Goal: Task Accomplishment & Management: Use online tool/utility

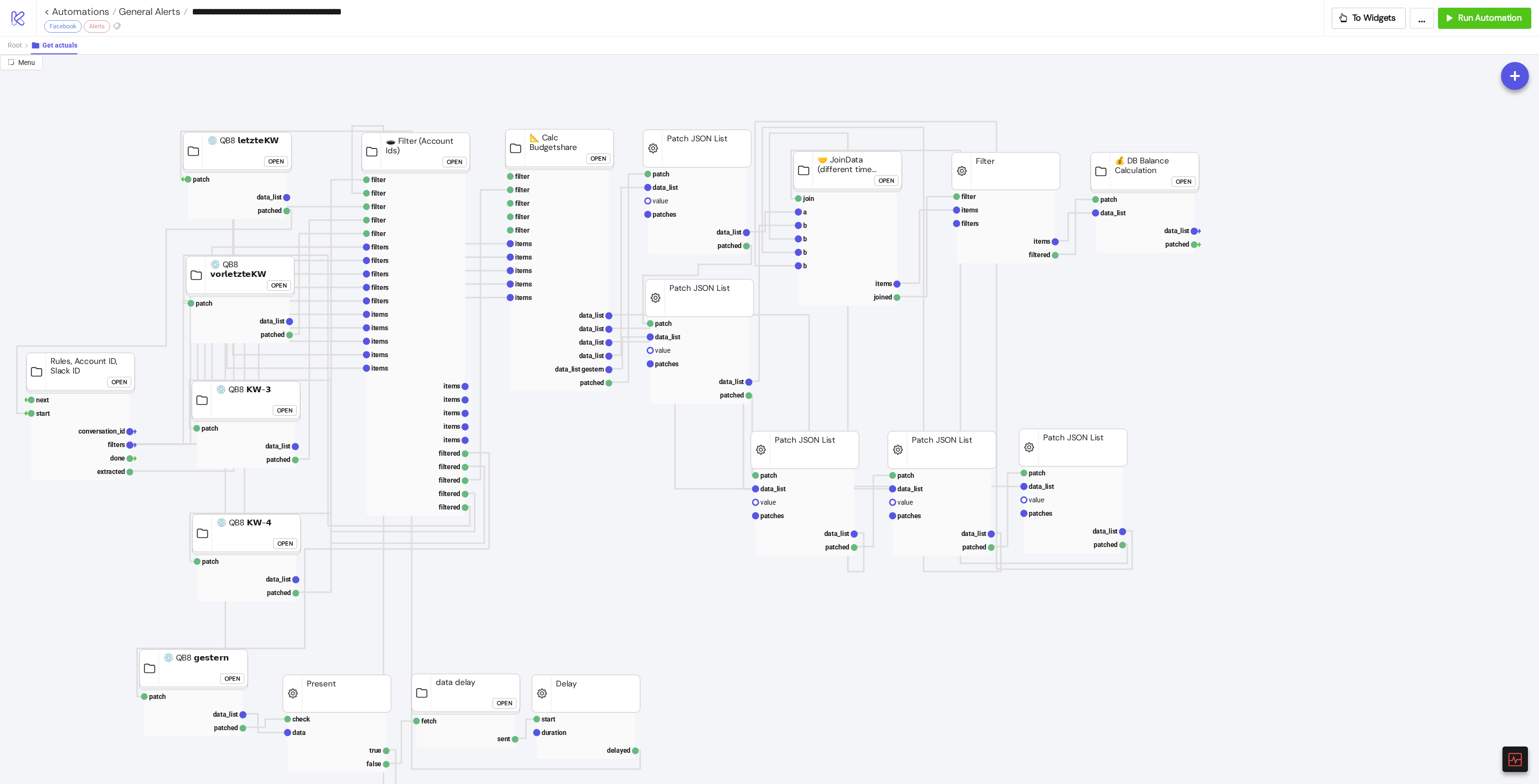
scroll to position [120, 0]
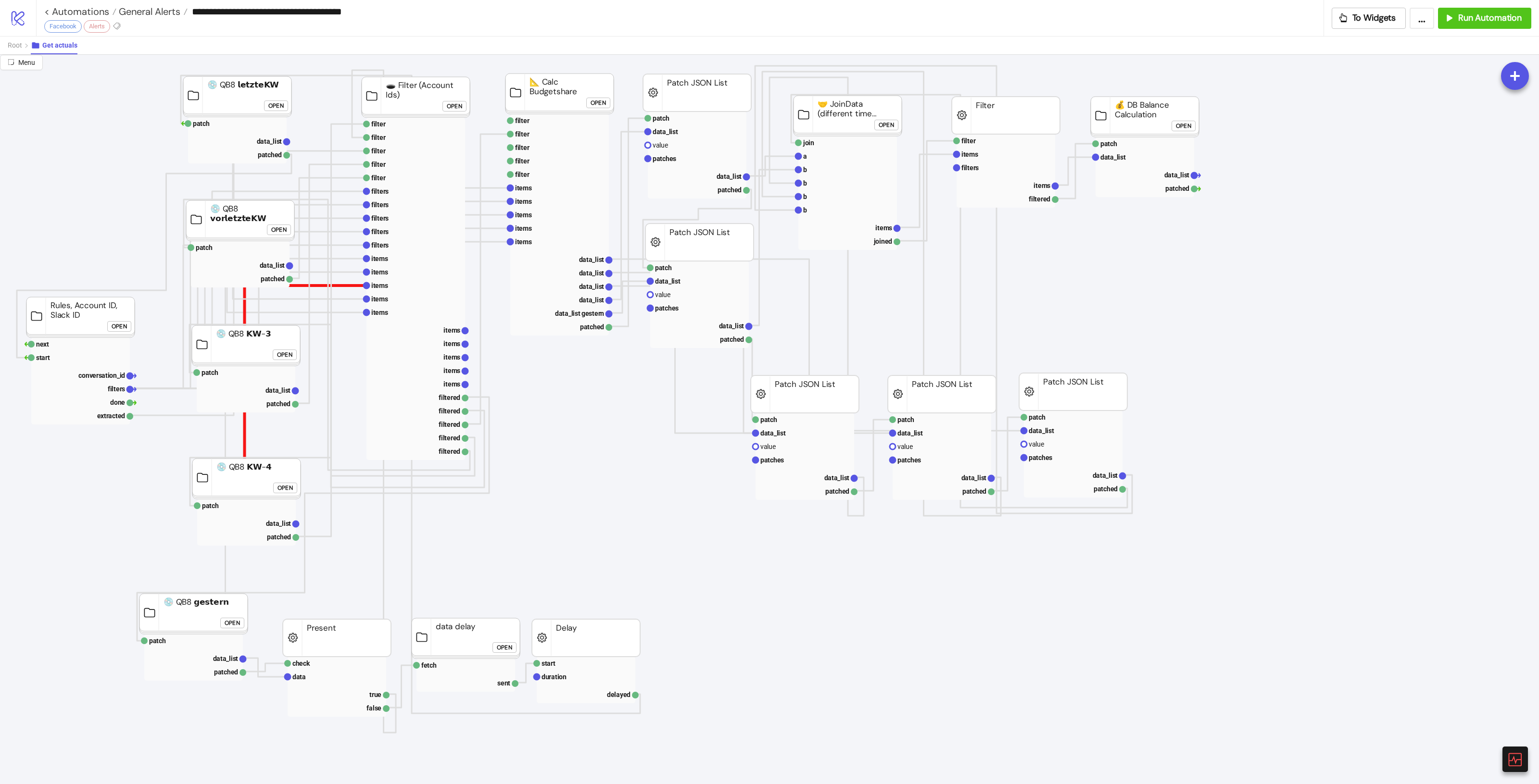
scroll to position [0, 0]
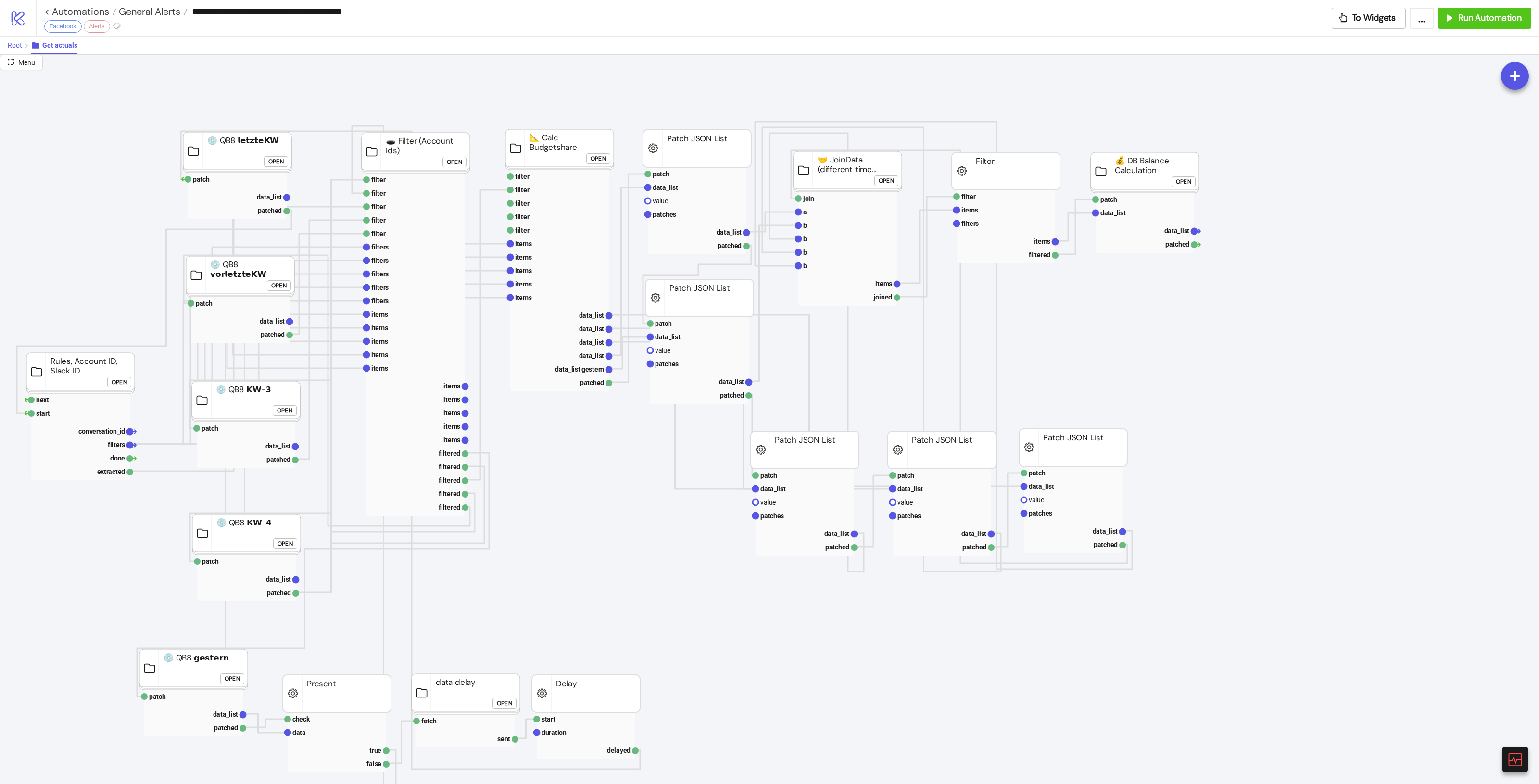
click at [19, 48] on span "Root" at bounding box center [15, 45] width 15 height 8
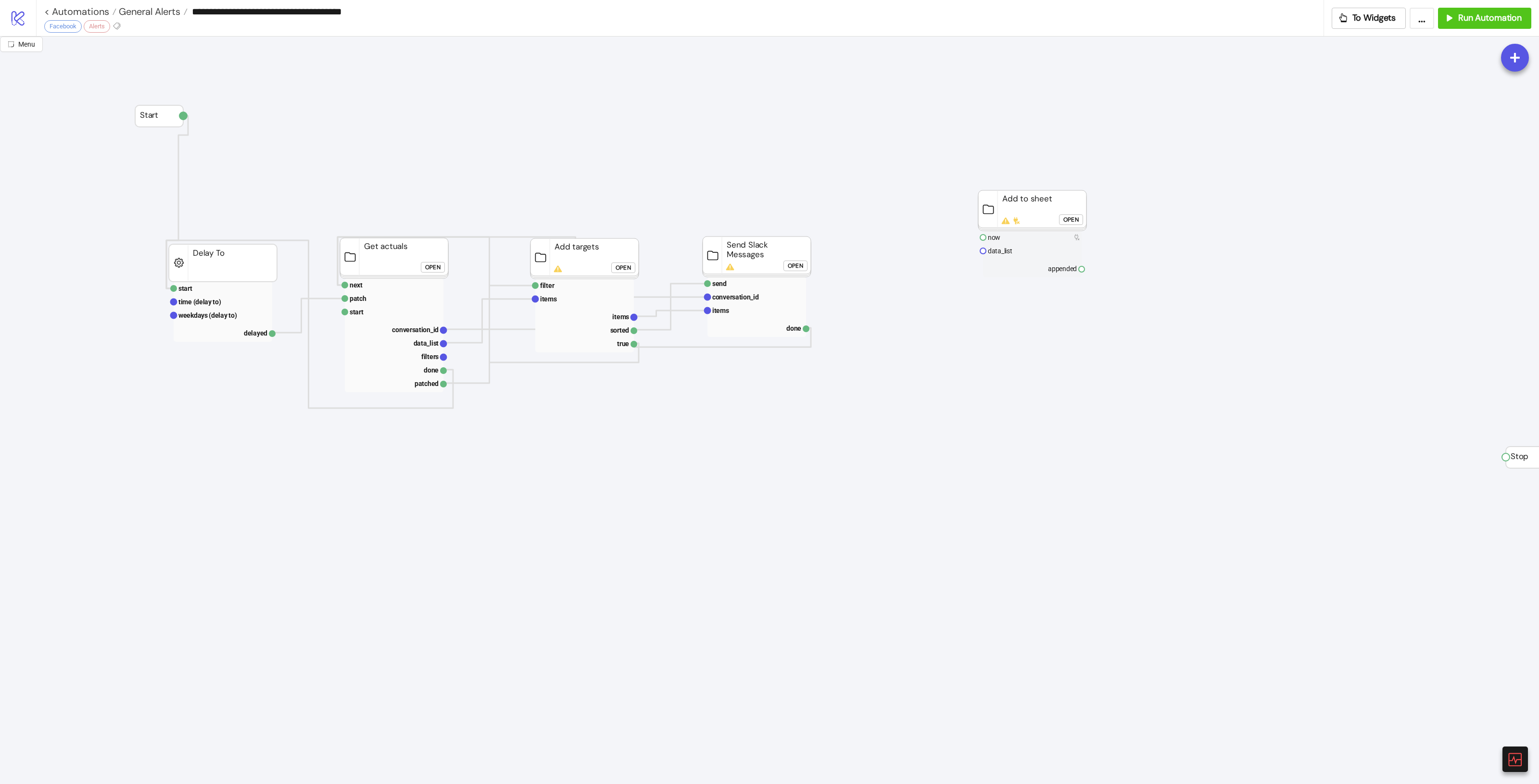
click at [64, 29] on div "Facebook" at bounding box center [63, 27] width 37 height 13
click at [125, 27] on div "**********" at bounding box center [680, 18] width 1288 height 36
click at [119, 27] on icon at bounding box center [117, 26] width 9 height 9
click at [159, 43] on span "Facebook" at bounding box center [167, 44] width 89 height 8
click at [121, 58] on span "Alerts" at bounding box center [127, 61] width 89 height 8
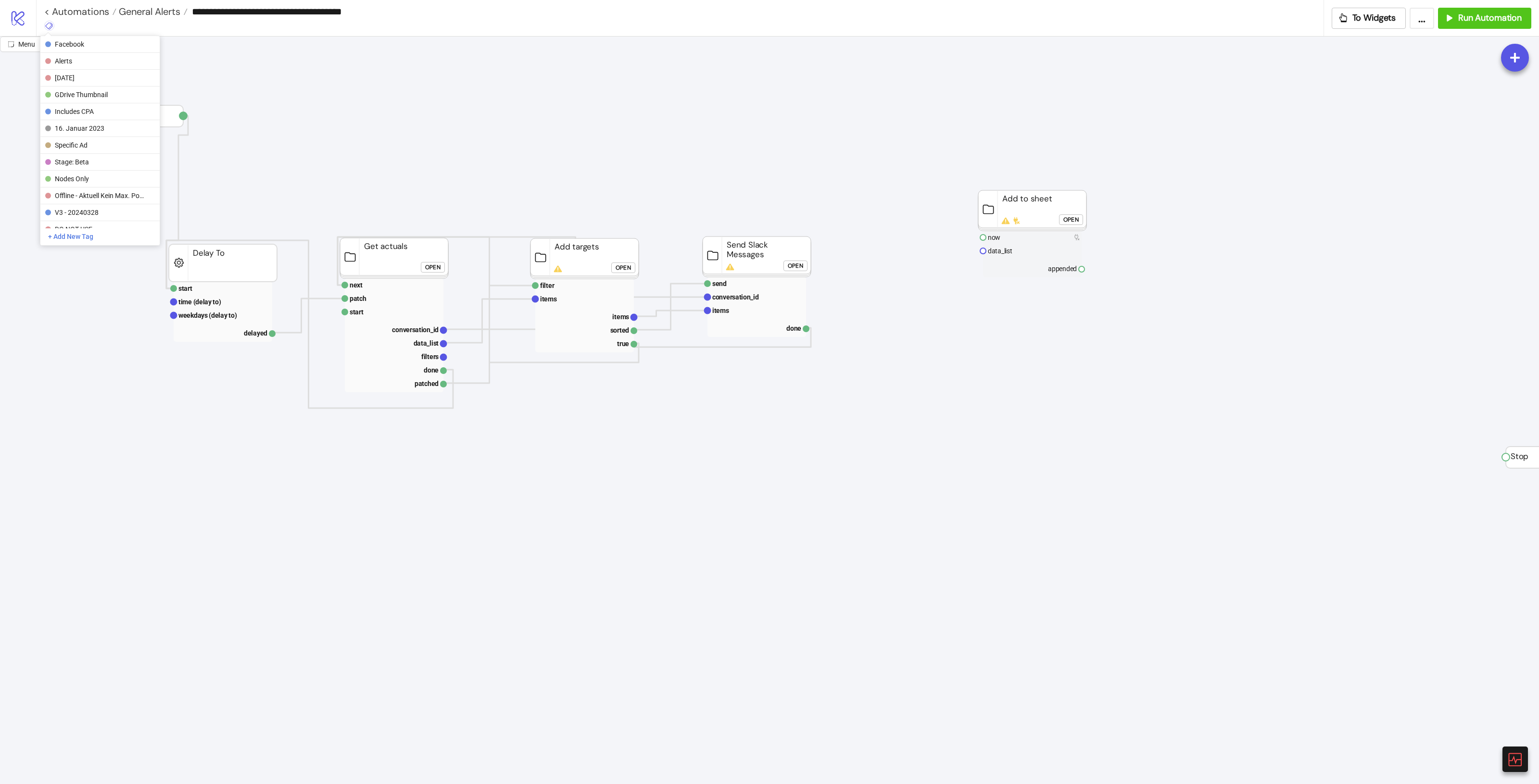
click at [160, 11] on span "General Alerts" at bounding box center [148, 11] width 64 height 13
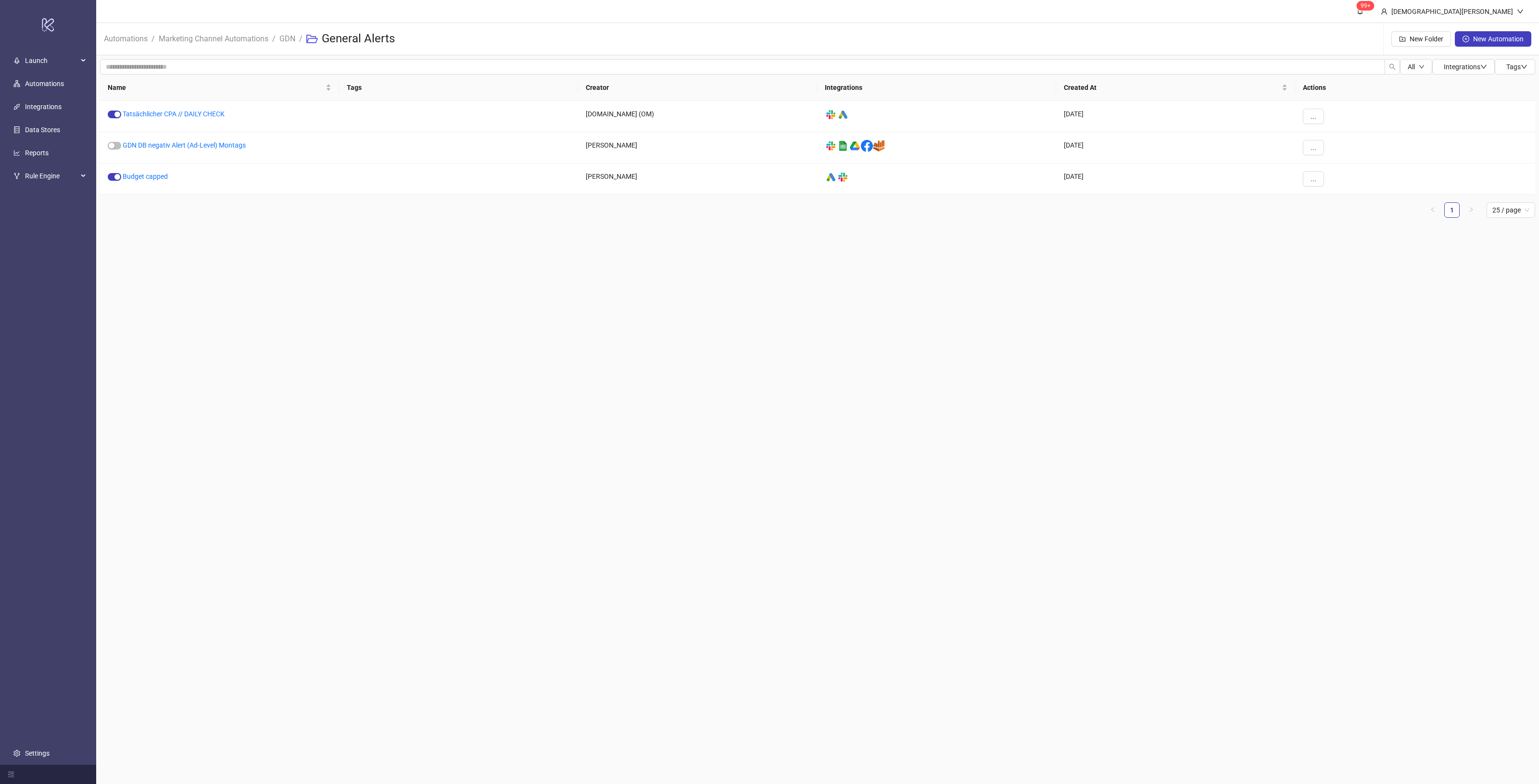
click at [696, 289] on main "99+ Christian Weikamp Automations / Marketing Channel Automations / GDN / Gener…" at bounding box center [818, 392] width 1443 height 784
click at [1322, 145] on button "..." at bounding box center [1313, 148] width 21 height 15
click at [654, 335] on main "99+ Christian Weikamp Automations / Marketing Channel Automations / GDN / Gener…" at bounding box center [818, 392] width 1443 height 784
click at [1300, 150] on div "..." at bounding box center [1415, 148] width 240 height 31
click at [1308, 149] on button "..." at bounding box center [1313, 148] width 21 height 15
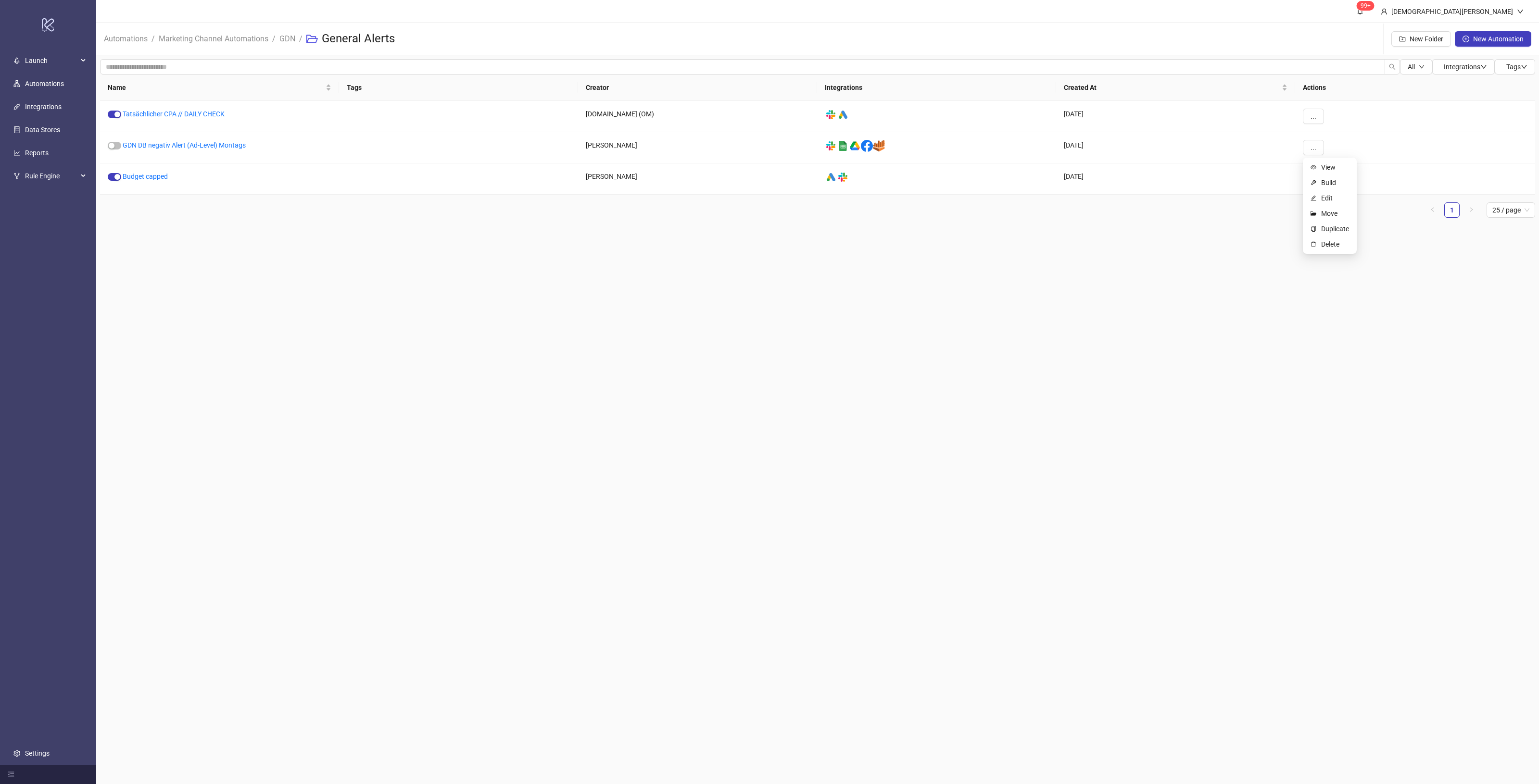
click at [1049, 399] on main "99+ Christian Weikamp Automations / Marketing Channel Automations / GDN / Gener…" at bounding box center [818, 392] width 1443 height 784
click at [1318, 151] on button "..." at bounding box center [1313, 148] width 21 height 15
click at [1266, 369] on main "99+ Christian Weikamp Automations / Marketing Channel Automations / GDN / Gener…" at bounding box center [818, 392] width 1443 height 784
click at [129, 179] on link "Budget capped" at bounding box center [145, 177] width 45 height 8
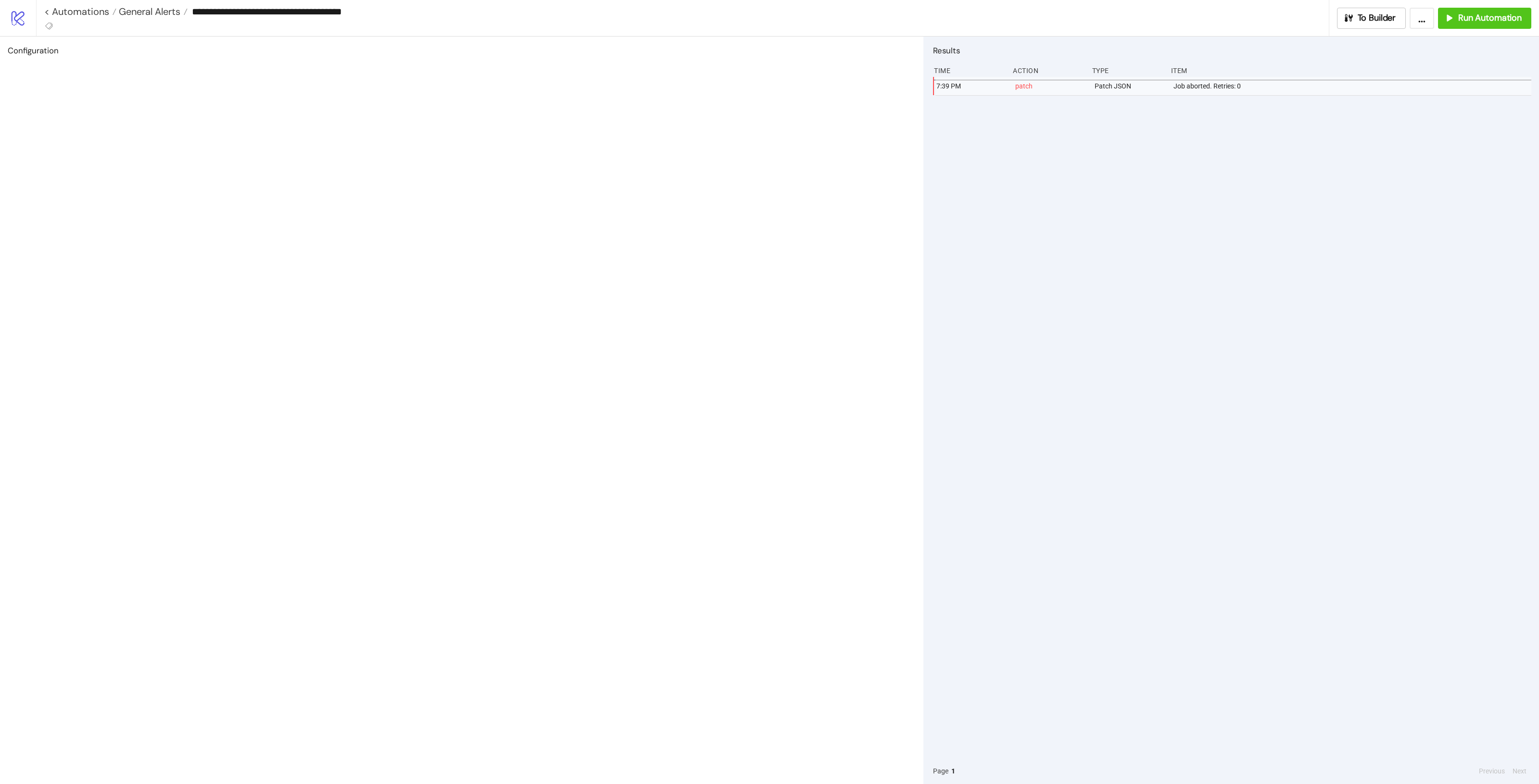
type input "**********"
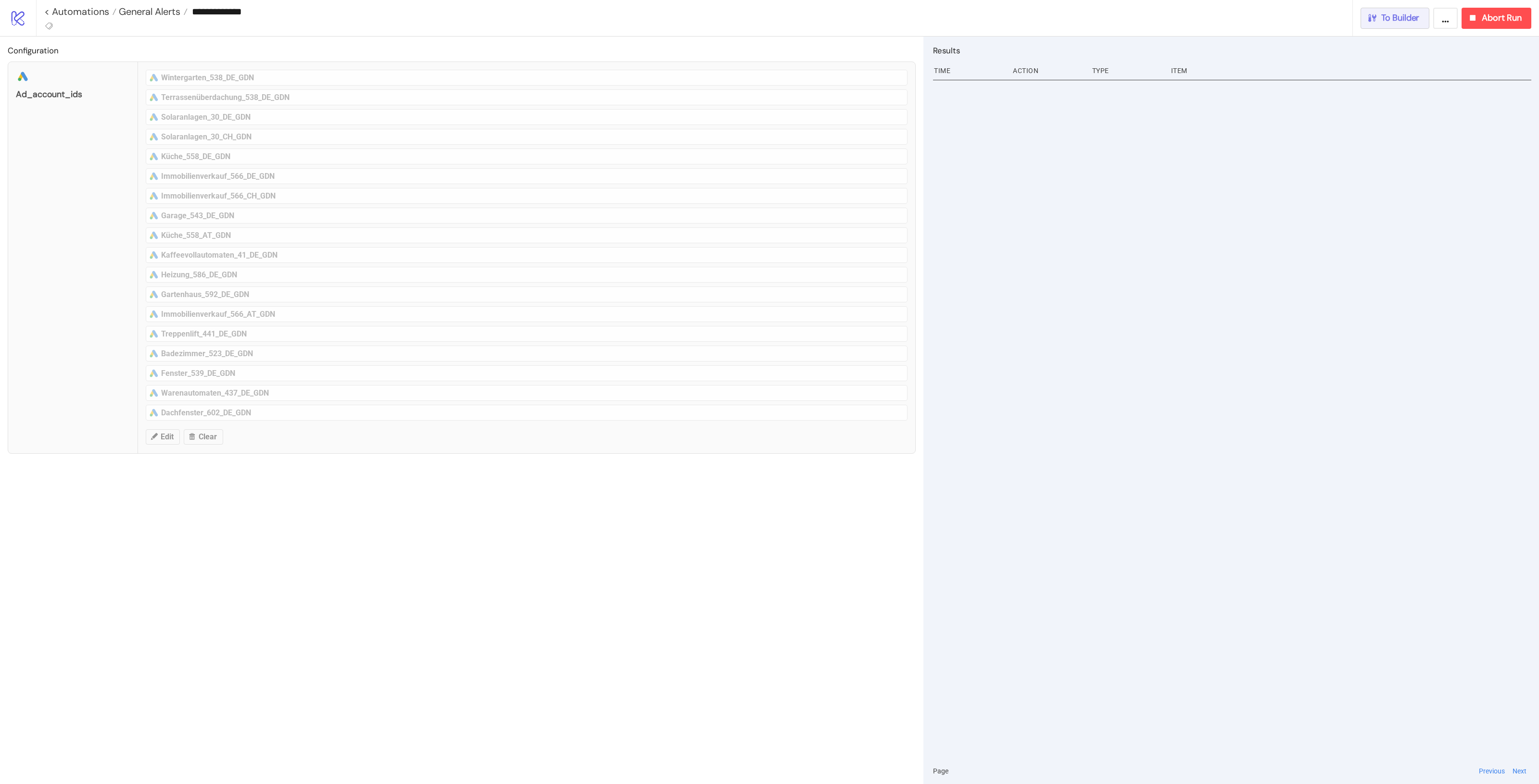
click at [1369, 23] on div "To Builder" at bounding box center [1393, 18] width 53 height 11
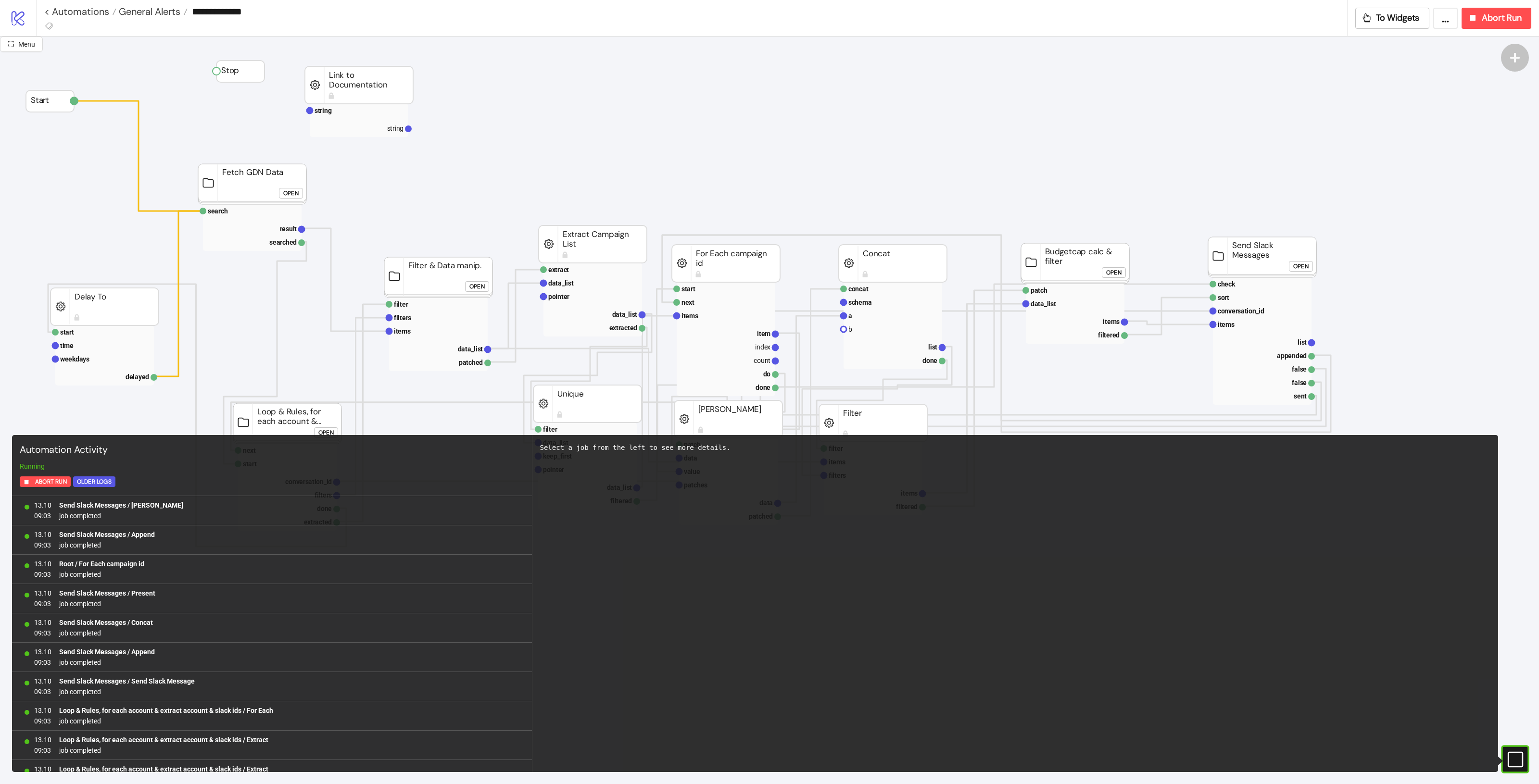
scroll to position [724, 0]
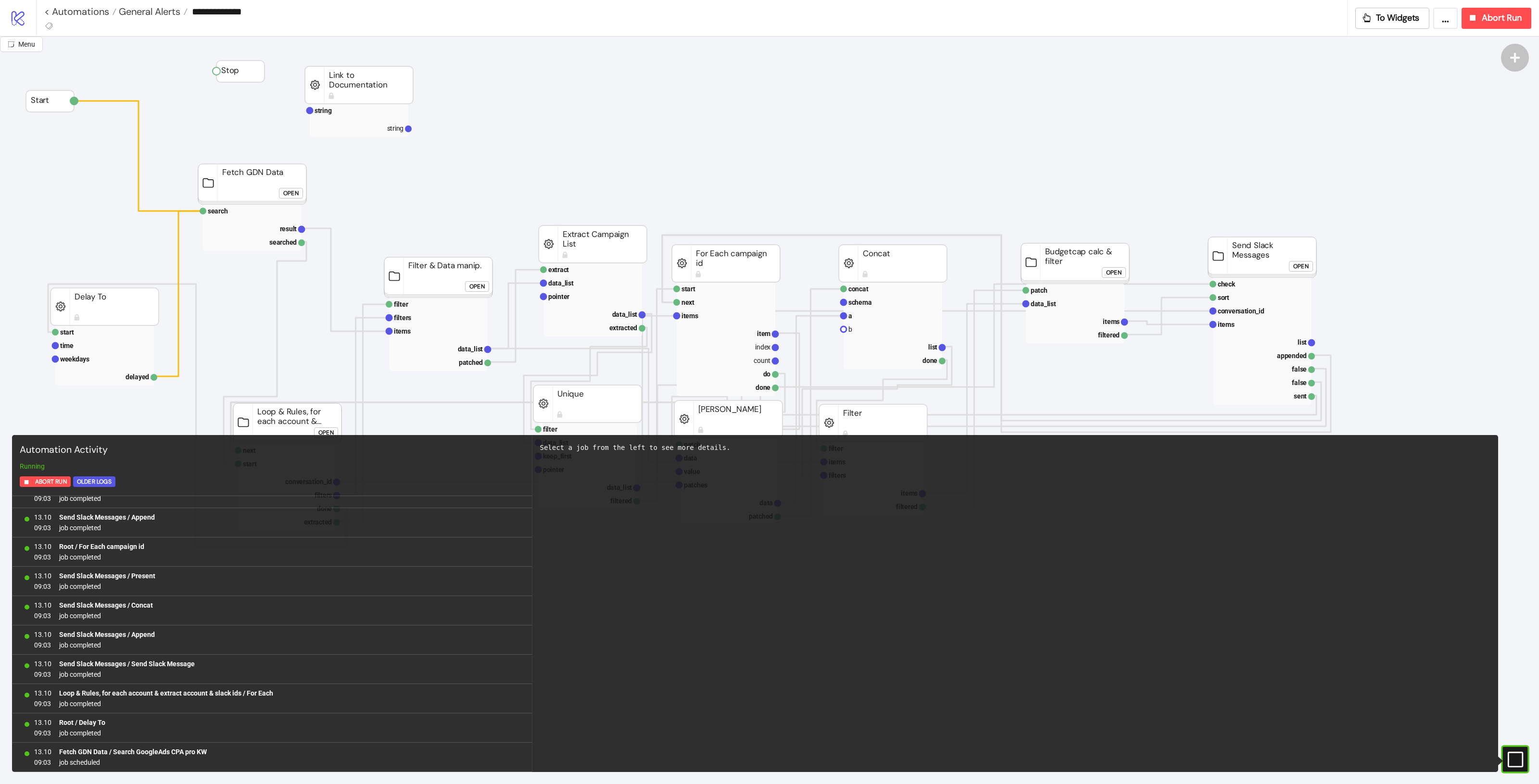
click at [1526, 762] on div "#e9k1n36qviq57_to { animation: e9k1n36qviq57_to__to 2000ms linear infinite norm…" at bounding box center [1515, 759] width 28 height 28
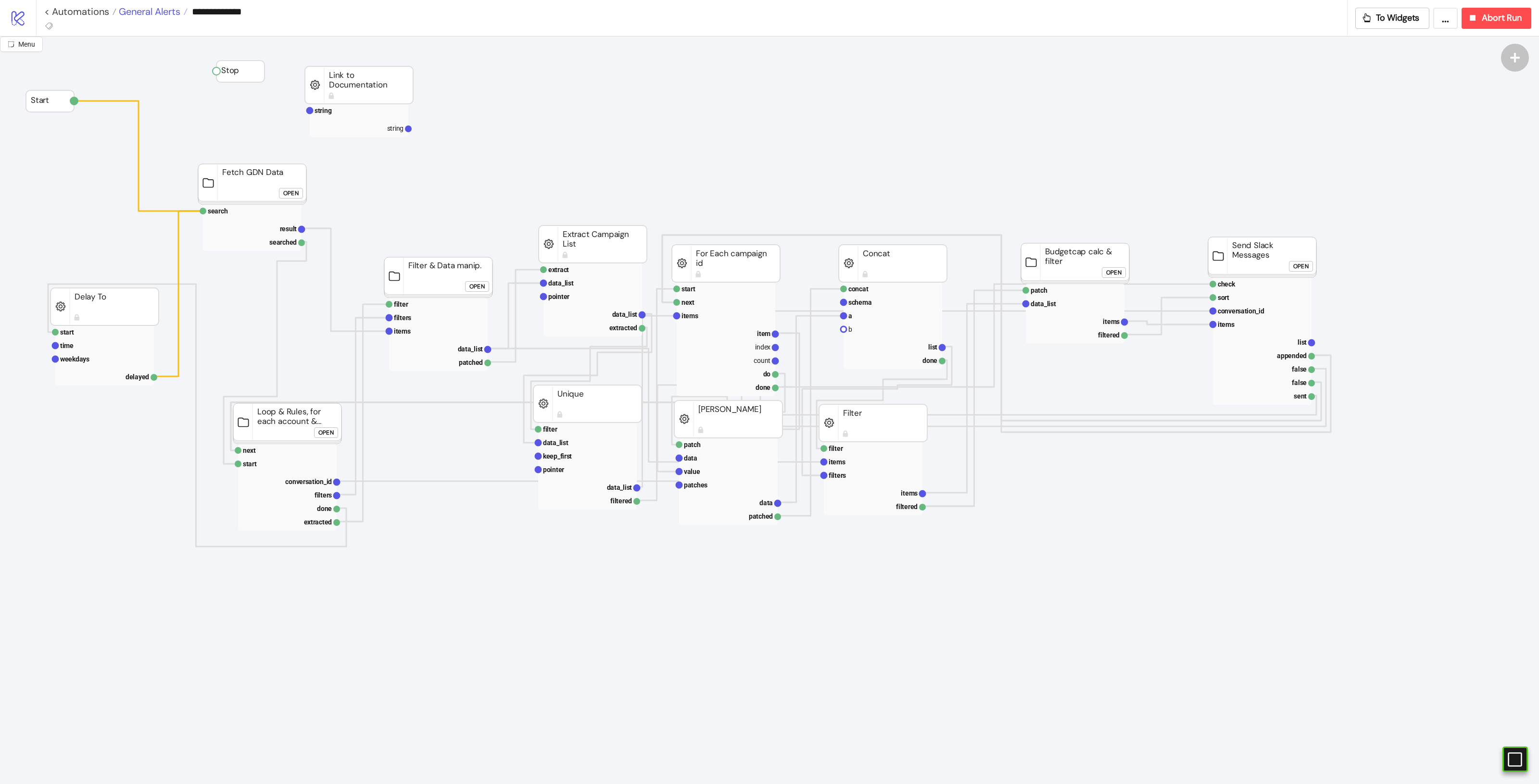
click at [155, 11] on span "General Alerts" at bounding box center [148, 11] width 64 height 13
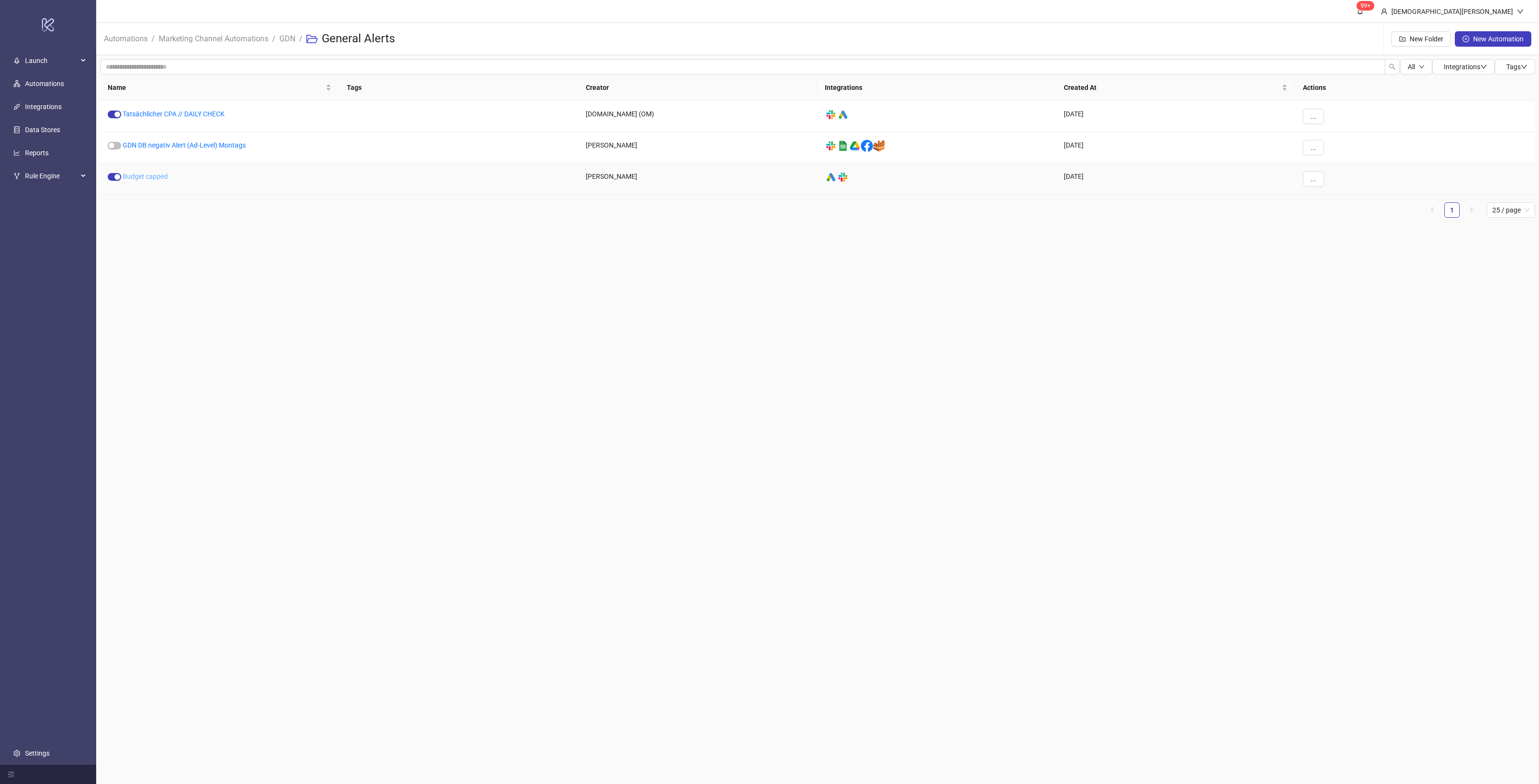
click at [142, 174] on link "Budget capped" at bounding box center [145, 177] width 45 height 8
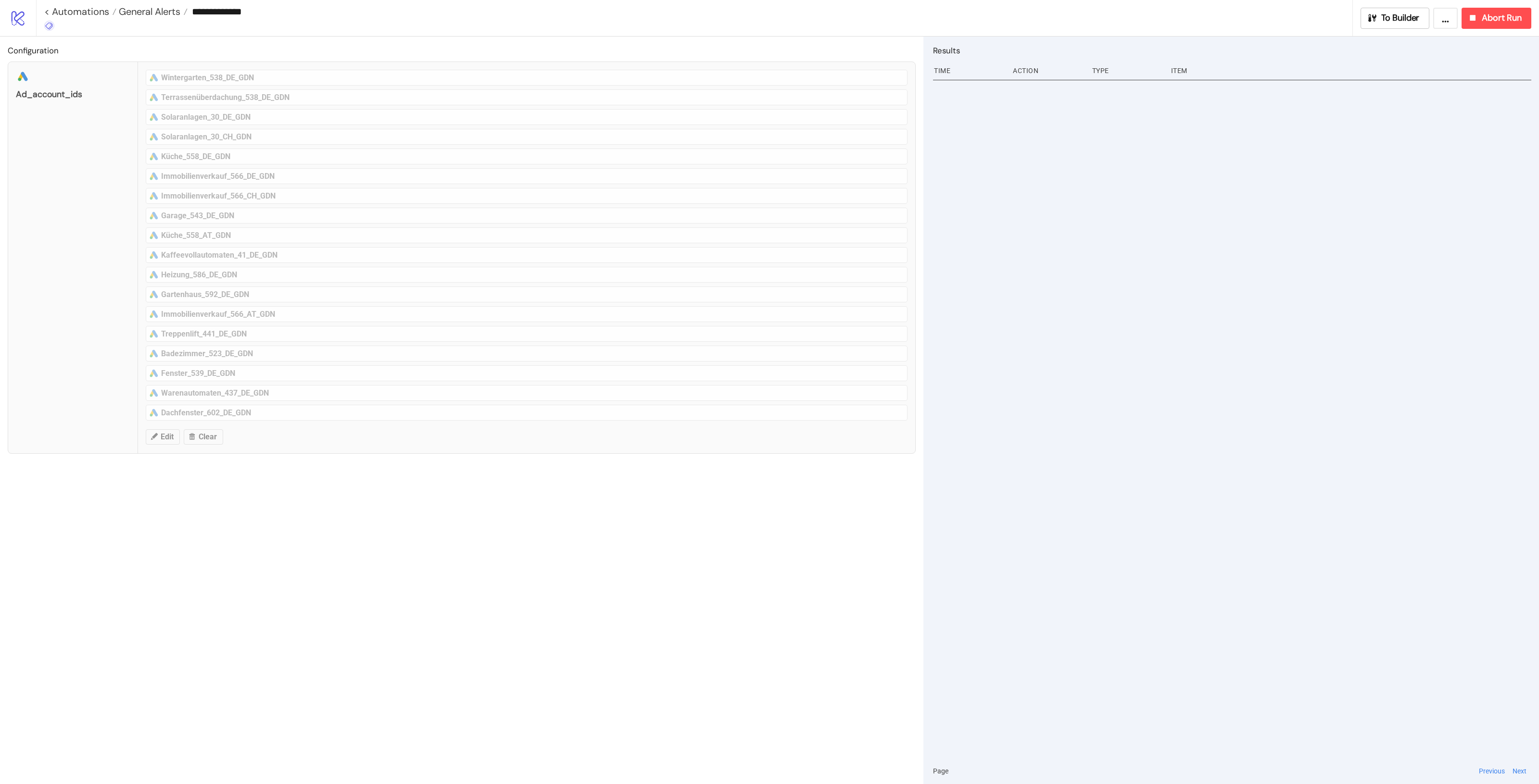
click at [49, 23] on icon at bounding box center [48, 26] width 7 height 7
click at [92, 237] on button "+ Add New Tag" at bounding box center [100, 237] width 119 height 17
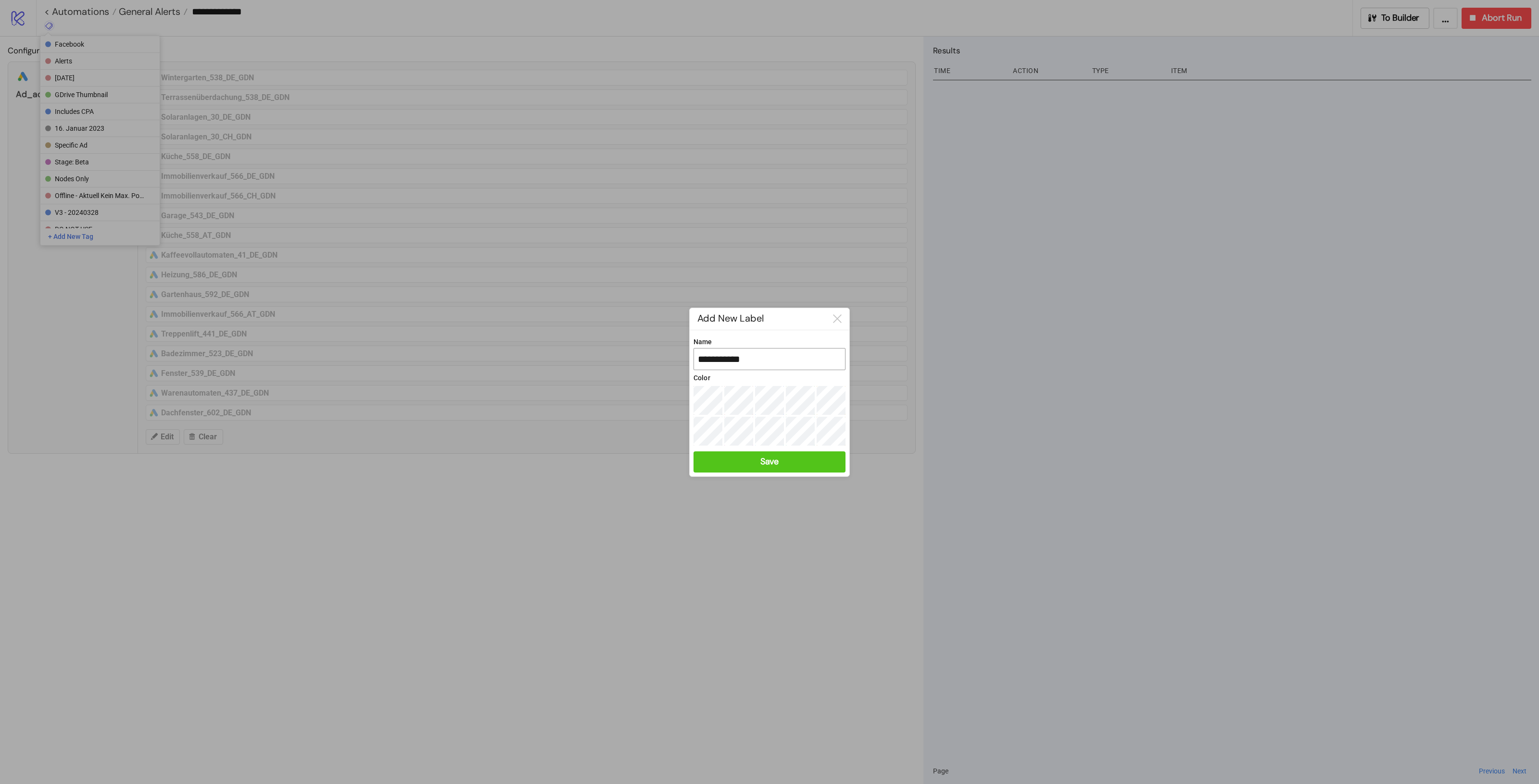
type input "*********"
type input "*"
type input "**********"
click at [803, 472] on button "Save" at bounding box center [770, 462] width 152 height 21
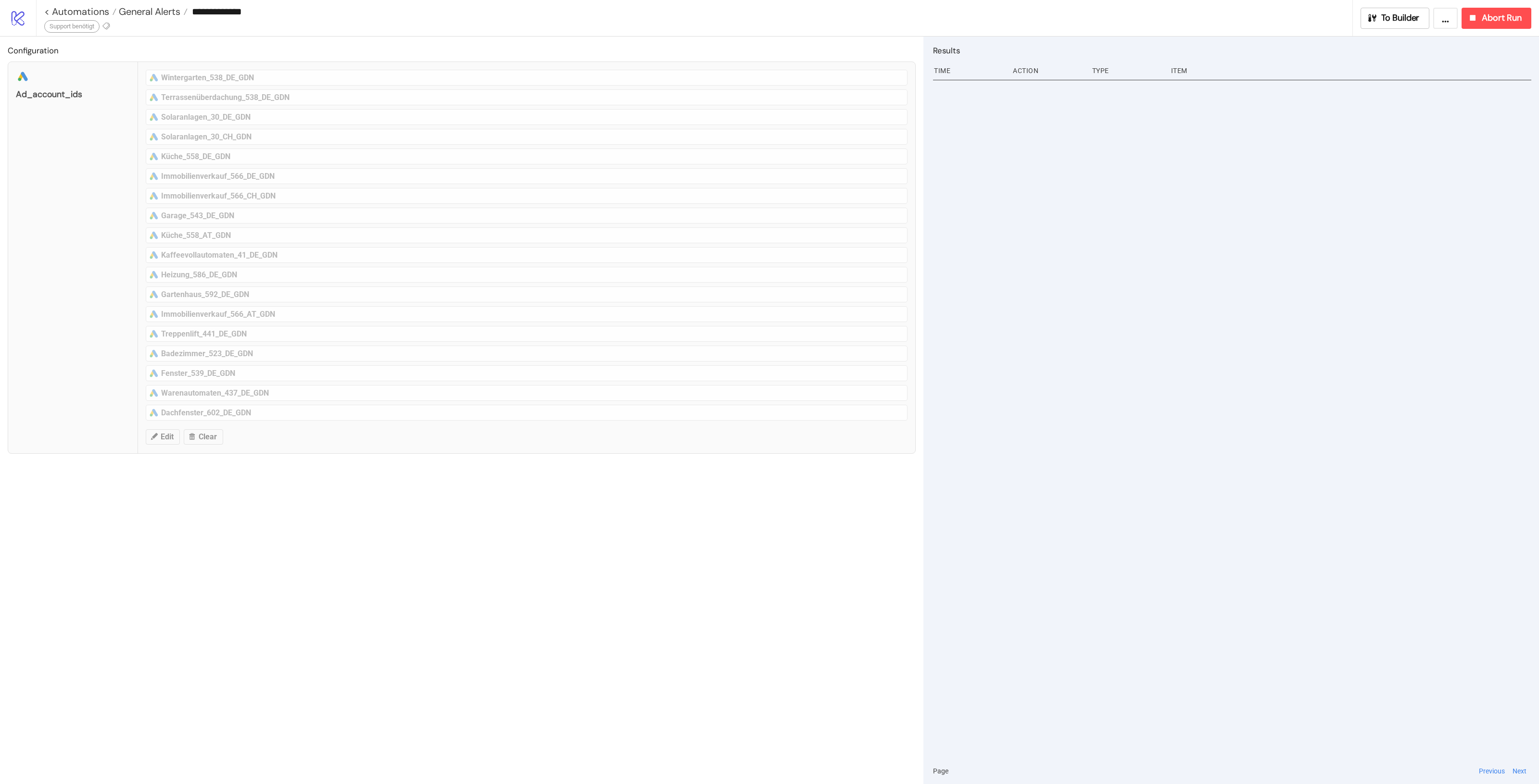
click at [91, 27] on div "Support benötigt" at bounding box center [72, 27] width 55 height 13
click at [106, 25] on icon at bounding box center [106, 26] width 9 height 9
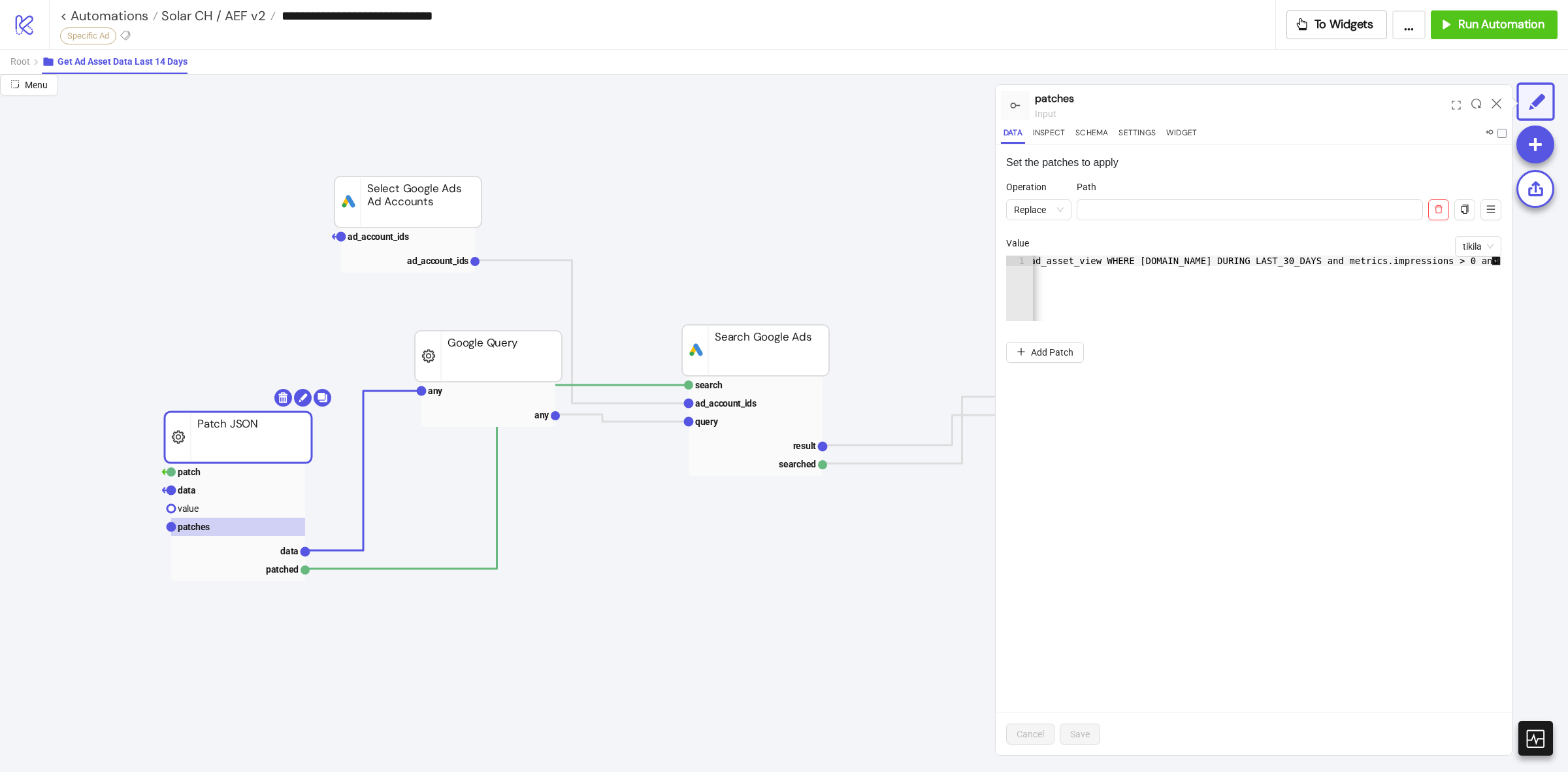
scroll to position [82, 0]
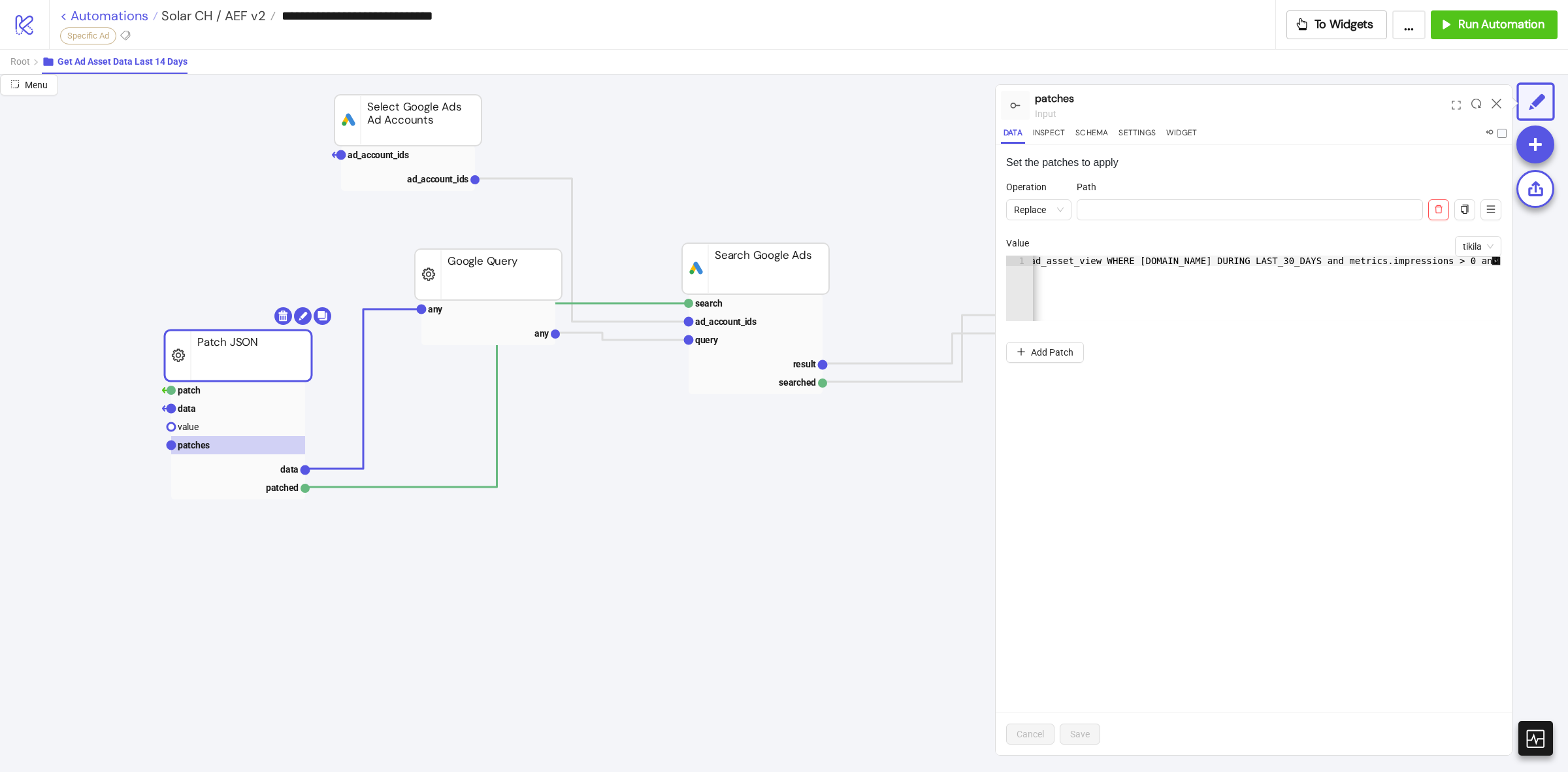
click at [110, 17] on link "< Automations" at bounding box center [109, 15] width 98 height 13
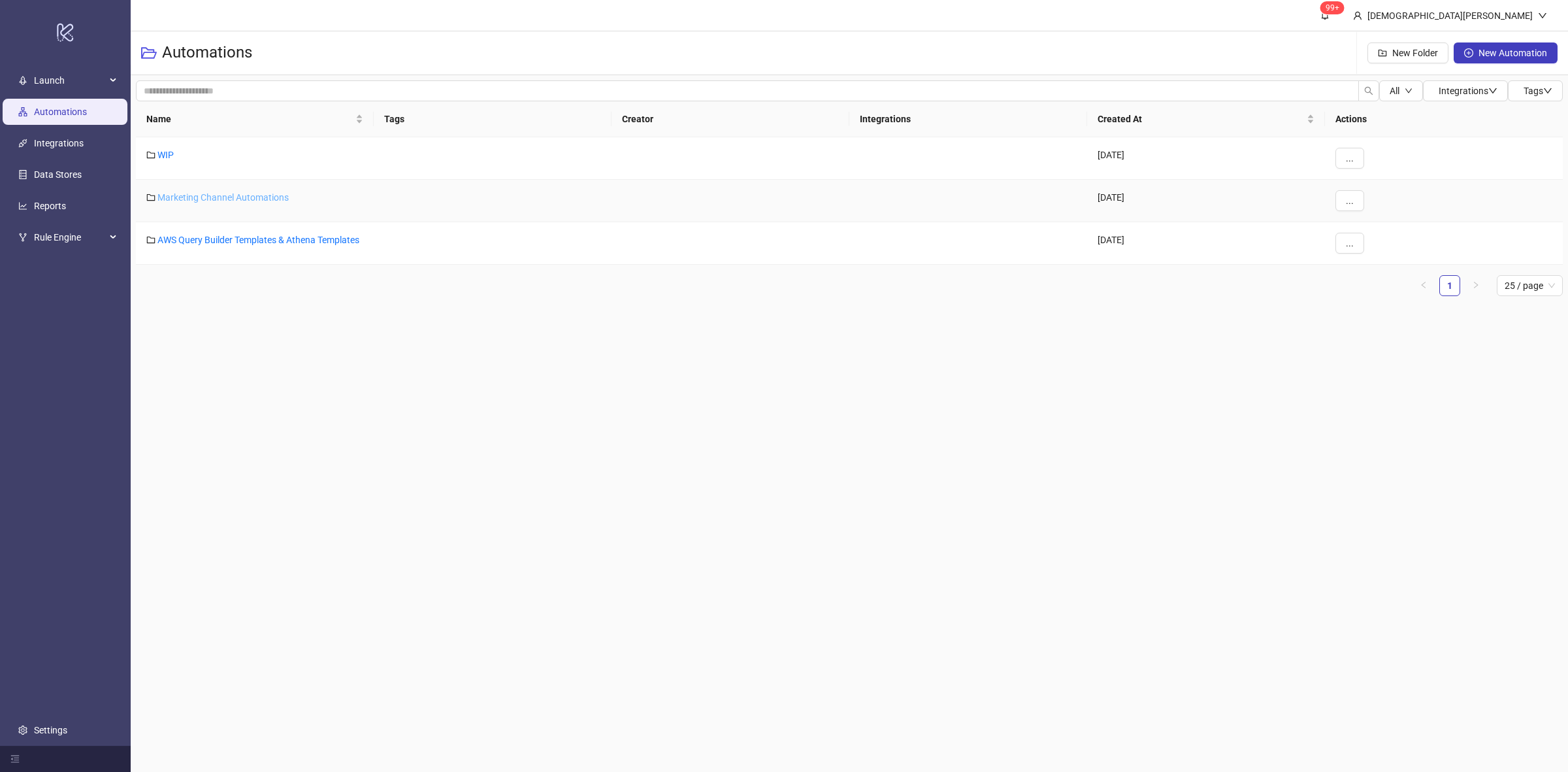
click at [246, 197] on link "Marketing Channel Automations" at bounding box center [223, 197] width 132 height 10
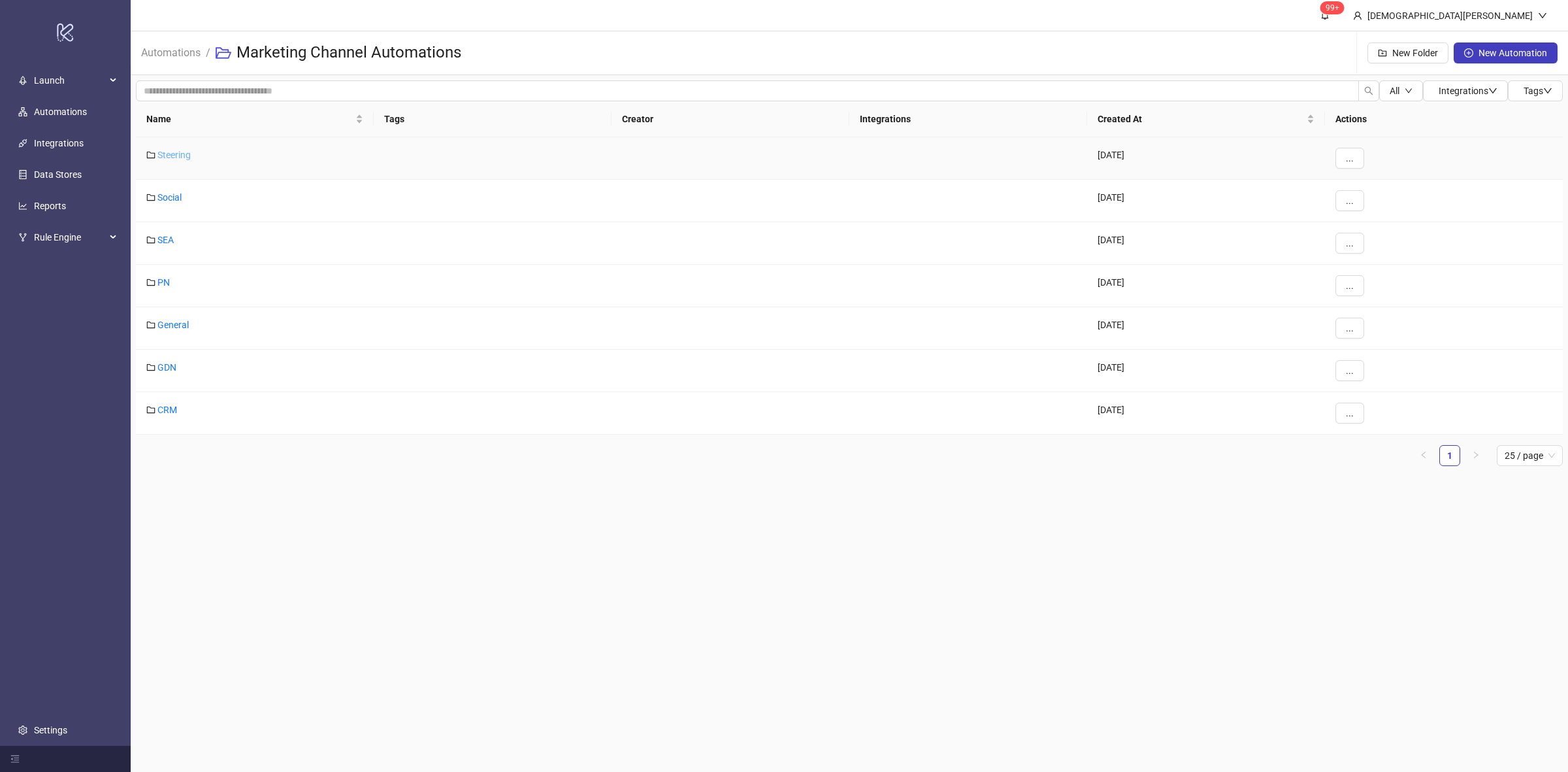
click at [168, 152] on link "Steering" at bounding box center [174, 155] width 34 height 10
click at [159, 277] on link "PN" at bounding box center [164, 282] width 12 height 10
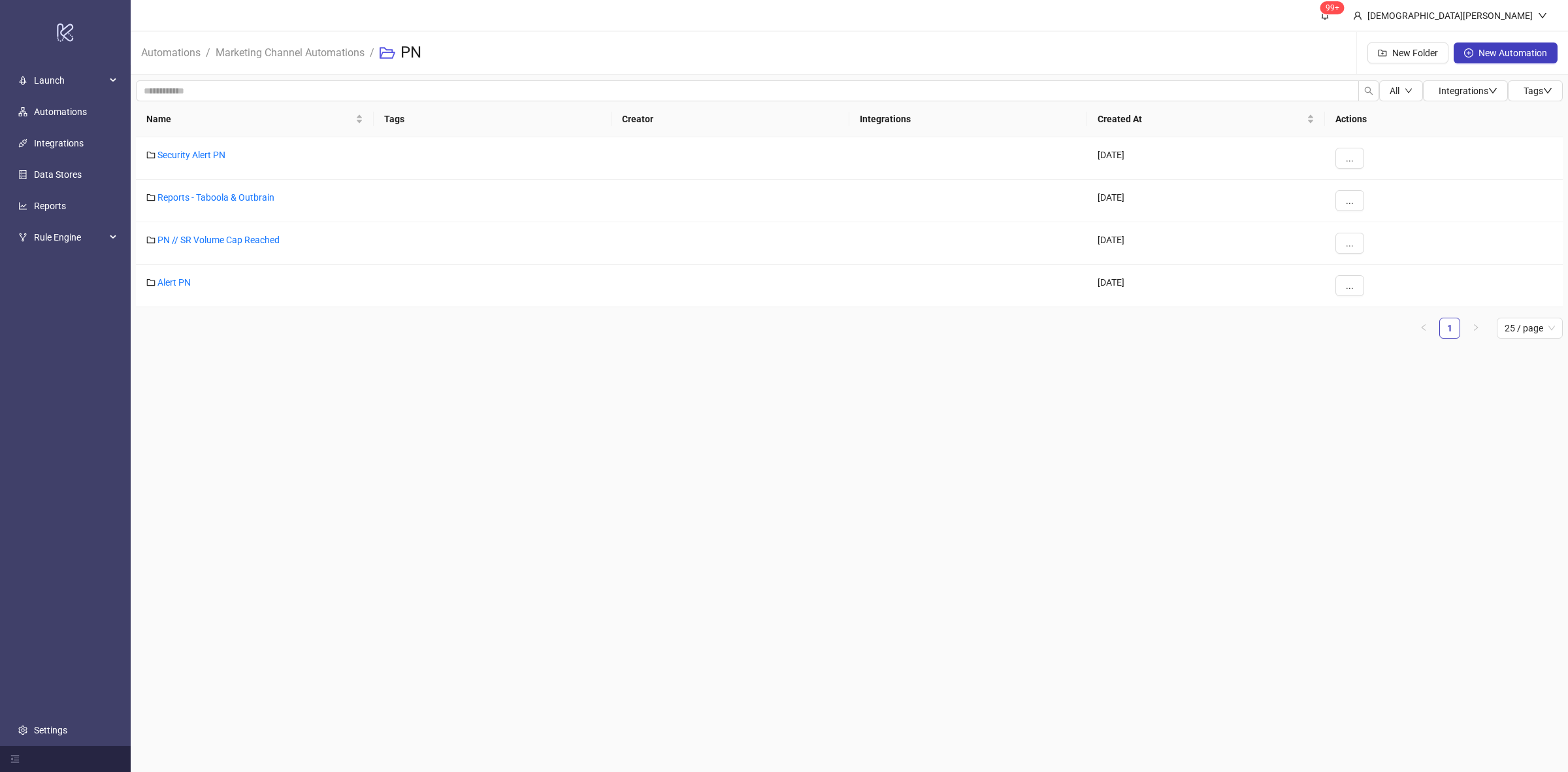
click at [400, 386] on main "99+ Christian Weikamp Automations / Marketing Channel Automations / PN New Fold…" at bounding box center [849, 386] width 1438 height 772
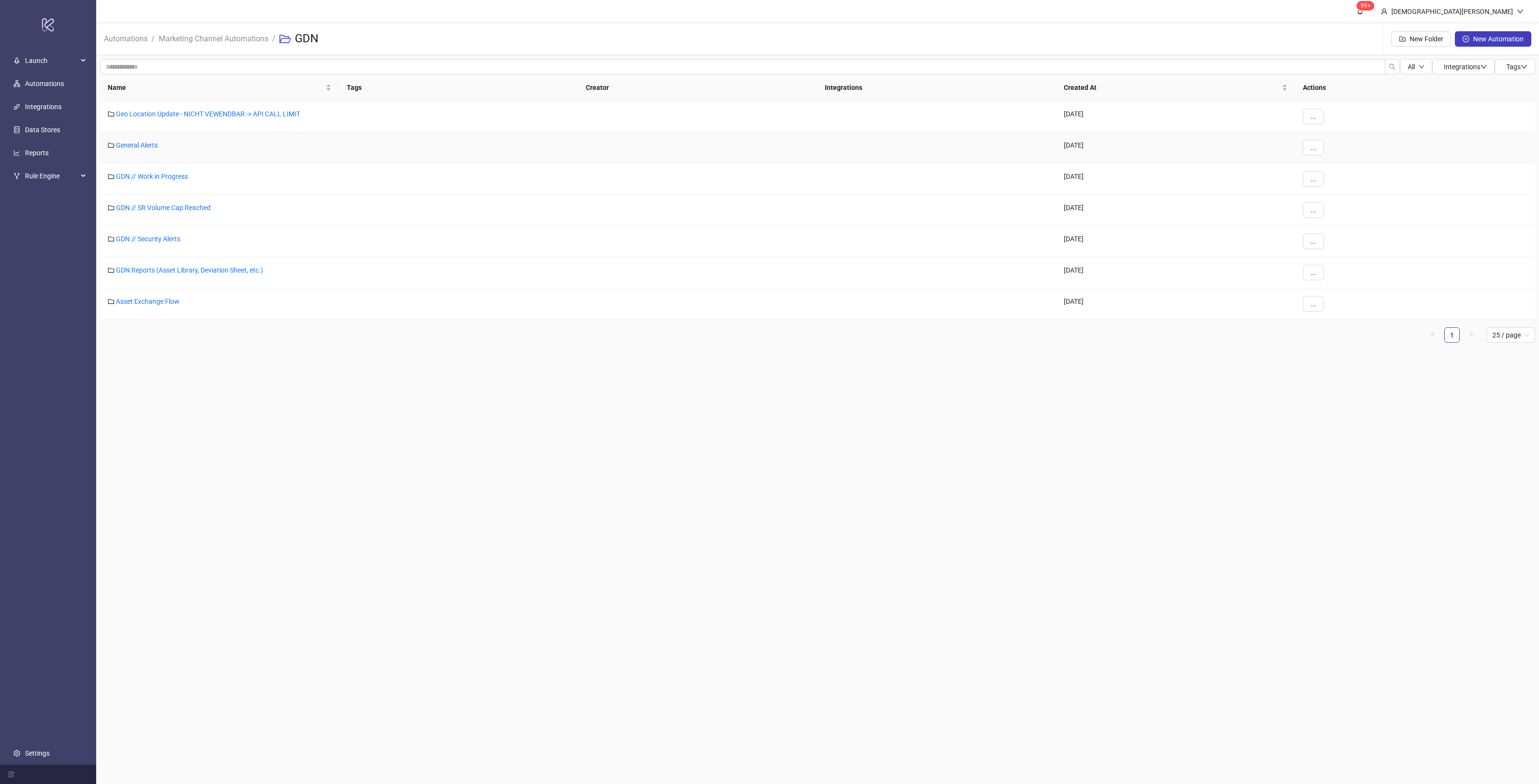
drag, startPoint x: 138, startPoint y: 148, endPoint x: 202, endPoint y: 181, distance: 72.0
click at [138, 148] on link "General Alerts" at bounding box center [137, 145] width 42 height 8
click at [222, 116] on link "Tatsächlicher CPA // DAILY CHECK" at bounding box center [174, 114] width 102 height 8
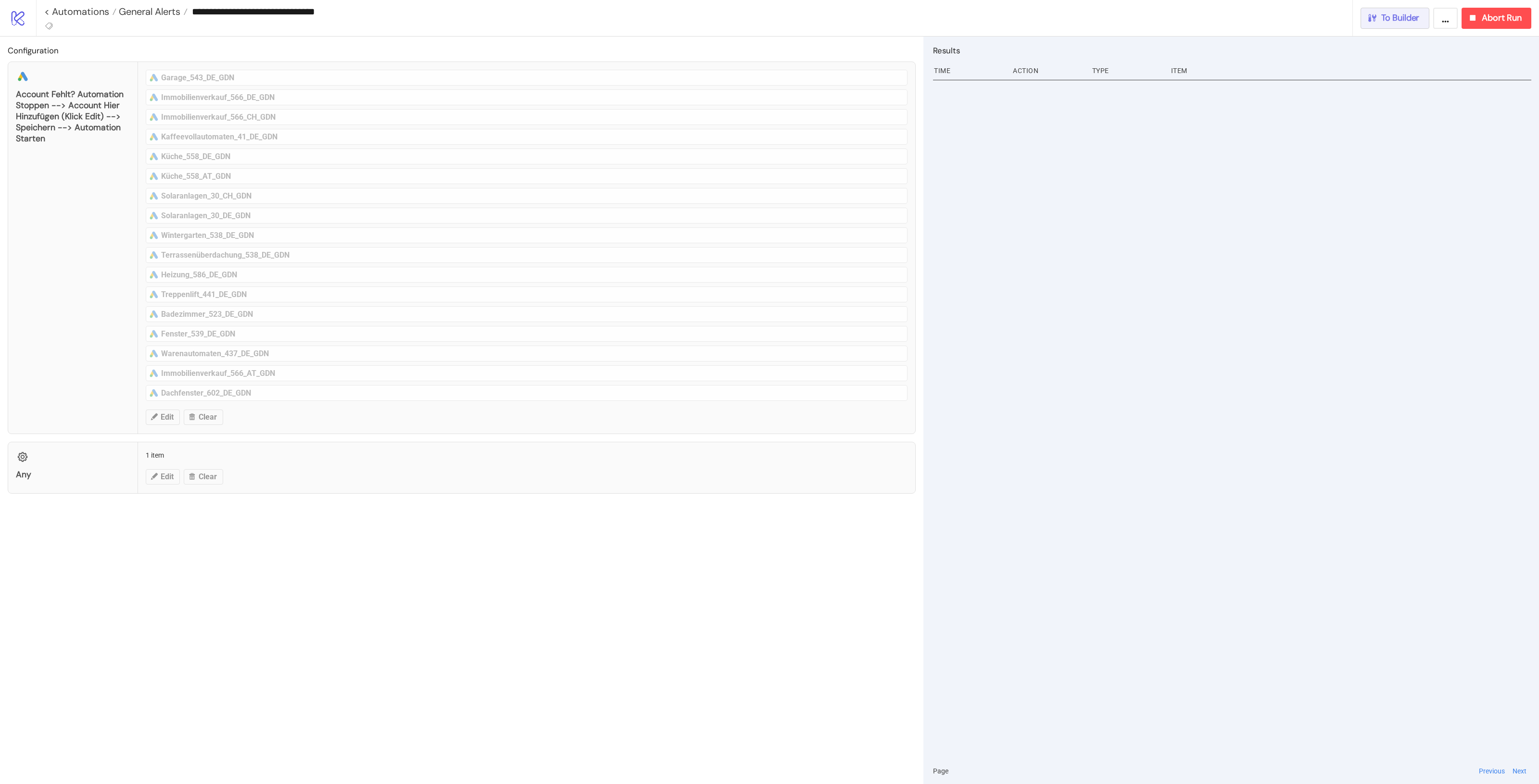
click at [1392, 17] on span "To Builder" at bounding box center [1400, 18] width 39 height 11
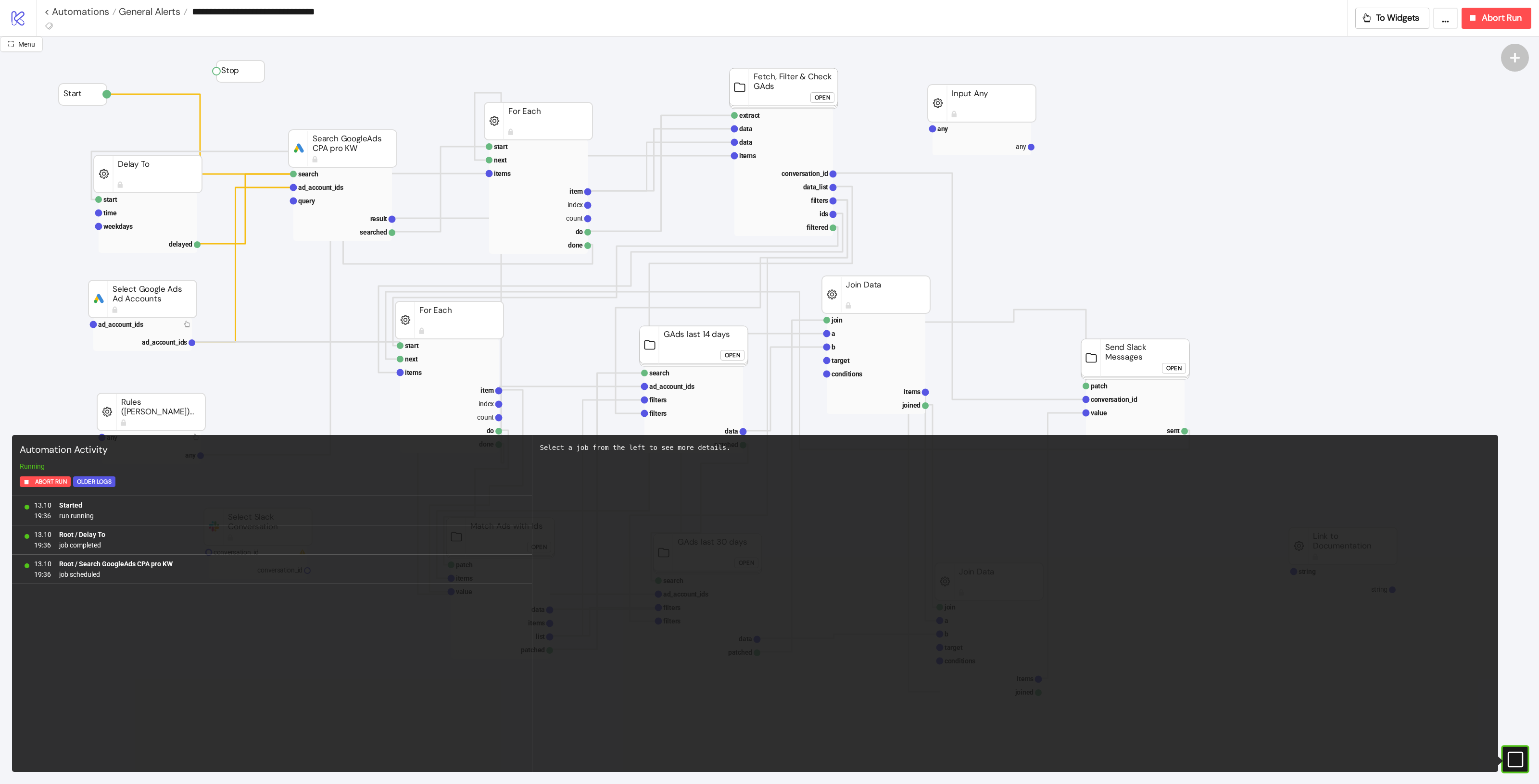
click at [1511, 759] on icon "#e9k1n36qviq57_to { animation: e9k1n36qviq57_to__to 2000ms linear infinite norm…" at bounding box center [1514, 759] width 17 height 17
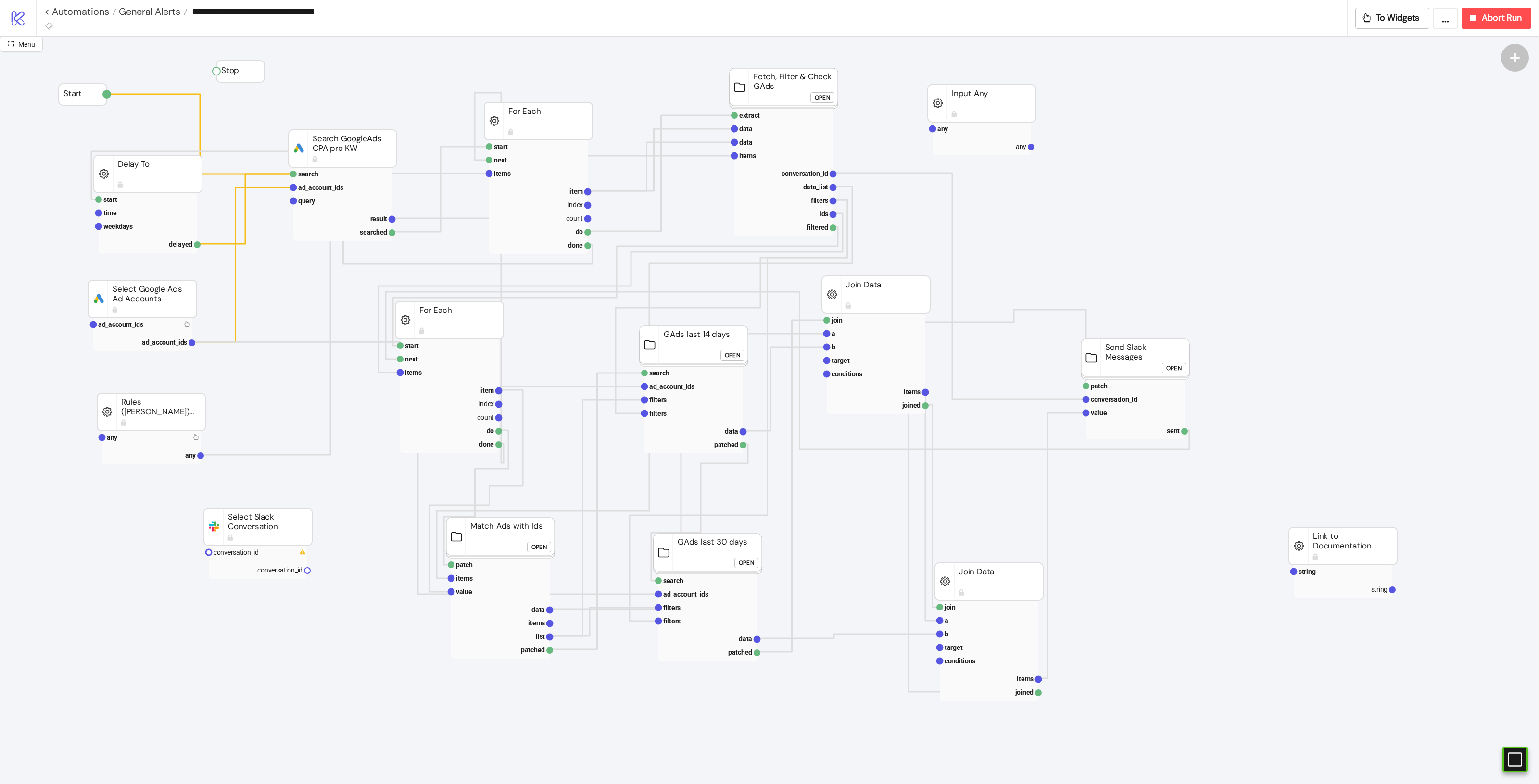
click at [543, 547] on div "Open" at bounding box center [539, 547] width 15 height 11
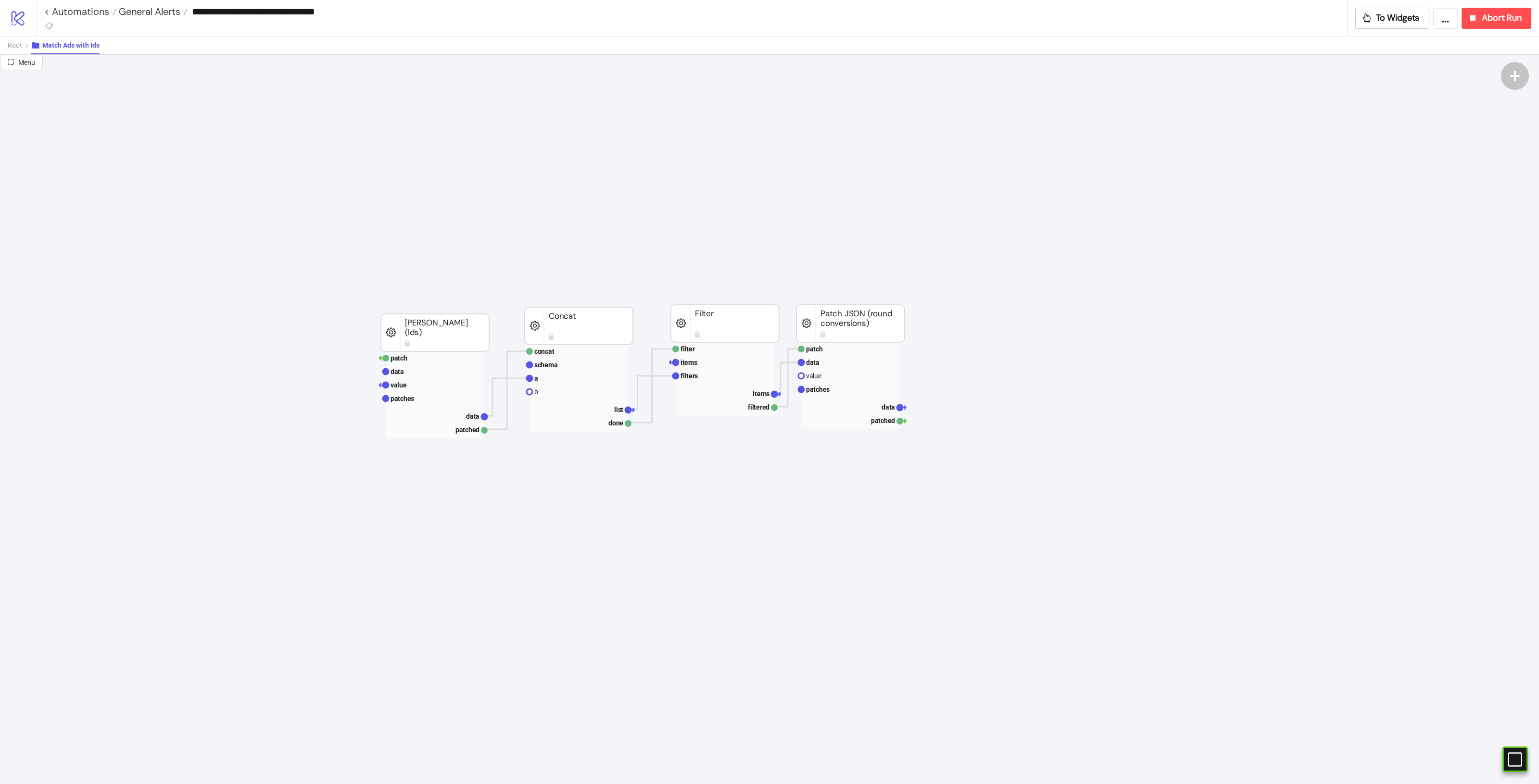
click at [6, 41] on div "Root Match Ads with Ids" at bounding box center [770, 45] width 1539 height 18
click at [13, 44] on span "Root" at bounding box center [15, 45] width 15 height 8
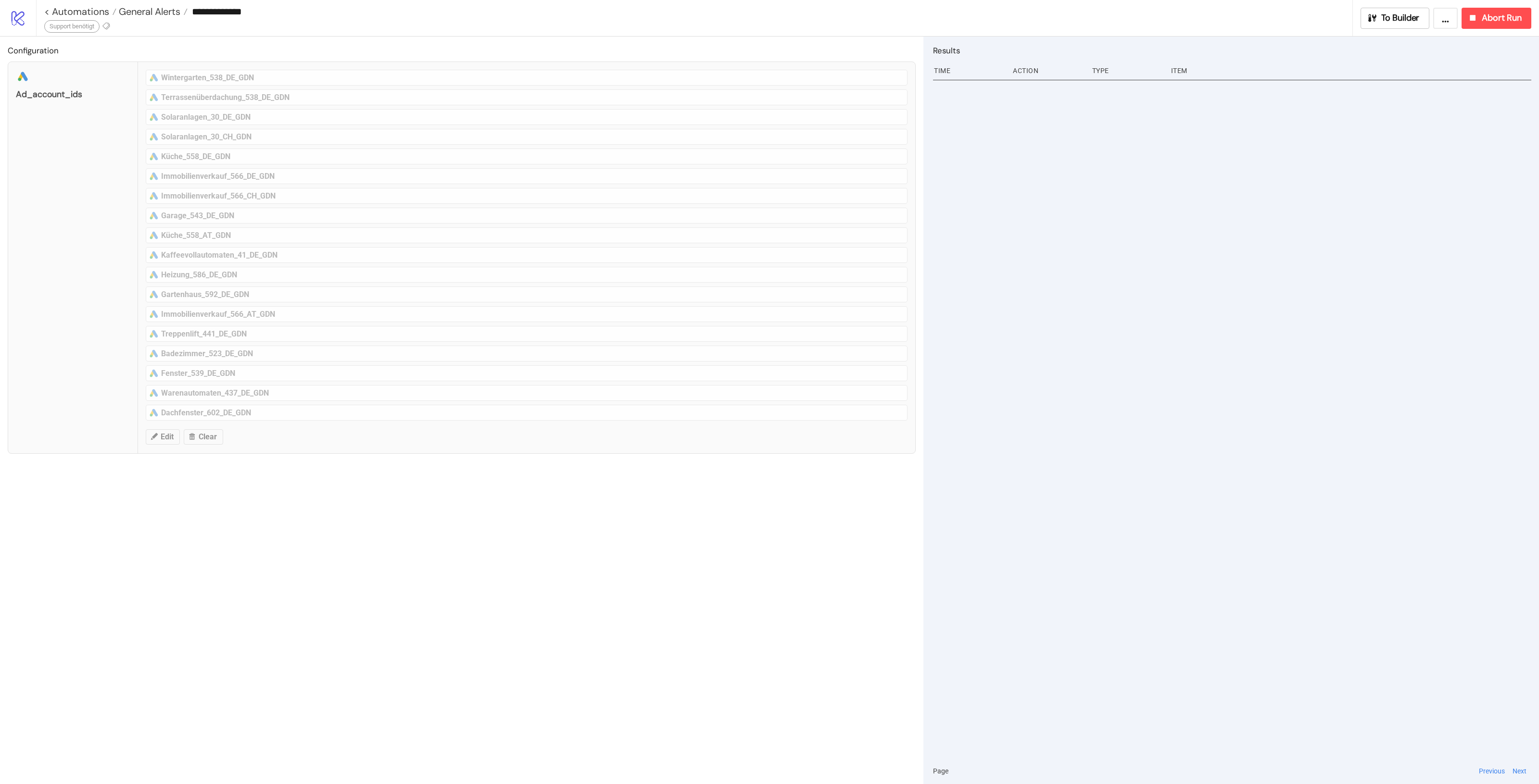
click at [83, 21] on div "Support benötigt" at bounding box center [72, 27] width 55 height 13
click at [103, 24] on div "Support benötigt" at bounding box center [78, 27] width 67 height 15
click at [106, 25] on icon at bounding box center [106, 26] width 9 height 9
click at [107, 44] on button "Support benötigt" at bounding box center [157, 44] width 119 height 17
click at [107, 44] on span "Support benötigt" at bounding box center [99, 44] width 89 height 8
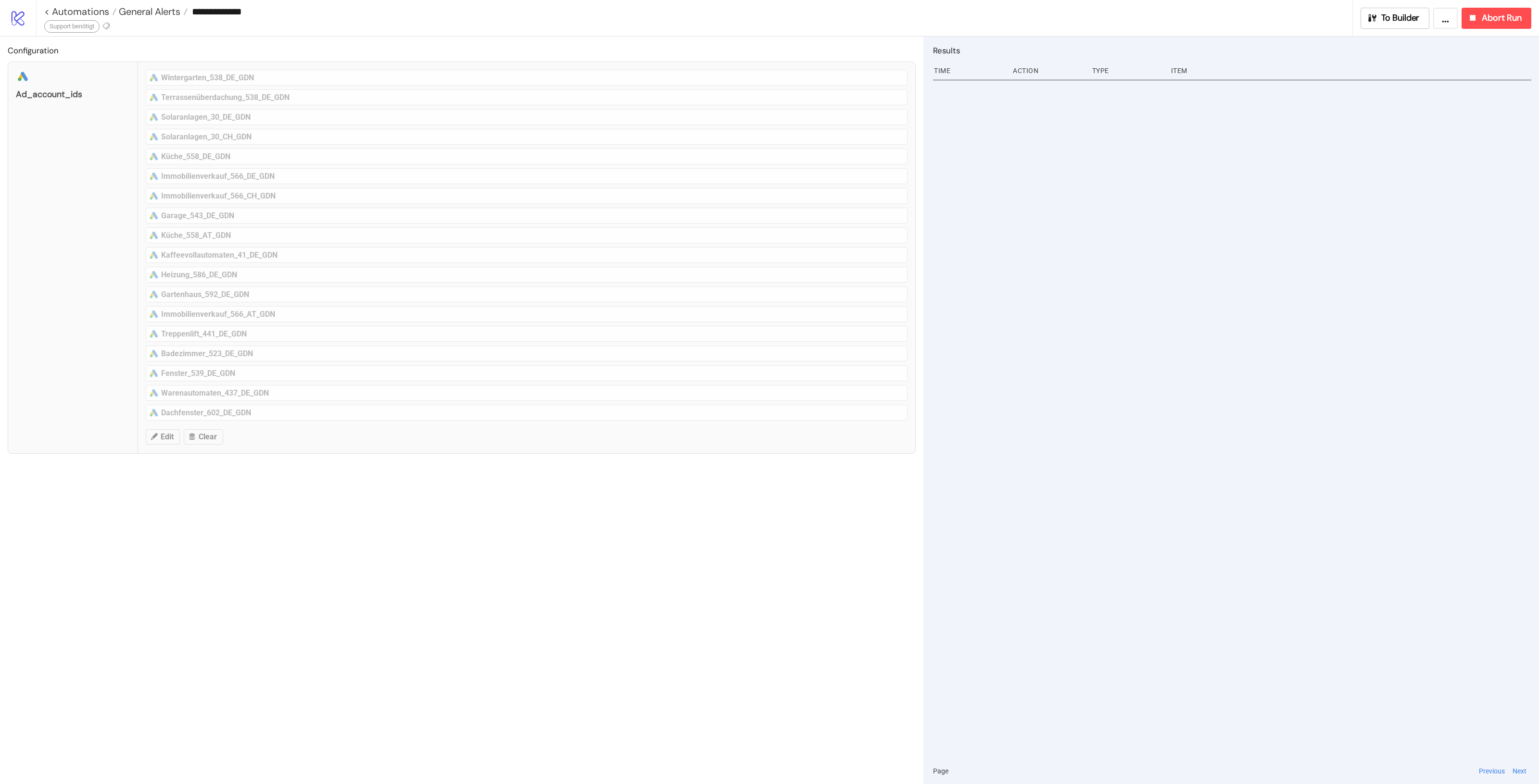
click at [358, 25] on div "**********" at bounding box center [694, 18] width 1317 height 36
click at [155, 8] on span "General Alerts" at bounding box center [148, 11] width 64 height 13
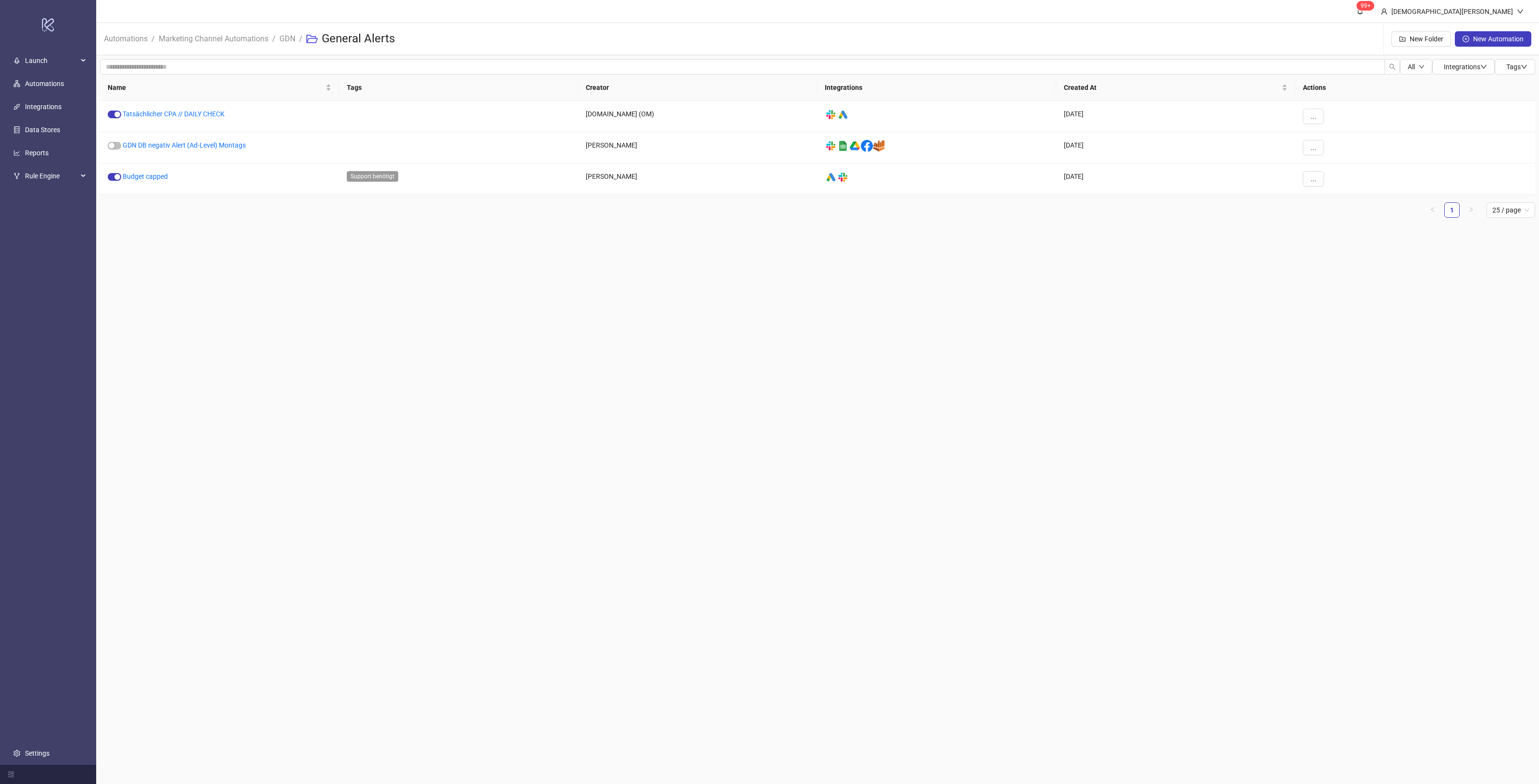
click at [613, 320] on main "99+ Christian Weikamp Automations / Marketing Channel Automations / GDN / Gener…" at bounding box center [818, 392] width 1443 height 784
click at [224, 145] on link "GDN DB negativ Alert (Ad-Level) Montags" at bounding box center [184, 145] width 123 height 8
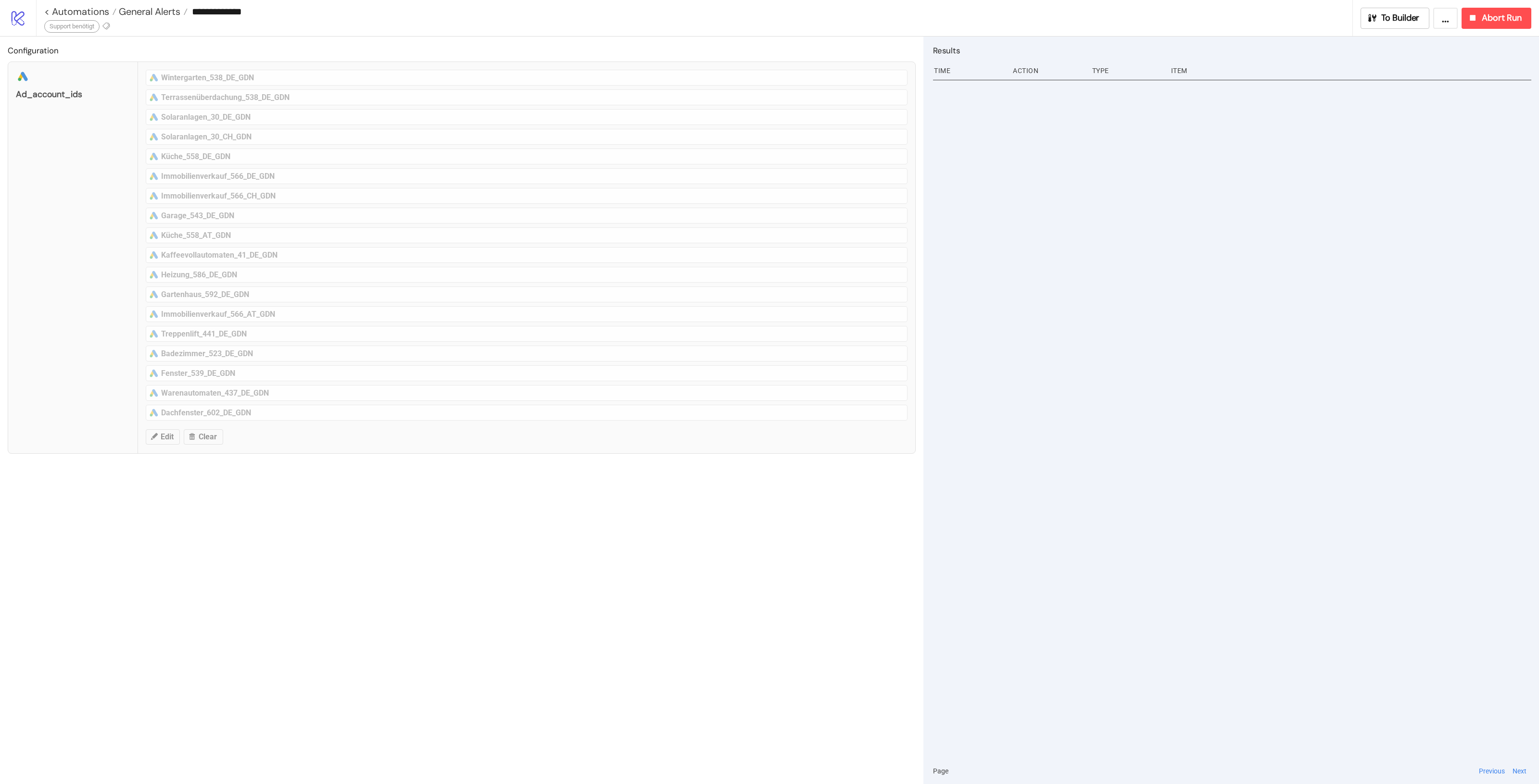
type input "**********"
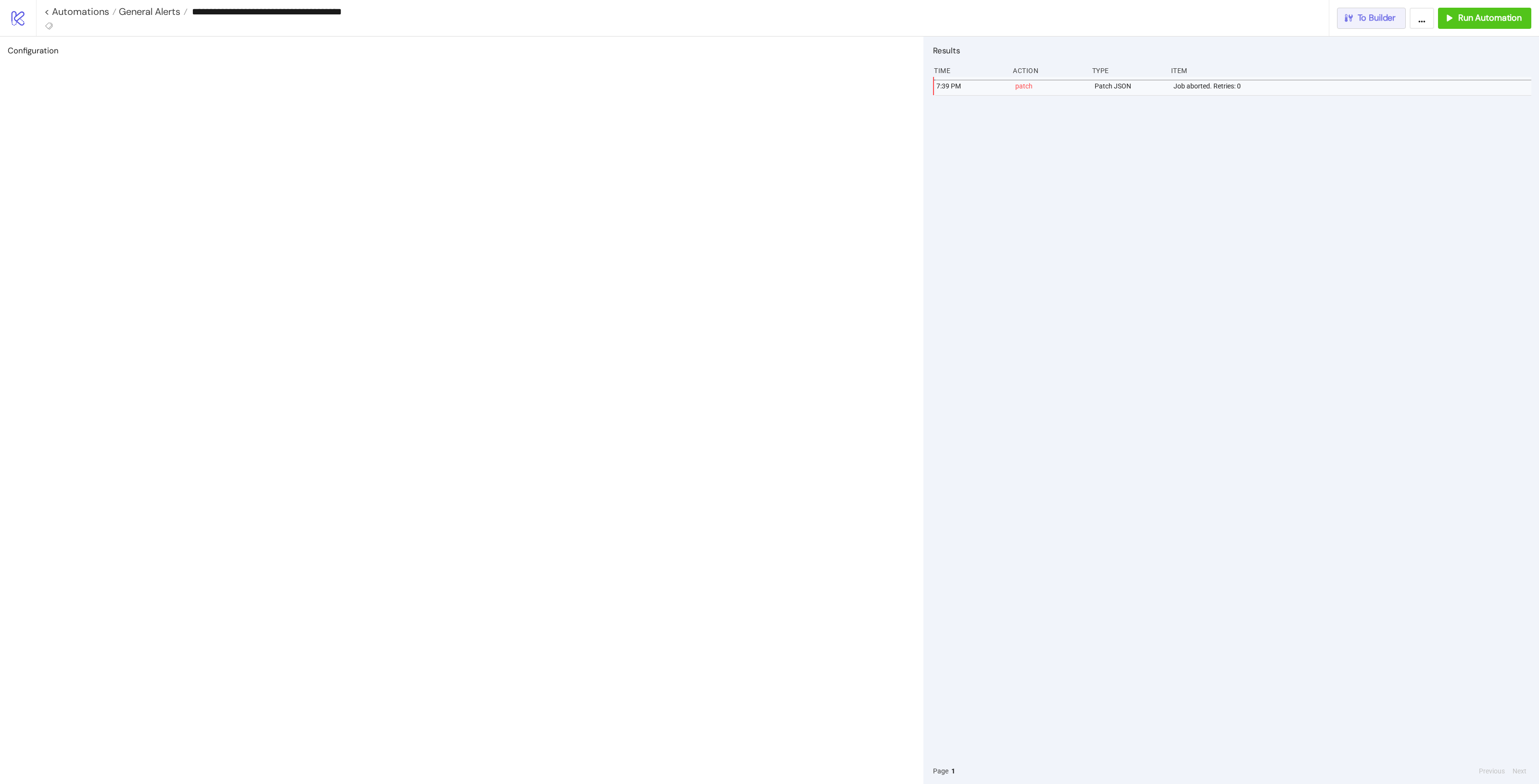
click at [1350, 13] on icon "button" at bounding box center [1348, 18] width 11 height 11
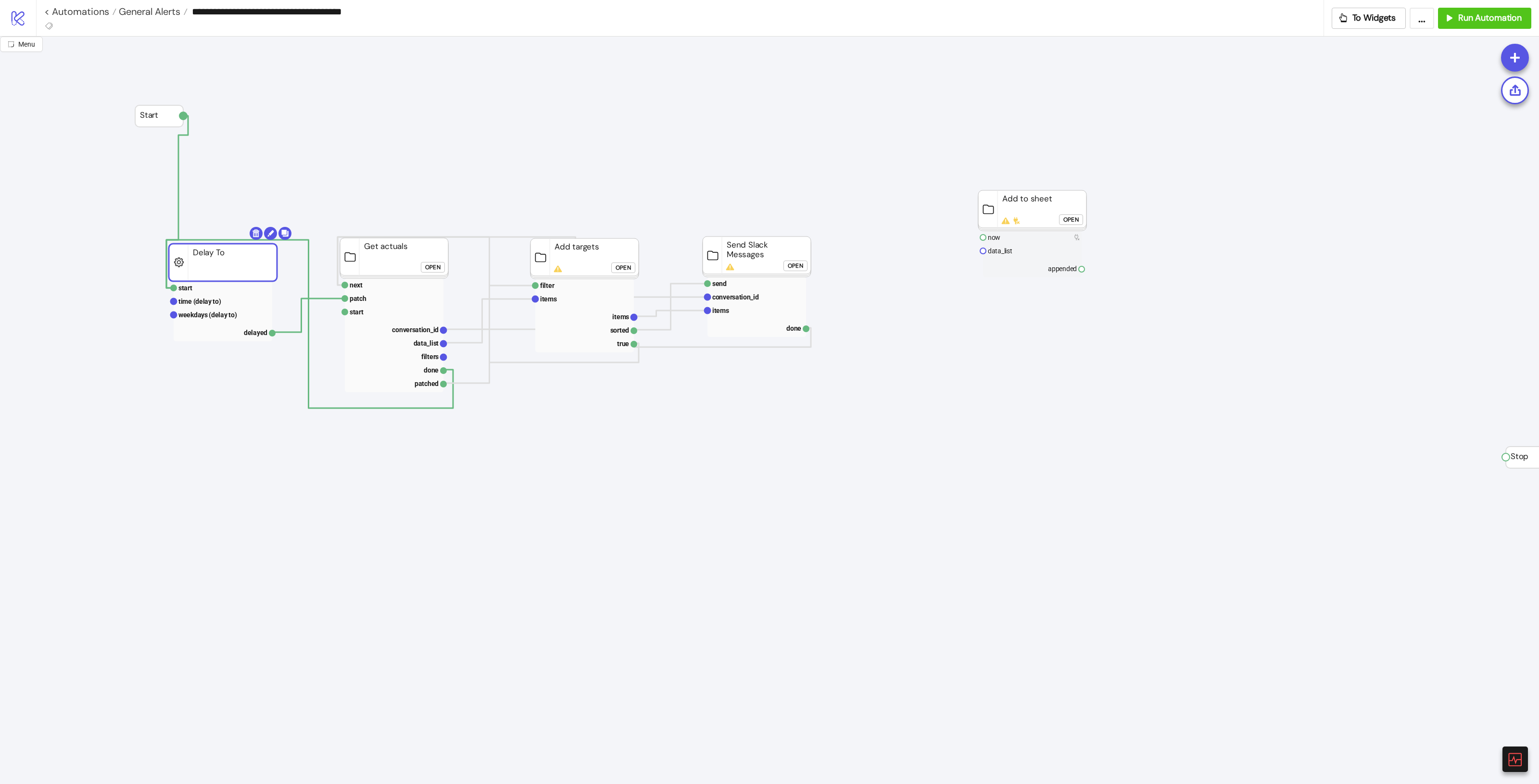
drag, startPoint x: 213, startPoint y: 258, endPoint x: 213, endPoint y: 251, distance: 7.0
click at [188, 279] on text "start" at bounding box center [186, 282] width 14 height 8
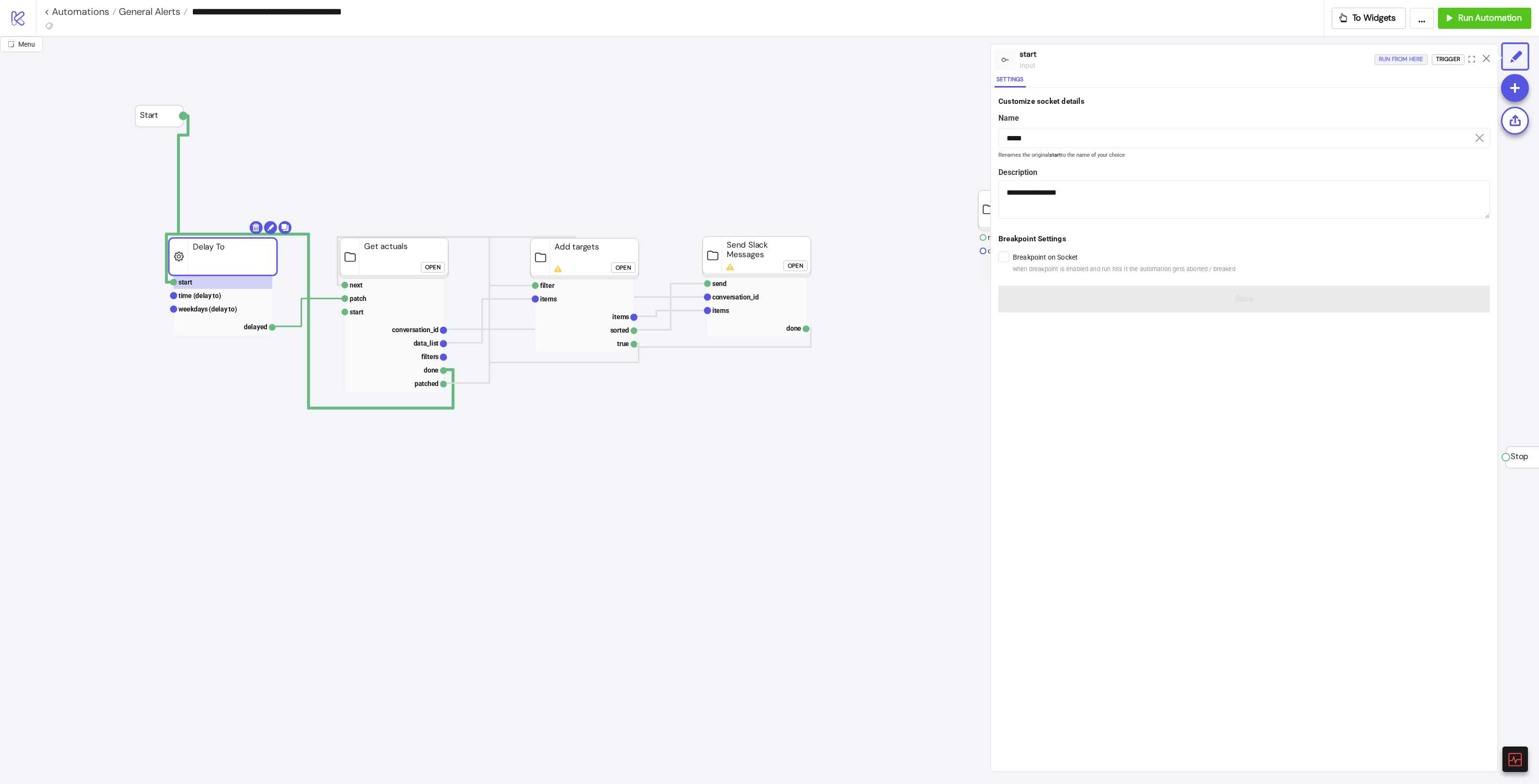
click at [1379, 64] on div "Run from here" at bounding box center [1401, 59] width 45 height 11
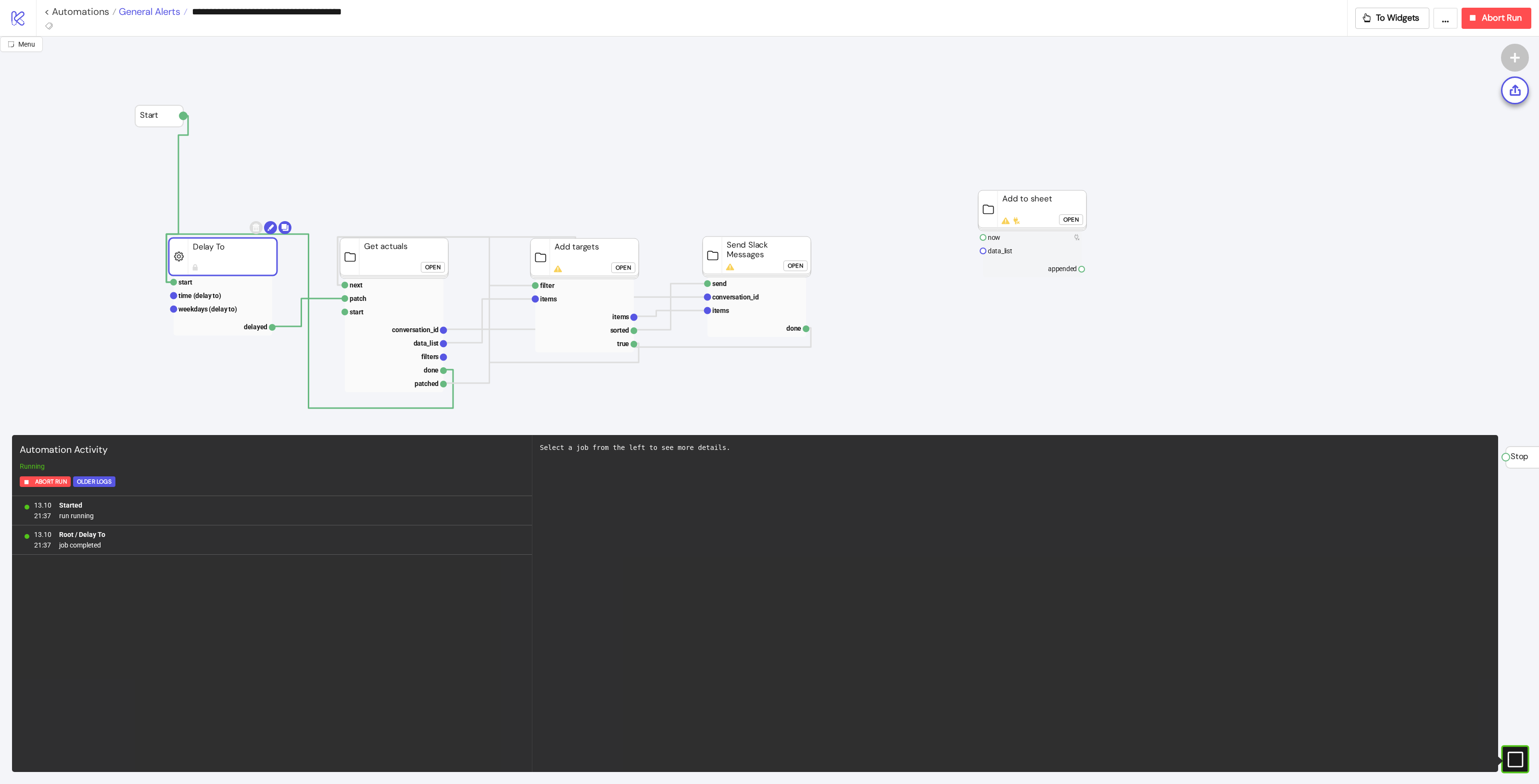
click at [149, 10] on span "General Alerts" at bounding box center [148, 11] width 64 height 13
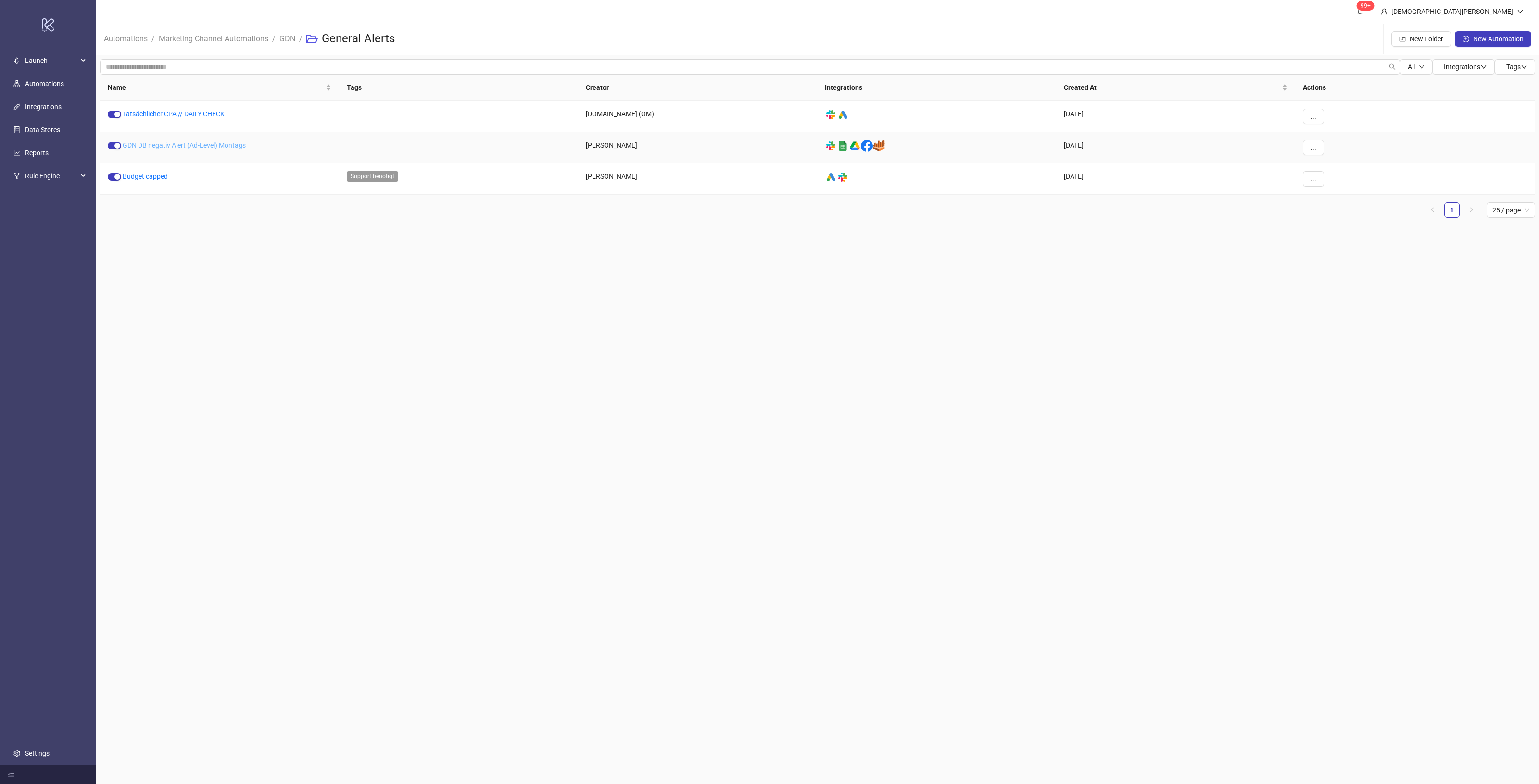
click at [174, 142] on link "GDN DB negativ Alert (Ad-Level) Montags" at bounding box center [184, 145] width 123 height 8
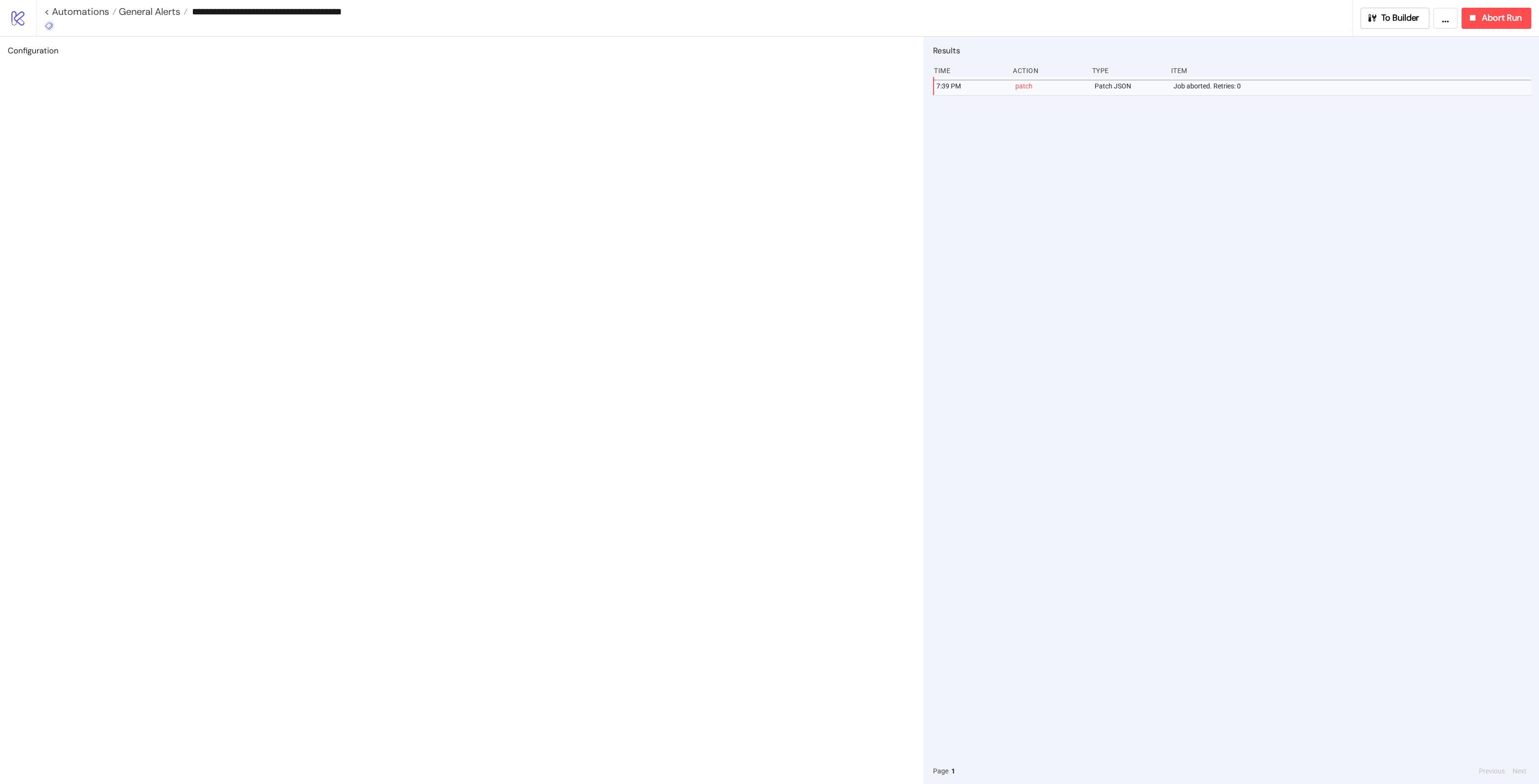
click at [49, 25] on icon at bounding box center [49, 26] width 9 height 9
click at [103, 46] on span "Support benötigt" at bounding box center [99, 44] width 89 height 8
click at [365, 87] on div "Configuration" at bounding box center [462, 410] width 923 height 748
click at [142, 9] on span "General Alerts" at bounding box center [148, 11] width 64 height 13
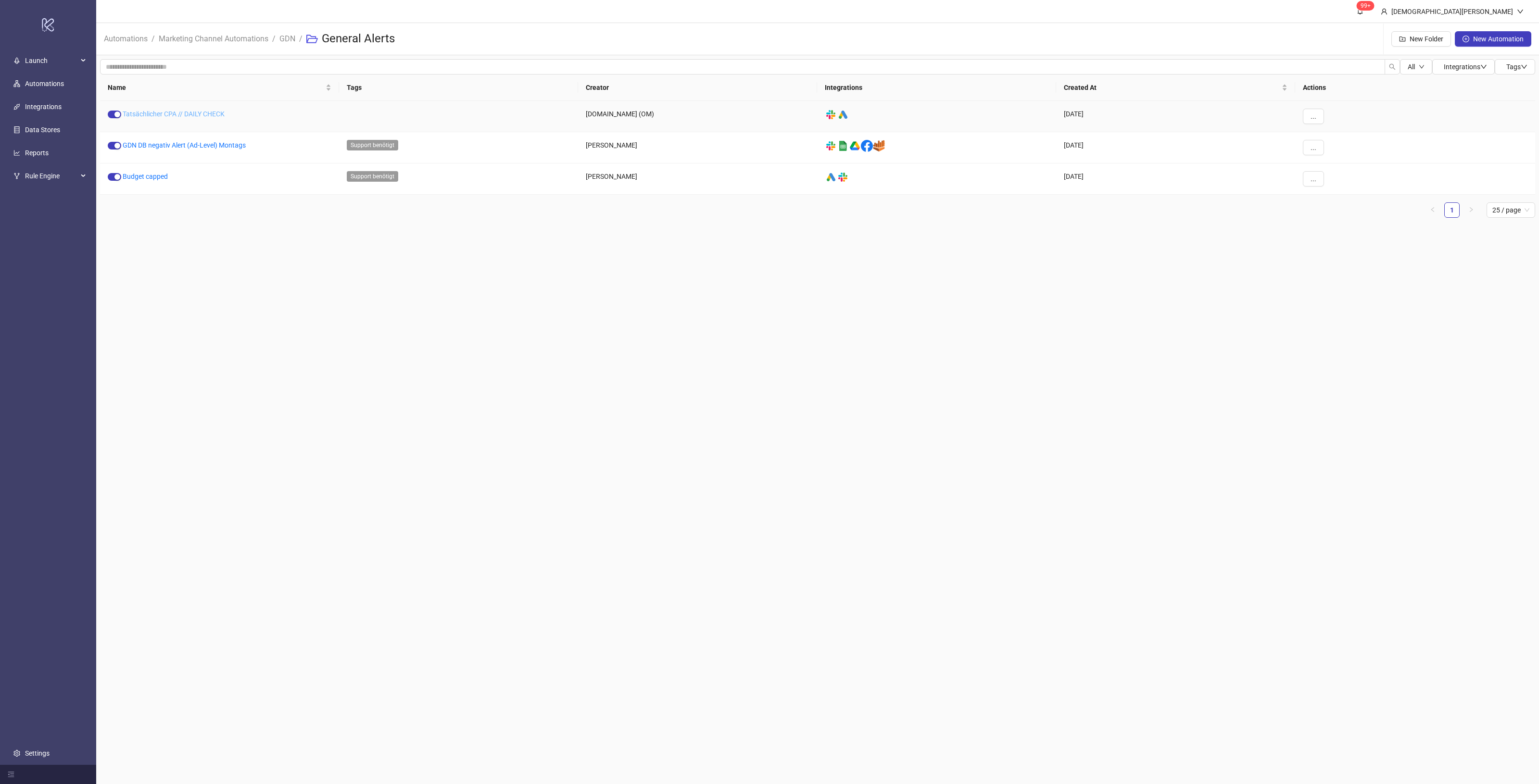
click at [156, 110] on link "Tatsächlicher CPA // DAILY CHECK" at bounding box center [174, 114] width 102 height 8
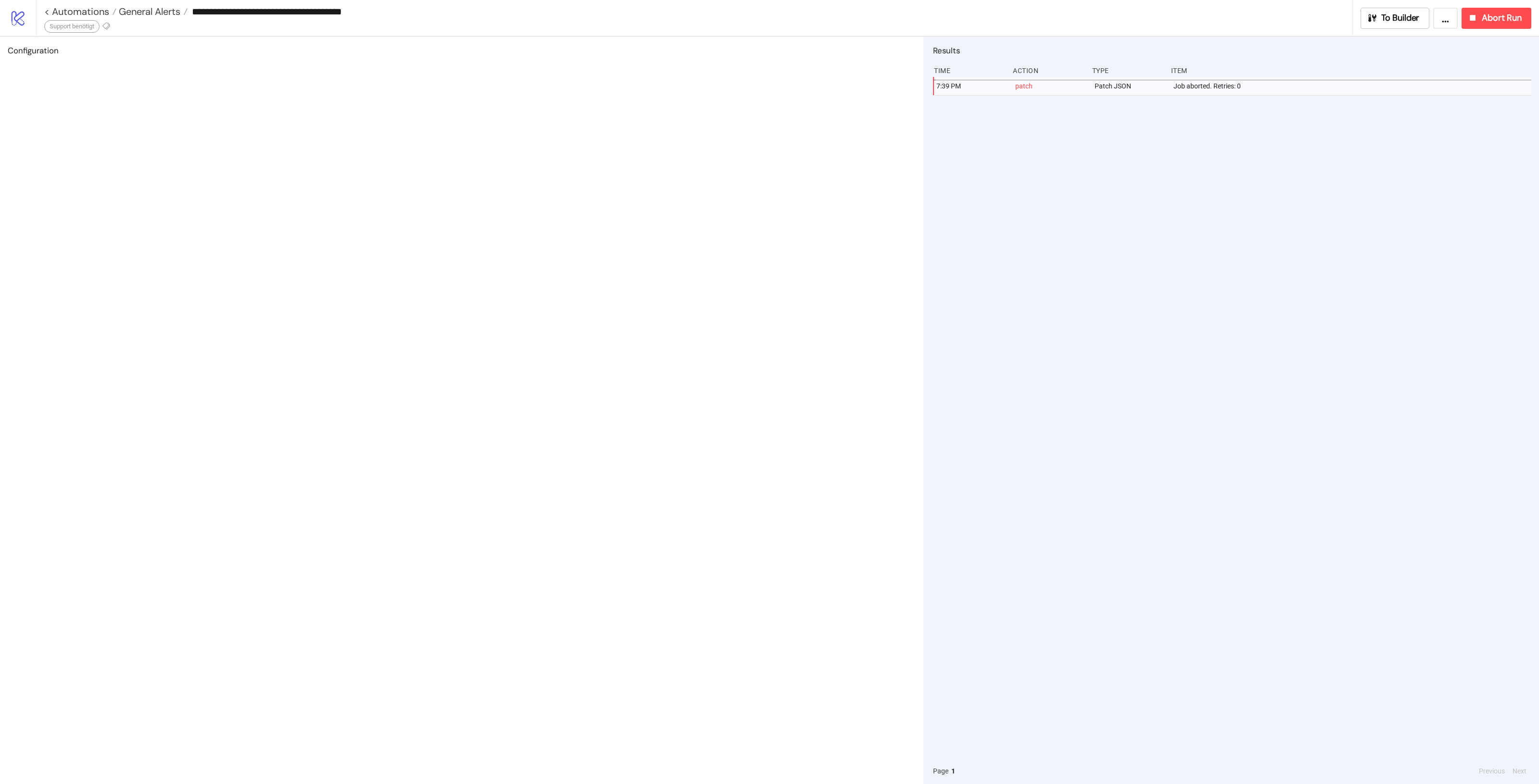
type input "**********"
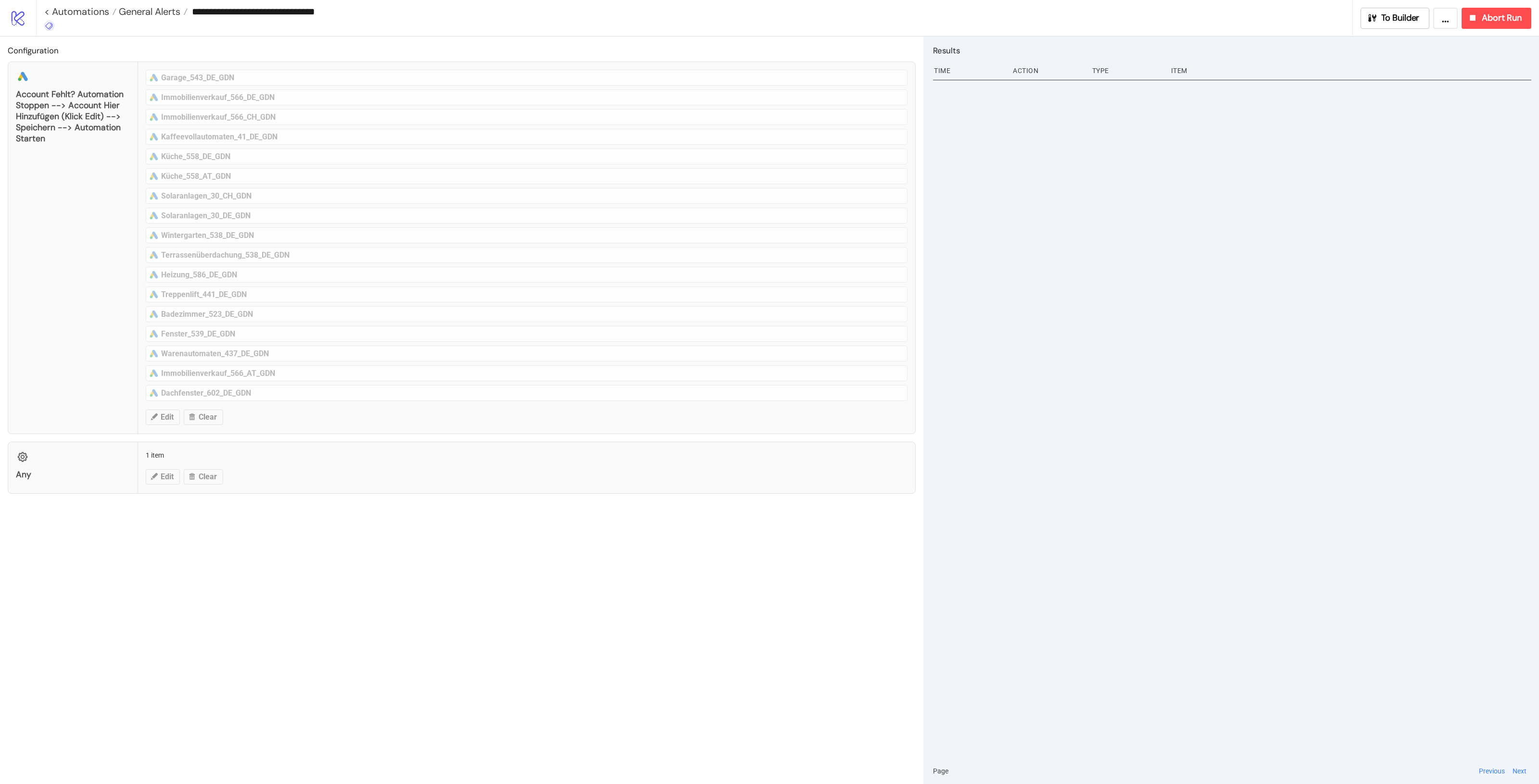
click at [49, 25] on icon at bounding box center [49, 26] width 9 height 9
click at [107, 48] on span "Support benötigt" at bounding box center [99, 44] width 89 height 8
click at [364, 528] on div "Configuration platform/google_ads Account fehlt? Automation stoppen --> Account…" at bounding box center [462, 410] width 923 height 748
click at [144, 15] on span "General Alerts" at bounding box center [148, 11] width 64 height 13
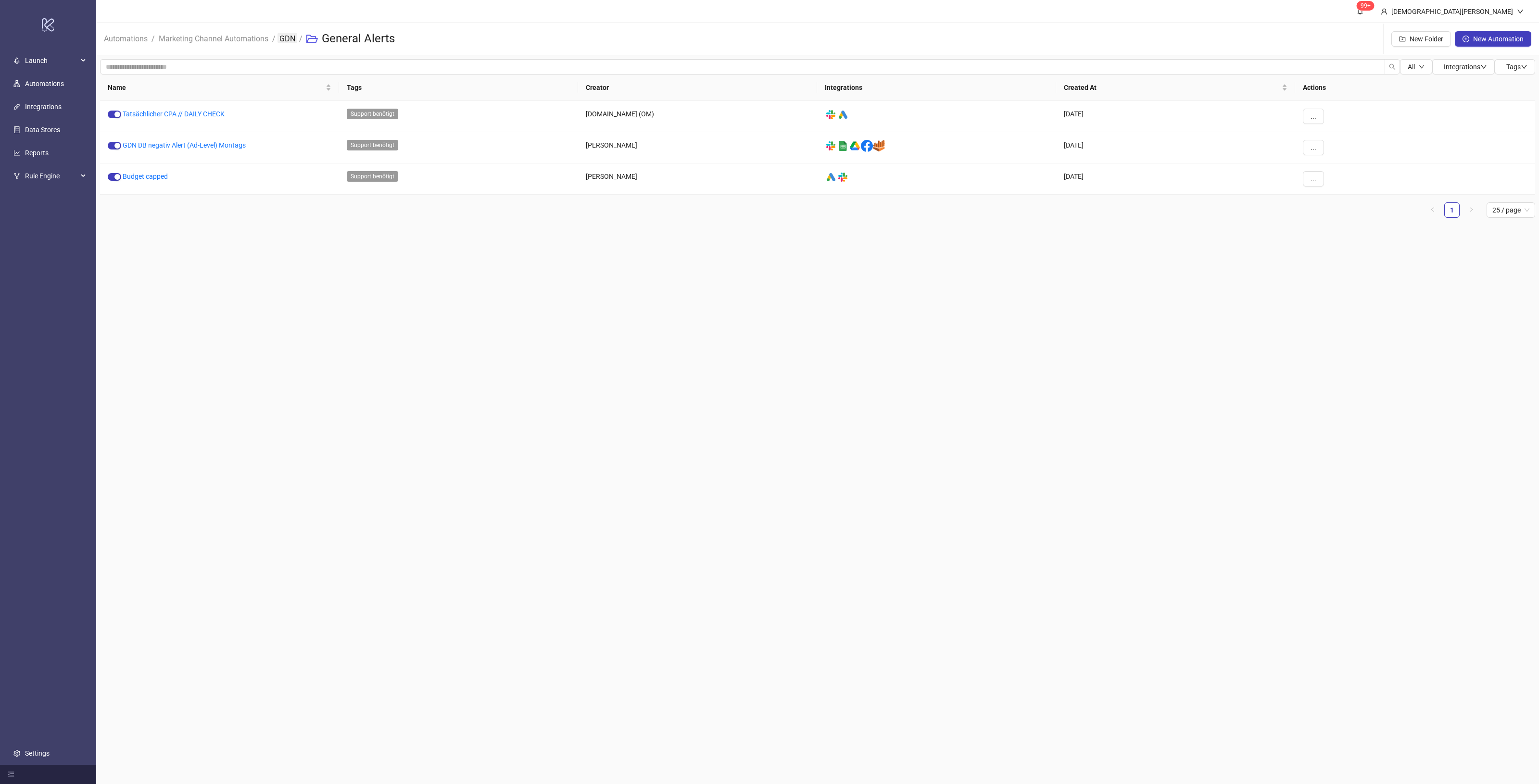
click at [294, 34] on link "GDN" at bounding box center [287, 38] width 20 height 11
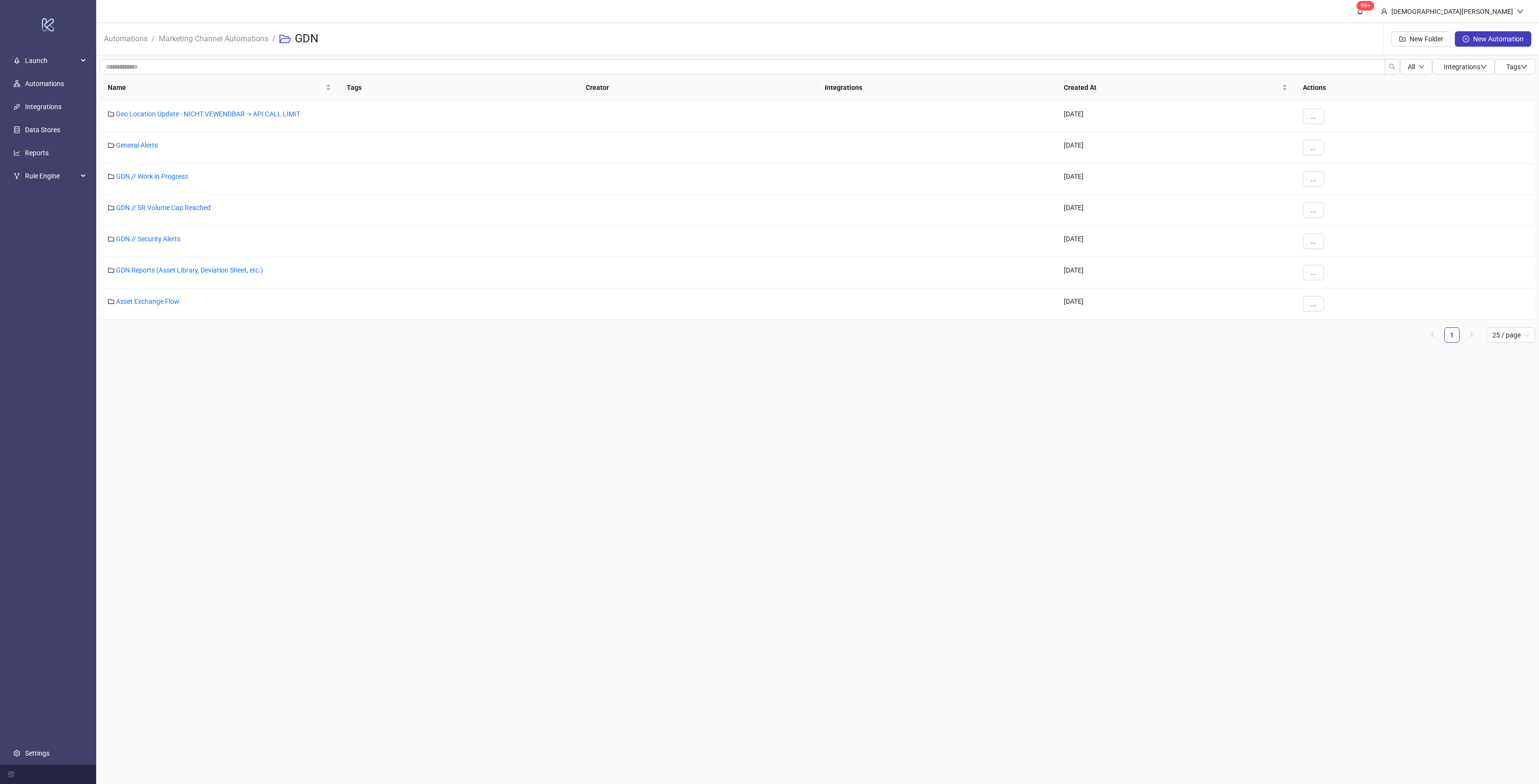
click at [336, 350] on div "Name Tags Creator Integrations Created At Actions Geo Location Update - NICHT V…" at bounding box center [818, 213] width 1435 height 276
click at [162, 239] on link "GDN // Security Alerts" at bounding box center [148, 239] width 65 height 8
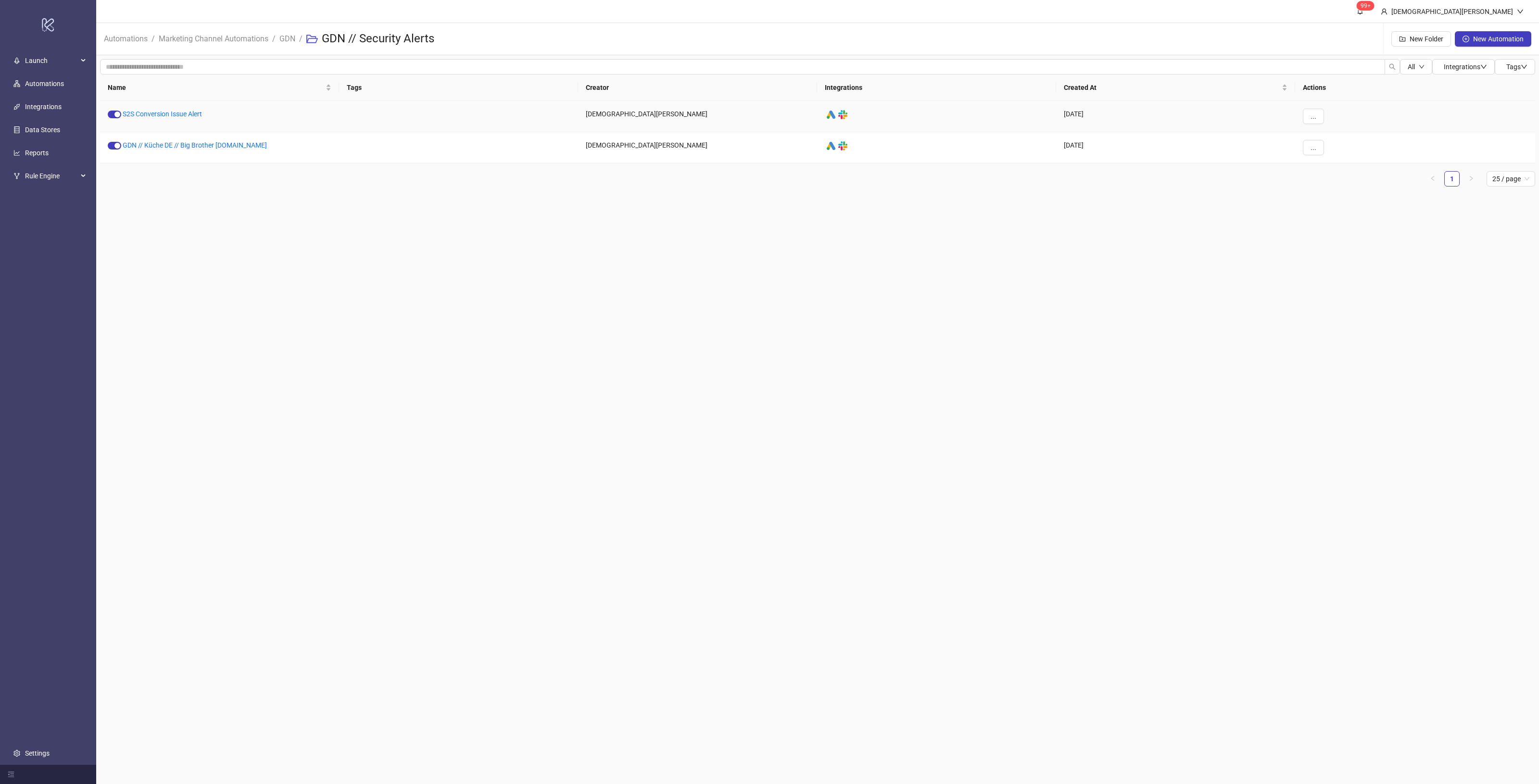
click at [145, 107] on div "S2S Conversion Issue Alert" at bounding box center [219, 116] width 239 height 31
click at [153, 118] on link "S2S Conversion Issue Alert" at bounding box center [162, 114] width 79 height 8
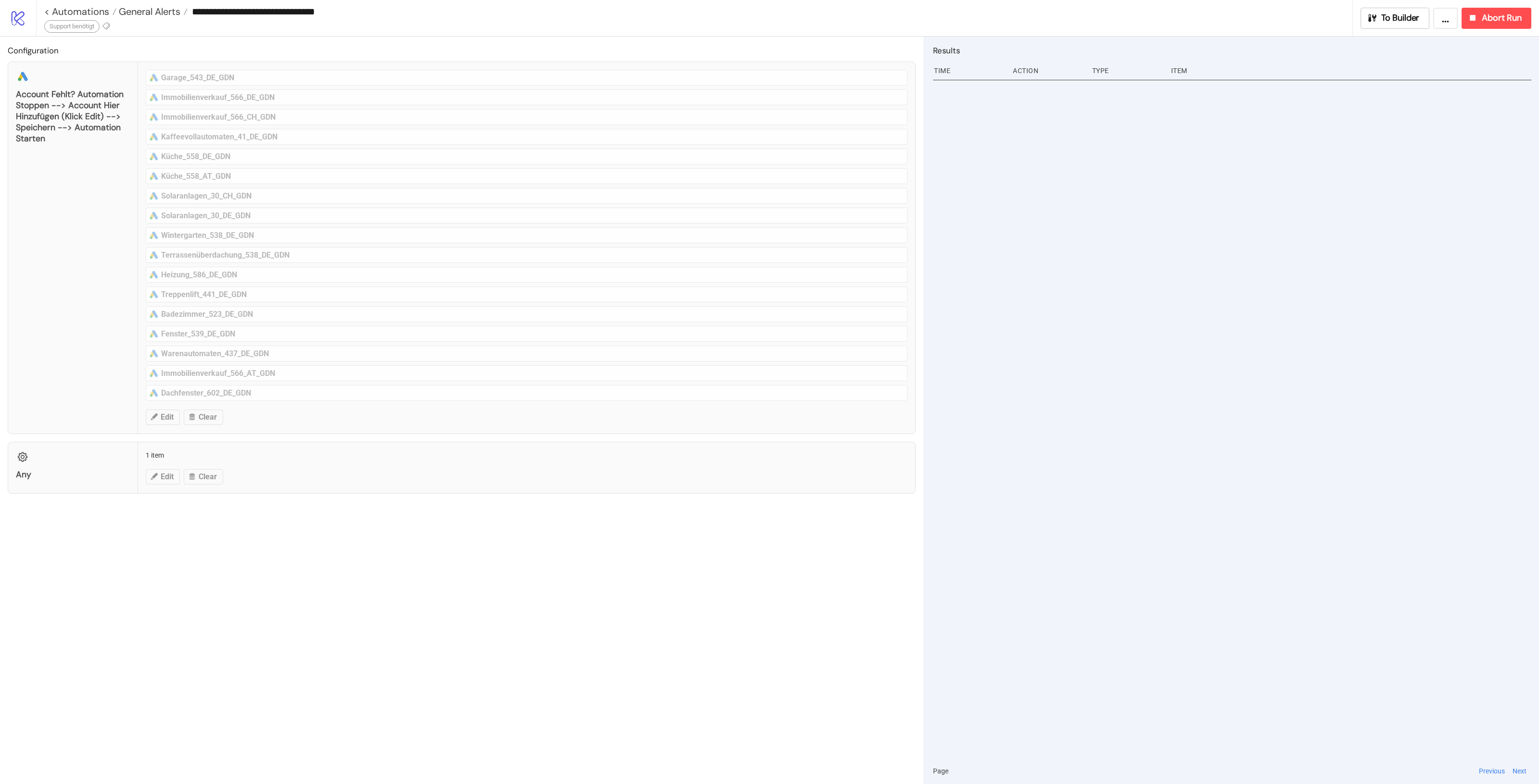
type input "**********"
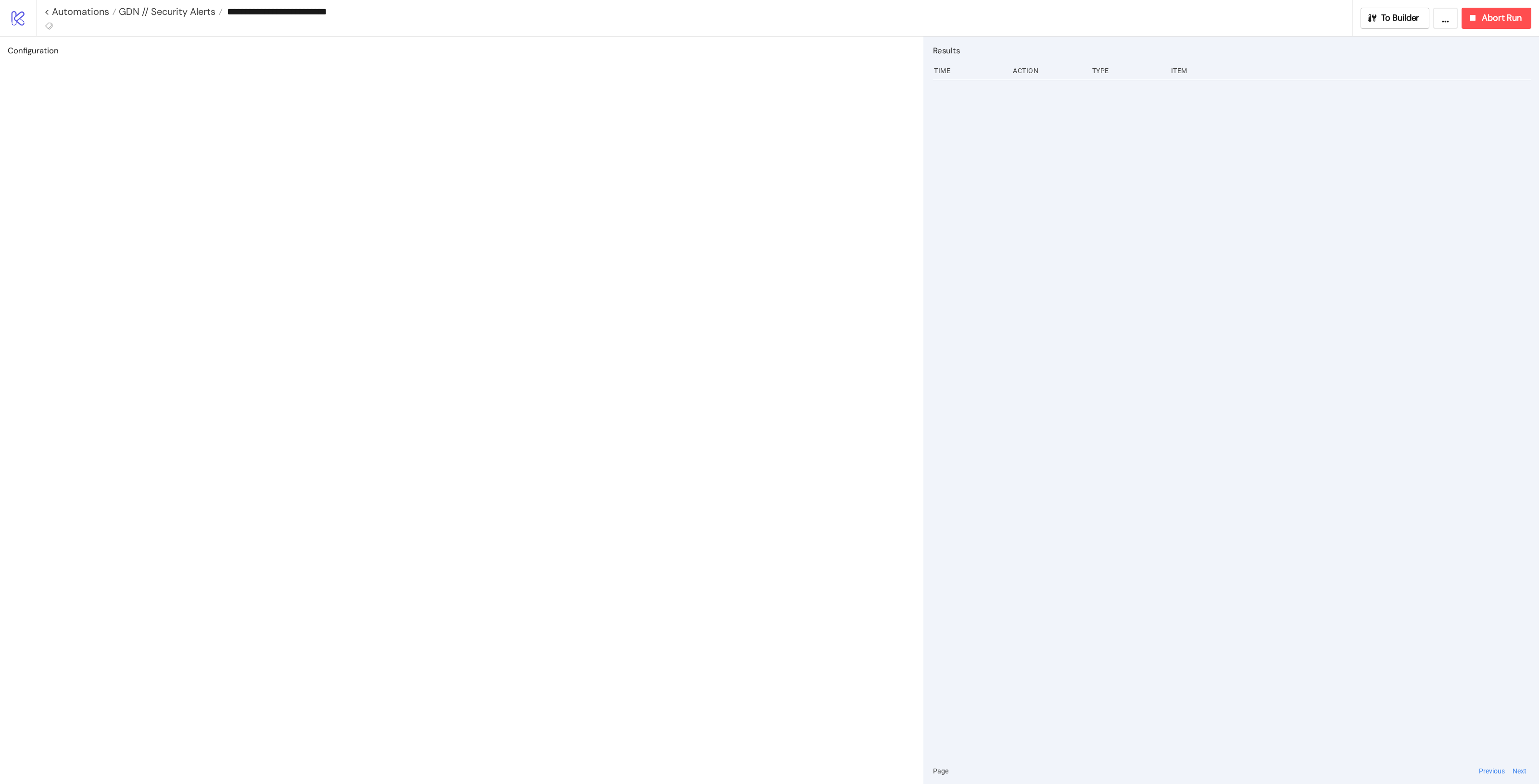
click at [58, 25] on div "**********" at bounding box center [694, 18] width 1317 height 36
click at [47, 27] on icon at bounding box center [49, 26] width 9 height 9
click at [85, 45] on span "Support benötigt" at bounding box center [99, 44] width 89 height 8
click at [159, 8] on span "GDN // Security Alerts" at bounding box center [166, 11] width 99 height 13
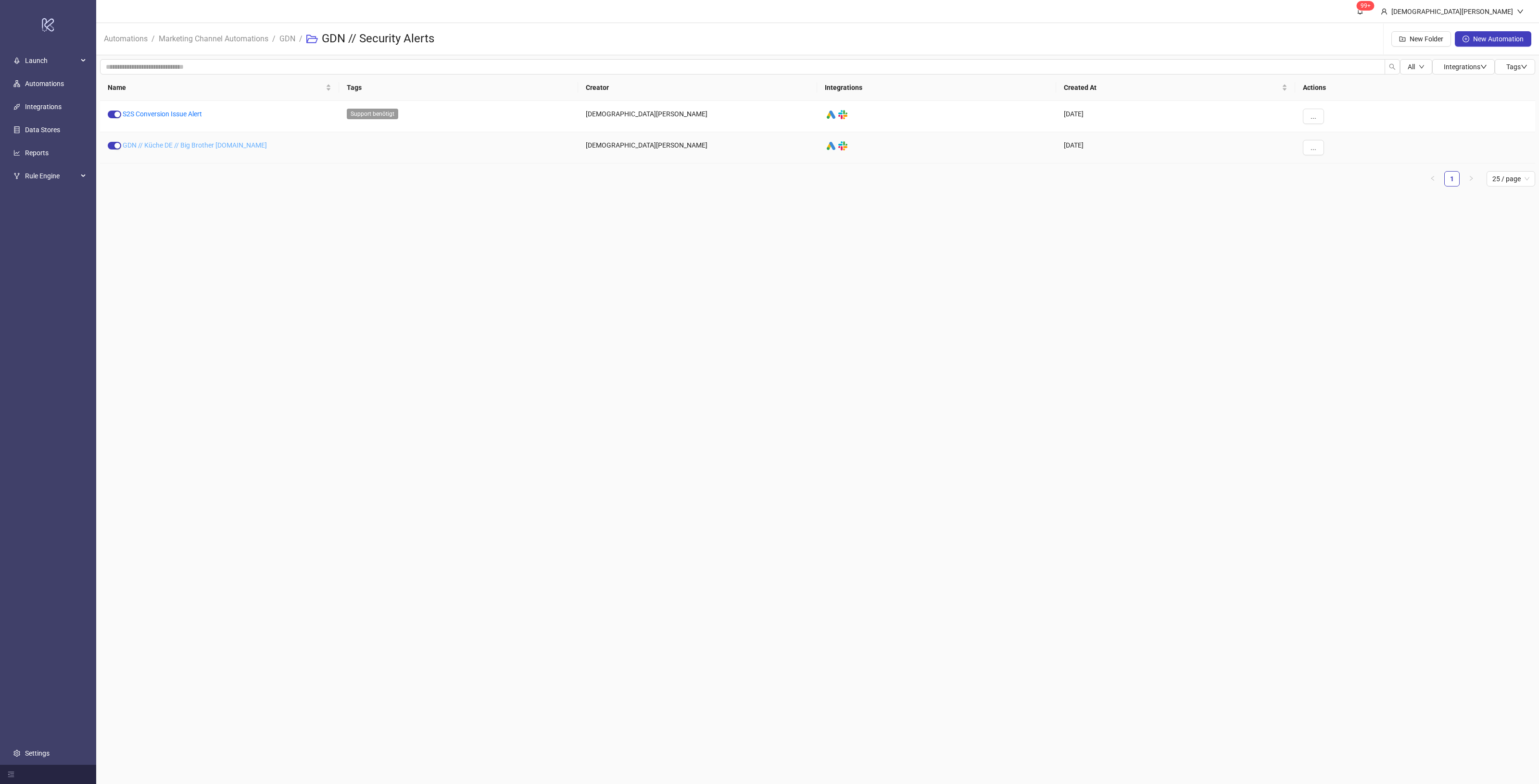
click at [207, 145] on link "GDN // Küche DE // Big Brother Kleinanzeigen.de" at bounding box center [195, 145] width 144 height 8
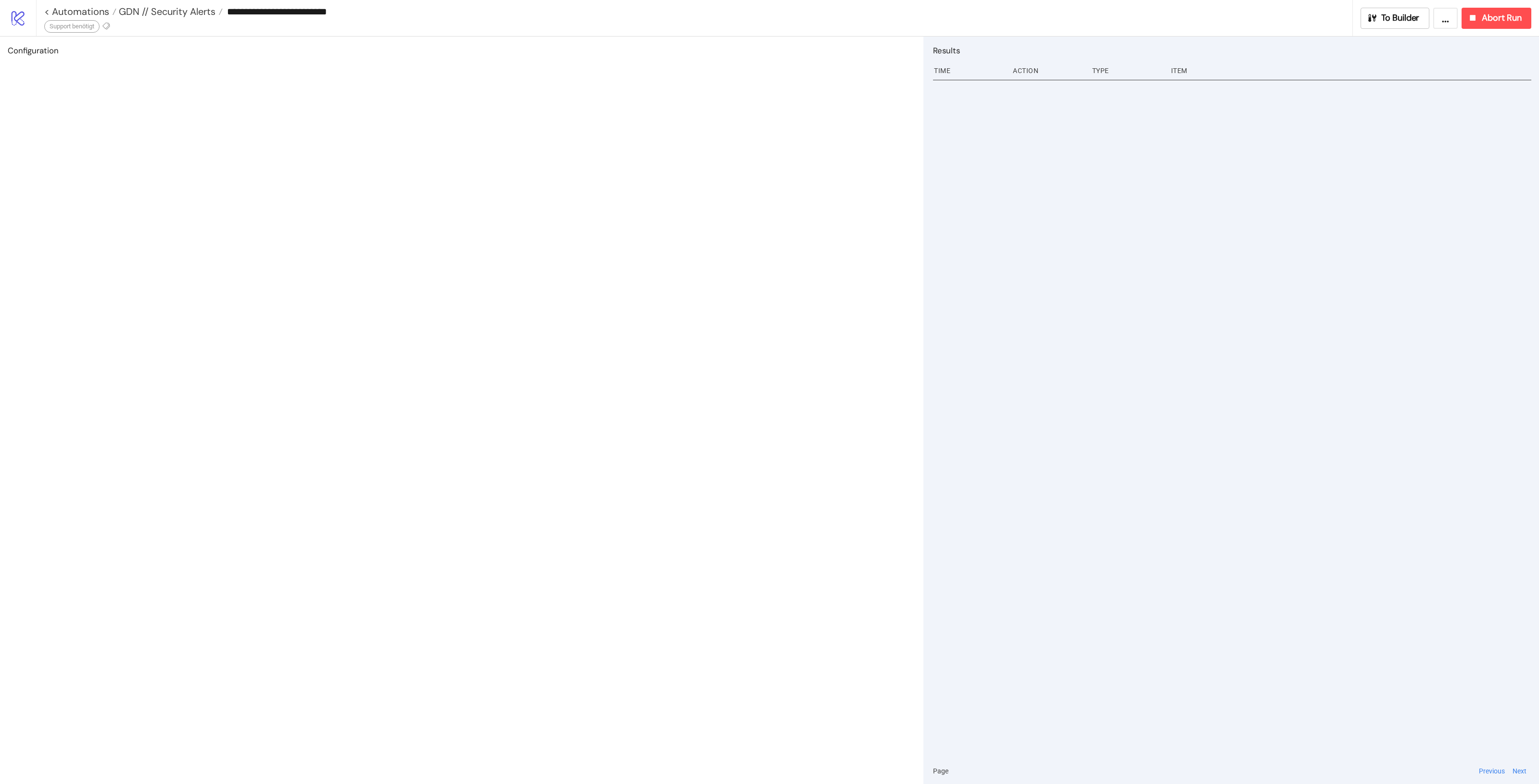
type input "**********"
click at [177, 18] on div "**********" at bounding box center [698, 11] width 1308 height 15
click at [176, 12] on span "GDN // Security Alerts" at bounding box center [166, 11] width 99 height 13
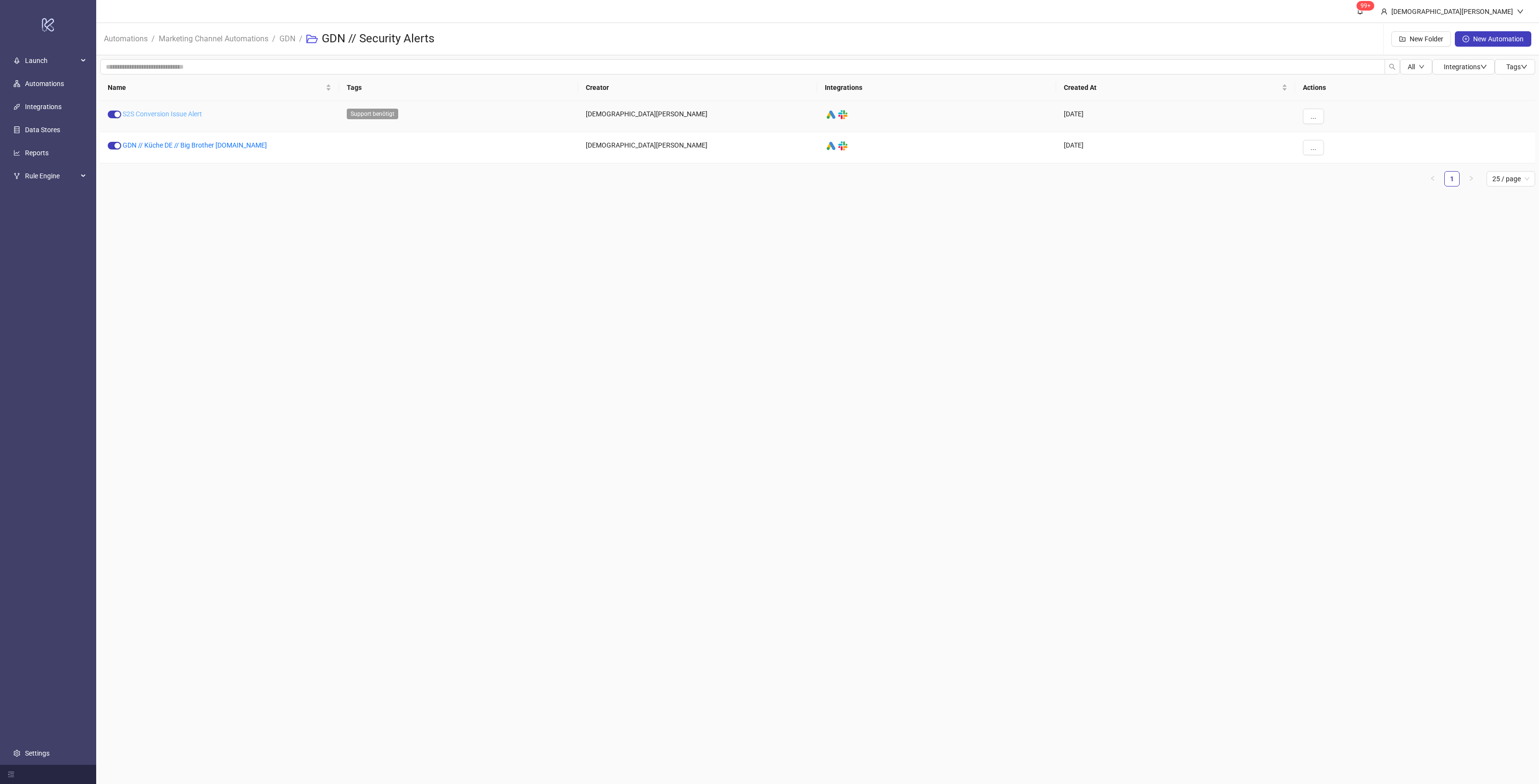
click at [164, 111] on link "S2S Conversion Issue Alert" at bounding box center [162, 114] width 79 height 8
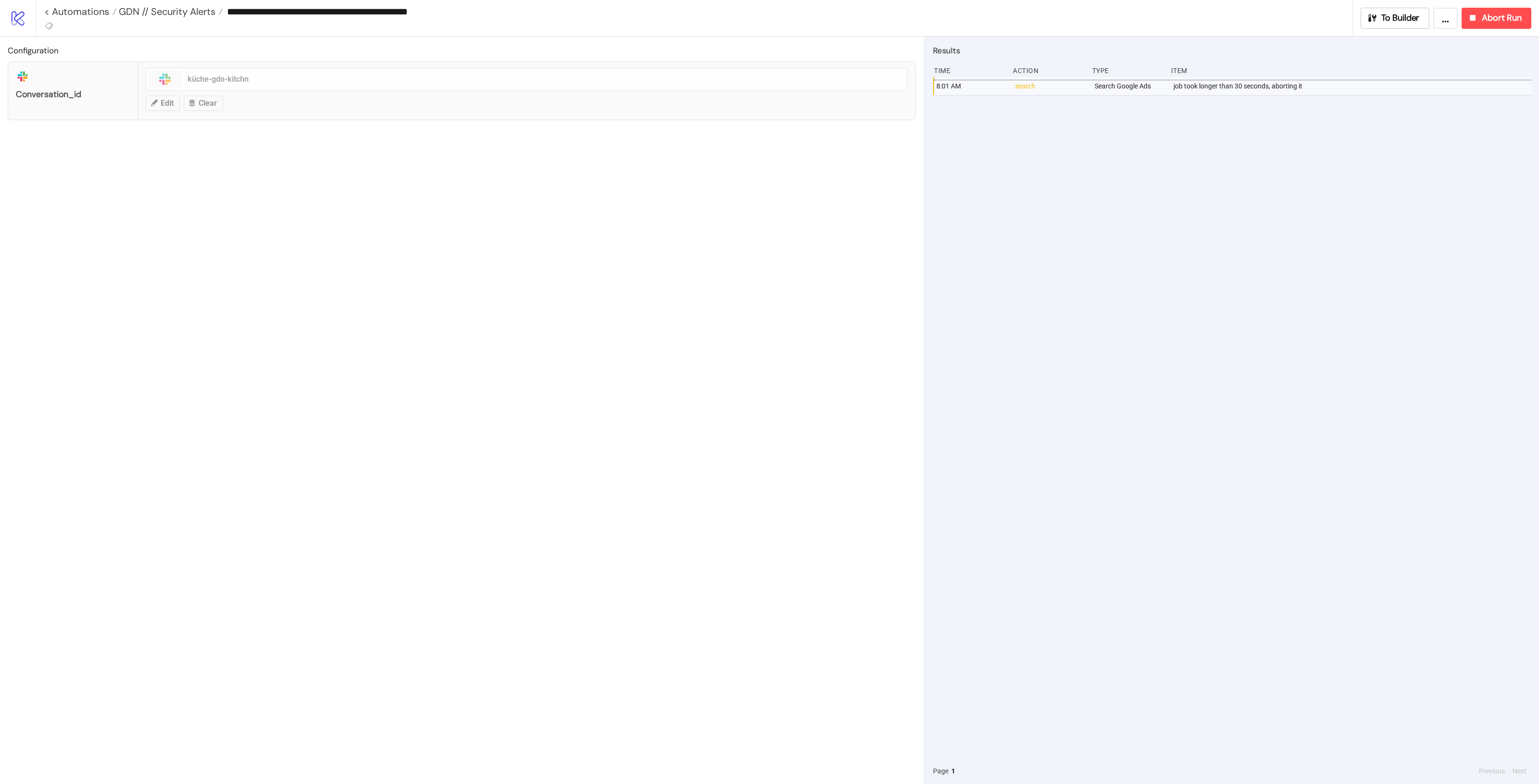
type input "**********"
click at [94, 25] on div "Support benötigt" at bounding box center [72, 27] width 55 height 13
click at [110, 23] on icon at bounding box center [106, 26] width 7 height 7
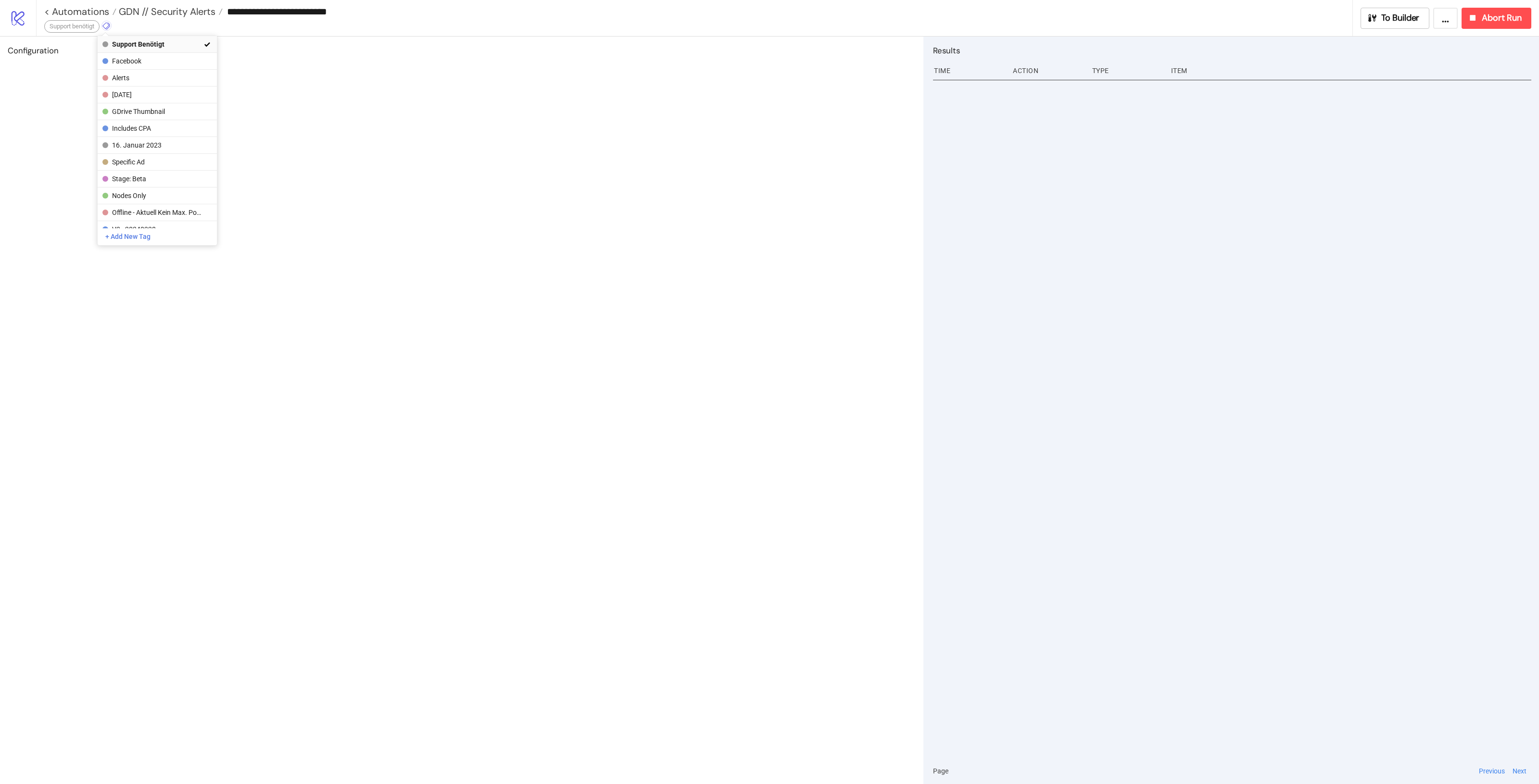
click at [174, 42] on span "Support benötigt" at bounding box center [156, 44] width 89 height 8
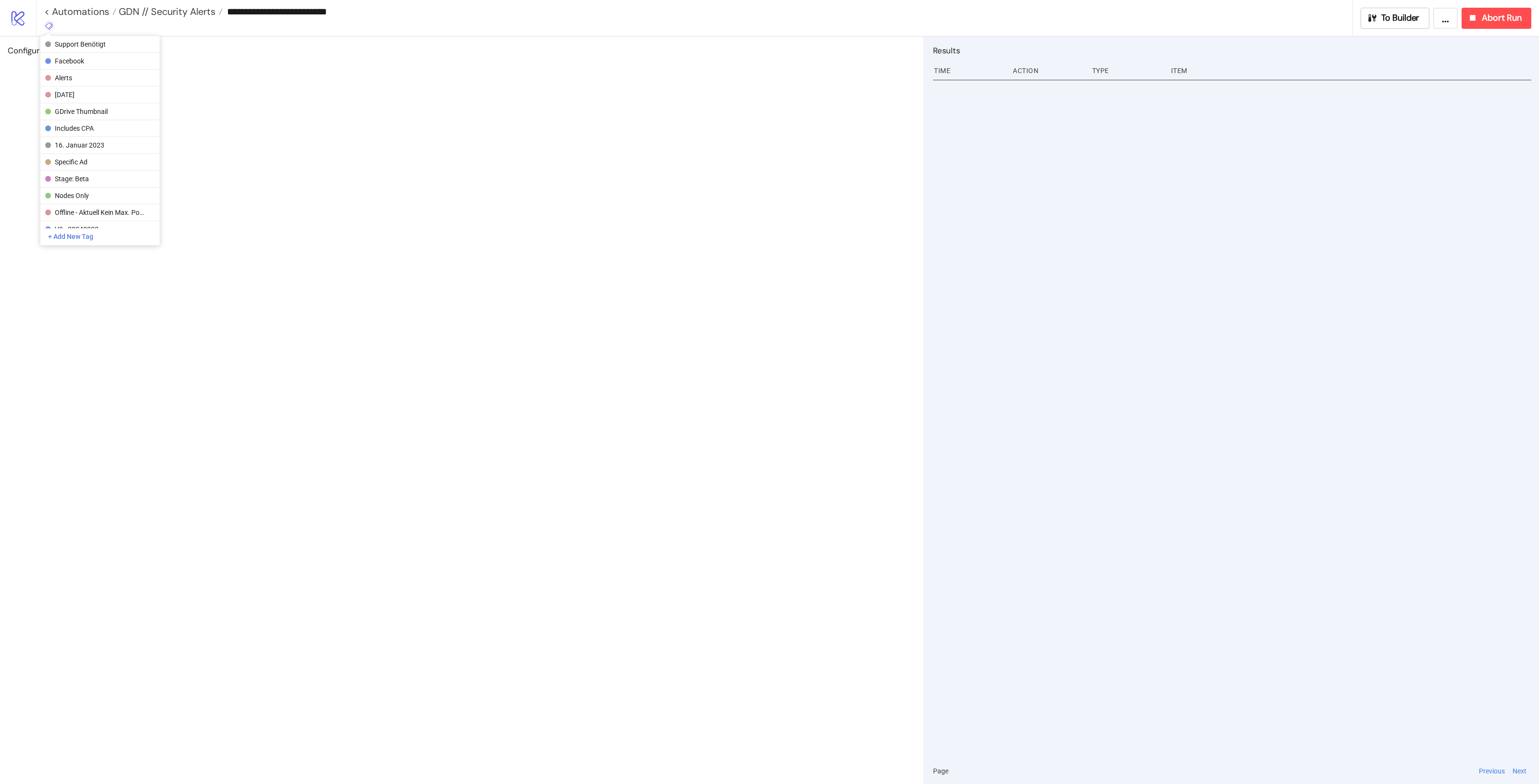
click at [212, 109] on div "Configuration" at bounding box center [462, 410] width 923 height 748
click at [200, 13] on span "GDN // Security Alerts" at bounding box center [166, 11] width 99 height 13
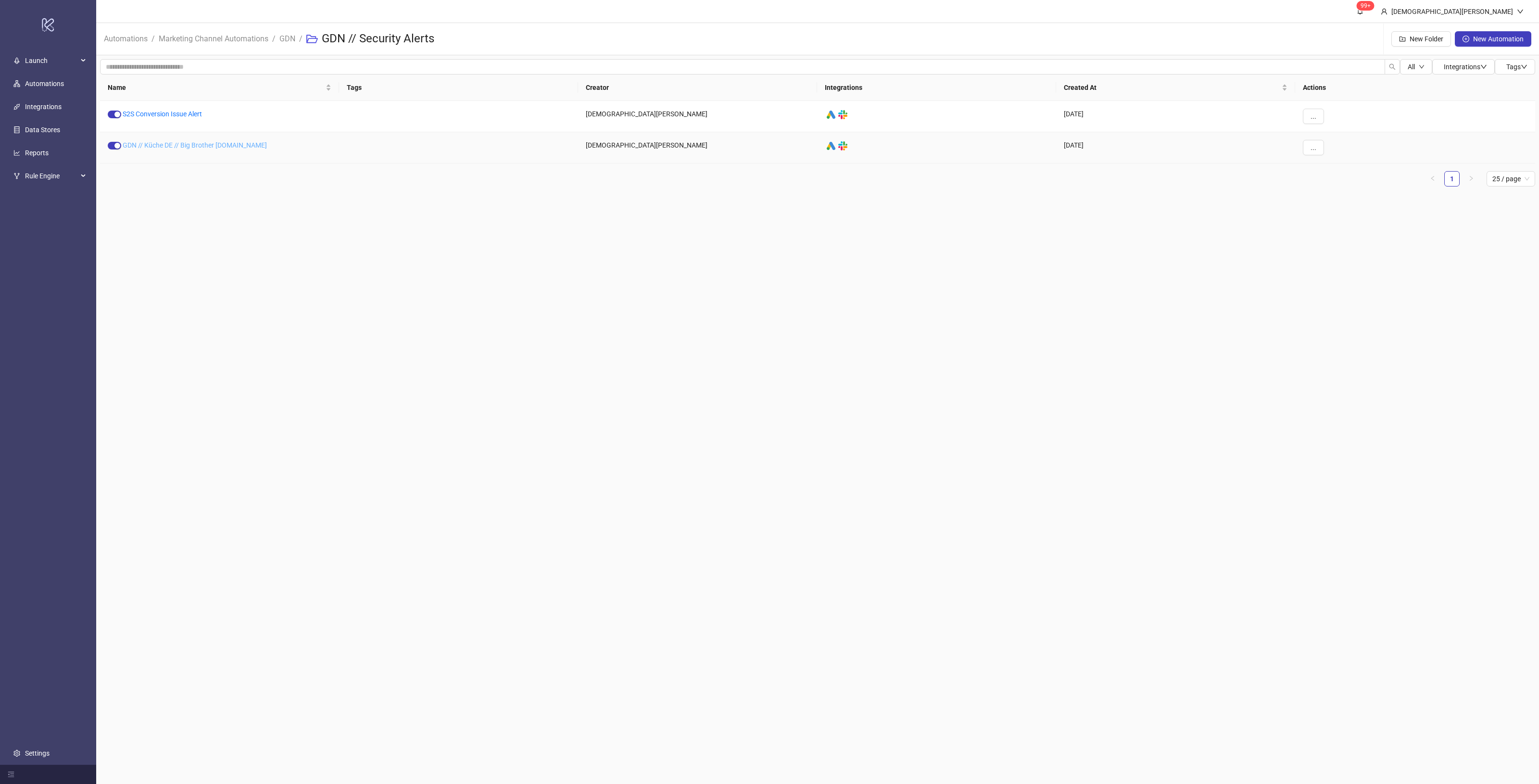
click at [258, 143] on link "GDN // Küche DE // Big Brother Kleinanzeigen.de" at bounding box center [195, 145] width 144 height 8
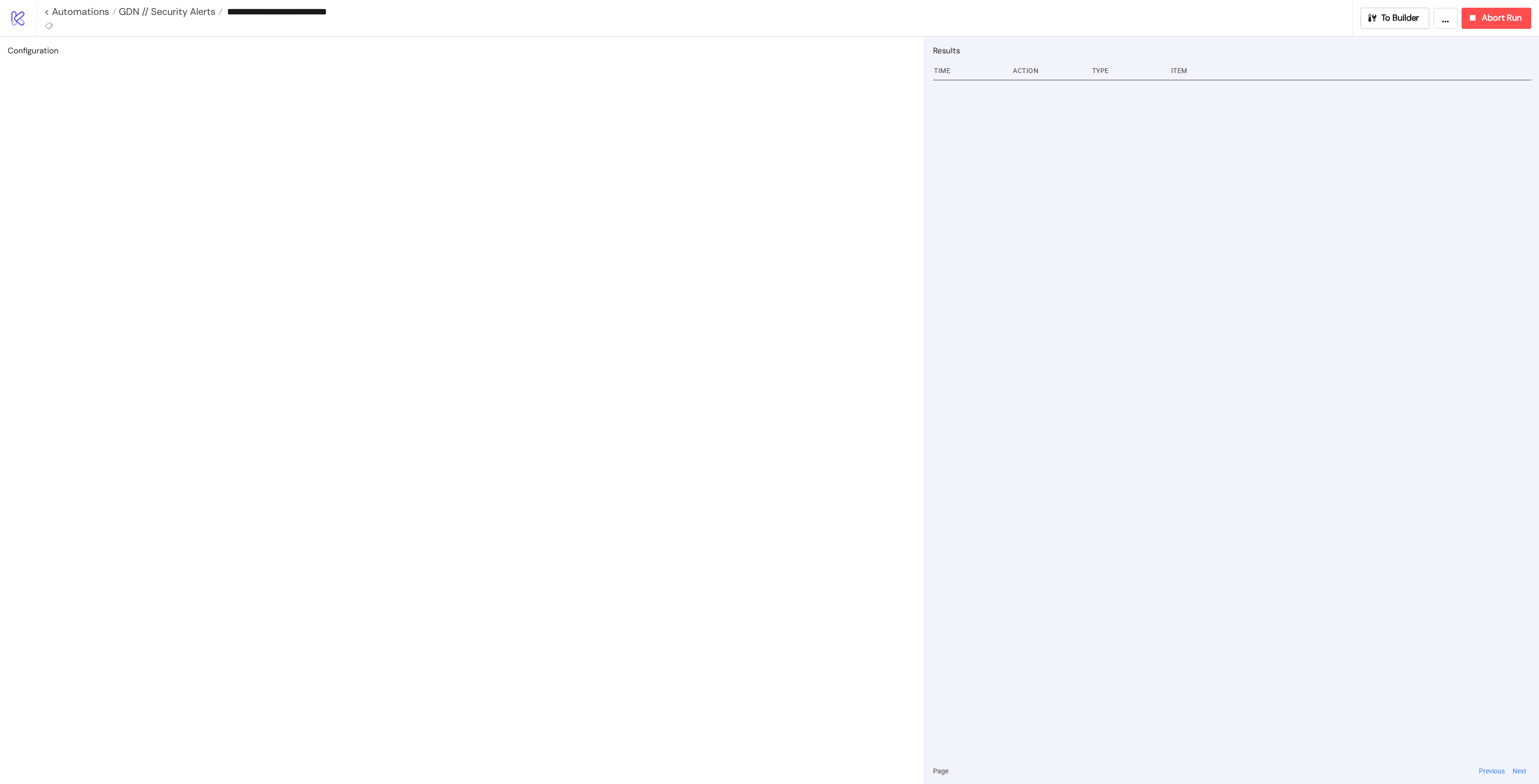
type input "**********"
click at [51, 22] on icon at bounding box center [49, 26] width 9 height 9
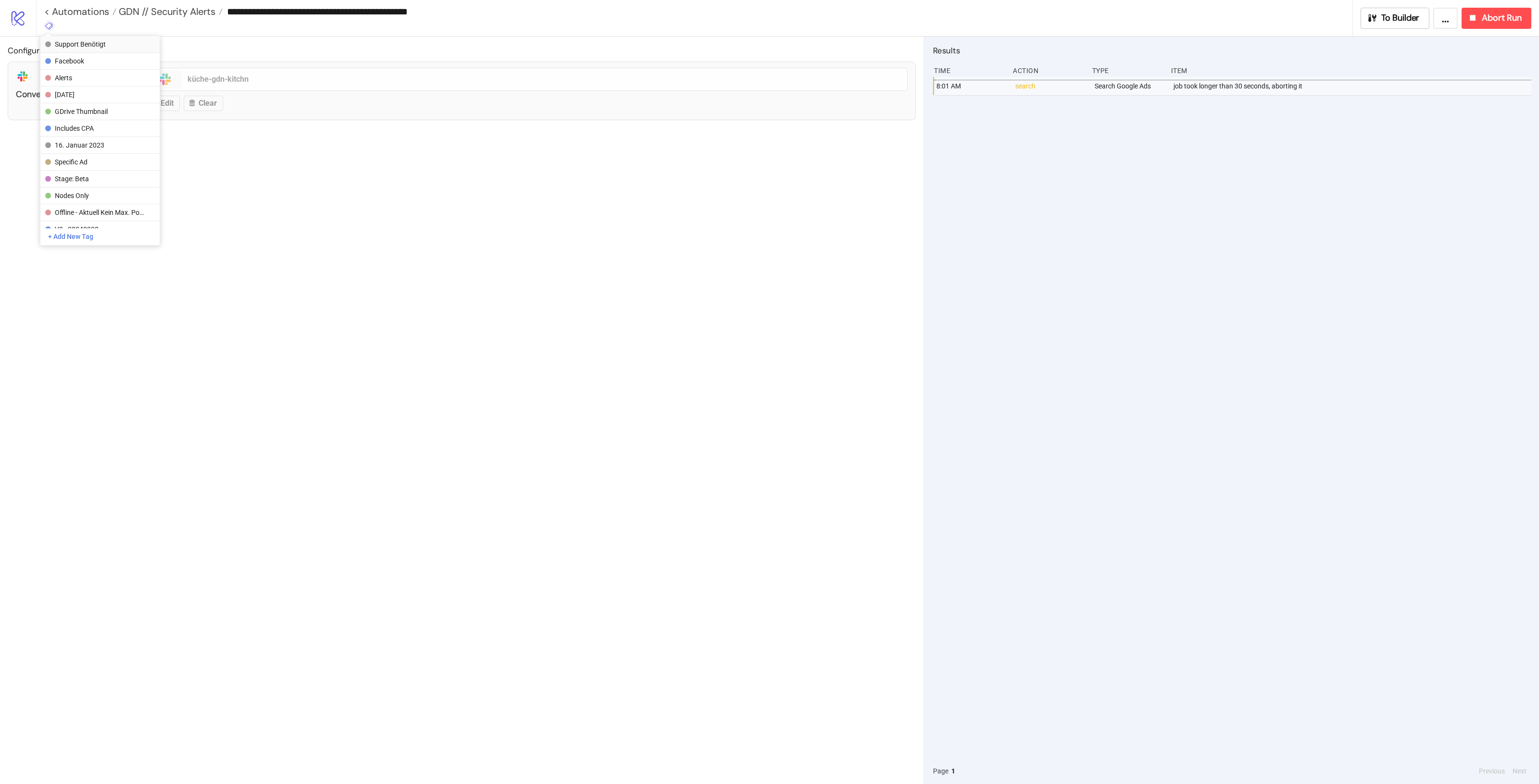
click at [111, 41] on span "Support benötigt" at bounding box center [99, 44] width 89 height 8
drag, startPoint x: 315, startPoint y: 280, endPoint x: 321, endPoint y: 284, distance: 7.2
click at [316, 280] on div "Configuration platform/slack conversation_id platform/slack küche-gdn-kitchn Ed…" at bounding box center [462, 410] width 923 height 748
click at [174, 6] on span "GDN // Security Alerts" at bounding box center [166, 11] width 99 height 13
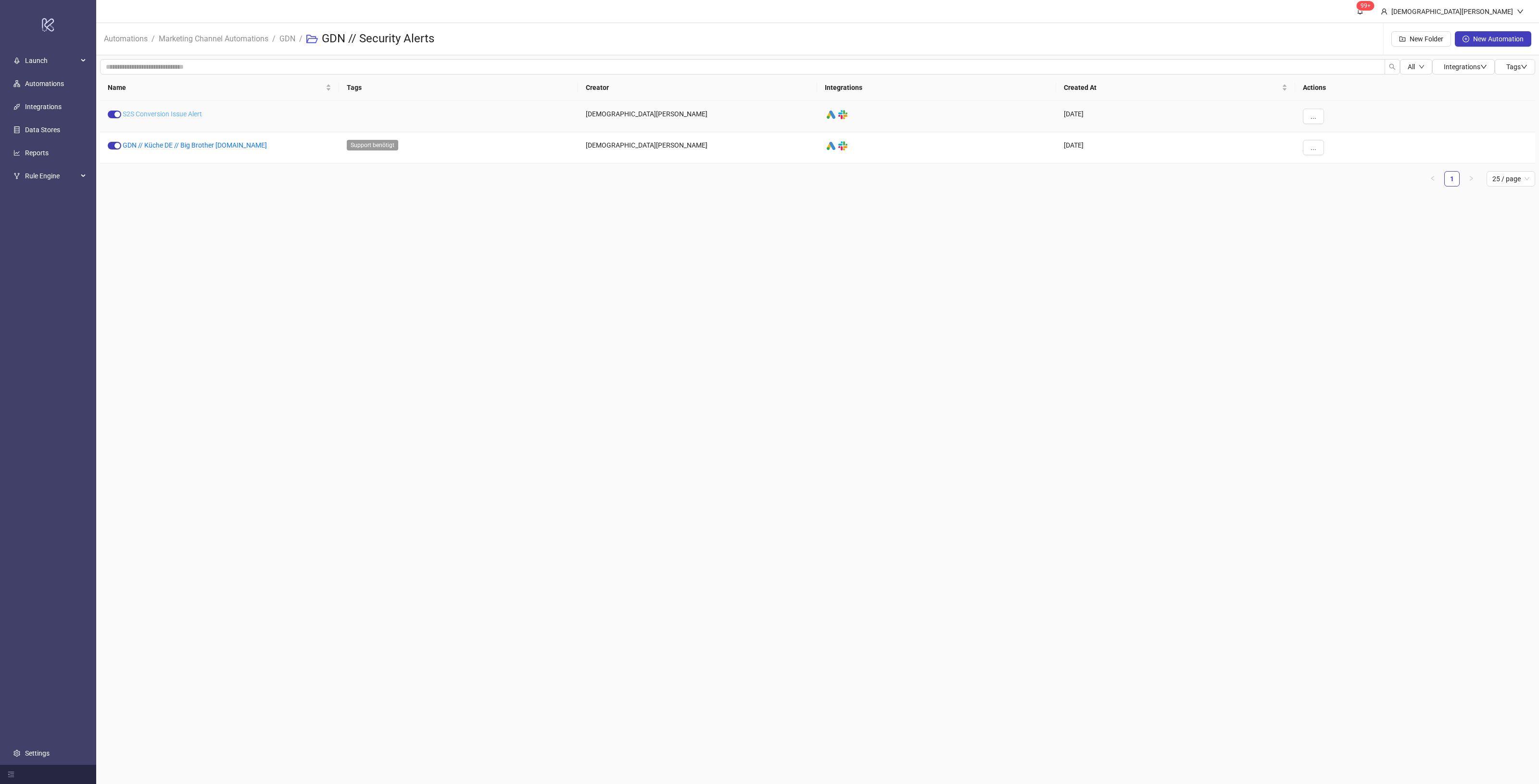
click at [183, 114] on link "S2S Conversion Issue Alert" at bounding box center [162, 114] width 79 height 8
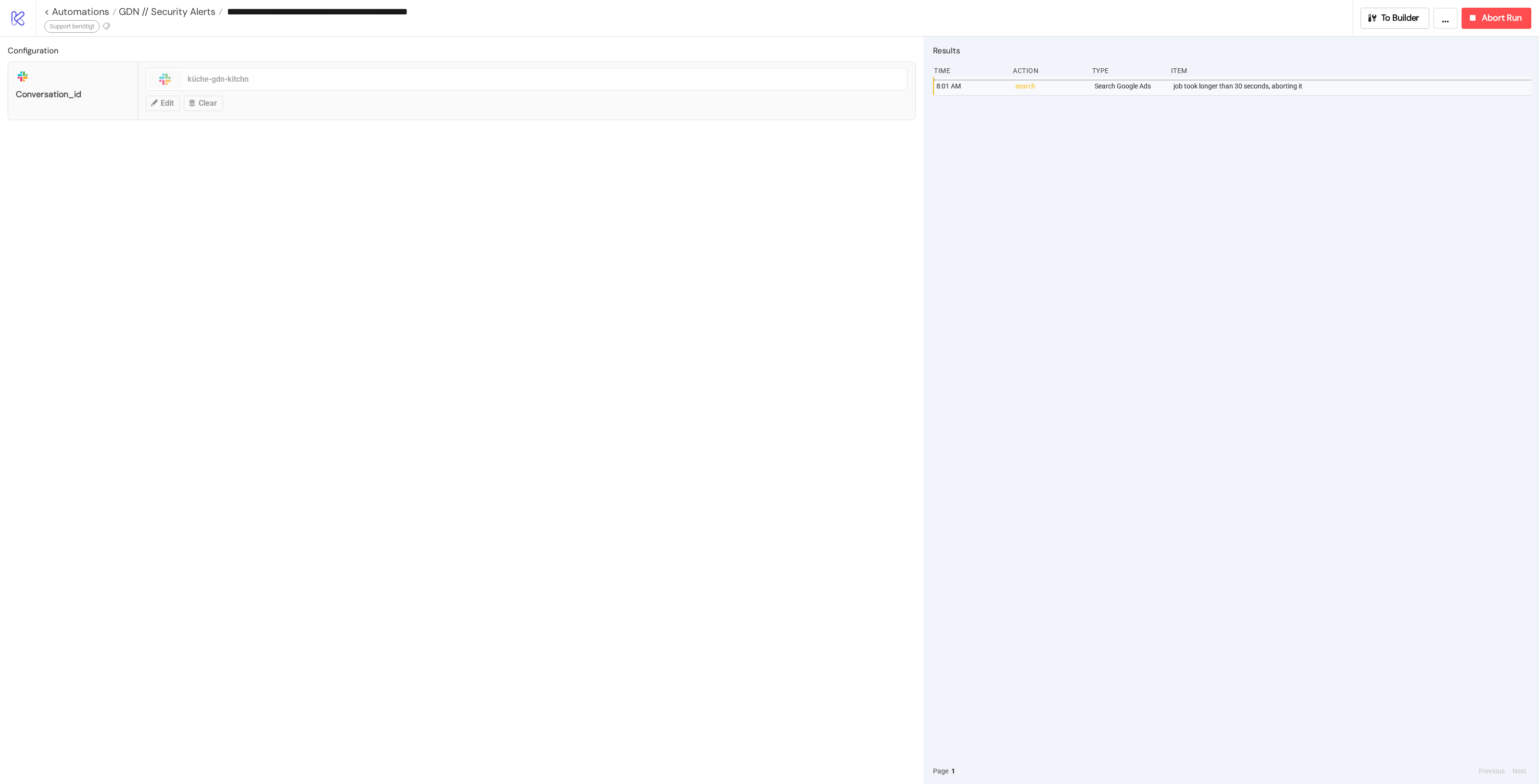
type input "**********"
click at [169, 9] on span "GDN // Security Alerts" at bounding box center [166, 11] width 99 height 13
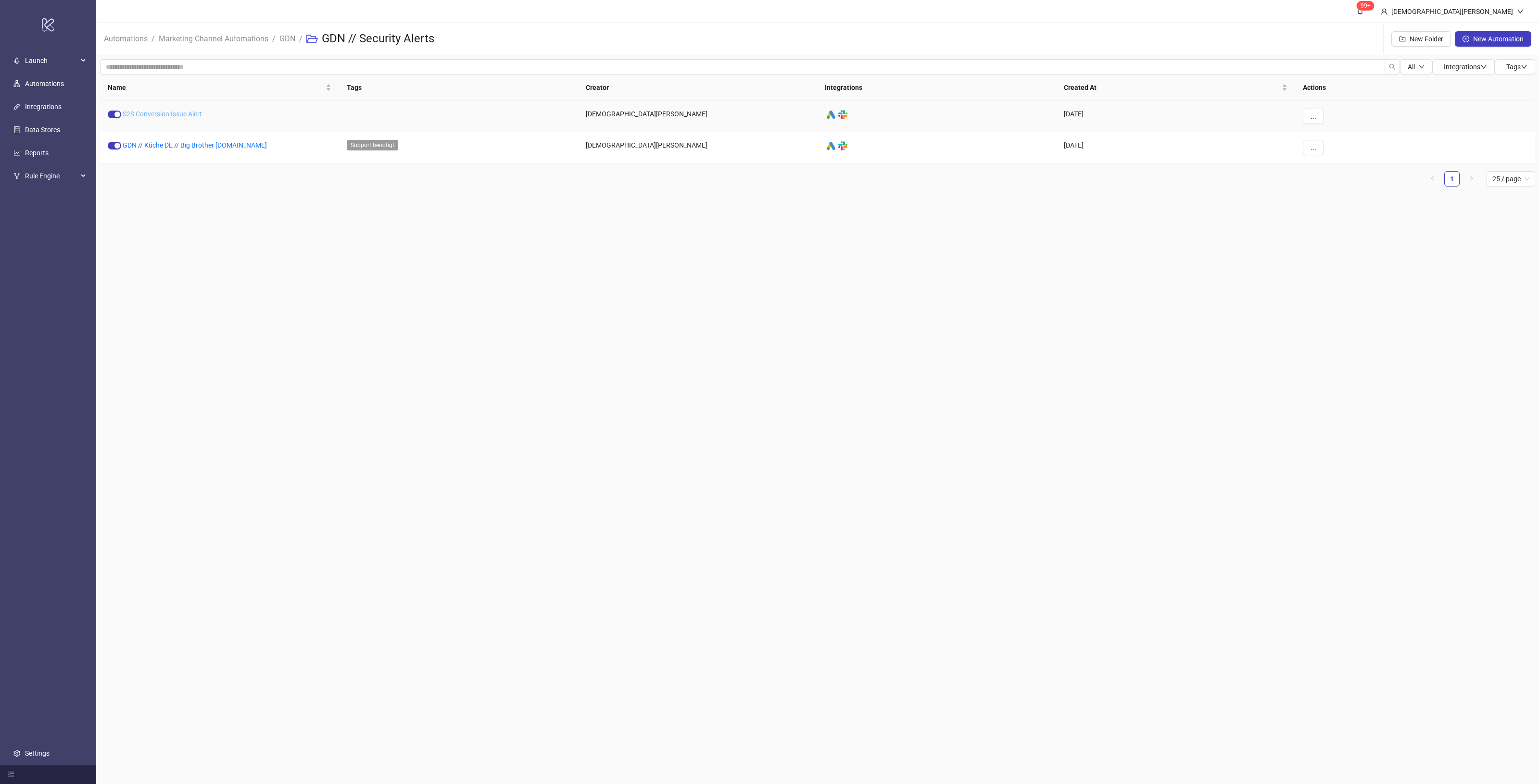
click at [174, 112] on link "S2S Conversion Issue Alert" at bounding box center [162, 114] width 79 height 8
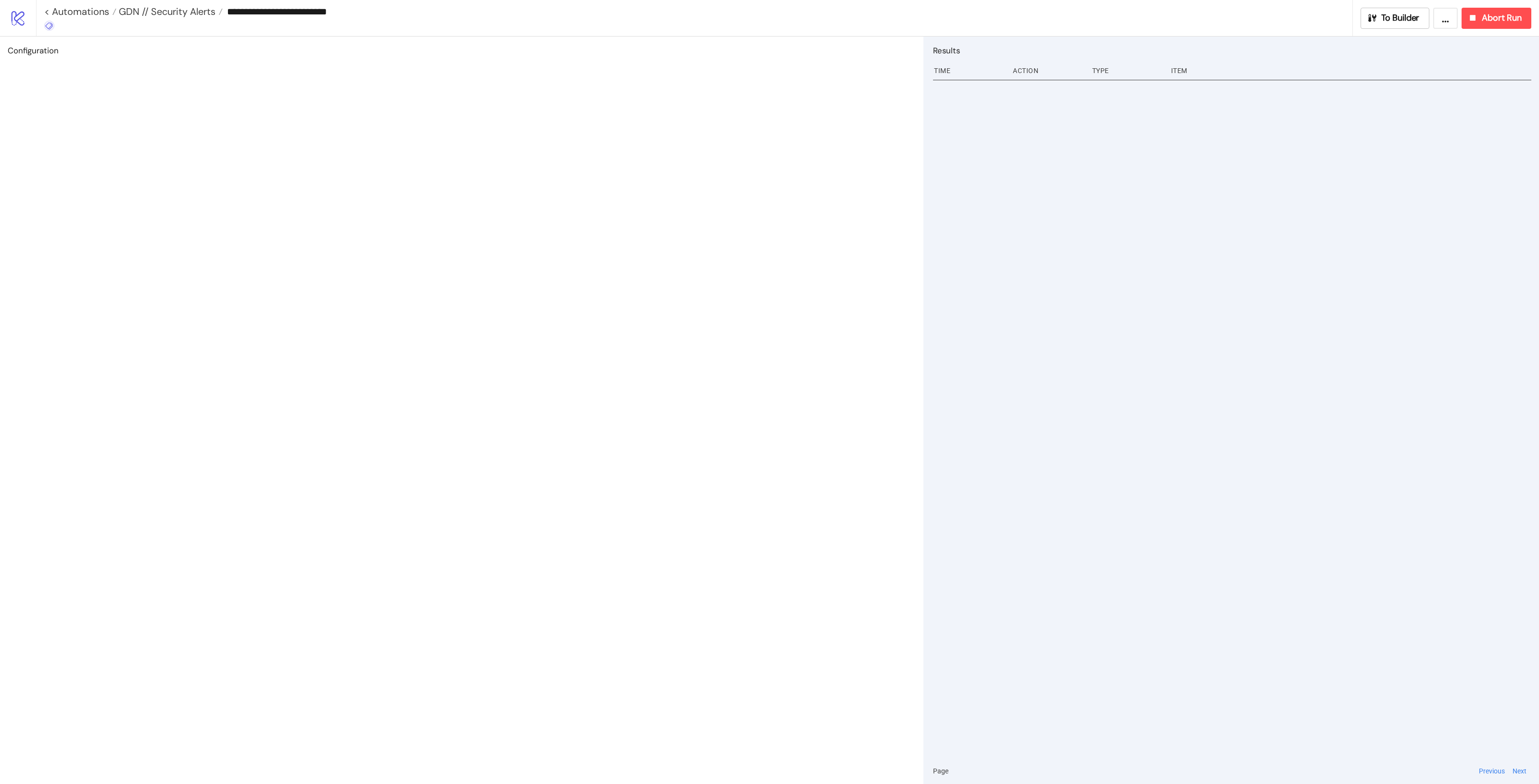
click at [51, 27] on icon at bounding box center [49, 26] width 9 height 9
click at [109, 42] on span "Support benötigt" at bounding box center [99, 44] width 89 height 8
click at [290, 106] on div "Configuration" at bounding box center [462, 410] width 923 height 748
click at [172, 11] on span "GDN // Security Alerts" at bounding box center [166, 11] width 99 height 13
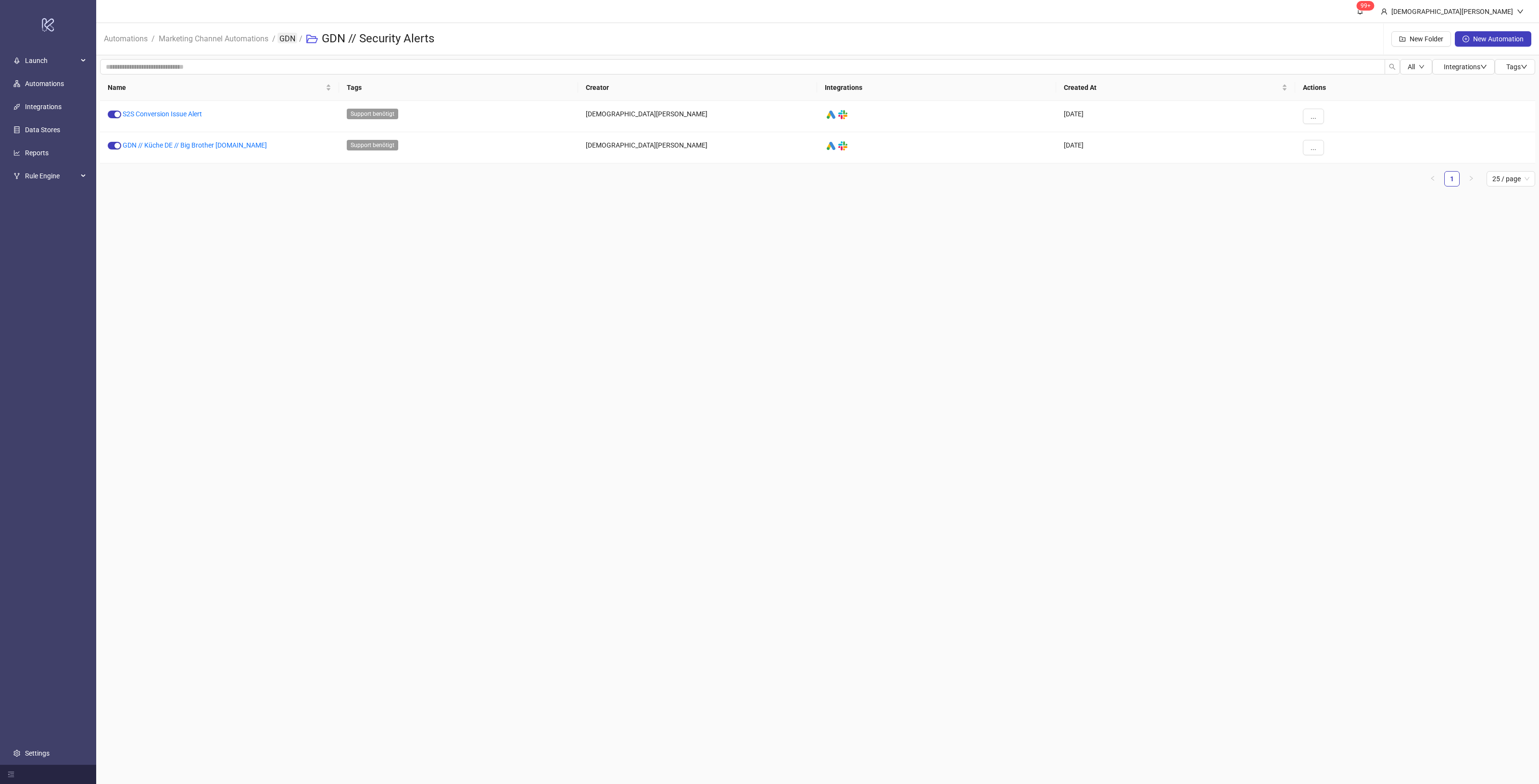
click at [282, 34] on link "GDN" at bounding box center [287, 38] width 20 height 11
click at [127, 141] on link "General Alerts" at bounding box center [137, 145] width 42 height 8
click at [360, 39] on h3 "General Alerts" at bounding box center [358, 39] width 73 height 15
click at [363, 39] on h3 "General Alerts" at bounding box center [358, 39] width 73 height 15
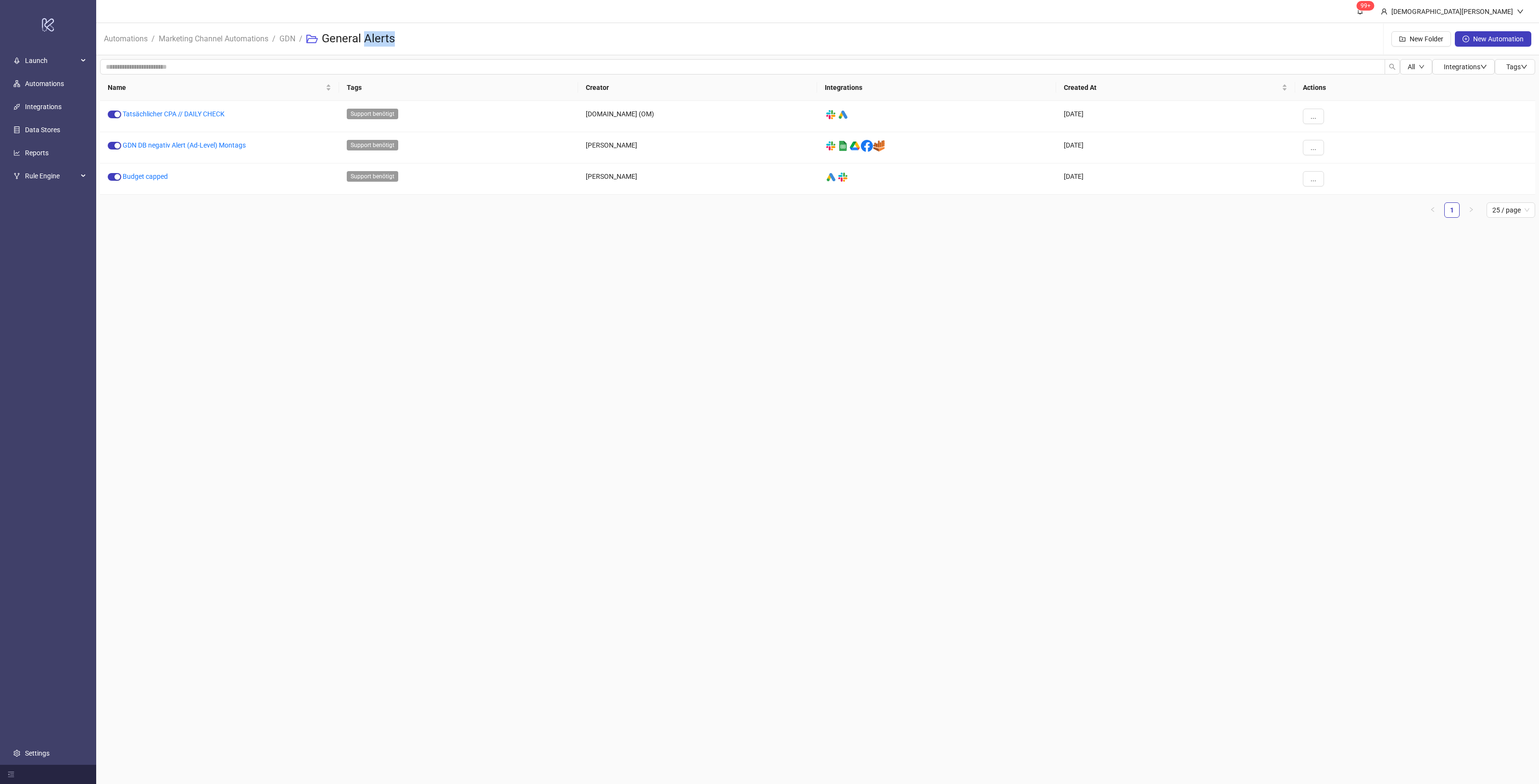
click at [376, 29] on div "General Alerts" at bounding box center [355, 39] width 96 height 31
click at [367, 41] on h3 "General Alerts" at bounding box center [358, 39] width 73 height 15
click at [357, 37] on h3 "General Alerts" at bounding box center [358, 39] width 73 height 15
click at [258, 39] on link "Marketing Channel Automations" at bounding box center [213, 38] width 113 height 11
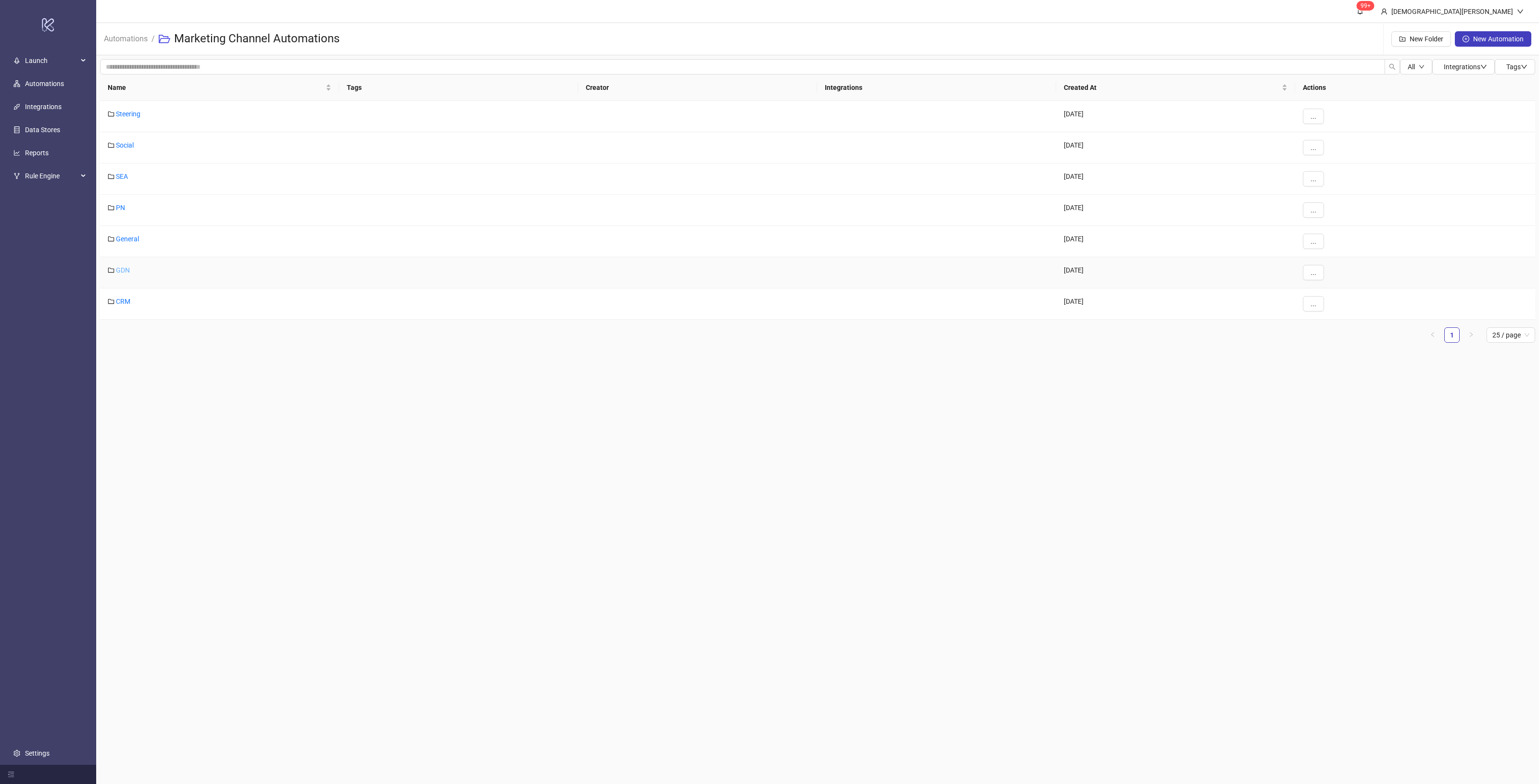
click at [125, 273] on link "GDN" at bounding box center [123, 270] width 14 height 8
click at [1302, 143] on div "..." at bounding box center [1415, 148] width 240 height 31
click at [1321, 147] on button "..." at bounding box center [1313, 148] width 21 height 15
click at [1330, 163] on span "Edit" at bounding box center [1335, 167] width 28 height 11
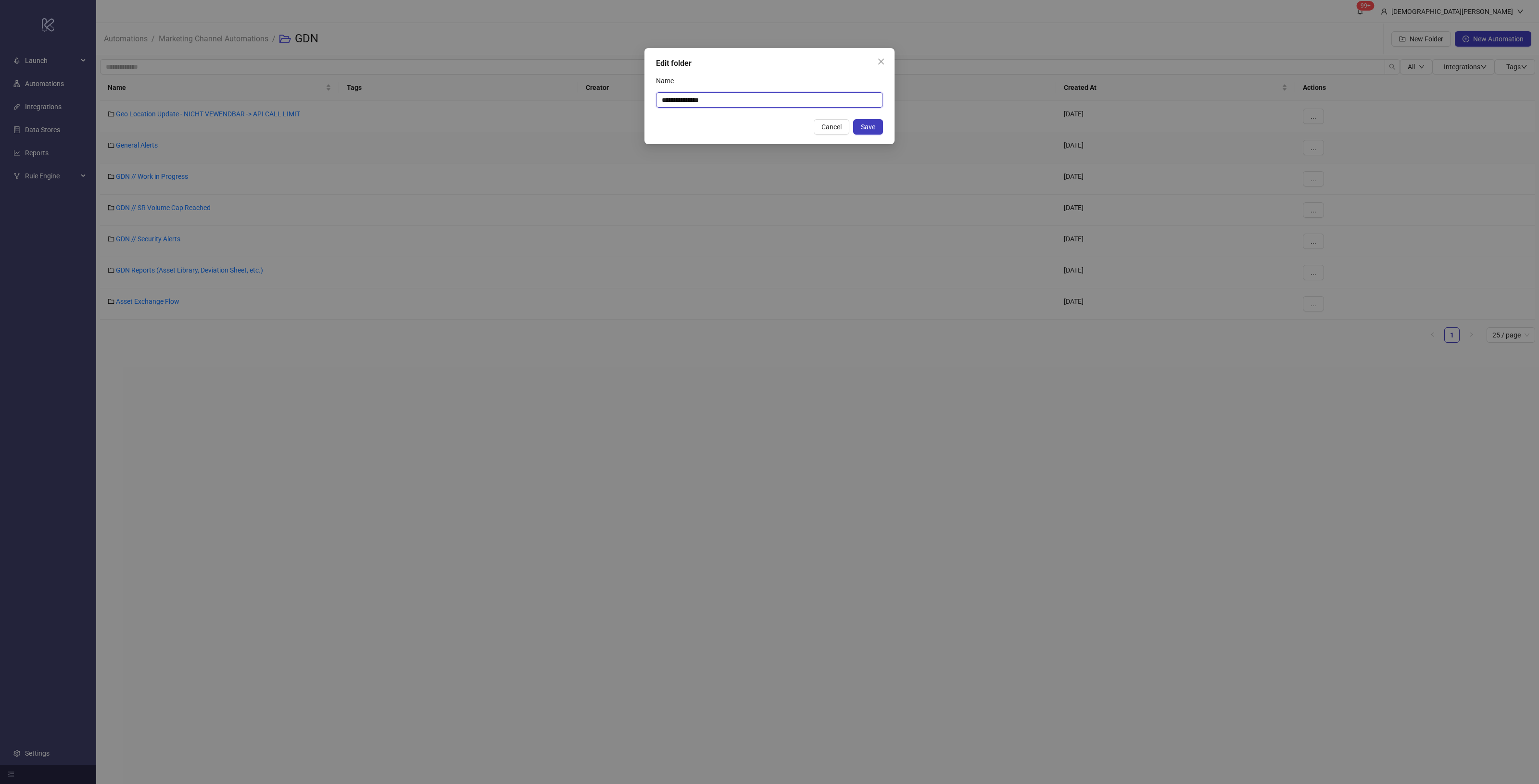
drag, startPoint x: 685, startPoint y: 97, endPoint x: 522, endPoint y: 83, distance: 163.6
click at [604, 90] on div "**********" at bounding box center [770, 392] width 1539 height 784
type input "**********"
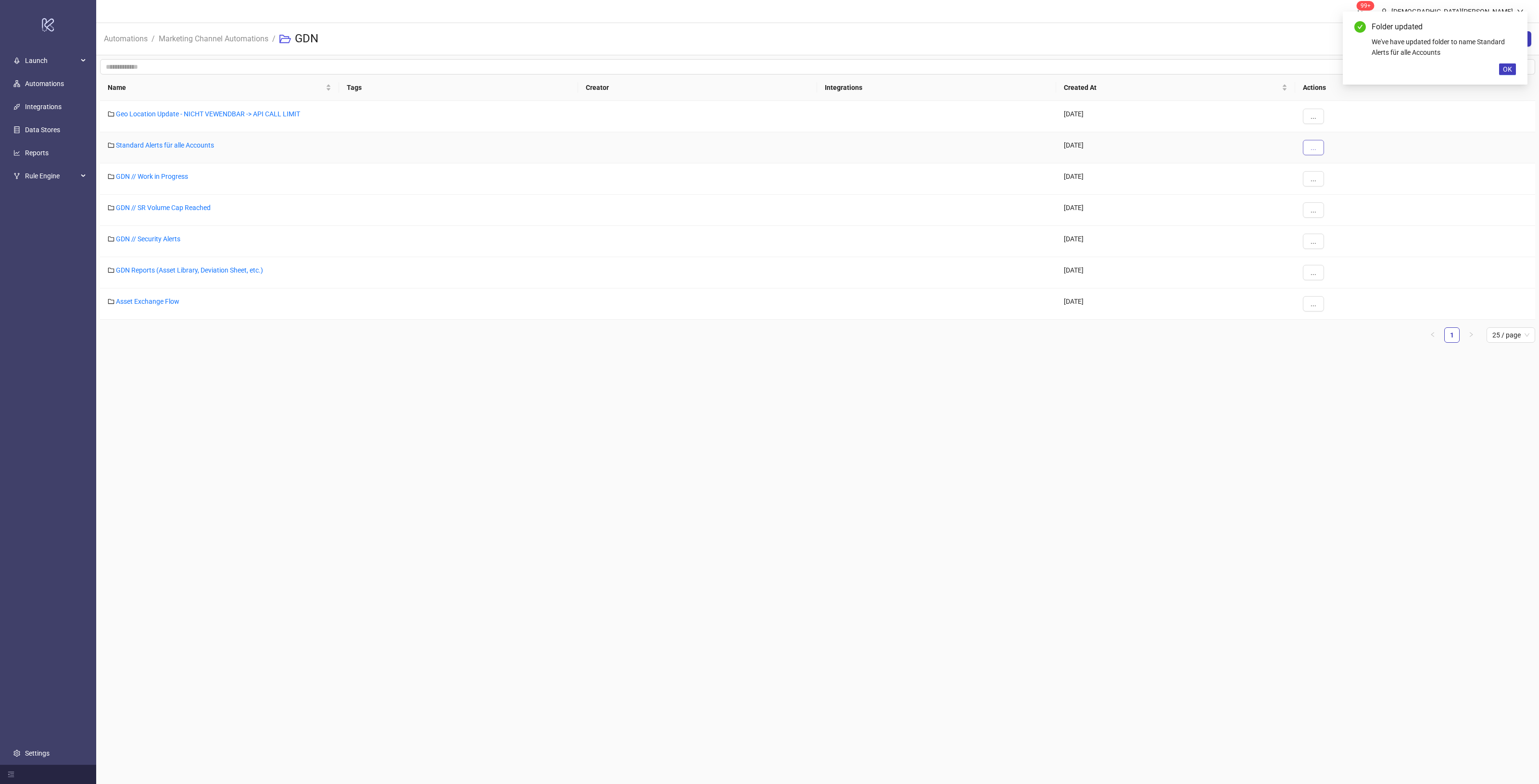
click at [1316, 149] on span "..." at bounding box center [1313, 148] width 6 height 8
click at [150, 139] on div "Standard Alerts für alle Accounts" at bounding box center [219, 148] width 239 height 31
click at [150, 143] on link "Standard Alerts für alle Accounts" at bounding box center [165, 145] width 98 height 8
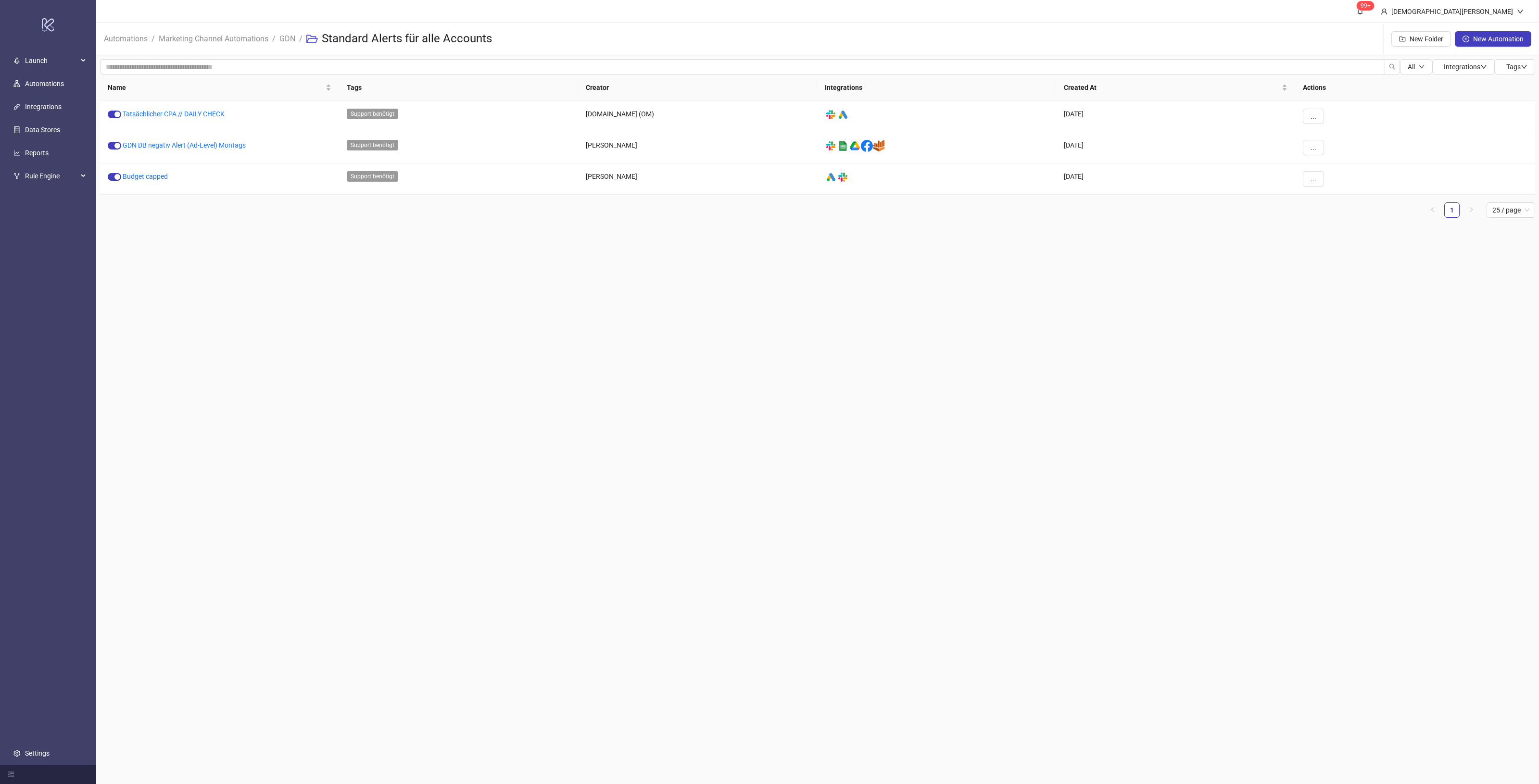
click at [515, 284] on main "99+ Christian Weikamp Automations / Marketing Channel Automations / GDN / Stand…" at bounding box center [818, 392] width 1443 height 784
click at [289, 39] on link "GDN" at bounding box center [287, 38] width 20 height 11
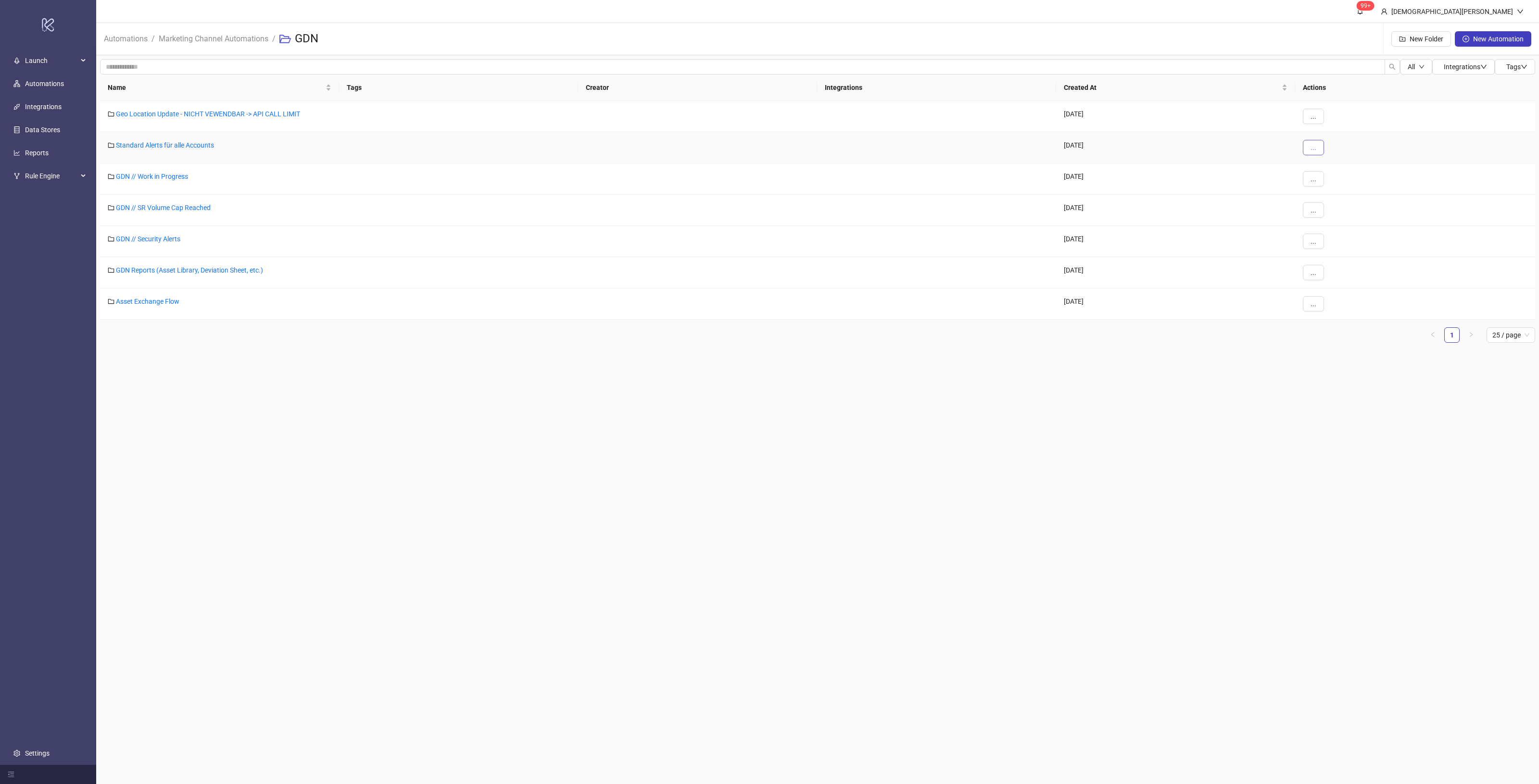
click at [1319, 146] on button "..." at bounding box center [1313, 148] width 21 height 15
click at [1333, 167] on span "Edit" at bounding box center [1335, 167] width 28 height 11
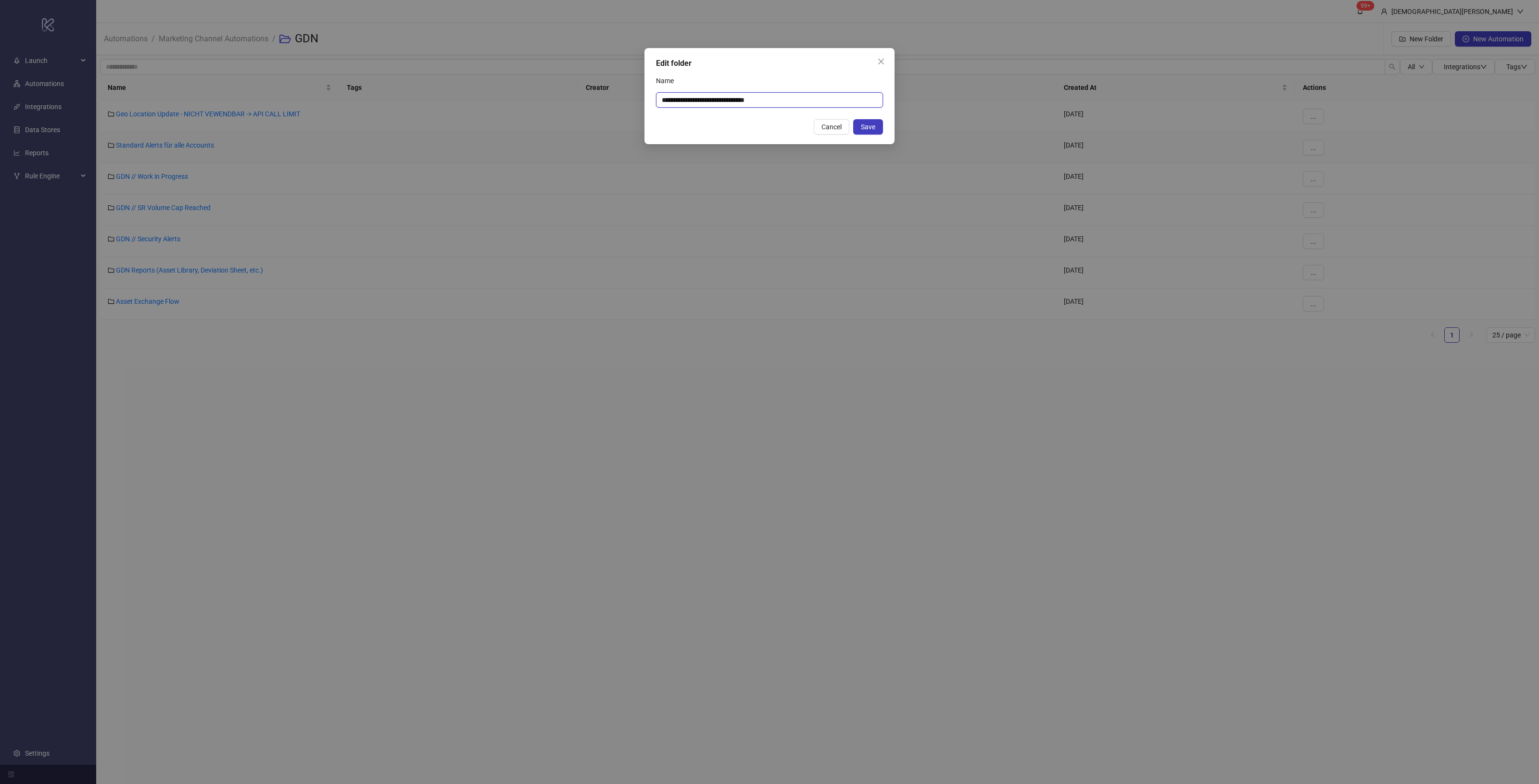
click at [799, 101] on input "**********" at bounding box center [770, 100] width 227 height 15
type input "**********"
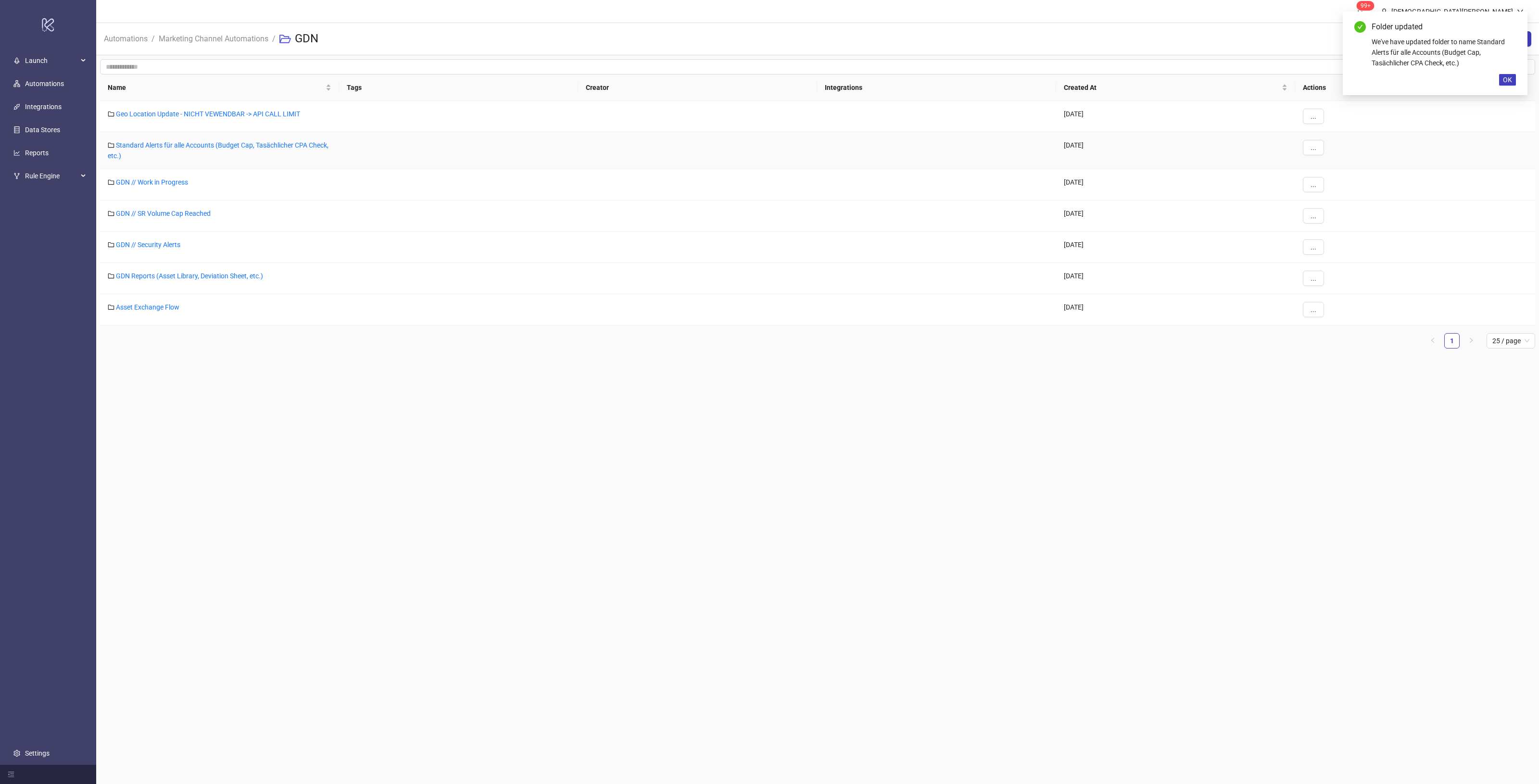
click at [906, 386] on main "99+ Christian Weikamp Automations / Marketing Channel Automations / GDN New Fol…" at bounding box center [818, 392] width 1443 height 784
click at [154, 244] on link "GDN // Security Alerts" at bounding box center [148, 244] width 65 height 8
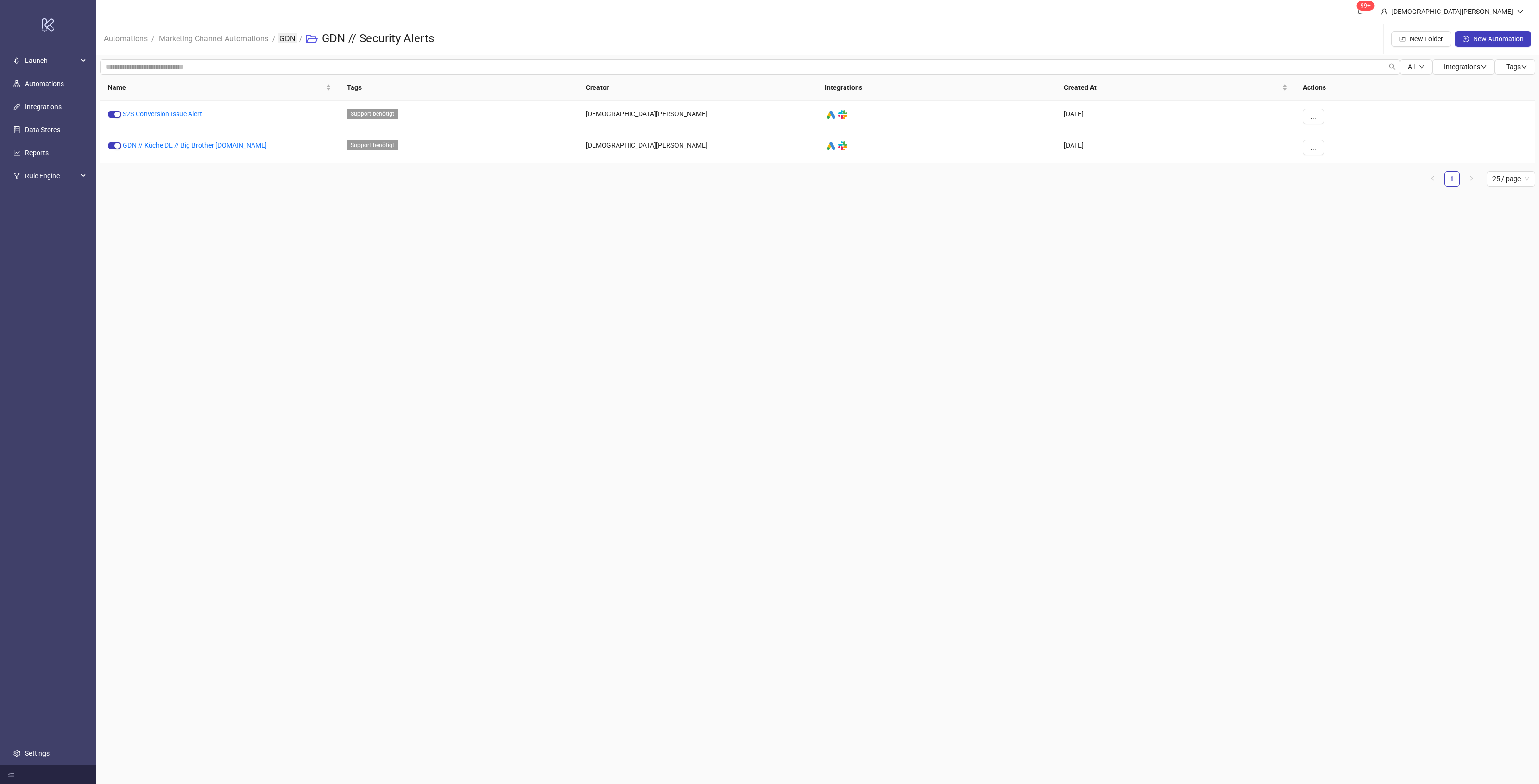
click at [287, 37] on link "GDN" at bounding box center [287, 38] width 20 height 11
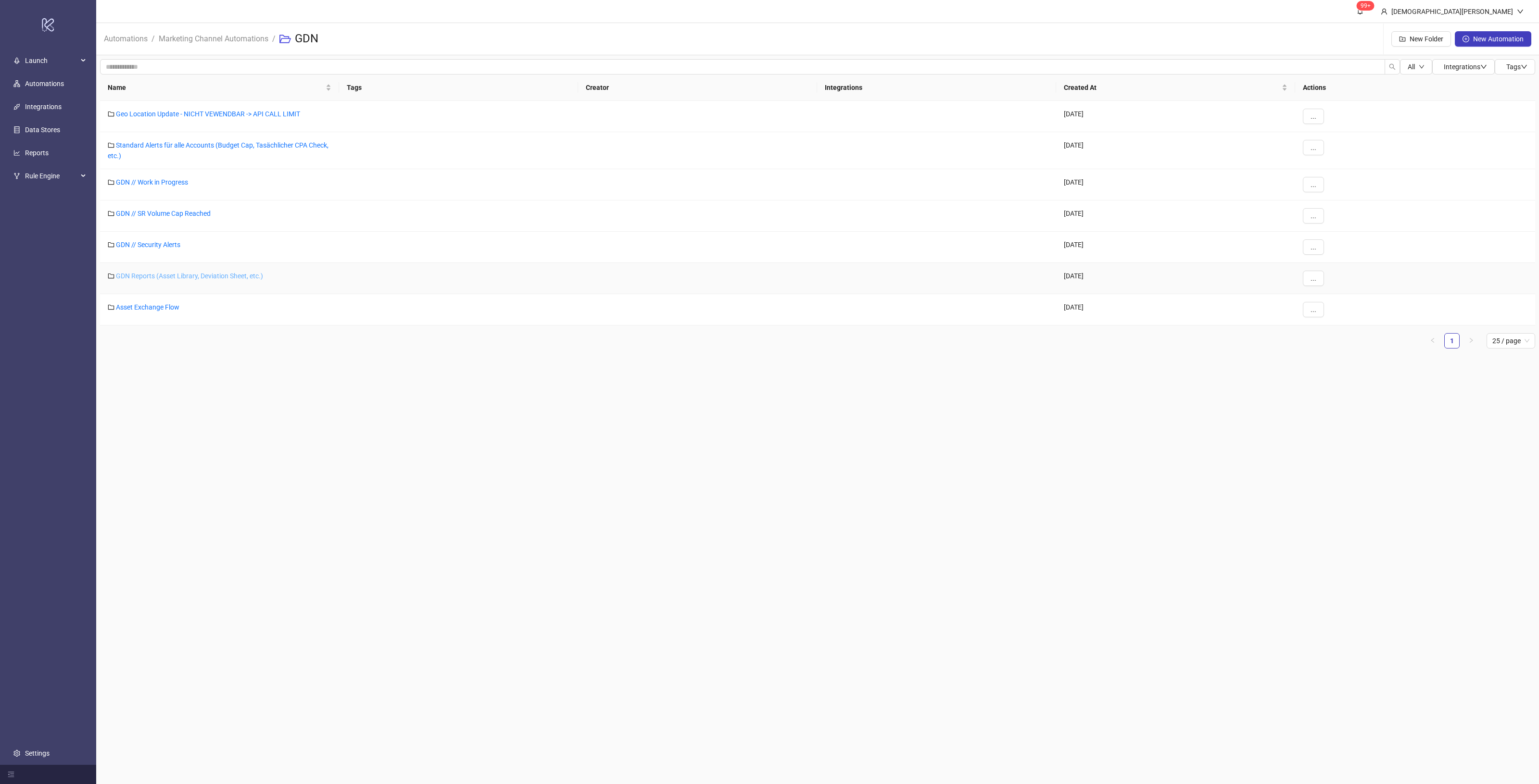
click at [183, 272] on link "GDN Reports (Asset Library, Deviation Sheet, etc.)" at bounding box center [189, 276] width 147 height 8
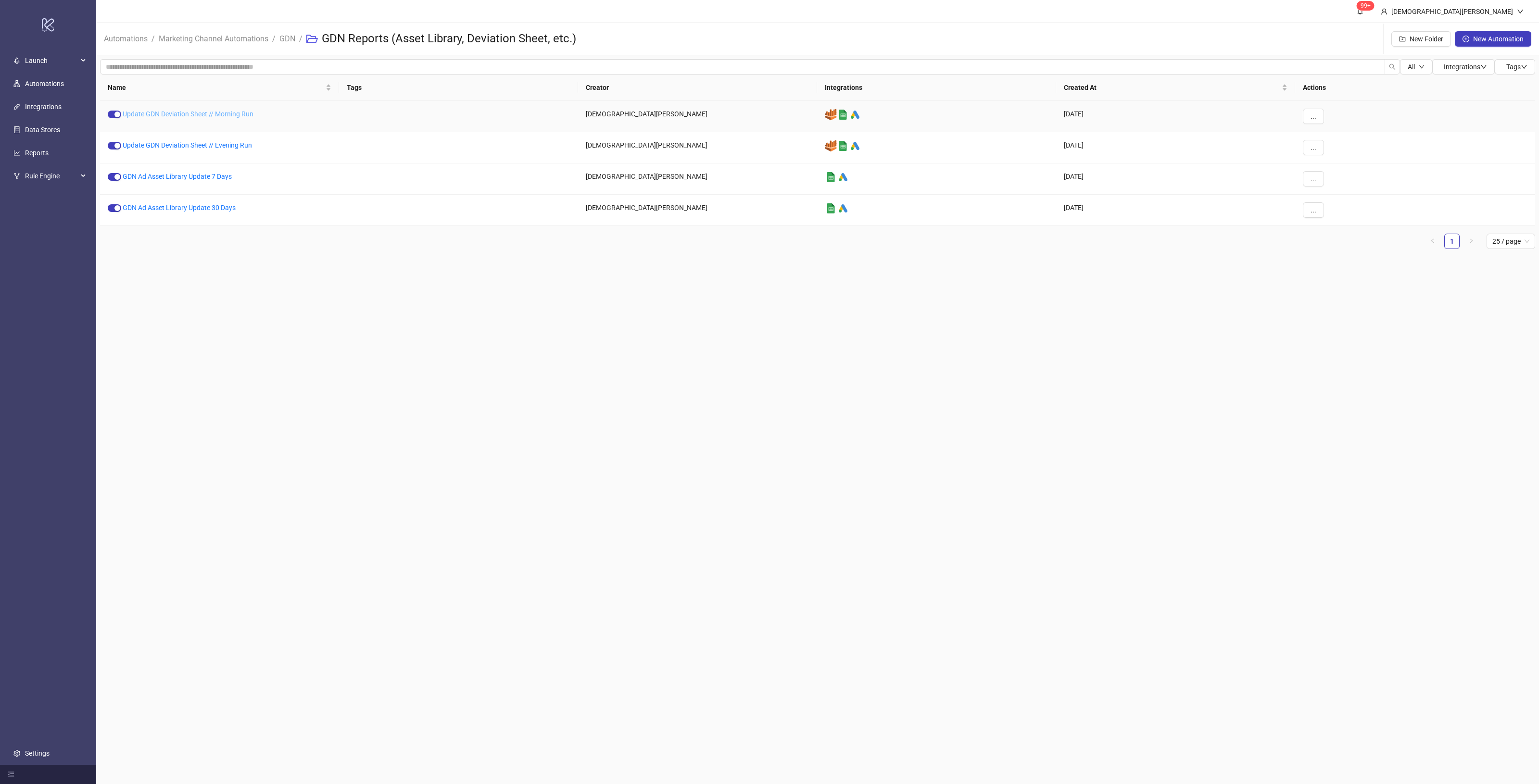
click at [184, 118] on link "Update GDN Deviation Sheet // Morning Run" at bounding box center [188, 114] width 131 height 8
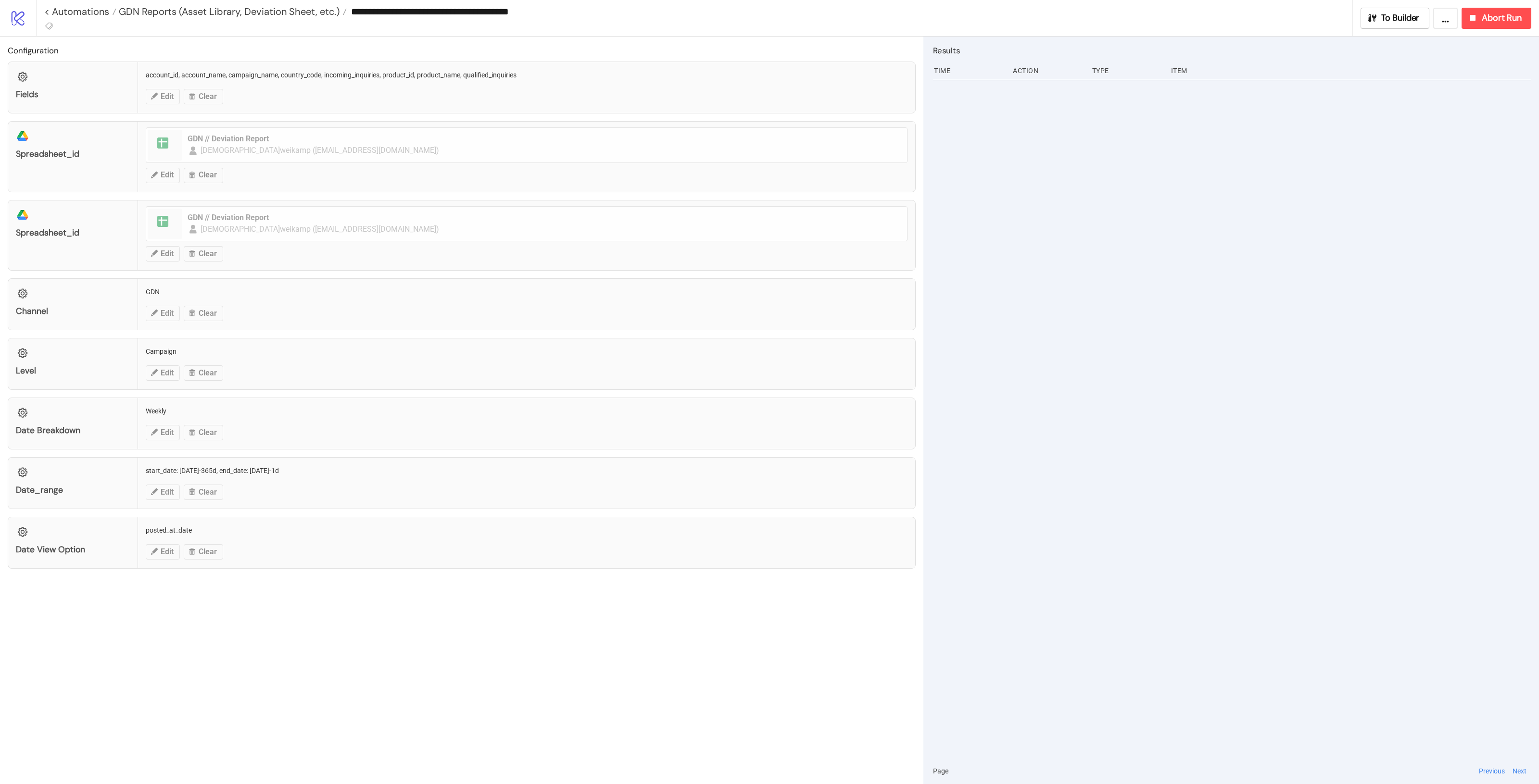
click at [56, 23] on div "**********" at bounding box center [694, 18] width 1317 height 36
click at [54, 23] on button at bounding box center [49, 26] width 10 height 10
click at [84, 44] on span "Support benötigt" at bounding box center [99, 44] width 89 height 8
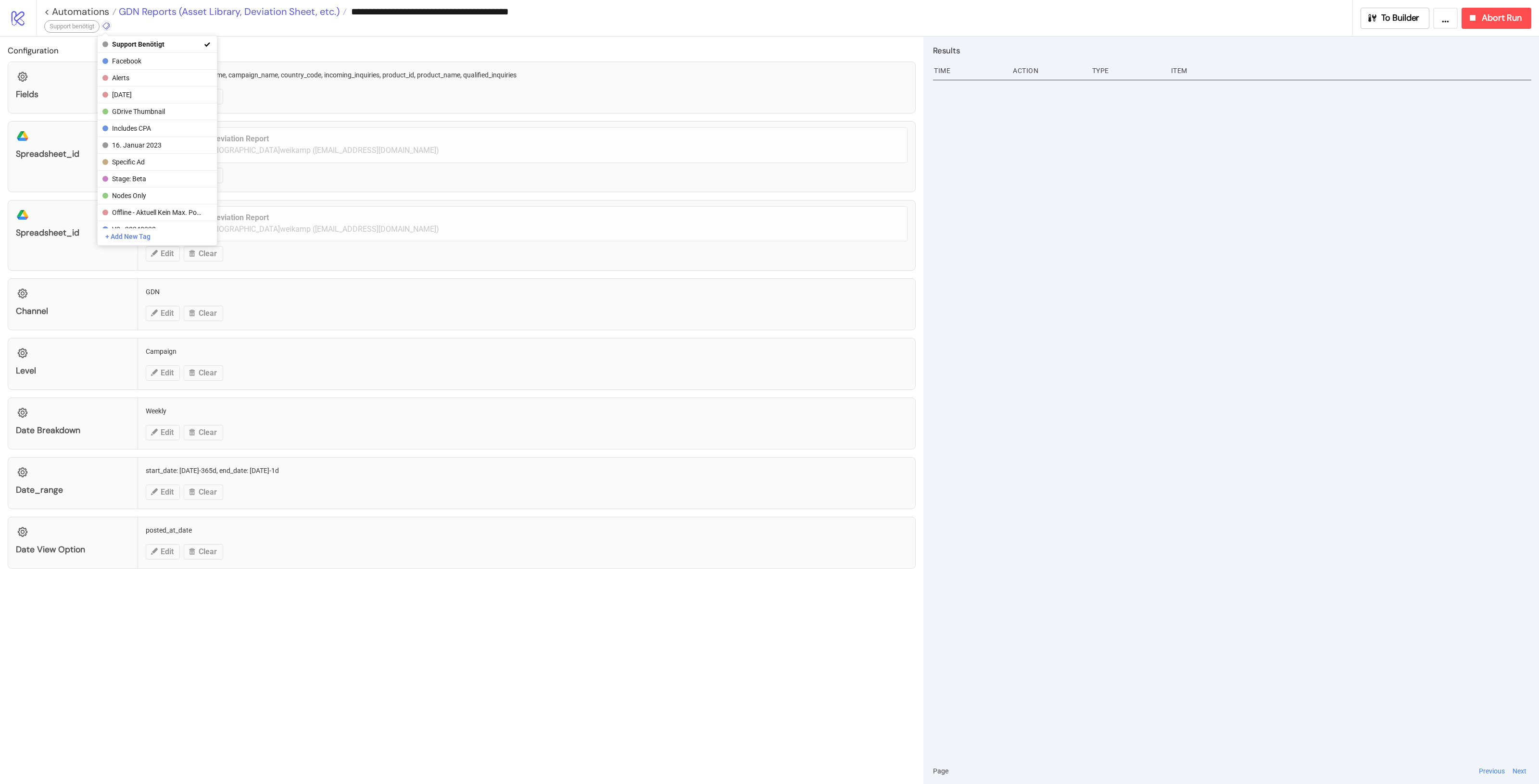
click at [217, 12] on span "GDN Reports (Asset Library, Deviation Sheet, etc.)" at bounding box center [228, 11] width 223 height 13
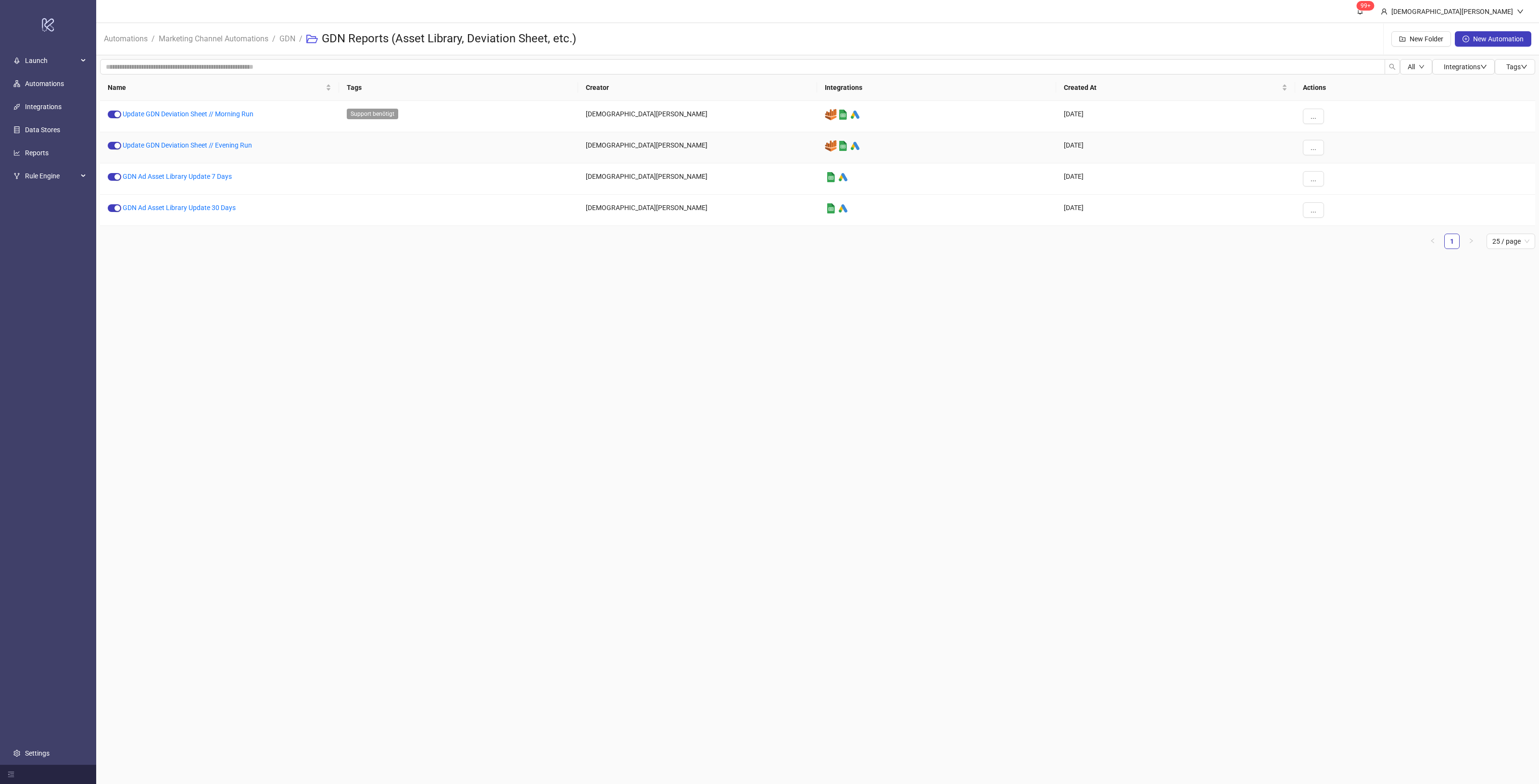
click at [155, 151] on div "Update GDN Deviation Sheet // Evening Run" at bounding box center [219, 148] width 239 height 31
click at [157, 146] on link "Update GDN Deviation Sheet // Evening Run" at bounding box center [187, 145] width 129 height 8
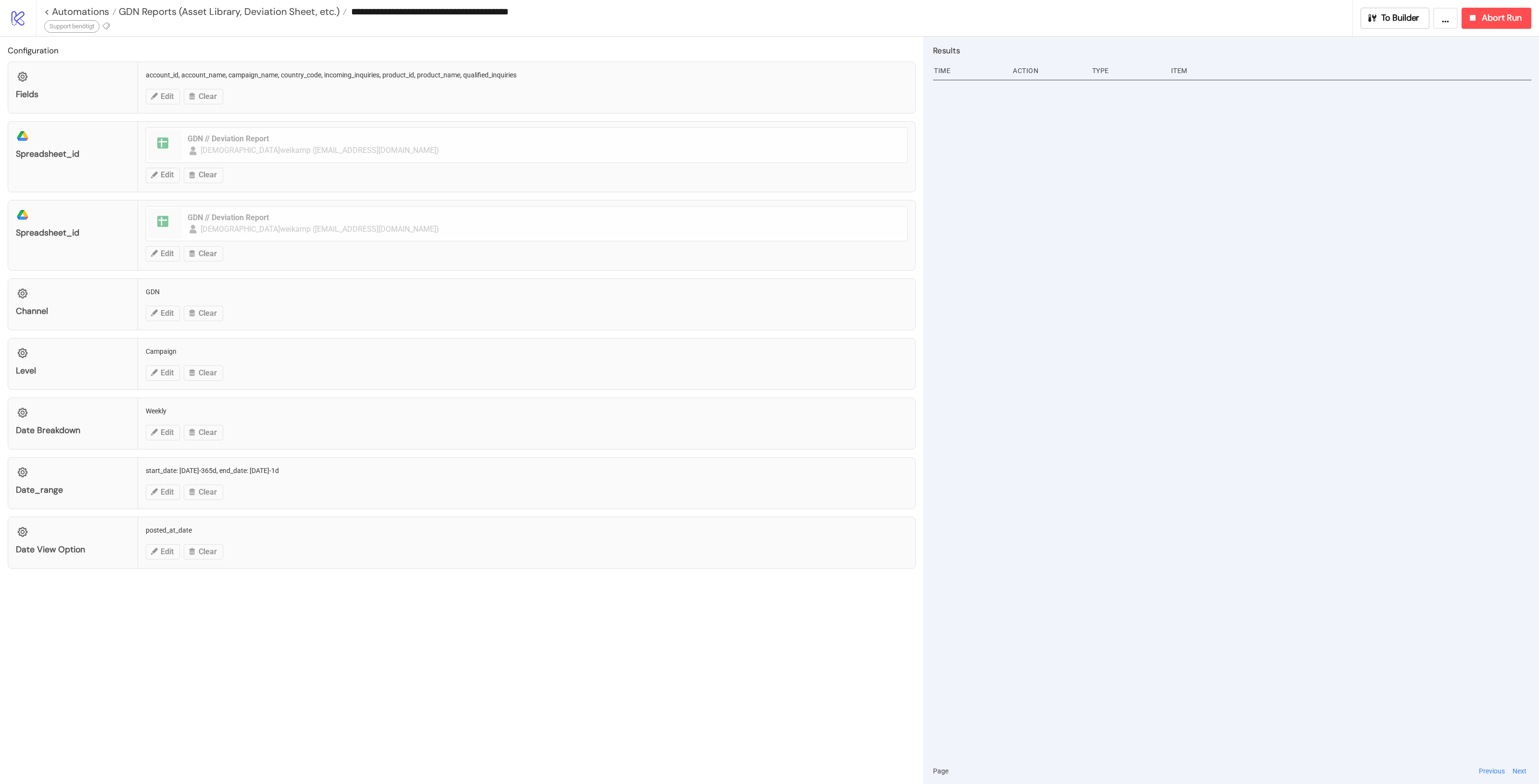
type input "**********"
click at [49, 28] on icon at bounding box center [49, 26] width 9 height 9
click at [90, 42] on span "Support benötigt" at bounding box center [99, 44] width 89 height 8
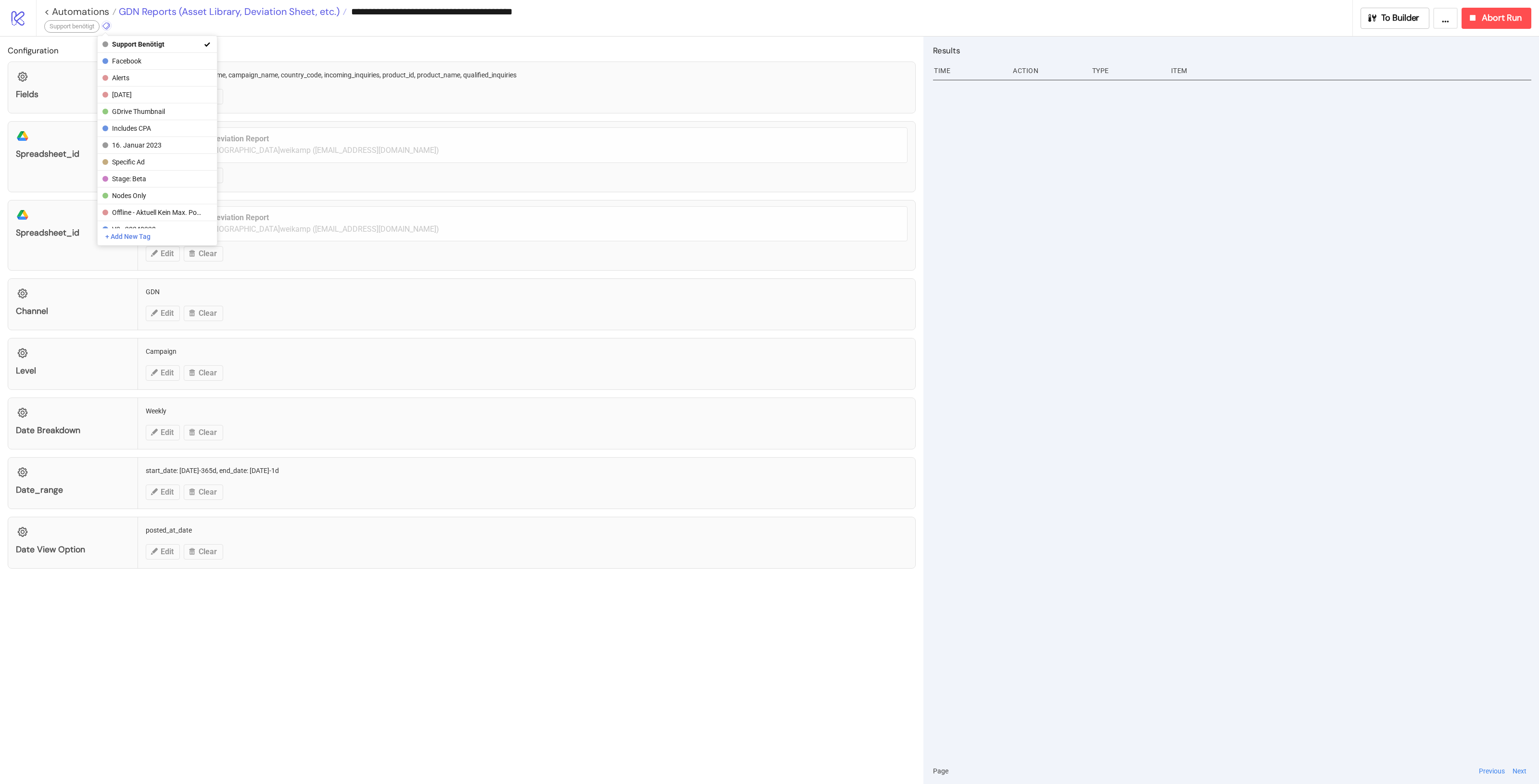
click at [136, 11] on span "GDN Reports (Asset Library, Deviation Sheet, etc.)" at bounding box center [228, 11] width 223 height 13
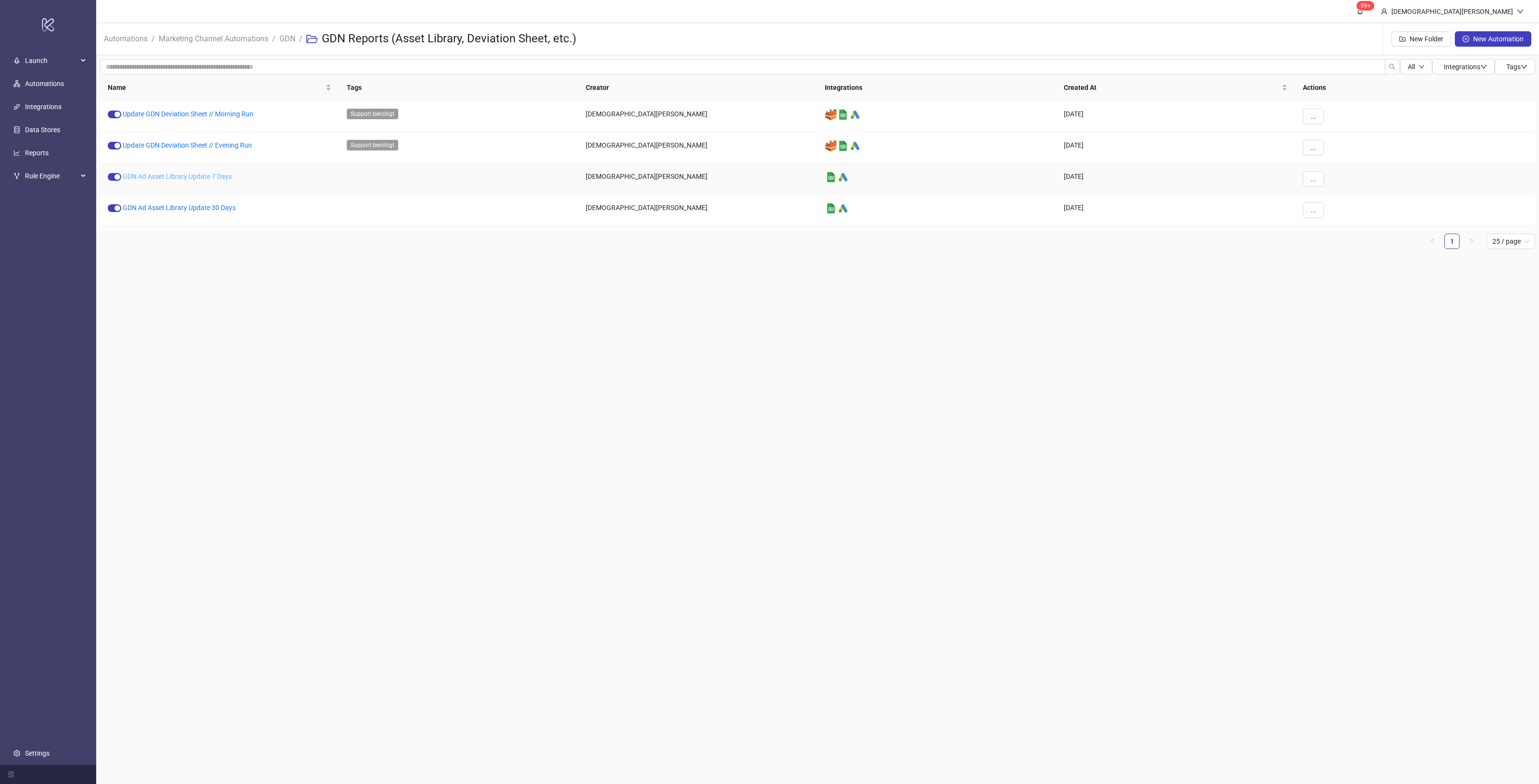
click at [179, 176] on link "GDN Ad Asset Library Update 7 Days" at bounding box center [177, 177] width 109 height 8
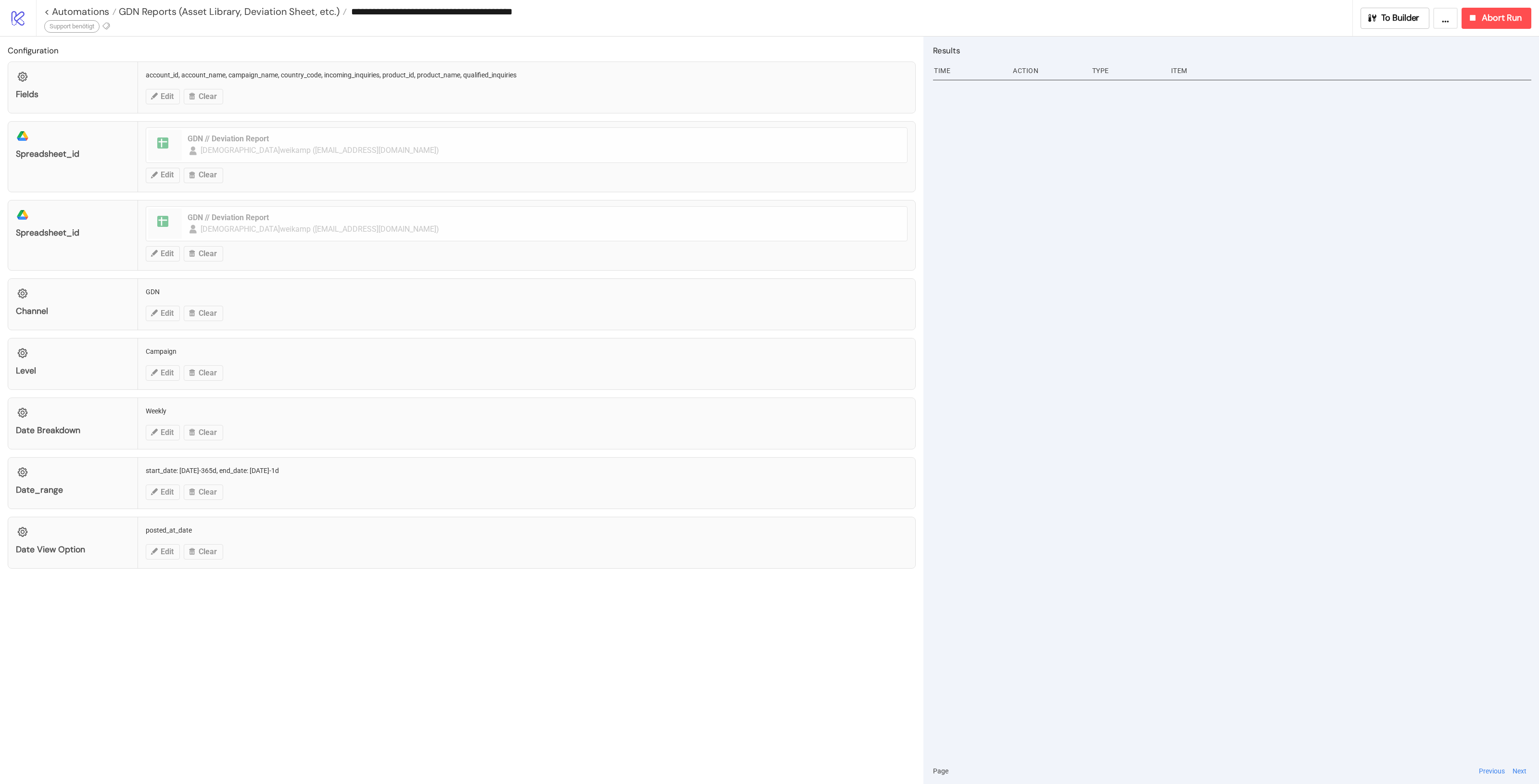
type input "**********"
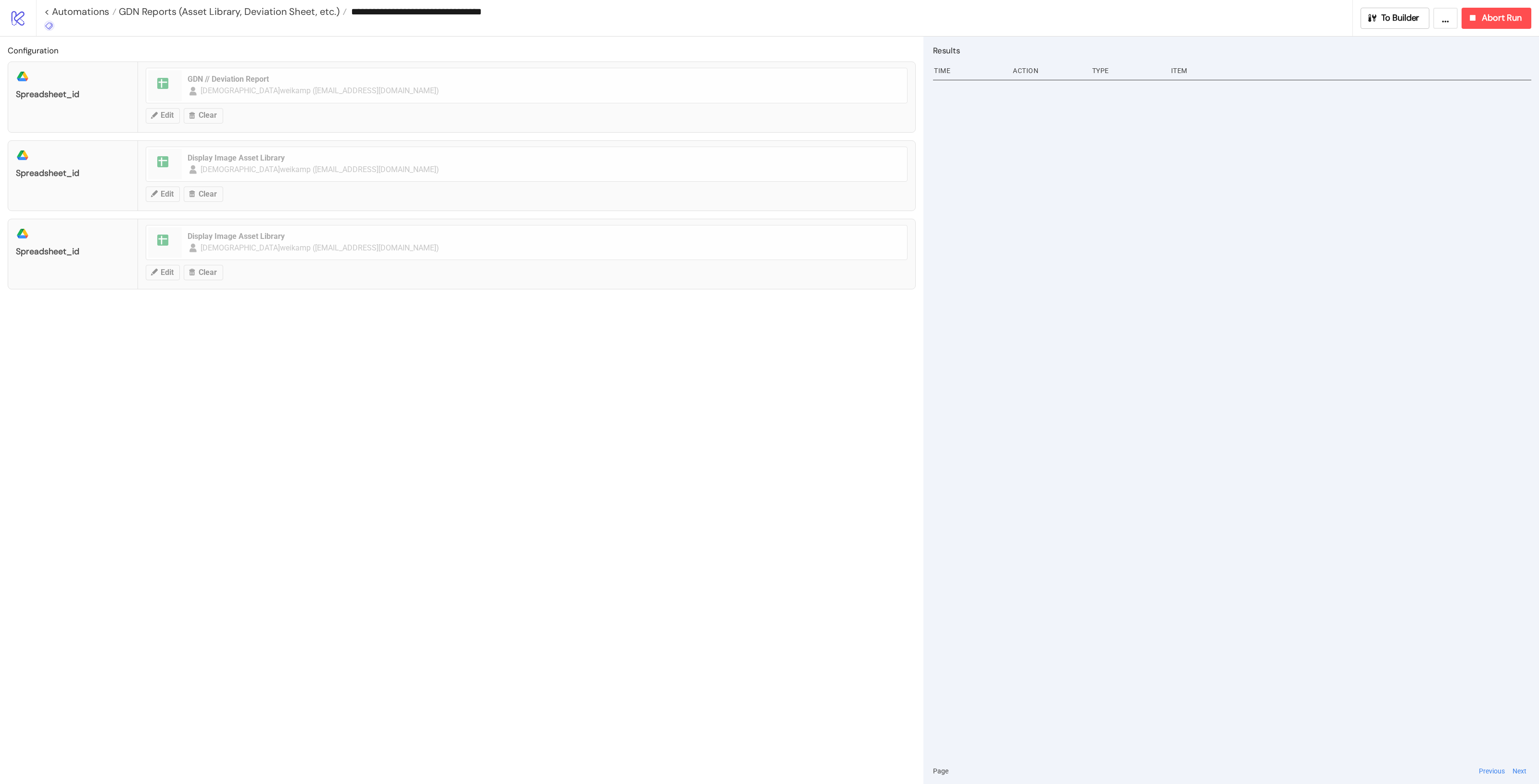
click at [51, 25] on icon at bounding box center [49, 26] width 9 height 9
click at [97, 43] on span "Support benötigt" at bounding box center [99, 44] width 89 height 8
click at [362, 360] on div "Configuration platform/google_drive spreadsheet_id spreadsheet GDN // Deviation…" at bounding box center [462, 410] width 923 height 748
click at [210, 11] on span "GDN Reports (Asset Library, Deviation Sheet, etc.)" at bounding box center [228, 11] width 223 height 13
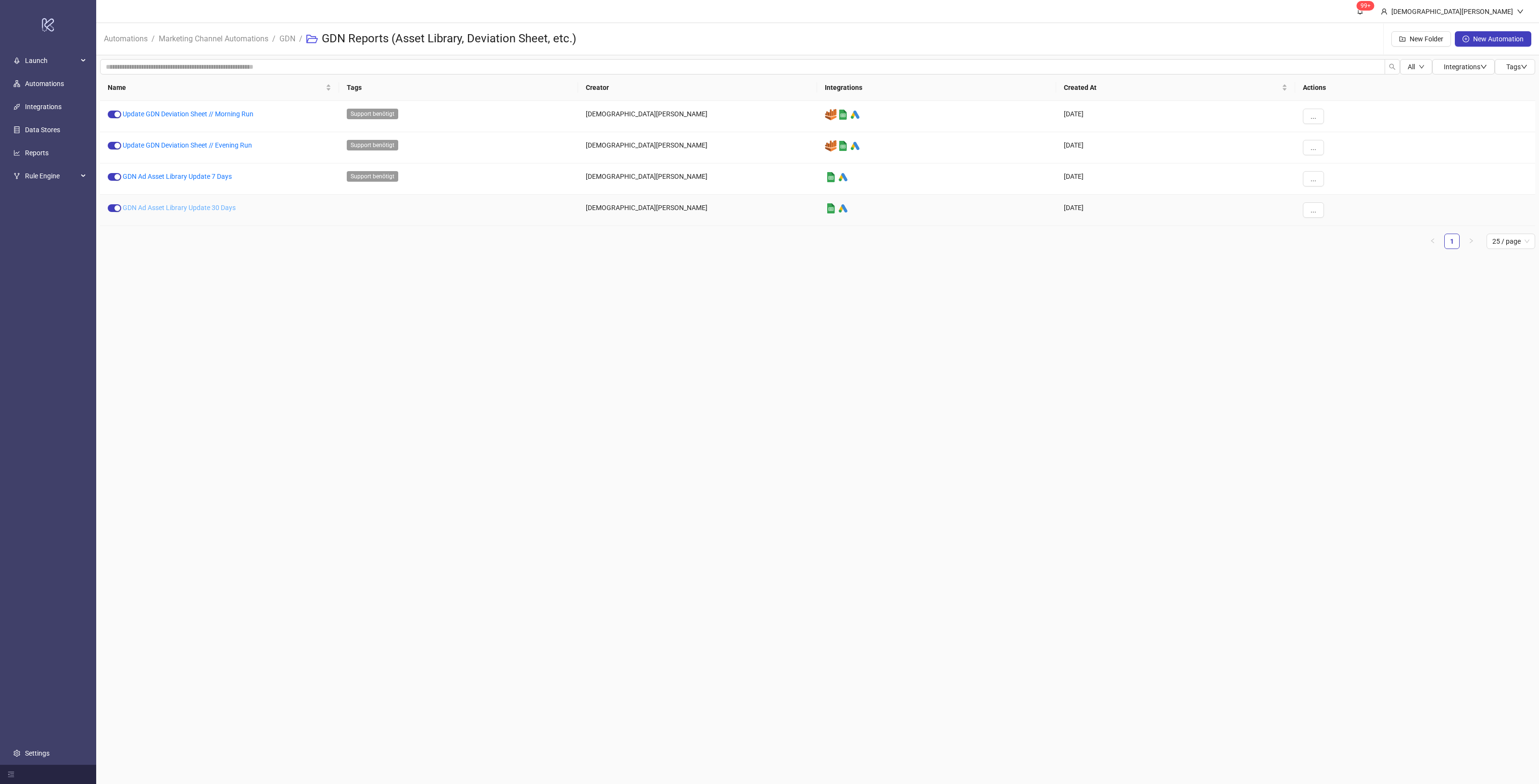
click at [178, 207] on link "GDN Ad Asset Library Update 30 Days" at bounding box center [179, 208] width 113 height 8
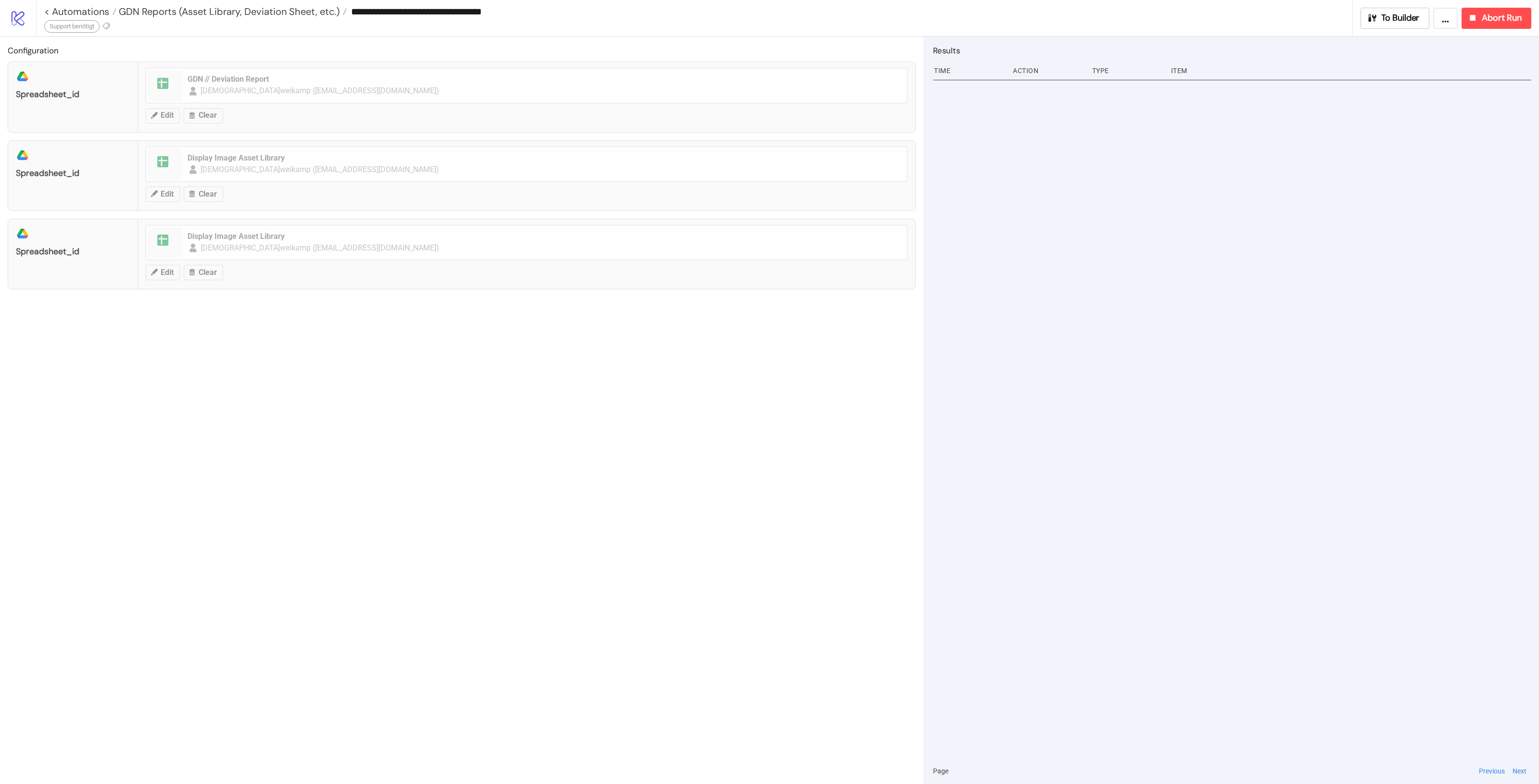
type input "**********"
click at [54, 25] on button at bounding box center [49, 26] width 10 height 10
click at [109, 44] on span "Support benötigt" at bounding box center [99, 44] width 89 height 8
click at [415, 338] on div "Configuration platform/google_drive spreadsheet_id spreadsheet GDN // Deviation…" at bounding box center [462, 410] width 923 height 748
click at [199, 20] on div "**********" at bounding box center [698, 11] width 1308 height 23
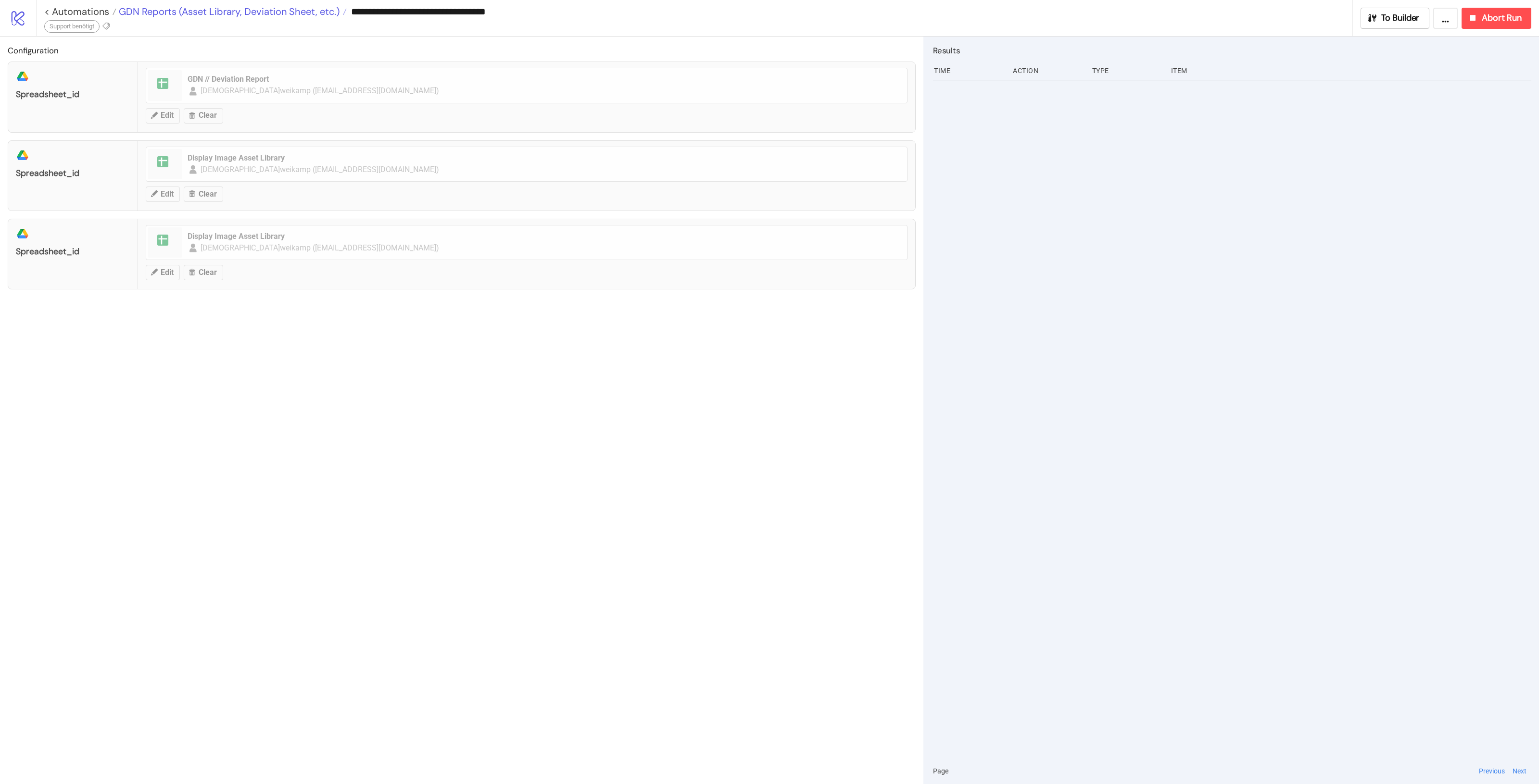
click at [205, 11] on span "GDN Reports (Asset Library, Deviation Sheet, etc.)" at bounding box center [228, 11] width 223 height 13
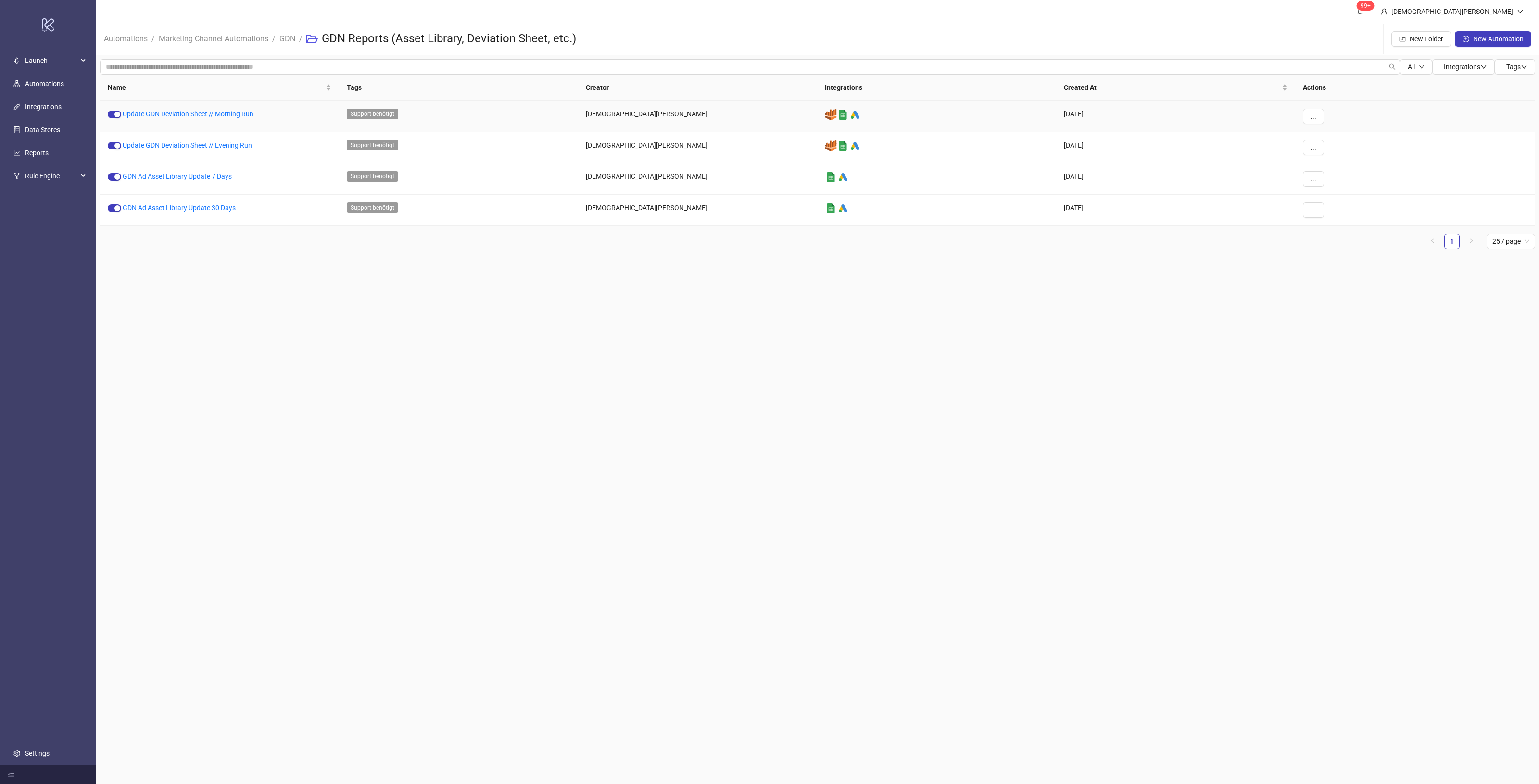
click at [1328, 122] on div "..." at bounding box center [1415, 116] width 240 height 31
click at [1307, 117] on button "..." at bounding box center [1313, 117] width 21 height 15
click at [1348, 196] on span "Duplicate" at bounding box center [1335, 198] width 28 height 11
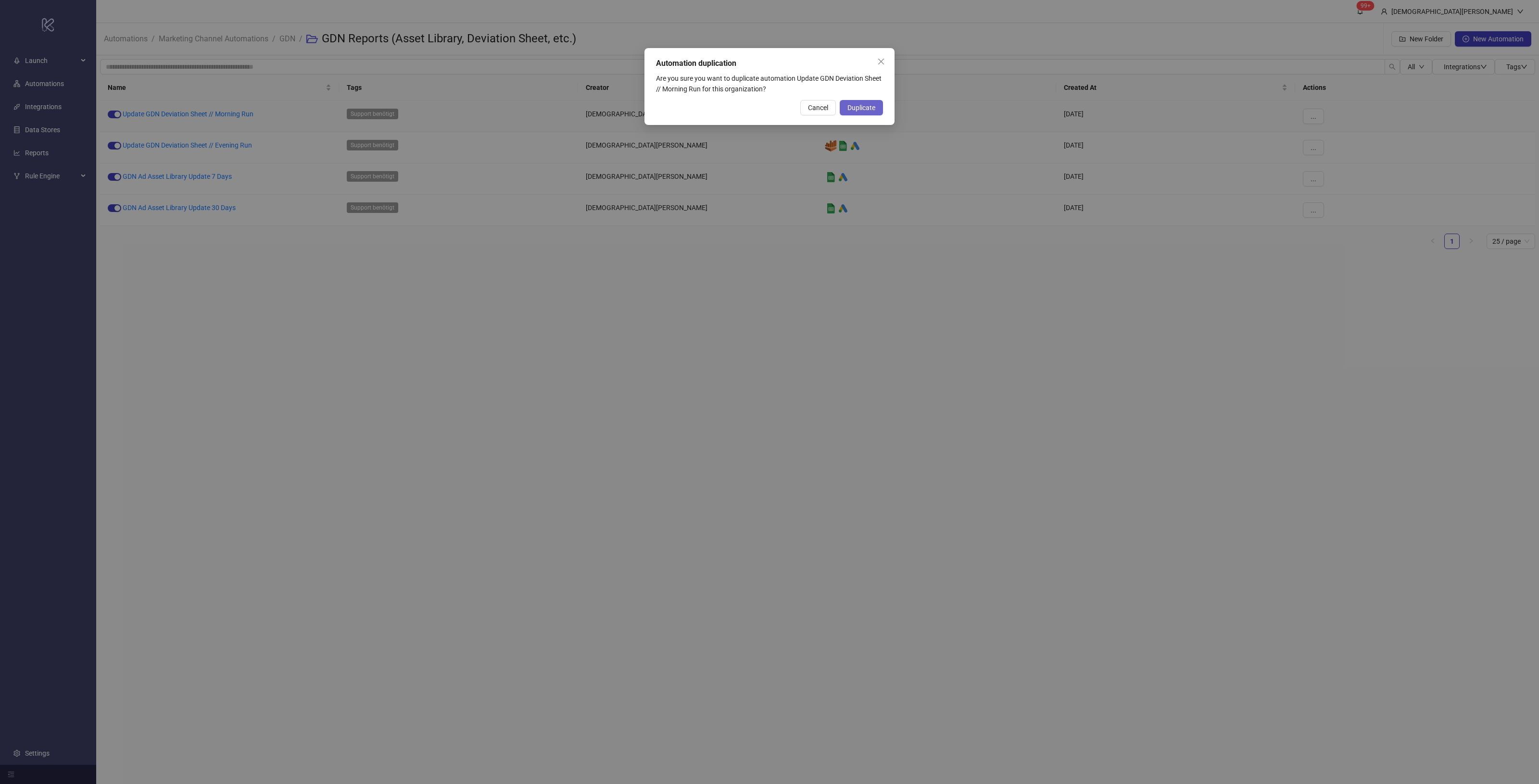
click at [861, 107] on span "Duplicate" at bounding box center [861, 108] width 28 height 8
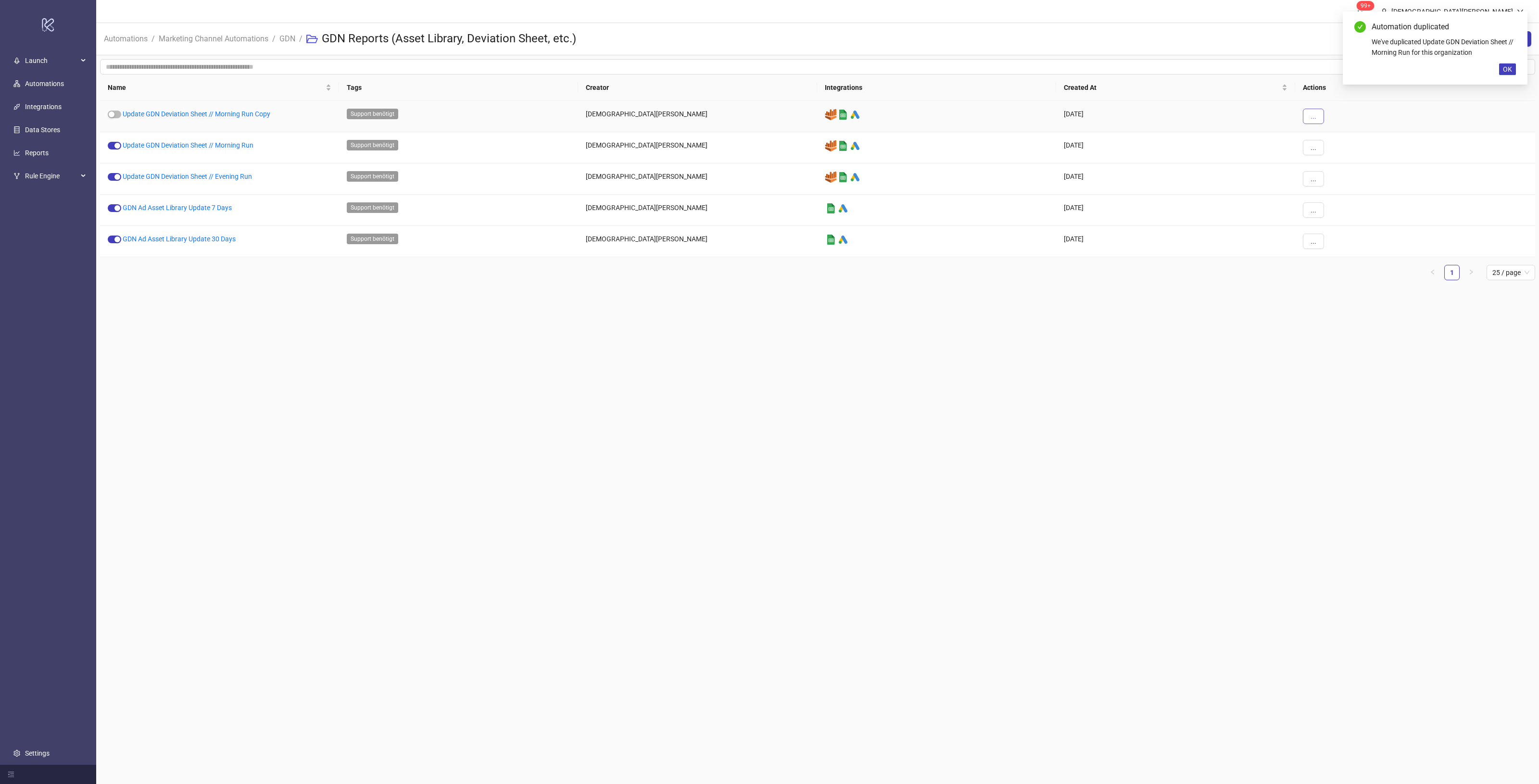
click at [1311, 121] on button "..." at bounding box center [1313, 117] width 21 height 15
click at [1343, 218] on span "Delete" at bounding box center [1335, 213] width 28 height 11
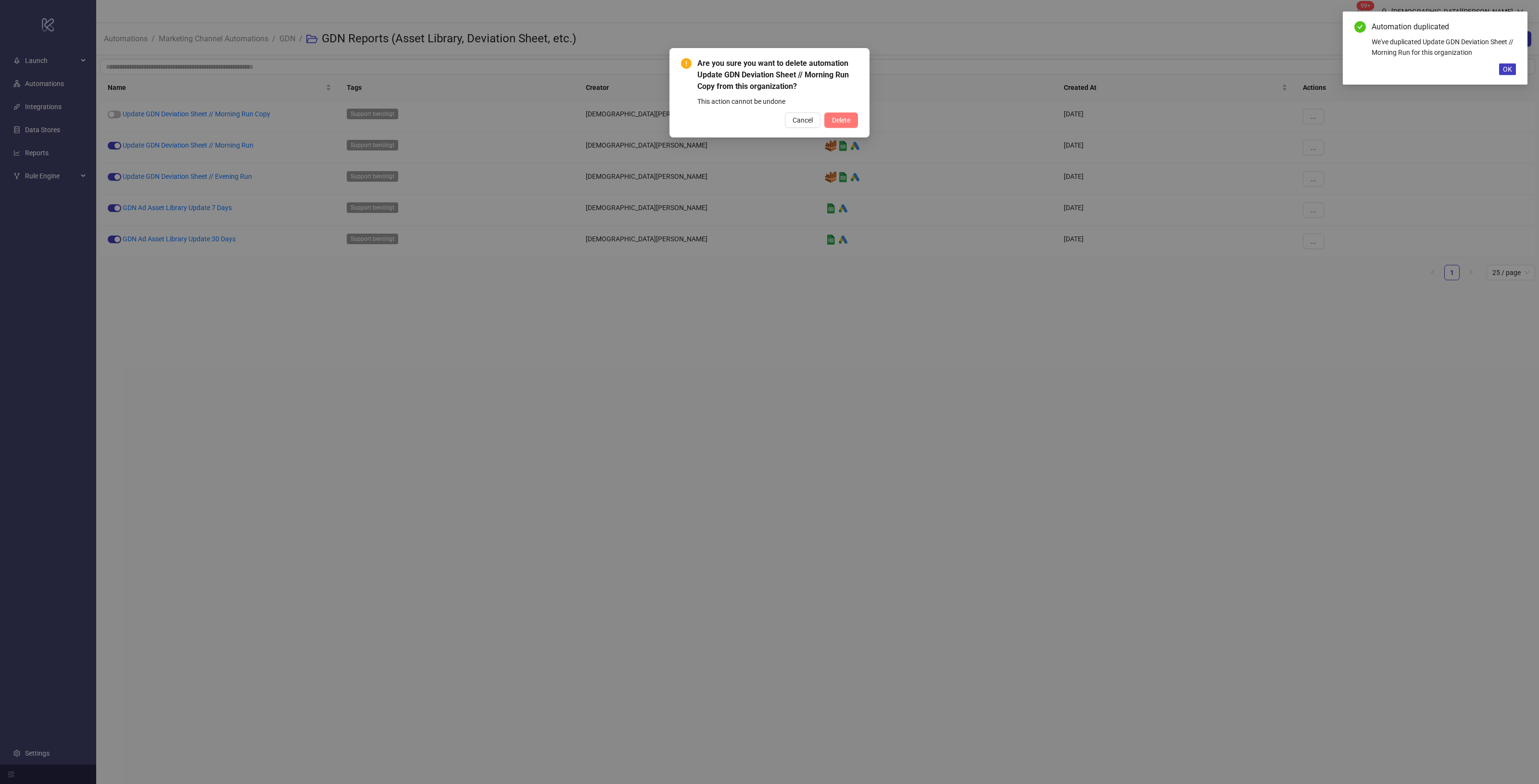
click at [838, 118] on span "Delete" at bounding box center [841, 120] width 18 height 8
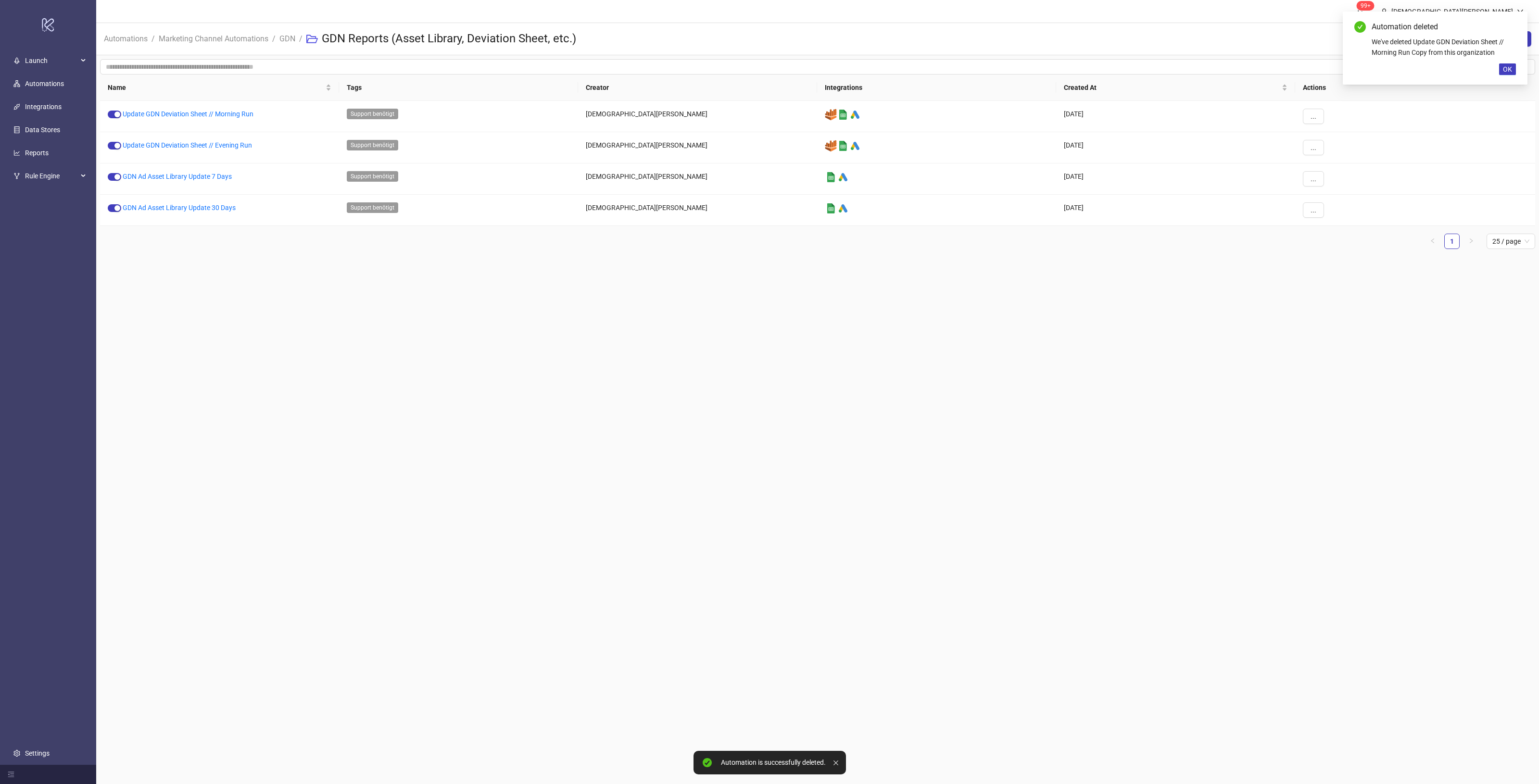
click at [927, 361] on main "99+ [PERSON_NAME] Automations / Marketing Channel Automations / GDN / GDN Repor…" at bounding box center [818, 392] width 1443 height 784
click at [289, 35] on link "GDN" at bounding box center [287, 38] width 20 height 11
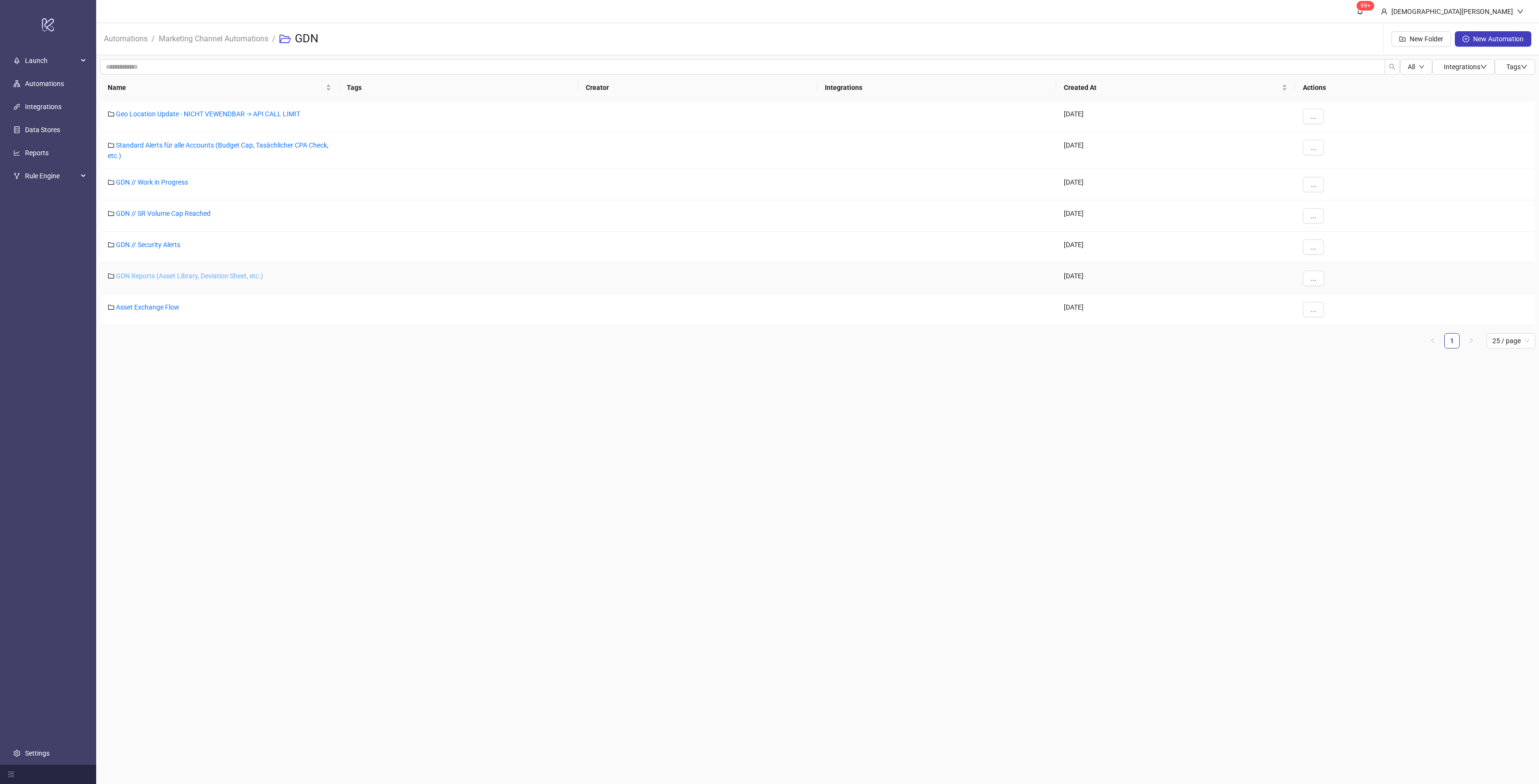
click at [183, 277] on link "GDN Reports (Asset Library, Deviation Sheet, etc.)" at bounding box center [189, 276] width 147 height 8
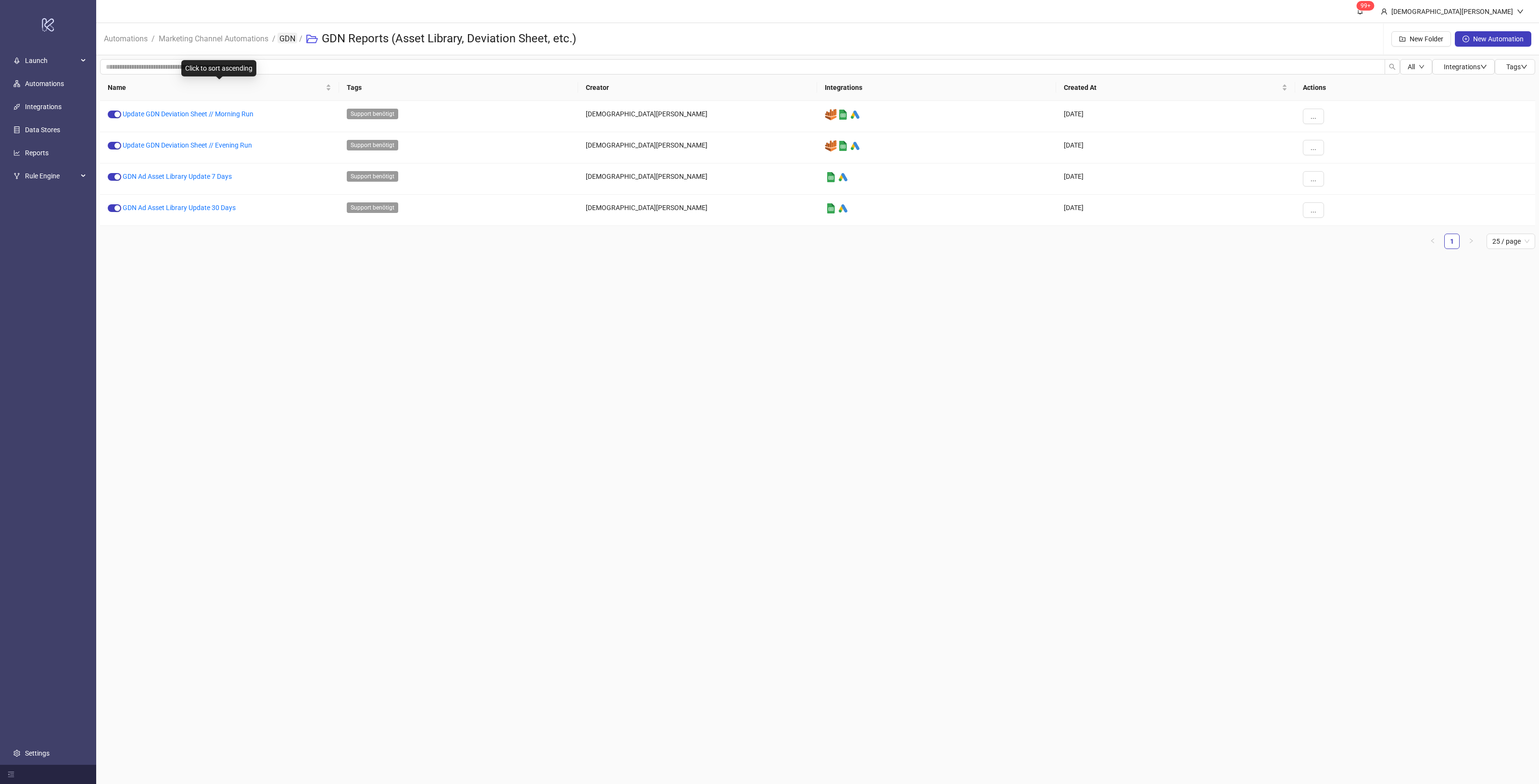
click at [296, 37] on link "GDN" at bounding box center [287, 38] width 20 height 11
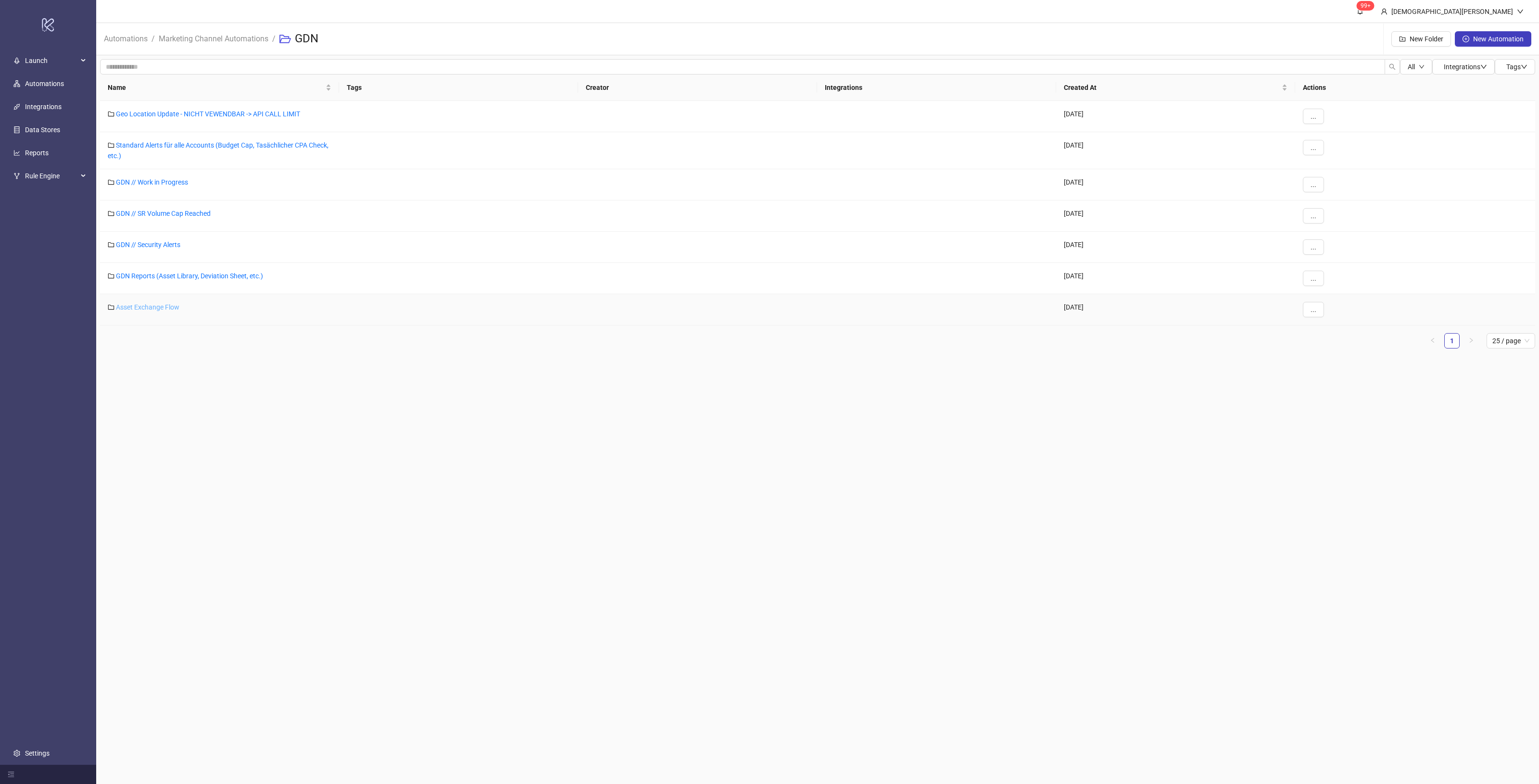
click at [157, 307] on link "Asset Exchange Flow" at bounding box center [148, 307] width 63 height 8
click at [173, 116] on link "Treppenlift DE / AEF v2" at bounding box center [149, 114] width 68 height 8
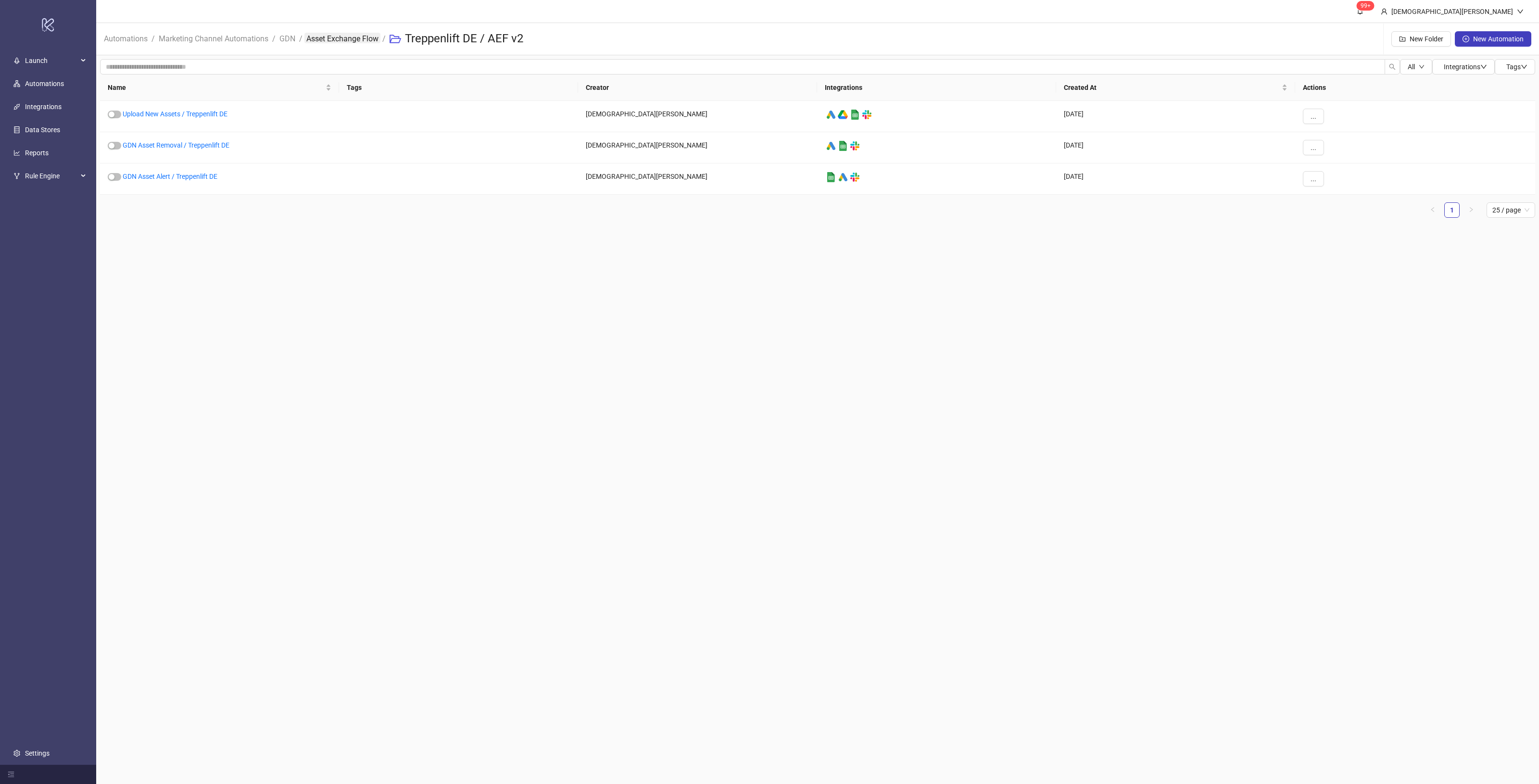
click at [337, 41] on link "Asset Exchange Flow" at bounding box center [343, 38] width 76 height 11
click at [142, 143] on link "Solar CH / AEF v2" at bounding box center [142, 145] width 53 height 8
click at [191, 111] on link "Upload New Assets / Solar CH" at bounding box center [167, 114] width 89 height 8
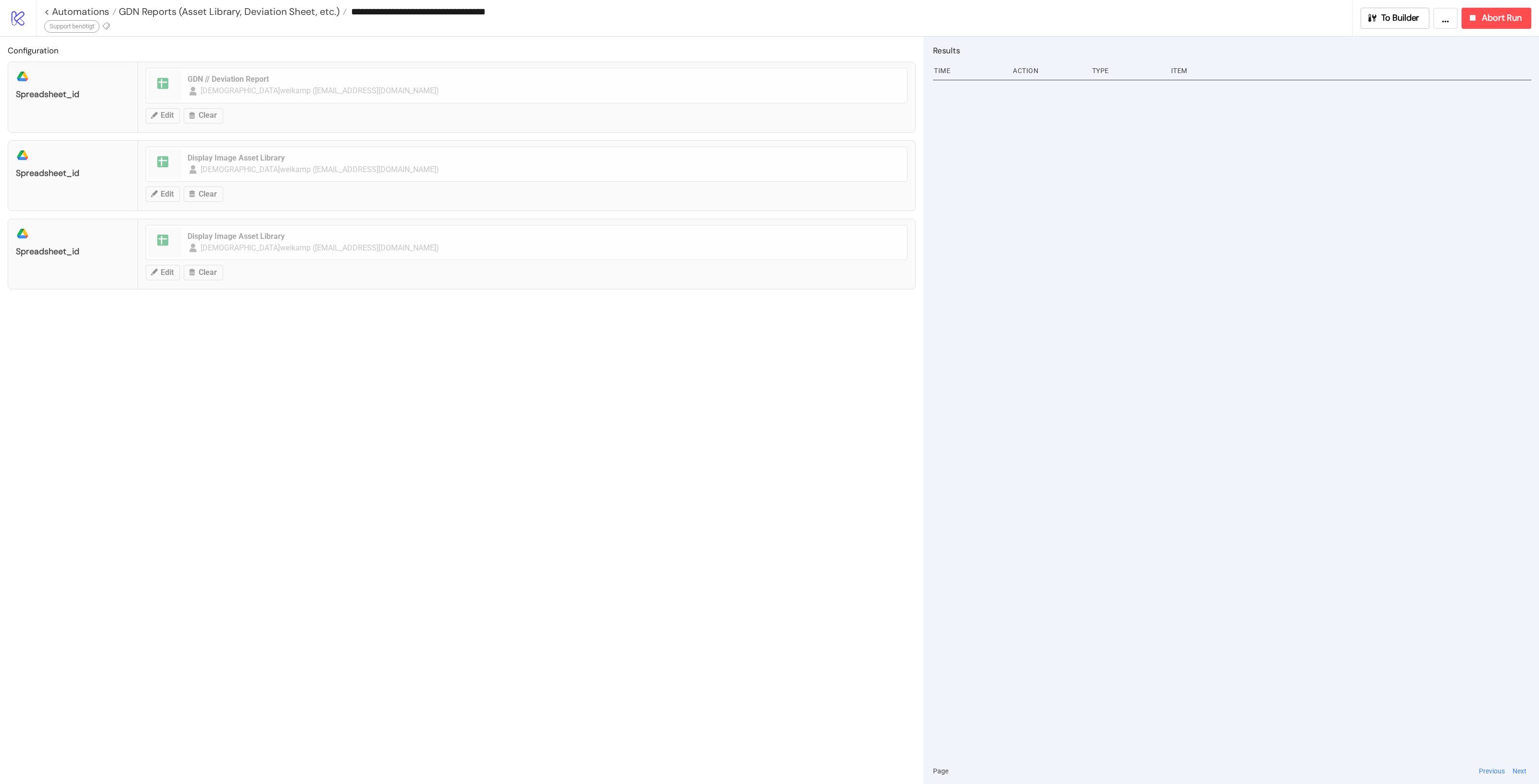
type input "**********"
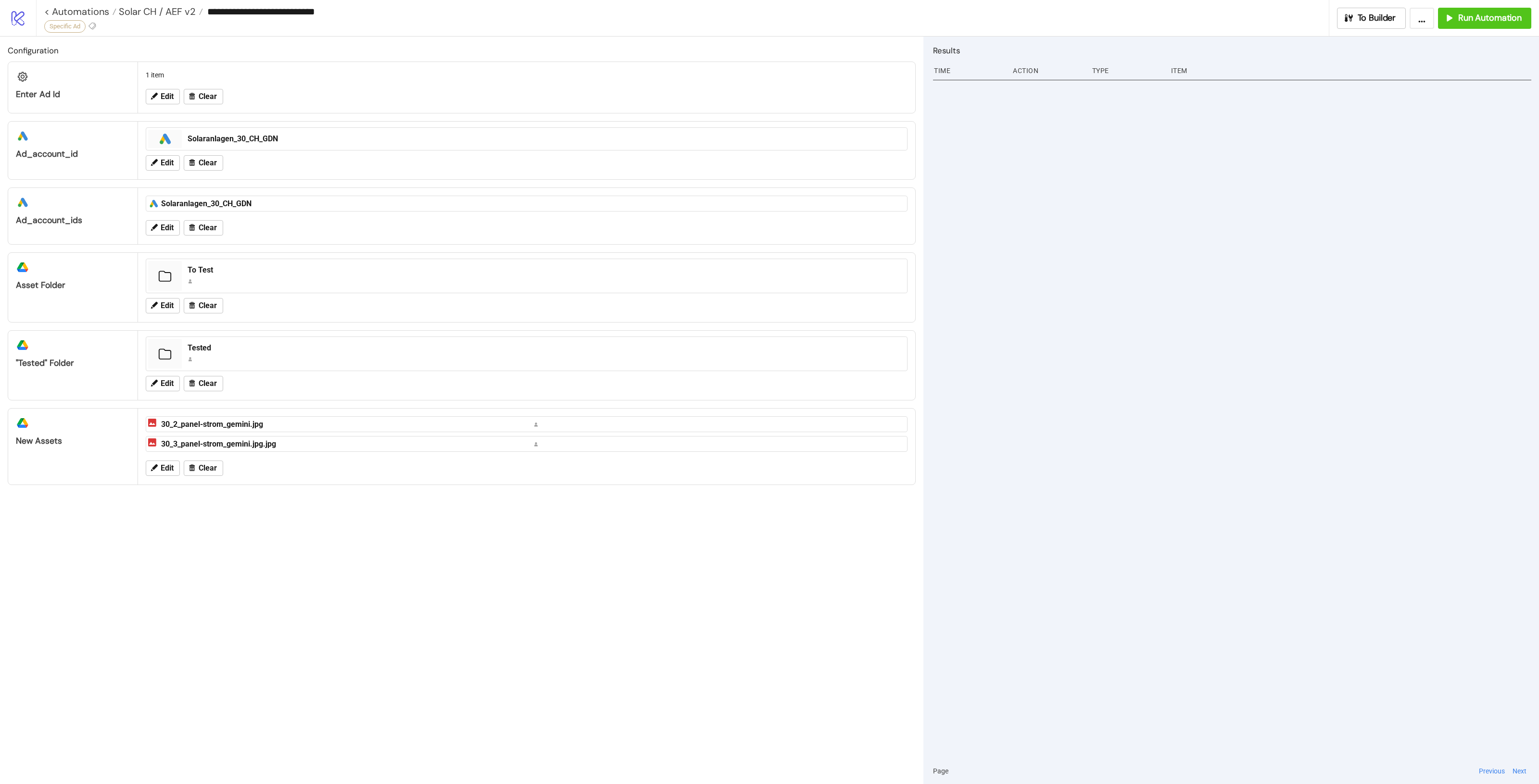
click at [99, 27] on div "**********" at bounding box center [683, 18] width 1293 height 36
click at [99, 27] on div "**********" at bounding box center [683, 18] width 1293 height 36
click at [97, 27] on icon at bounding box center [92, 26] width 9 height 9
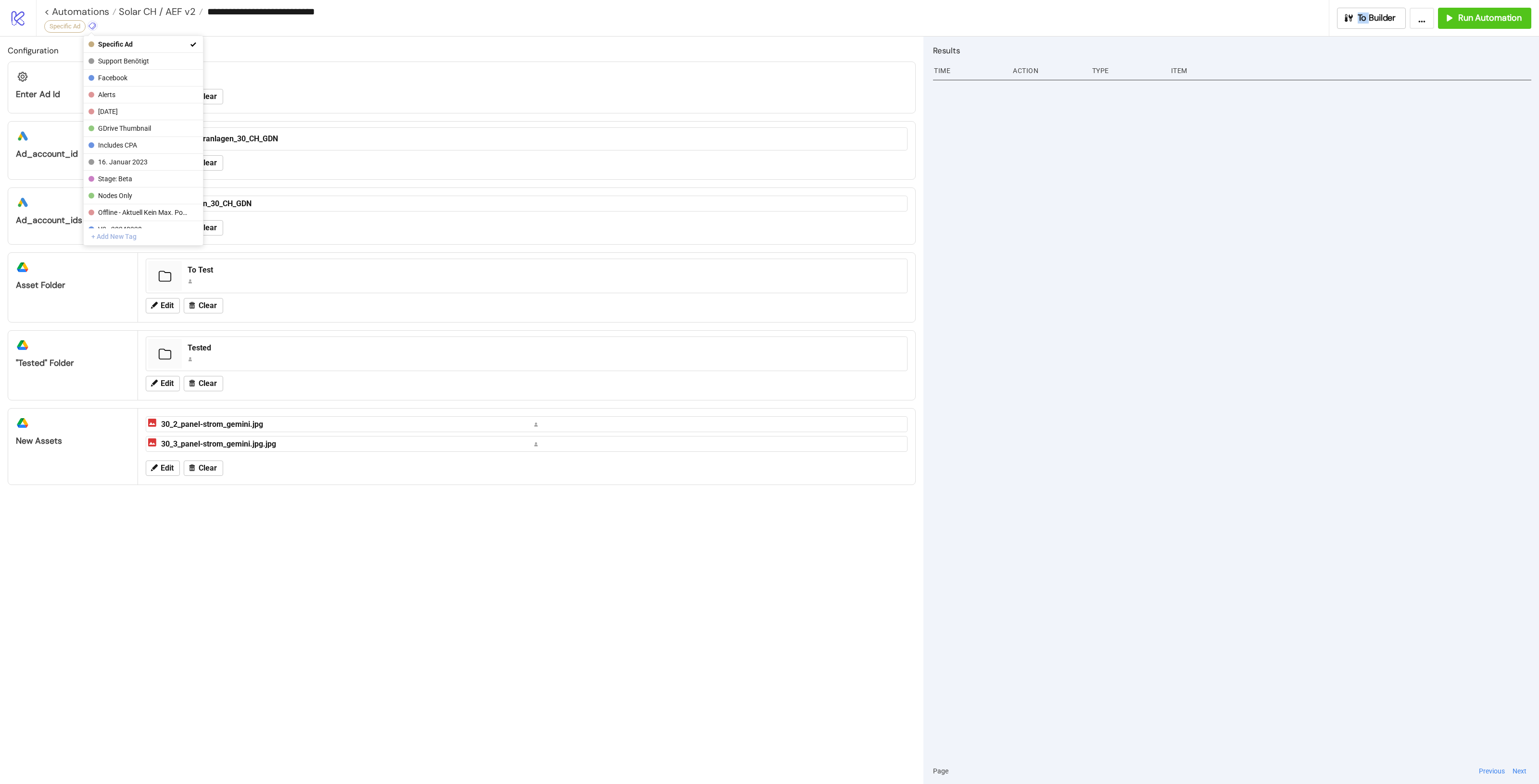
click at [132, 239] on button "+ Add New Tag" at bounding box center [143, 237] width 119 height 17
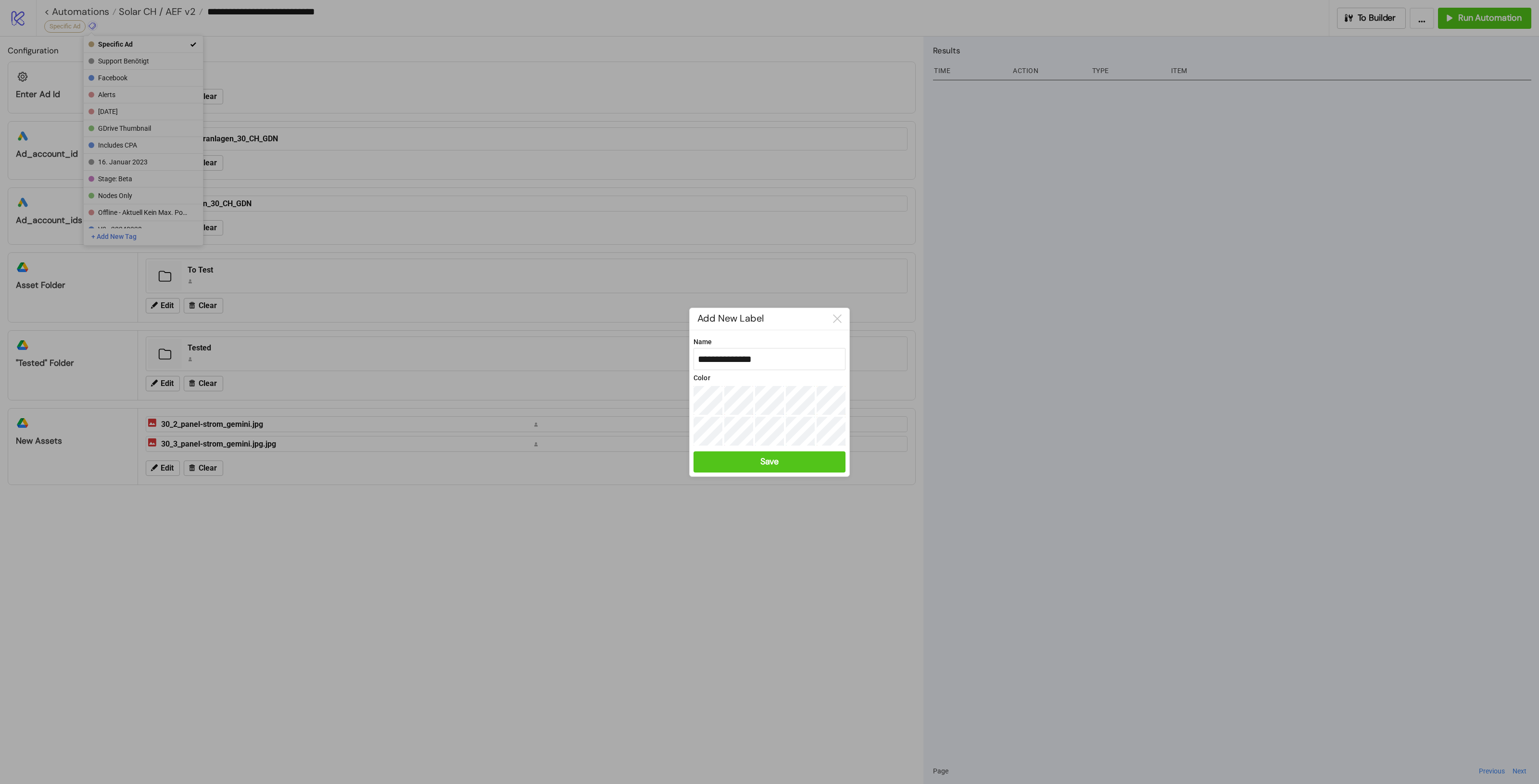
type input "**********"
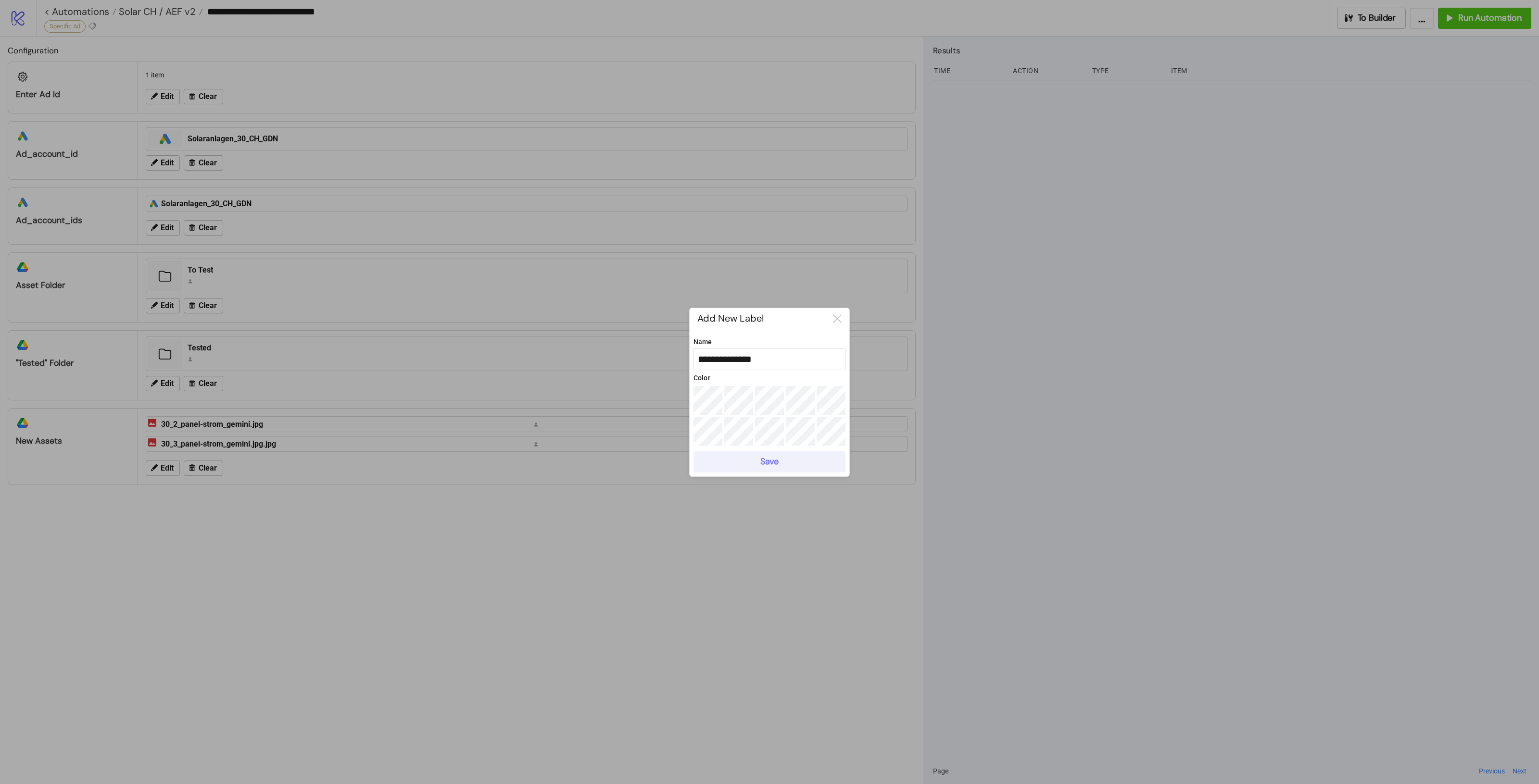
click at [764, 462] on div "Save" at bounding box center [770, 462] width 18 height 11
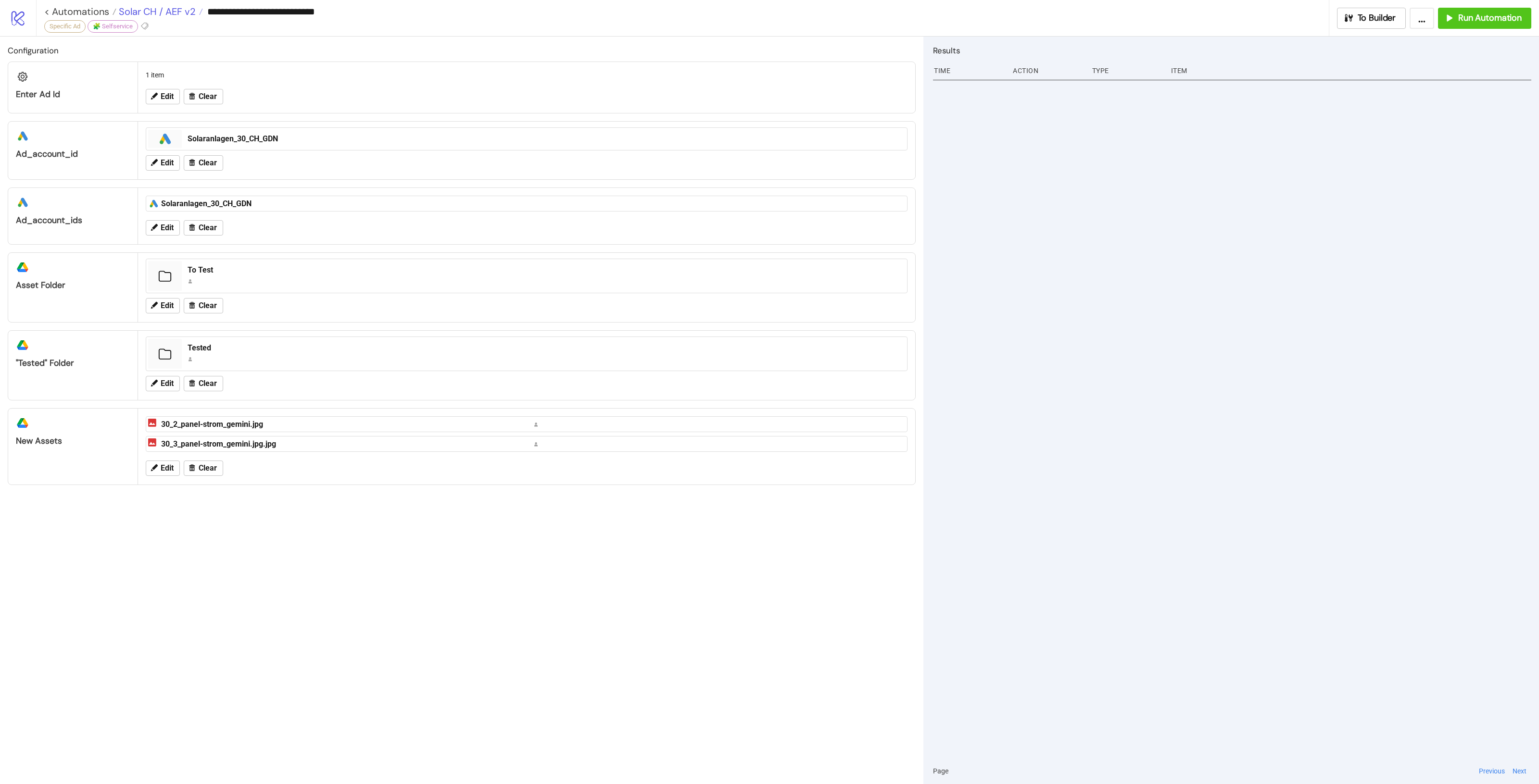
click at [166, 8] on span "Solar CH / AEF v2" at bounding box center [156, 11] width 79 height 13
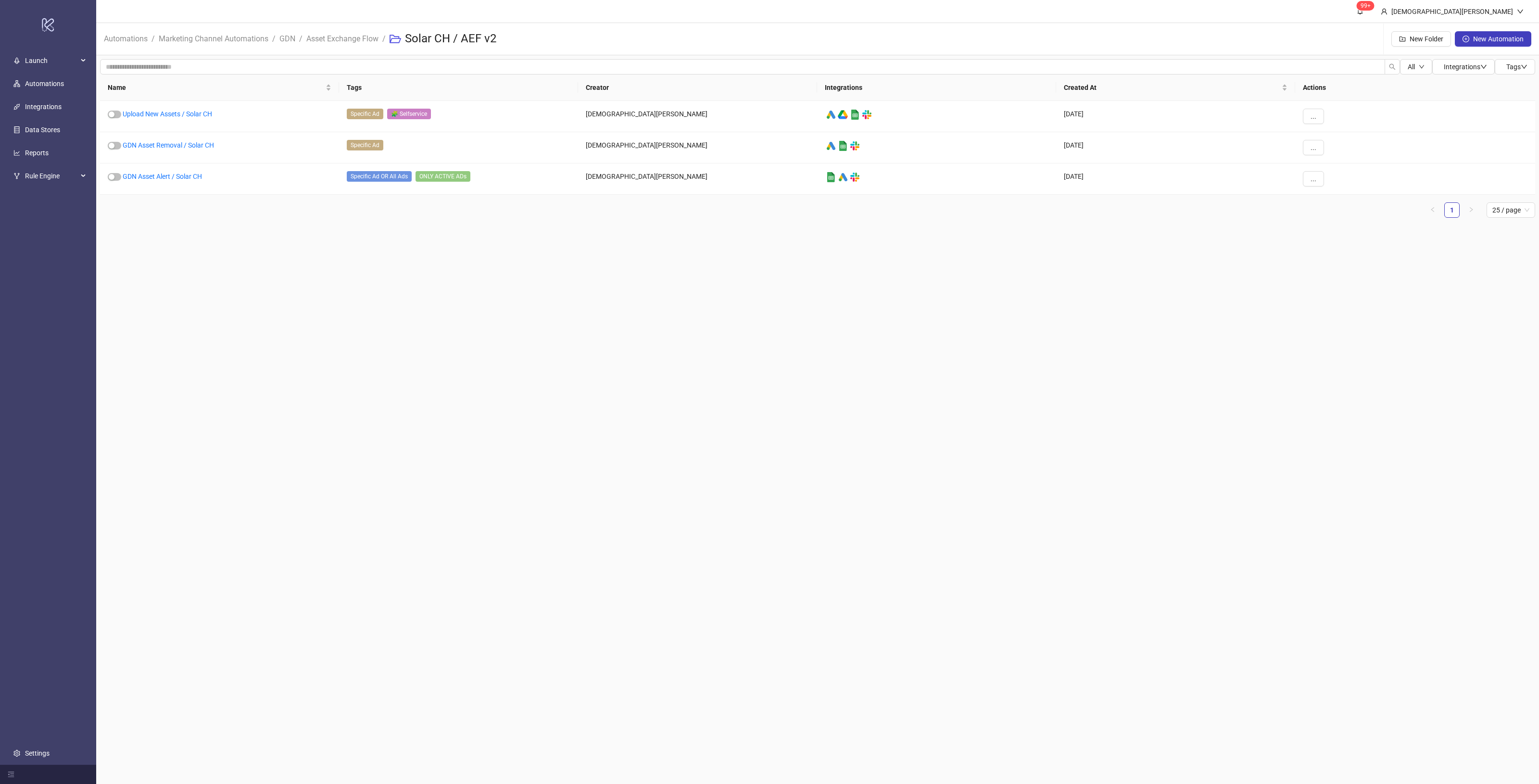
click at [567, 285] on main "99+ Christian Weikamp Automations / Marketing Channel Automations / GDN / Asset…" at bounding box center [818, 392] width 1443 height 784
click at [174, 147] on link "GDN Asset Removal / Solar CH" at bounding box center [168, 145] width 91 height 8
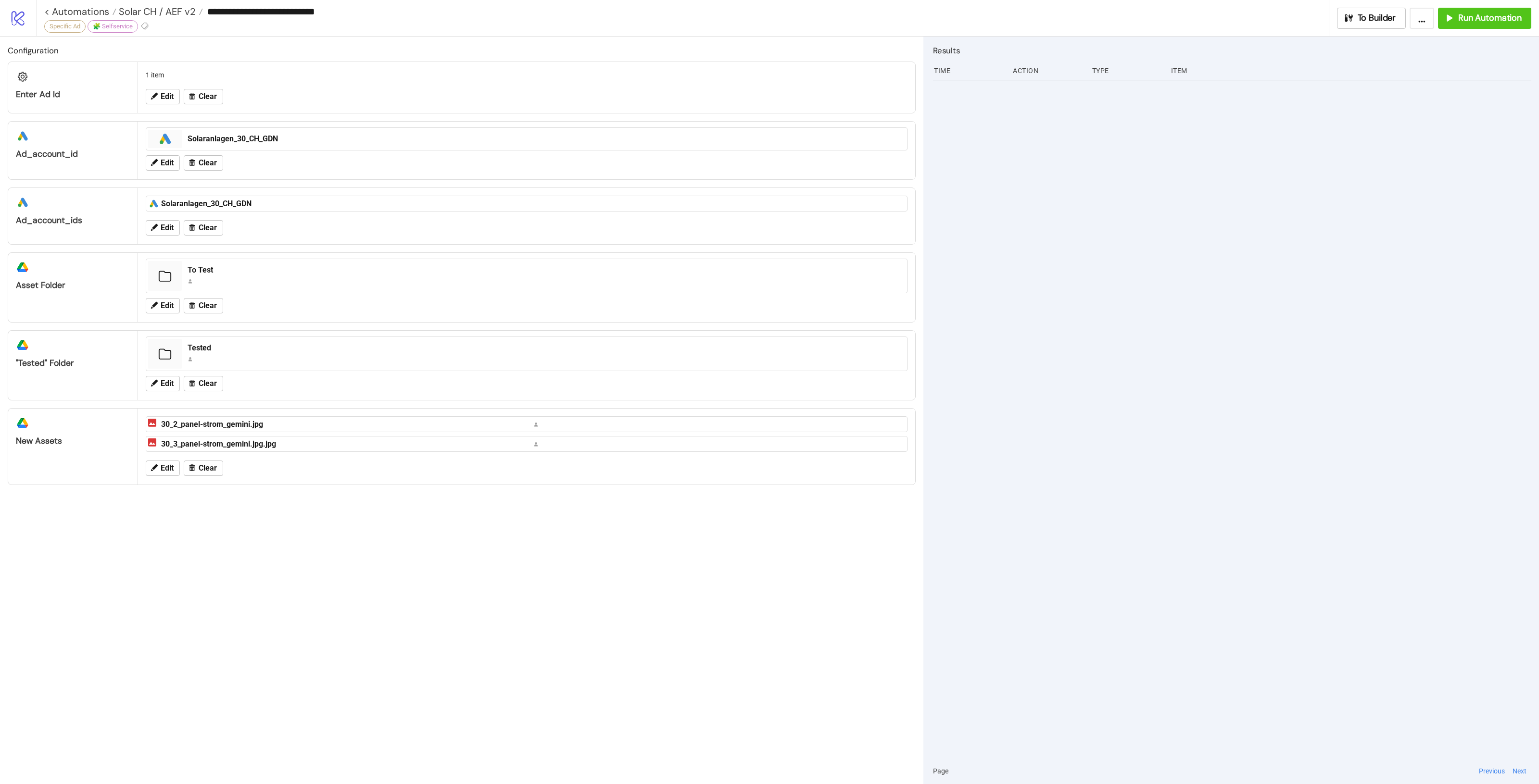
type input "**********"
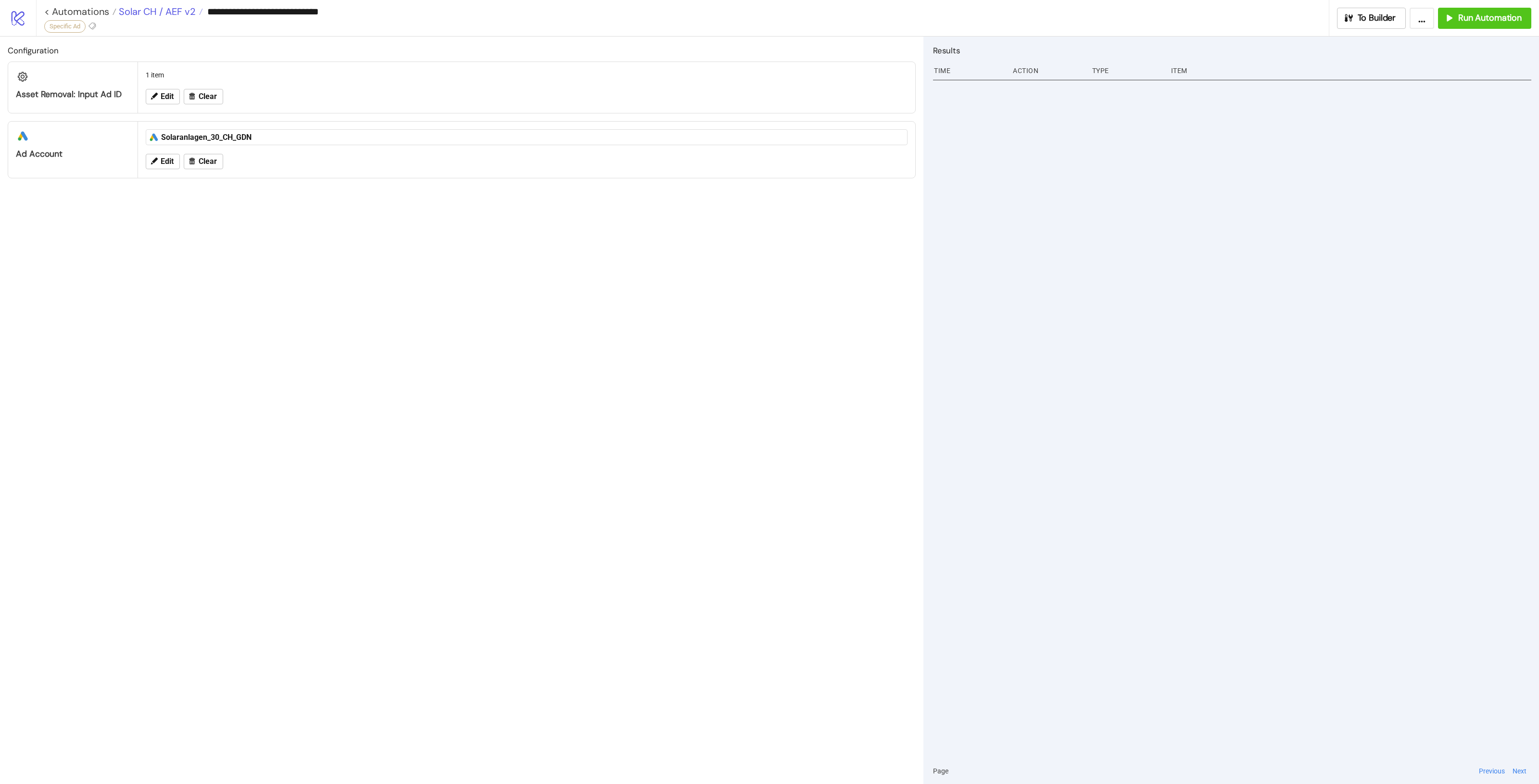
click at [177, 13] on span "Solar CH / AEF v2" at bounding box center [156, 11] width 79 height 13
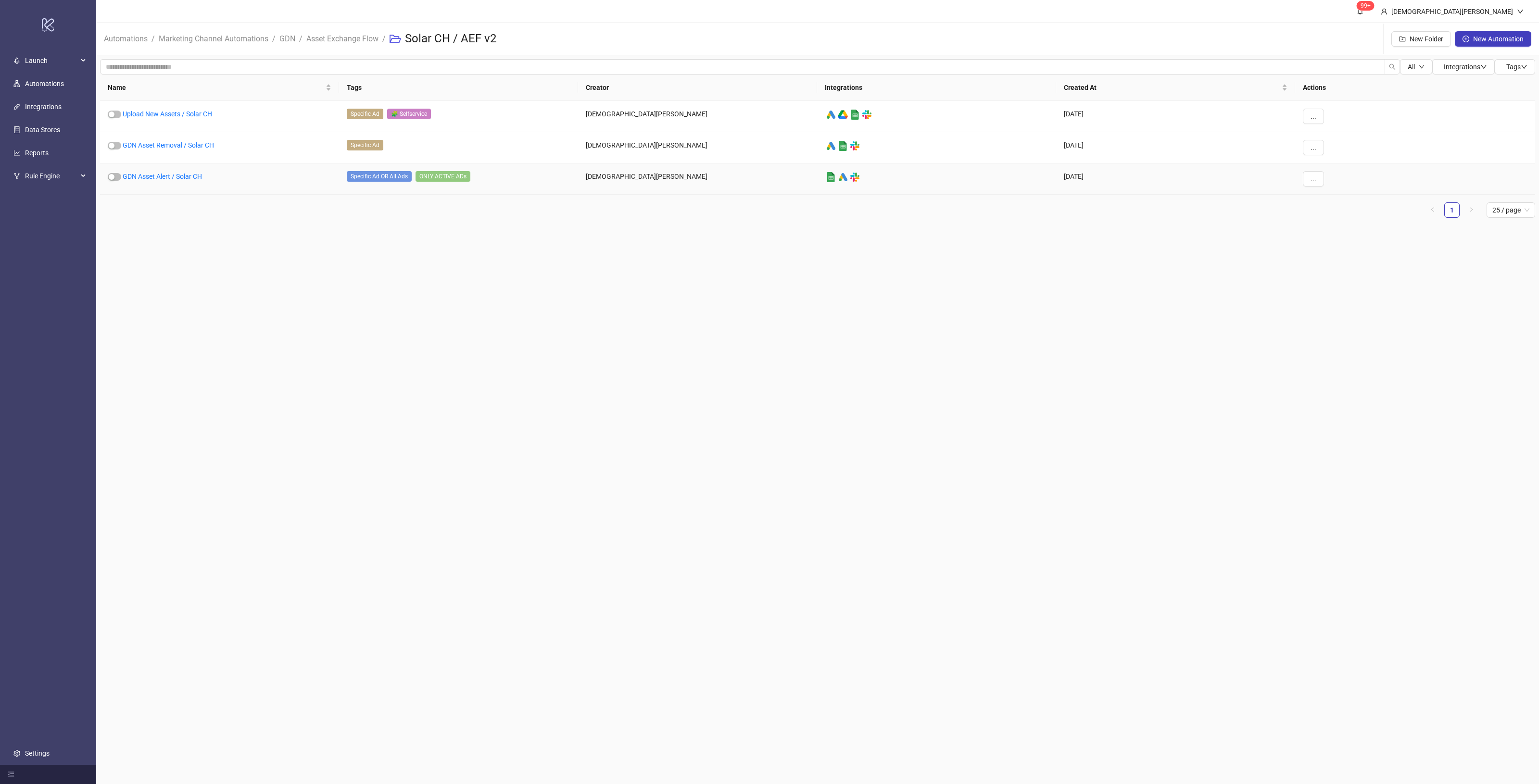
click at [155, 171] on div "GDN Asset Alert / Solar CH" at bounding box center [219, 179] width 239 height 31
click at [164, 177] on link "GDN Asset Alert / Solar CH" at bounding box center [162, 177] width 79 height 8
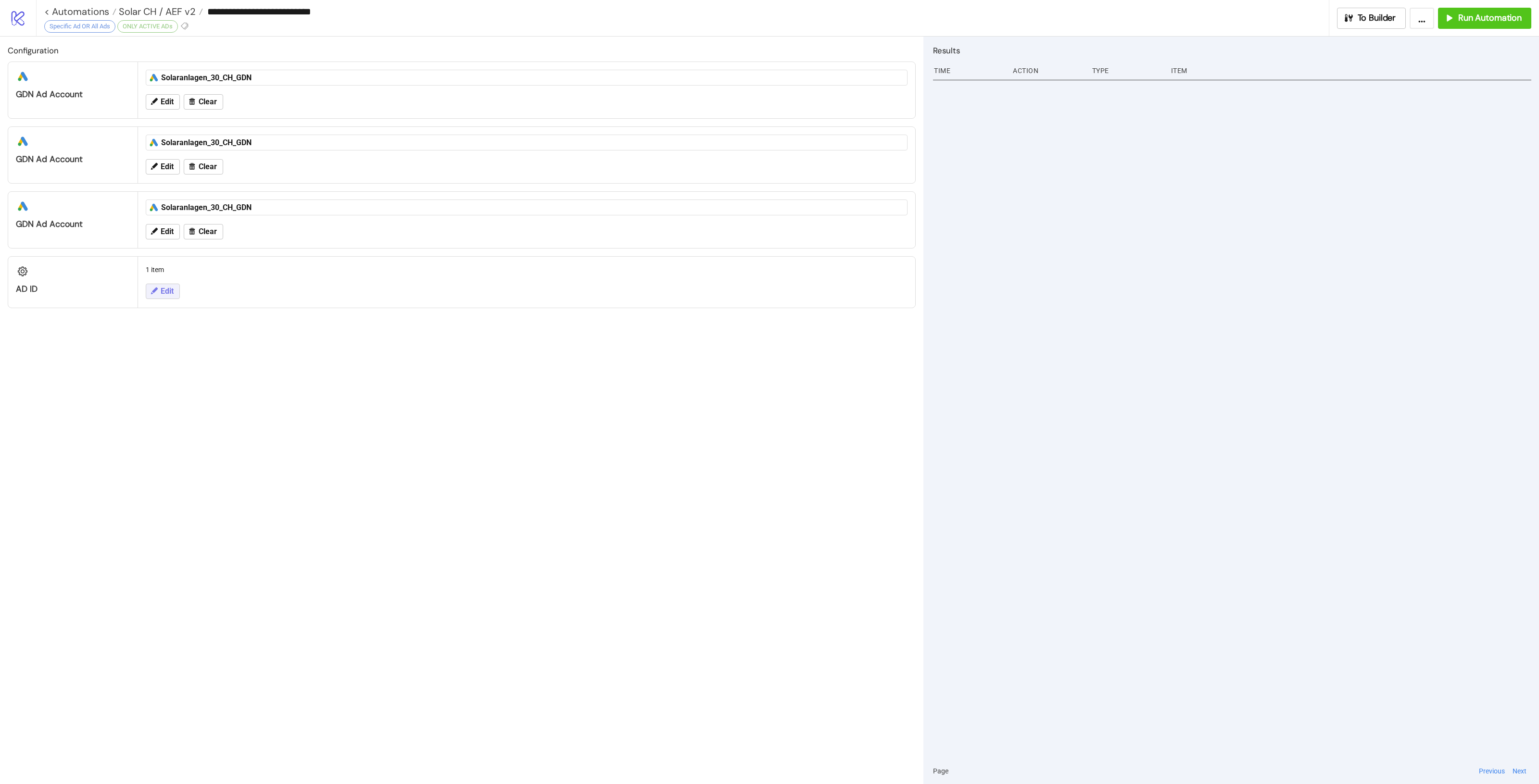
click at [169, 292] on span "Edit" at bounding box center [167, 291] width 13 height 9
click at [343, 451] on div "**********" at bounding box center [770, 392] width 1539 height 784
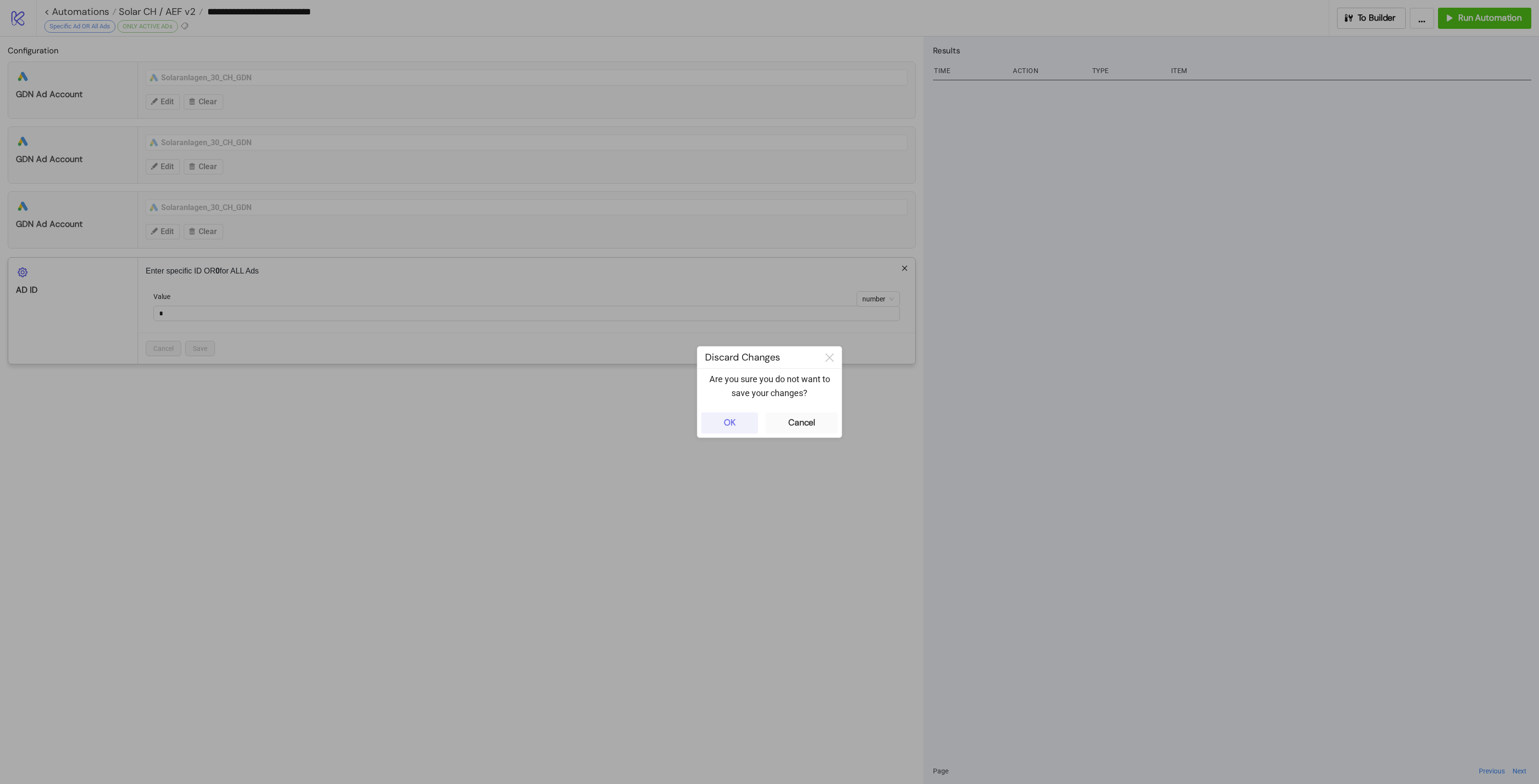
click at [712, 417] on button "OK" at bounding box center [730, 423] width 57 height 21
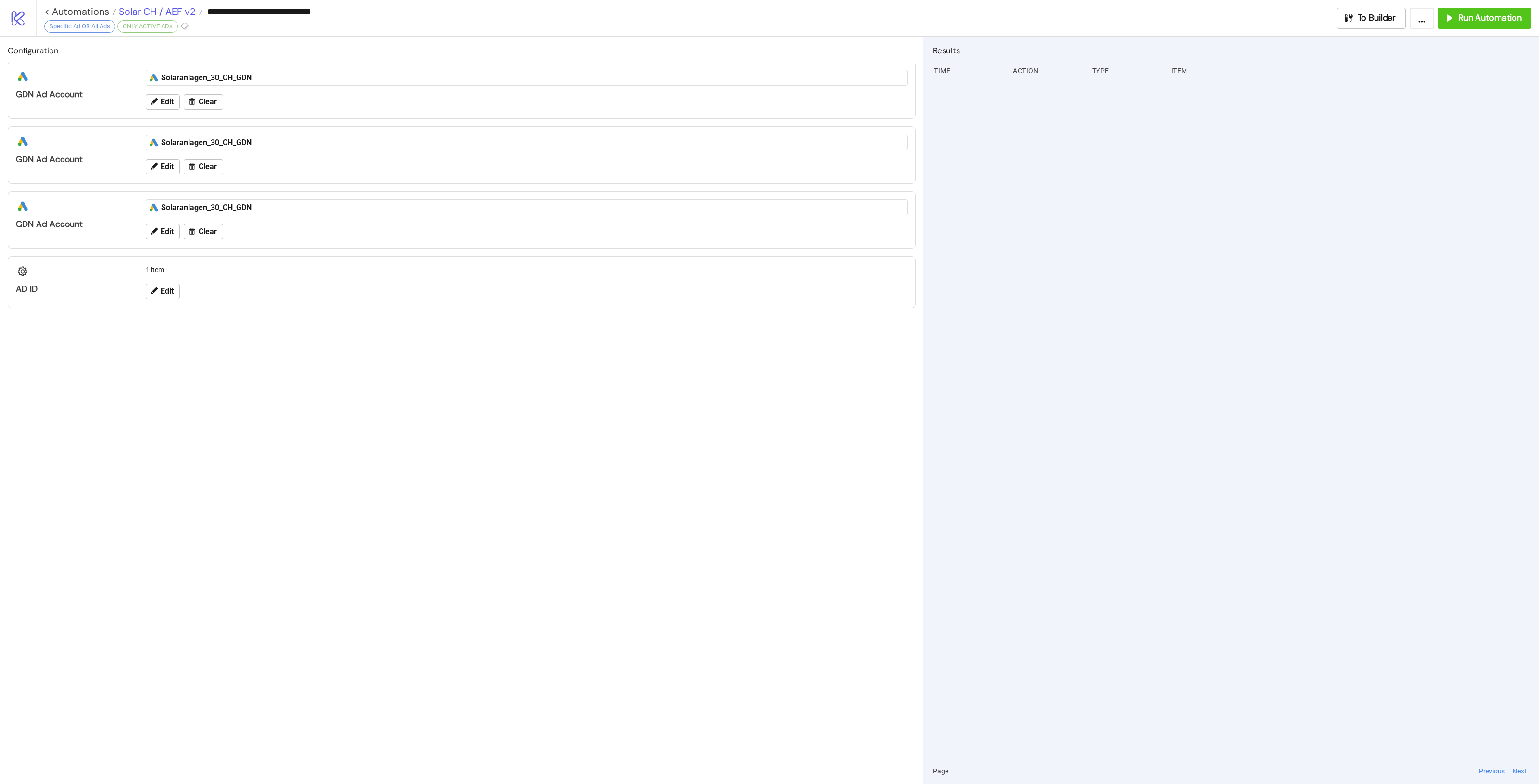
click at [137, 8] on span "Solar CH / AEF v2" at bounding box center [156, 11] width 79 height 13
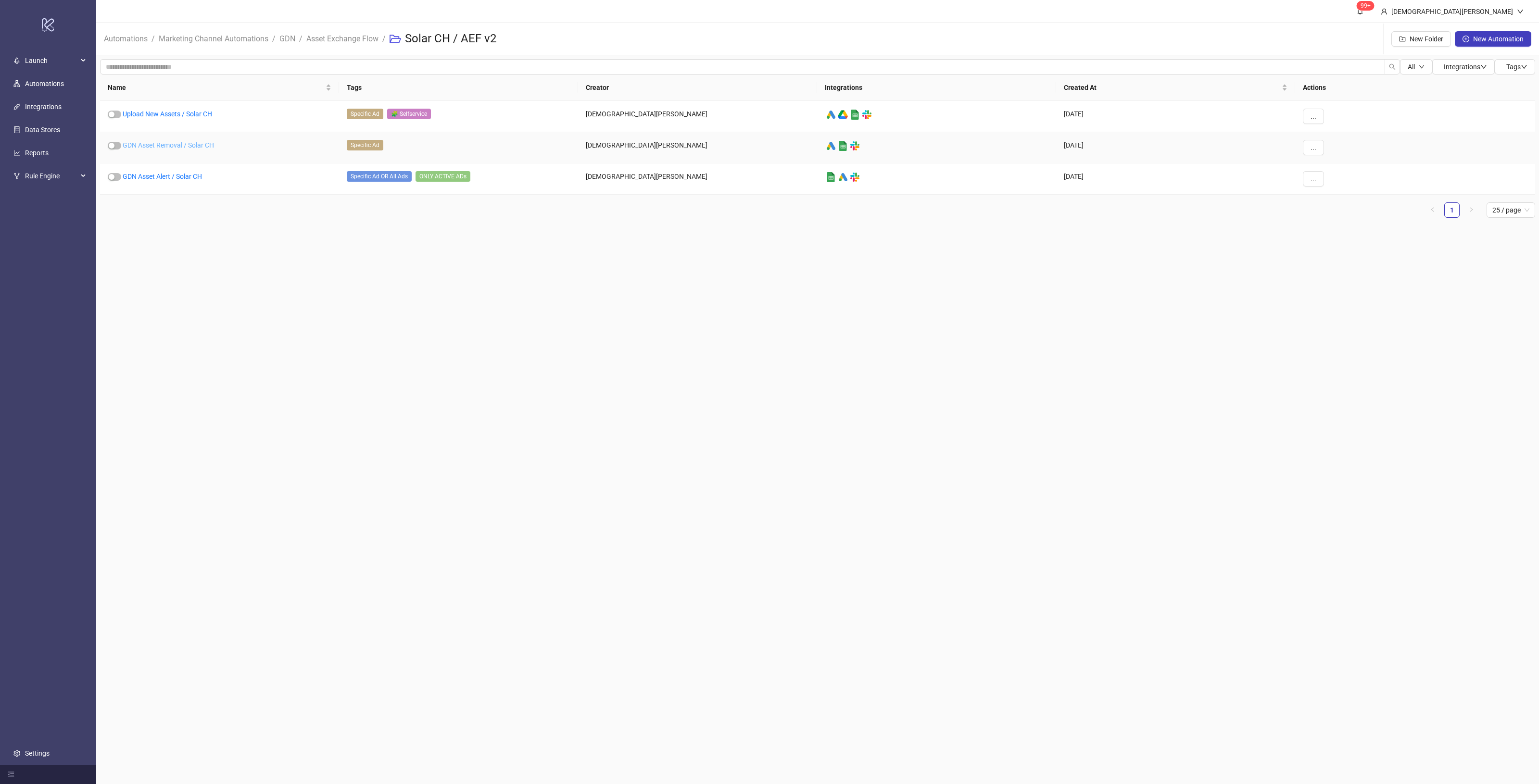
click at [172, 146] on link "GDN Asset Removal / Solar CH" at bounding box center [168, 145] width 91 height 8
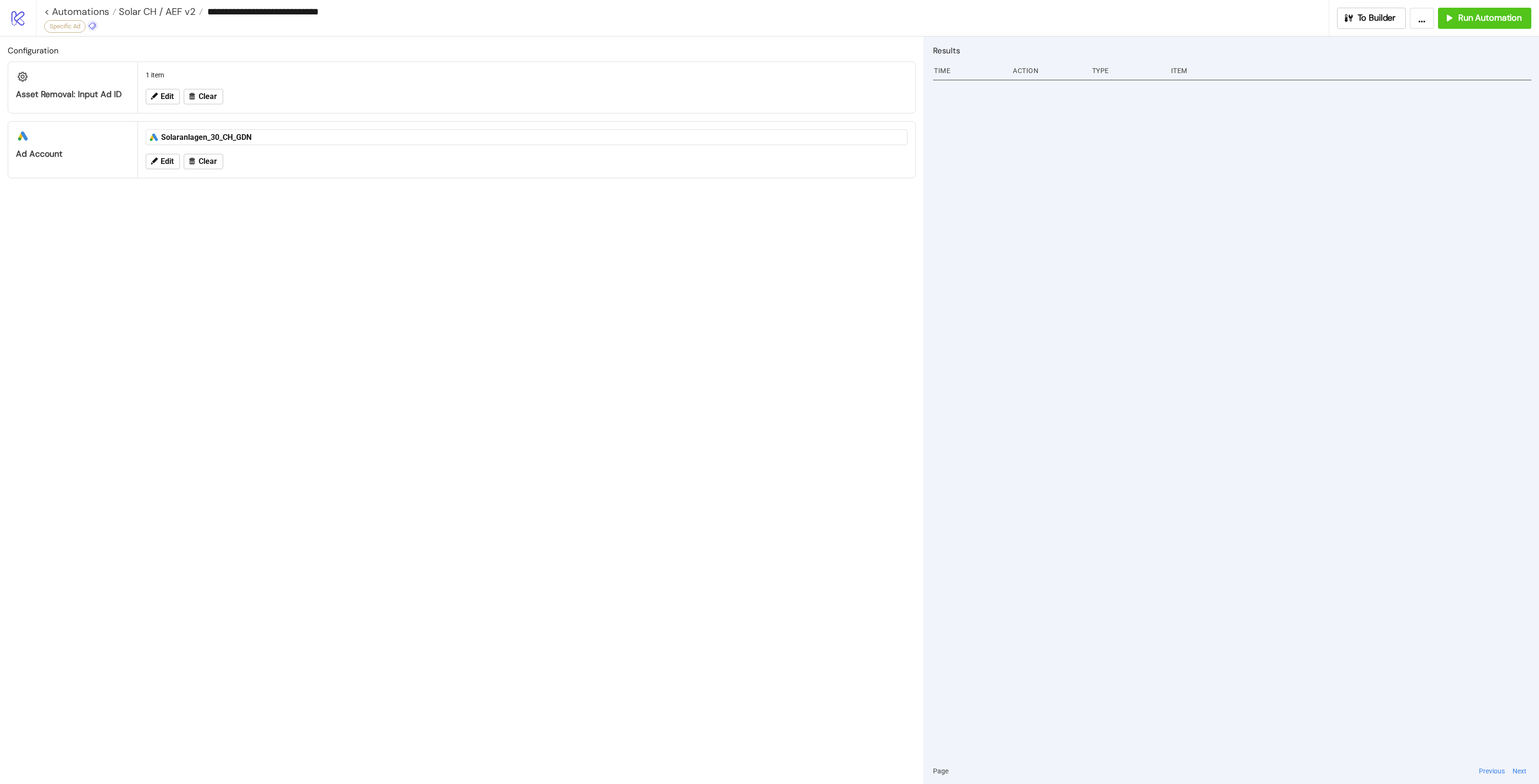
click at [97, 22] on icon at bounding box center [92, 26] width 9 height 9
click at [96, 25] on icon at bounding box center [92, 26] width 9 height 9
click at [119, 243] on button "+ Add New Tag" at bounding box center [143, 237] width 119 height 17
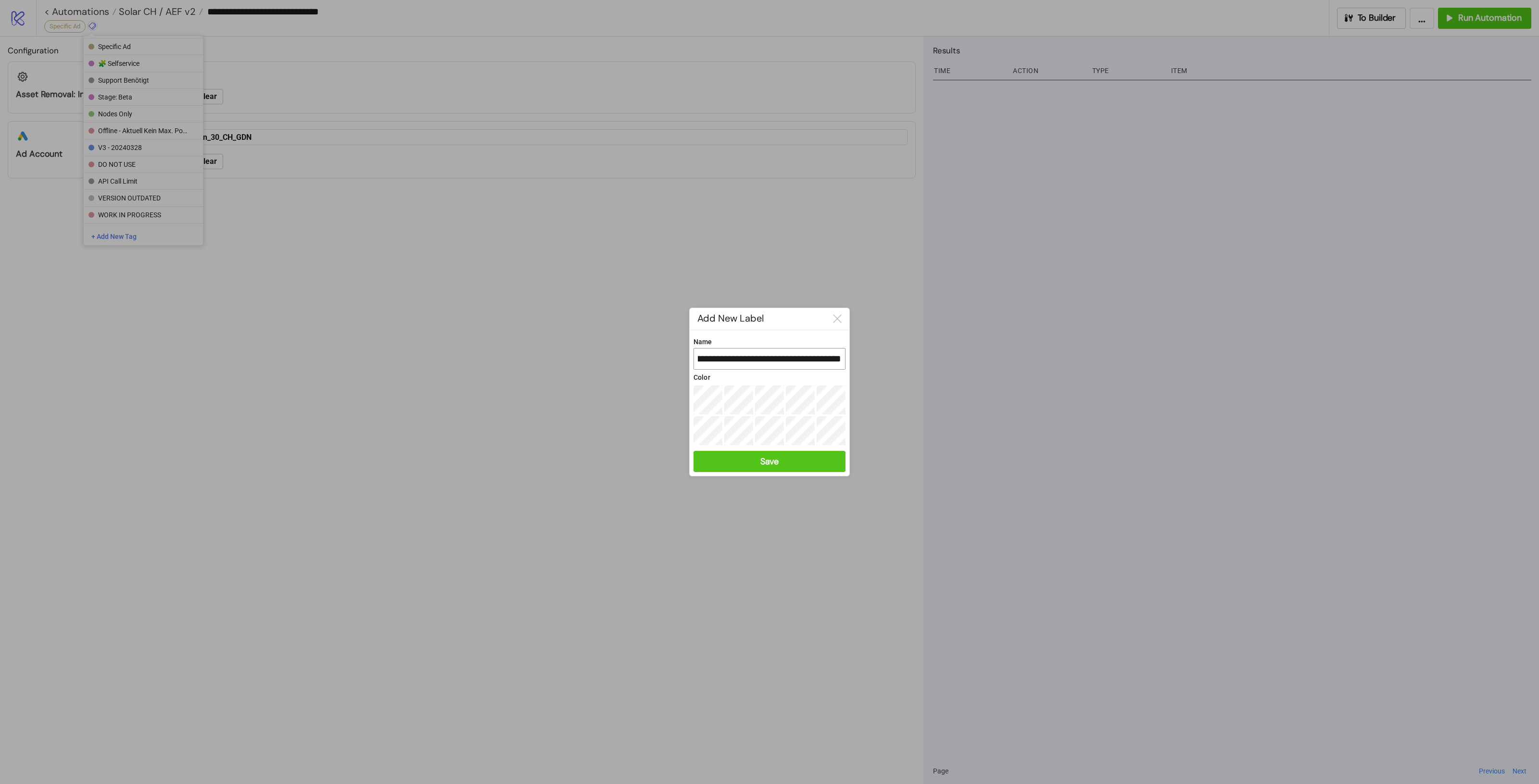
scroll to position [0, 0]
drag, startPoint x: 822, startPoint y: 357, endPoint x: 647, endPoint y: 337, distance: 176.1
click at [649, 335] on div "**********" at bounding box center [770, 392] width 1539 height 784
paste input "**"
type input "**********"
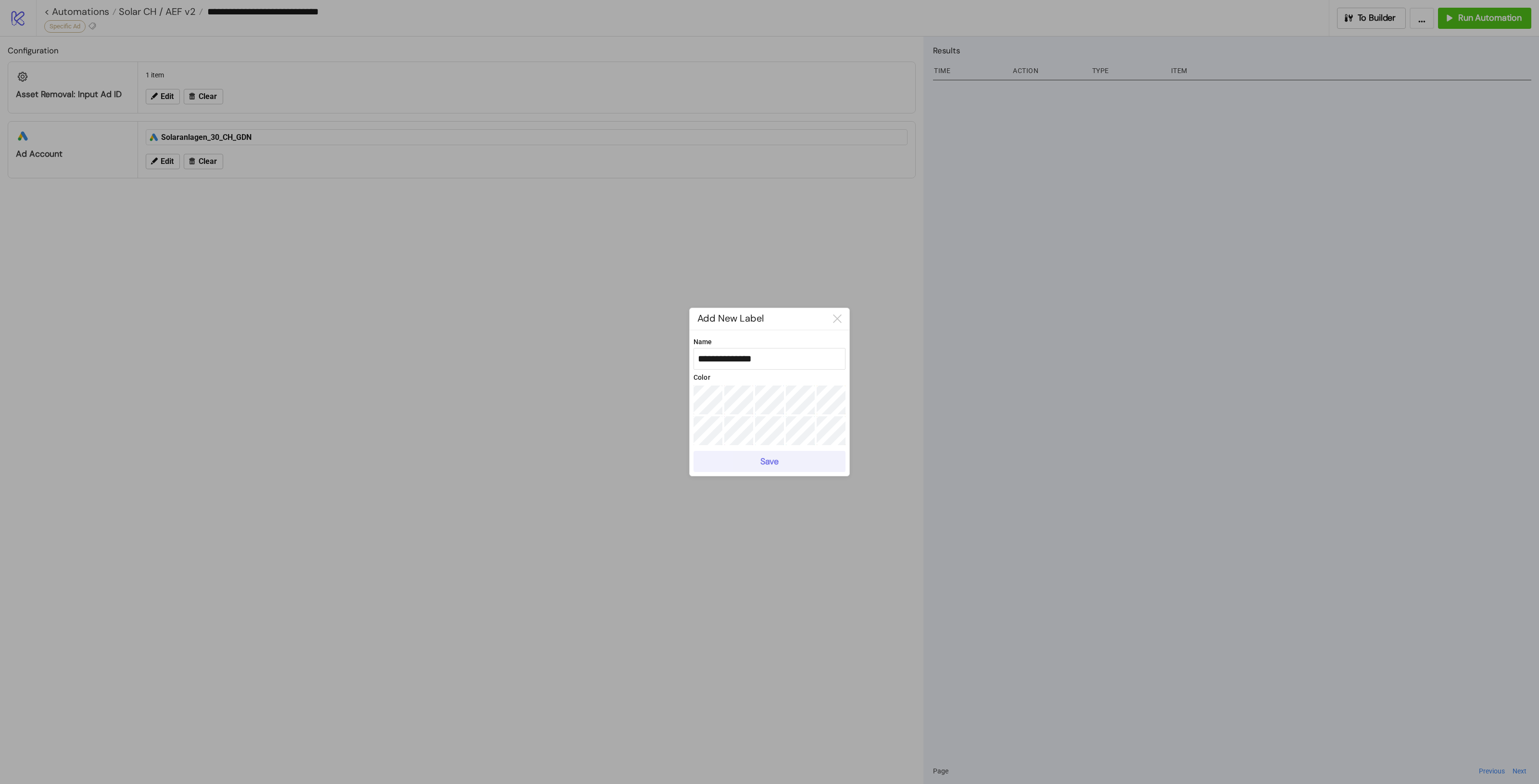
click at [827, 459] on button "Save" at bounding box center [770, 461] width 152 height 21
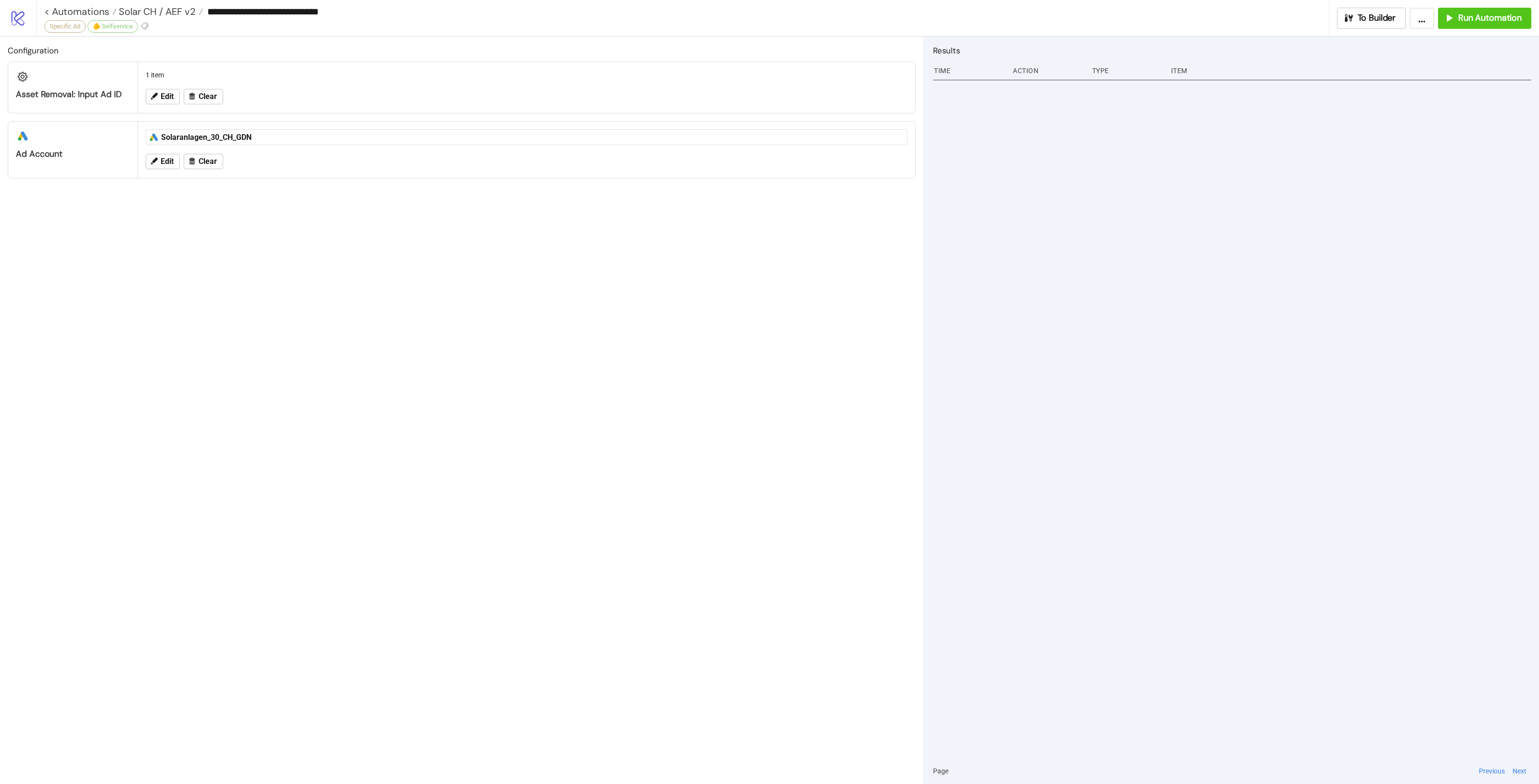
click at [319, 272] on div "Configuration Asset Removal: Input Ad ID 1 item Edit Clear platform/google_ads …" at bounding box center [462, 410] width 923 height 748
click at [144, 25] on icon at bounding box center [145, 26] width 9 height 9
drag, startPoint x: 58, startPoint y: 237, endPoint x: 58, endPoint y: 76, distance: 161.0
click at [58, 236] on div "Configuration Asset Removal: Input Ad ID 1 item Edit Clear platform/google_ads …" at bounding box center [462, 410] width 923 height 748
click at [143, 23] on icon at bounding box center [145, 26] width 9 height 9
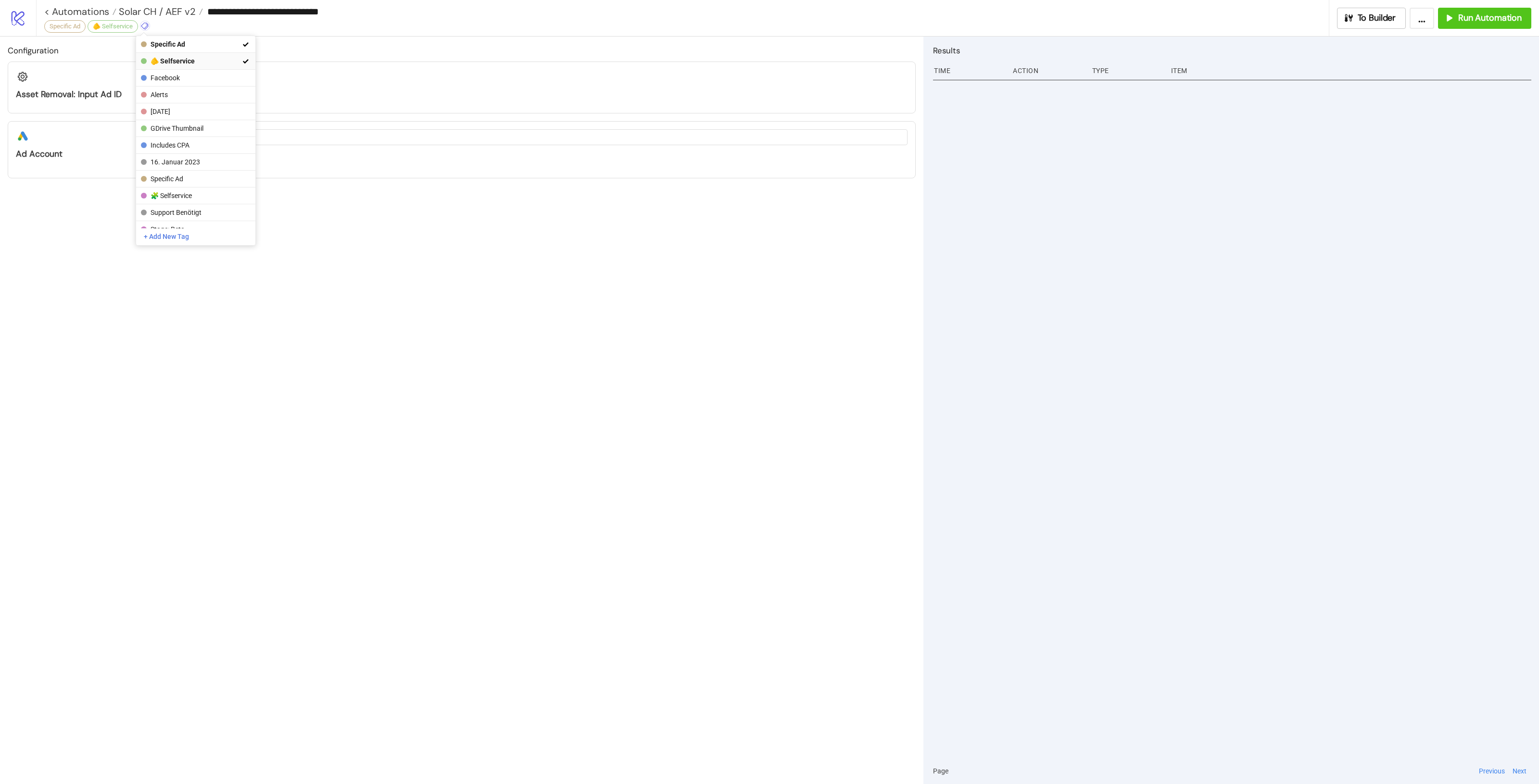
click at [195, 61] on span "🫵 Selfservice" at bounding box center [195, 61] width 89 height 8
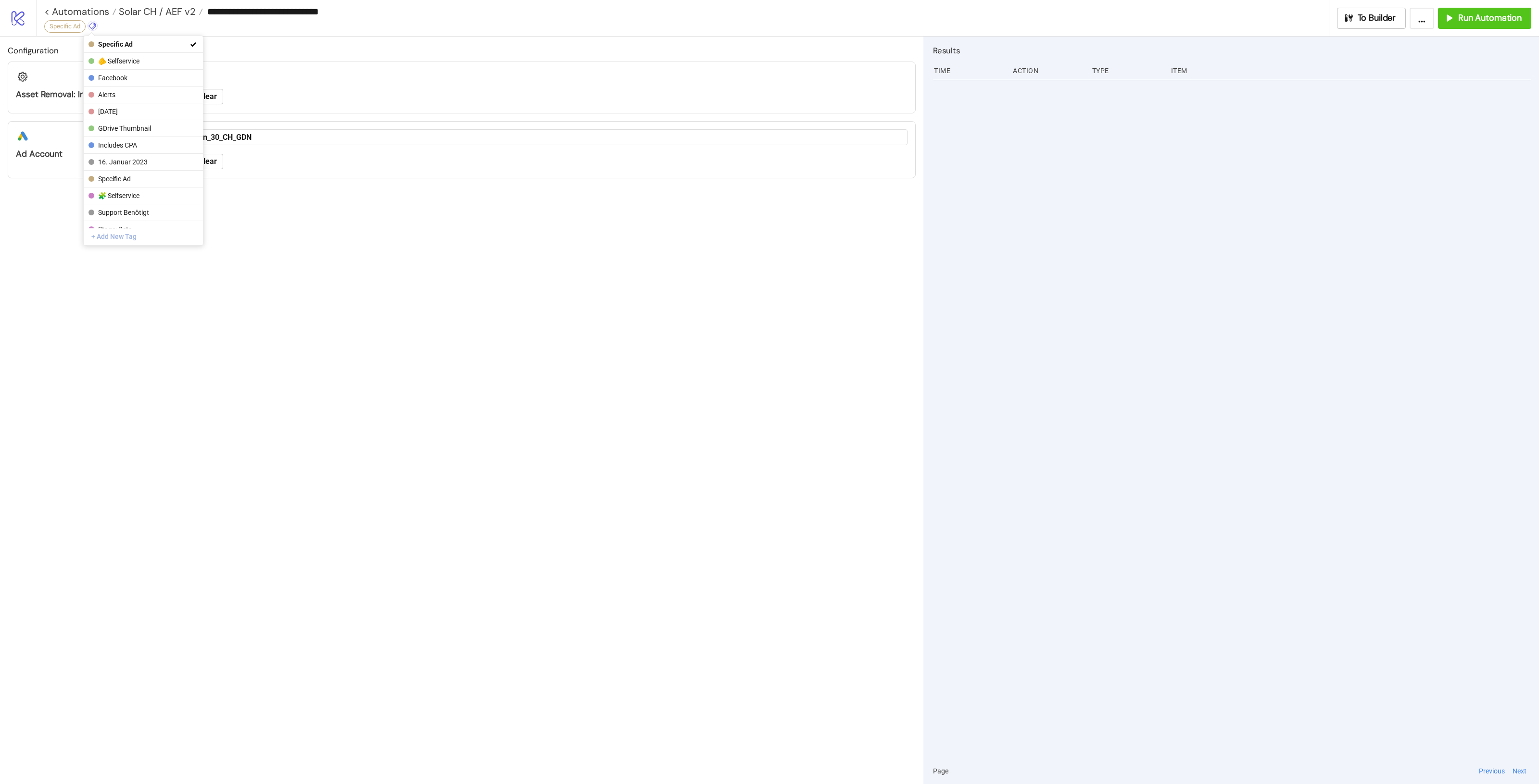
click at [152, 239] on button "+ Add New Tag" at bounding box center [143, 237] width 119 height 17
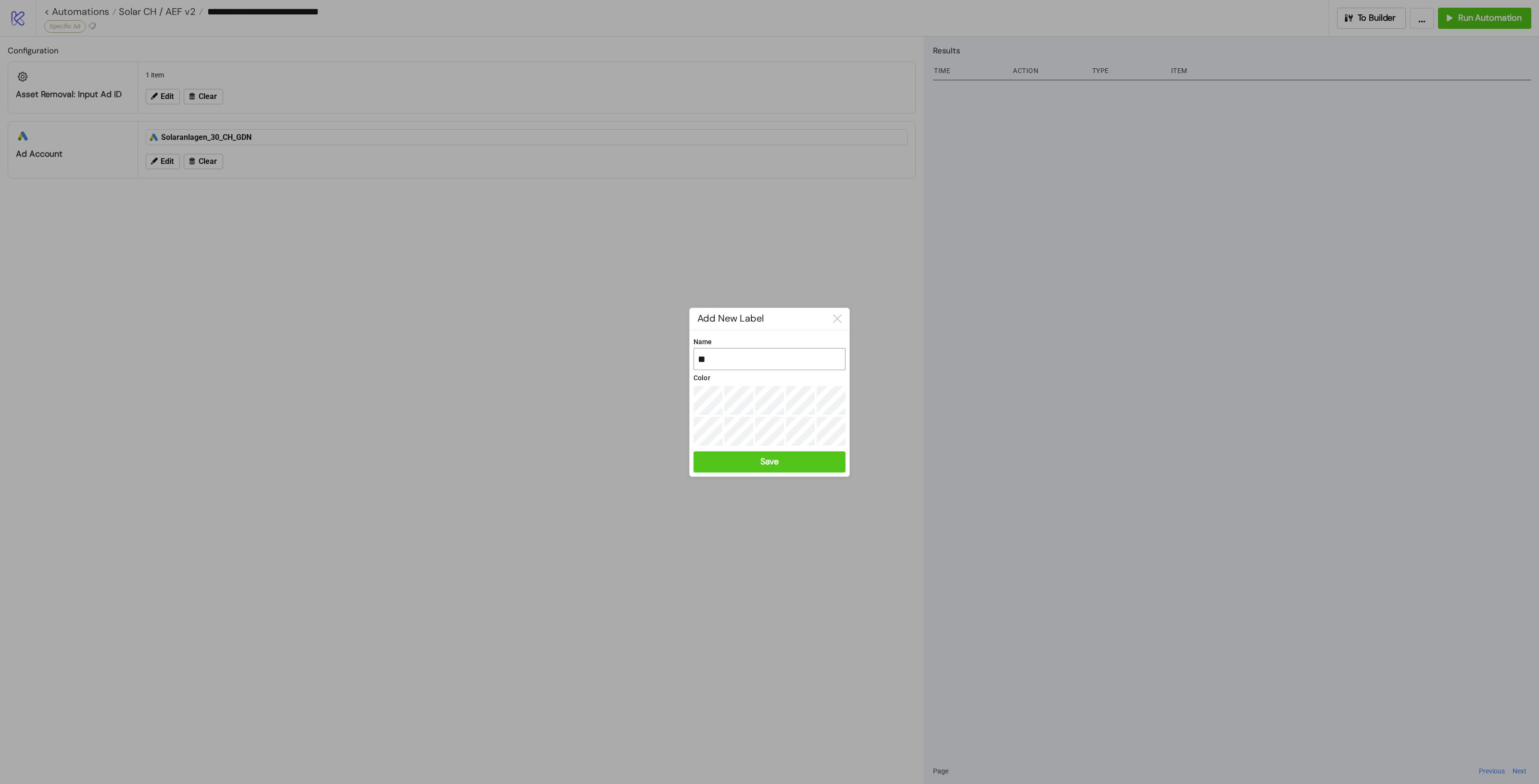
click at [773, 364] on input "**" at bounding box center [770, 359] width 152 height 22
type input "**********"
click at [801, 465] on button "Save" at bounding box center [770, 462] width 152 height 21
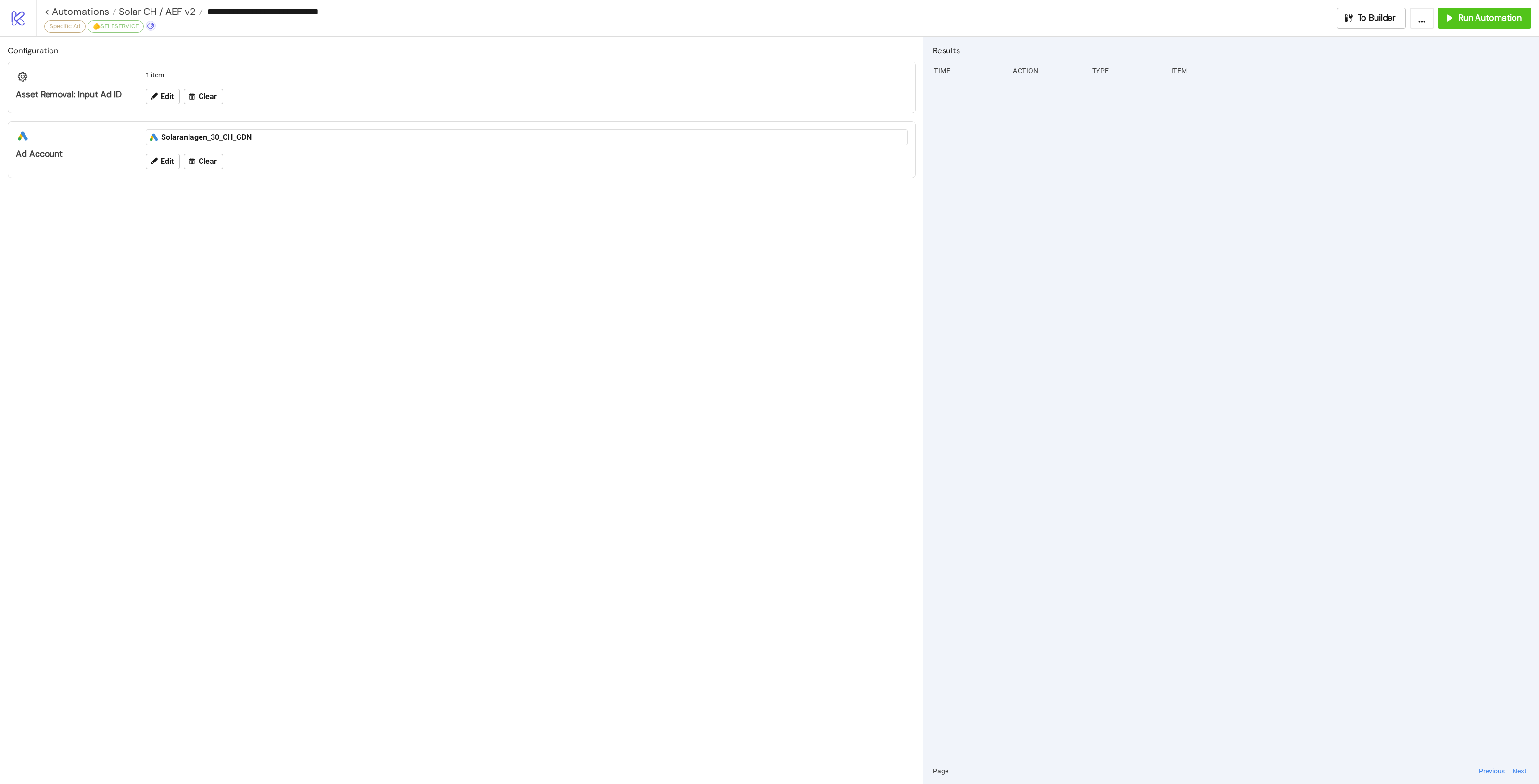
click at [155, 28] on icon at bounding box center [151, 26] width 9 height 9
click at [174, 40] on button "Specific Ad" at bounding box center [201, 44] width 119 height 17
click at [167, 41] on span "Specific Ad" at bounding box center [157, 44] width 89 height 8
click at [431, 265] on div "Configuration Asset Removal: Input Ad ID 1 item Edit Clear platform/google_ads …" at bounding box center [462, 410] width 923 height 748
click at [156, 25] on button at bounding box center [151, 26] width 10 height 10
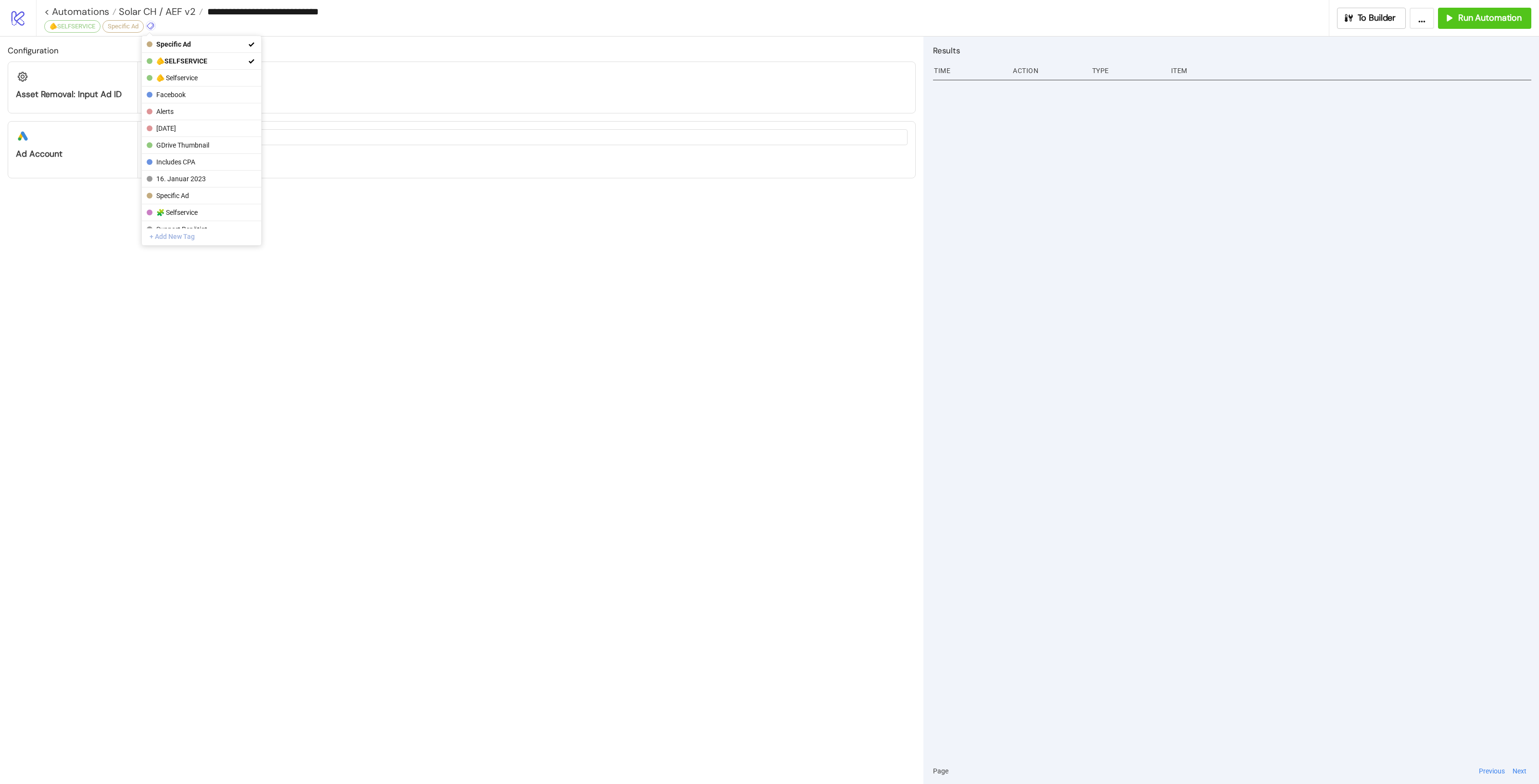
click at [181, 236] on button "+ Add New Tag" at bounding box center [201, 237] width 119 height 17
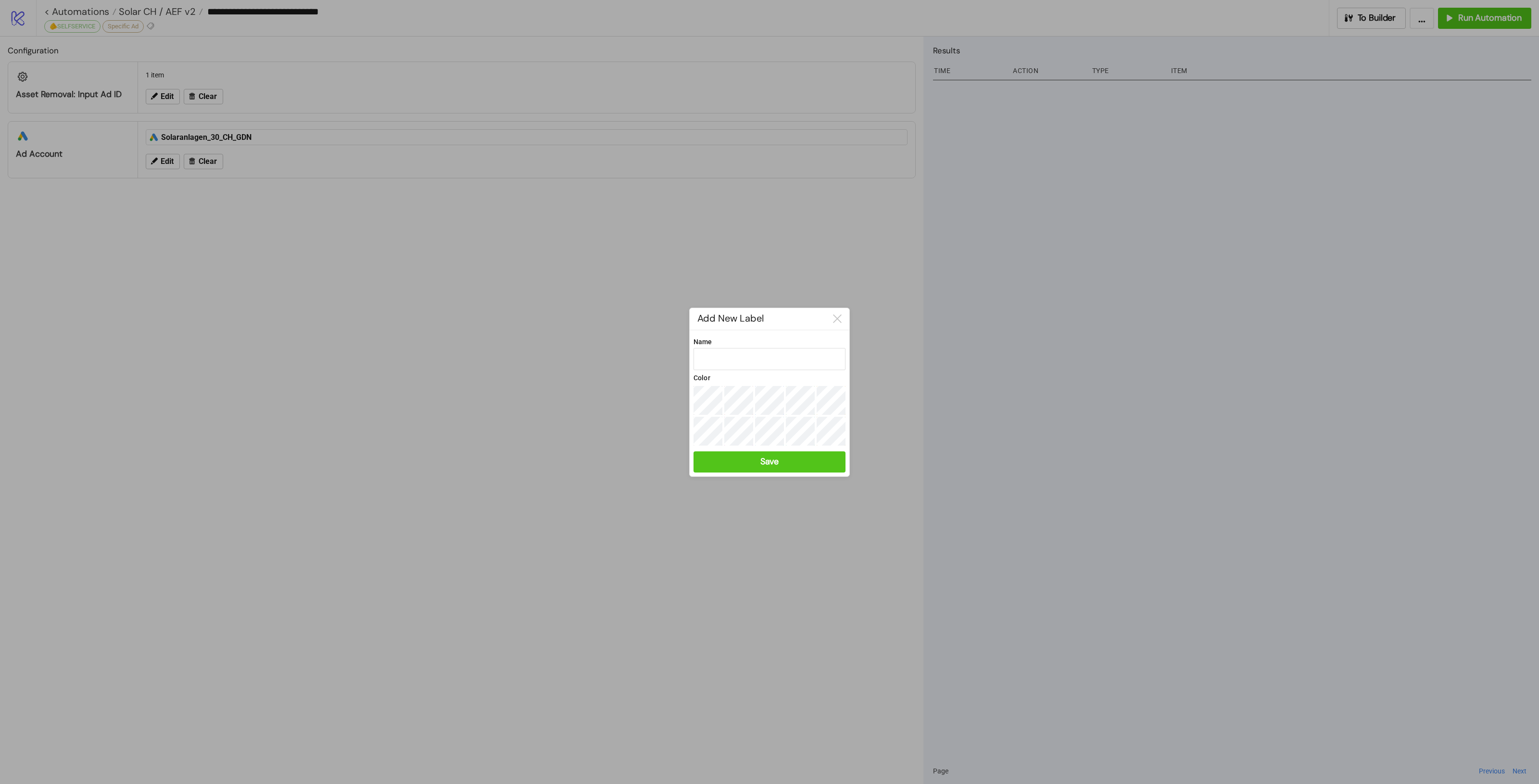
click at [847, 441] on div "Name Color Save" at bounding box center [770, 403] width 160 height 146
click at [773, 367] on input "Name" at bounding box center [770, 359] width 152 height 22
type input "**********"
click at [782, 460] on button "Save" at bounding box center [770, 462] width 152 height 21
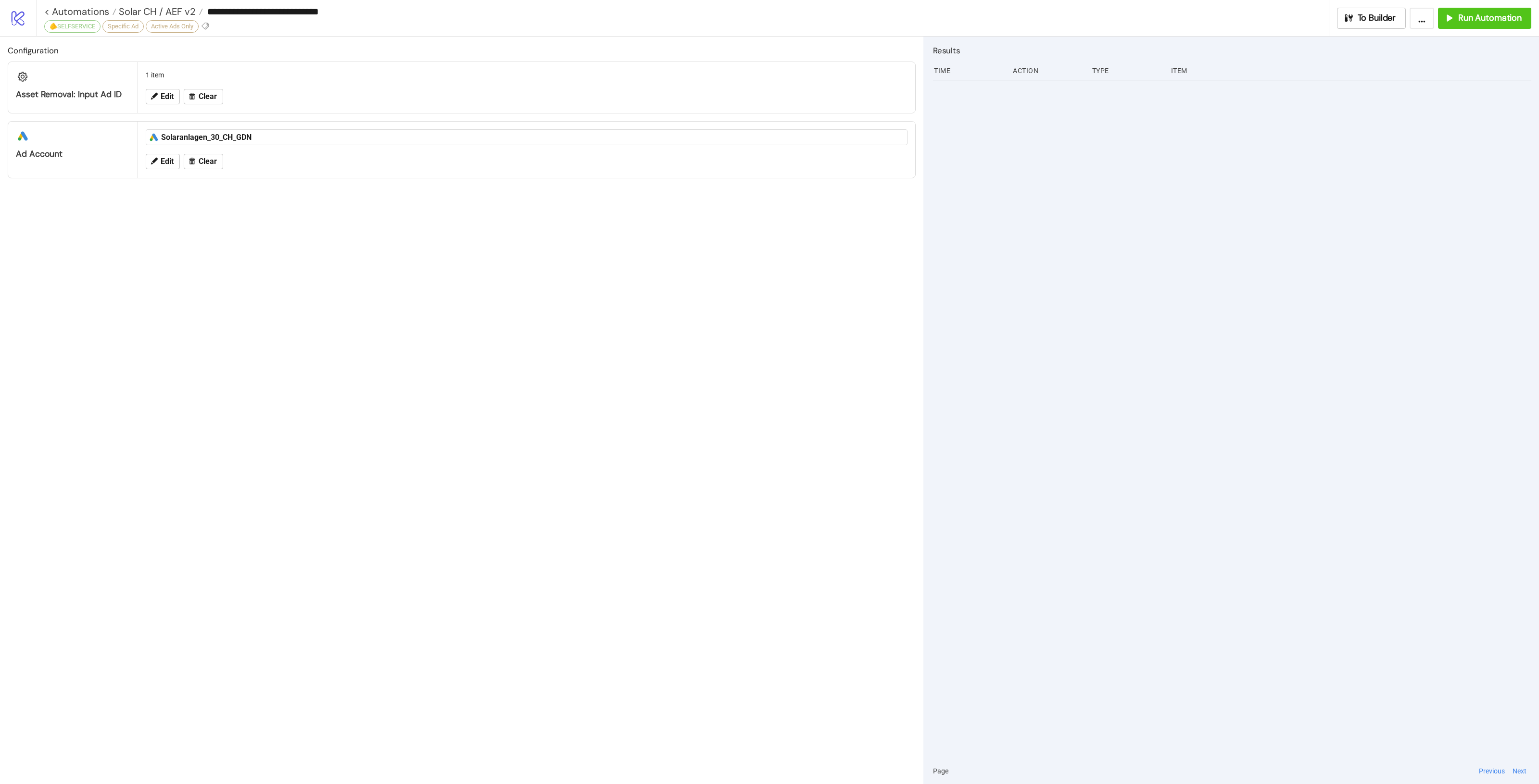
click at [550, 298] on div "Configuration Asset Removal: Input Ad ID 1 item Edit Clear platform/google_ads …" at bounding box center [462, 410] width 923 height 748
click at [179, 9] on span "Solar CH / AEF v2" at bounding box center [156, 11] width 79 height 13
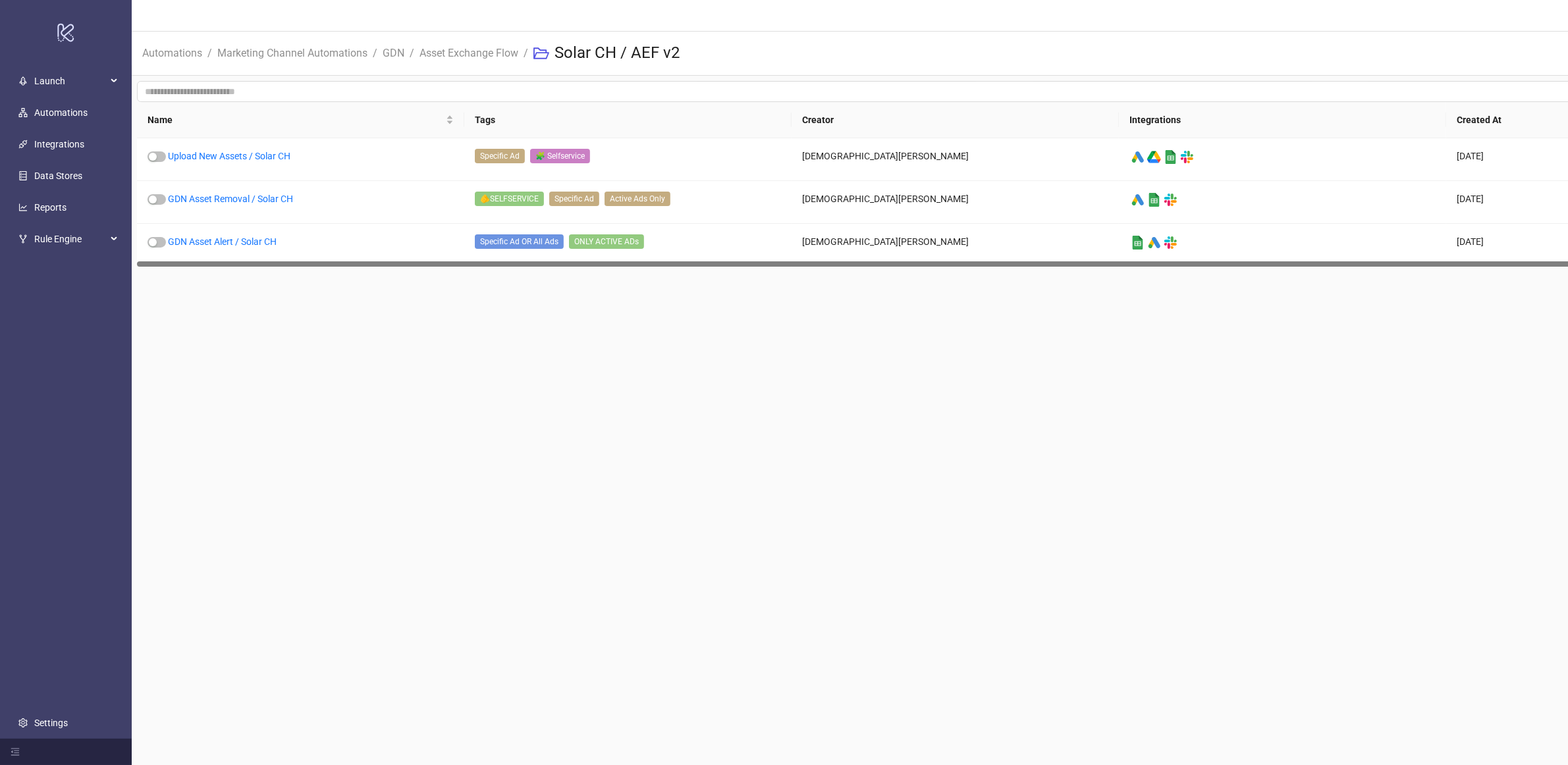
click at [764, 446] on main "99+ Christian Weikamp Automations / Marketing Channel Automations / GDN / Asset…" at bounding box center [1120, 382] width 1976 height 765
drag, startPoint x: 694, startPoint y: 324, endPoint x: 683, endPoint y: 300, distance: 26.4
click at [695, 324] on main "99+ Christian Weikamp Automations / Marketing Channel Automations / GDN / Asset…" at bounding box center [1120, 382] width 1976 height 765
drag, startPoint x: 1019, startPoint y: 265, endPoint x: 891, endPoint y: 256, distance: 128.3
click at [891, 256] on div "Upload New Assets / Solar CH Specific Ad 🧩 Selfservice Christian Weikamp platfo…" at bounding box center [1120, 202] width 1965 height 128
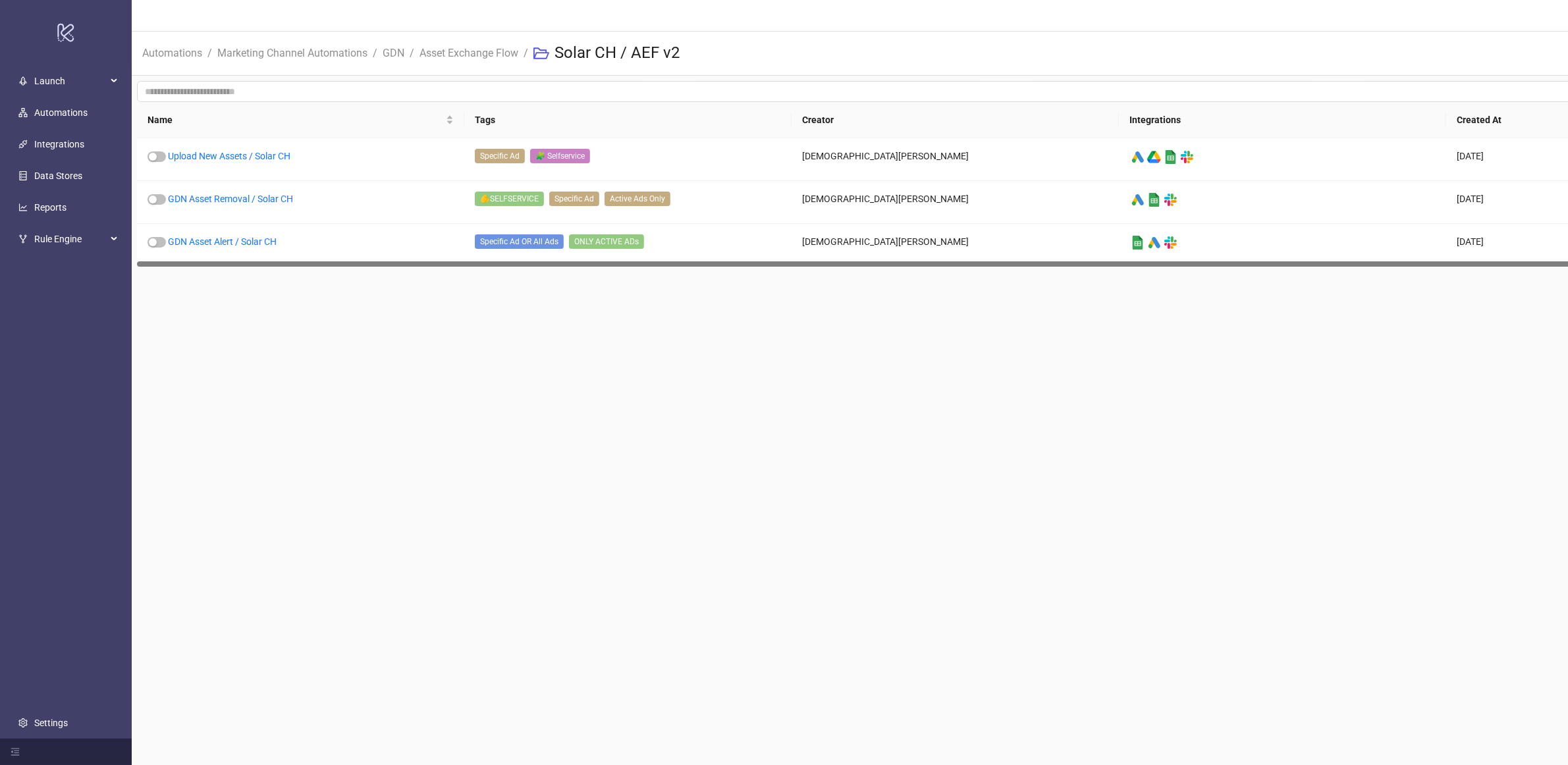
click at [785, 338] on main "99+ Christian Weikamp Automations / Marketing Channel Automations / GDN / Asset…" at bounding box center [1120, 382] width 1976 height 765
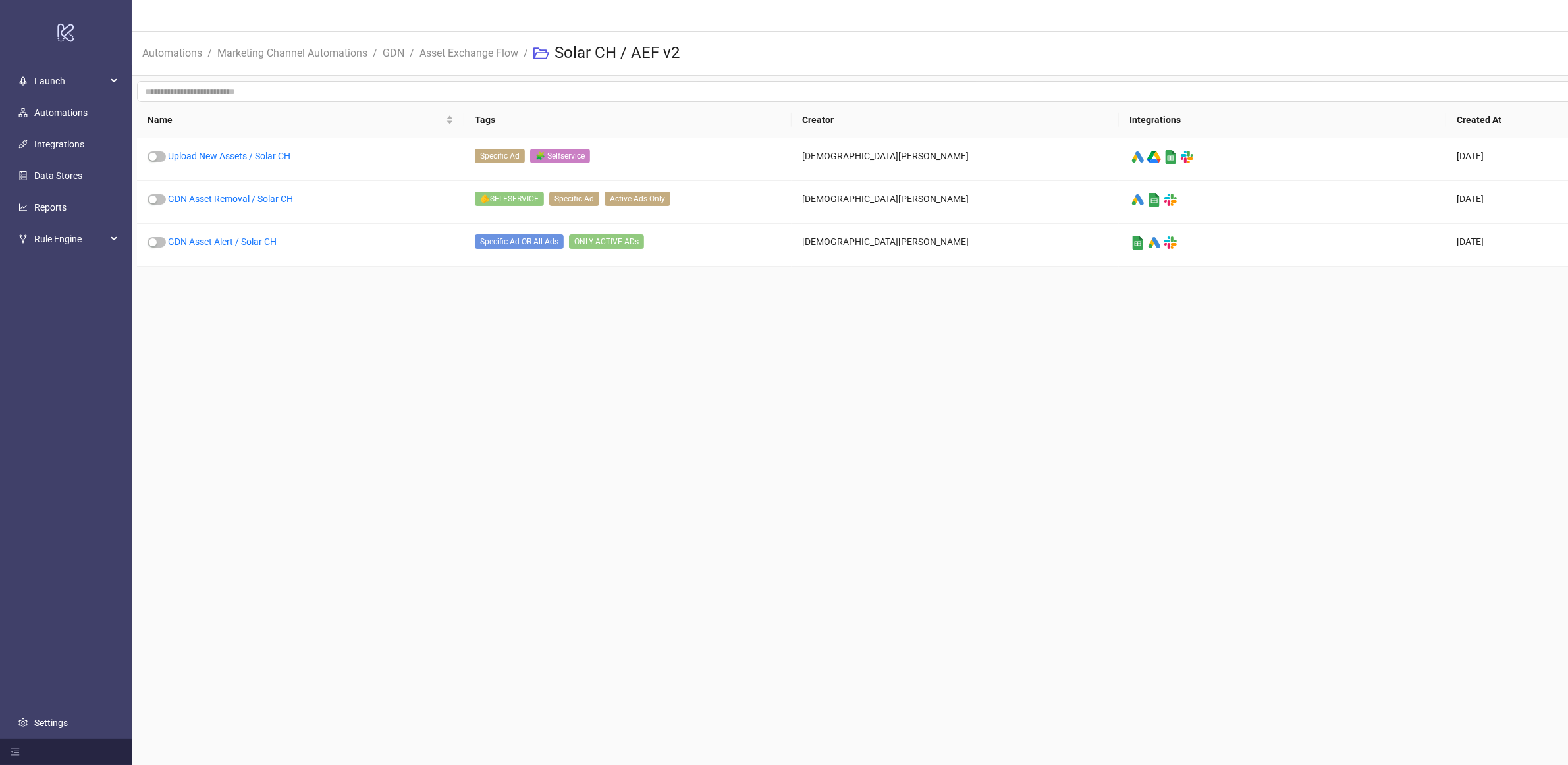
click at [702, 494] on main "99+ Christian Weikamp Automations / Marketing Channel Automations / GDN / Asset…" at bounding box center [1120, 382] width 1976 height 765
click at [268, 157] on link "Upload New Assets / Solar CH" at bounding box center [229, 156] width 122 height 10
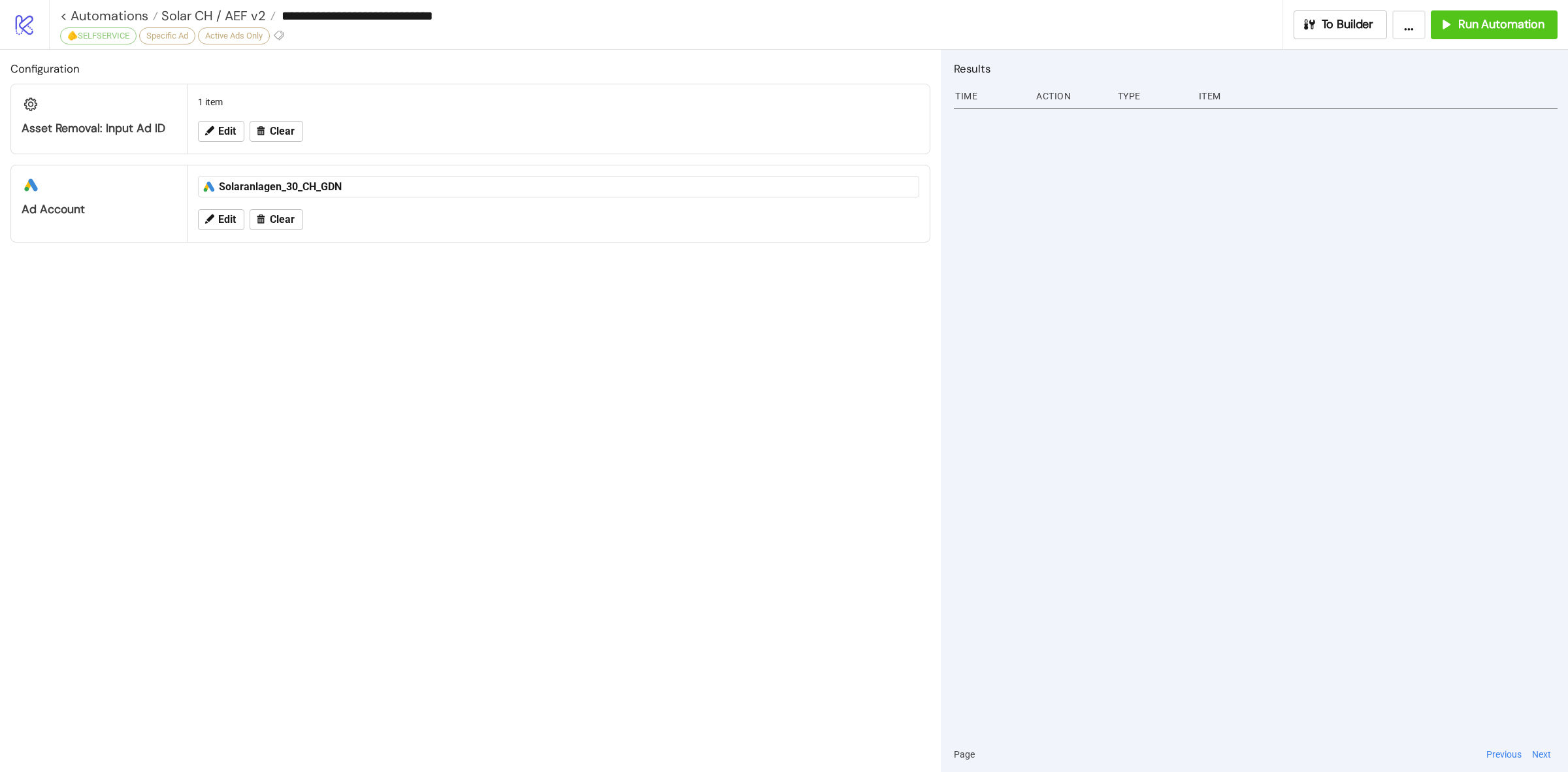
type input "**********"
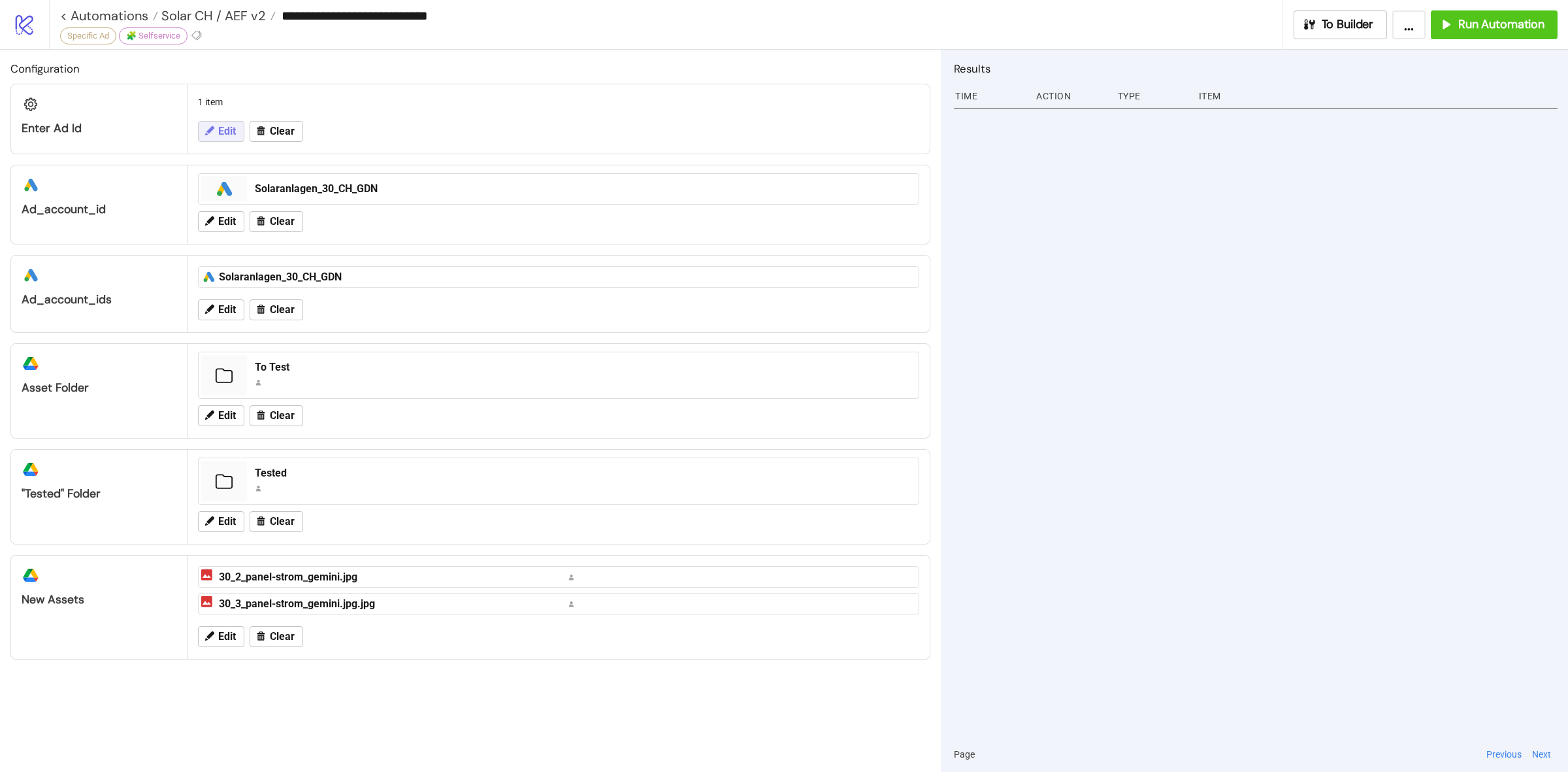
click at [221, 127] on span "Edit" at bounding box center [227, 132] width 18 height 12
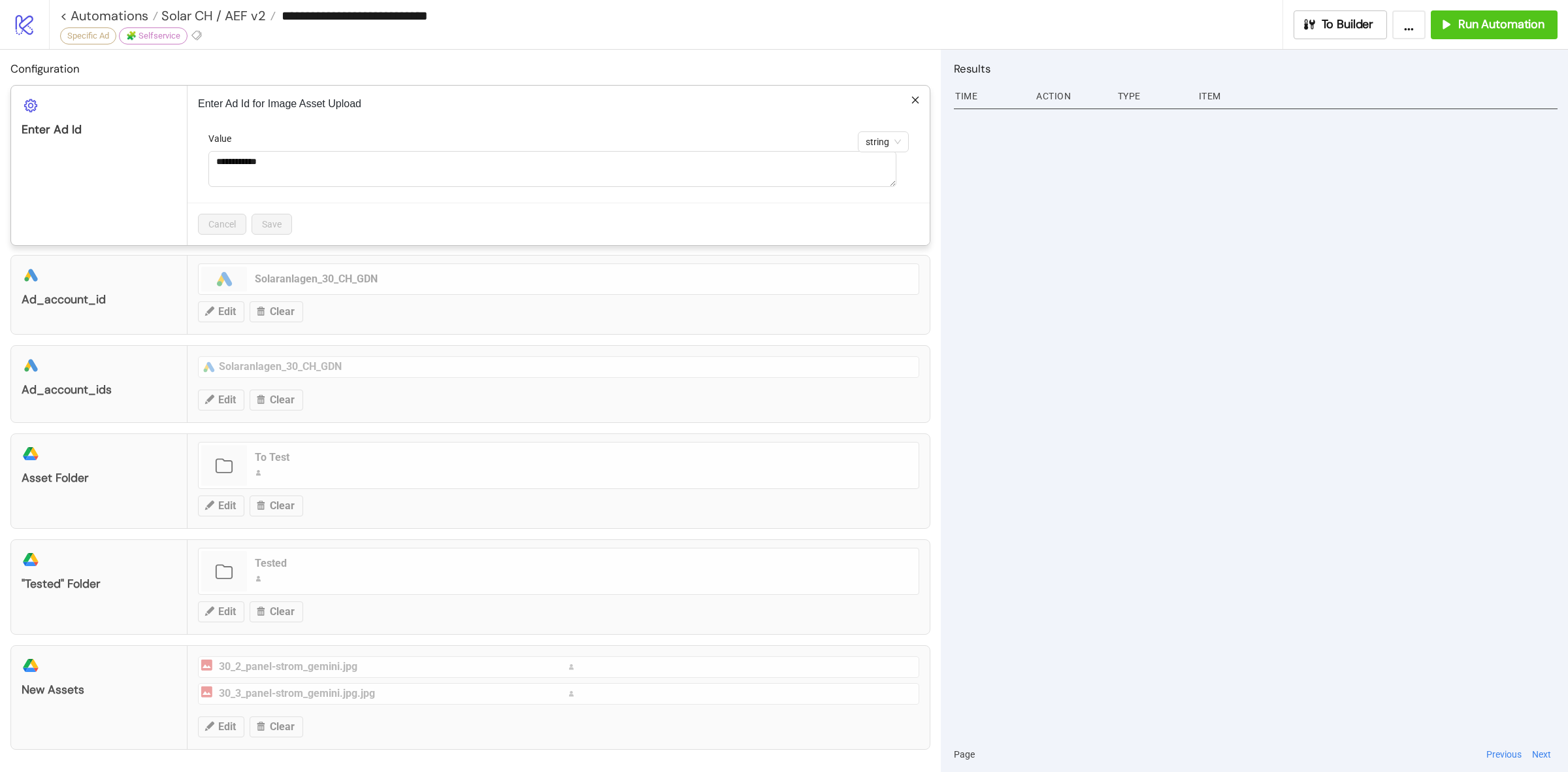
click at [904, 92] on div "**********" at bounding box center [559, 164] width 743 height 159
click at [911, 96] on icon "close" at bounding box center [916, 100] width 9 height 9
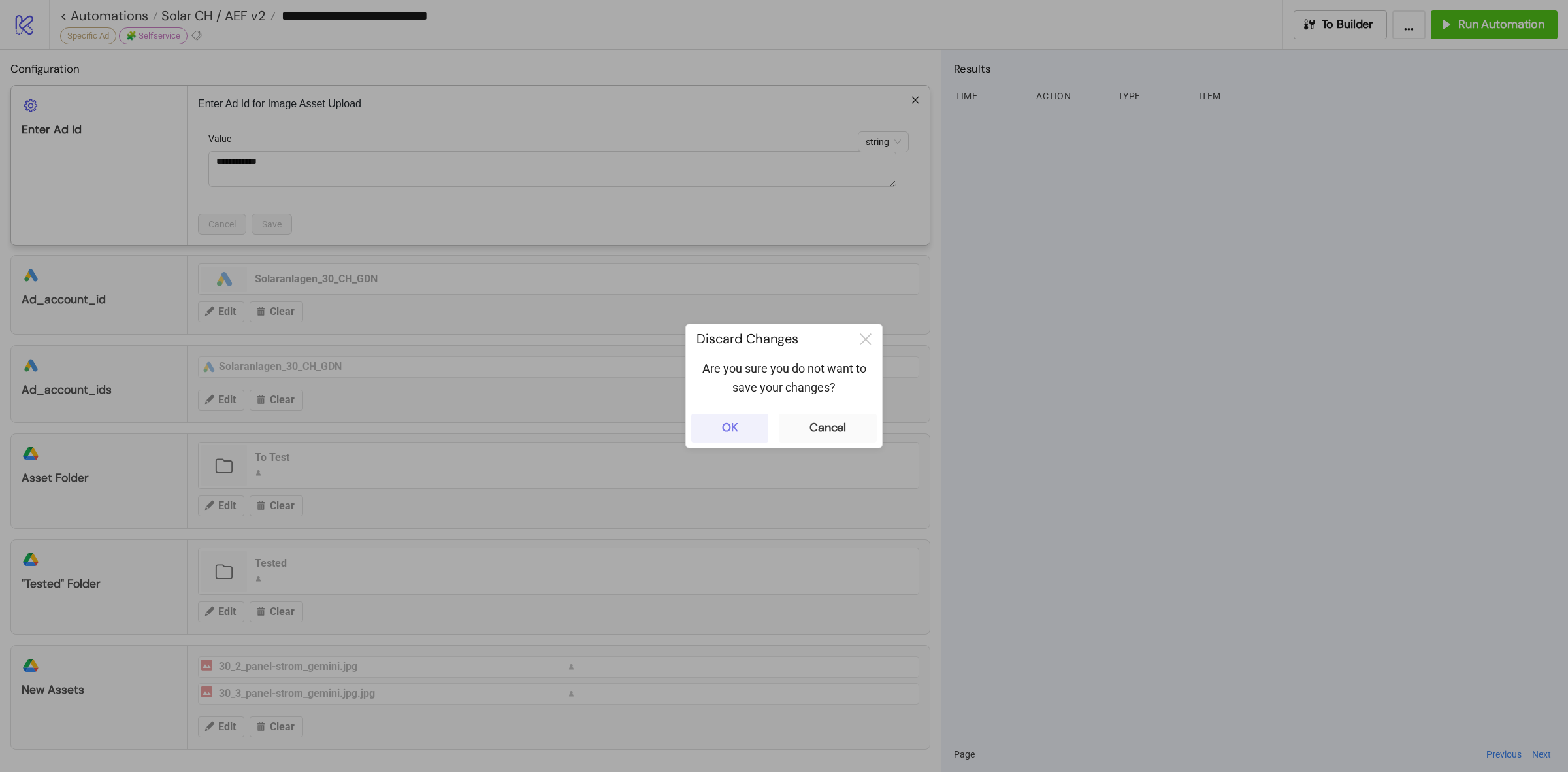
click at [750, 419] on button "OK" at bounding box center [730, 428] width 77 height 28
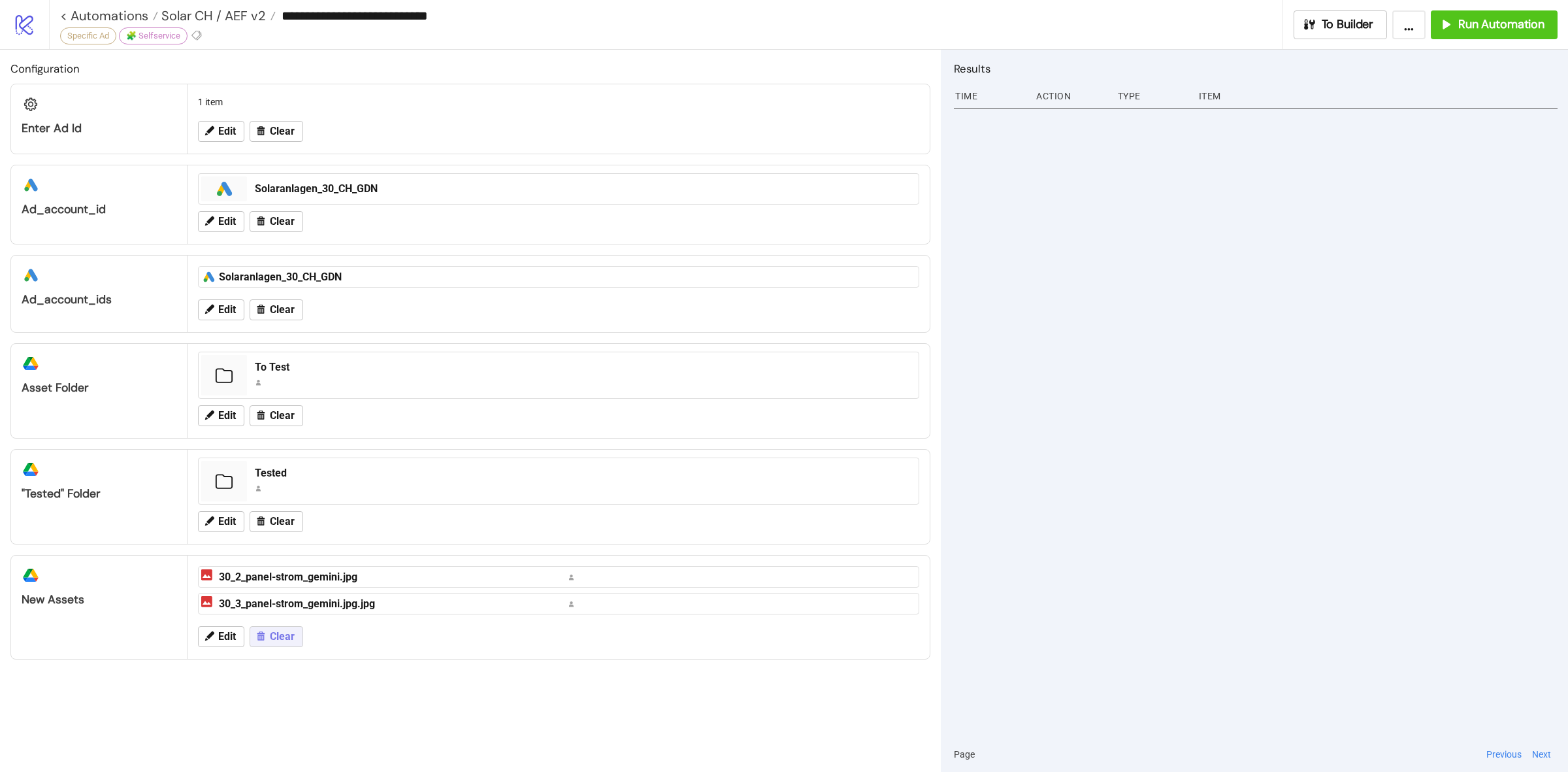
click at [289, 642] on span "Clear" at bounding box center [282, 637] width 25 height 12
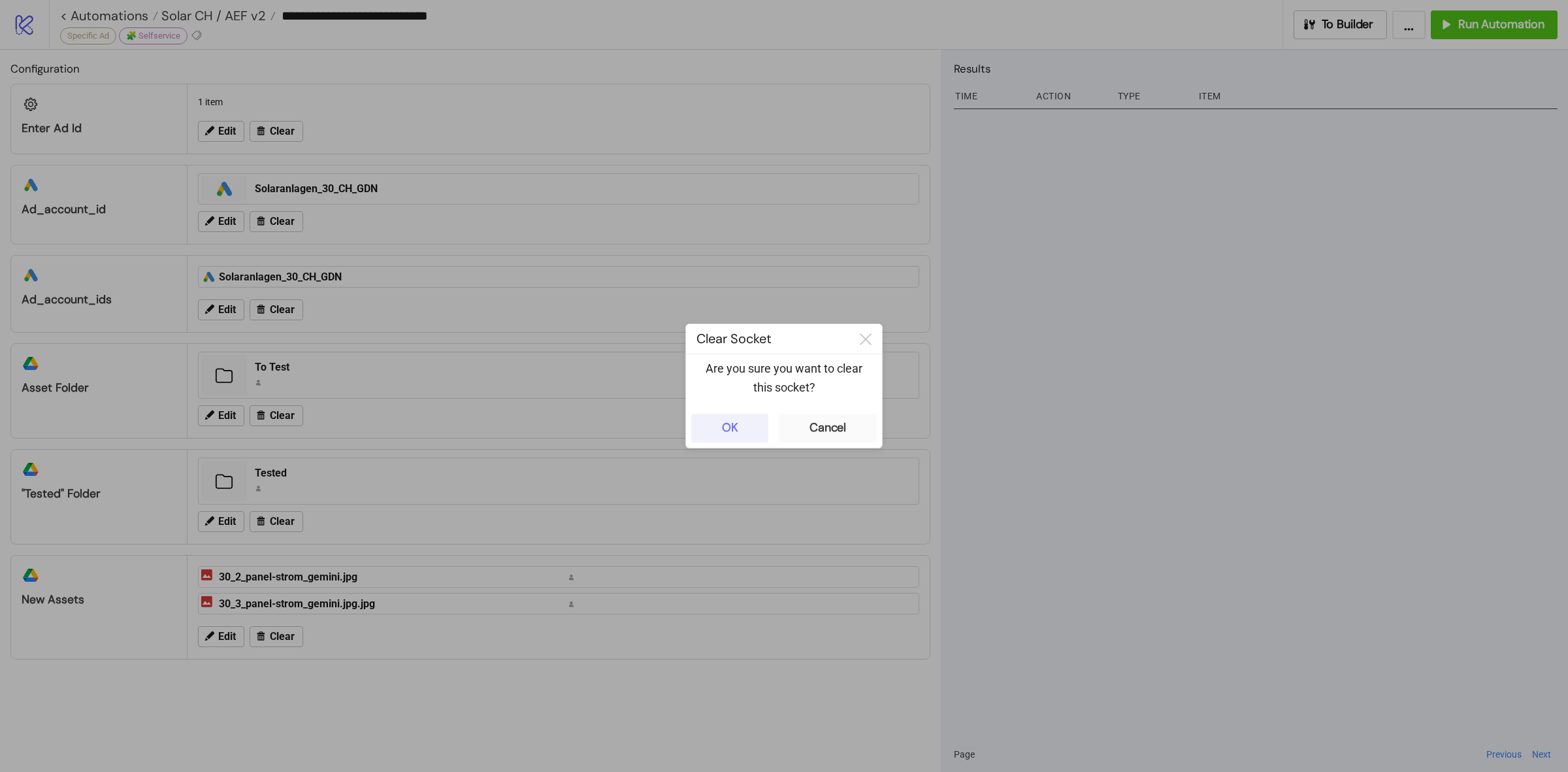
click at [746, 436] on button "OK" at bounding box center [730, 428] width 77 height 28
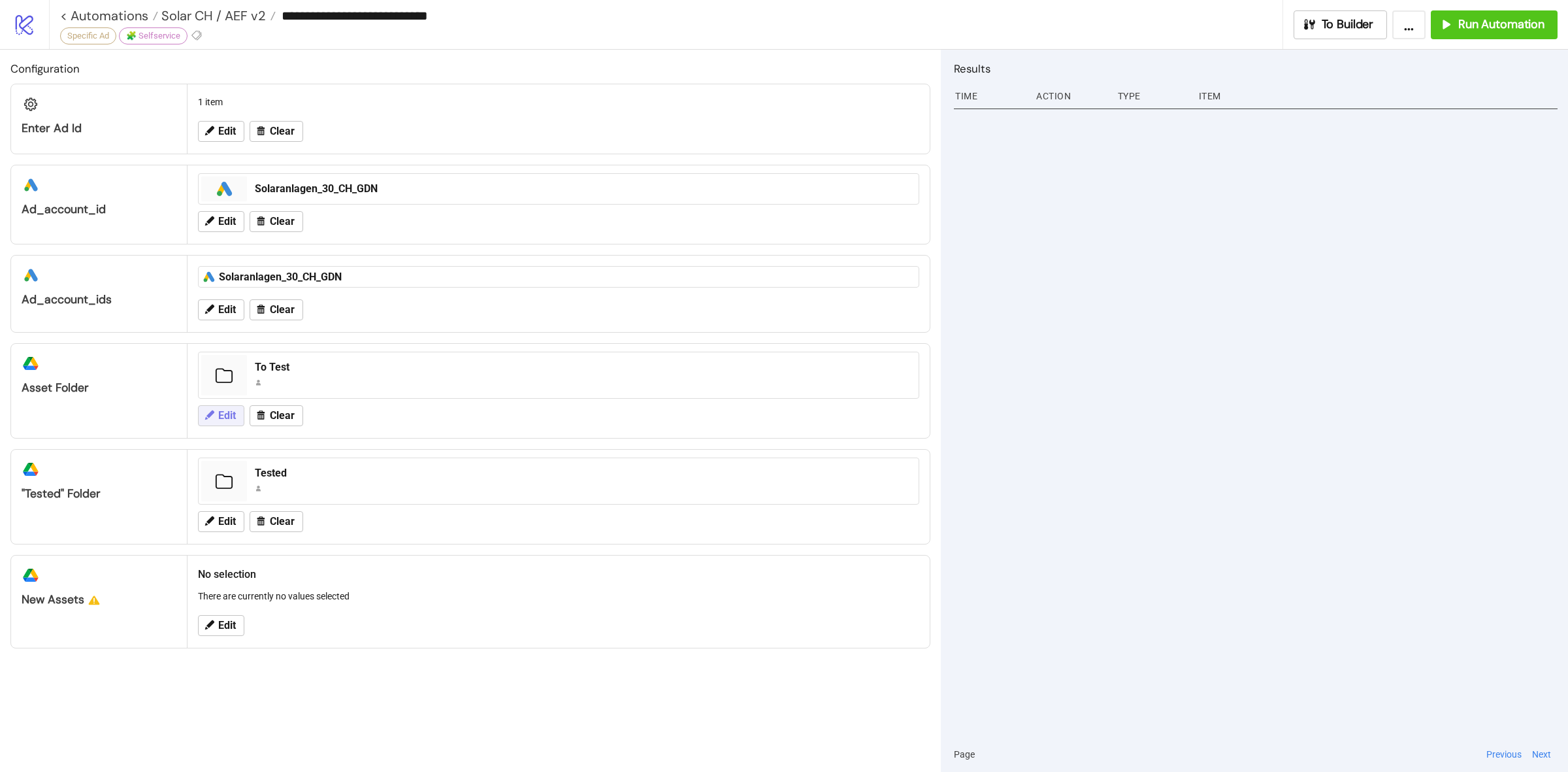
click at [233, 422] on span "Edit" at bounding box center [227, 416] width 18 height 12
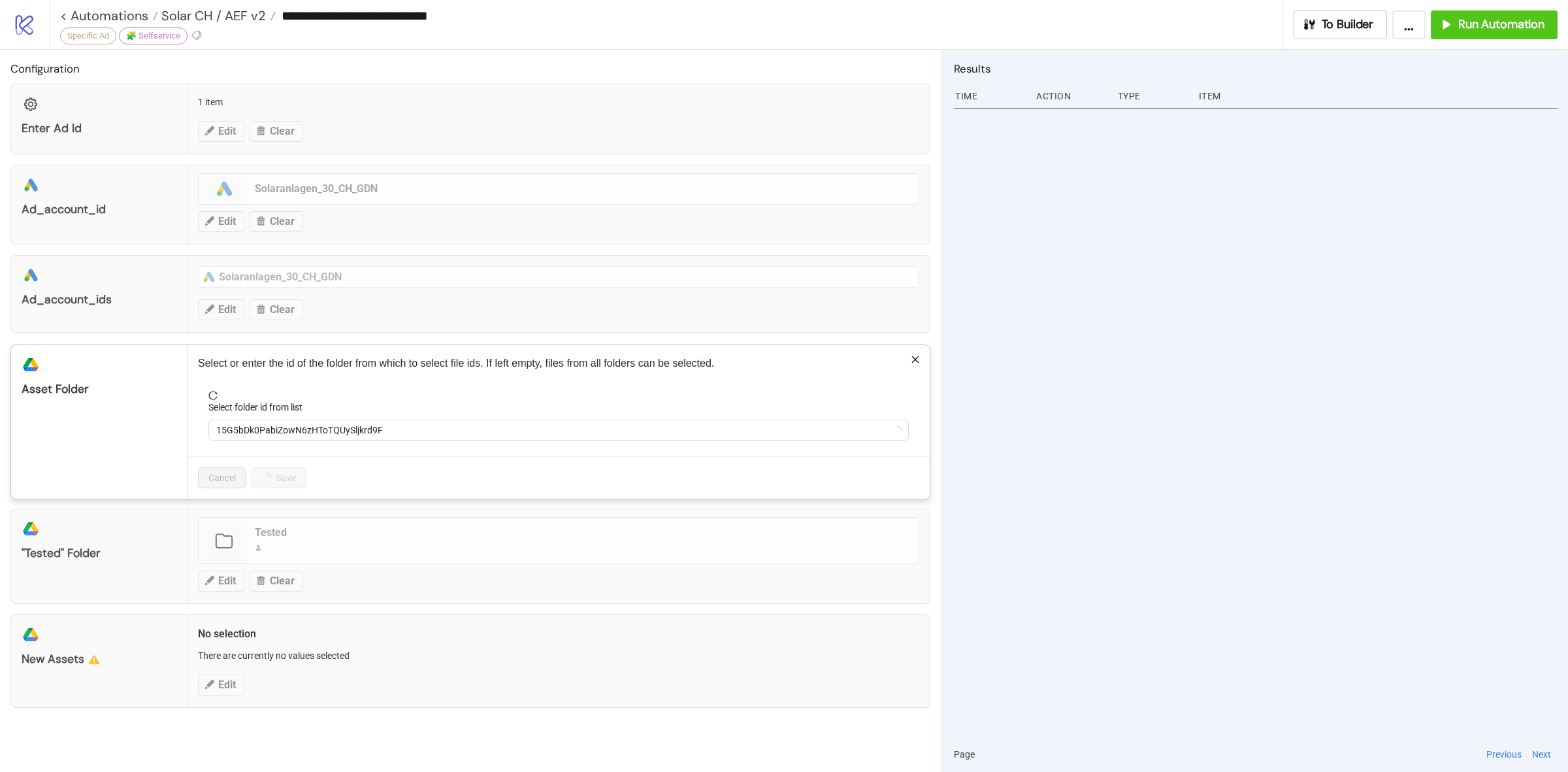
click at [909, 360] on p "Select or enter the id of the folder from which to select file ids. If left emp…" at bounding box center [559, 363] width 721 height 15
click at [922, 360] on div "Select or enter the id of the folder from which to select file ids. If left emp…" at bounding box center [559, 422] width 743 height 153
click at [919, 360] on icon "close" at bounding box center [916, 359] width 9 height 9
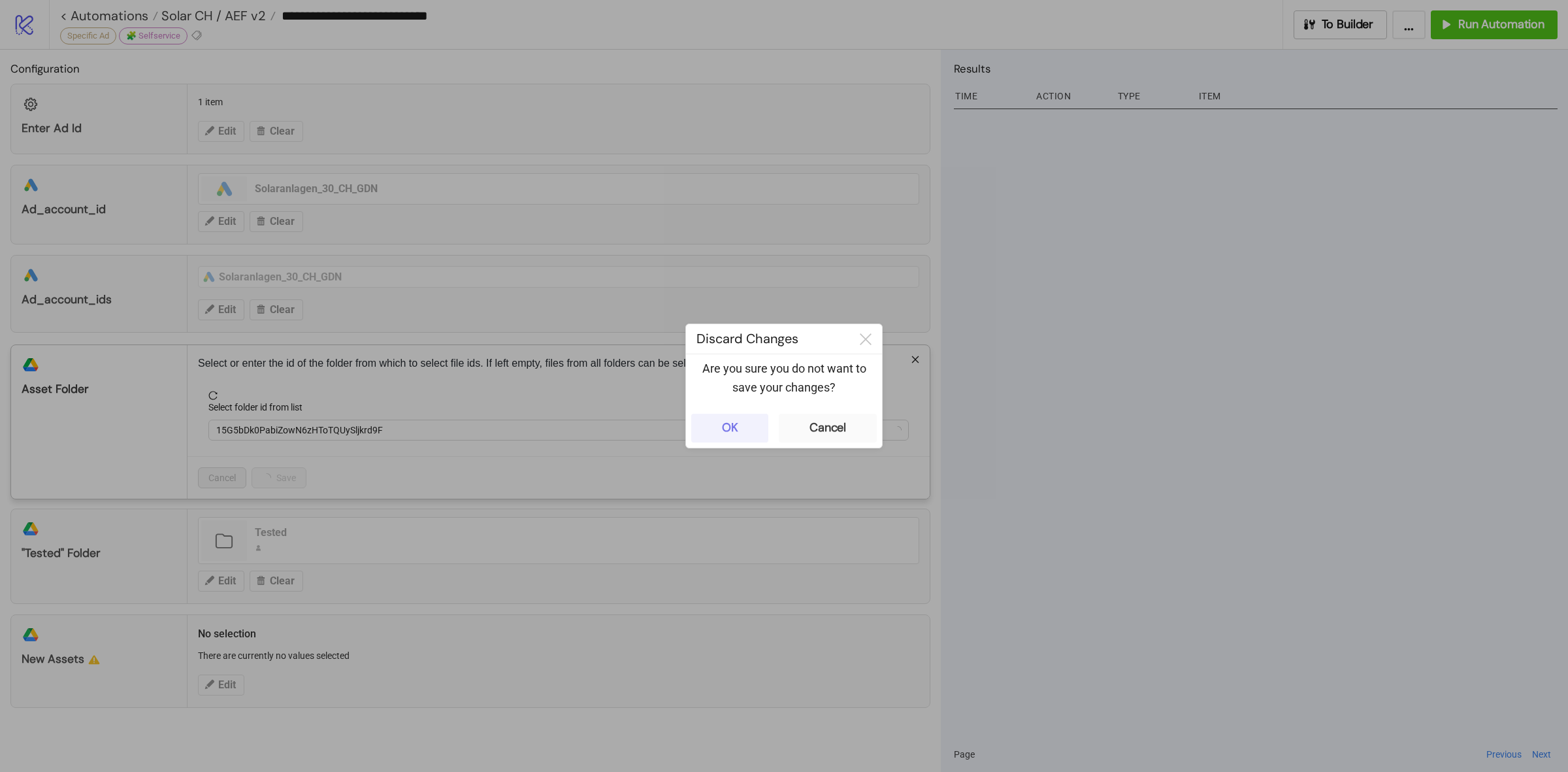
click at [742, 417] on button "OK" at bounding box center [730, 428] width 77 height 28
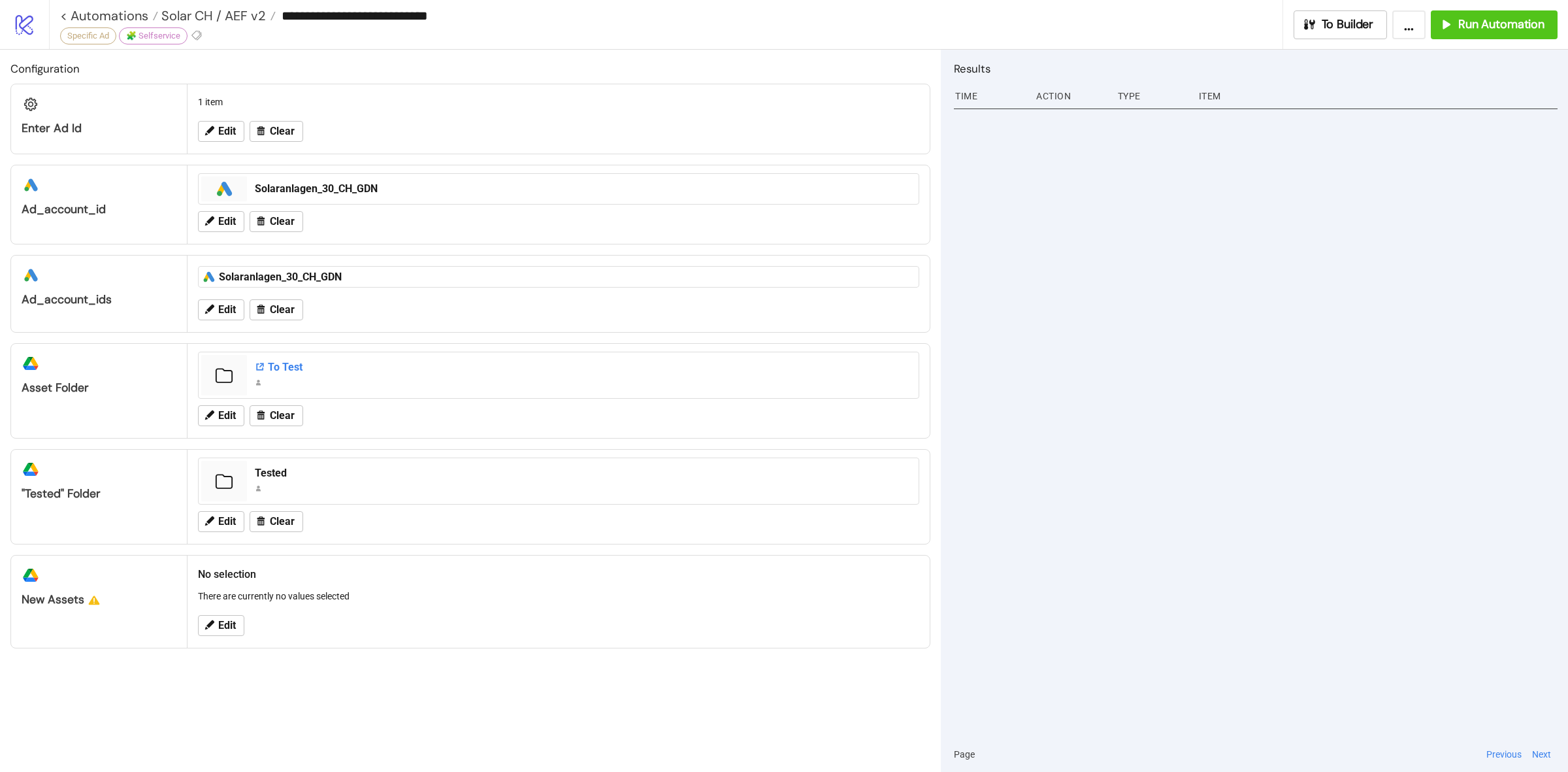
click at [275, 367] on div "To Test" at bounding box center [583, 367] width 656 height 15
click at [1312, 23] on icon "button" at bounding box center [1310, 24] width 11 height 10
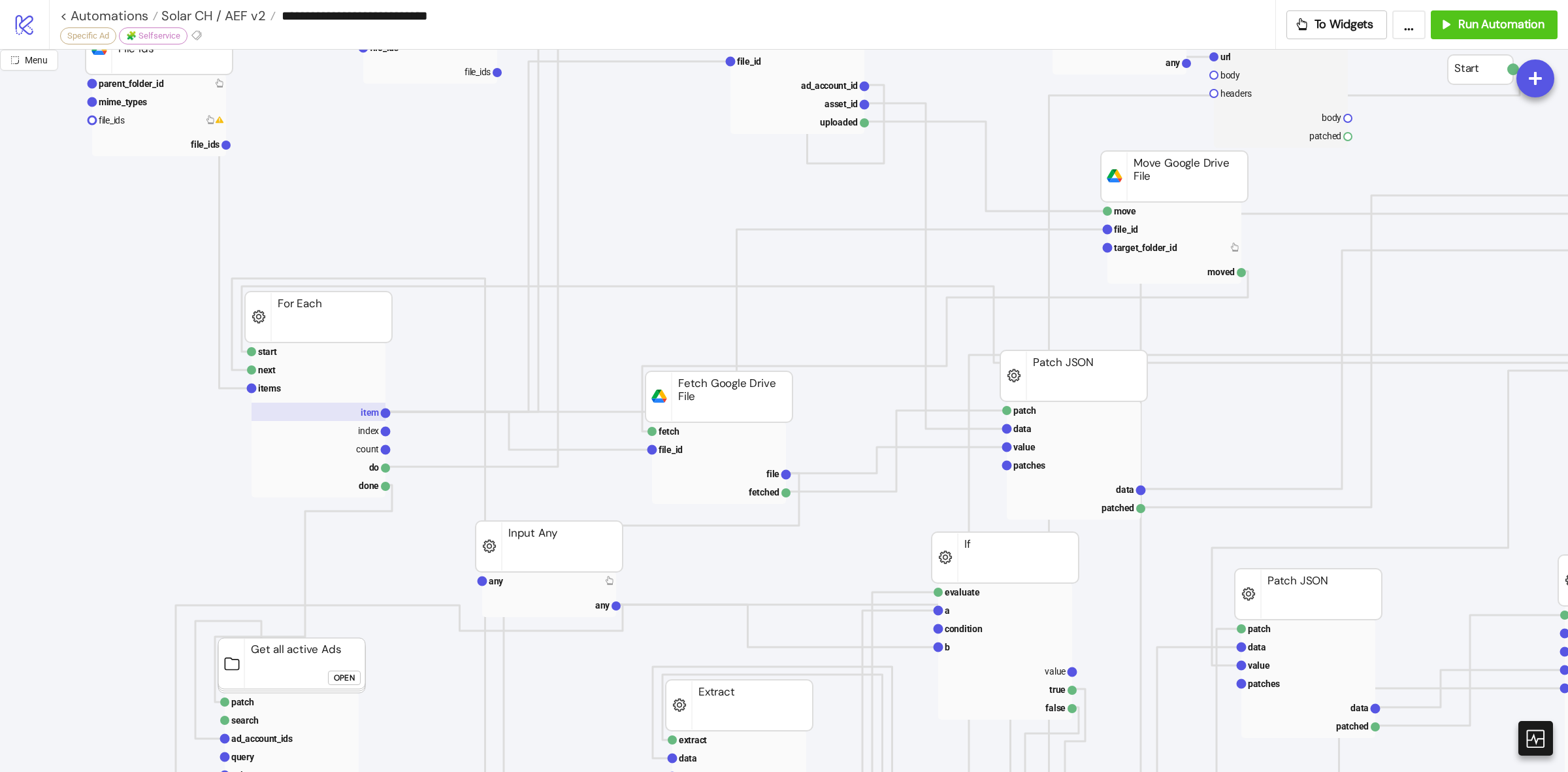
scroll to position [327, 0]
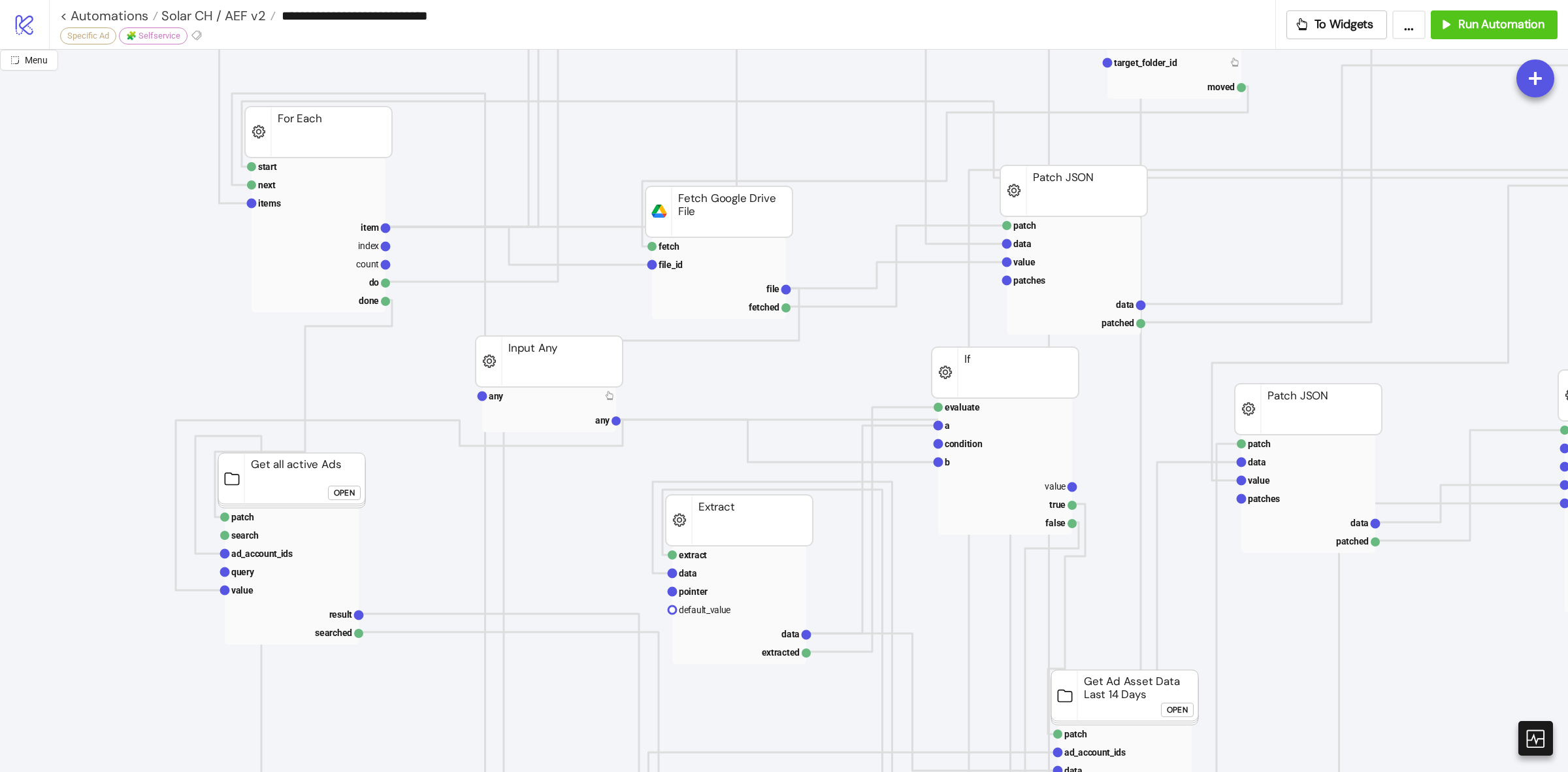
click at [349, 489] on div "Open" at bounding box center [344, 492] width 21 height 15
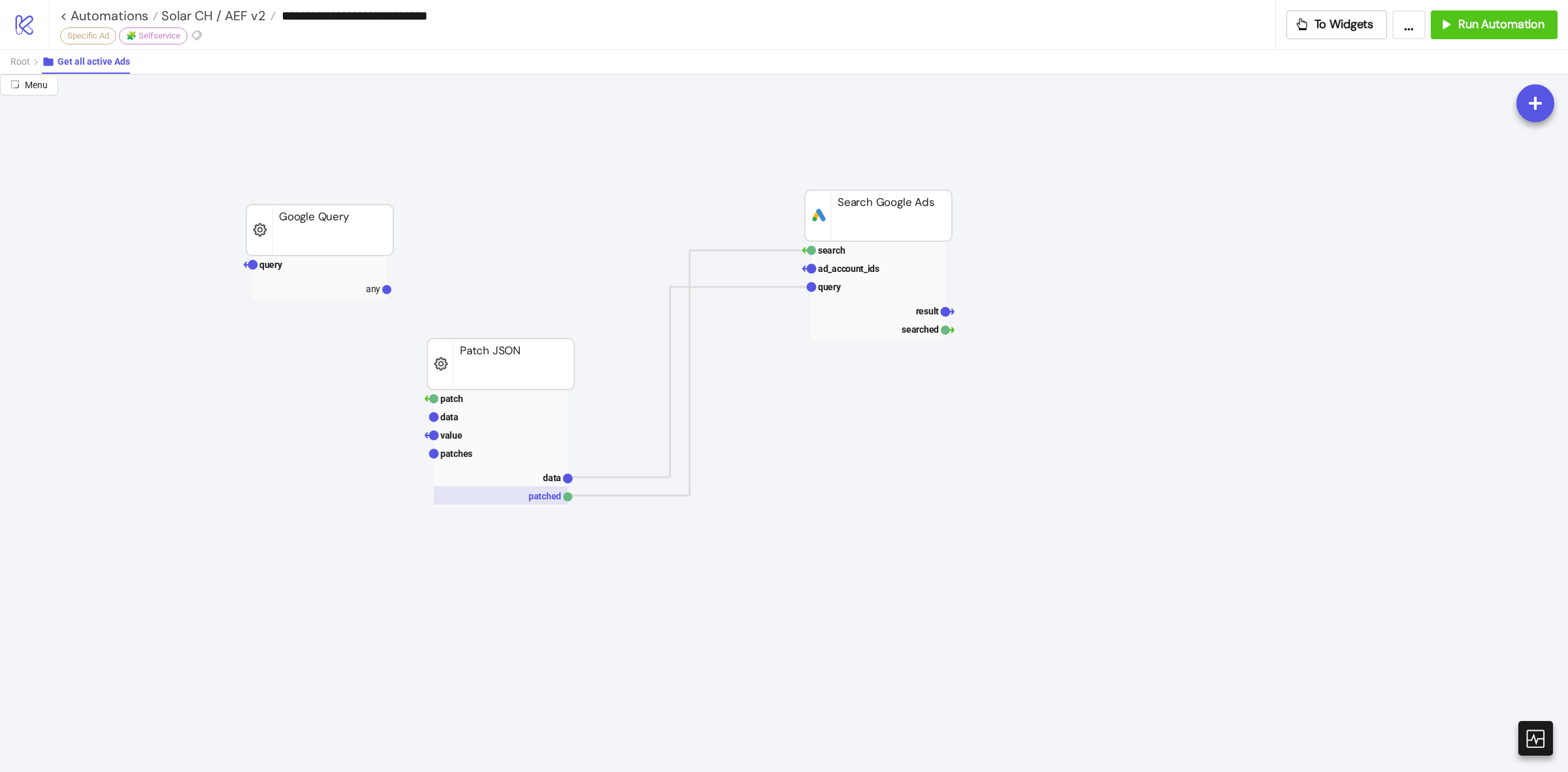
scroll to position [571, 0]
click at [487, 446] on rect at bounding box center [501, 448] width 134 height 18
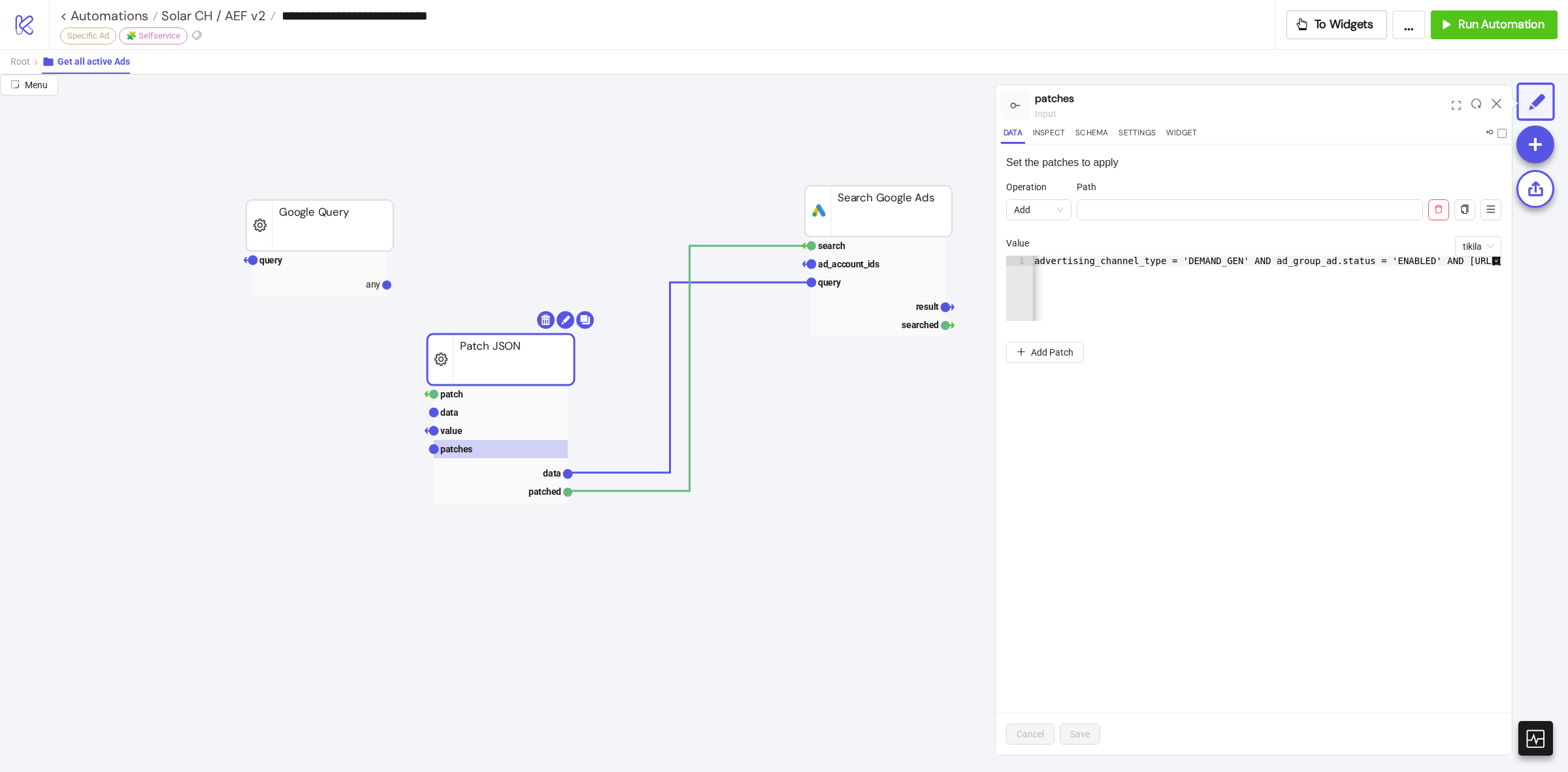
scroll to position [0, 877]
click at [1497, 99] on icon at bounding box center [1497, 103] width 9 height 9
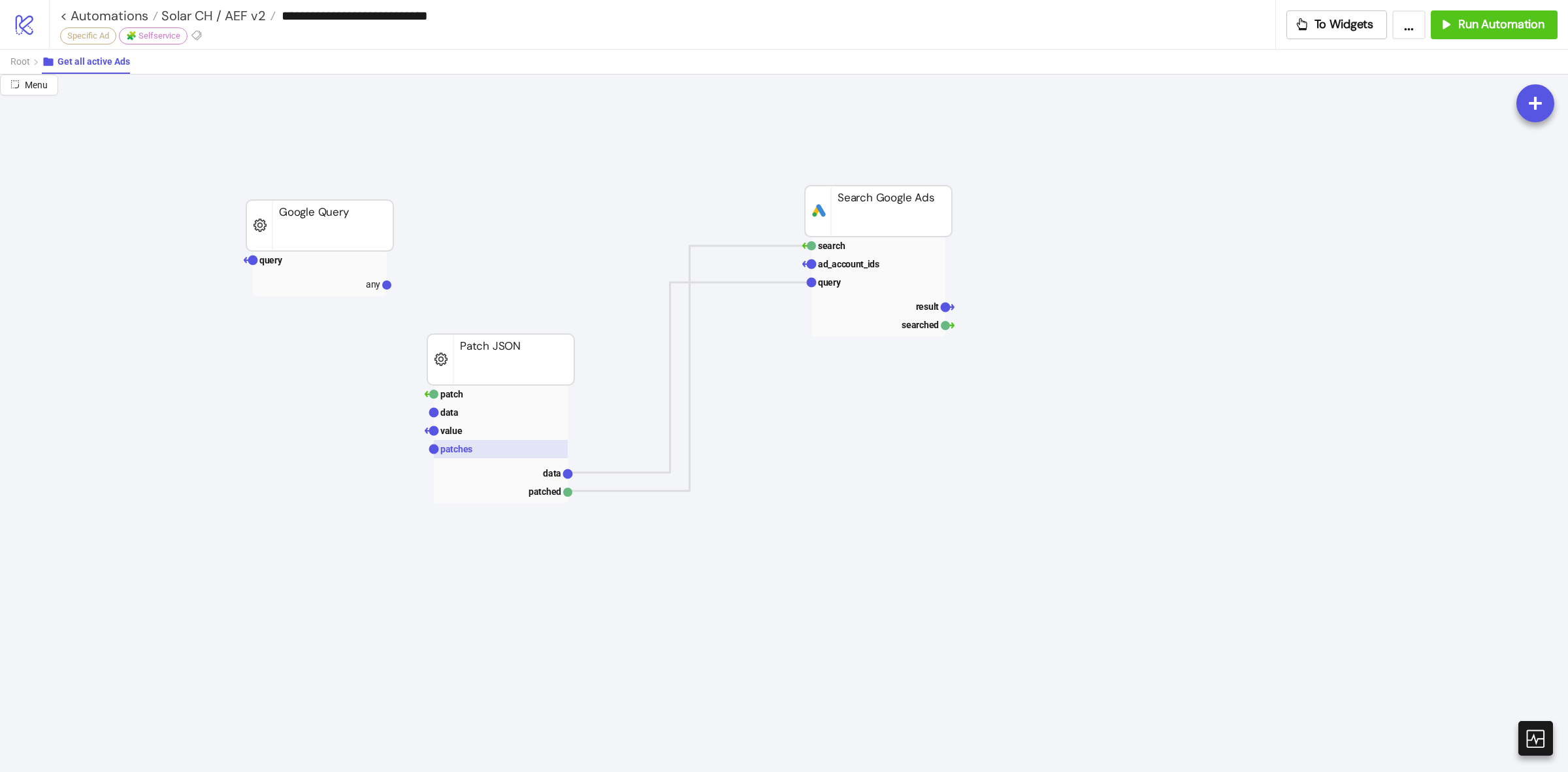
click at [475, 451] on rect at bounding box center [501, 448] width 134 height 18
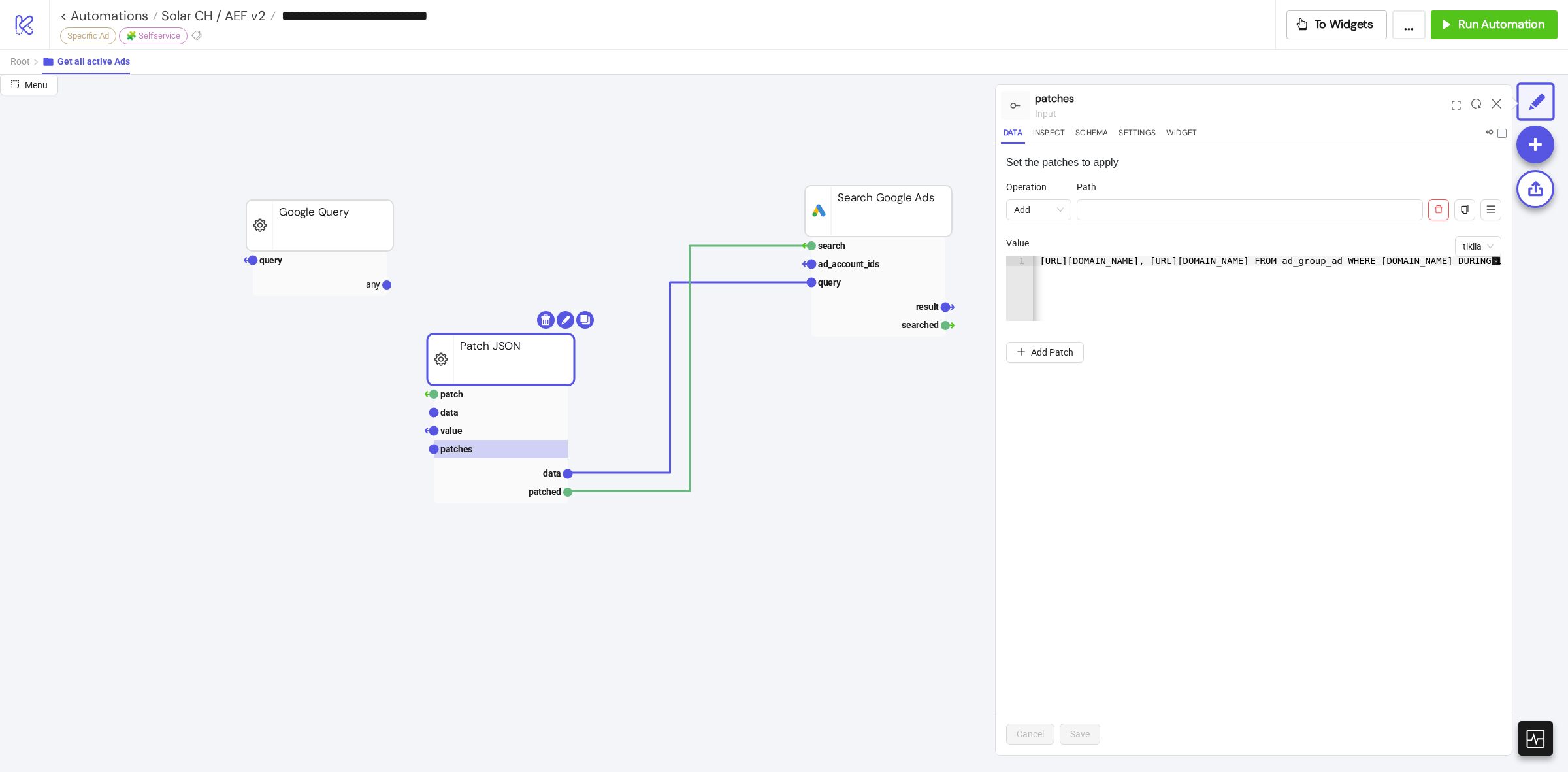
scroll to position [0, 0]
click at [1138, 322] on li "Operation Add Path tikila Value 1 SELECT customer.descriptive_name, campaign.na…" at bounding box center [1254, 258] width 496 height 157
click at [1495, 99] on icon at bounding box center [1497, 103] width 9 height 9
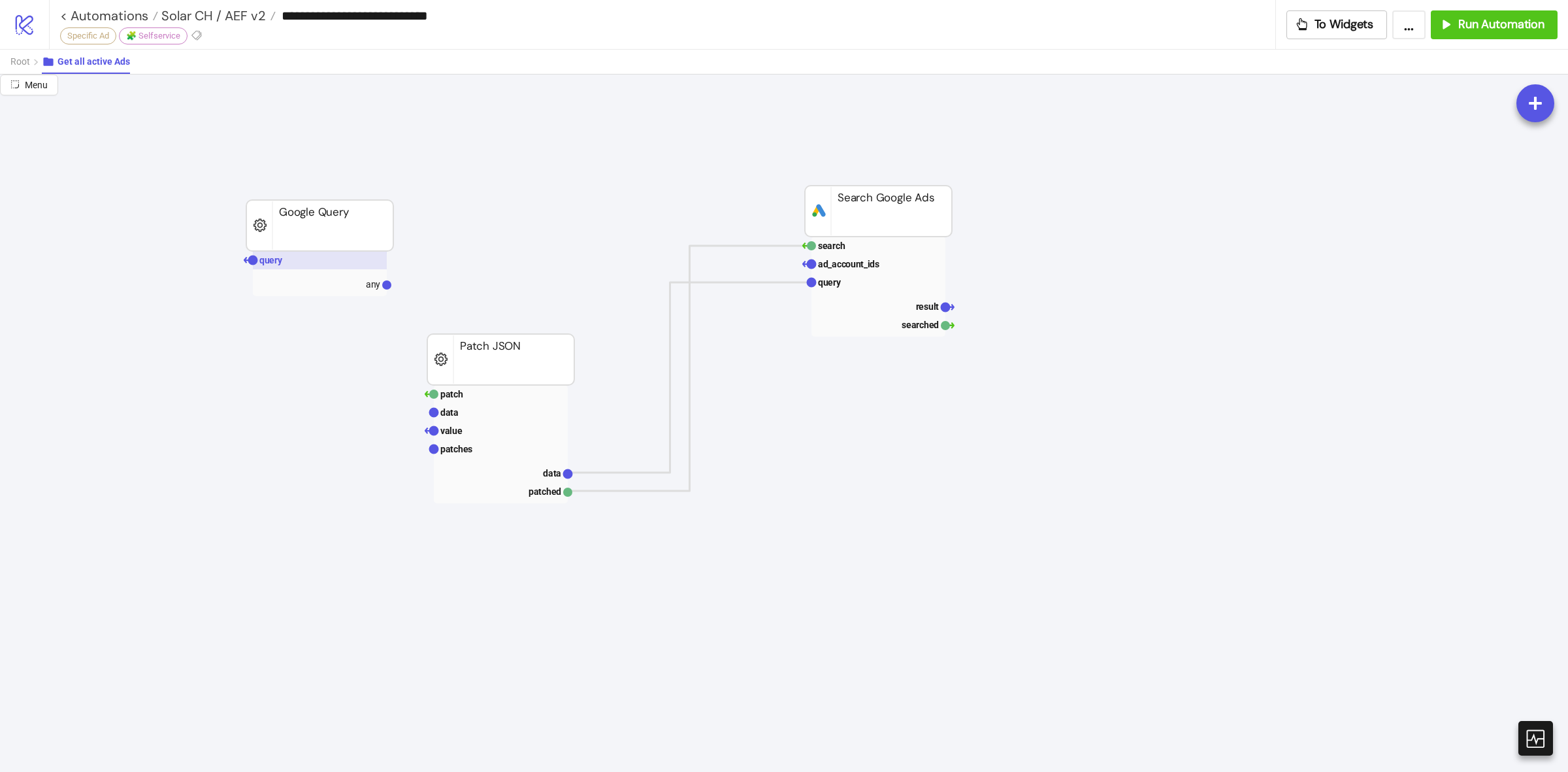
click at [327, 269] on rect at bounding box center [320, 260] width 134 height 18
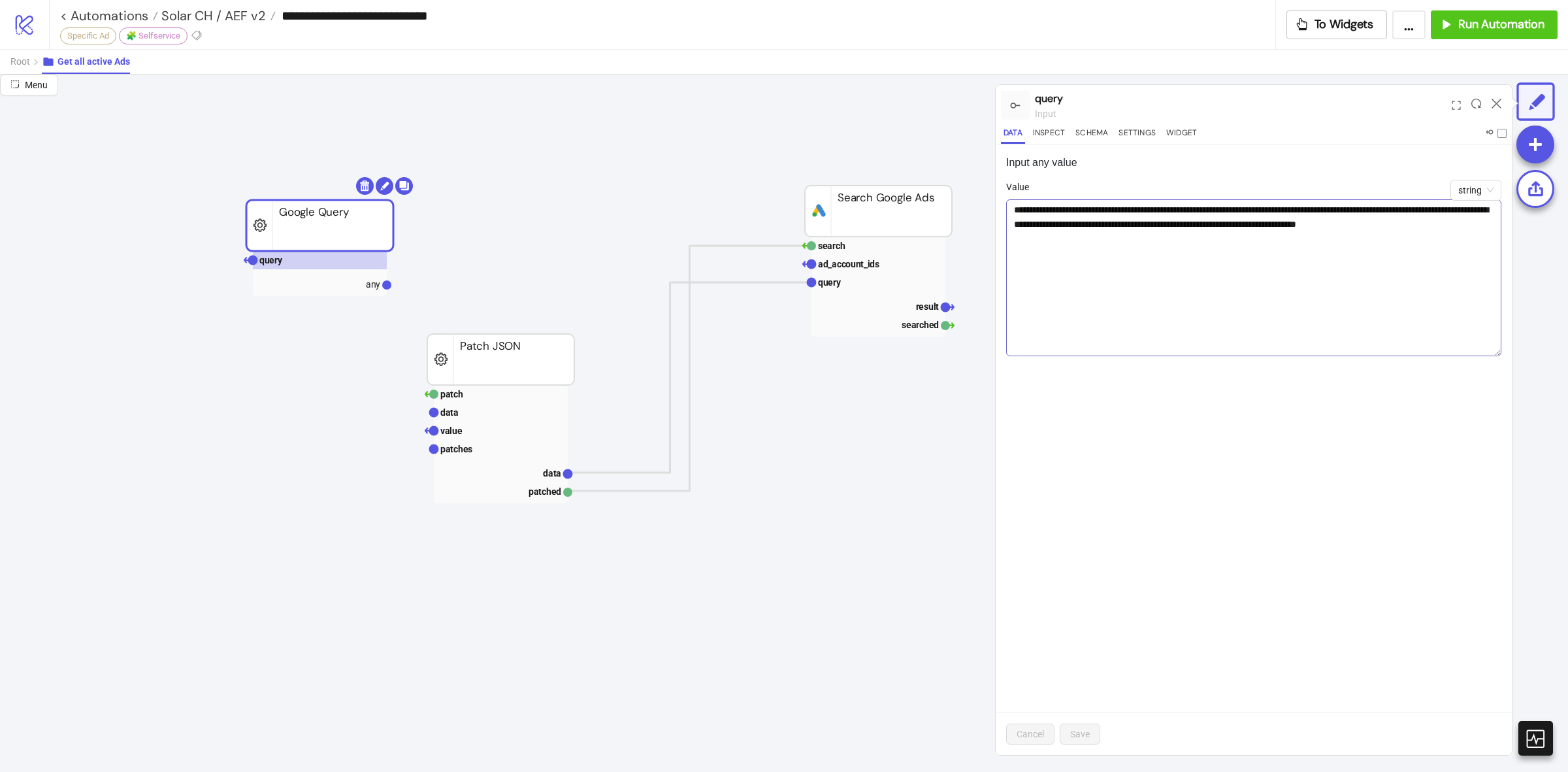
drag, startPoint x: 1497, startPoint y: 232, endPoint x: 1478, endPoint y: 353, distance: 122.5
click at [1478, 353] on textarea "**********" at bounding box center [1254, 278] width 496 height 157
click at [1492, 102] on icon at bounding box center [1497, 103] width 9 height 9
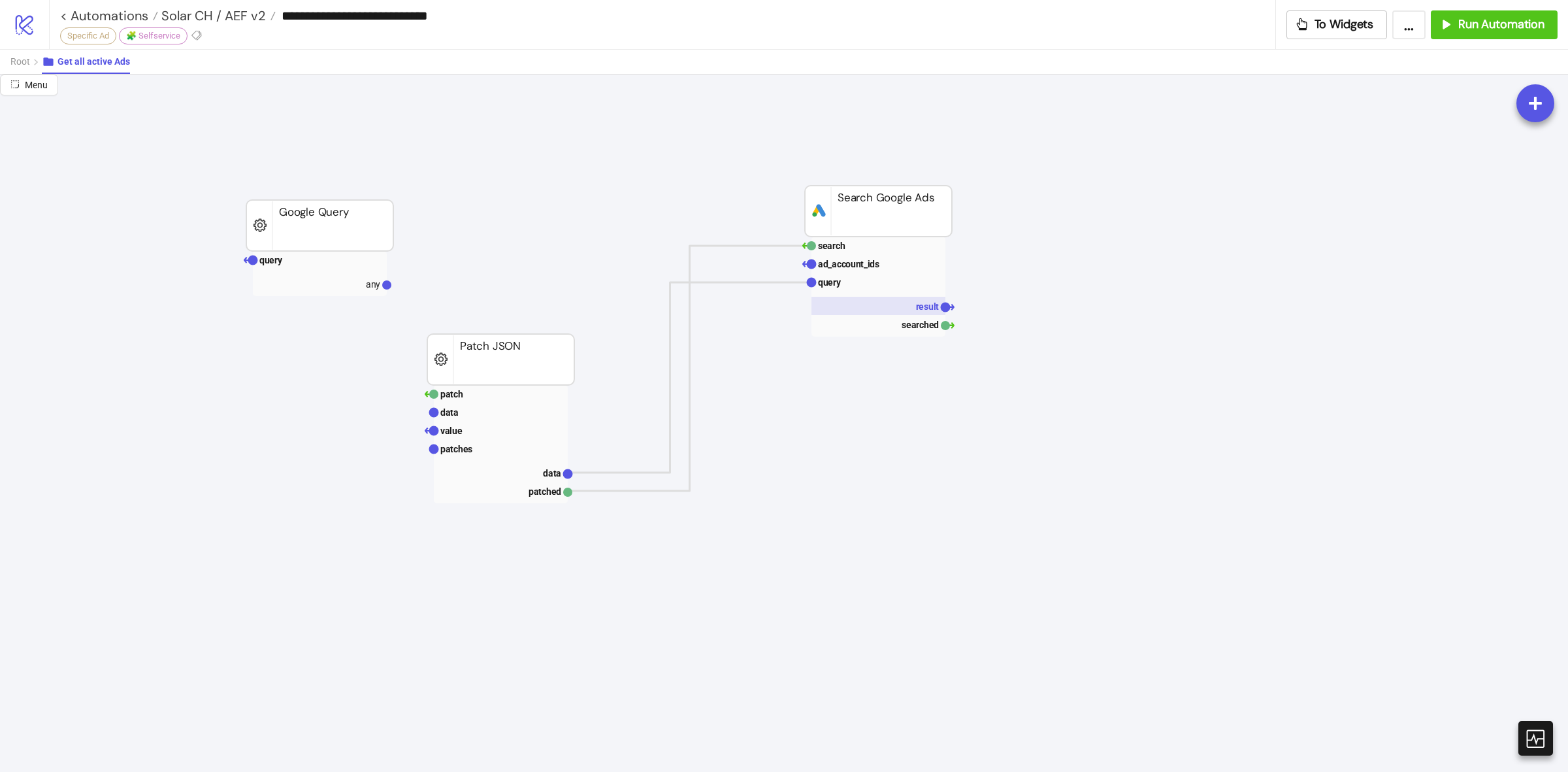
click at [928, 305] on text "result" at bounding box center [928, 306] width 23 height 10
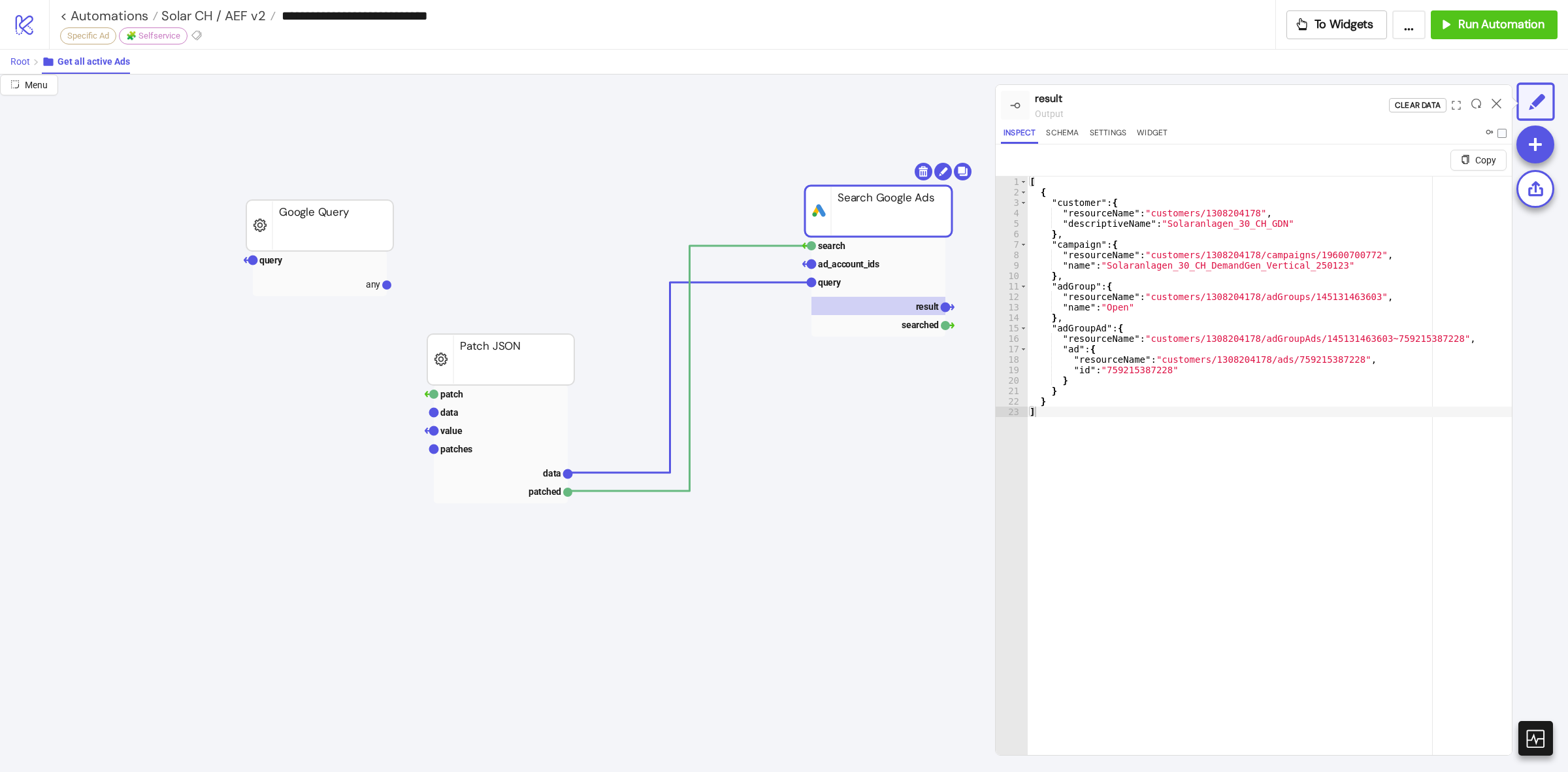
click at [31, 64] on button "Root" at bounding box center [26, 62] width 31 height 24
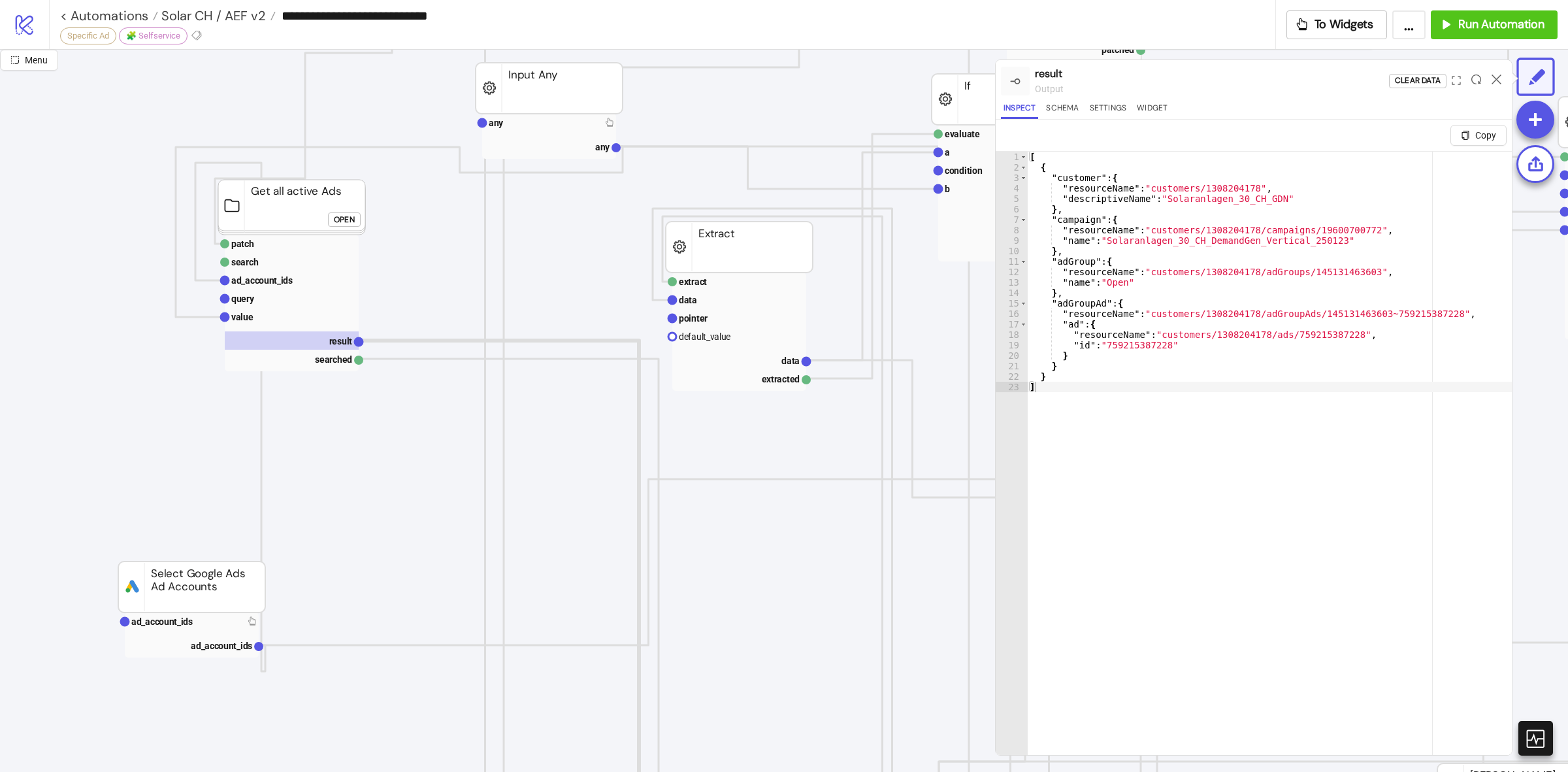
scroll to position [571, 0]
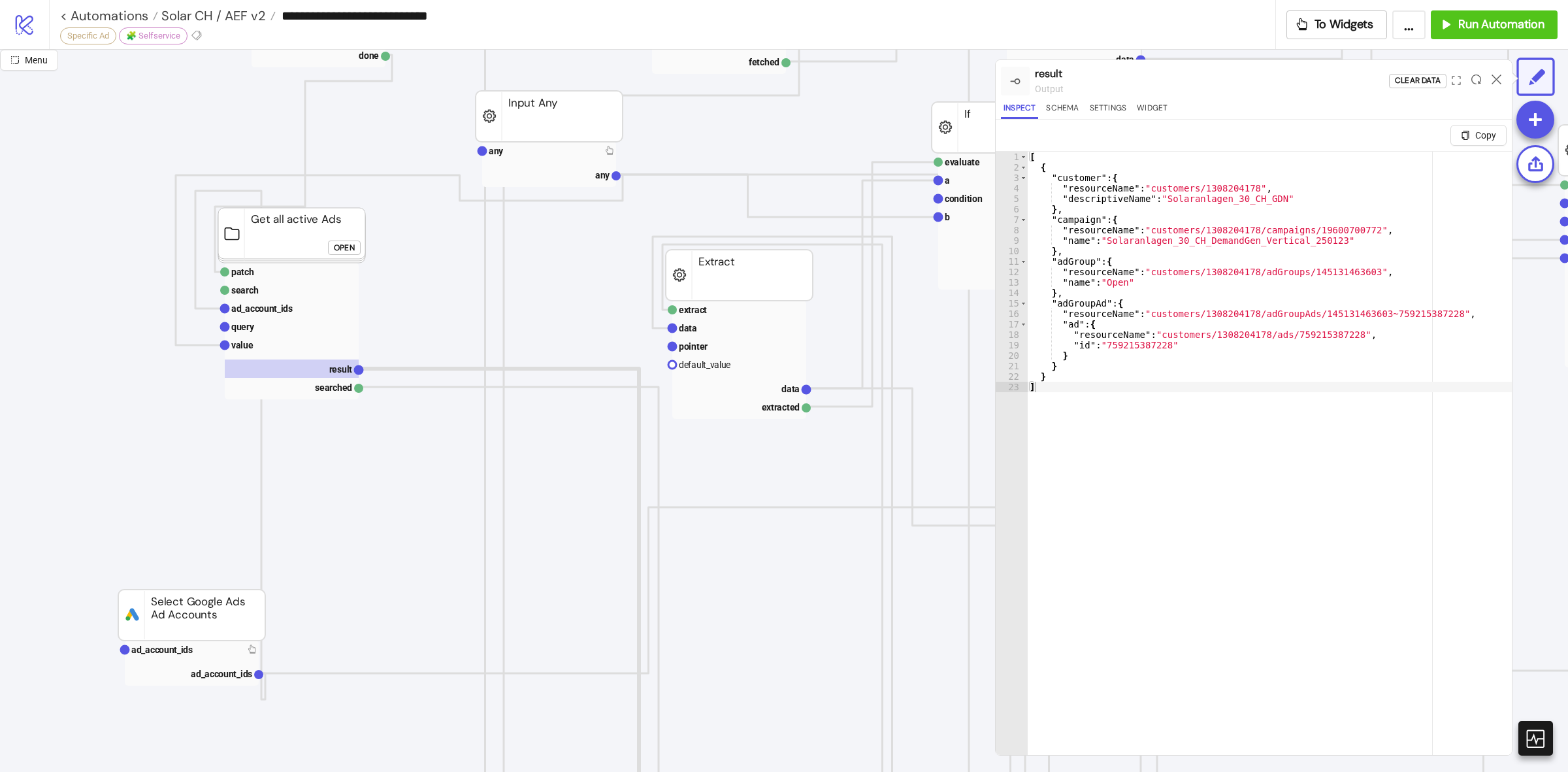
click at [351, 249] on div "Open" at bounding box center [344, 247] width 21 height 15
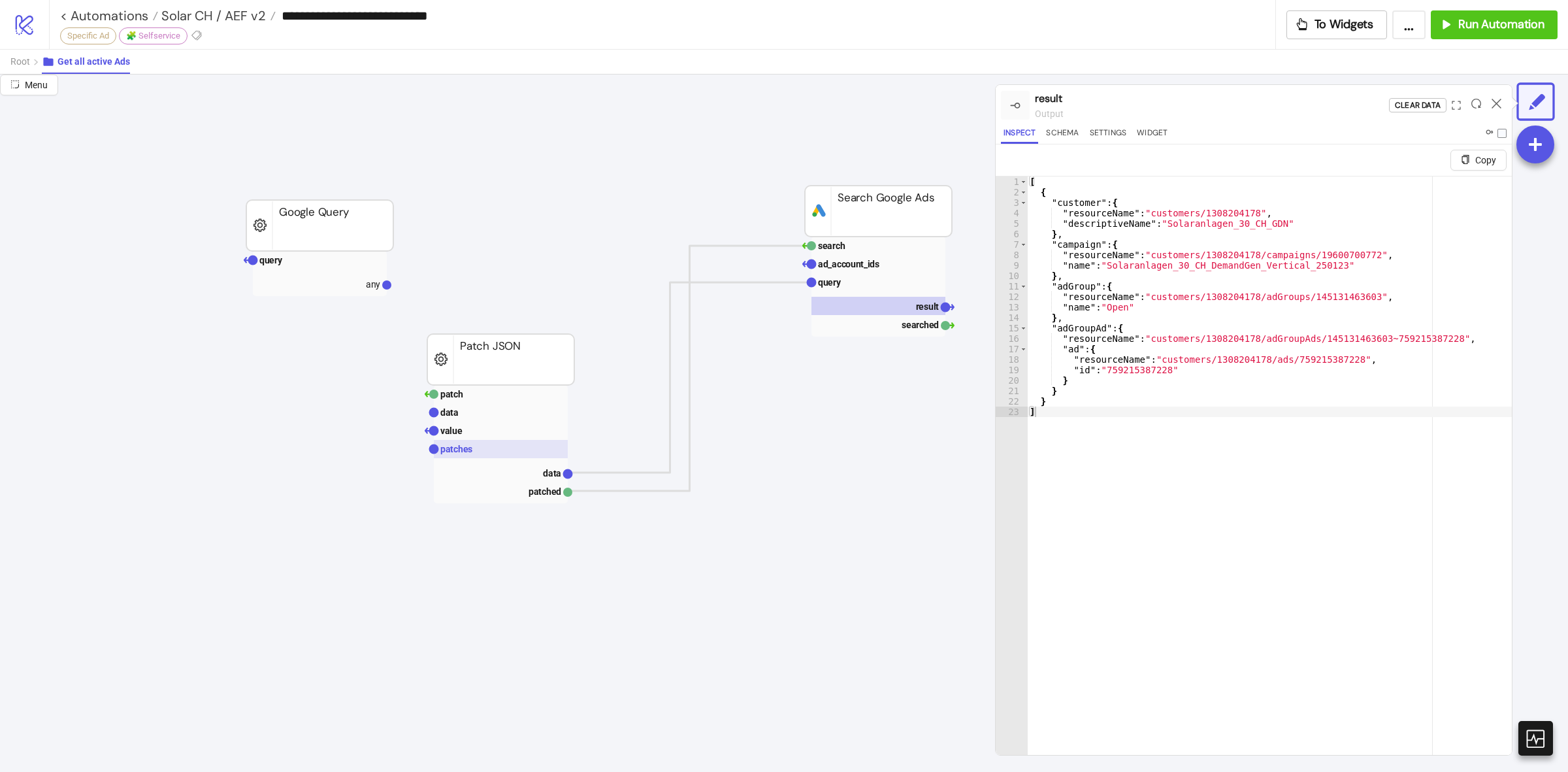
click at [465, 452] on text "patches" at bounding box center [456, 449] width 32 height 10
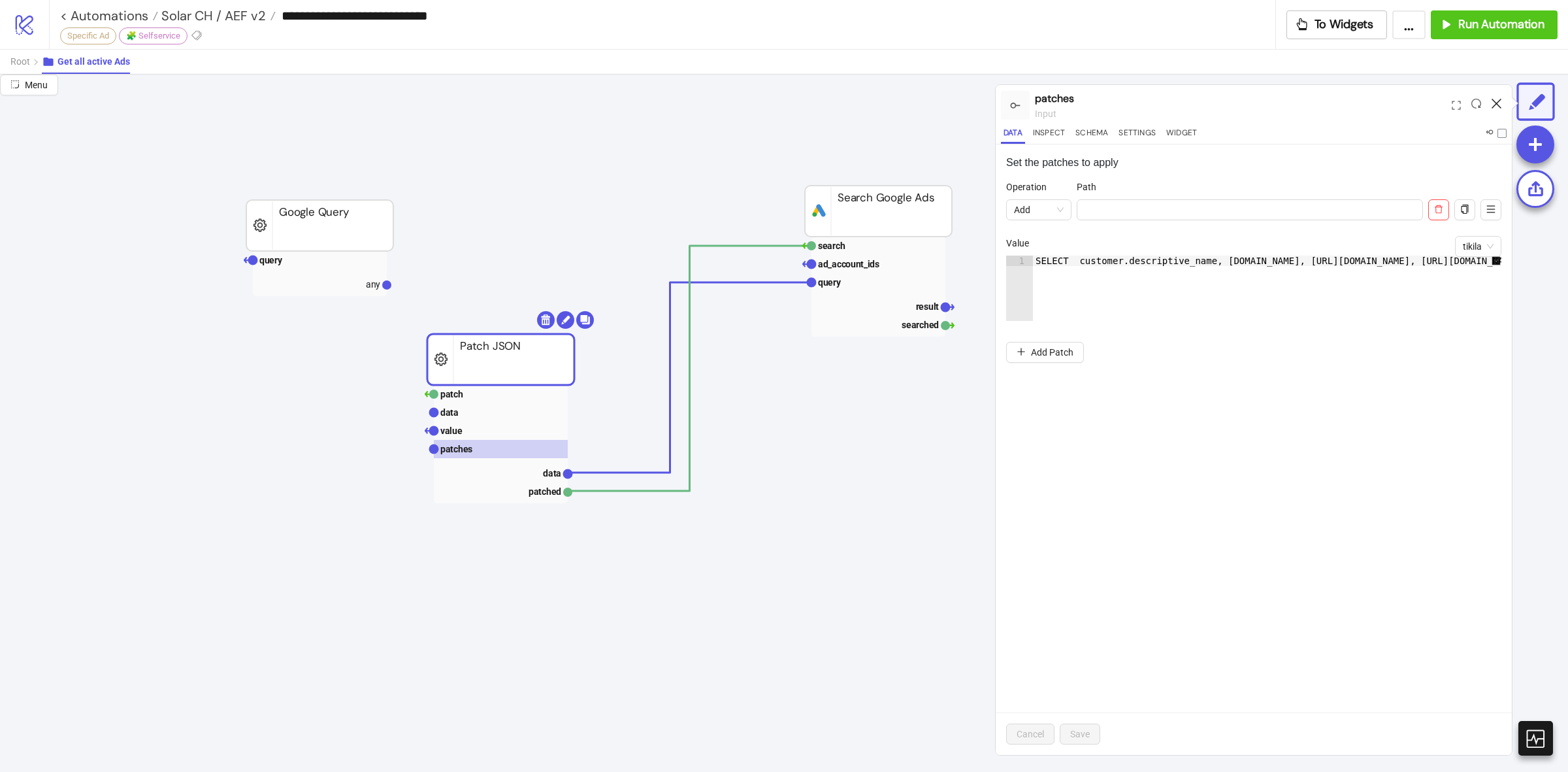
click at [1500, 104] on icon at bounding box center [1497, 103] width 9 height 9
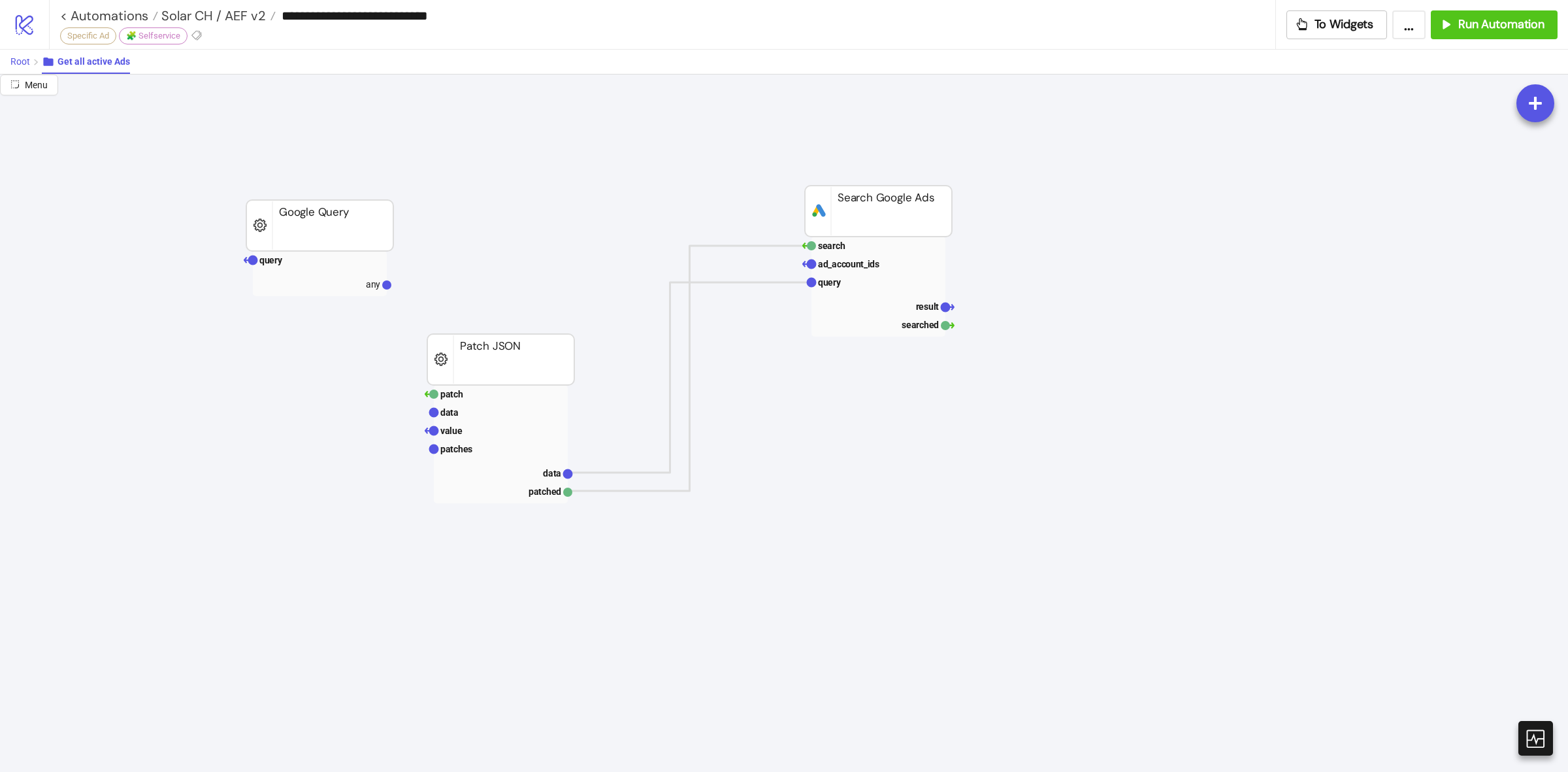
click at [10, 54] on button "Root" at bounding box center [26, 62] width 31 height 24
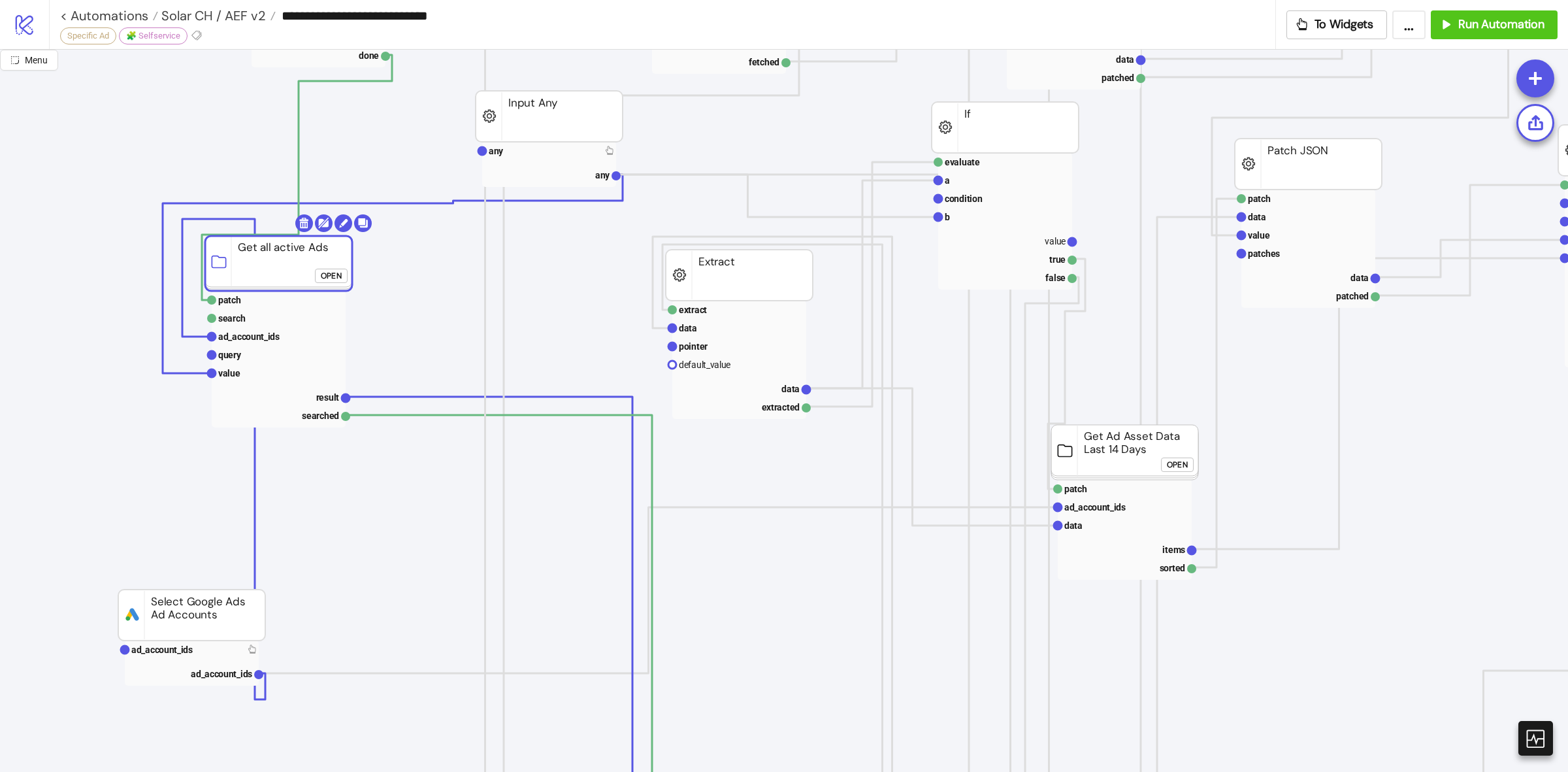
drag, startPoint x: 306, startPoint y: 239, endPoint x: 295, endPoint y: 262, distance: 25.5
click at [295, 262] on rect at bounding box center [278, 263] width 147 height 55
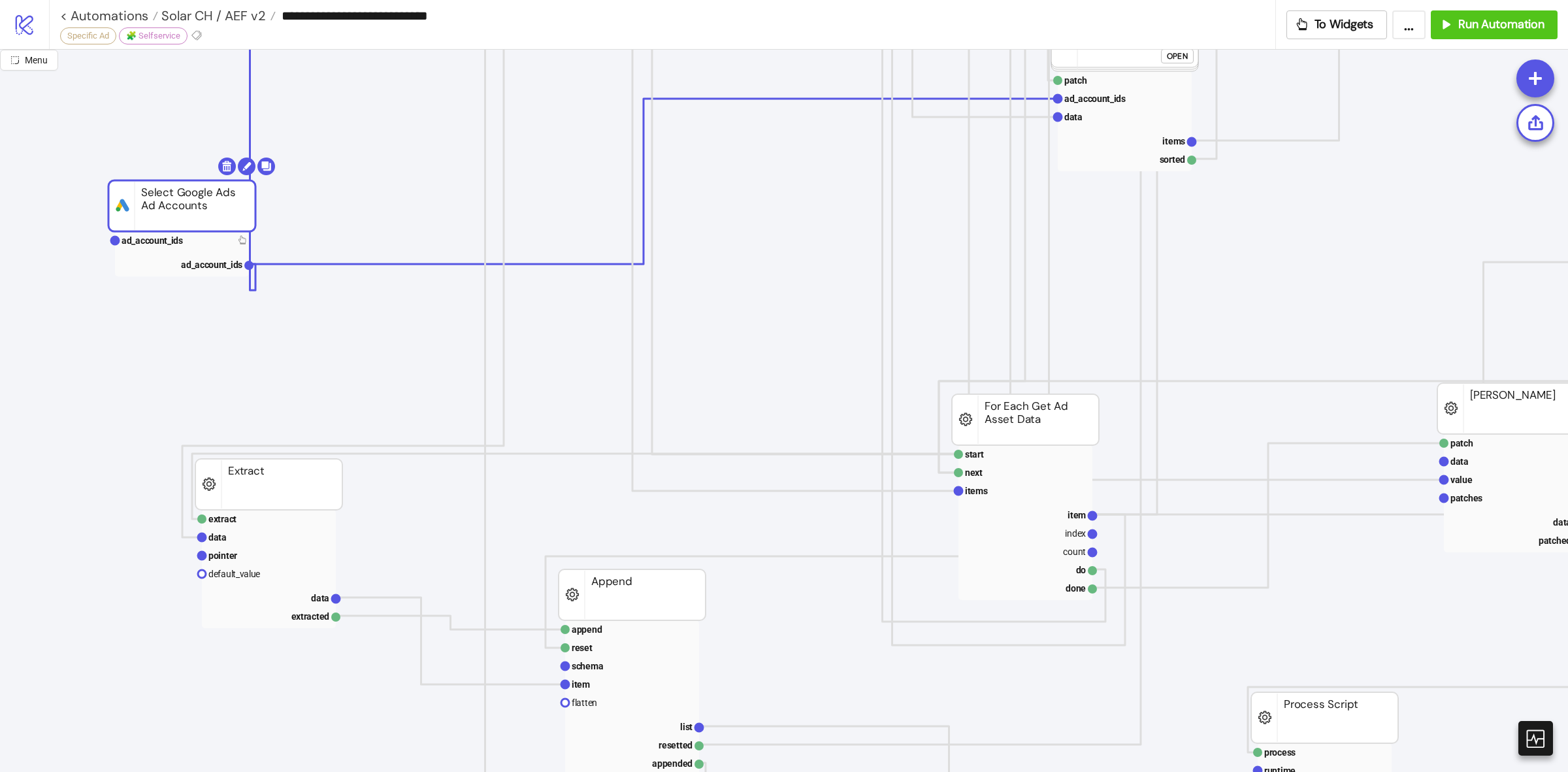
drag, startPoint x: 207, startPoint y: 206, endPoint x: 188, endPoint y: 204, distance: 19.1
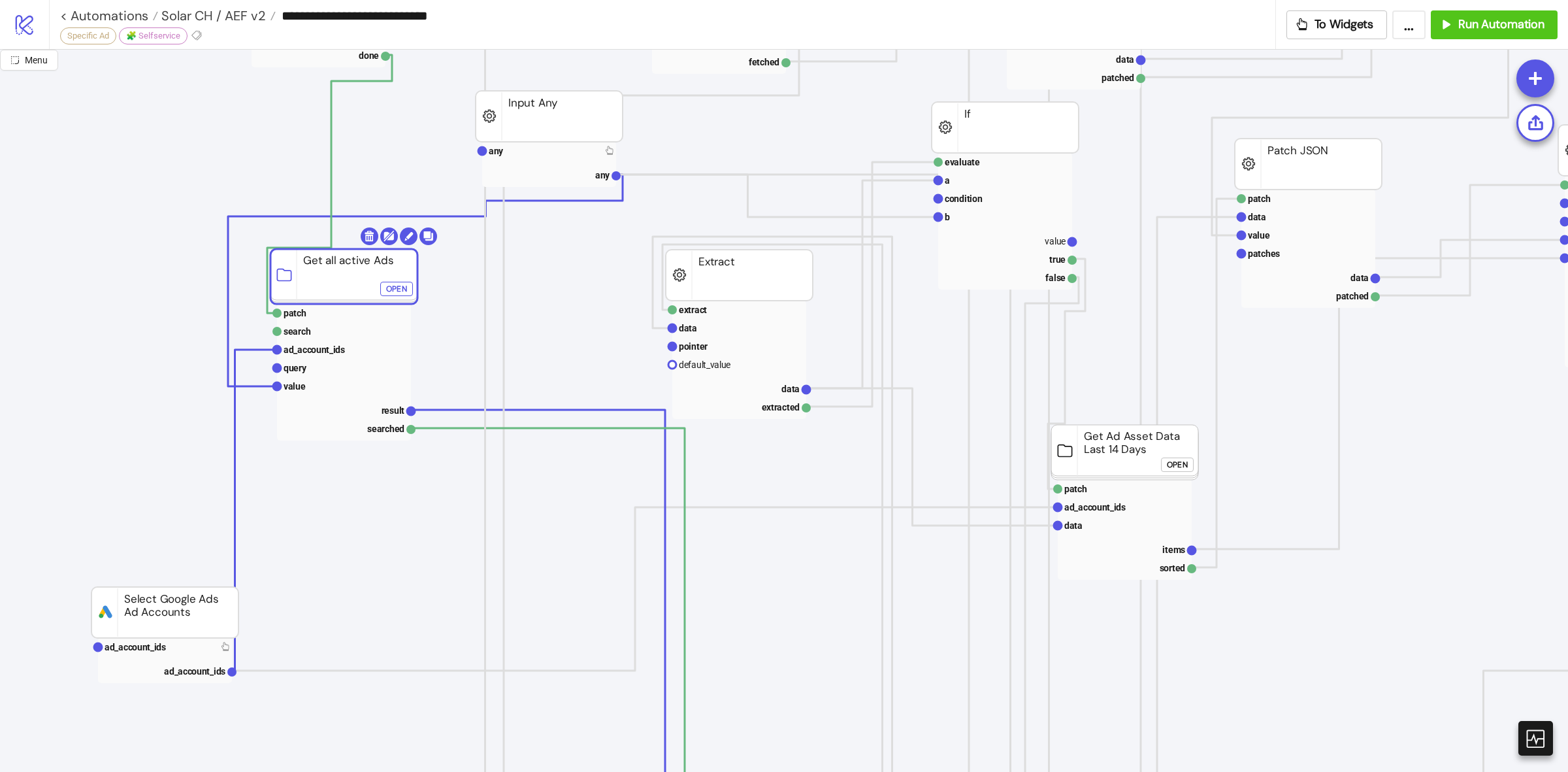
drag, startPoint x: 293, startPoint y: 271, endPoint x: 346, endPoint y: 281, distance: 53.9
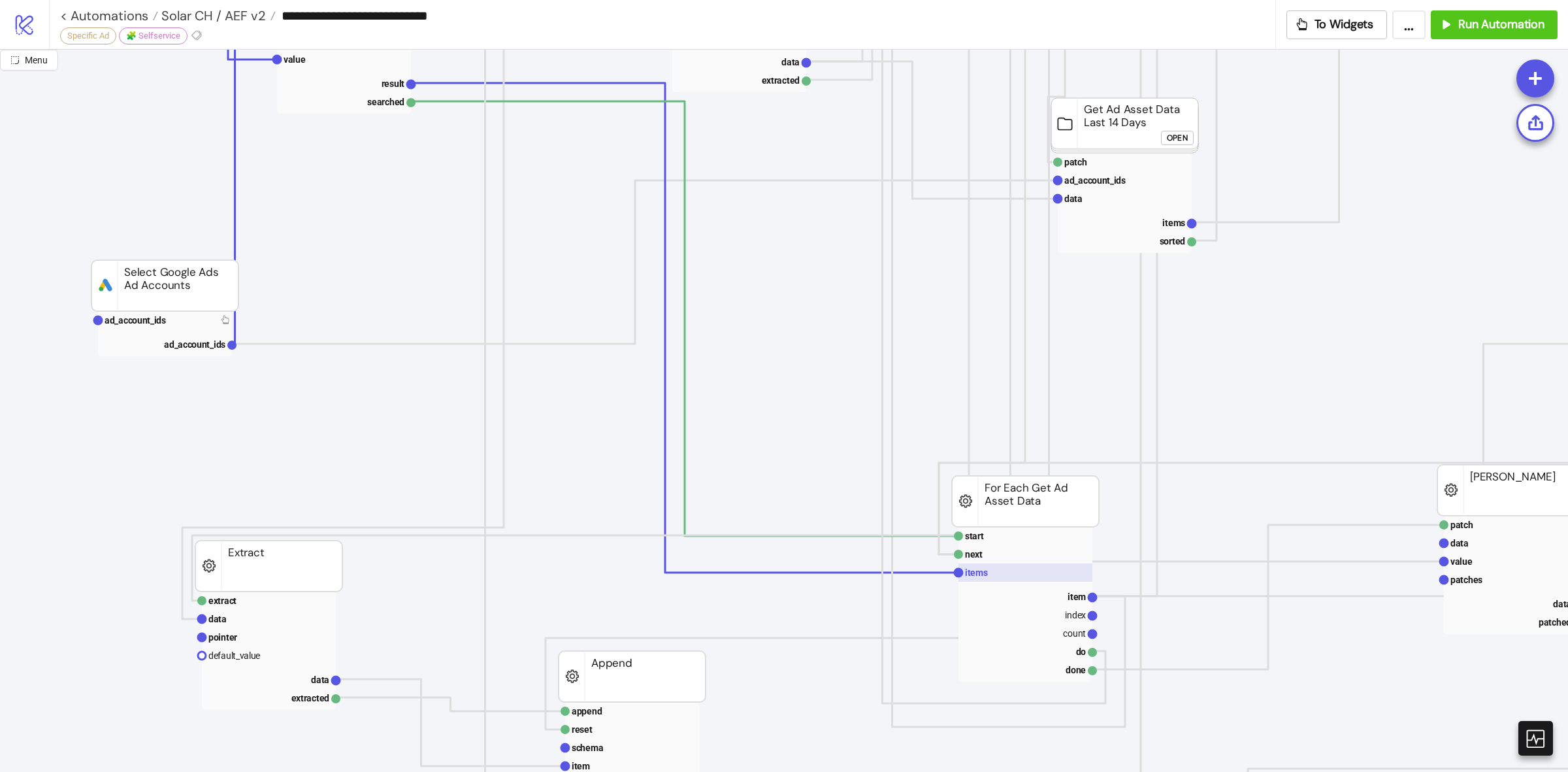
click at [998, 570] on rect at bounding box center [1026, 572] width 134 height 18
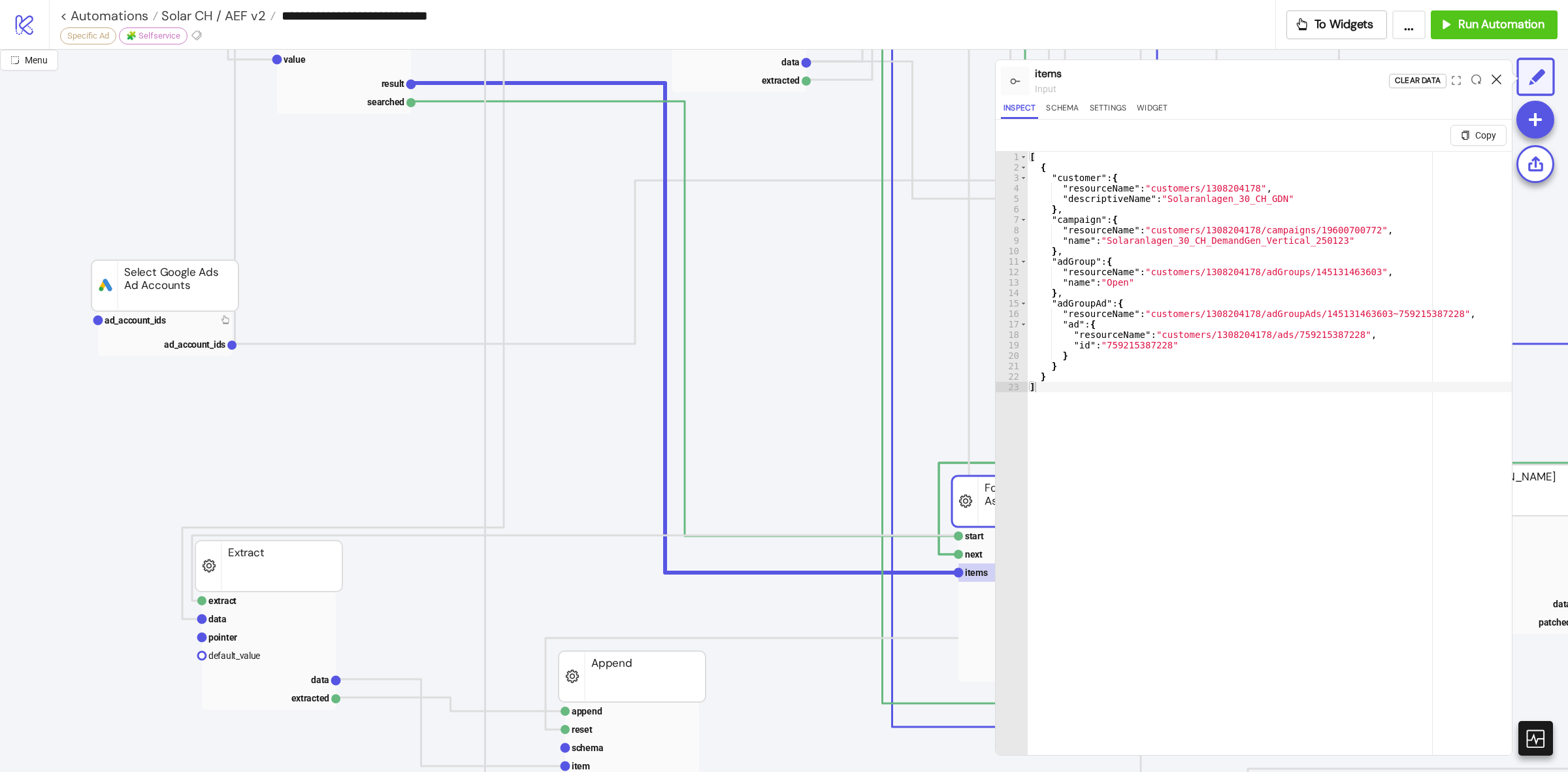
click at [1495, 80] on icon at bounding box center [1497, 79] width 9 height 9
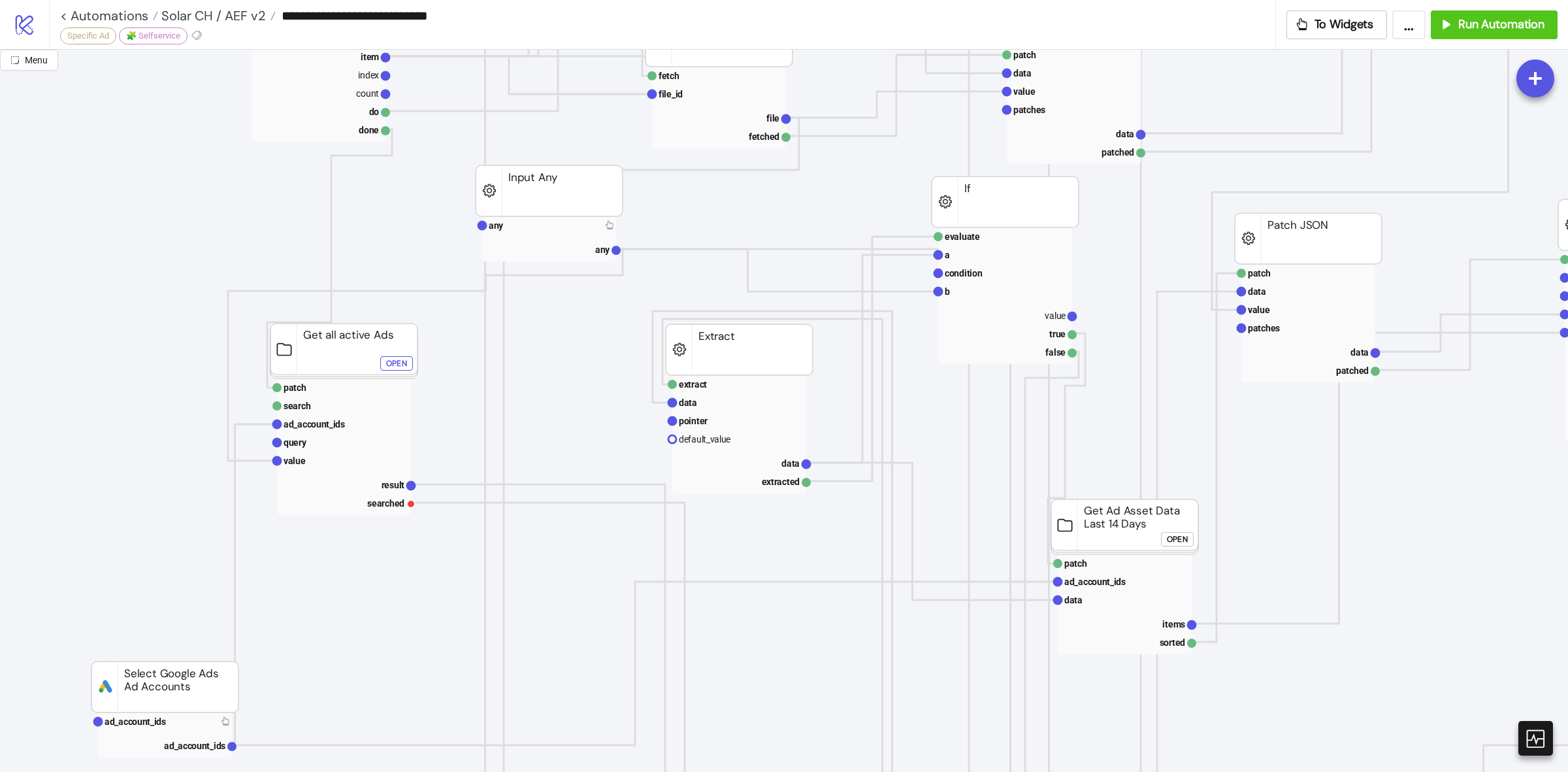
scroll to position [409, 0]
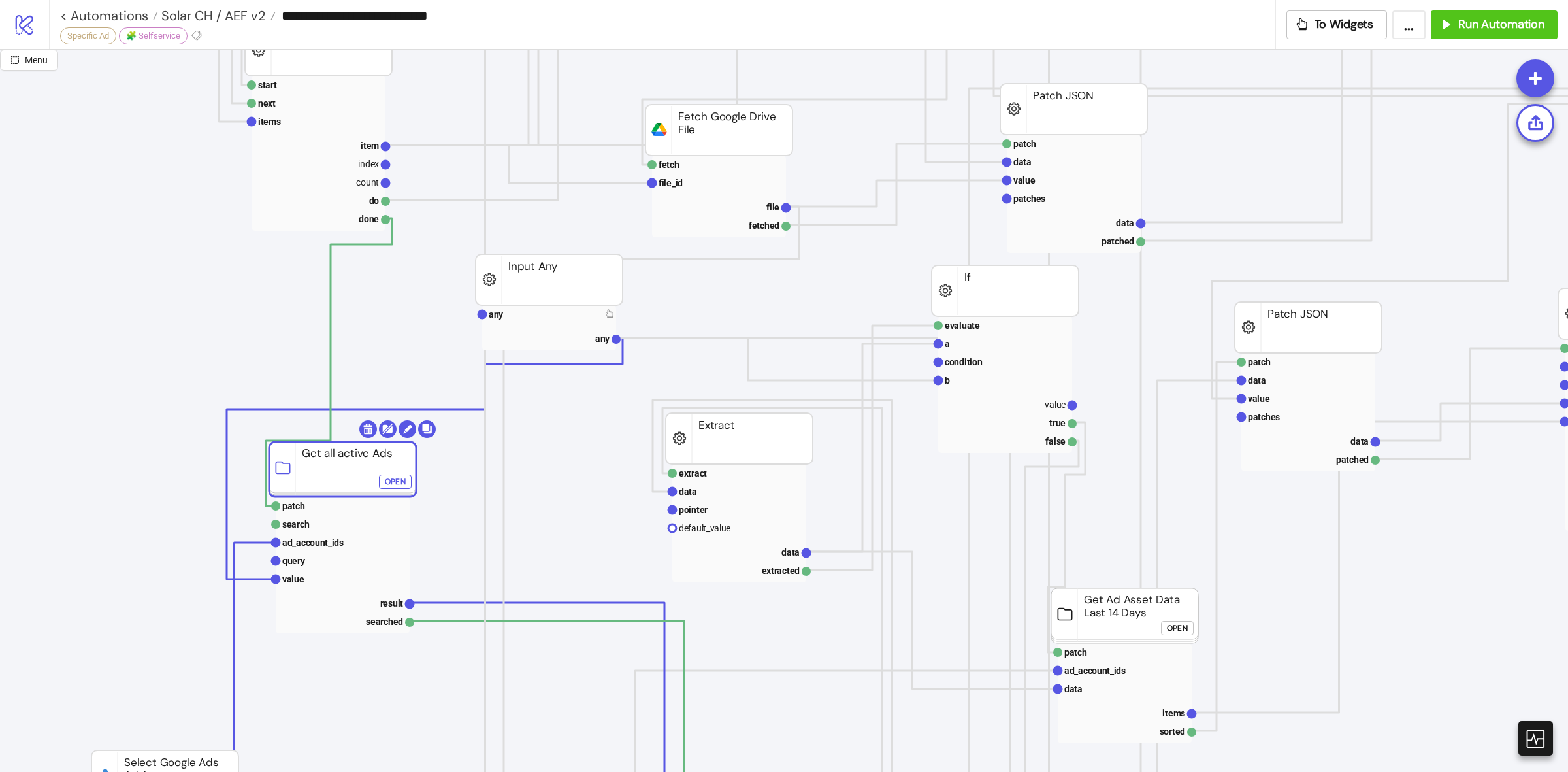
click at [343, 467] on rect at bounding box center [343, 469] width 147 height 55
click at [405, 491] on foreignobject "Open" at bounding box center [398, 486] width 40 height 26
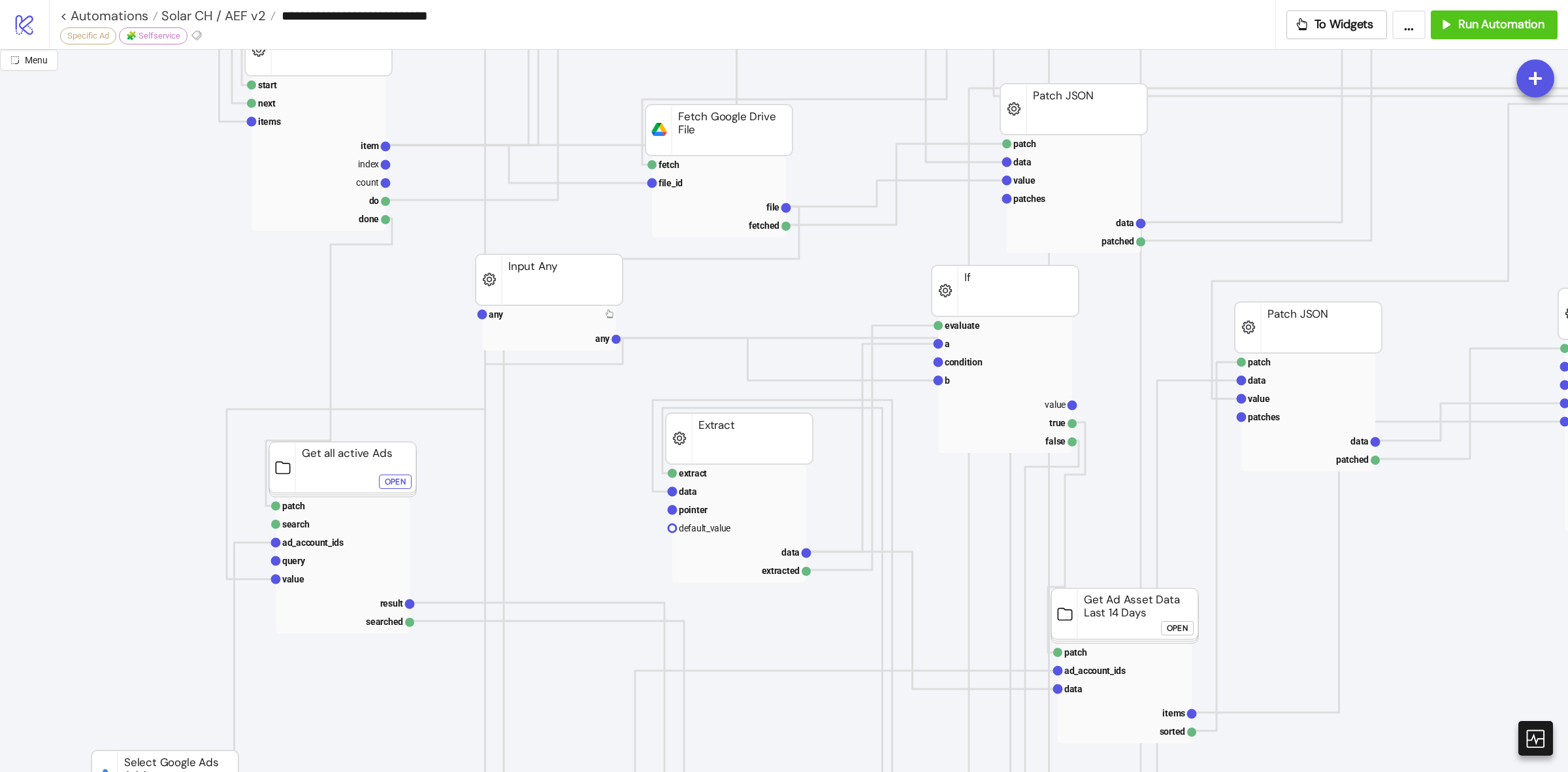
click div "Open"
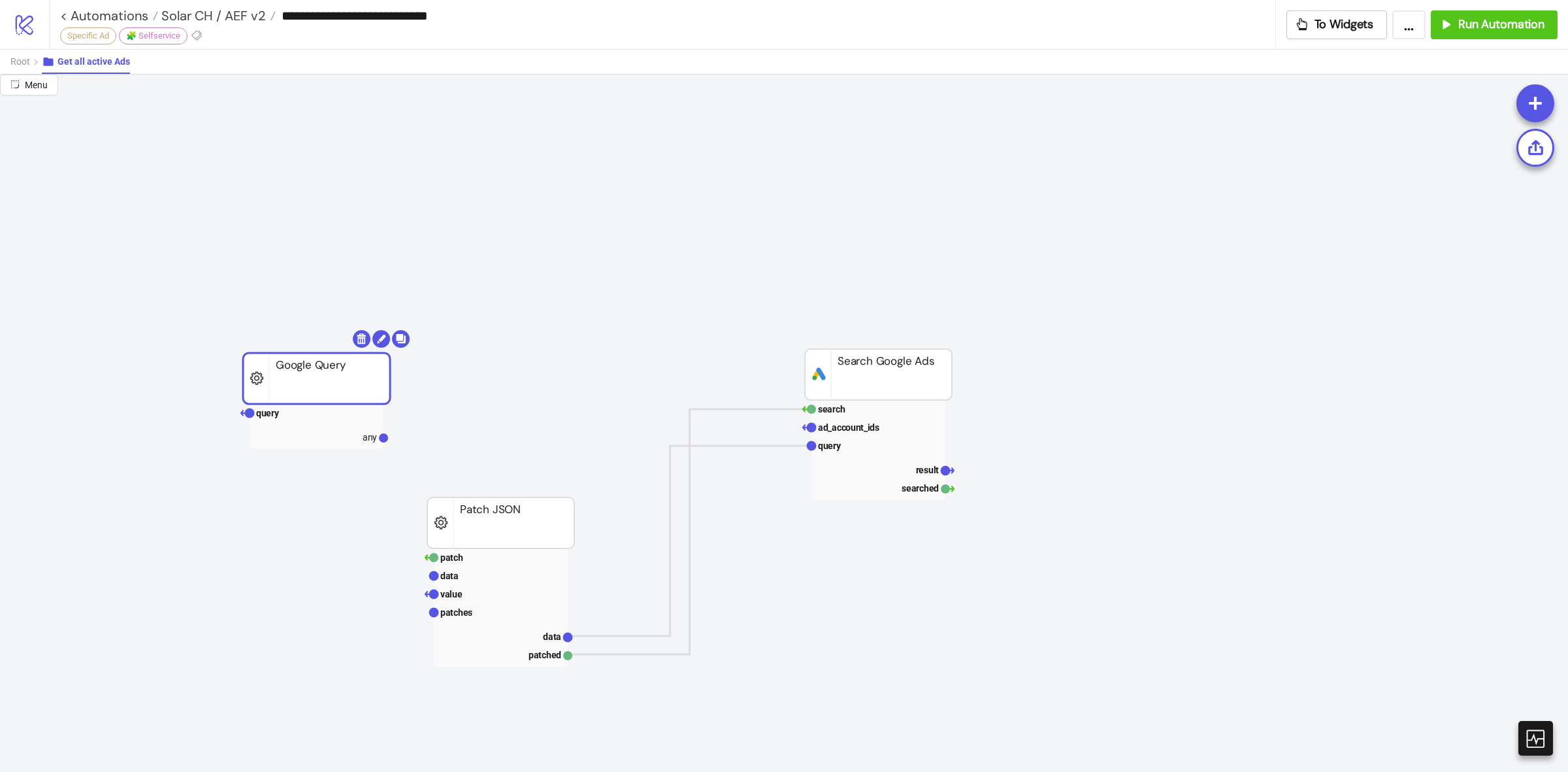
drag, startPoint x: 348, startPoint y: 380, endPoint x: 283, endPoint y: 247, distance: 148.0
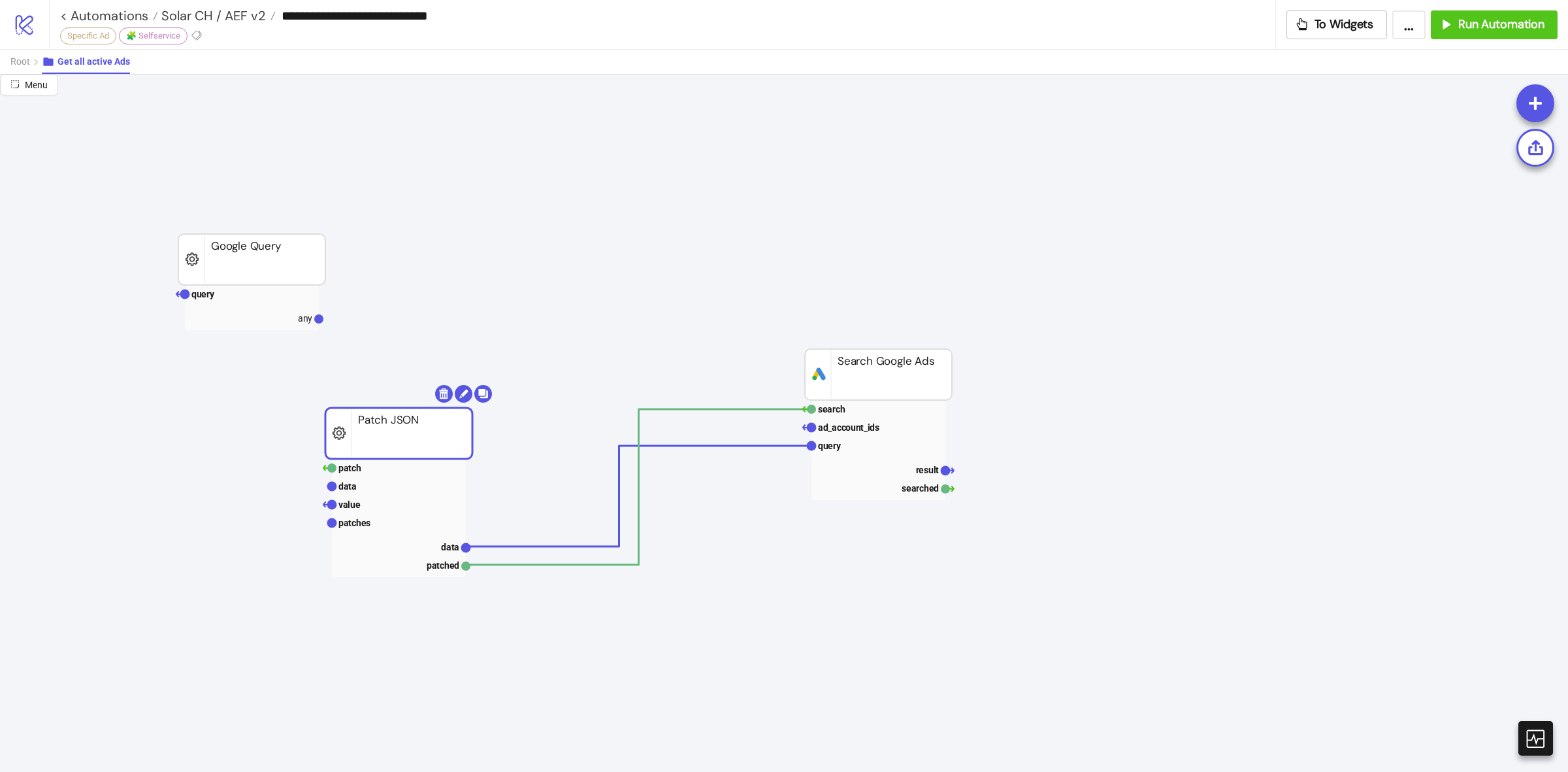
drag, startPoint x: 498, startPoint y: 547, endPoint x: 397, endPoint y: 458, distance: 134.6
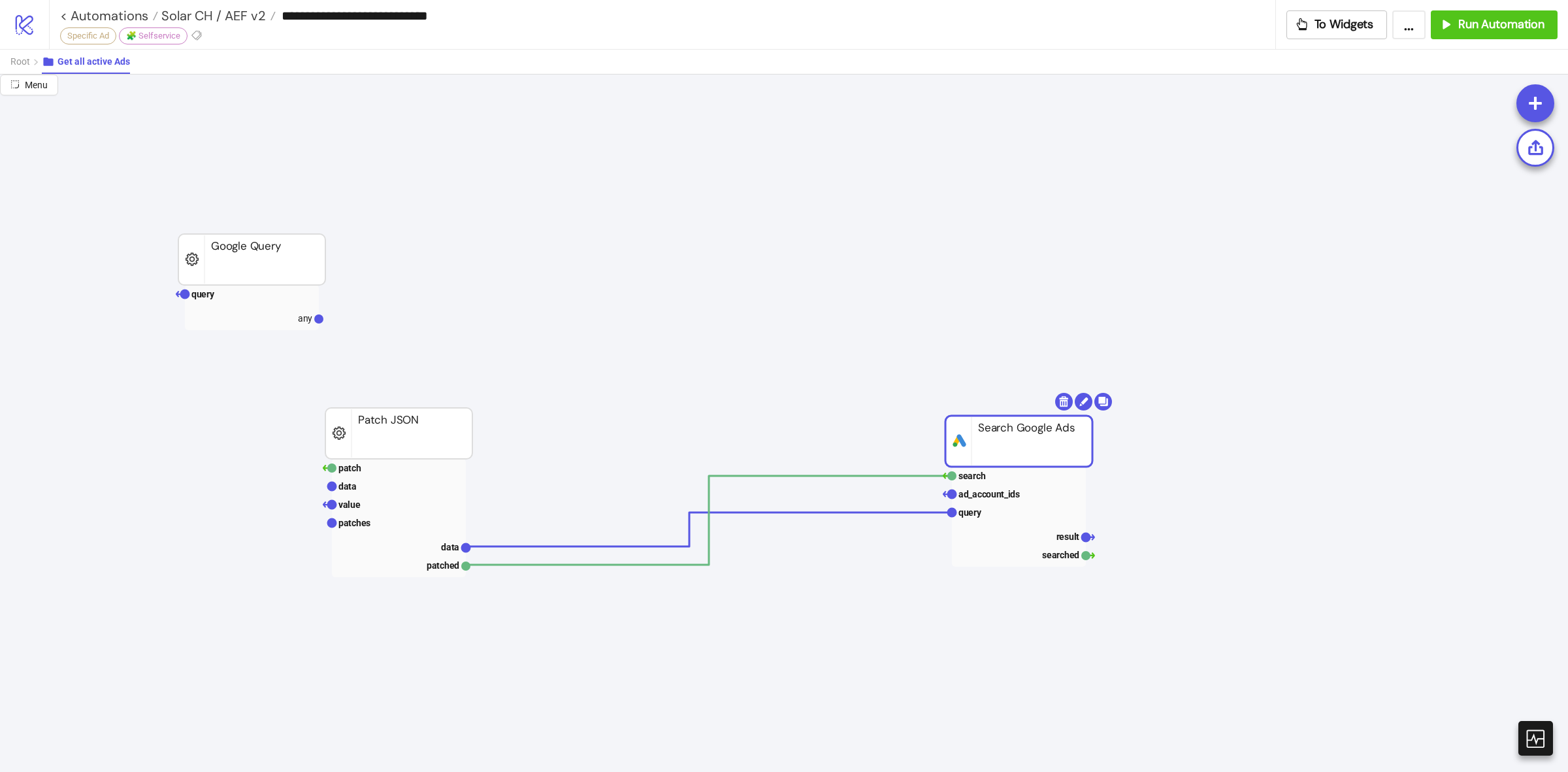
drag, startPoint x: 876, startPoint y: 398, endPoint x: 993, endPoint y: 449, distance: 127.6
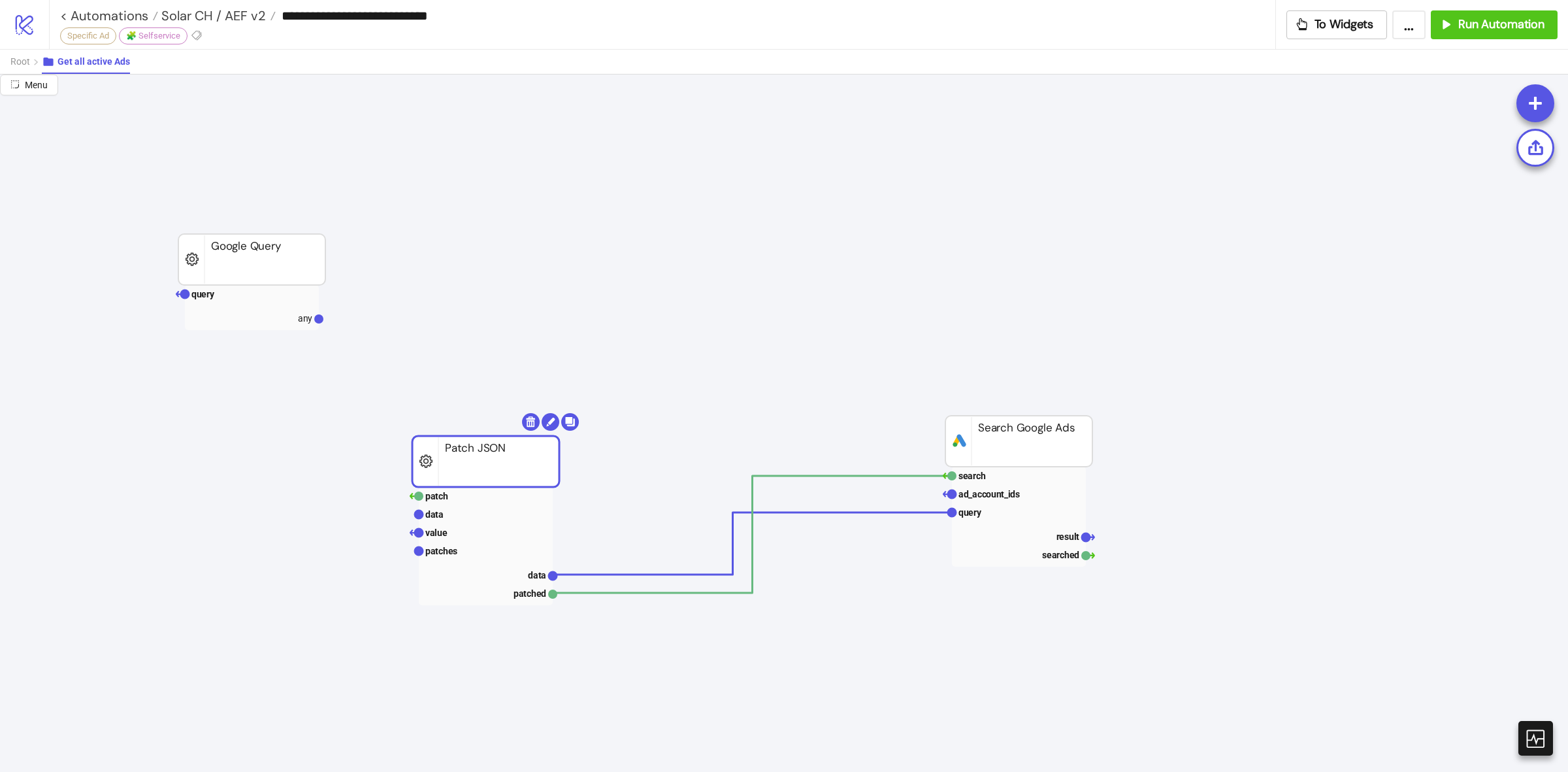
drag, startPoint x: 371, startPoint y: 442, endPoint x: 432, endPoint y: 460, distance: 63.6
click at [523, 547] on rect at bounding box center [486, 551] width 134 height 18
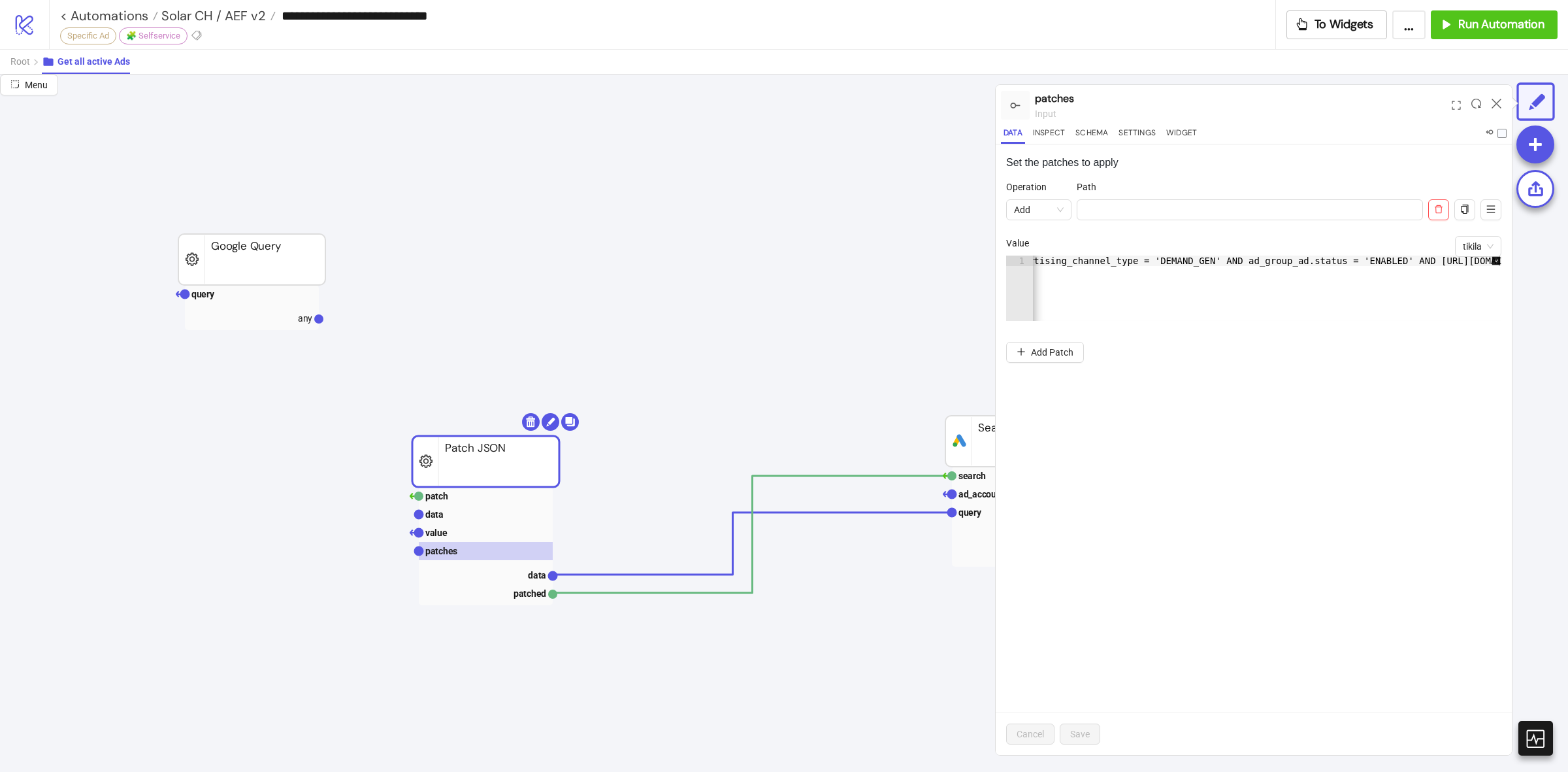
scroll to position [0, 905]
click at [1497, 104] on icon at bounding box center [1497, 103] width 9 height 9
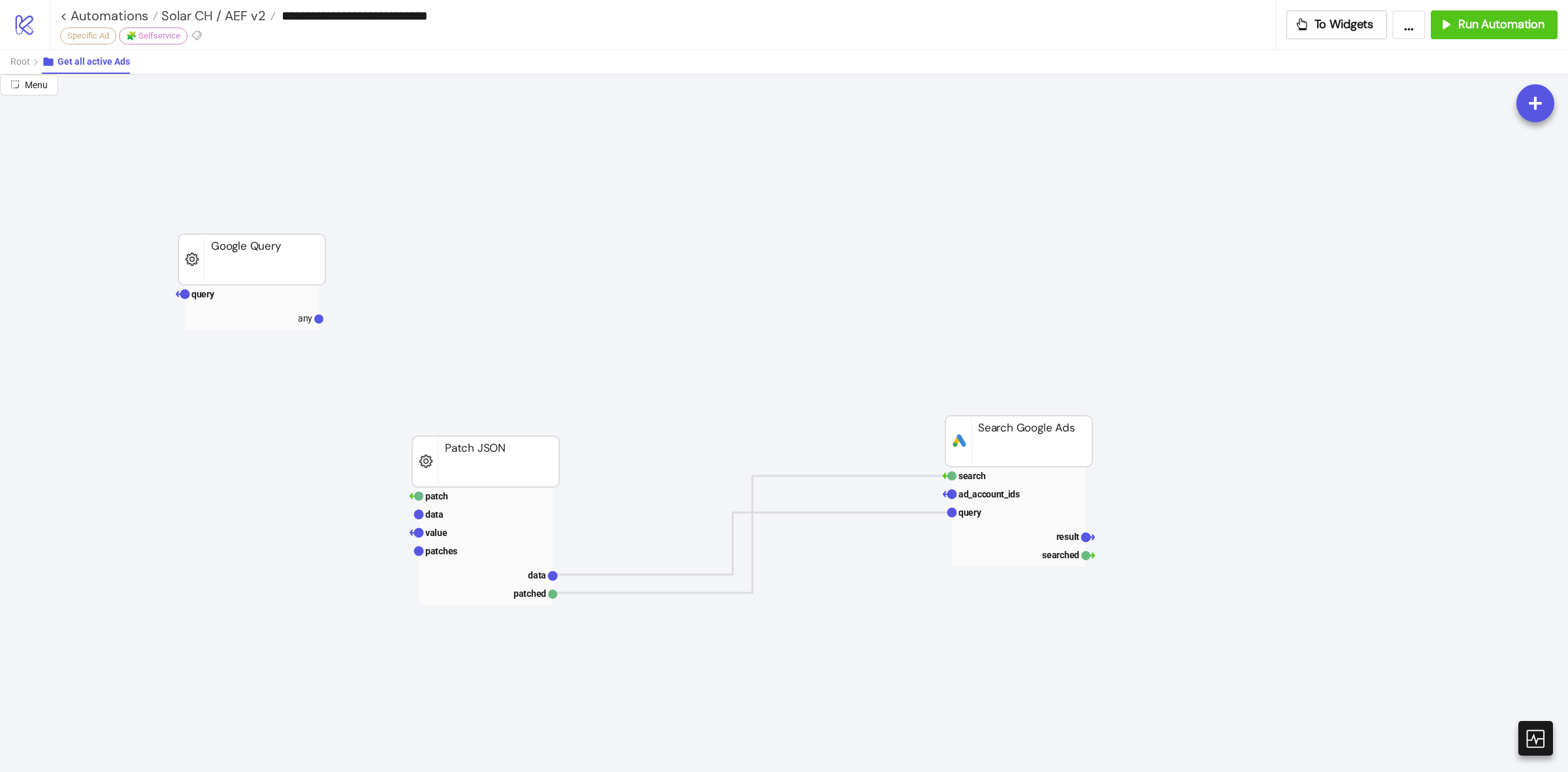
click at [501, 454] on rect at bounding box center [485, 460] width 147 height 51
click at [24, 66] on span "Root" at bounding box center [20, 61] width 20 height 10
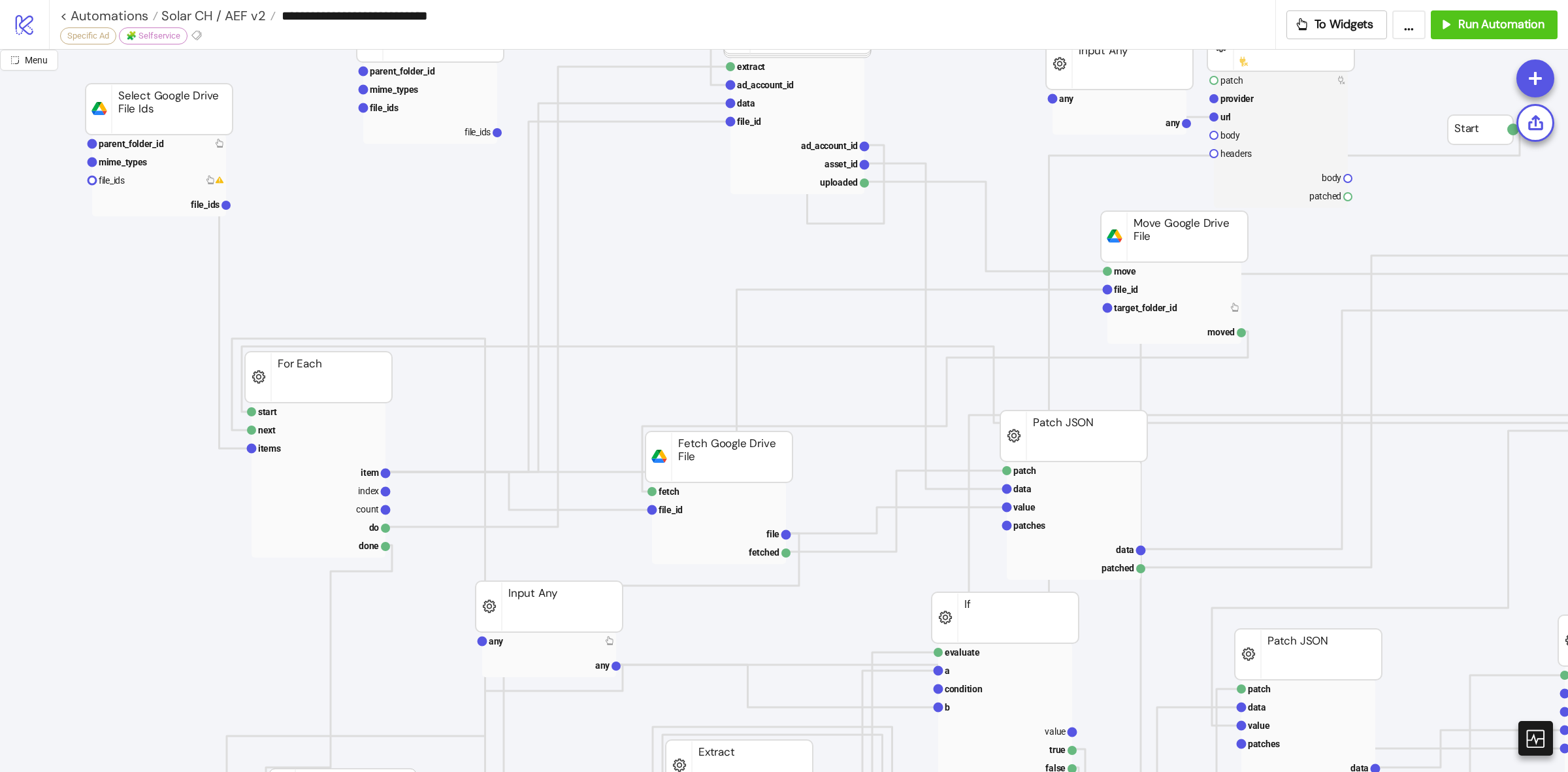
scroll to position [0, 0]
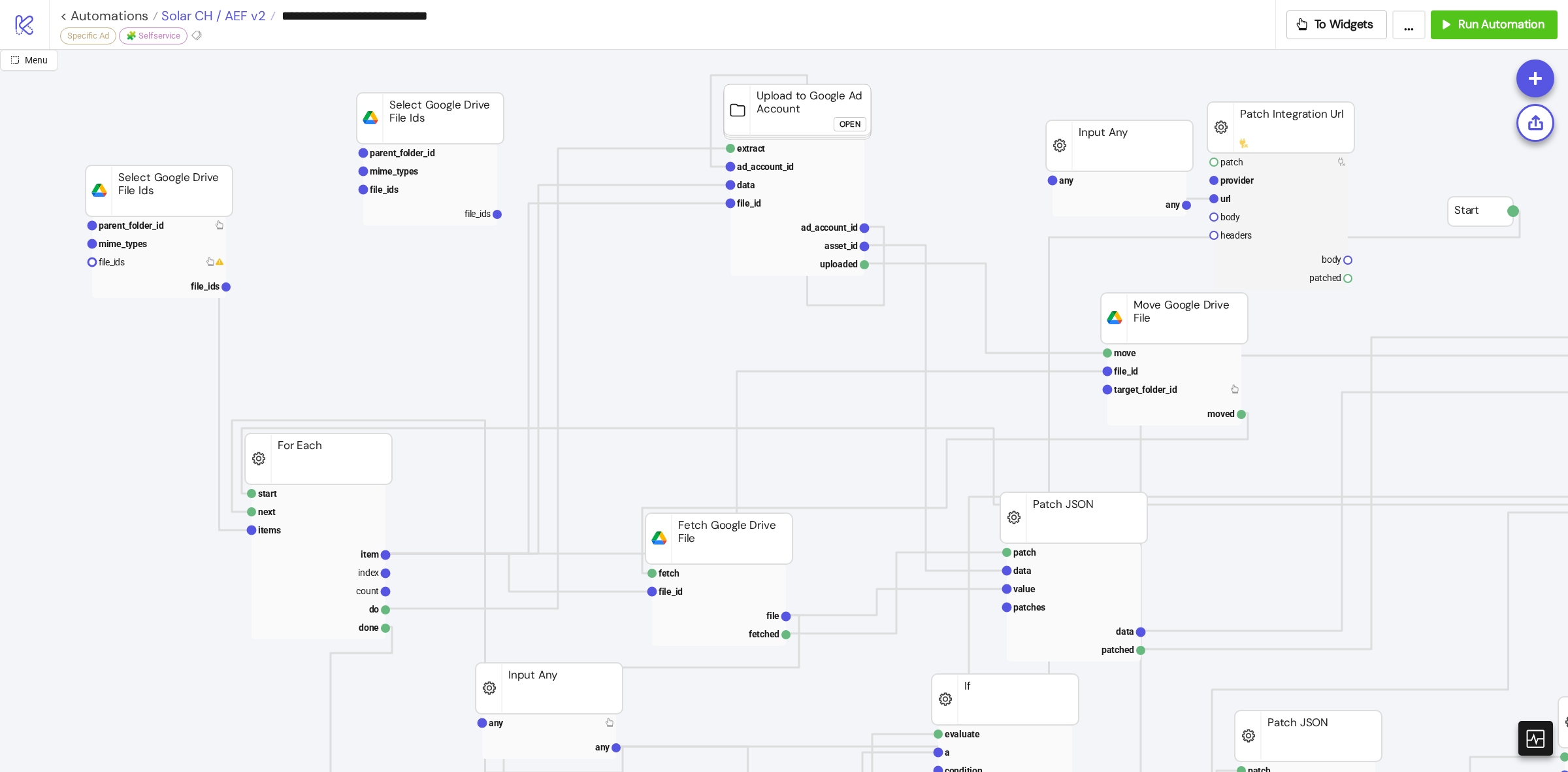
click at [230, 21] on span "Solar CH / AEF v2" at bounding box center [212, 15] width 108 height 17
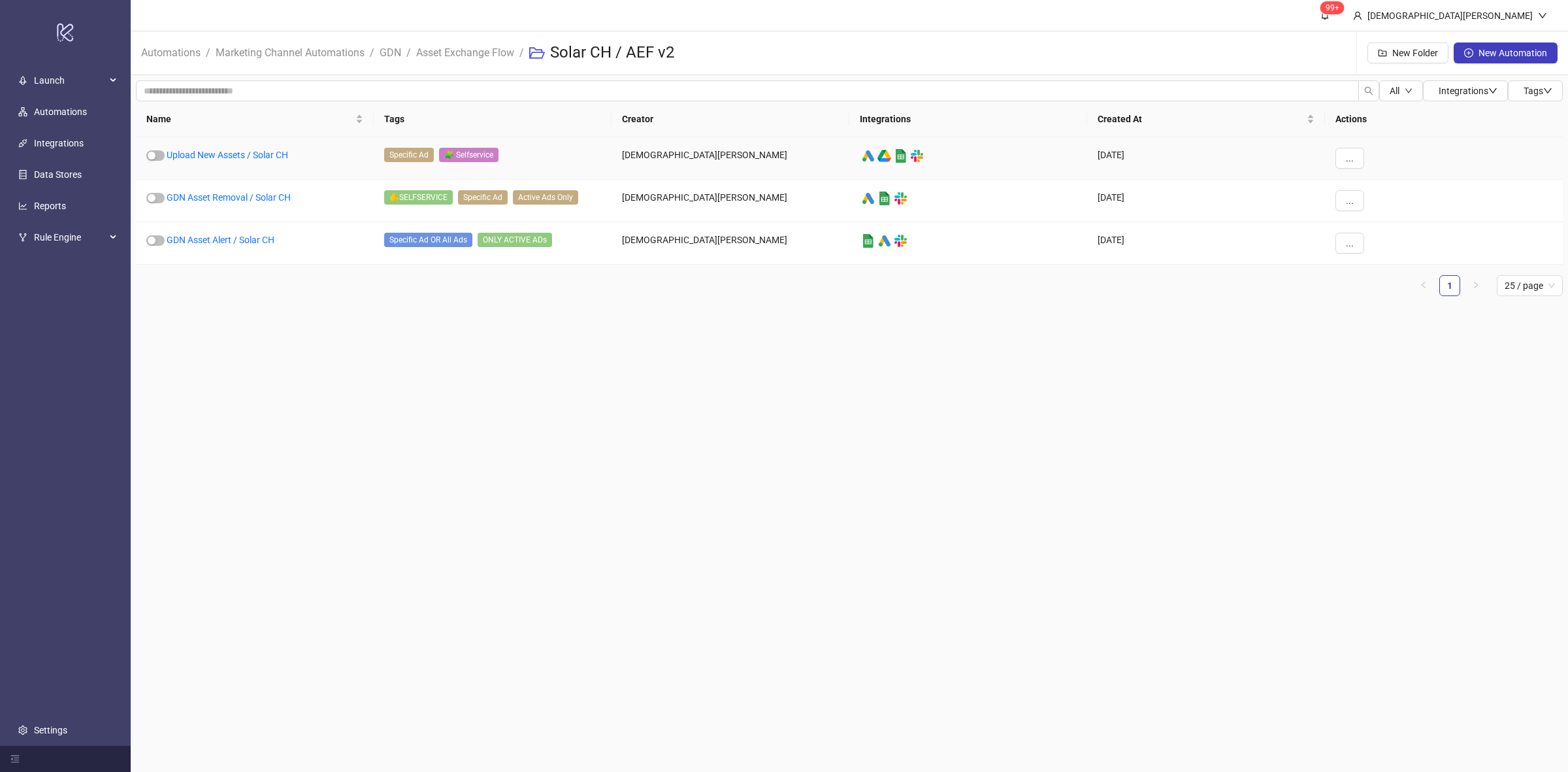
click at [203, 148] on div "Upload New Assets / Solar CH" at bounding box center [255, 157] width 238 height 42
click at [272, 151] on link "Upload New Assets / Solar CH" at bounding box center [227, 155] width 121 height 10
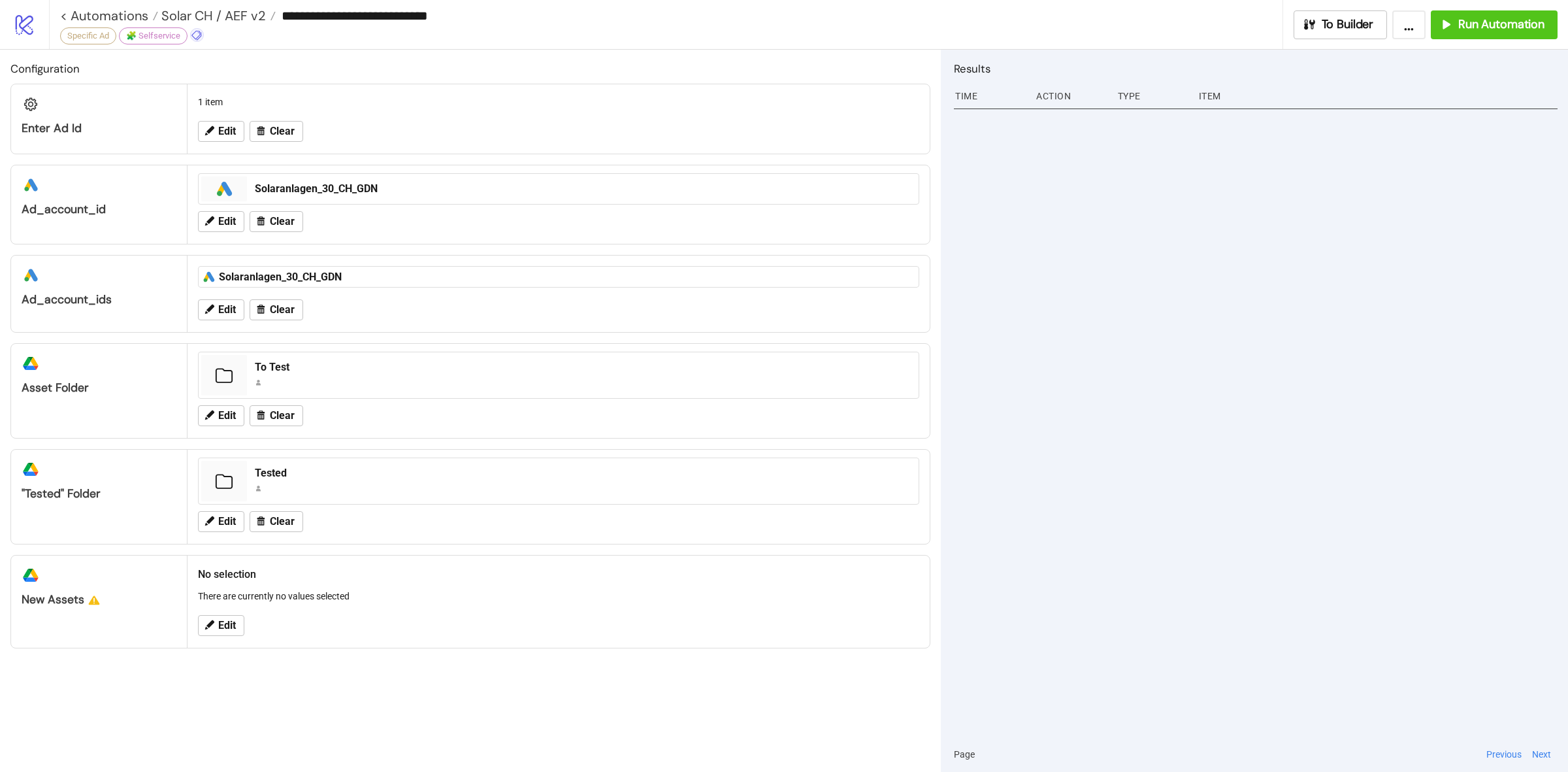
click at [194, 34] on icon at bounding box center [195, 35] width 9 height 9
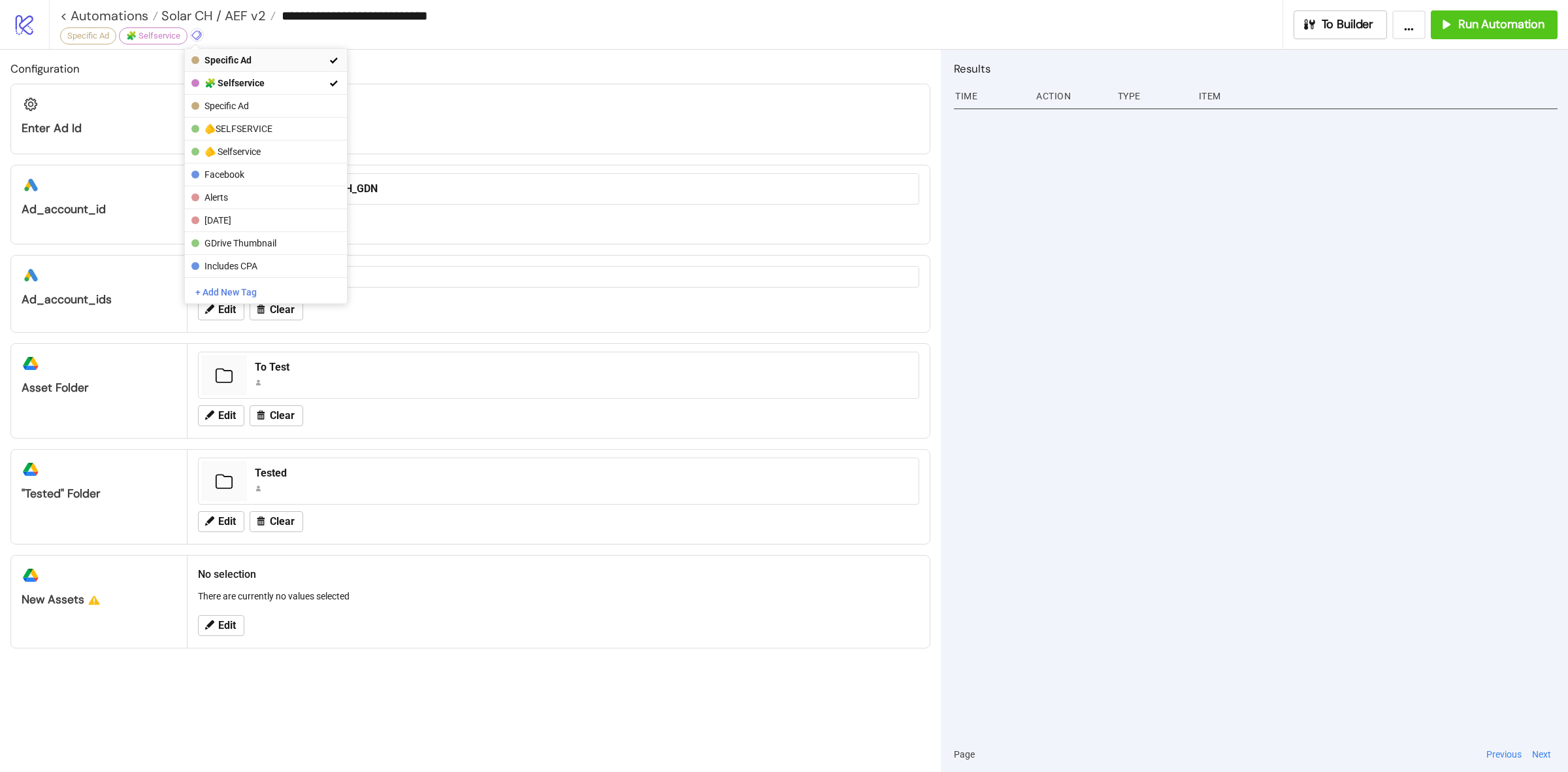
click at [238, 60] on span "Specific Ad" at bounding box center [265, 60] width 121 height 10
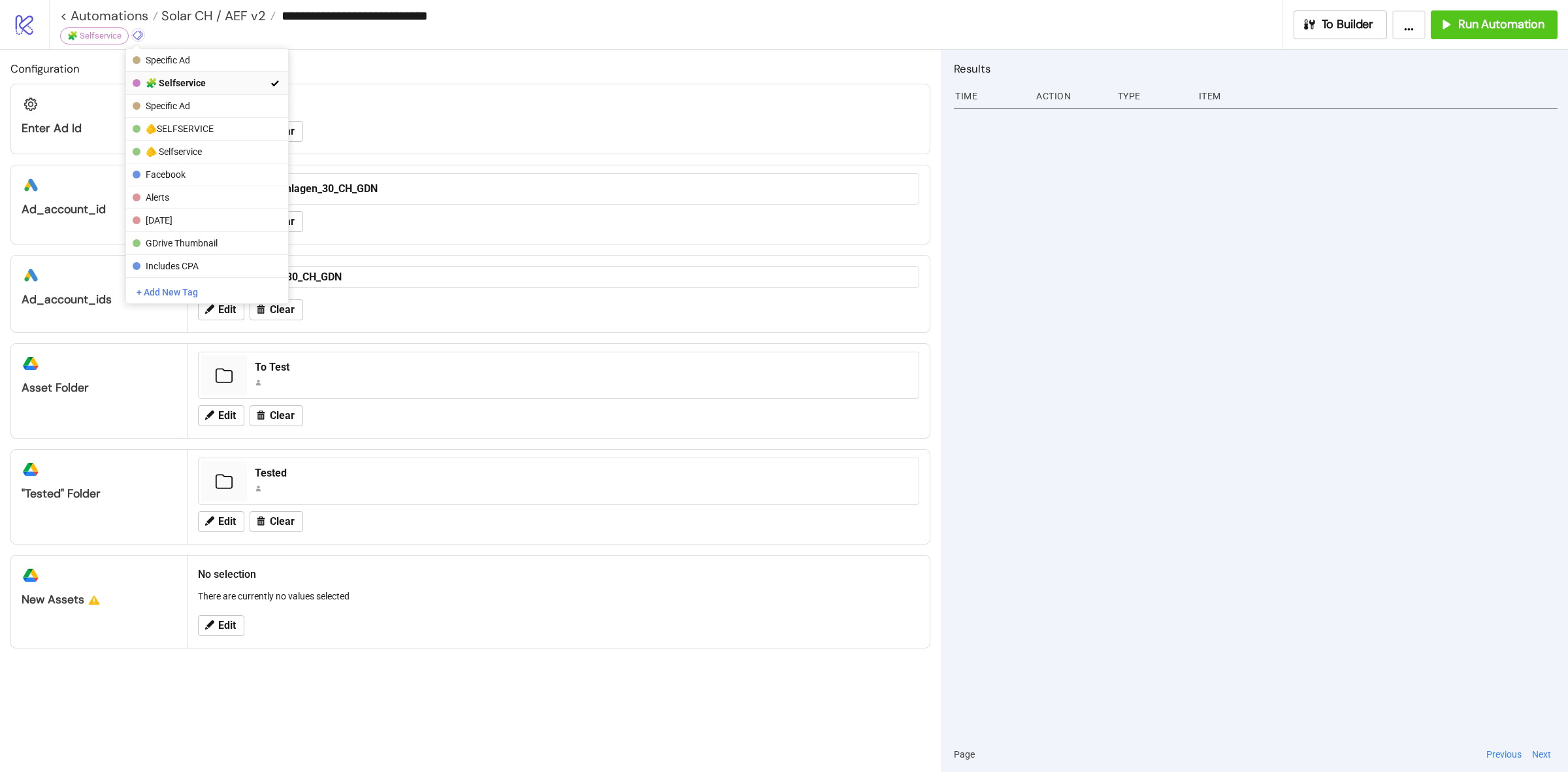
click at [207, 82] on span "🧩 Selfservice" at bounding box center [206, 83] width 121 height 10
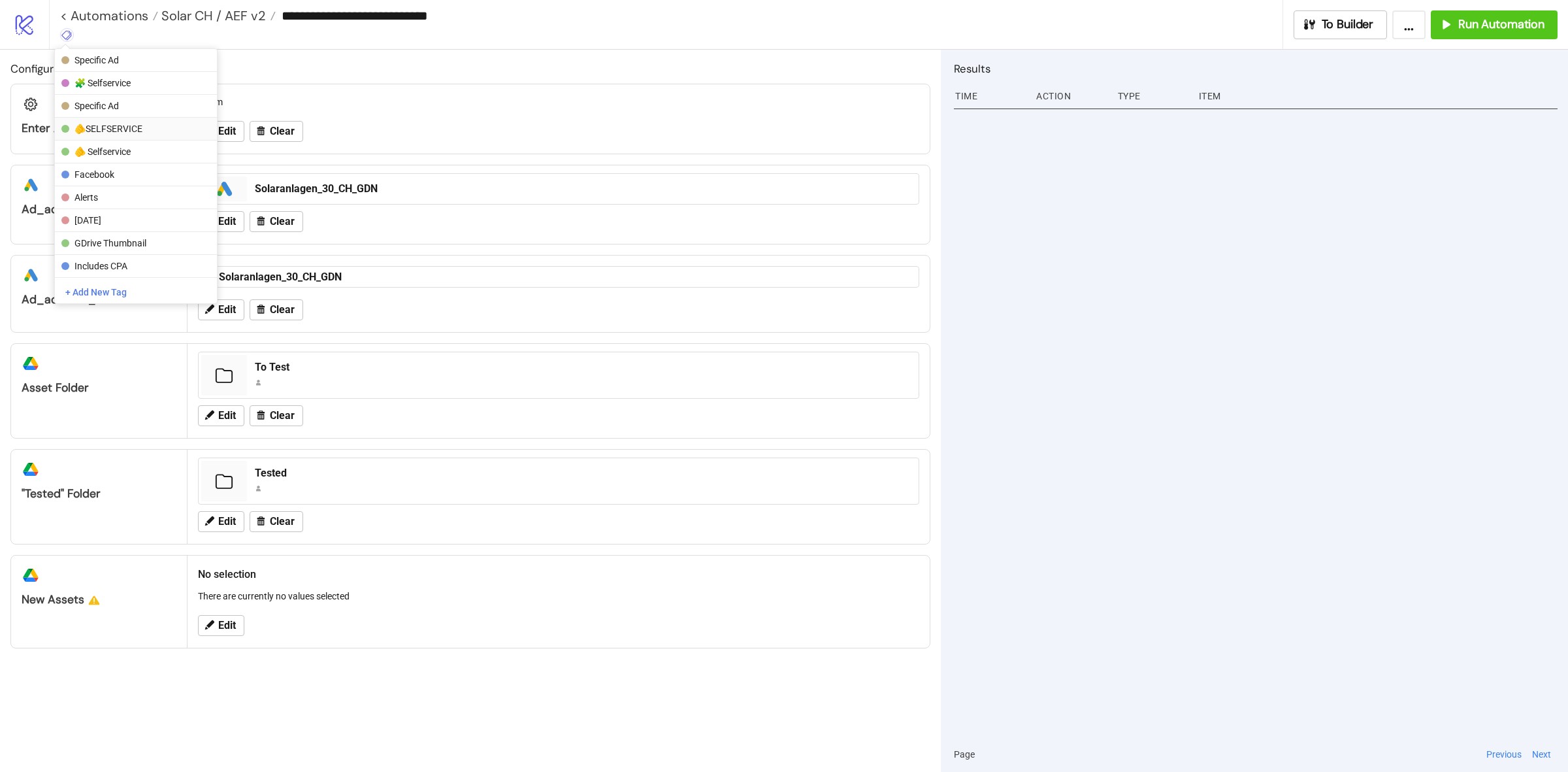
click at [161, 129] on span "🫵SELFSERVICE" at bounding box center [135, 129] width 121 height 10
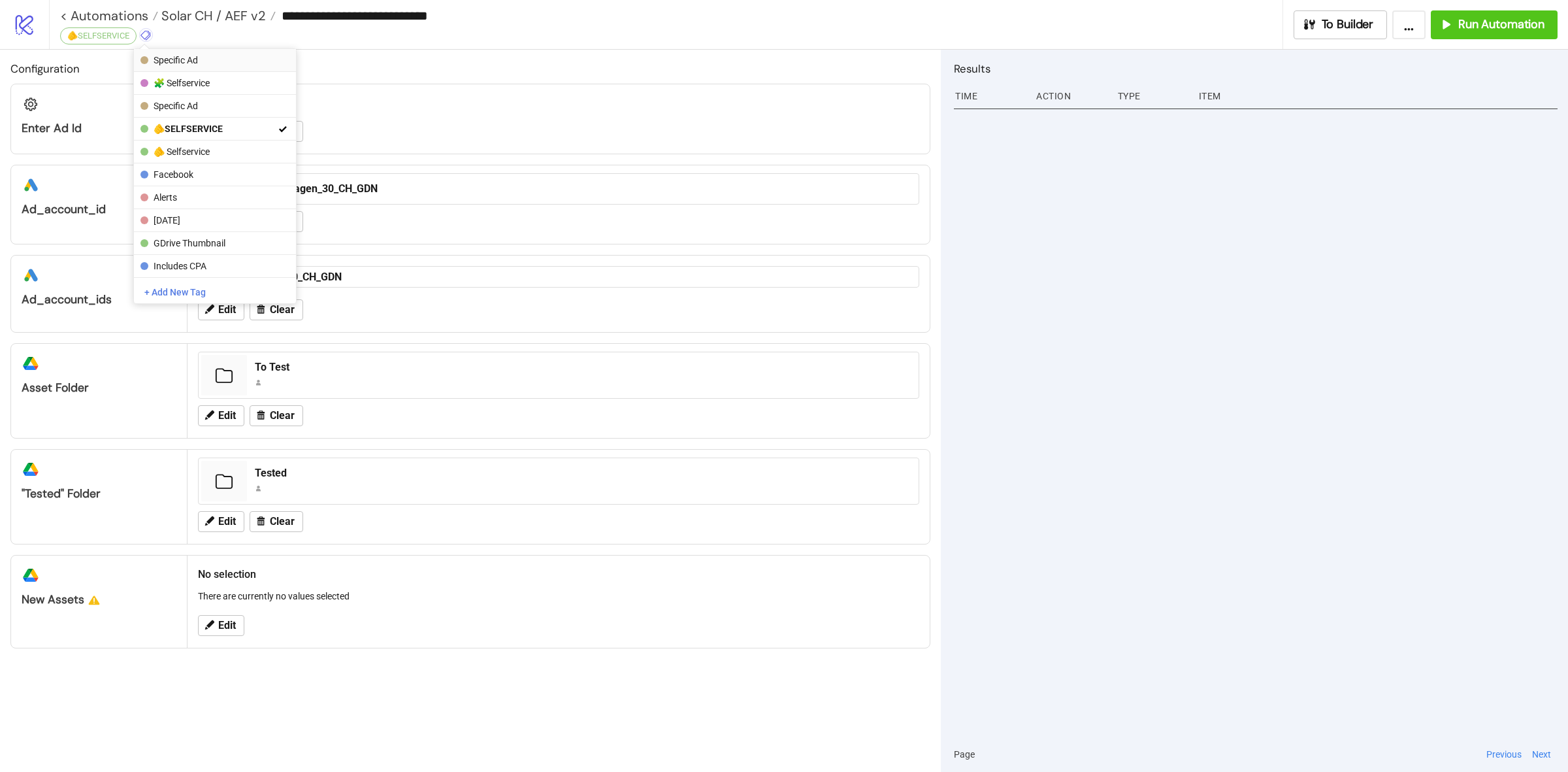
click at [194, 64] on span "Specific Ad" at bounding box center [213, 60] width 121 height 10
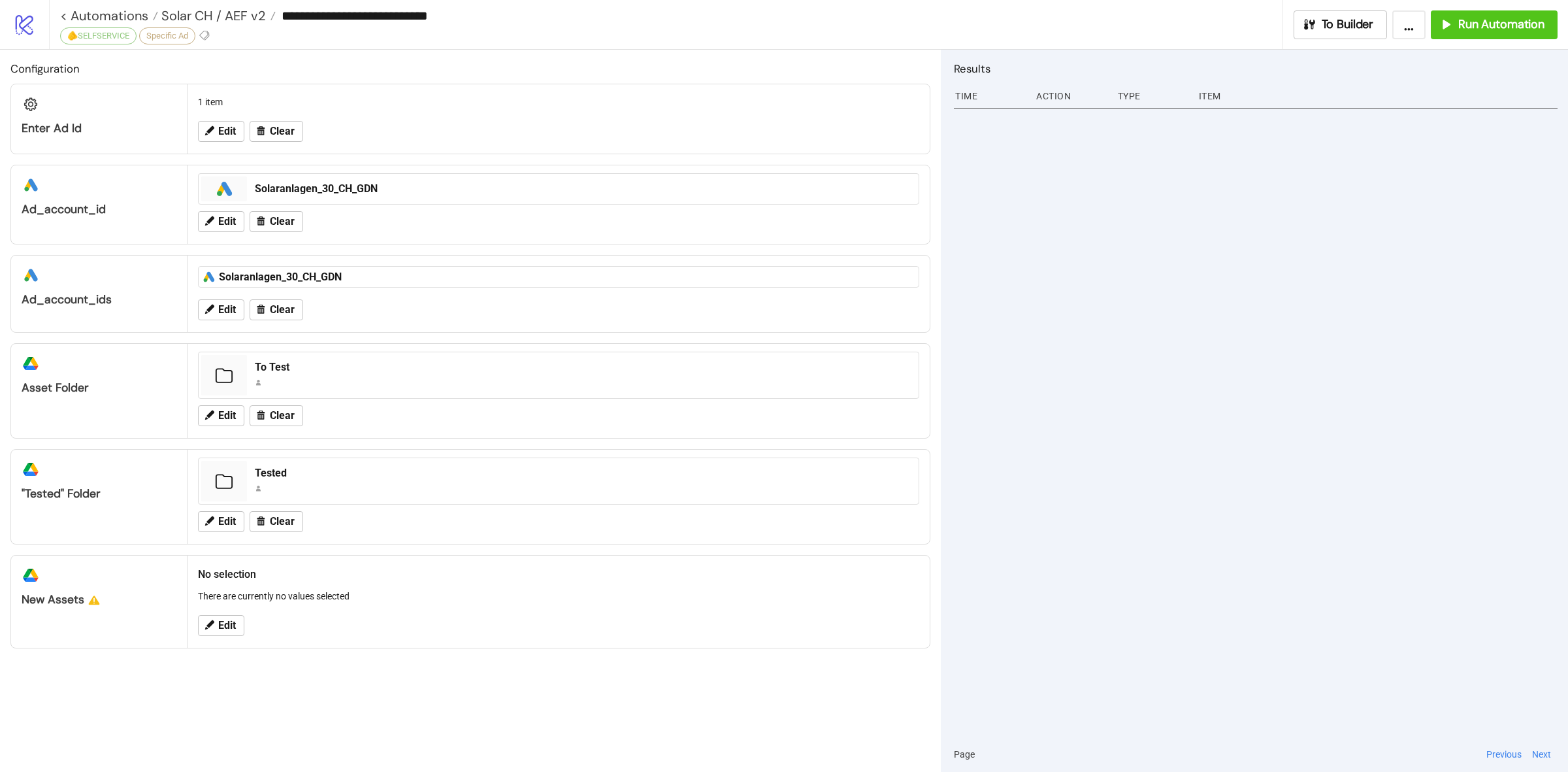
click at [442, 47] on div "**********" at bounding box center [666, 24] width 1234 height 49
click at [204, 34] on icon at bounding box center [204, 35] width 9 height 9
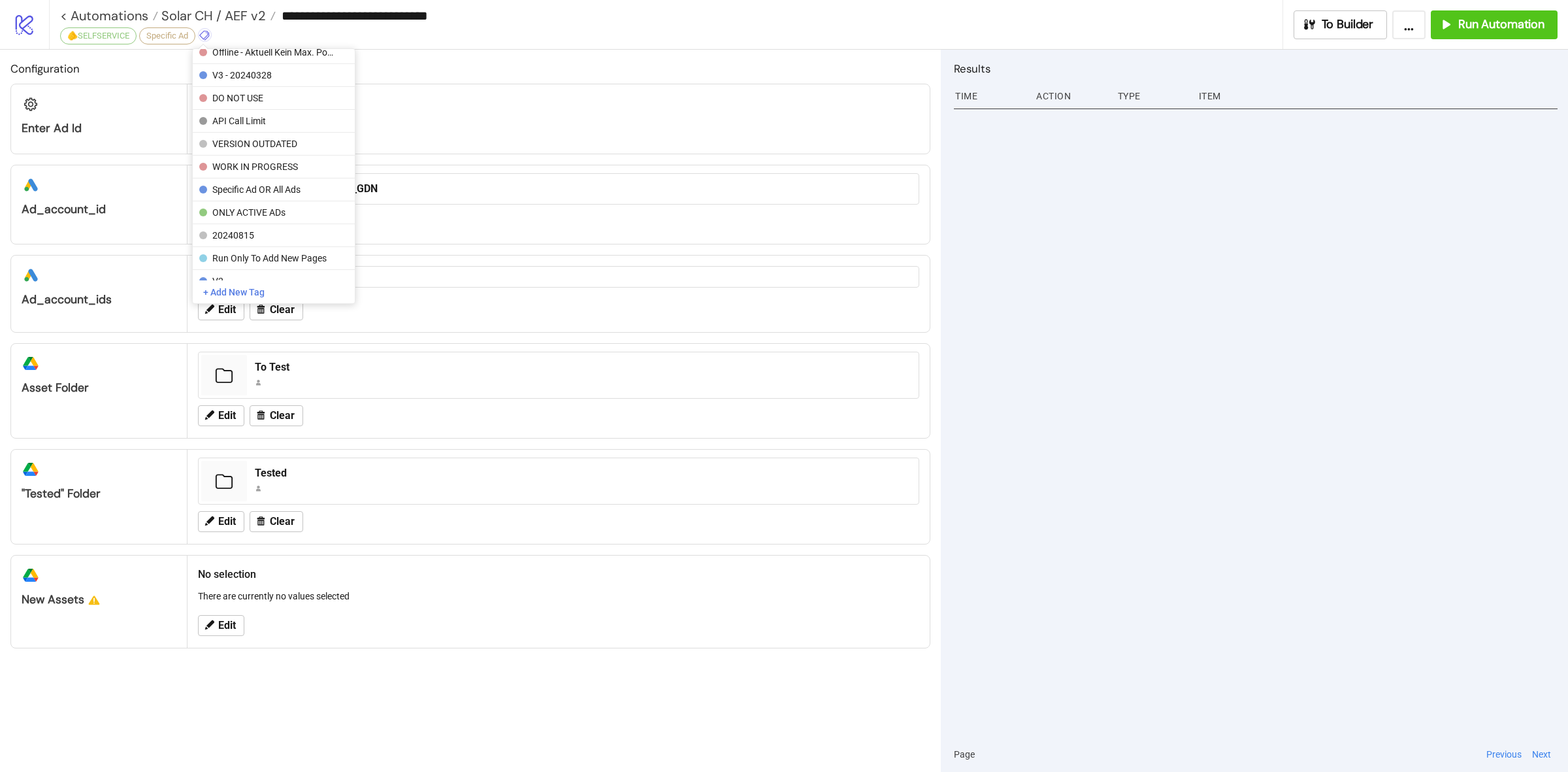
scroll to position [334, 0]
click at [303, 209] on span "ONLY ACTIVE ADs" at bounding box center [273, 207] width 121 height 10
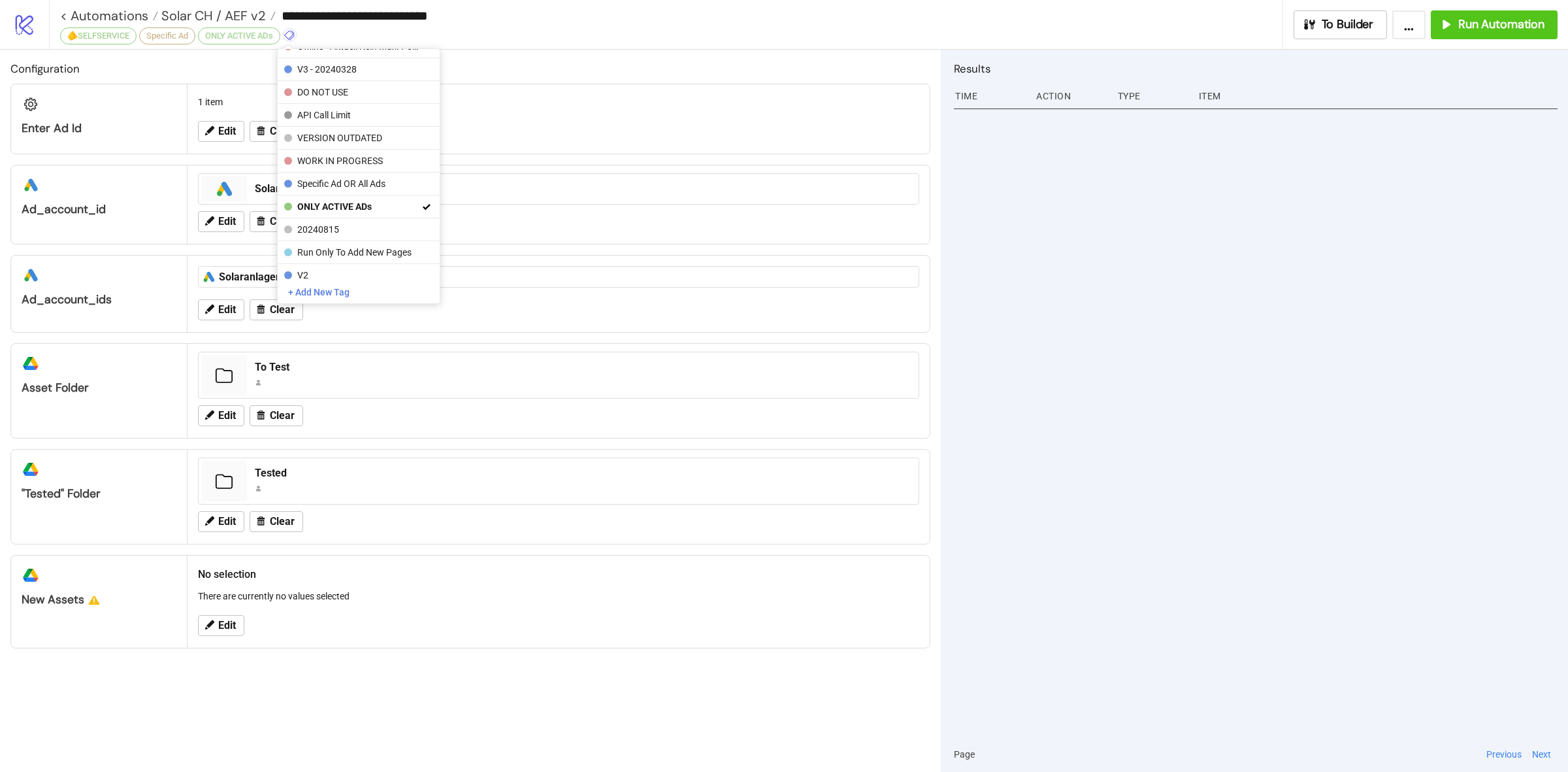
click at [604, 36] on div "**********" at bounding box center [666, 24] width 1234 height 49
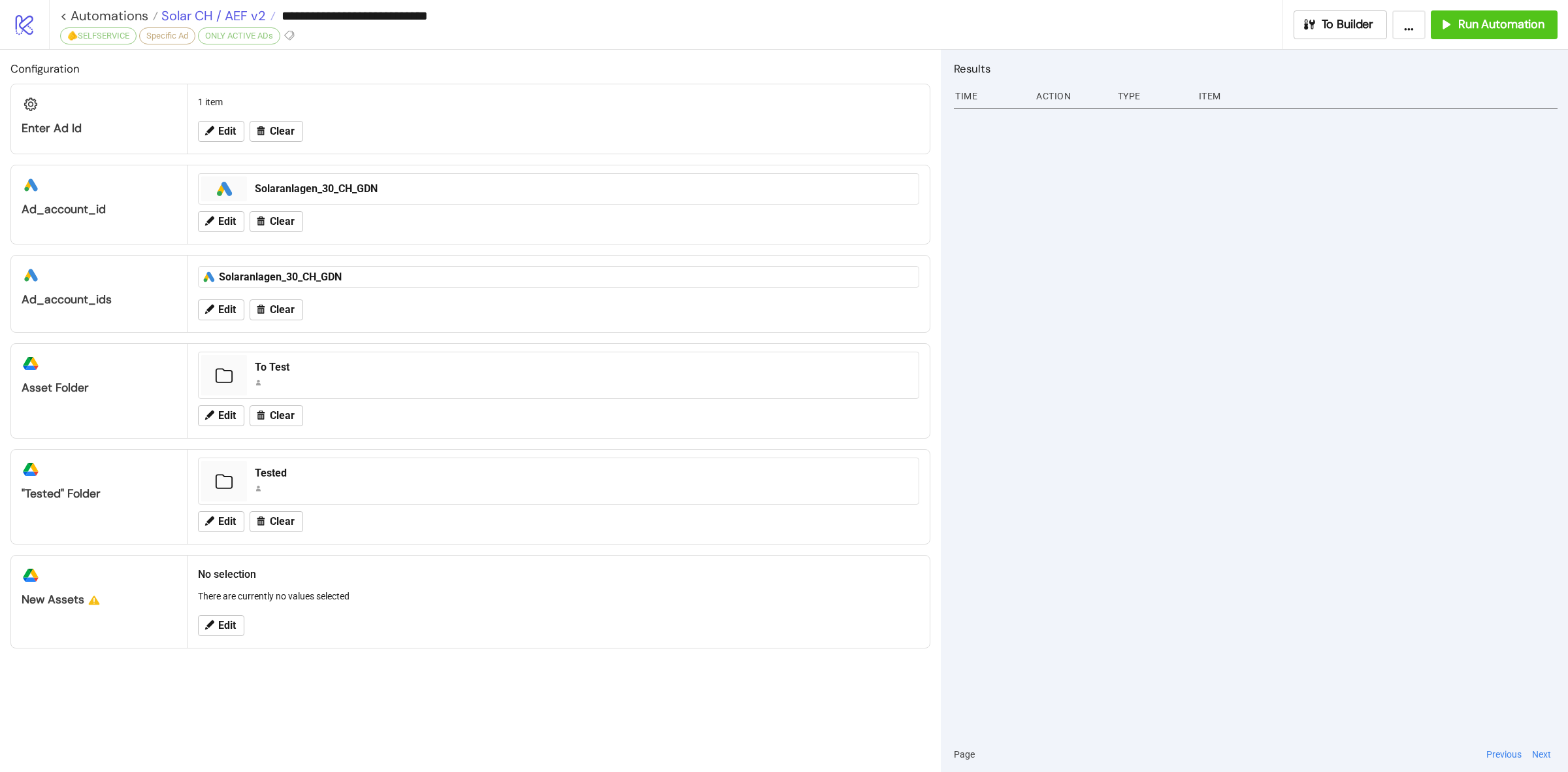
click at [222, 15] on span "Solar CH / AEF v2" at bounding box center [212, 15] width 108 height 17
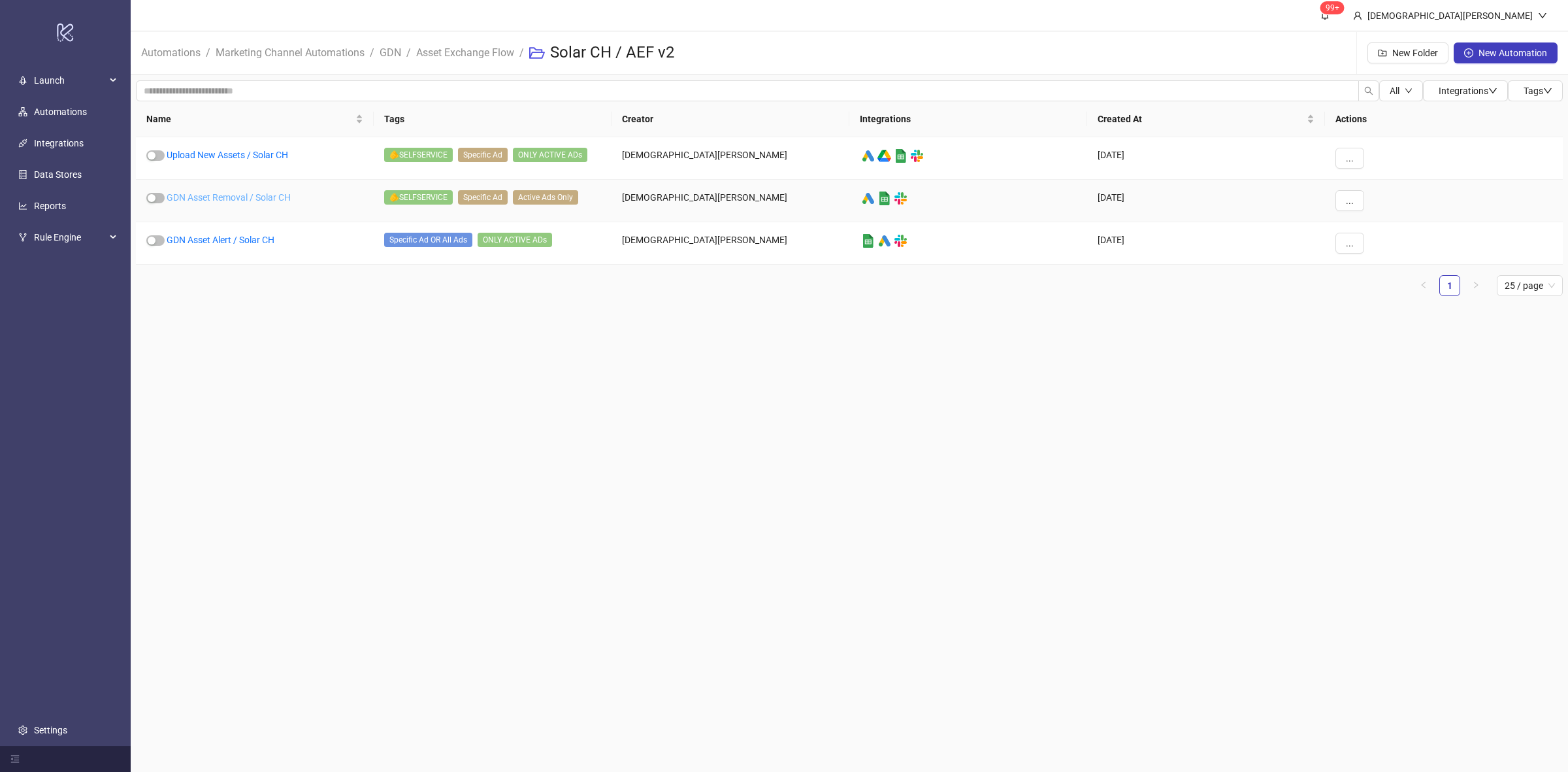
click at [226, 198] on link "GDN Asset Removal / Solar CH" at bounding box center [229, 197] width 124 height 10
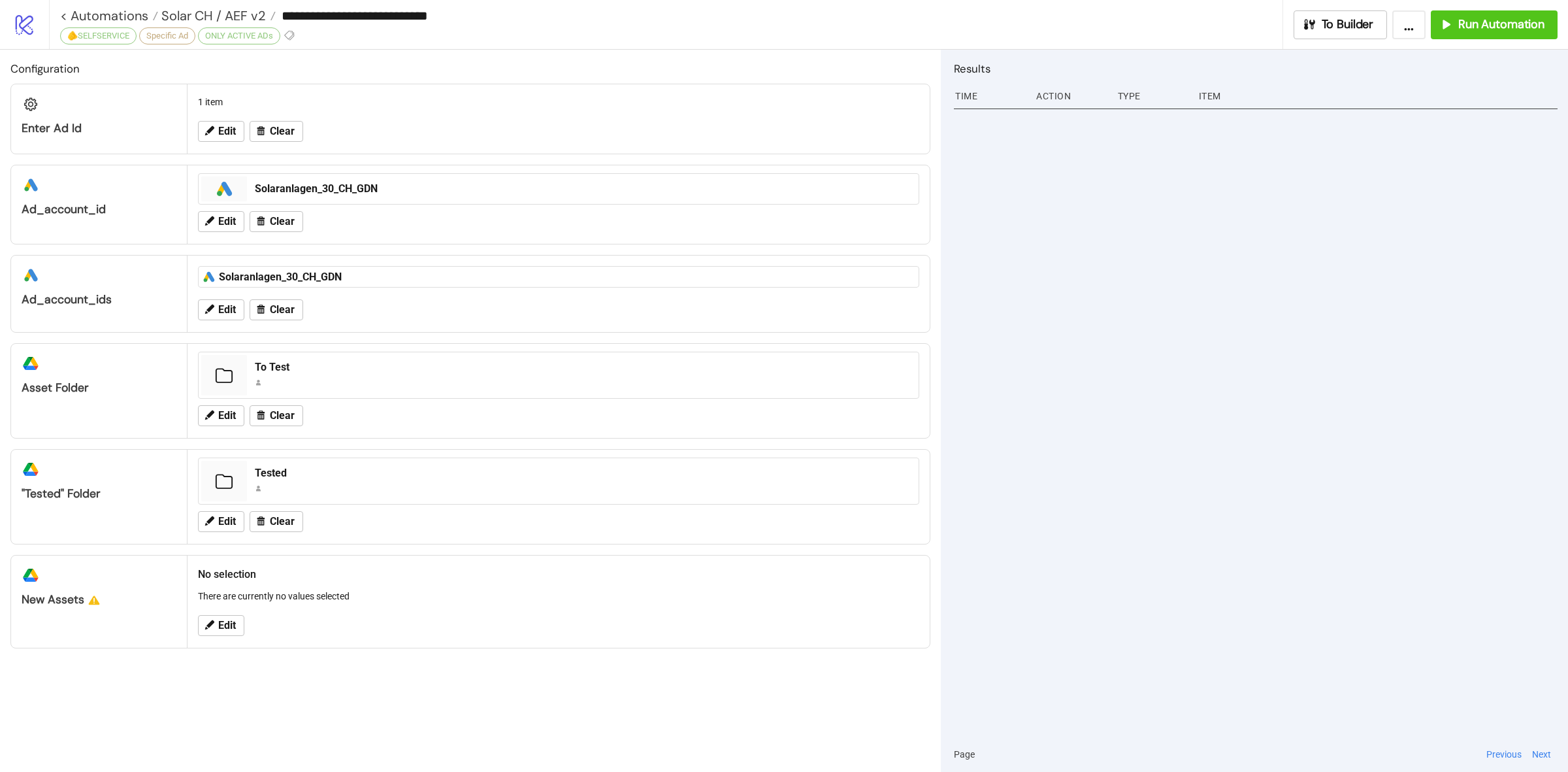
type input "**********"
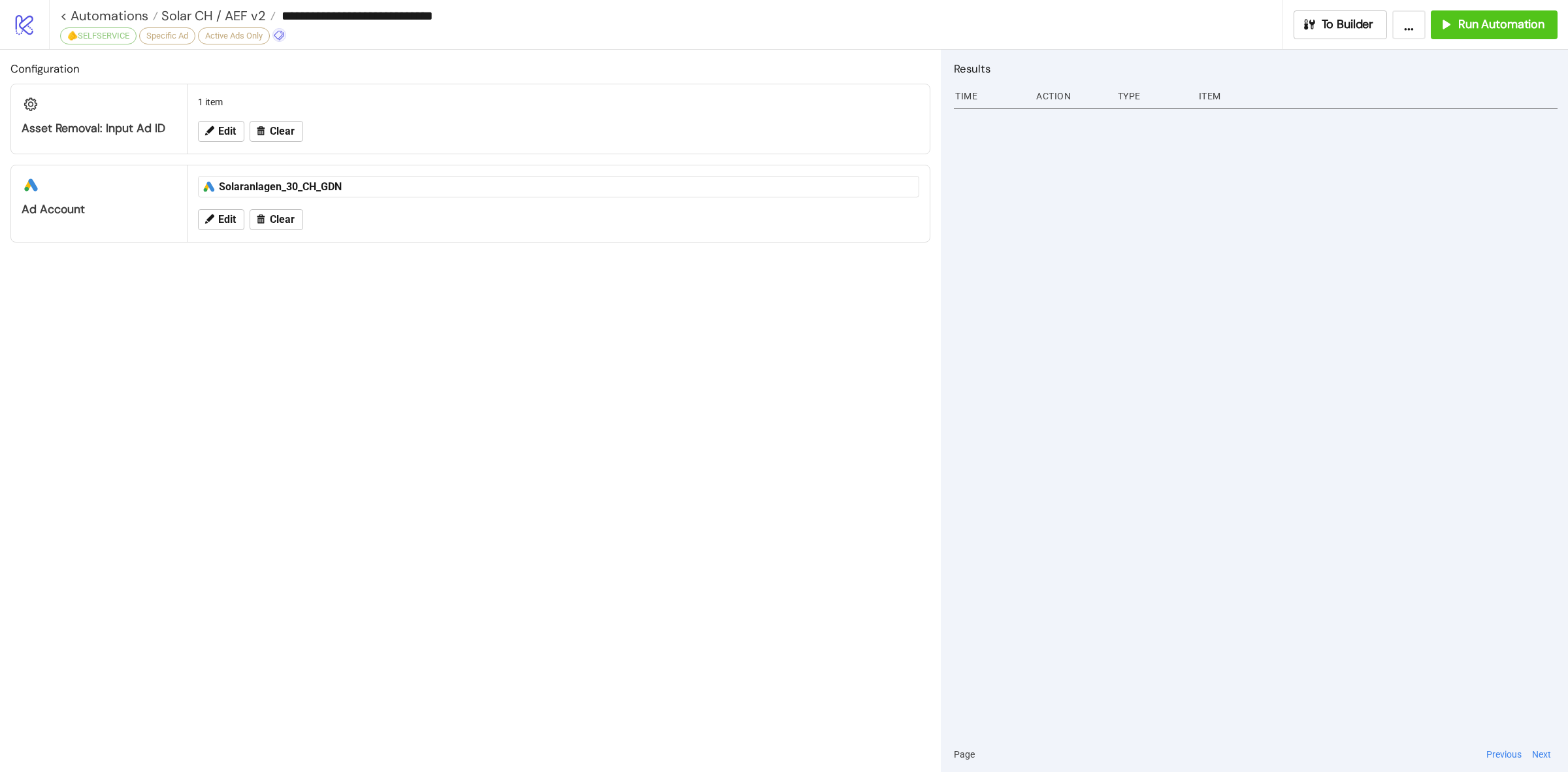
click at [283, 36] on icon at bounding box center [279, 35] width 12 height 12
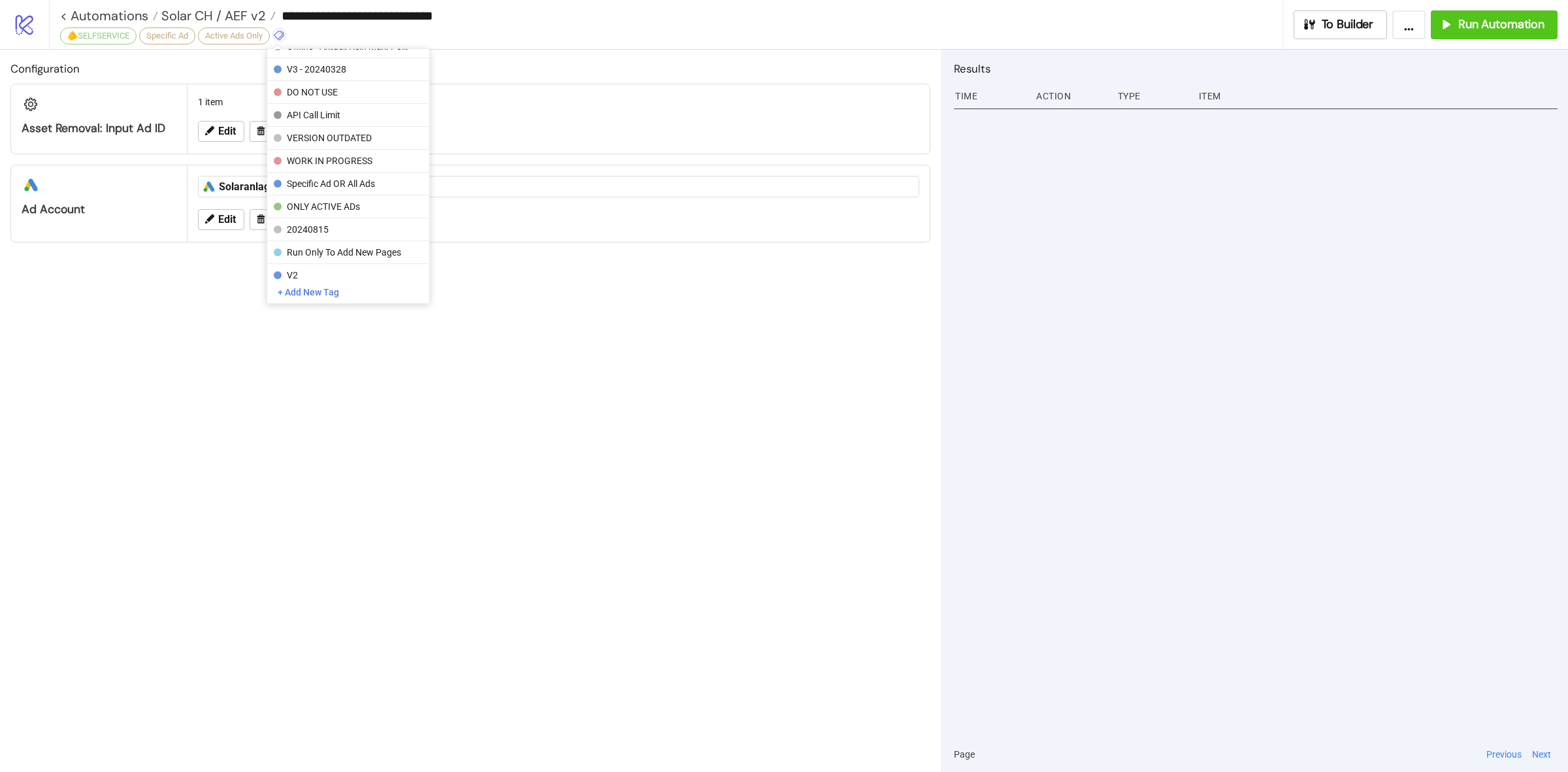
scroll to position [300, 0]
click at [384, 237] on span "ONLY ACTIVE ADs" at bounding box center [347, 241] width 121 height 10
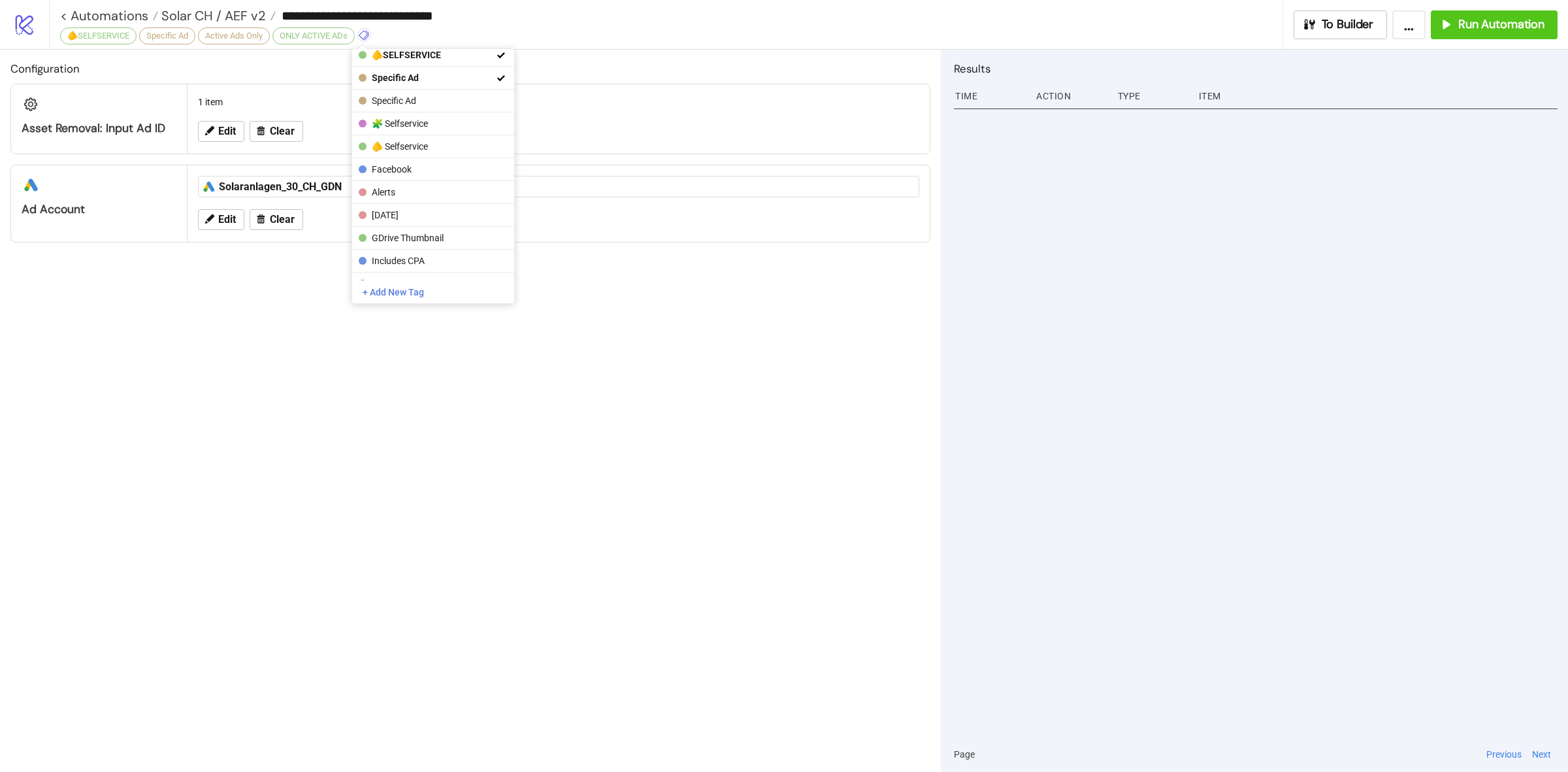
scroll to position [0, 0]
click at [370, 36] on icon at bounding box center [364, 35] width 12 height 12
click at [489, 127] on button "Active Ads Only" at bounding box center [433, 129] width 162 height 23
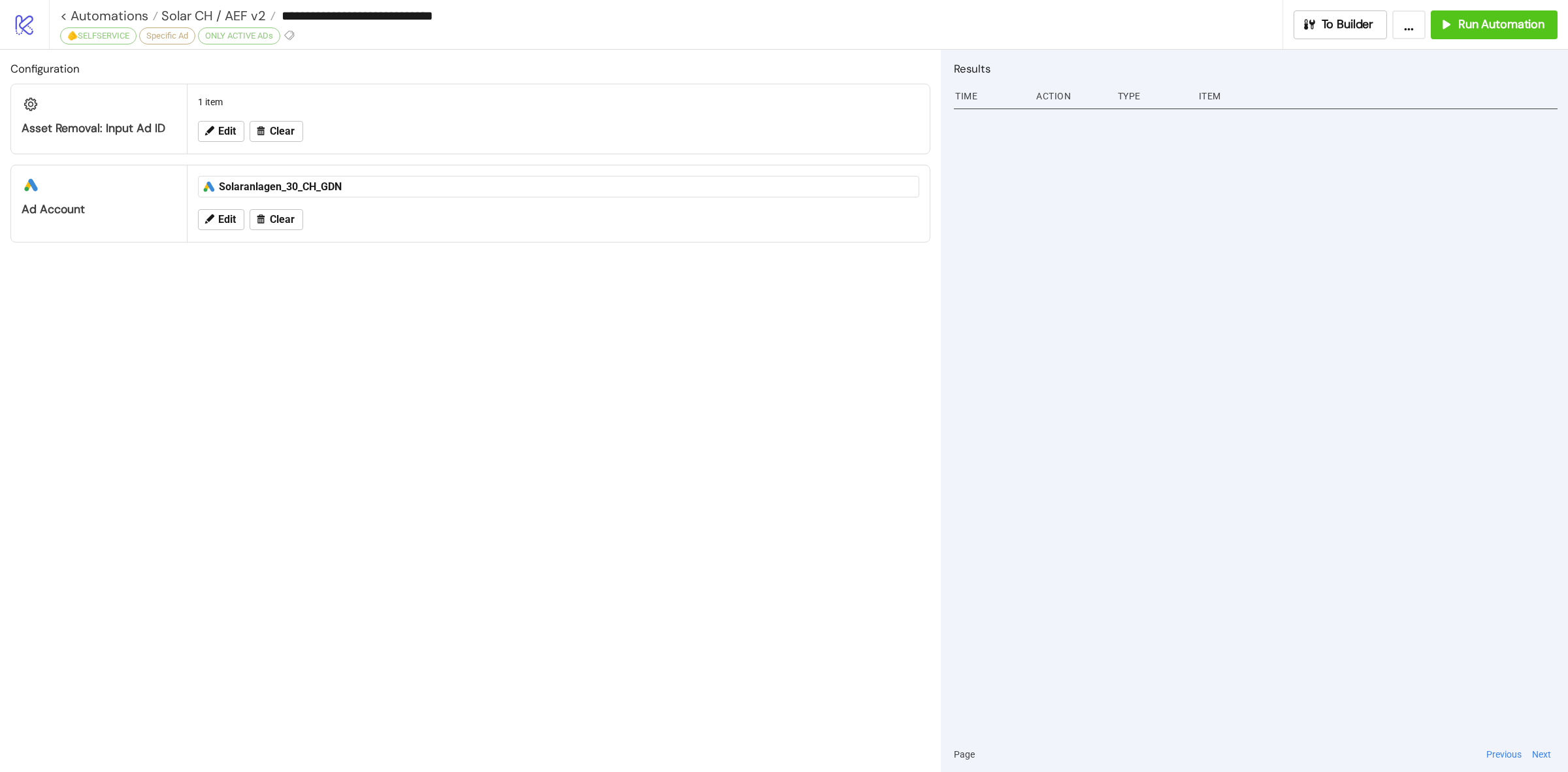
click at [687, 357] on div "Configuration Asset Removal: Input Ad ID 1 item Edit Clear platform/google_ads …" at bounding box center [470, 411] width 941 height 722
click at [232, 11] on span "Solar CH / AEF v2" at bounding box center [212, 15] width 108 height 17
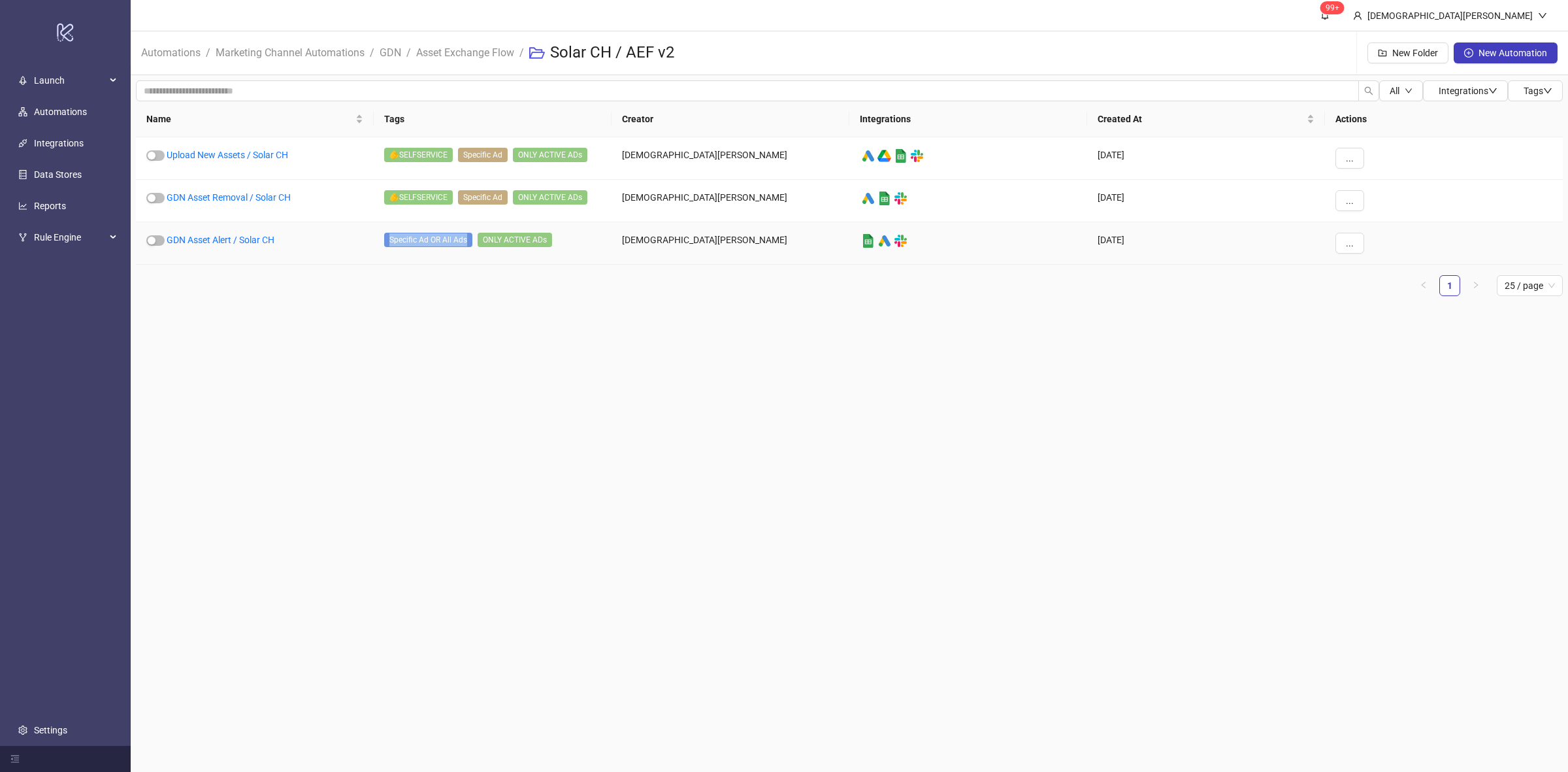
drag, startPoint x: 389, startPoint y: 239, endPoint x: 469, endPoint y: 243, distance: 80.1
click at [469, 243] on span "Specific Ad OR All Ads" at bounding box center [428, 239] width 89 height 15
click at [576, 365] on main "99+ [PERSON_NAME] Automations / Marketing Channel Automations / GDN / Asset Exc…" at bounding box center [849, 386] width 1438 height 772
click at [251, 240] on link "GDN Asset Alert / Solar CH" at bounding box center [220, 240] width 108 height 10
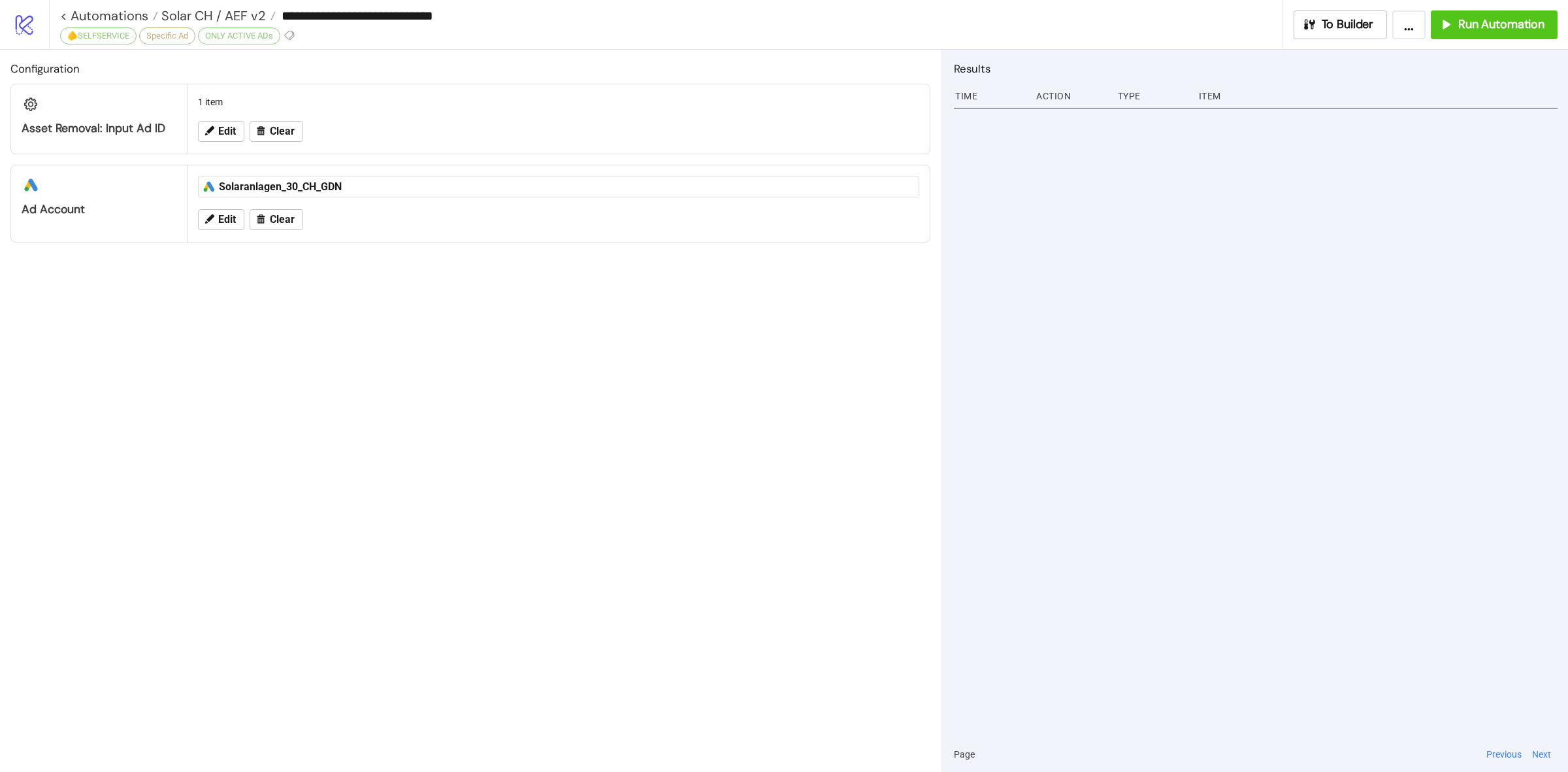
type input "**********"
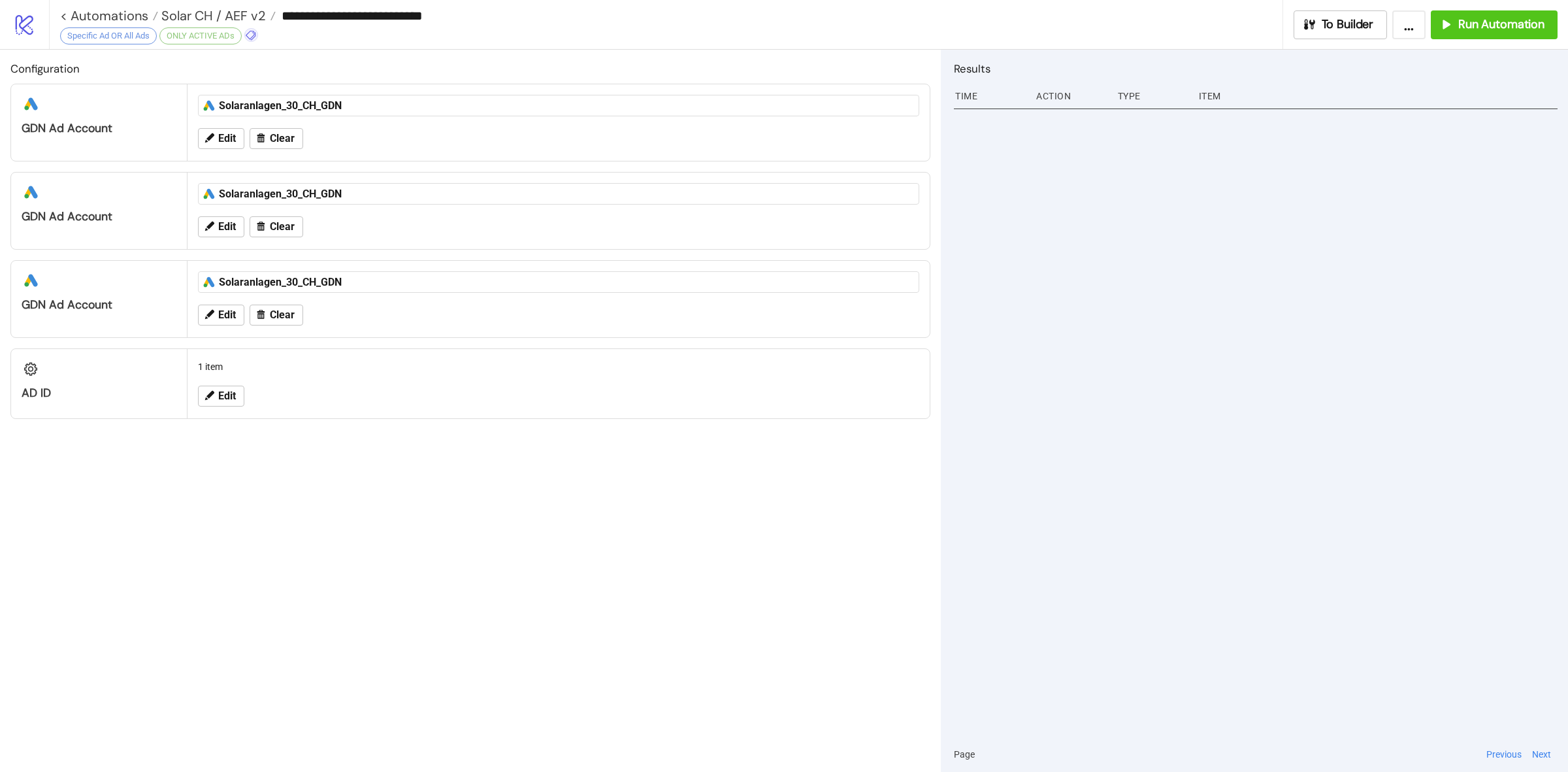
click at [250, 37] on icon at bounding box center [251, 35] width 12 height 12
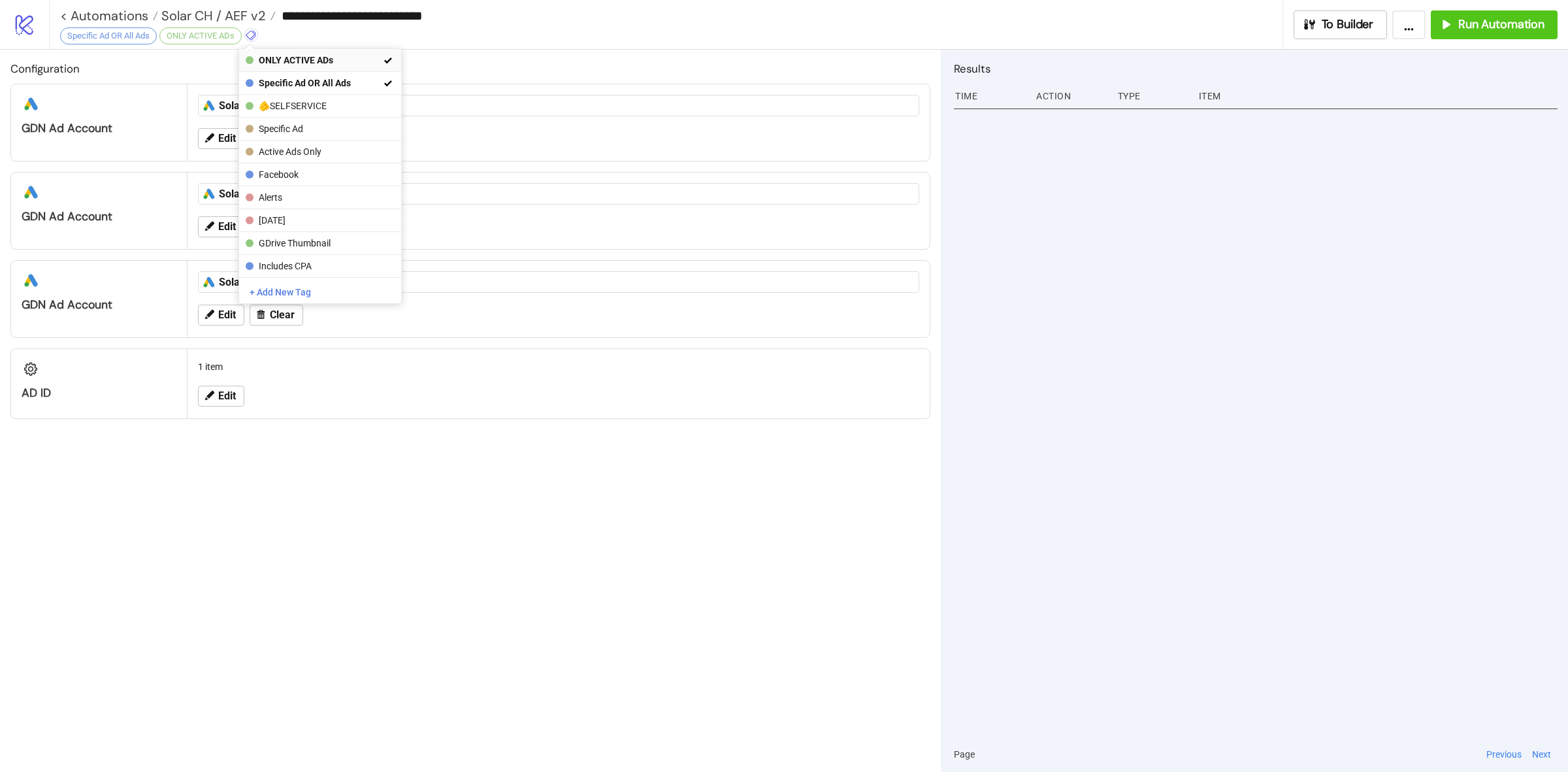
click at [338, 62] on span "ONLY ACTIVE ADs" at bounding box center [319, 60] width 121 height 10
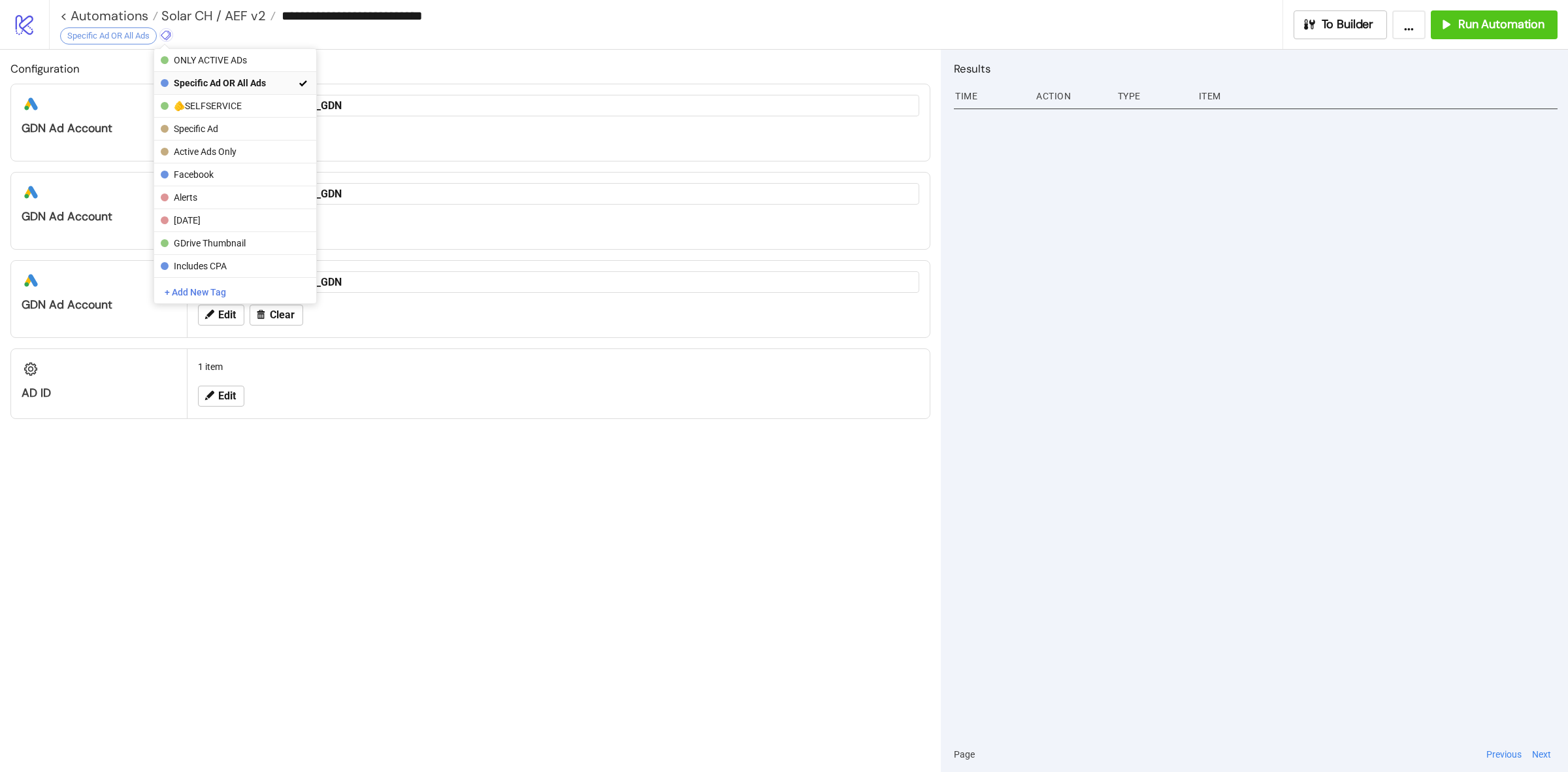
click at [272, 83] on span "Specific Ad OR All Ads" at bounding box center [234, 83] width 121 height 10
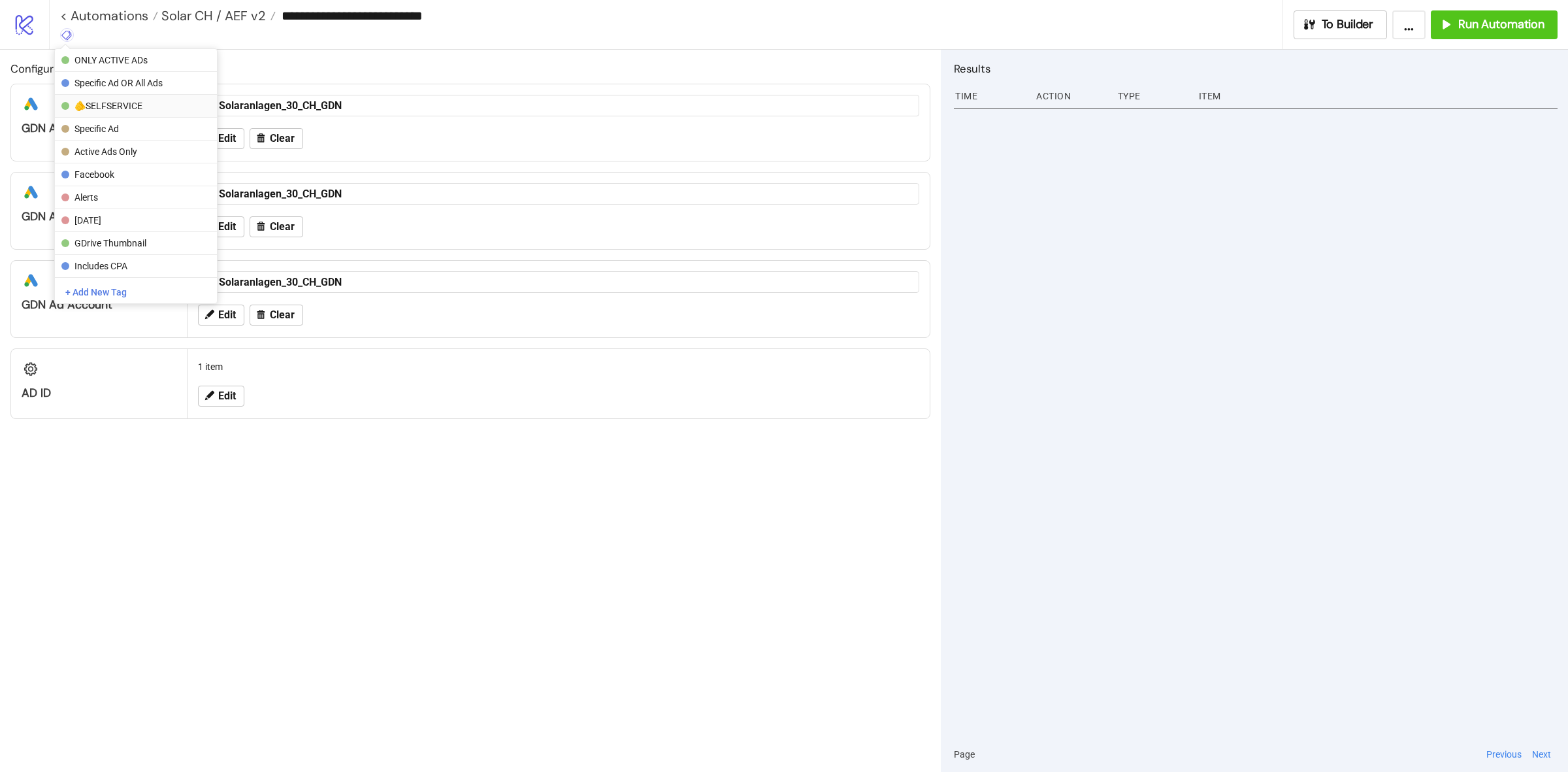
click at [134, 102] on span "🫵SELFSERVICE" at bounding box center [135, 106] width 121 height 10
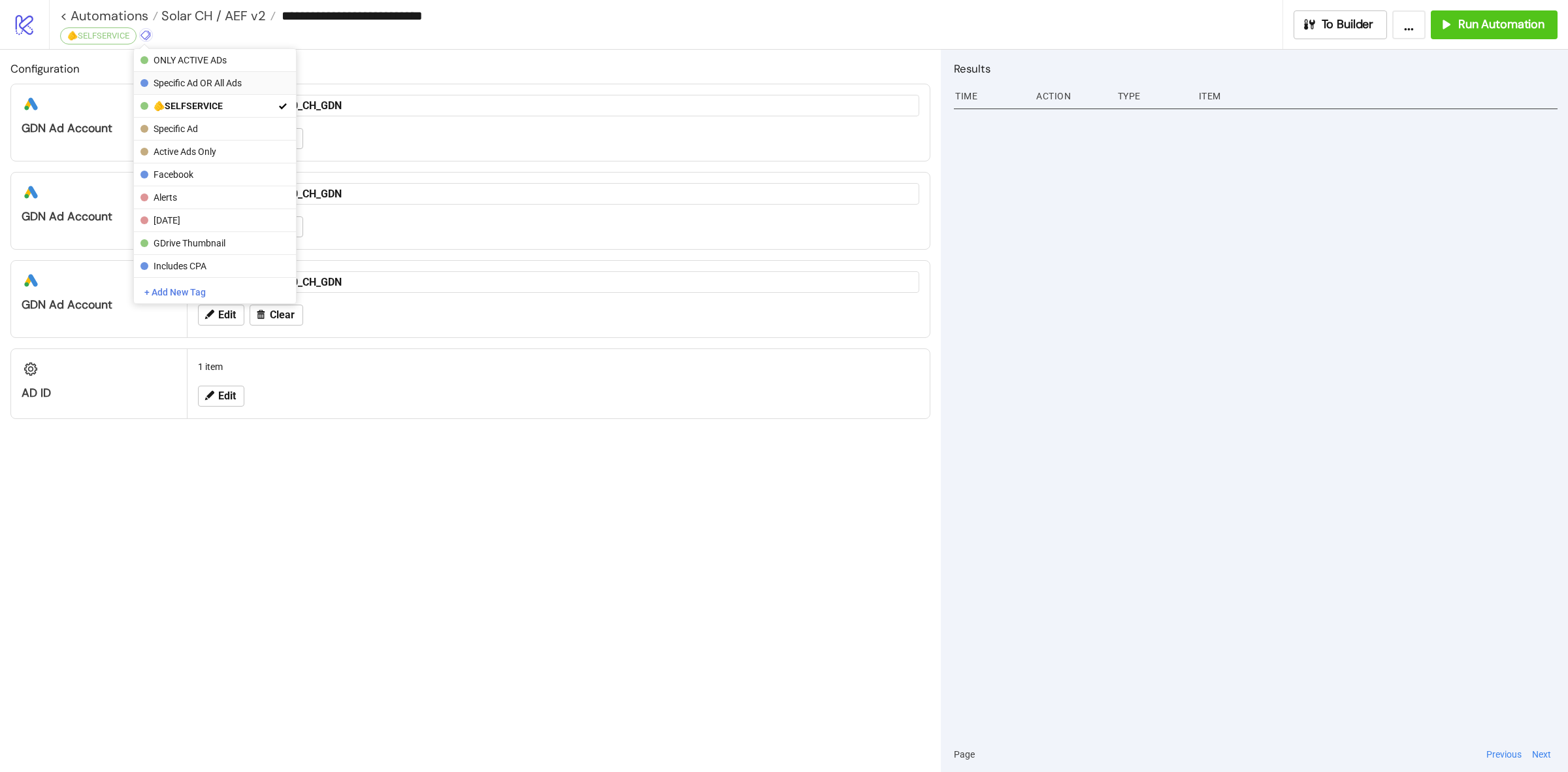
click at [217, 79] on span "Specific Ad OR All Ads" at bounding box center [213, 83] width 121 height 10
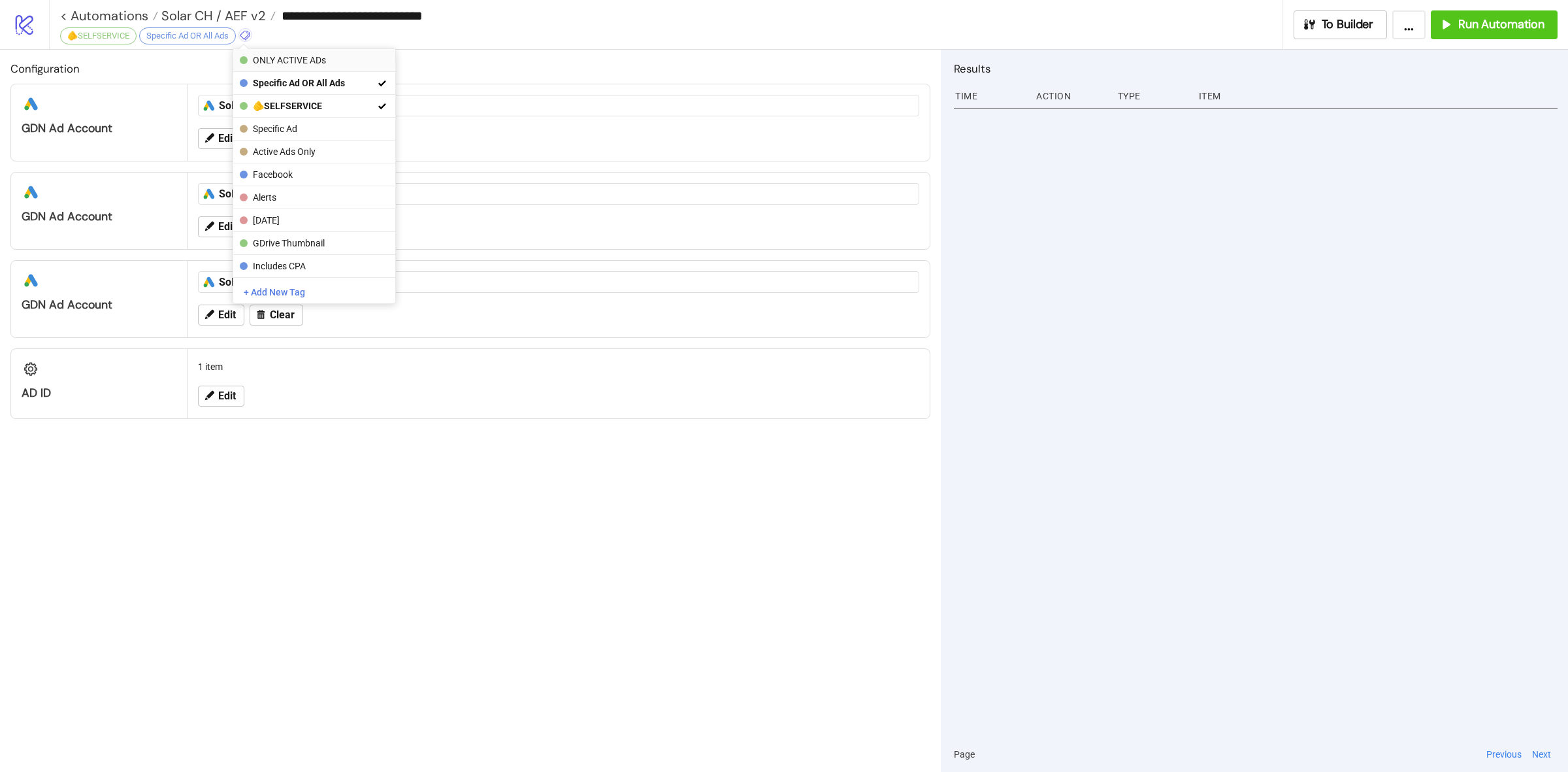
click at [262, 62] on span "ONLY ACTIVE ADs" at bounding box center [313, 60] width 121 height 10
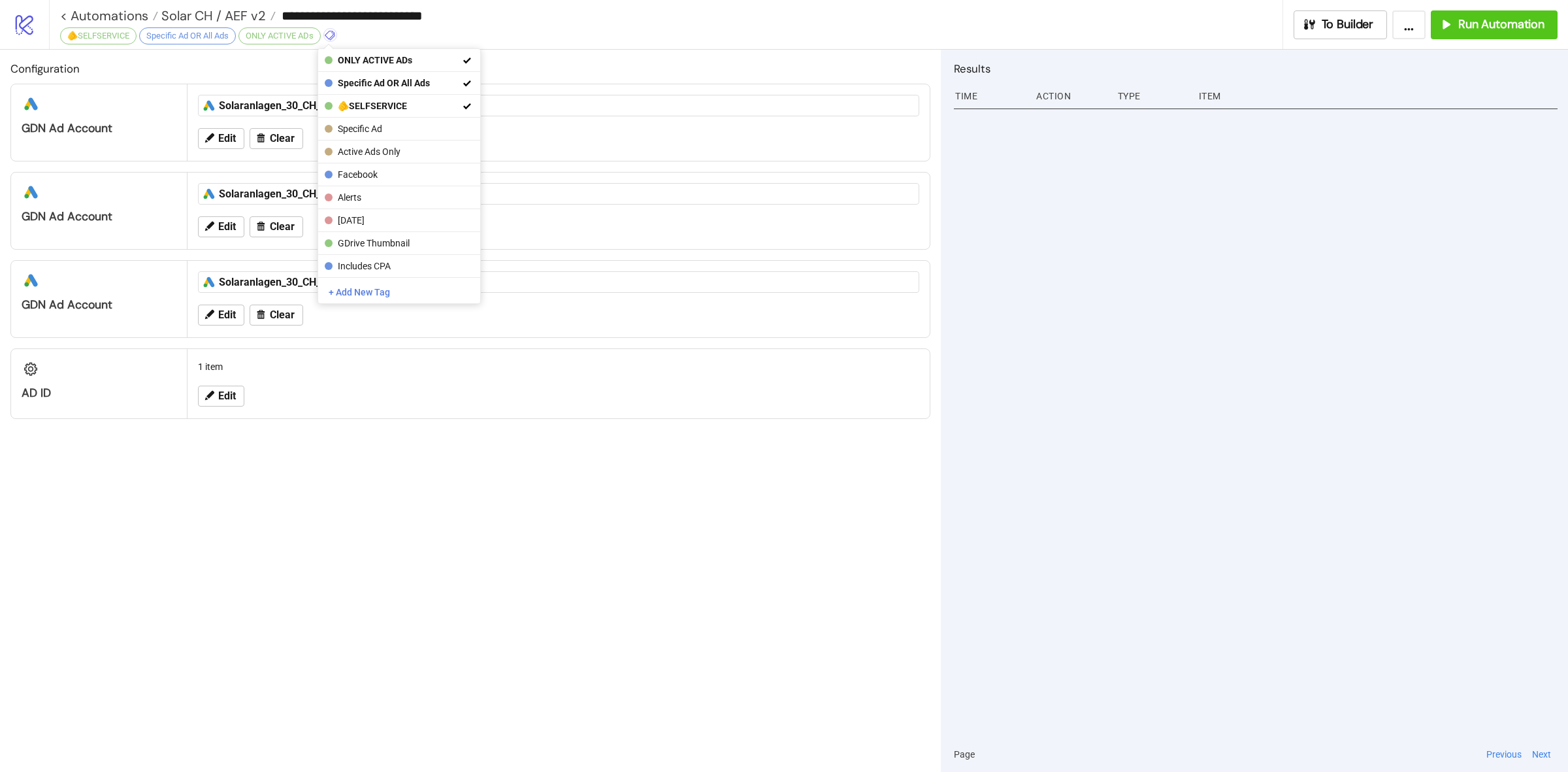
click at [420, 454] on div "Configuration platform/google_ads GDN Ad Account platform/google_ads Solaranlag…" at bounding box center [470, 411] width 941 height 722
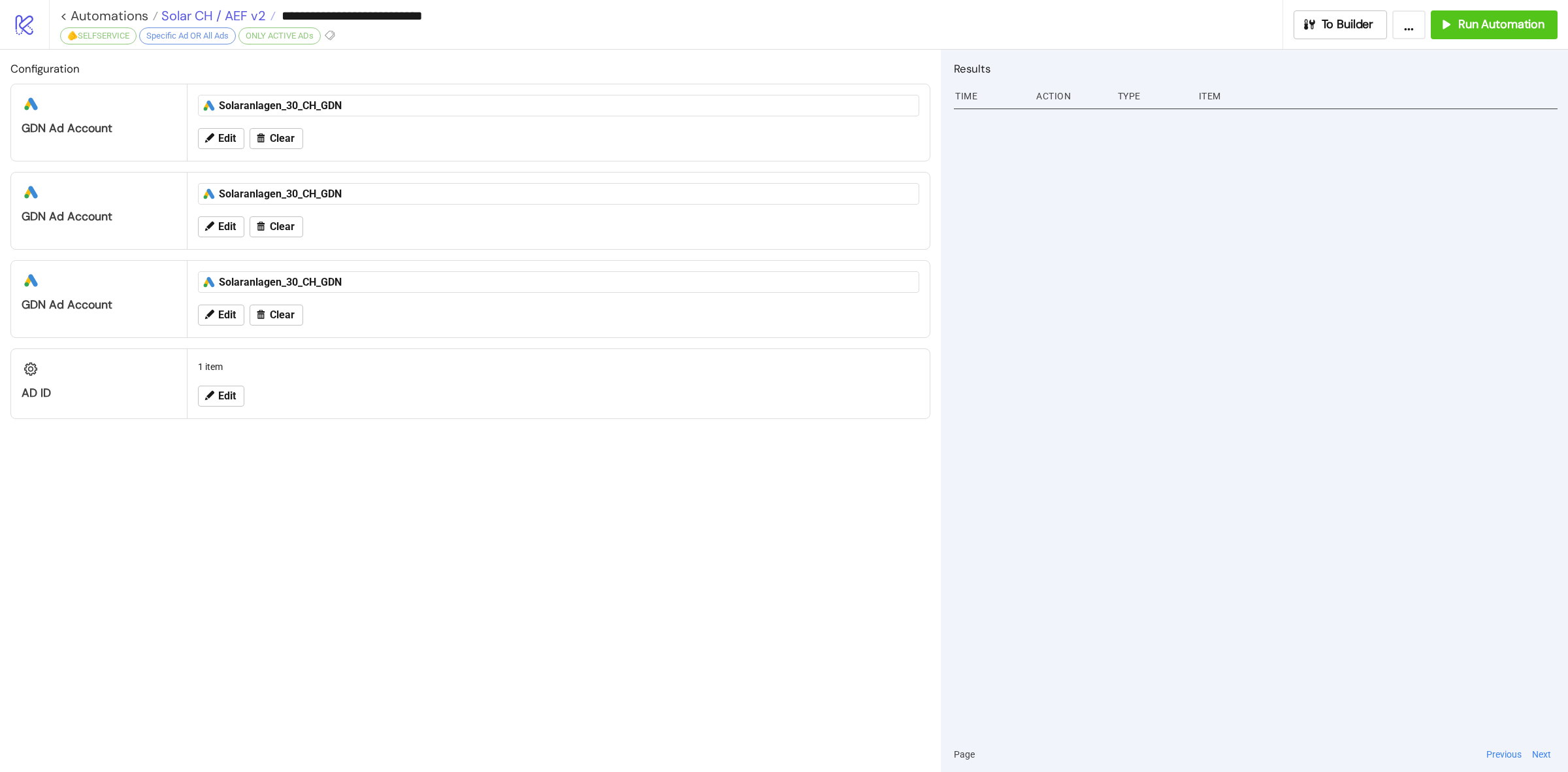
click at [226, 15] on span "Solar CH / AEF v2" at bounding box center [212, 15] width 108 height 17
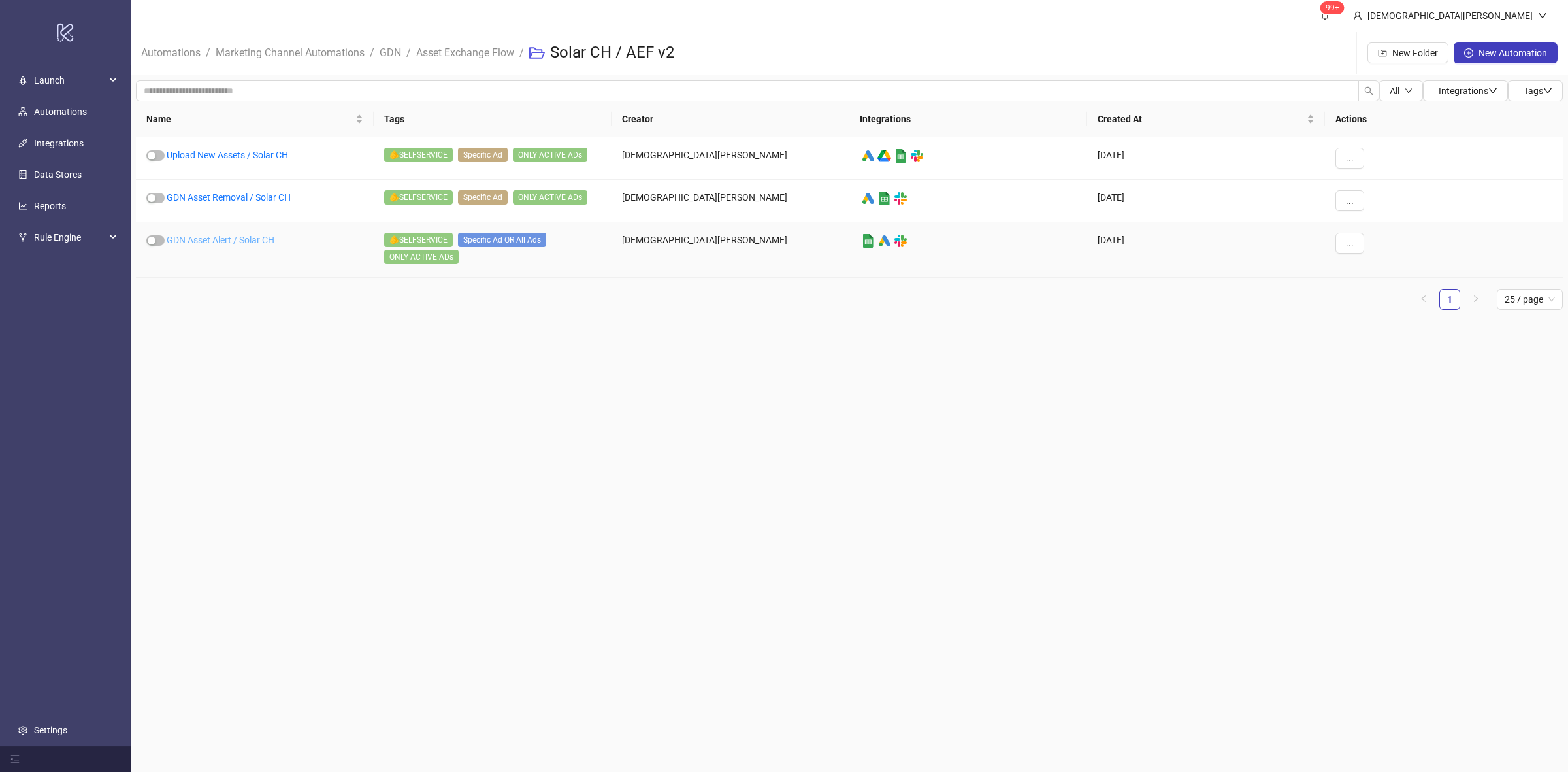
click at [242, 239] on link "GDN Asset Alert / Solar CH" at bounding box center [220, 240] width 108 height 10
drag, startPoint x: 382, startPoint y: 285, endPoint x: 877, endPoint y: 398, distance: 507.7
click at [881, 400] on main "99+ [PERSON_NAME] Automations / Marketing Channel Automations / GDN / Asset Exc…" at bounding box center [849, 386] width 1438 height 772
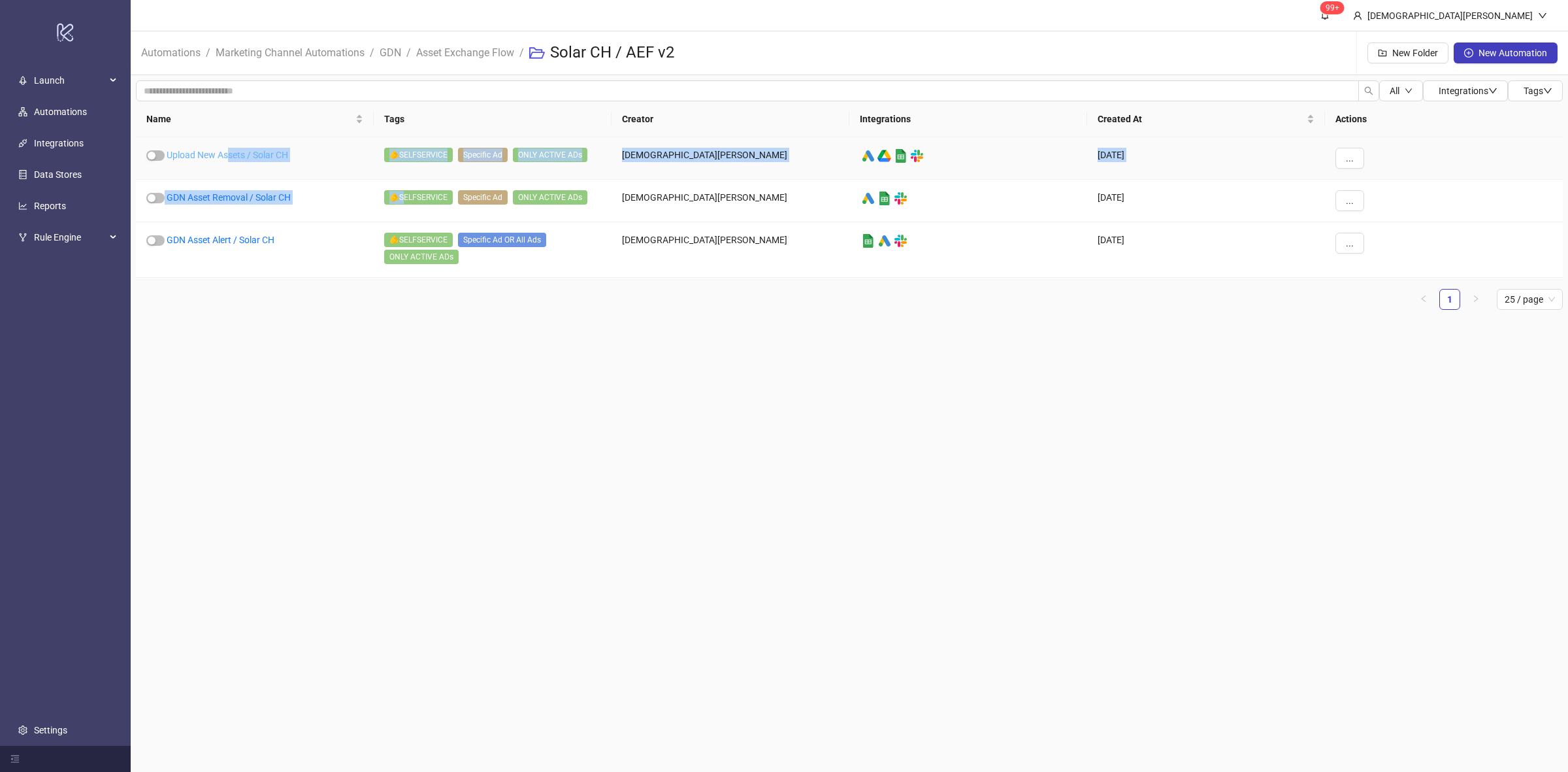
drag, startPoint x: 243, startPoint y: 164, endPoint x: 230, endPoint y: 160, distance: 13.6
click at [230, 160] on div "Upload New Assets / Solar CH 🫵SELFSERVICE Specific Ad ONLY ACTIVE ADs [DEMOGRAP…" at bounding box center [849, 207] width 1427 height 140
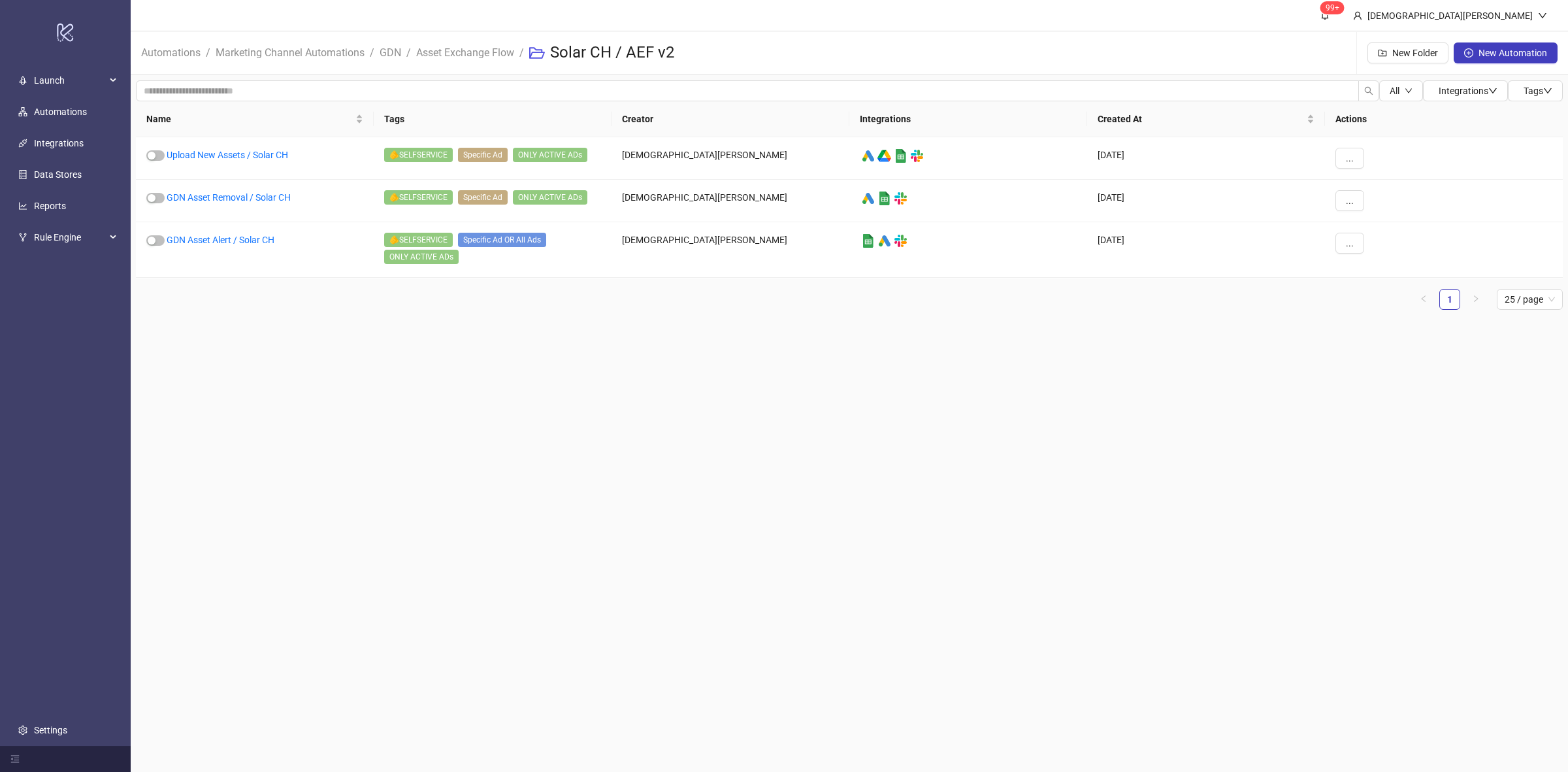
click at [626, 417] on main "99+ [PERSON_NAME] Automations / Marketing Channel Automations / GDN / Asset Exc…" at bounding box center [849, 386] width 1438 height 772
click at [1351, 156] on span "..." at bounding box center [1349, 158] width 8 height 10
click at [1379, 406] on main "99+ [PERSON_NAME] Automations / Marketing Channel Automations / GDN / Asset Exc…" at bounding box center [849, 386] width 1438 height 772
click at [239, 154] on link "Upload New Assets / Solar CH" at bounding box center [227, 155] width 121 height 10
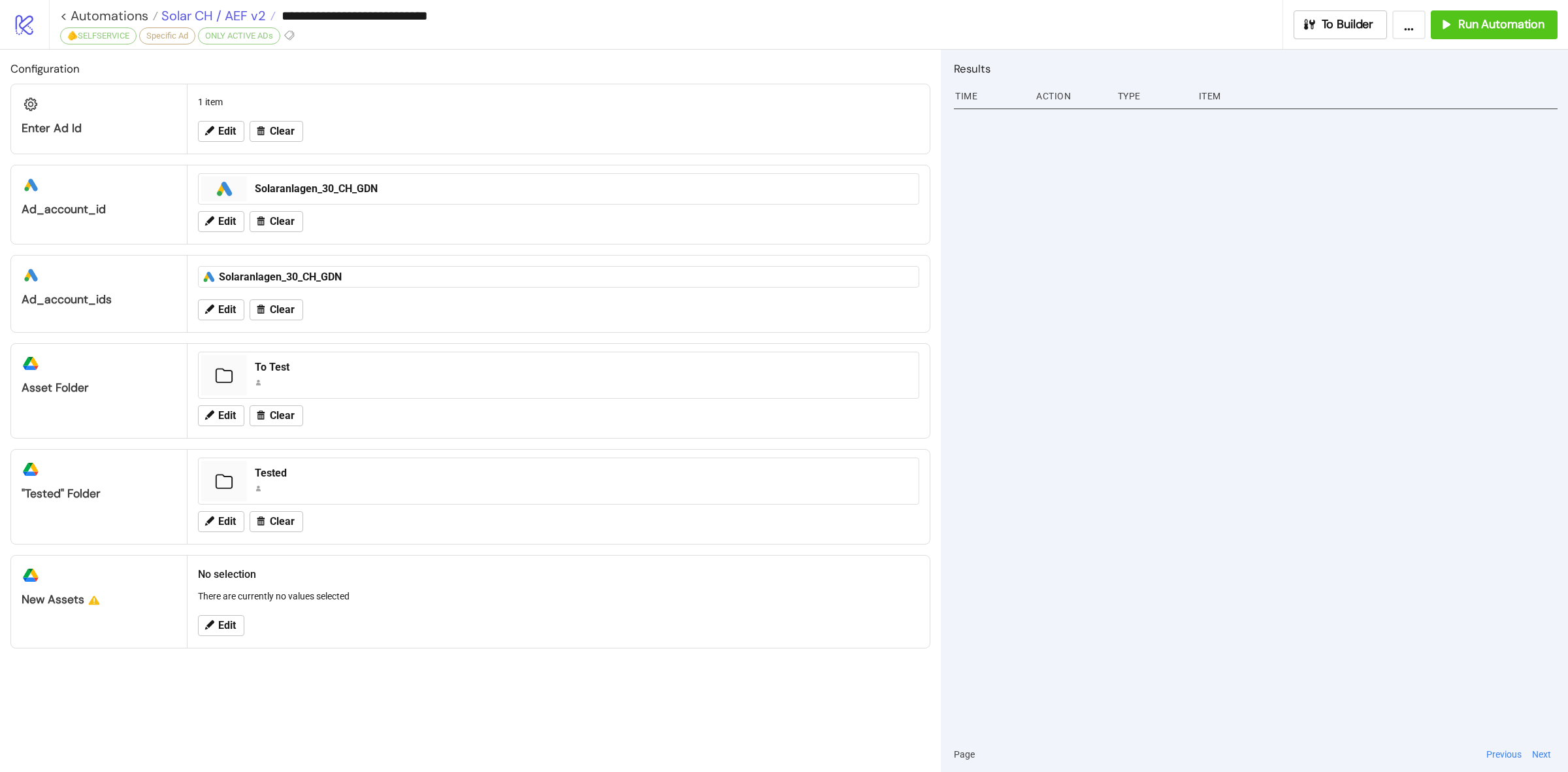
click at [226, 10] on span "Solar CH / AEF v2" at bounding box center [212, 15] width 108 height 17
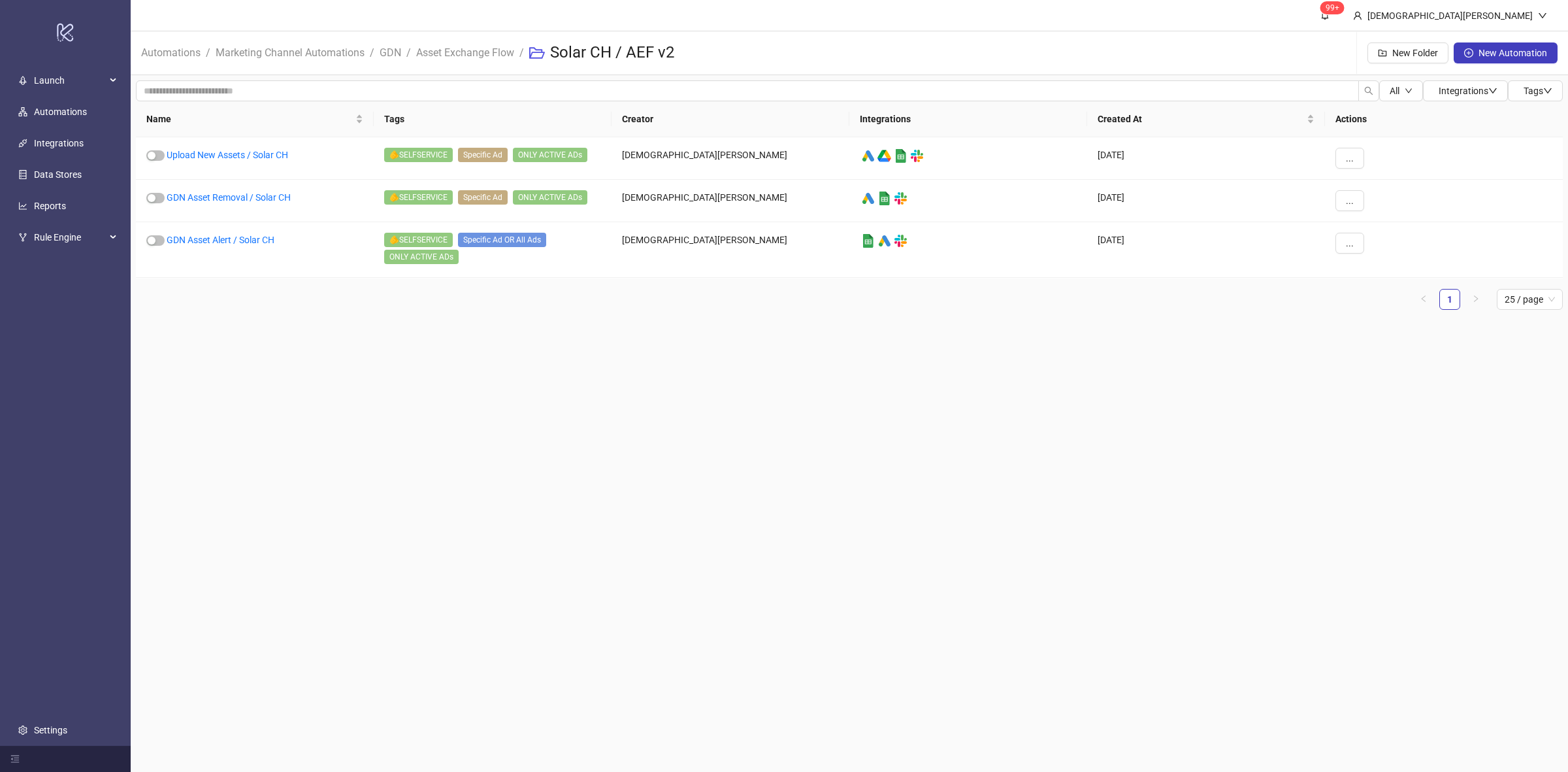
drag, startPoint x: 830, startPoint y: 322, endPoint x: 822, endPoint y: 318, distance: 8.9
click at [824, 318] on div "All Integrations Tags Name Tags Creator Integrations Created At Actions Upload …" at bounding box center [849, 200] width 1438 height 250
click at [1243, 262] on div "[DATE]" at bounding box center [1207, 250] width 238 height 56
click at [593, 435] on main "99+ [PERSON_NAME] Automations / Marketing Channel Automations / GDN / Asset Exc…" at bounding box center [849, 386] width 1438 height 772
click at [1366, 162] on div "..." at bounding box center [1444, 157] width 238 height 42
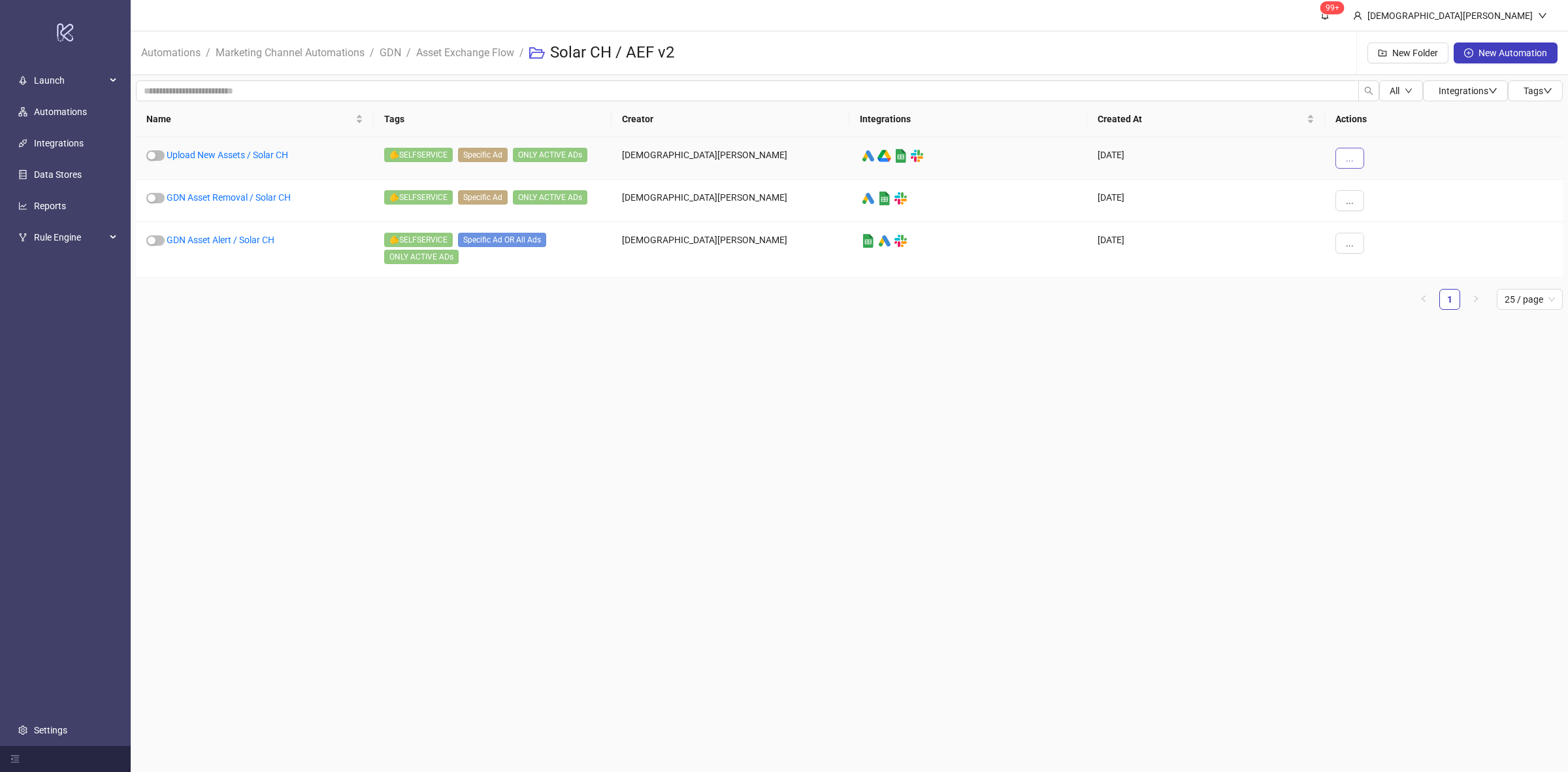
click at [1351, 159] on span "..." at bounding box center [1349, 158] width 8 height 10
click at [1219, 390] on main "99+ Christian Weikamp Automations / Marketing Channel Automations / GDN / Asset…" at bounding box center [849, 386] width 1438 height 772
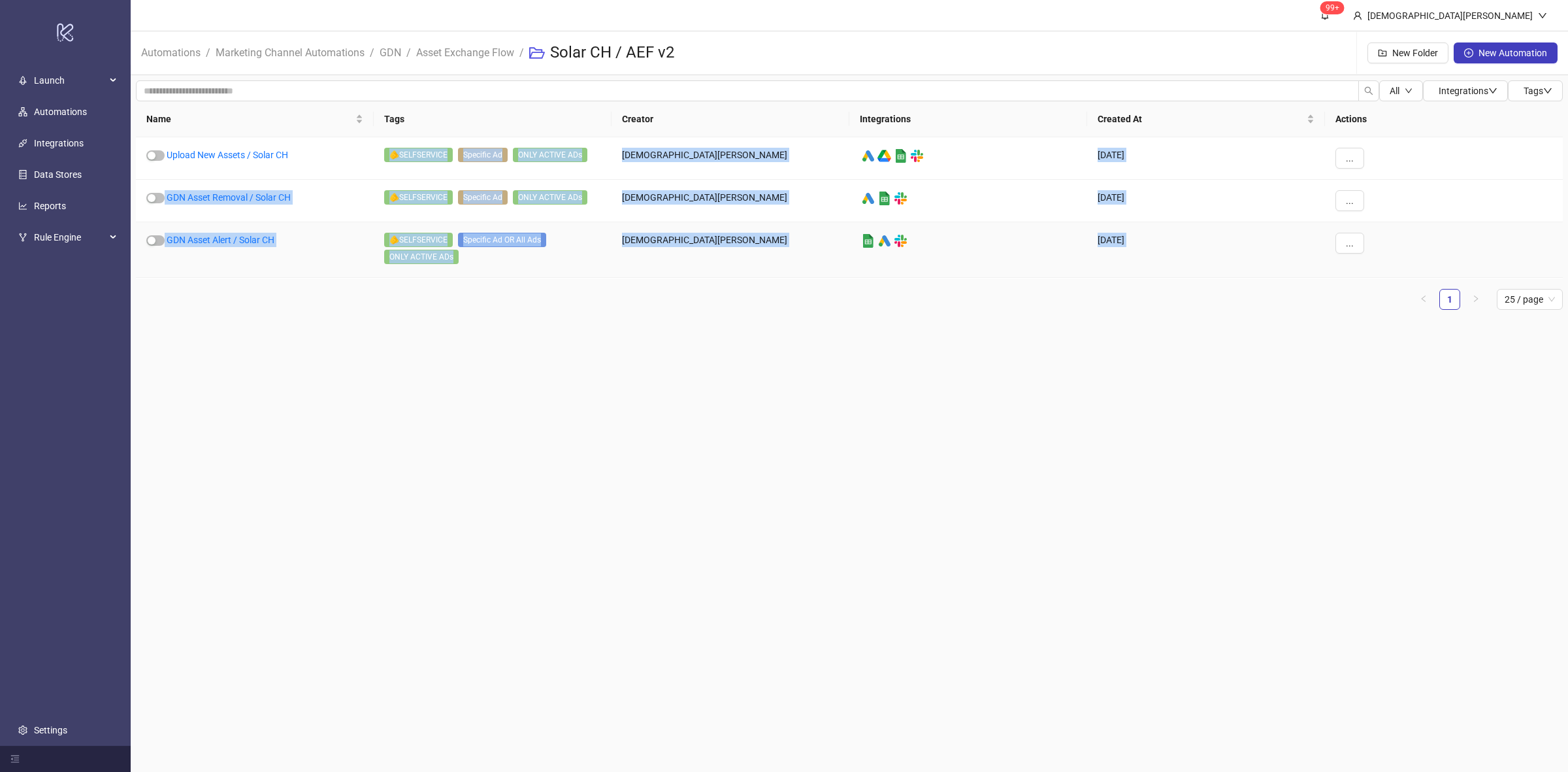
drag, startPoint x: 394, startPoint y: 158, endPoint x: 611, endPoint y: 294, distance: 256.1
click at [609, 292] on div "Name Tags Creator Integrations Created At Actions Upload New Assets / Solar CH …" at bounding box center [849, 206] width 1427 height 208
click at [669, 347] on main "99+ Christian Weikamp Automations / Marketing Channel Automations / GDN / Asset…" at bounding box center [849, 386] width 1438 height 772
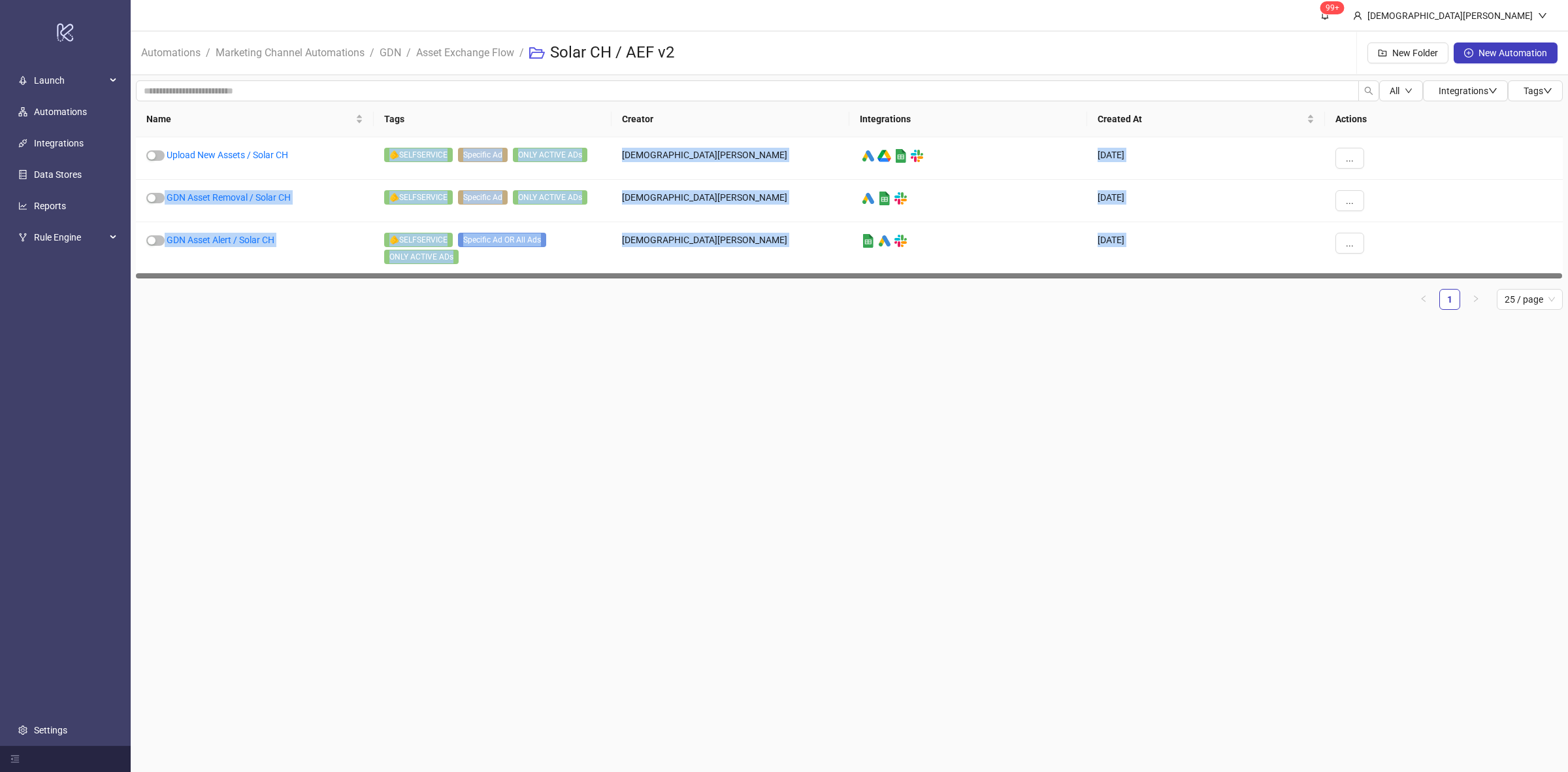
click at [664, 338] on main "99+ Christian Weikamp Automations / Marketing Channel Automations / GDN / Asset…" at bounding box center [849, 386] width 1438 height 772
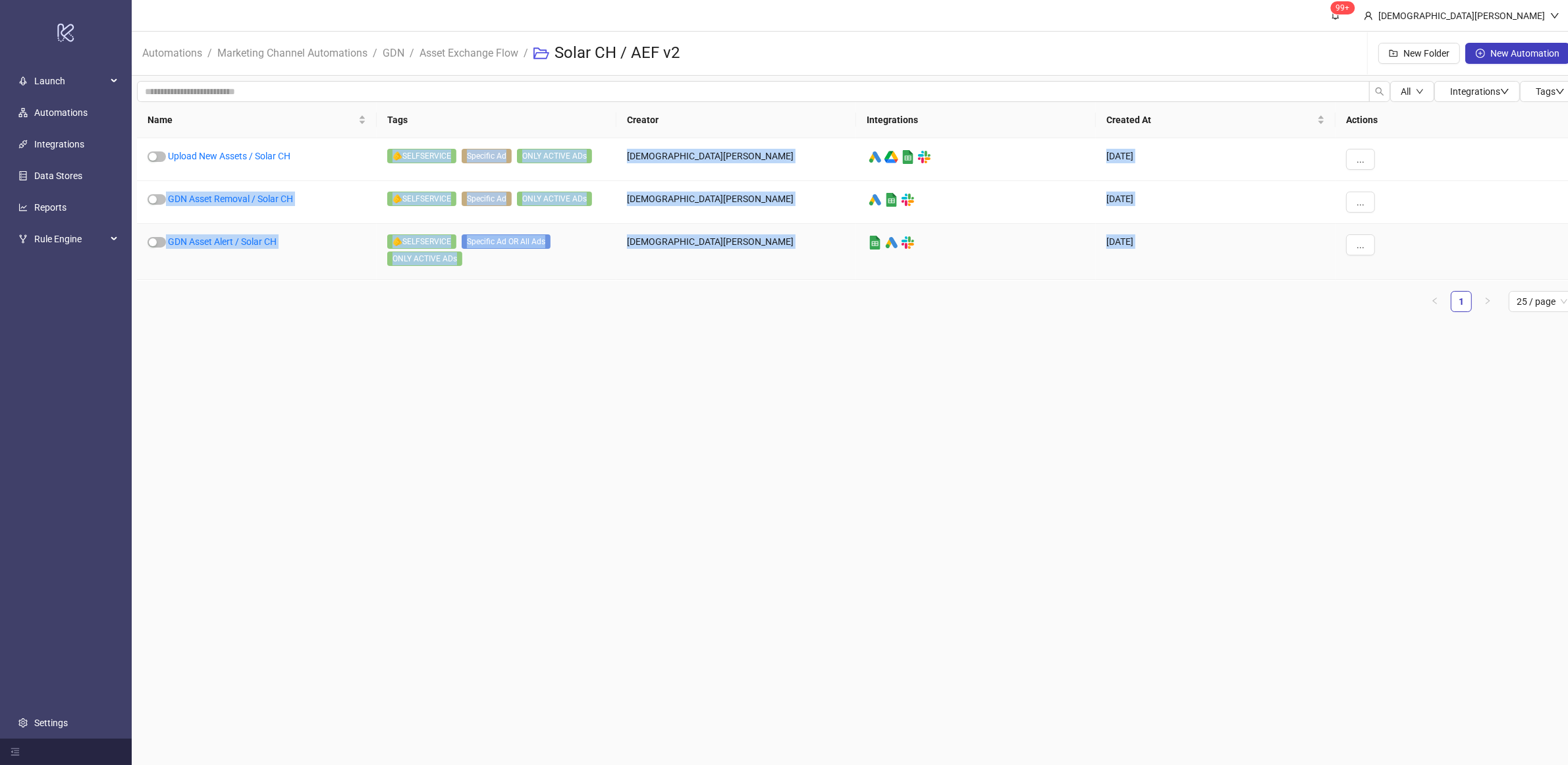
click at [587, 251] on div "🫵SELFSERVICE Specific Ad OR All Ads ONLY ACTIVE ADs" at bounding box center [499, 251] width 224 height 34
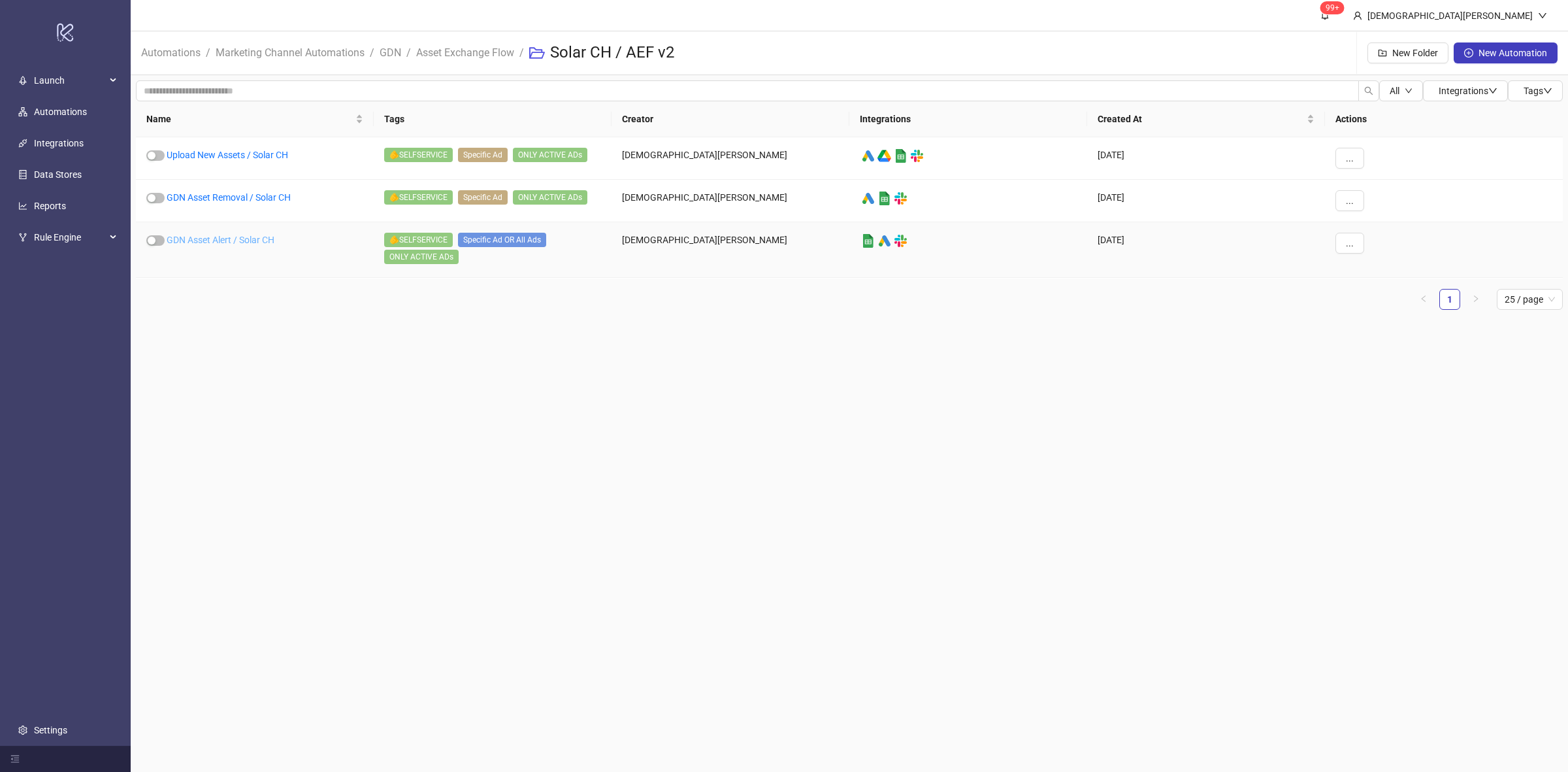
click at [239, 240] on link "GDN Asset Alert / Solar CH" at bounding box center [220, 240] width 108 height 10
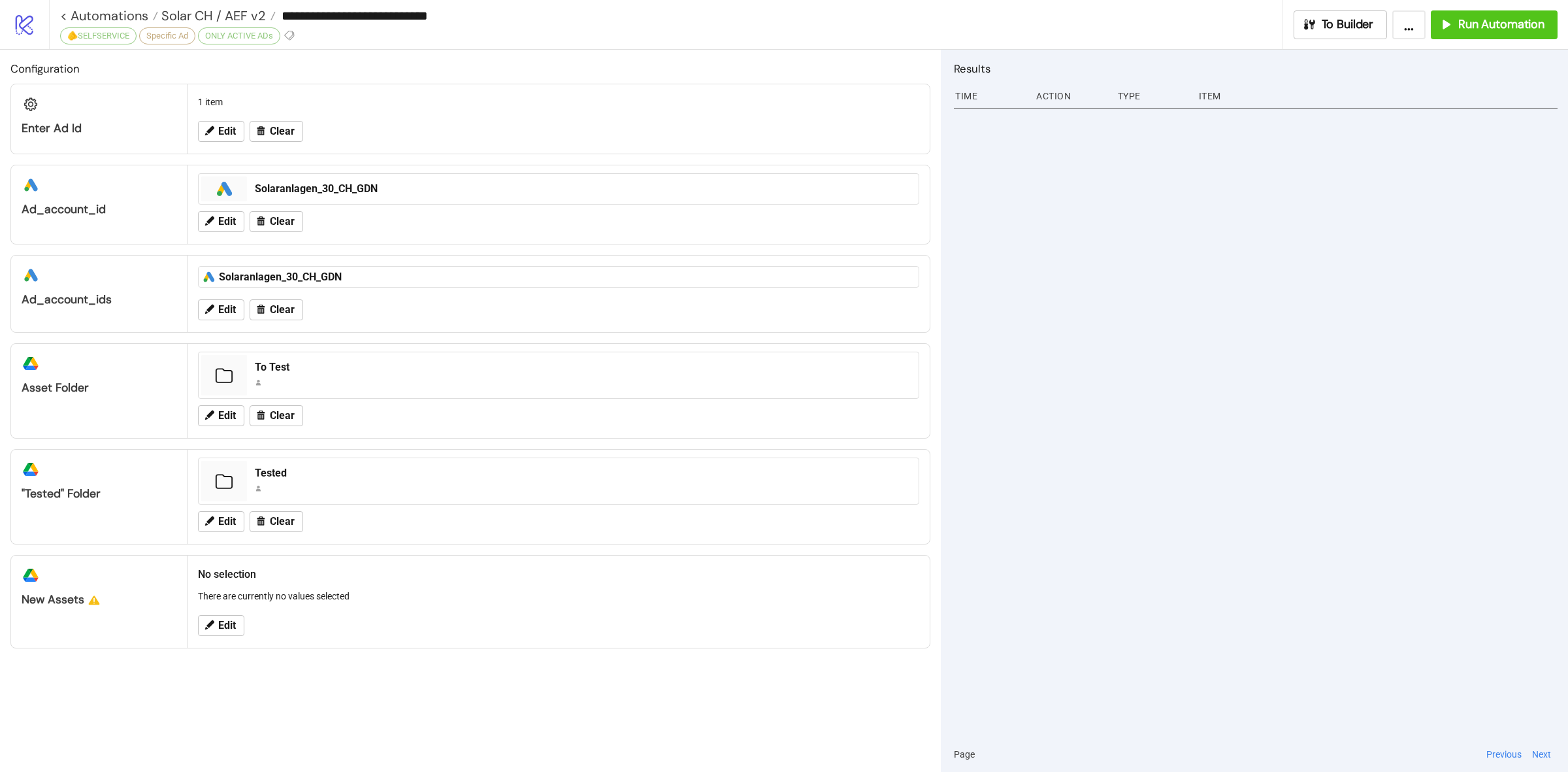
type input "**********"
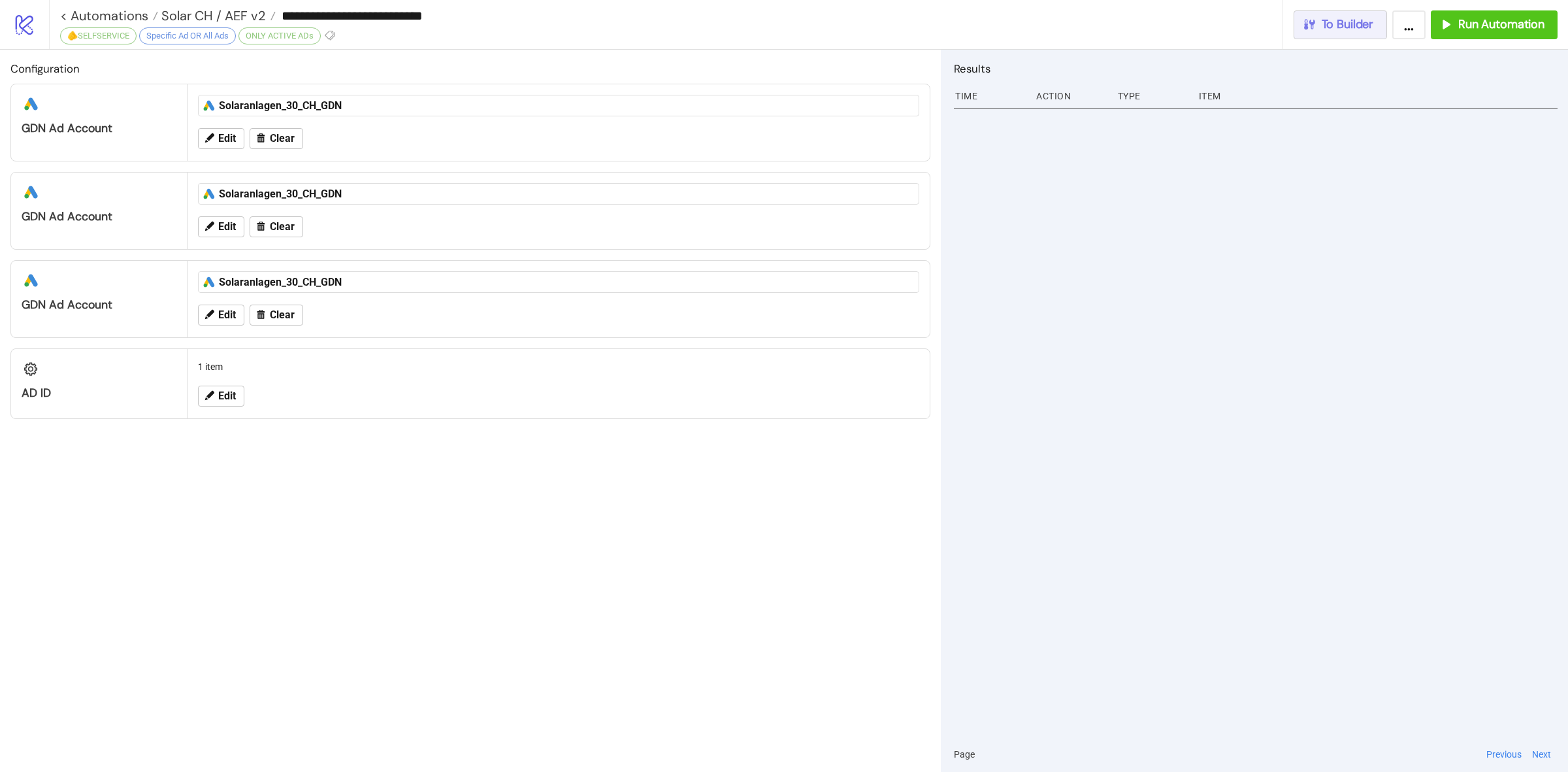
click at [1344, 20] on span "To Builder" at bounding box center [1348, 24] width 52 height 15
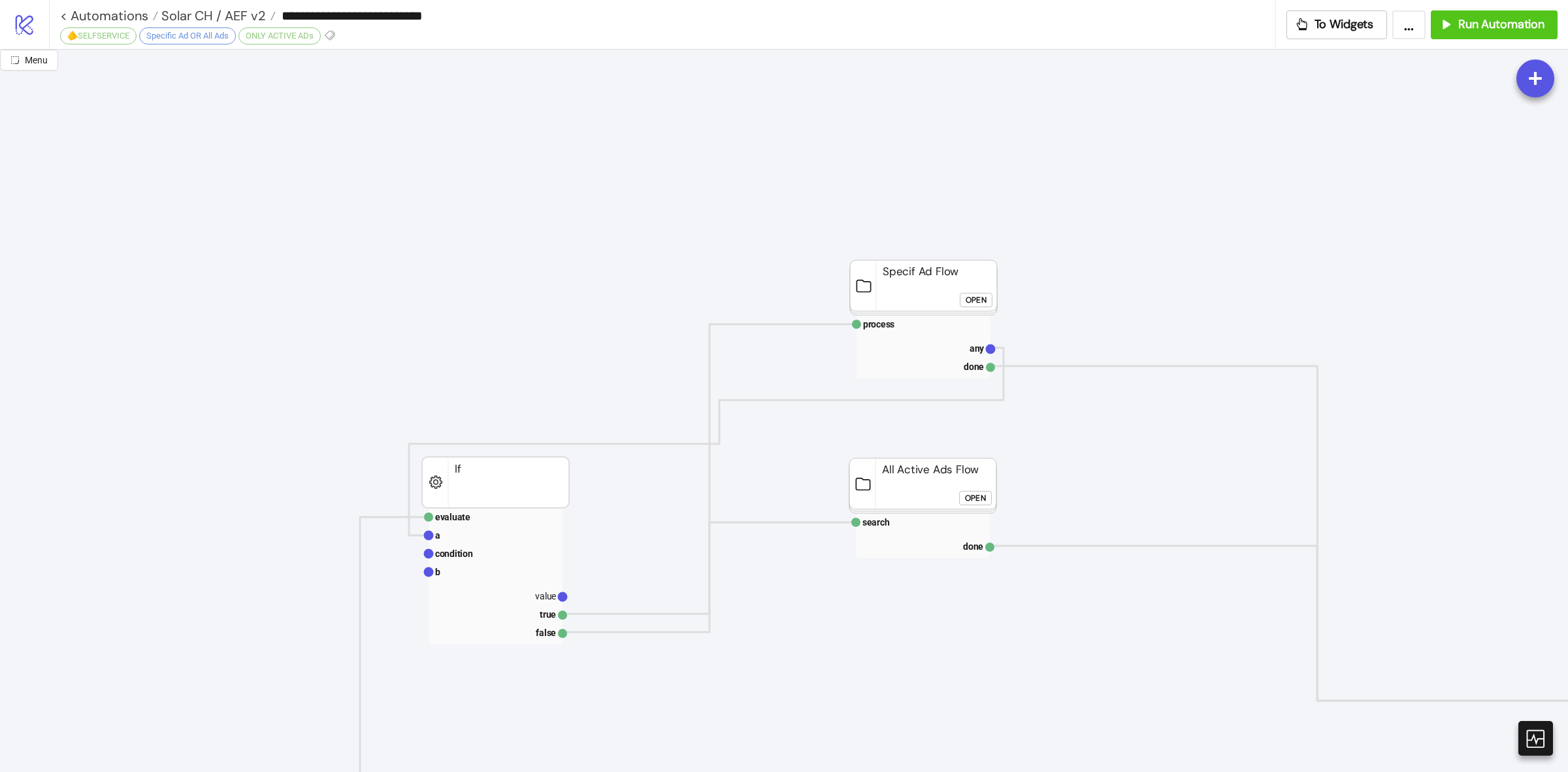
scroll to position [82, 0]
click at [978, 309] on div "Open" at bounding box center [976, 307] width 21 height 15
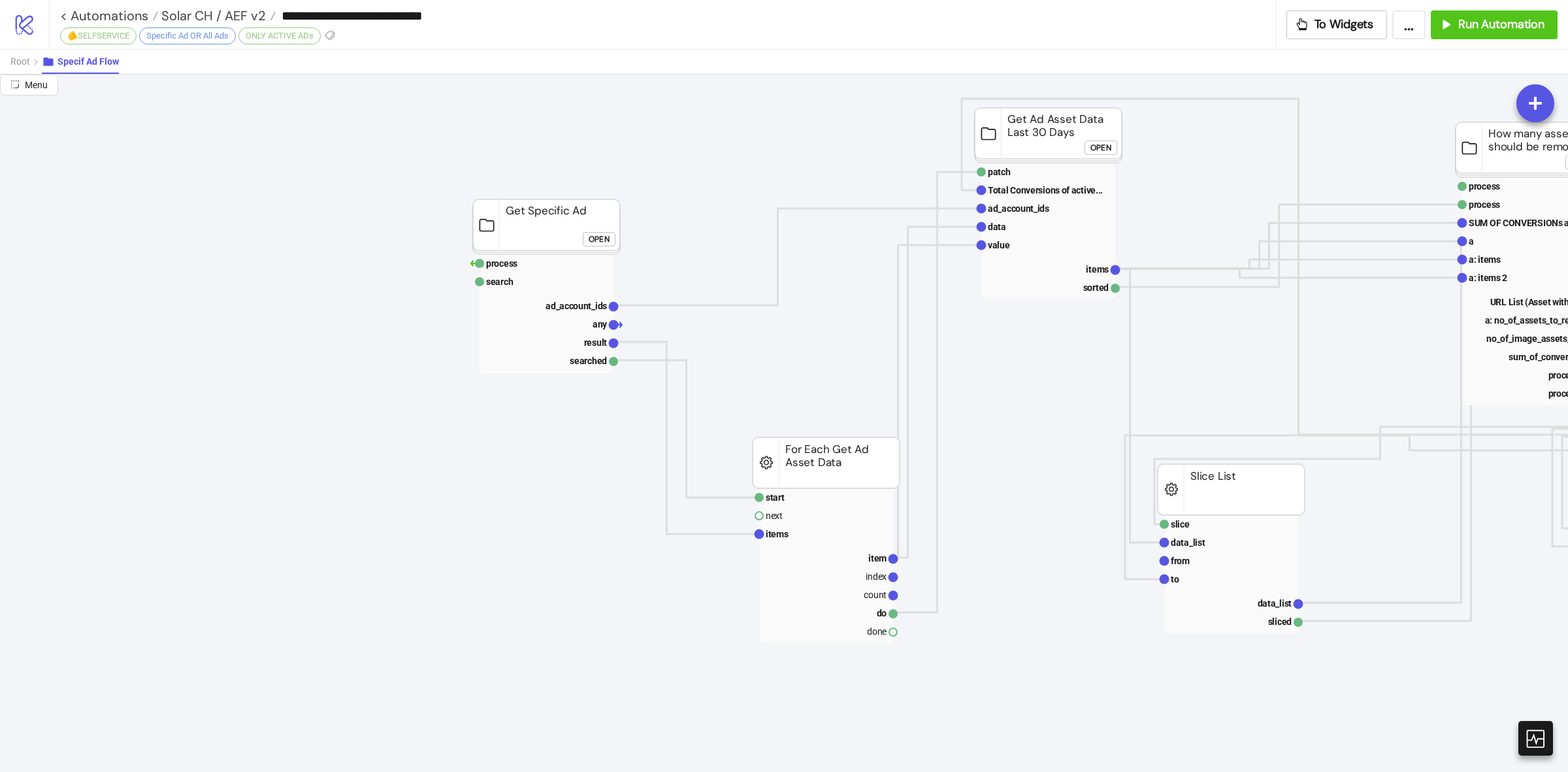
scroll to position [0, 0]
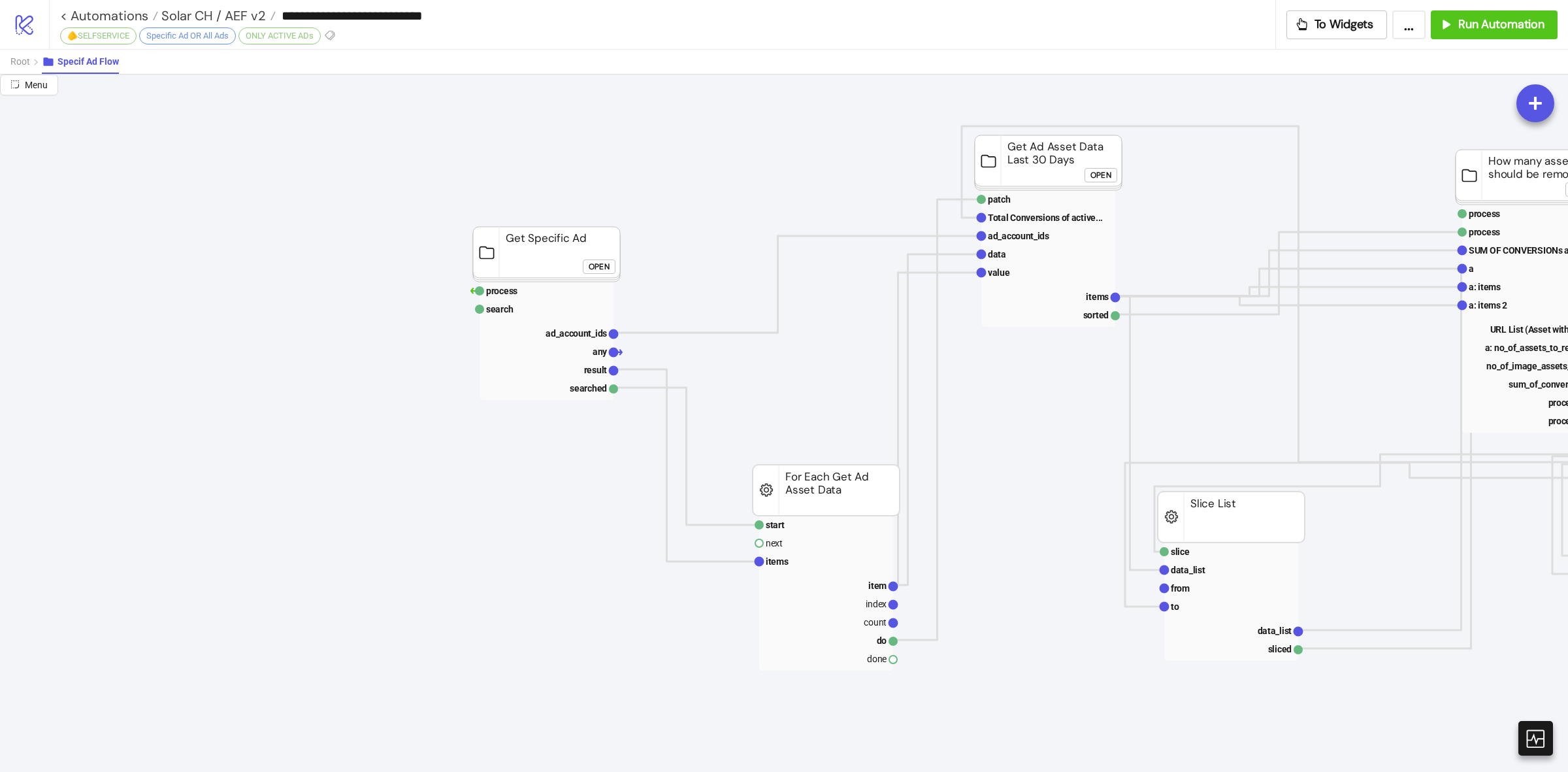
click at [609, 265] on button "Open" at bounding box center [599, 266] width 33 height 15
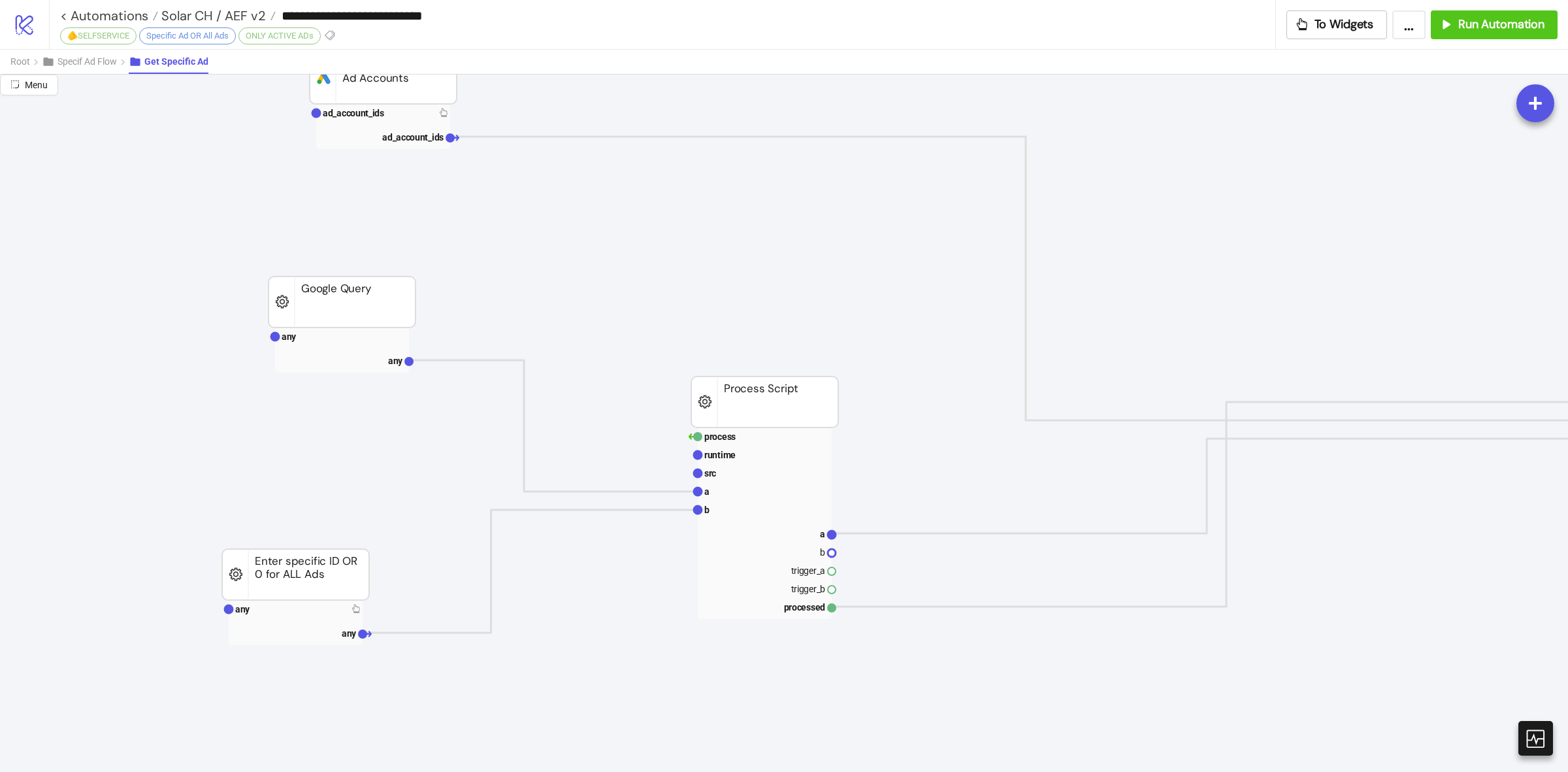
scroll to position [327, 0]
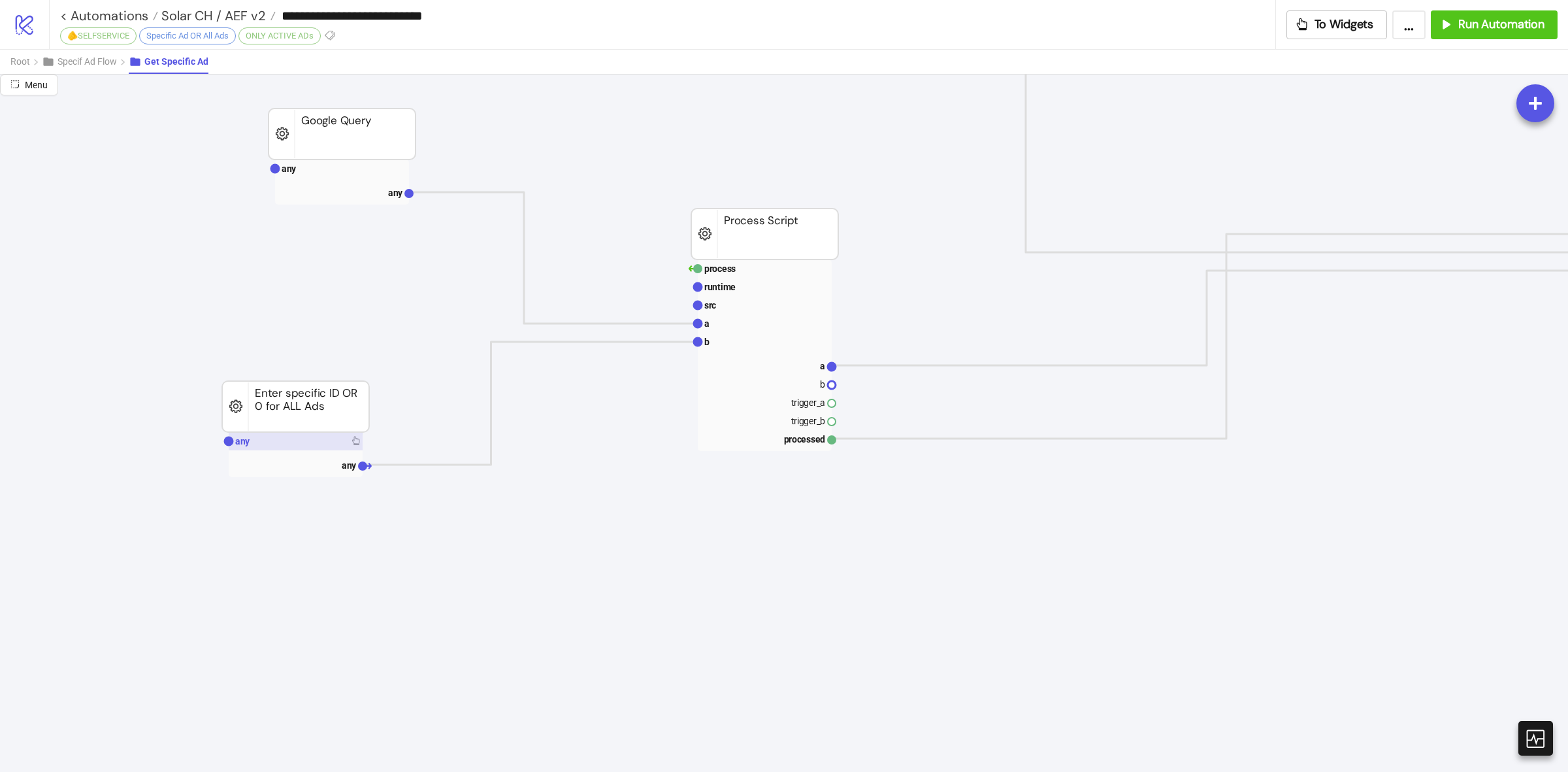
click at [272, 436] on rect at bounding box center [296, 441] width 134 height 18
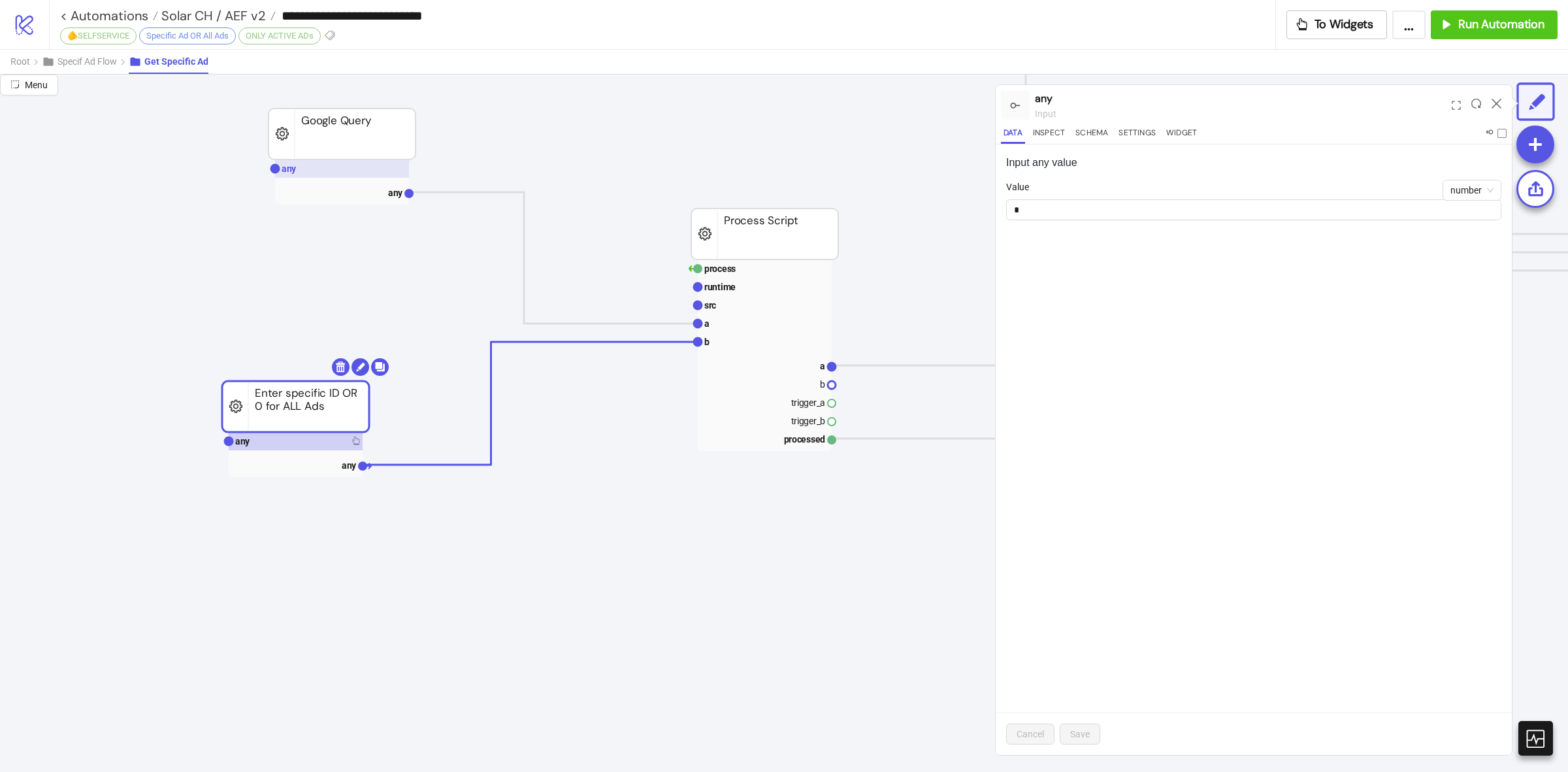
click at [312, 165] on rect at bounding box center [343, 168] width 134 height 18
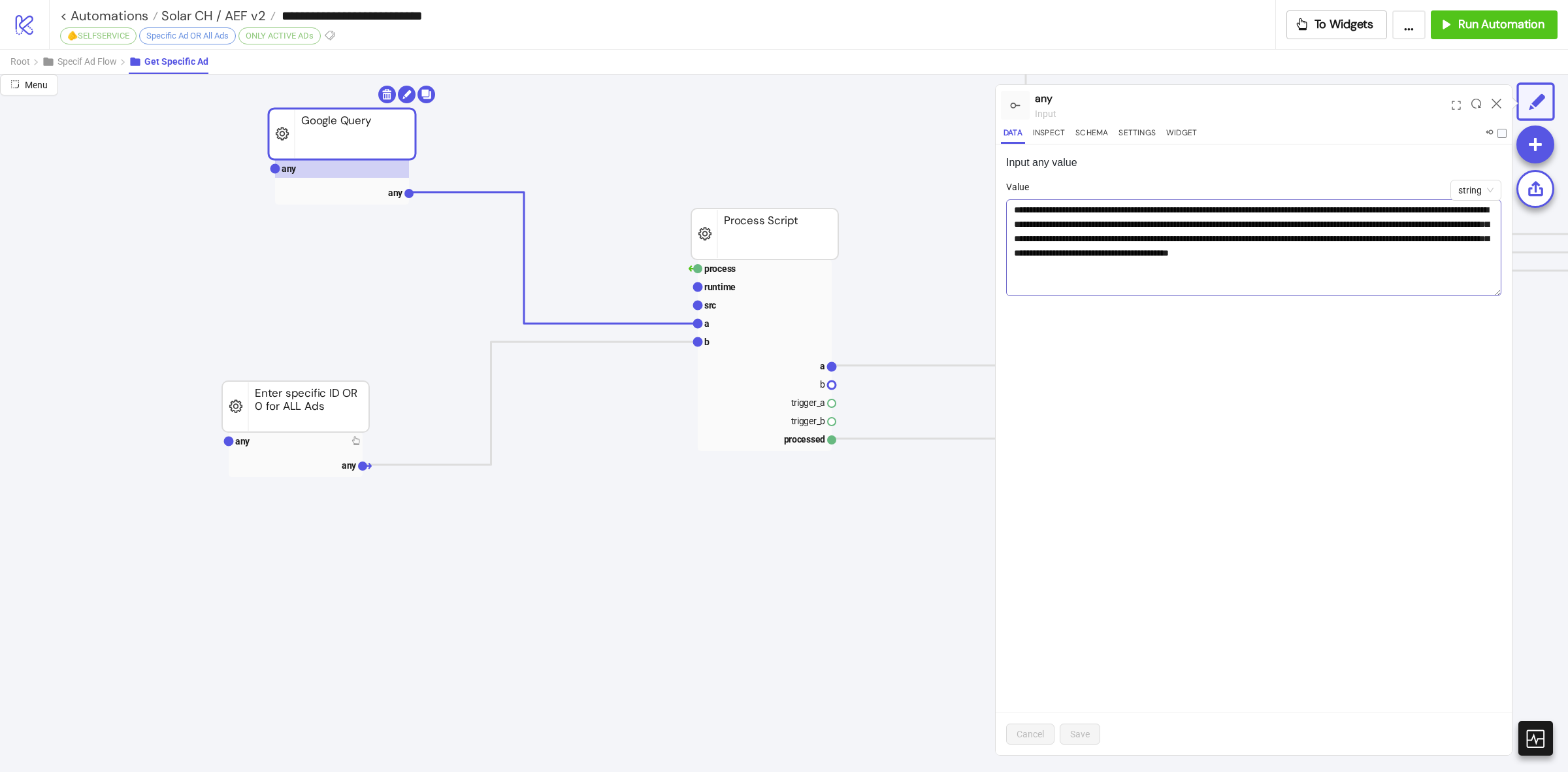
drag, startPoint x: 1495, startPoint y: 232, endPoint x: 1491, endPoint y: 294, distance: 62.1
click at [1491, 294] on textarea "**********" at bounding box center [1254, 248] width 496 height 96
click at [1495, 104] on icon at bounding box center [1497, 103] width 9 height 9
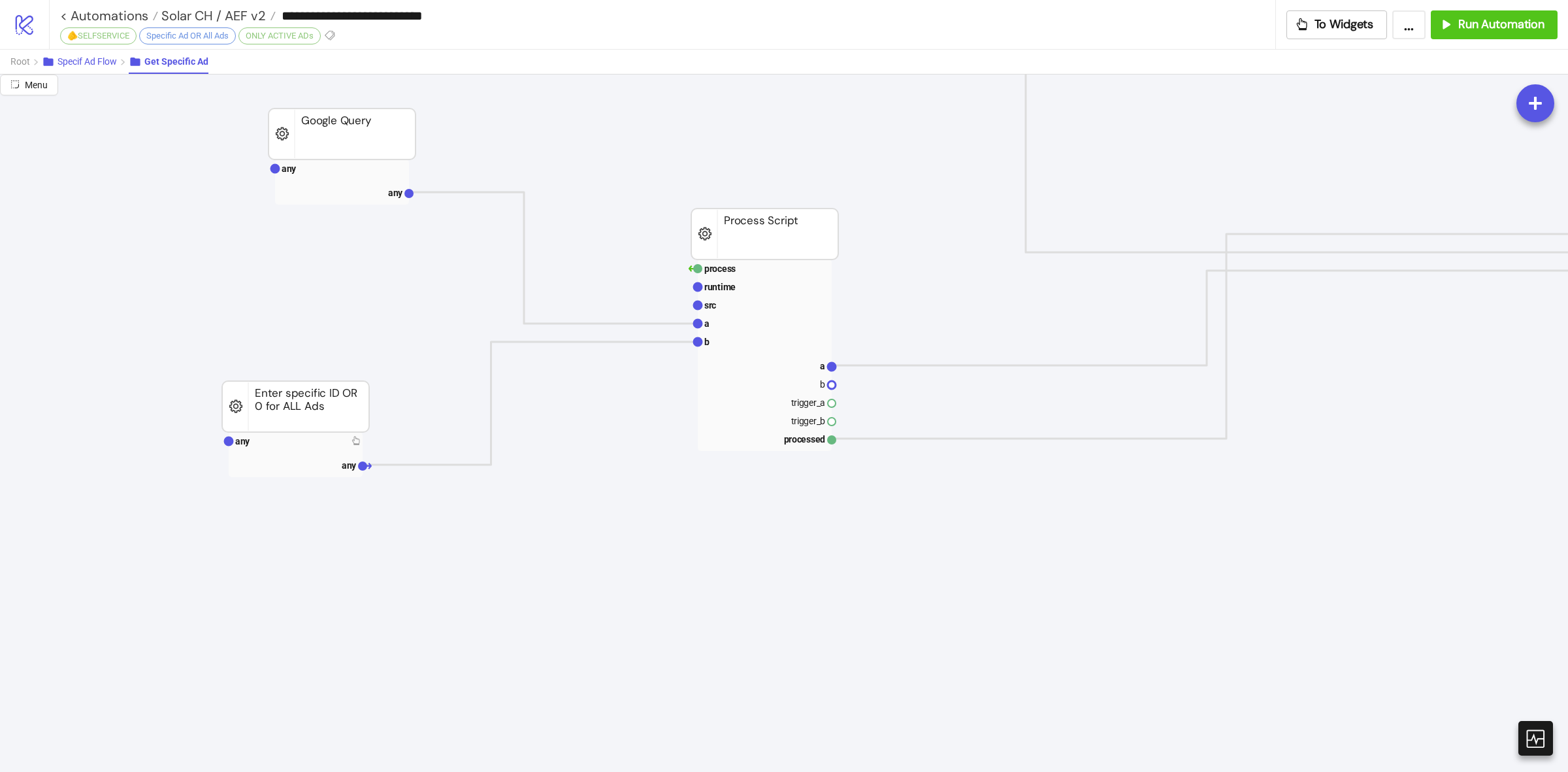
click at [105, 56] on span "Specif Ad Flow" at bounding box center [87, 61] width 59 height 10
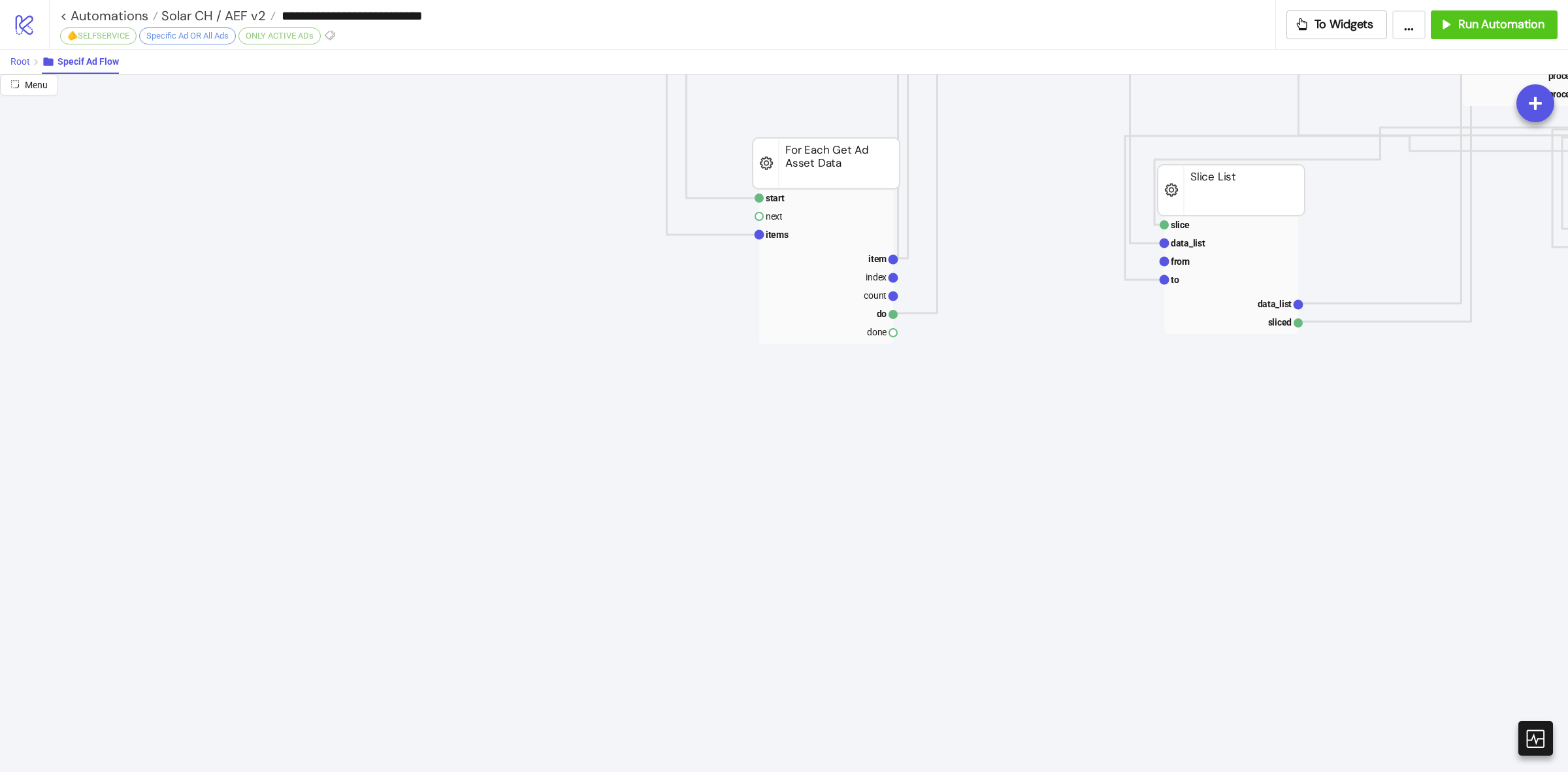
click at [15, 56] on span "Root" at bounding box center [20, 61] width 20 height 10
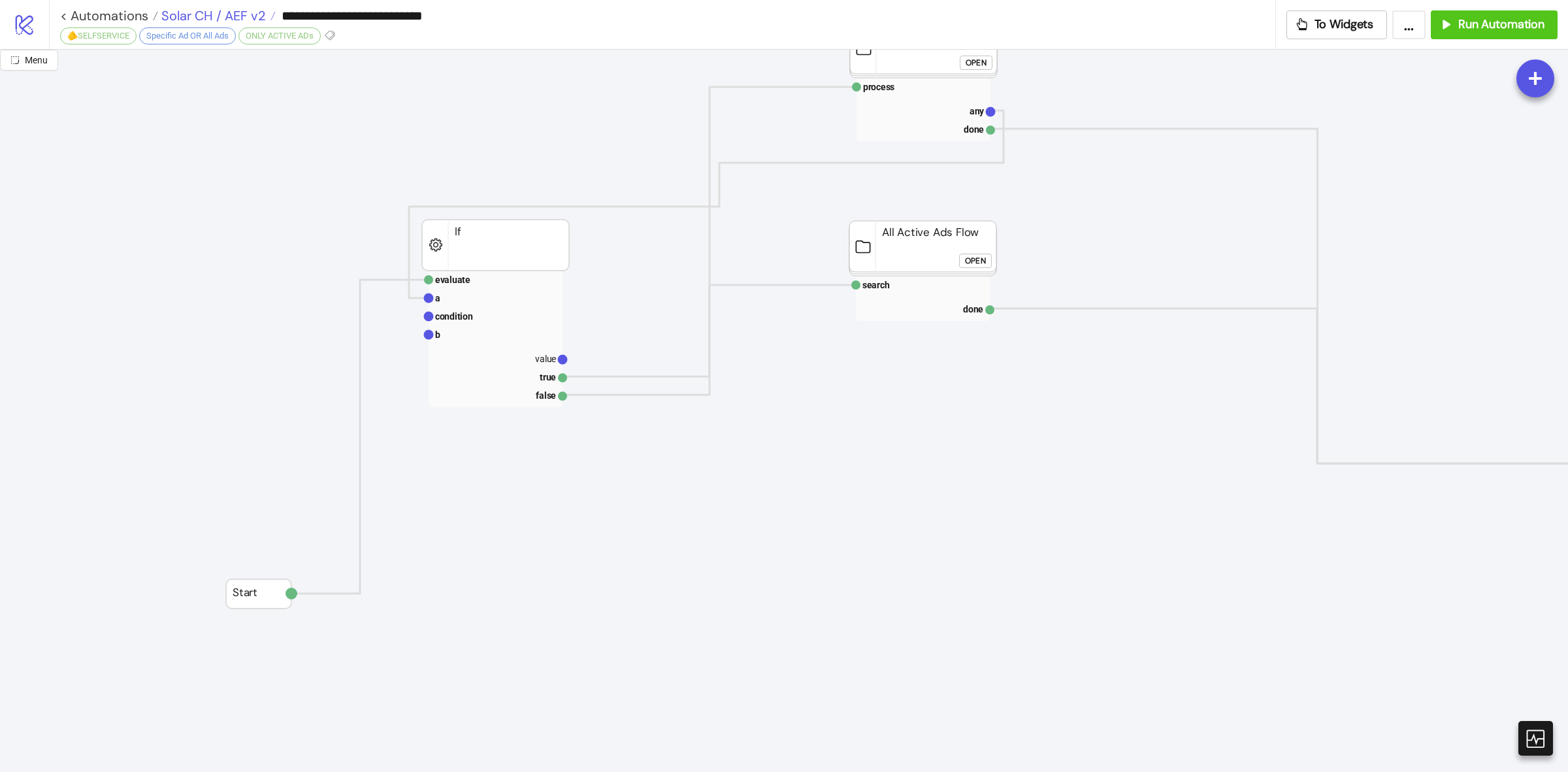
click at [193, 10] on span "Solar CH / AEF v2" at bounding box center [212, 15] width 108 height 17
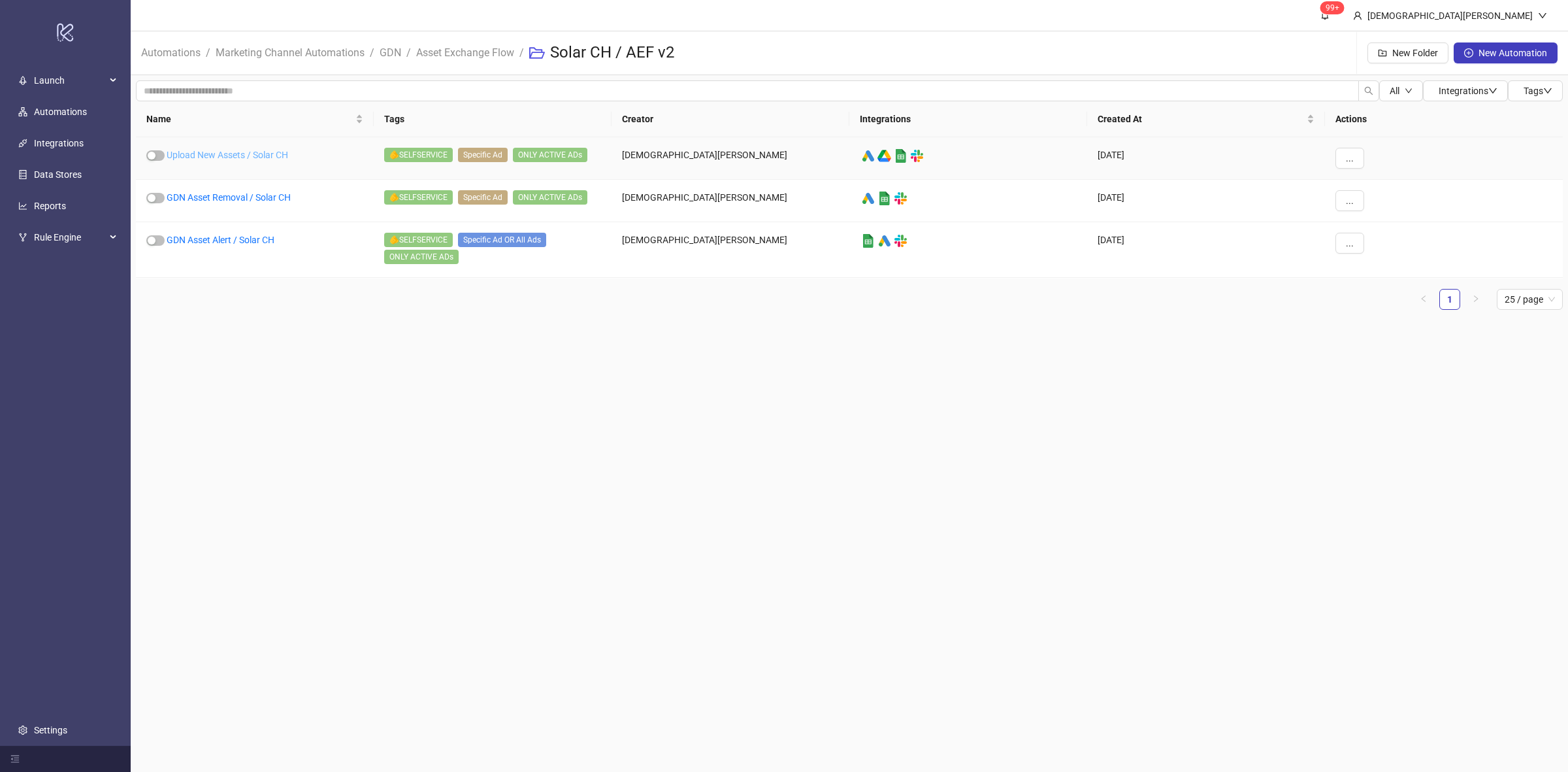
click at [238, 151] on link "Upload New Assets / Solar CH" at bounding box center [227, 155] width 121 height 10
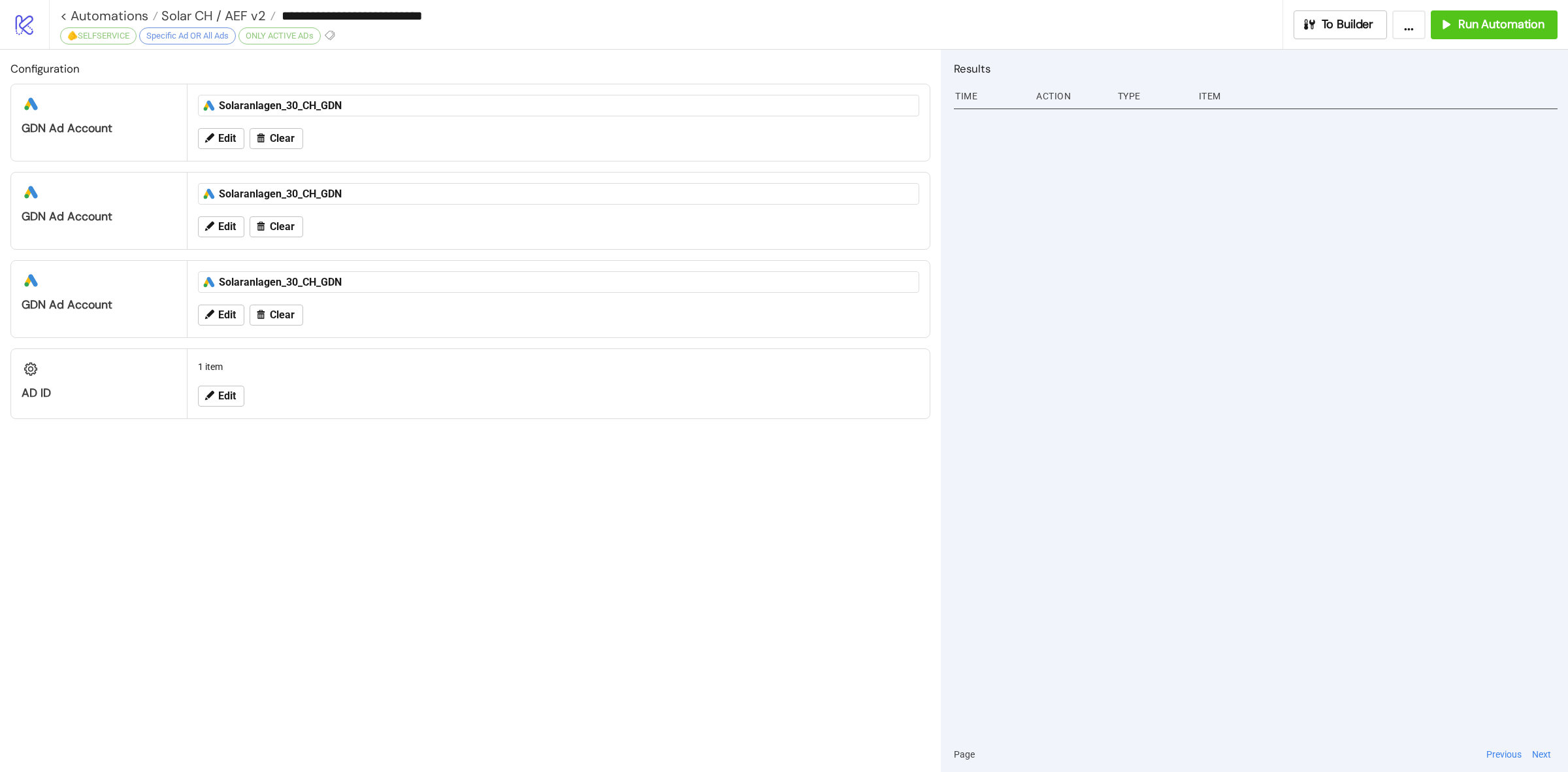
type input "**********"
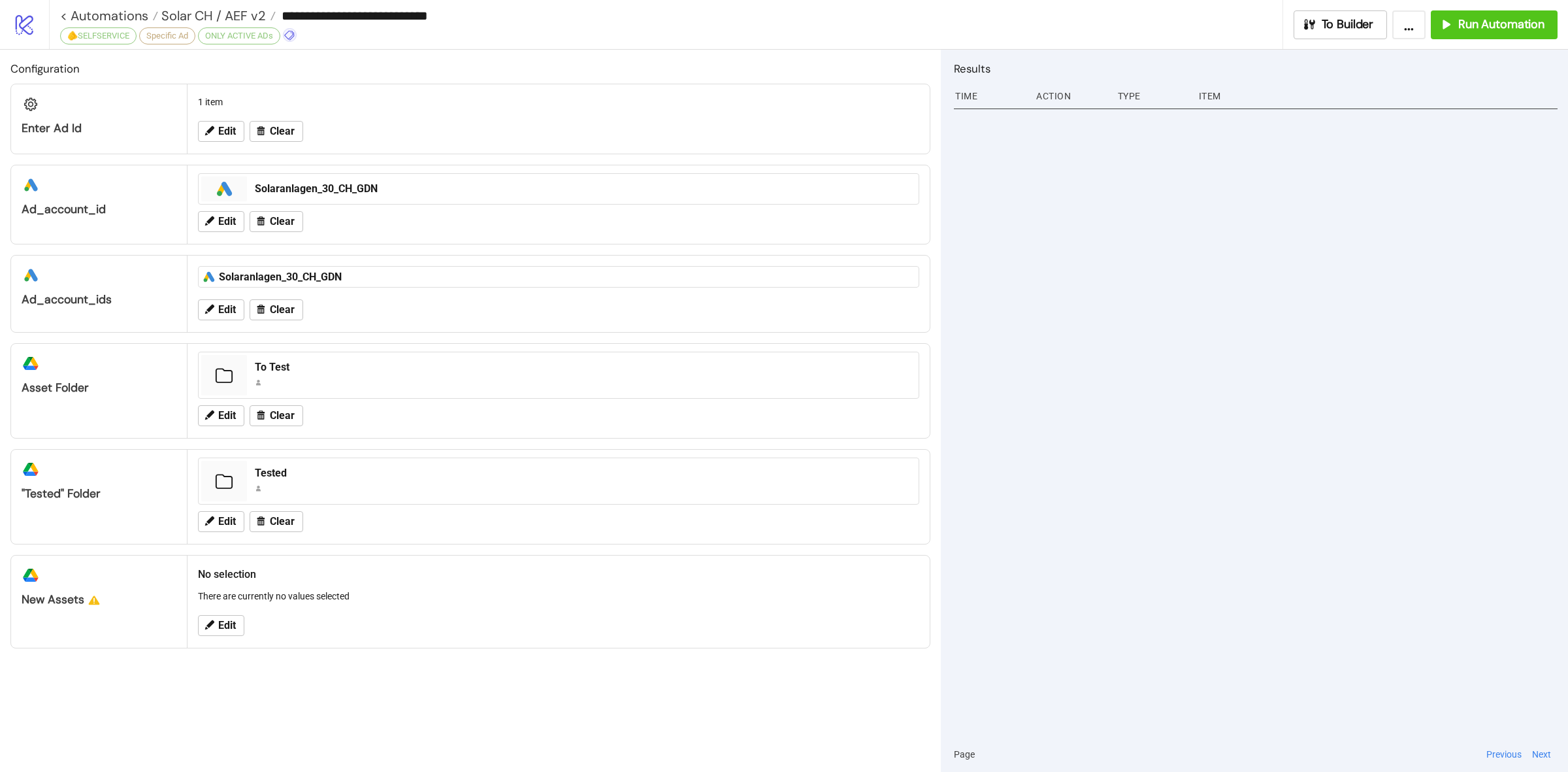
click at [287, 37] on icon at bounding box center [290, 35] width 12 height 12
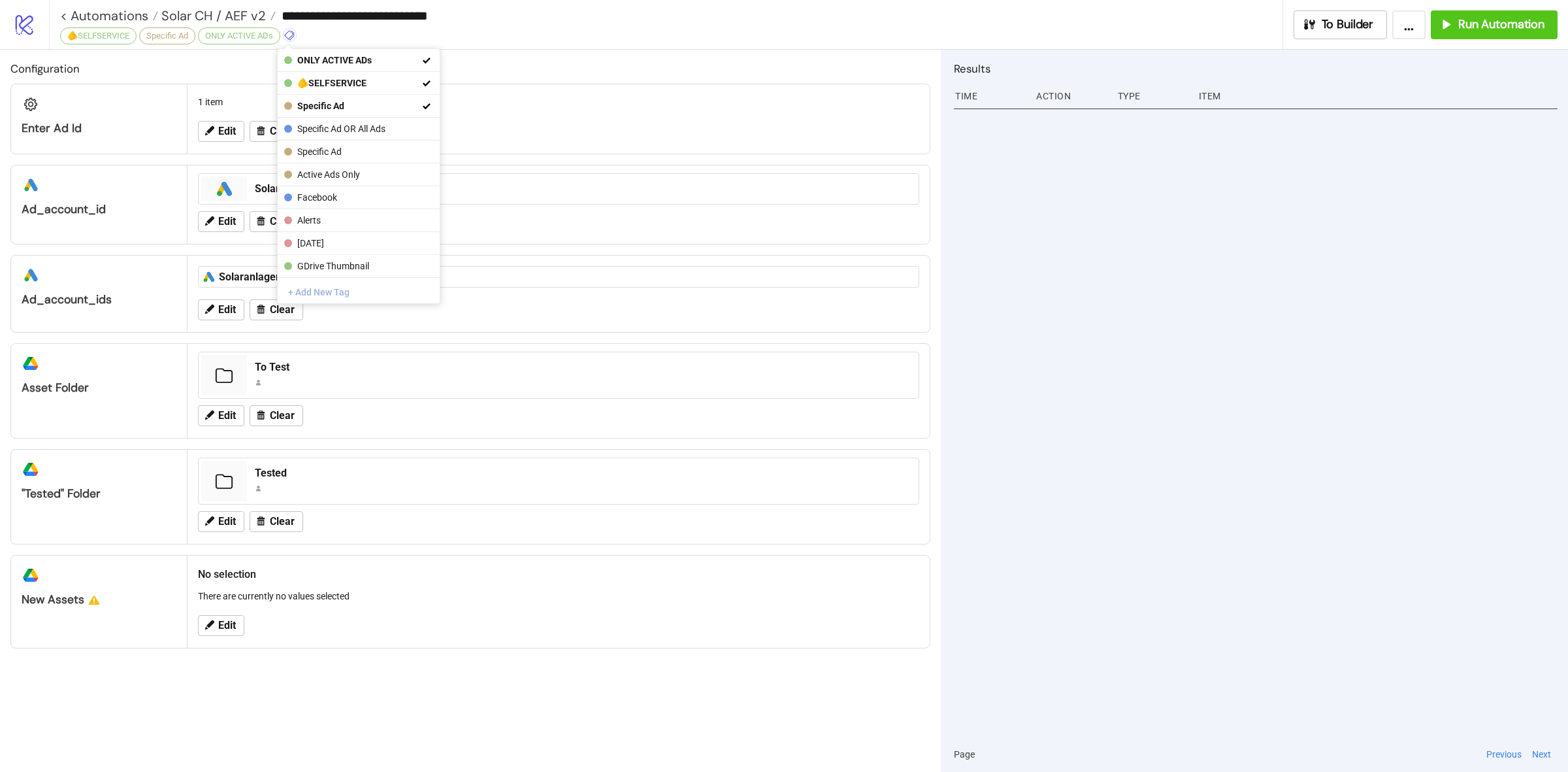
click at [346, 292] on button "+ Add New Tag" at bounding box center [359, 292] width 162 height 23
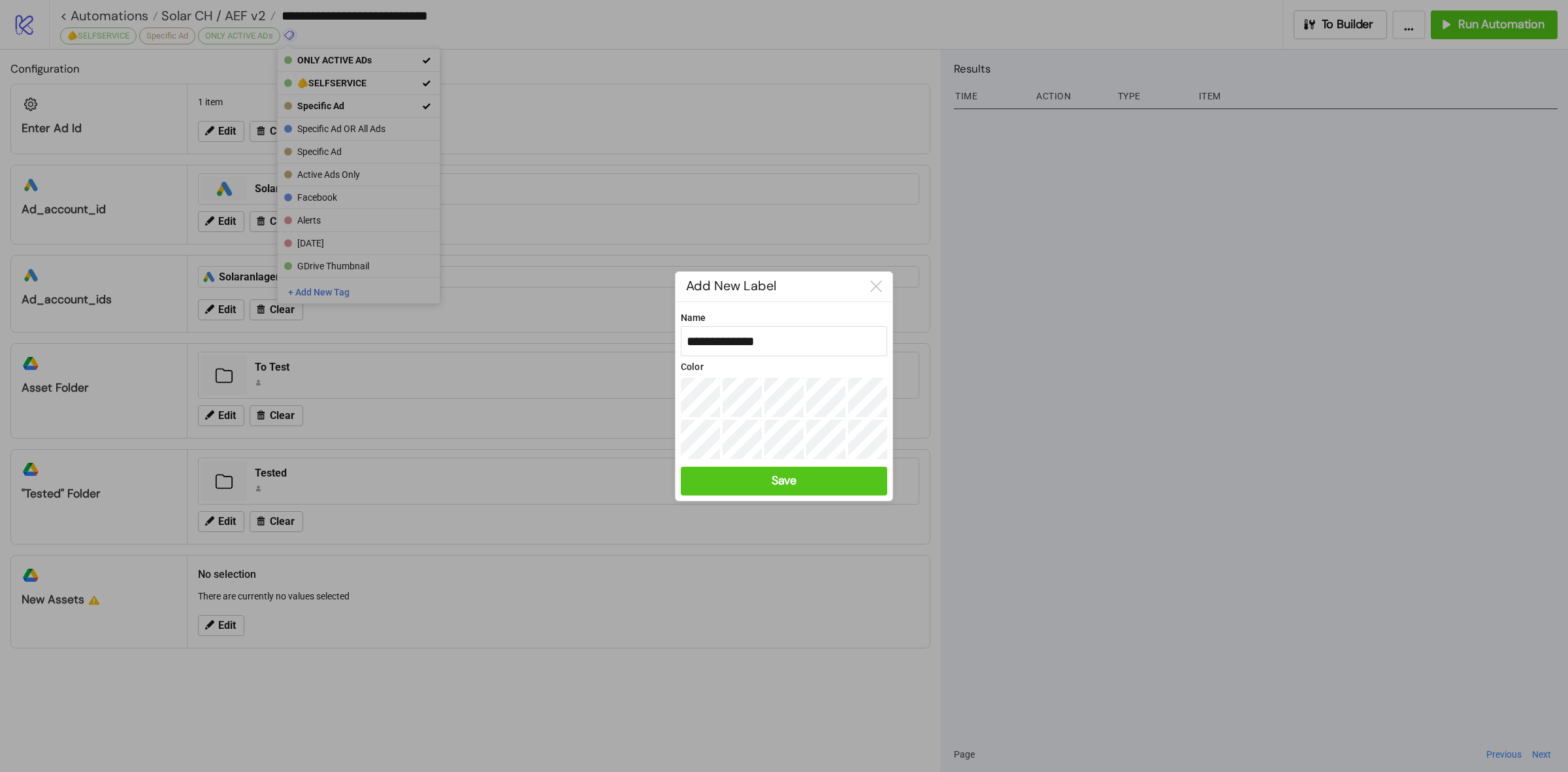
type input "*****"
type input "*********"
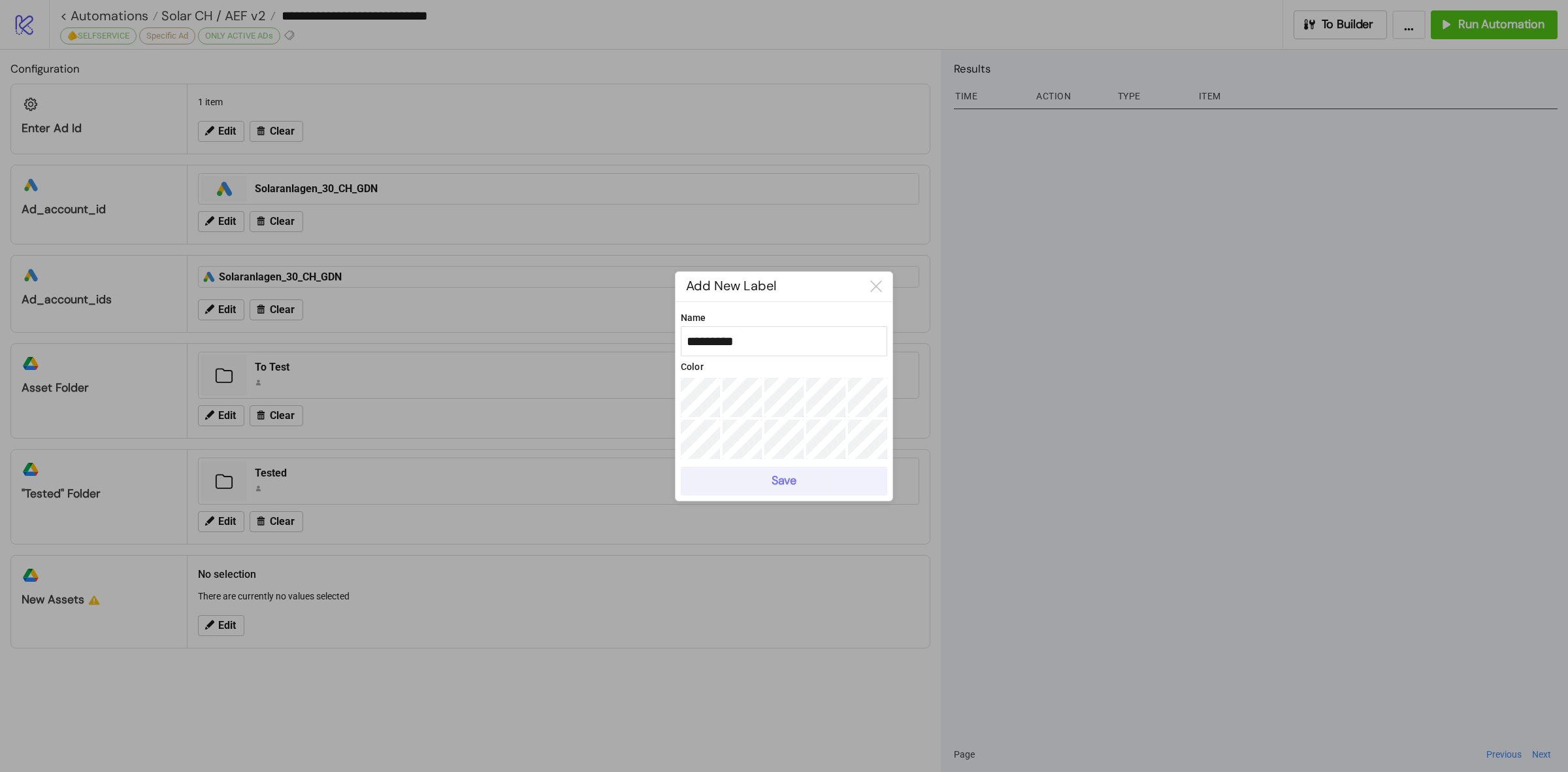
click at [792, 485] on div "Save" at bounding box center [784, 480] width 25 height 15
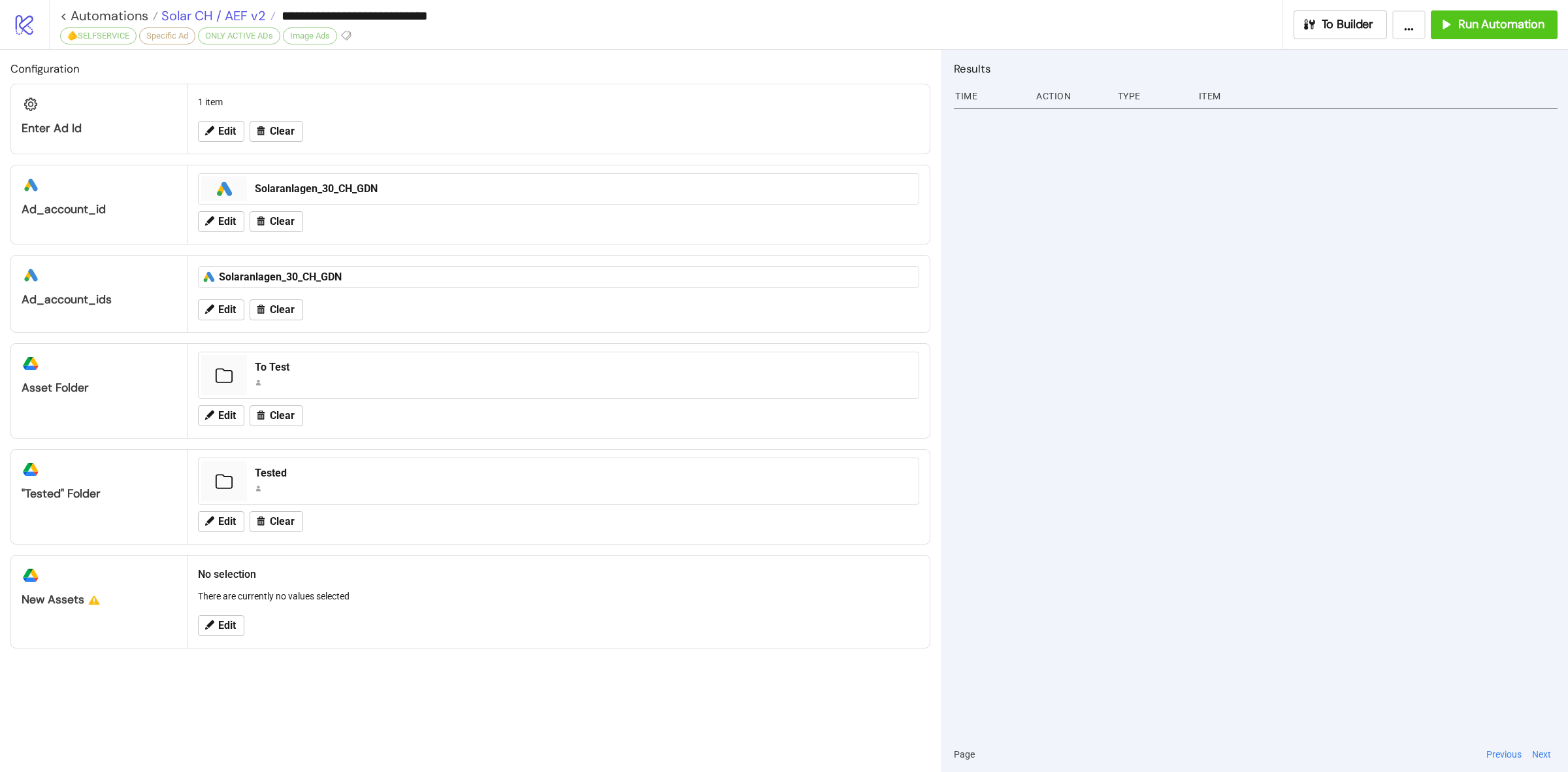
click at [250, 15] on span "Solar CH / AEF v2" at bounding box center [212, 15] width 108 height 17
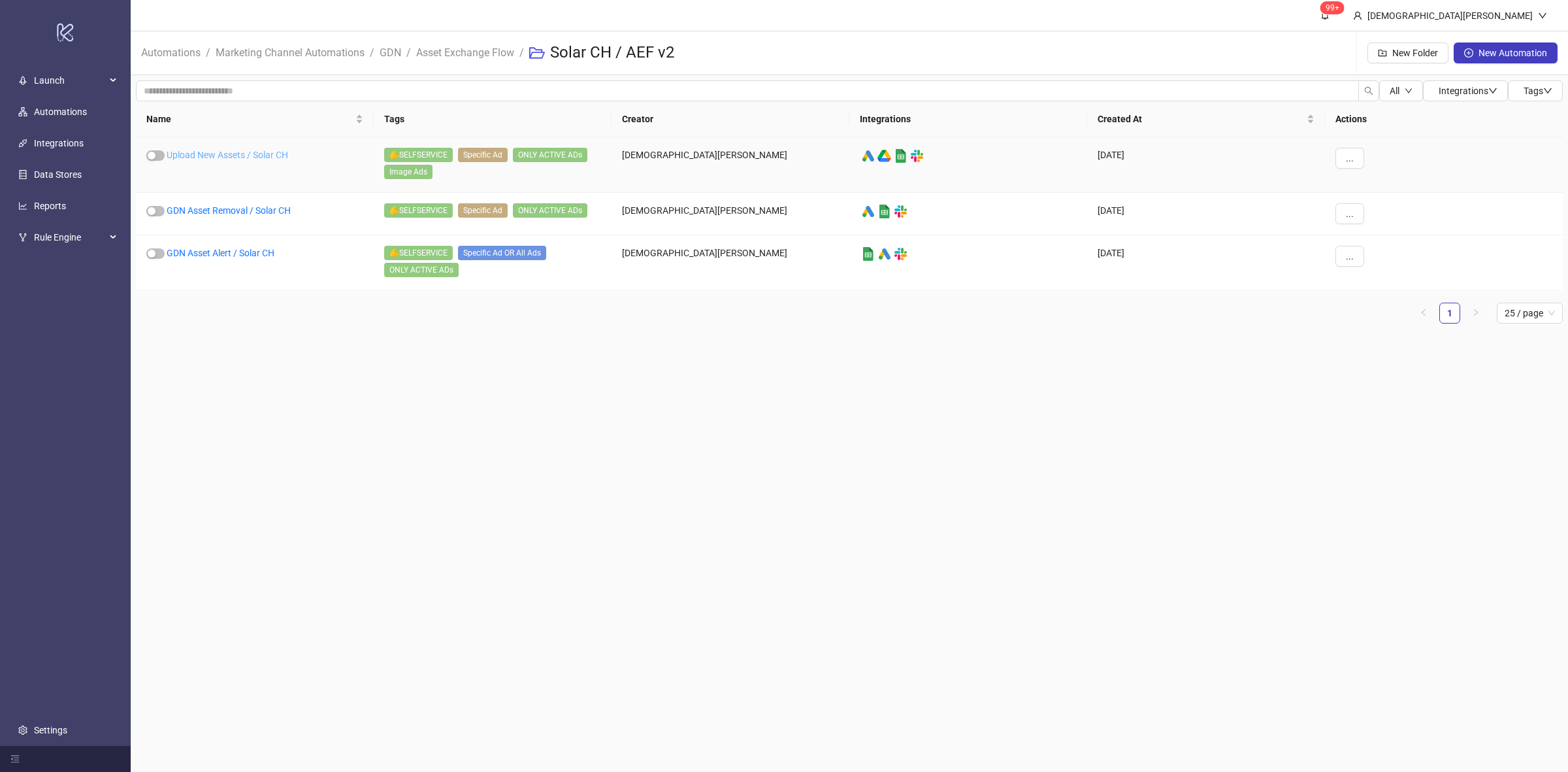
click at [232, 150] on link "Upload New Assets / Solar CH" at bounding box center [227, 155] width 121 height 10
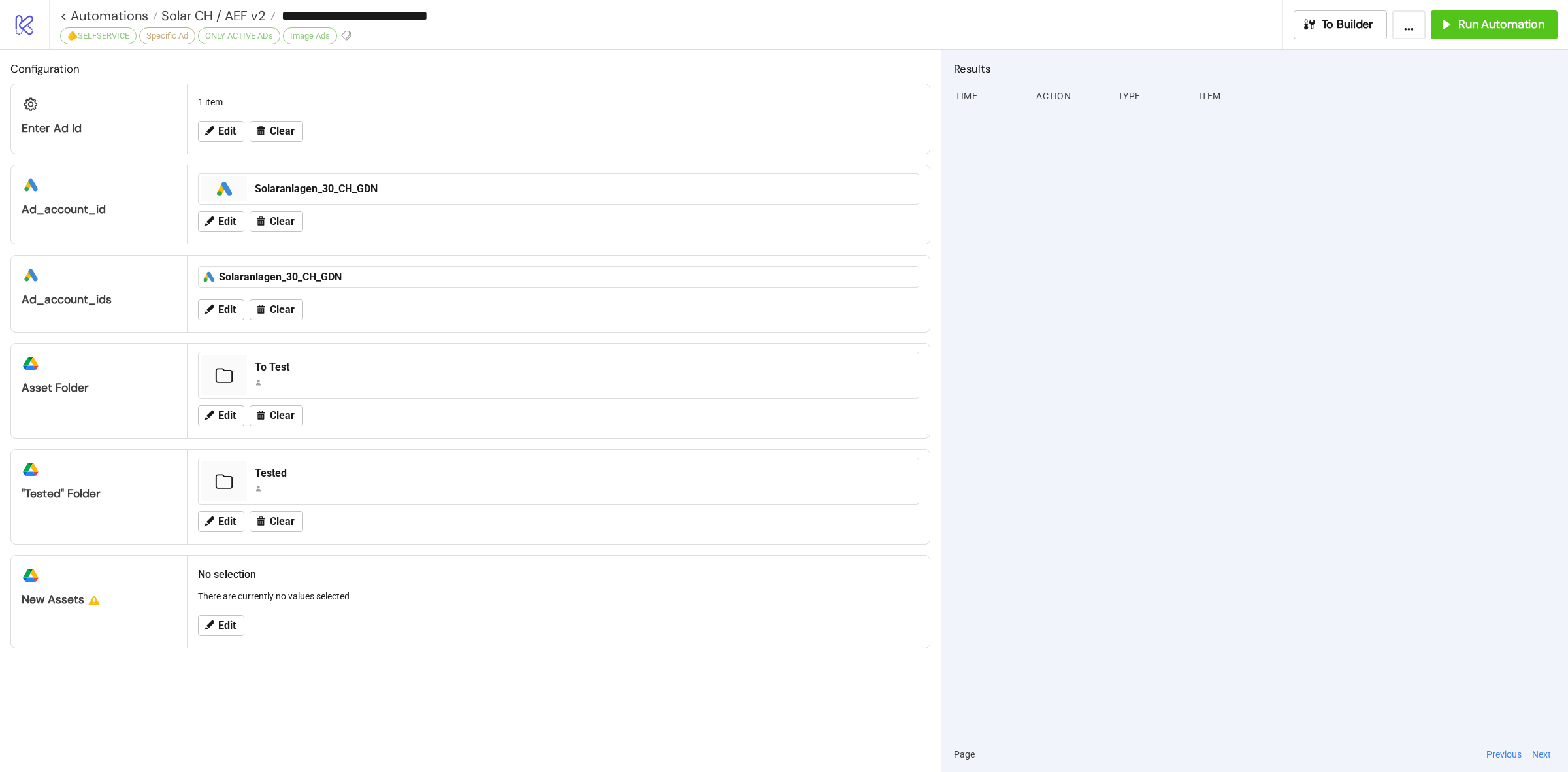
click at [361, 40] on div "**********" at bounding box center [666, 24] width 1234 height 49
click at [354, 36] on button at bounding box center [347, 35] width 14 height 14
click at [351, 31] on icon at bounding box center [345, 35] width 9 height 9
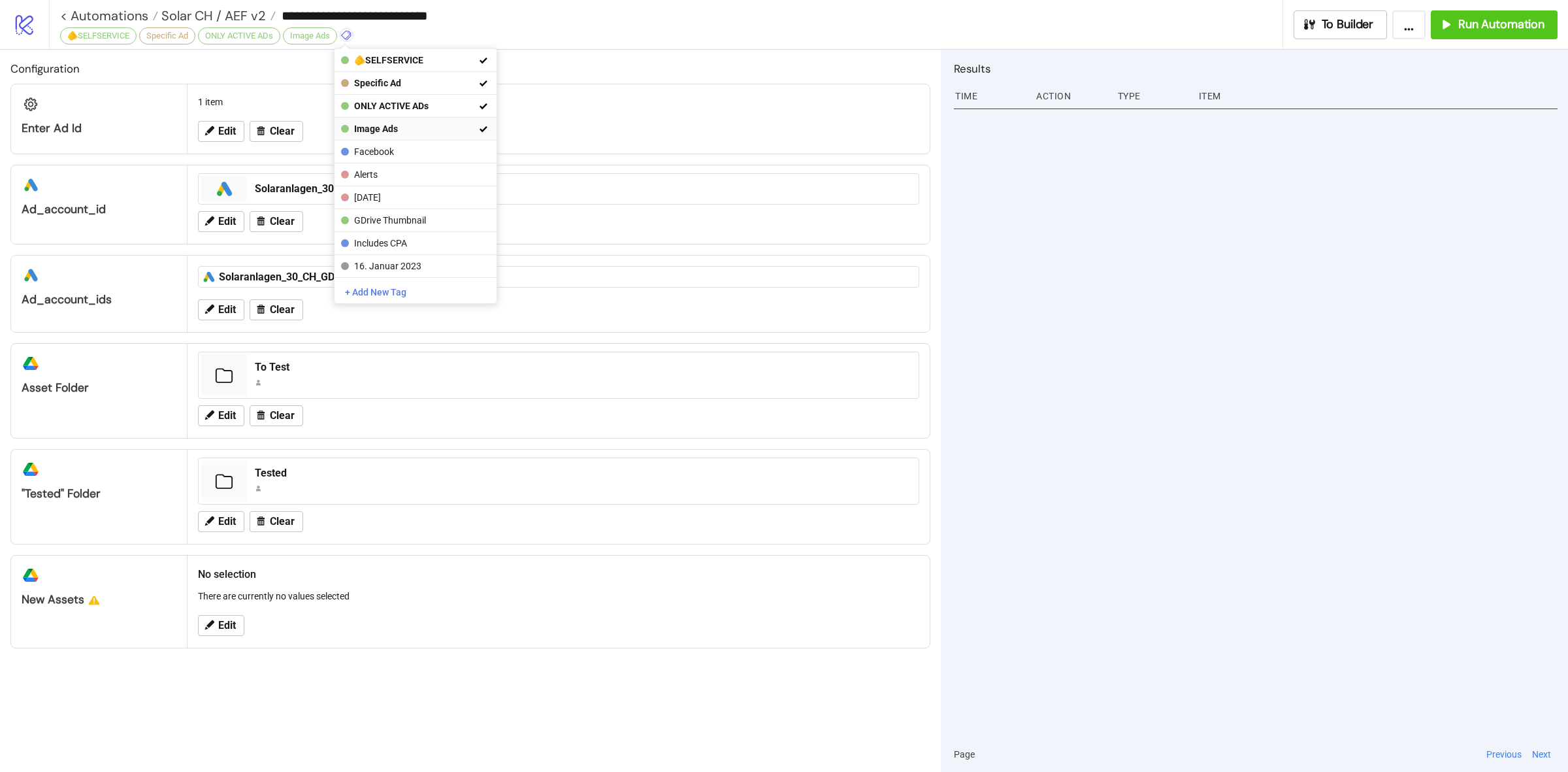
click at [460, 127] on span "Image Ads" at bounding box center [415, 129] width 121 height 10
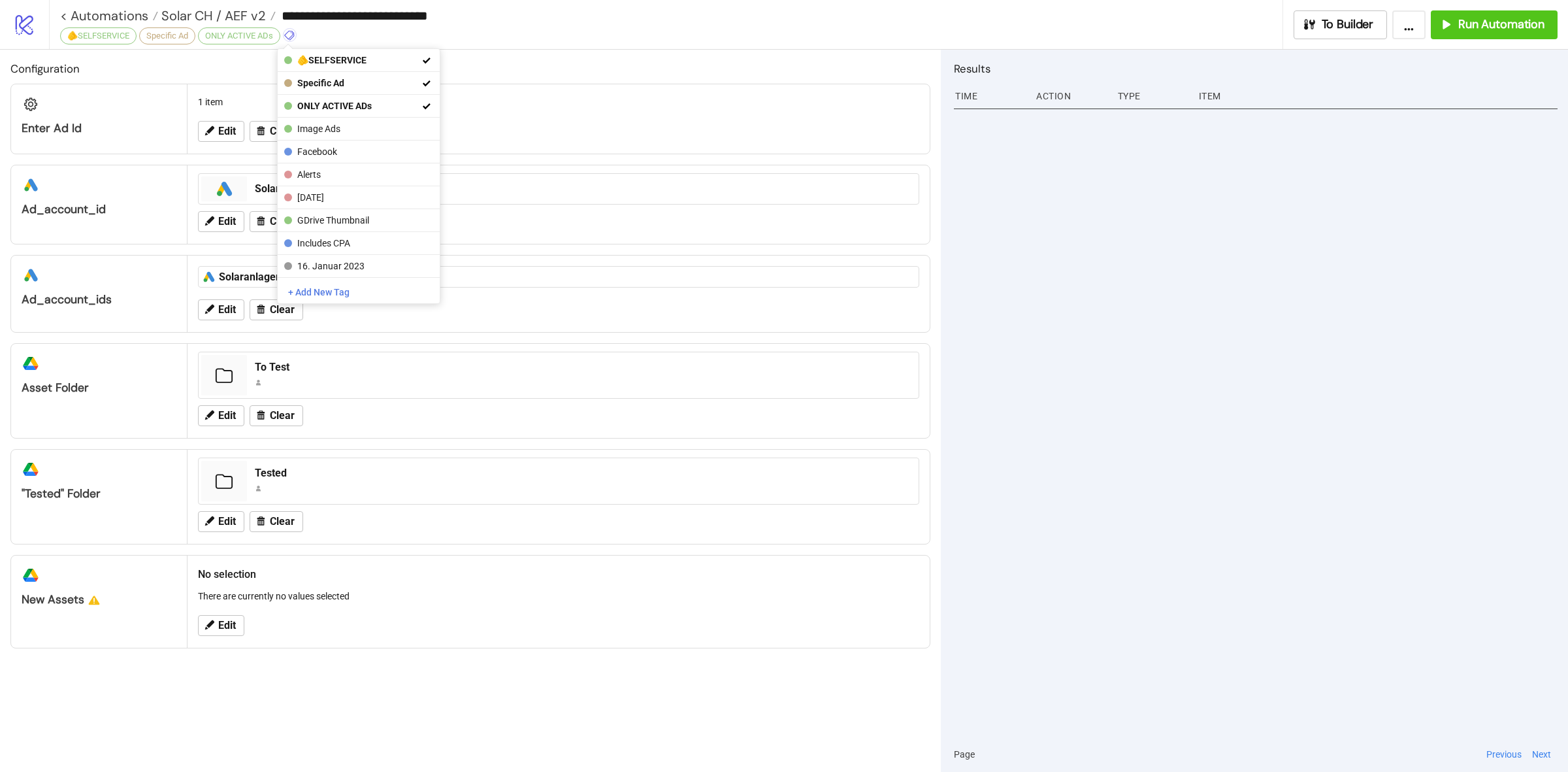
click at [533, 56] on div "Configuration Enter Ad Id 1 item Edit Clear platform/google_ads ad_account_id p…" at bounding box center [470, 411] width 941 height 722
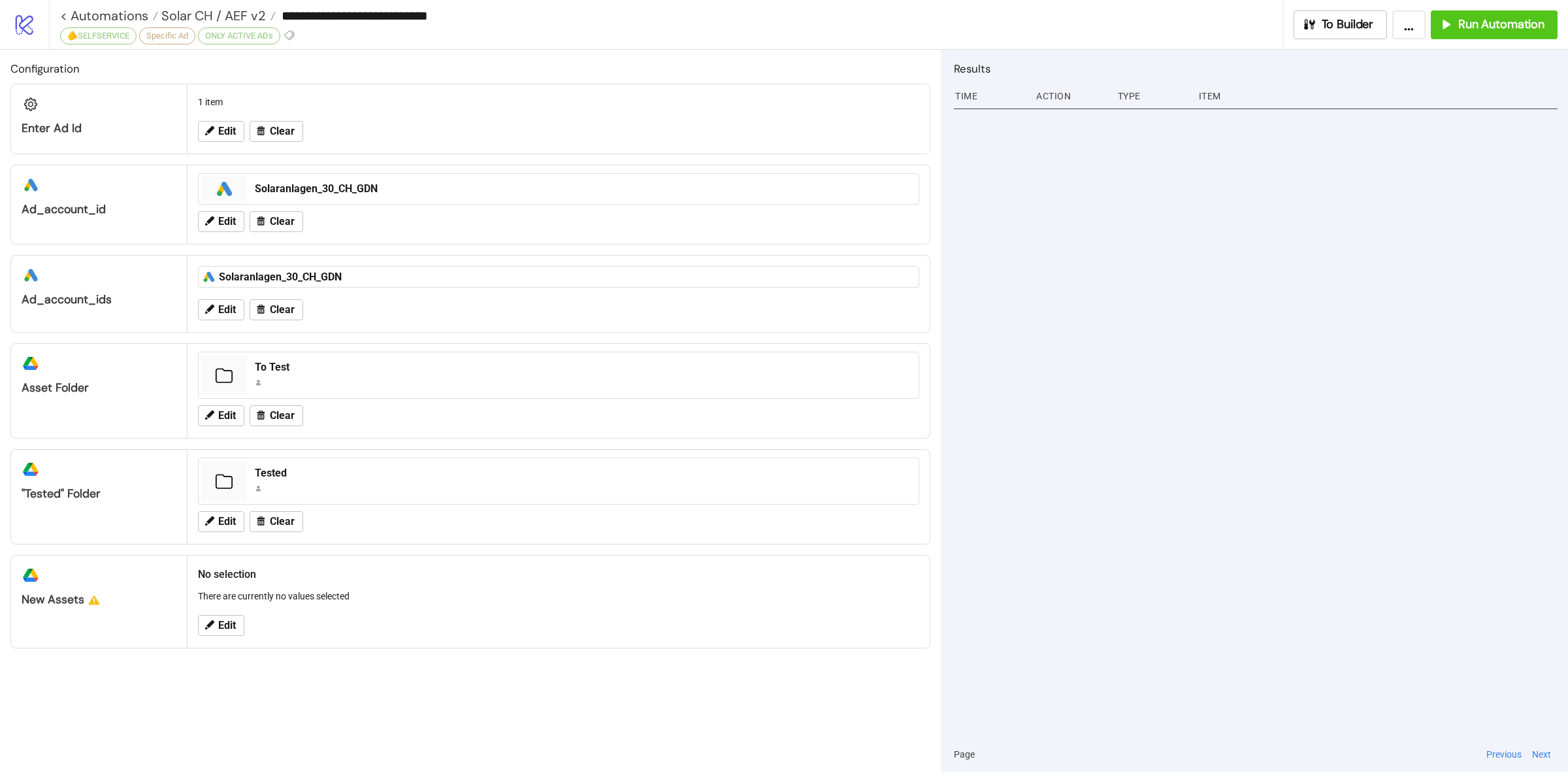
click at [278, 34] on div "ONLY ACTIVE ADs" at bounding box center [239, 36] width 83 height 17
click at [291, 33] on icon at bounding box center [290, 35] width 12 height 12
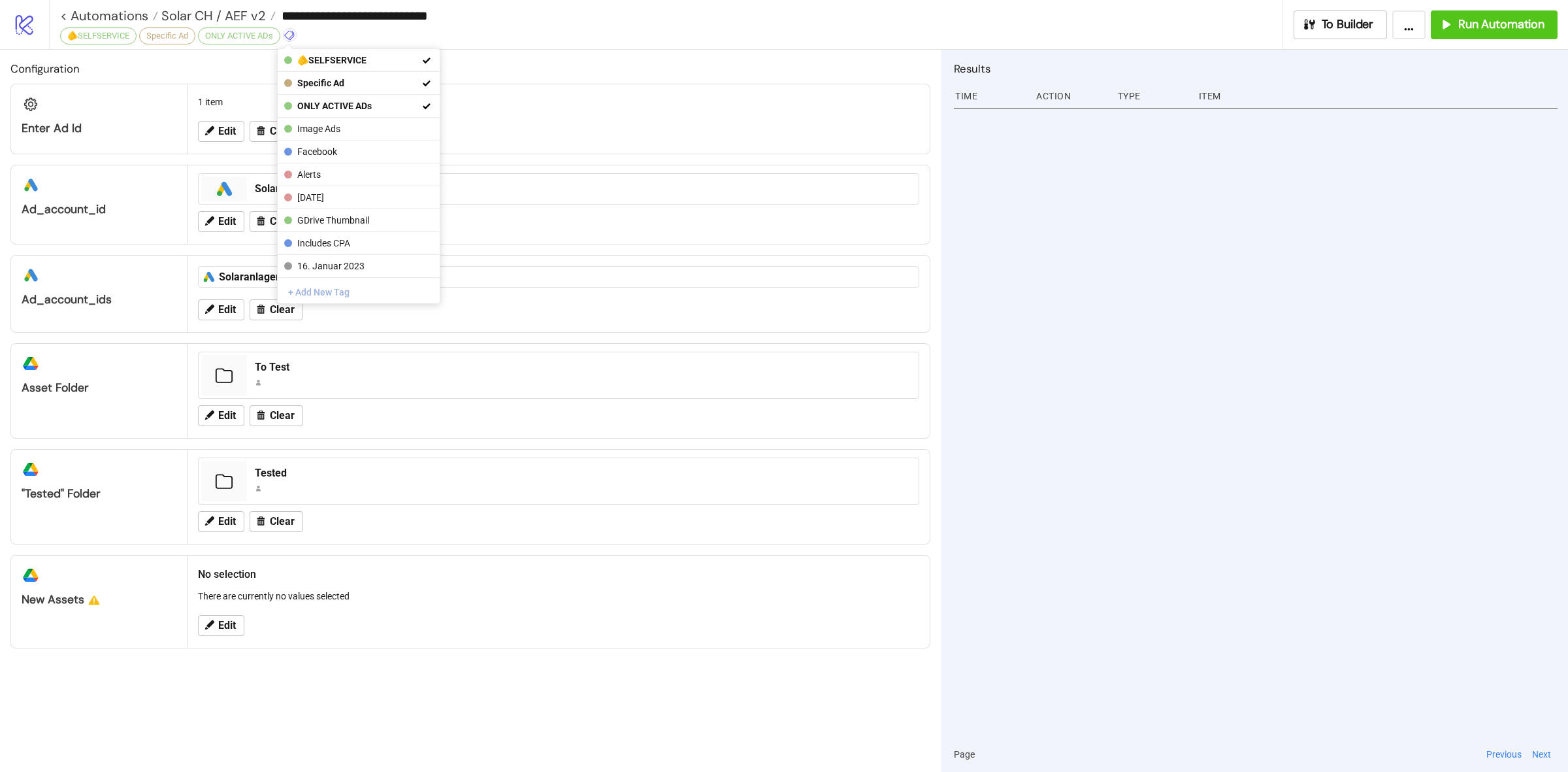
click at [344, 292] on button "+ Add New Tag" at bounding box center [359, 292] width 162 height 23
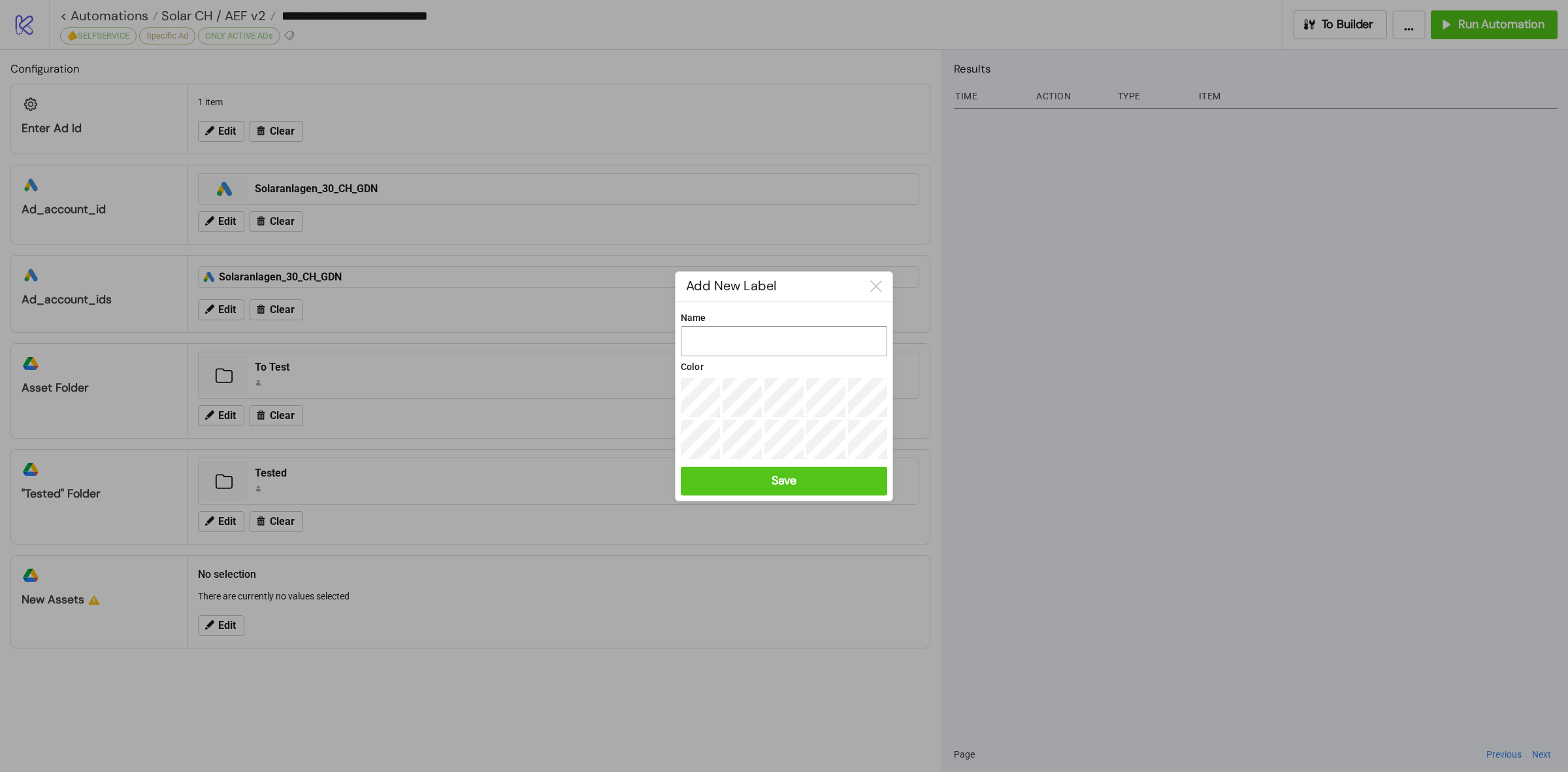
drag, startPoint x: 805, startPoint y: 328, endPoint x: 799, endPoint y: 350, distance: 22.8
click at [802, 331] on input "Name" at bounding box center [784, 341] width 207 height 30
click at [799, 350] on input "Name" at bounding box center [784, 341] width 207 height 30
type input "*********"
click at [794, 474] on div "Save" at bounding box center [784, 480] width 25 height 15
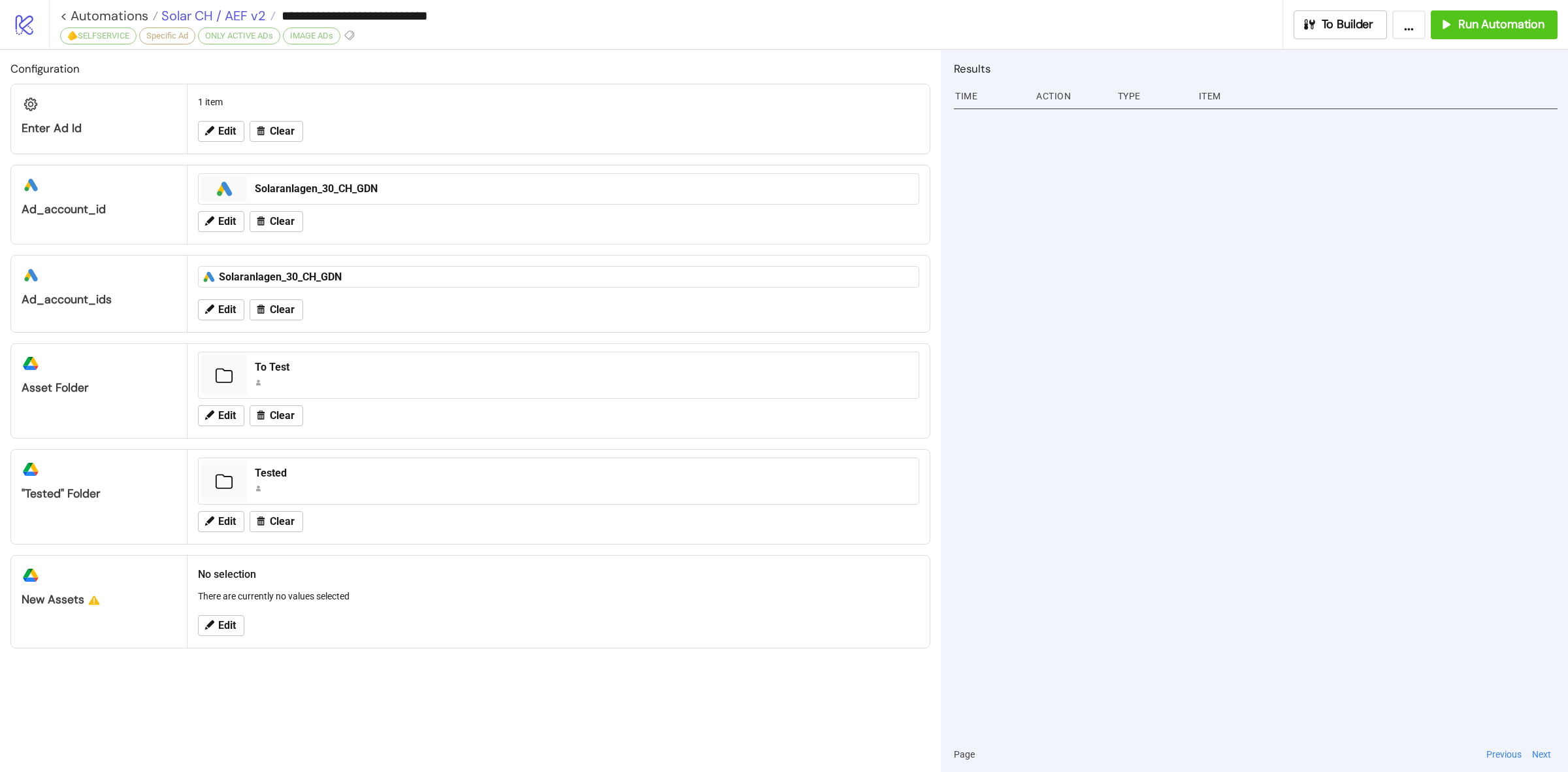
click at [238, 22] on span "Solar CH / AEF v2" at bounding box center [212, 15] width 108 height 17
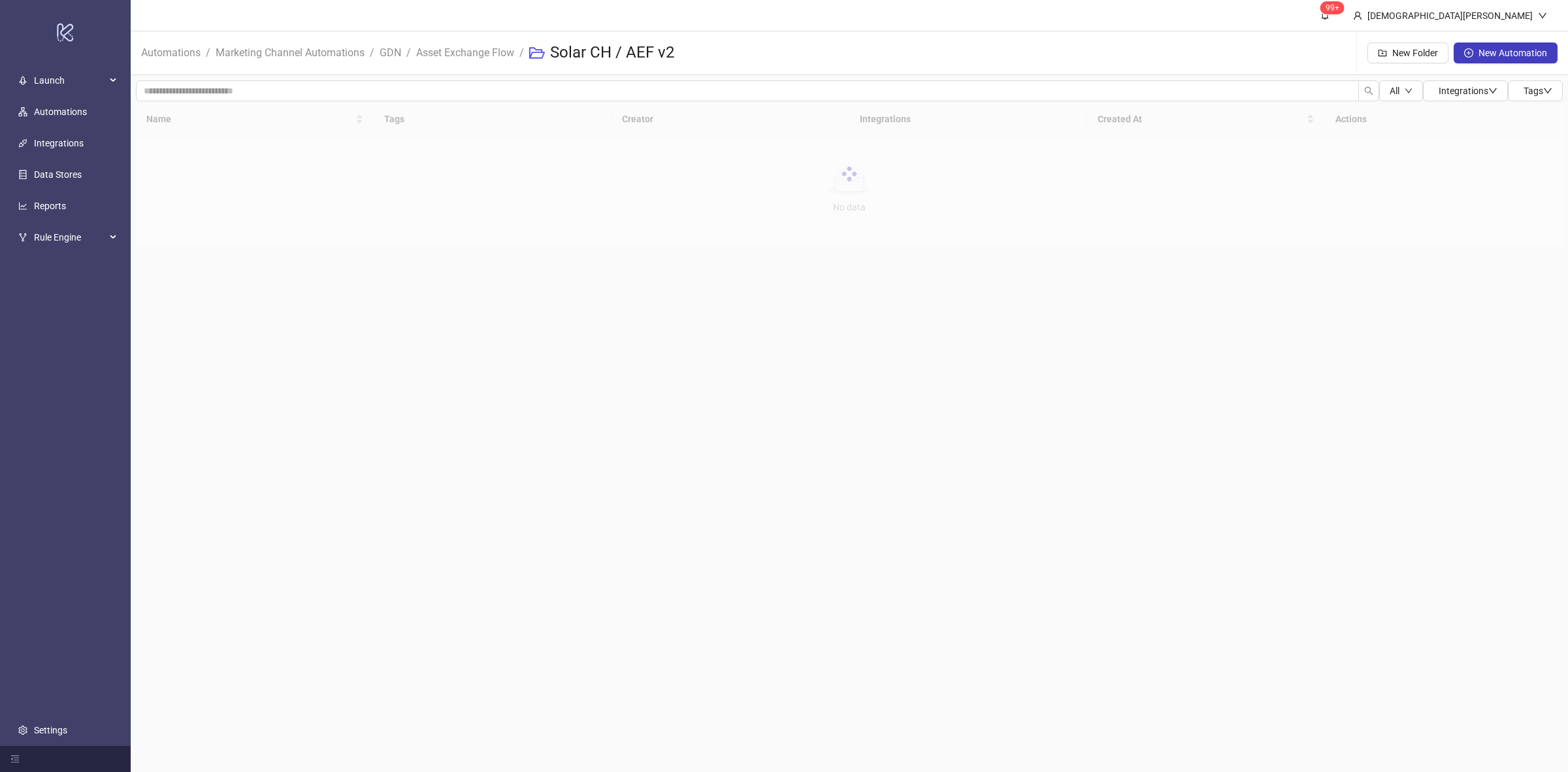
click at [683, 411] on main "99+ [PERSON_NAME] Automations / Marketing Channel Automations / GDN / Asset Exc…" at bounding box center [849, 386] width 1438 height 772
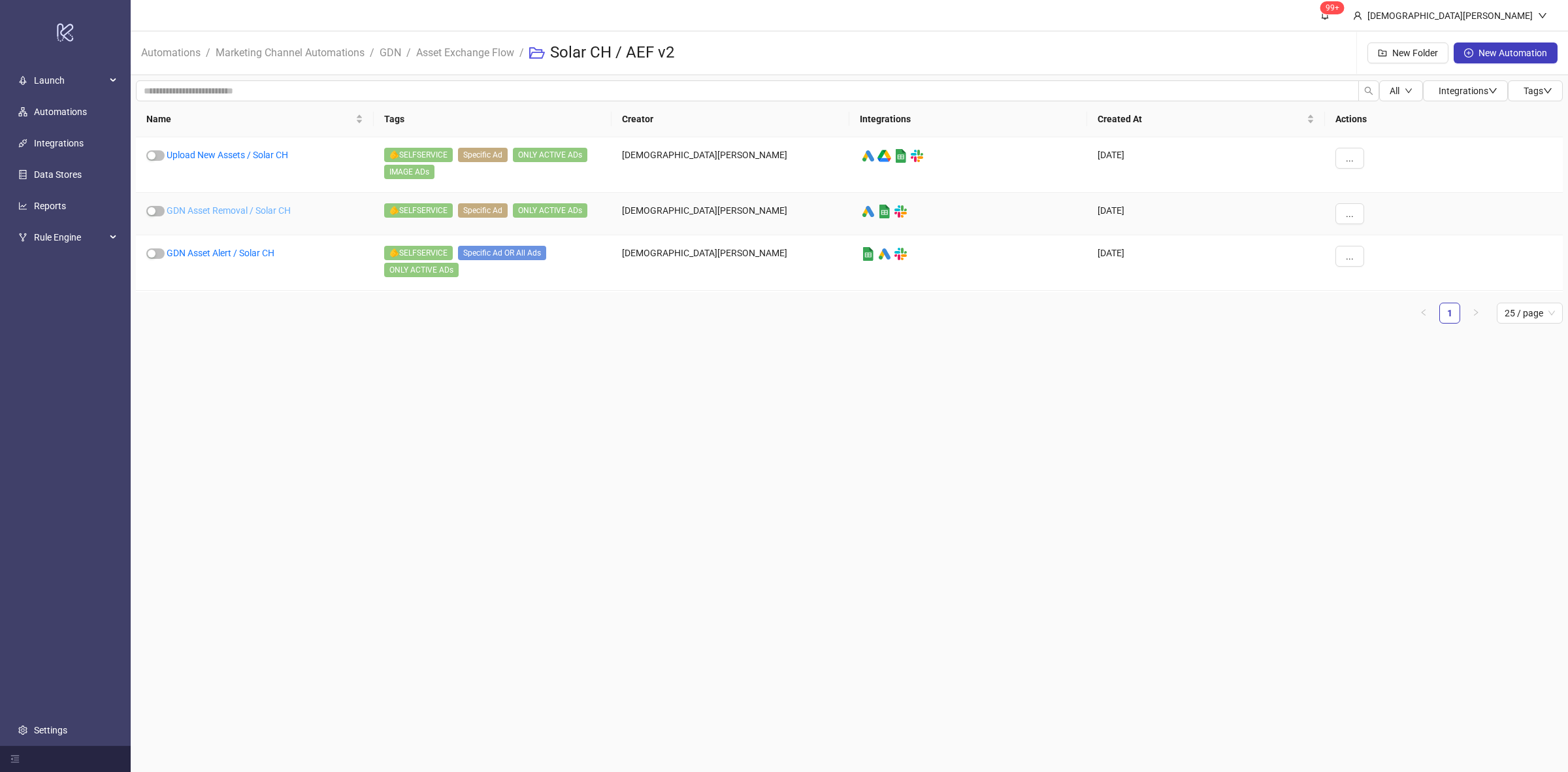
click at [256, 210] on link "GDN Asset Removal / Solar CH" at bounding box center [229, 210] width 124 height 10
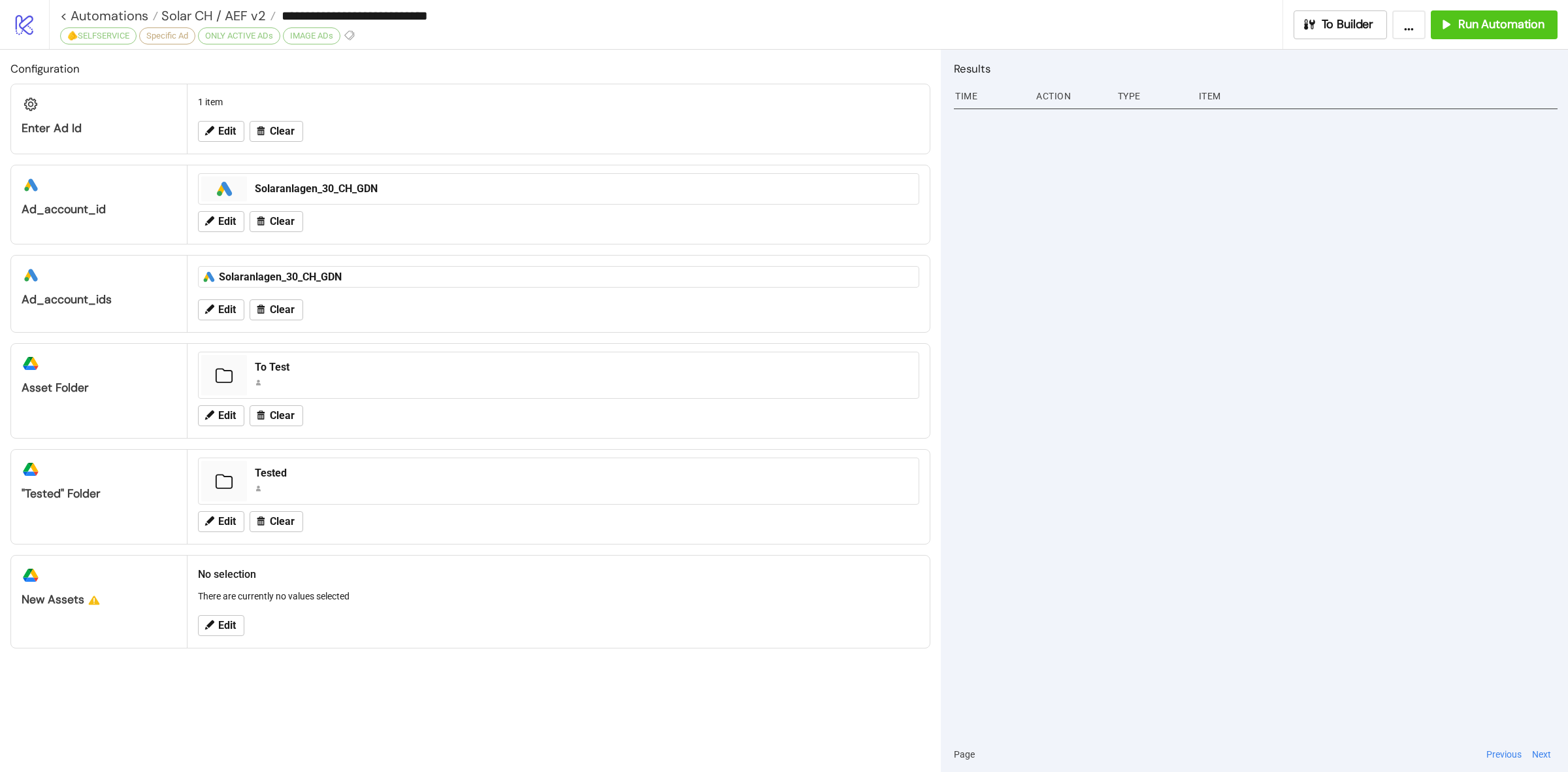
type input "**********"
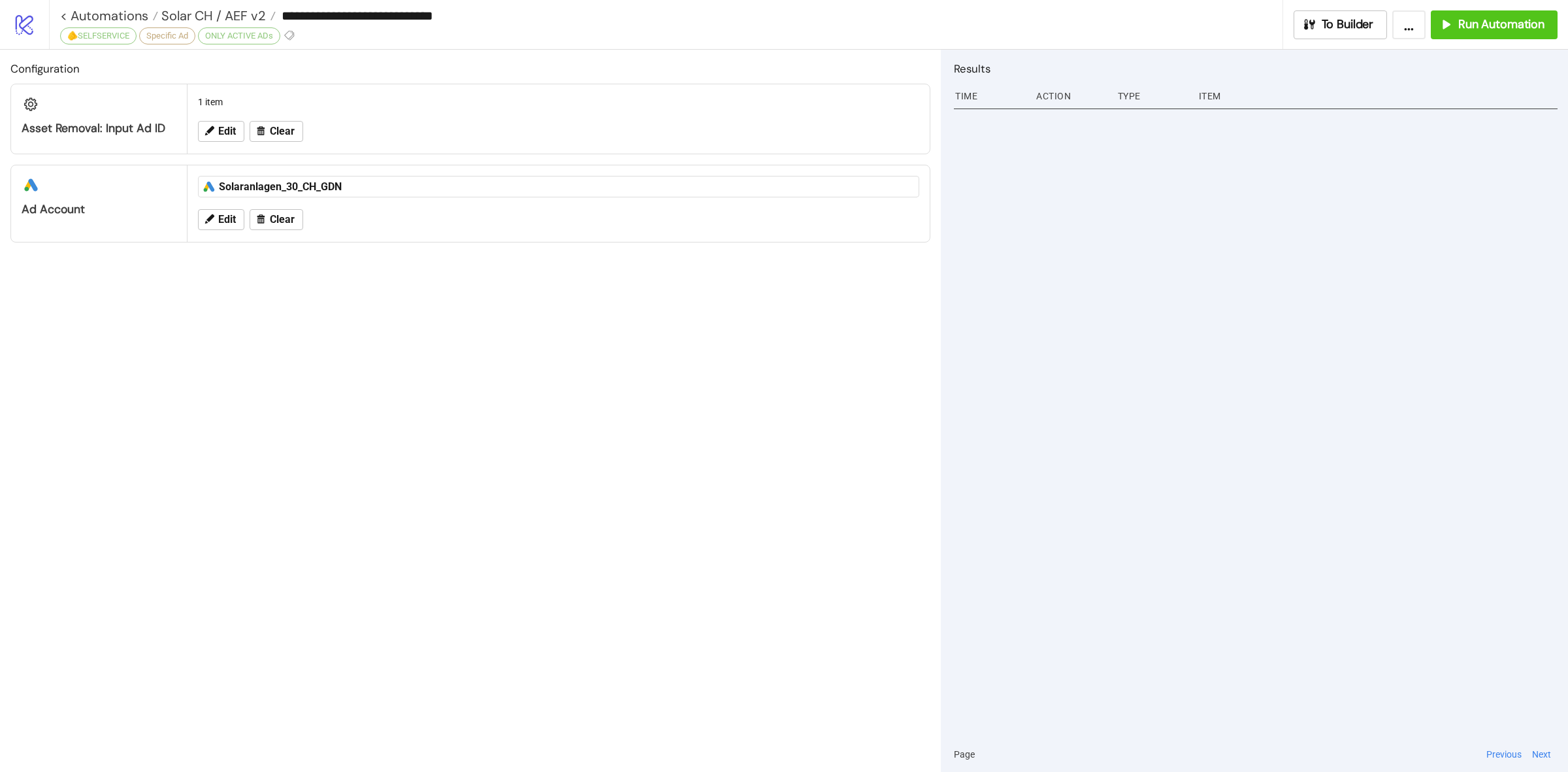
click at [273, 37] on div "ONLY ACTIVE ADs" at bounding box center [239, 36] width 83 height 17
click at [288, 37] on icon at bounding box center [290, 35] width 12 height 12
click at [292, 34] on icon at bounding box center [290, 35] width 12 height 12
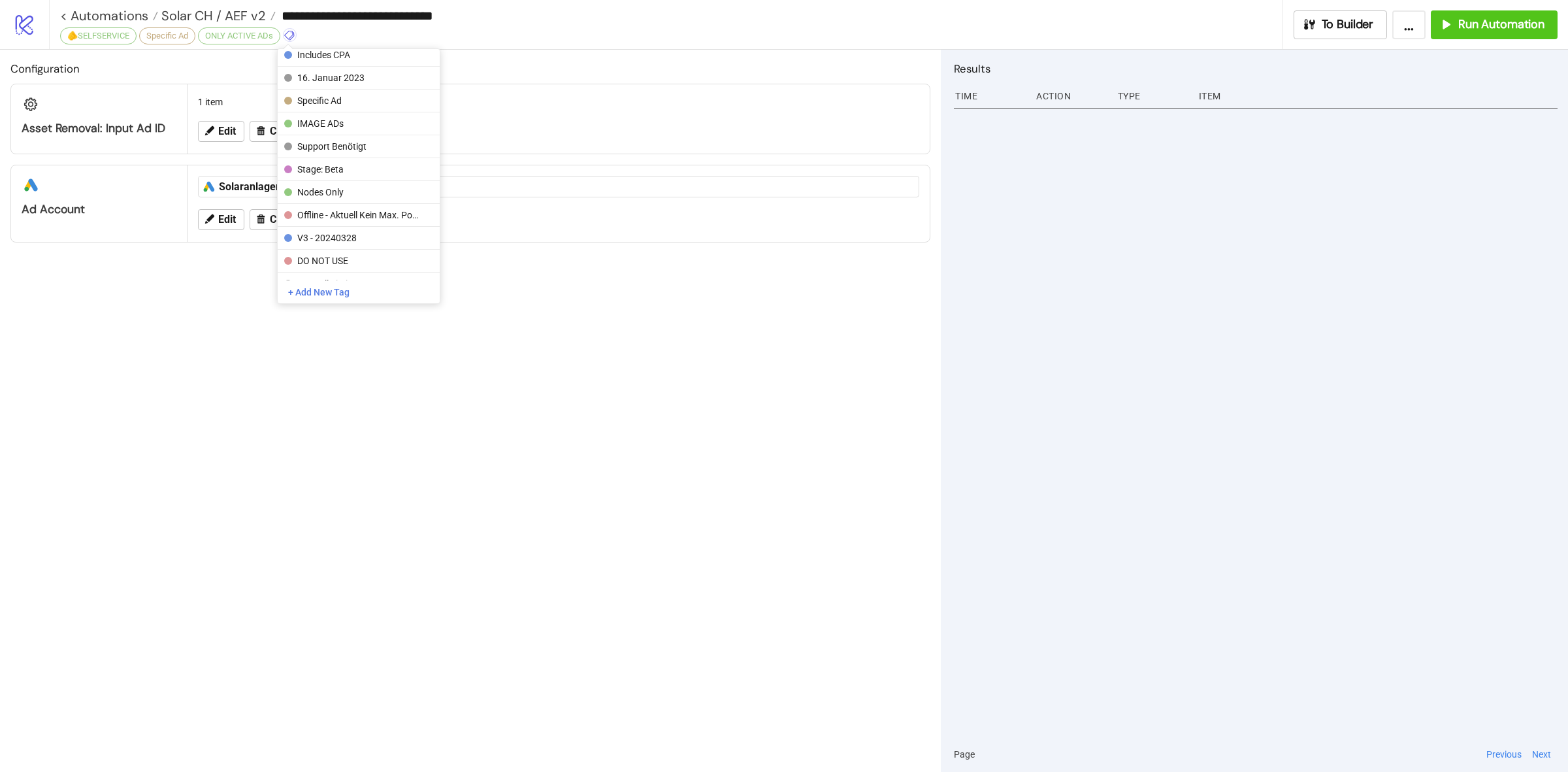
scroll to position [164, 0]
click at [386, 127] on span "IMAGE ADs" at bounding box center [358, 126] width 121 height 10
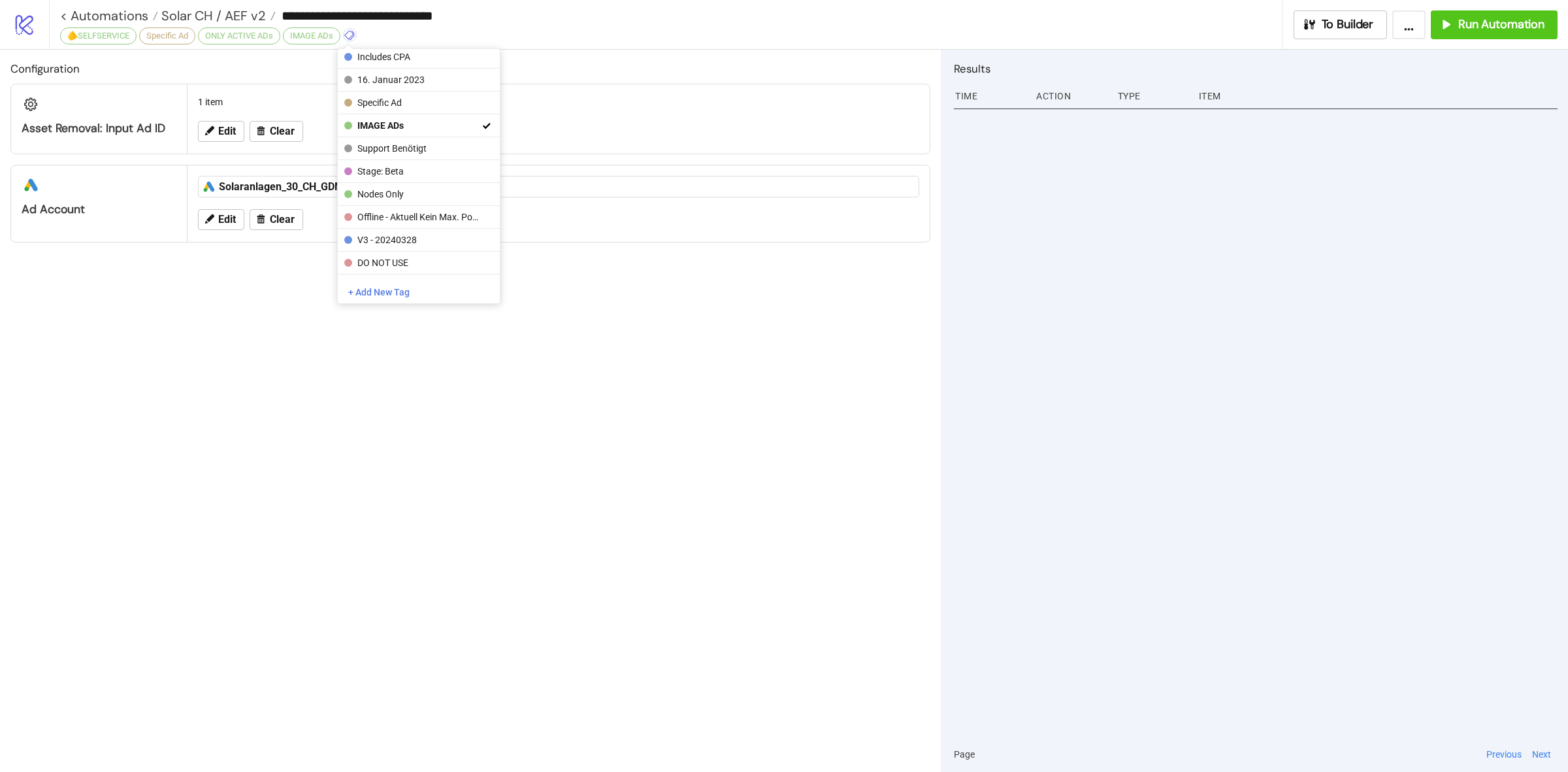
drag, startPoint x: 583, startPoint y: 50, endPoint x: 561, endPoint y: 45, distance: 22.6
click at [583, 50] on div "Configuration Asset Removal: Input Ad ID 1 item Edit Clear platform/google_ads …" at bounding box center [470, 411] width 941 height 722
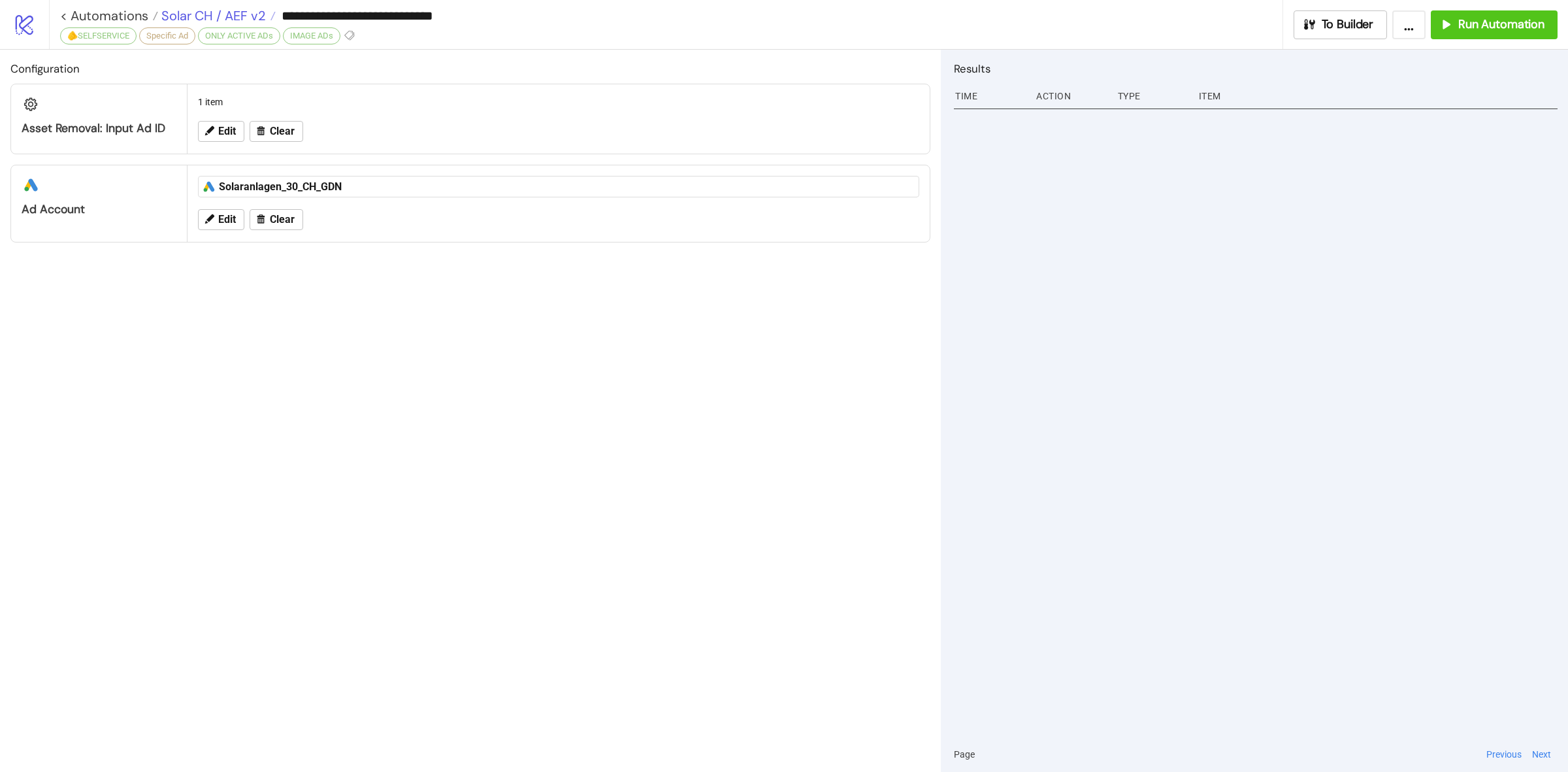
click at [219, 21] on span "Solar CH / AEF v2" at bounding box center [212, 15] width 108 height 17
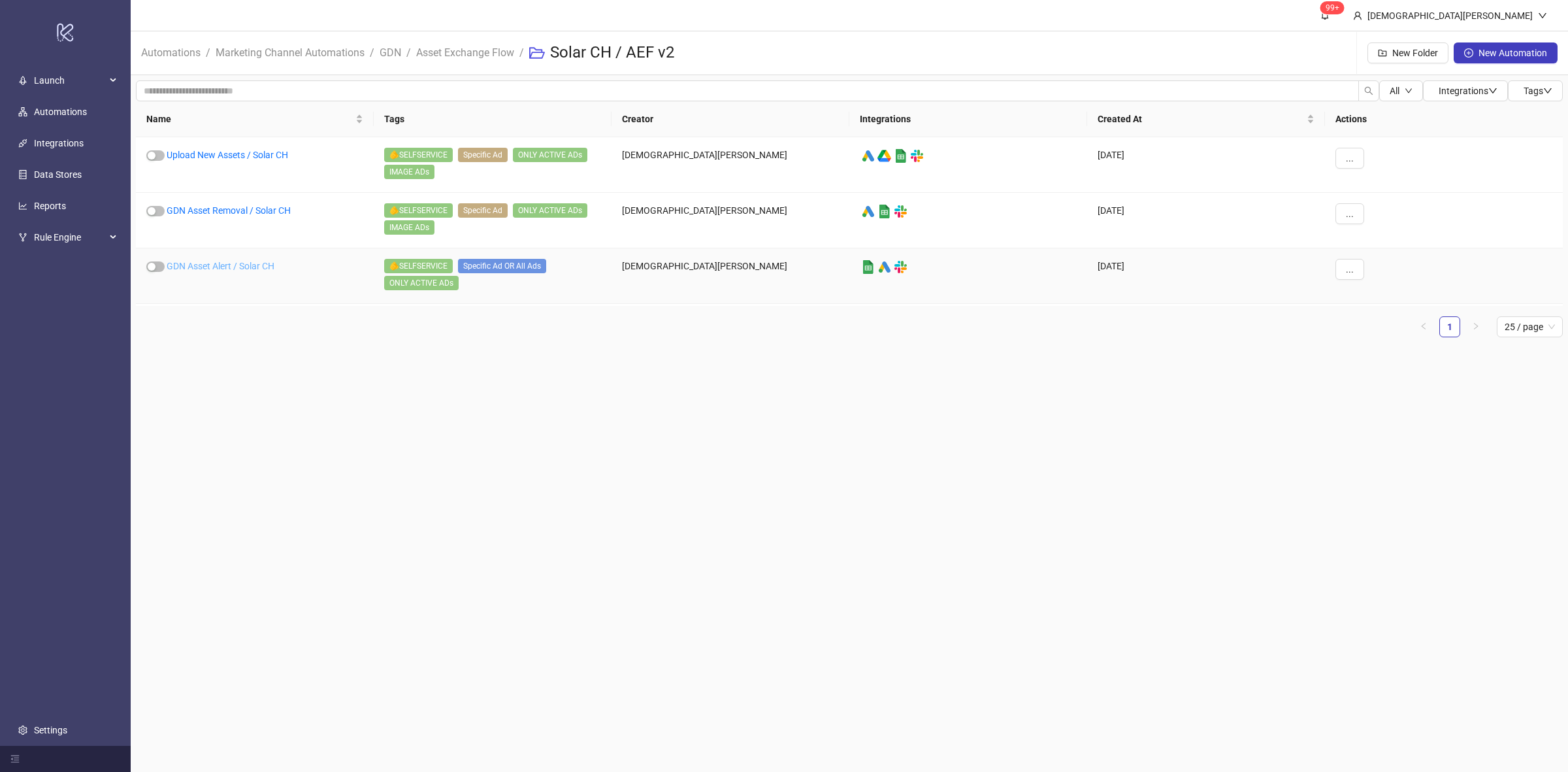
click at [240, 262] on link "GDN Asset Alert / Solar CH" at bounding box center [220, 266] width 108 height 10
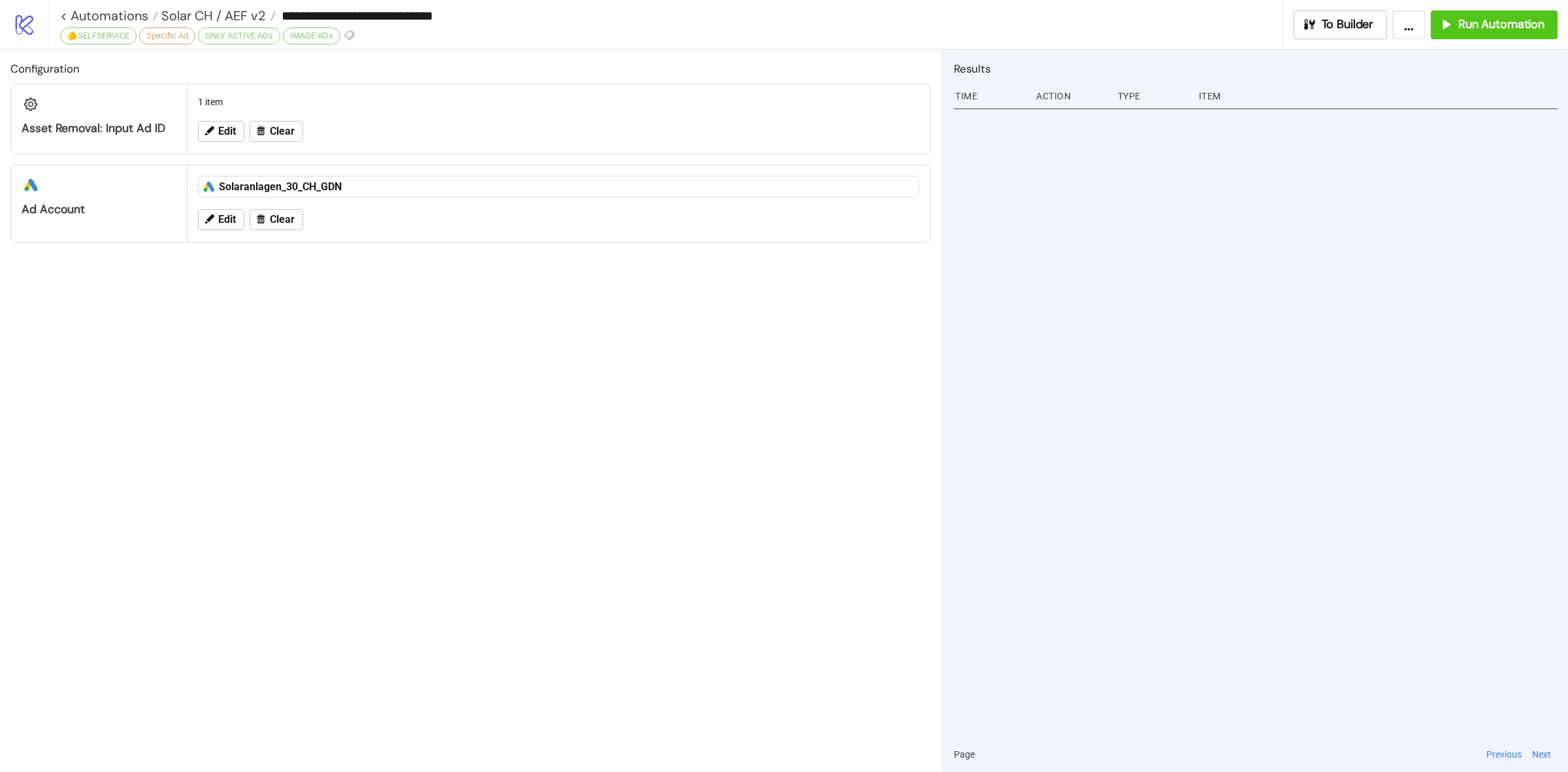
type input "**********"
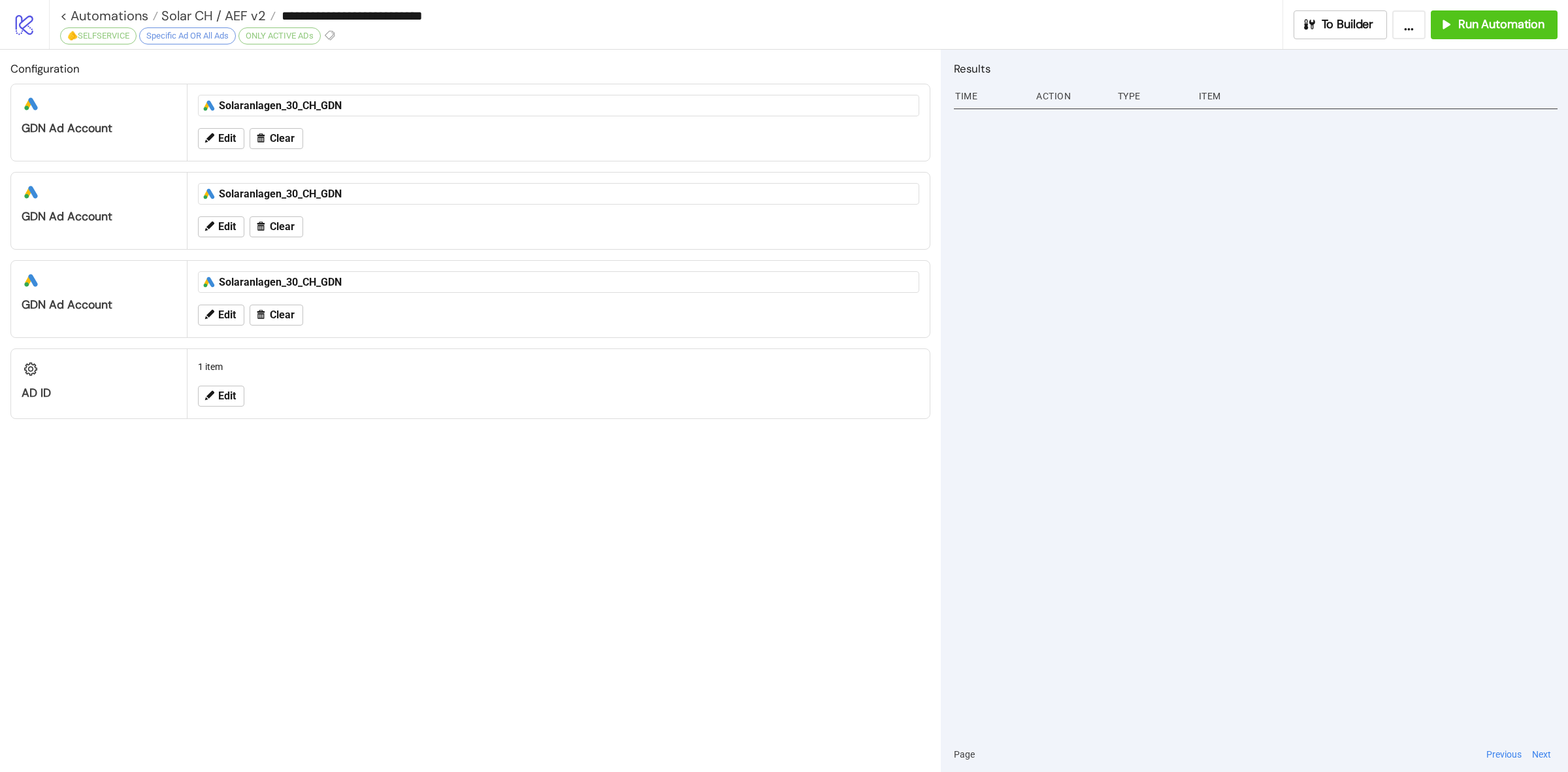
click at [345, 37] on div "**********" at bounding box center [666, 24] width 1234 height 49
click at [335, 31] on icon at bounding box center [329, 35] width 9 height 9
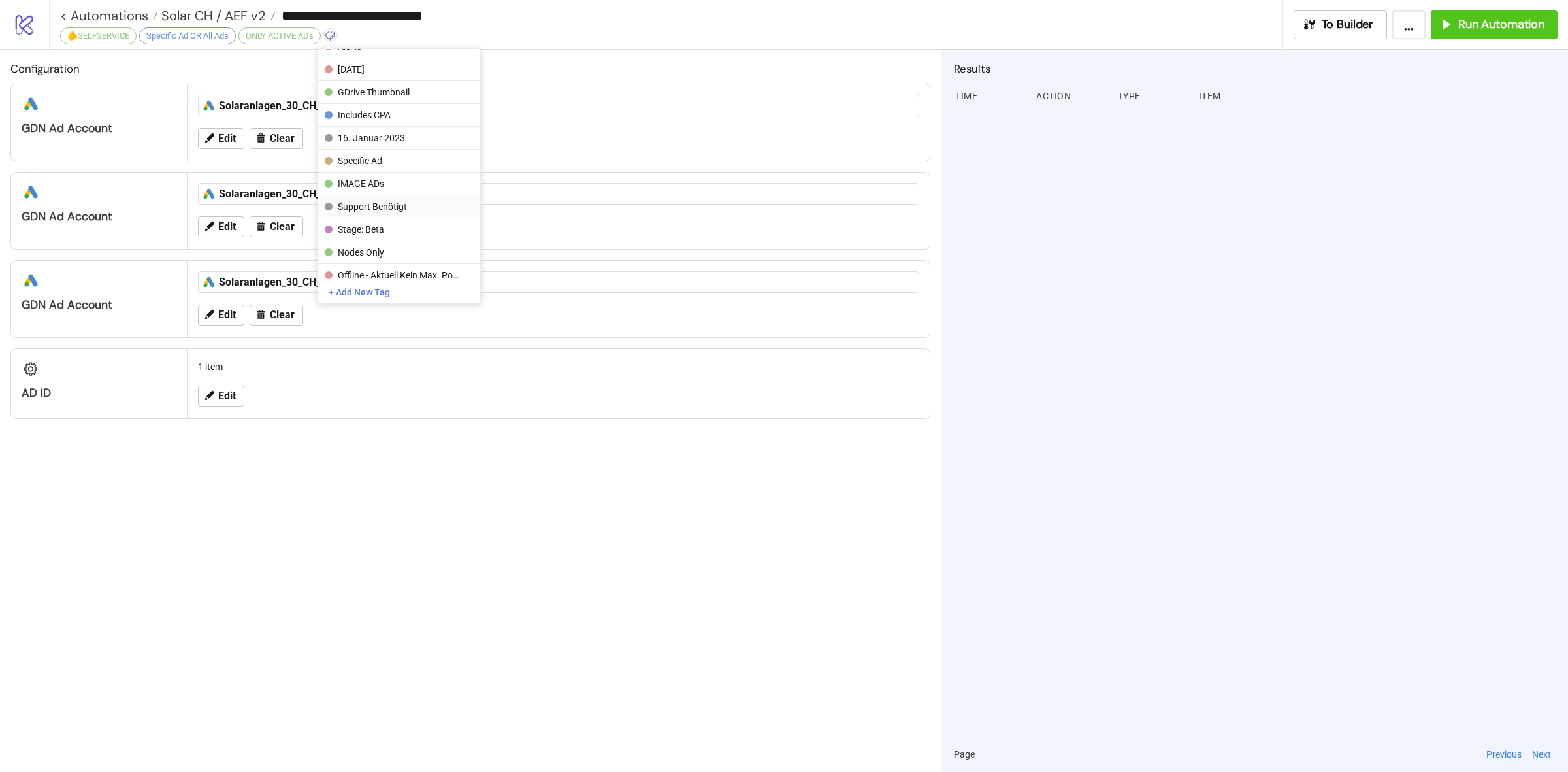
scroll to position [127, 0]
click at [435, 179] on span "IMAGE ADs" at bounding box center [398, 184] width 121 height 10
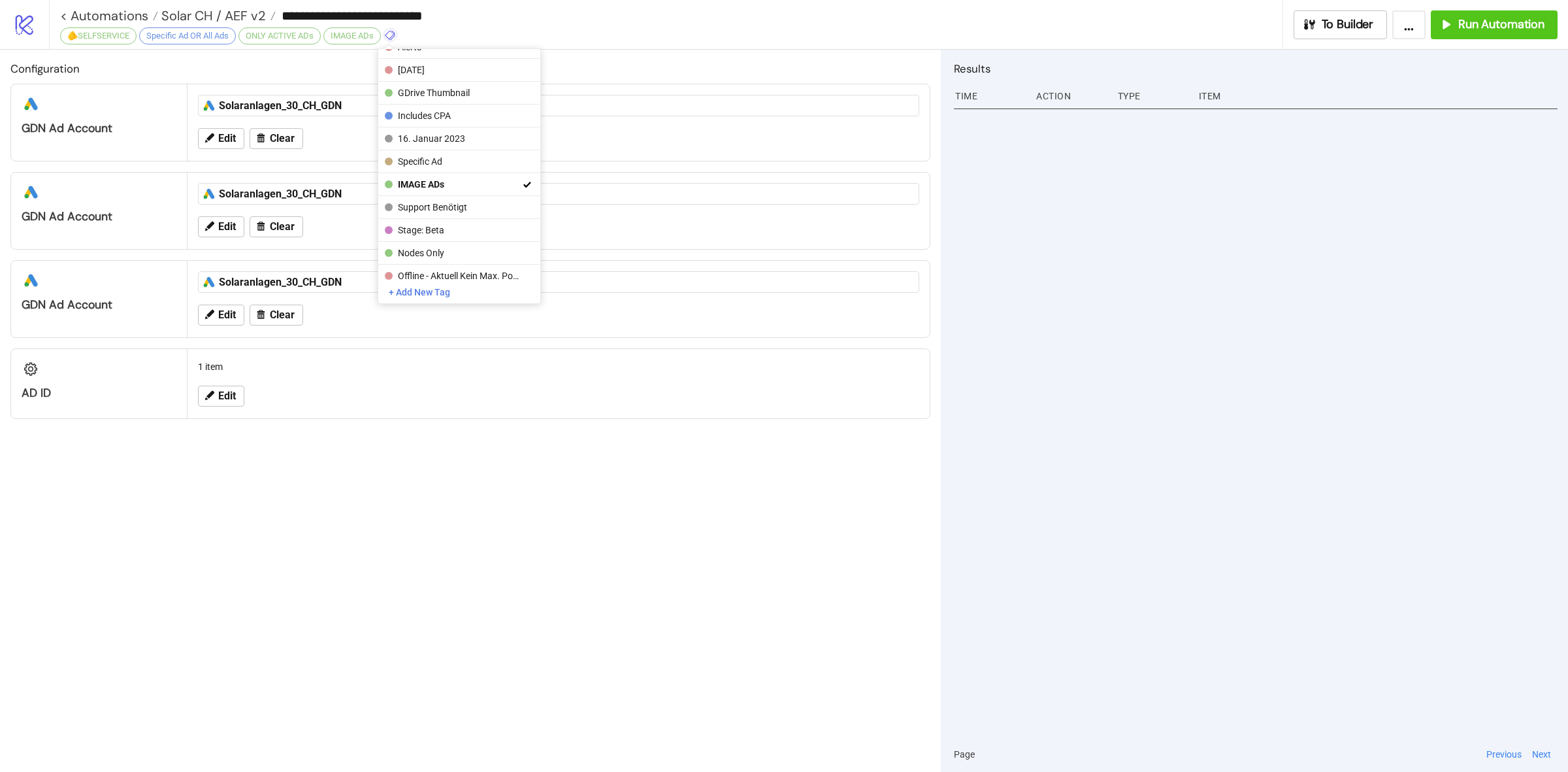
click at [602, 426] on div "Configuration platform/google_ads GDN Ad Account platform/google_ads Solaranlag…" at bounding box center [470, 411] width 941 height 722
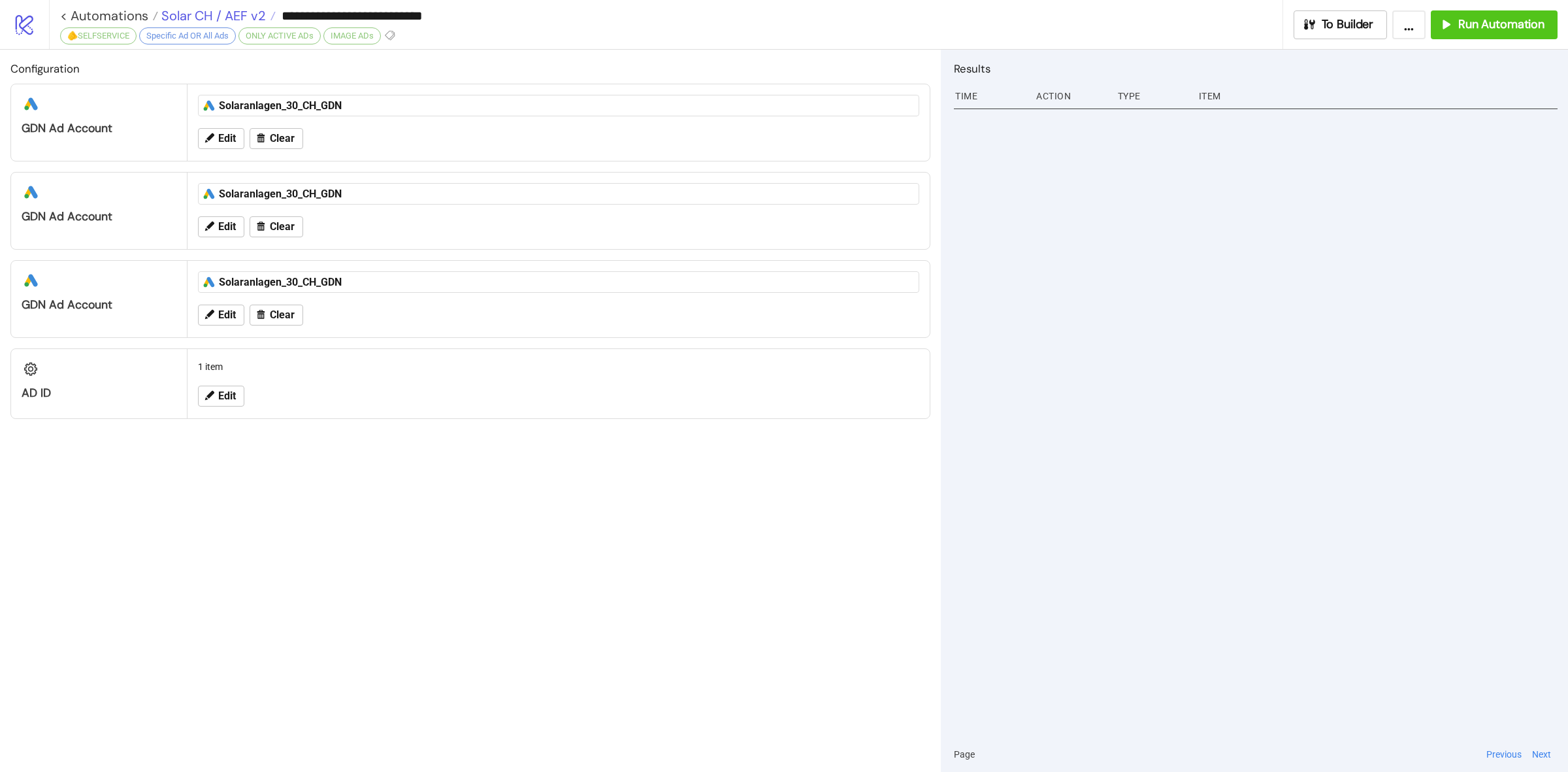
click at [243, 12] on span "Solar CH / AEF v2" at bounding box center [212, 15] width 108 height 17
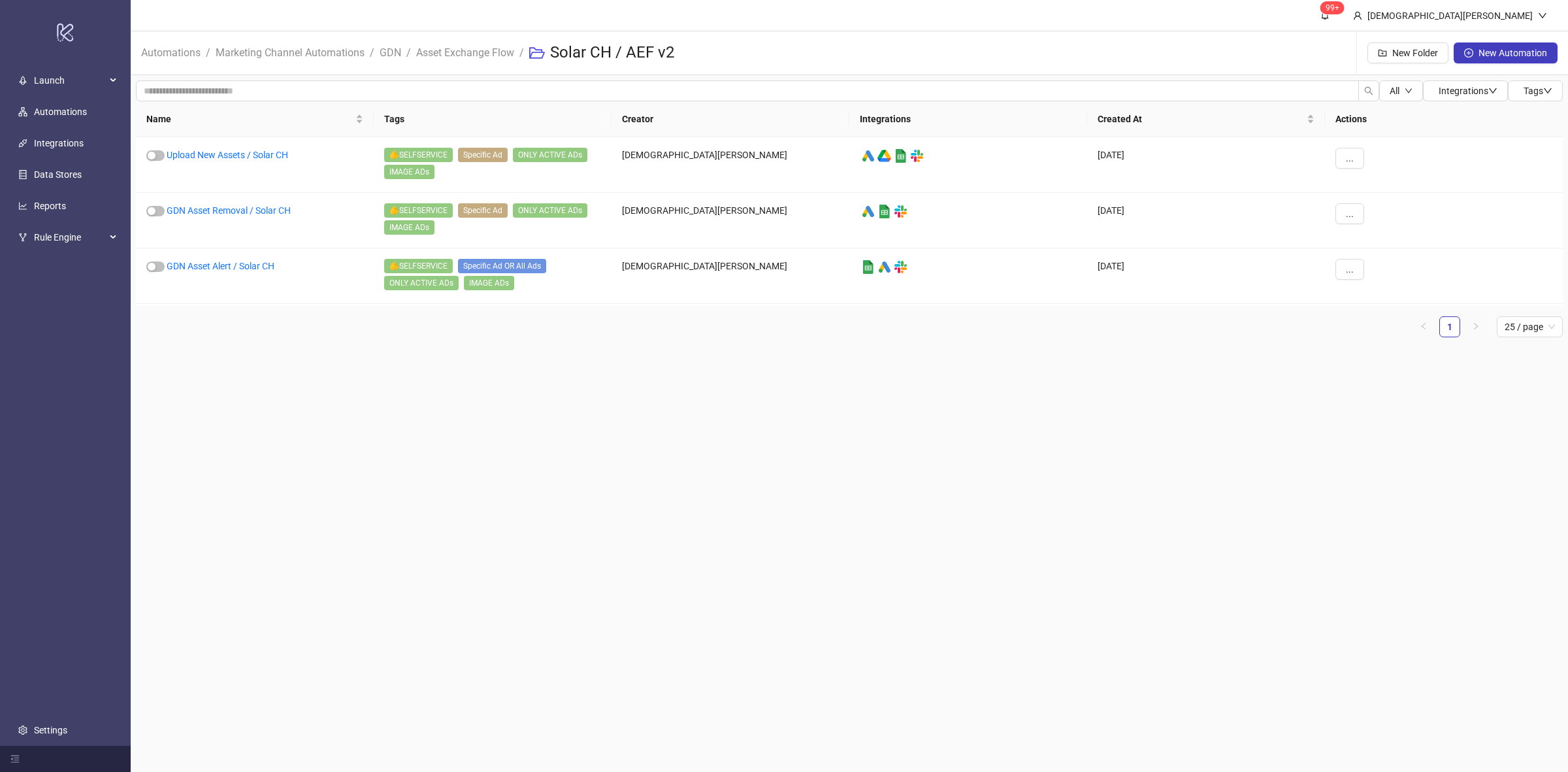
click at [678, 410] on main "99+ [PERSON_NAME] Automations / Marketing Channel Automations / GDN / Asset Exc…" at bounding box center [849, 386] width 1438 height 772
click at [1354, 269] on span "..." at bounding box center [1349, 269] width 8 height 10
click at [1207, 384] on main "99+ Christian Weikamp Automations / Marketing Channel Automations / GDN / Asset…" at bounding box center [849, 386] width 1438 height 772
click at [1345, 282] on div "..." at bounding box center [1444, 276] width 238 height 56
click at [1344, 275] on button "..." at bounding box center [1349, 269] width 28 height 21
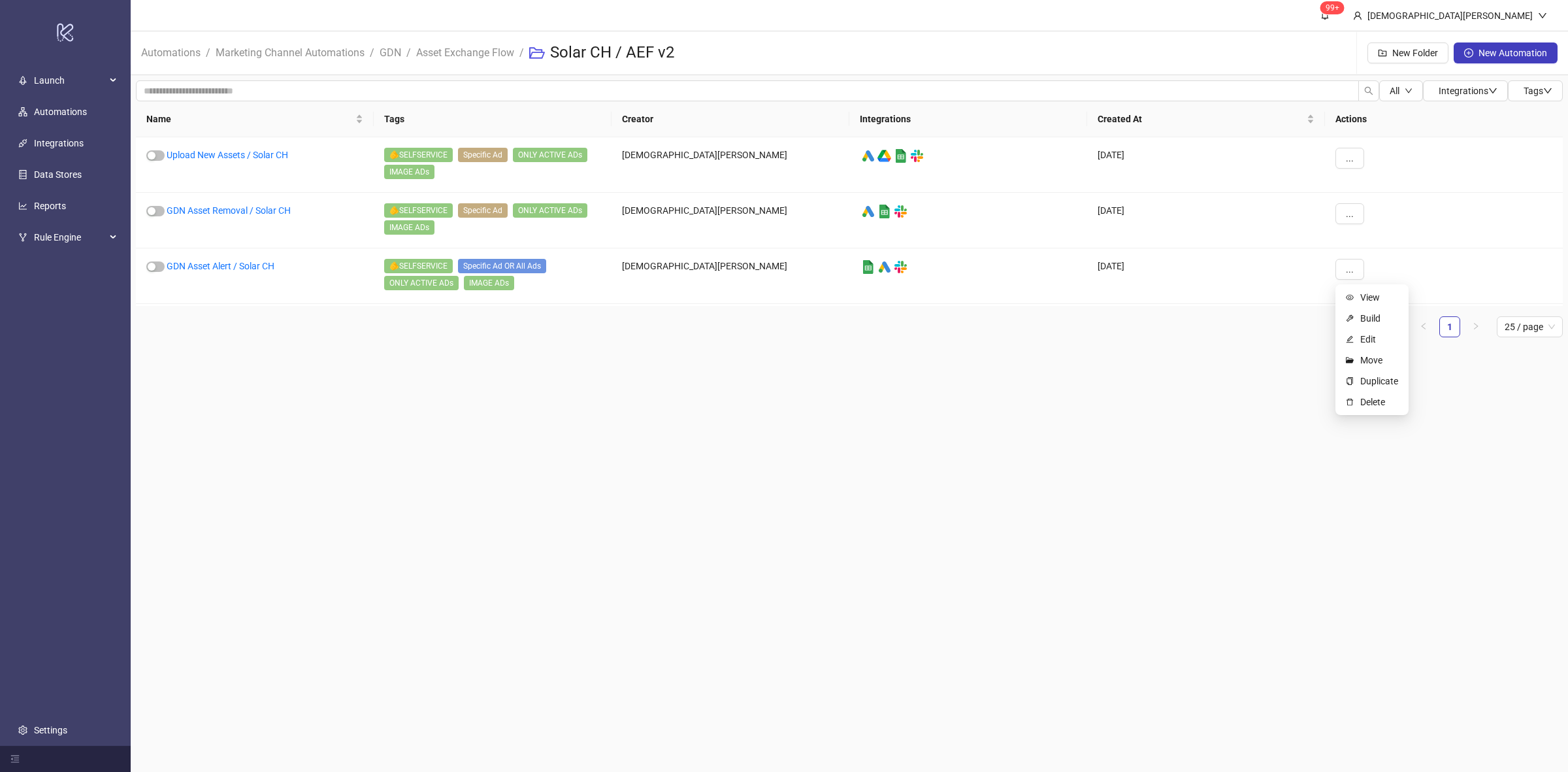
click at [1252, 340] on div "Name Tags Creator Integrations Created At Actions Upload New Assets / Solar CH …" at bounding box center [849, 225] width 1427 height 246
drag, startPoint x: 1098, startPoint y: 479, endPoint x: 1096, endPoint y: 471, distance: 8.2
click at [1098, 479] on main "99+ Christian Weikamp Automations / Marketing Channel Automations / GDN / Asset…" at bounding box center [849, 386] width 1438 height 772
click at [489, 50] on link "Asset Exchange Flow" at bounding box center [466, 52] width 103 height 15
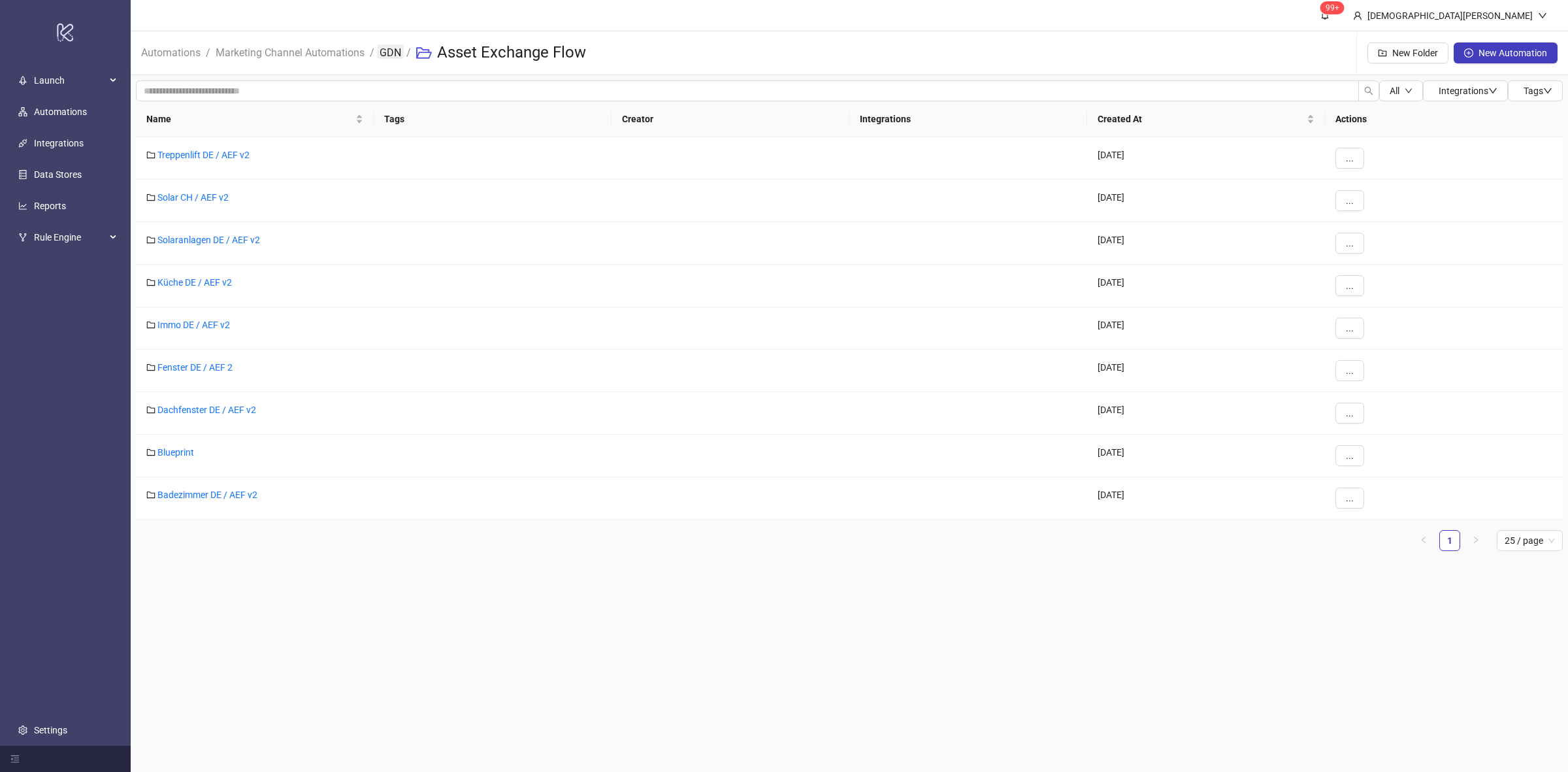
click at [381, 50] on link "GDN" at bounding box center [390, 52] width 27 height 15
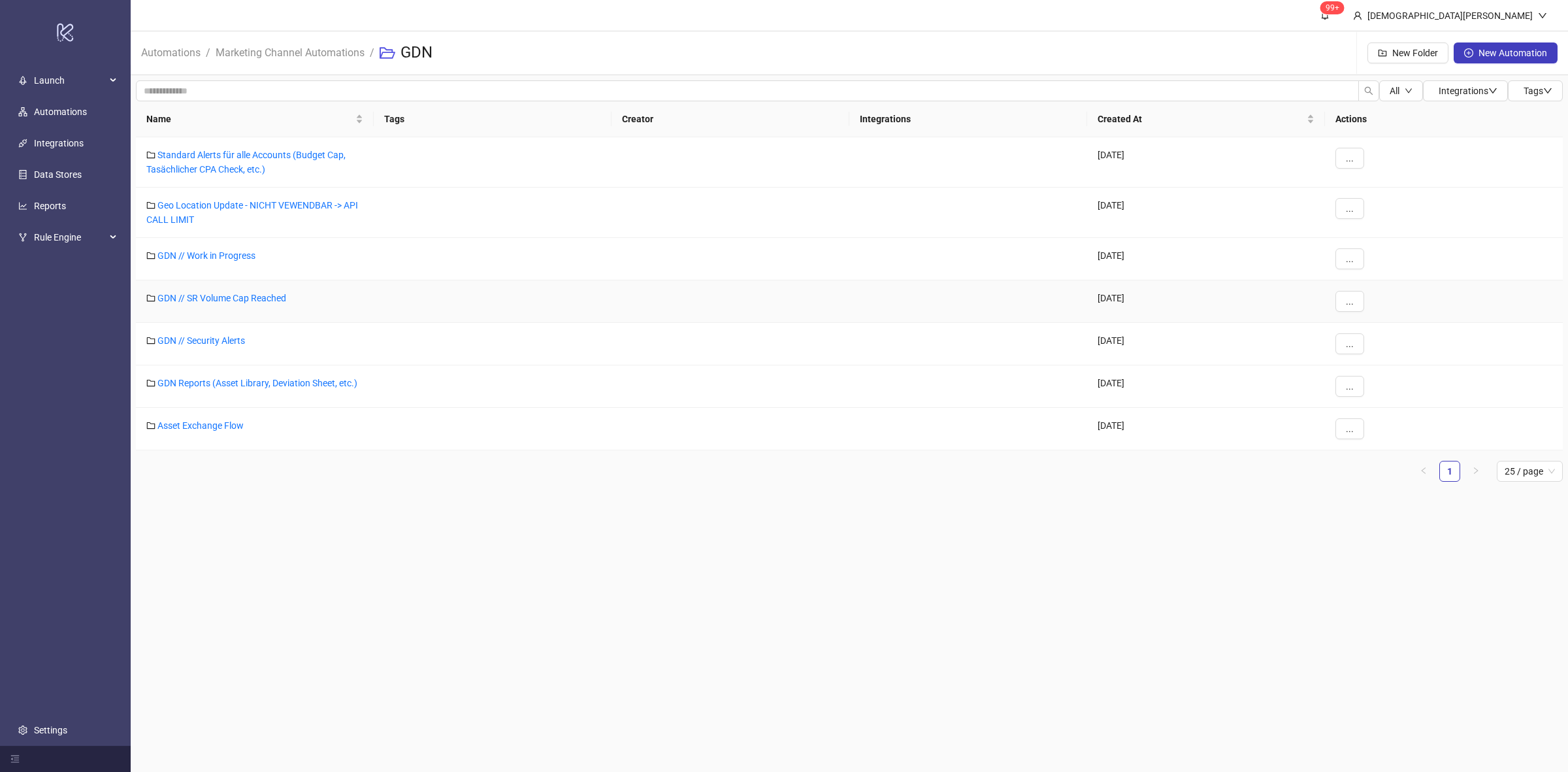
click at [273, 305] on div "GDN // SR Volume Cap Reached" at bounding box center [255, 301] width 238 height 42
click at [281, 296] on link "GDN // SR Volume Cap Reached" at bounding box center [222, 298] width 129 height 10
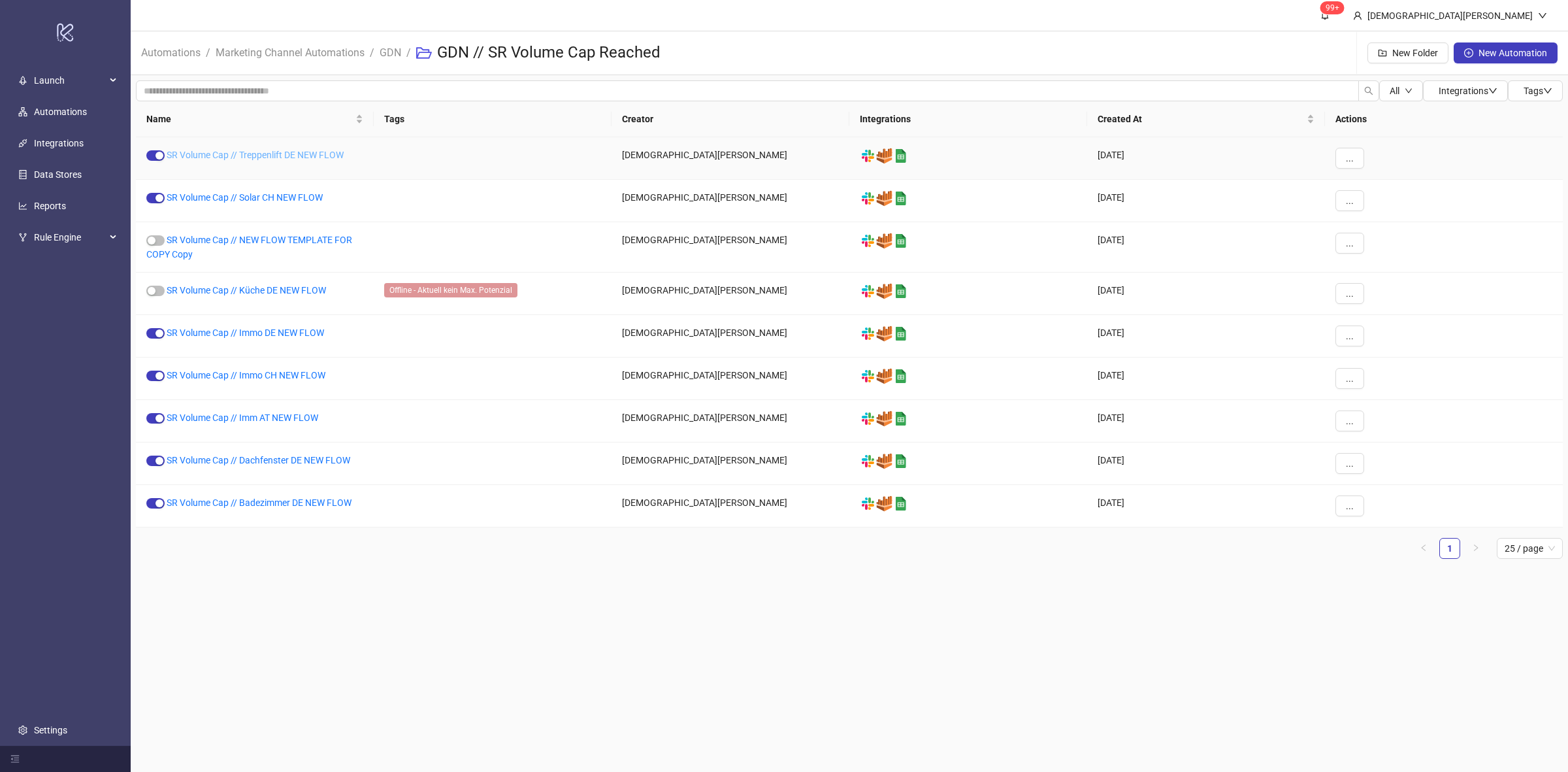
click at [330, 157] on link "SR Volume Cap // Treppenlift DE NEW FLOW" at bounding box center [256, 155] width 177 height 10
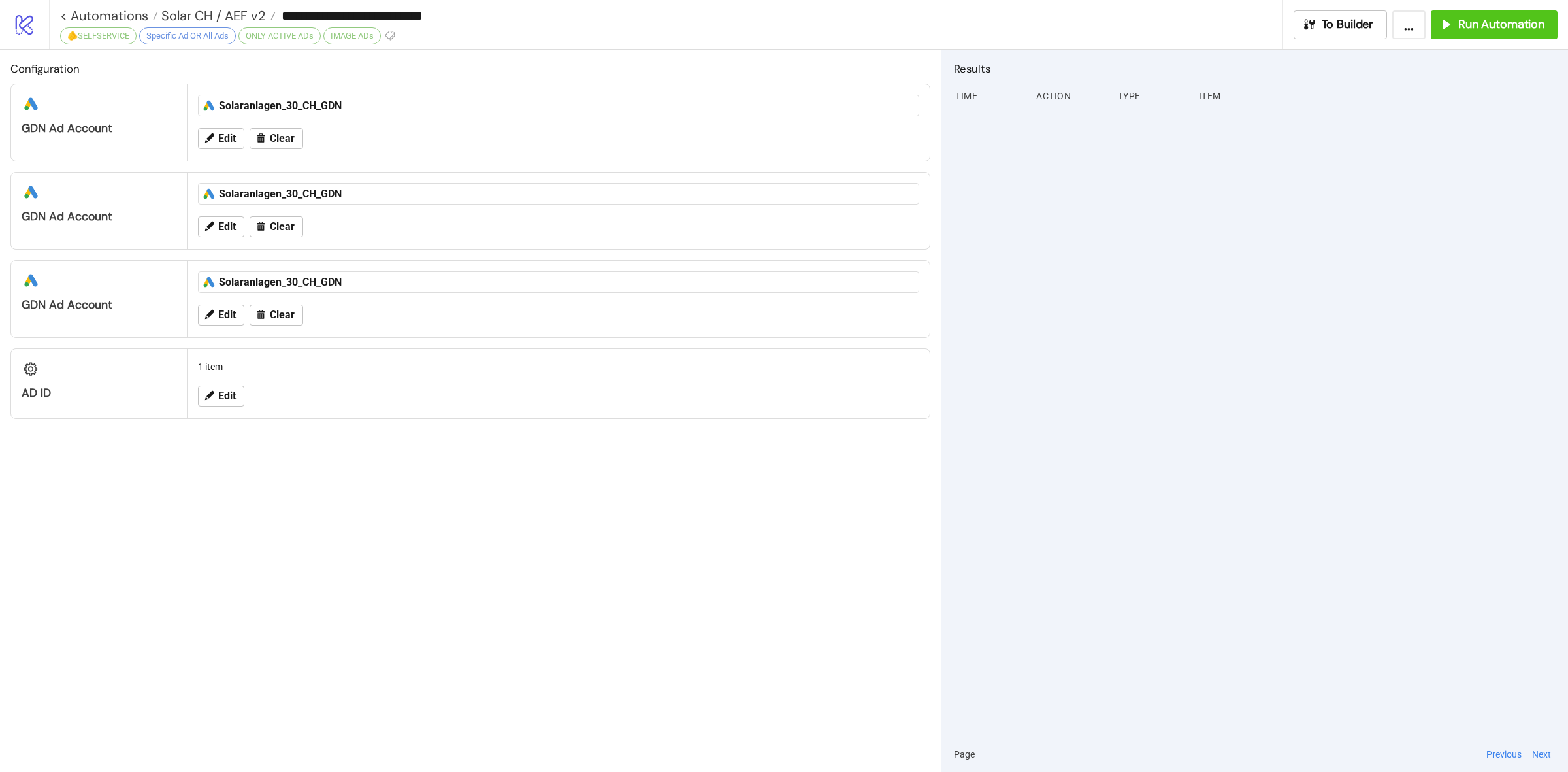
type input "**********"
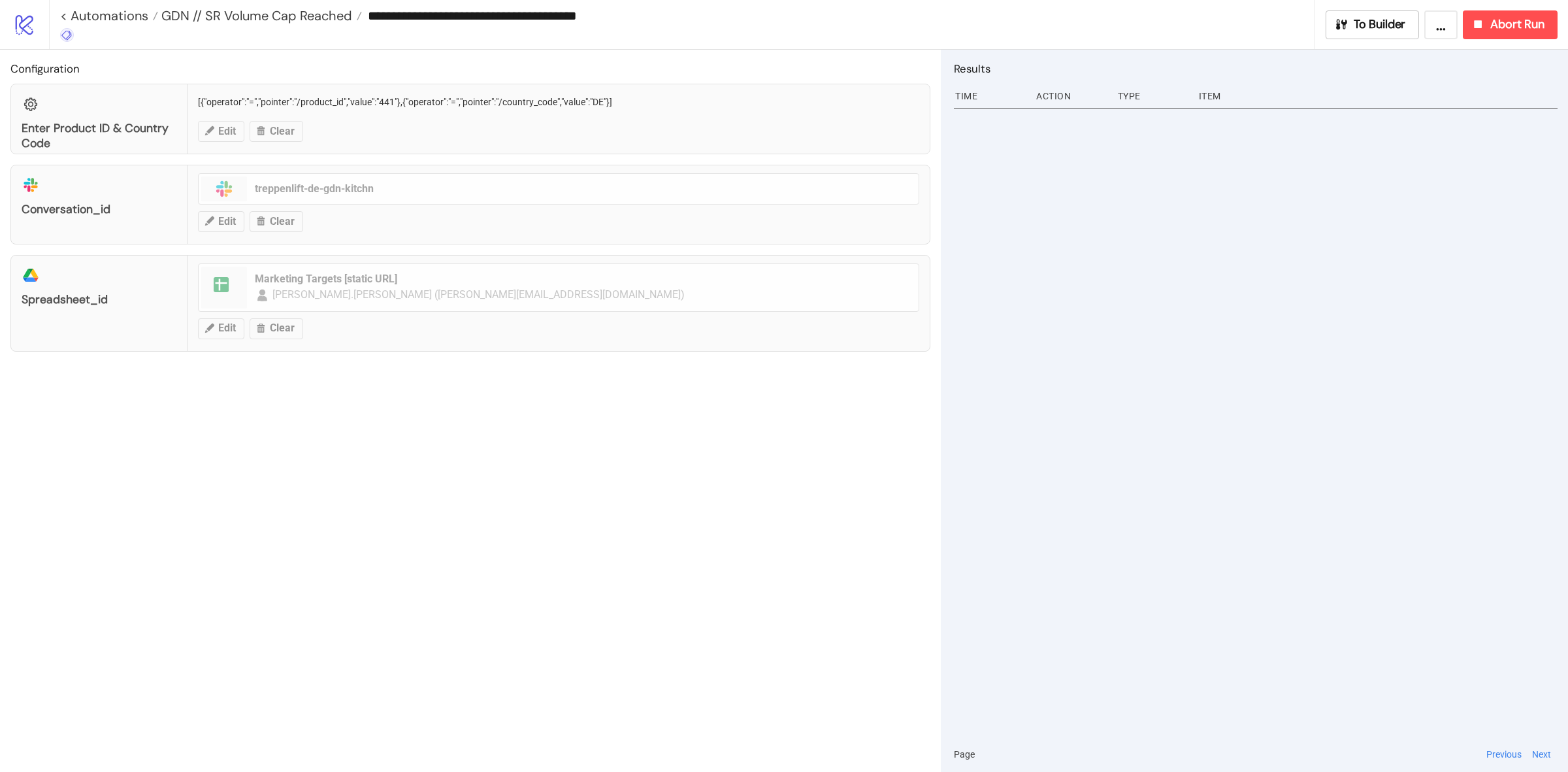
click at [61, 40] on icon at bounding box center [67, 35] width 12 height 12
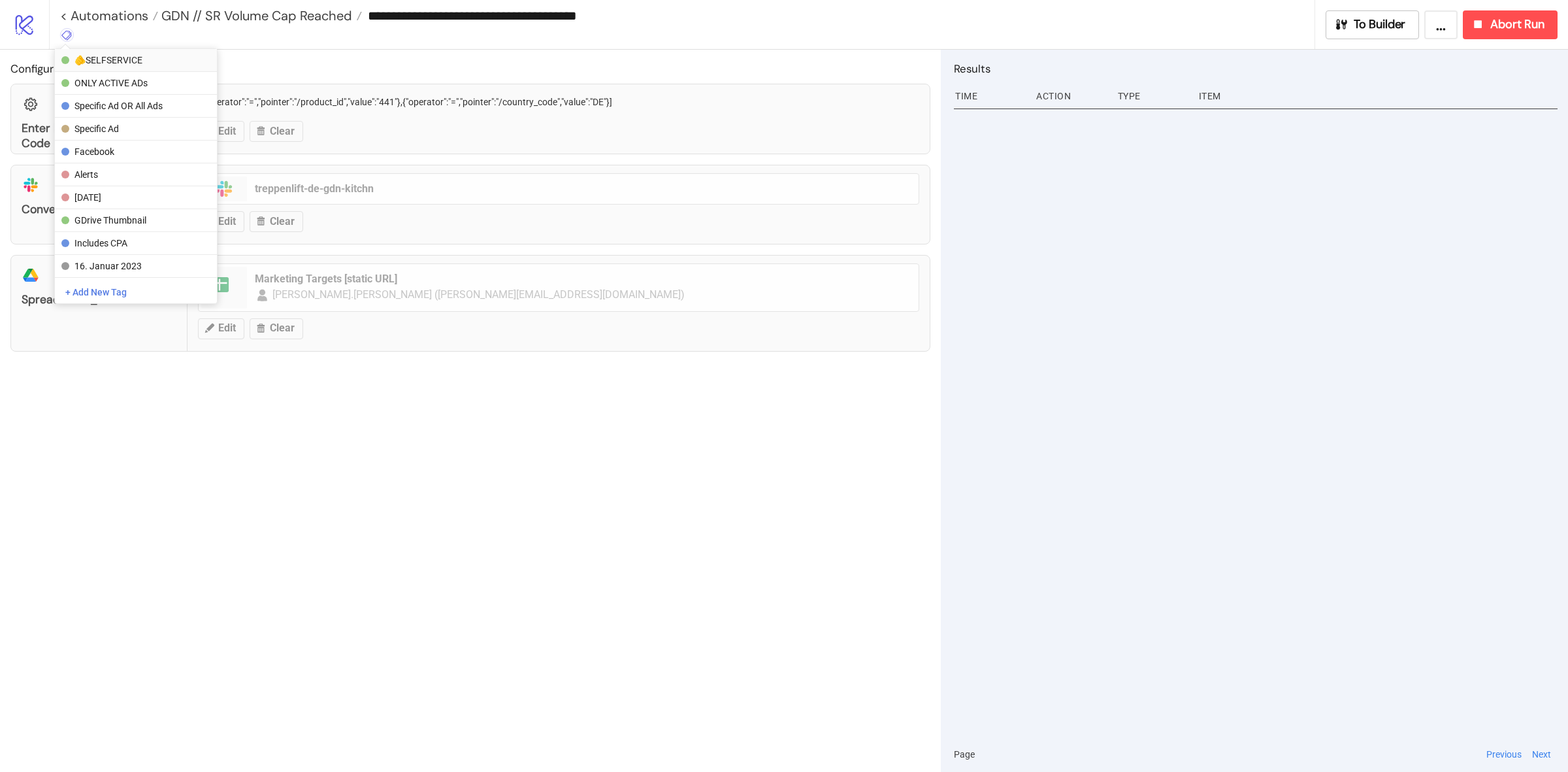
click at [147, 57] on span "🫵SELFSERVICE" at bounding box center [135, 60] width 121 height 10
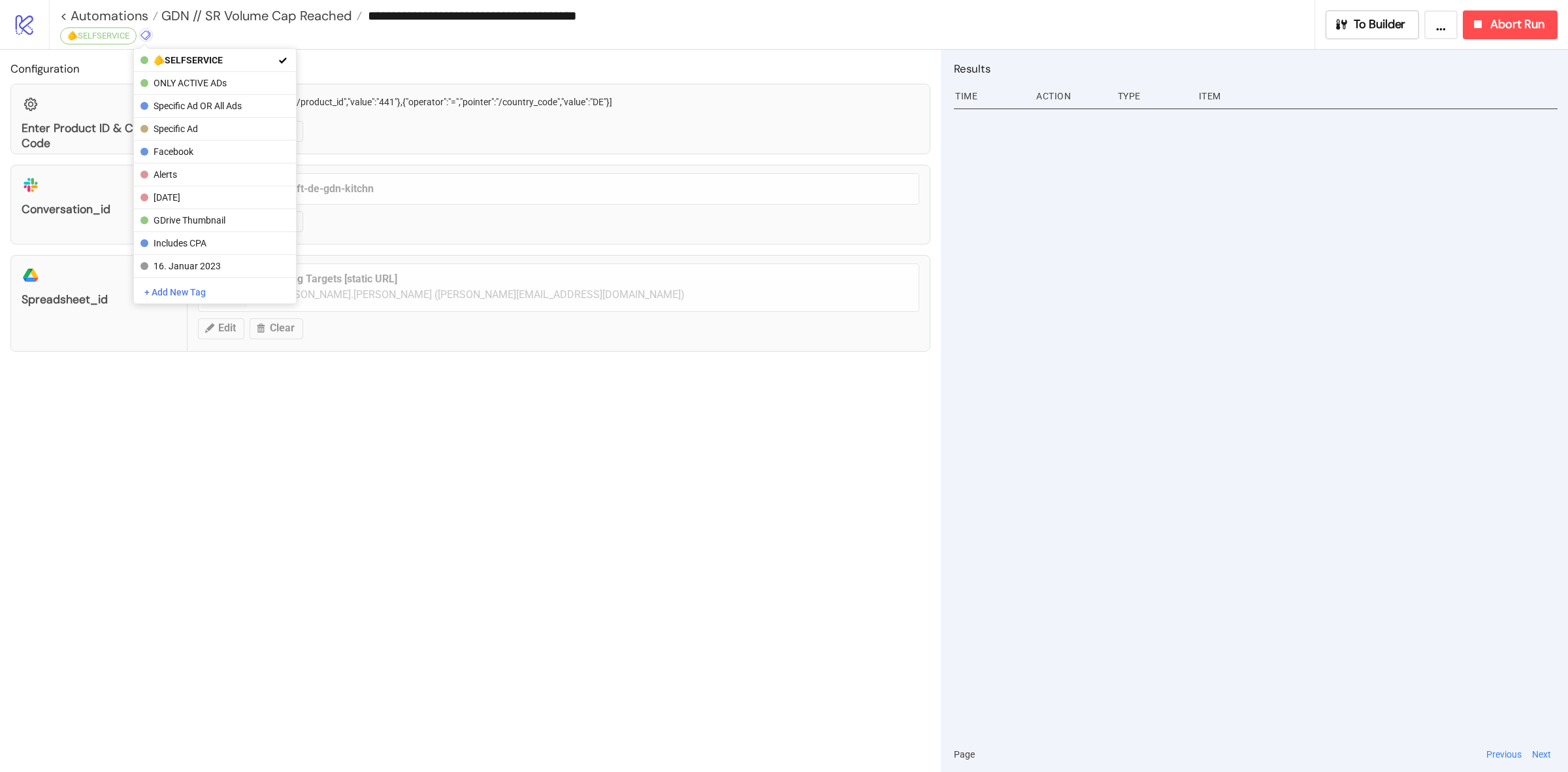
click at [409, 20] on input "**********" at bounding box center [838, 15] width 953 height 20
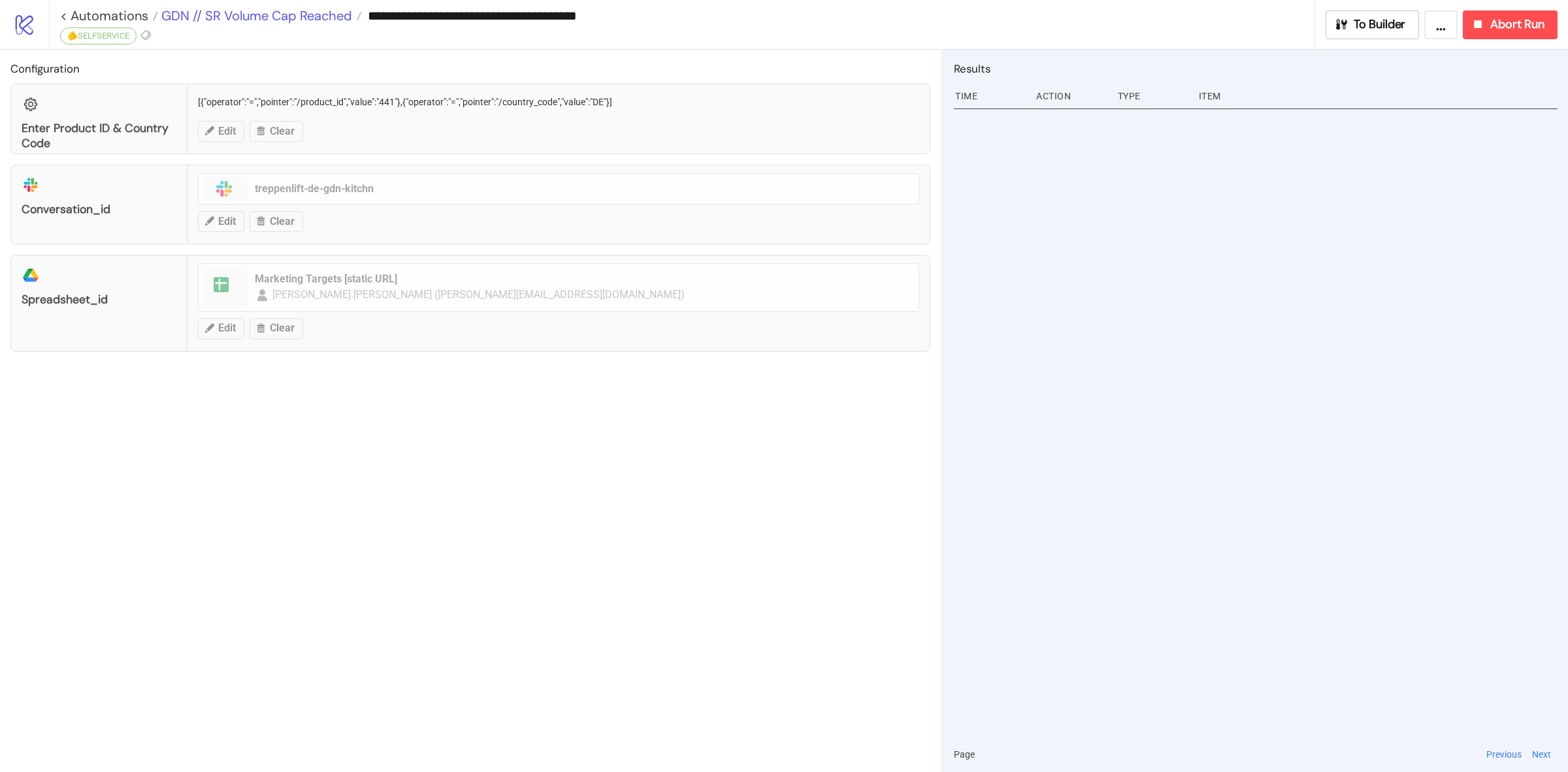
click at [307, 21] on span "GDN // SR Volume Cap Reached" at bounding box center [256, 15] width 194 height 17
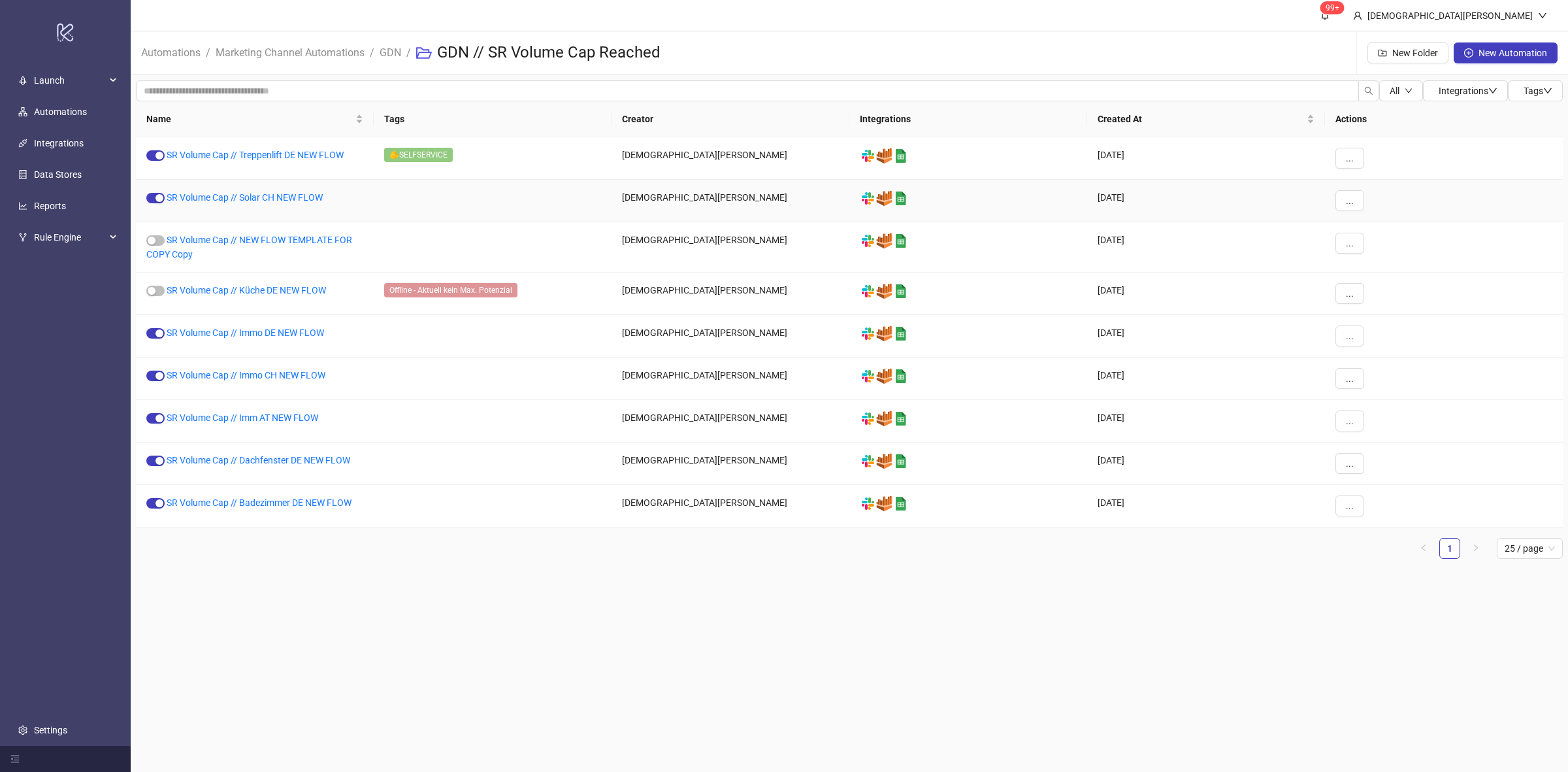
click at [260, 203] on div "SR Volume Cap // Solar CH NEW FLOW" at bounding box center [255, 201] width 238 height 42
click at [262, 200] on link "SR Volume Cap // Solar CH NEW FLOW" at bounding box center [244, 197] width 156 height 10
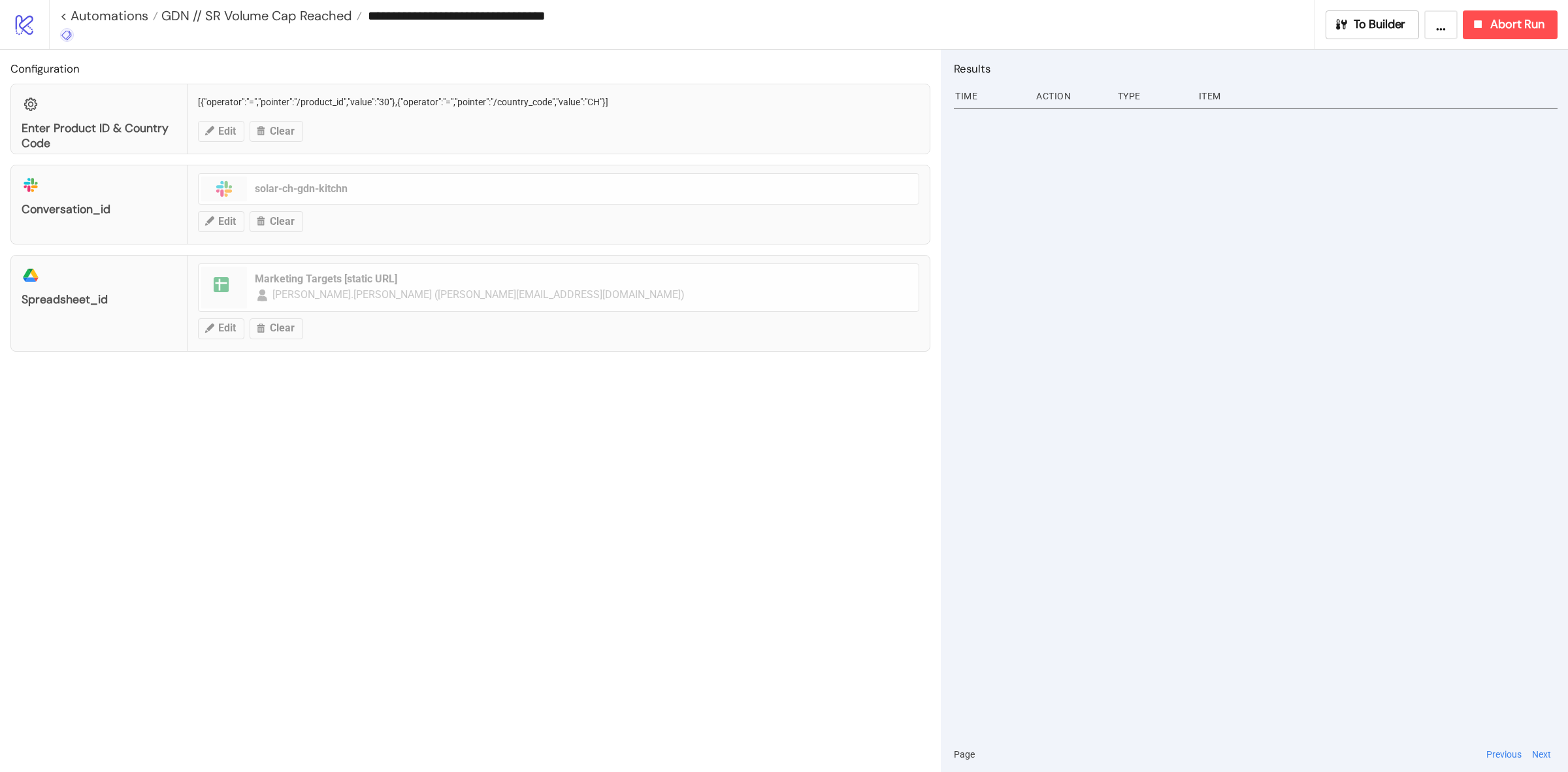
click at [64, 29] on icon at bounding box center [67, 35] width 12 height 12
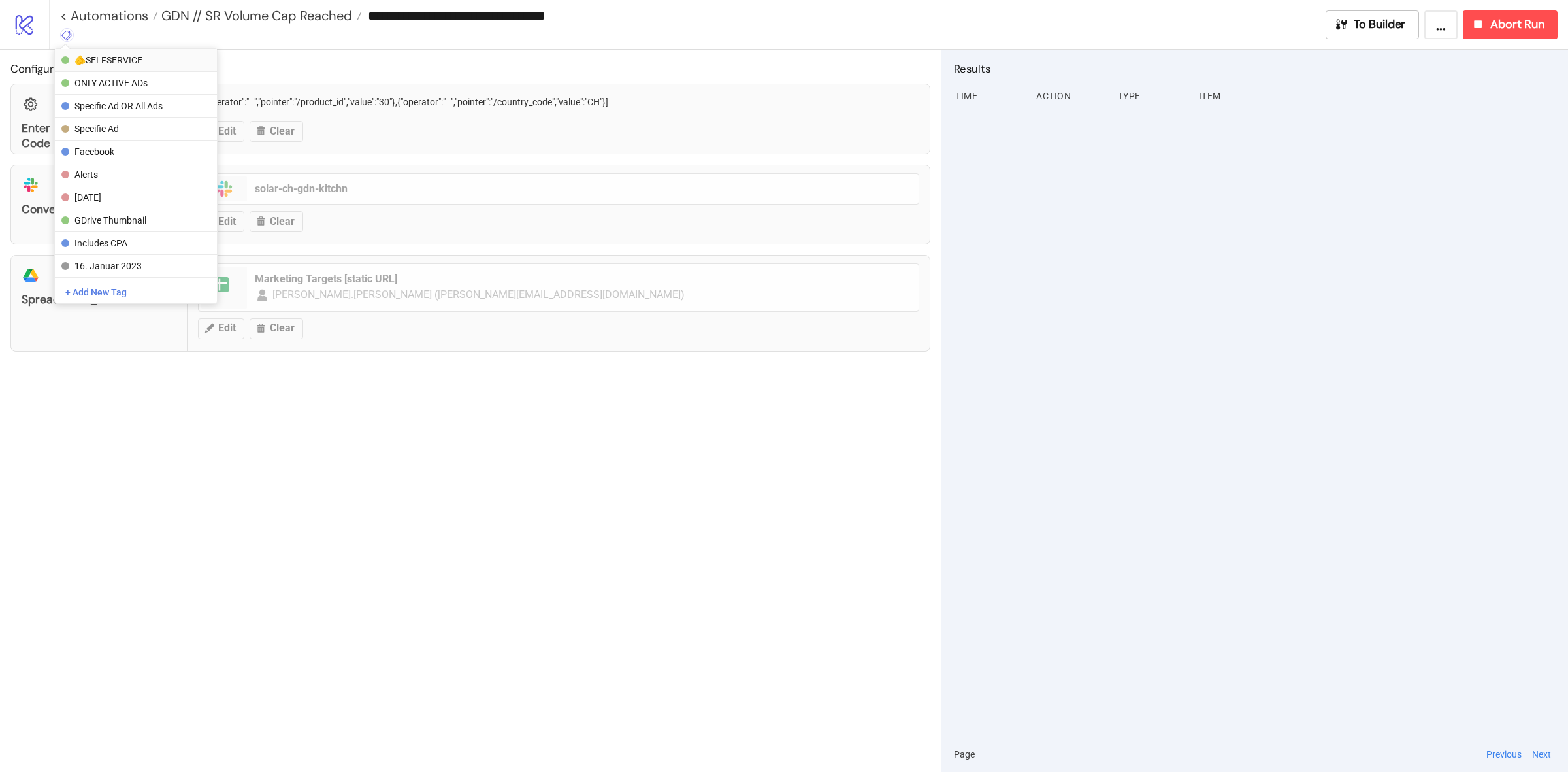
click at [110, 60] on span "🫵SELFSERVICE" at bounding box center [135, 60] width 121 height 10
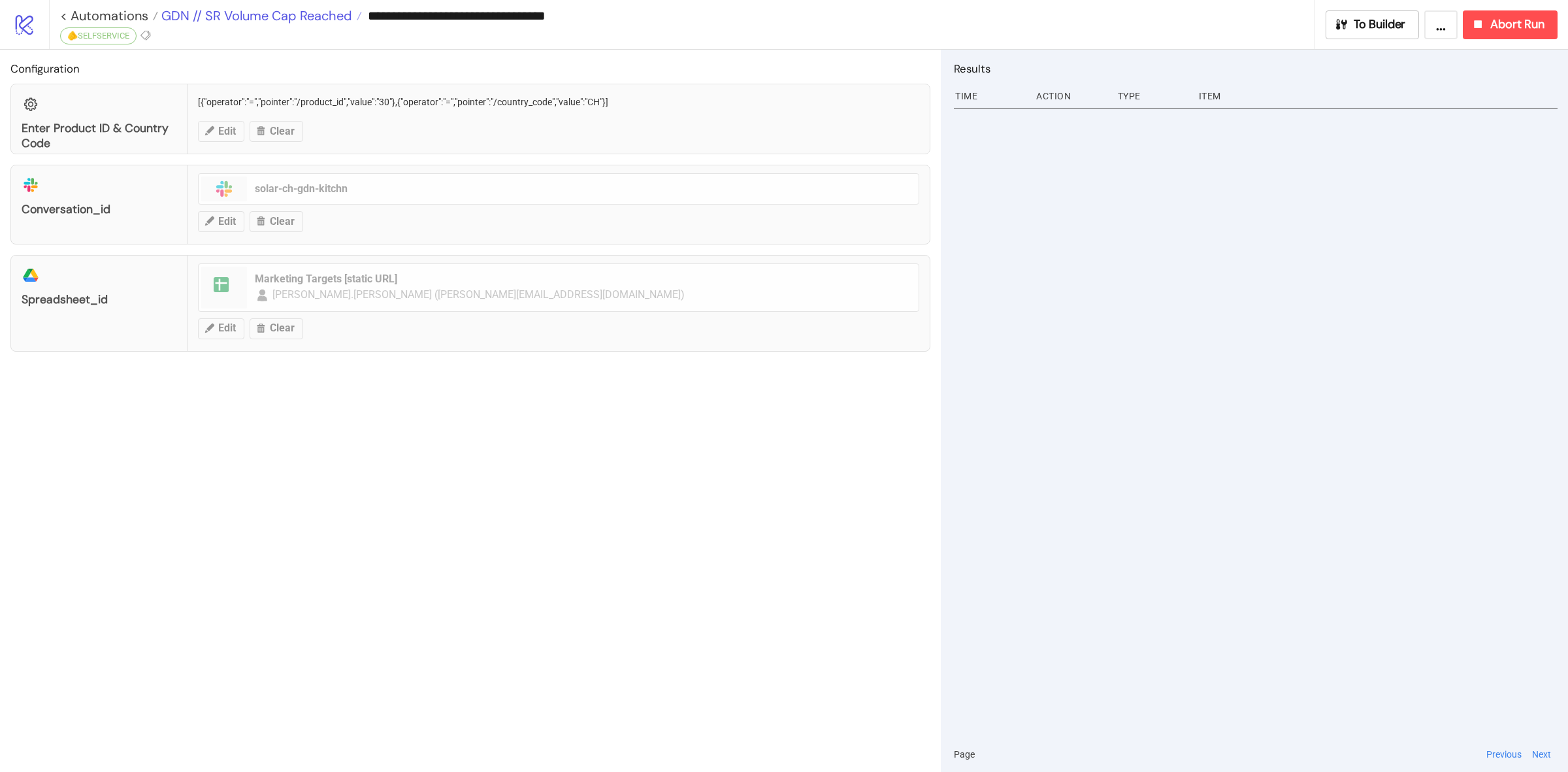
click at [302, 15] on span "GDN // SR Volume Cap Reached" at bounding box center [256, 15] width 194 height 17
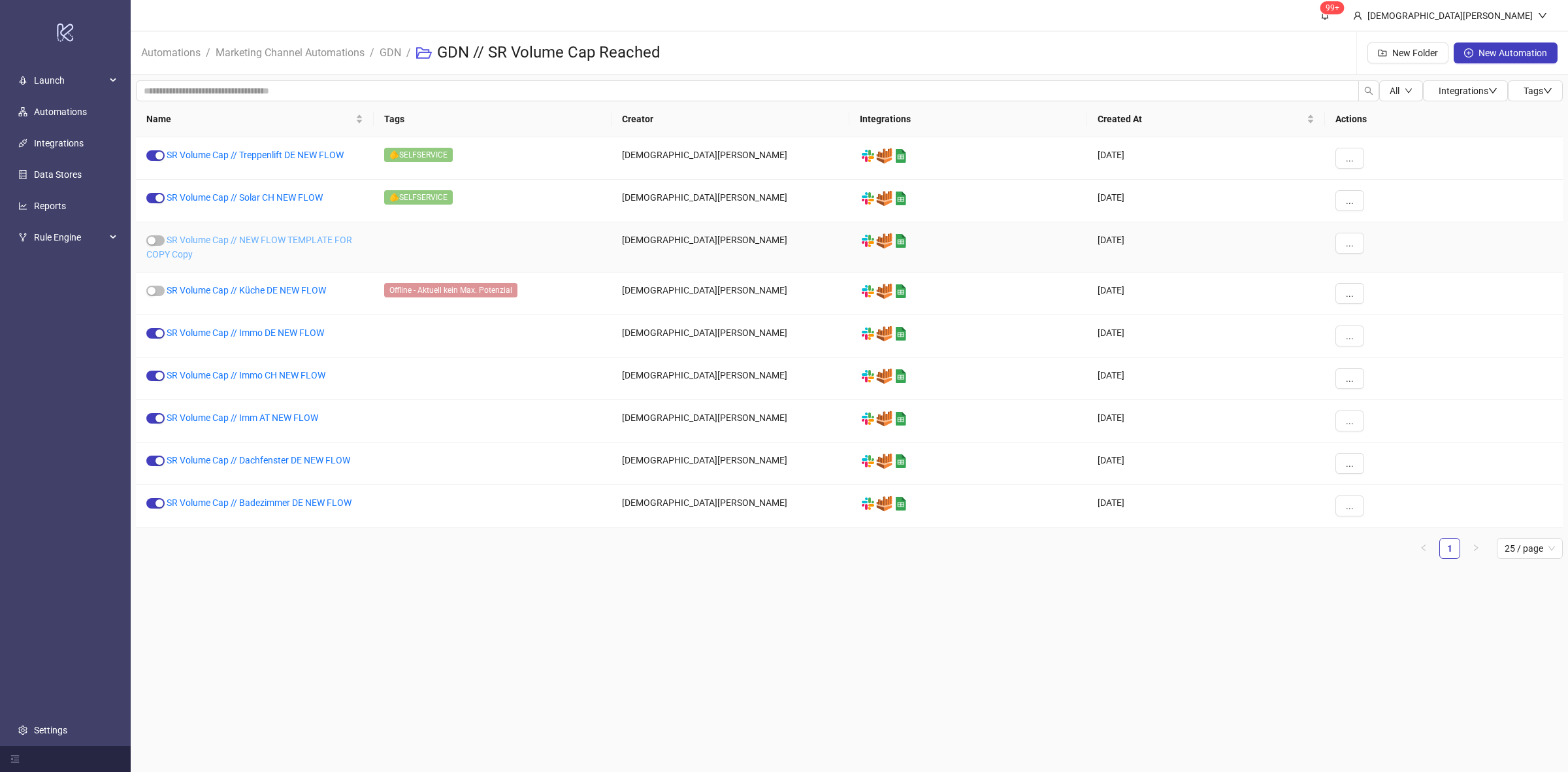
click at [287, 237] on link "SR Volume Cap // NEW FLOW TEMPLATE FOR COPY Copy" at bounding box center [249, 247] width 206 height 25
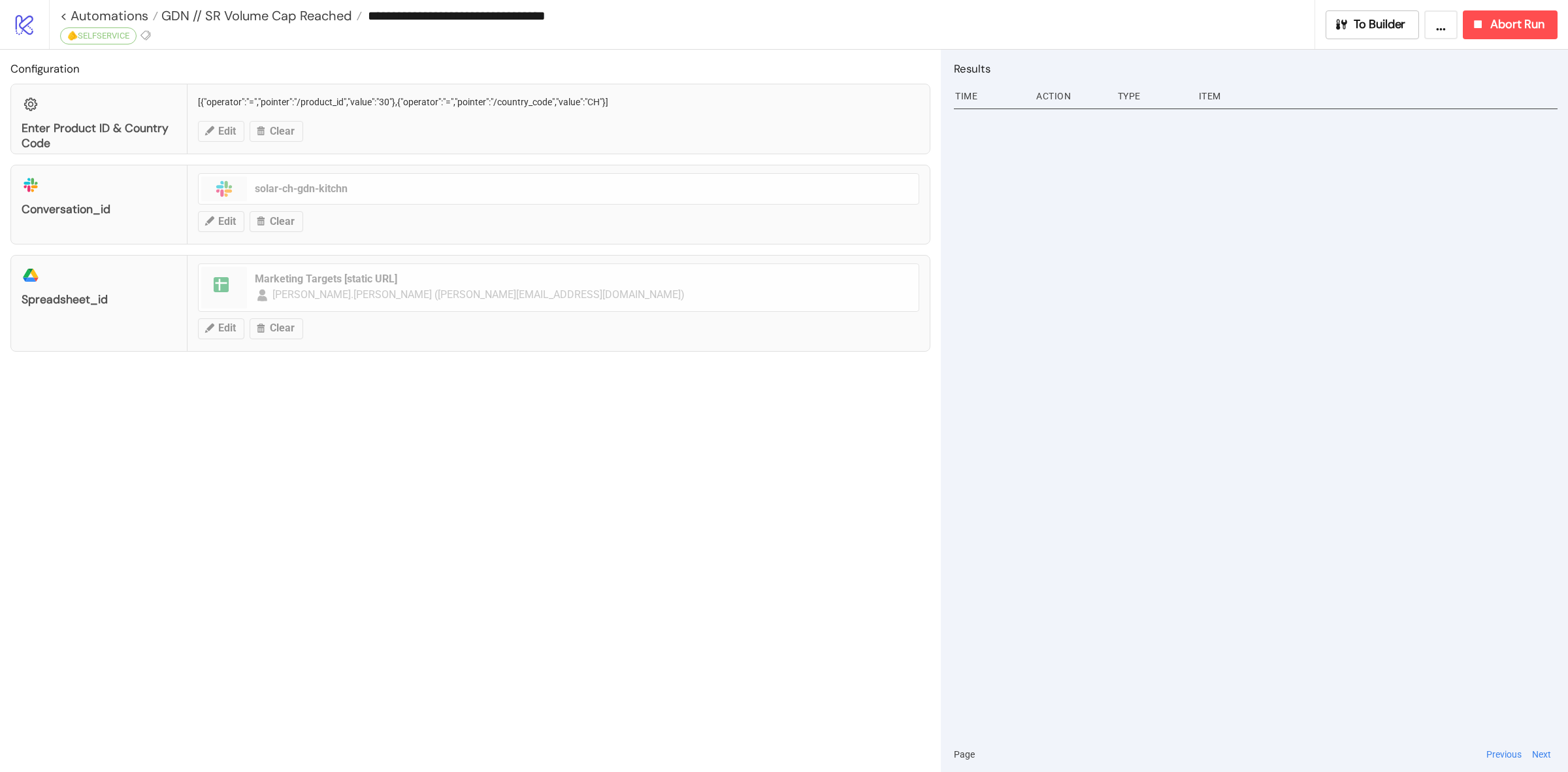
type input "**********"
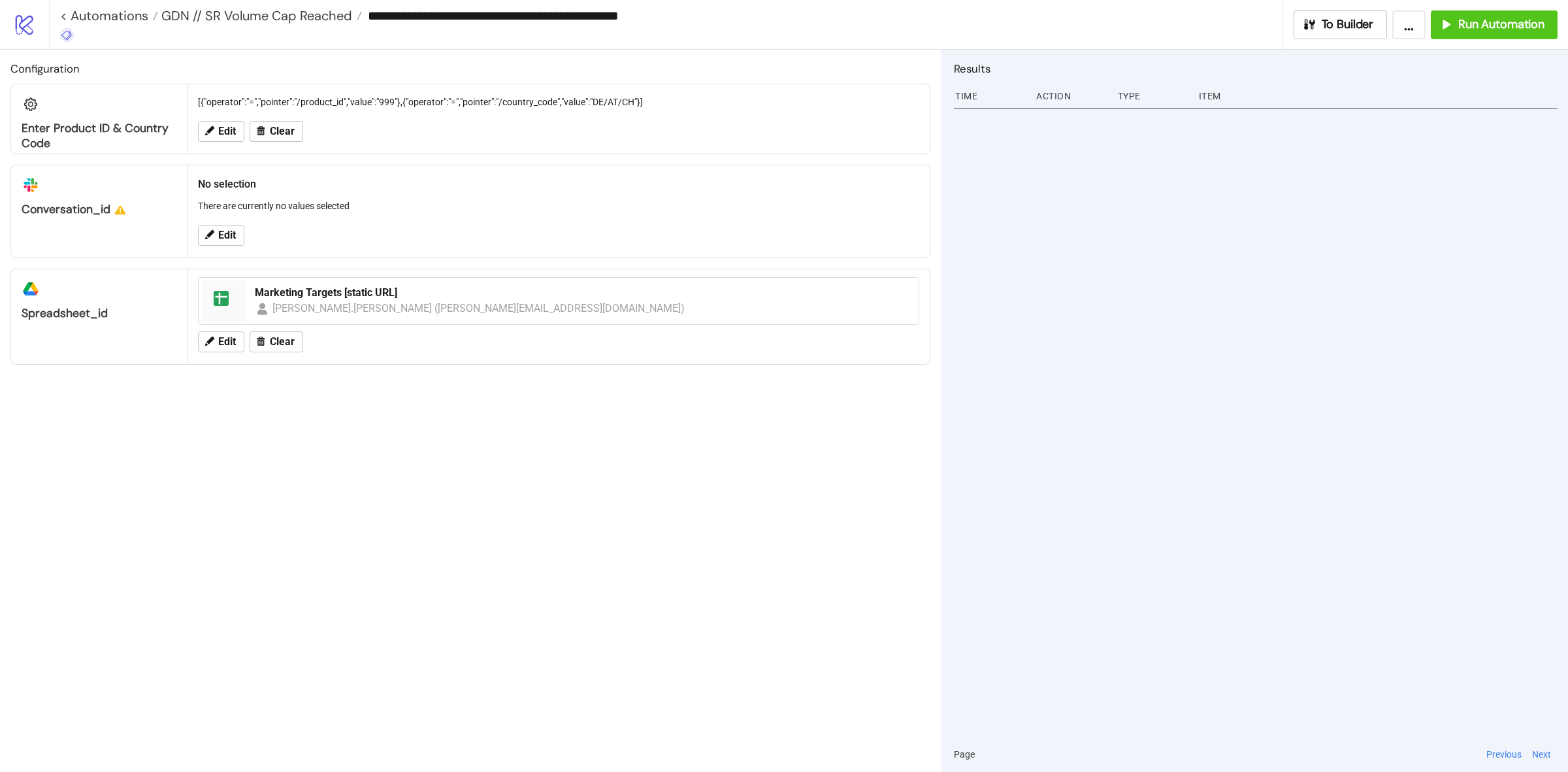
click at [67, 31] on icon at bounding box center [67, 35] width 12 height 12
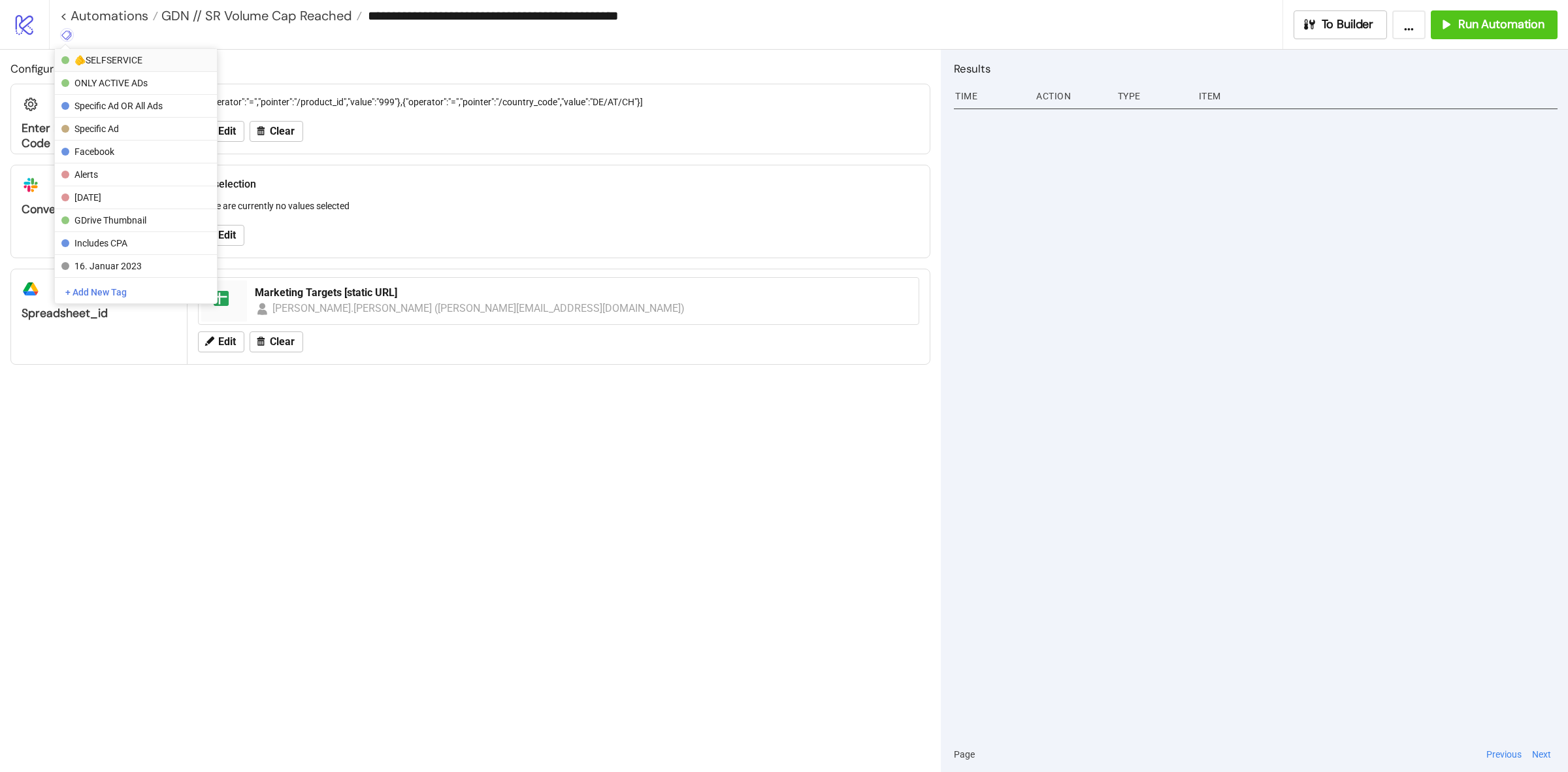
click at [98, 53] on button "🫵SELFSERVICE" at bounding box center [136, 60] width 162 height 23
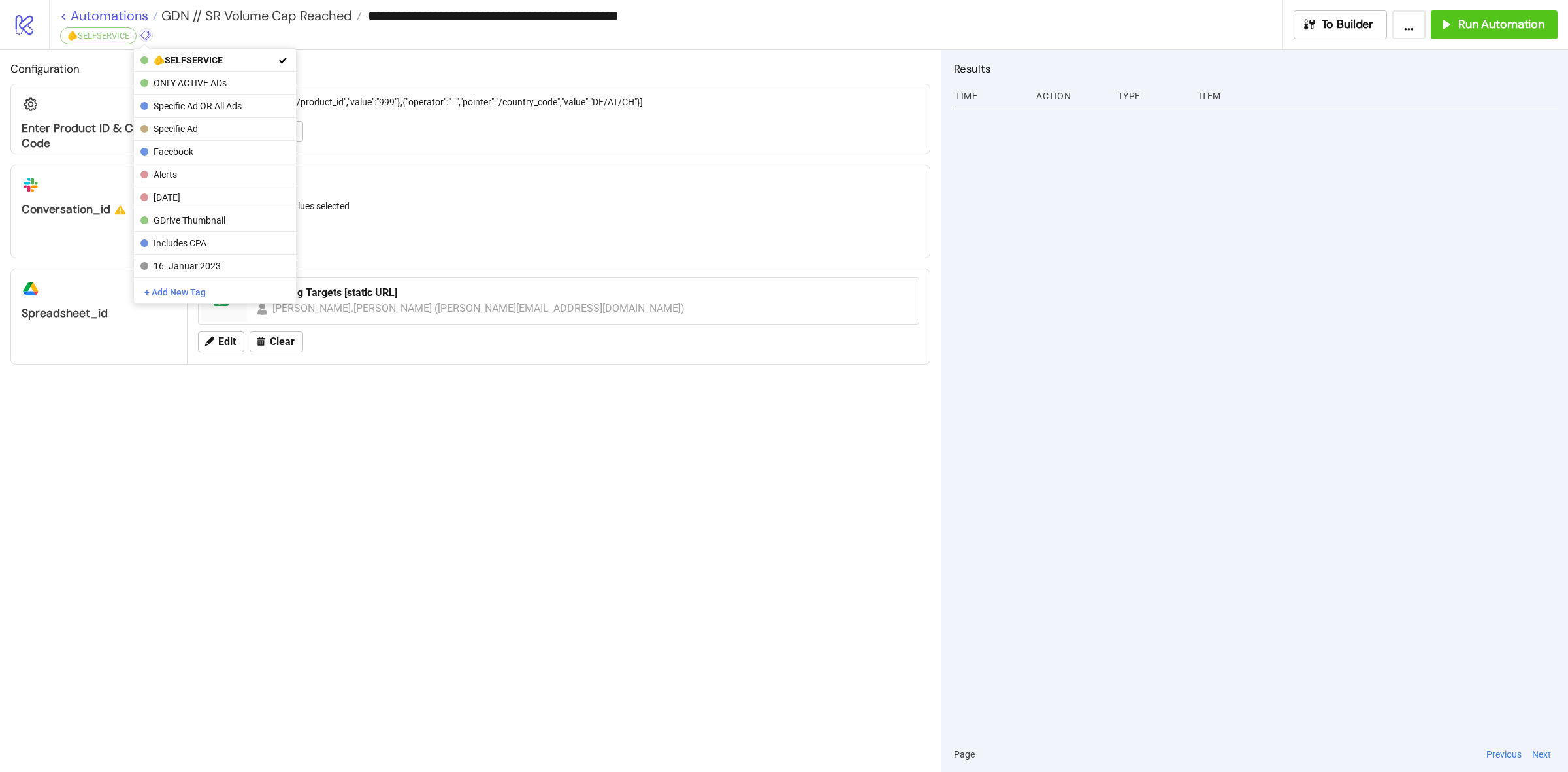
click at [134, 20] on link "< Automations" at bounding box center [109, 15] width 98 height 13
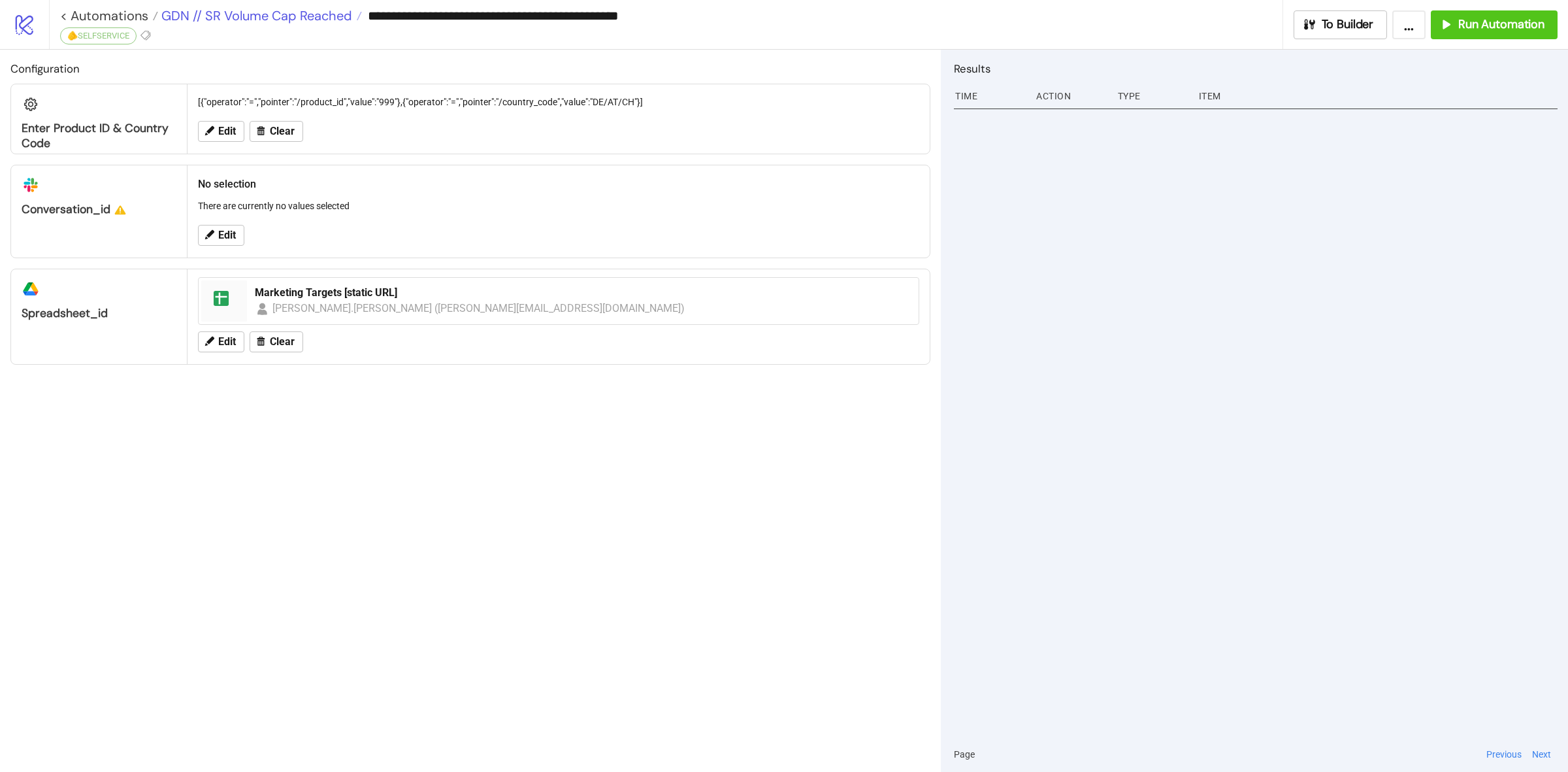
click at [327, 10] on span "GDN // SR Volume Cap Reached" at bounding box center [256, 15] width 194 height 17
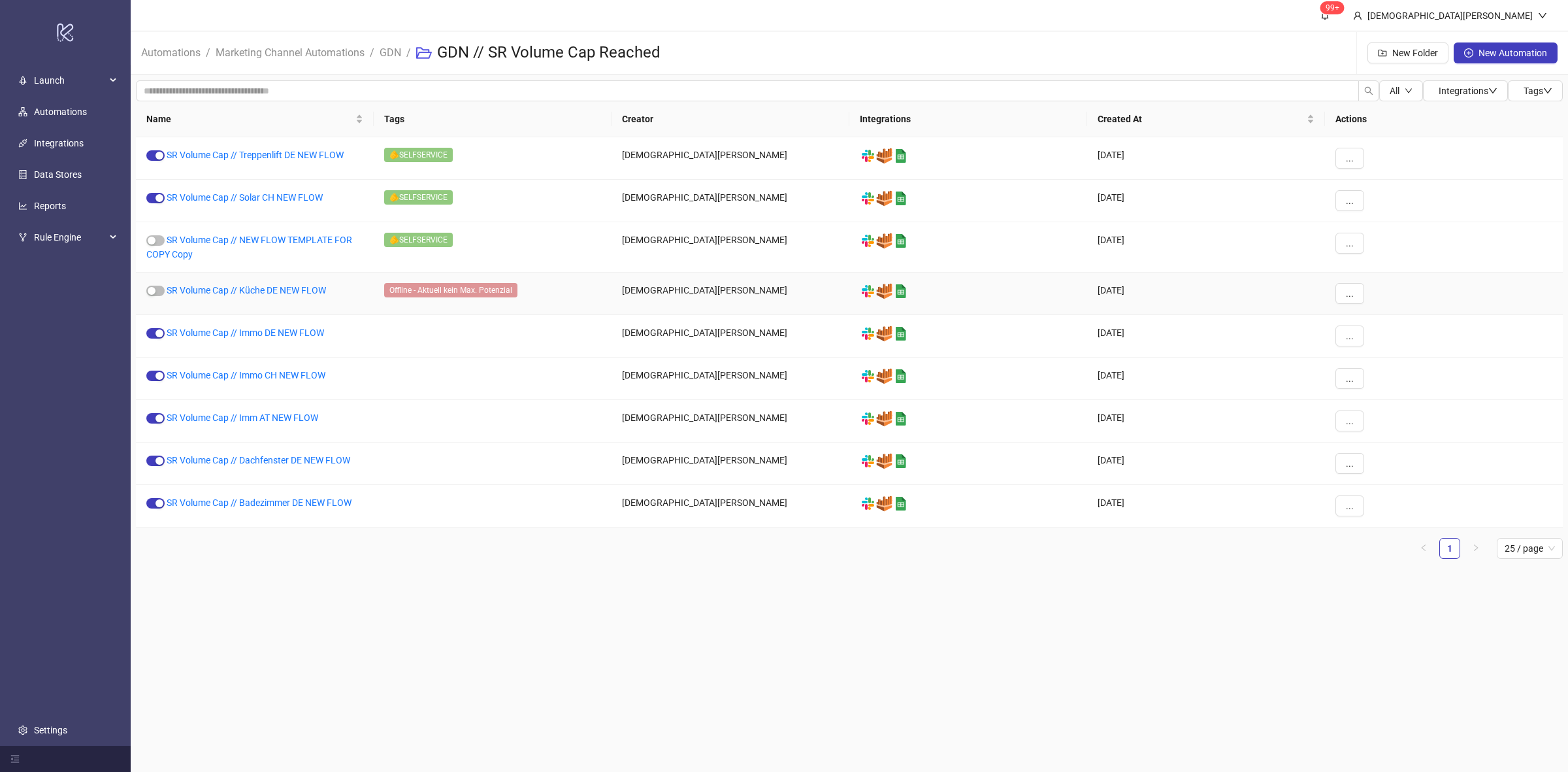
click at [272, 281] on div "SR Volume Cap // Küche DE NEW FLOW" at bounding box center [255, 293] width 238 height 42
click at [273, 285] on link "SR Volume Cap // Küche DE NEW FLOW" at bounding box center [246, 290] width 159 height 10
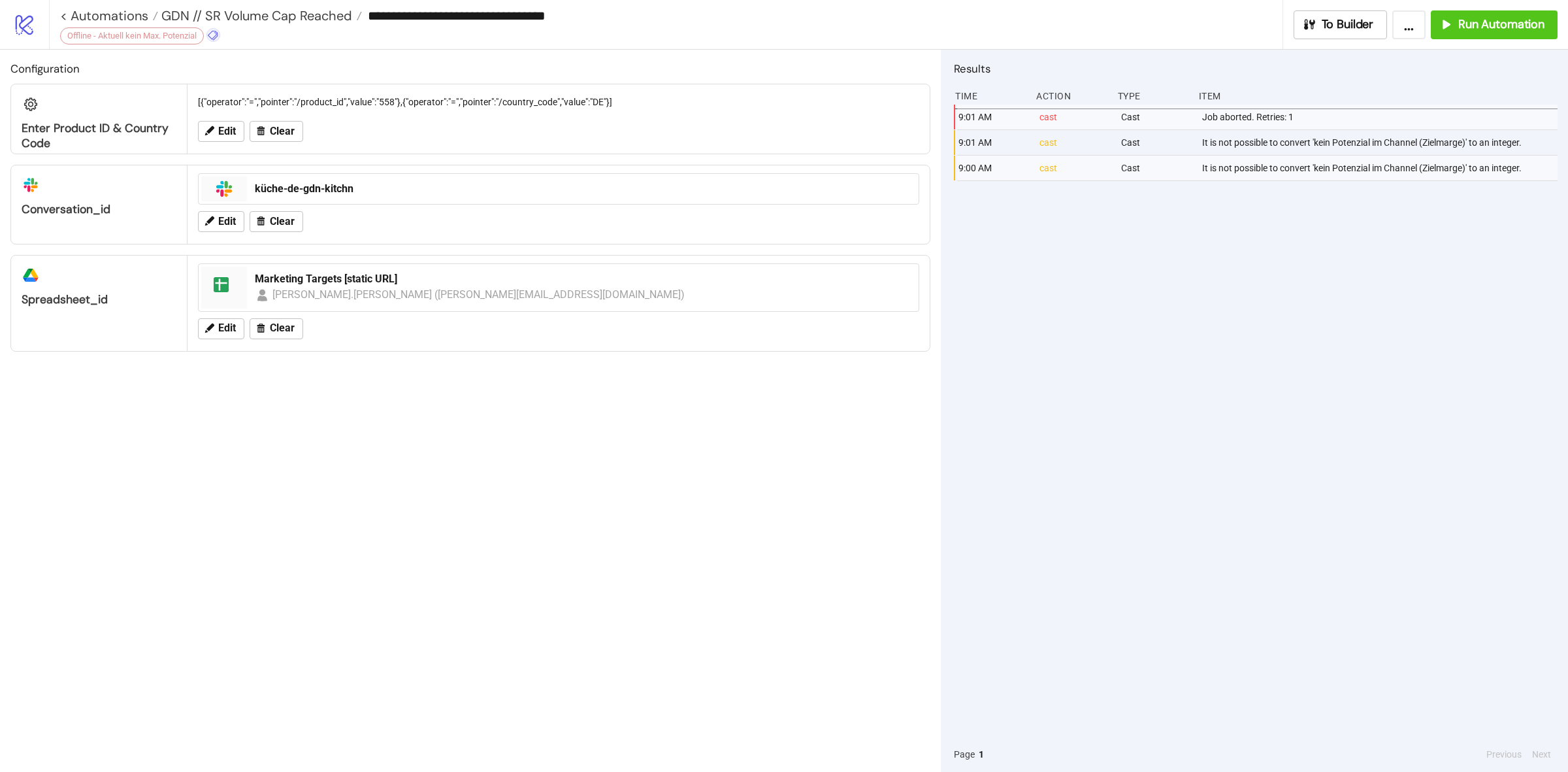
click at [216, 34] on icon at bounding box center [213, 35] width 12 height 12
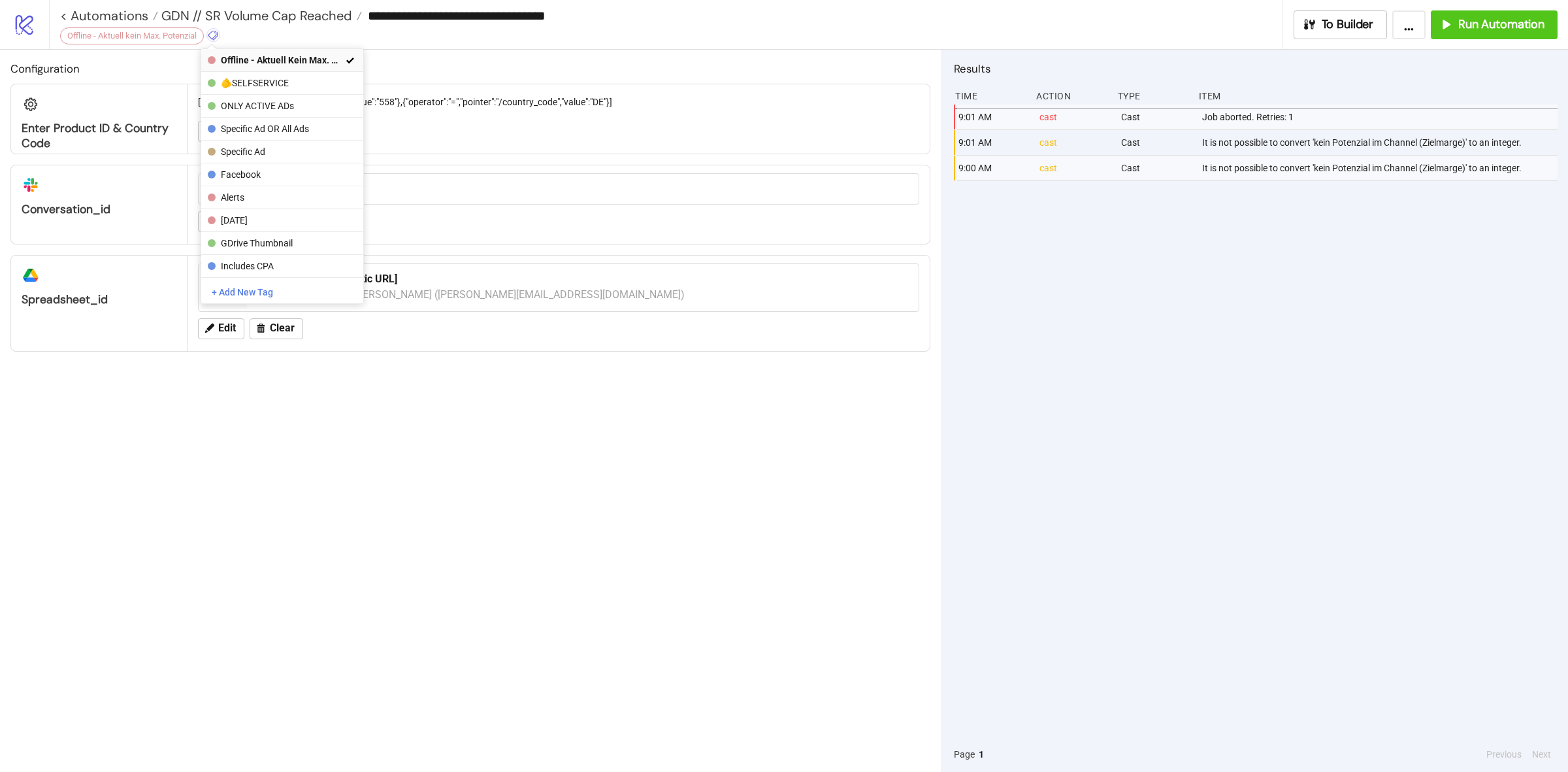
click at [294, 59] on span "Offline - Aktuell kein Max. Potenzial" at bounding box center [281, 60] width 121 height 10
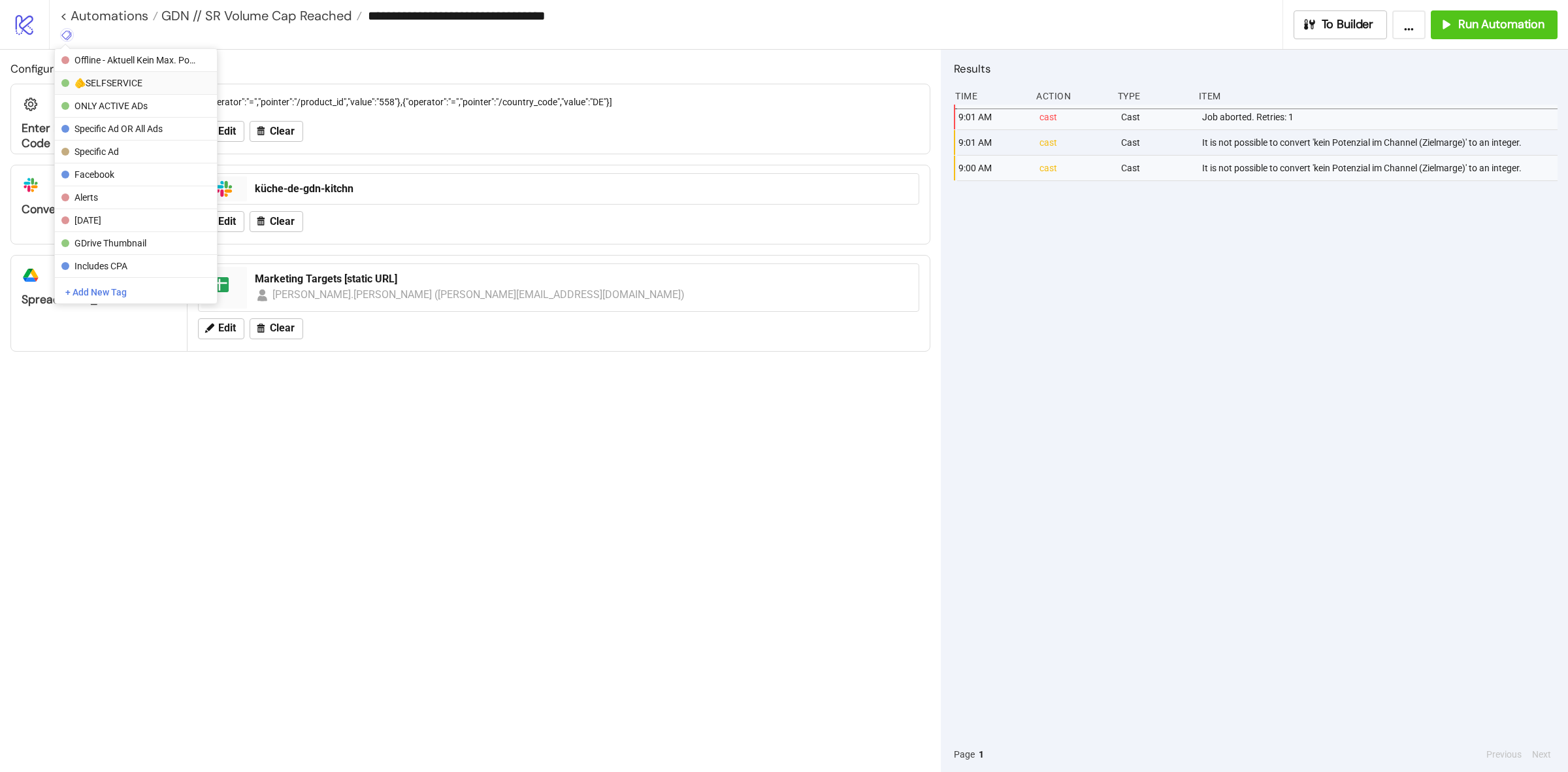
click at [134, 79] on span "🫵SELFSERVICE" at bounding box center [135, 83] width 121 height 10
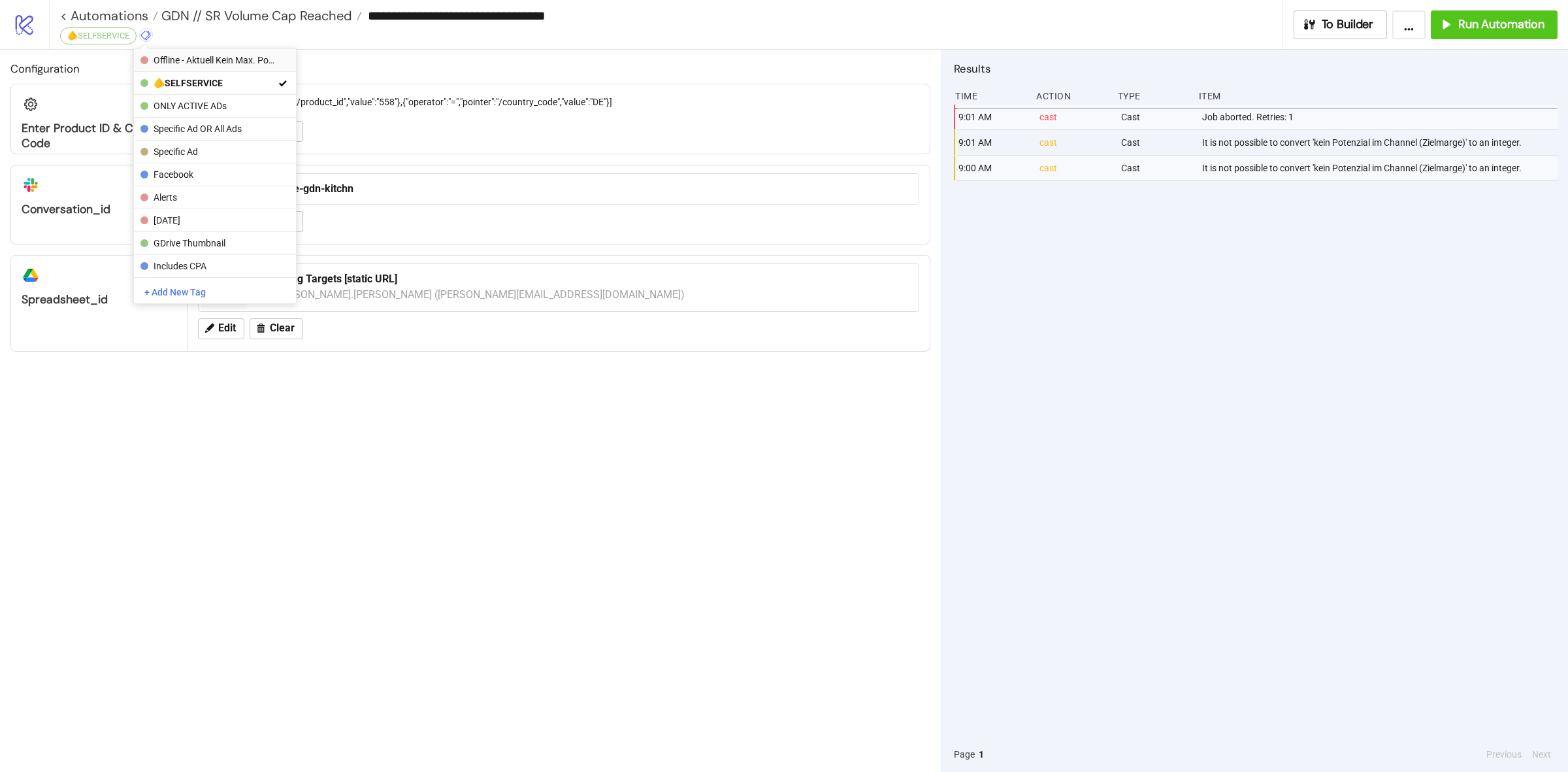
click at [207, 59] on span "Offline - Aktuell kein Max. Potenzial" at bounding box center [213, 60] width 121 height 10
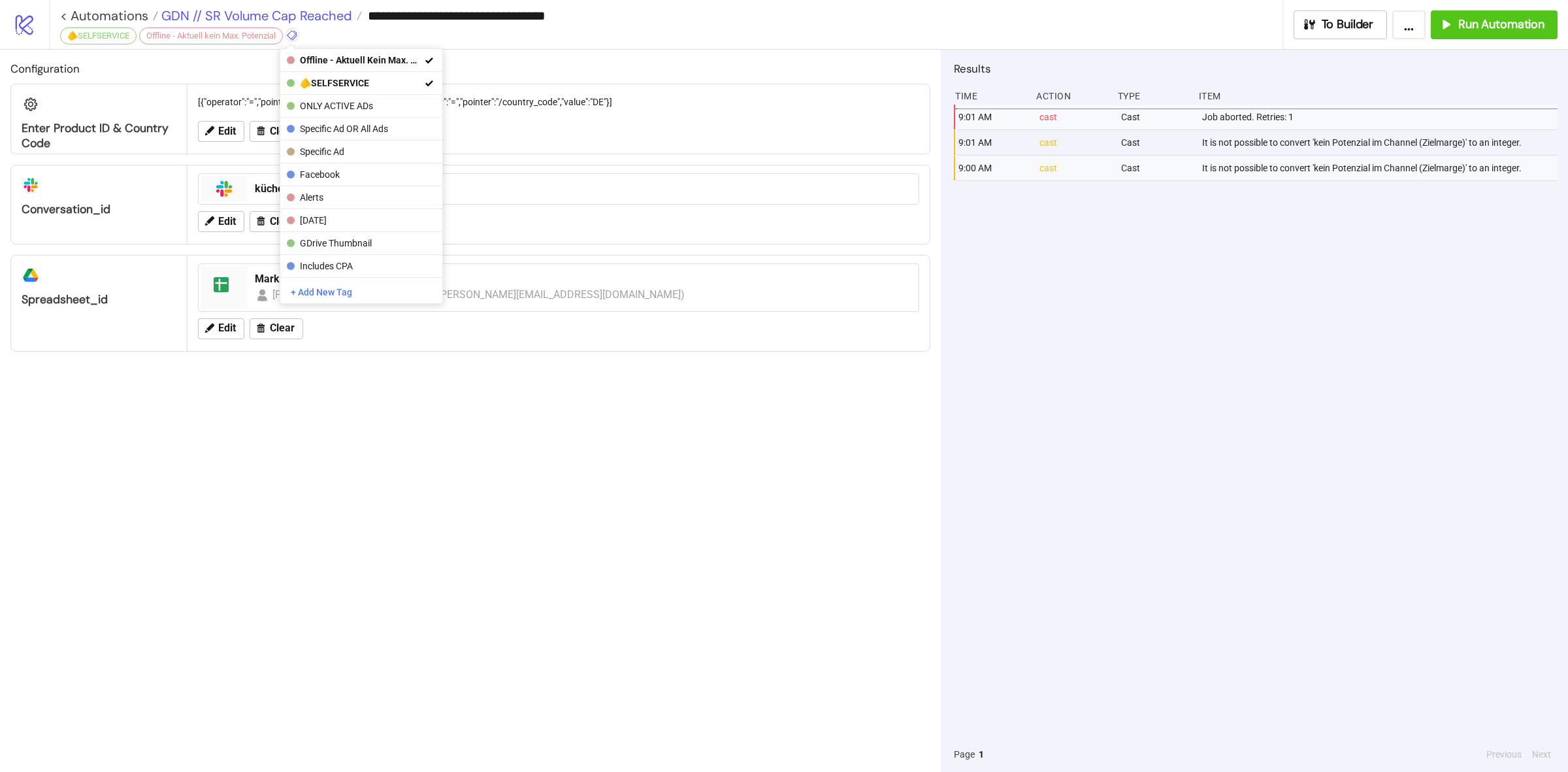
click at [260, 17] on span "GDN // SR Volume Cap Reached" at bounding box center [256, 15] width 194 height 17
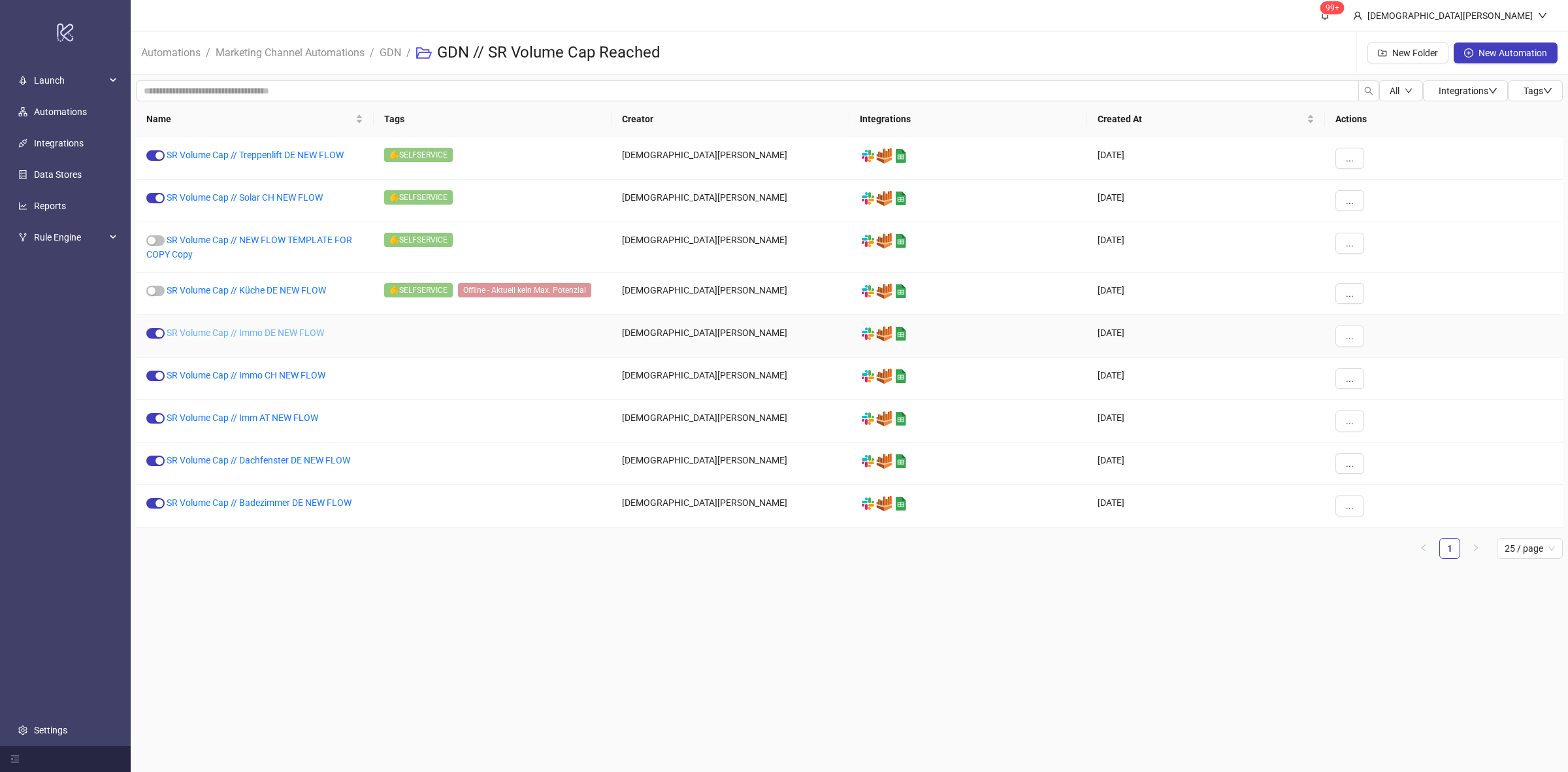
click at [262, 332] on link "SR Volume Cap // Immo DE NEW FLOW" at bounding box center [245, 332] width 157 height 10
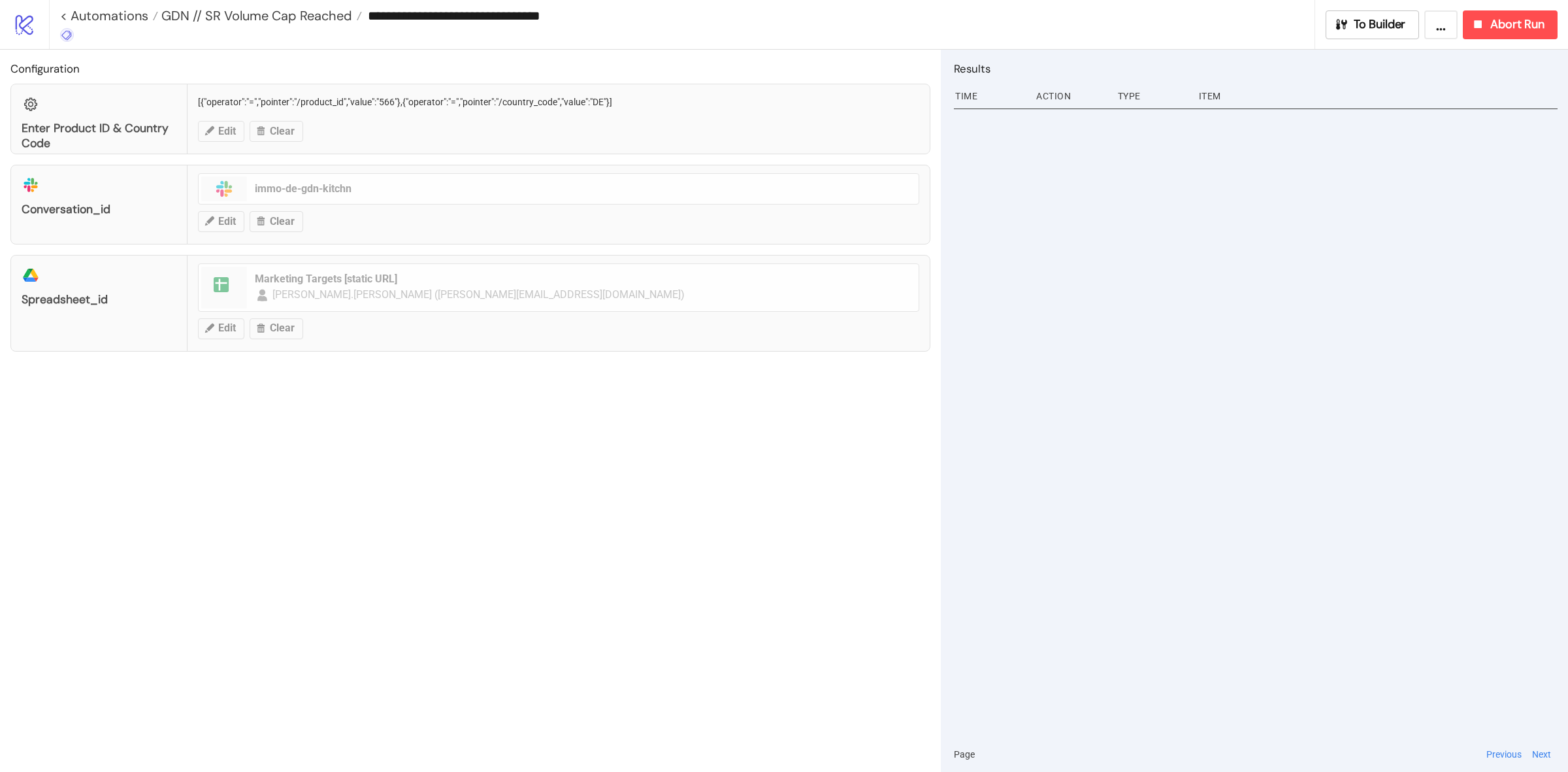
click at [72, 37] on icon at bounding box center [67, 35] width 12 height 12
click at [122, 85] on span "🫵SELFSERVICE" at bounding box center [135, 83] width 121 height 10
click at [259, 400] on div "Configuration Enter Product ID & Country Code [{"operator":"=","pointer":"/prod…" at bounding box center [470, 411] width 941 height 722
click at [304, 9] on span "GDN // SR Volume Cap Reached" at bounding box center [256, 15] width 194 height 17
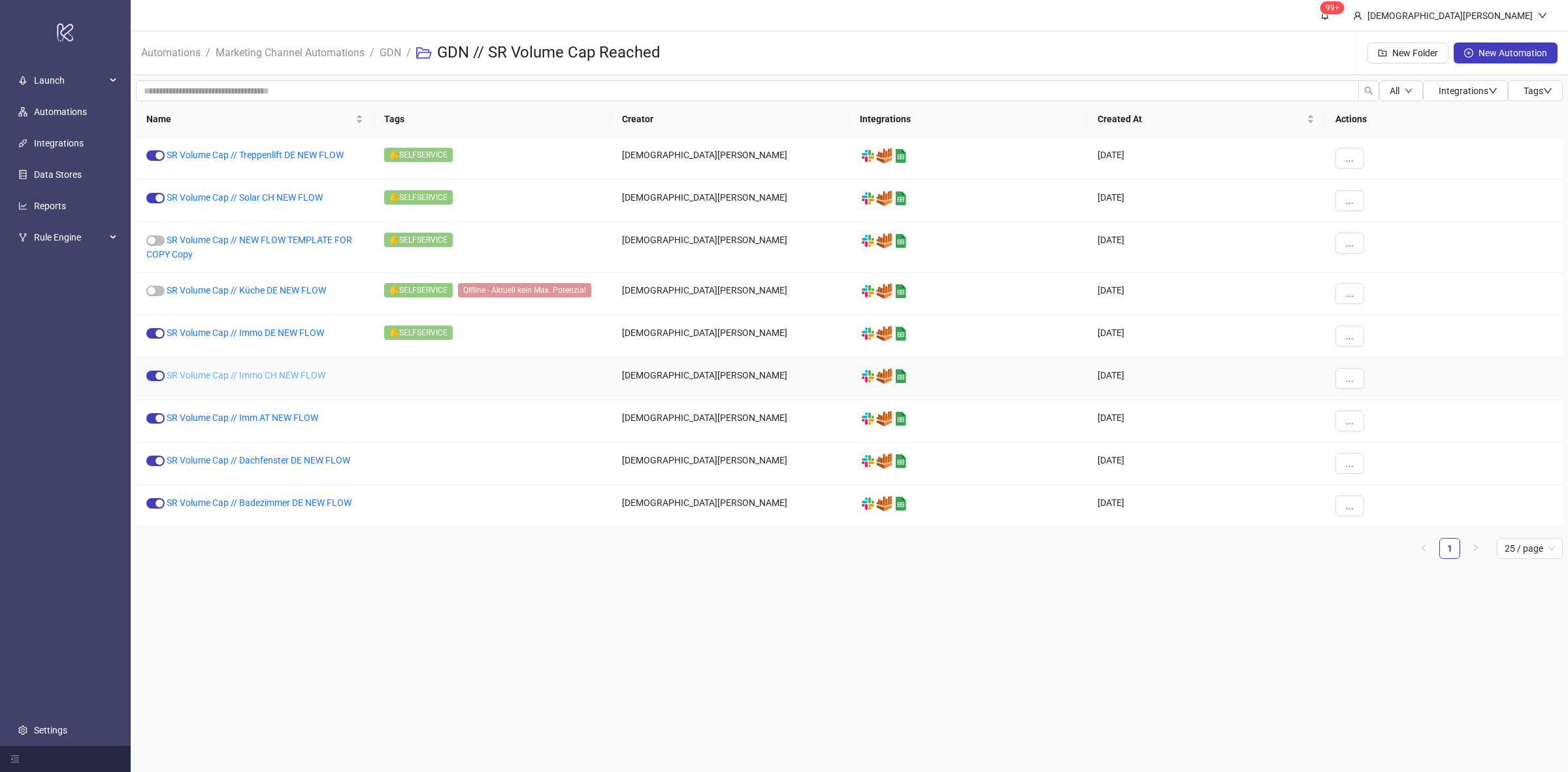
click at [249, 376] on link "SR Volume Cap // Immo CH NEW FLOW" at bounding box center [246, 375] width 159 height 10
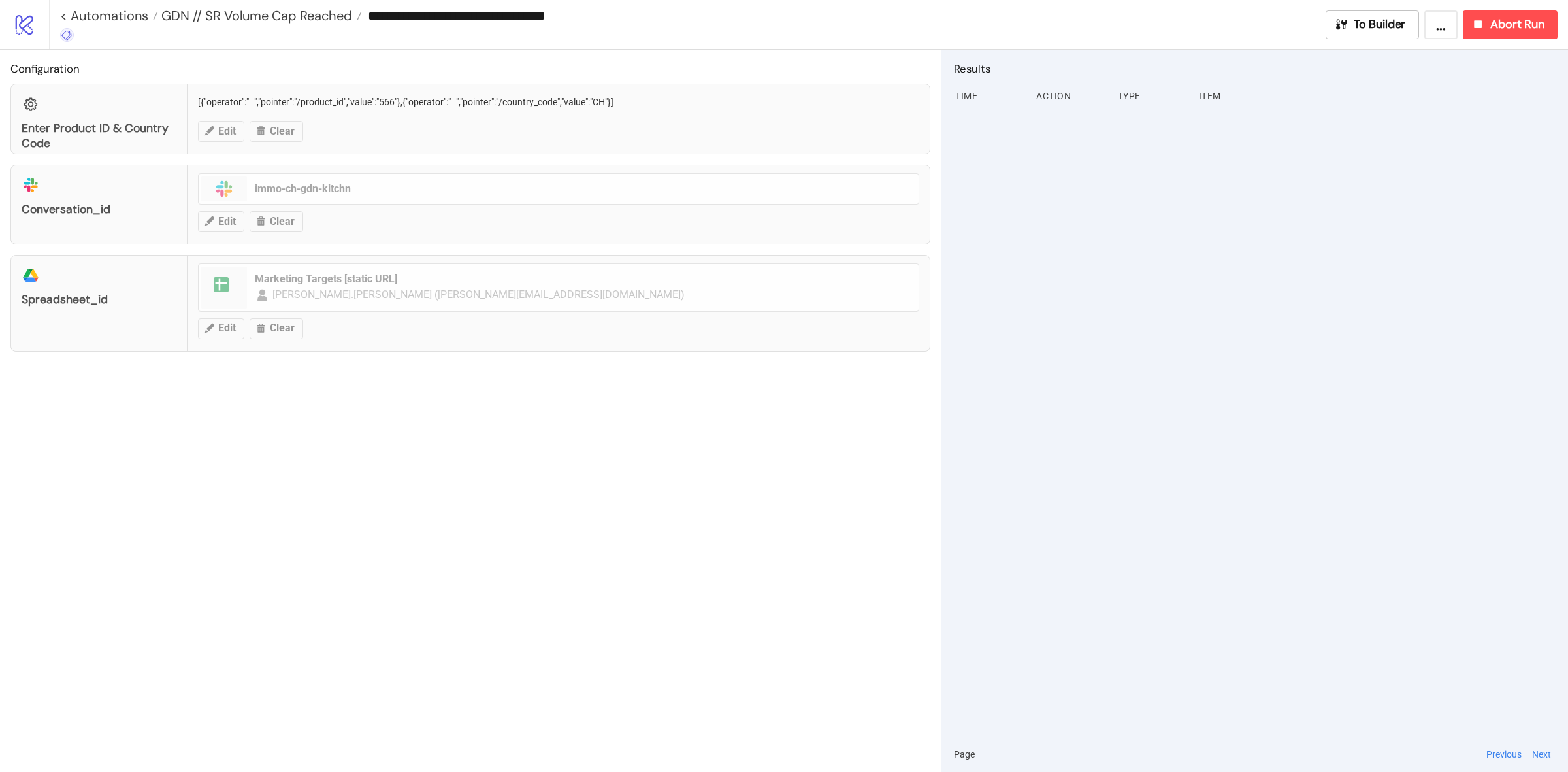
click at [70, 40] on icon at bounding box center [67, 35] width 12 height 12
click at [134, 82] on span "🫵SELFSERVICE" at bounding box center [135, 83] width 121 height 10
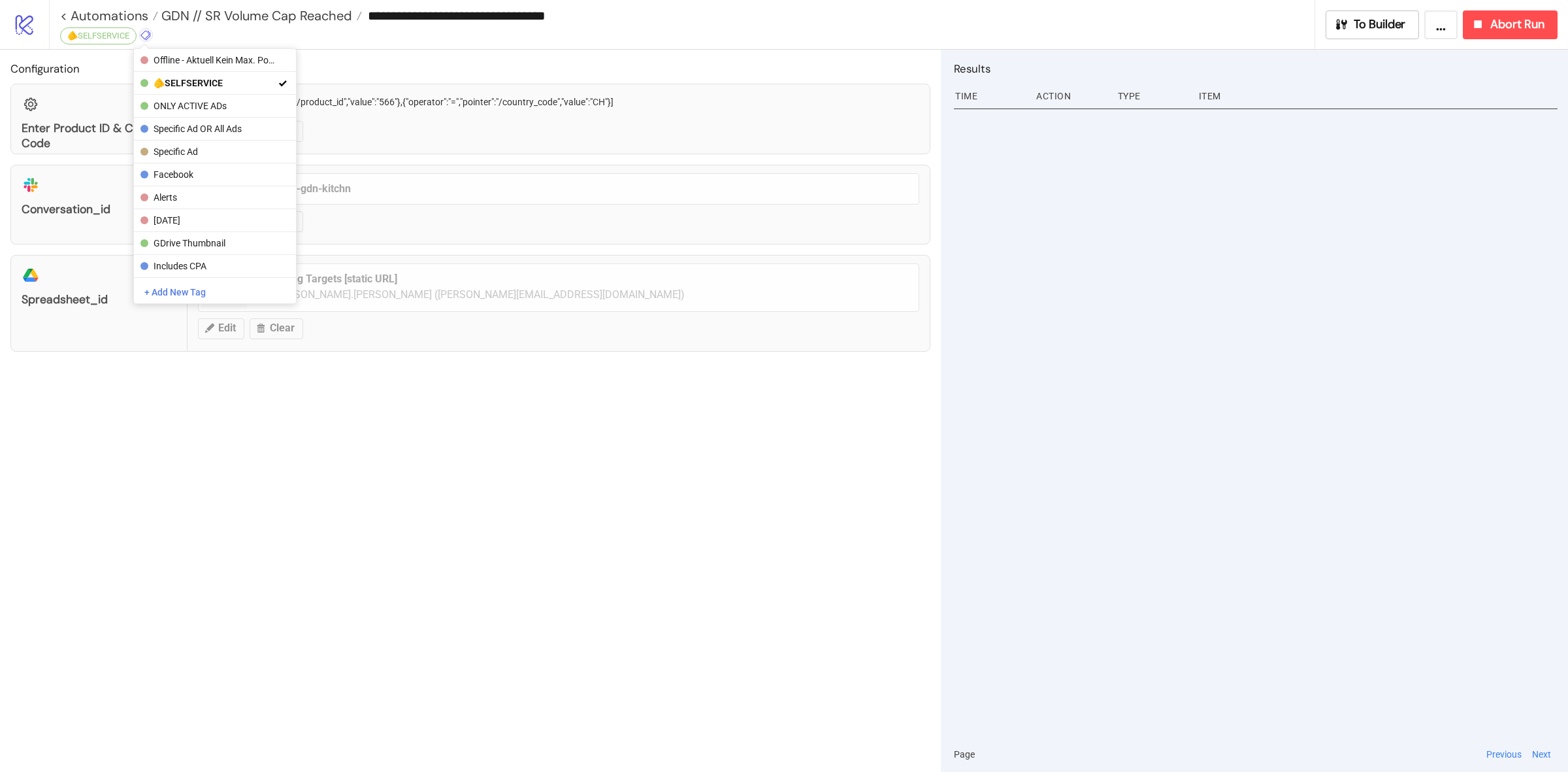
click at [327, 53] on div "Configuration Enter Product ID & Country Code [{"operator":"=","pointer":"/prod…" at bounding box center [470, 411] width 941 height 722
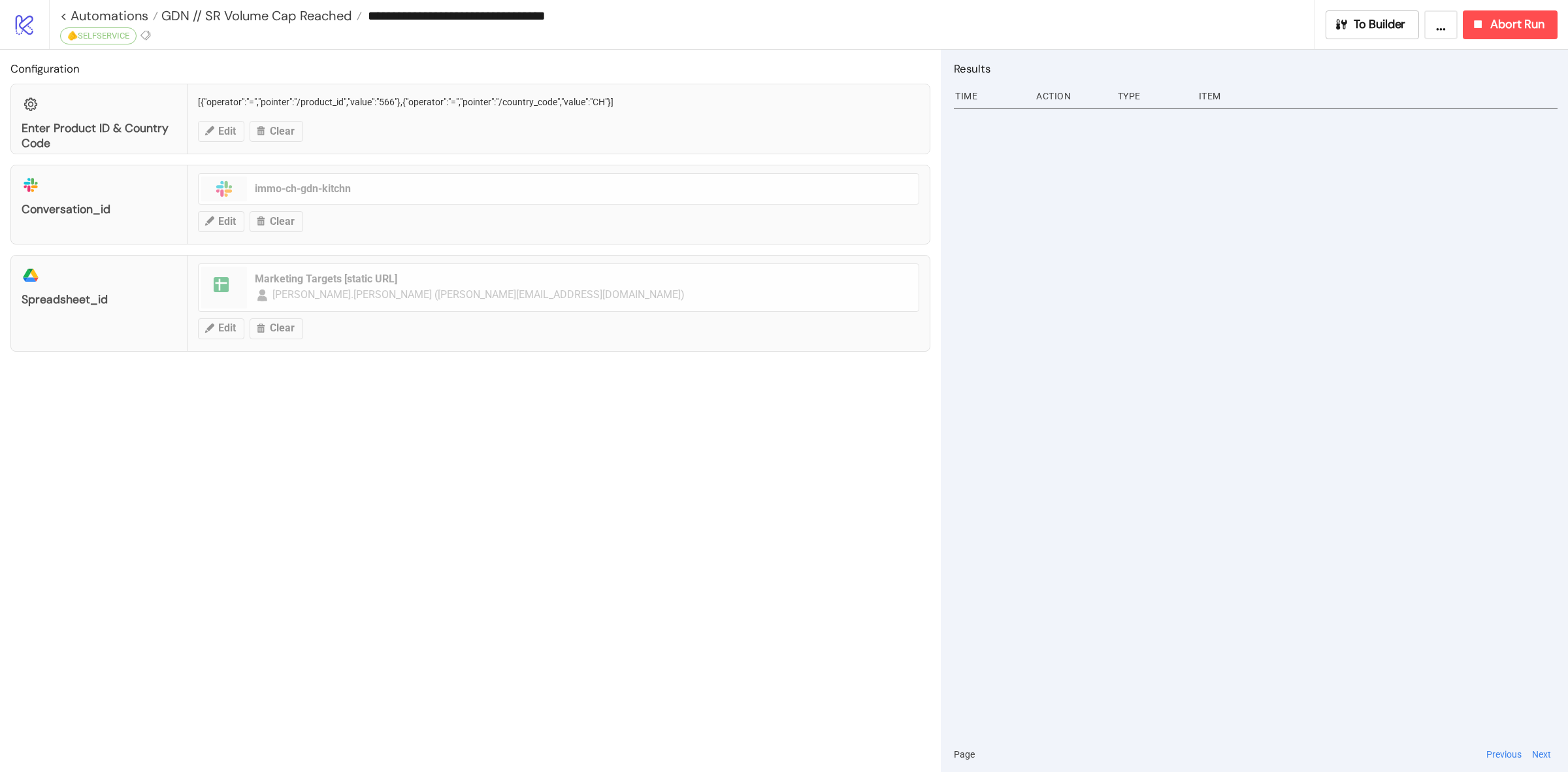
click at [306, 31] on div "**********" at bounding box center [682, 24] width 1267 height 49
click at [313, 16] on span "GDN // SR Volume Cap Reached" at bounding box center [256, 15] width 194 height 17
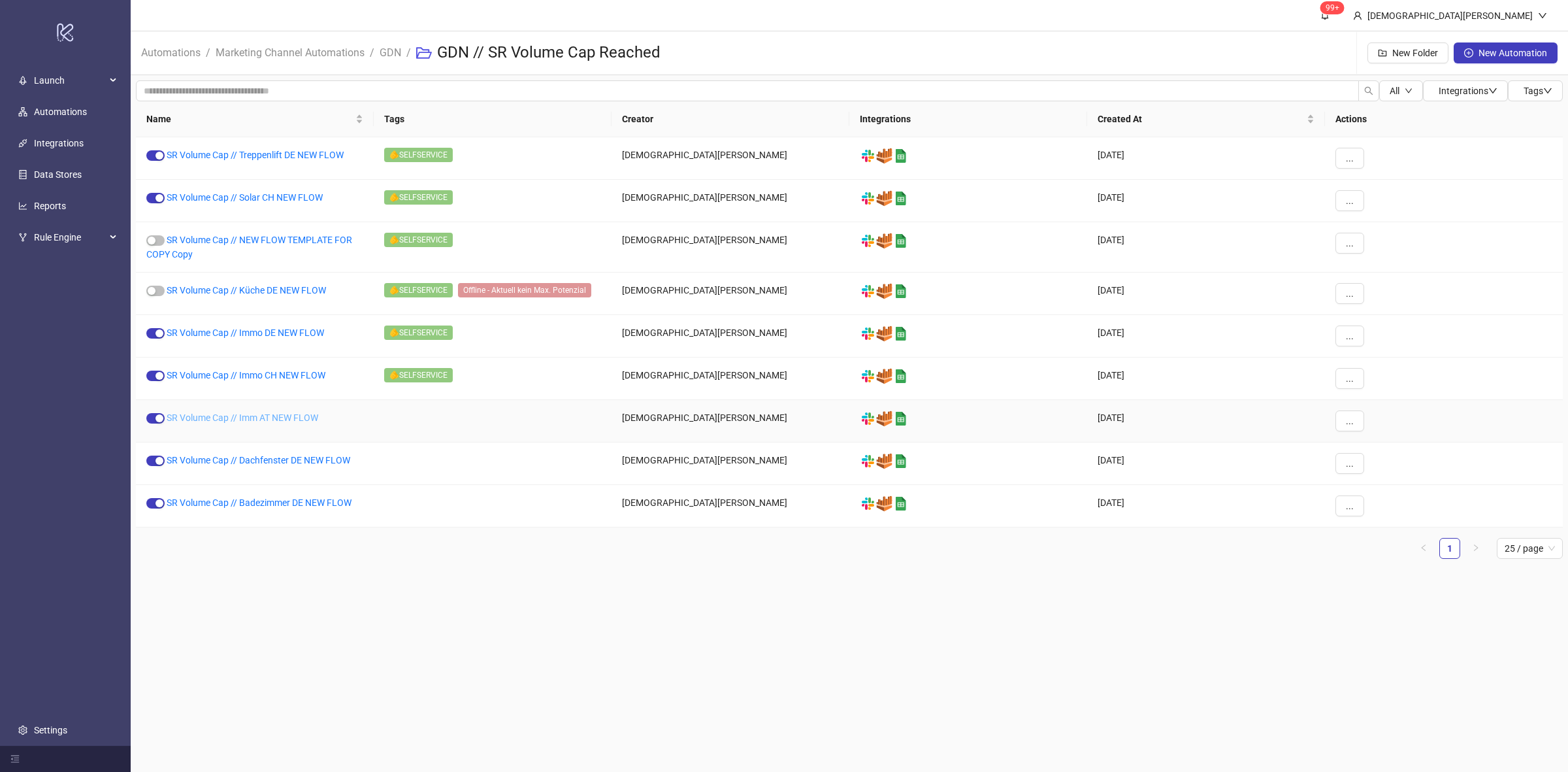
click at [287, 416] on link "SR Volume Cap // Imm AT NEW FLOW" at bounding box center [243, 417] width 151 height 10
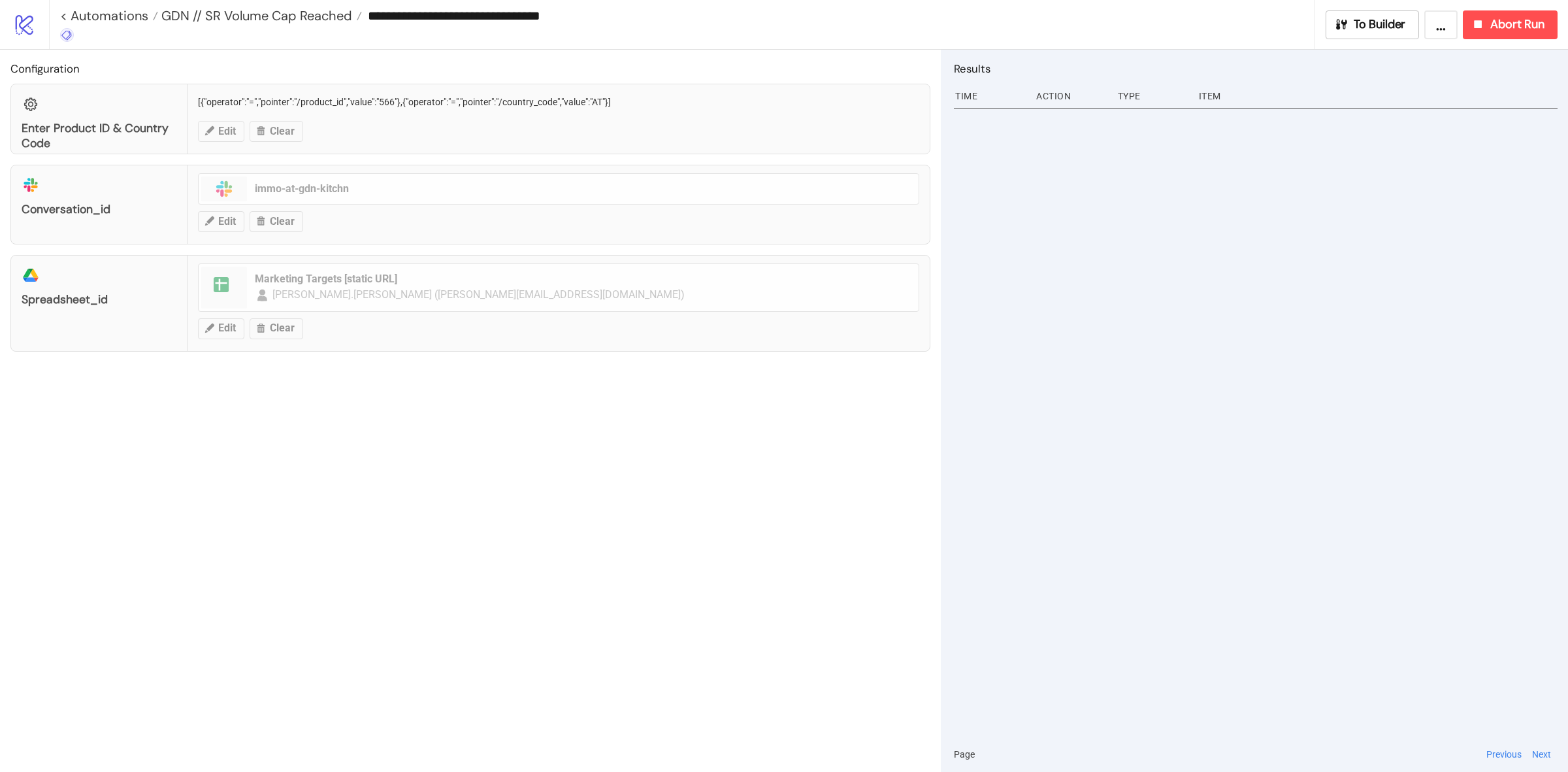
click at [71, 37] on icon at bounding box center [67, 35] width 12 height 12
click at [115, 87] on span "🫵SELFSERVICE" at bounding box center [135, 83] width 121 height 10
click at [400, 425] on div "Configuration Enter Product ID & Country Code [{"operator":"=","pointer":"/prod…" at bounding box center [470, 411] width 941 height 722
click at [147, 33] on icon at bounding box center [146, 35] width 12 height 12
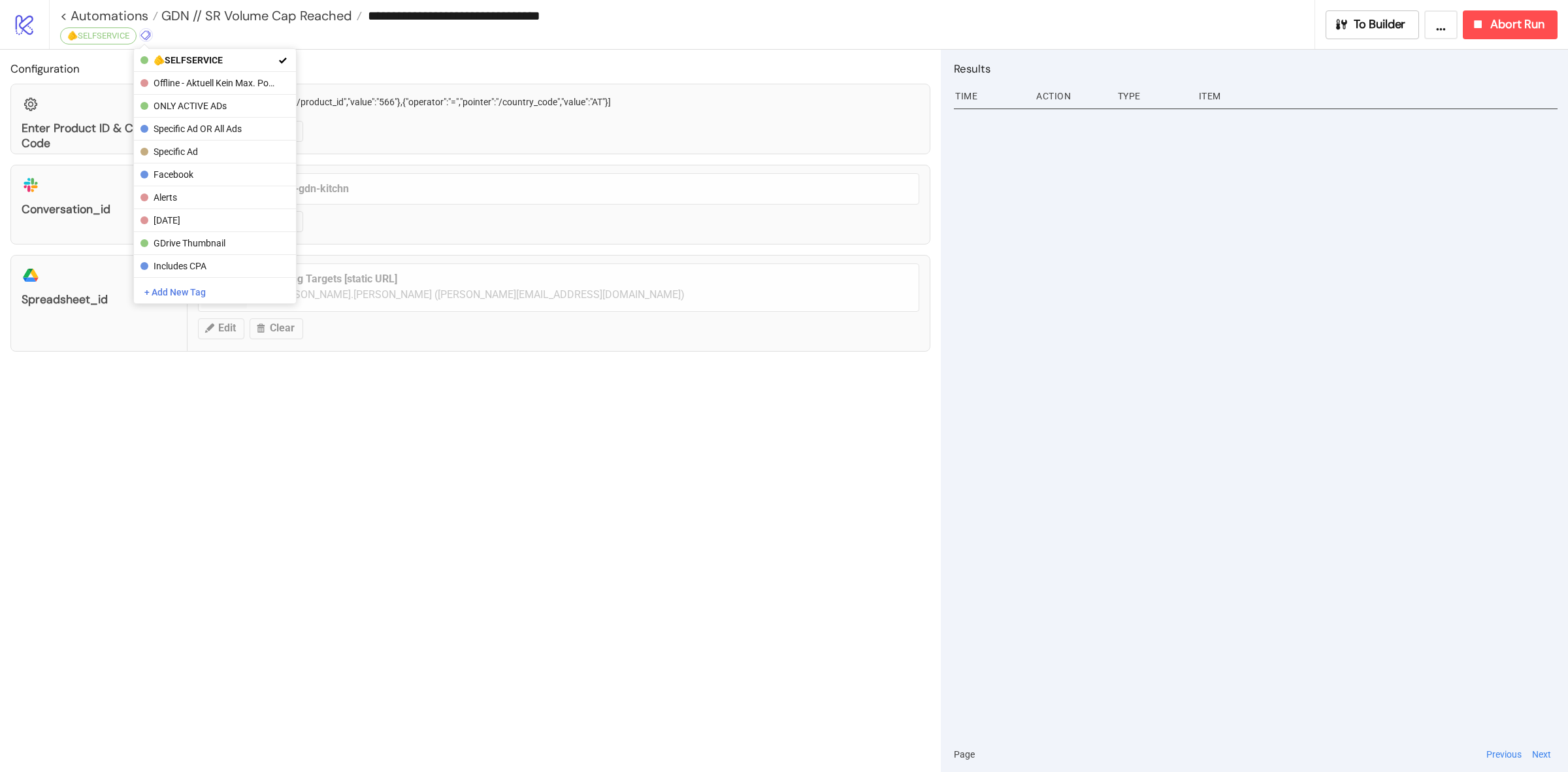
click at [361, 413] on div "Configuration Enter Product ID & Country Code [{"operator":"=","pointer":"/prod…" at bounding box center [470, 411] width 941 height 722
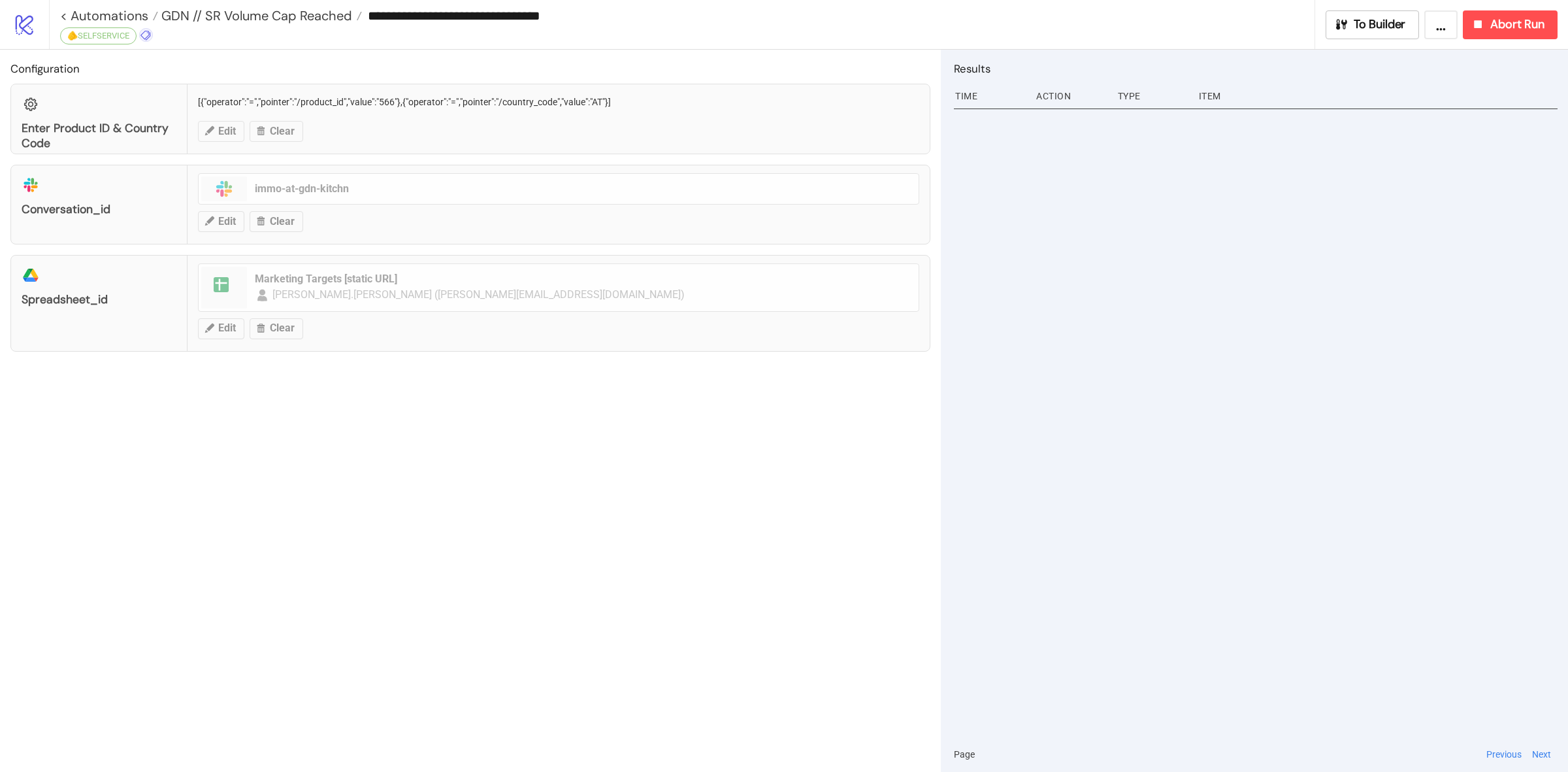
click at [144, 34] on icon at bounding box center [146, 35] width 12 height 12
click at [351, 445] on div "Configuration Enter Product ID & Country Code [{"operator":"=","pointer":"/prod…" at bounding box center [470, 411] width 941 height 722
click at [291, 18] on span "GDN // SR Volume Cap Reached" at bounding box center [256, 15] width 194 height 17
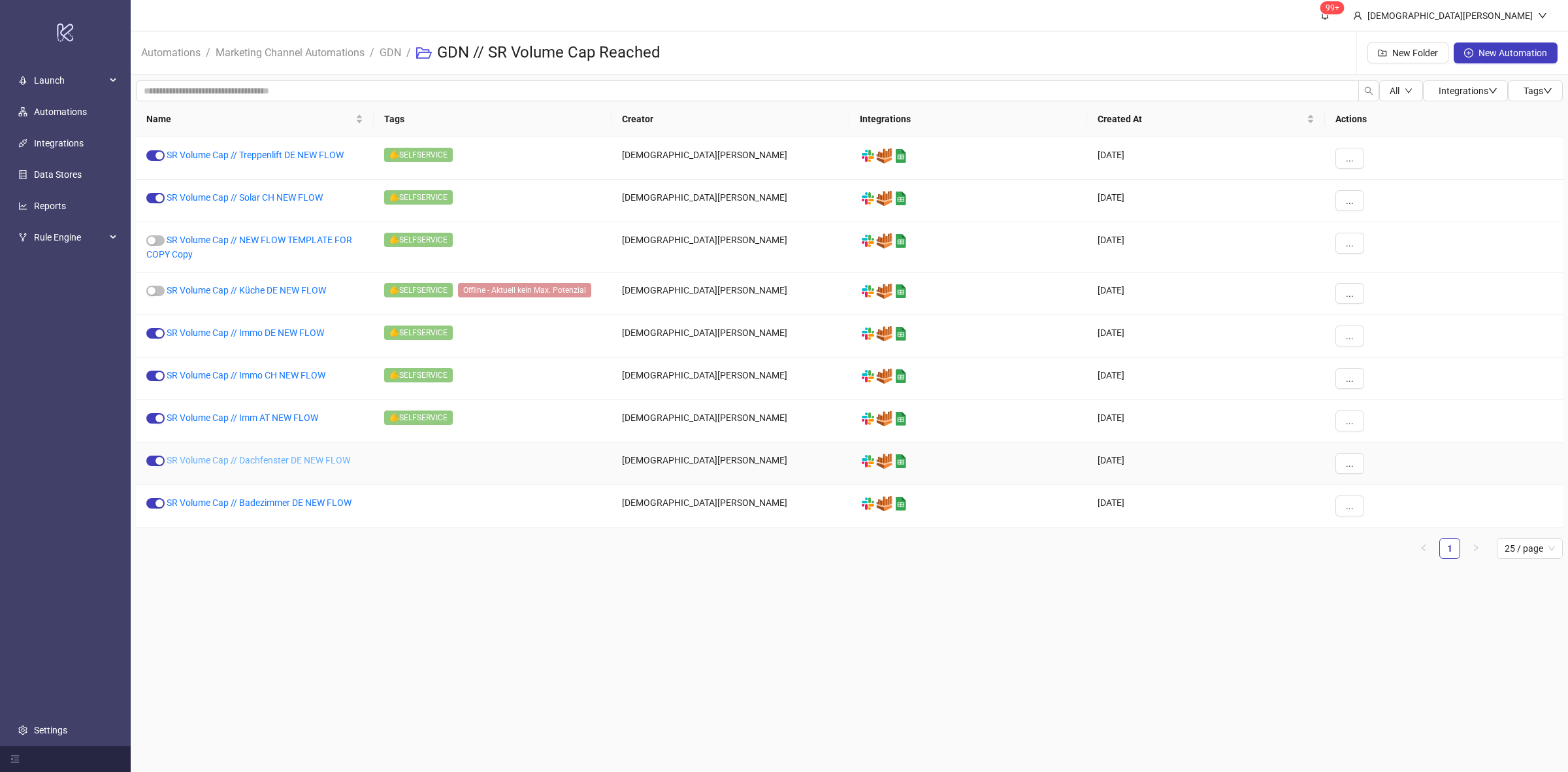
click at [275, 466] on link "SR Volume Cap // Dachfenster DE NEW FLOW" at bounding box center [258, 460] width 183 height 10
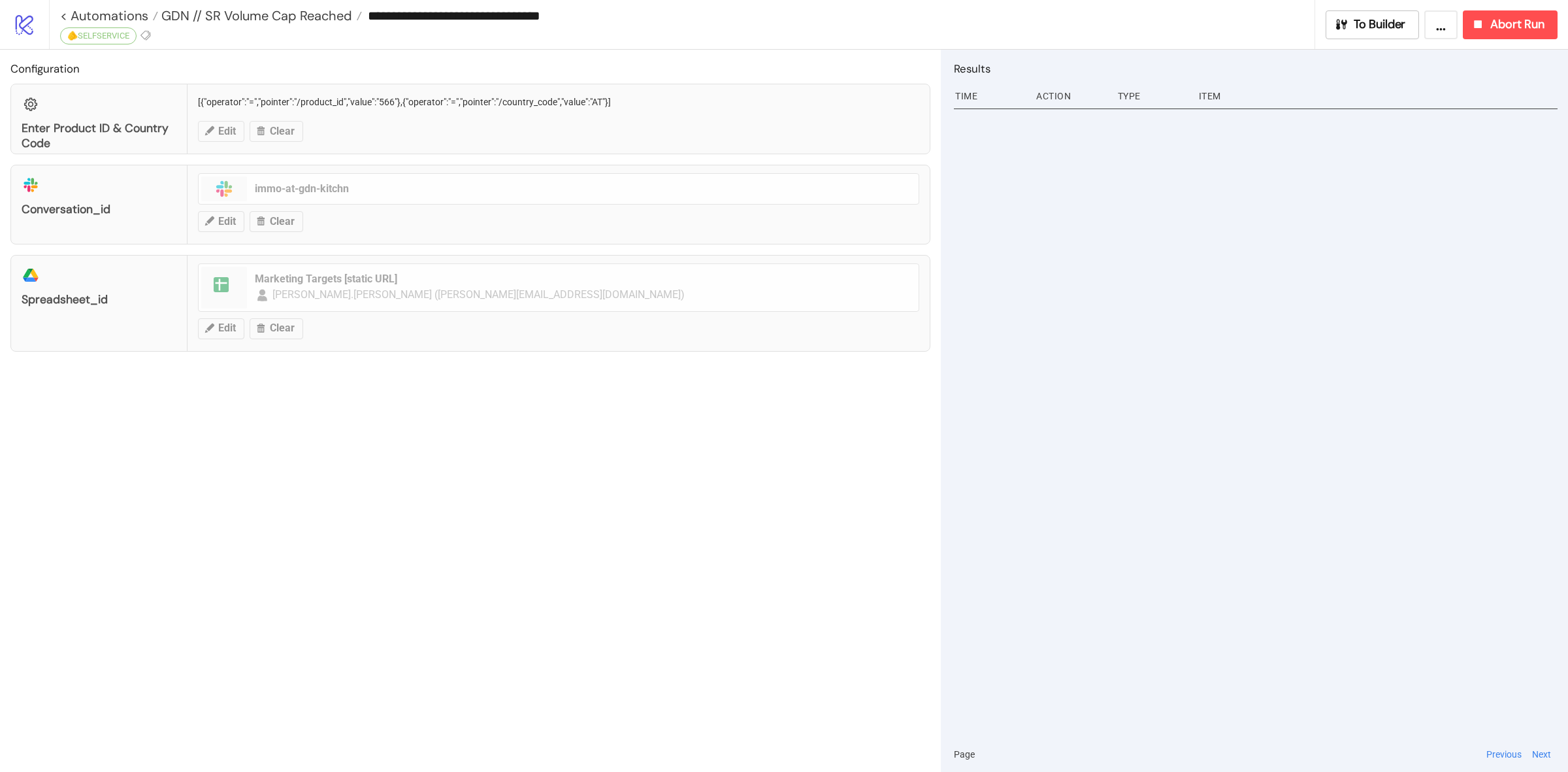
type input "**********"
click at [65, 31] on icon at bounding box center [65, 35] width 9 height 9
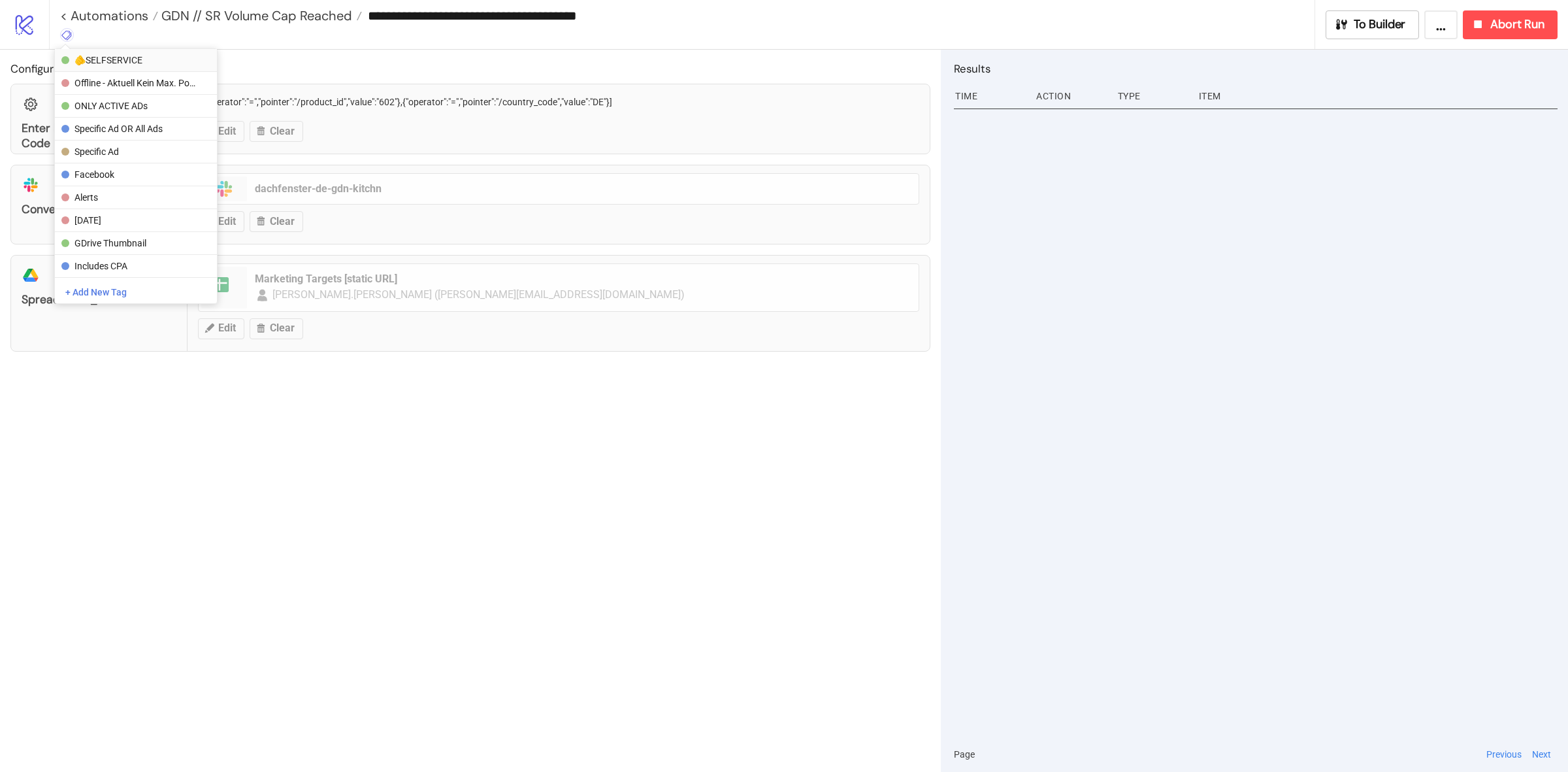
click at [126, 65] on span "🫵SELFSERVICE" at bounding box center [135, 60] width 121 height 10
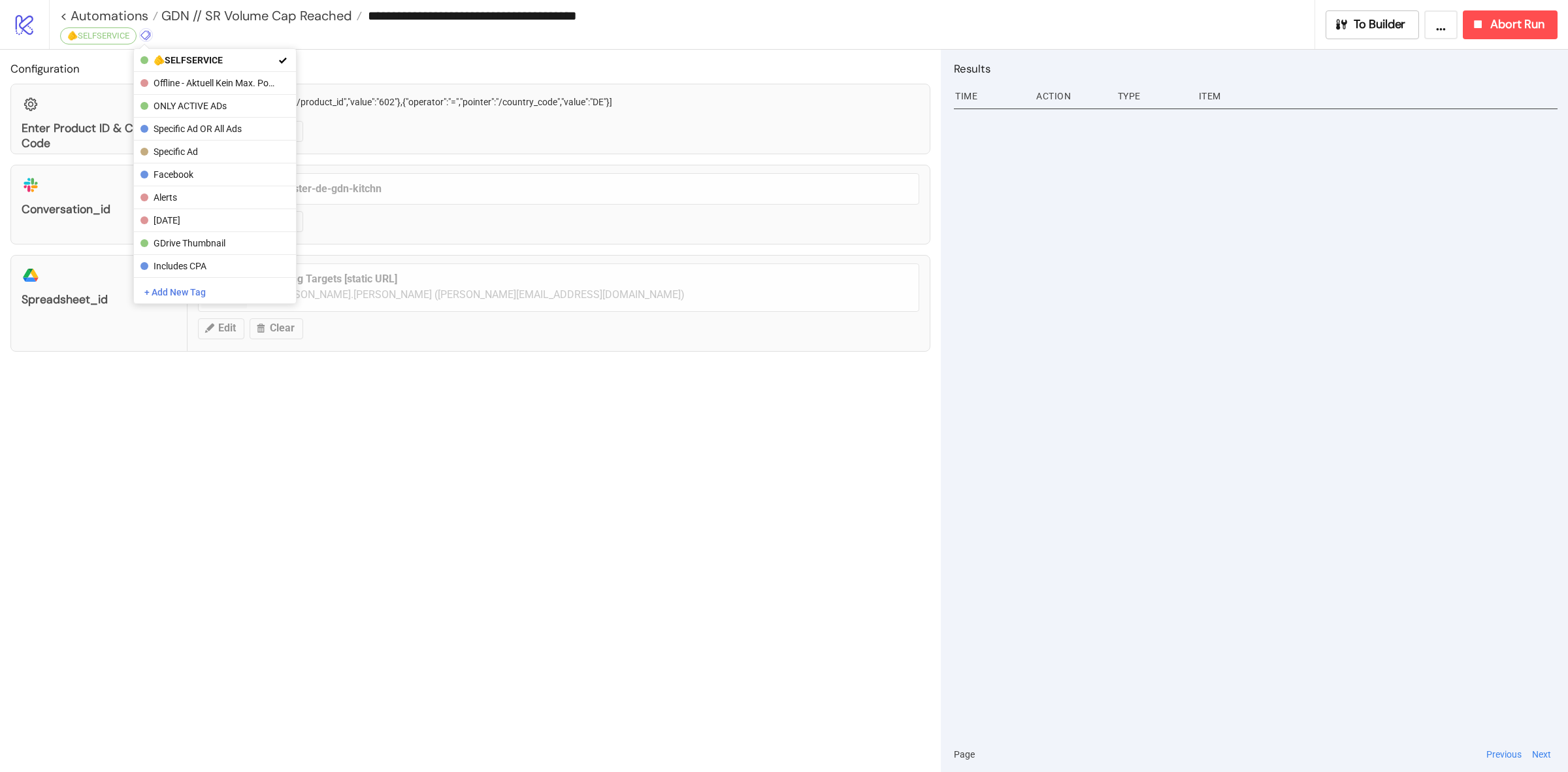
click at [383, 361] on div "Configuration Enter Product ID & Country Code [{"operator":"=","pointer":"/prod…" at bounding box center [470, 411] width 941 height 722
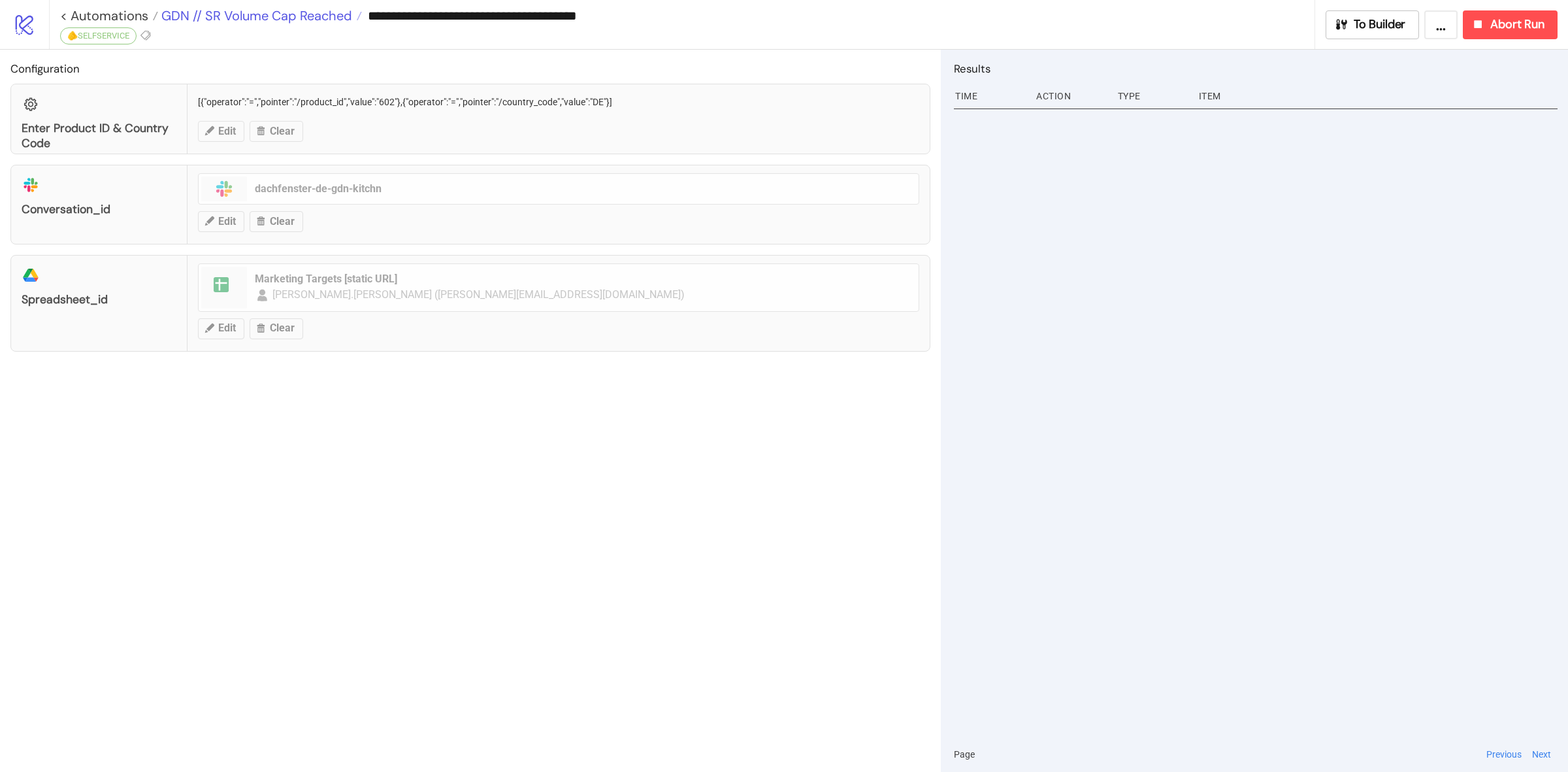
click at [236, 13] on span "GDN // SR Volume Cap Reached" at bounding box center [256, 15] width 194 height 17
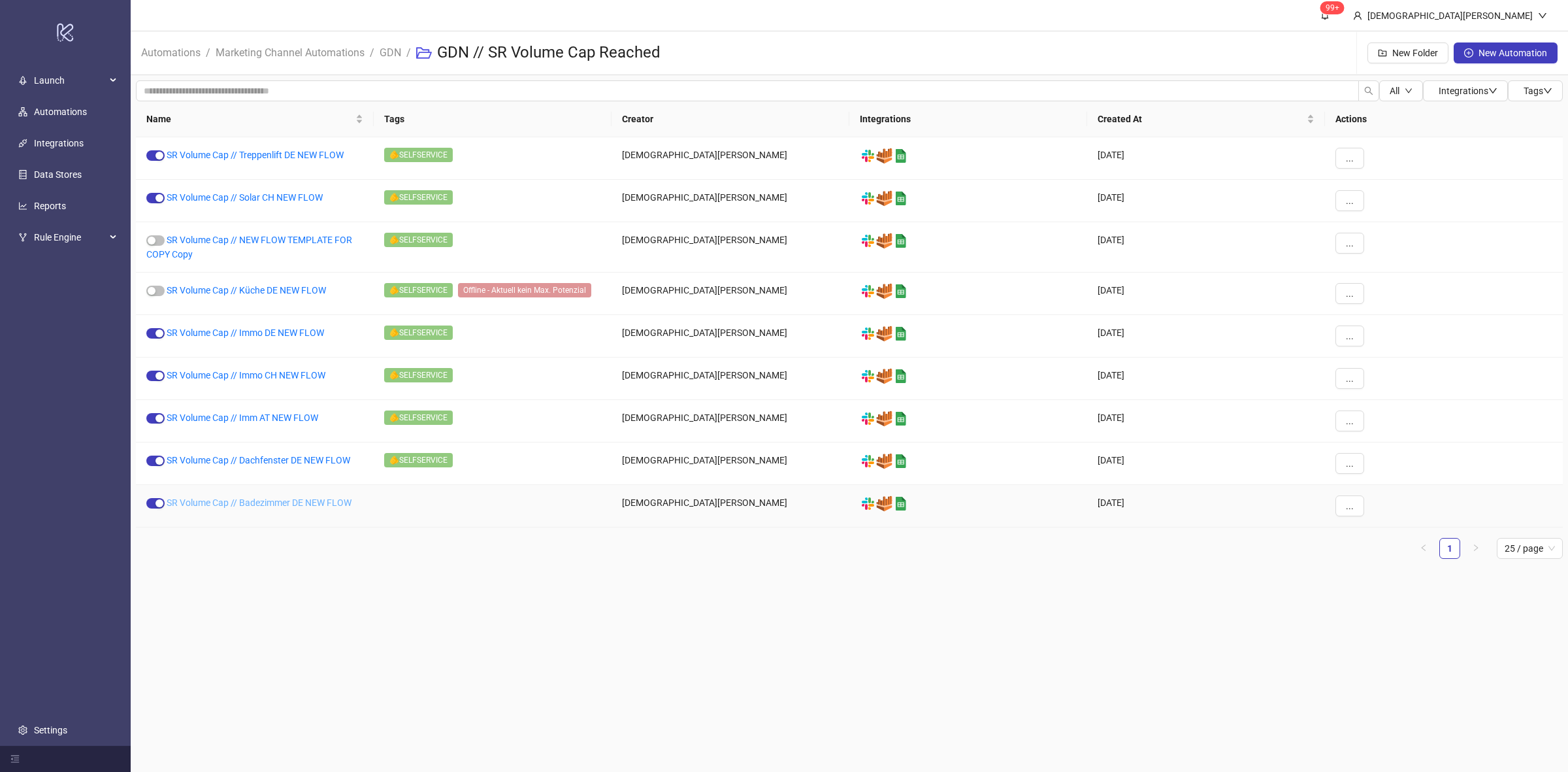
click at [286, 497] on link "SR Volume Cap // Badezimmer DE NEW FLOW" at bounding box center [259, 503] width 185 height 10
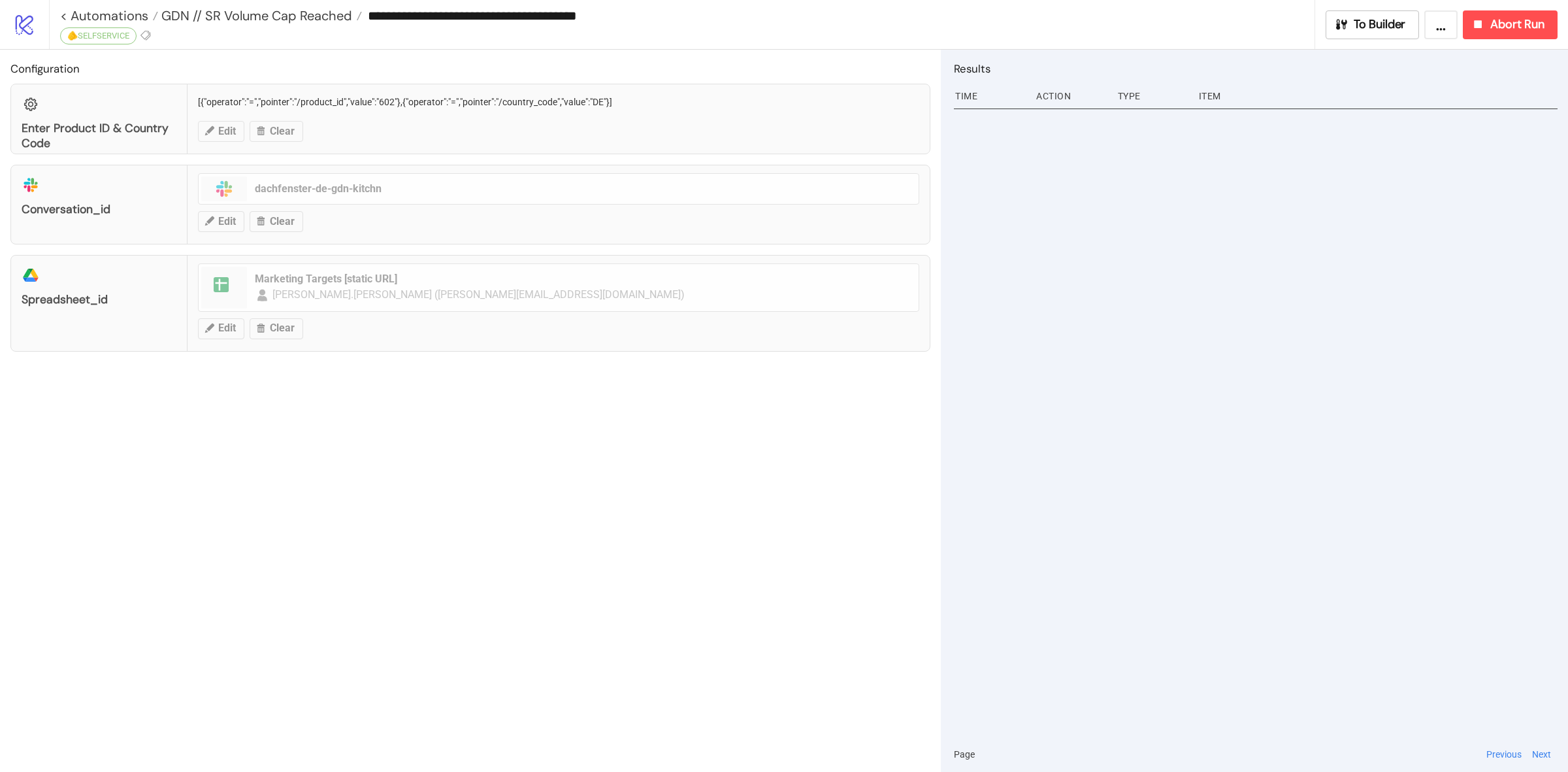
type input "**********"
click at [64, 30] on icon at bounding box center [67, 35] width 12 height 12
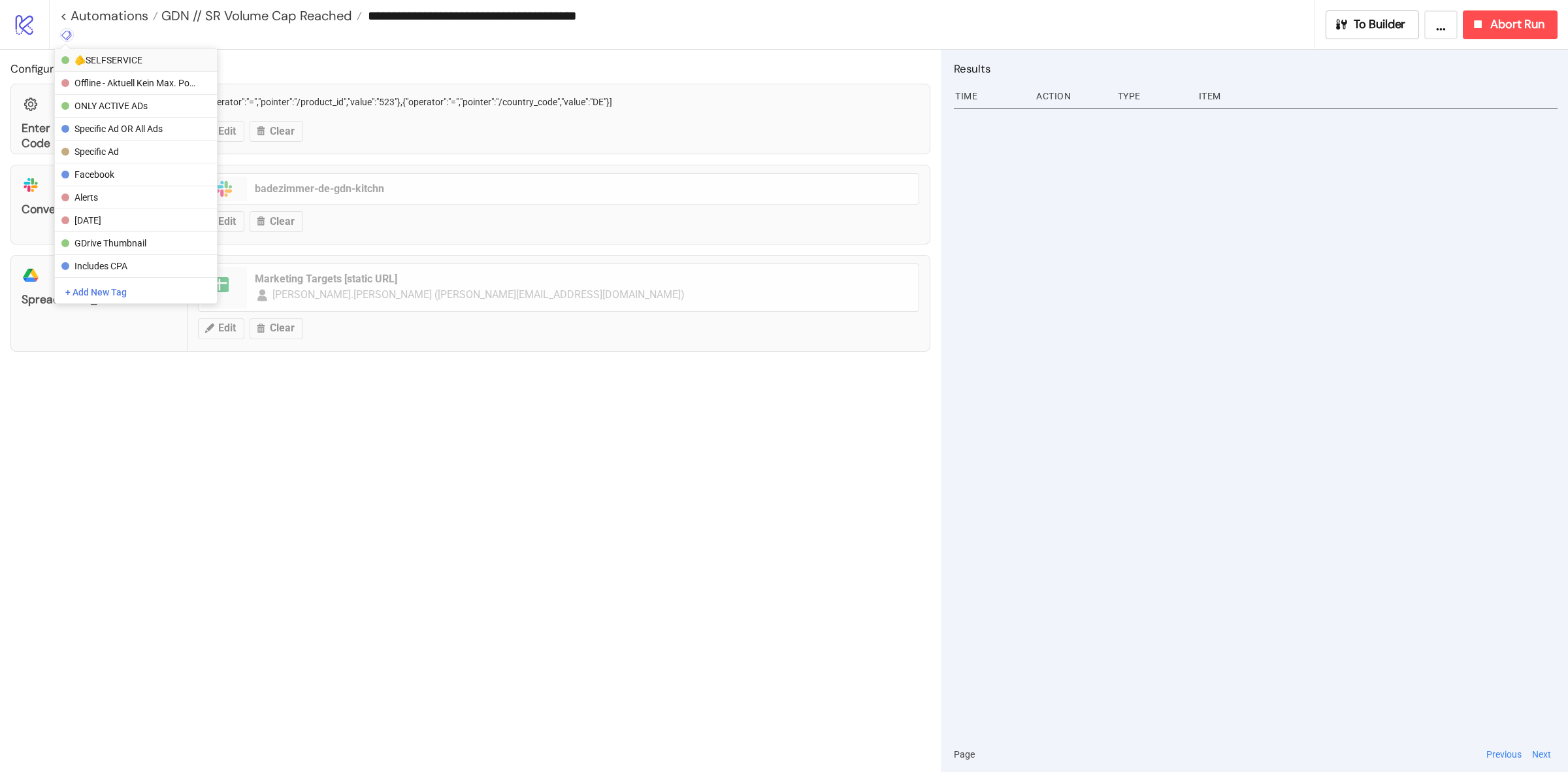
click at [118, 55] on span "🫵SELFSERVICE" at bounding box center [135, 60] width 121 height 10
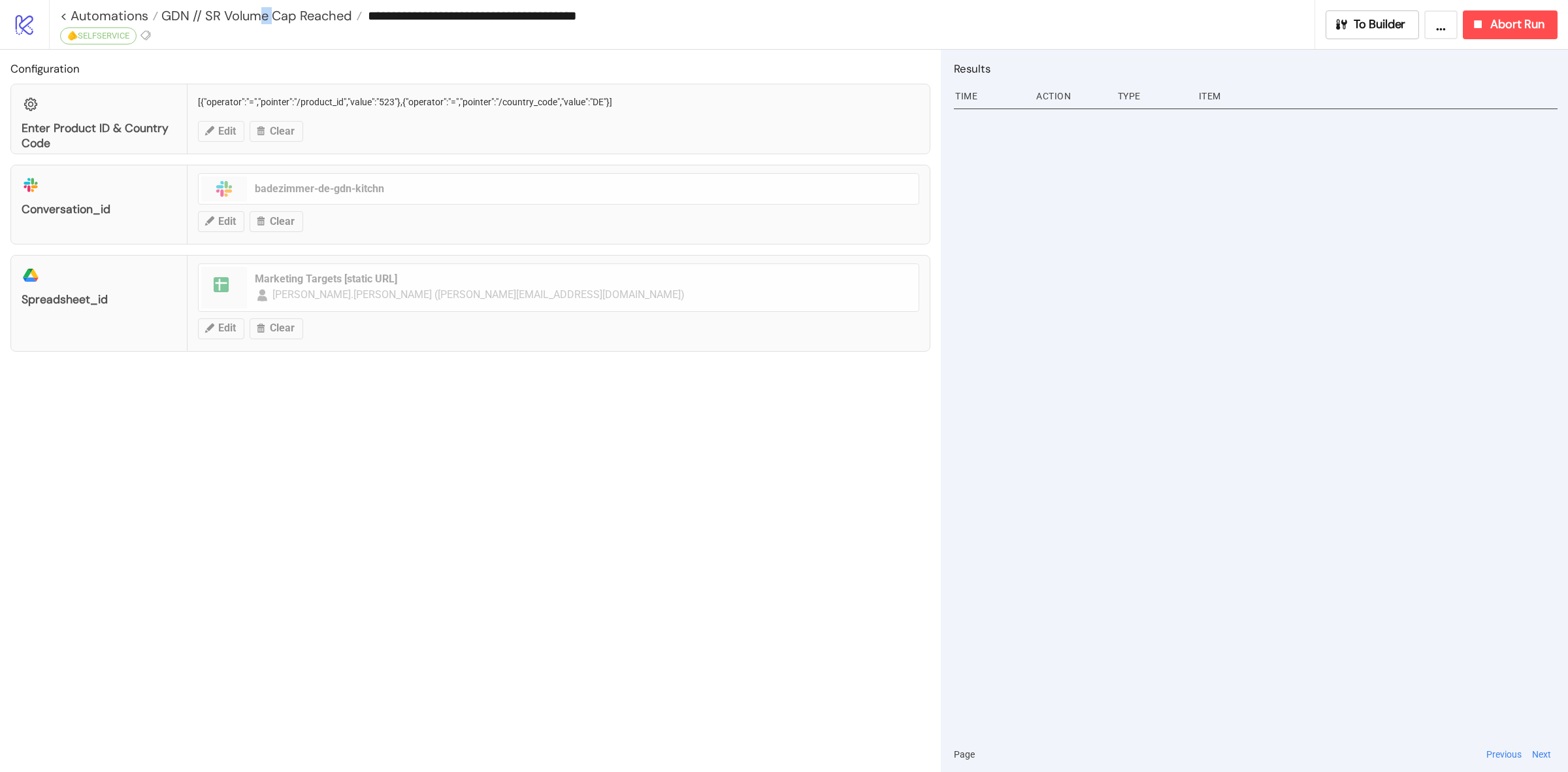
drag, startPoint x: 307, startPoint y: 376, endPoint x: 278, endPoint y: 33, distance: 344.2
click at [278, 33] on div "**********" at bounding box center [682, 24] width 1267 height 49
click at [275, 17] on span "GDN // SR Volume Cap Reached" at bounding box center [256, 15] width 194 height 17
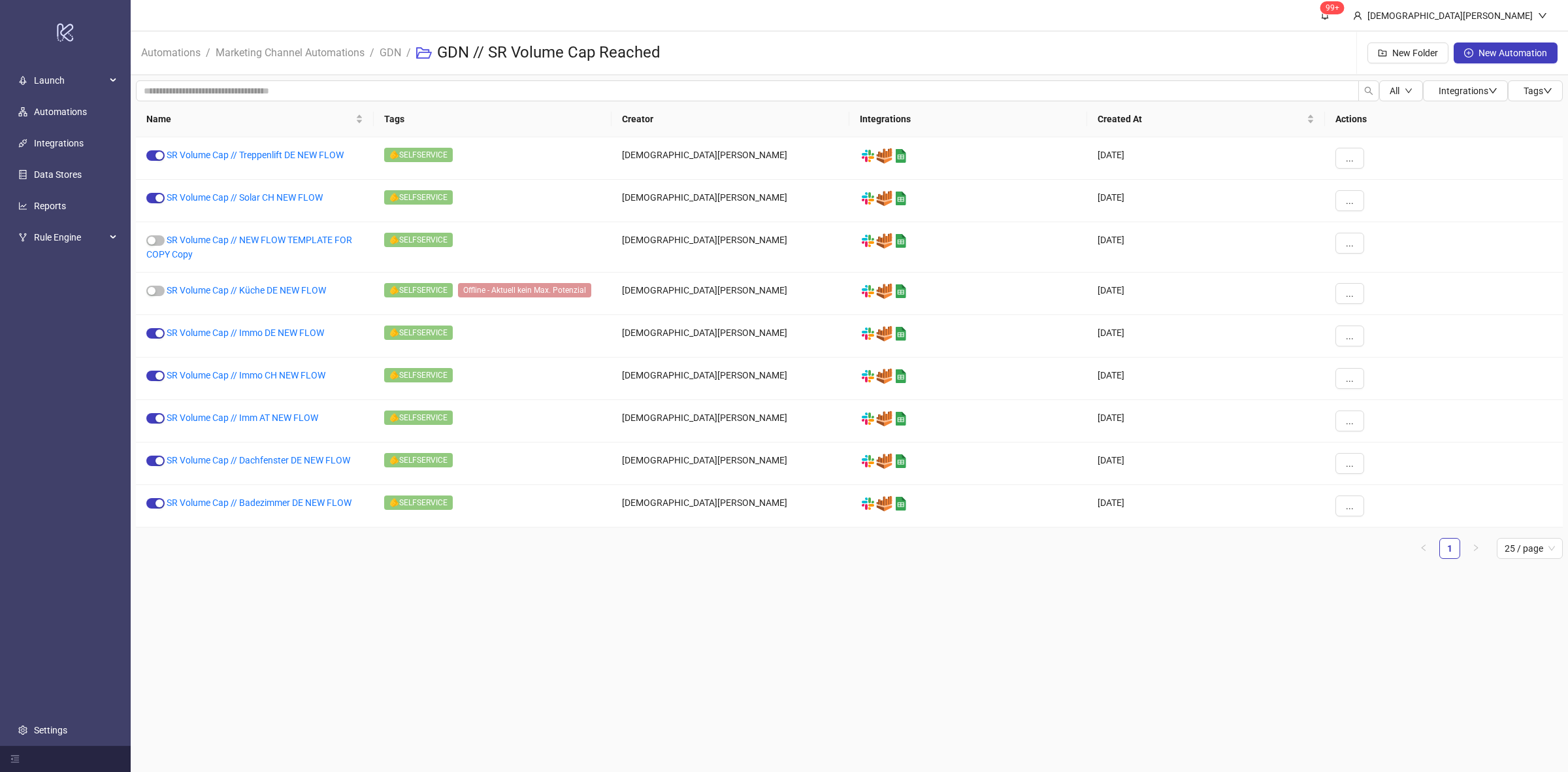
click at [501, 546] on ul "1 25 / page" at bounding box center [849, 548] width 1427 height 21
click at [324, 52] on link "Marketing Channel Automations" at bounding box center [290, 52] width 154 height 15
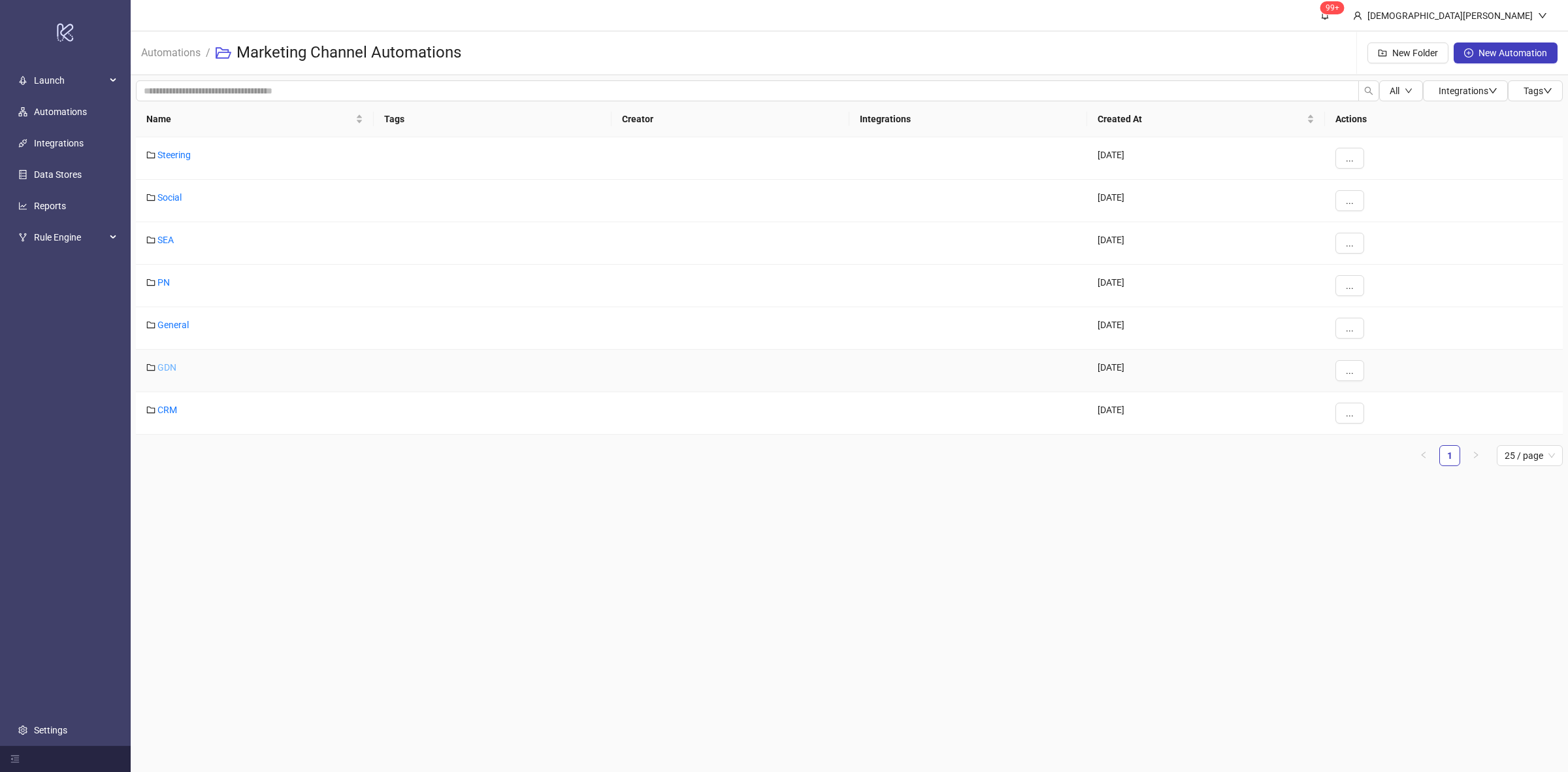
click at [167, 371] on link "GDN" at bounding box center [167, 367] width 19 height 10
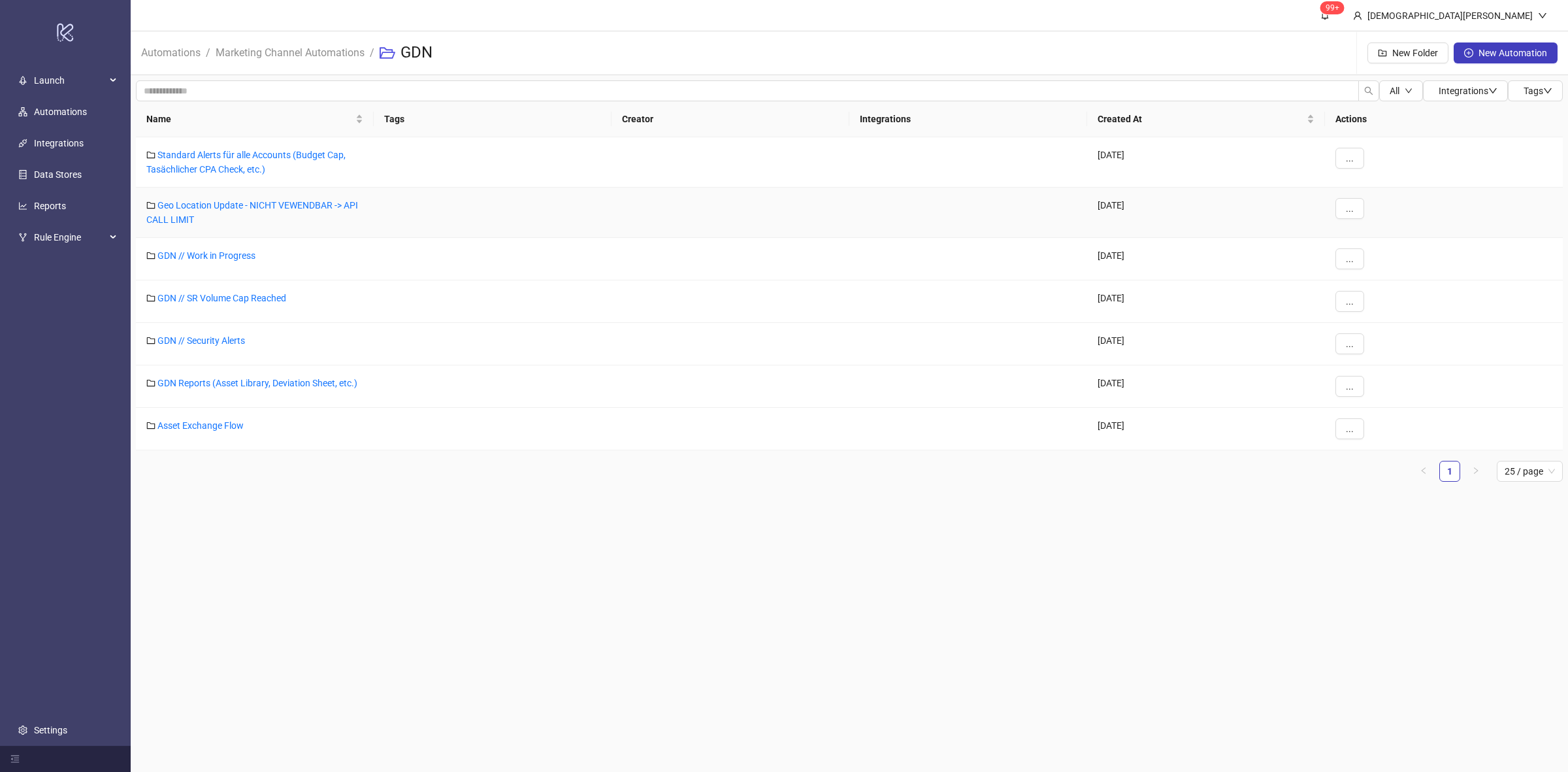
click at [236, 213] on div "Geo Location Update - NICHT VEWENDBAR -> API CALL LIMIT" at bounding box center [255, 213] width 238 height 50
click at [247, 201] on link "Geo Location Update - NICHT VEWENDBAR -> API CALL LIMIT" at bounding box center [252, 212] width 212 height 25
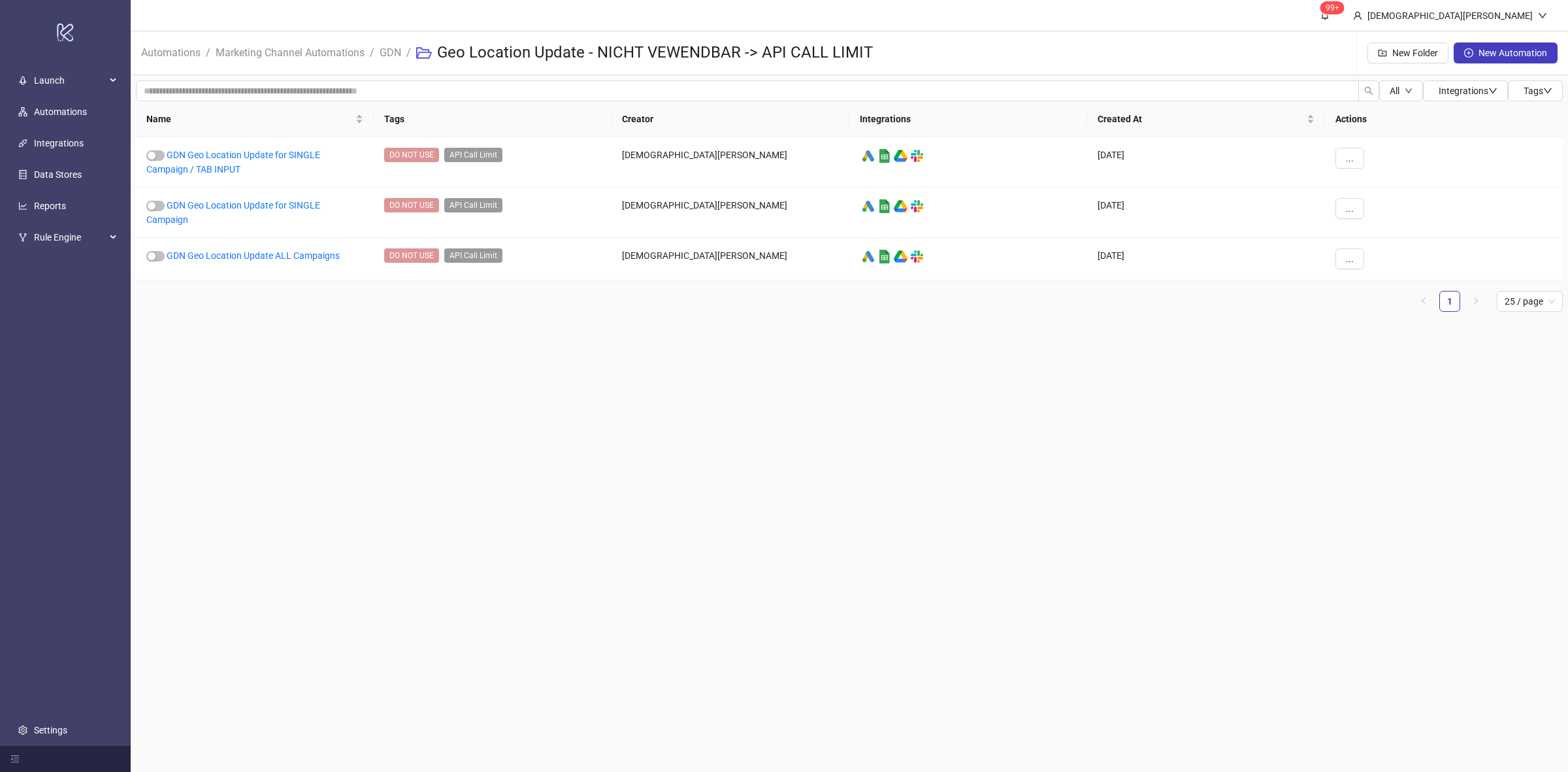
click at [296, 60] on span "Marketing Channel Automations" at bounding box center [290, 52] width 149 height 16
click at [309, 46] on link "Marketing Channel Automations" at bounding box center [290, 52] width 154 height 15
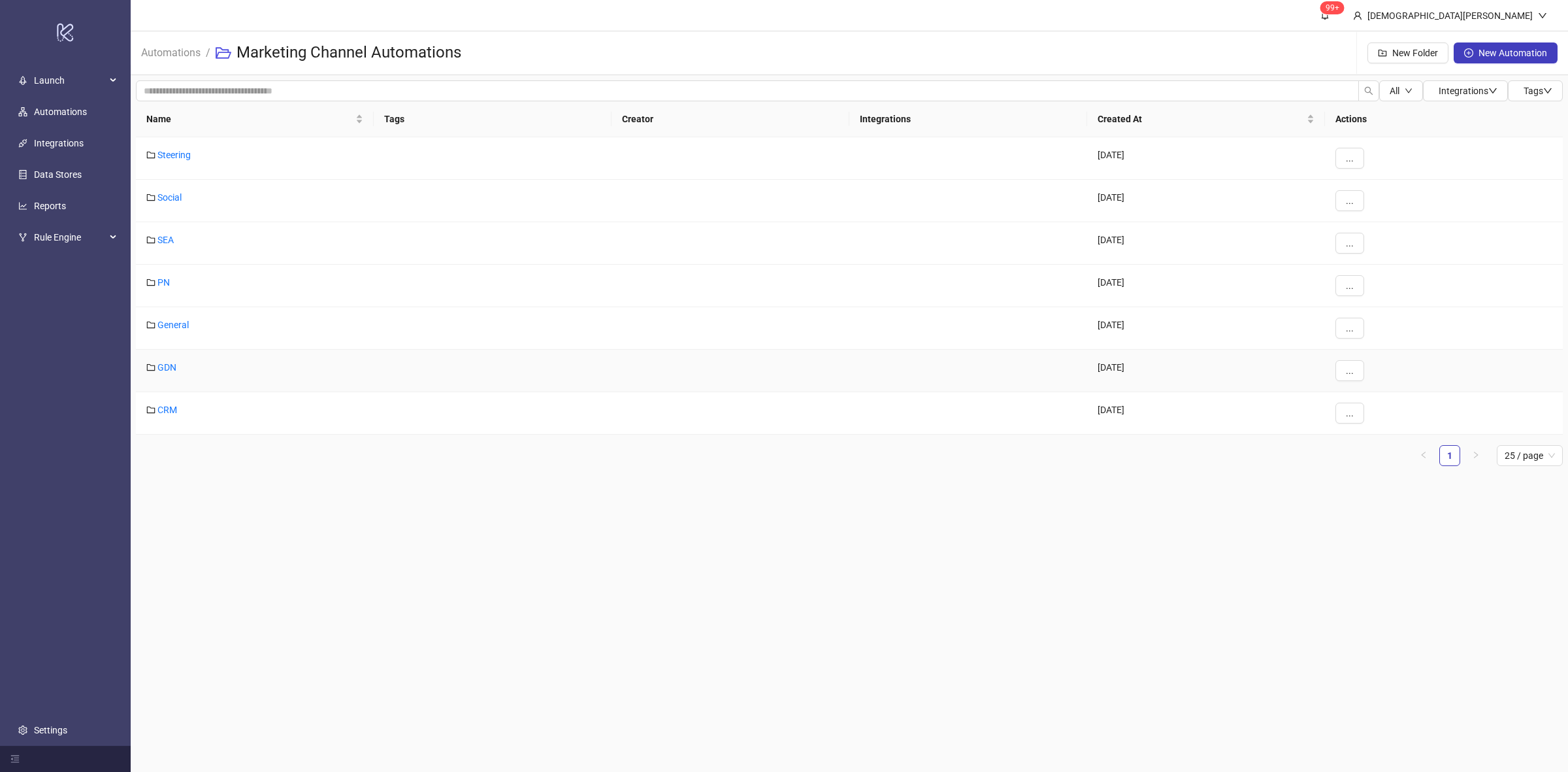
click at [176, 358] on div "GDN" at bounding box center [255, 370] width 238 height 42
click at [176, 360] on div "GDN" at bounding box center [255, 370] width 238 height 42
click at [176, 363] on link "GDN" at bounding box center [167, 367] width 19 height 10
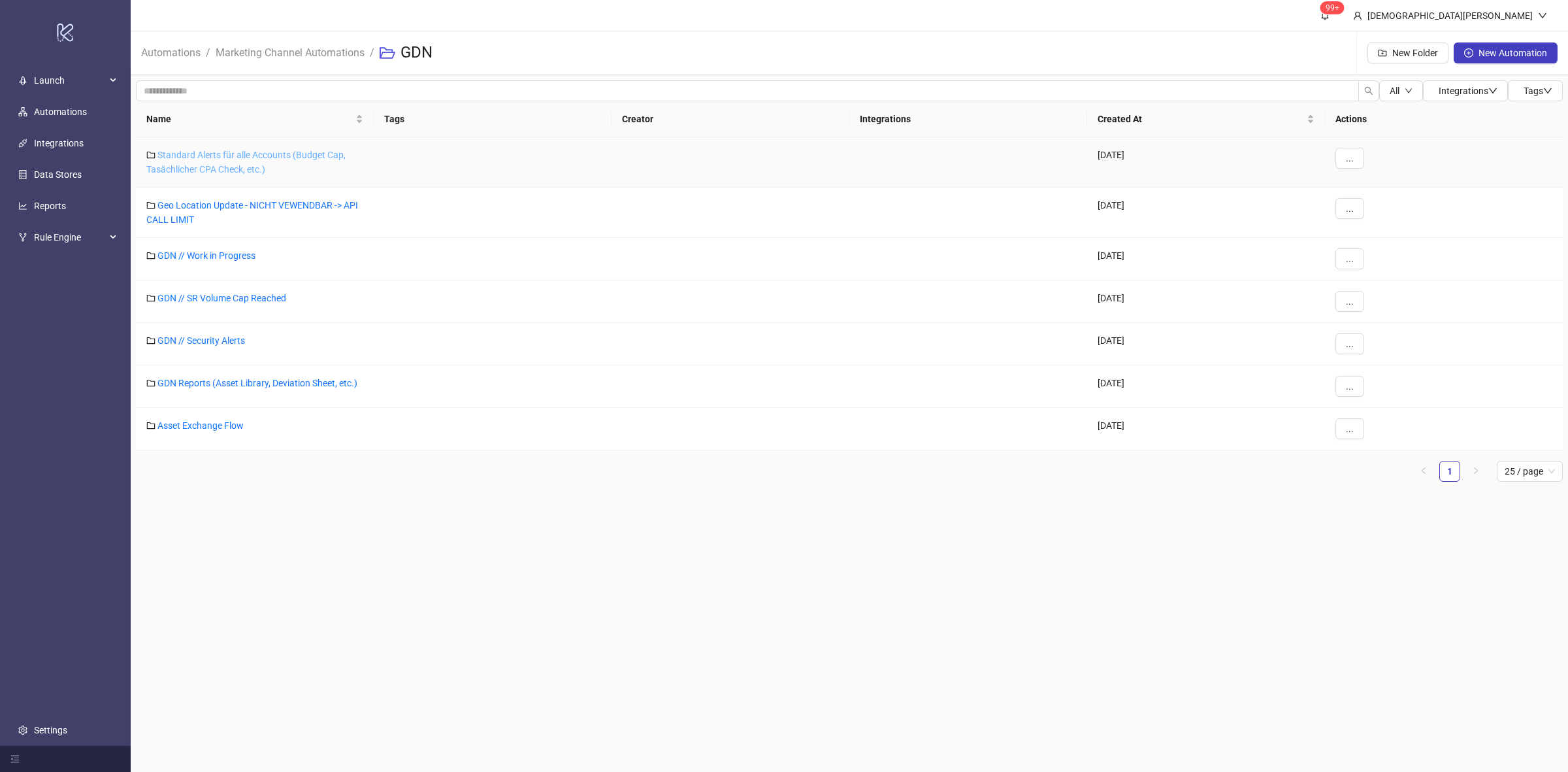
click at [237, 162] on link "Standard Alerts für alle Accounts (Budget Cap, Tasächlicher CPA Check, etc.)" at bounding box center [246, 162] width 200 height 25
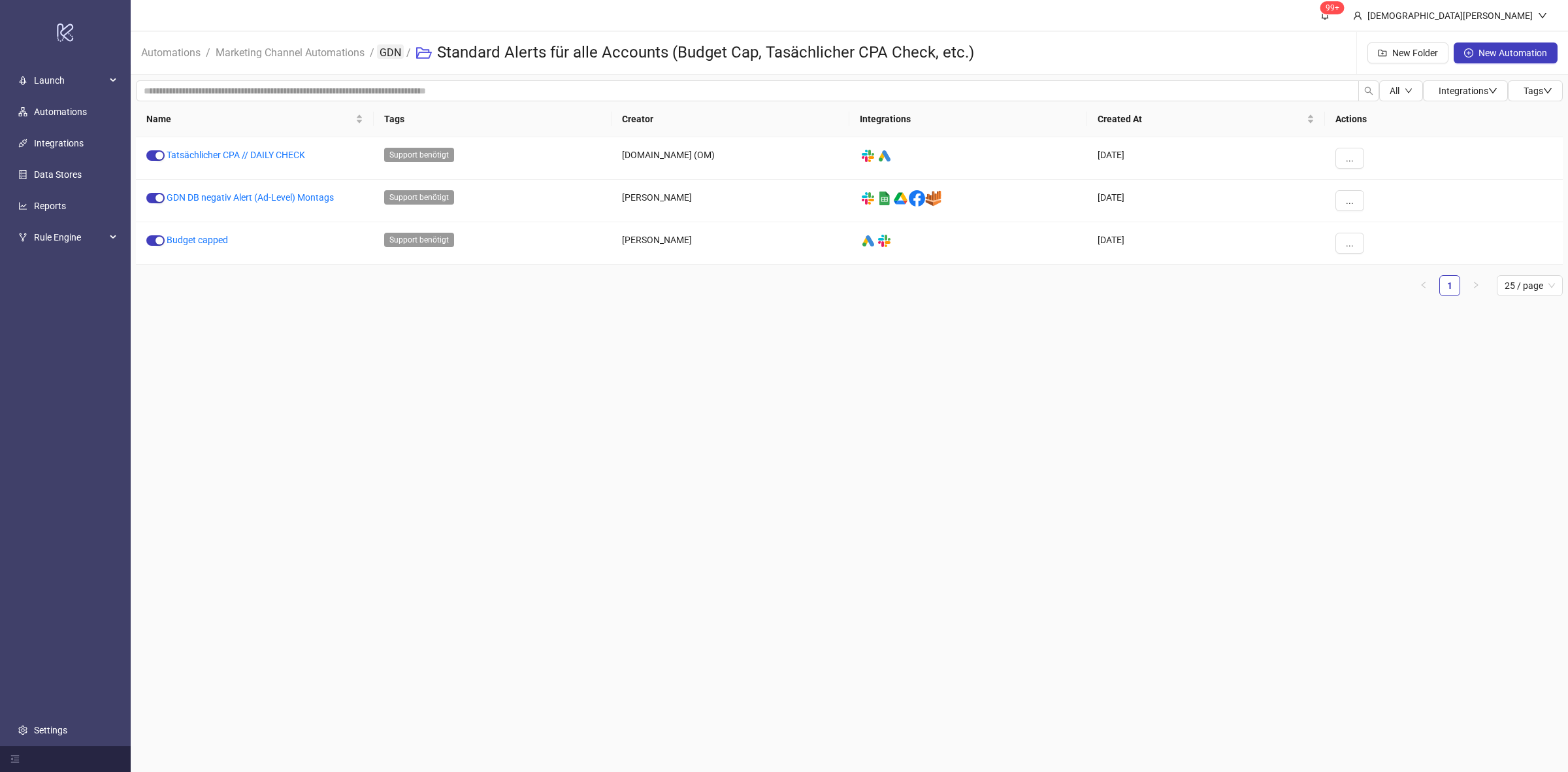
click at [387, 51] on link "GDN" at bounding box center [390, 52] width 27 height 15
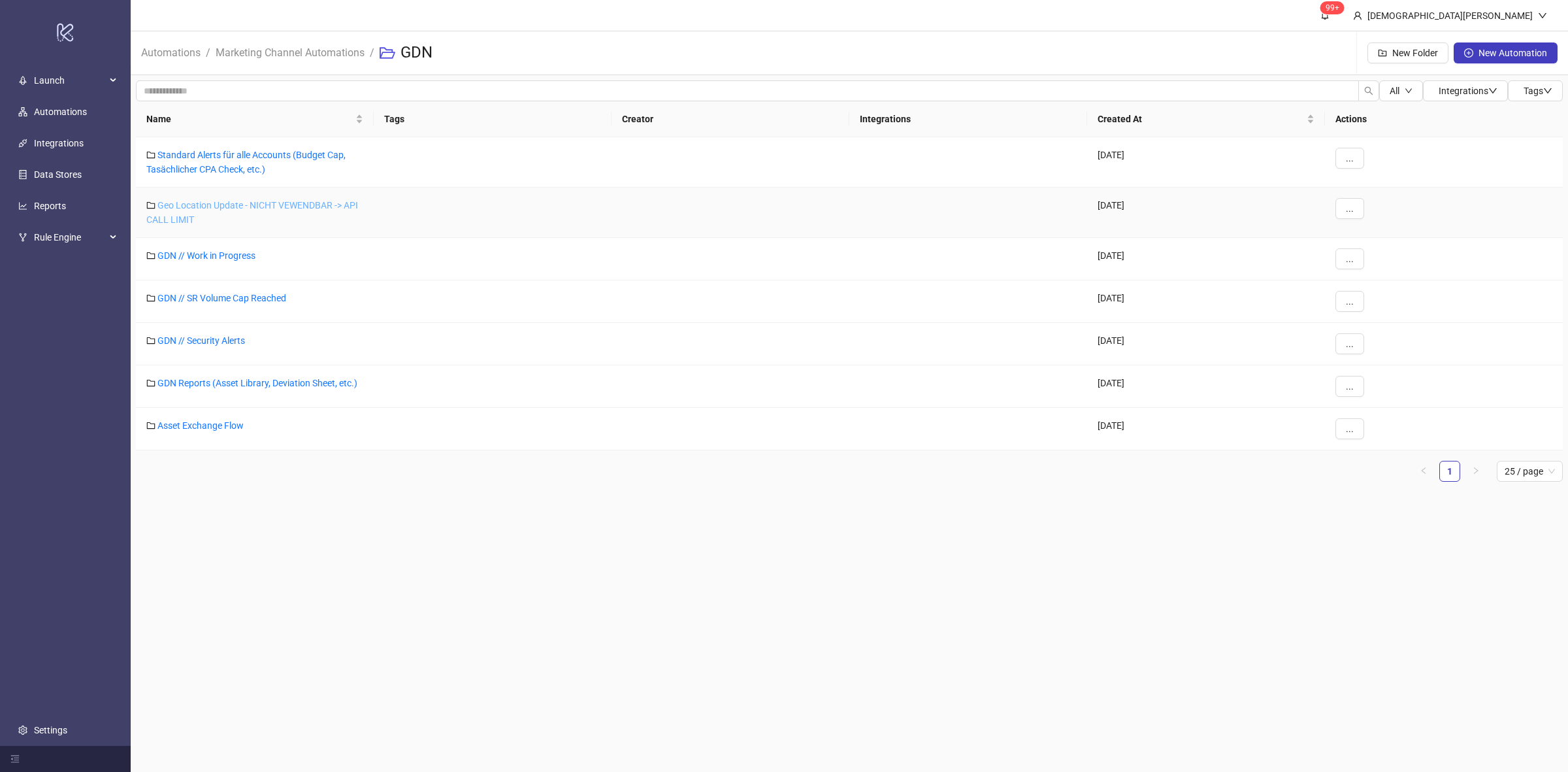
click at [230, 200] on link "Geo Location Update - NICHT VEWENDBAR -> API CALL LIMIT" at bounding box center [252, 212] width 212 height 25
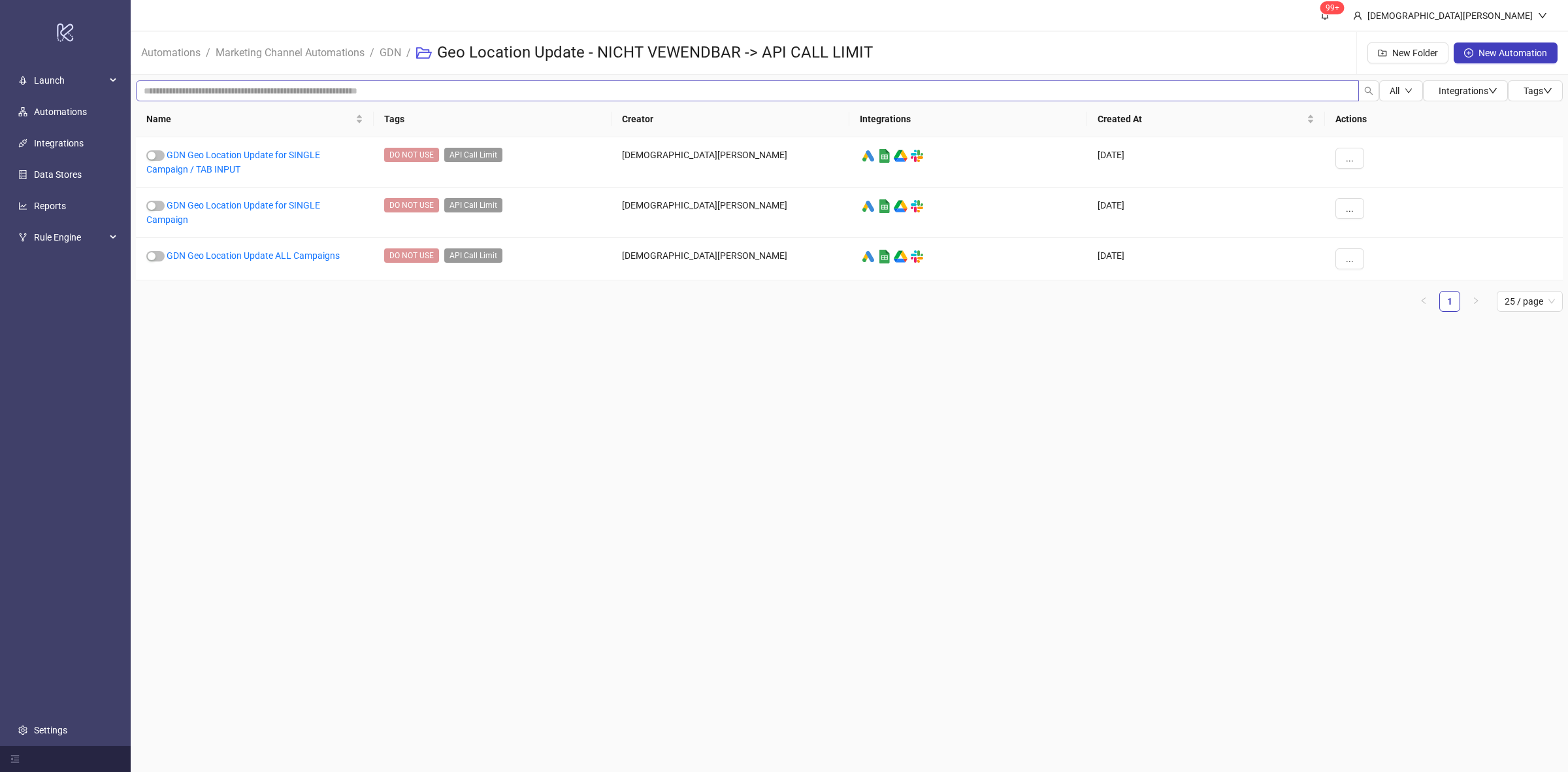
drag, startPoint x: 384, startPoint y: 53, endPoint x: 381, endPoint y: 96, distance: 43.1
click at [384, 53] on link "GDN" at bounding box center [390, 52] width 27 height 15
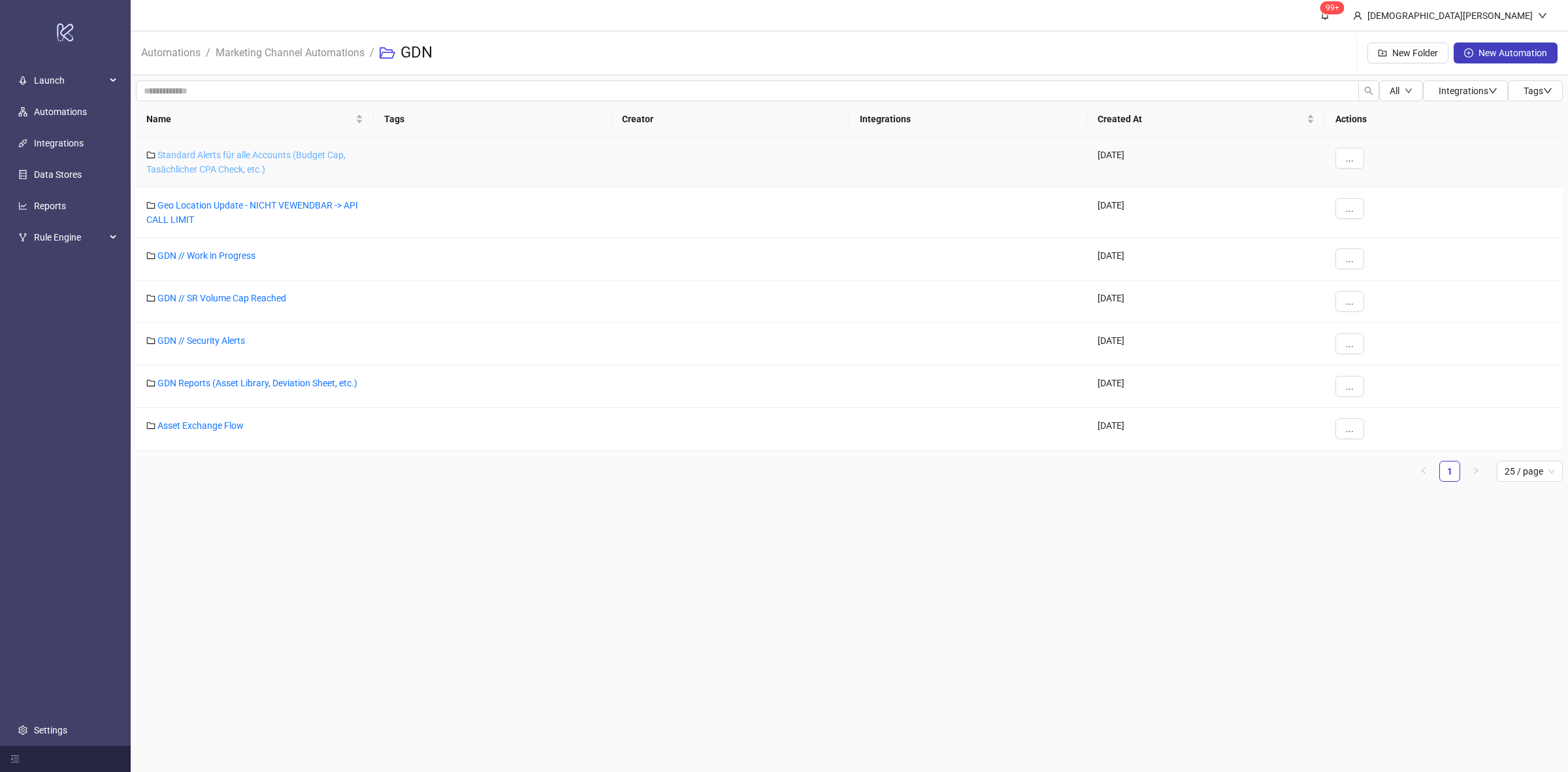
click at [270, 160] on link "Standard Alerts für alle Accounts (Budget Cap, Tasächlicher CPA Check, etc.)" at bounding box center [246, 162] width 200 height 25
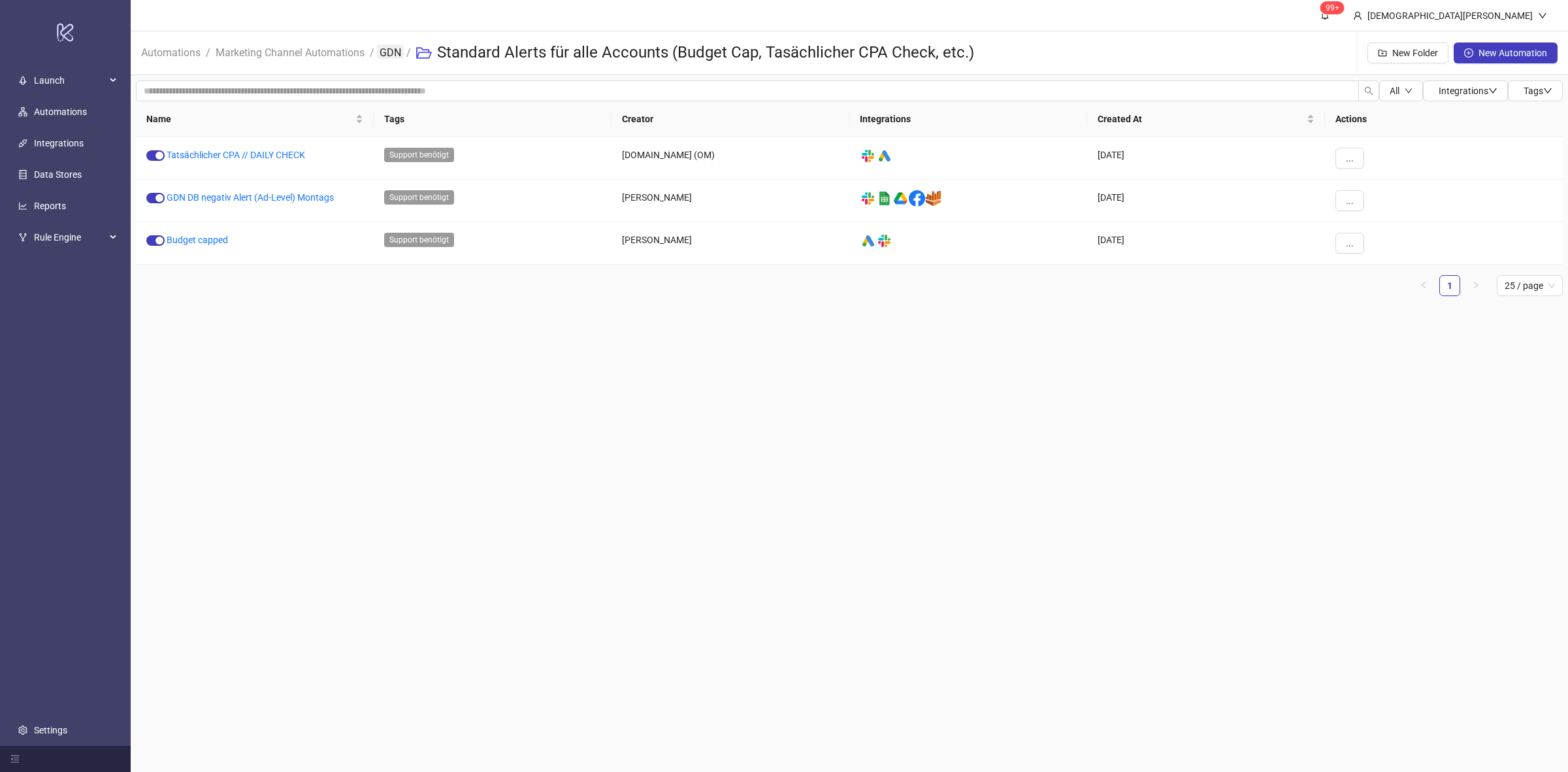
click at [395, 51] on link "GDN" at bounding box center [390, 52] width 27 height 15
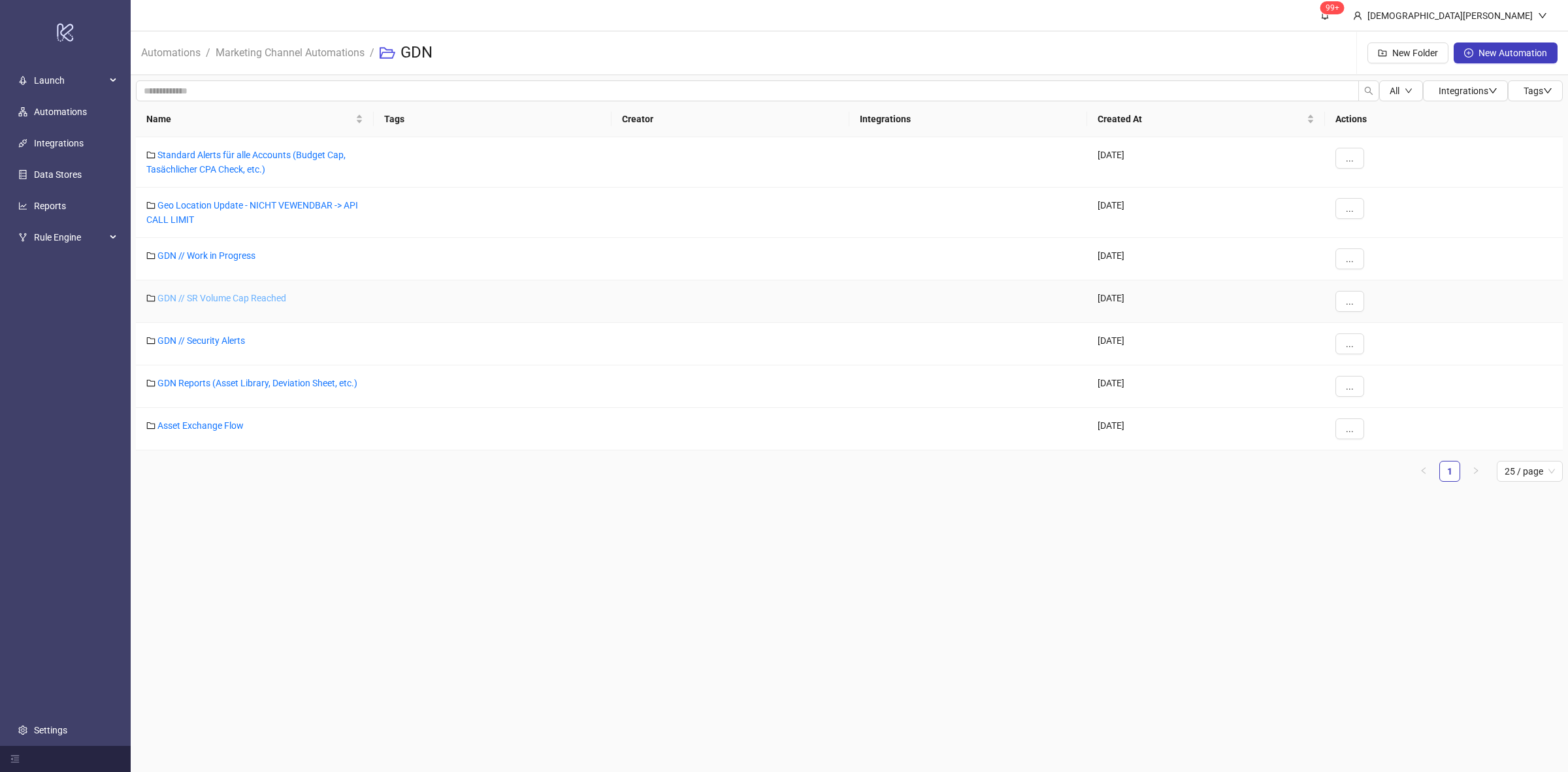
click at [219, 293] on link "GDN // SR Volume Cap Reached" at bounding box center [222, 298] width 129 height 10
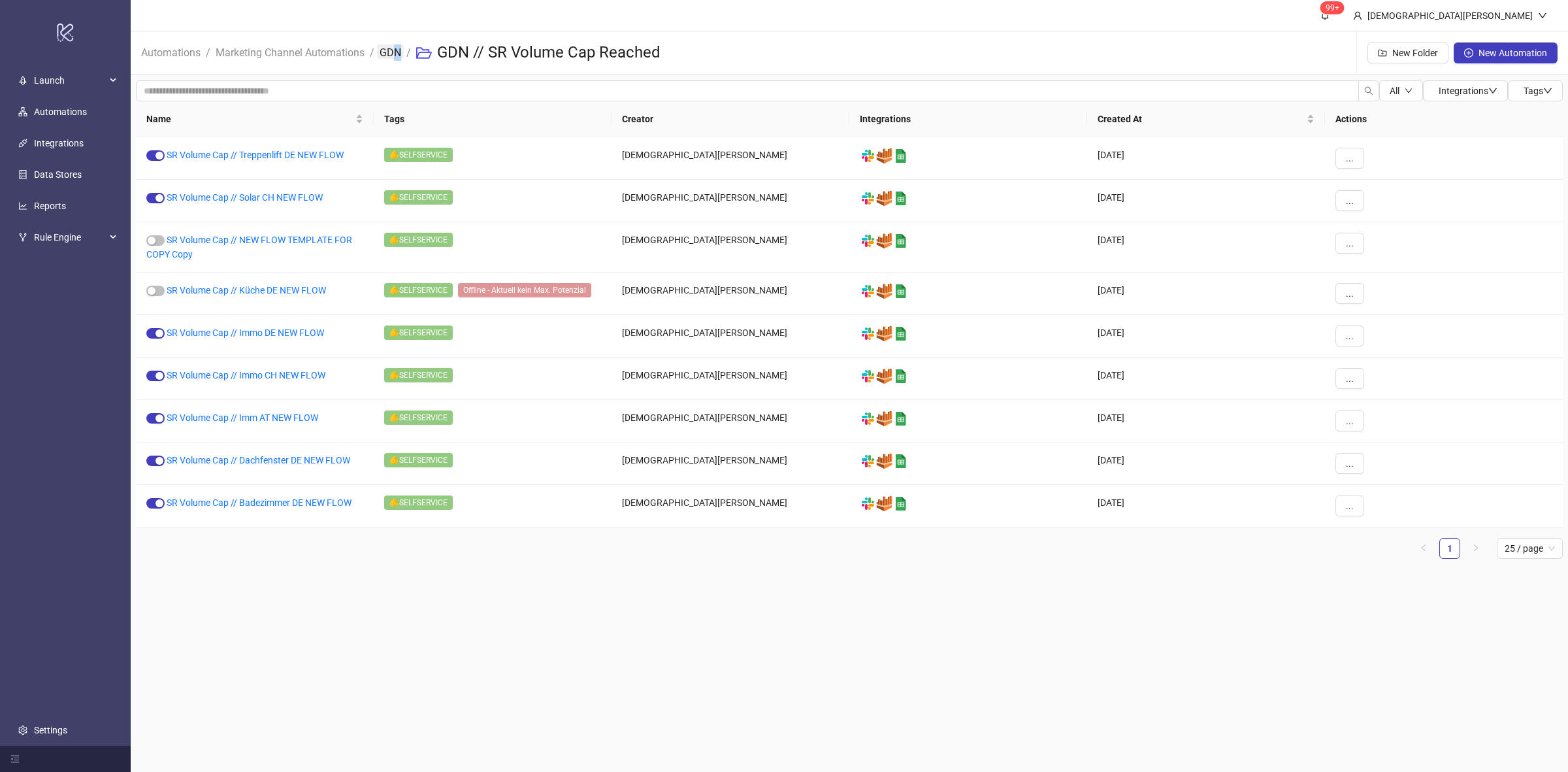
click at [396, 57] on span "GDN" at bounding box center [390, 52] width 22 height 16
click at [394, 46] on link "GDN" at bounding box center [390, 52] width 27 height 15
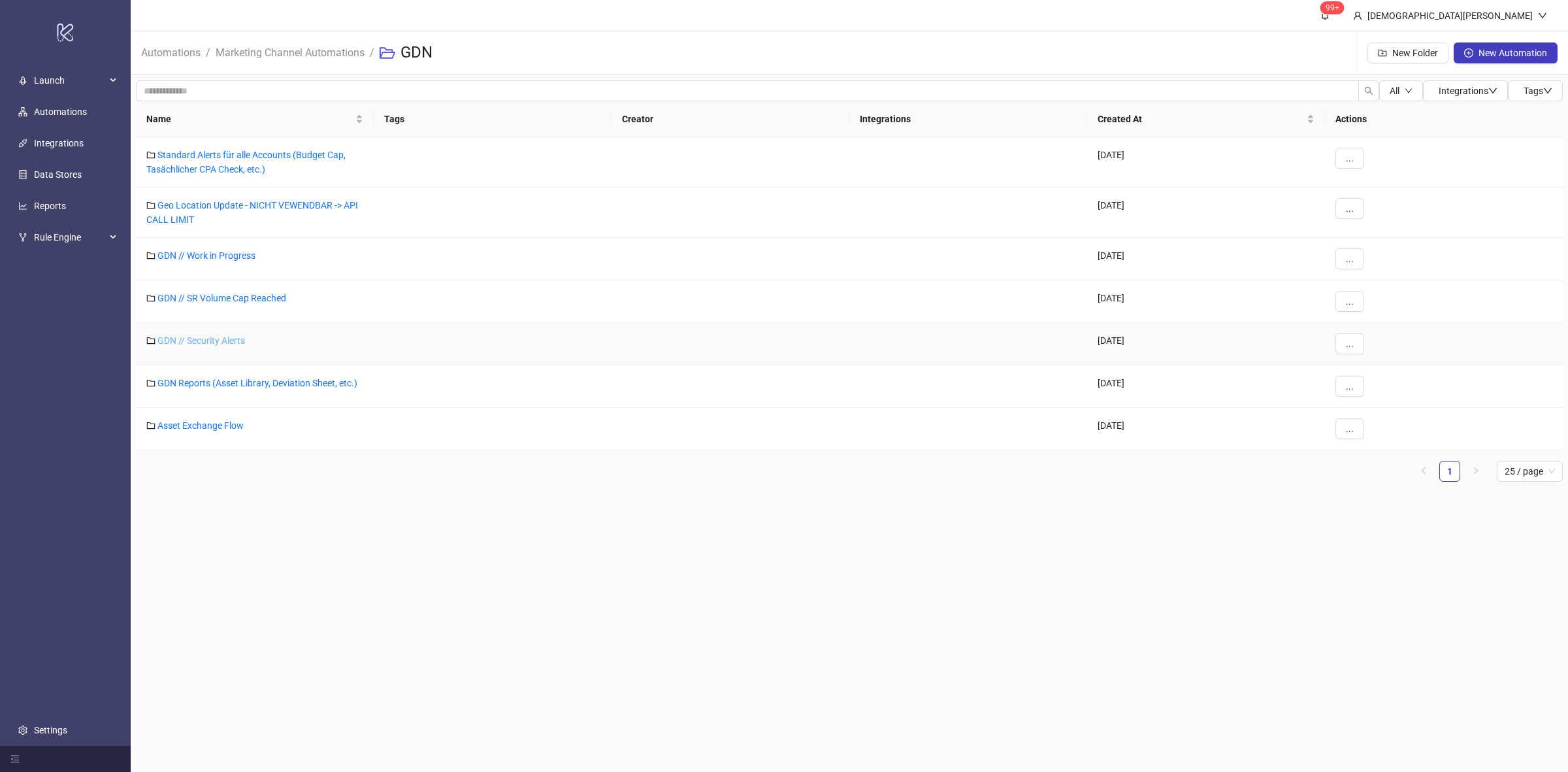
click at [225, 342] on link "GDN // Security Alerts" at bounding box center [201, 341] width 88 height 10
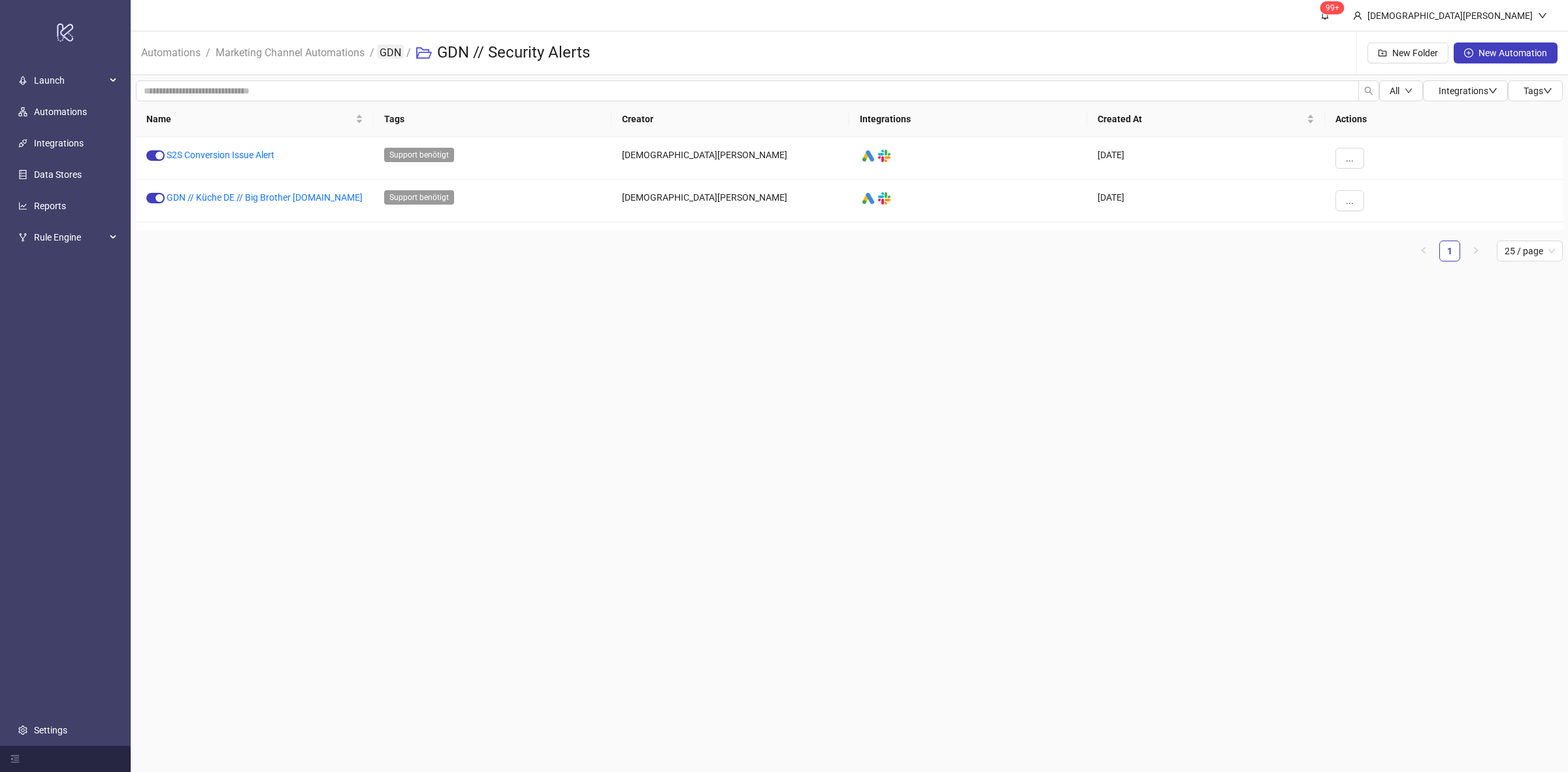
click at [392, 51] on link "GDN" at bounding box center [390, 52] width 27 height 15
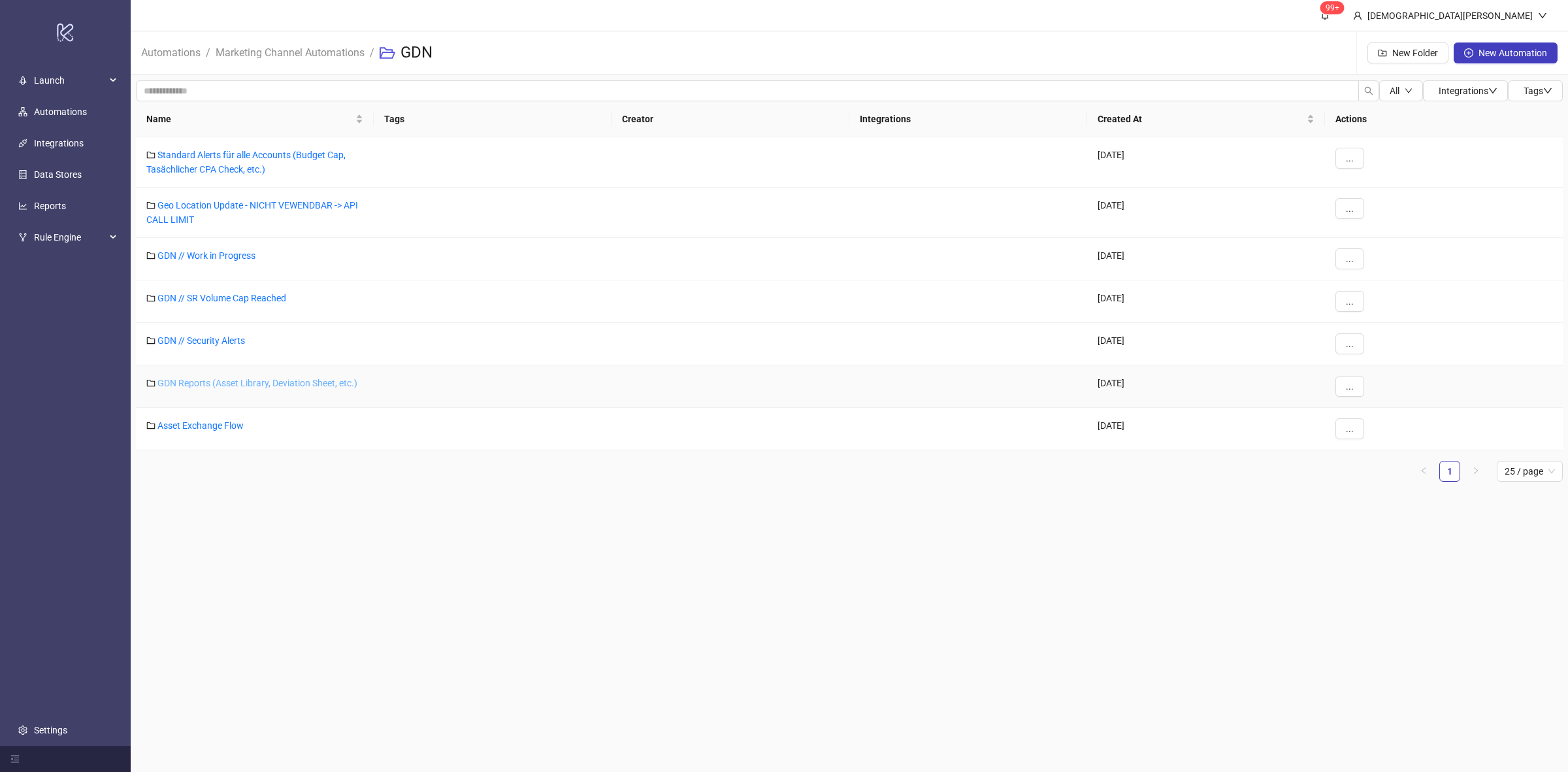
click at [223, 379] on link "GDN Reports (Asset Library, Deviation Sheet, etc.)" at bounding box center [257, 383] width 200 height 10
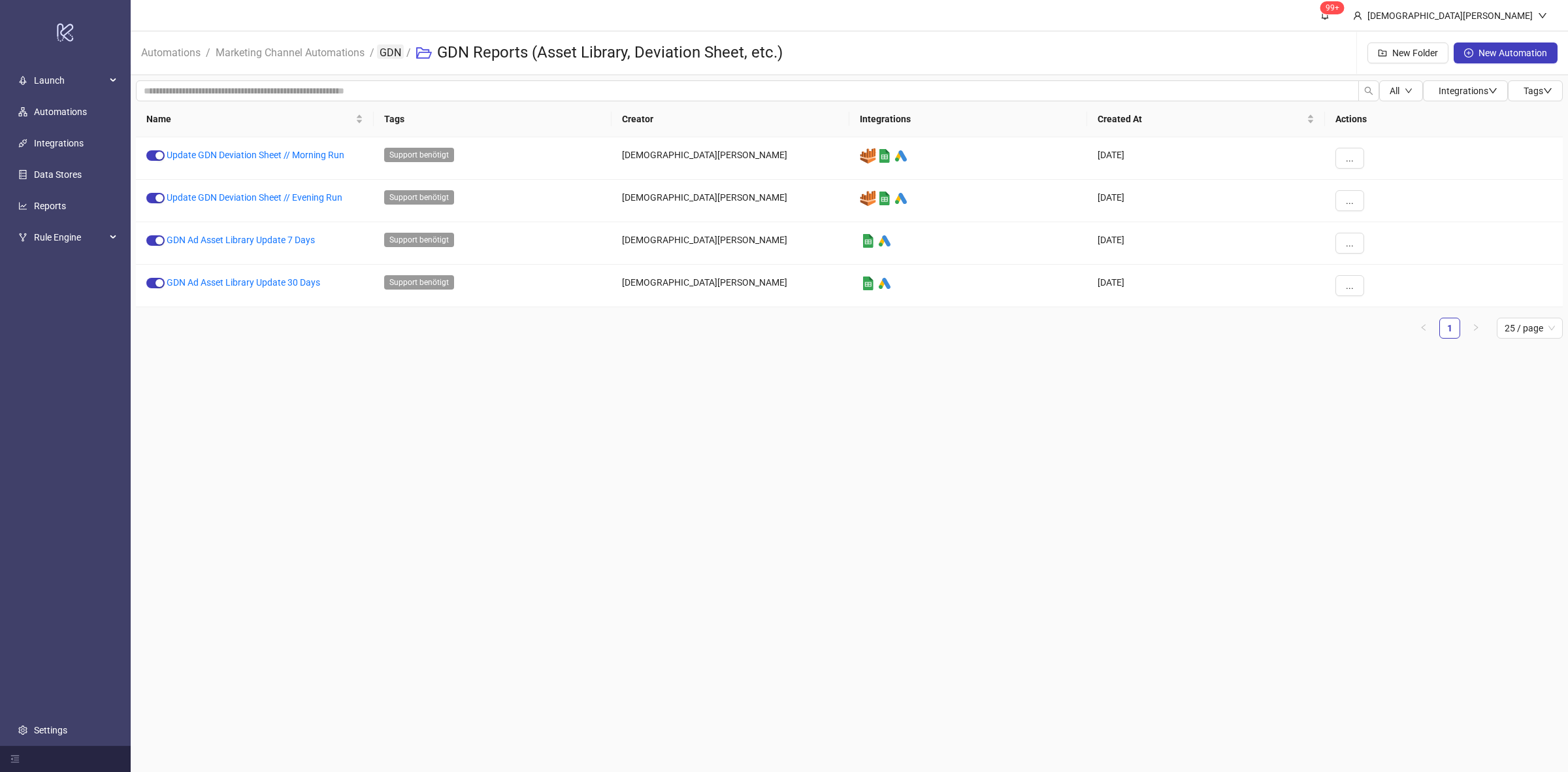
click at [377, 53] on link "GDN" at bounding box center [390, 52] width 27 height 15
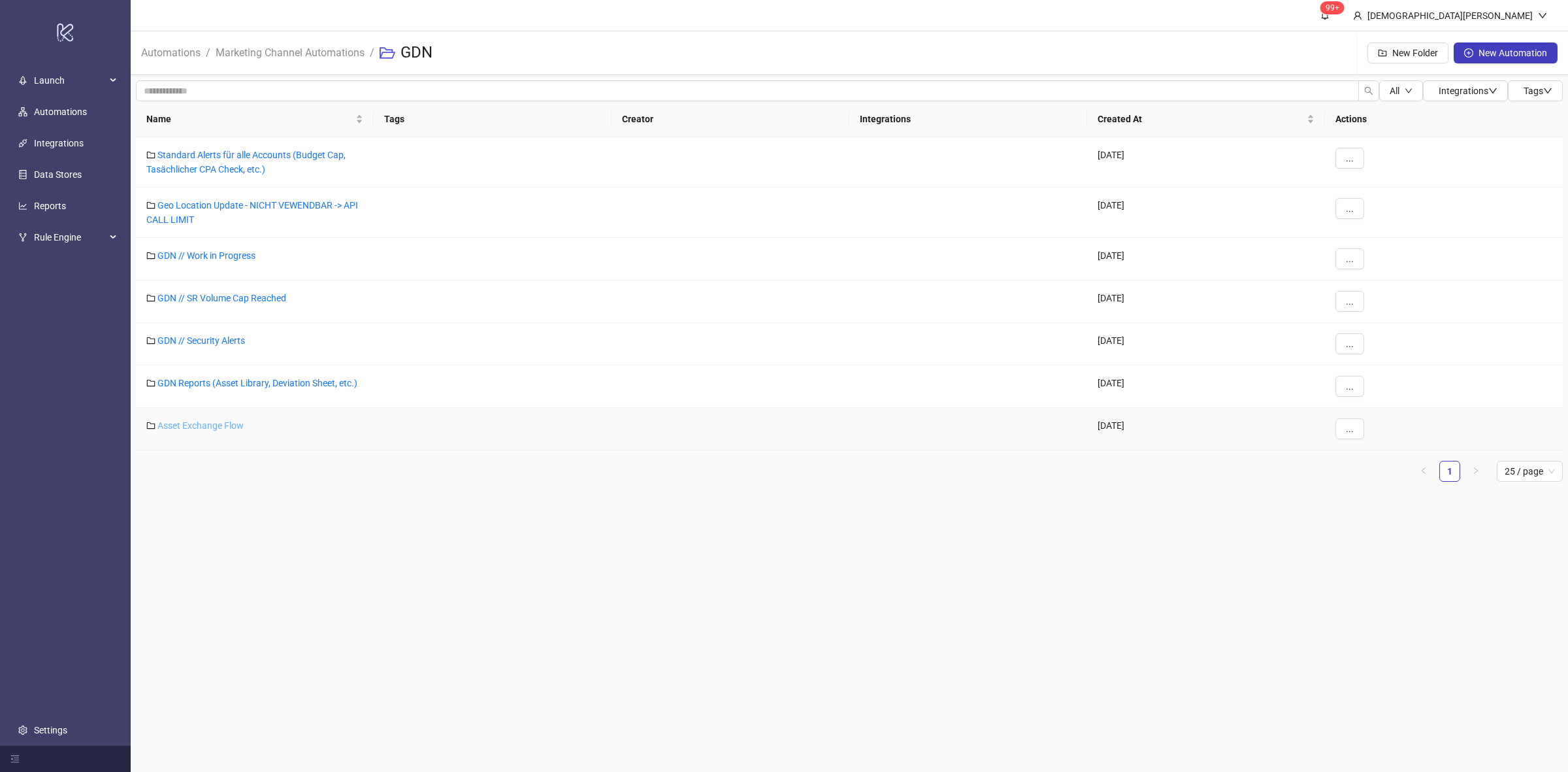
click at [223, 425] on link "Asset Exchange Flow" at bounding box center [201, 425] width 86 height 10
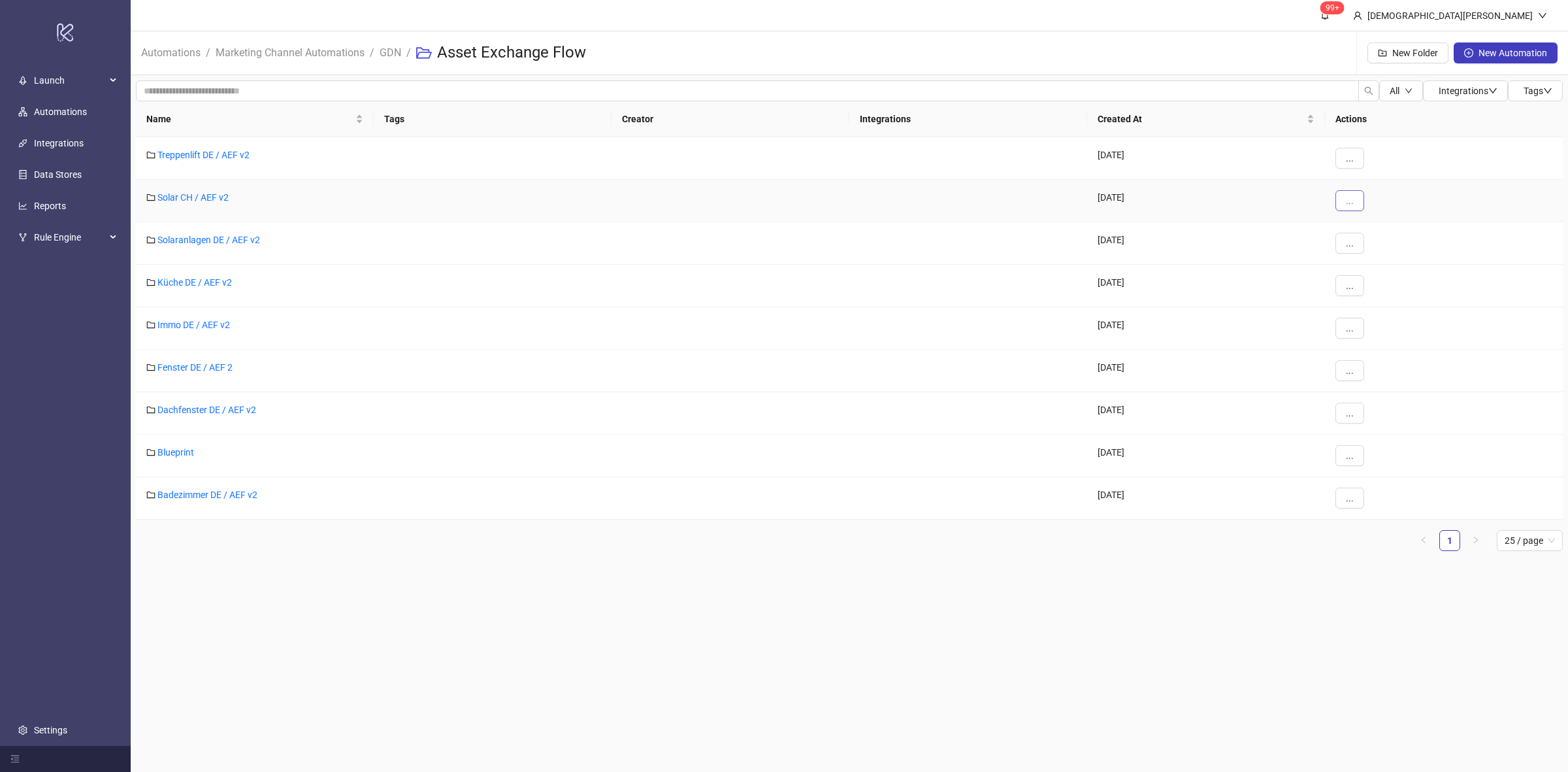
click at [1341, 191] on button "..." at bounding box center [1349, 201] width 28 height 21
click at [1383, 262] on span "Duplicate" at bounding box center [1380, 269] width 38 height 15
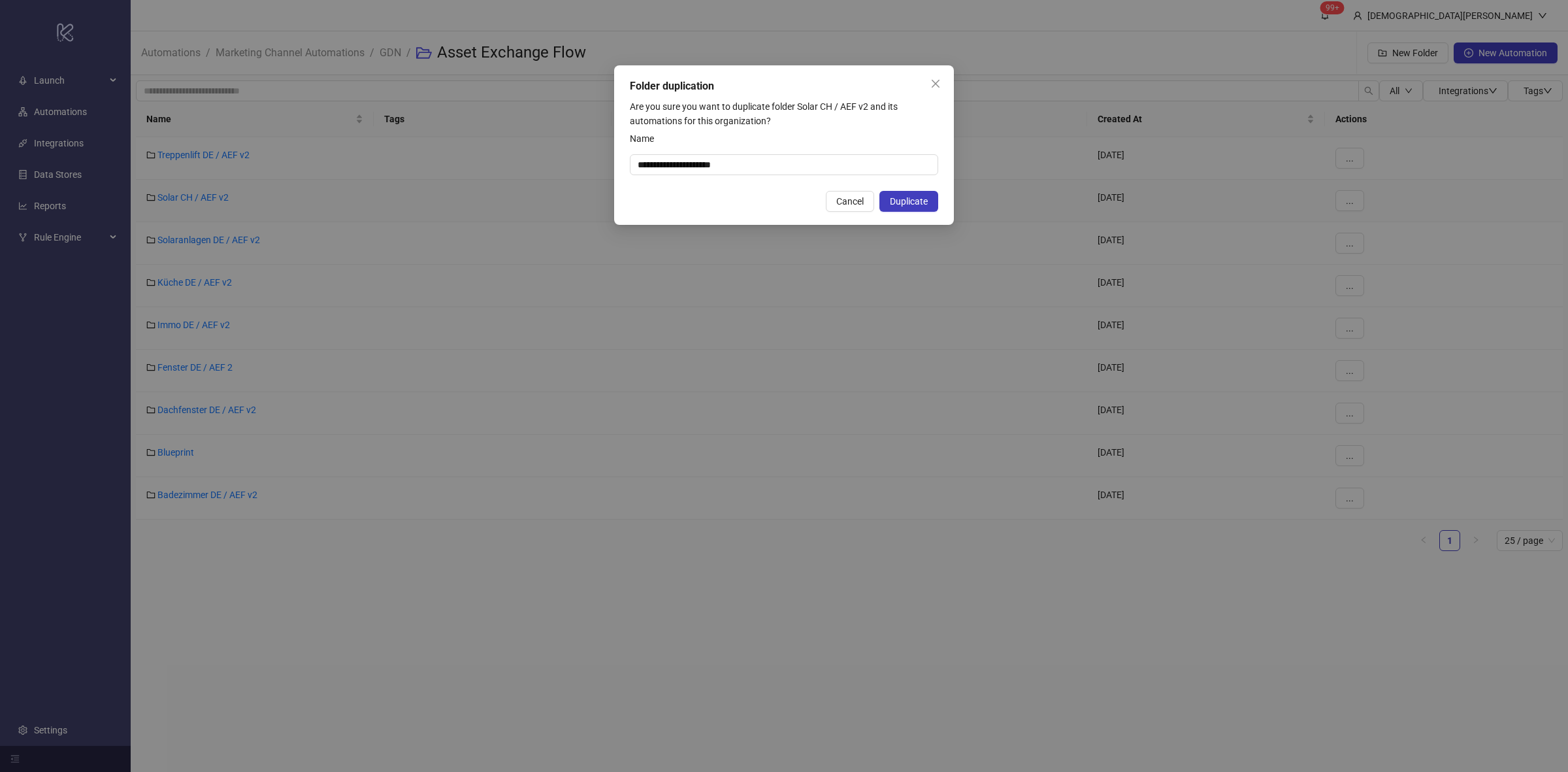
click at [940, 207] on div "**********" at bounding box center [784, 145] width 340 height 159
drag, startPoint x: 675, startPoint y: 164, endPoint x: 620, endPoint y: 157, distance: 55.4
click at [620, 157] on div "**********" at bounding box center [784, 145] width 340 height 159
type input "**********"
click at [927, 203] on span "Duplicate" at bounding box center [909, 201] width 38 height 10
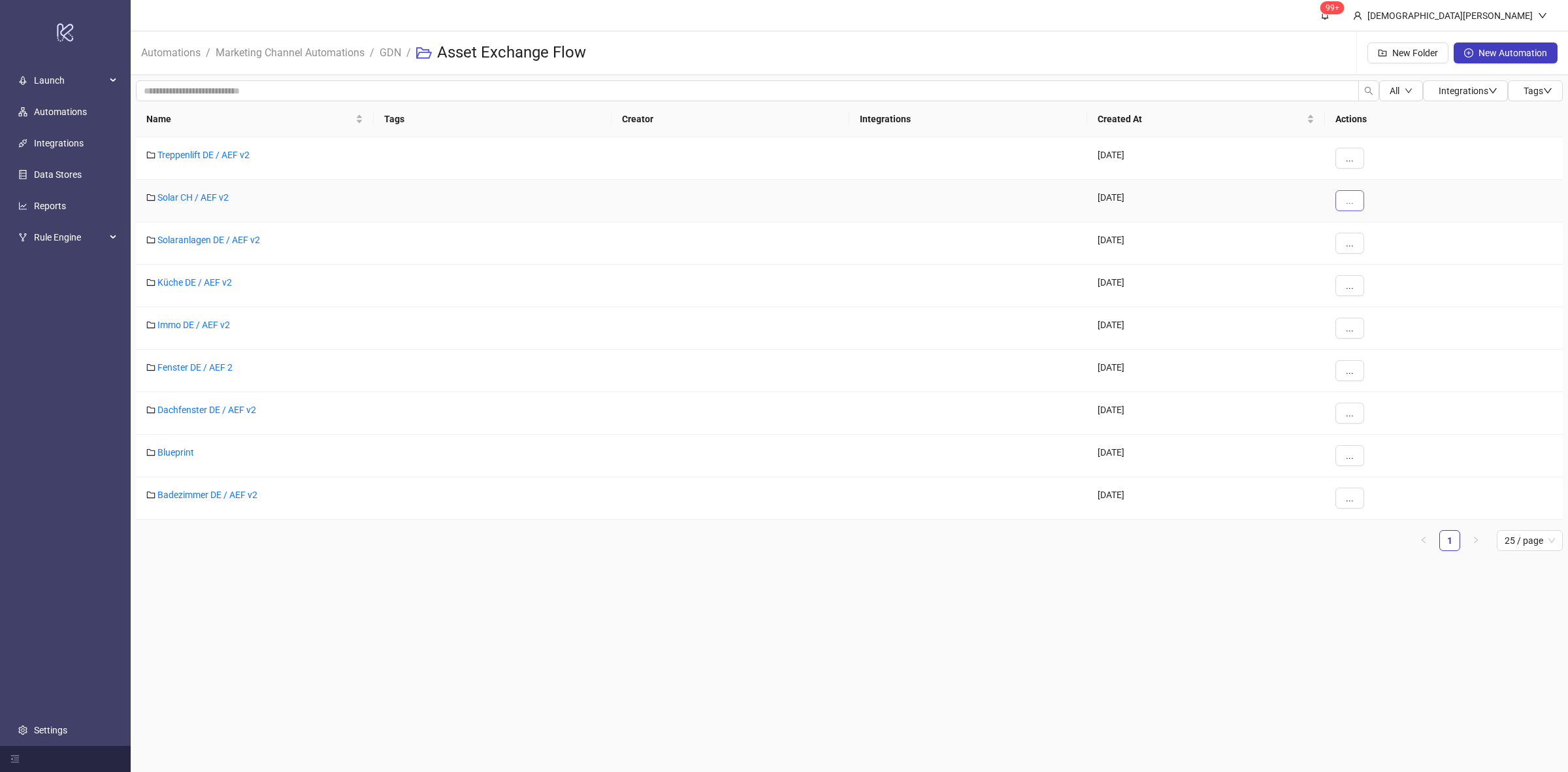
click at [1344, 195] on button "..." at bounding box center [1349, 201] width 28 height 21
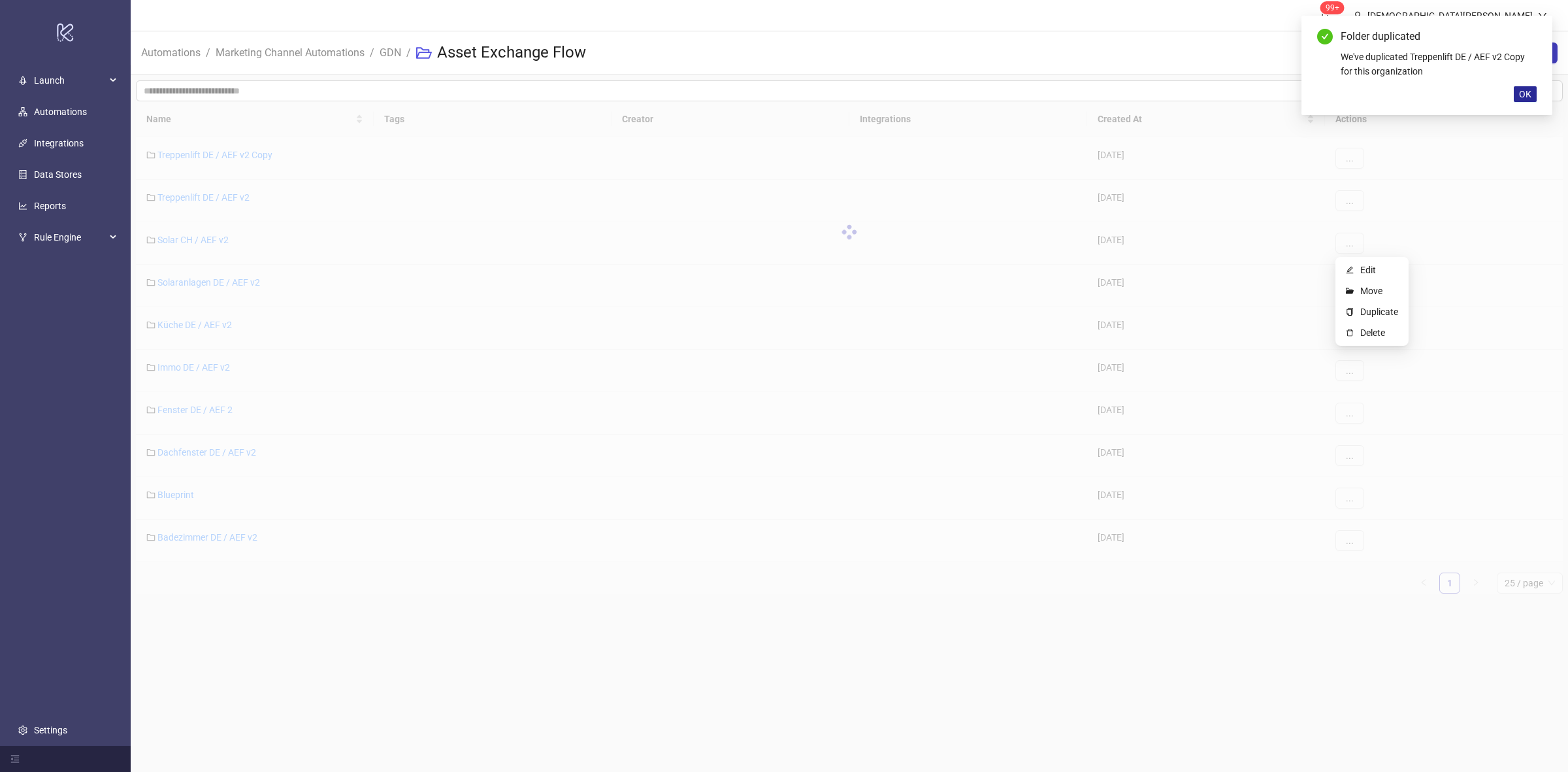
click at [1525, 96] on span "OK" at bounding box center [1525, 94] width 12 height 10
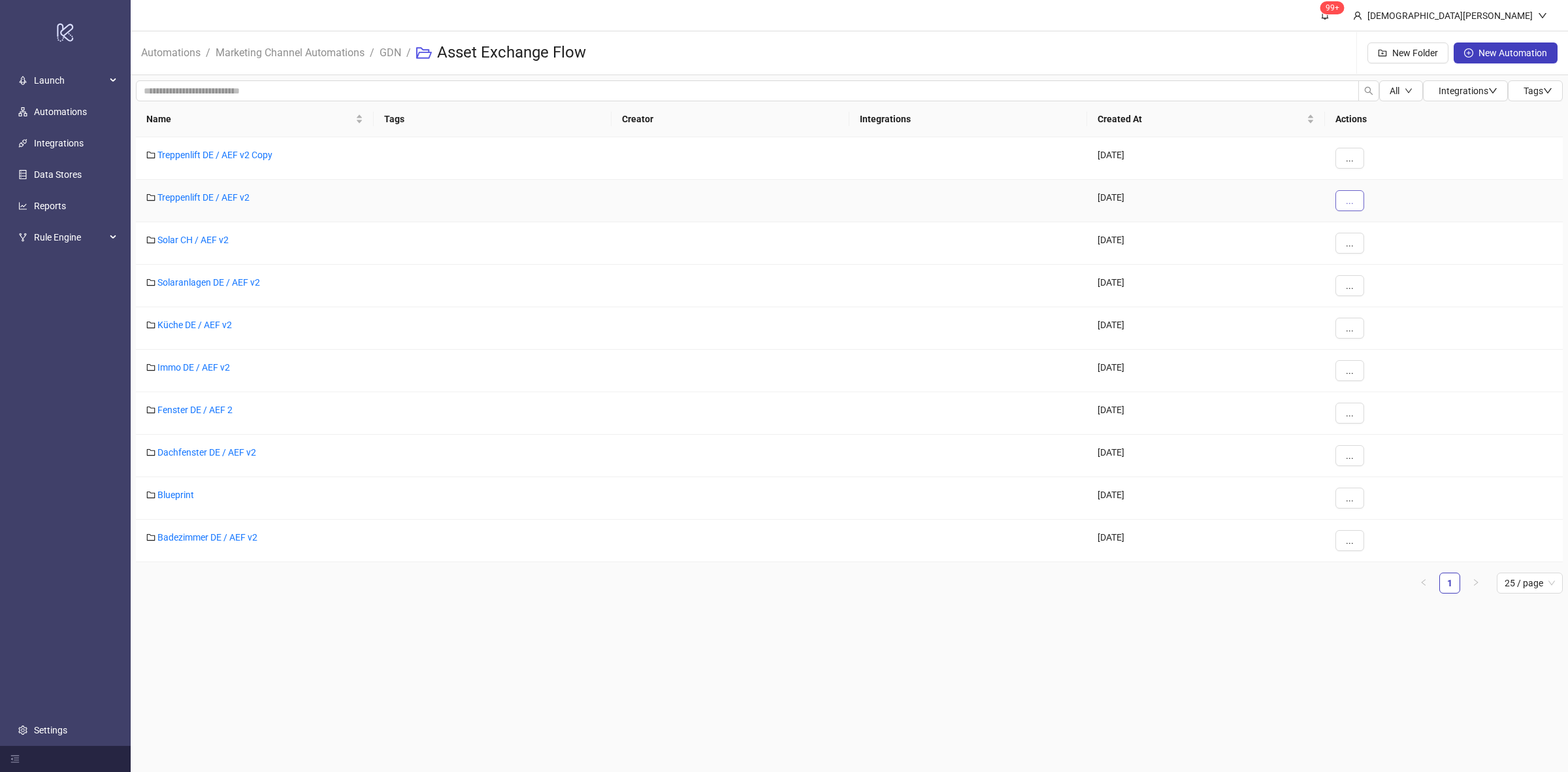
click at [1360, 200] on button "..." at bounding box center [1349, 201] width 28 height 21
click at [1387, 266] on span "Duplicate" at bounding box center [1380, 269] width 38 height 15
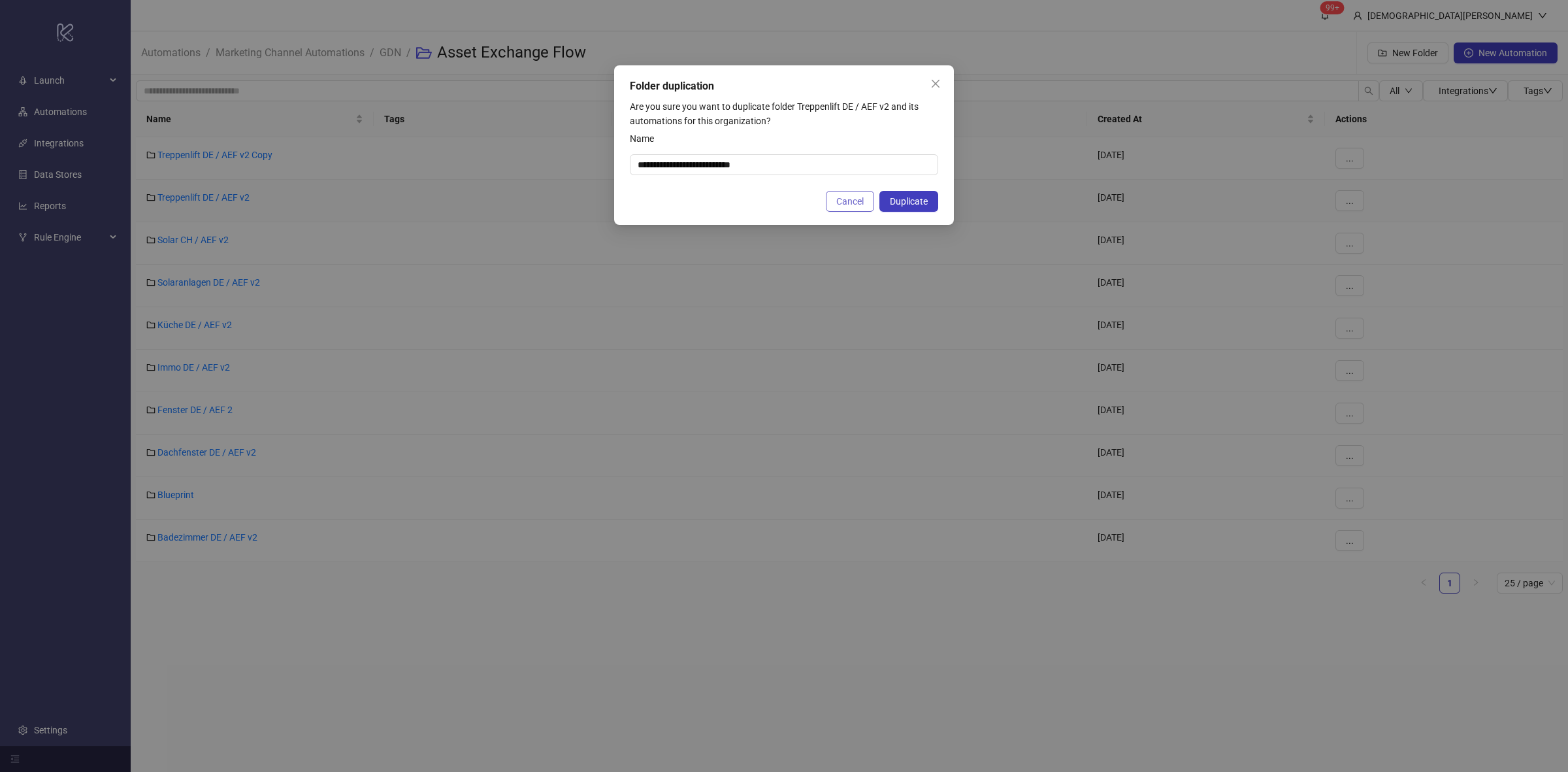
click at [850, 207] on button "Cancel" at bounding box center [850, 201] width 48 height 21
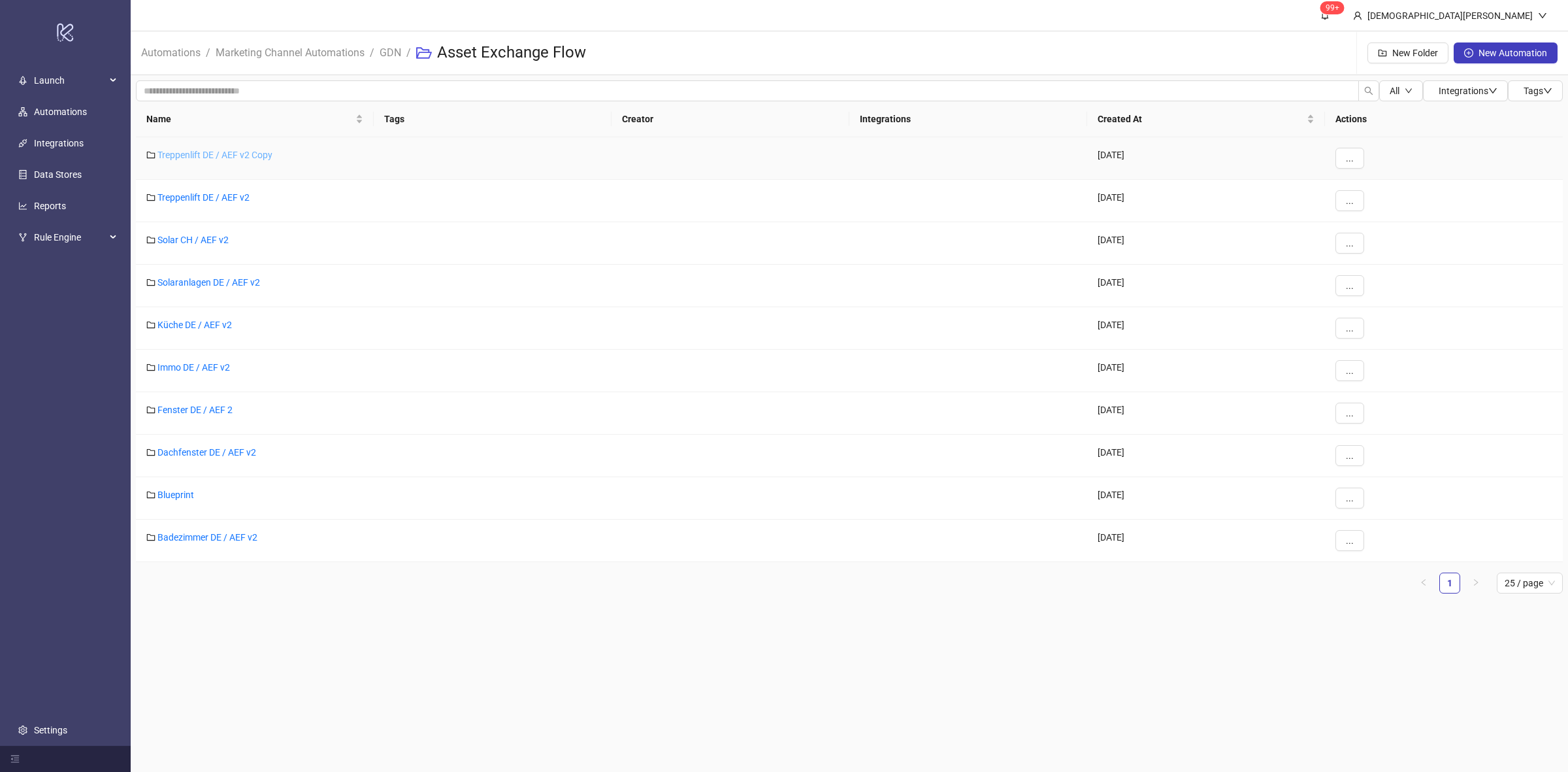
click at [246, 157] on link "Treppenlift DE / AEF v2 Copy" at bounding box center [215, 155] width 115 height 10
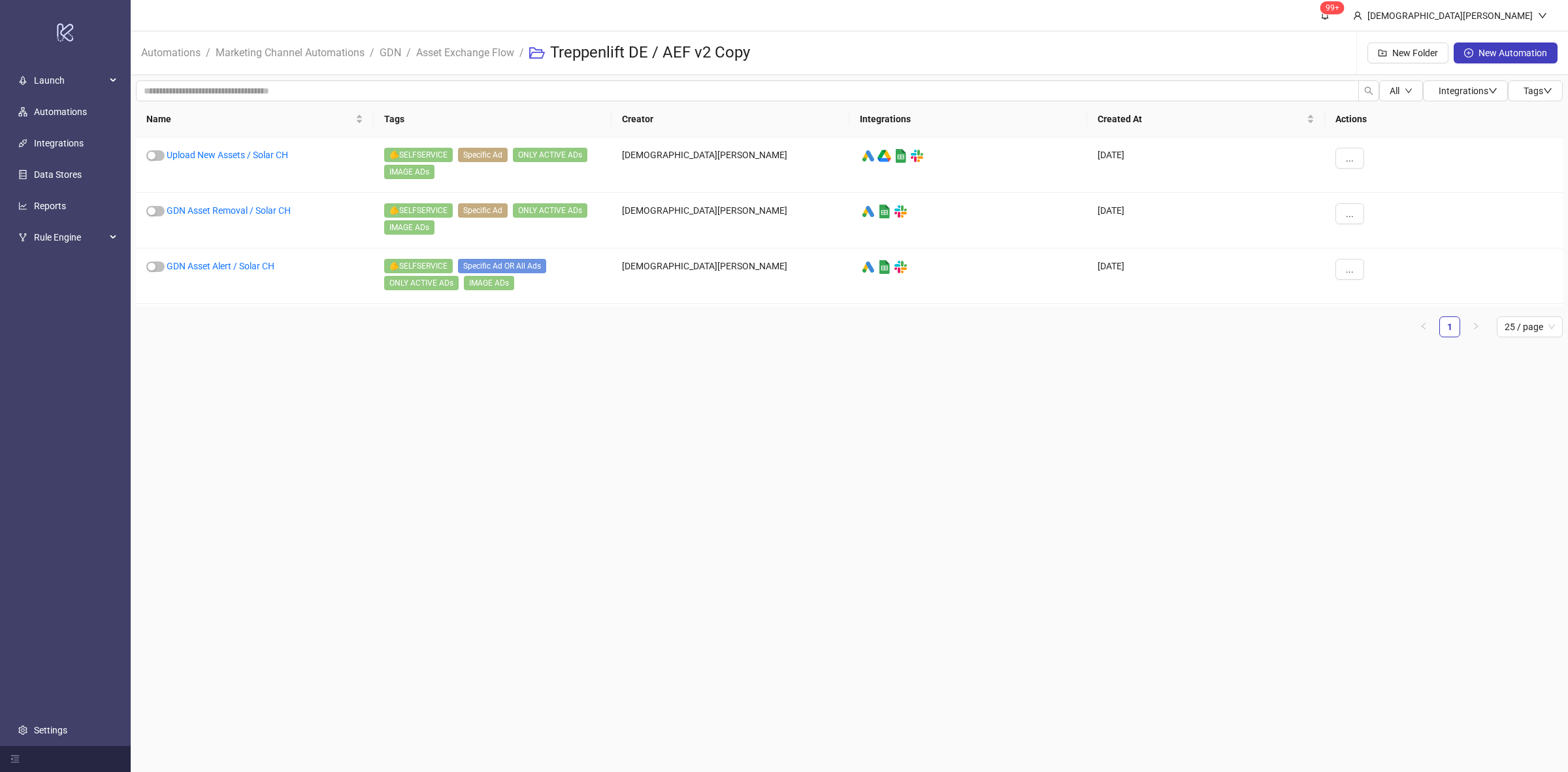
drag, startPoint x: 481, startPoint y: 50, endPoint x: 400, endPoint y: 64, distance: 82.2
click at [482, 50] on link "Asset Exchange Flow" at bounding box center [466, 52] width 103 height 15
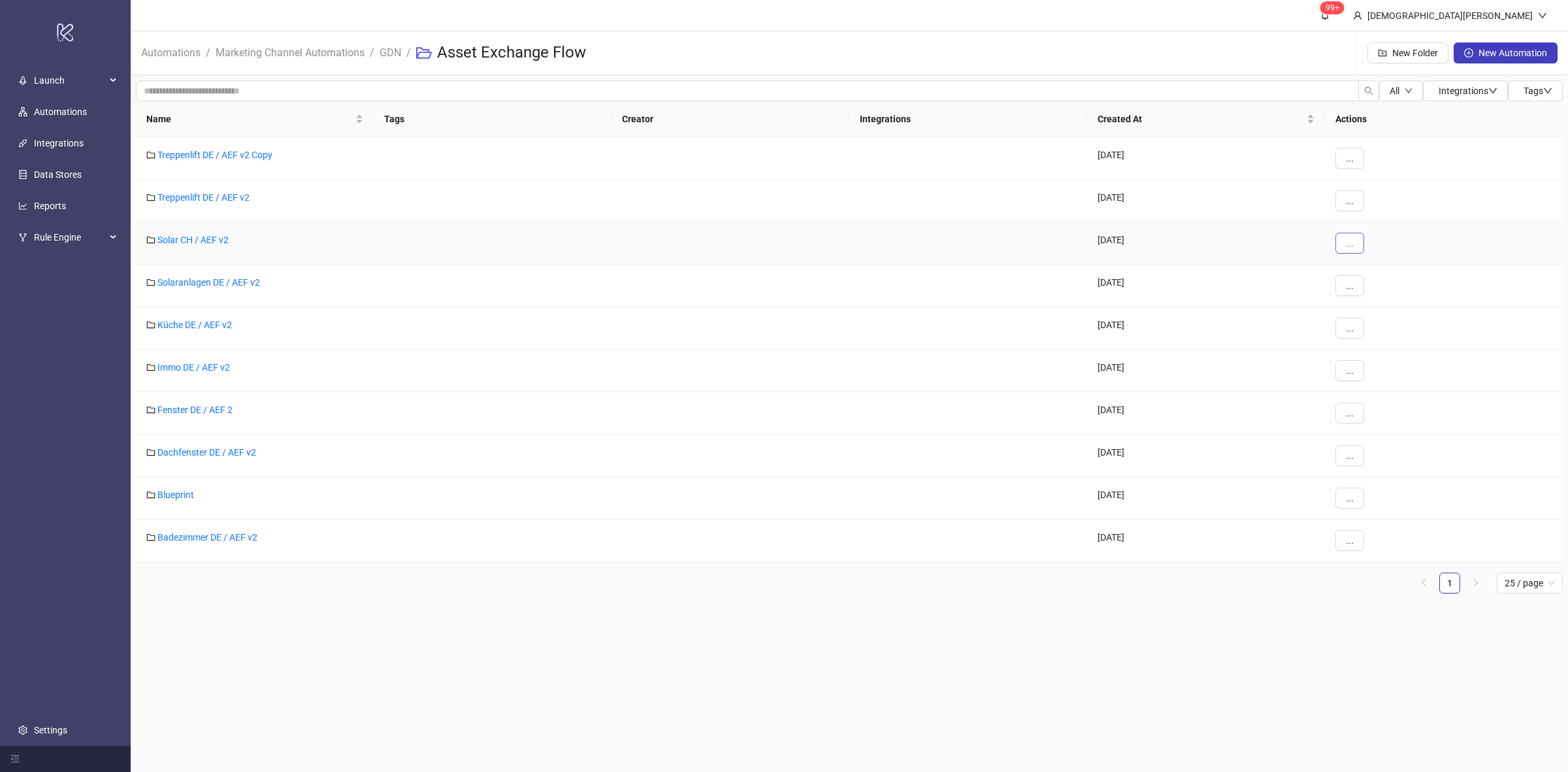
click at [1353, 246] on span "..." at bounding box center [1349, 243] width 8 height 10
click at [1361, 312] on span "Duplicate" at bounding box center [1380, 312] width 38 height 15
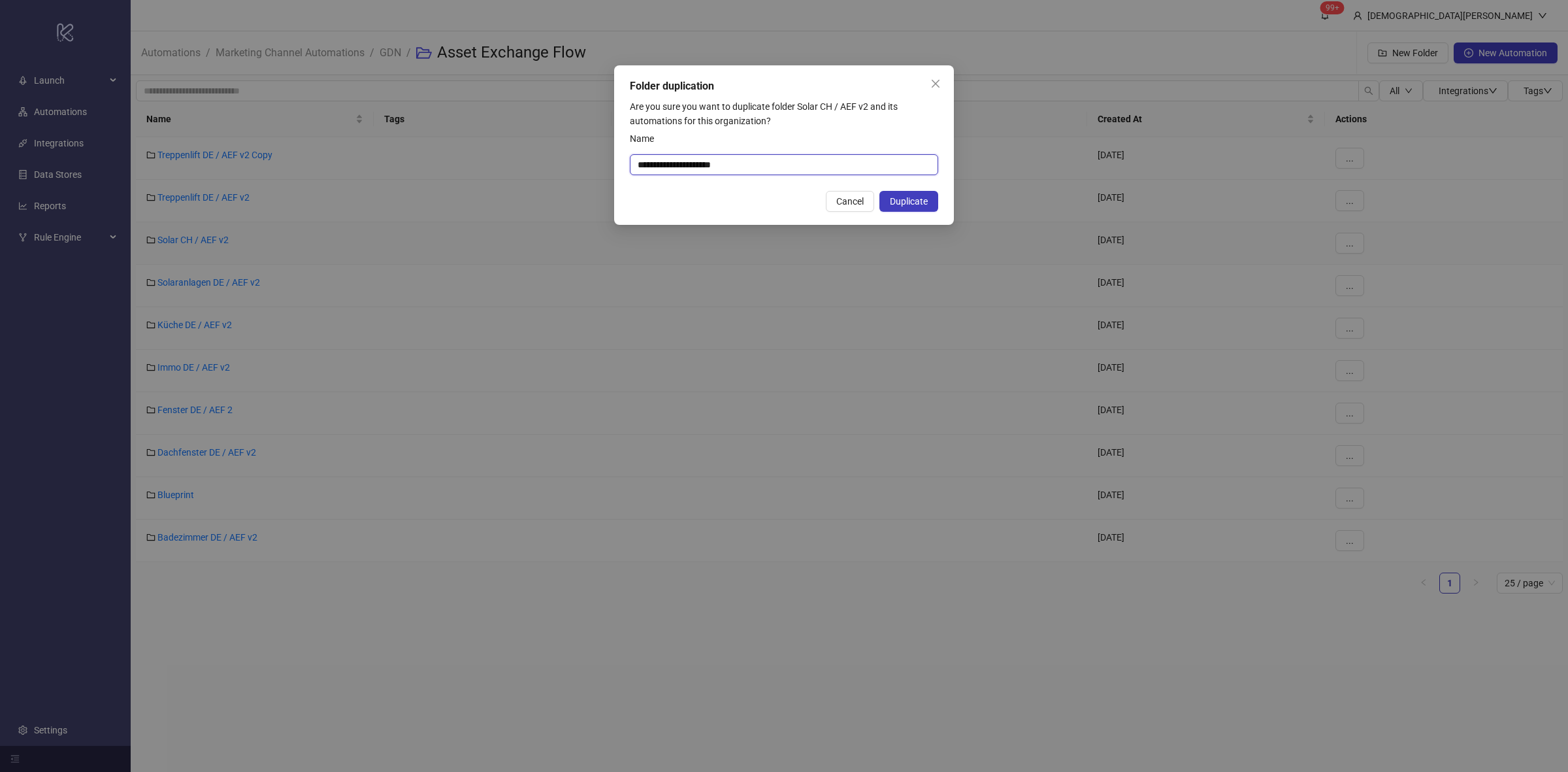
drag, startPoint x: 600, startPoint y: 157, endPoint x: 422, endPoint y: 128, distance: 180.3
click at [525, 145] on div "**********" at bounding box center [784, 386] width 1568 height 772
click at [754, 157] on input "**********" at bounding box center [784, 164] width 308 height 21
type input "**********"
click at [927, 205] on span "Duplicate" at bounding box center [909, 201] width 38 height 10
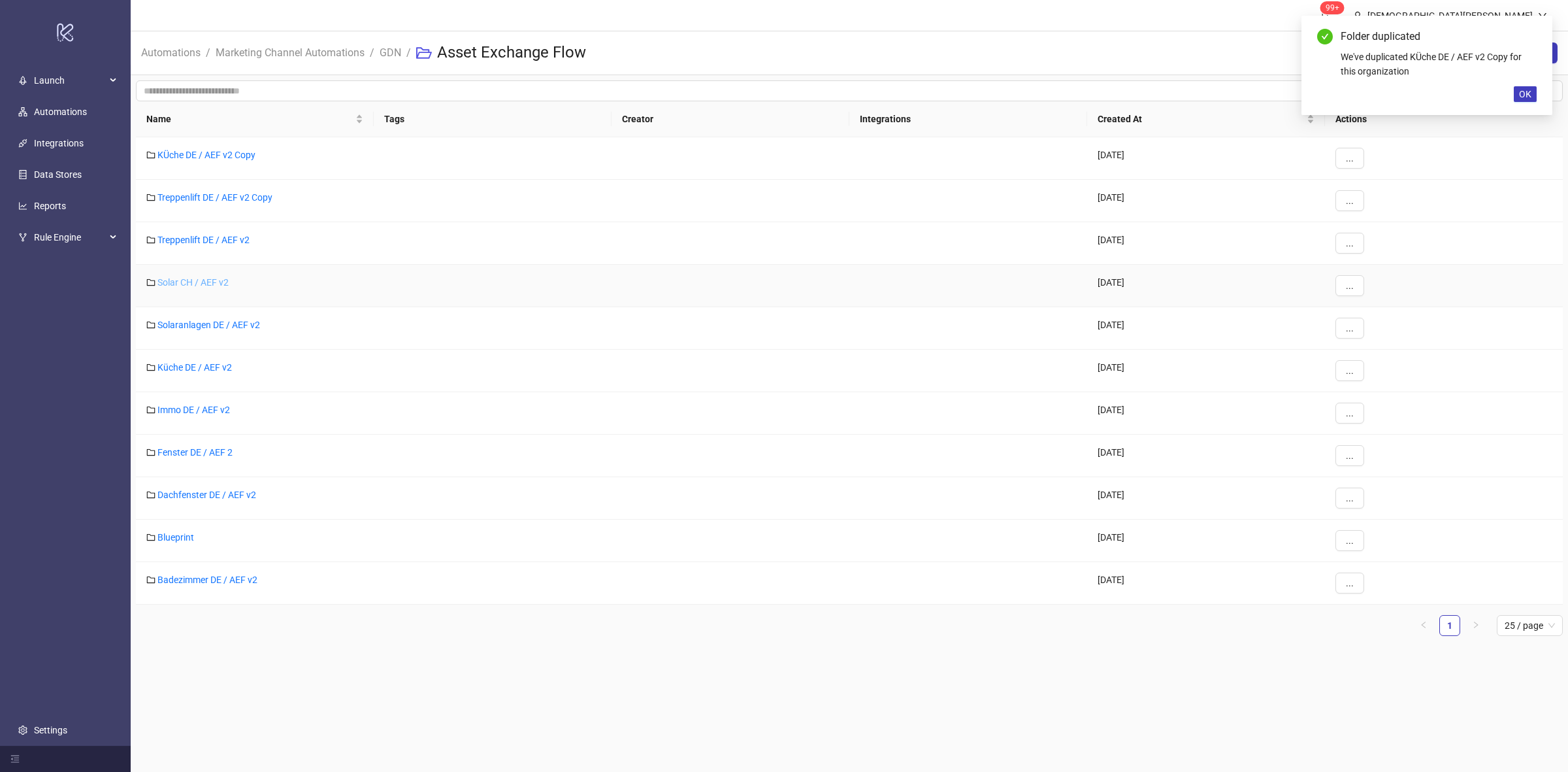
click at [220, 278] on link "Solar CH / AEF v2" at bounding box center [193, 282] width 71 height 10
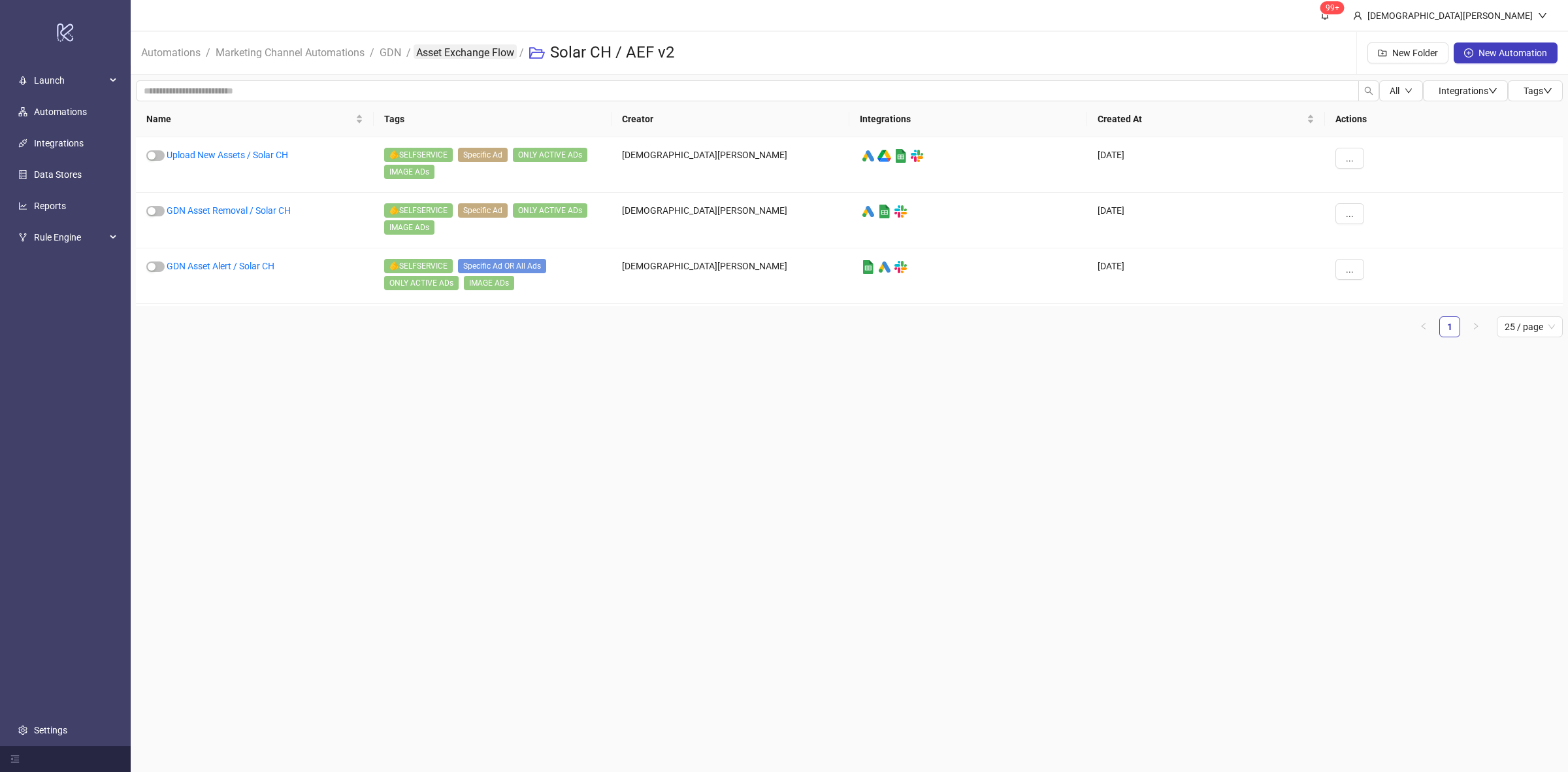
click at [481, 58] on link "Asset Exchange Flow" at bounding box center [466, 52] width 103 height 15
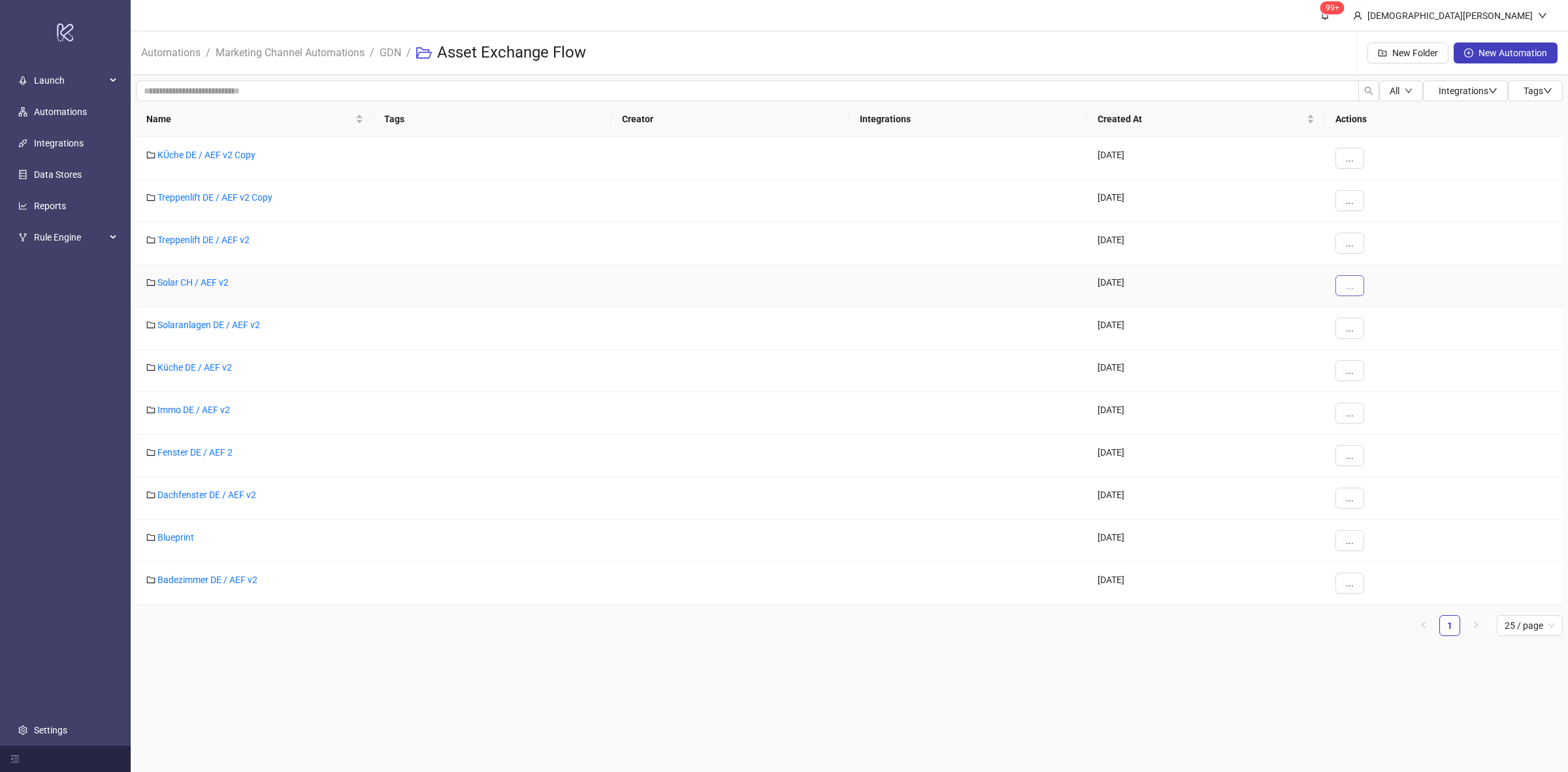
click at [1337, 283] on button "..." at bounding box center [1349, 286] width 28 height 21
click at [1386, 352] on span "Duplicate" at bounding box center [1380, 354] width 38 height 15
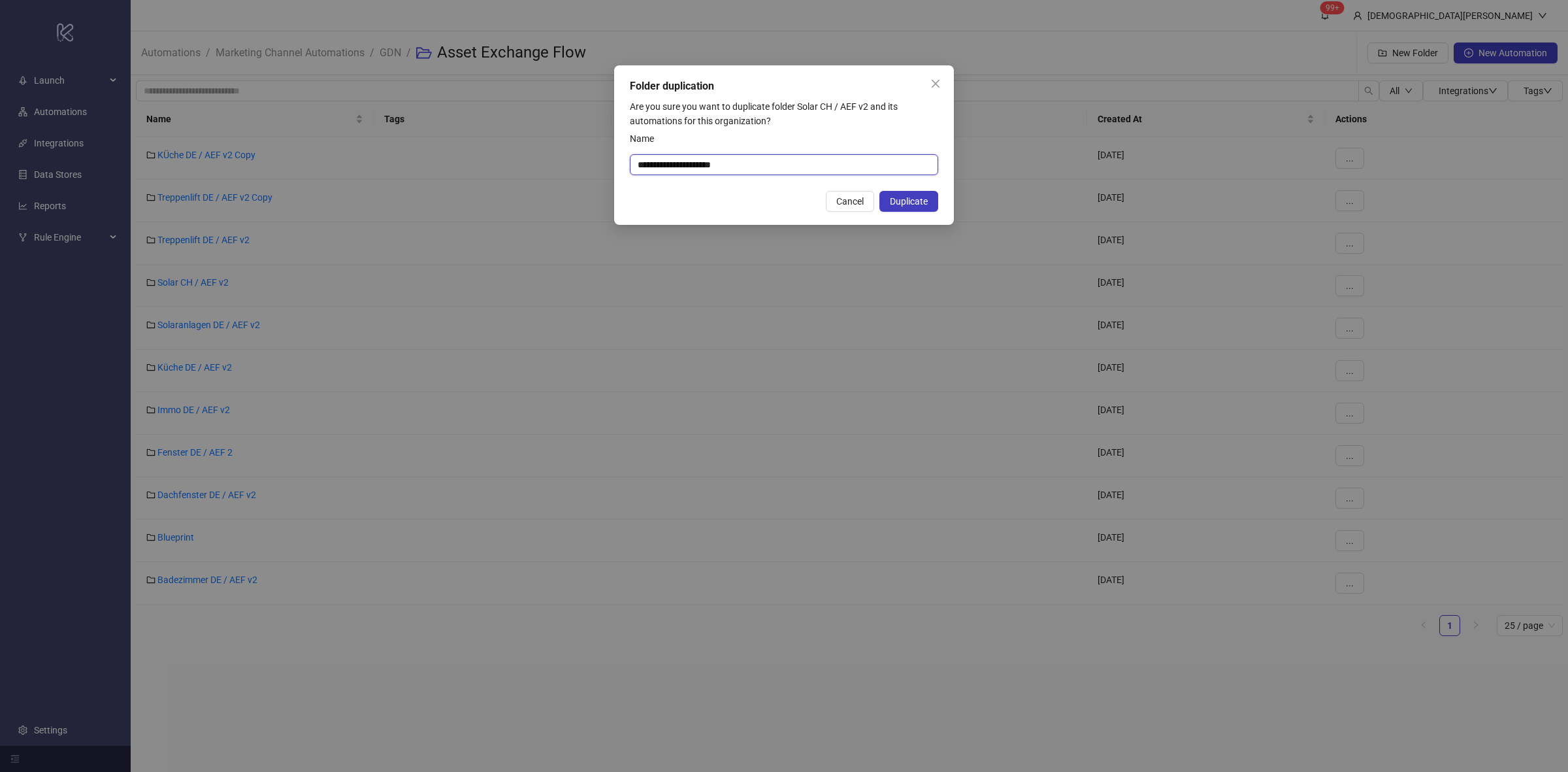
drag, startPoint x: 675, startPoint y: 162, endPoint x: 563, endPoint y: 155, distance: 112.2
click at [564, 155] on div "**********" at bounding box center [784, 386] width 1568 height 772
type input "**********"
click at [900, 200] on span "Duplicate" at bounding box center [909, 201] width 38 height 10
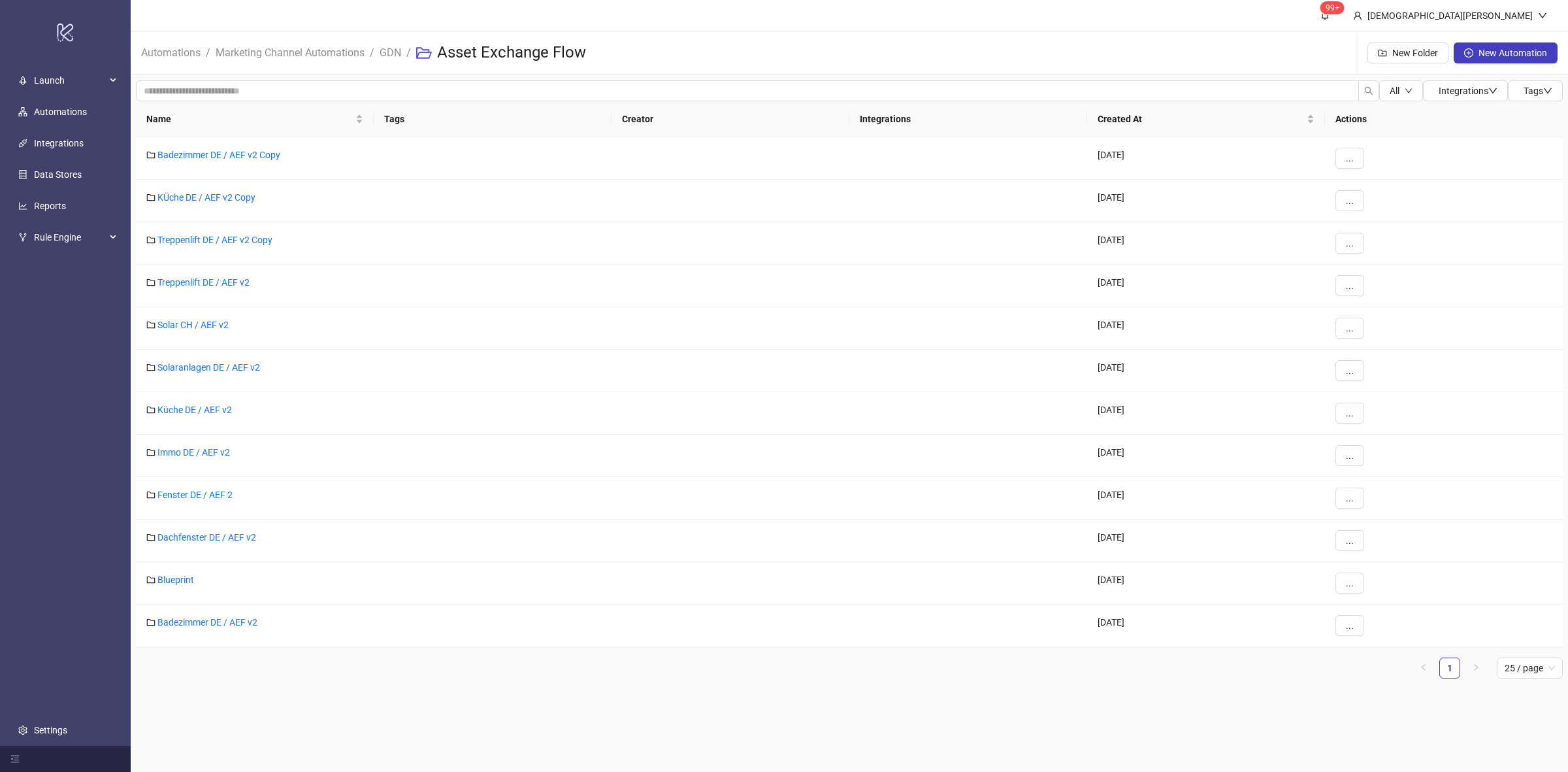
click at [468, 709] on main "99+ Christian Weikamp Automations / Marketing Channel Automations / GDN / Asset…" at bounding box center [849, 386] width 1438 height 772
click at [249, 195] on link "KÜche DE / AEF v2 Copy" at bounding box center [207, 197] width 98 height 10
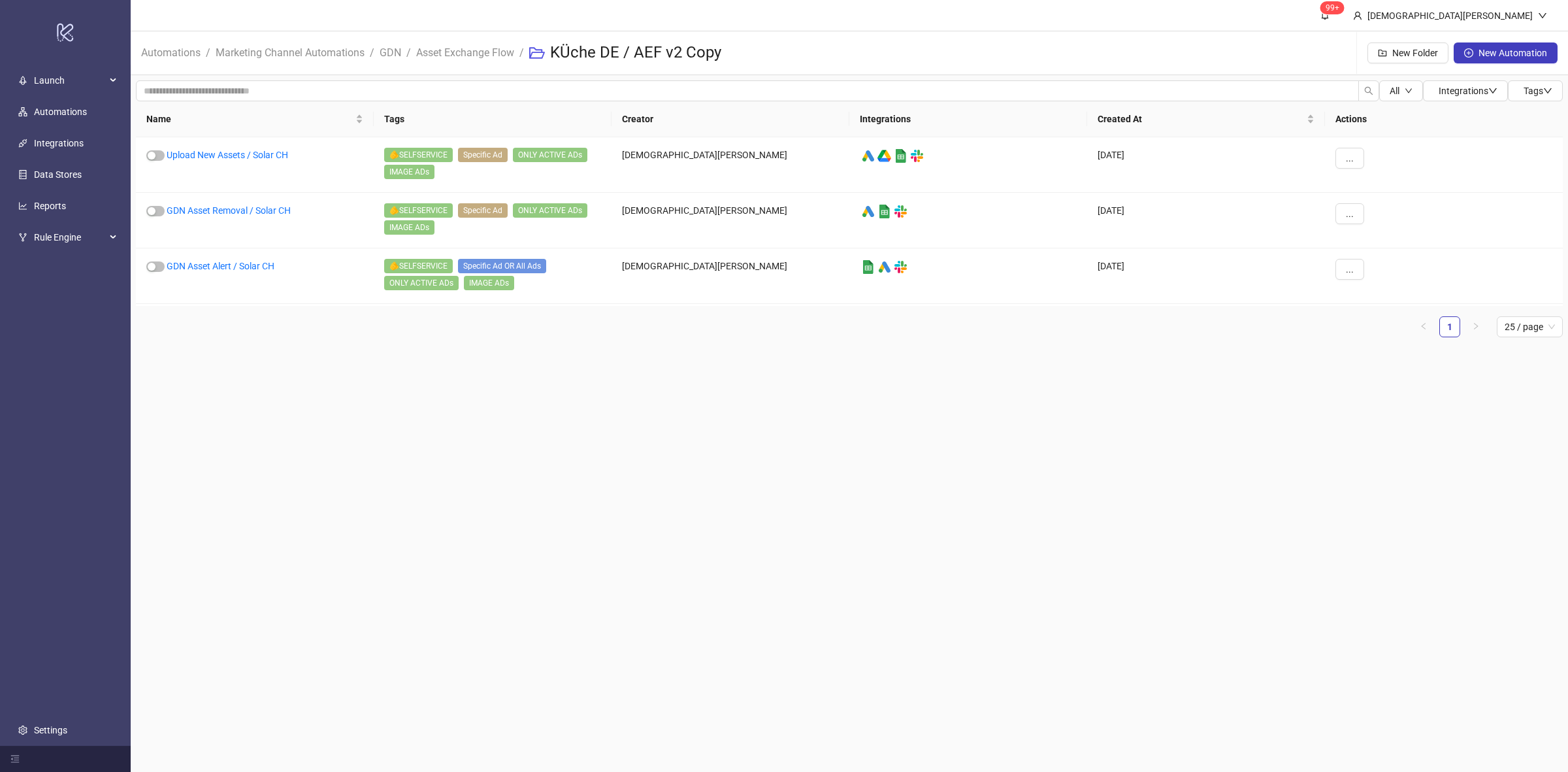
click at [534, 504] on main "99+ Christian Weikamp Automations / Marketing Channel Automations / GDN / Asset…" at bounding box center [849, 386] width 1438 height 772
click at [391, 50] on link "GDN" at bounding box center [390, 52] width 27 height 15
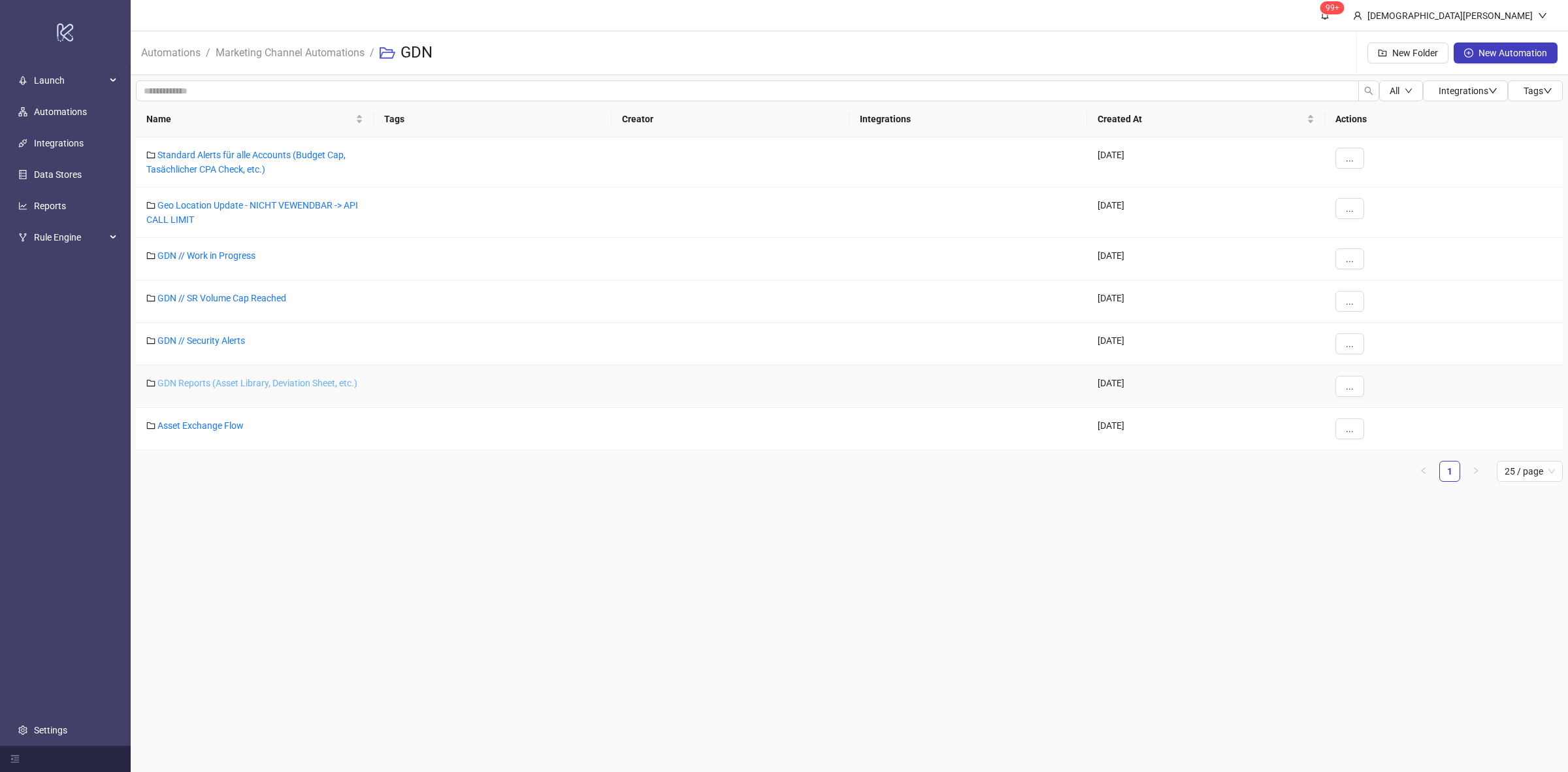
click at [306, 383] on link "GDN Reports (Asset Library, Deviation Sheet, etc.)" at bounding box center [257, 383] width 200 height 10
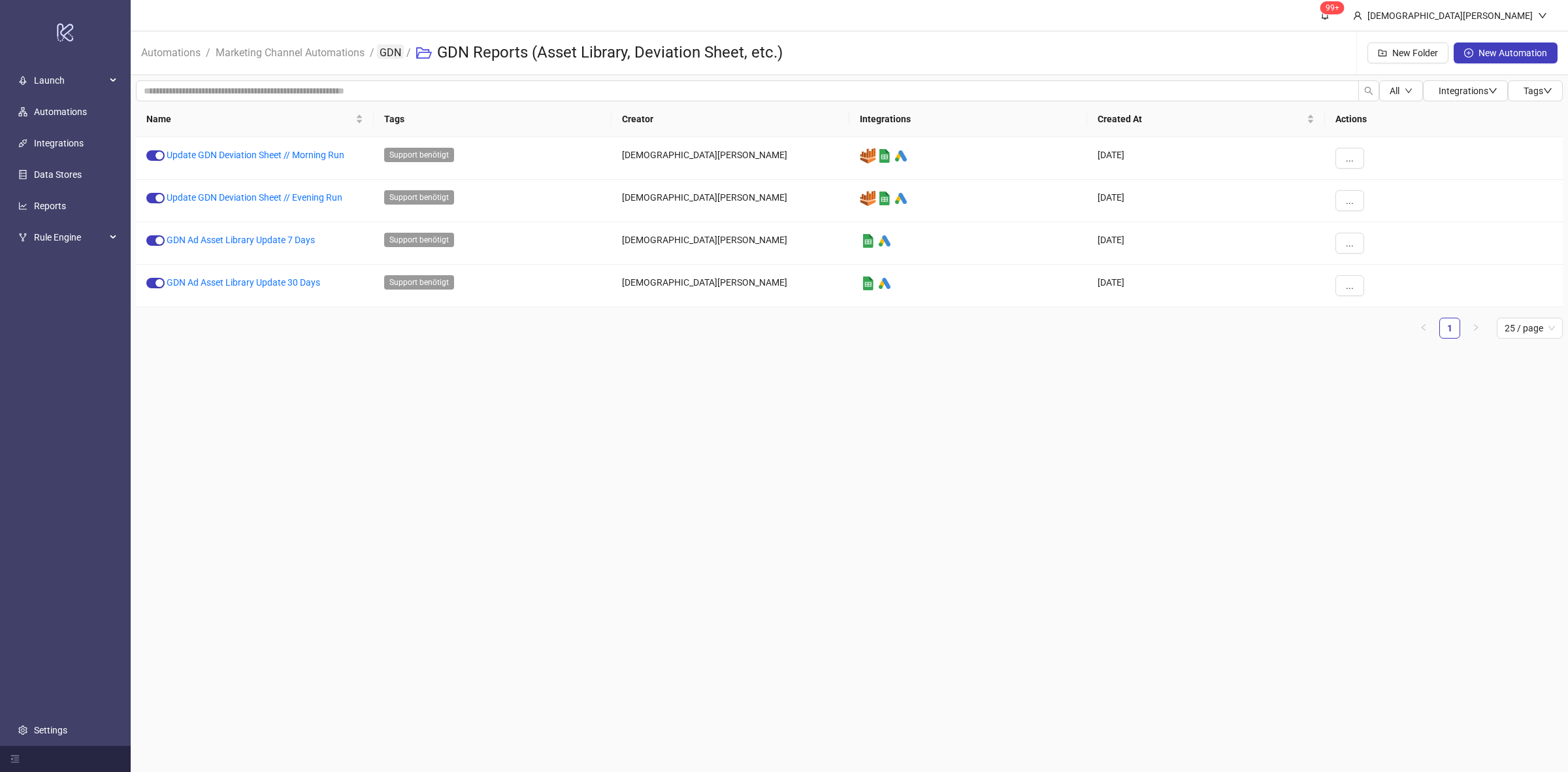
click at [403, 46] on link "GDN" at bounding box center [390, 52] width 27 height 15
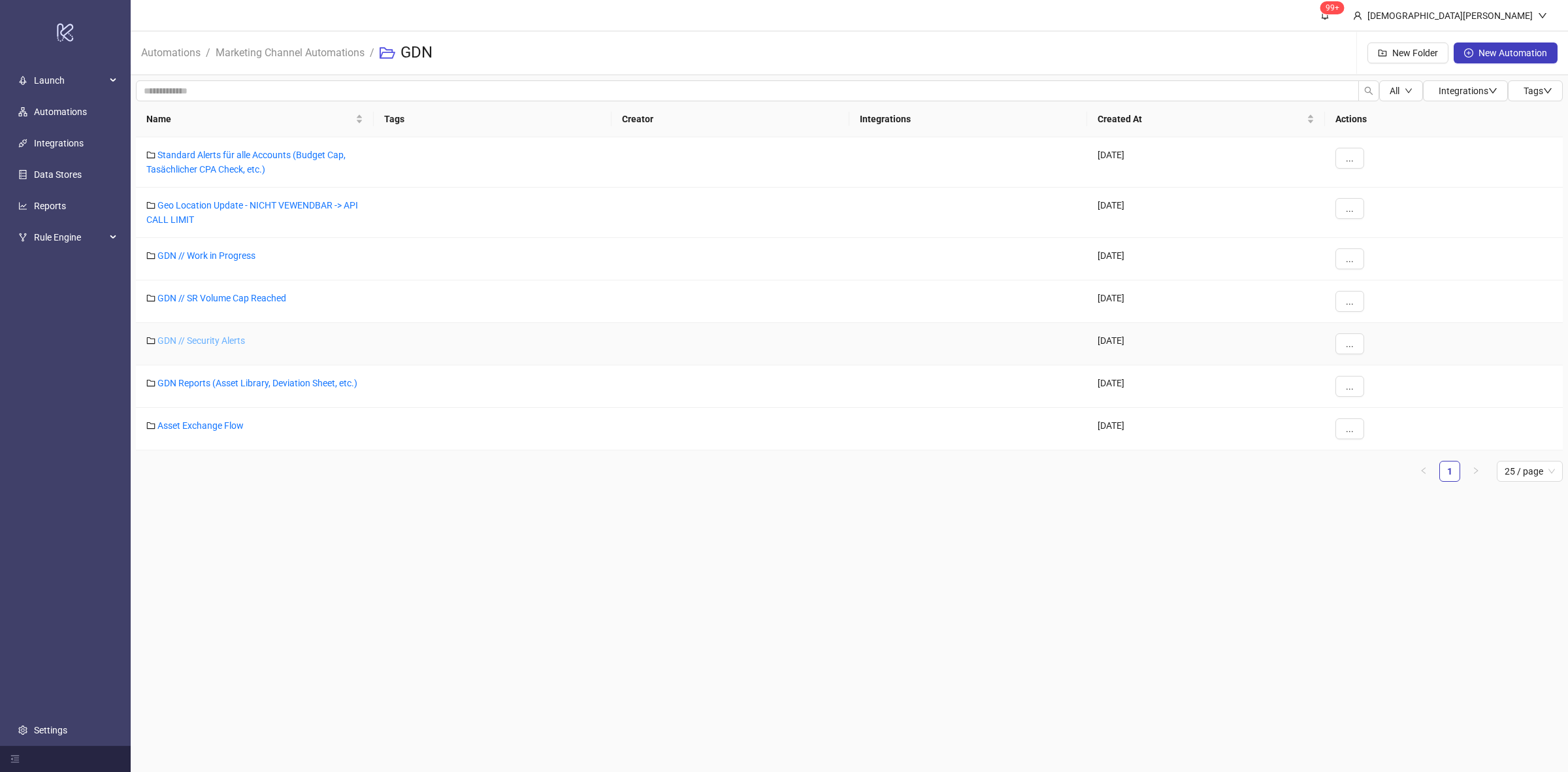
click at [236, 341] on link "GDN // Security Alerts" at bounding box center [201, 341] width 88 height 10
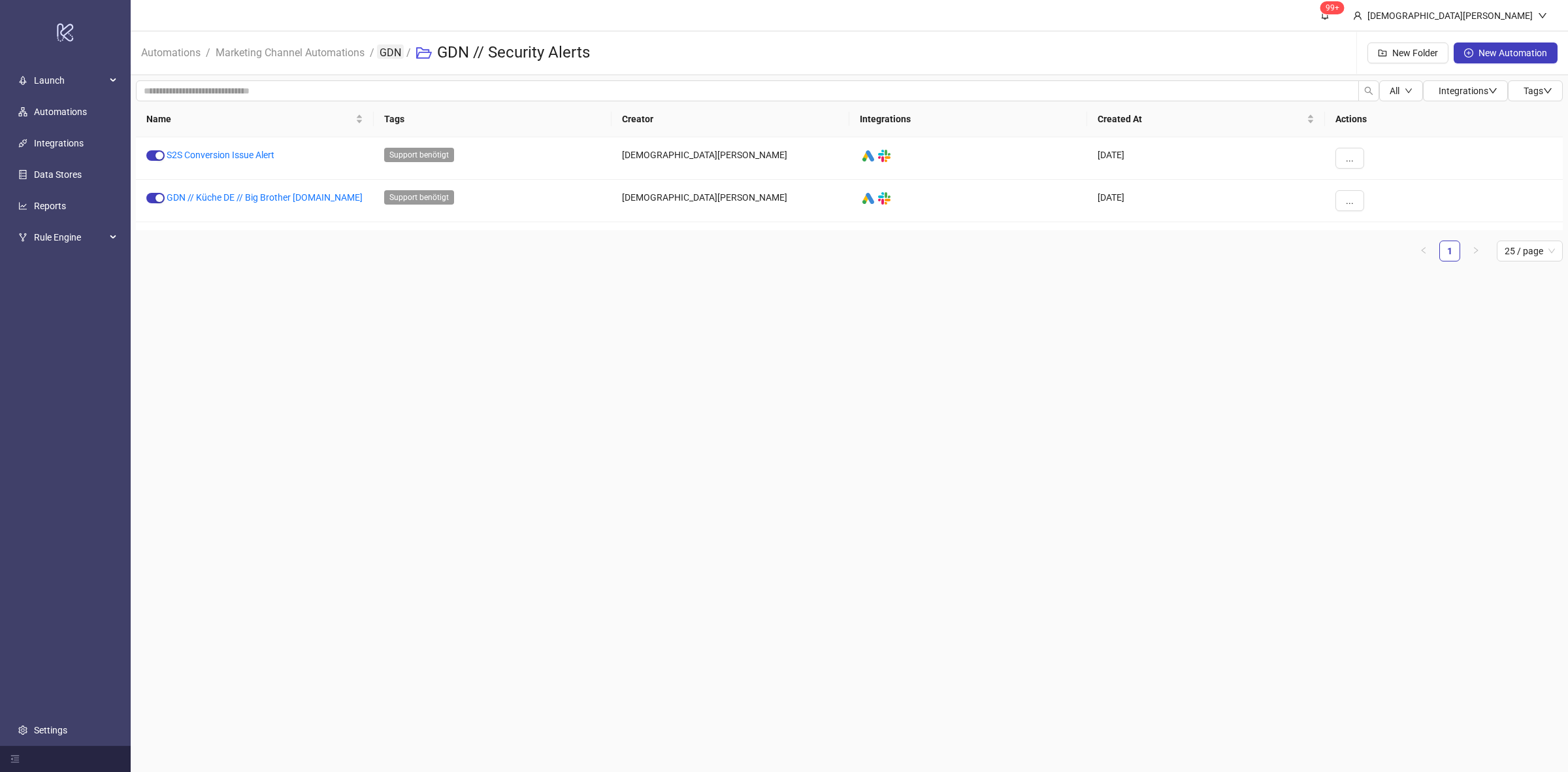
click at [387, 58] on link "GDN" at bounding box center [390, 52] width 27 height 15
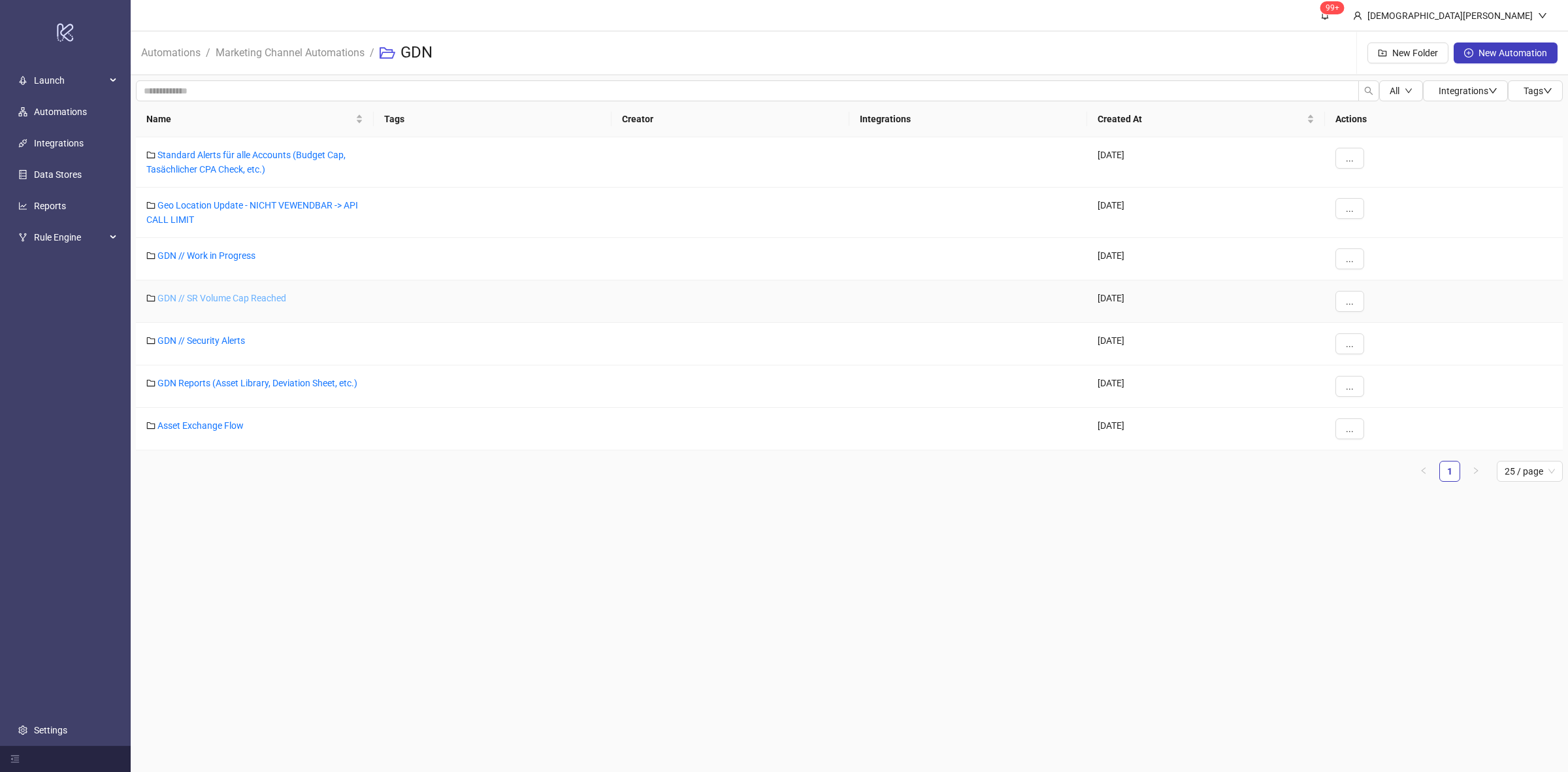
click at [230, 300] on link "GDN // SR Volume Cap Reached" at bounding box center [222, 298] width 129 height 10
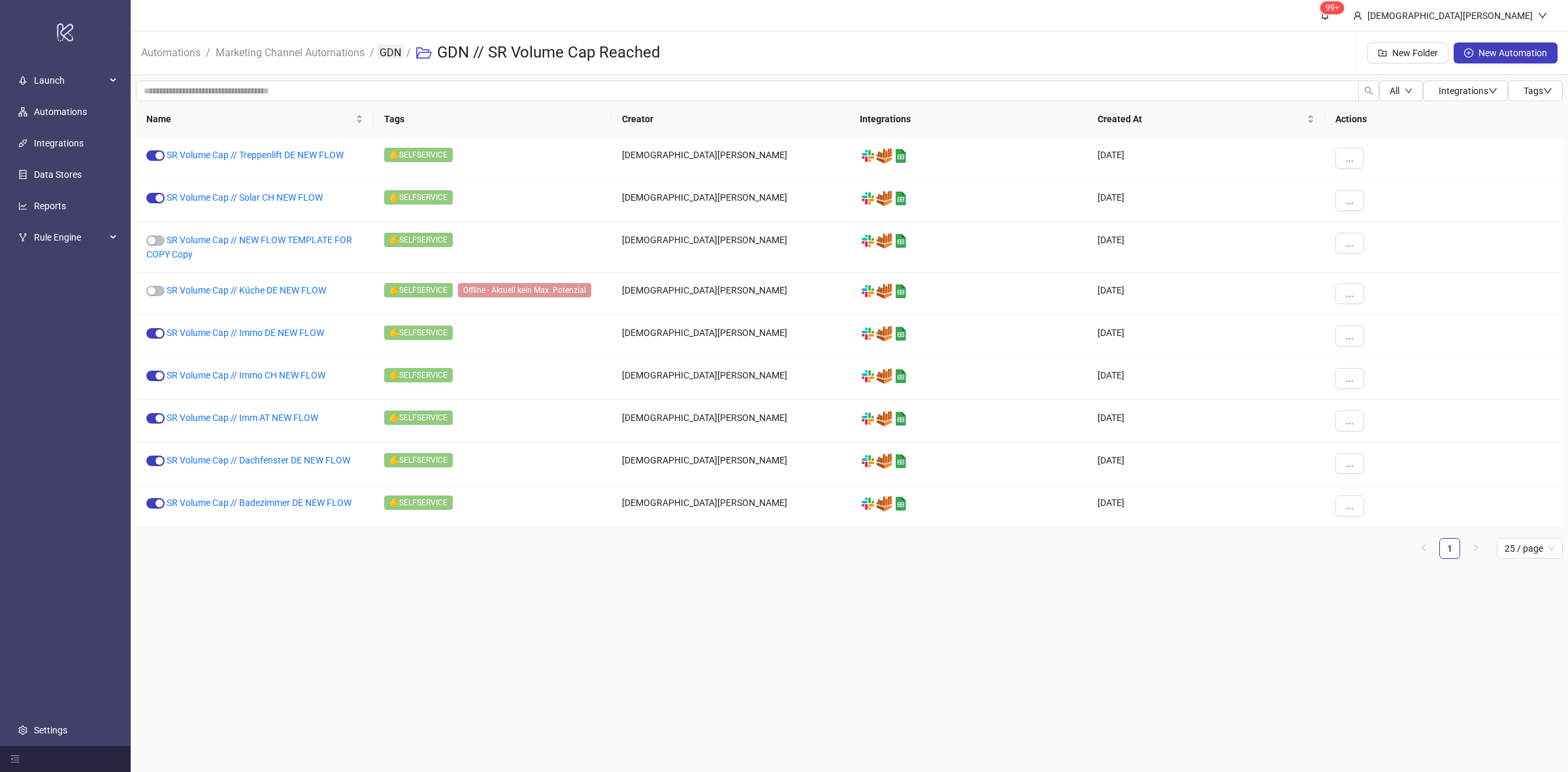
click at [389, 53] on link "GDN" at bounding box center [390, 52] width 27 height 15
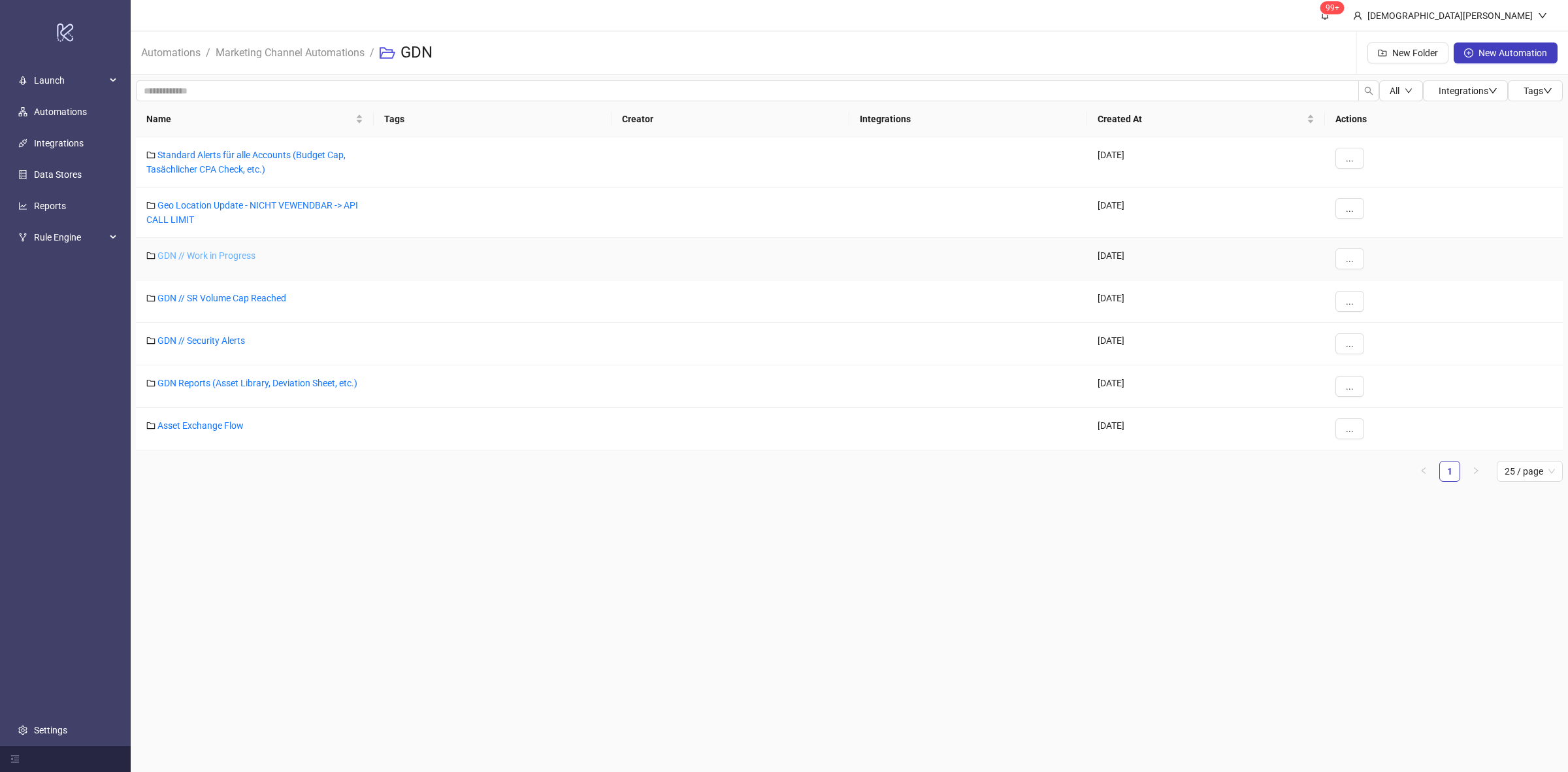
click at [207, 251] on link "GDN // Work in Progress" at bounding box center [207, 256] width 98 height 10
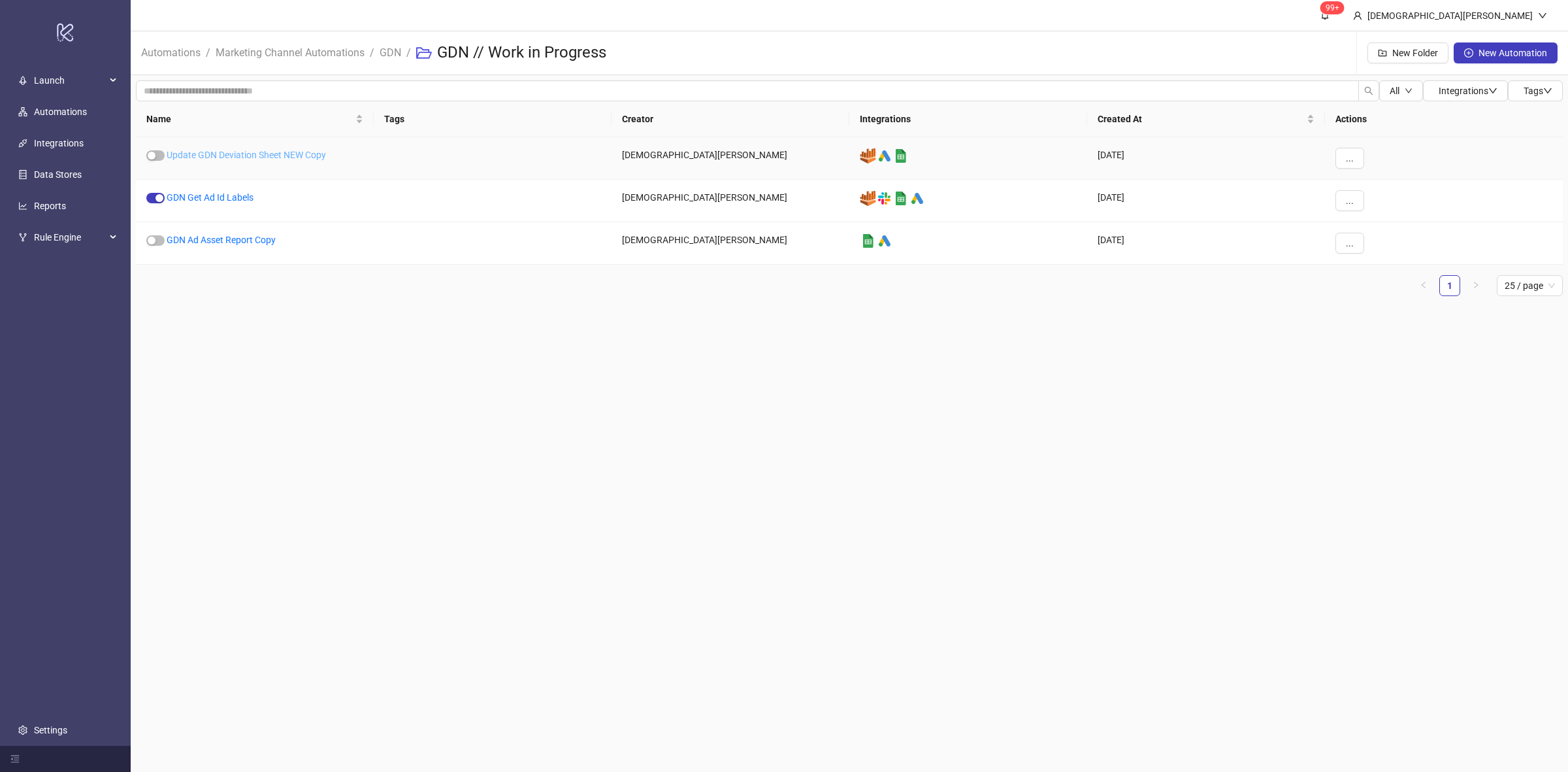
click at [308, 157] on link "Update GDN Deviation Sheet NEW Copy" at bounding box center [246, 155] width 159 height 10
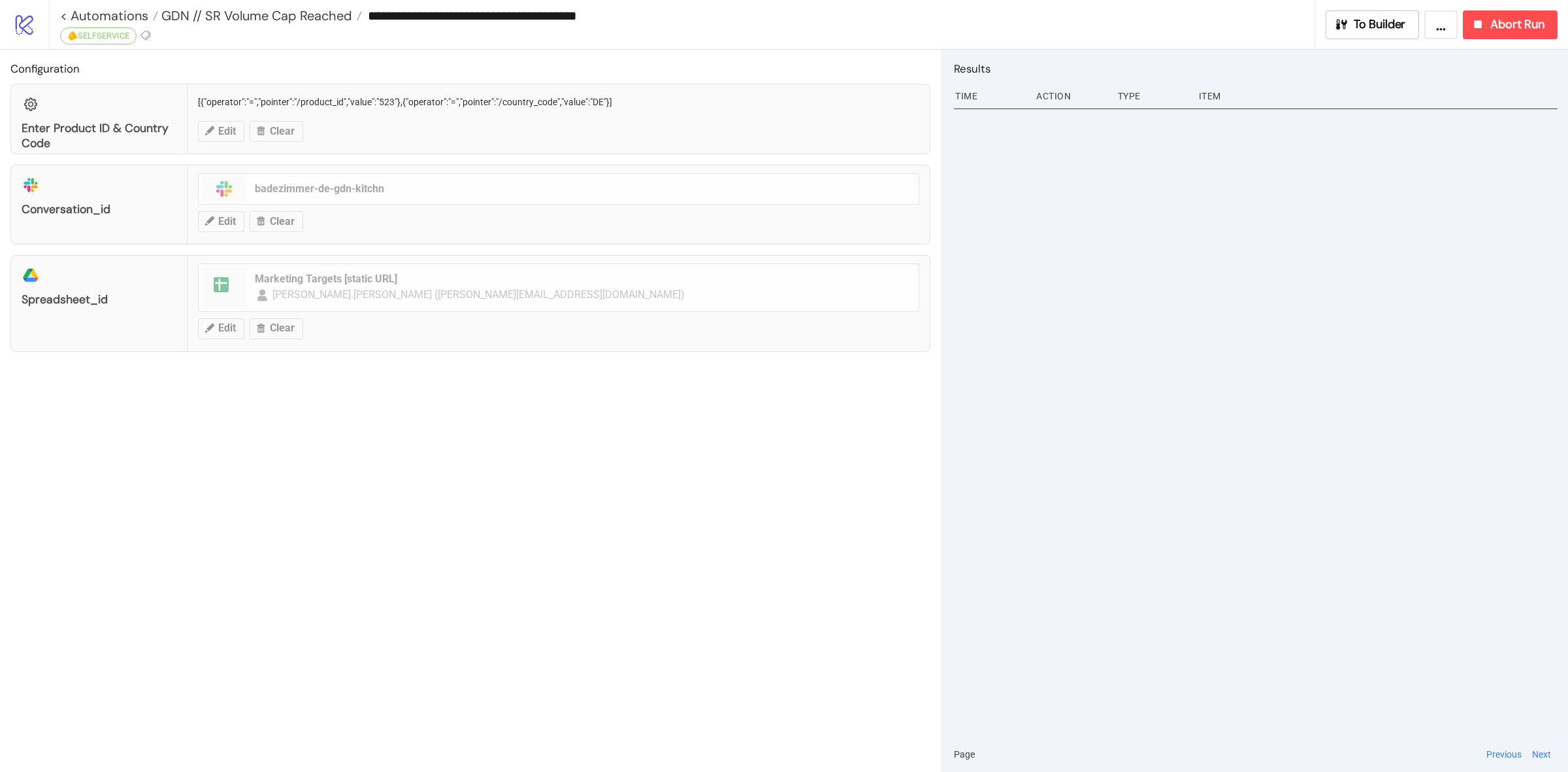
type input "**********"
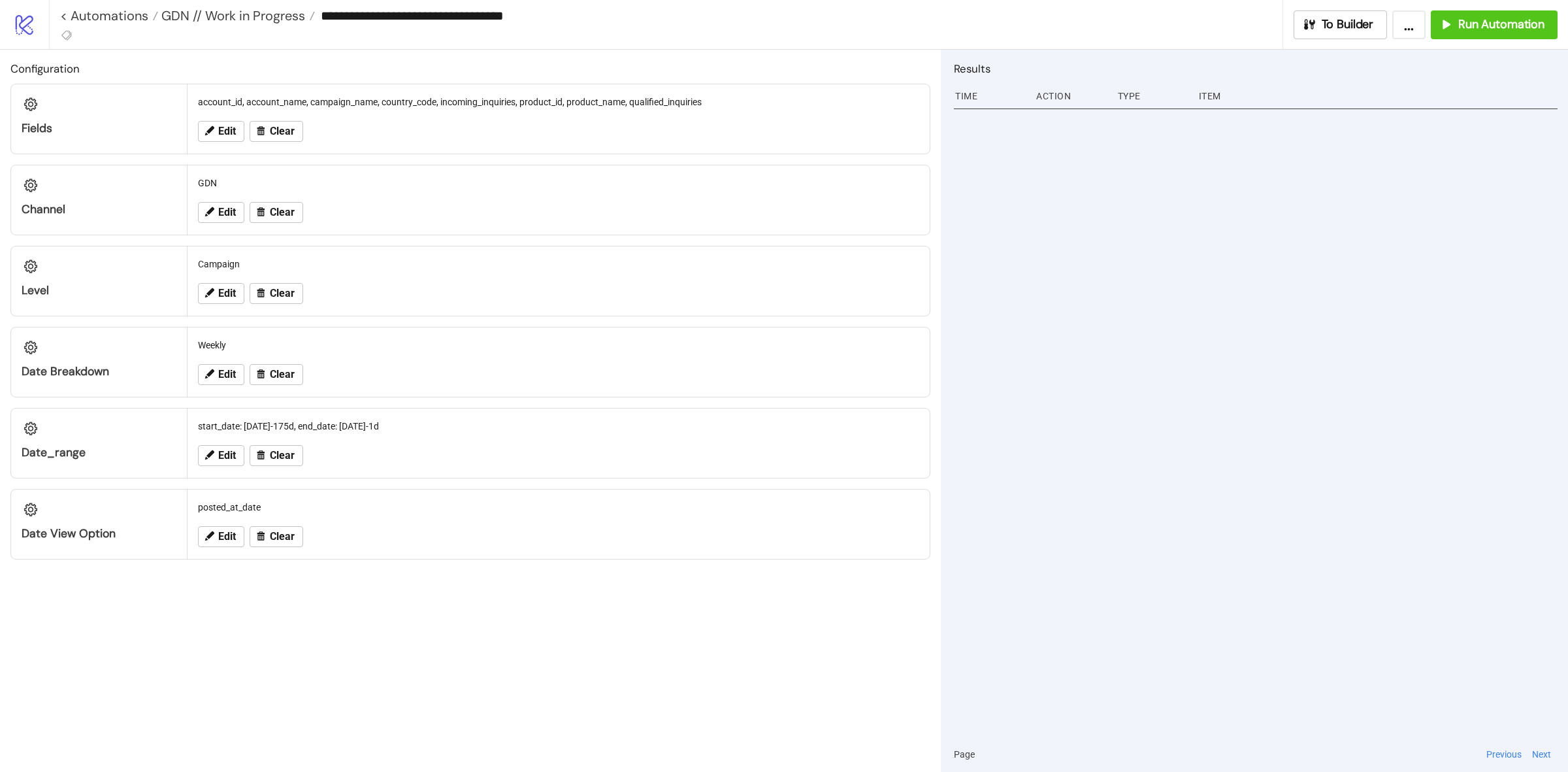
click at [77, 34] on div "**********" at bounding box center [666, 24] width 1234 height 49
click at [71, 34] on icon at bounding box center [65, 35] width 9 height 9
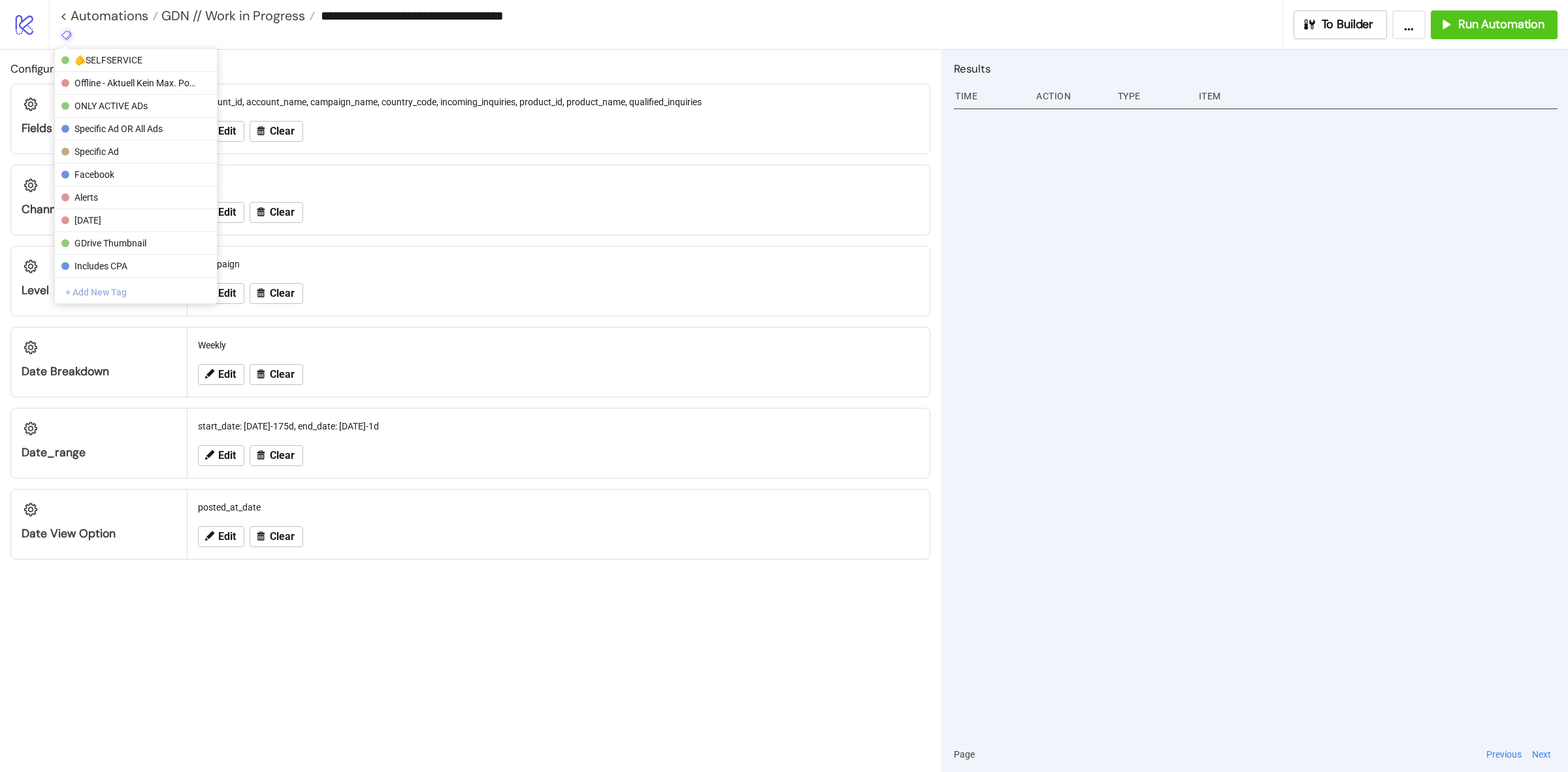
click at [109, 289] on button "+ Add New Tag" at bounding box center [136, 292] width 162 height 23
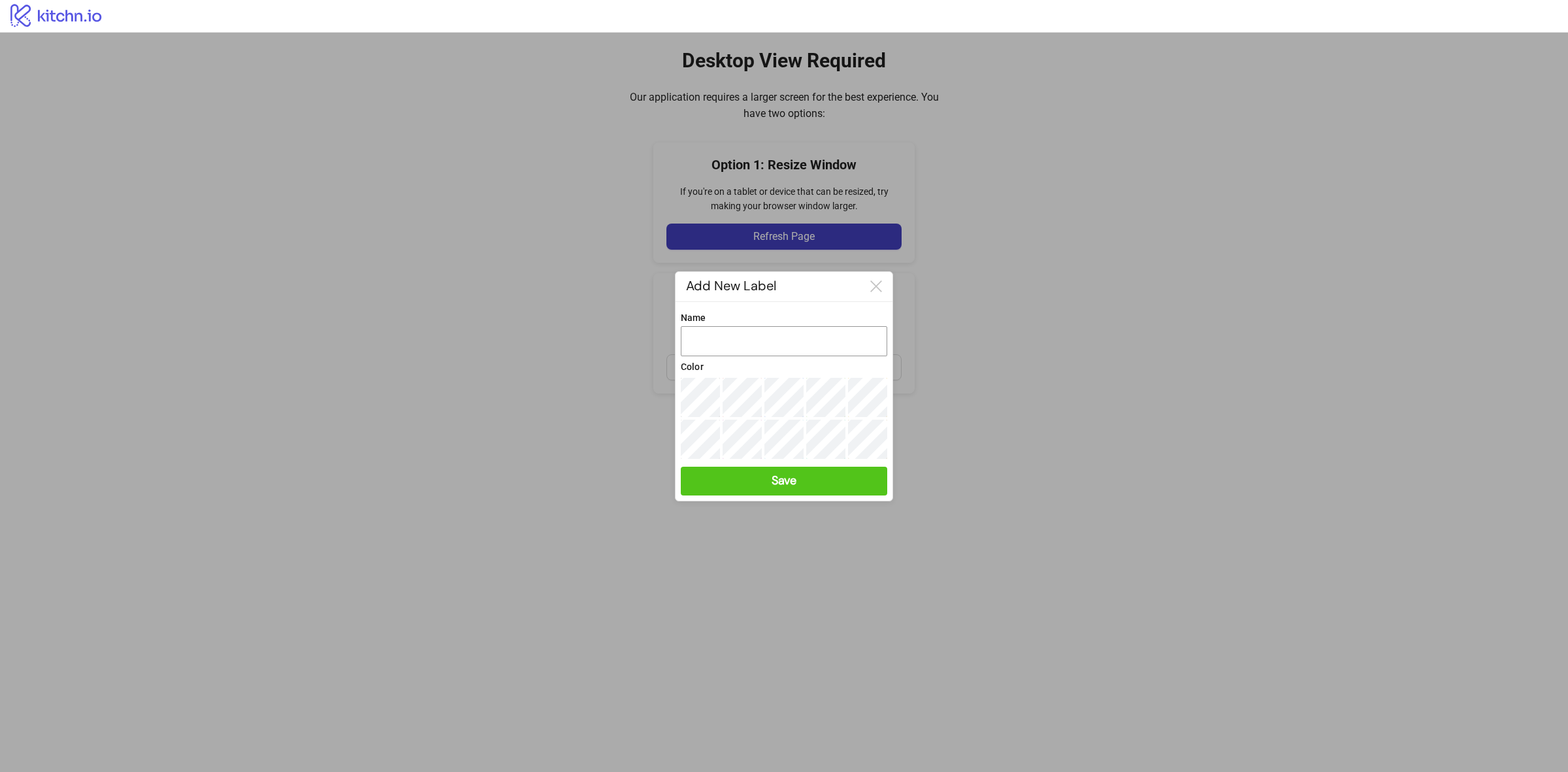
click at [733, 344] on input "Name" at bounding box center [784, 341] width 207 height 30
type input "**********"
click at [818, 481] on button "Save" at bounding box center [784, 480] width 207 height 28
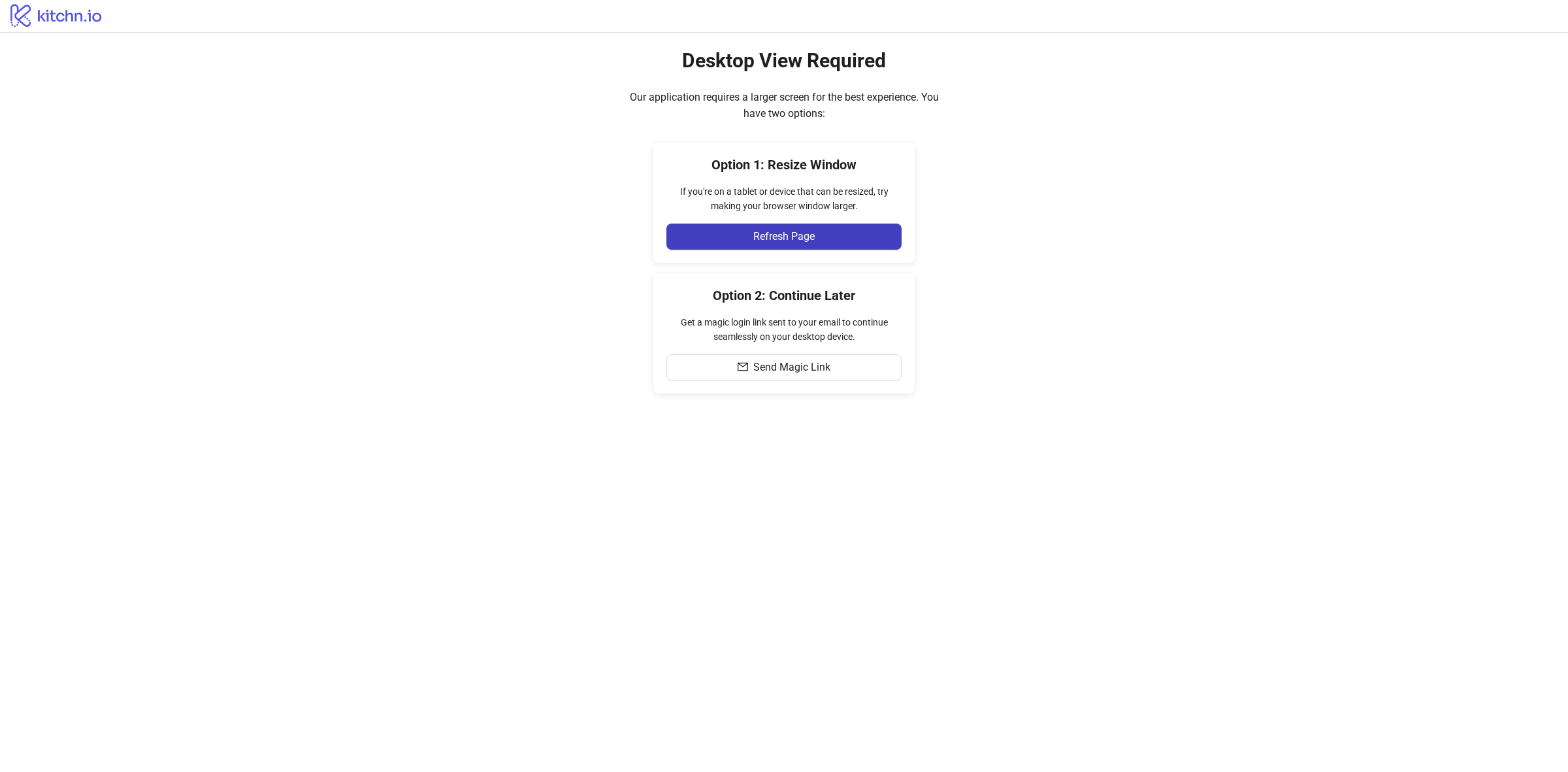
drag, startPoint x: 913, startPoint y: 489, endPoint x: 539, endPoint y: 207, distance: 468.4
click at [878, 462] on main "Desktop View Required Our application requires a larger screen for the best exp…" at bounding box center [784, 402] width 1568 height 739
click at [876, 230] on button "Refresh Page" at bounding box center [784, 237] width 235 height 26
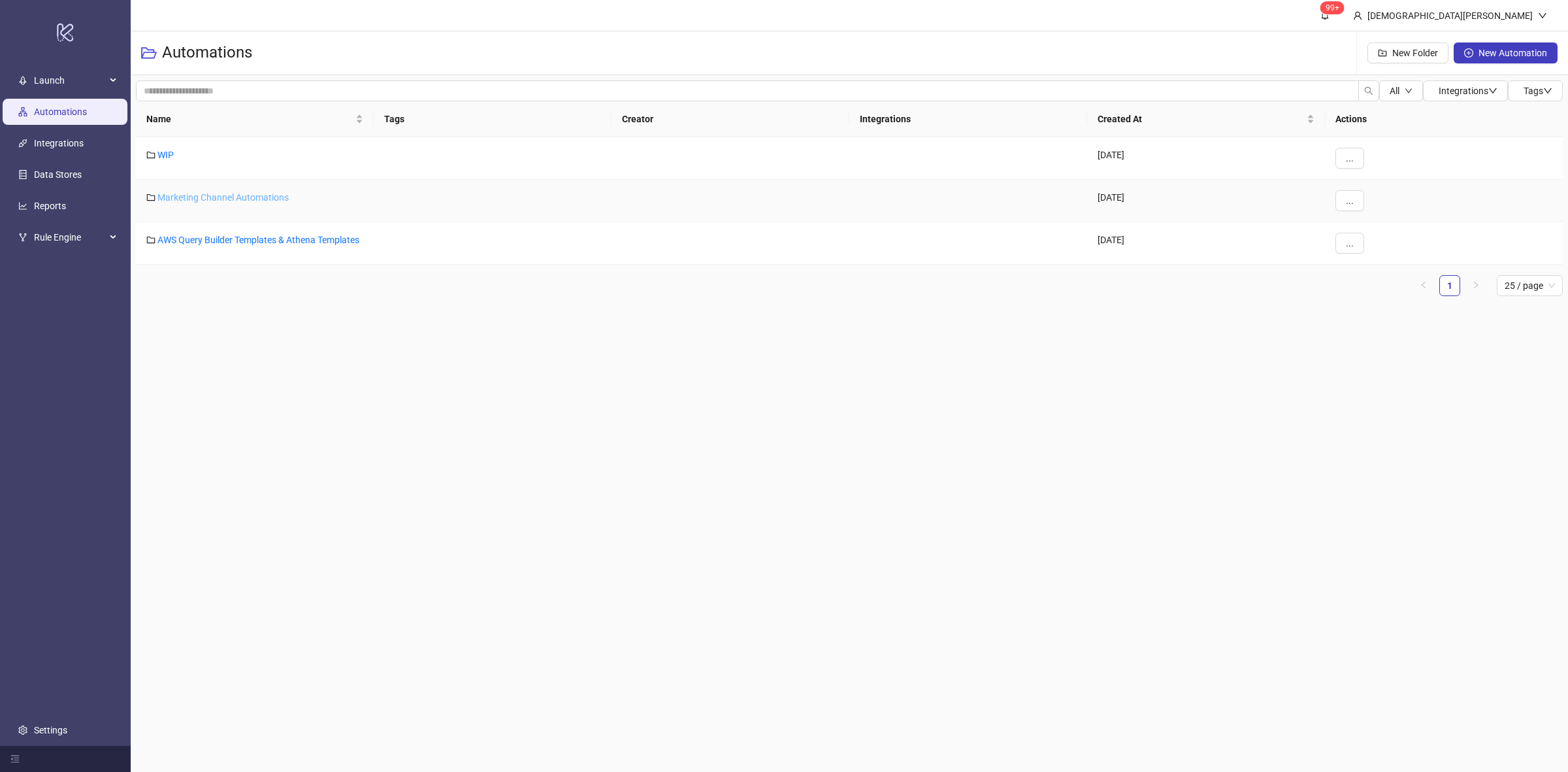
click at [216, 194] on link "Marketing Channel Automations" at bounding box center [223, 197] width 132 height 10
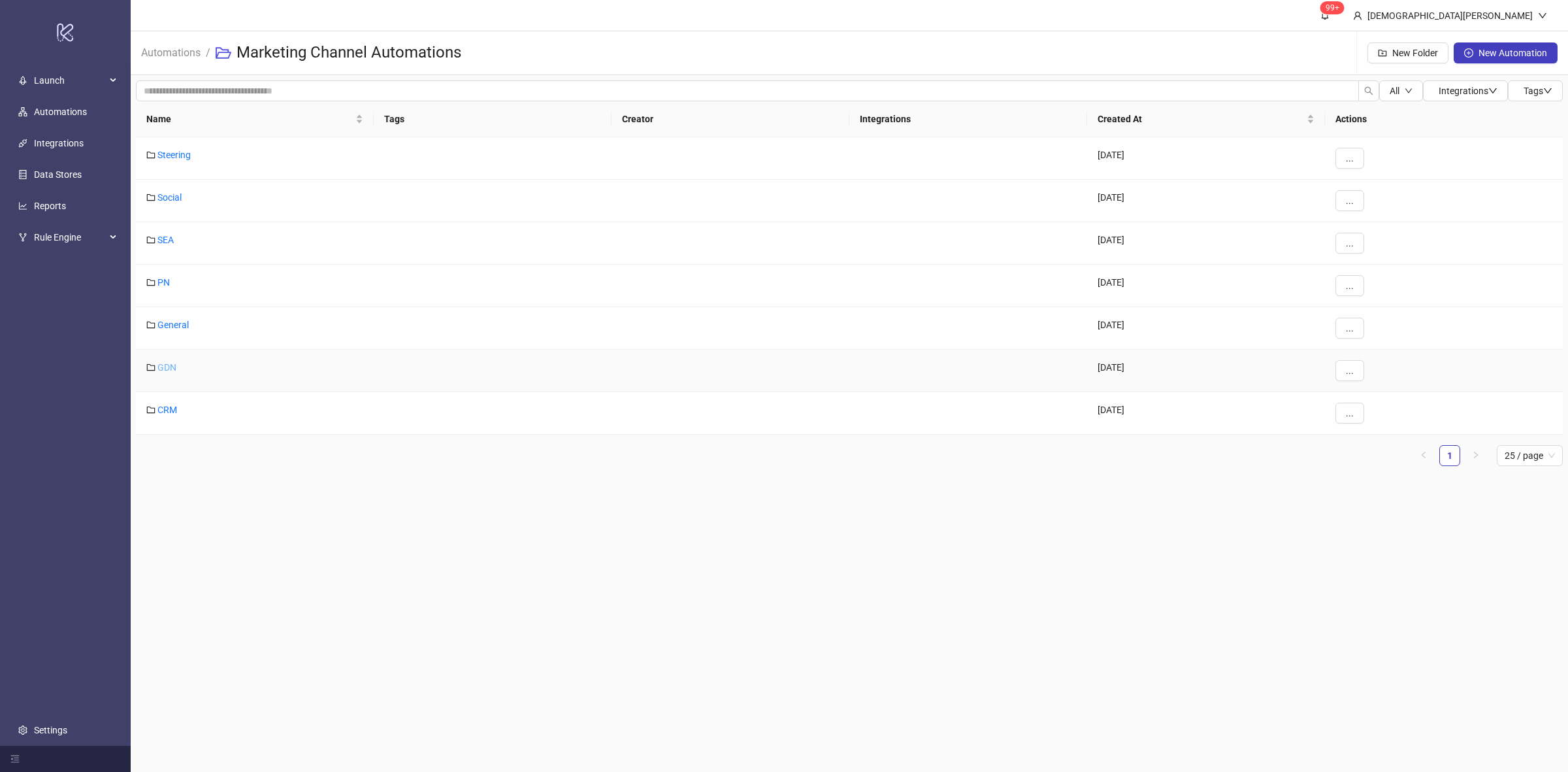
click at [161, 368] on link "GDN" at bounding box center [167, 367] width 19 height 10
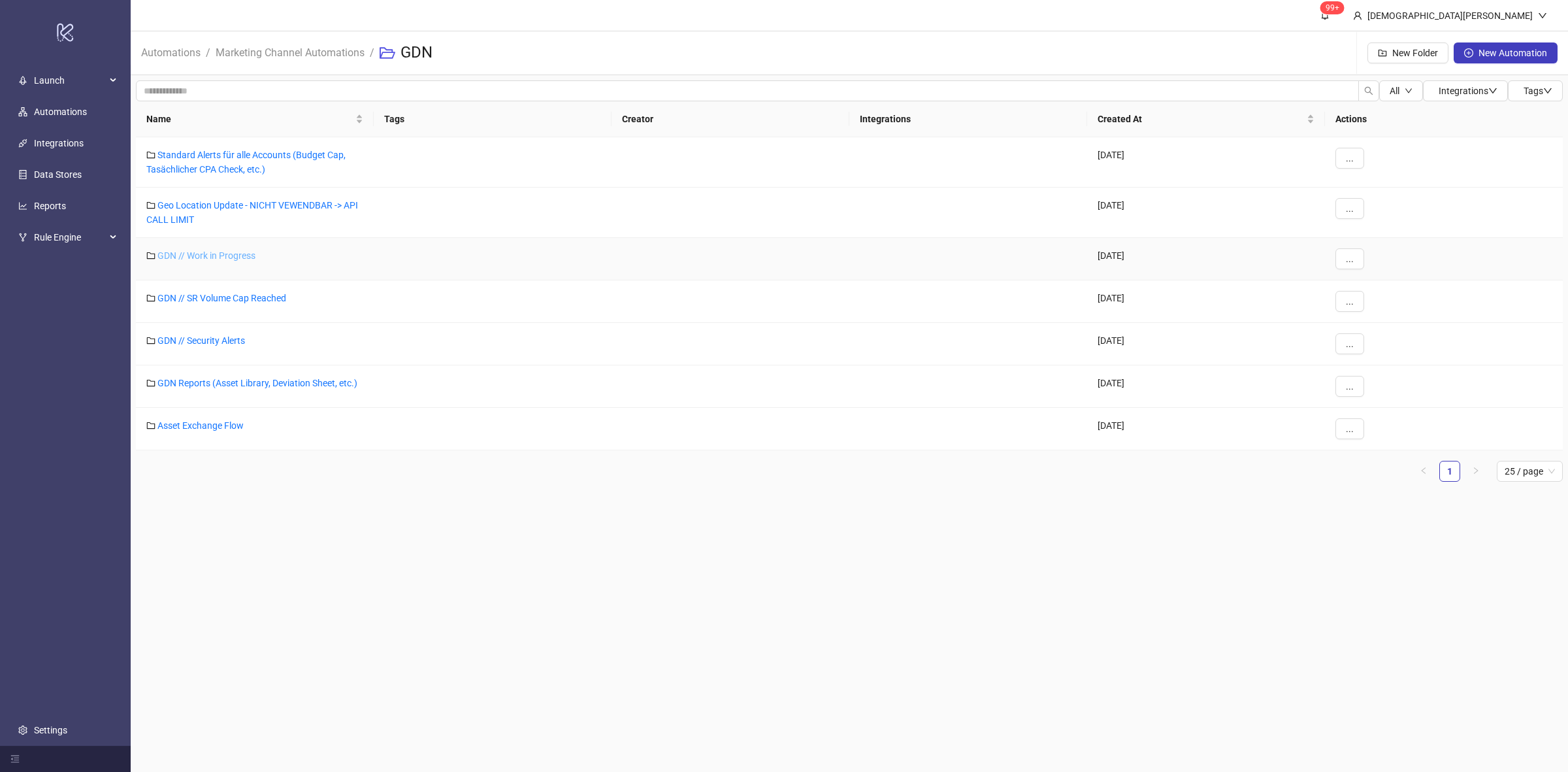
click at [225, 252] on link "GDN // Work in Progress" at bounding box center [207, 256] width 98 height 10
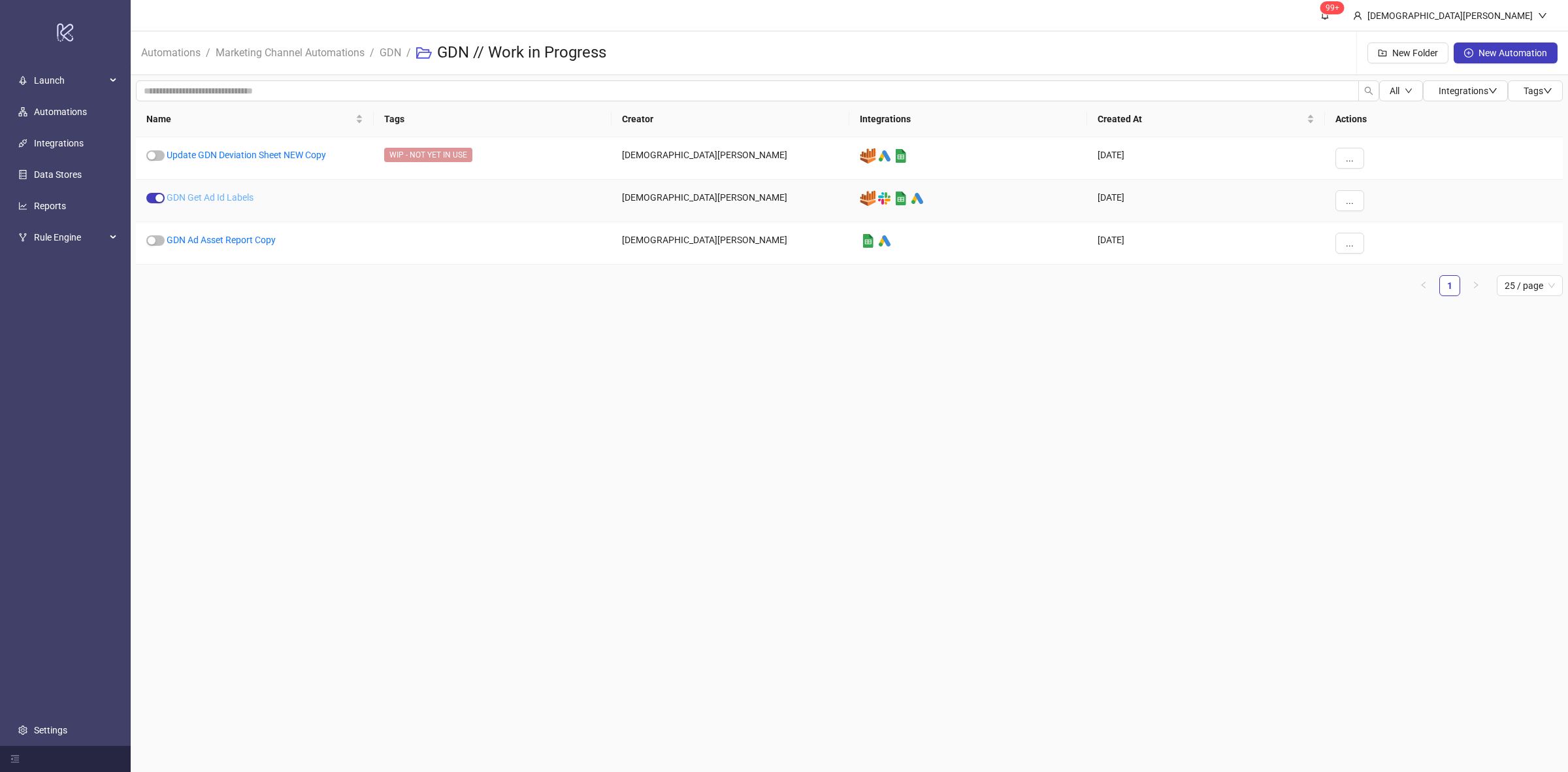
click at [219, 200] on link "GDN Get Ad Id Labels" at bounding box center [210, 197] width 87 height 10
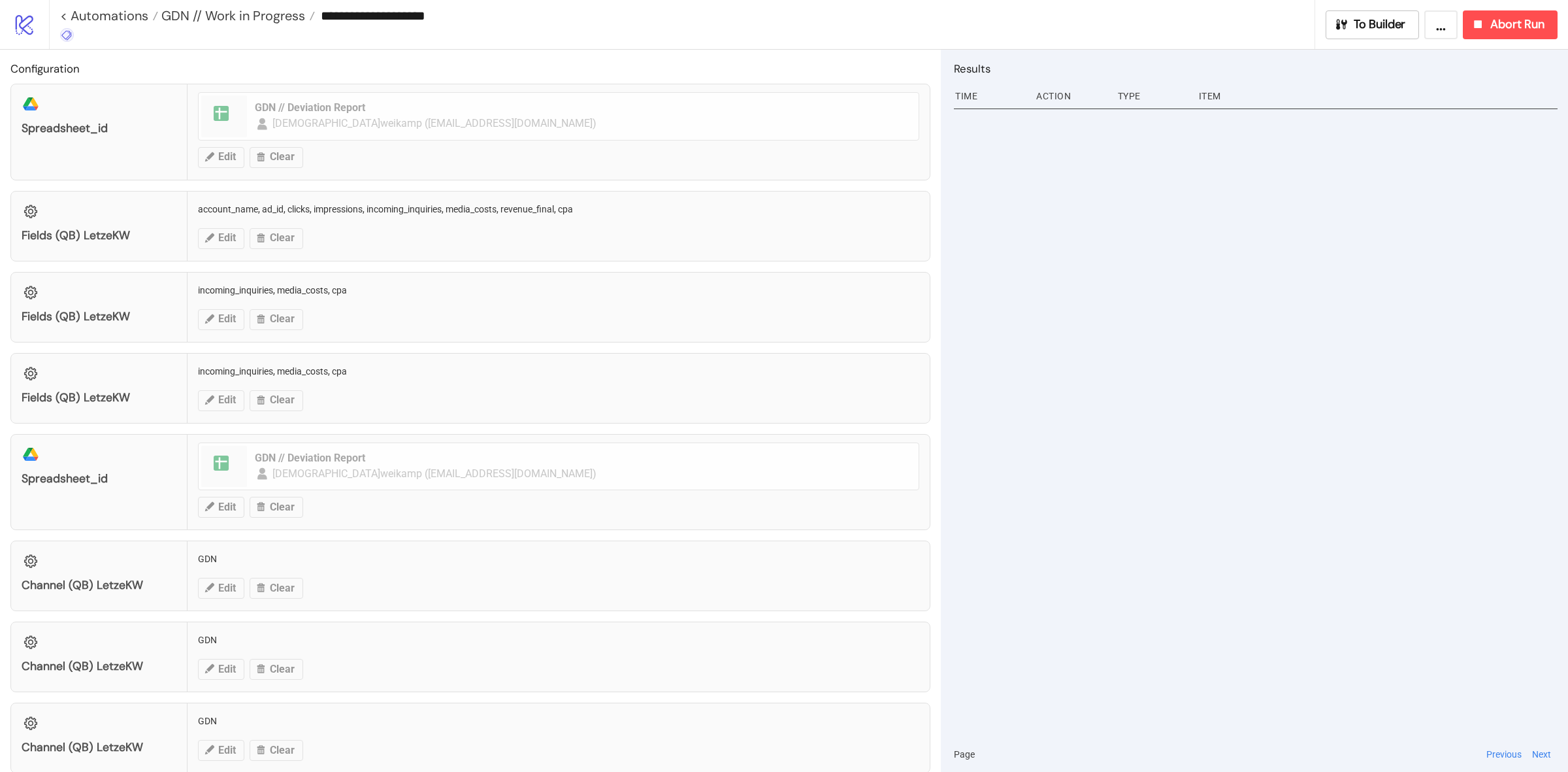
click at [70, 34] on div "**********" at bounding box center [682, 24] width 1267 height 49
click at [1494, 24] on span "Abort Run" at bounding box center [1517, 24] width 54 height 15
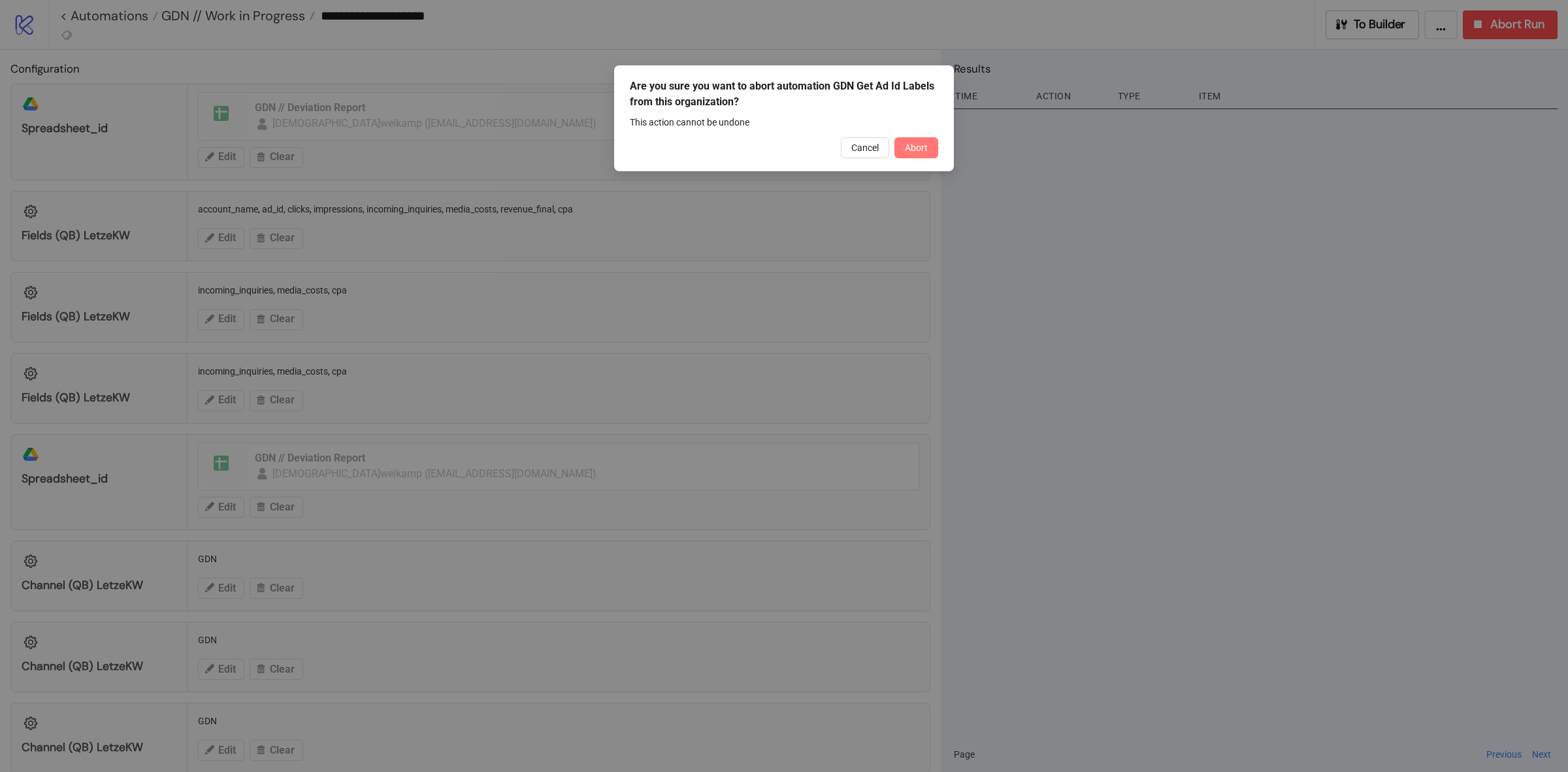
click at [905, 148] on span "Abort" at bounding box center [917, 148] width 23 height 10
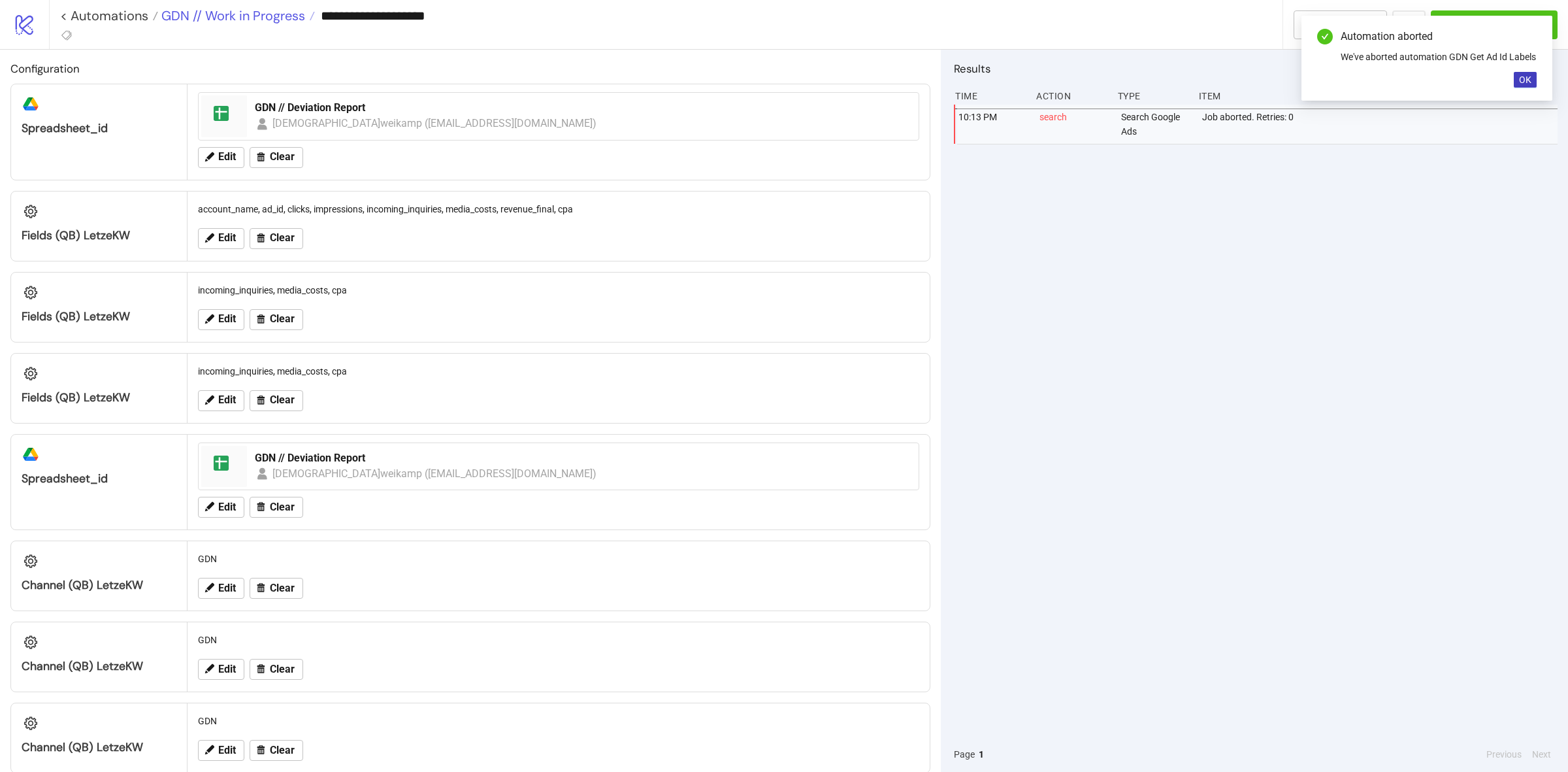
click at [293, 18] on span "GDN // Work in Progress" at bounding box center [231, 15] width 147 height 17
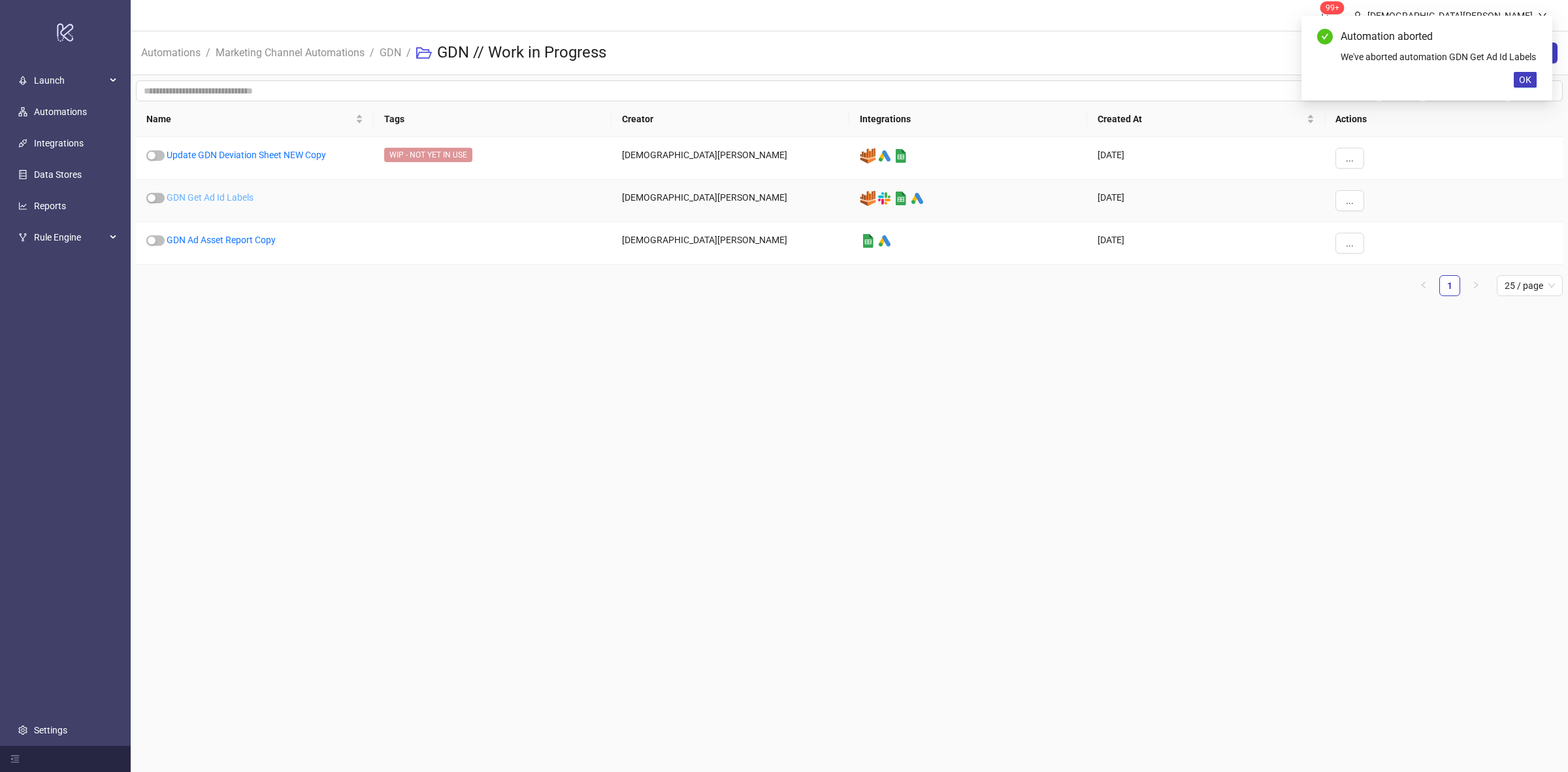
click at [230, 192] on link "GDN Get Ad Id Labels" at bounding box center [210, 197] width 87 height 10
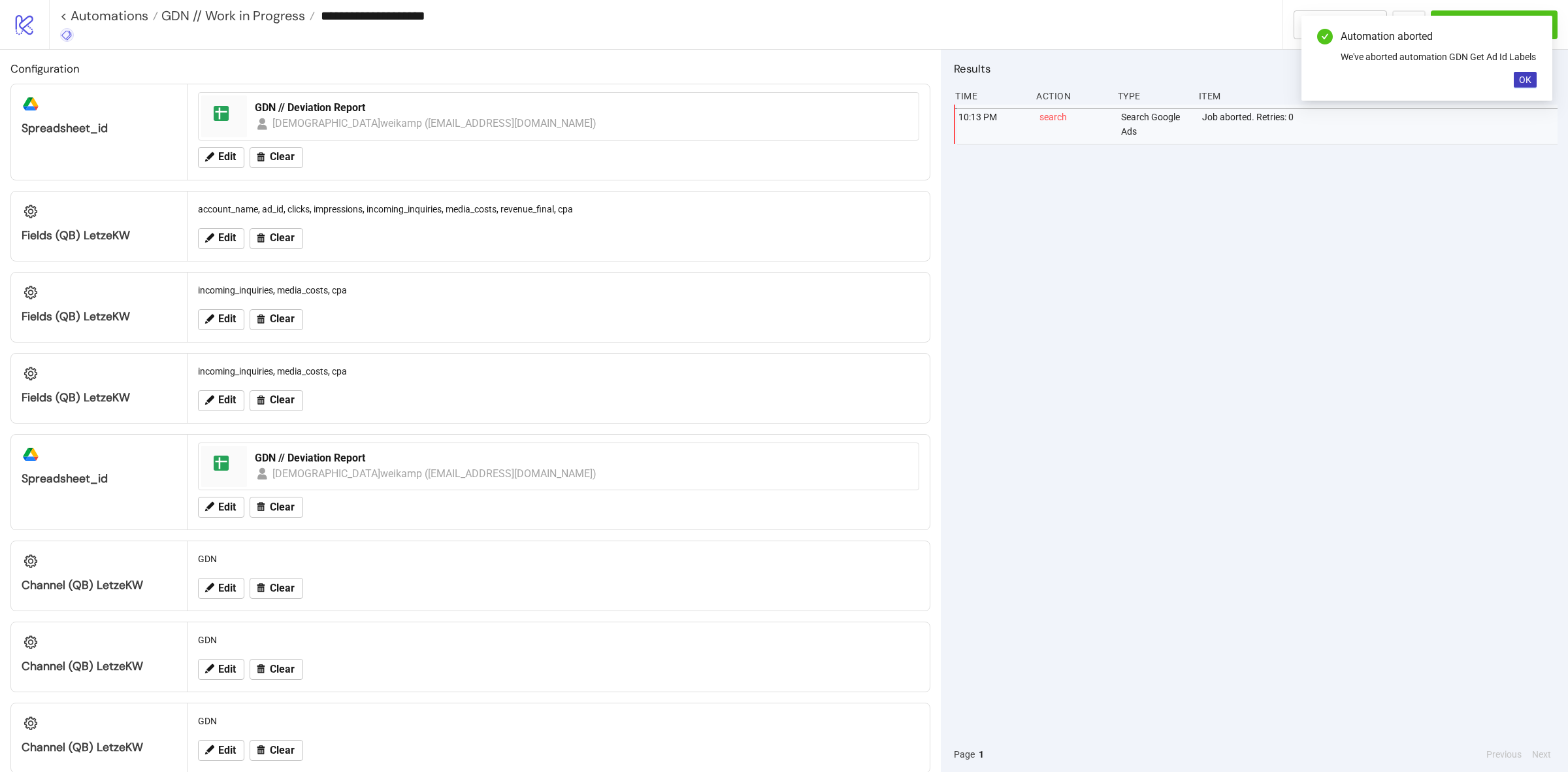
click at [62, 34] on icon at bounding box center [67, 35] width 12 height 12
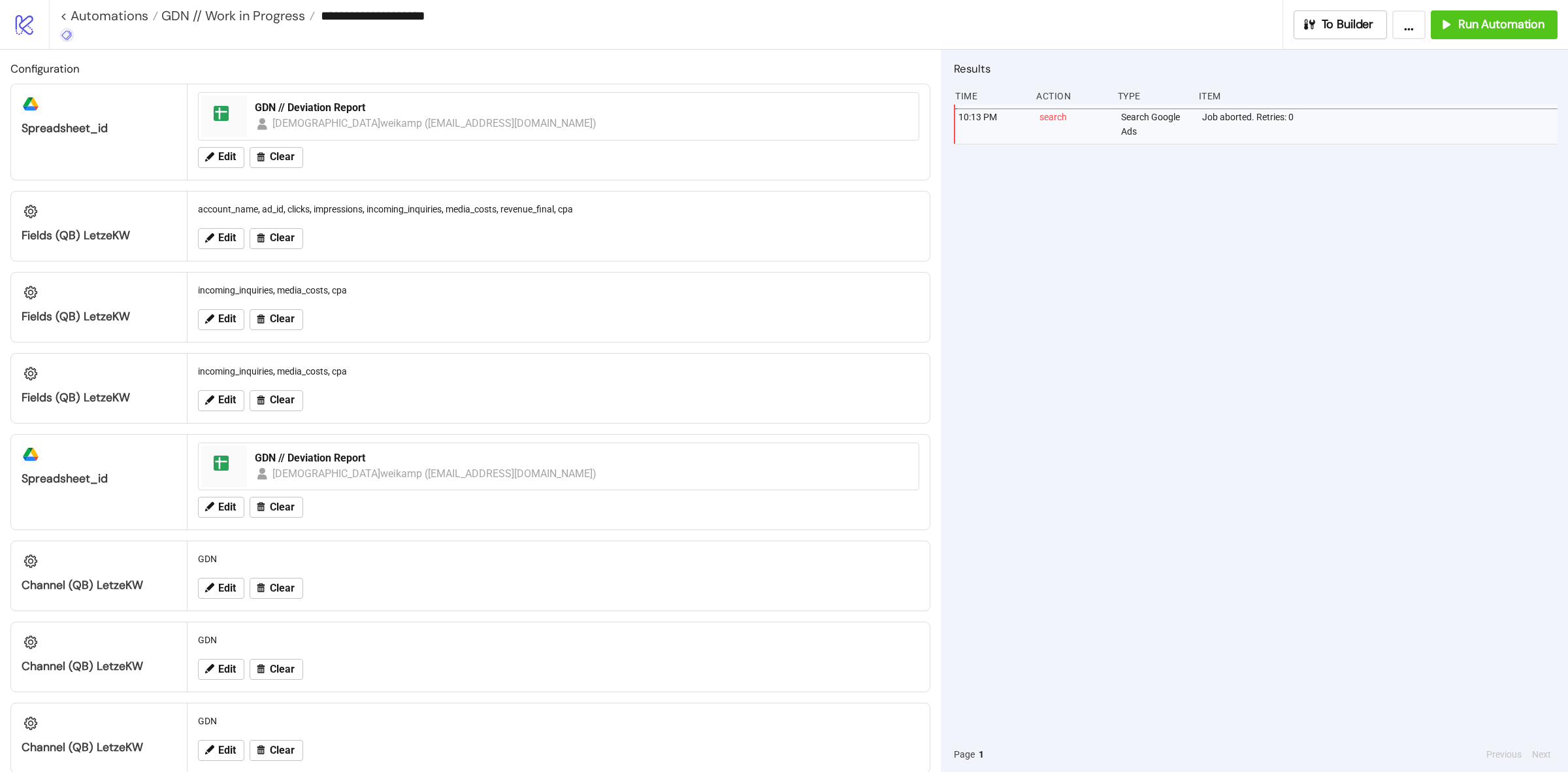
click at [62, 34] on icon at bounding box center [67, 35] width 12 height 12
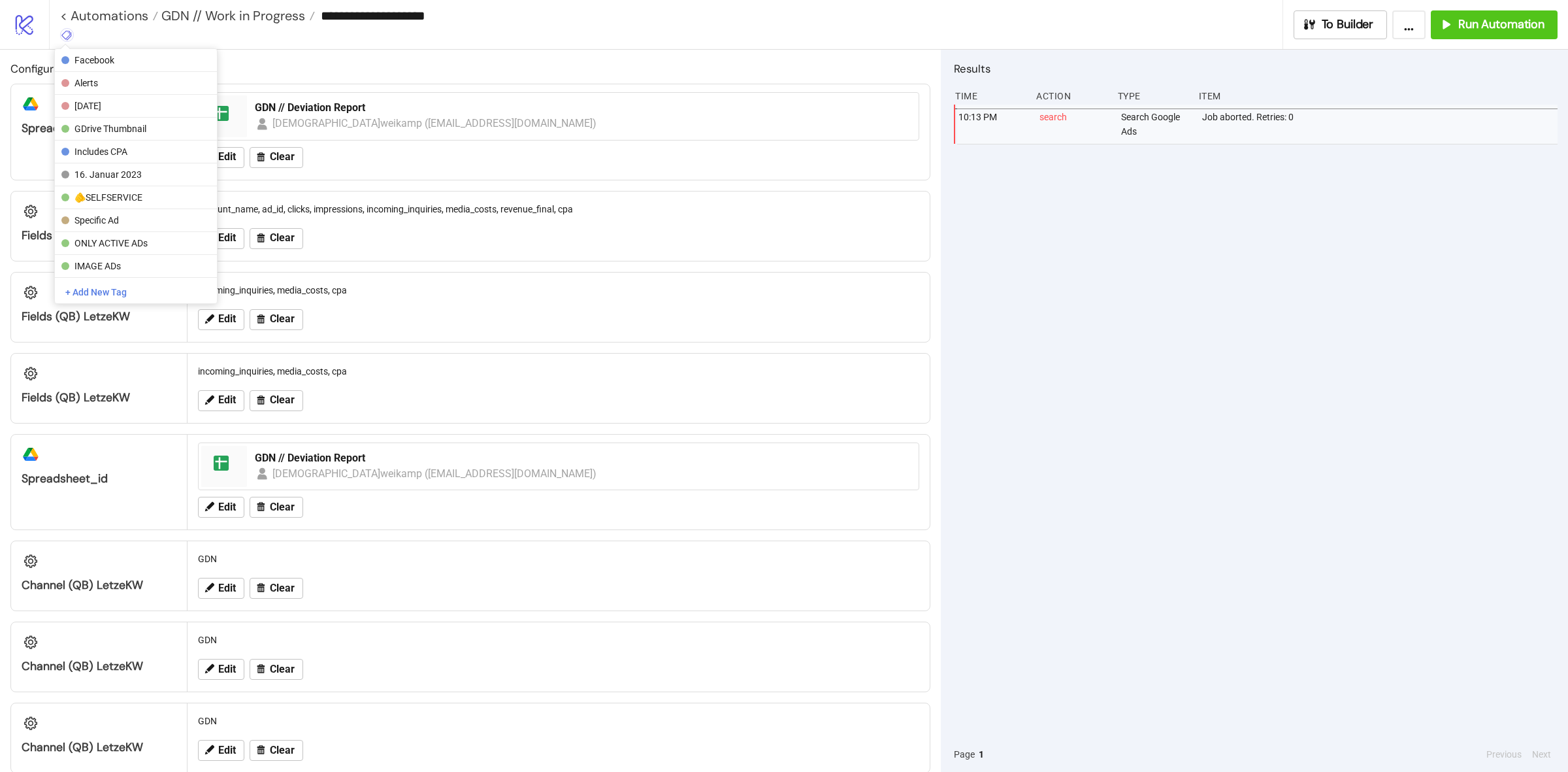
click at [563, 62] on h2 "Configuration" at bounding box center [470, 69] width 920 height 17
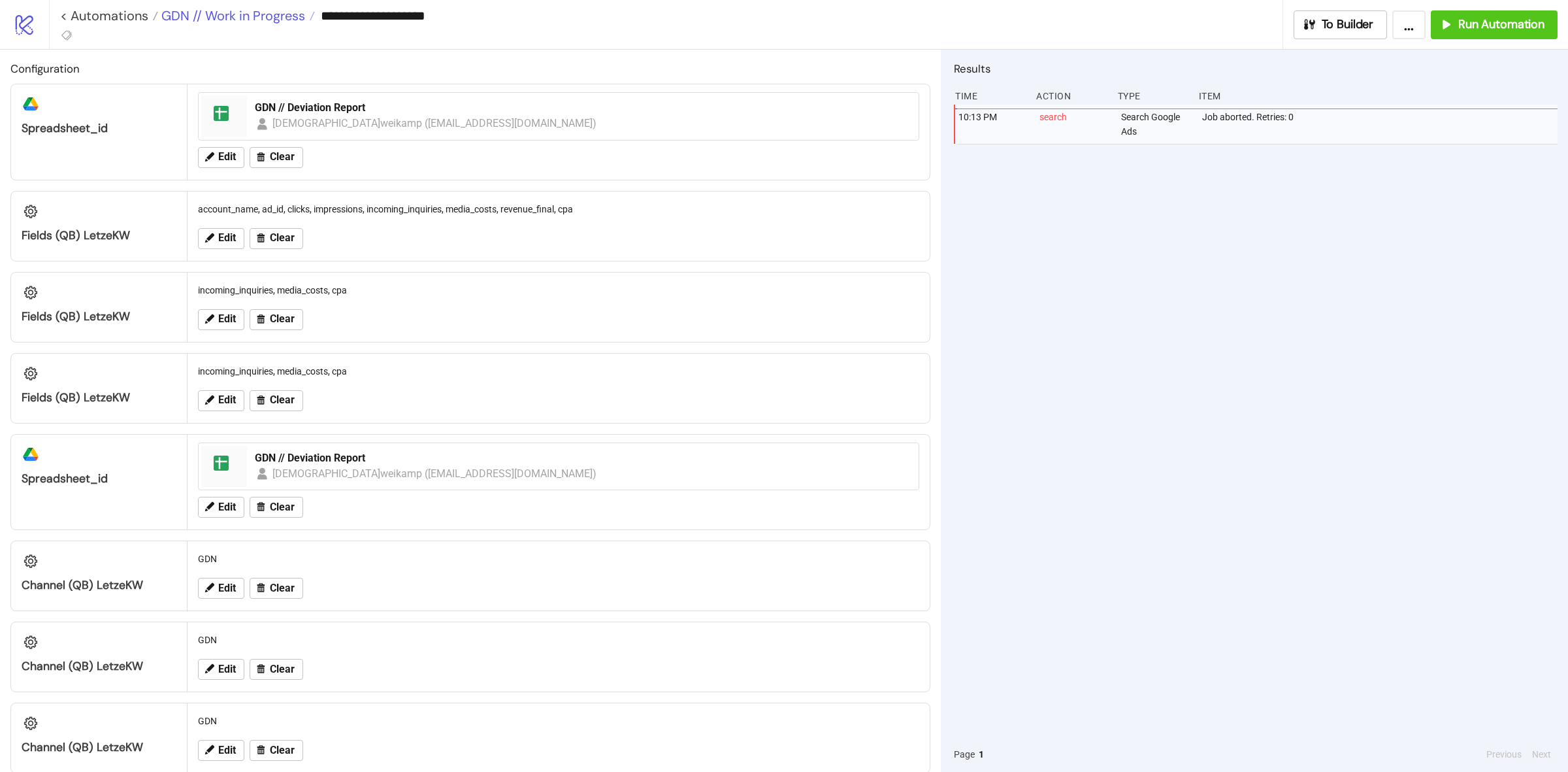
click at [252, 22] on span "GDN // Work in Progress" at bounding box center [231, 15] width 147 height 17
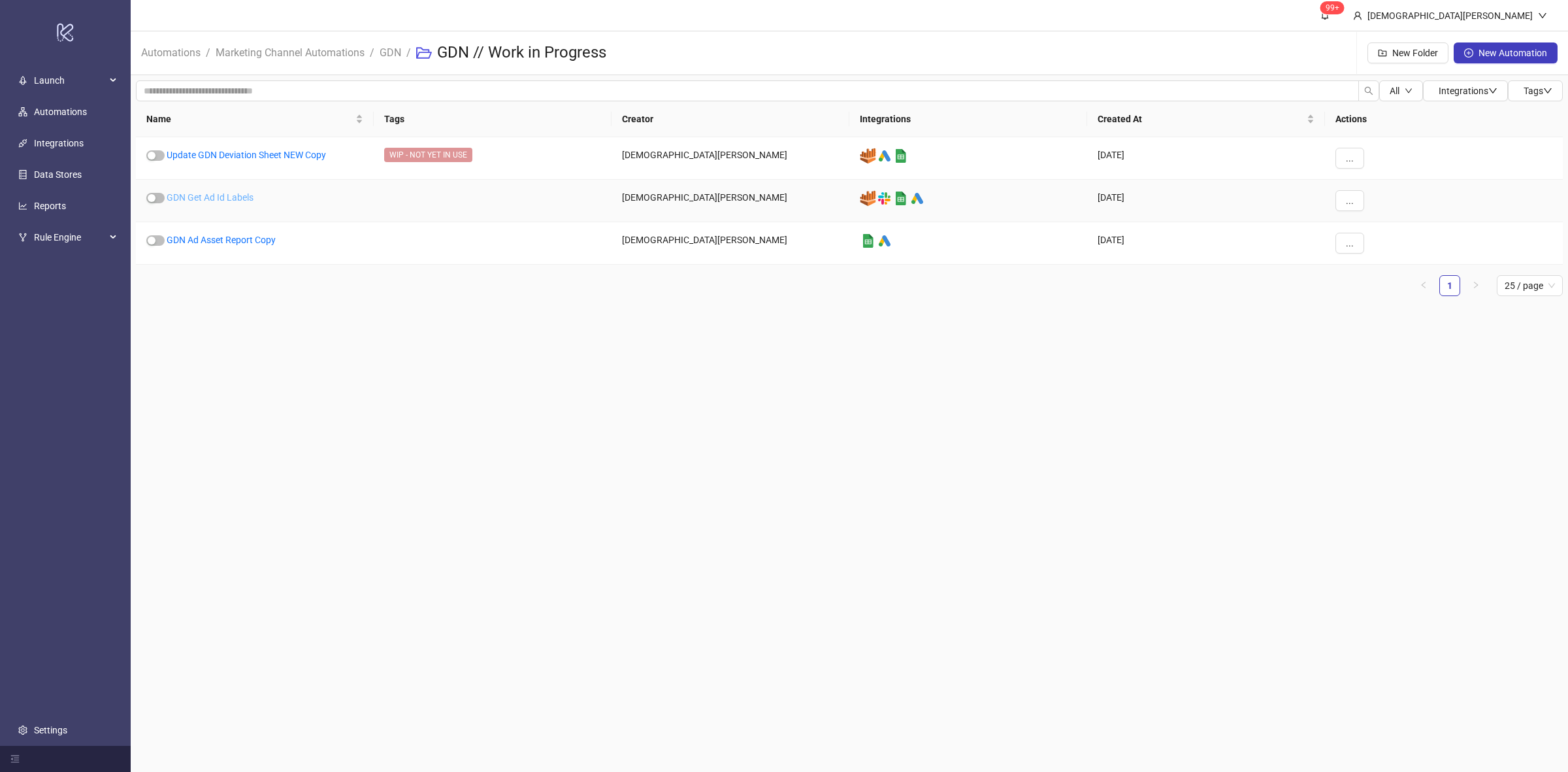
click at [236, 198] on link "GDN Get Ad Id Labels" at bounding box center [210, 197] width 87 height 10
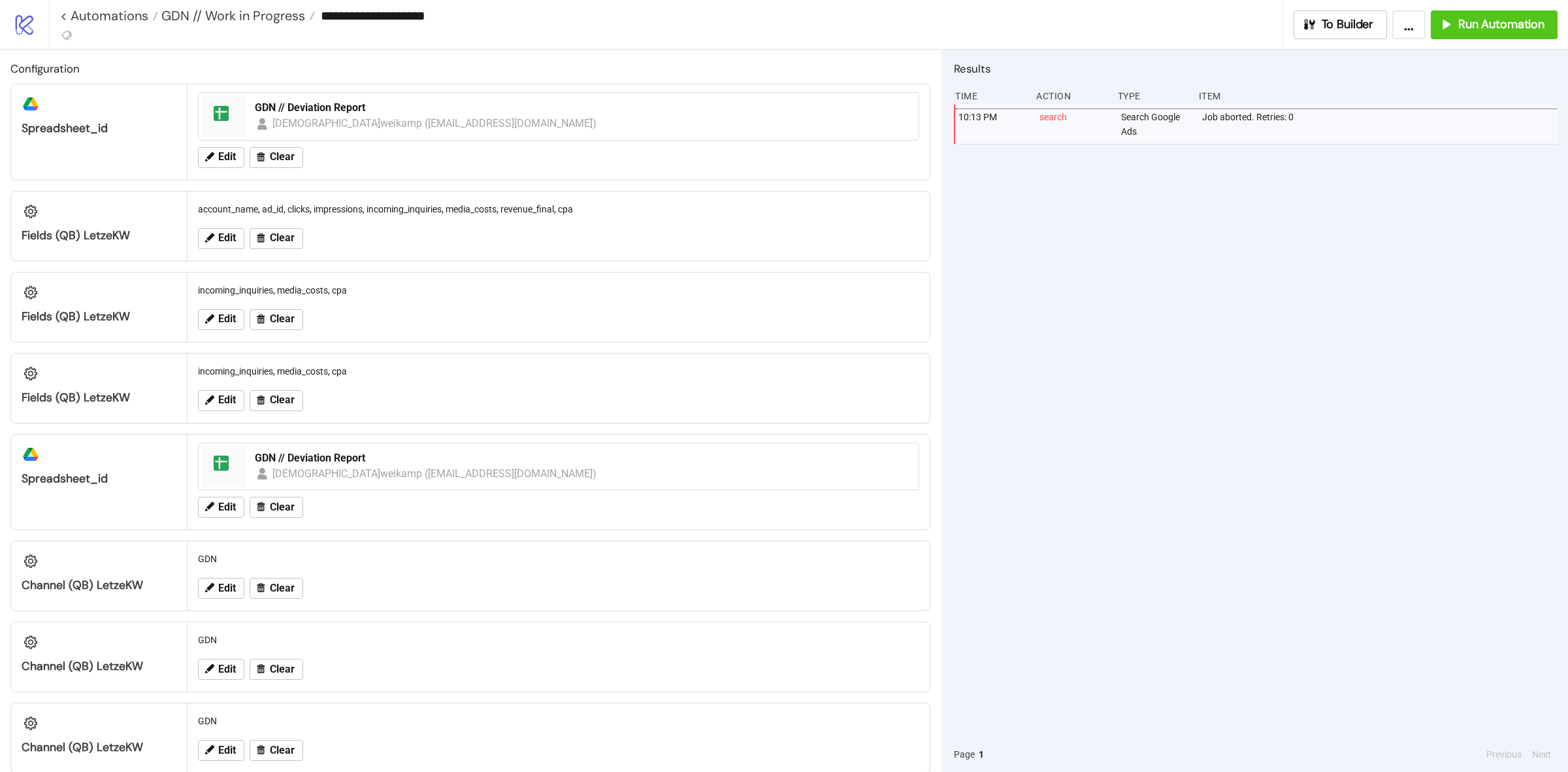
click at [60, 28] on div at bounding box center [67, 36] width 14 height 16
click at [64, 33] on icon at bounding box center [67, 35] width 12 height 12
click at [67, 34] on icon at bounding box center [67, 35] width 12 height 12
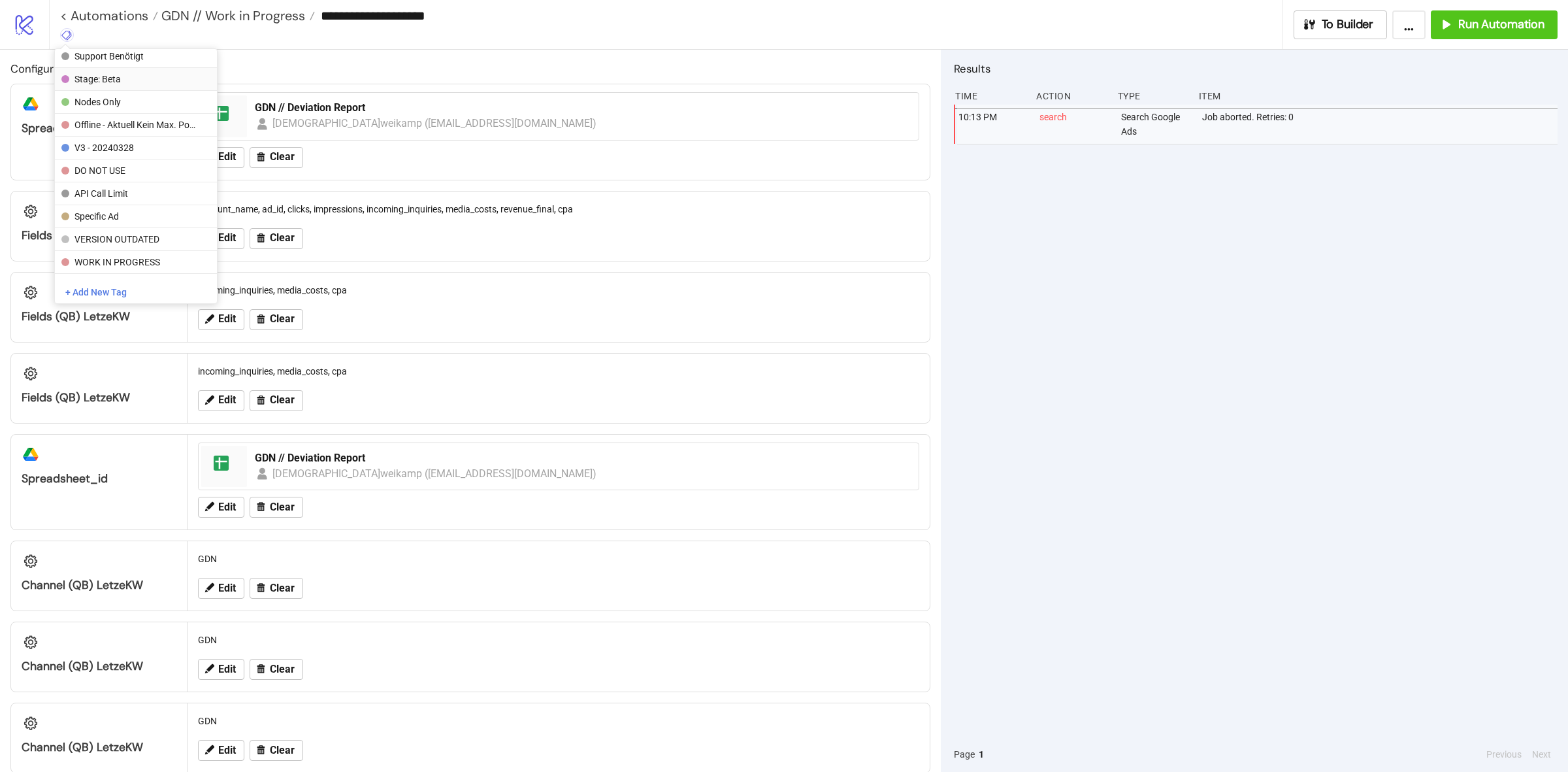
scroll to position [164, 0]
click at [178, 127] on span "WIP - NOT YET IN USE" at bounding box center [135, 126] width 121 height 10
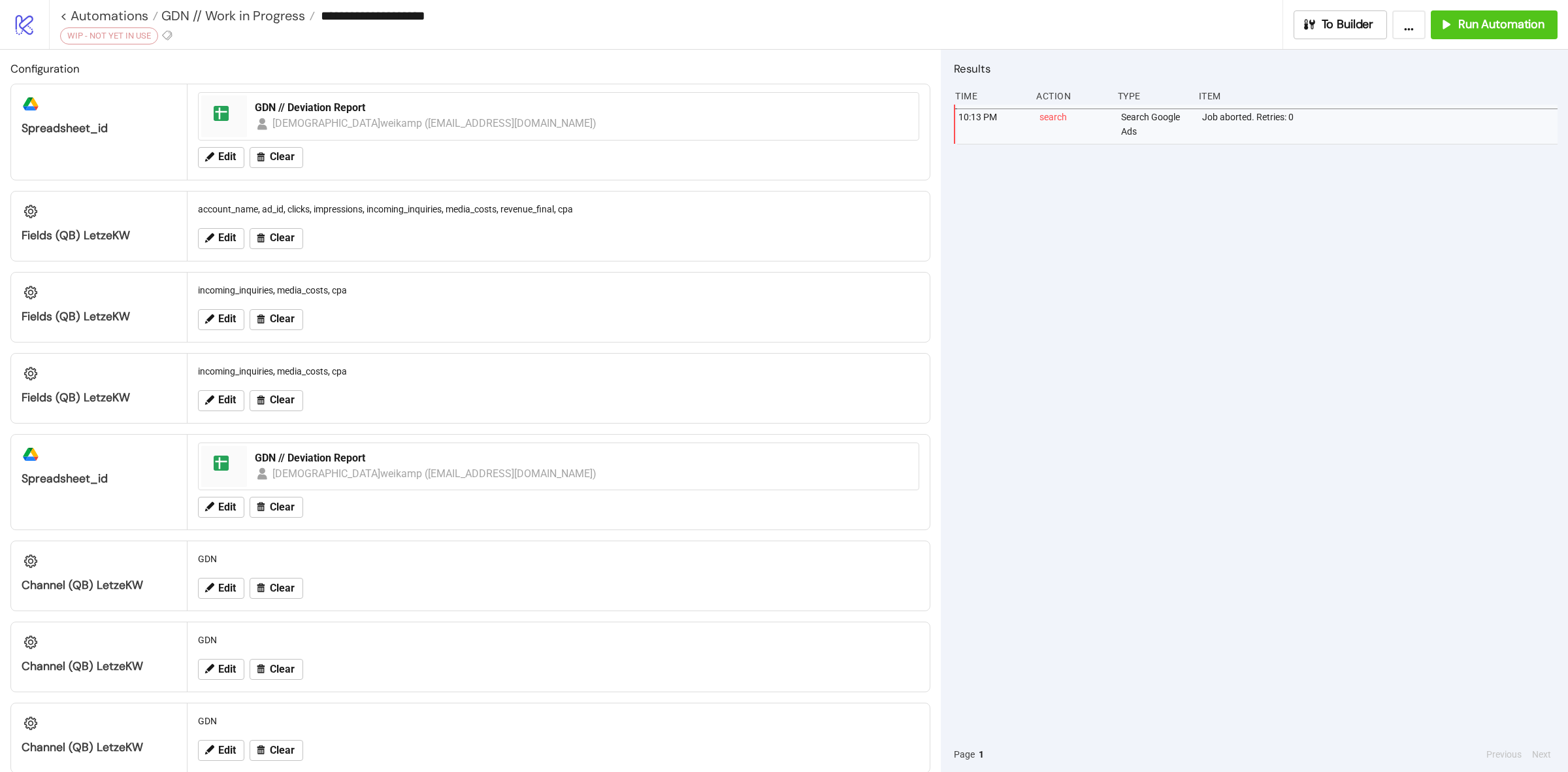
click at [493, 33] on div "**********" at bounding box center [666, 24] width 1234 height 49
click at [219, 12] on span "GDN // Work in Progress" at bounding box center [231, 15] width 147 height 17
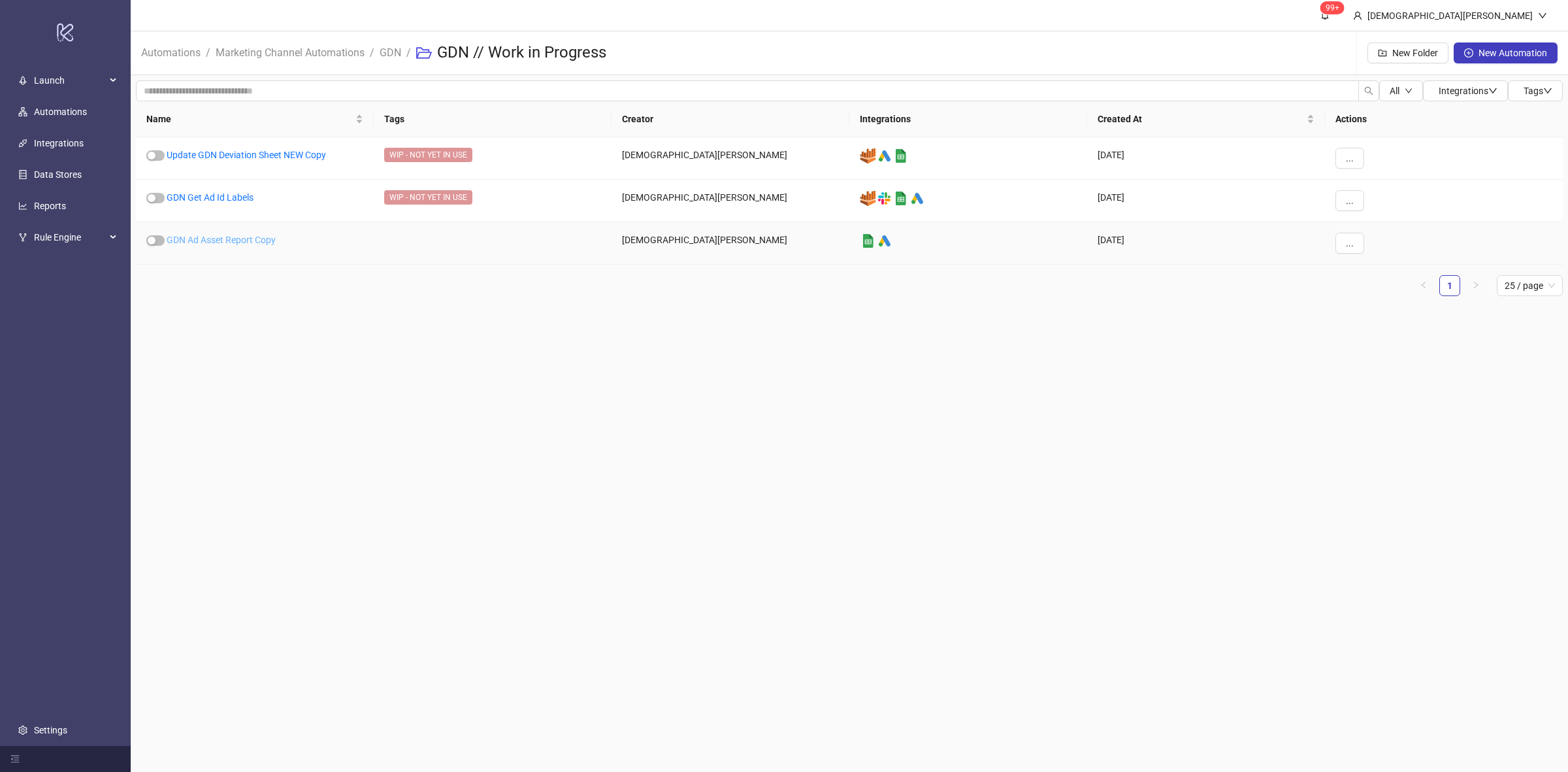
click at [237, 242] on link "GDN Ad Asset Report Copy" at bounding box center [221, 240] width 109 height 10
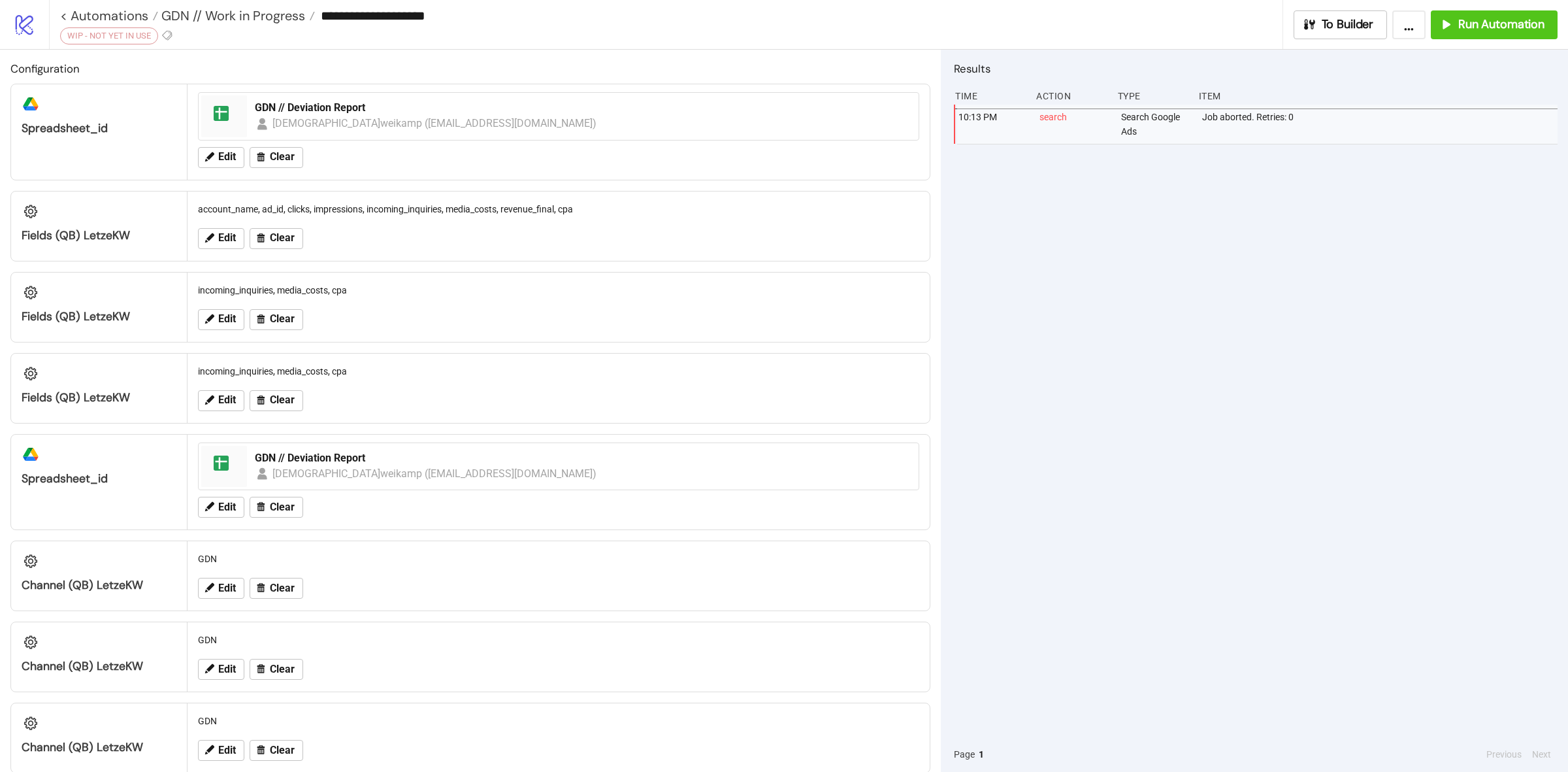
type input "**********"
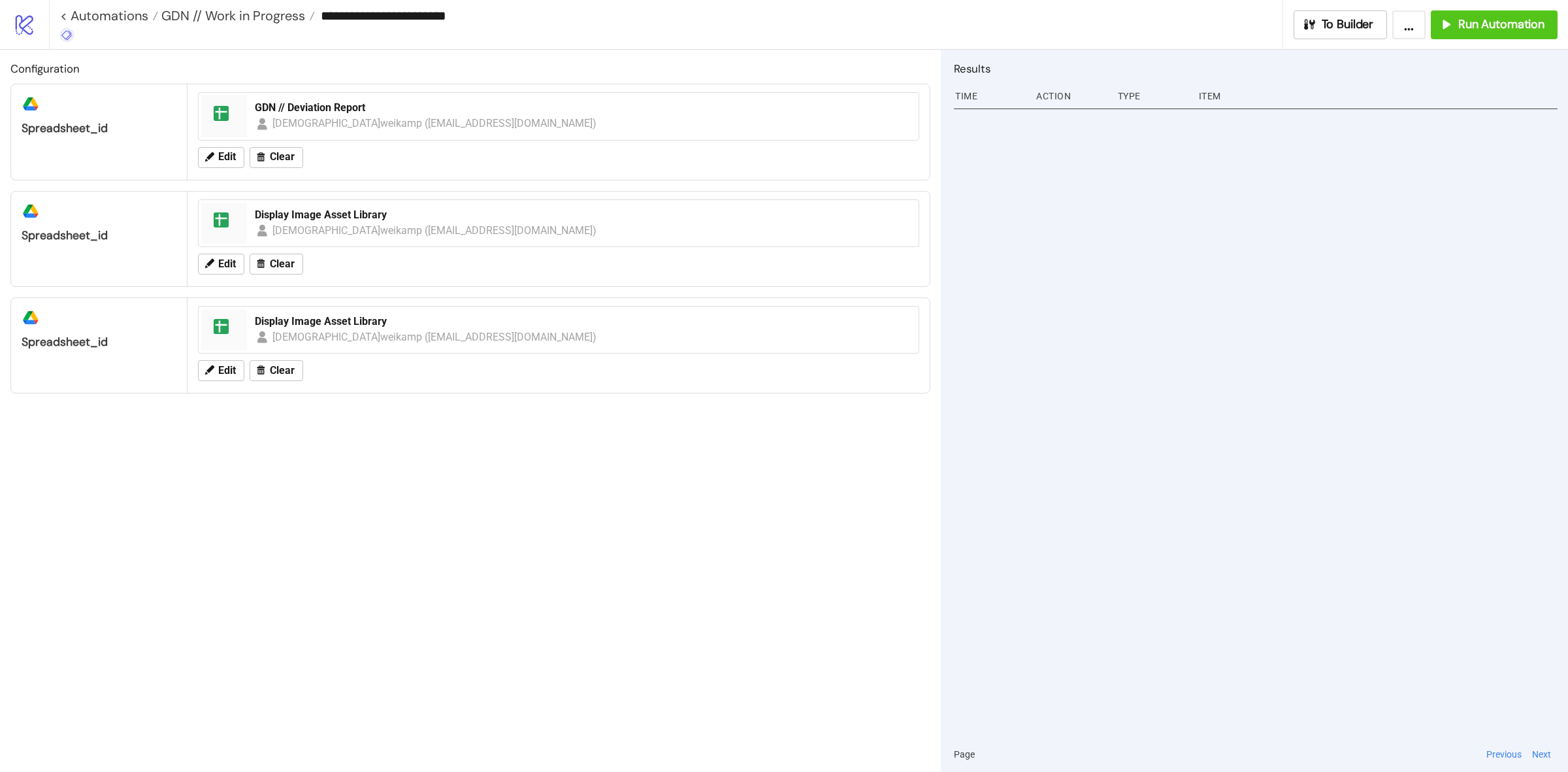
click at [63, 34] on icon at bounding box center [67, 35] width 12 height 12
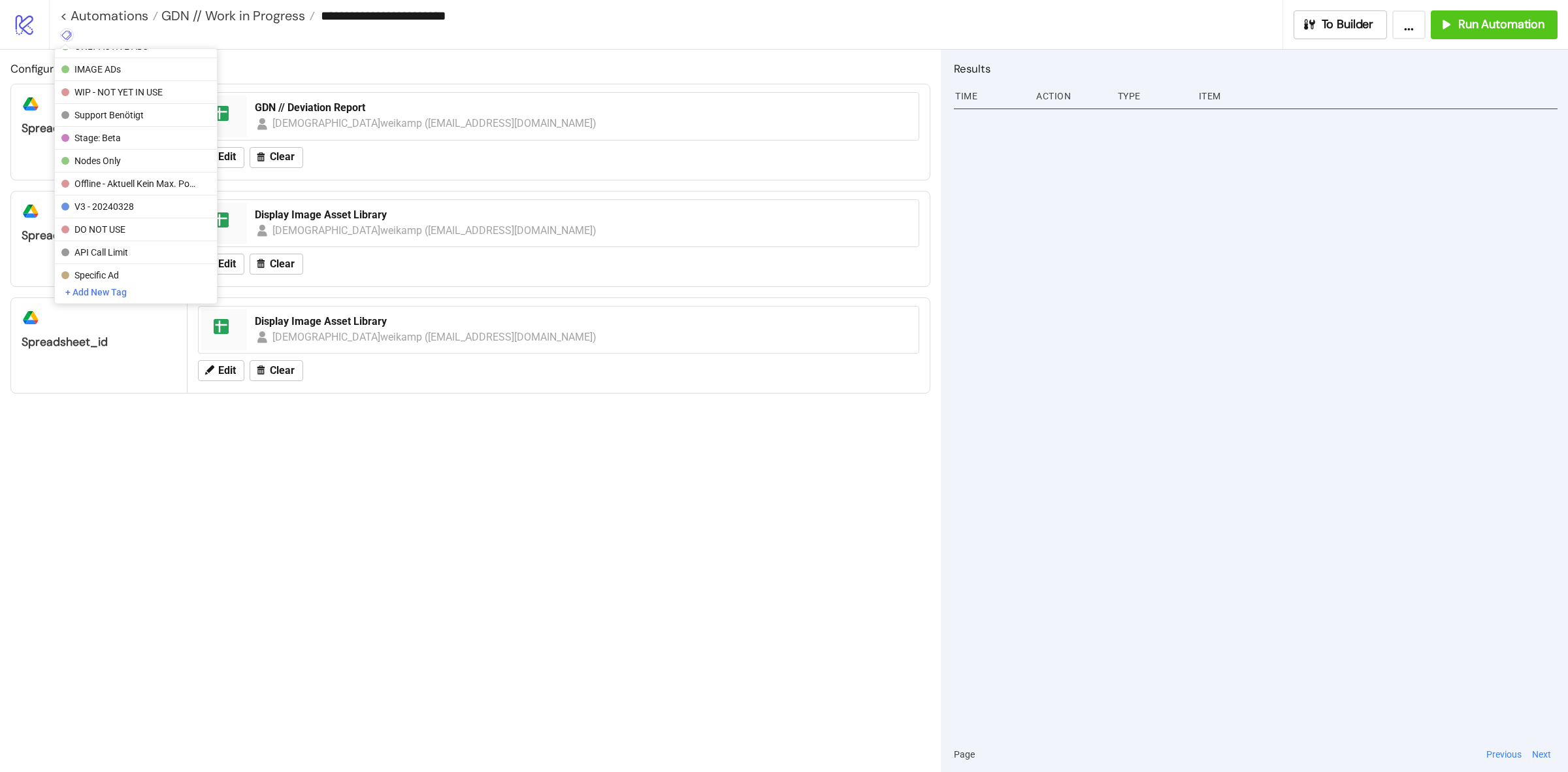
scroll to position [180, 0]
click at [176, 121] on button "Support benötigt" at bounding box center [136, 132] width 162 height 23
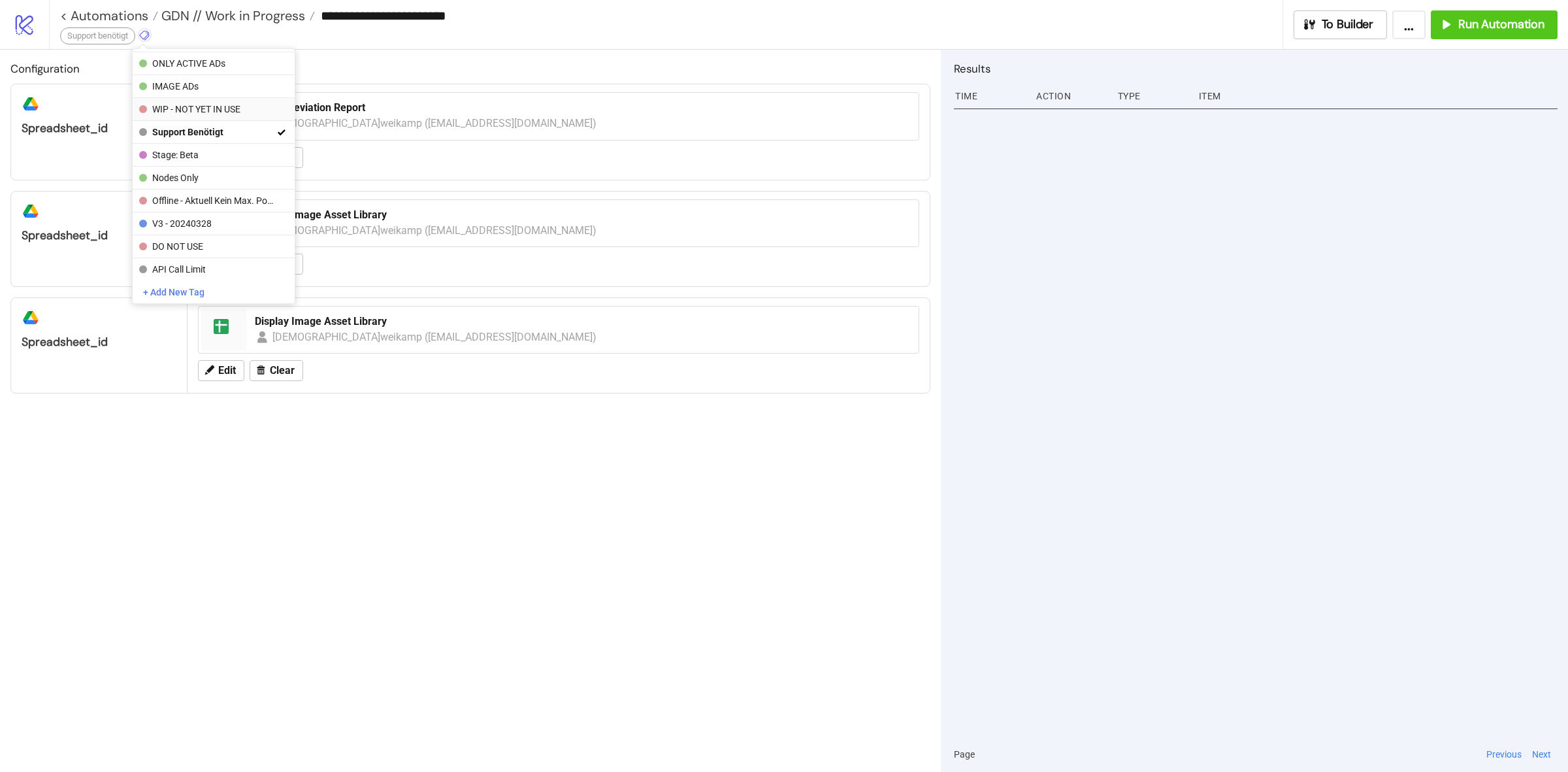
click at [244, 107] on span "WIP - NOT YET IN USE" at bounding box center [213, 109] width 121 height 10
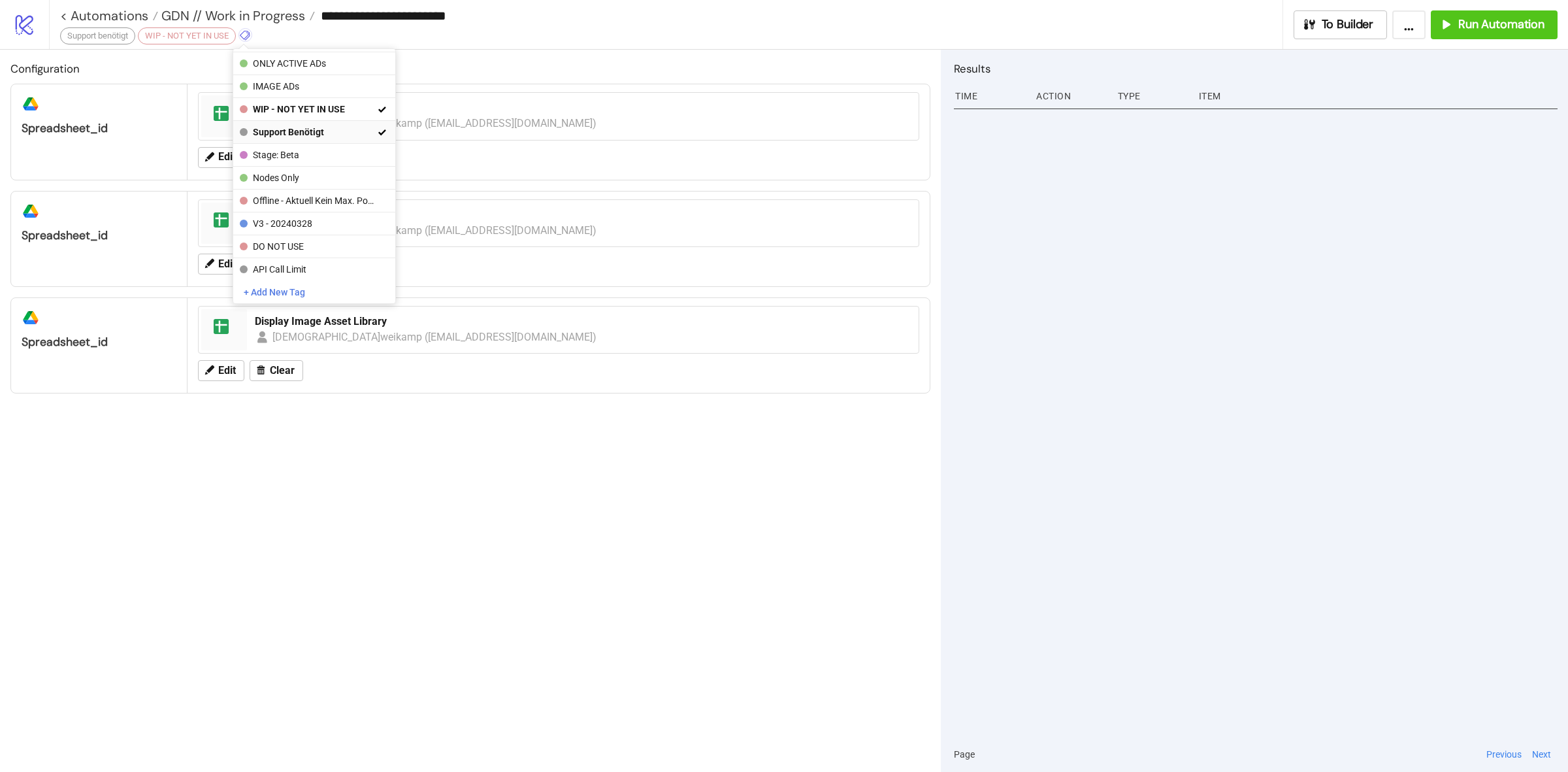
click at [334, 128] on span "Support benötigt" at bounding box center [313, 132] width 121 height 10
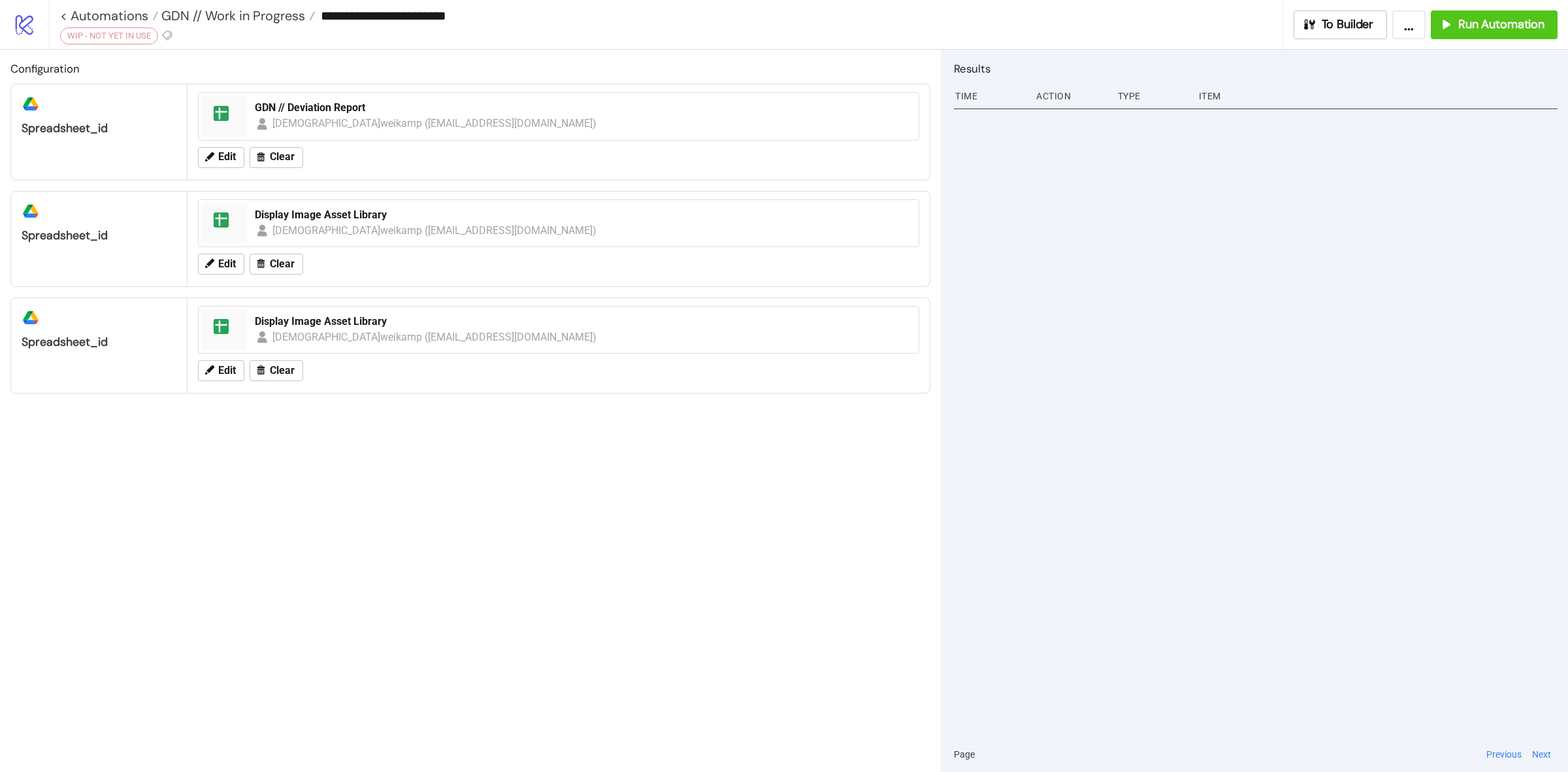
click at [527, 36] on div "**********" at bounding box center [666, 24] width 1234 height 49
click at [278, 18] on span "GDN // Work in Progress" at bounding box center [231, 15] width 147 height 17
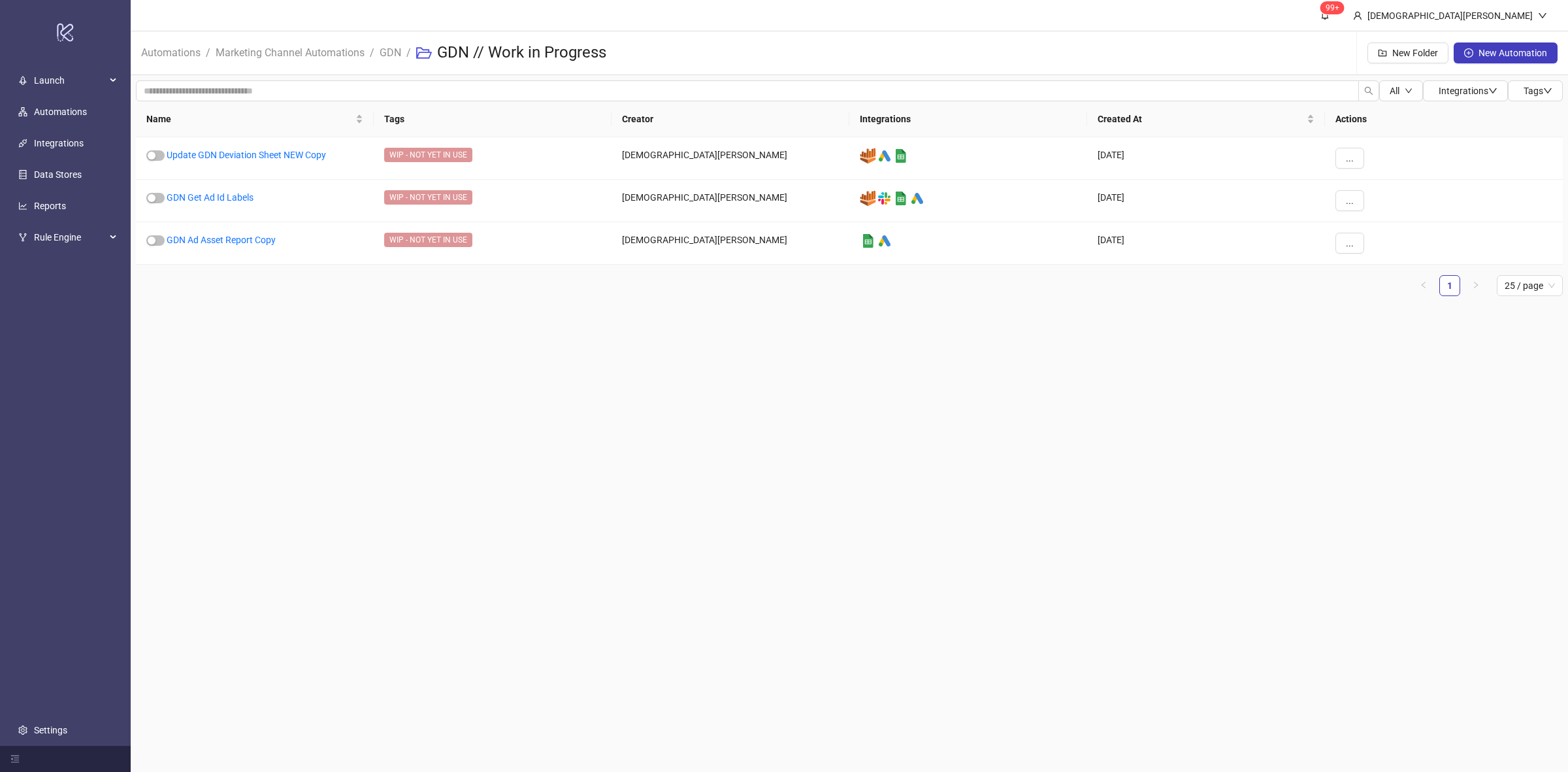
drag, startPoint x: 644, startPoint y: 549, endPoint x: 634, endPoint y: 536, distance: 16.4
click at [640, 546] on main "99+ [PERSON_NAME] Automations / Marketing Channel Automations / GDN / GDN // Wo…" at bounding box center [849, 386] width 1438 height 772
click at [342, 52] on link "Marketing Channel Automations" at bounding box center [290, 52] width 154 height 15
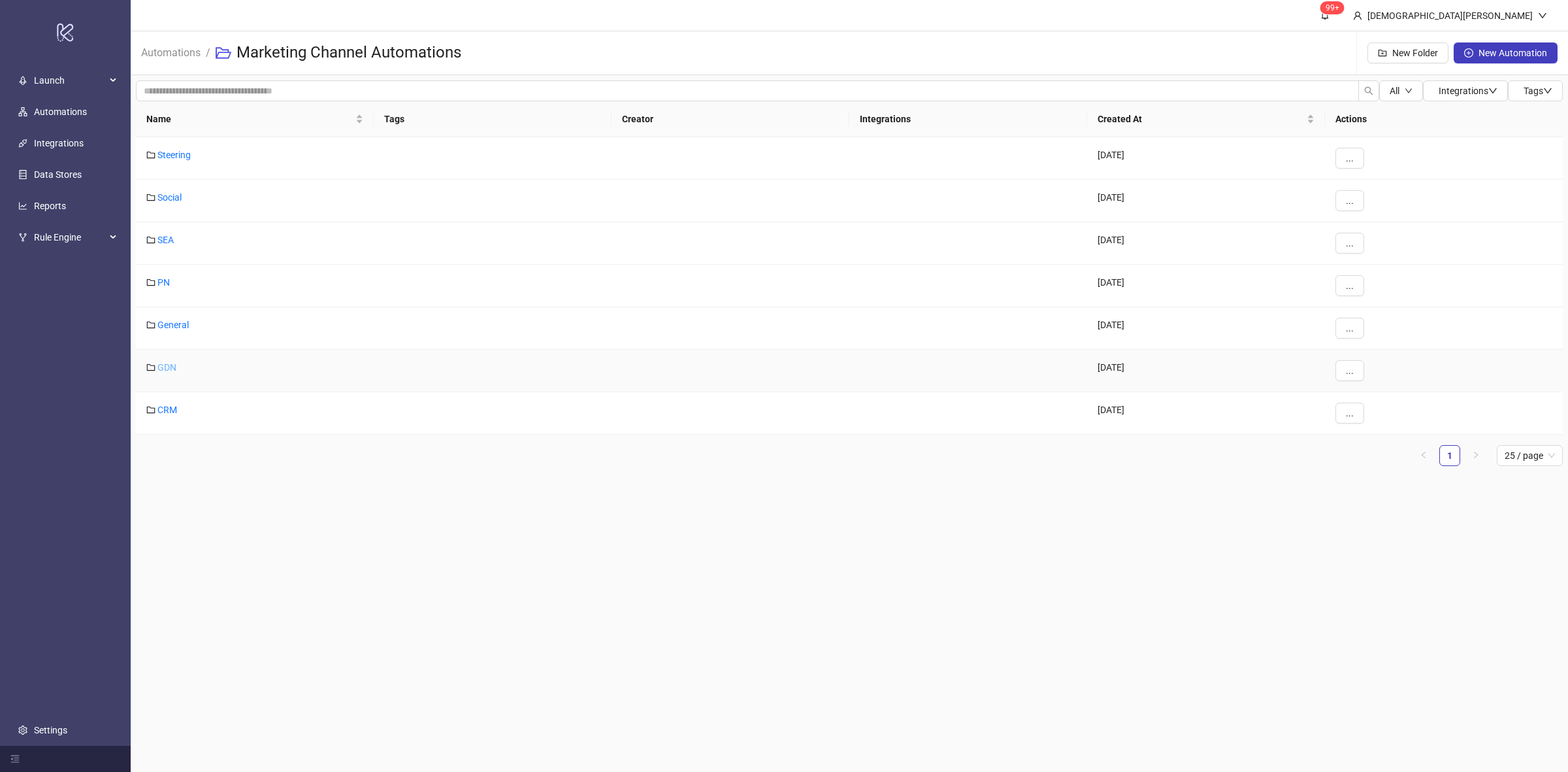
click at [174, 367] on link "GDN" at bounding box center [167, 367] width 19 height 10
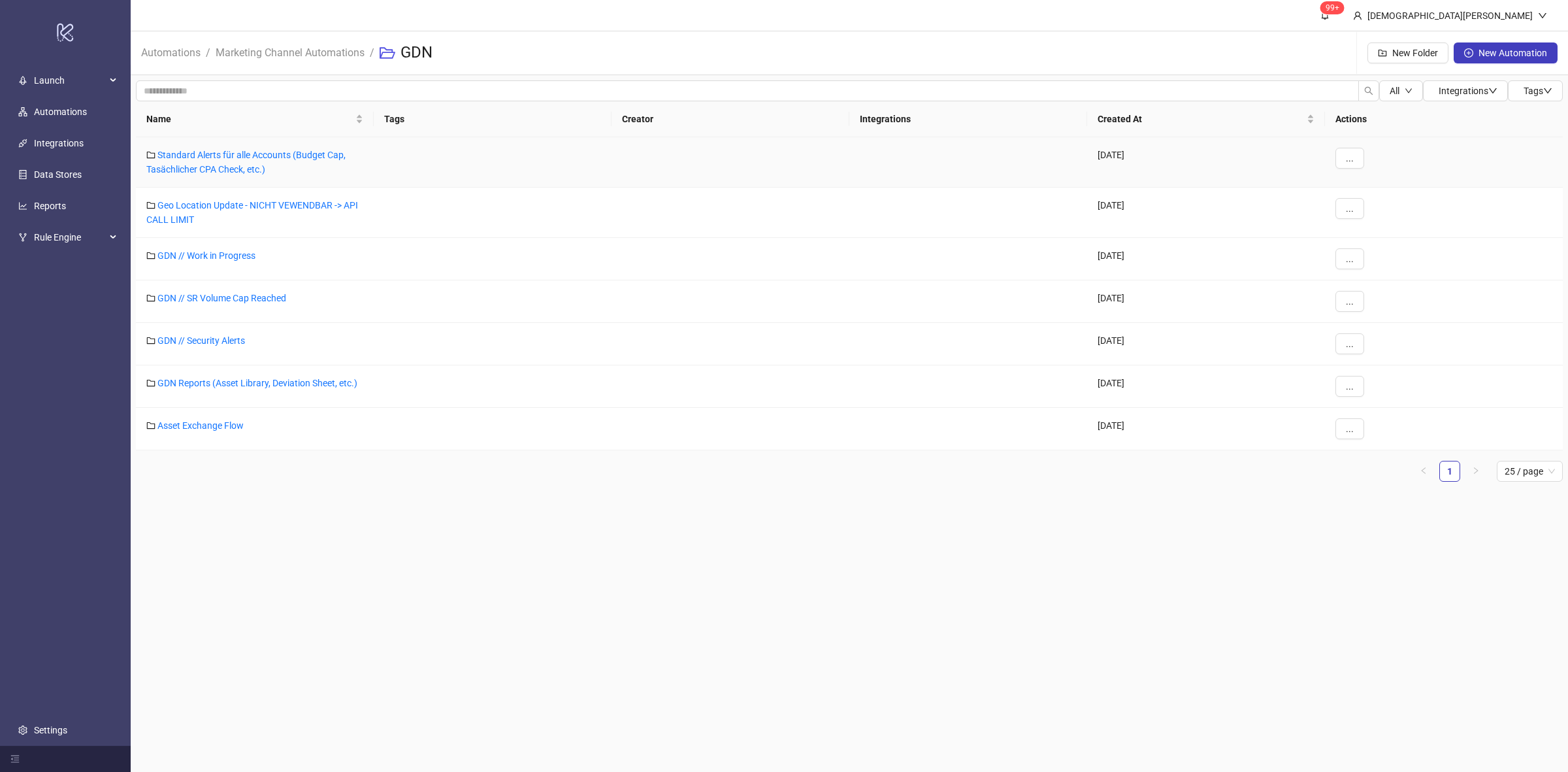
click at [273, 142] on div "Standard Alerts für alle Accounts (Budget Cap, Tasächlicher CPA Check, etc.)" at bounding box center [255, 162] width 238 height 50
click at [275, 162] on div "Standard Alerts für alle Accounts (Budget Cap, Tasächlicher CPA Check, etc.)" at bounding box center [255, 162] width 238 height 50
click at [235, 153] on link "Standard Alerts für alle Accounts (Budget Cap, Tasächlicher CPA Check, etc.)" at bounding box center [246, 162] width 200 height 25
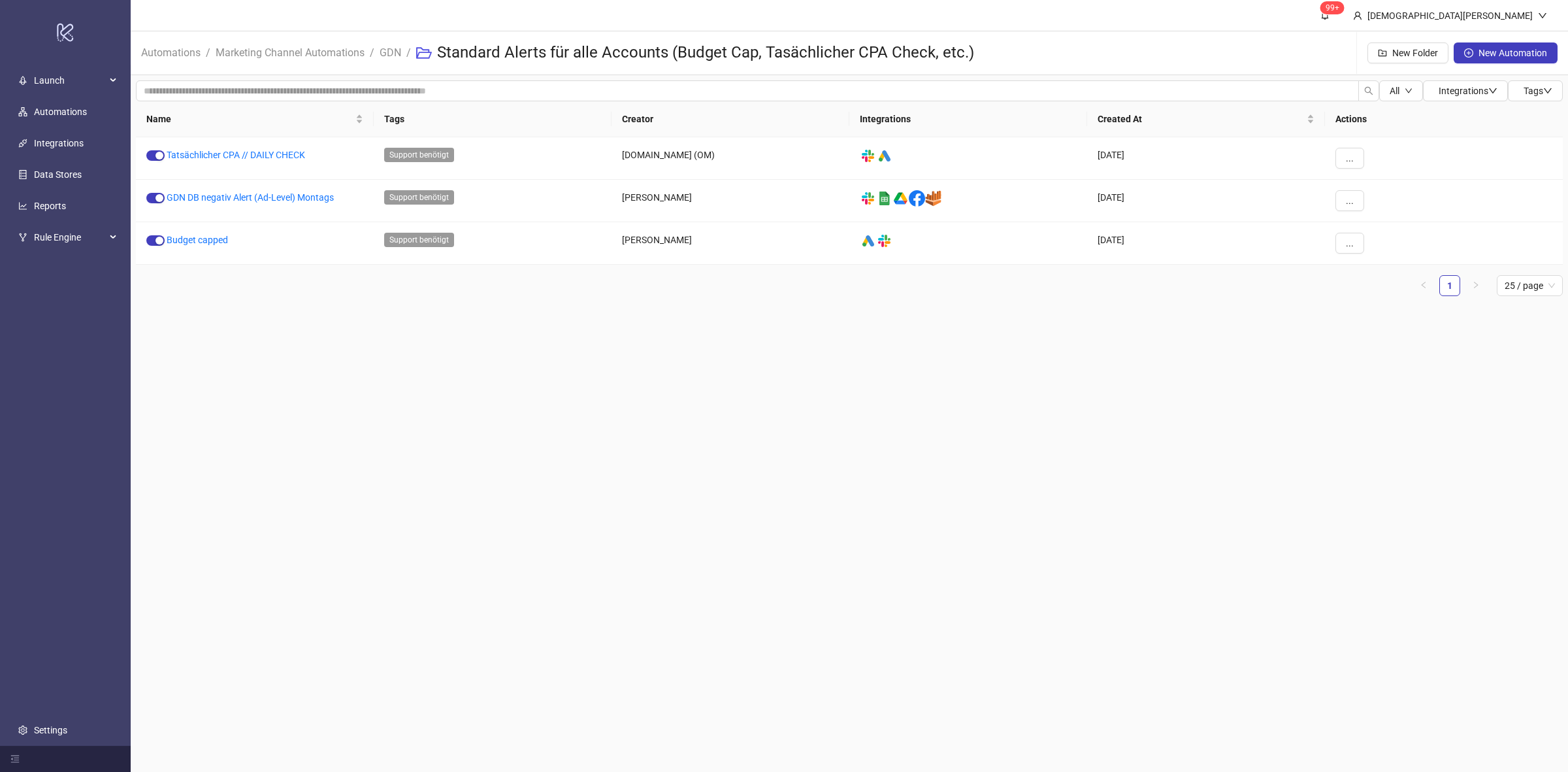
click at [472, 403] on main "99+ [PERSON_NAME] Automations / Marketing Channel Automations / GDN / Standard …" at bounding box center [849, 386] width 1438 height 772
click at [394, 53] on link "GDN" at bounding box center [390, 52] width 27 height 15
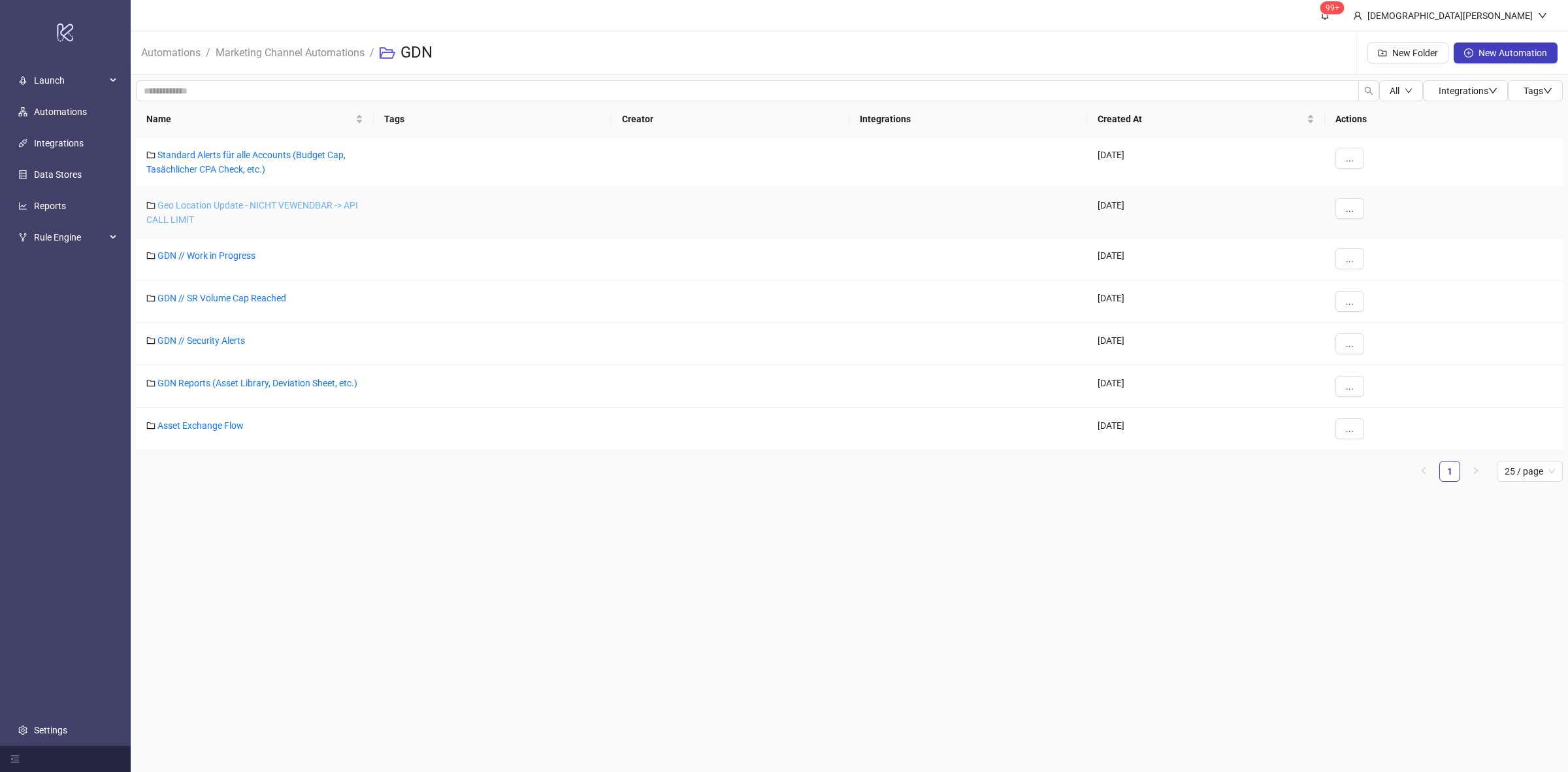
click at [239, 207] on link "Geo Location Update - NICHT VEWENDBAR -> API CALL LIMIT" at bounding box center [252, 212] width 212 height 25
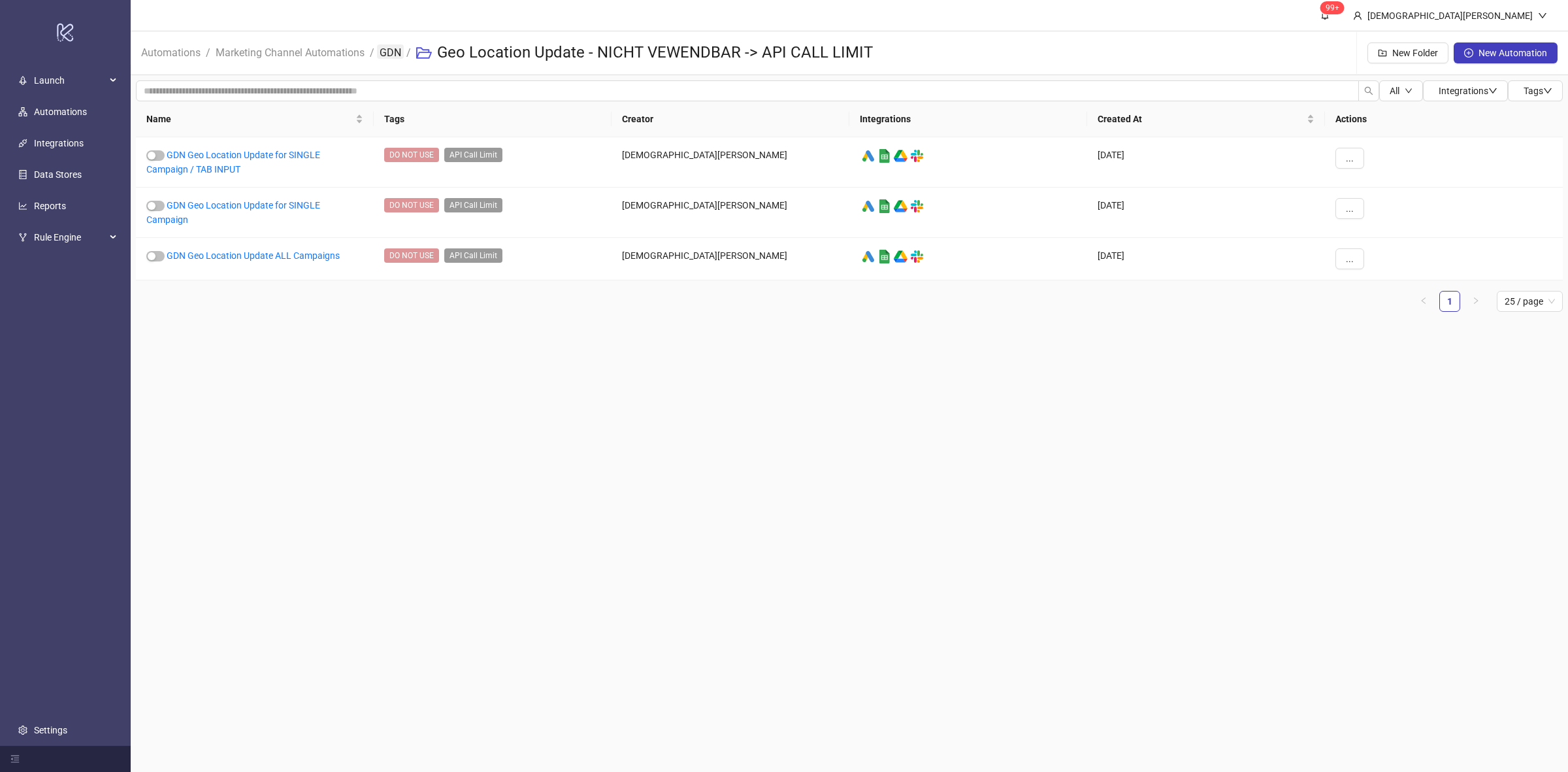
click at [391, 51] on link "GDN" at bounding box center [390, 52] width 27 height 15
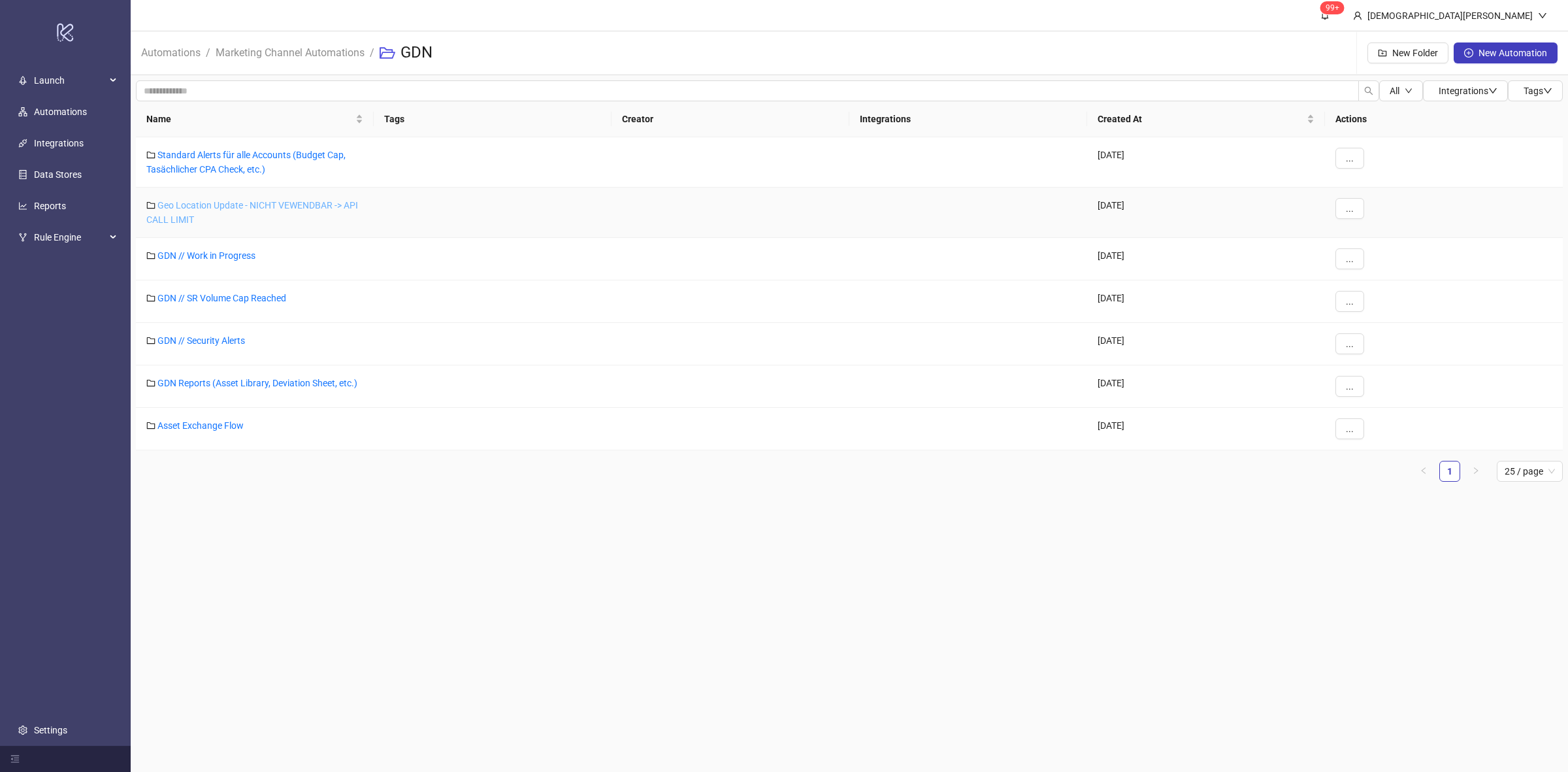
click at [237, 205] on link "Geo Location Update - NICHT VEWENDBAR -> API CALL LIMIT" at bounding box center [252, 212] width 212 height 25
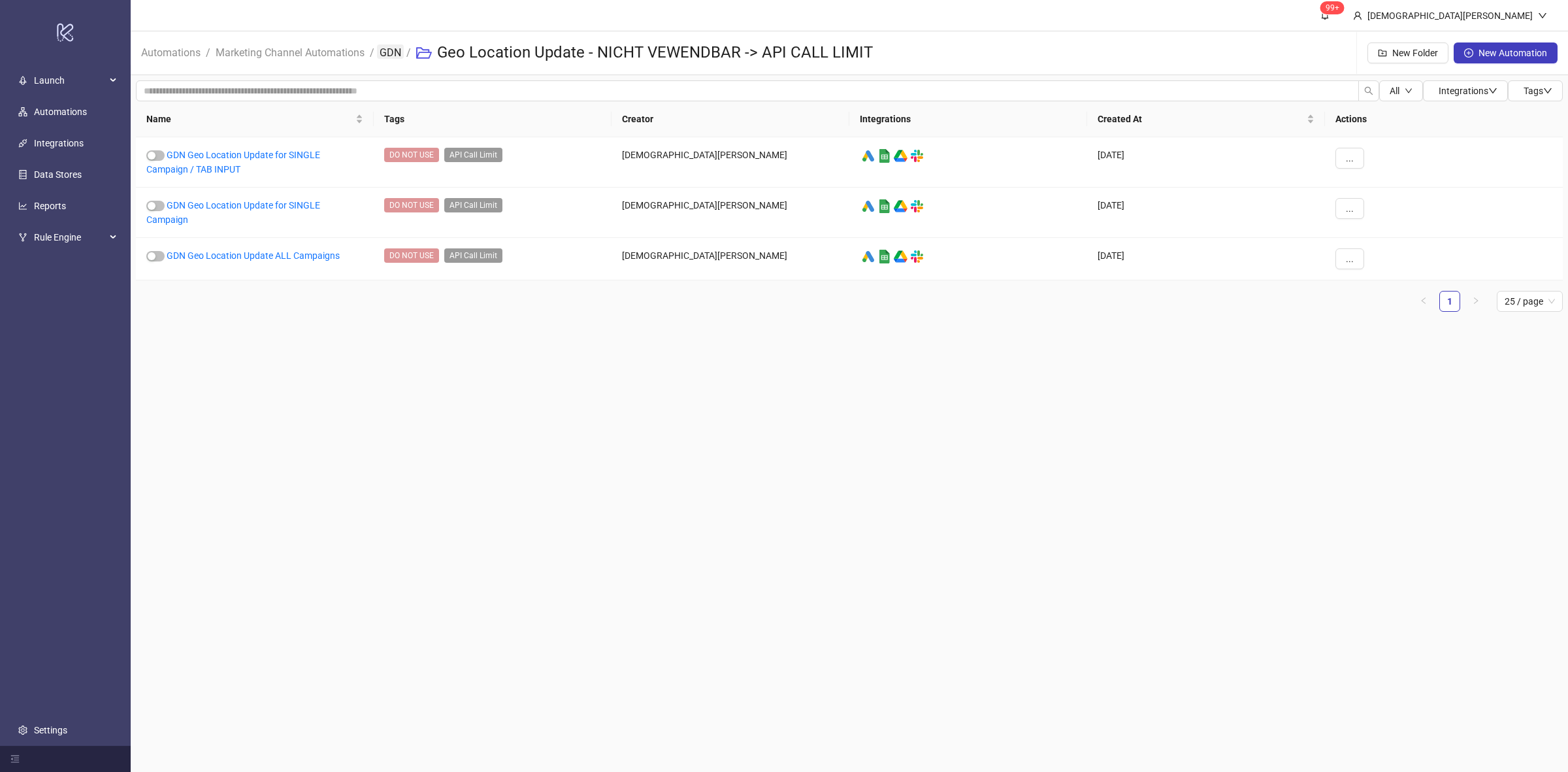
click at [391, 46] on link "GDN" at bounding box center [390, 52] width 27 height 15
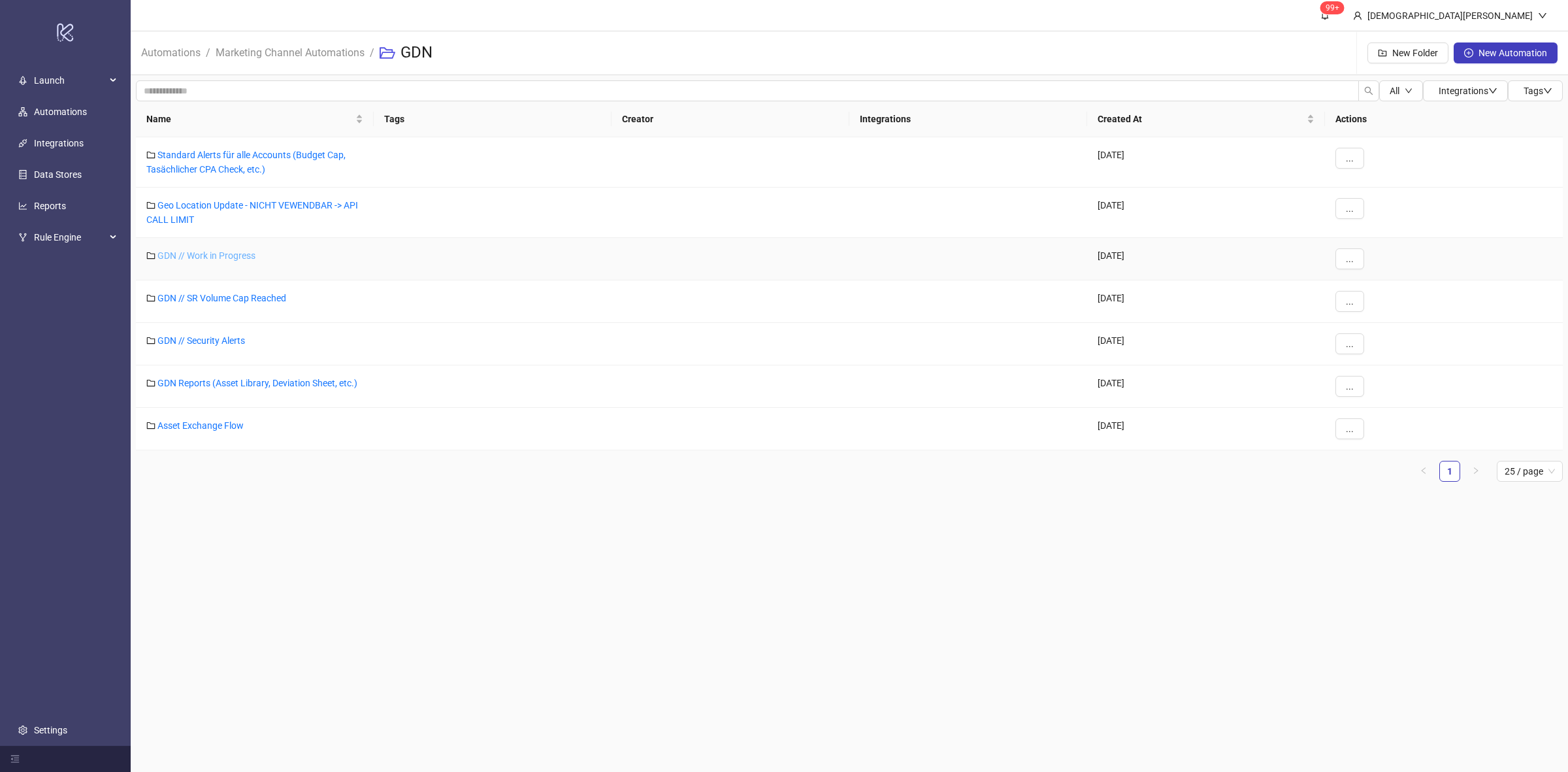
click at [251, 259] on link "GDN // Work in Progress" at bounding box center [207, 256] width 98 height 10
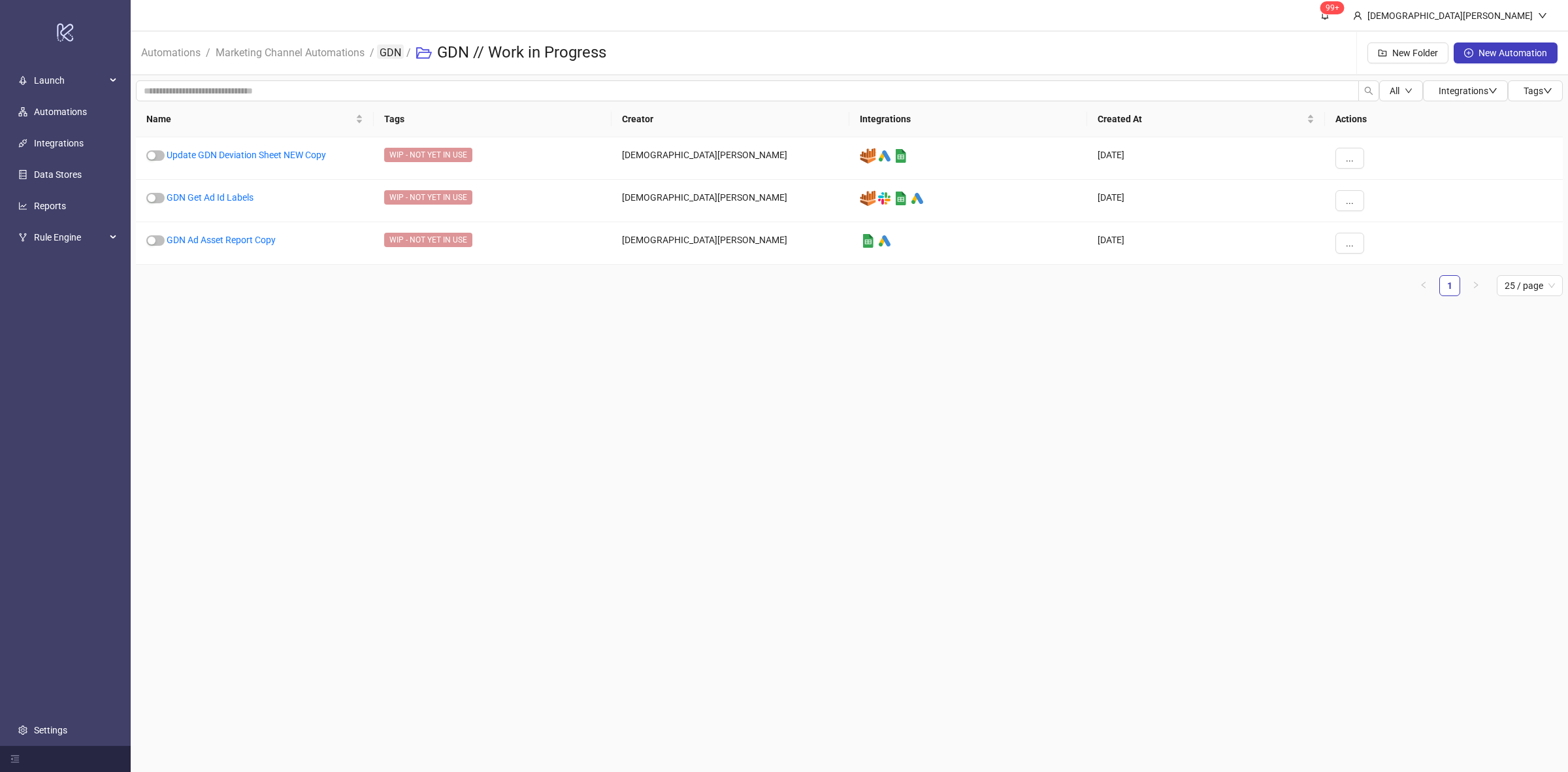
click at [390, 57] on link "GDN" at bounding box center [390, 52] width 27 height 15
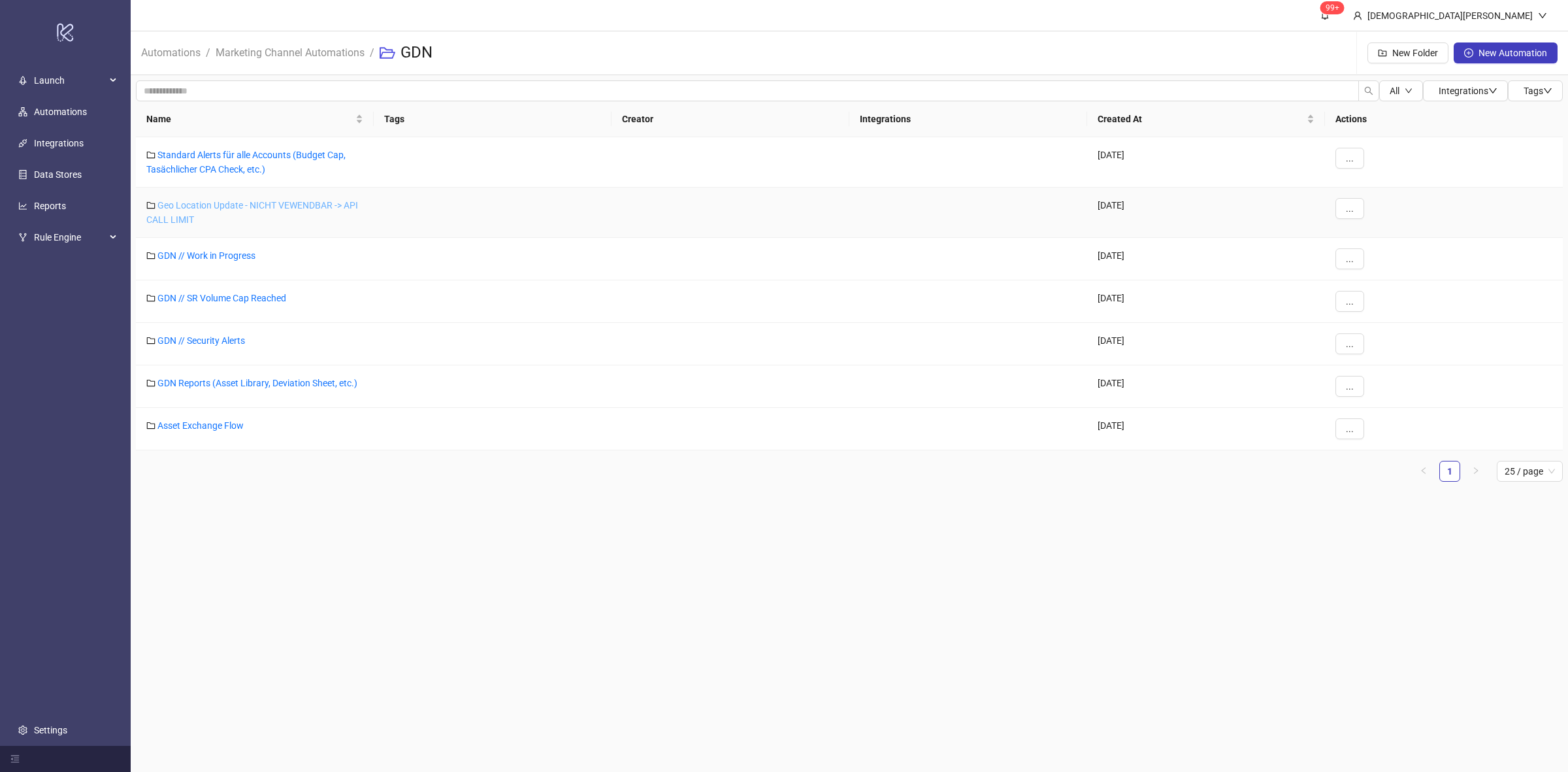
click at [301, 206] on link "Geo Location Update - NICHT VEWENDBAR -> API CALL LIMIT" at bounding box center [252, 212] width 212 height 25
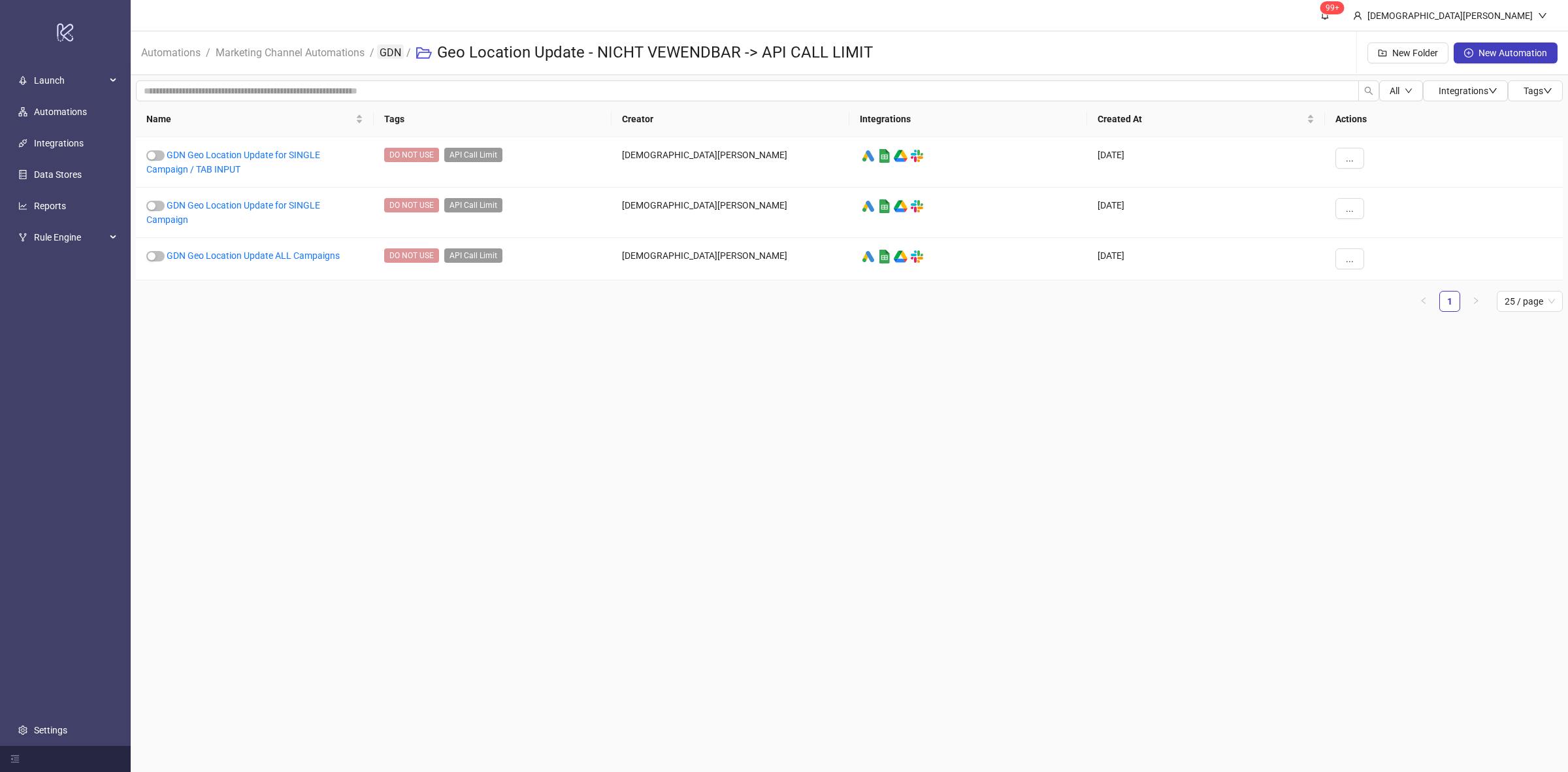
click at [387, 51] on link "GDN" at bounding box center [390, 52] width 27 height 15
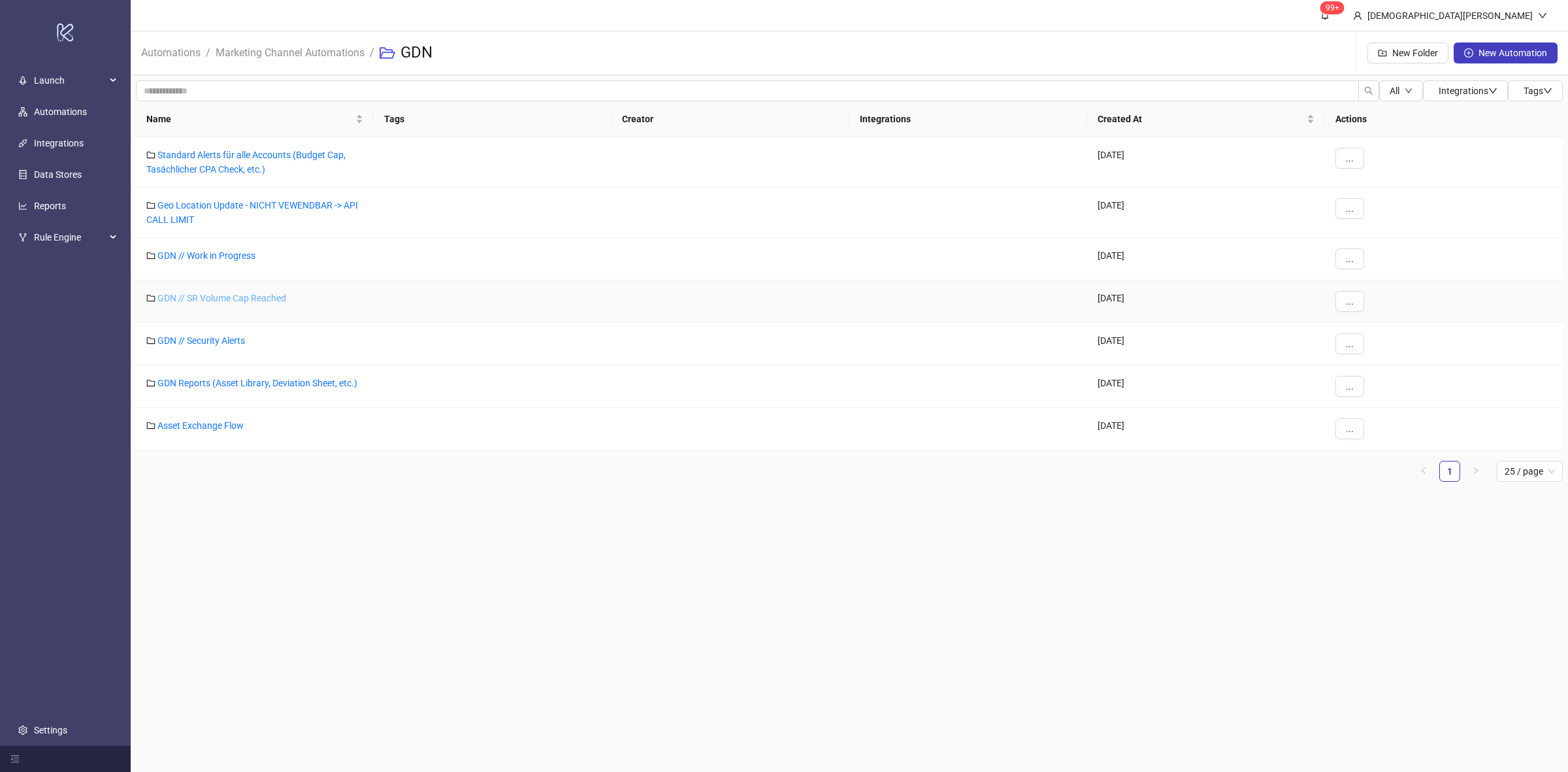
click at [243, 298] on link "GDN // SR Volume Cap Reached" at bounding box center [222, 298] width 129 height 10
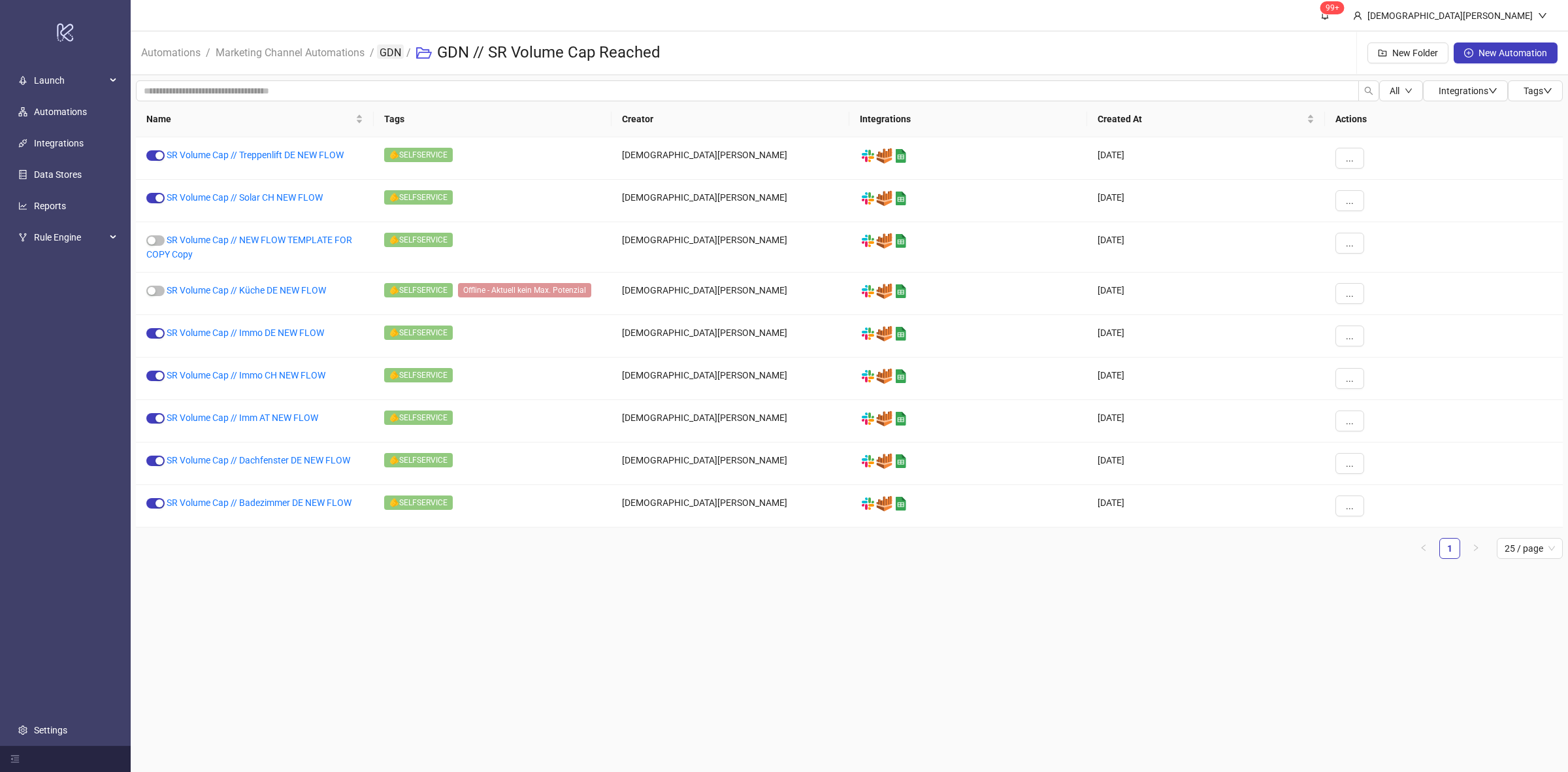
click at [387, 52] on link "GDN" at bounding box center [390, 52] width 27 height 15
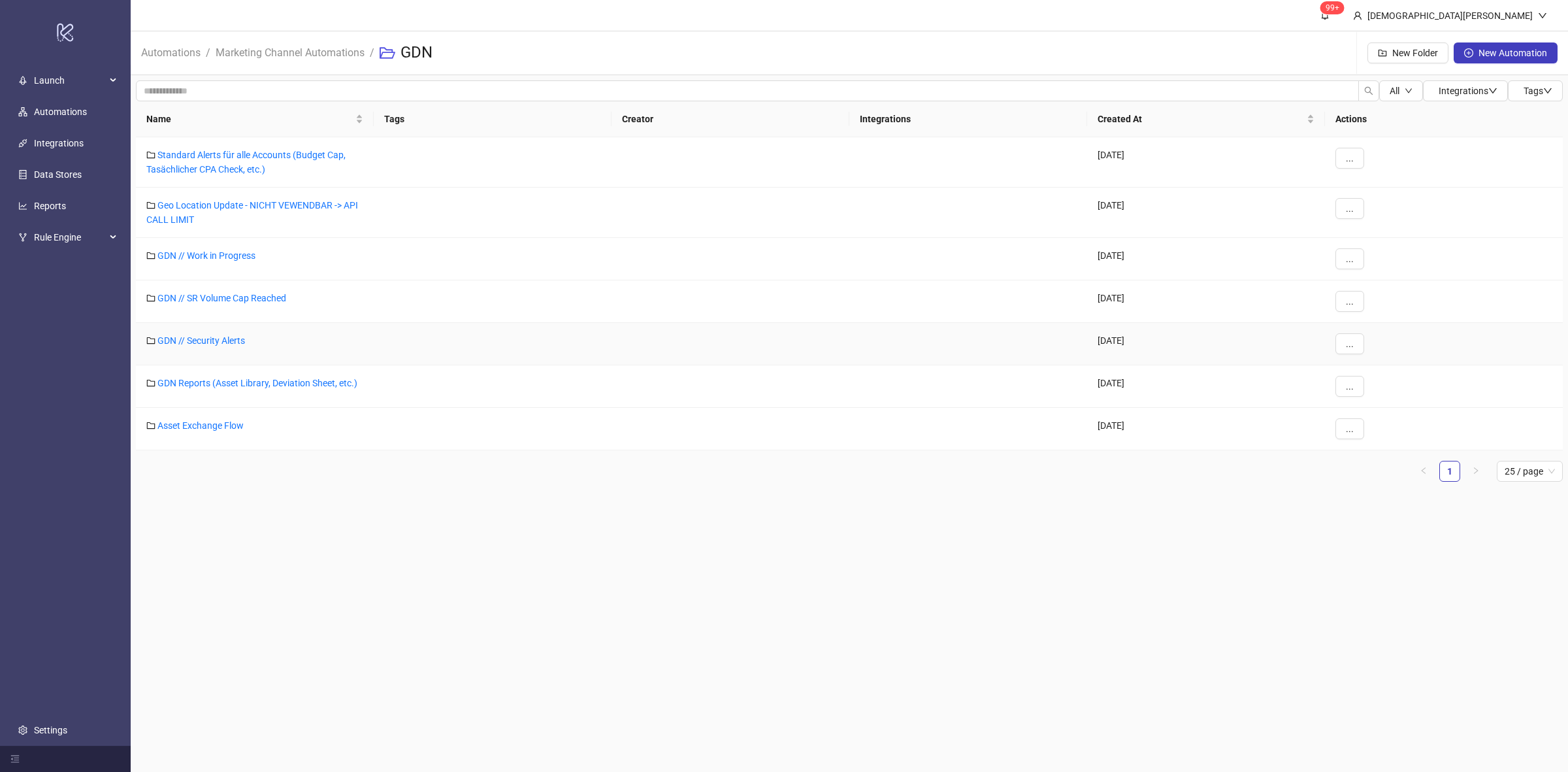
click at [213, 345] on link "GDN // Security Alerts" at bounding box center [201, 341] width 88 height 10
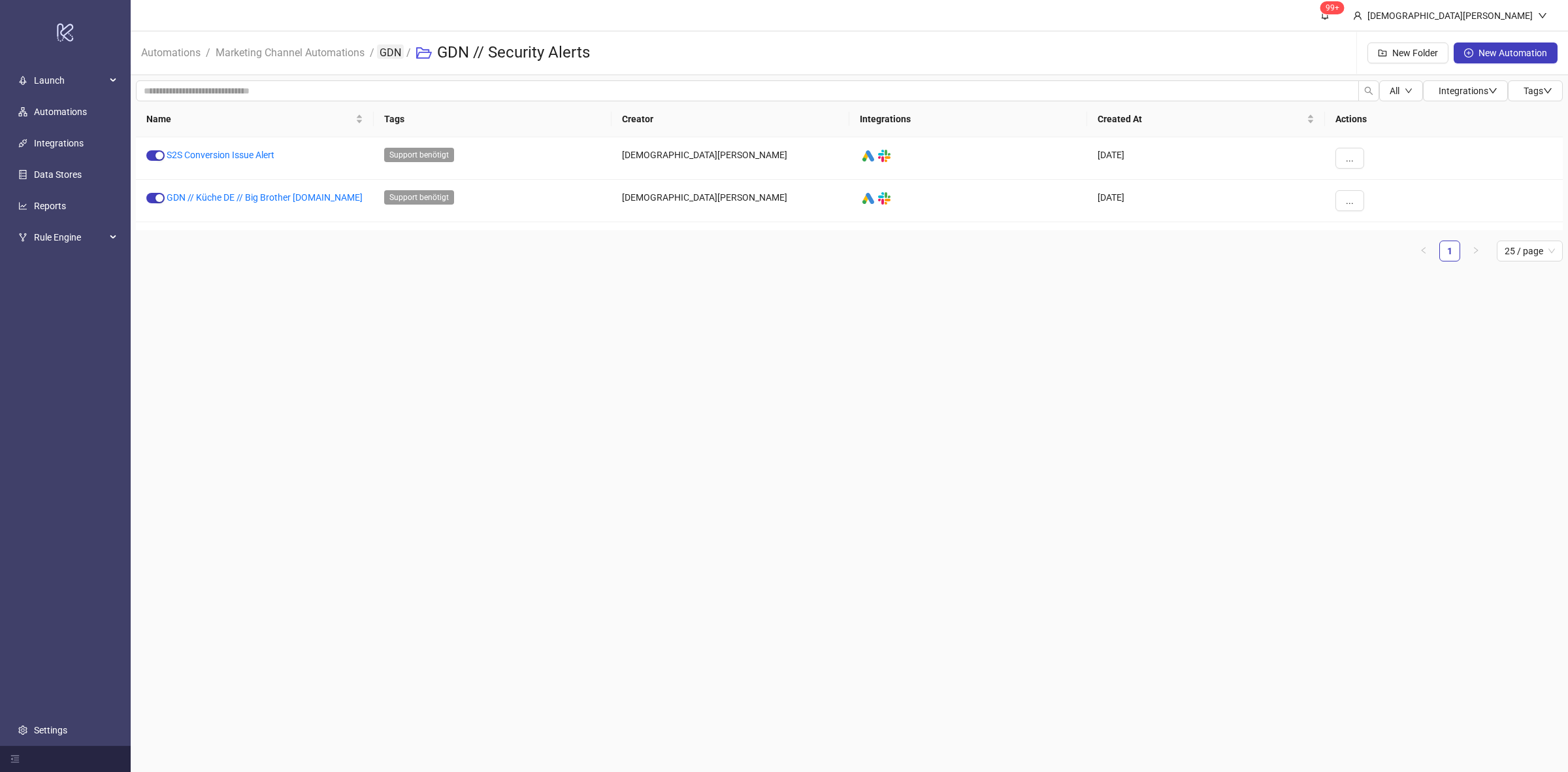
click at [387, 56] on link "GDN" at bounding box center [390, 52] width 27 height 15
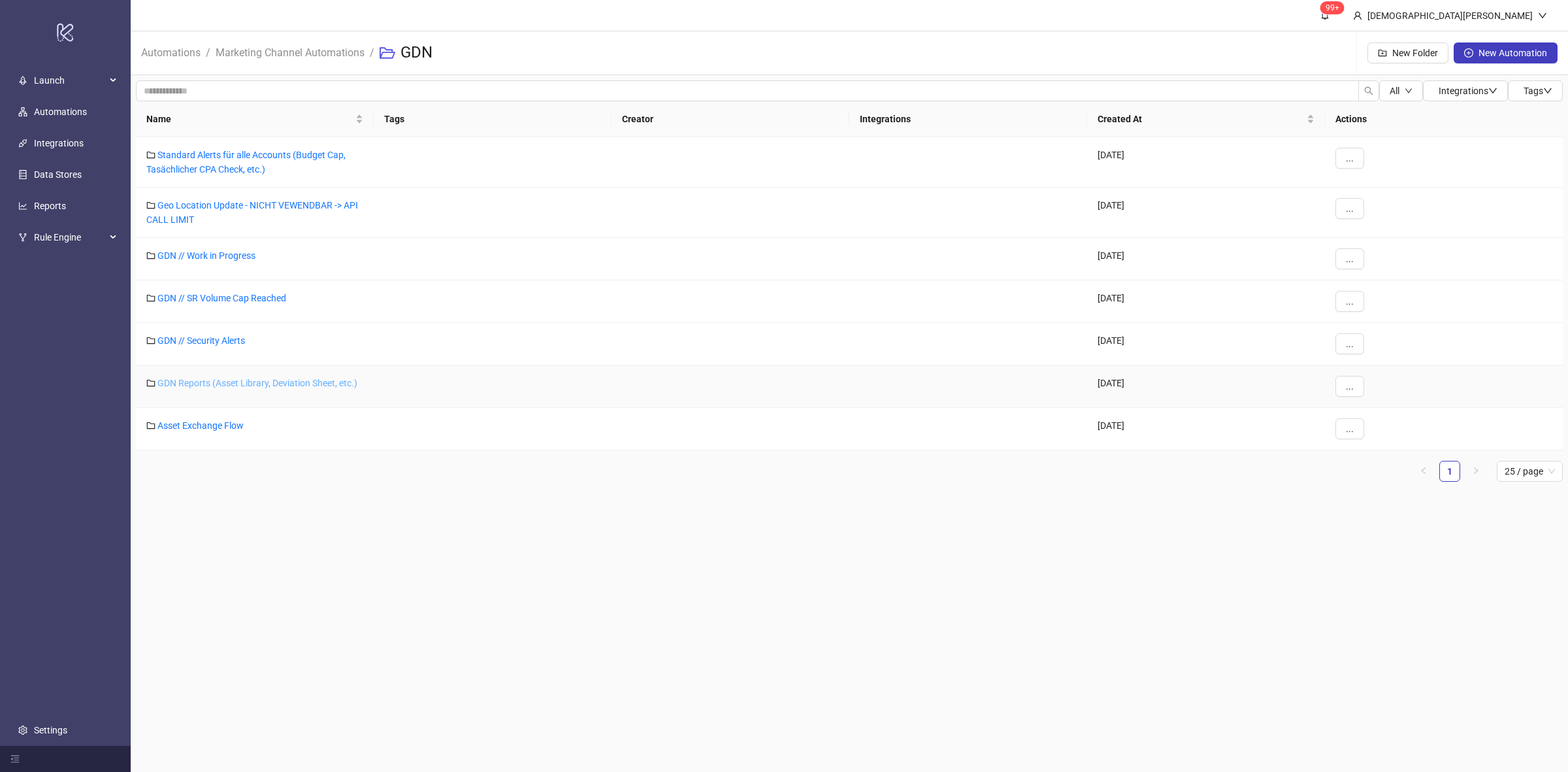
click at [230, 380] on link "GDN Reports (Asset Library, Deviation Sheet, etc.)" at bounding box center [257, 383] width 200 height 10
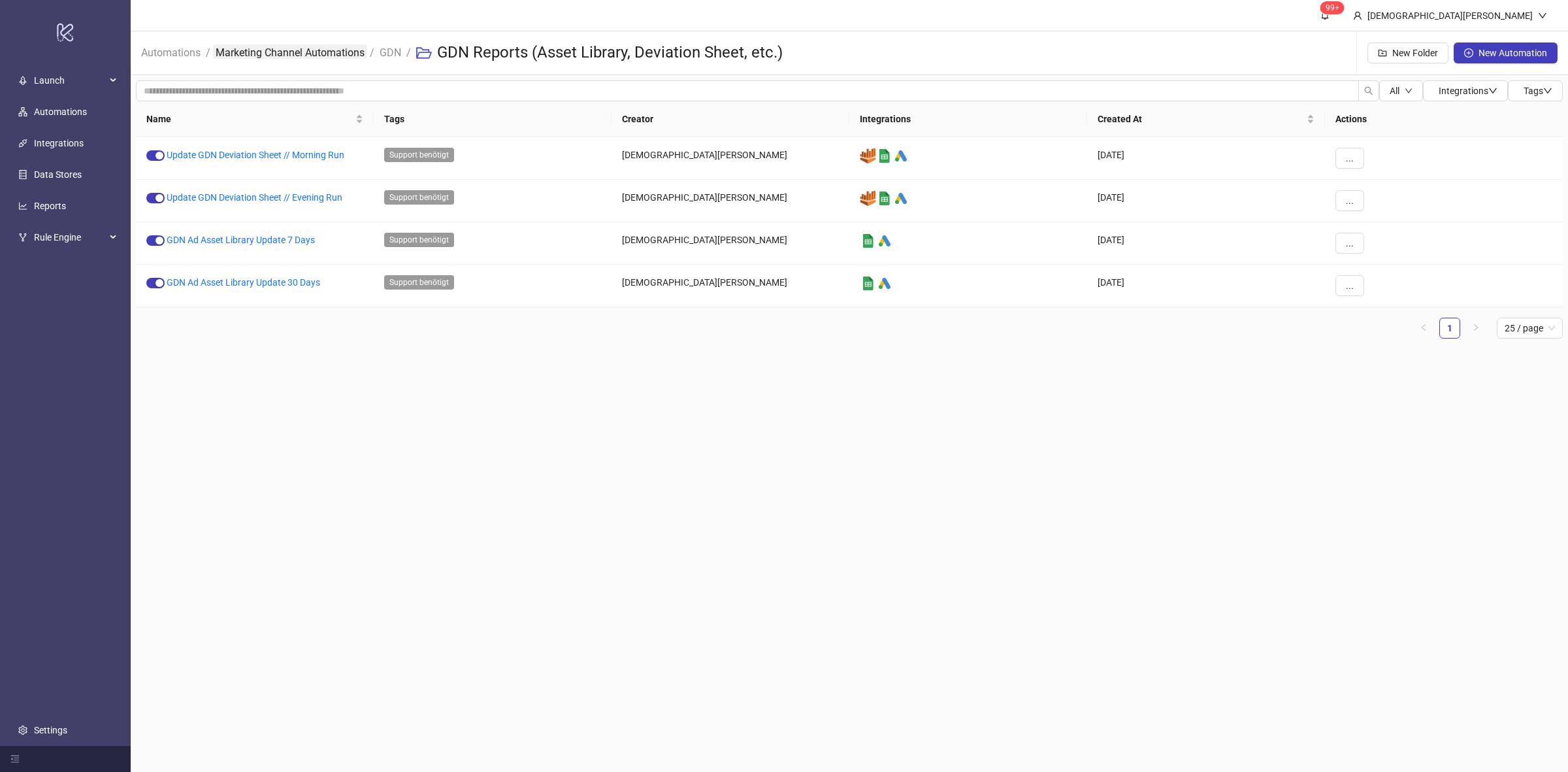
click at [360, 56] on link "Marketing Channel Automations" at bounding box center [290, 52] width 154 height 15
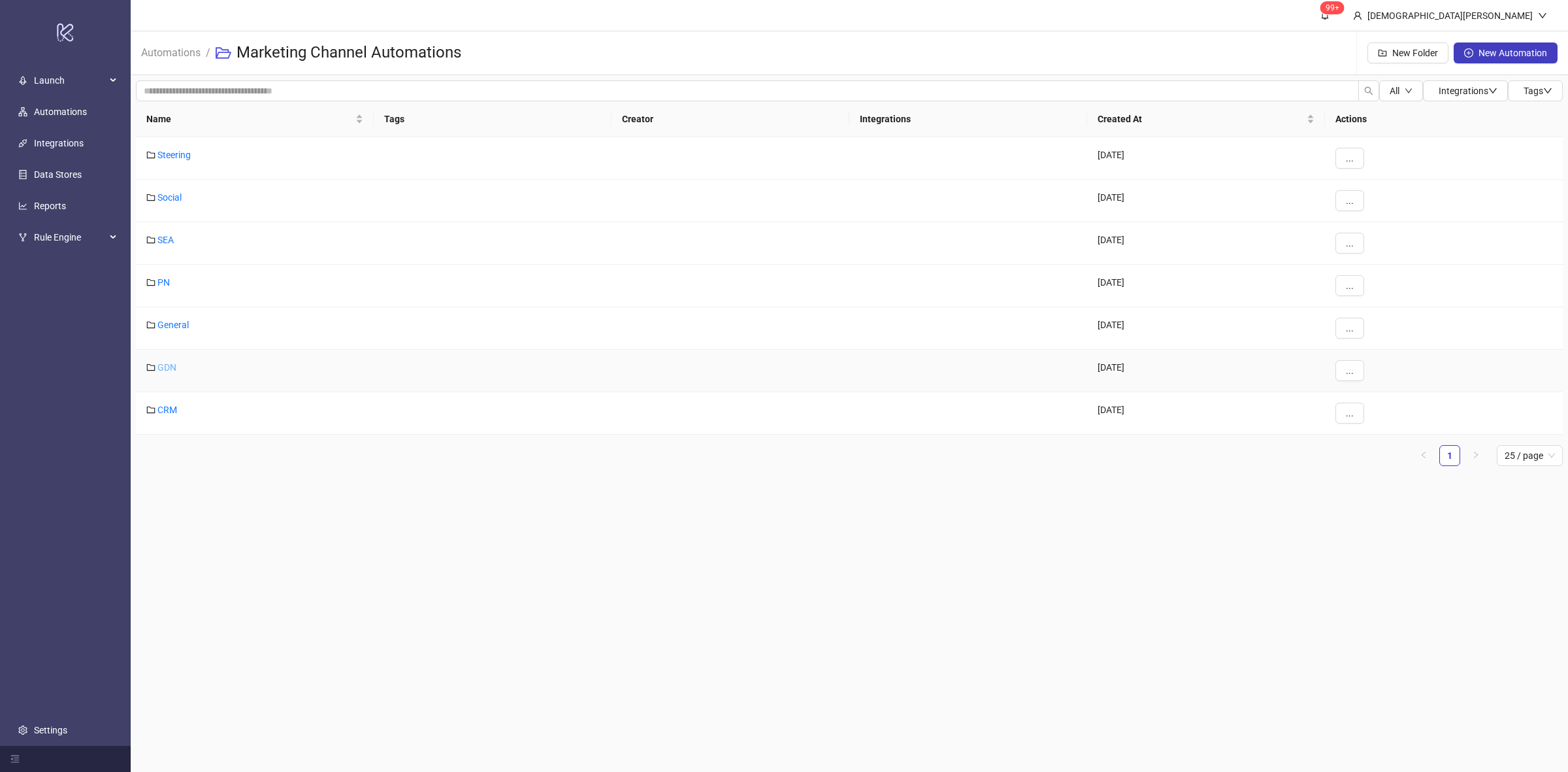
click at [168, 362] on link "GDN" at bounding box center [167, 367] width 19 height 10
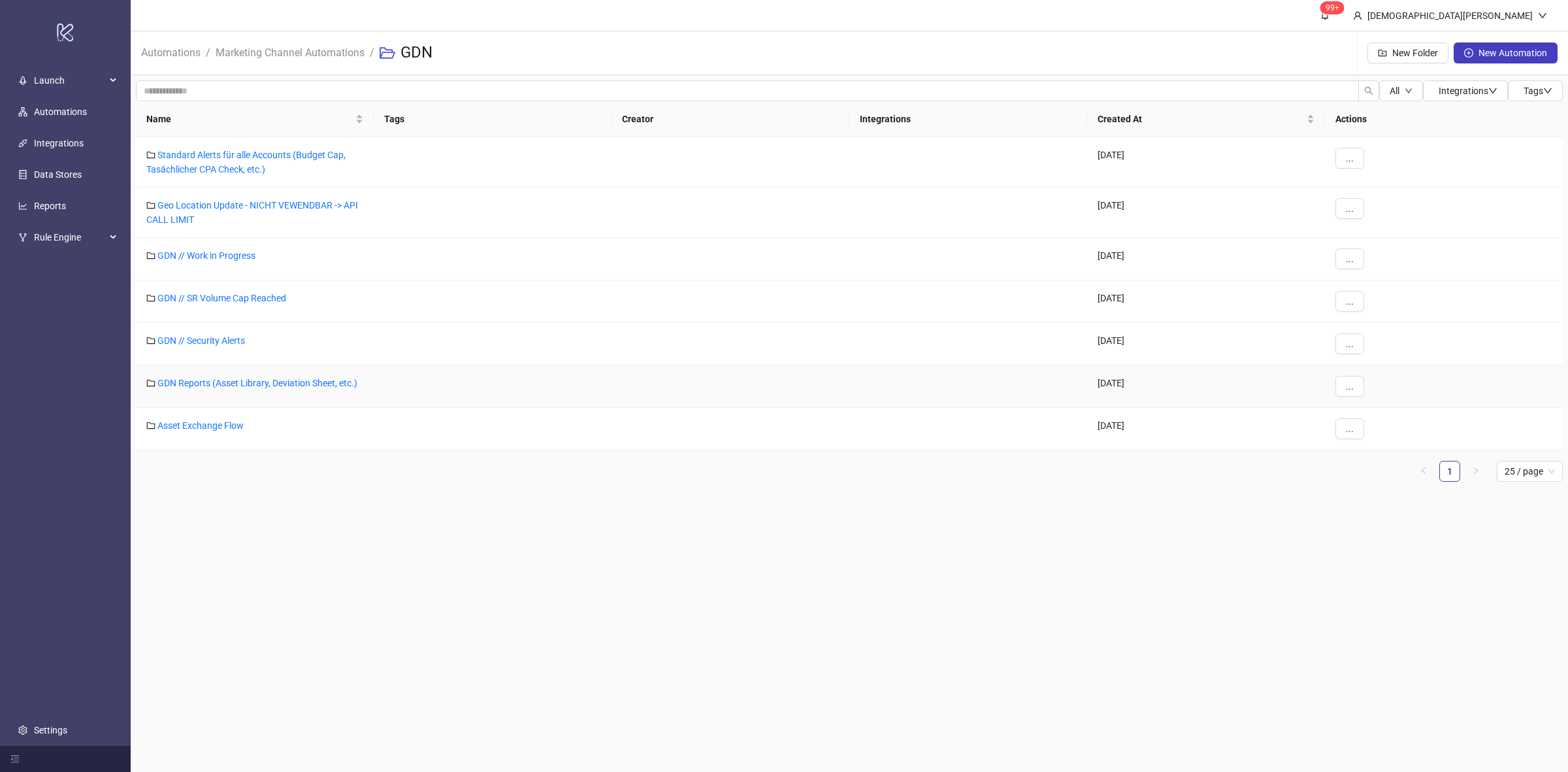
click at [240, 390] on div "GDN Reports (Asset Library, Deviation Sheet, etc.)" at bounding box center [255, 386] width 238 height 42
click at [318, 380] on link "GDN Reports (Asset Library, Deviation Sheet, etc.)" at bounding box center [257, 383] width 200 height 10
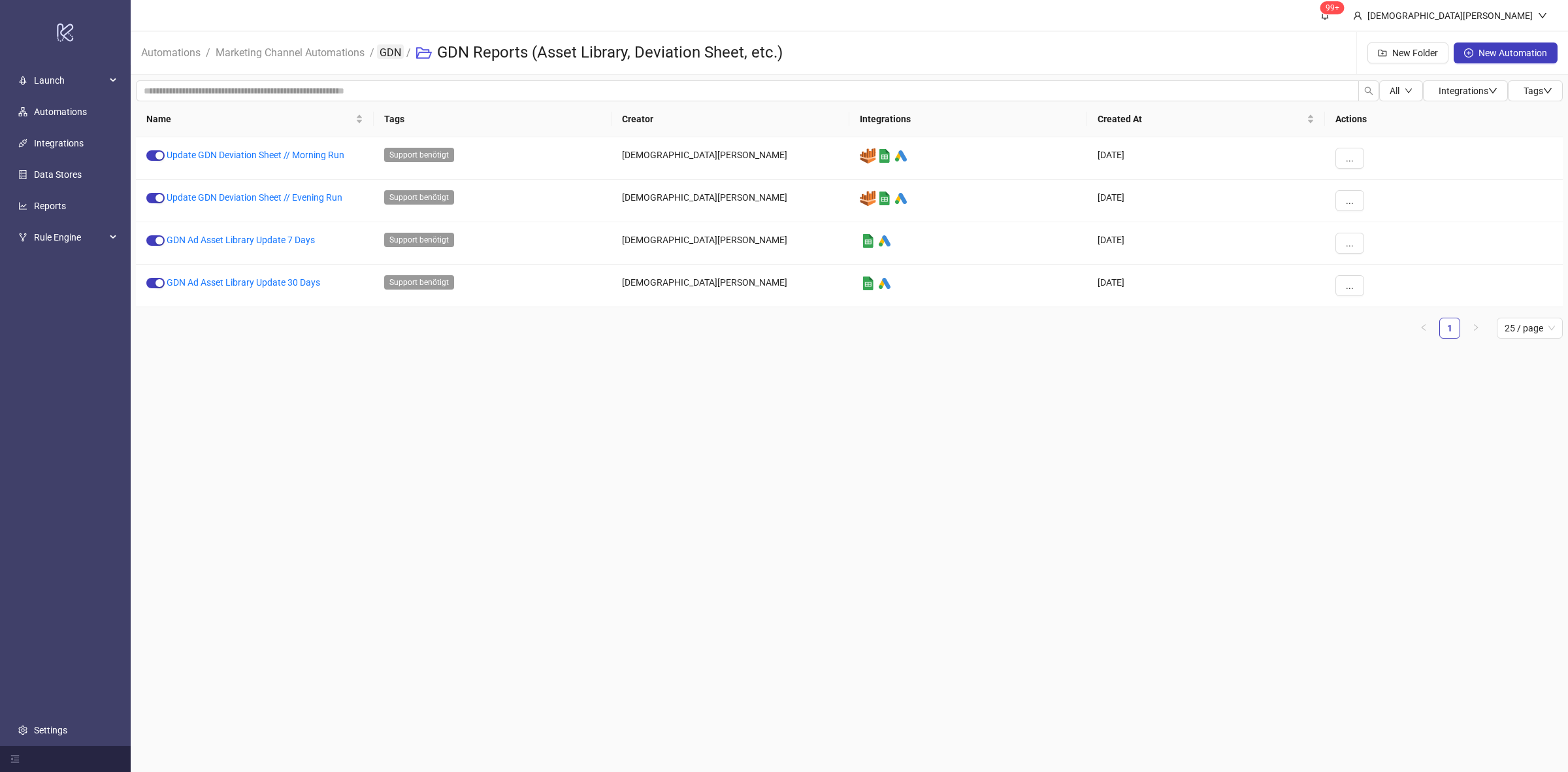
click at [393, 50] on link "GDN" at bounding box center [390, 52] width 27 height 15
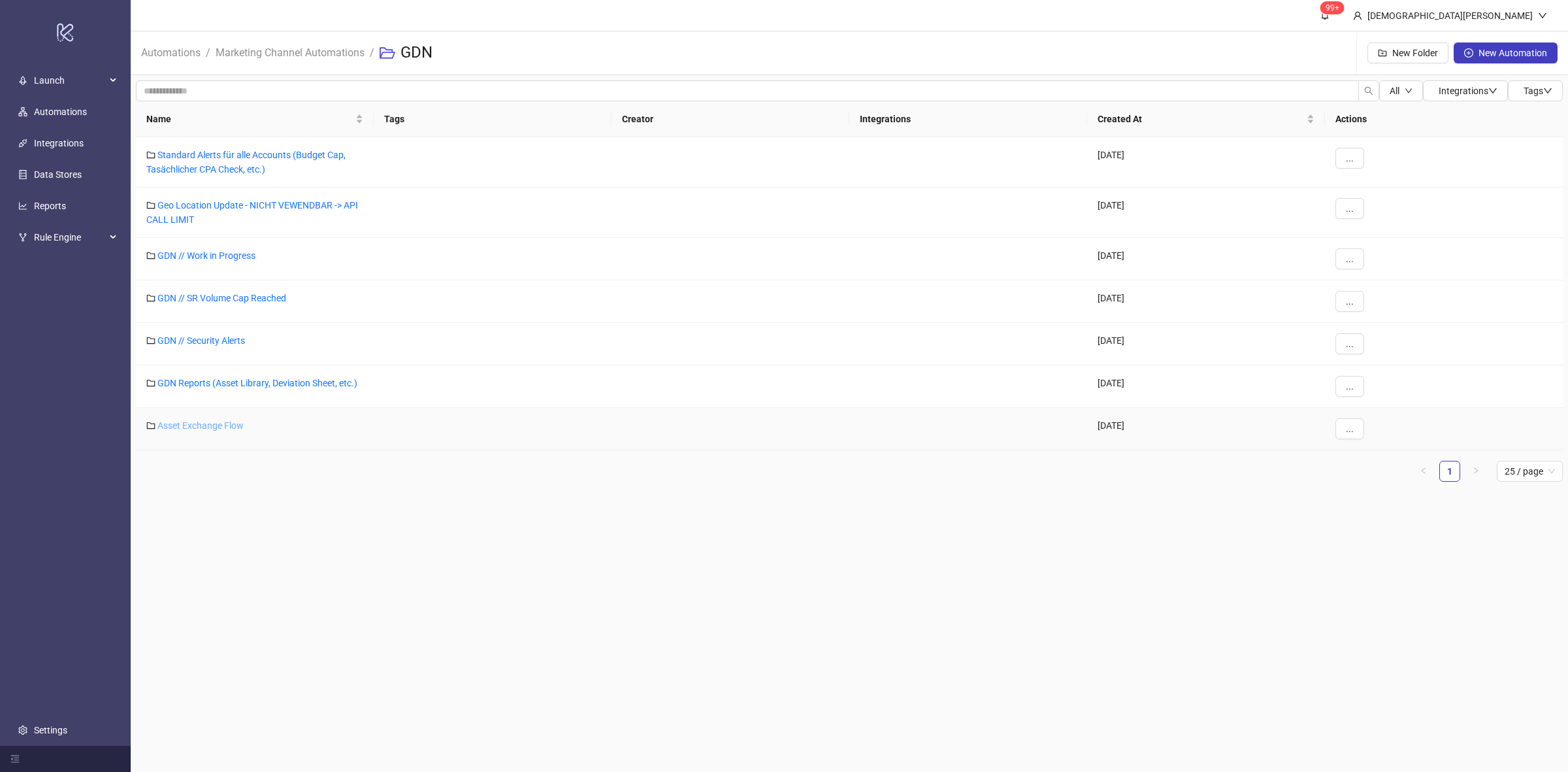
click at [197, 423] on link "Asset Exchange Flow" at bounding box center [201, 425] width 86 height 10
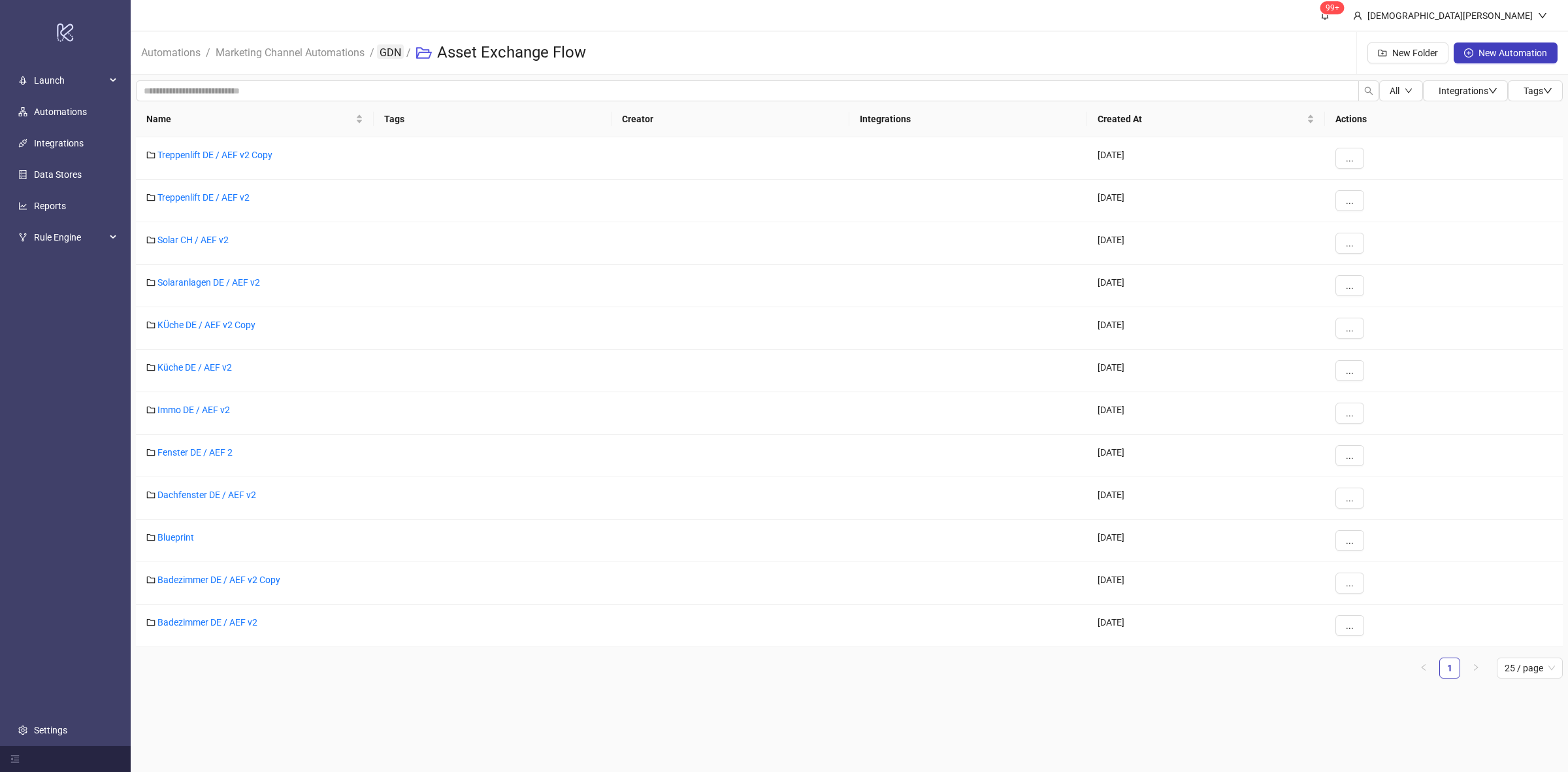
click at [394, 52] on link "GDN" at bounding box center [390, 52] width 27 height 15
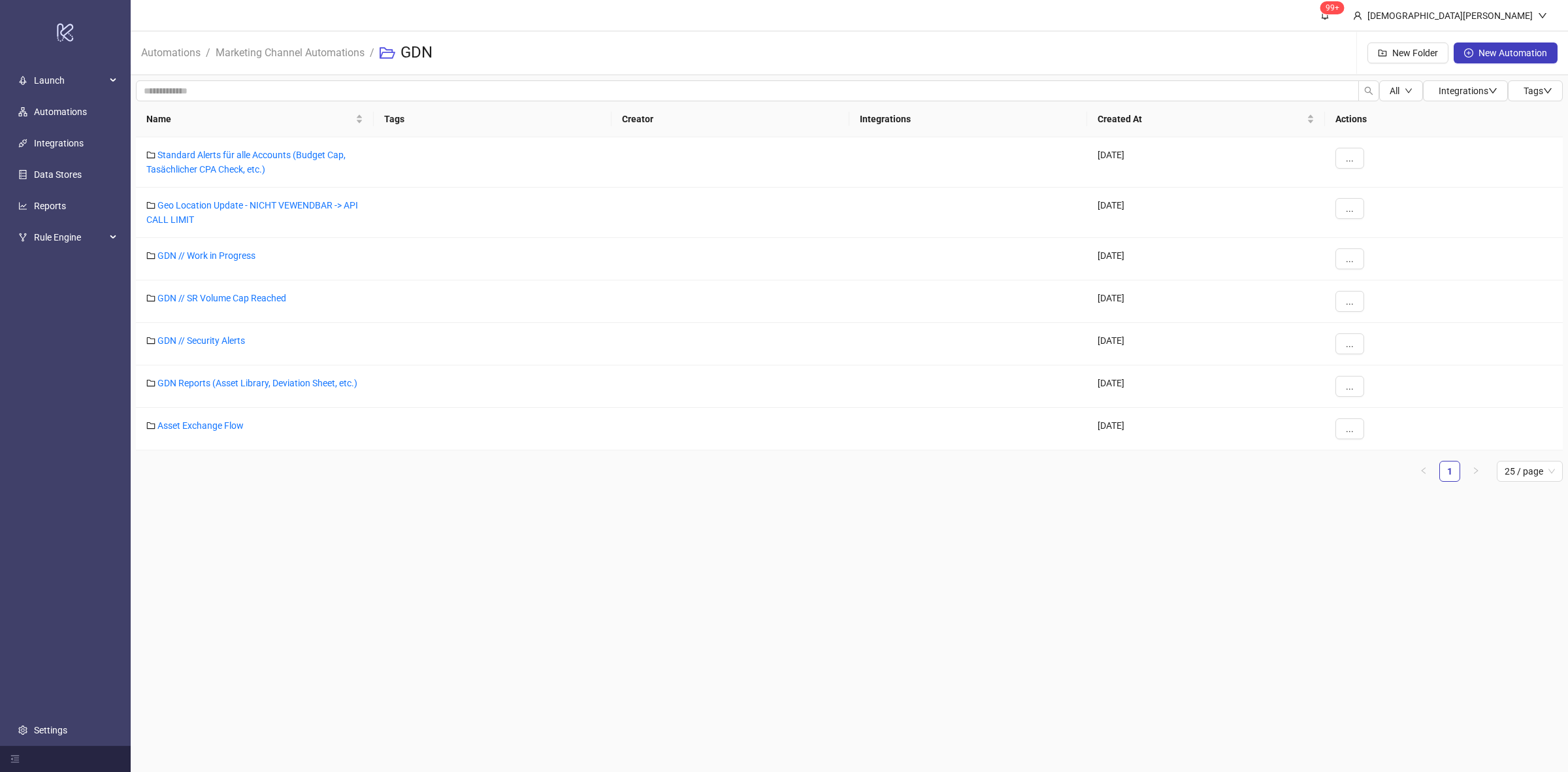
click at [636, 549] on main "99+ [PERSON_NAME] Automations / Marketing Channel Automations / GDN New Folder …" at bounding box center [849, 386] width 1438 height 772
click at [320, 51] on link "Marketing Channel Automations" at bounding box center [290, 52] width 154 height 15
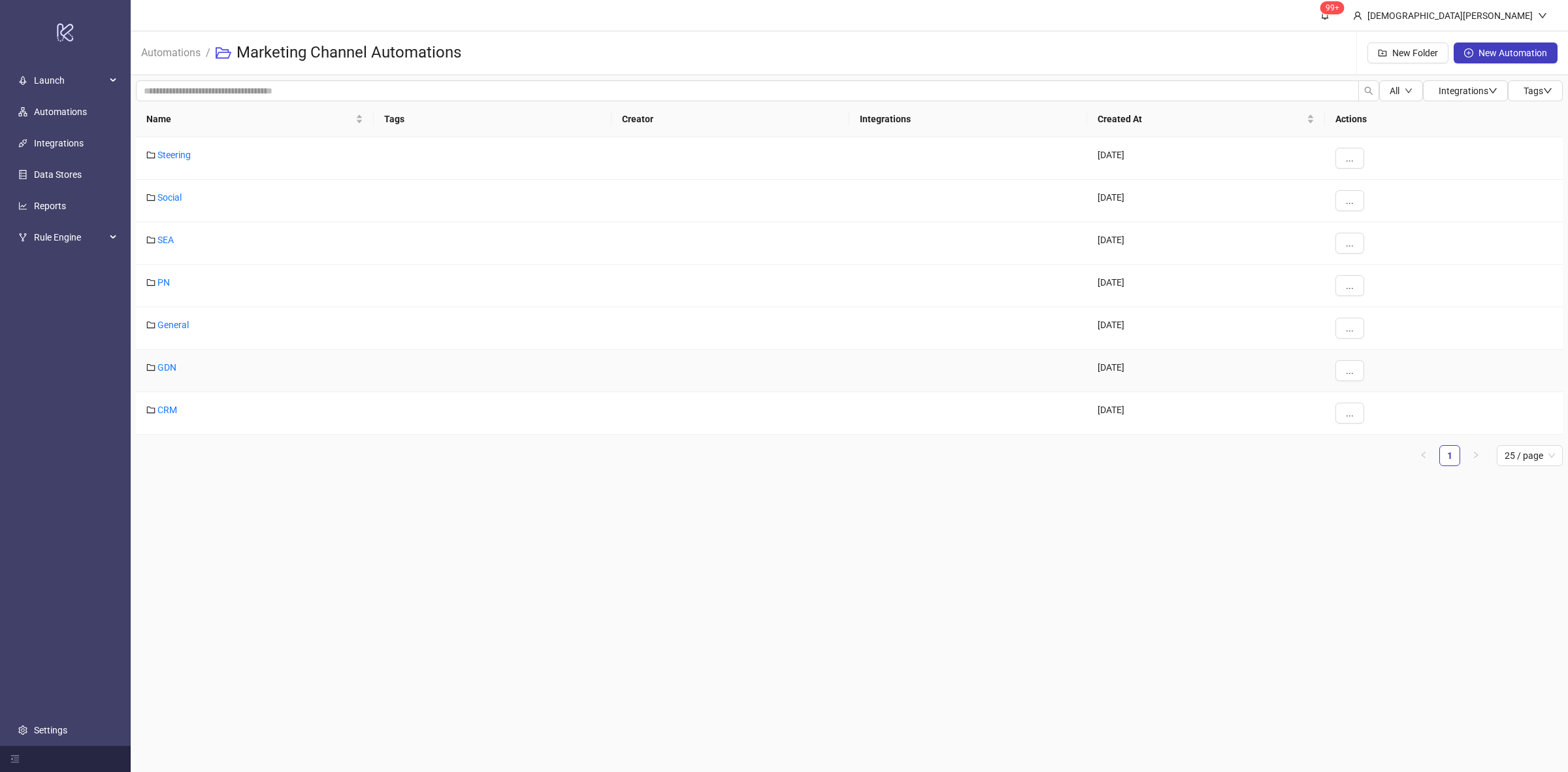
click at [168, 357] on div "GDN" at bounding box center [255, 370] width 238 height 42
click at [169, 370] on link "GDN" at bounding box center [167, 367] width 19 height 10
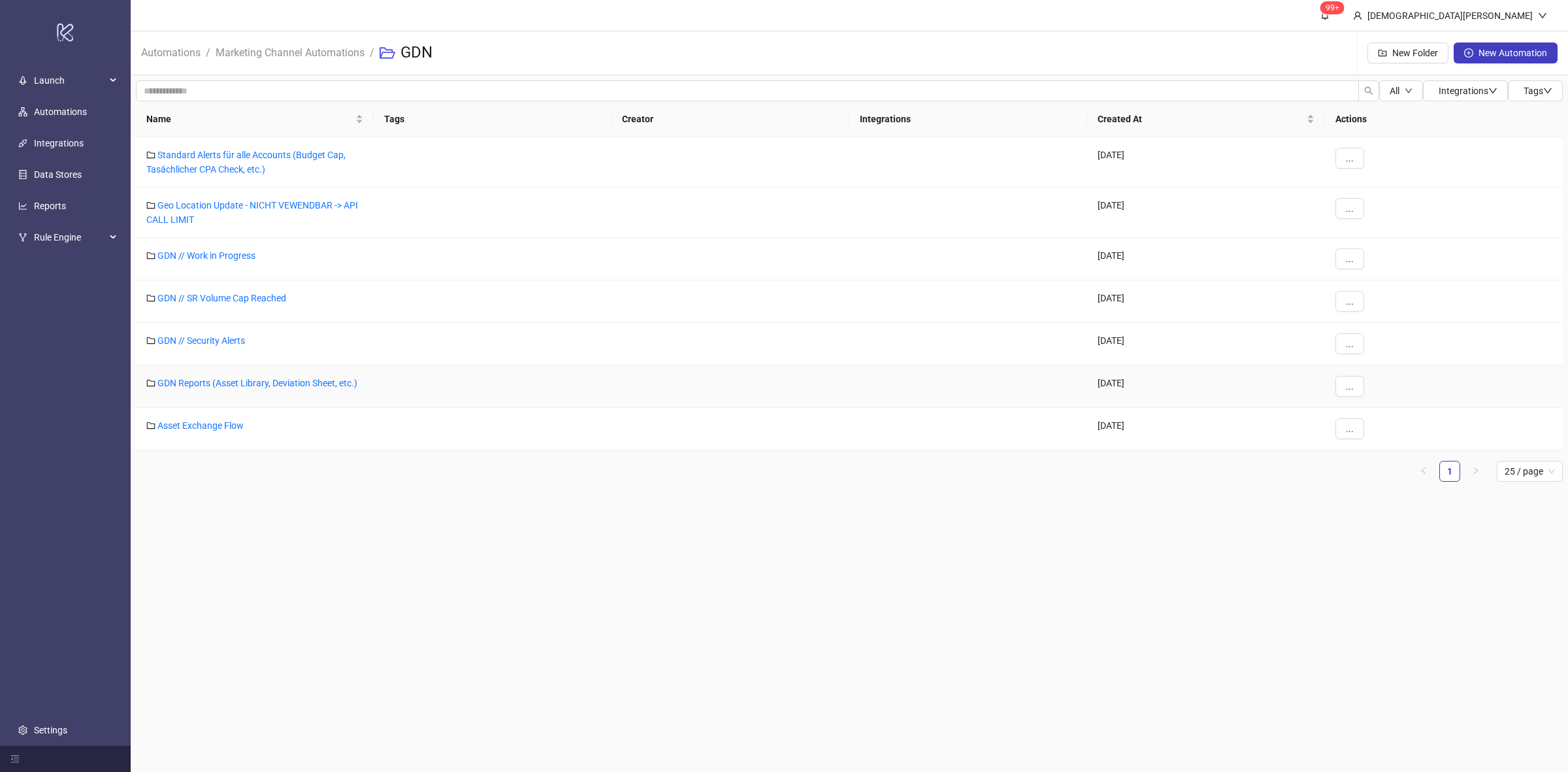
click at [289, 383] on link "GDN Reports (Asset Library, Deviation Sheet, etc.)" at bounding box center [257, 383] width 200 height 10
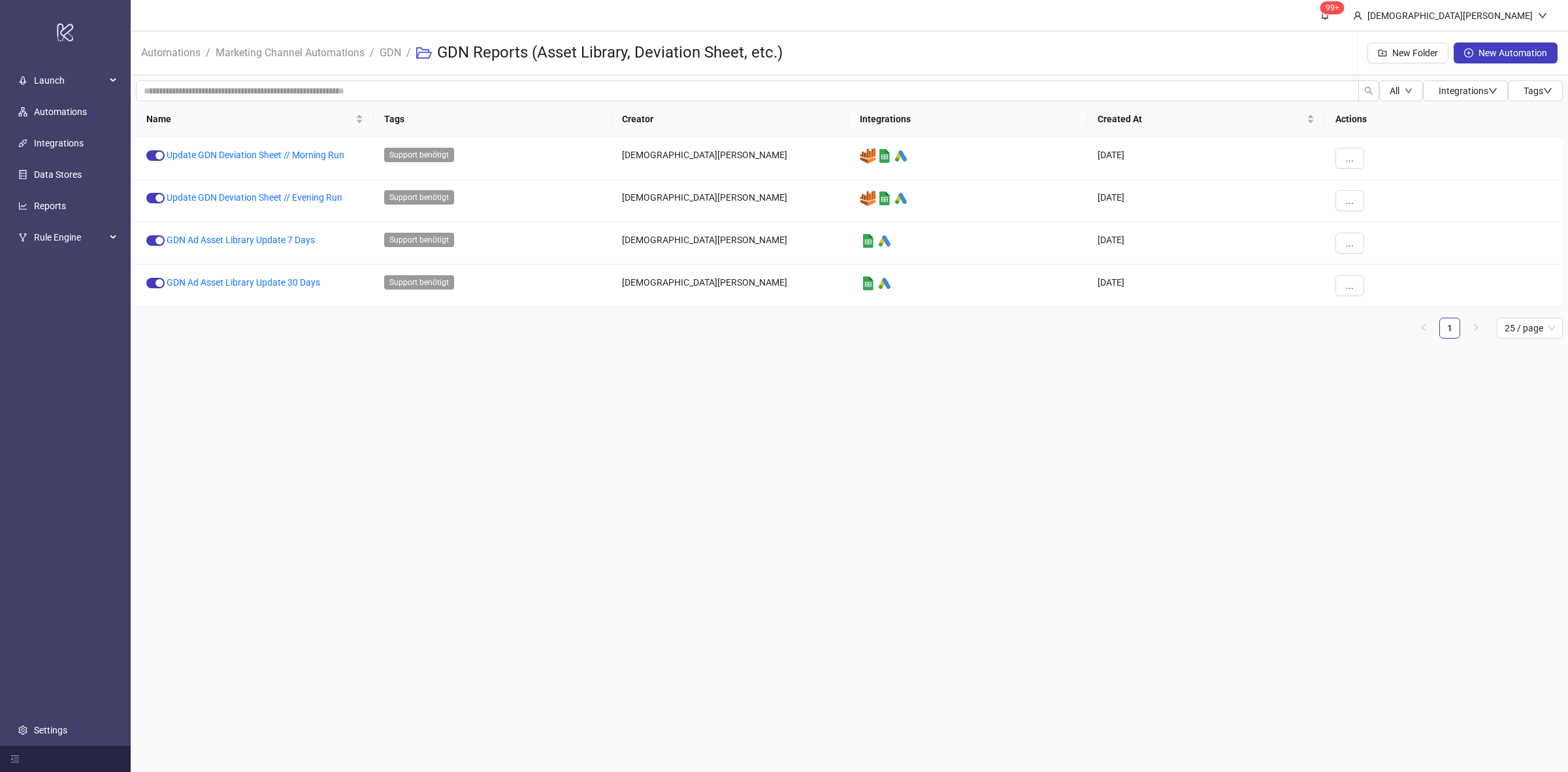
drag, startPoint x: 1281, startPoint y: 361, endPoint x: 1271, endPoint y: 362, distance: 10.0
click at [1271, 362] on main "99+ [PERSON_NAME] Automations / Marketing Channel Automations / GDN / GDN Repor…" at bounding box center [849, 386] width 1438 height 772
click at [396, 50] on link "GDN" at bounding box center [390, 52] width 27 height 15
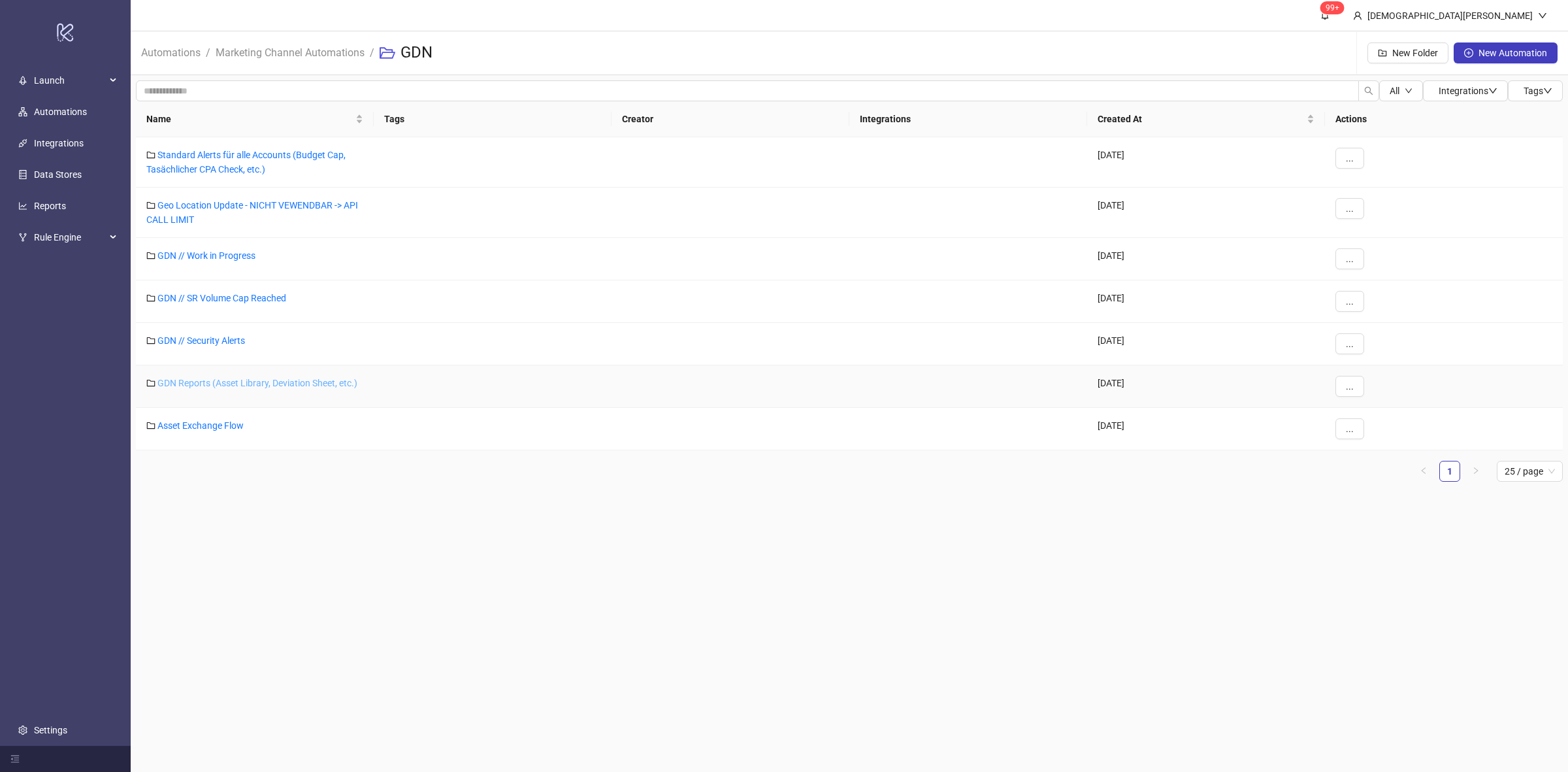
click at [232, 384] on link "GDN Reports (Asset Library, Deviation Sheet, etc.)" at bounding box center [257, 383] width 200 height 10
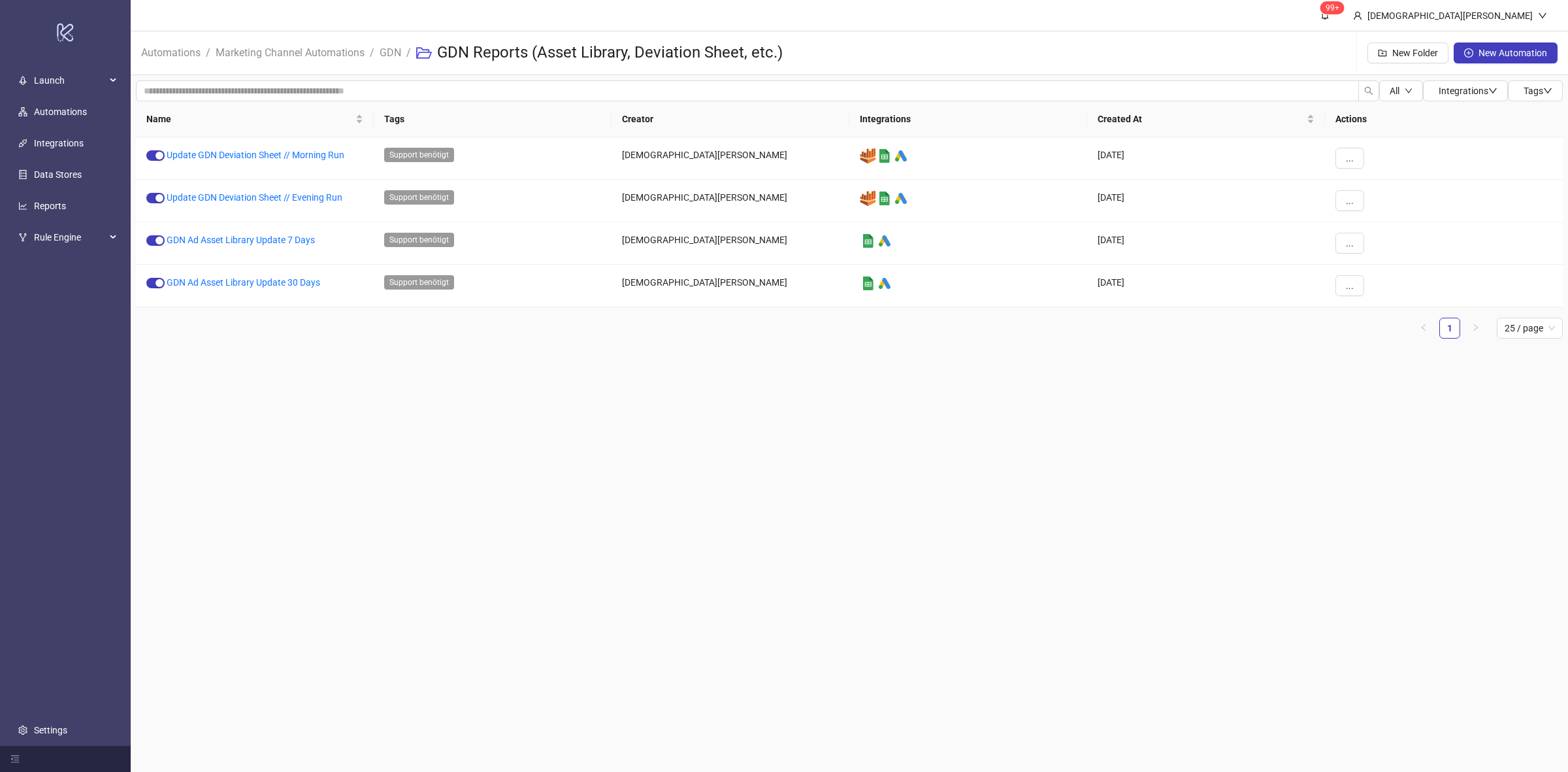
drag, startPoint x: 835, startPoint y: 341, endPoint x: 833, endPoint y: 349, distance: 8.2
click at [843, 337] on div "Name Tags Creator Integrations Created At Actions Update GDN Deviation Sheet //…" at bounding box center [849, 225] width 1427 height 248
click at [1199, 341] on div "Name Tags Creator Integrations Created At Actions Update GDN Deviation Sheet //…" at bounding box center [849, 225] width 1427 height 248
click at [1349, 287] on span "..." at bounding box center [1349, 286] width 8 height 10
click at [1361, 399] on span "Duplicate" at bounding box center [1380, 396] width 38 height 15
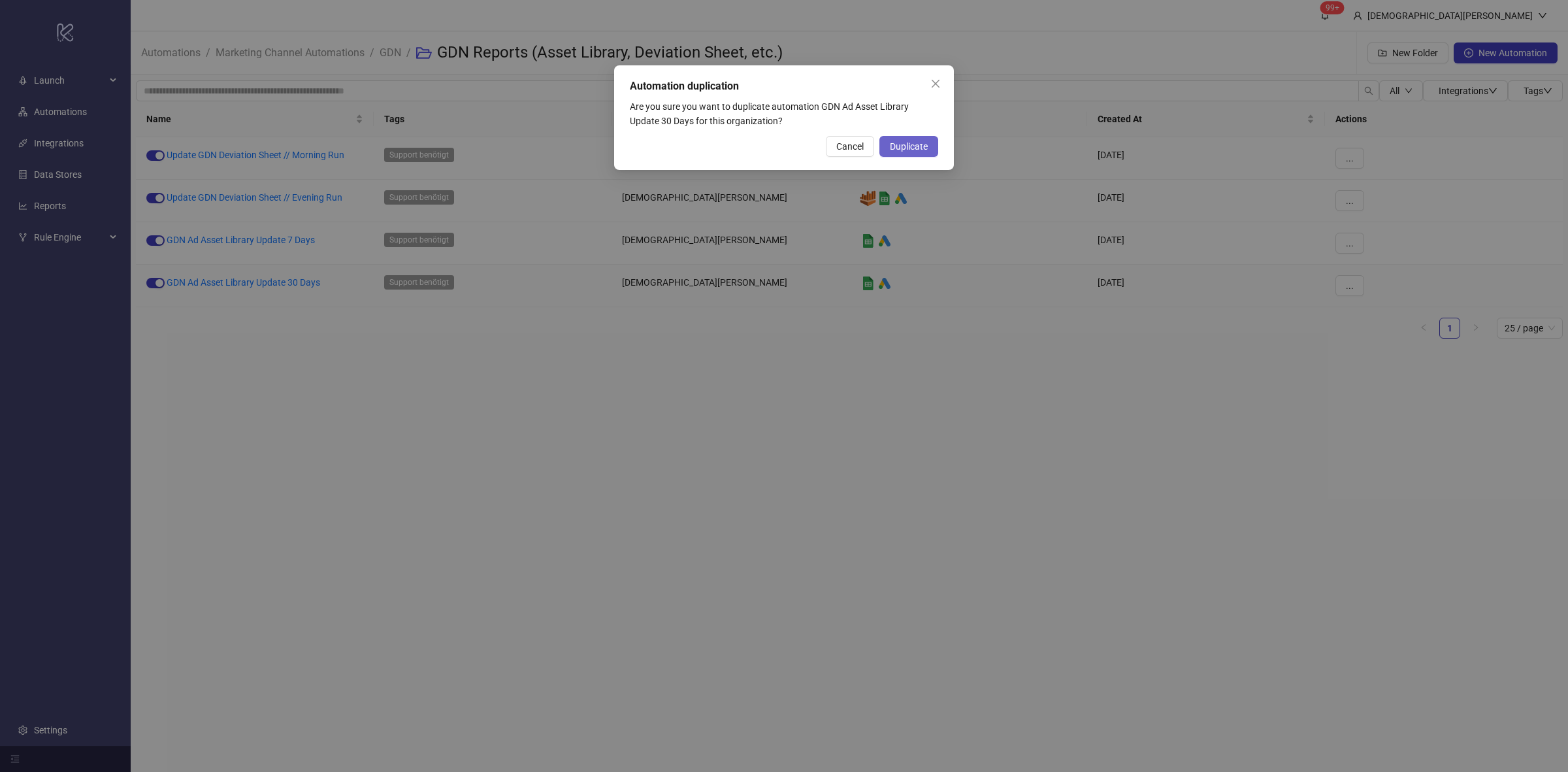
click at [902, 144] on span "Duplicate" at bounding box center [909, 146] width 38 height 10
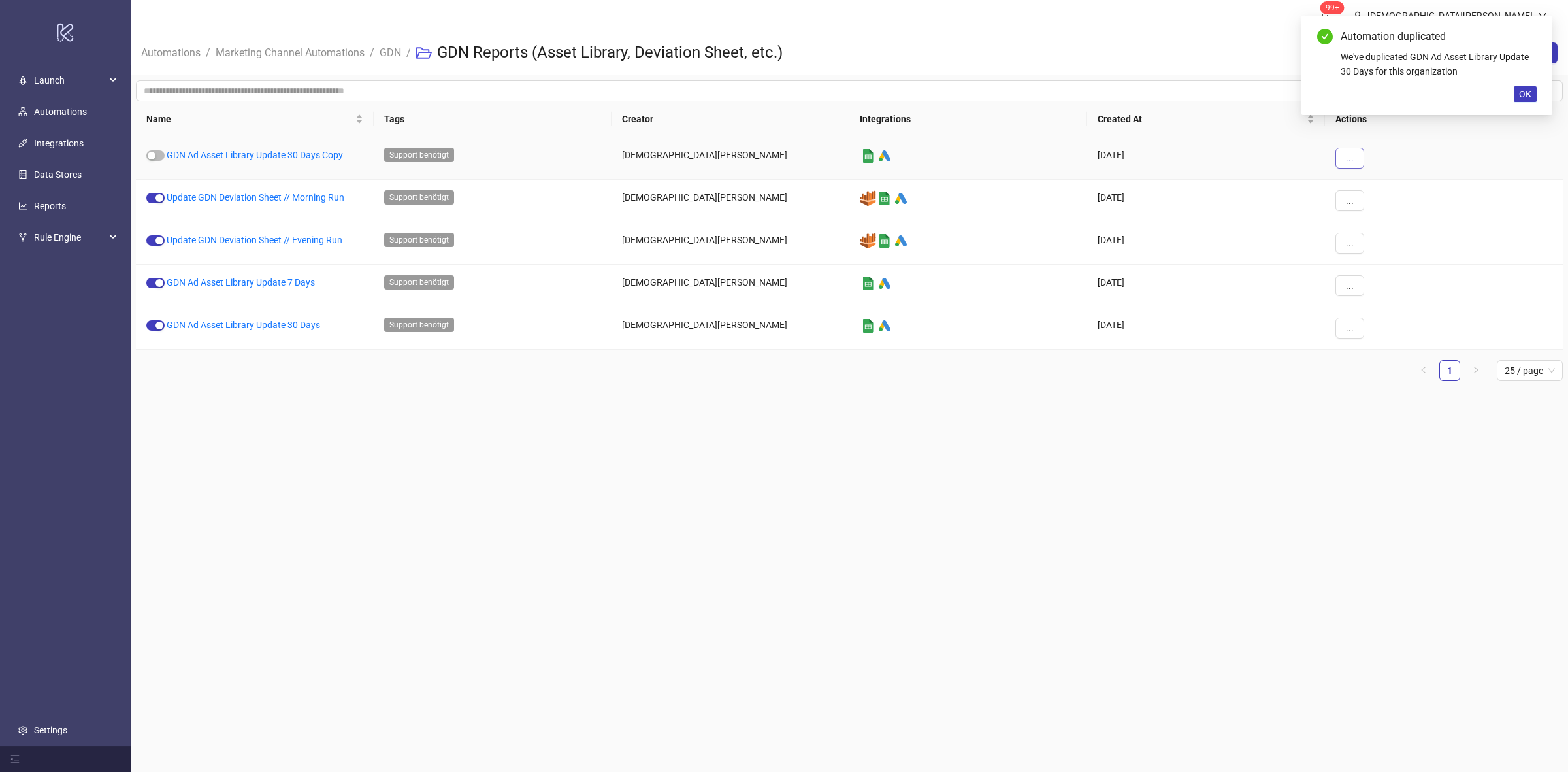
click at [1351, 155] on span "..." at bounding box center [1349, 158] width 8 height 10
click at [1389, 243] on span "Move" at bounding box center [1380, 247] width 38 height 15
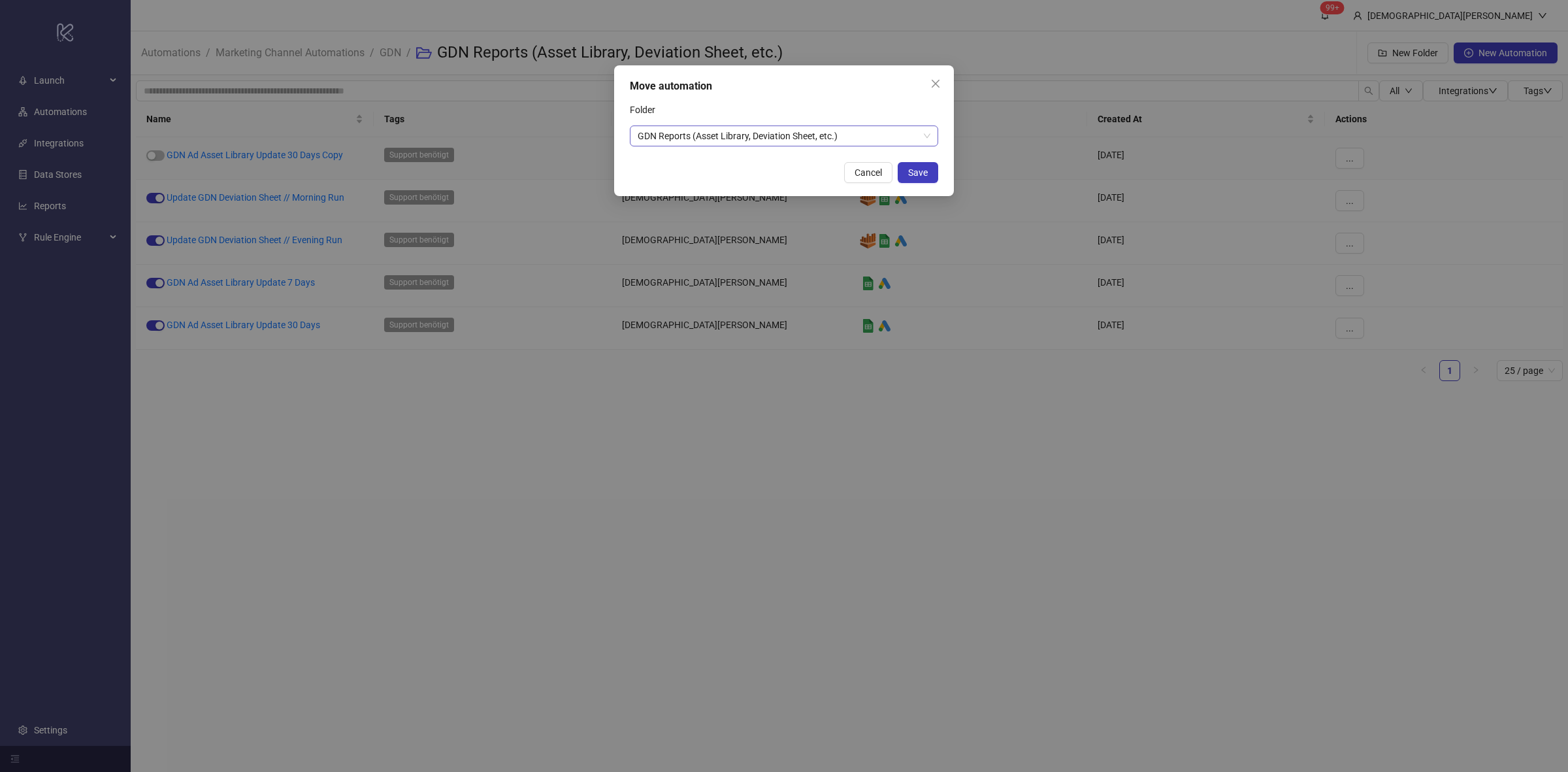
click at [898, 139] on span "GDN Reports (Asset Library, Deviation Sheet, etc.)" at bounding box center [784, 136] width 293 height 20
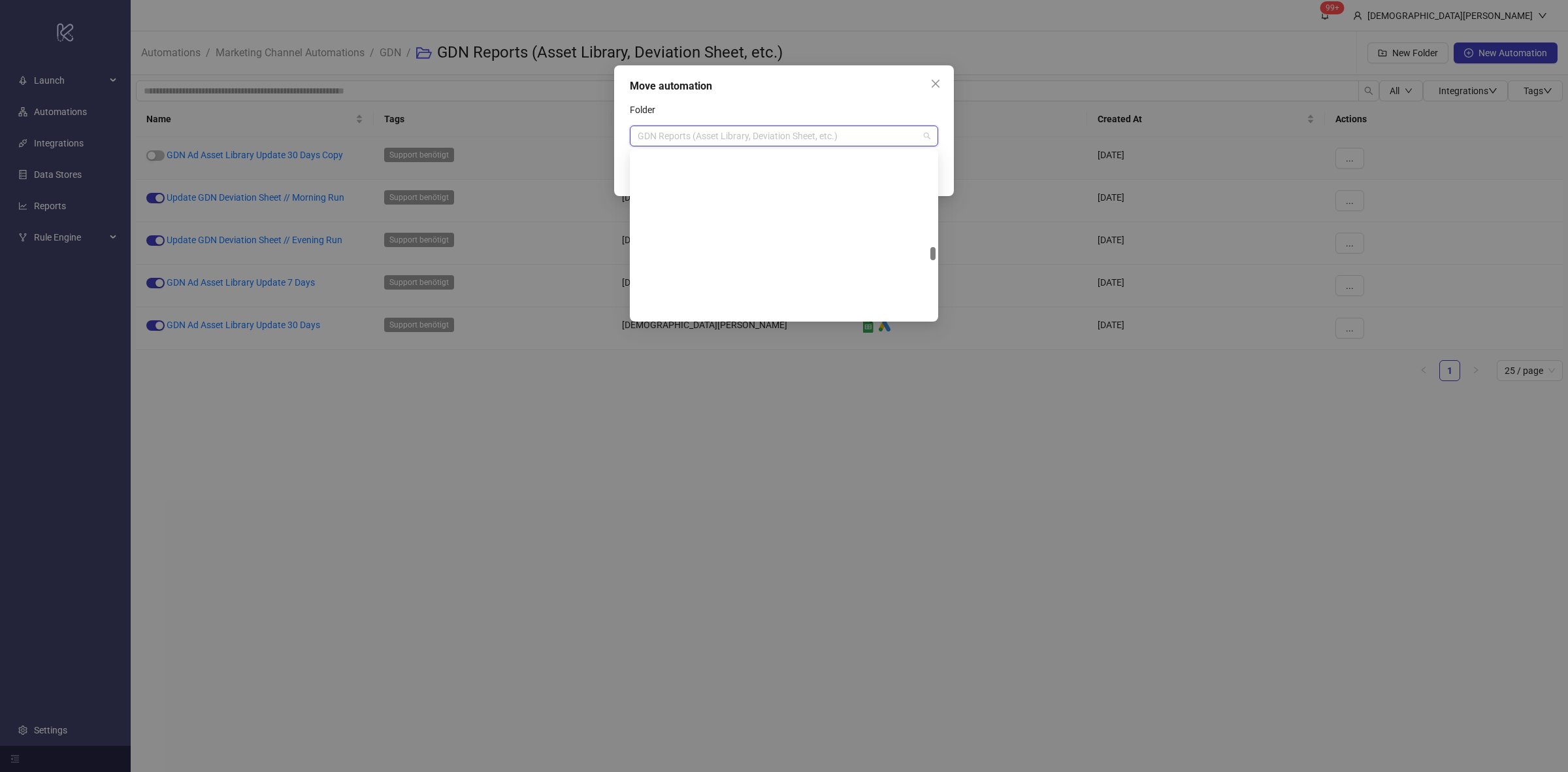
scroll to position [1400, 0]
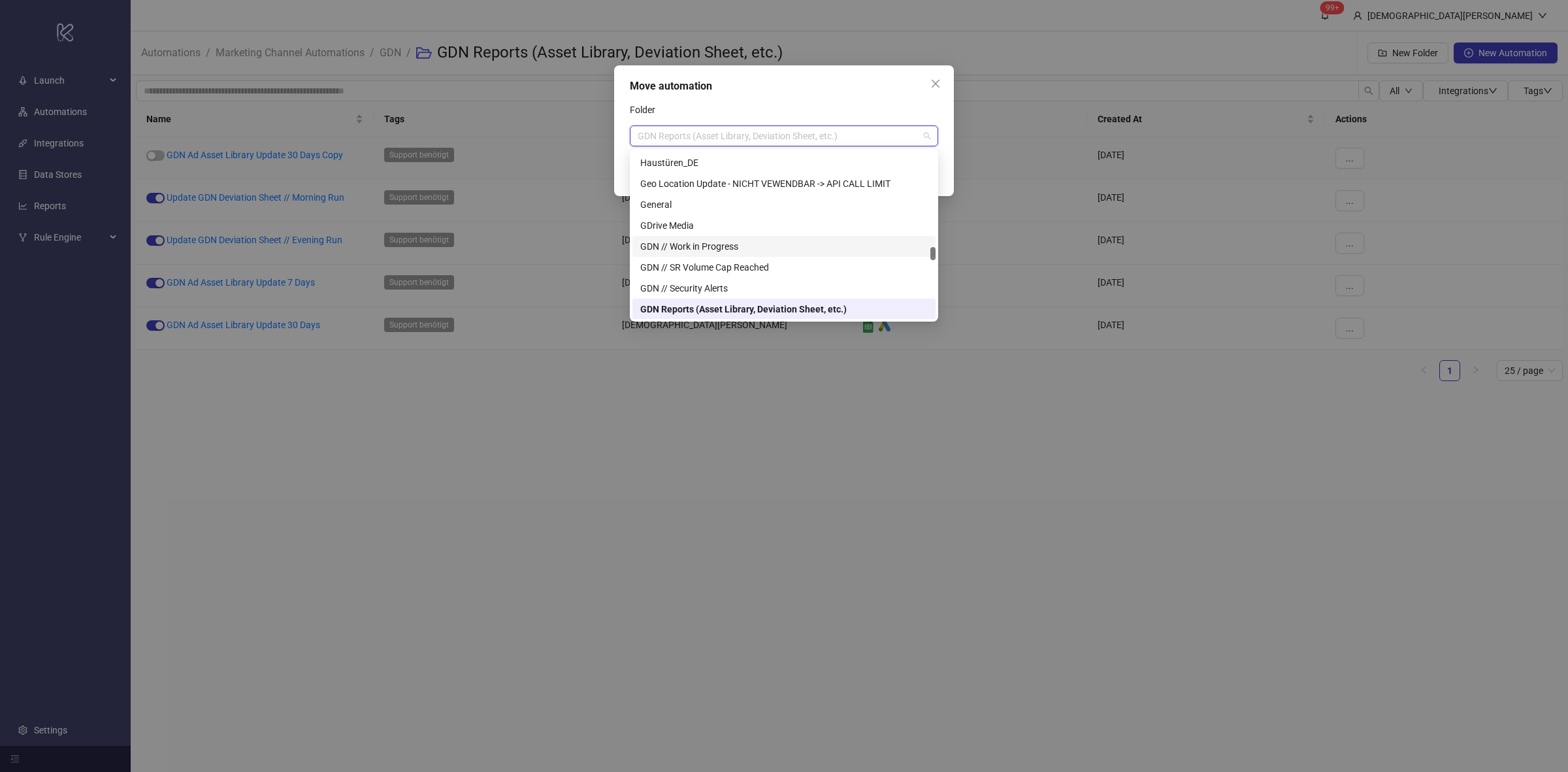
click at [694, 246] on div "GDN // Work in Progress" at bounding box center [784, 246] width 287 height 15
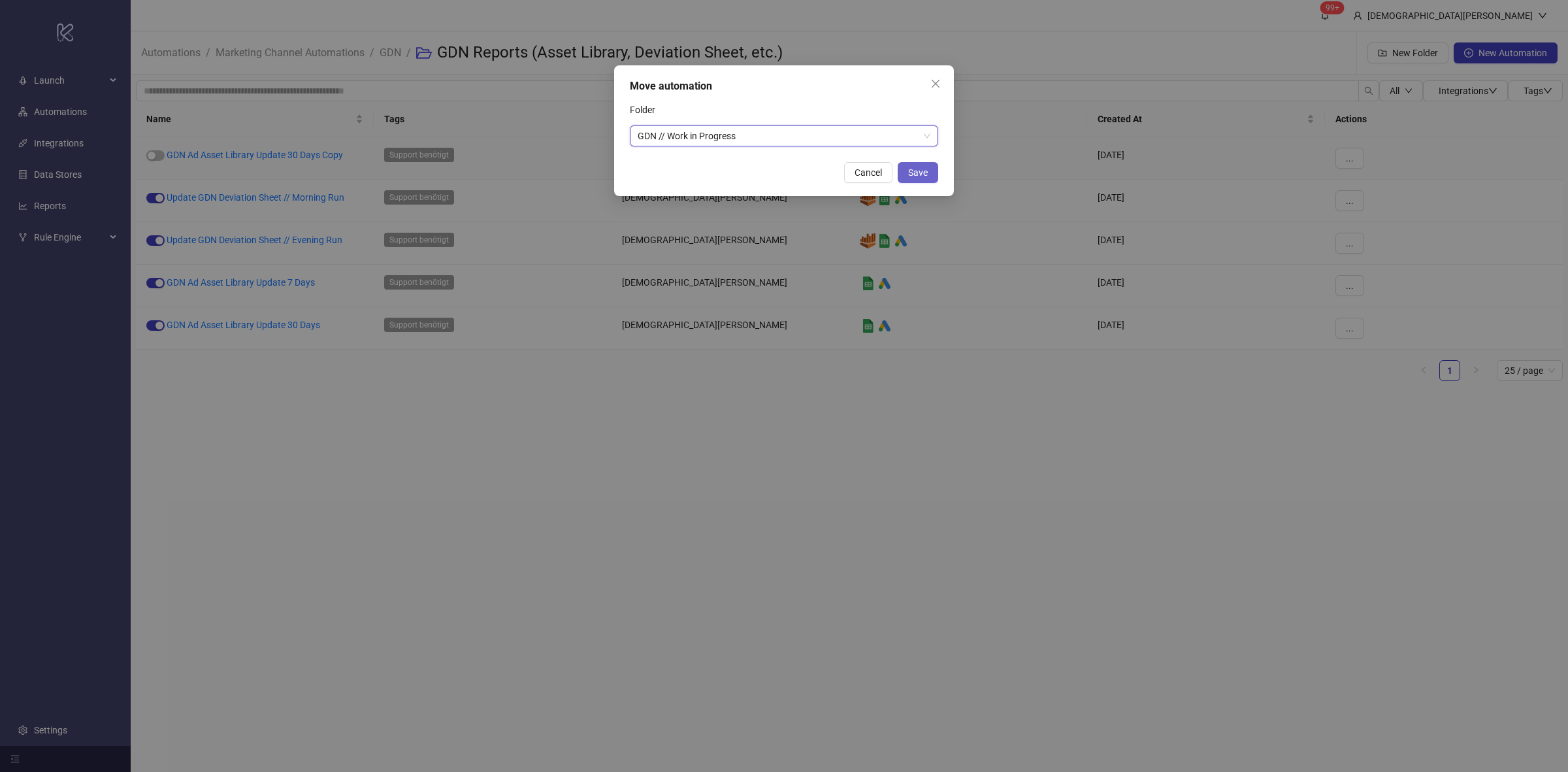
click at [905, 168] on button "Save" at bounding box center [917, 172] width 40 height 21
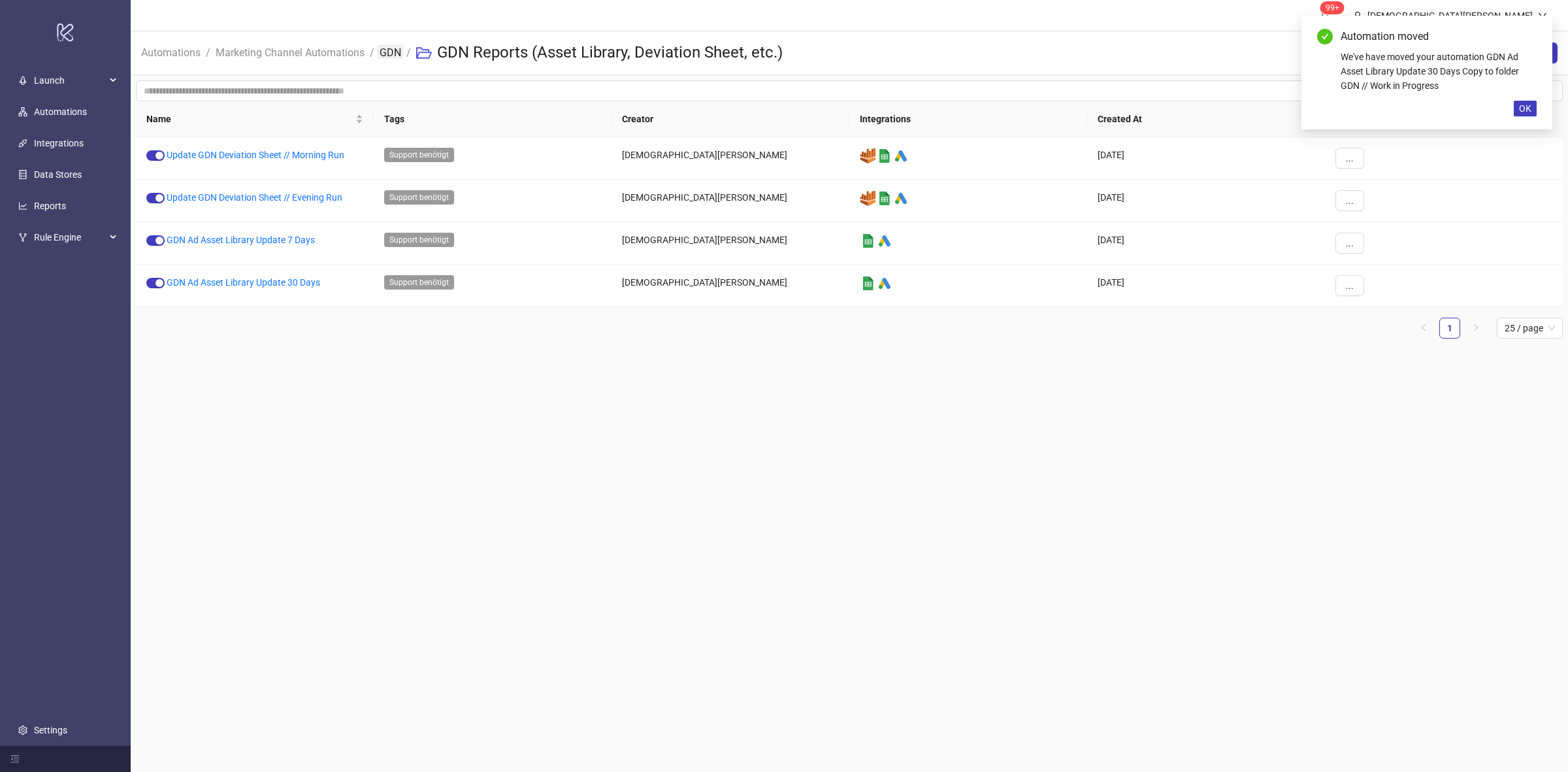
click at [398, 56] on link "GDN" at bounding box center [390, 52] width 27 height 15
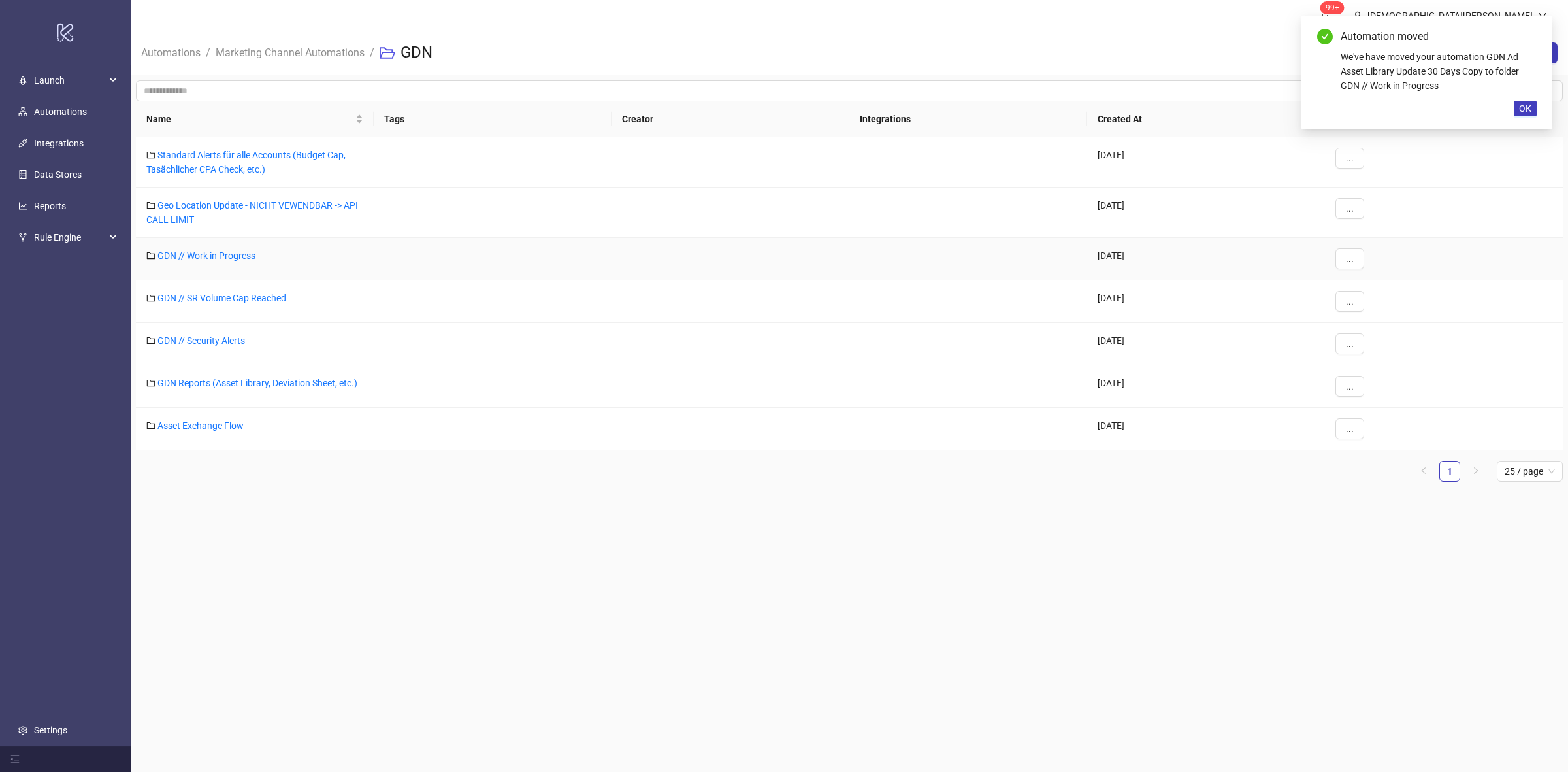
click at [232, 262] on div "GDN // Work in Progress" at bounding box center [255, 258] width 238 height 42
click at [237, 255] on link "GDN // Work in Progress" at bounding box center [207, 256] width 98 height 10
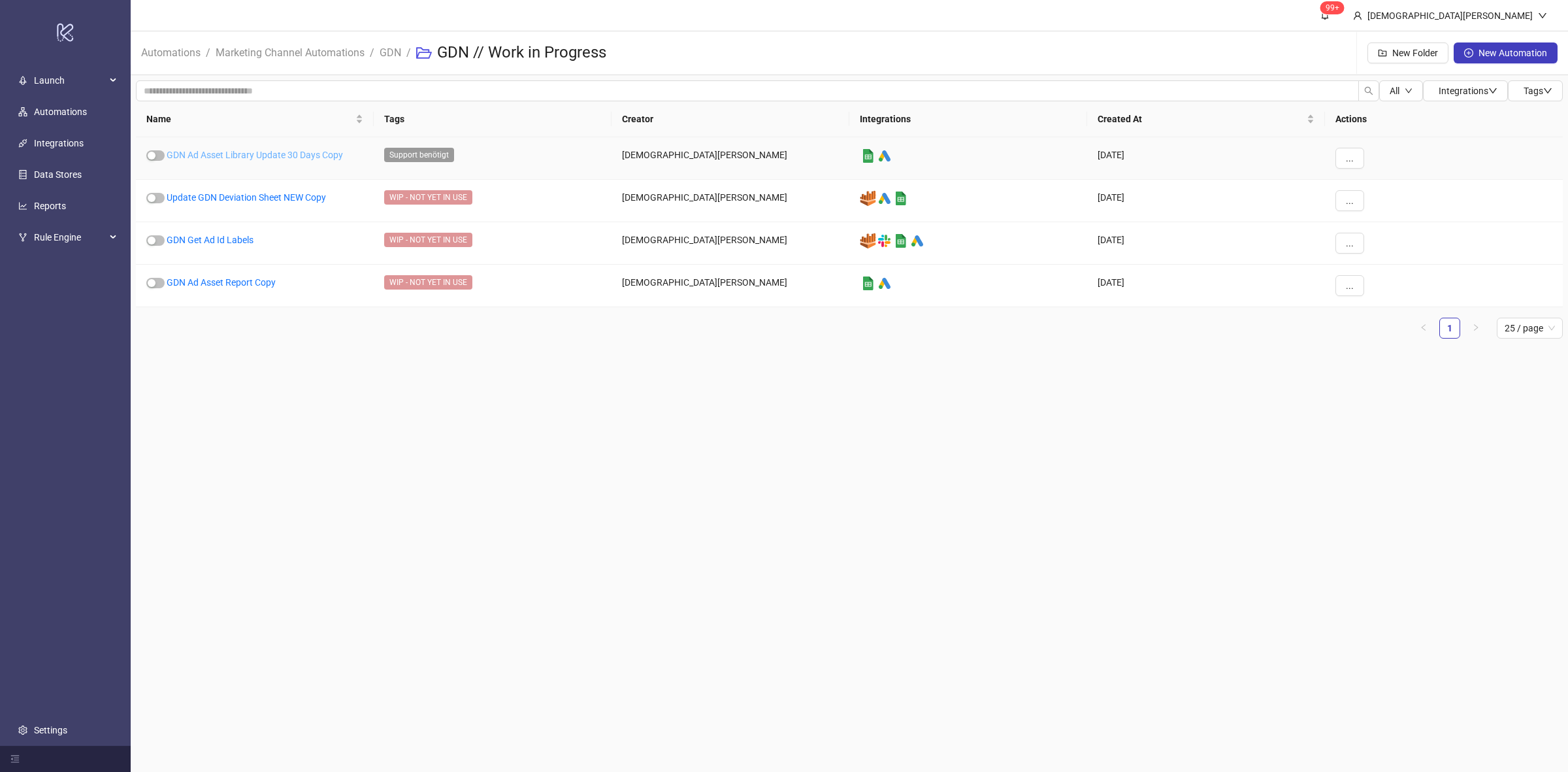
click at [265, 153] on link "GDN Ad Asset Library Update 30 Days Copy" at bounding box center [255, 155] width 176 height 10
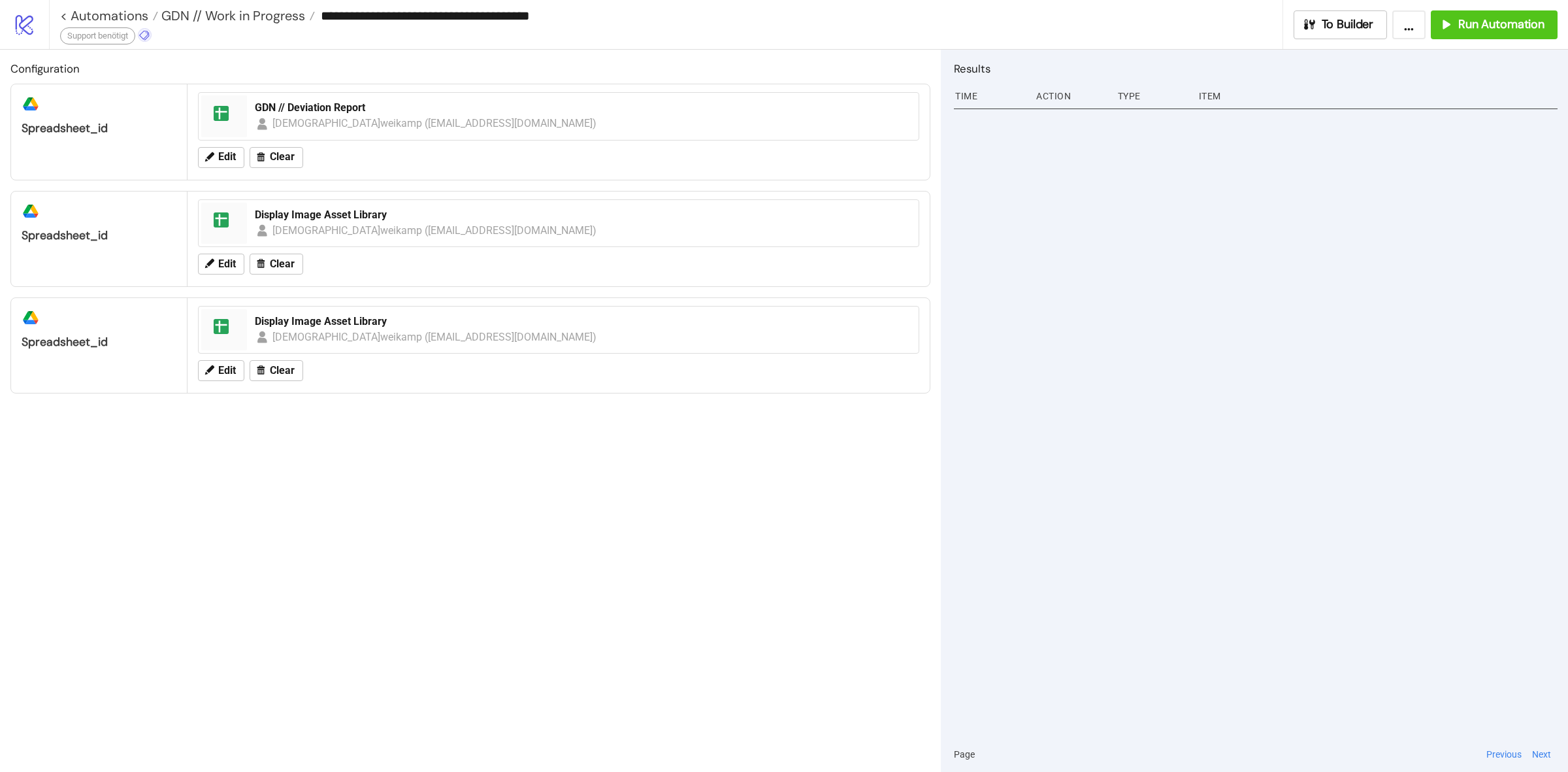
click at [149, 31] on icon at bounding box center [145, 35] width 12 height 12
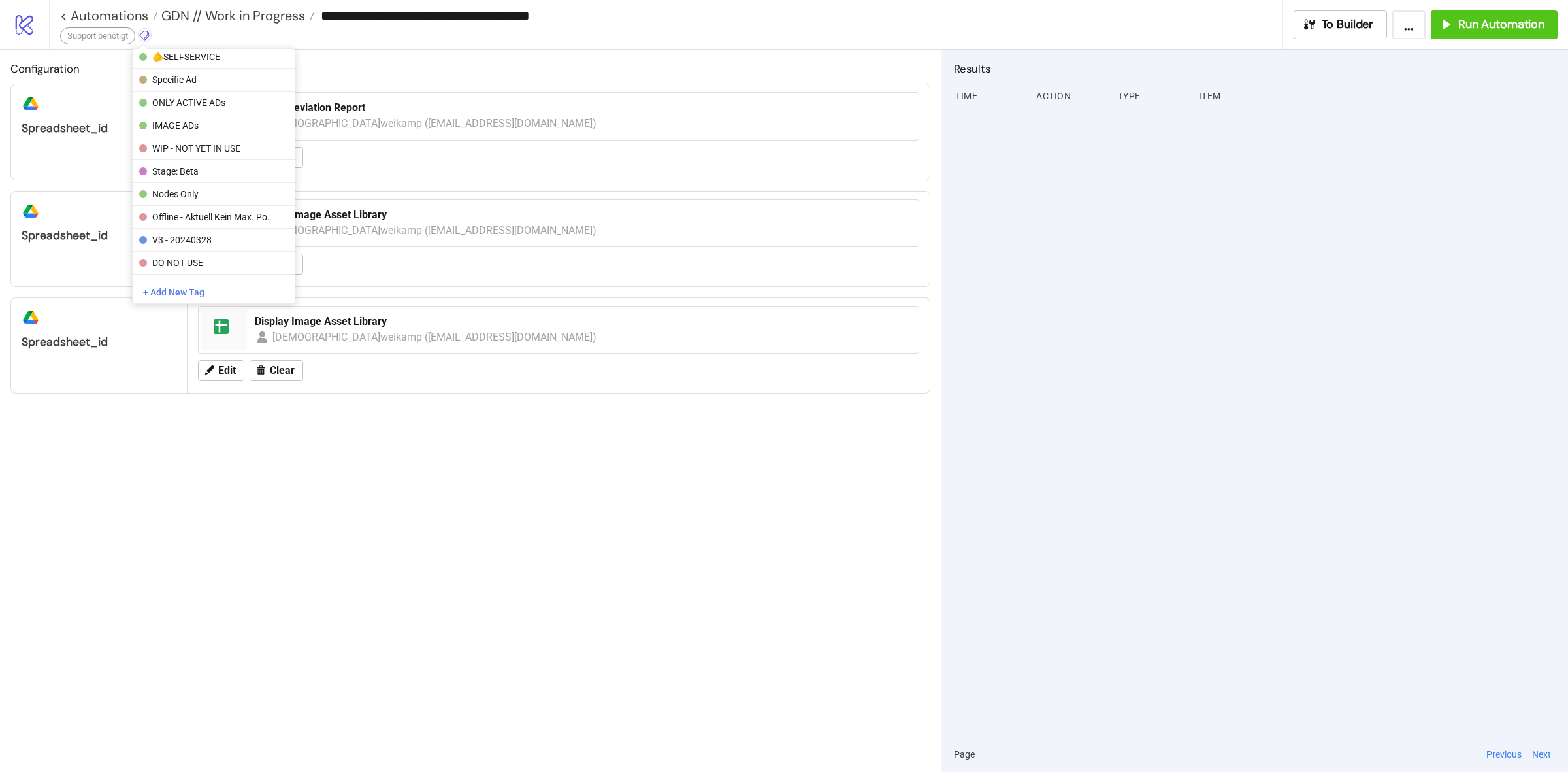
scroll to position [245, 0]
click at [240, 67] on span "WIP - NOT YET IN USE" at bounding box center [213, 66] width 121 height 10
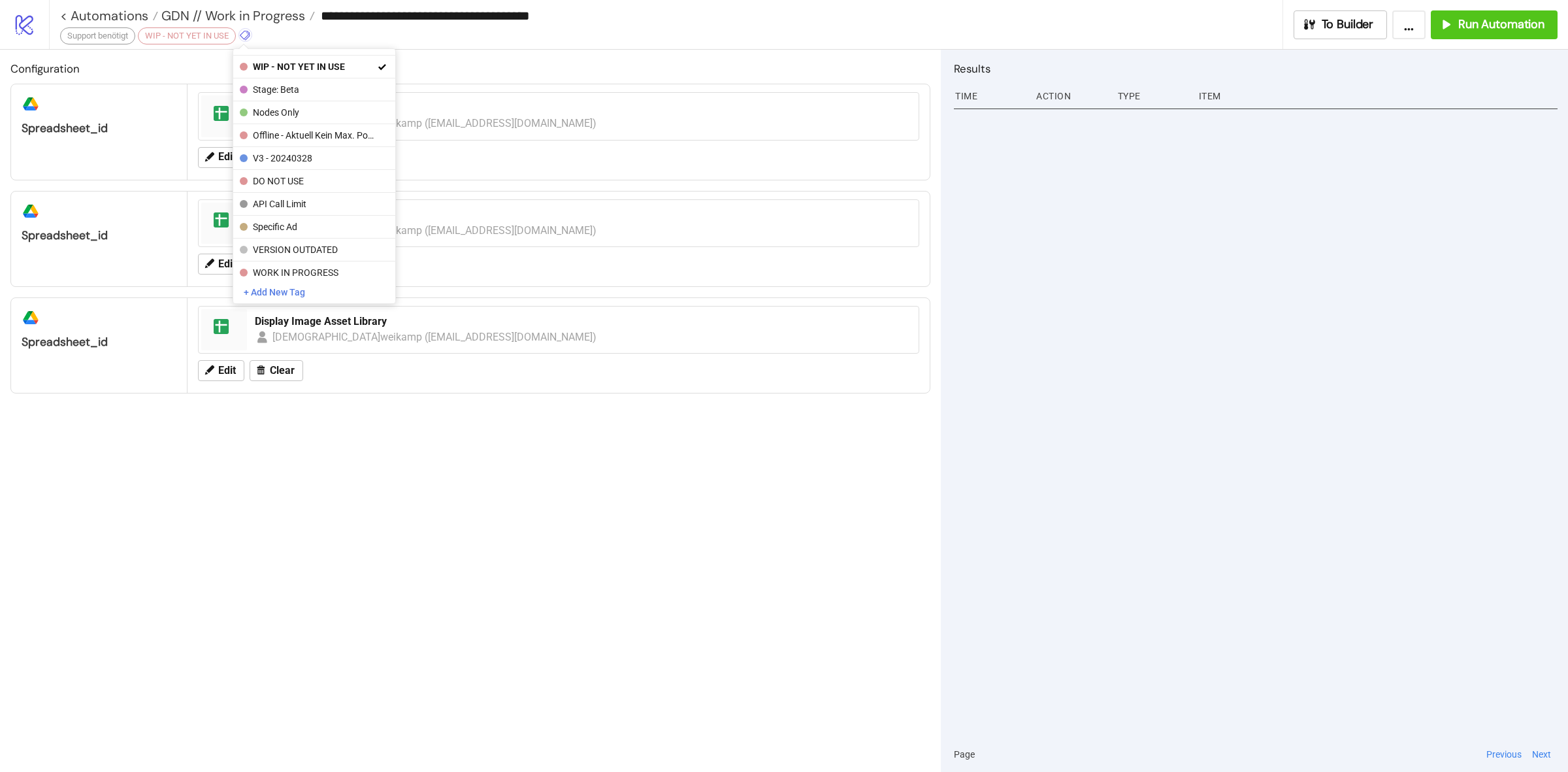
click at [452, 478] on div "Configuration platform/google_drive spreadsheet_id spreadsheet GDN // Deviation…" at bounding box center [470, 411] width 941 height 722
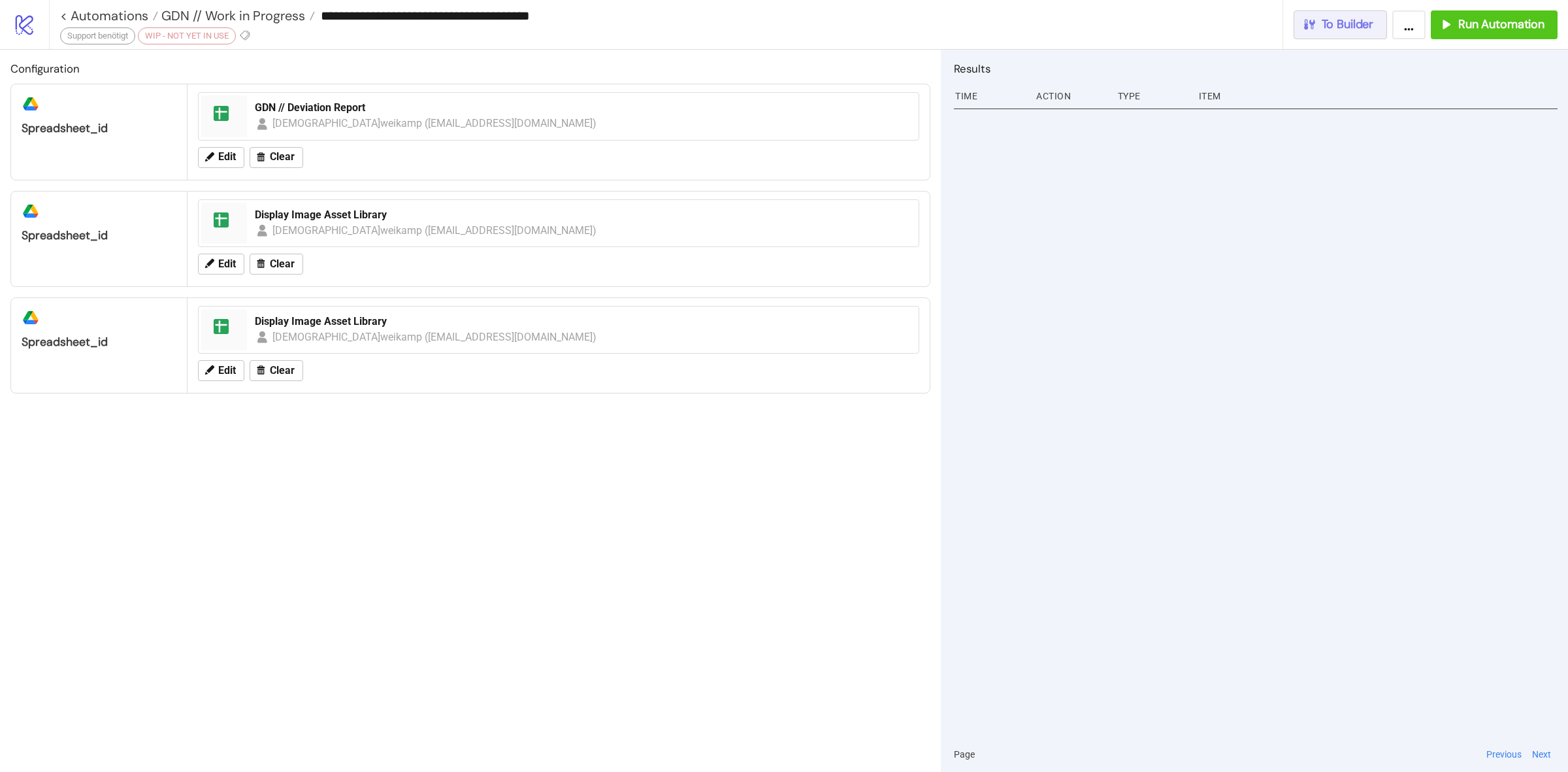
click at [1324, 22] on span "To Builder" at bounding box center [1348, 24] width 52 height 15
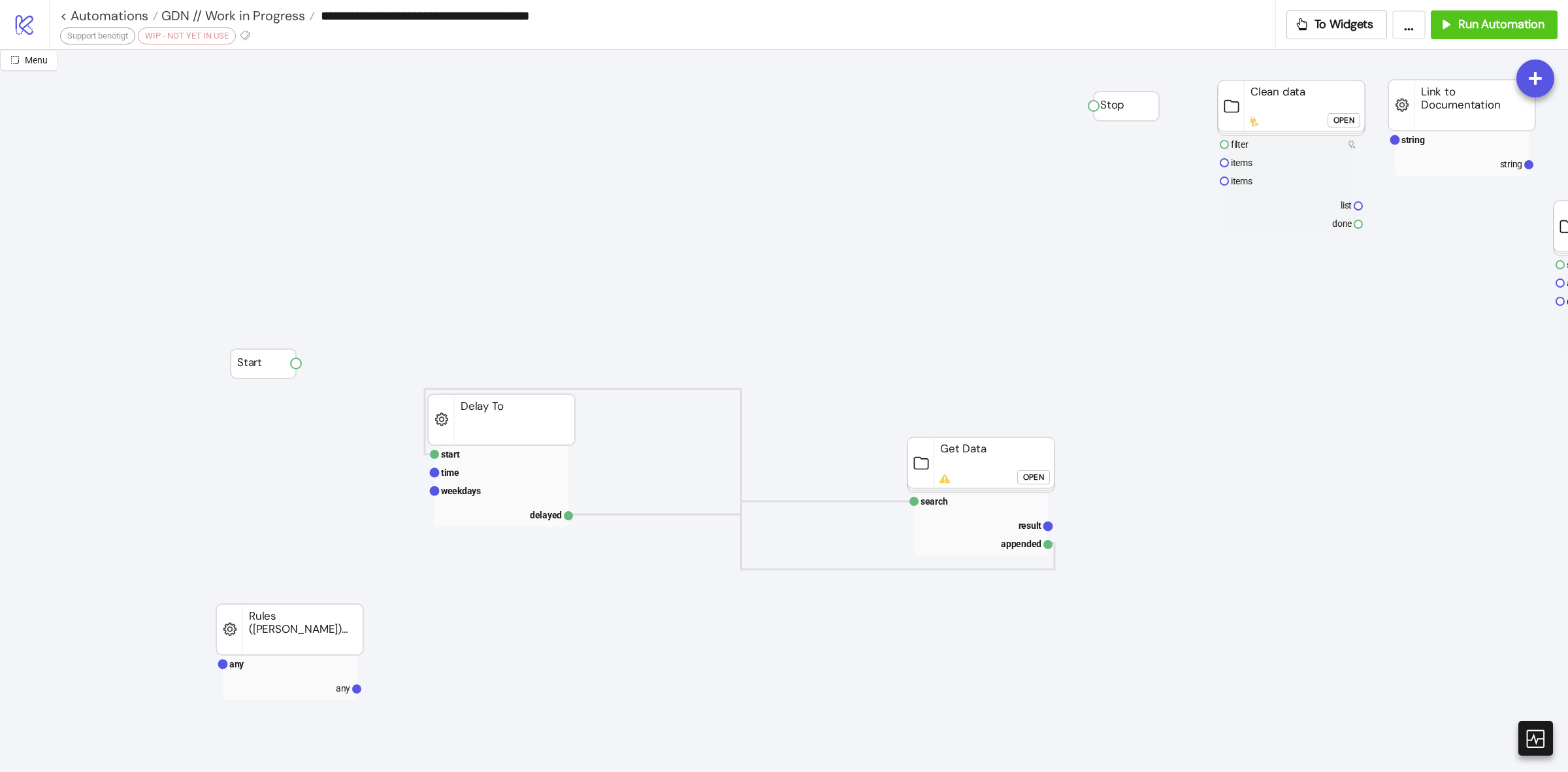
scroll to position [82, 0]
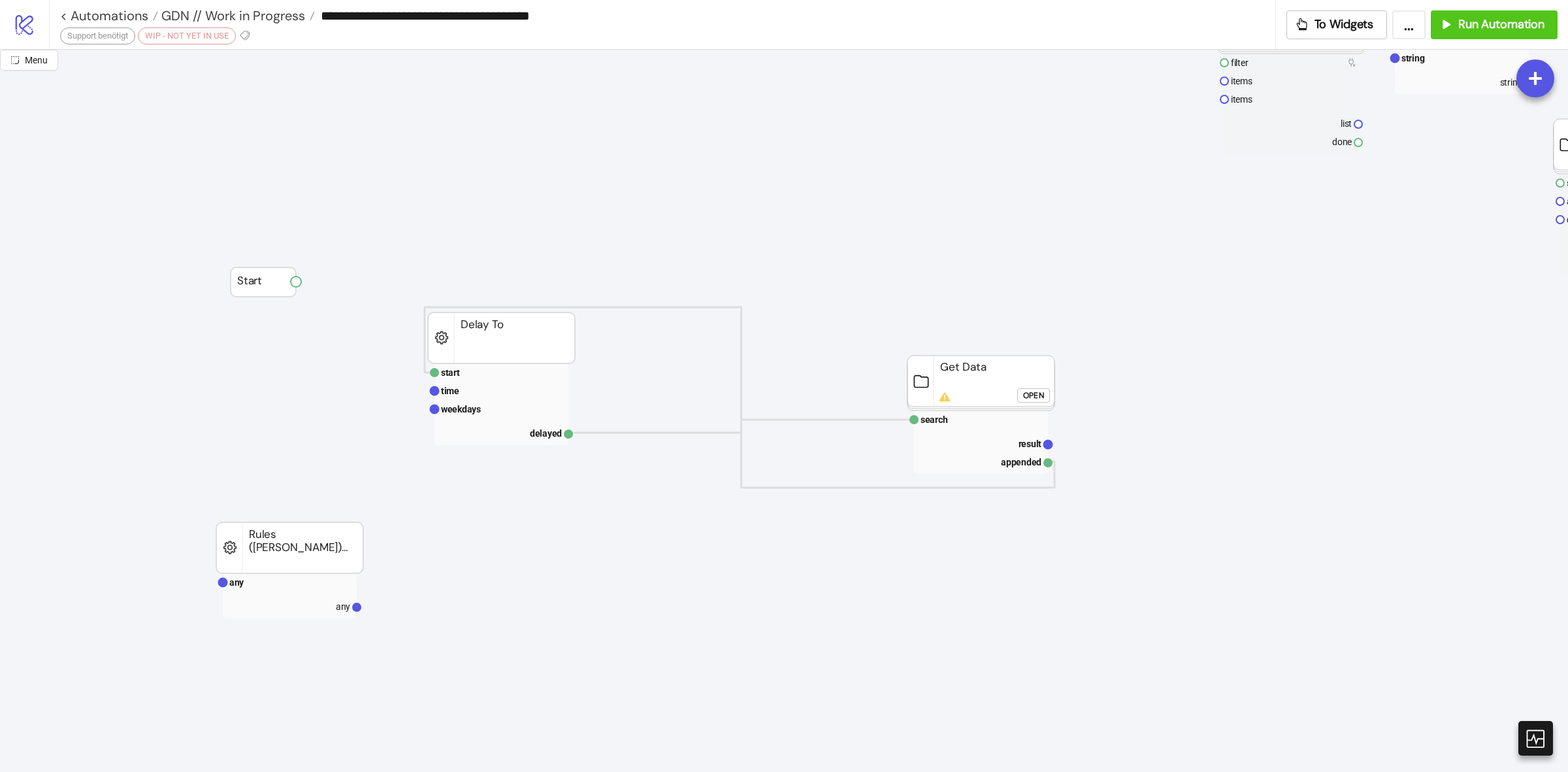
click at [1040, 400] on div "Open" at bounding box center [1034, 395] width 21 height 15
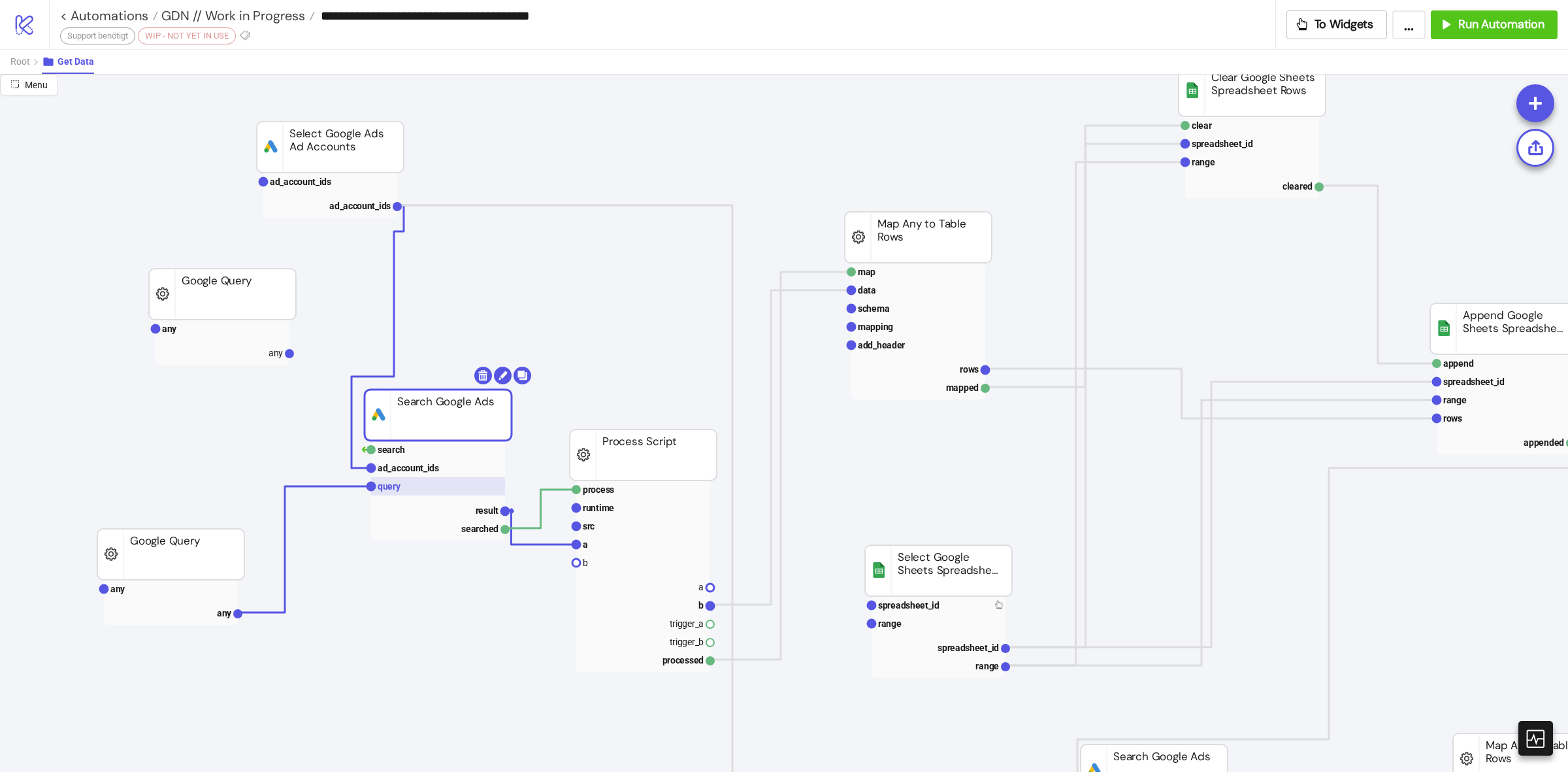
click at [387, 482] on text "query" at bounding box center [389, 486] width 23 height 10
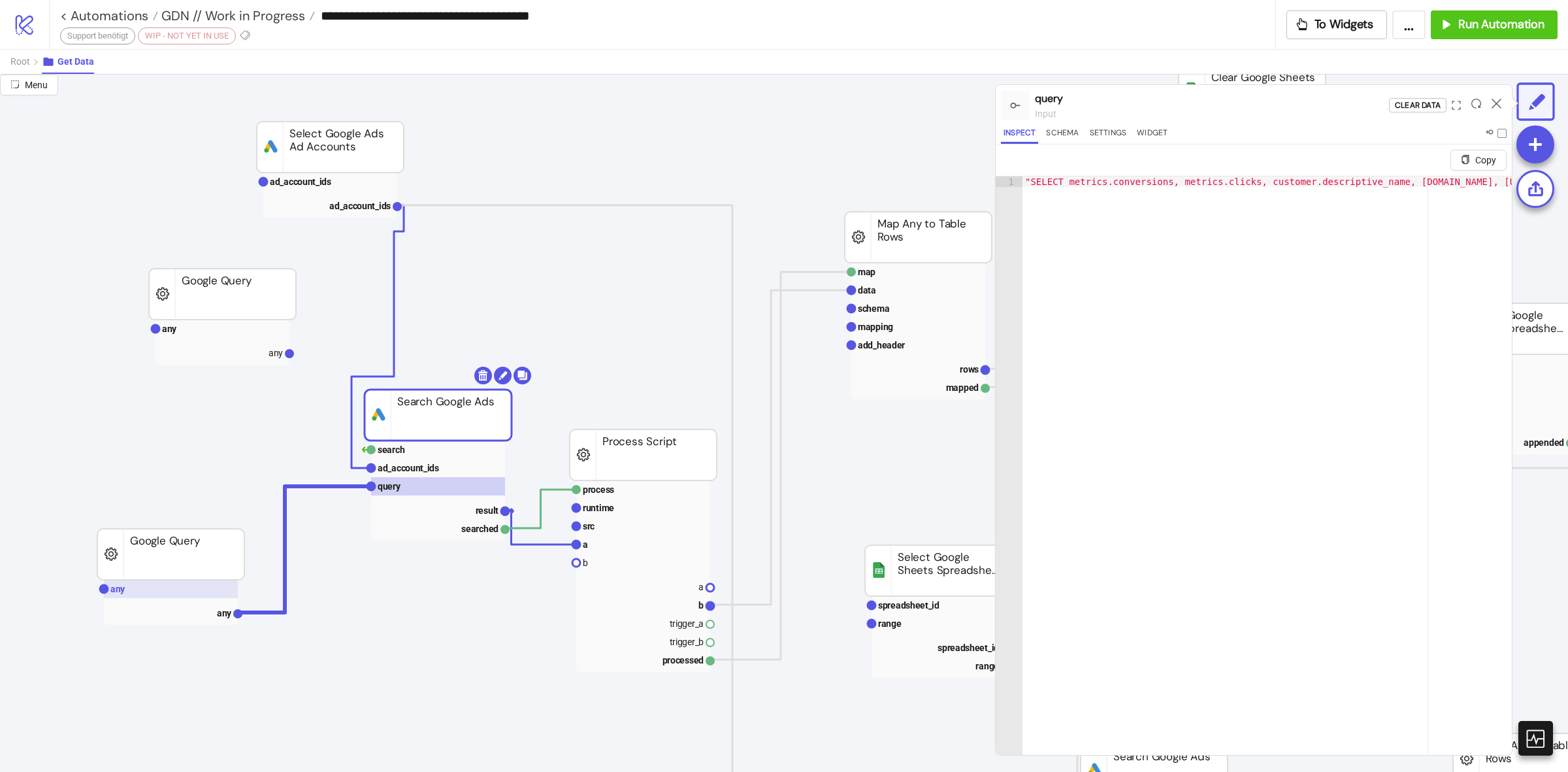
click at [207, 593] on rect at bounding box center [171, 589] width 134 height 18
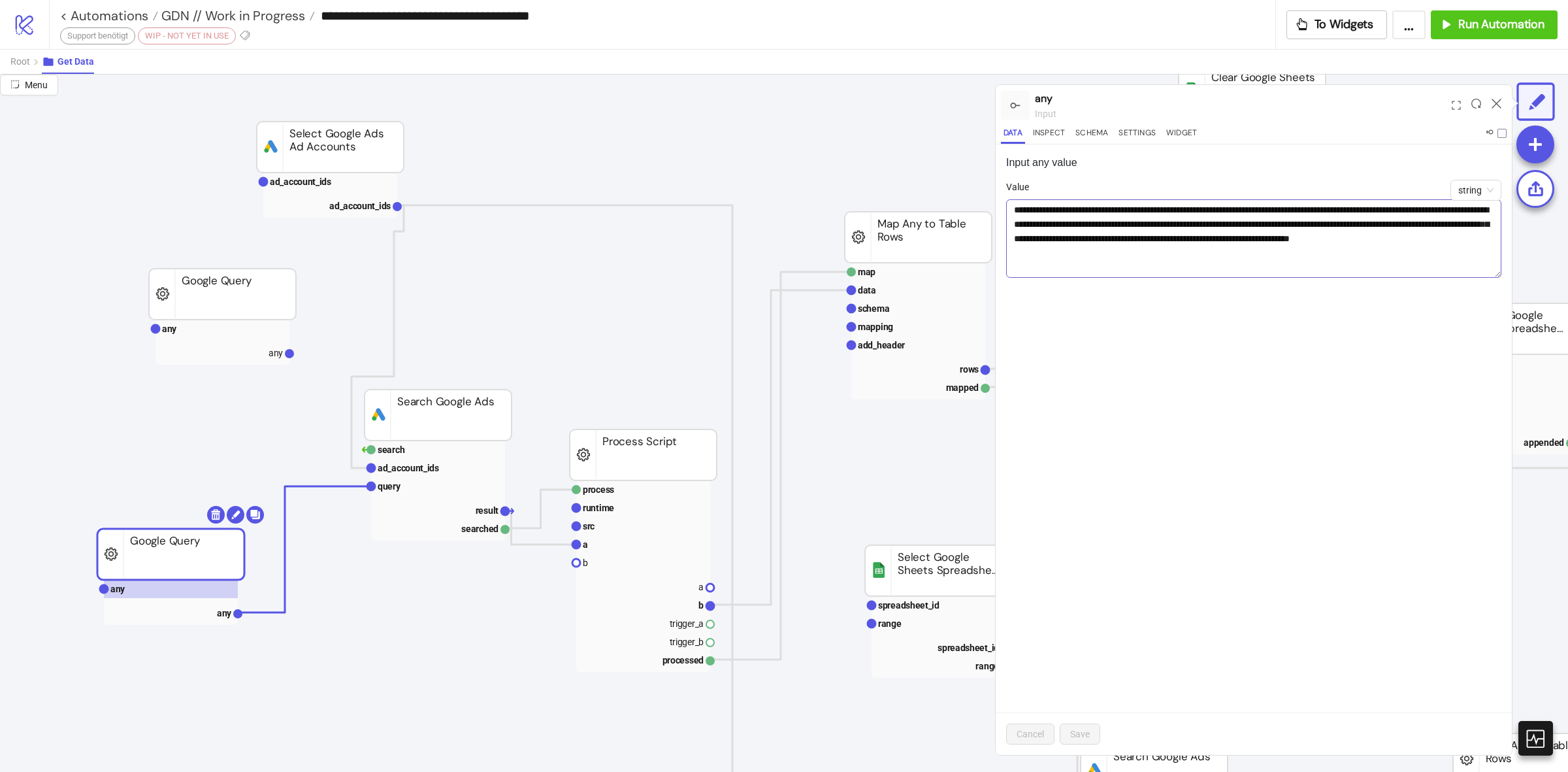
drag, startPoint x: 1495, startPoint y: 233, endPoint x: 1500, endPoint y: 275, distance: 42.3
click at [1500, 275] on textarea "**********" at bounding box center [1254, 238] width 496 height 78
click at [403, 491] on rect at bounding box center [438, 485] width 134 height 18
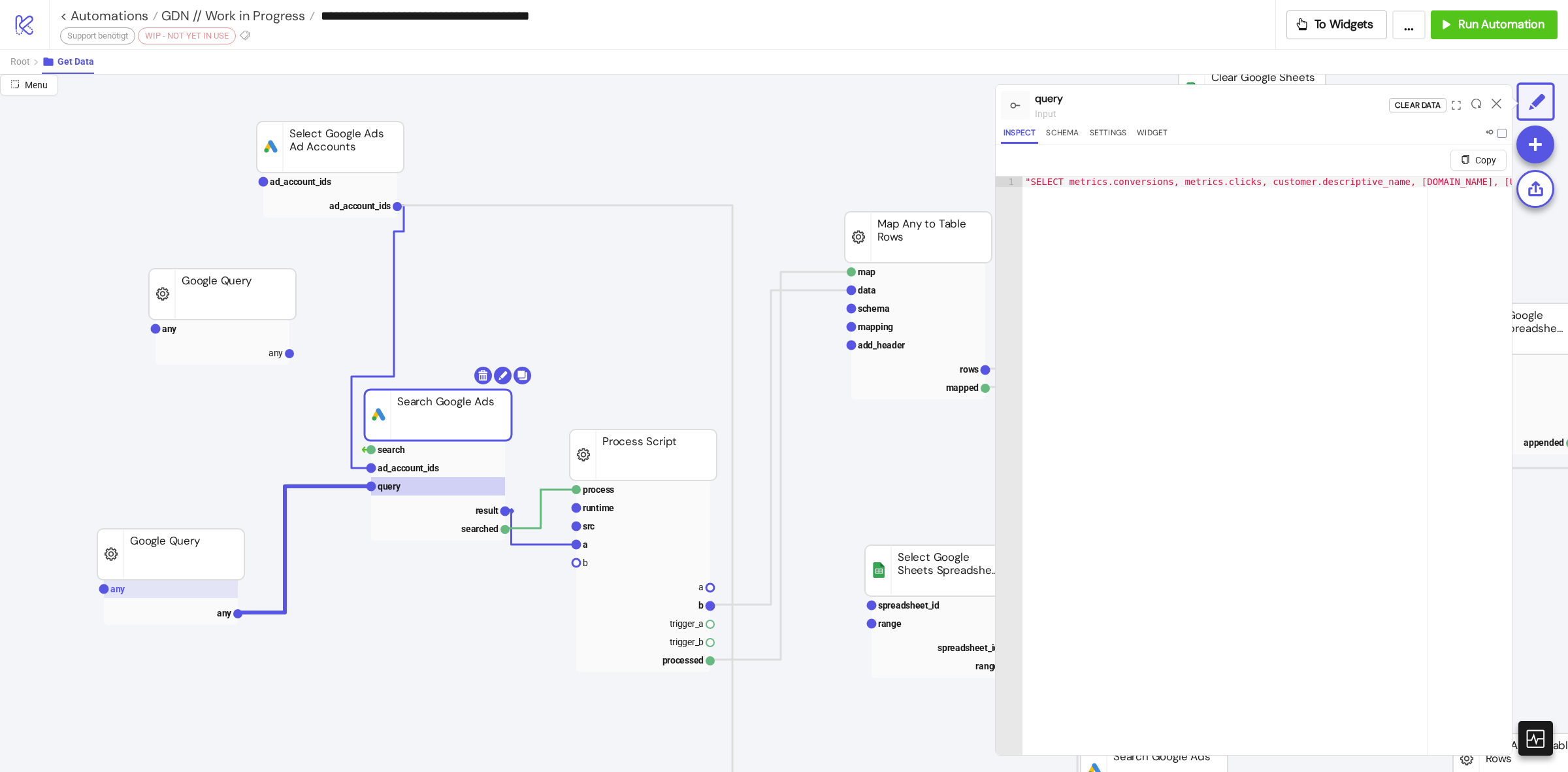
click at [153, 588] on rect at bounding box center [171, 589] width 134 height 18
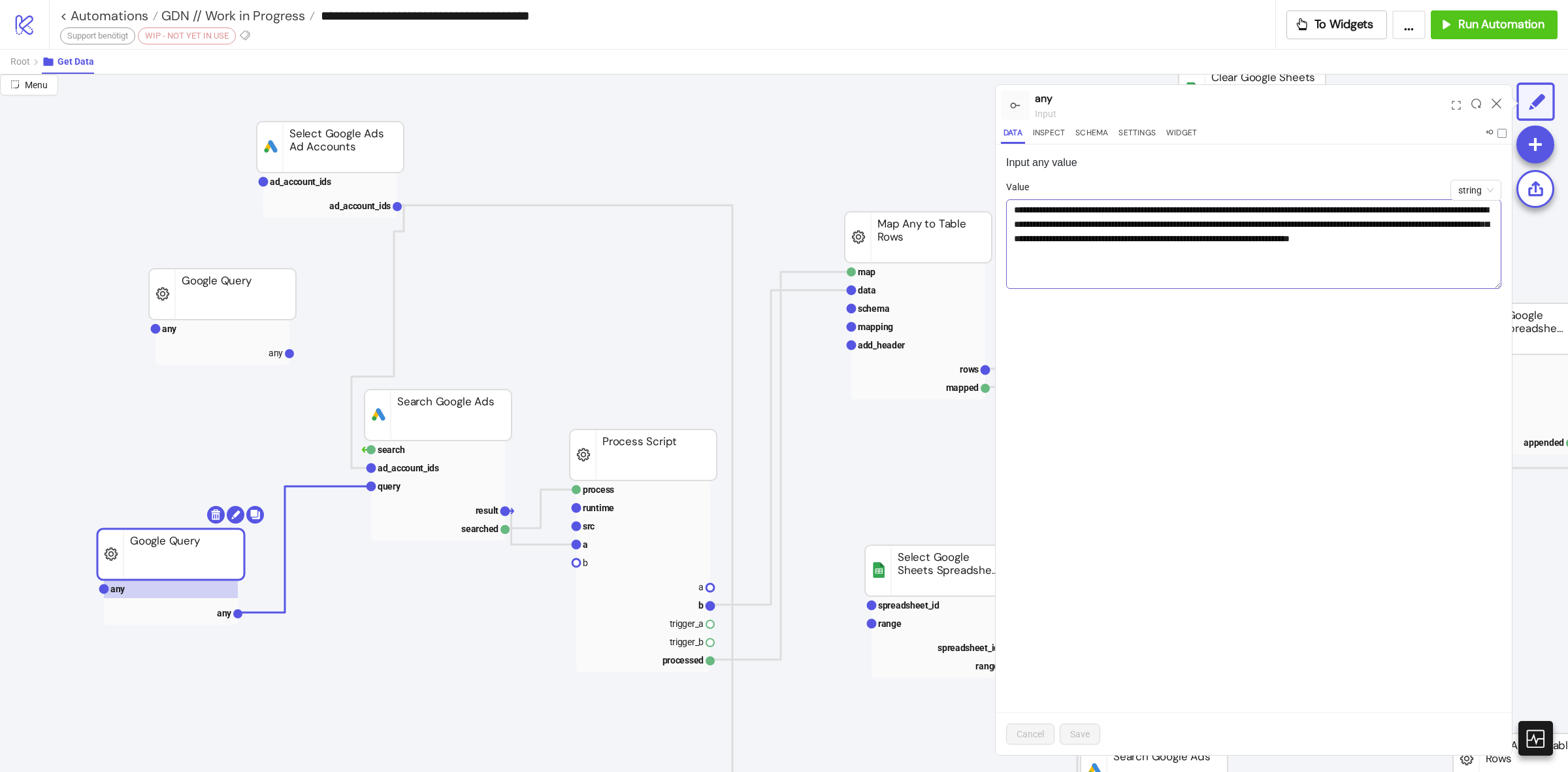
drag, startPoint x: 1490, startPoint y: 232, endPoint x: 1491, endPoint y: 286, distance: 54.0
click at [1491, 286] on textarea "**********" at bounding box center [1254, 244] width 496 height 90
click at [398, 489] on text "query" at bounding box center [389, 486] width 23 height 10
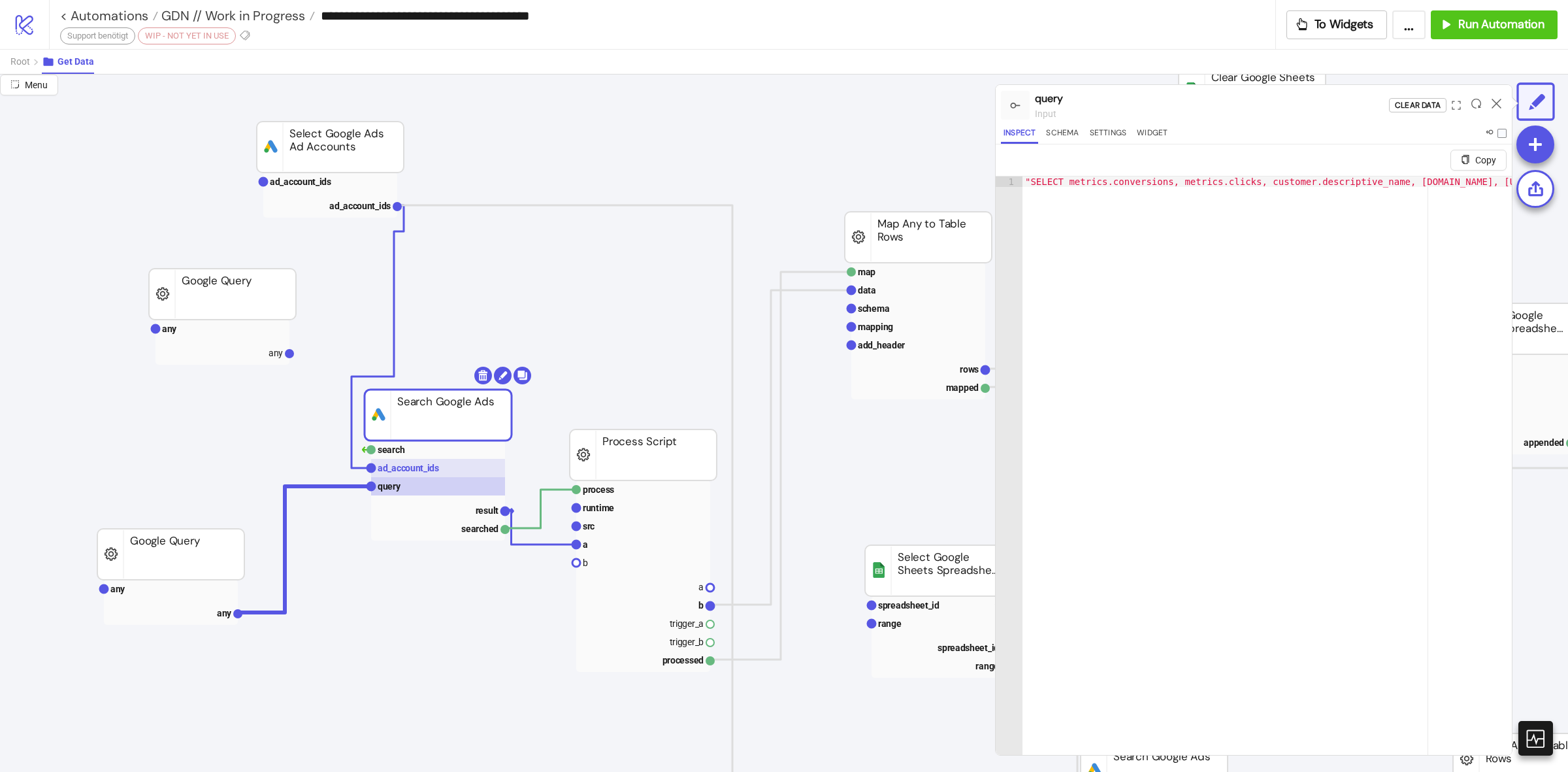
click at [423, 471] on text "ad_account_ids" at bounding box center [408, 468] width 61 height 10
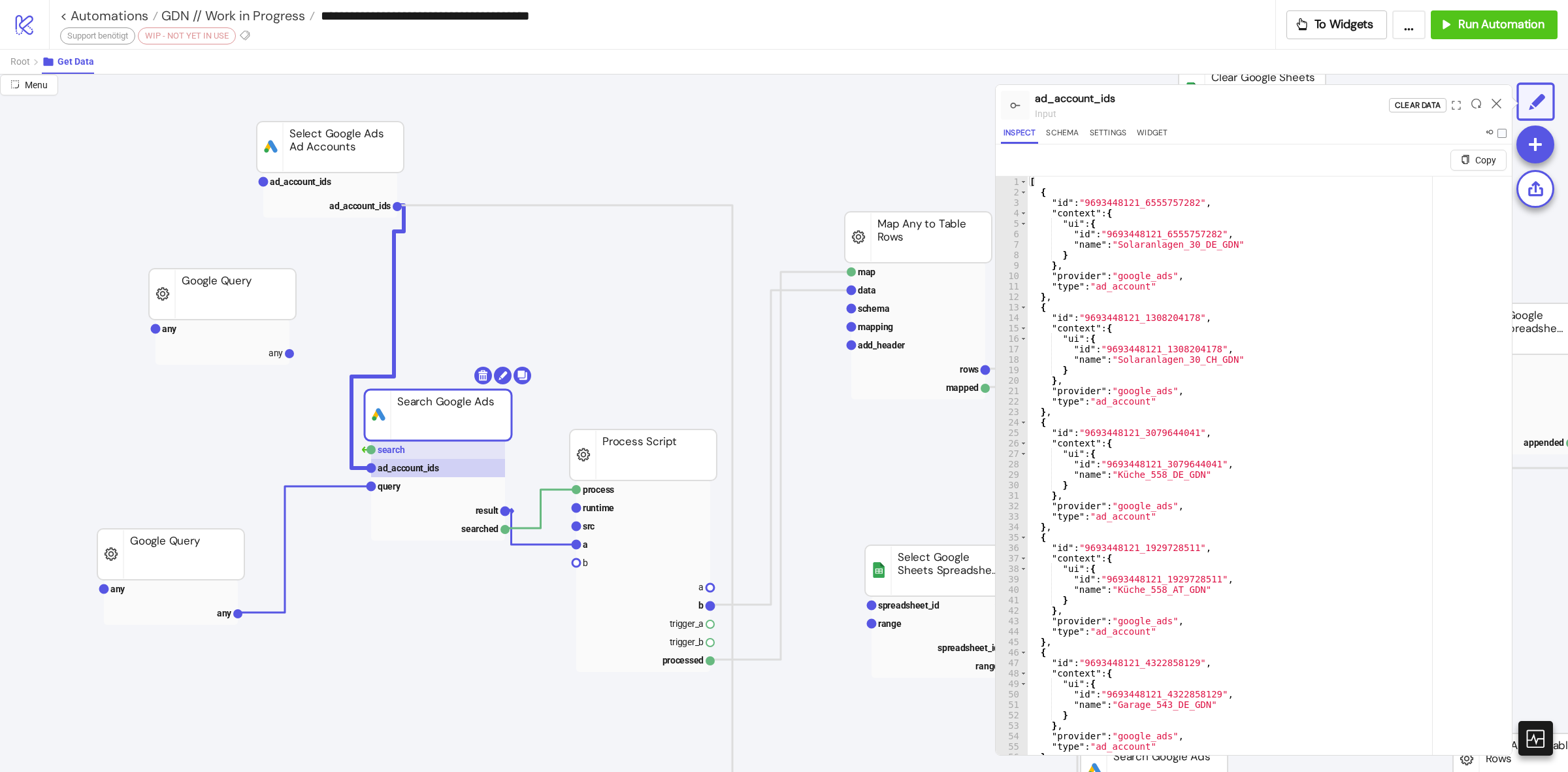
click at [435, 455] on rect at bounding box center [438, 449] width 134 height 18
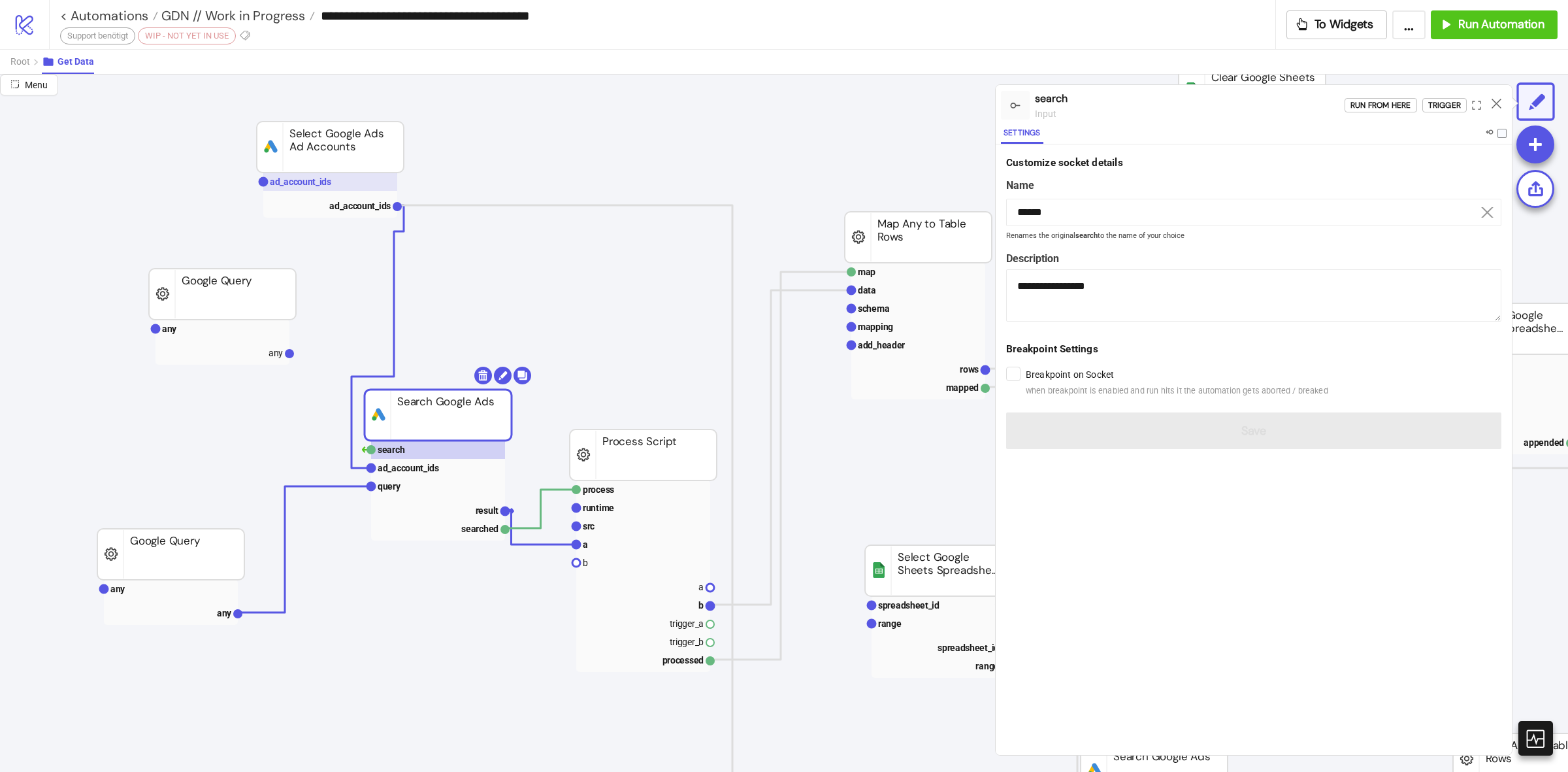
click at [349, 178] on rect at bounding box center [330, 181] width 134 height 18
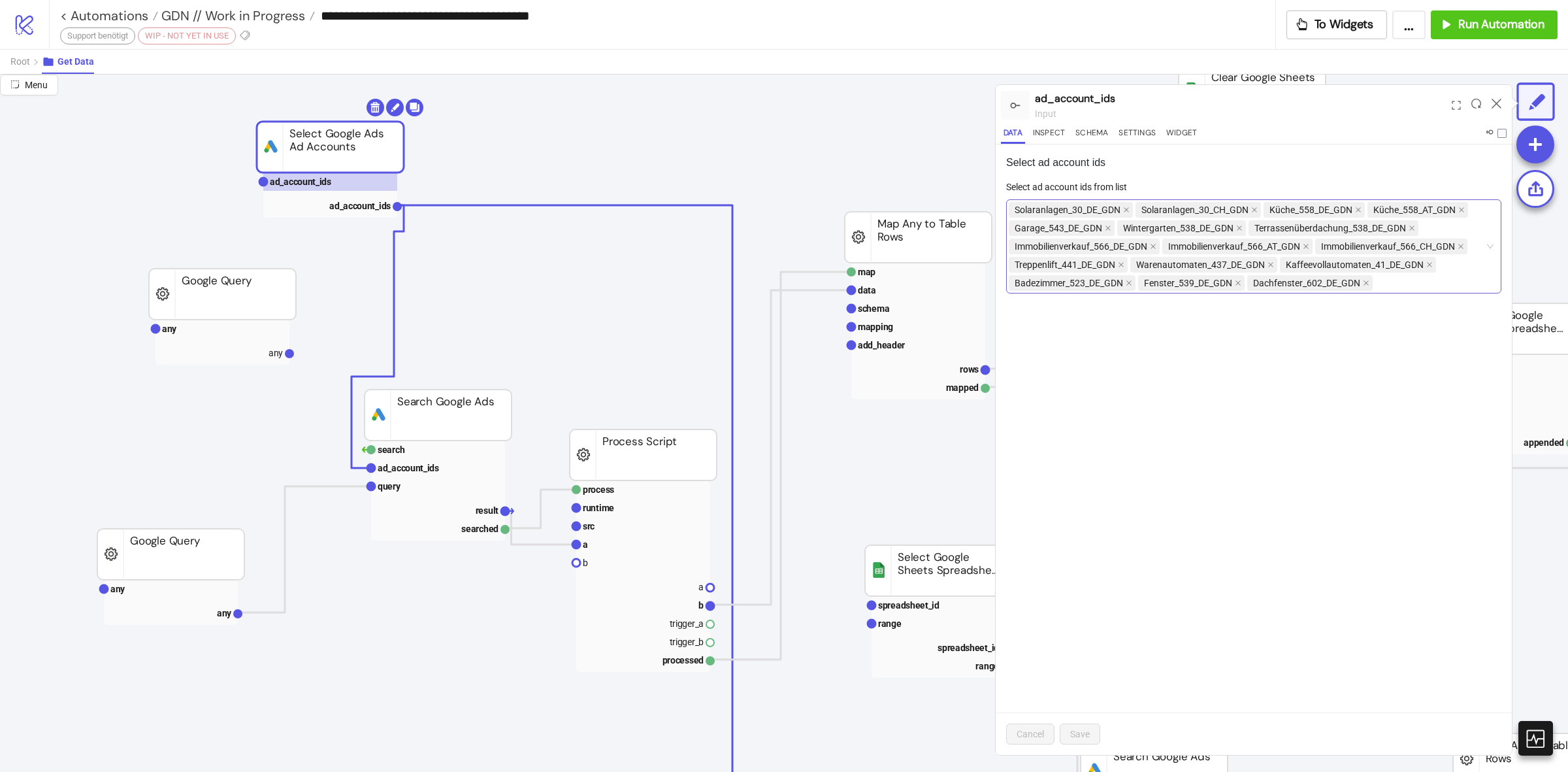
click at [1367, 283] on icon "close" at bounding box center [1367, 283] width 7 height 7
drag, startPoint x: 1242, startPoint y: 281, endPoint x: 1139, endPoint y: 283, distance: 103.0
click at [1239, 281] on icon "close" at bounding box center [1238, 283] width 7 height 7
click at [1128, 286] on icon "close" at bounding box center [1129, 283] width 7 height 7
click at [1123, 265] on icon "close" at bounding box center [1121, 264] width 5 height 5
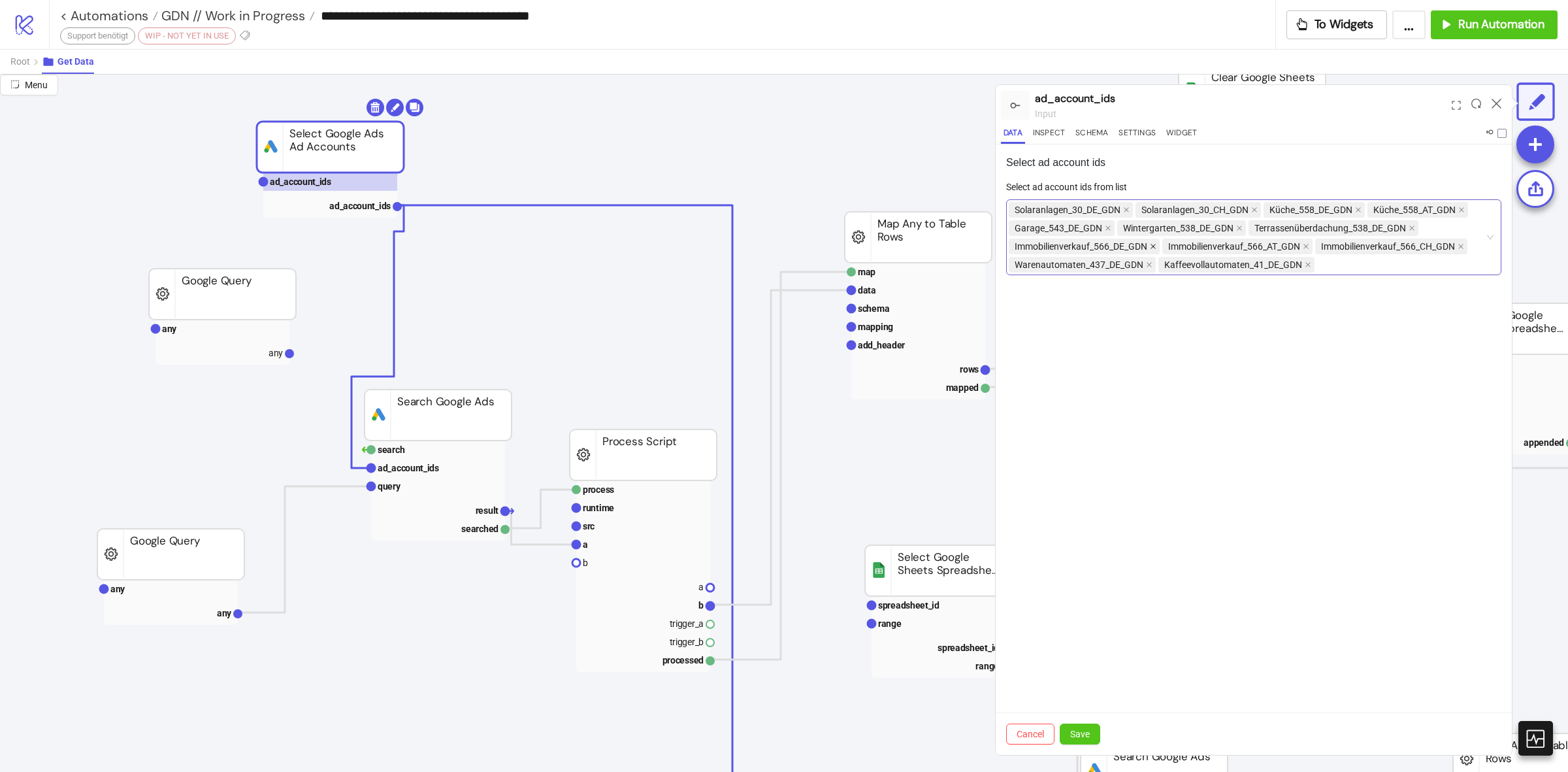
click at [1154, 244] on icon "close" at bounding box center [1153, 246] width 7 height 7
click at [1162, 260] on span "Kaffeevollautomaten_41_DE_GDN" at bounding box center [1086, 264] width 156 height 15
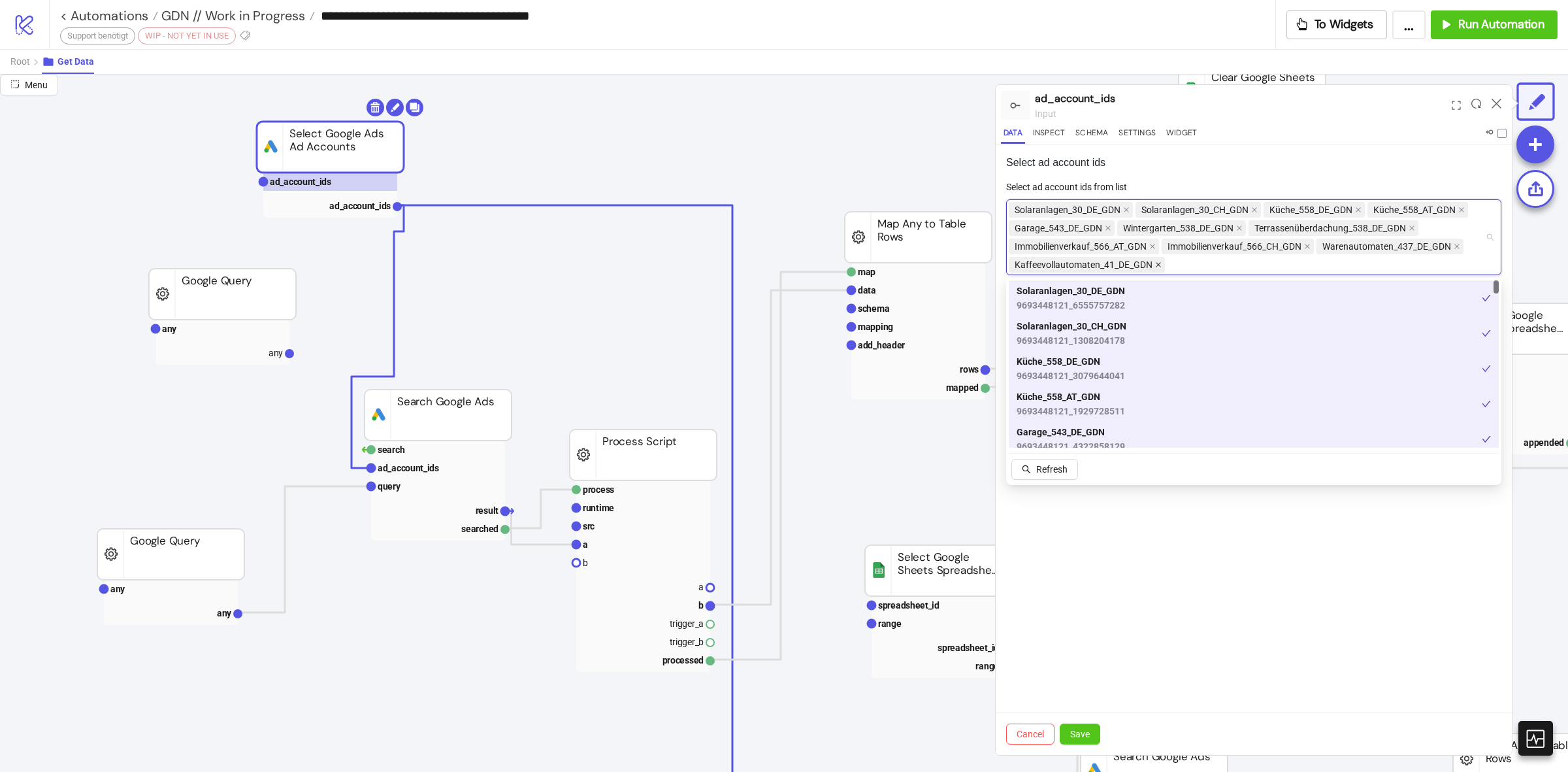
click at [1158, 262] on icon "close" at bounding box center [1159, 265] width 7 height 7
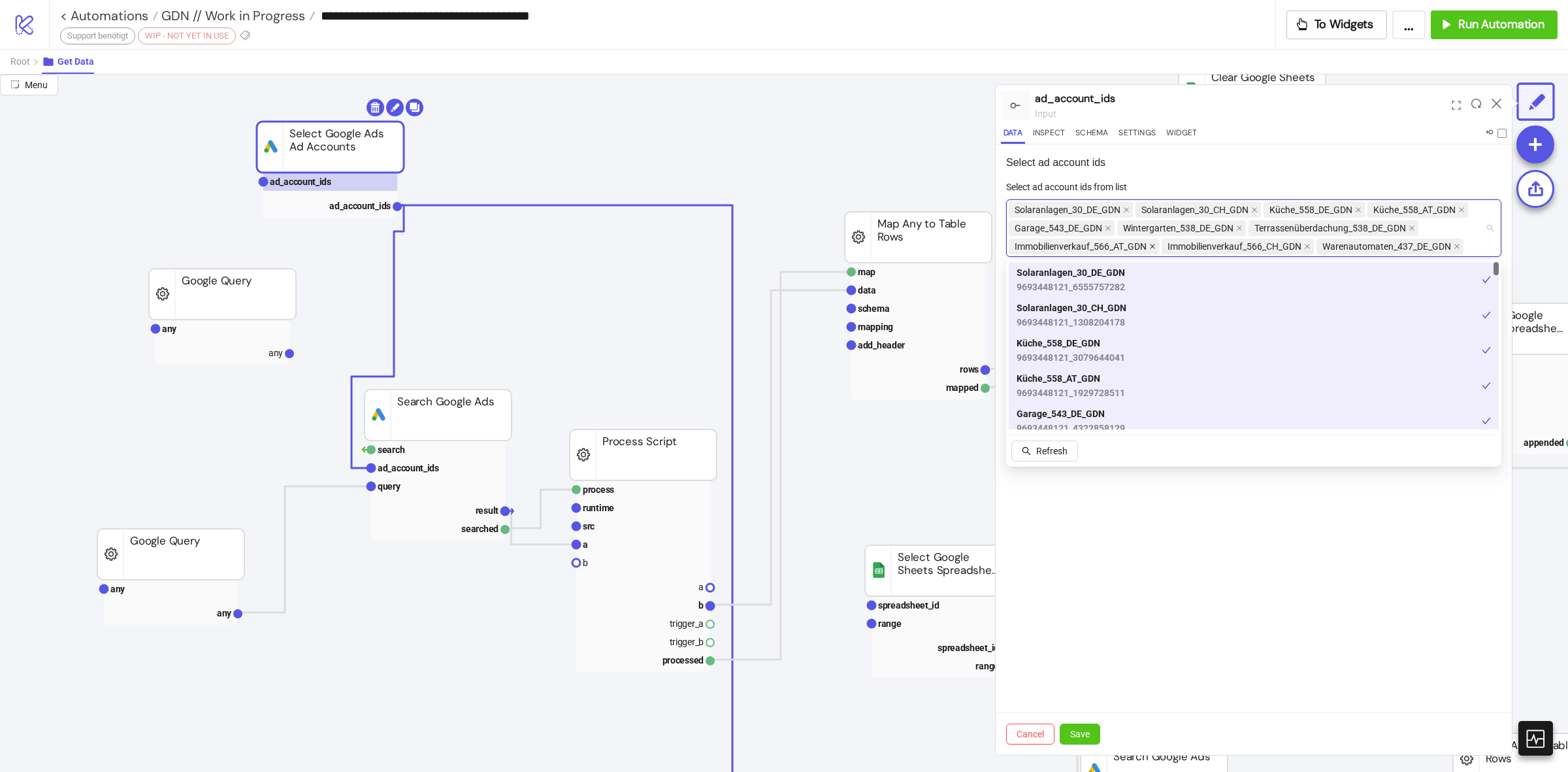
click at [1156, 247] on icon "close" at bounding box center [1153, 246] width 7 height 7
click at [1108, 227] on icon "close" at bounding box center [1108, 228] width 5 height 5
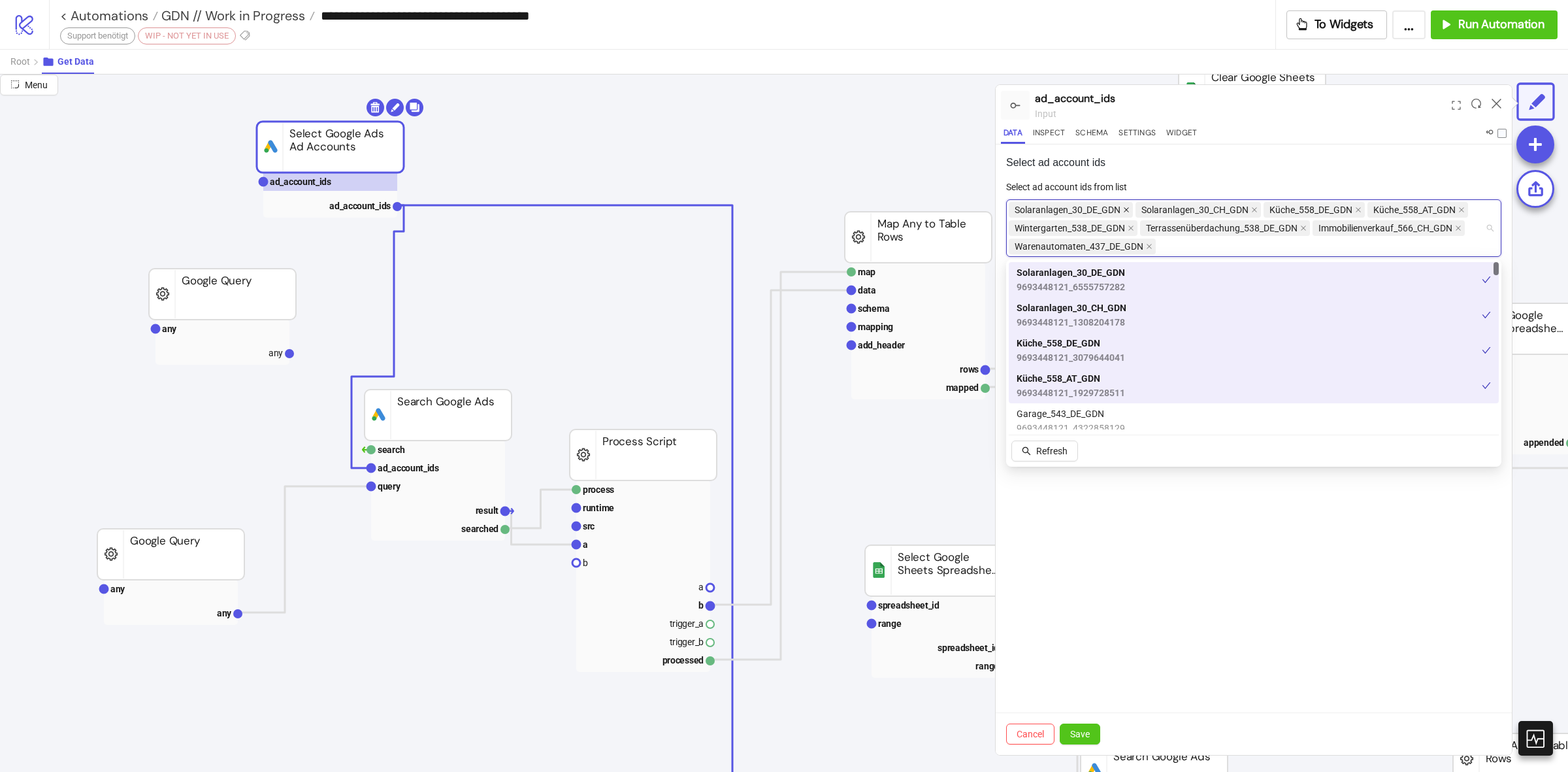
click at [1123, 209] on icon "close" at bounding box center [1127, 210] width 7 height 7
click at [1124, 209] on span "Solaranlagen_30_CH_GDN" at bounding box center [1071, 210] width 126 height 15
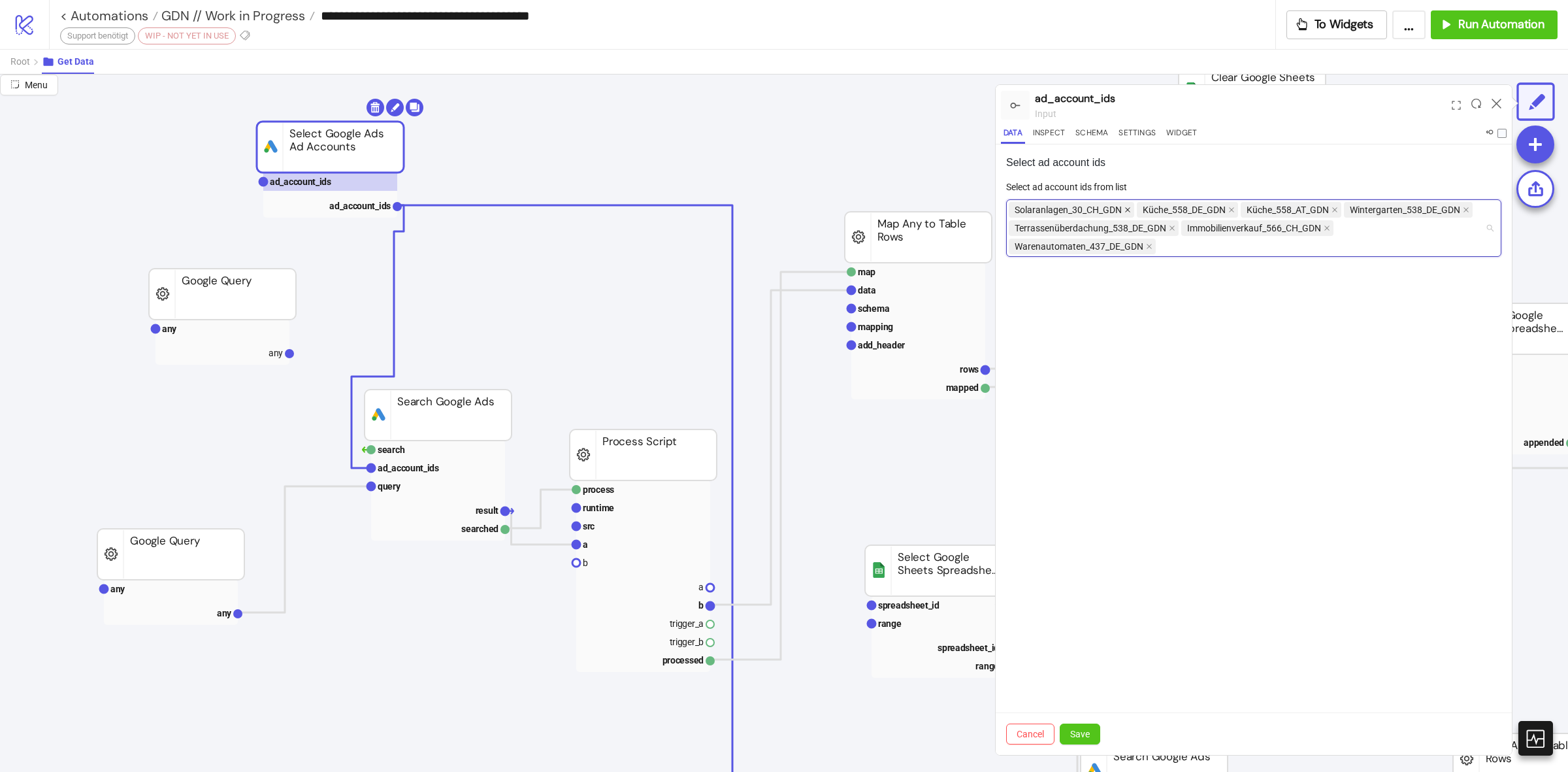
click at [1125, 209] on span "Solaranlagen_30_CH_GDN" at bounding box center [1071, 210] width 126 height 15
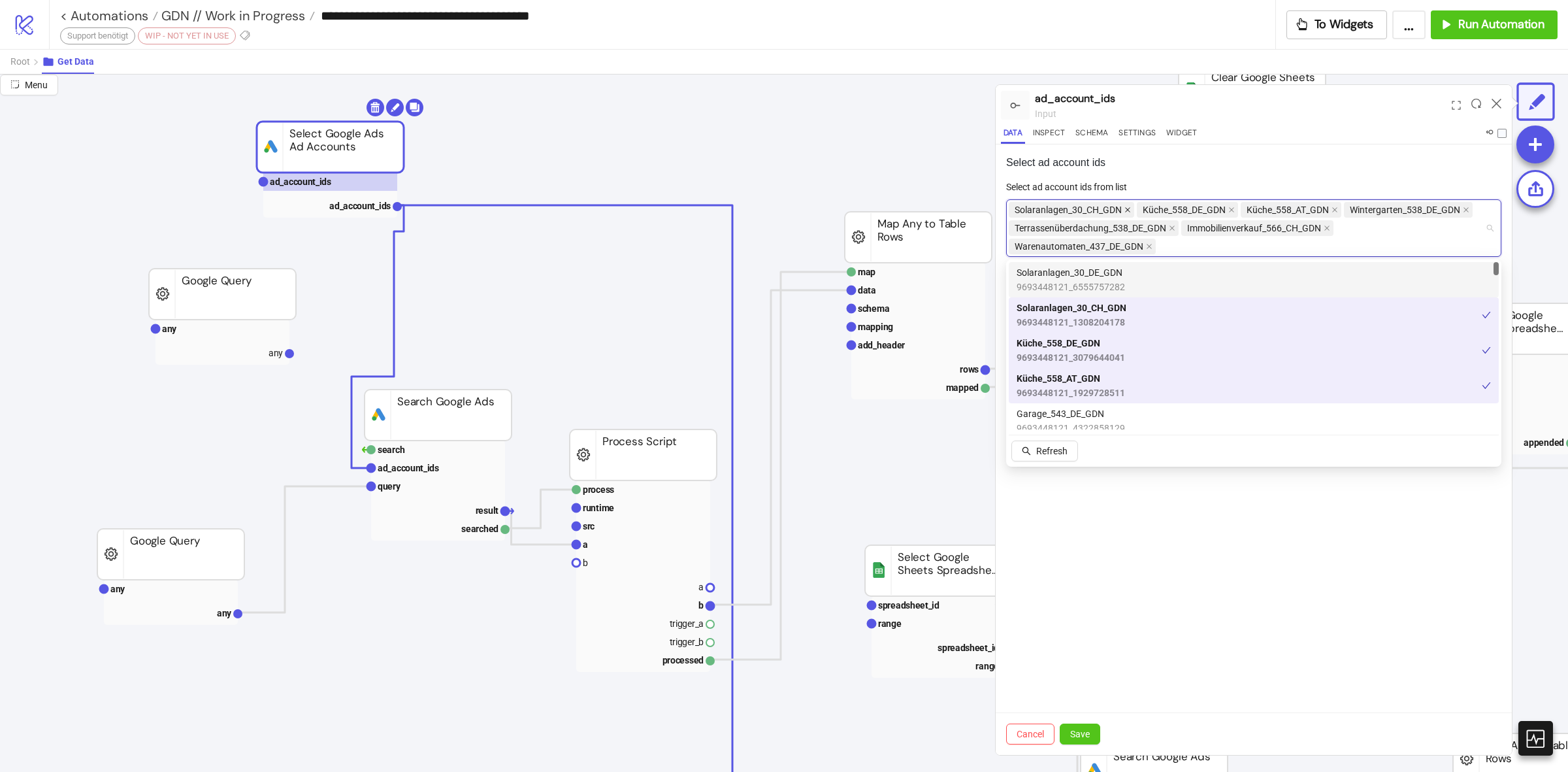
click at [1128, 210] on icon "close" at bounding box center [1128, 210] width 5 height 5
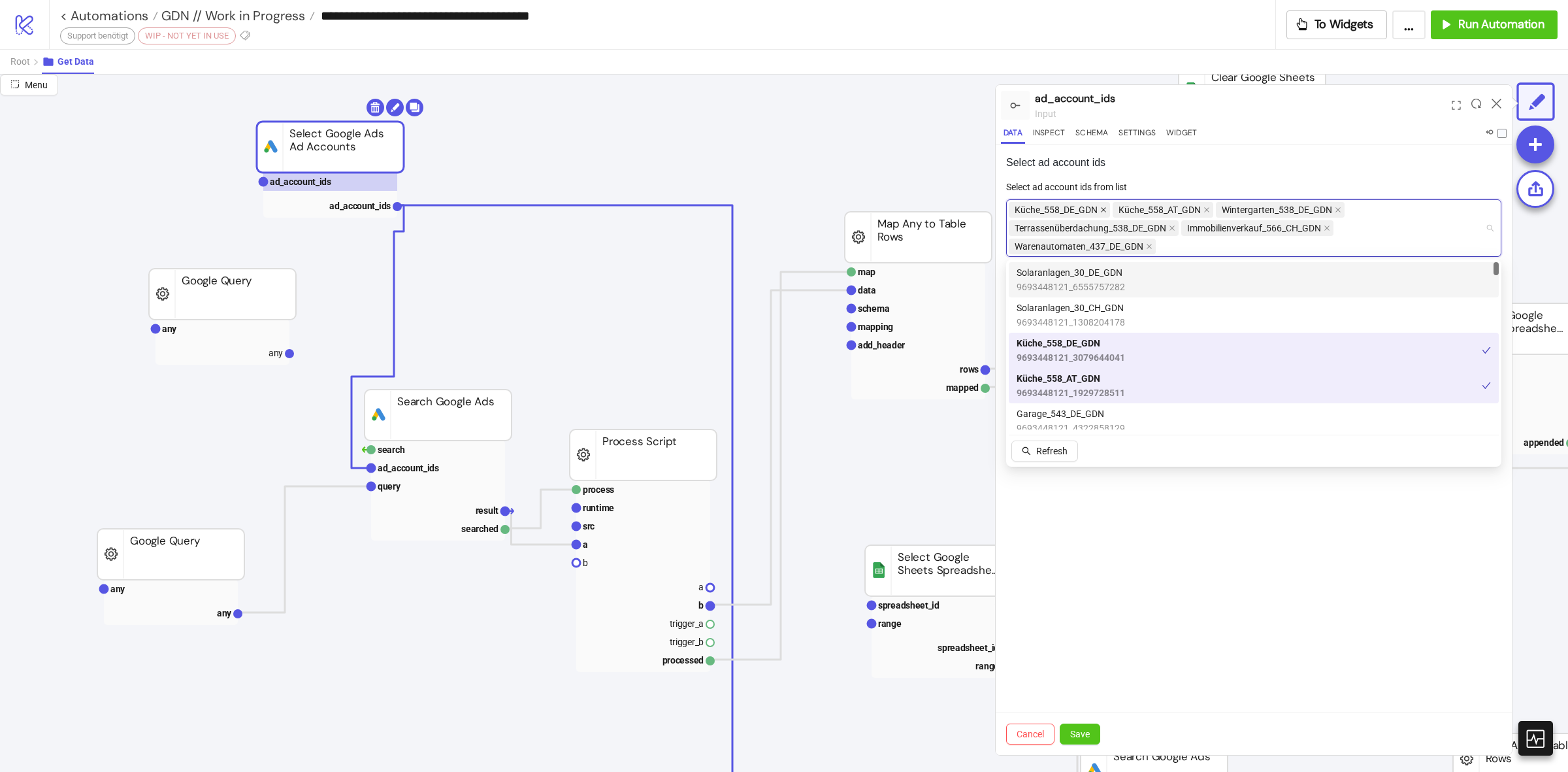
click at [1107, 210] on icon "close" at bounding box center [1104, 210] width 7 height 7
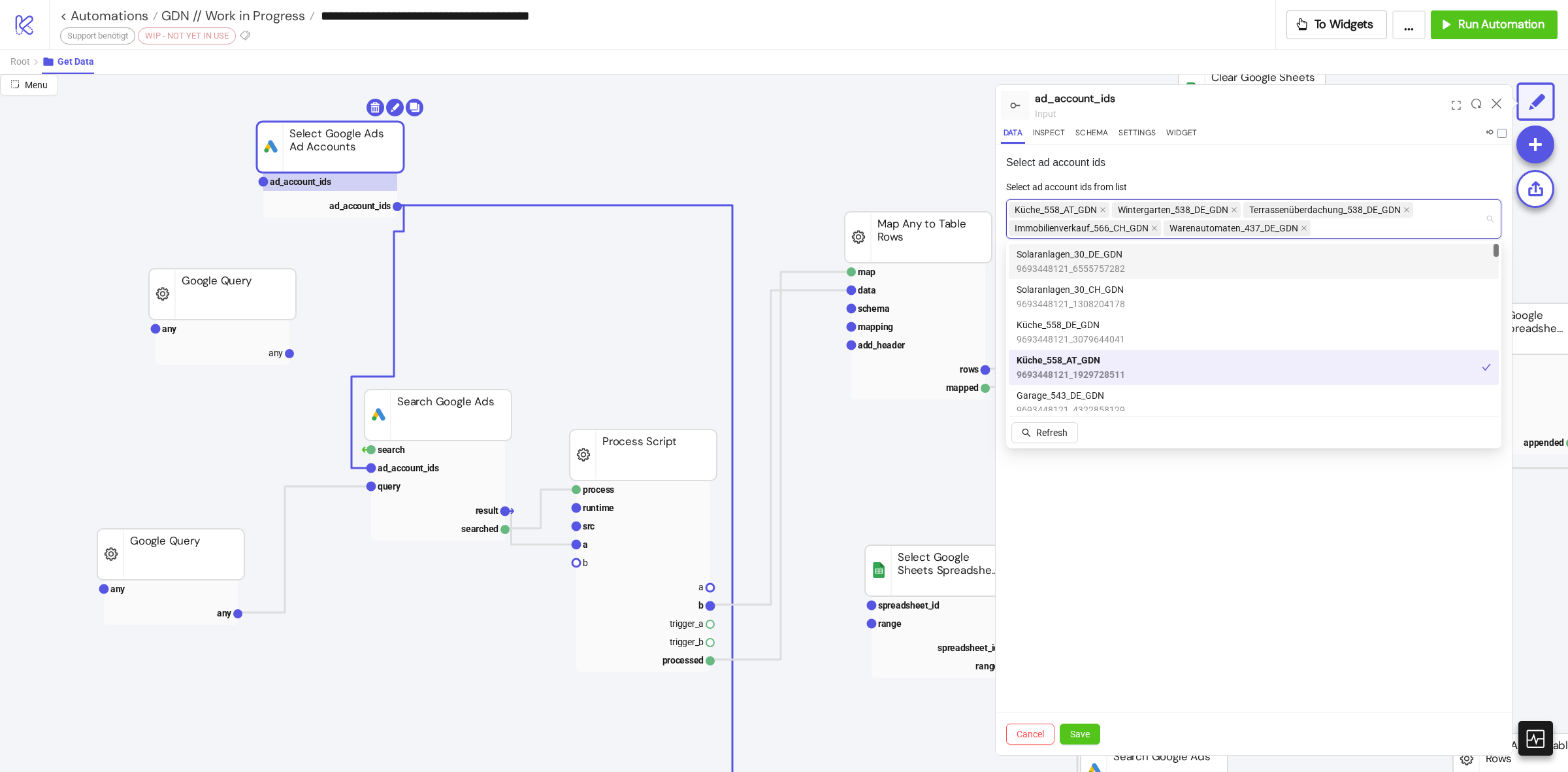
click at [1107, 210] on icon "close" at bounding box center [1103, 210] width 7 height 7
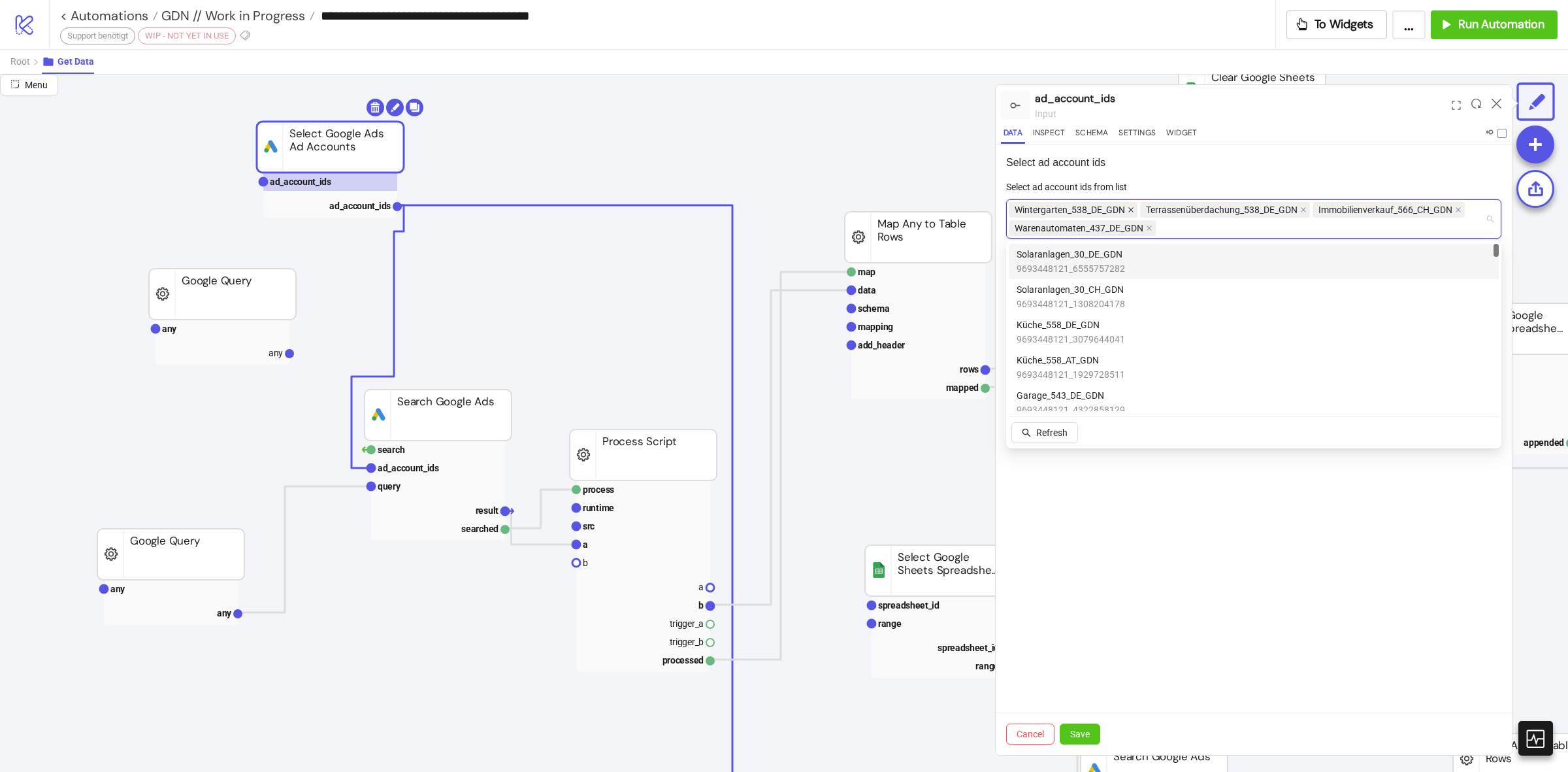
click at [1133, 207] on icon "close" at bounding box center [1131, 210] width 5 height 5
click at [1170, 207] on icon "close" at bounding box center [1172, 210] width 7 height 7
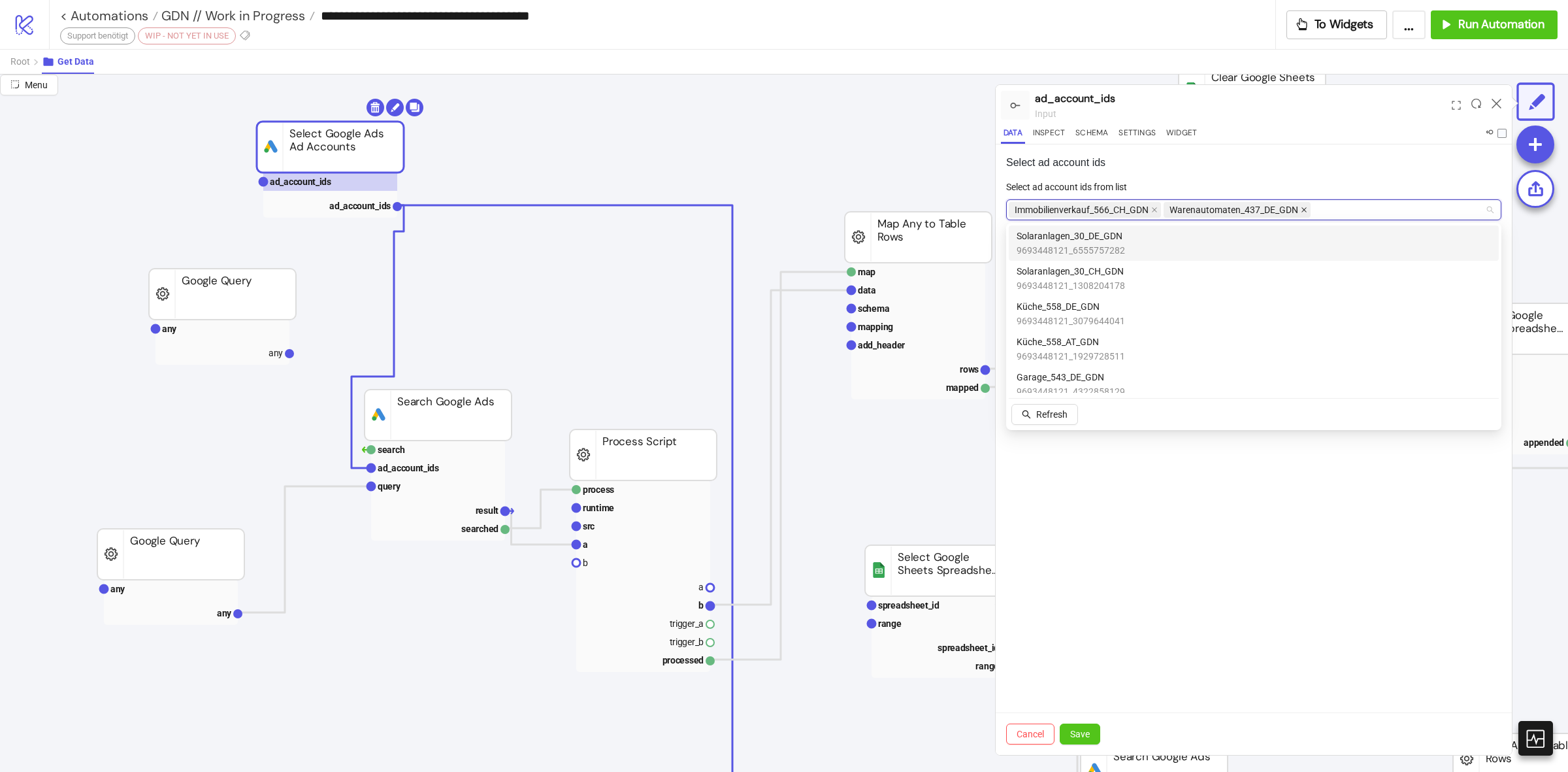
click at [1307, 209] on span "Warenautomaten_437_DE_GDN" at bounding box center [1237, 210] width 147 height 15
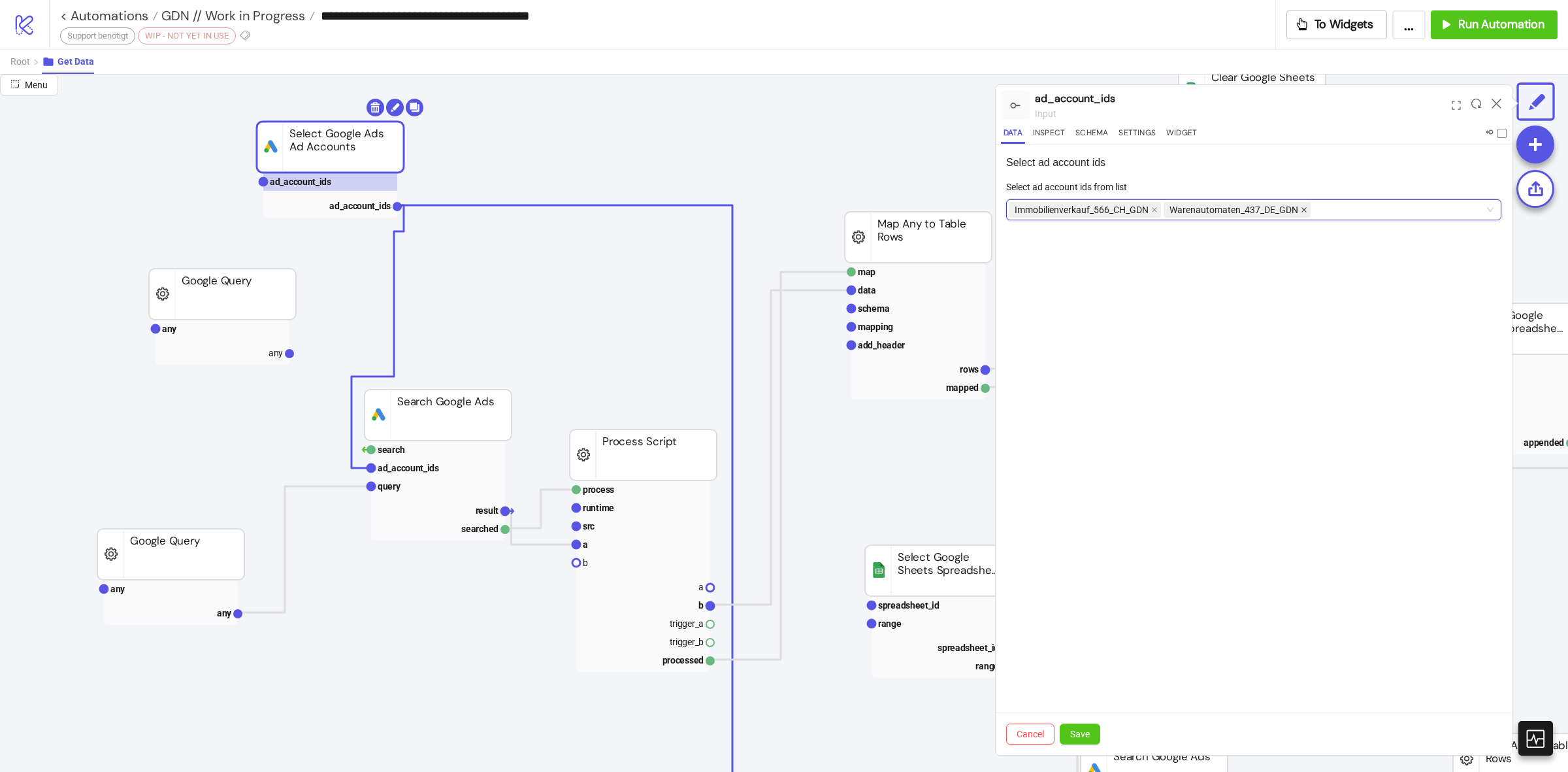
click at [1304, 209] on icon "close" at bounding box center [1305, 210] width 5 height 5
click at [1158, 214] on span at bounding box center [1155, 209] width 7 height 15
click at [1161, 214] on div at bounding box center [1247, 209] width 477 height 18
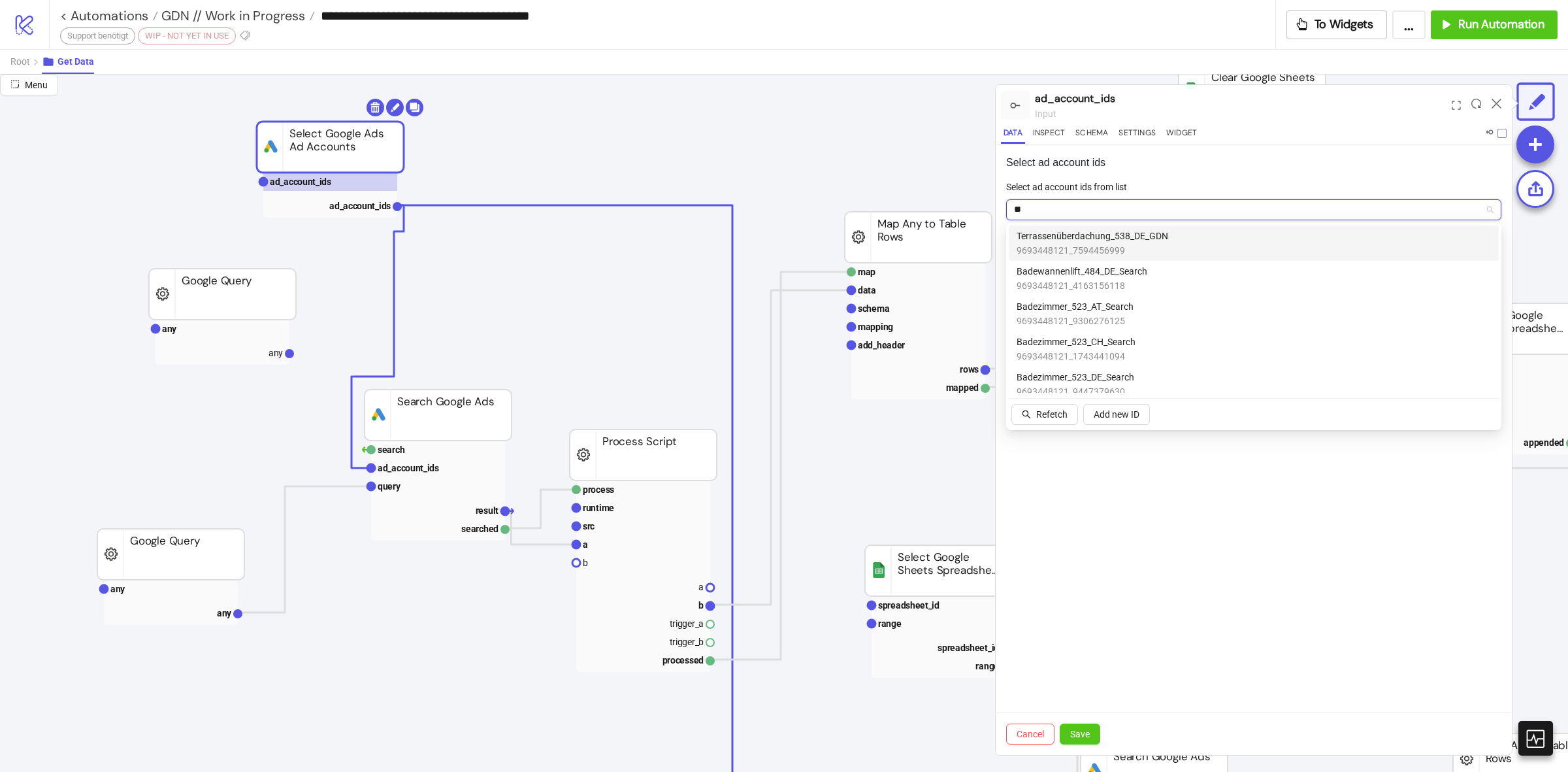
type input "***"
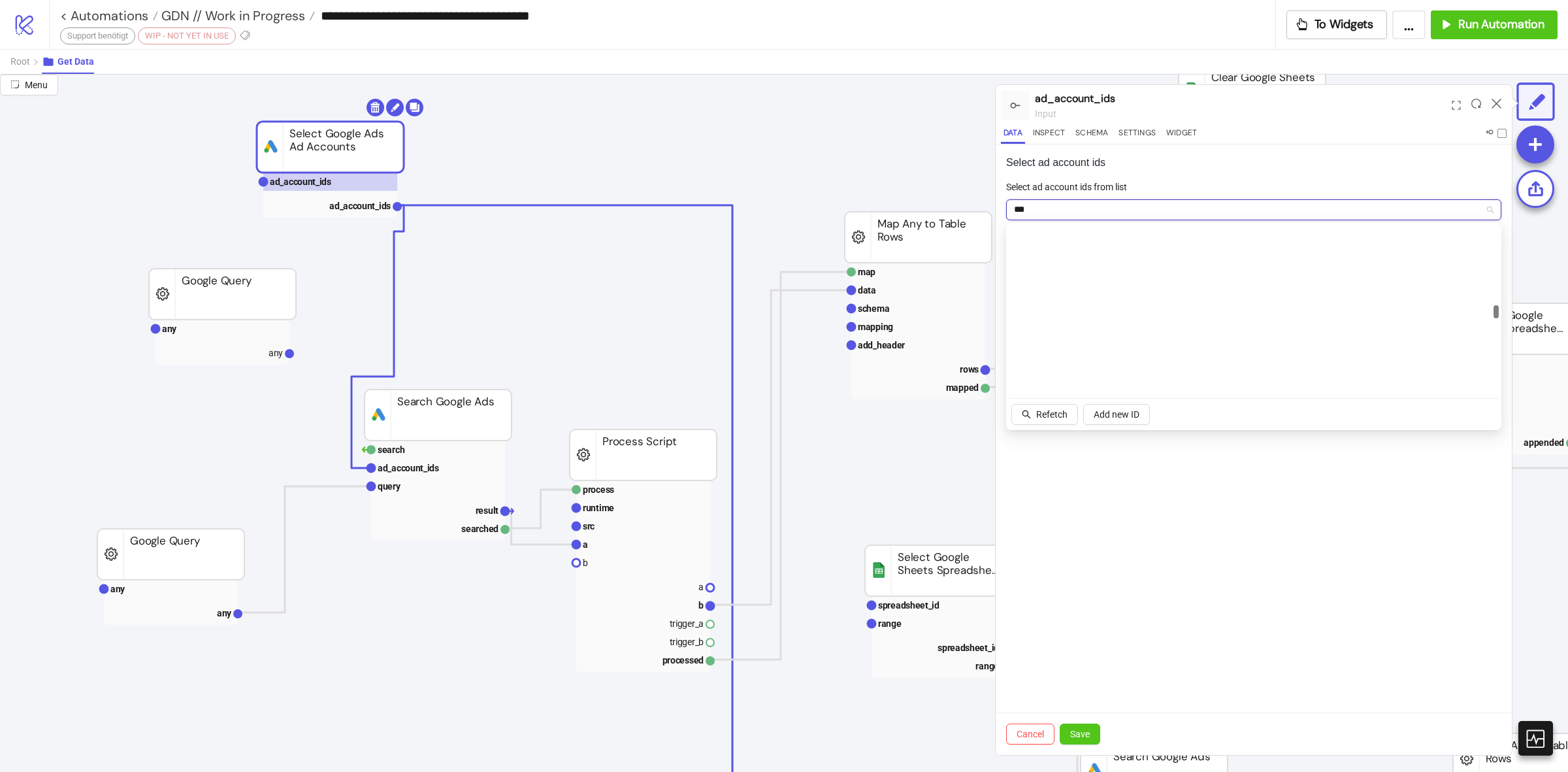
scroll to position [0, 0]
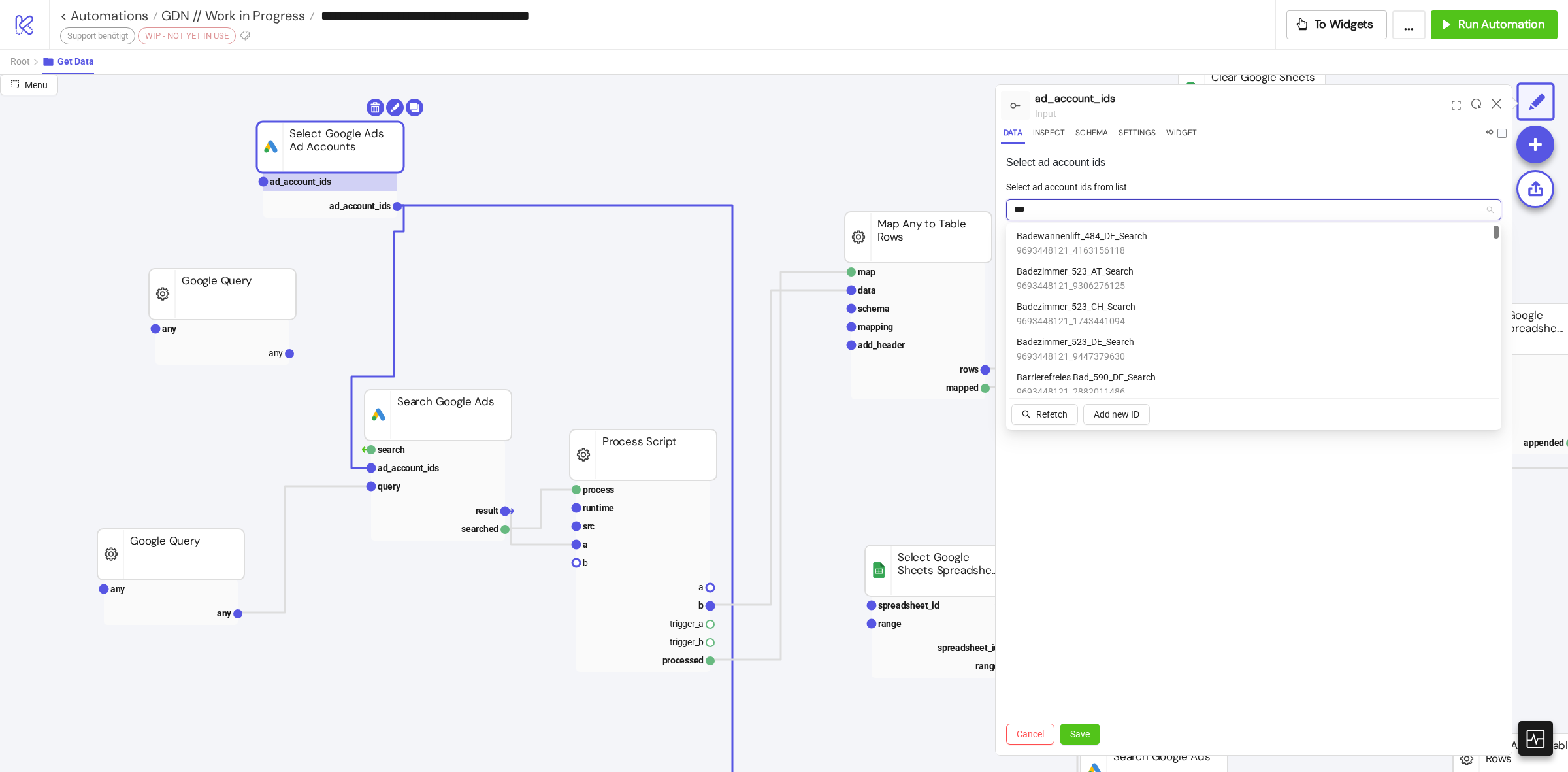
drag, startPoint x: 1497, startPoint y: 363, endPoint x: 1487, endPoint y: 181, distance: 182.3
click at [1487, 181] on body "**********" at bounding box center [784, 386] width 1568 height 772
click at [1204, 246] on div "Badewannenlift_484_DE_Search 9693448121_4163156118" at bounding box center [1254, 243] width 474 height 28
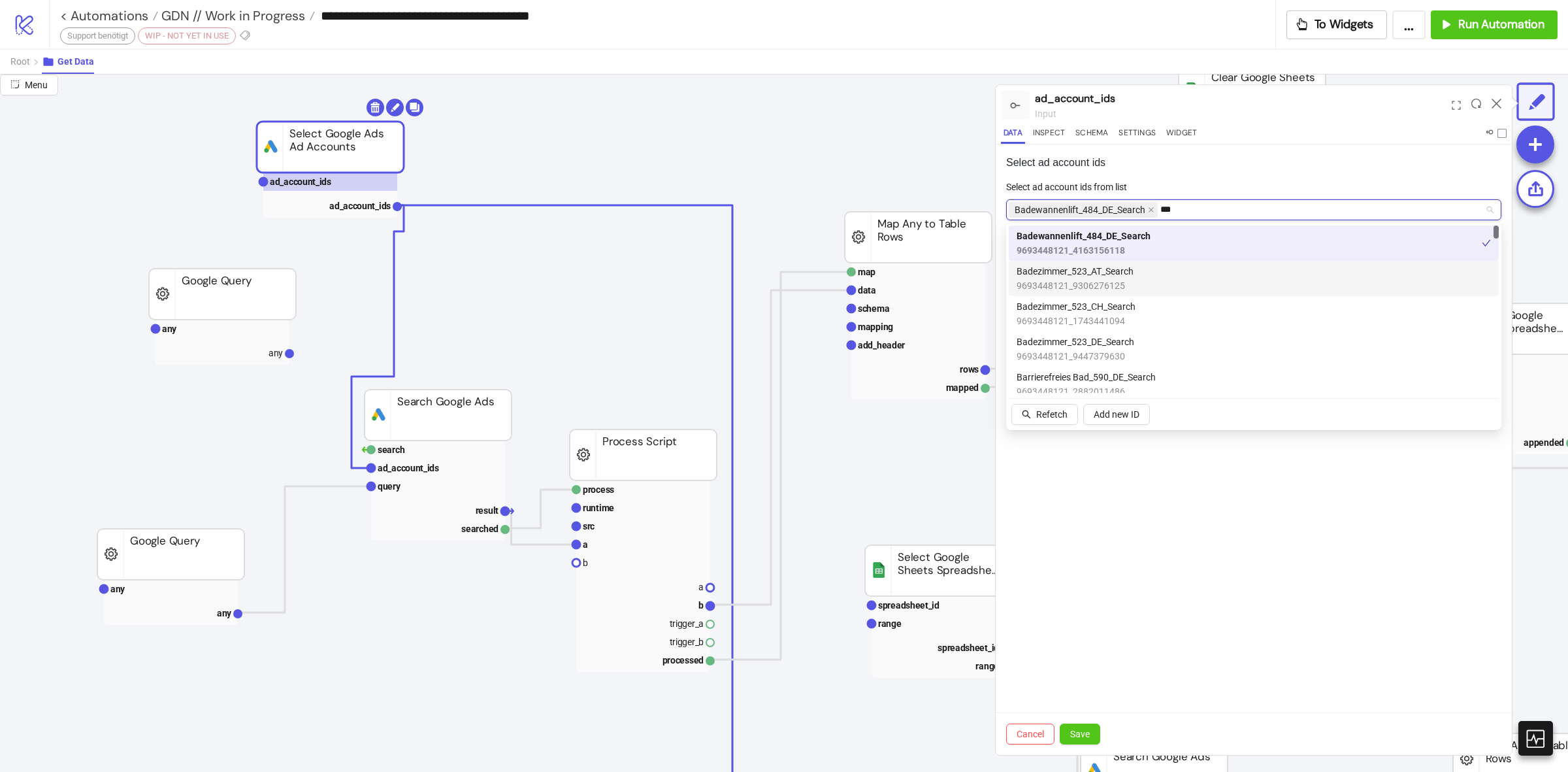
click at [1176, 278] on div "Badezimmer_523_AT_Search 9693448121_9306276125" at bounding box center [1254, 278] width 474 height 28
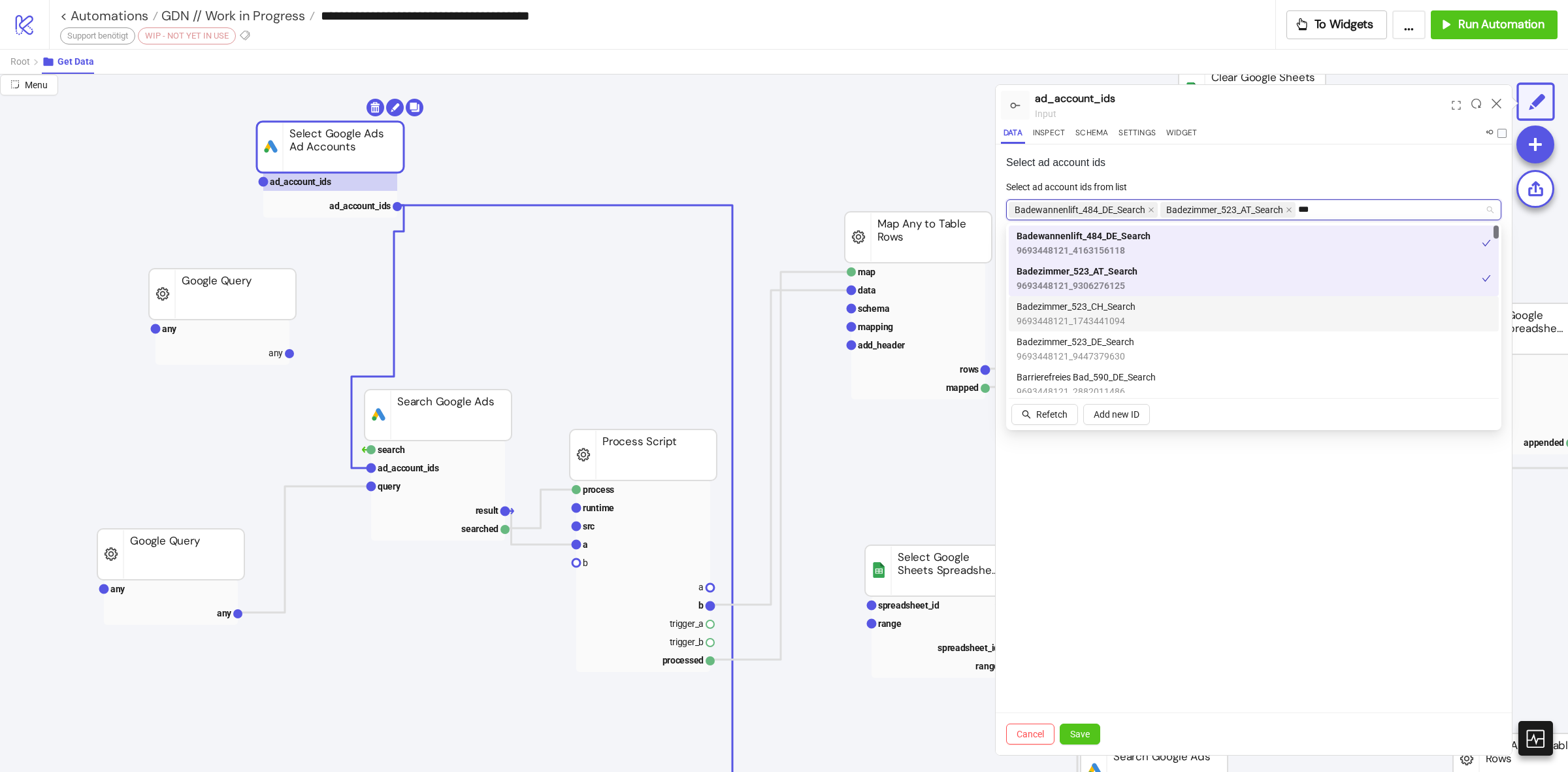
click at [1157, 312] on div "Badezimmer_523_CH_Search 9693448121_1743441094" at bounding box center [1254, 313] width 474 height 28
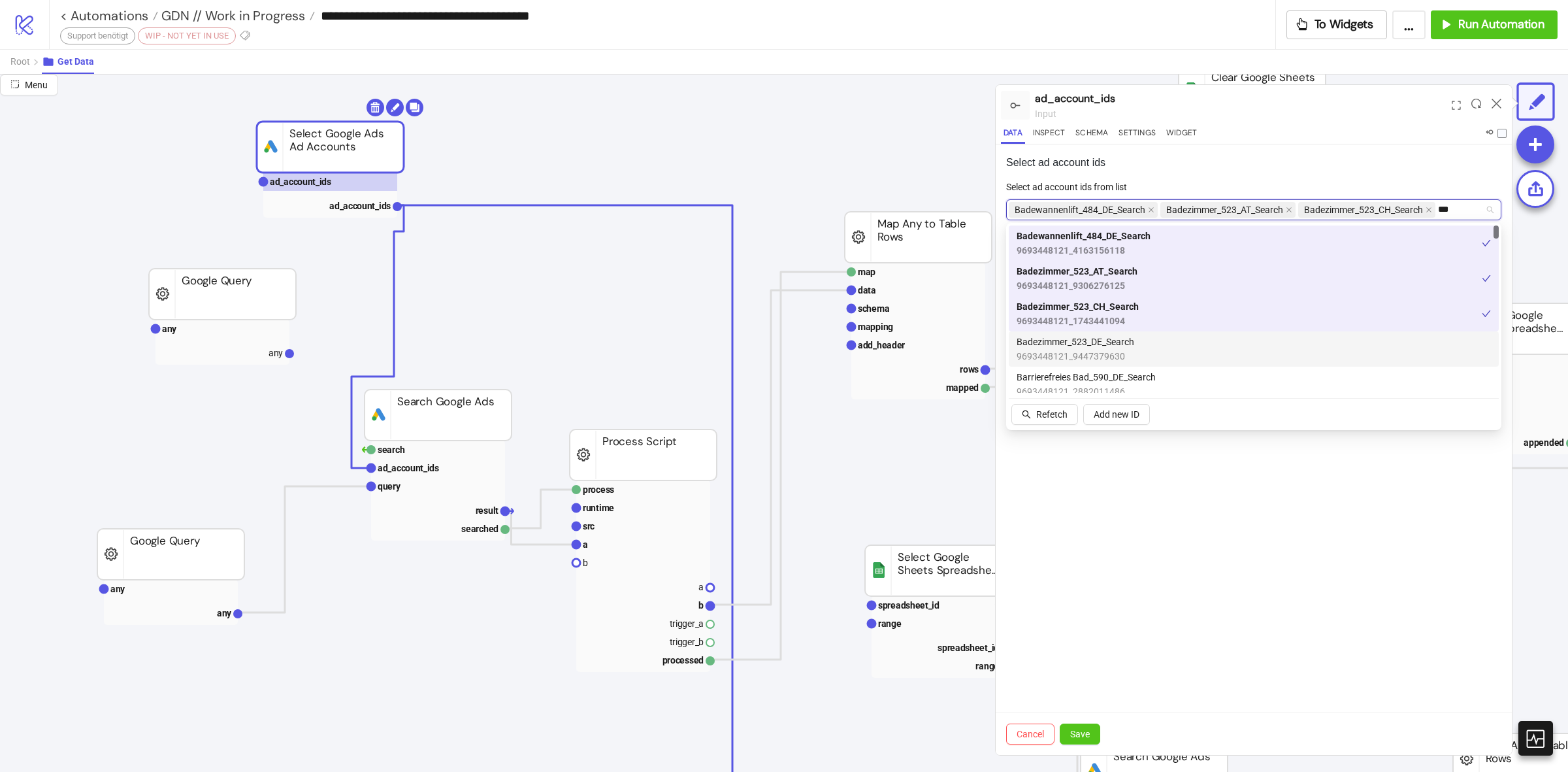
click at [1157, 344] on div "Badezimmer_523_DE_Search 9693448121_9447379630" at bounding box center [1254, 349] width 474 height 28
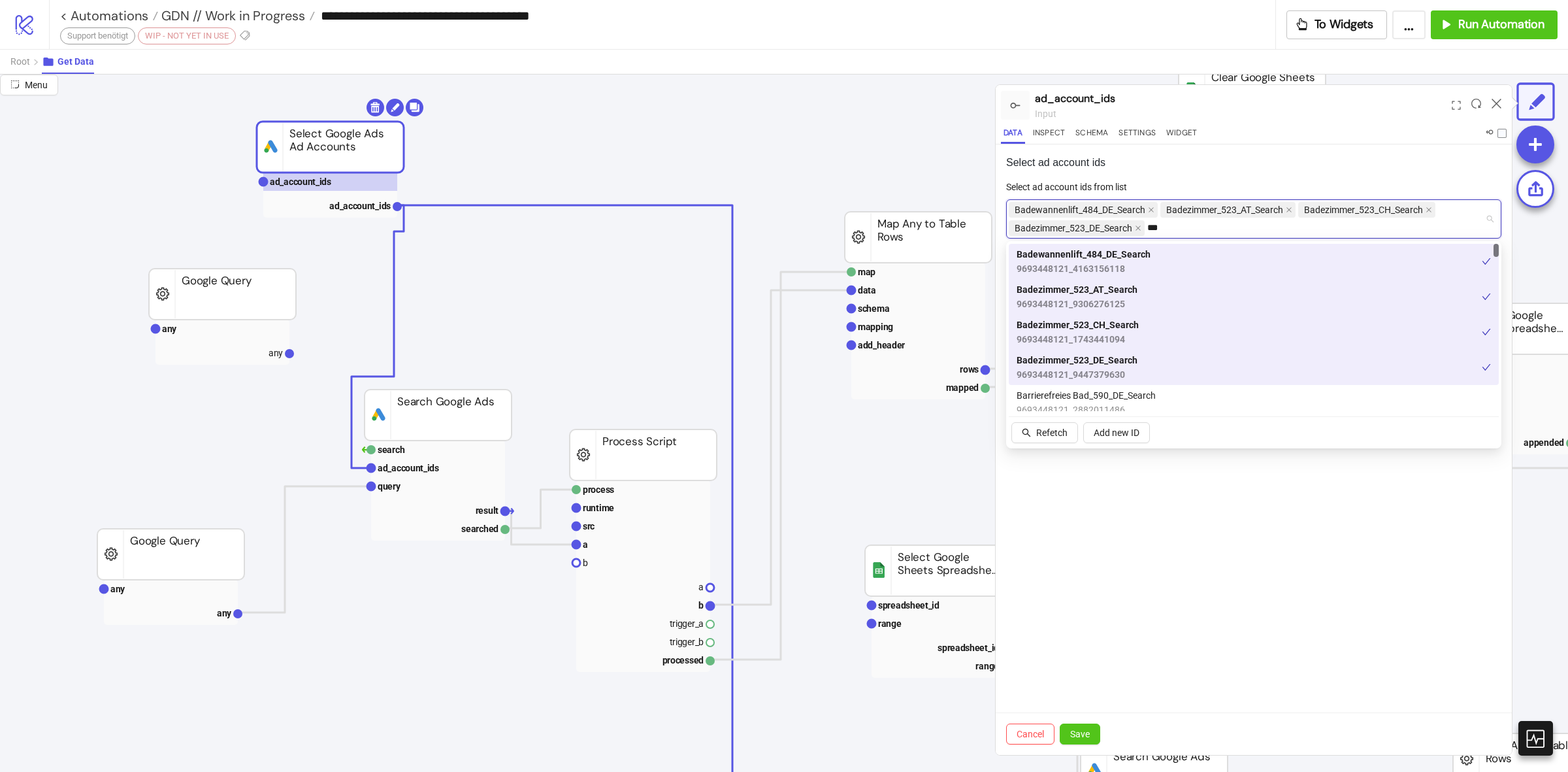
click at [1157, 386] on div "Barrierefreies Bad_590_DE_Search 9693448121_2882011486" at bounding box center [1254, 402] width 491 height 35
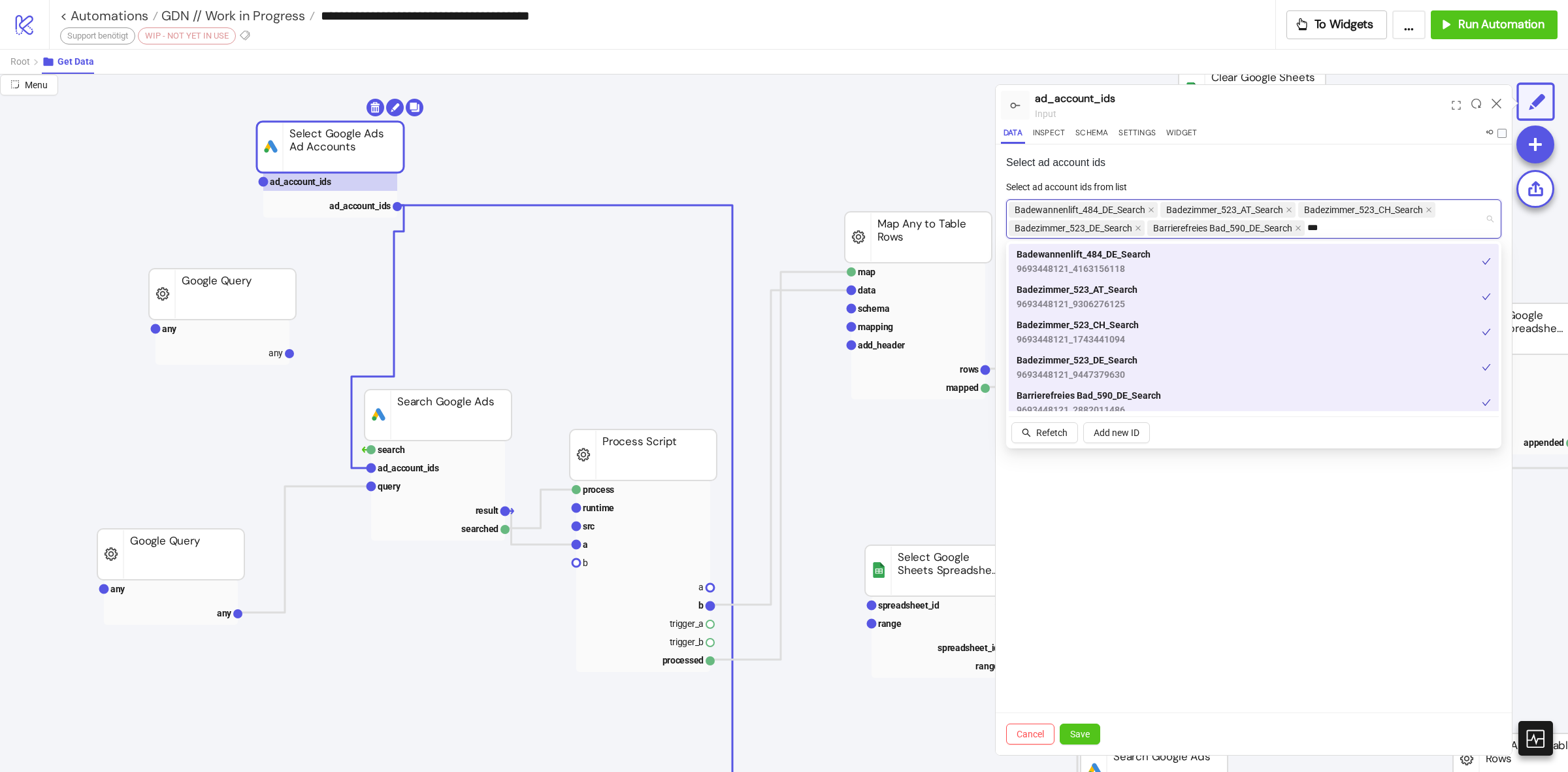
scroll to position [82, 0]
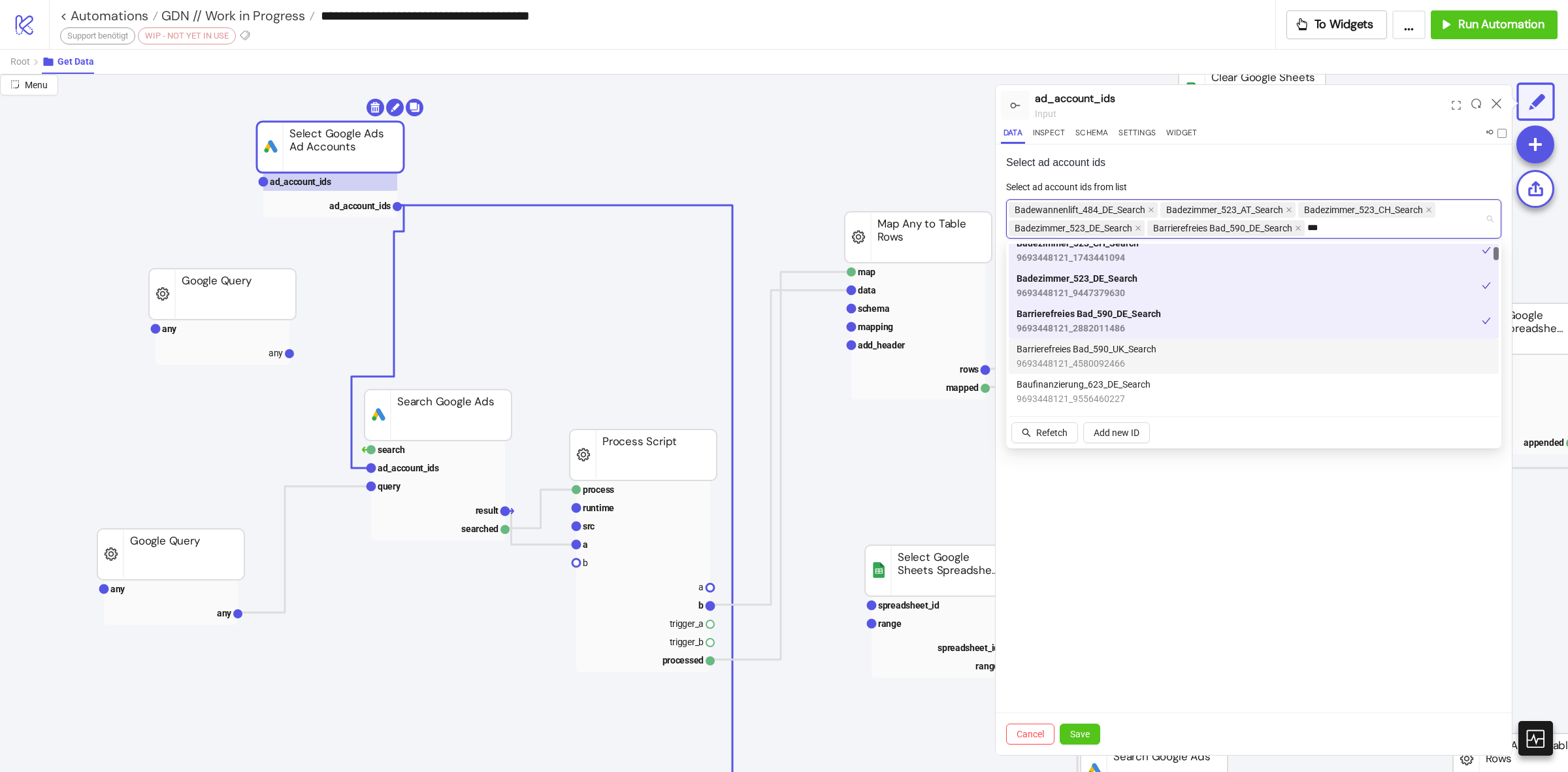
click at [1174, 358] on div "Barrierefreies Bad_590_UK_Search 9693448121_4580092466" at bounding box center [1254, 355] width 474 height 28
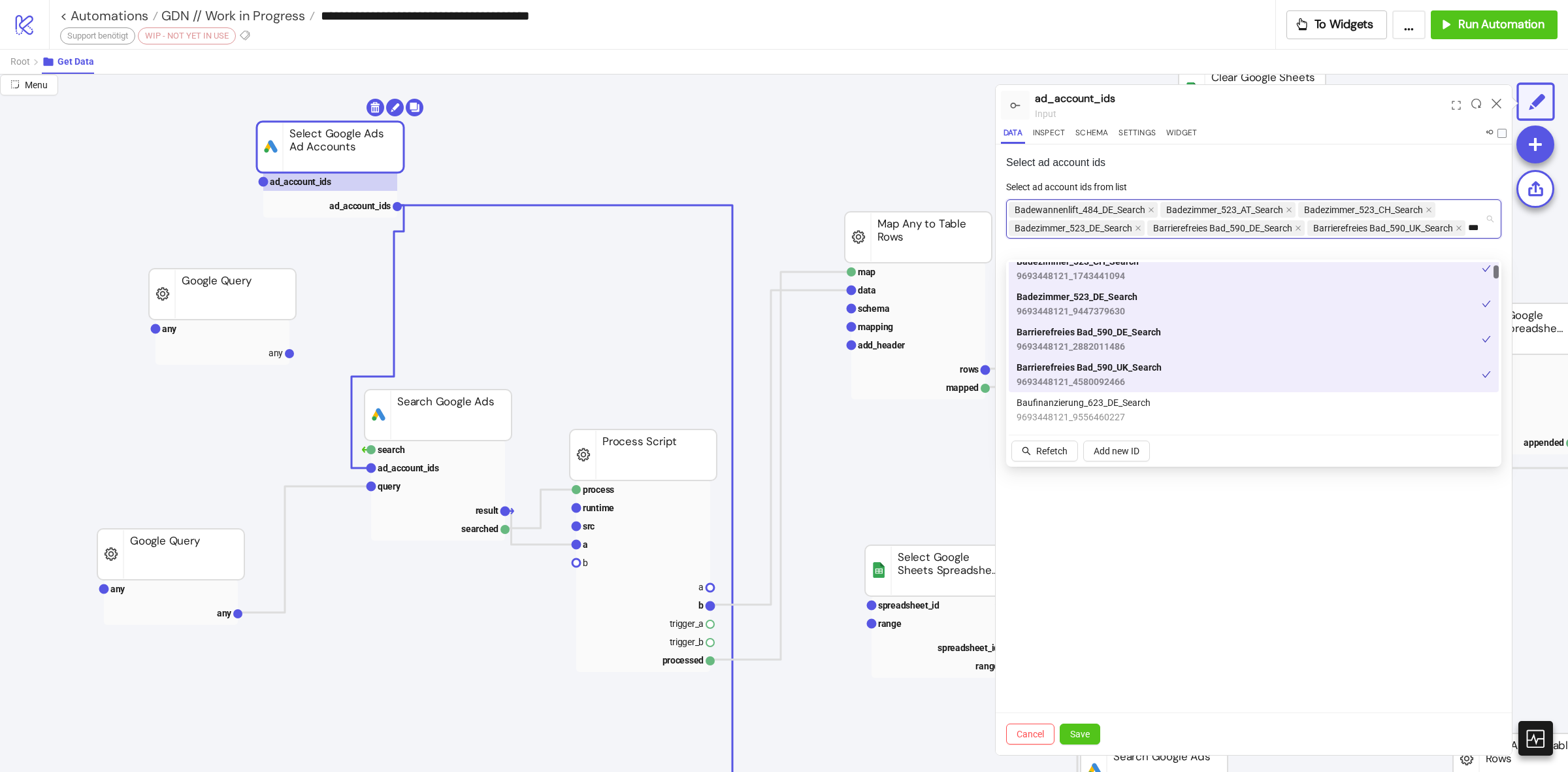
click at [1164, 384] on div "Barrierefreies Bad_590_UK_Search 9693448121_4580092466" at bounding box center [1250, 374] width 466 height 28
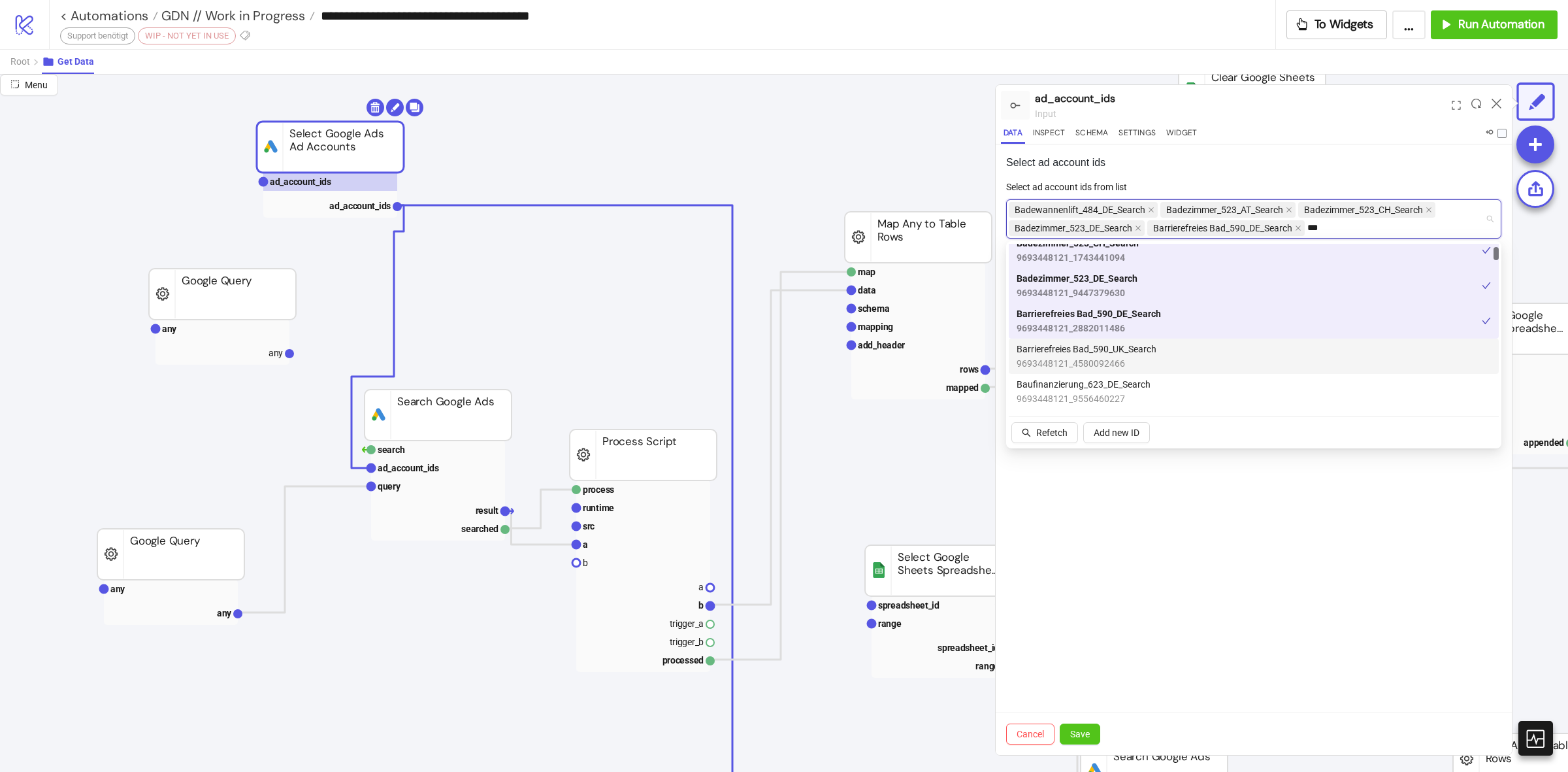
click at [1188, 350] on div "Barrierefreies Bad_590_UK_Search 9693448121_4580092466" at bounding box center [1254, 355] width 474 height 28
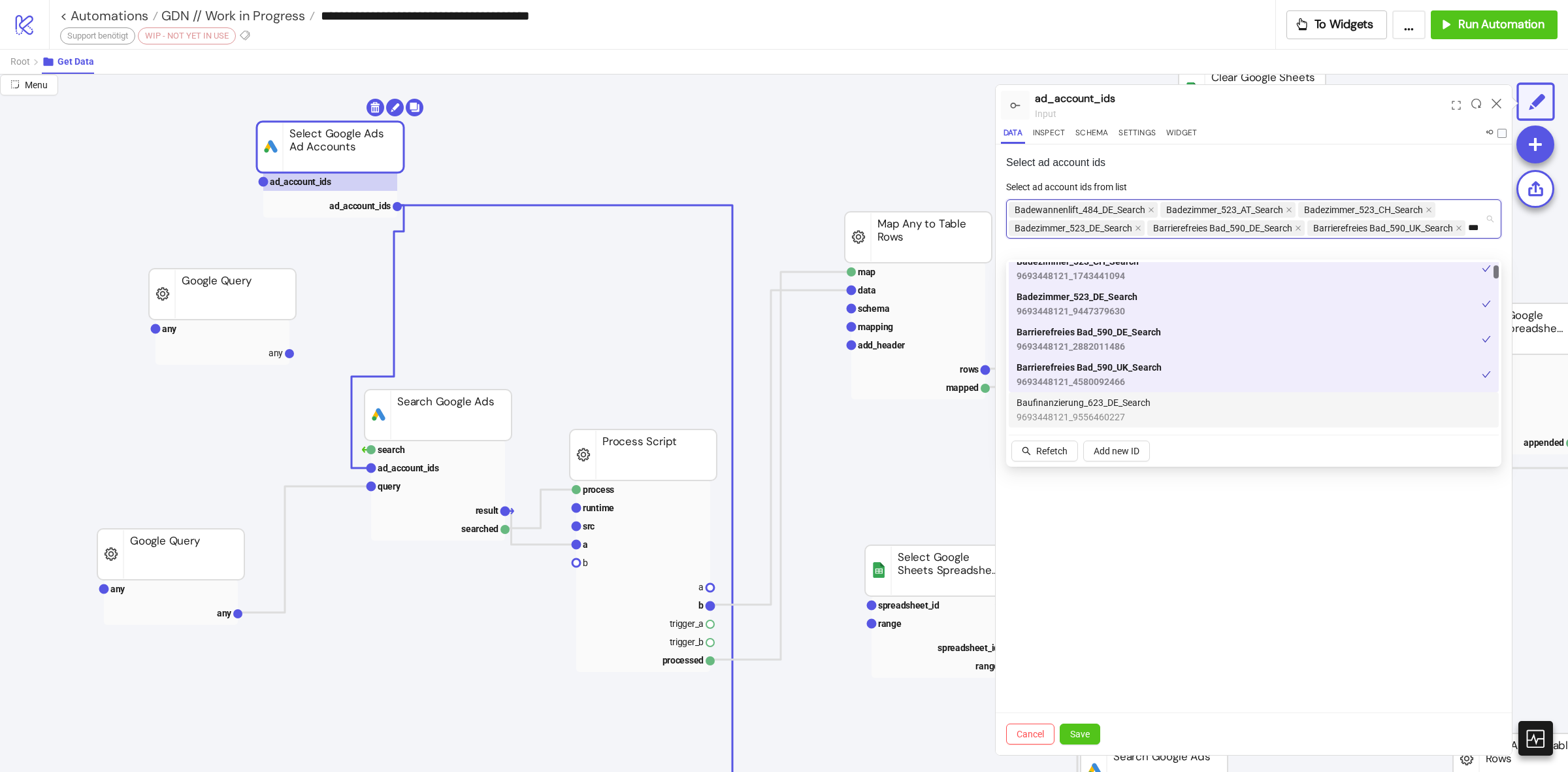
click at [1170, 398] on div "Baufinanzierung_623_DE_Search 9693448121_9556460227" at bounding box center [1254, 409] width 474 height 28
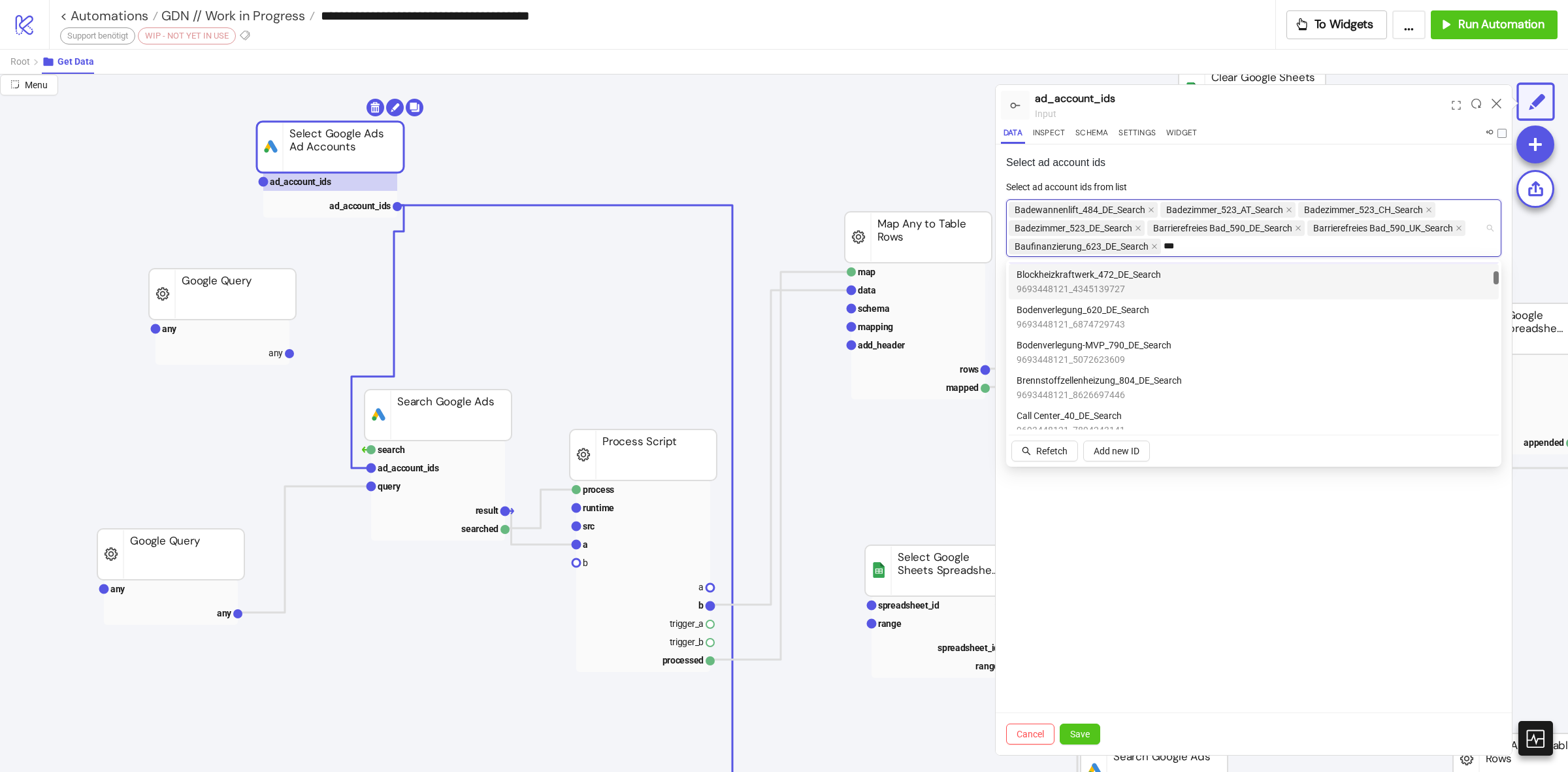
click at [1180, 278] on div "Blockheizkraftwerk_472_DE_Search 9693448121_4345139727" at bounding box center [1254, 281] width 474 height 28
click at [1155, 324] on div "Bodenverlegung_620_DE_Search 9693448121_6874729743" at bounding box center [1254, 317] width 474 height 28
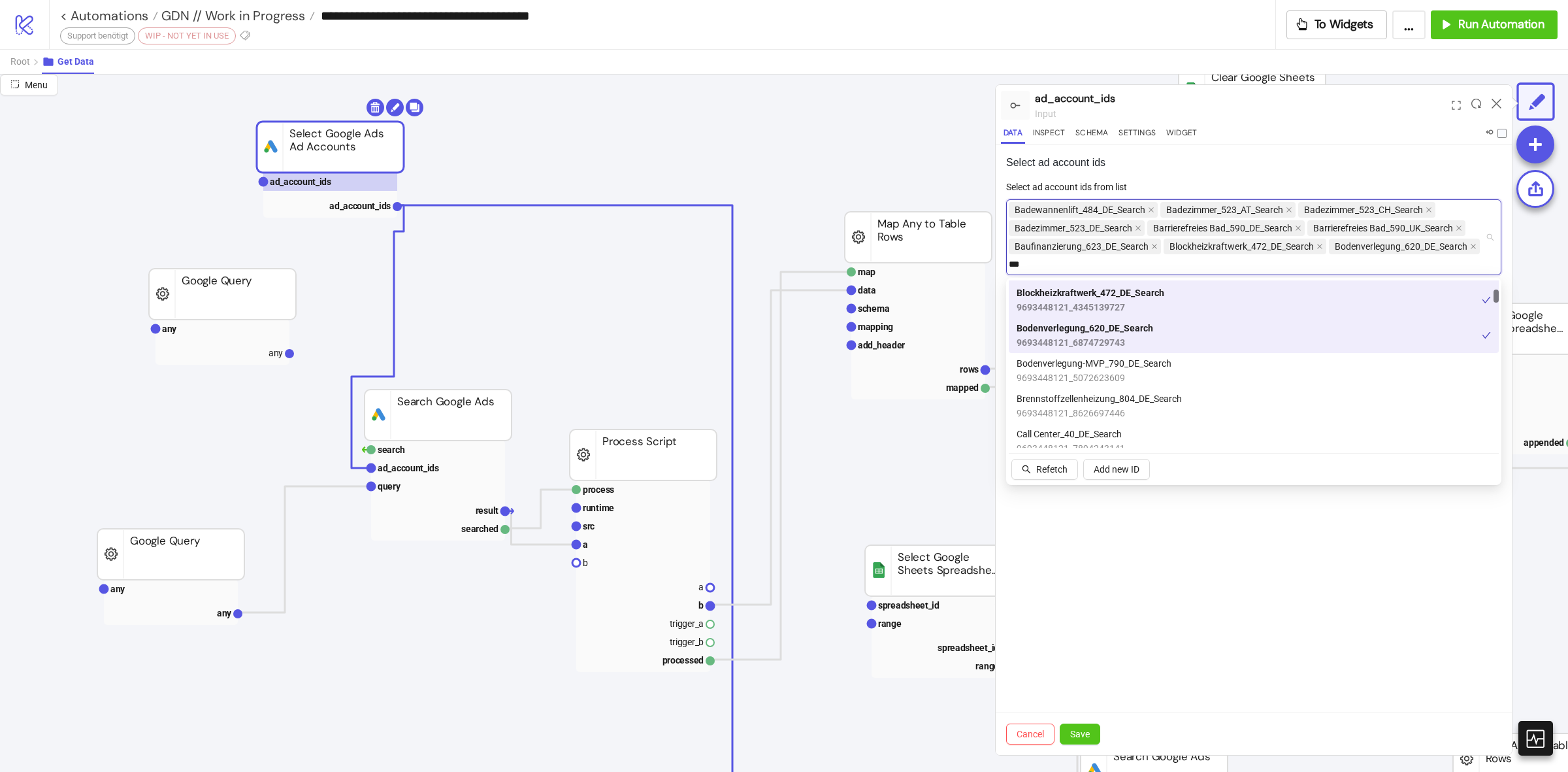
click at [1151, 351] on div "Bodenverlegung_620_DE_Search 9693448121_6874729743" at bounding box center [1254, 335] width 491 height 35
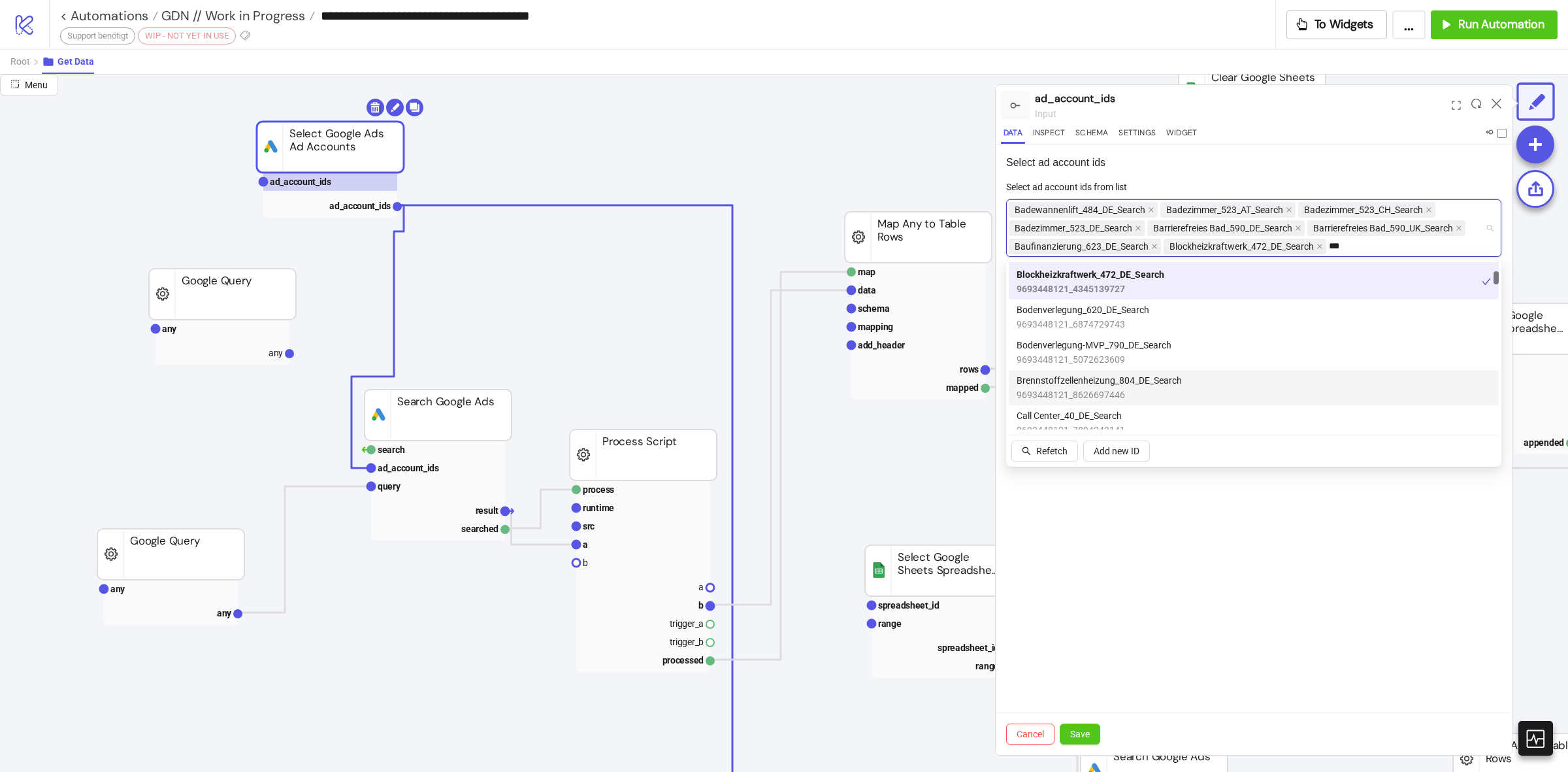
click at [1156, 398] on span "9693448121_8626697446" at bounding box center [1100, 394] width 165 height 15
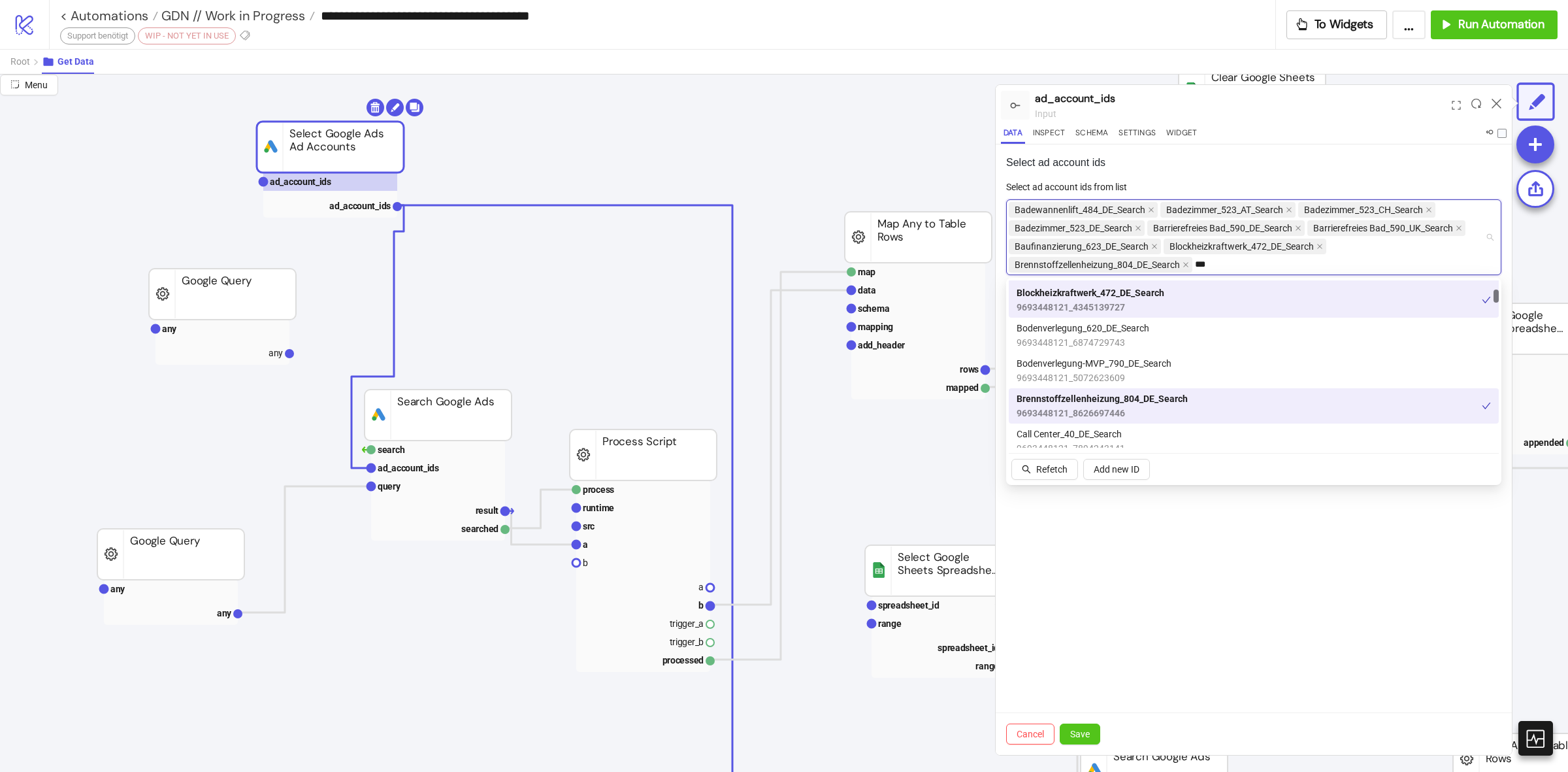
click at [1169, 360] on span "Bodenverlegung-MVP_790_DE_Search" at bounding box center [1095, 363] width 155 height 15
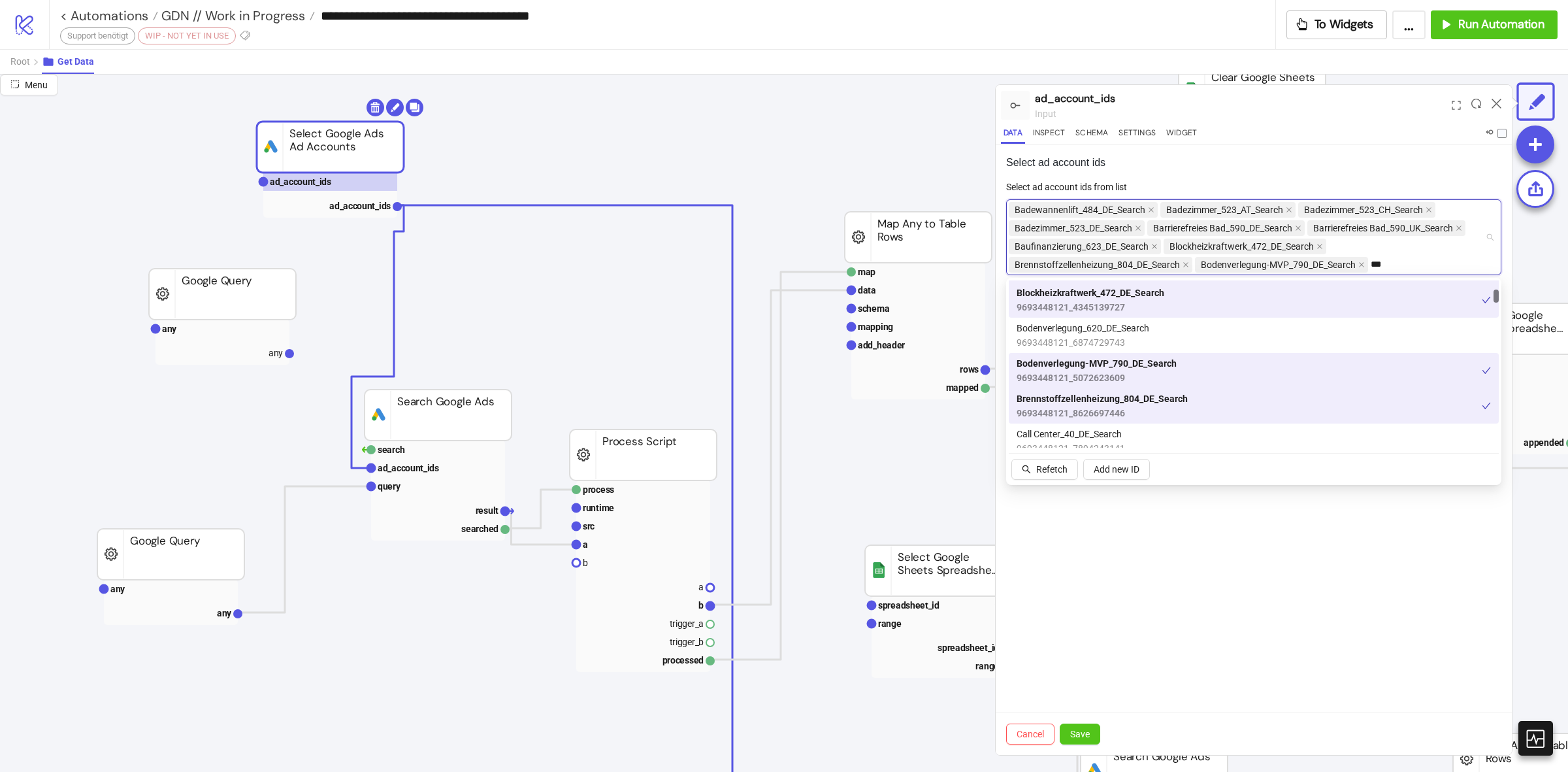
click at [1170, 330] on div "Bodenverlegung_620_DE_Search 9693448121_6874729743" at bounding box center [1254, 335] width 474 height 28
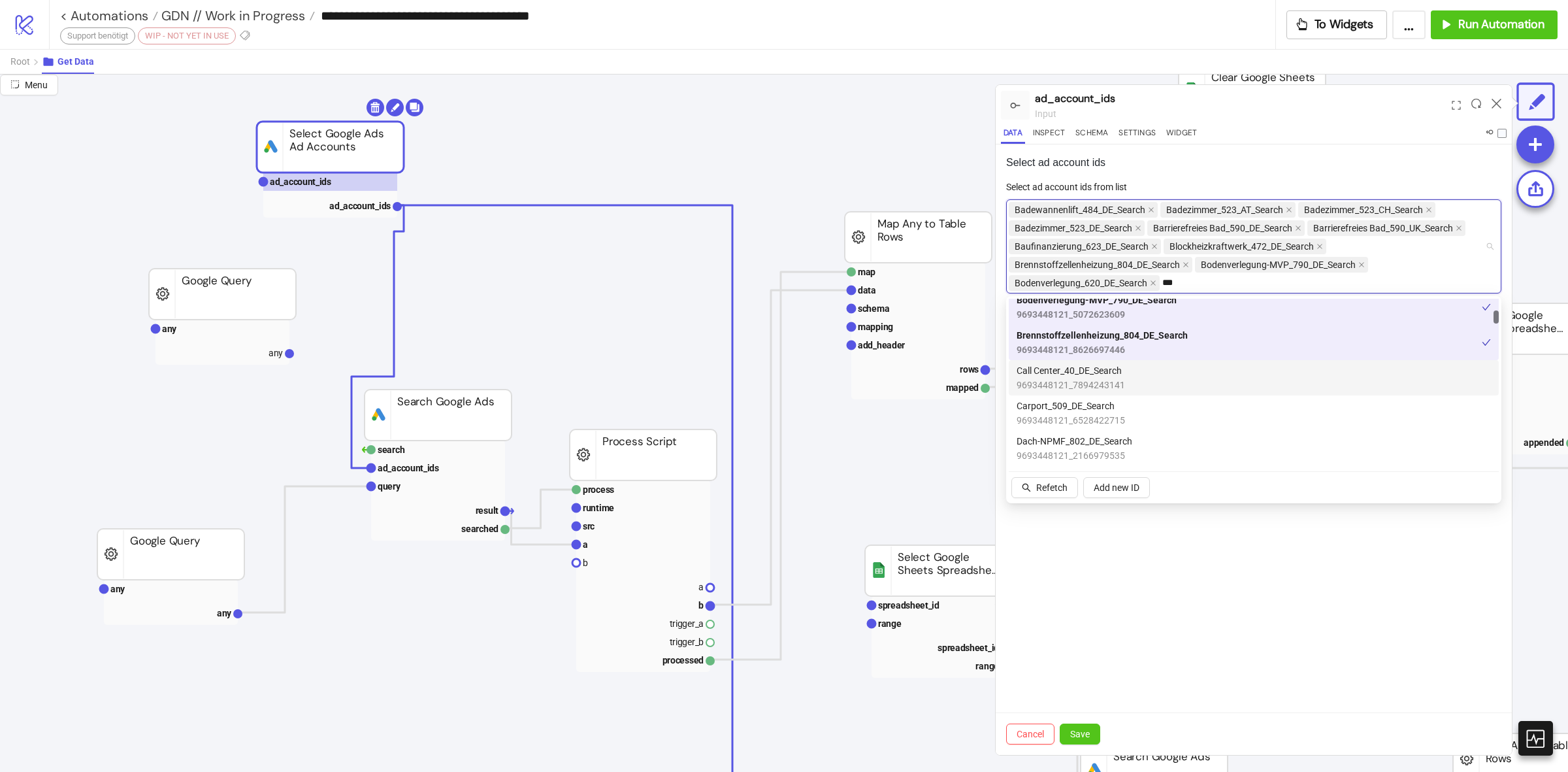
click at [1174, 367] on div "Call Center_40_DE_Search 9693448121_7894243141" at bounding box center [1254, 377] width 474 height 28
click at [1156, 416] on div "Carport_509_DE_Search 9693448121_6528422715" at bounding box center [1254, 412] width 474 height 28
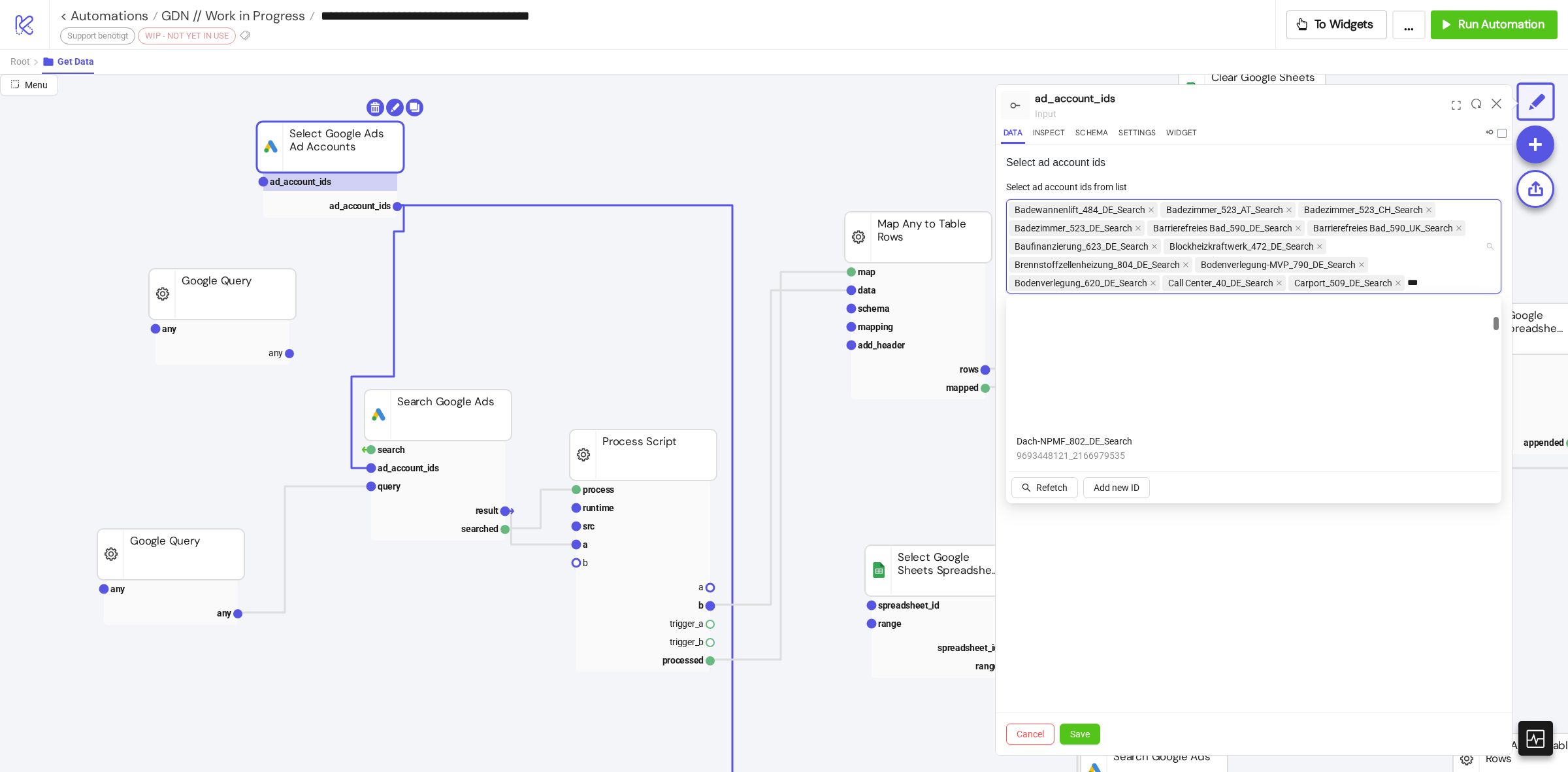
scroll to position [491, 0]
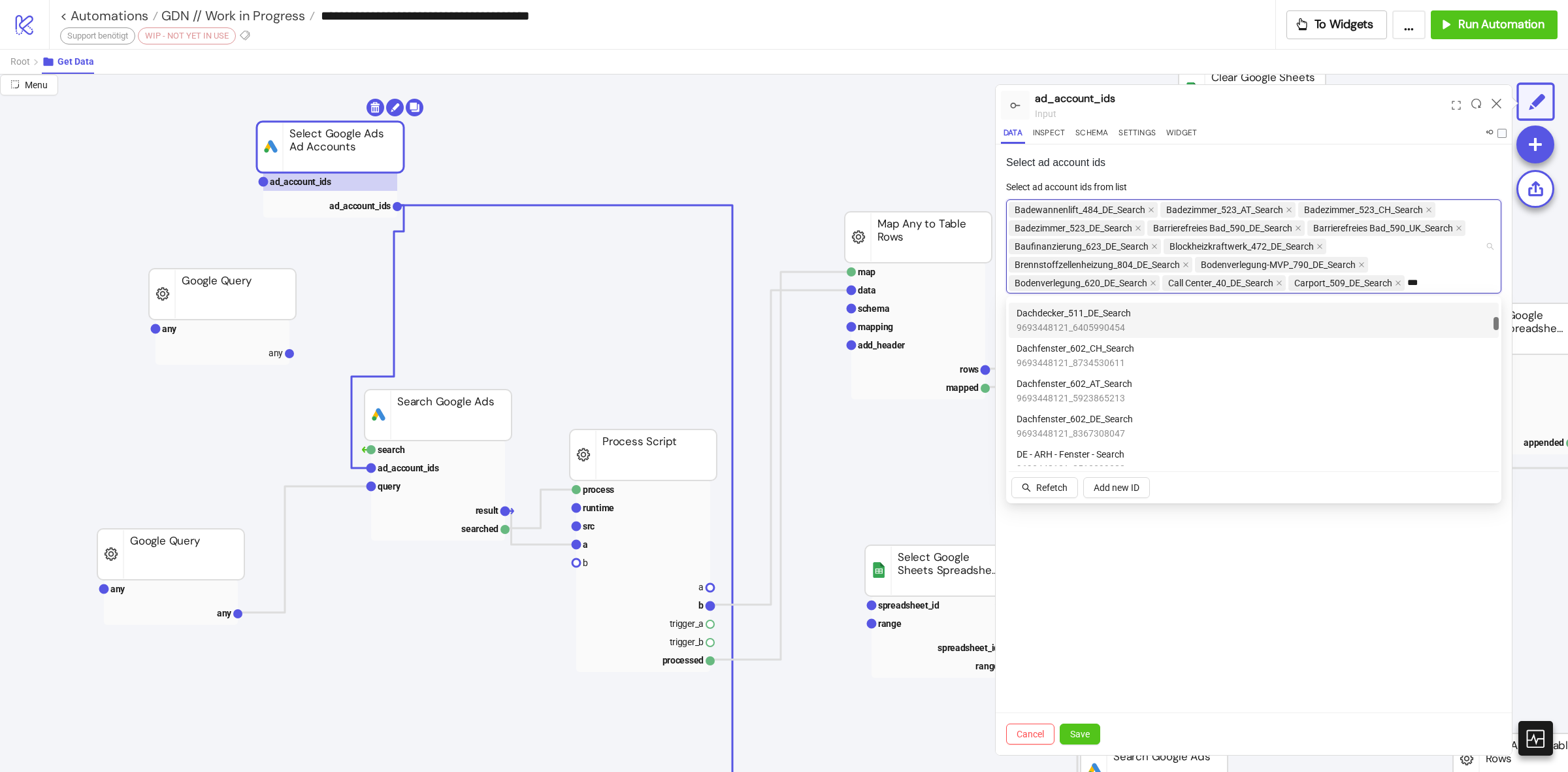
click at [1142, 322] on div "Dachdecker_511_DE_Search 9693448121_6405990454" at bounding box center [1254, 319] width 474 height 28
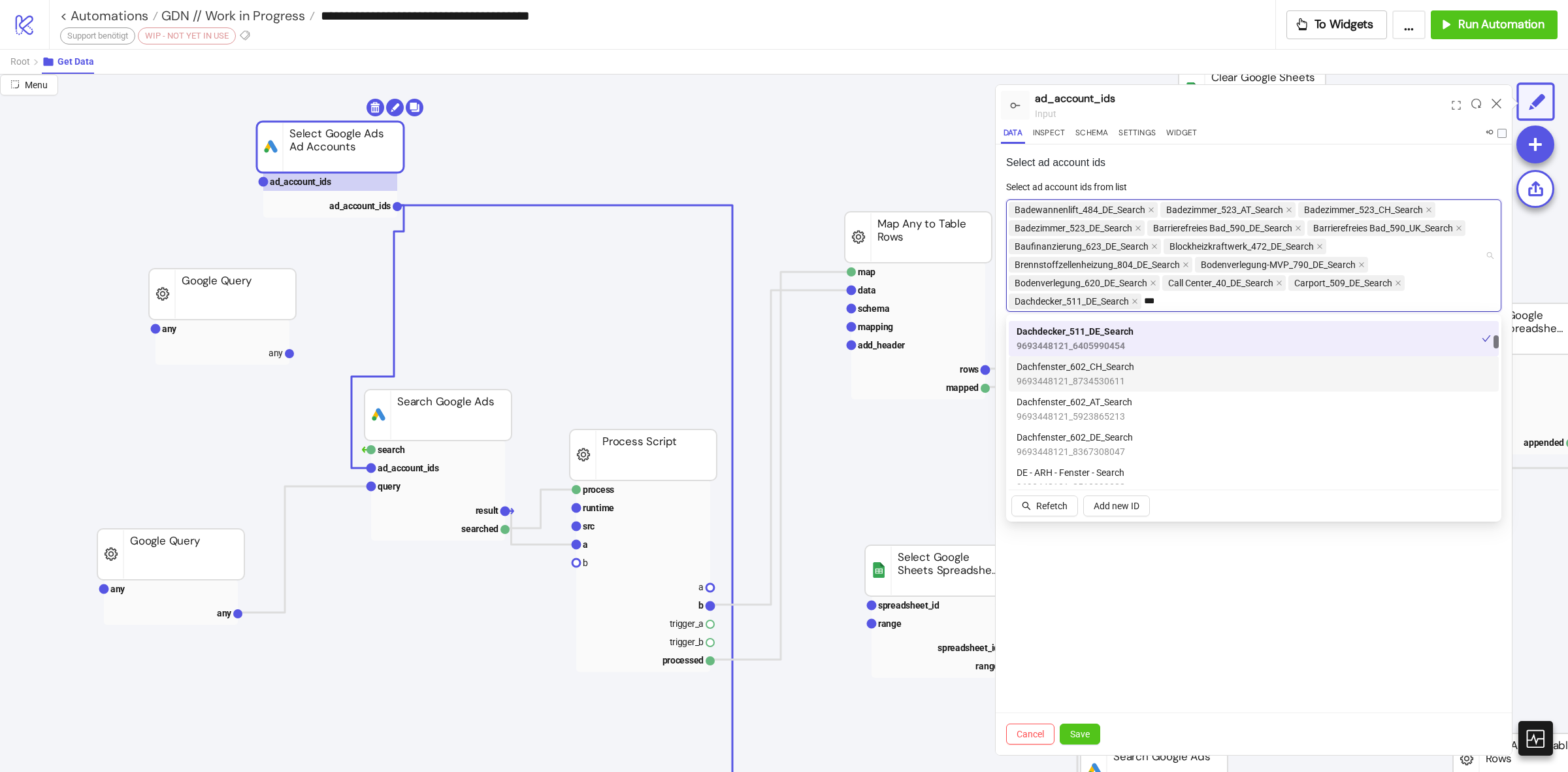
click at [1132, 357] on div "Dachfenster_602_CH_Search 9693448121_8734530611" at bounding box center [1254, 374] width 491 height 35
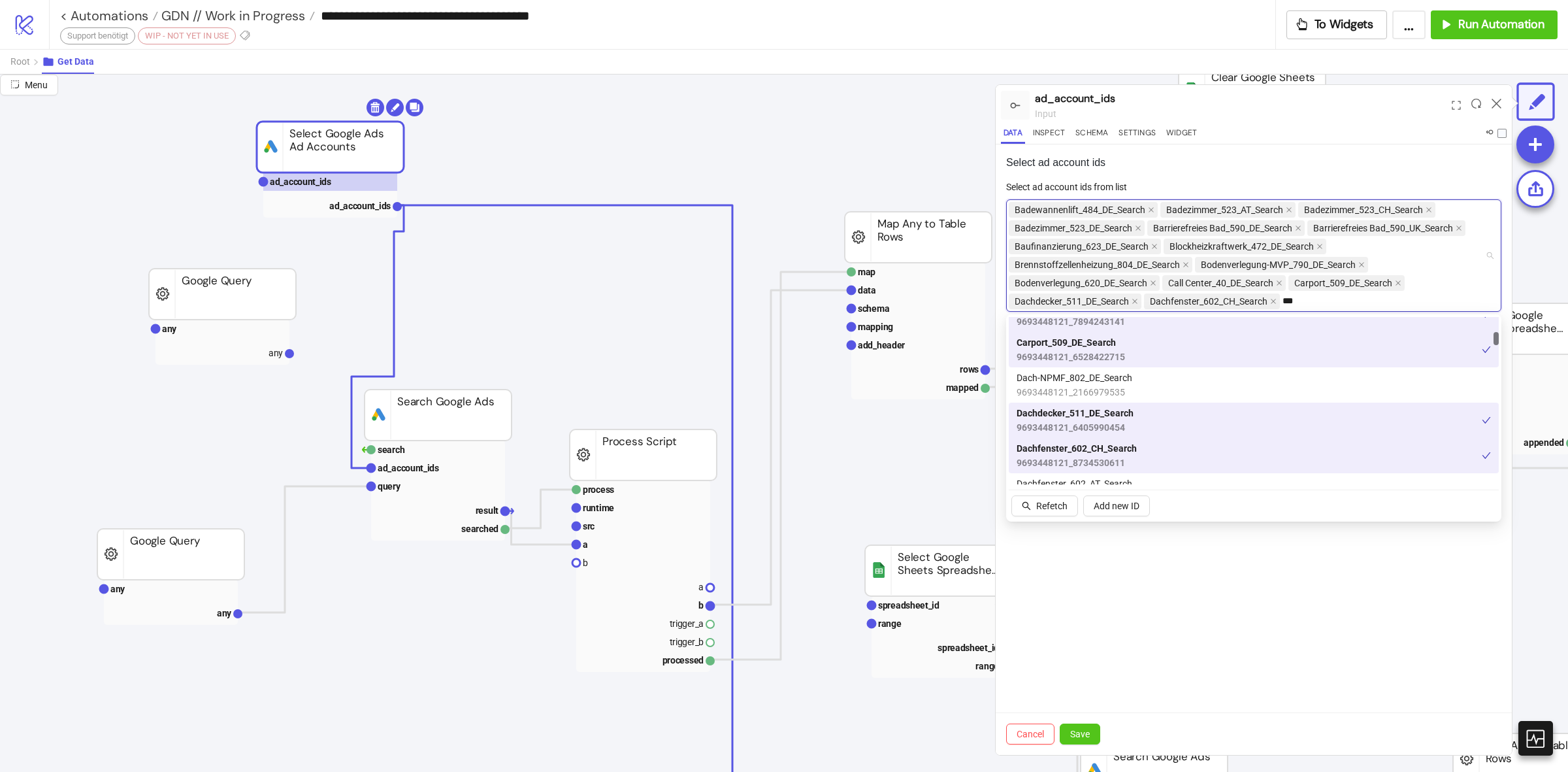
click at [1144, 379] on div "Dach-NPMF_802_DE_Search 9693448121_2166979535" at bounding box center [1254, 385] width 474 height 28
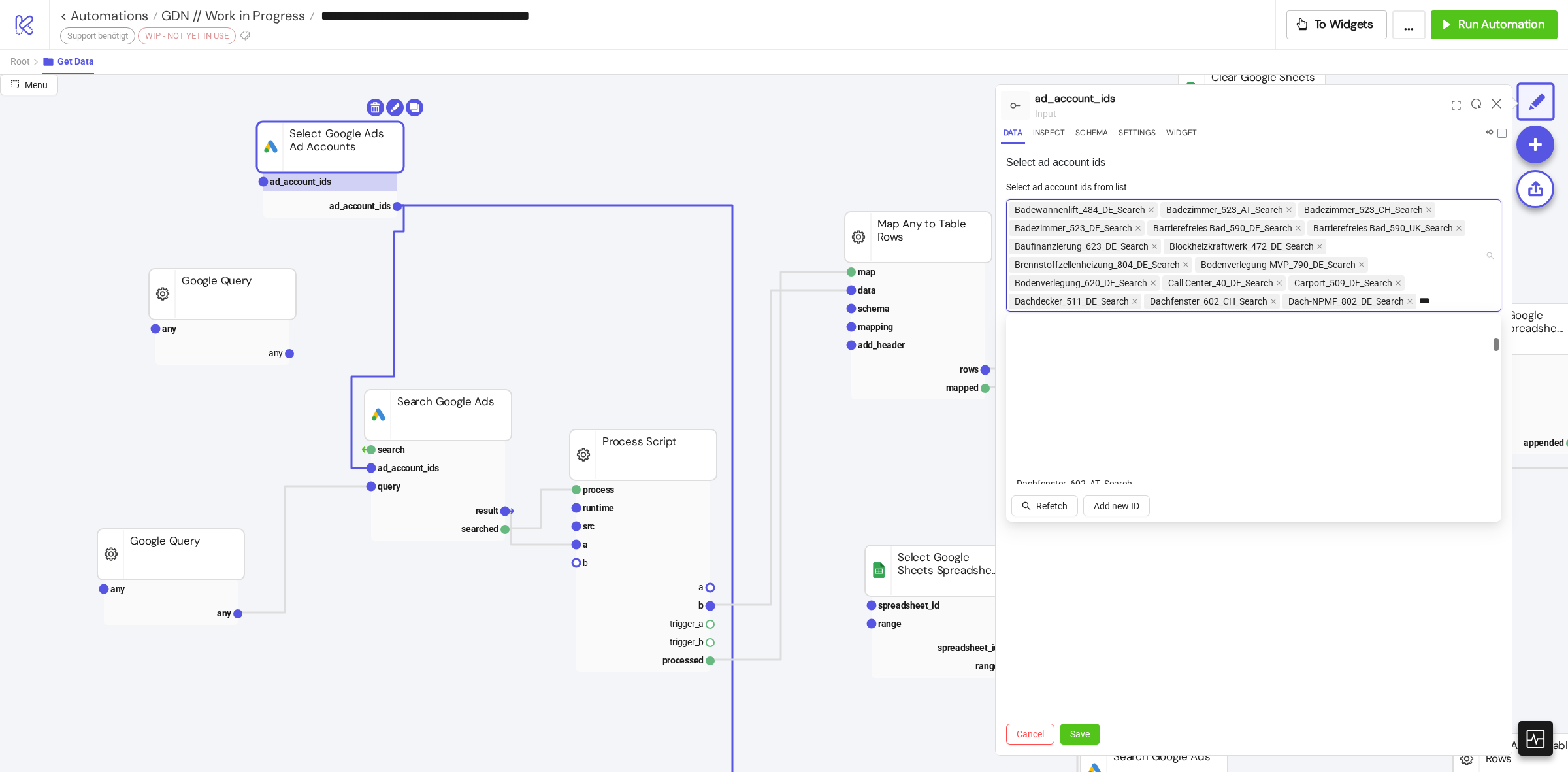
scroll to position [571, 0]
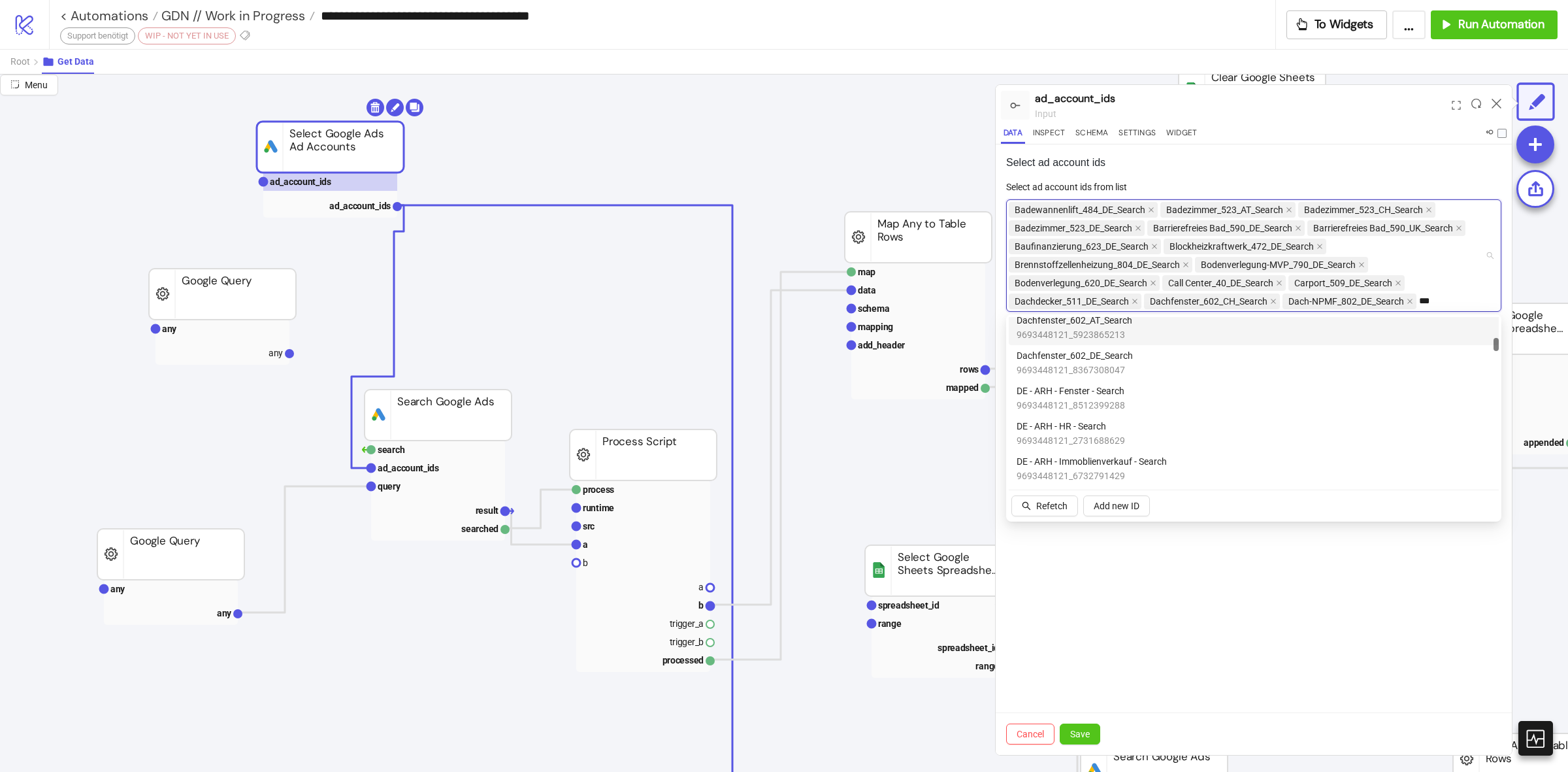
click at [1138, 336] on div "Dachfenster_602_AT_Search 9693448121_5923865213" at bounding box center [1254, 327] width 474 height 28
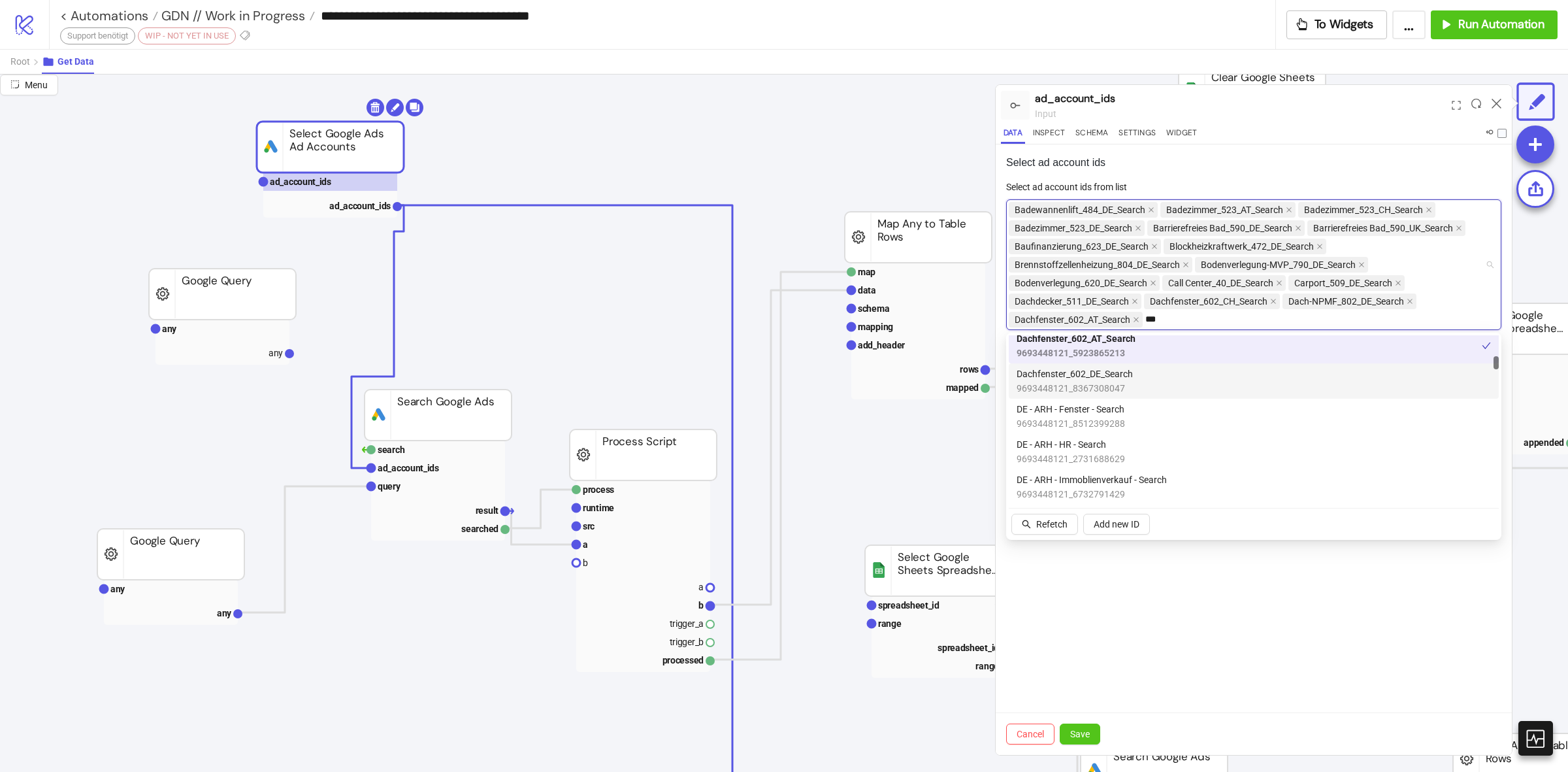
click at [1128, 373] on span "Dachfenster_602_DE_Search" at bounding box center [1075, 374] width 116 height 15
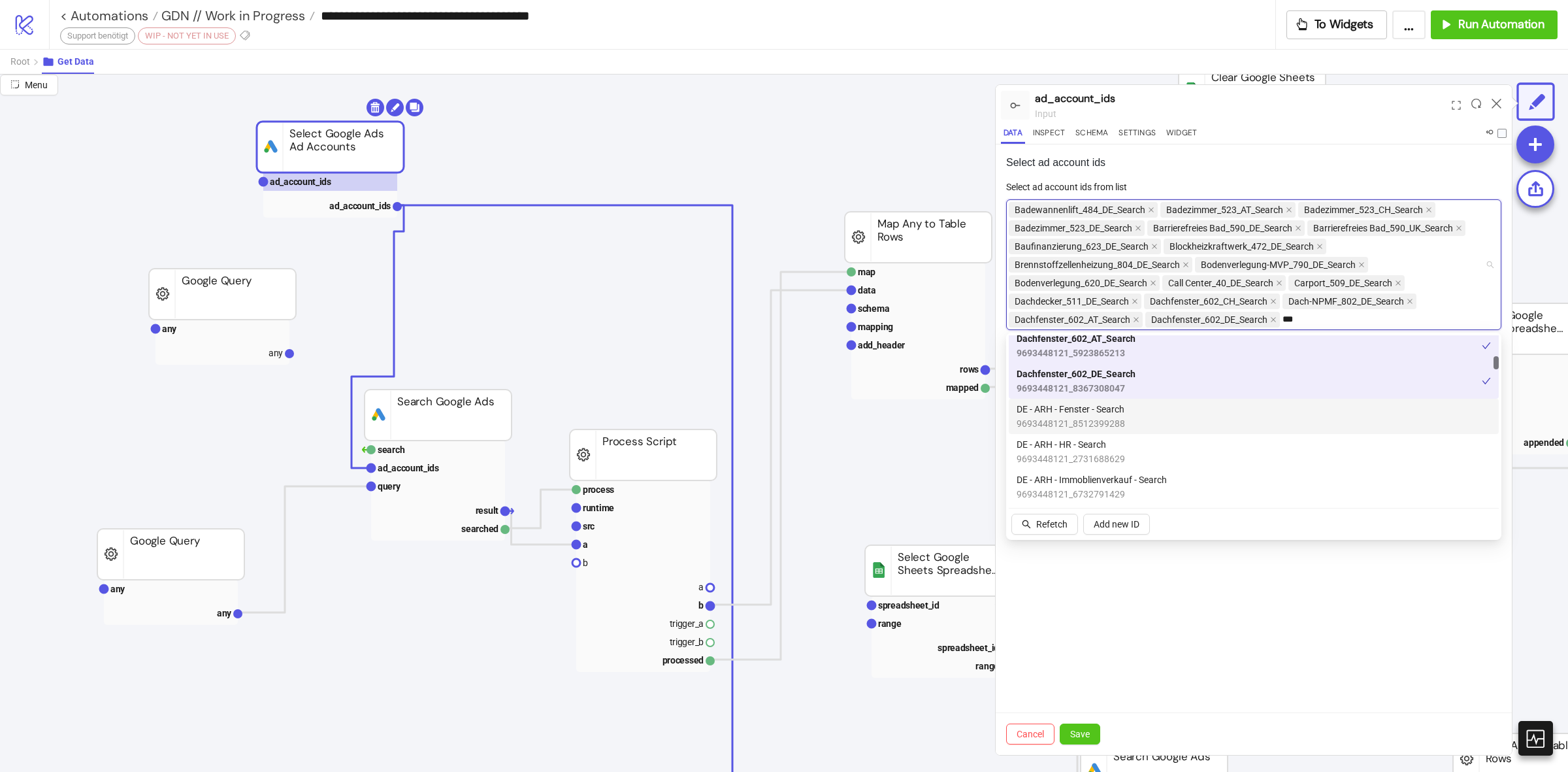
click at [1132, 404] on div "DE - ARH - Fenster - Search 9693448121_8512399288" at bounding box center [1254, 416] width 474 height 28
click at [1113, 445] on span "DE - ARH - HR - Search" at bounding box center [1071, 444] width 108 height 15
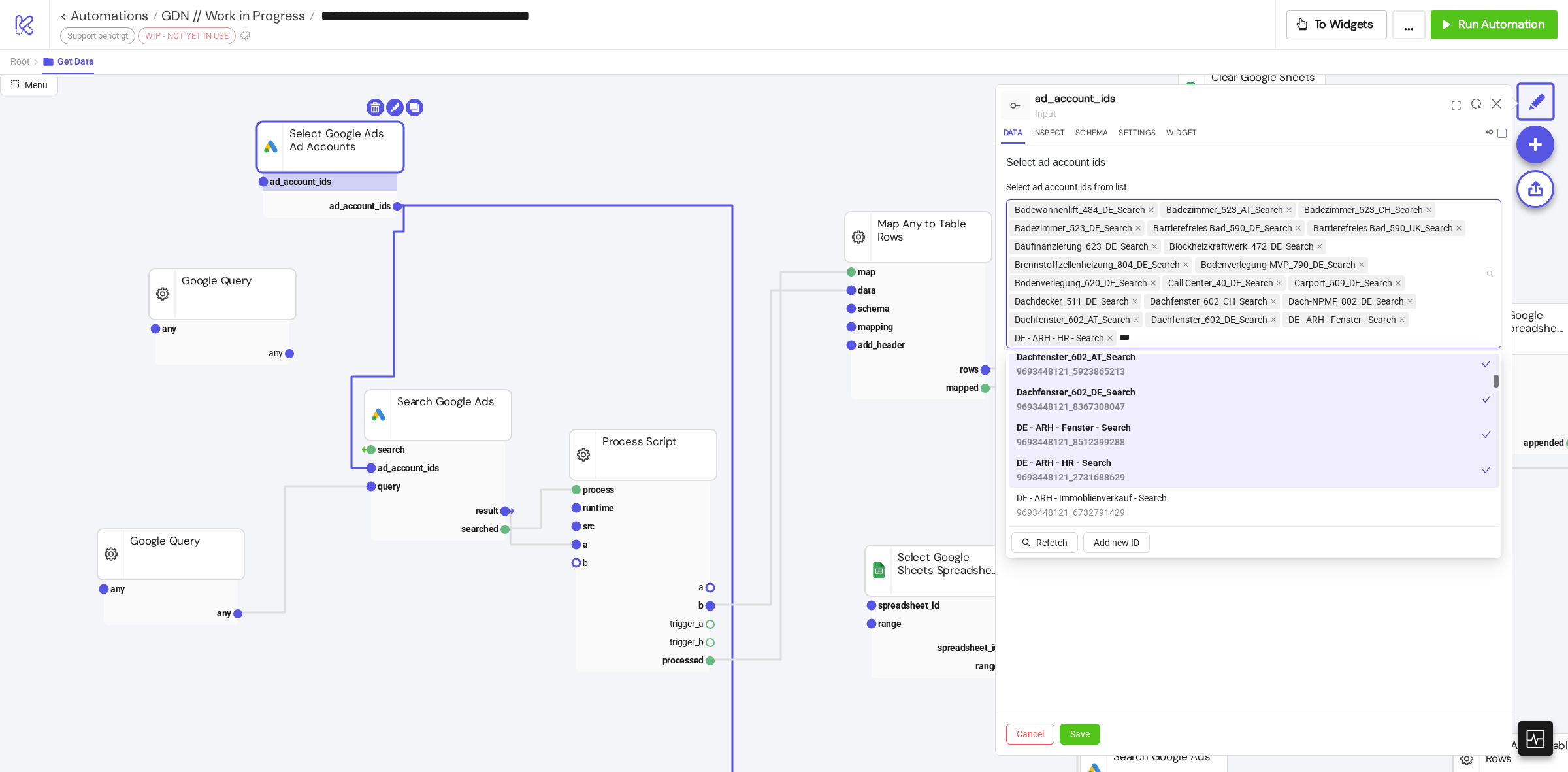
scroll to position [735, 0]
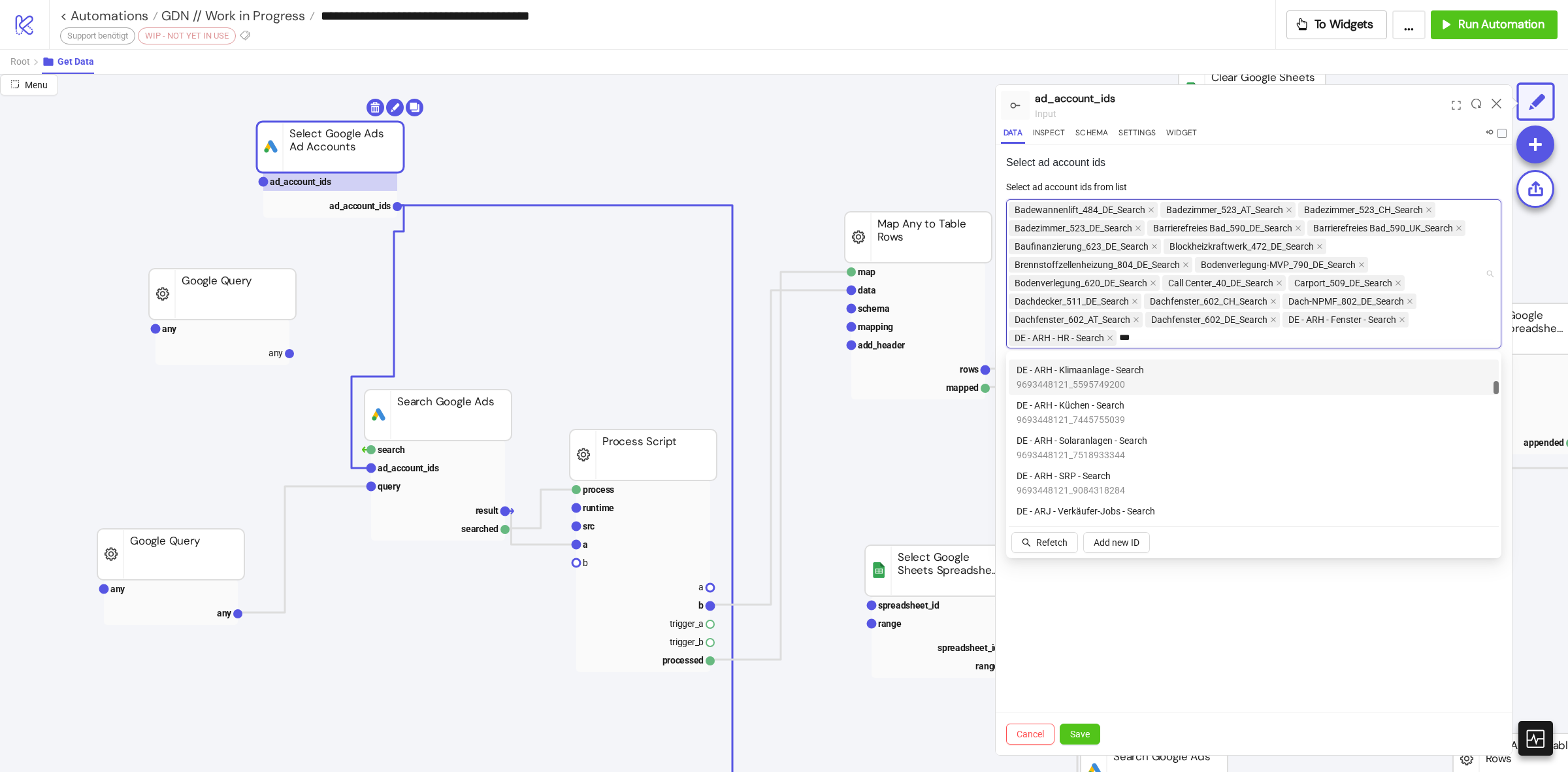
click at [1147, 378] on div "DE - ARH - Klimaanlage - Search 9693448121_5595749200" at bounding box center [1254, 376] width 474 height 28
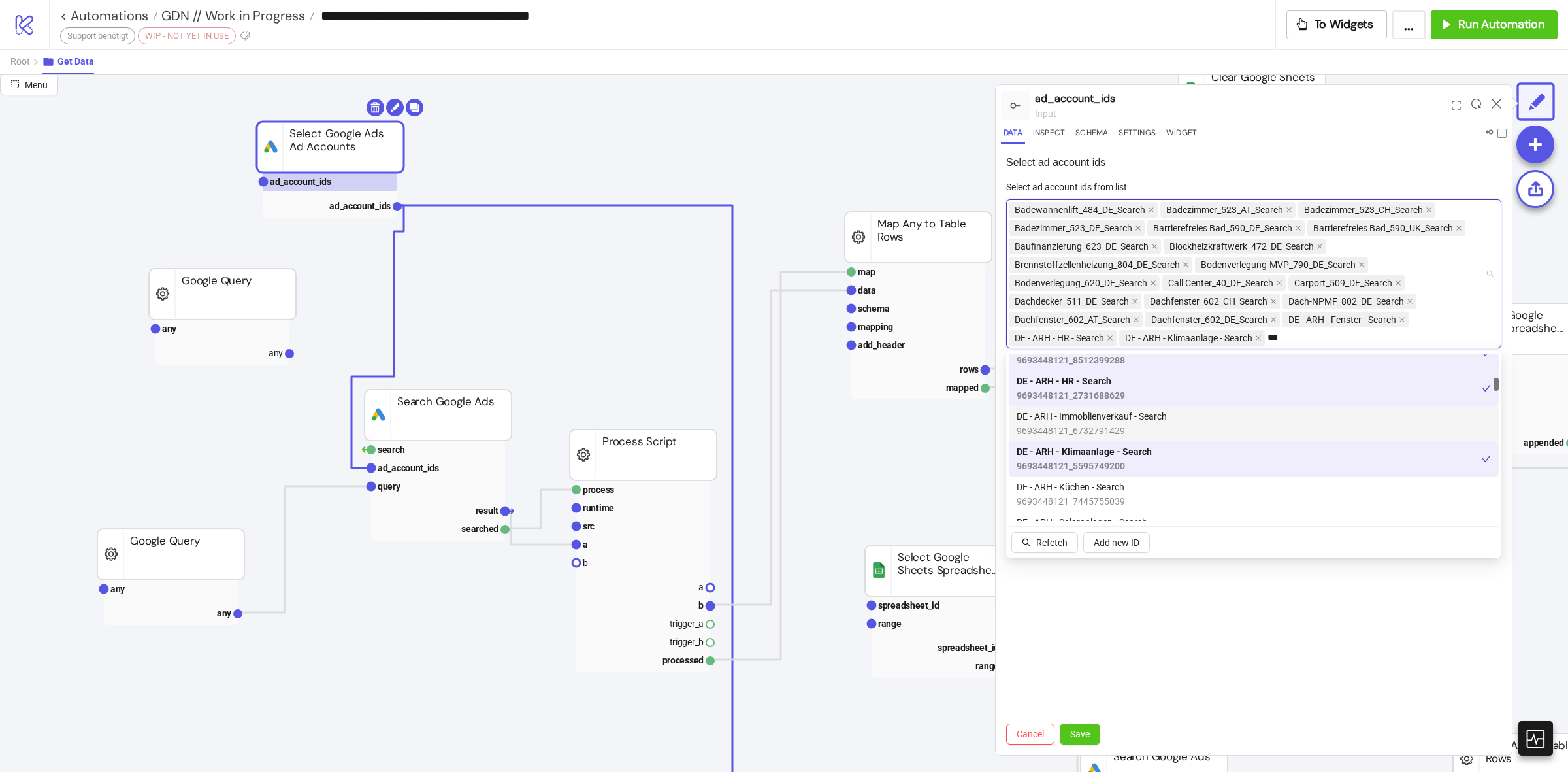
click at [1151, 420] on span "DE - ARH - Immoblienverkauf - Search" at bounding box center [1092, 416] width 151 height 15
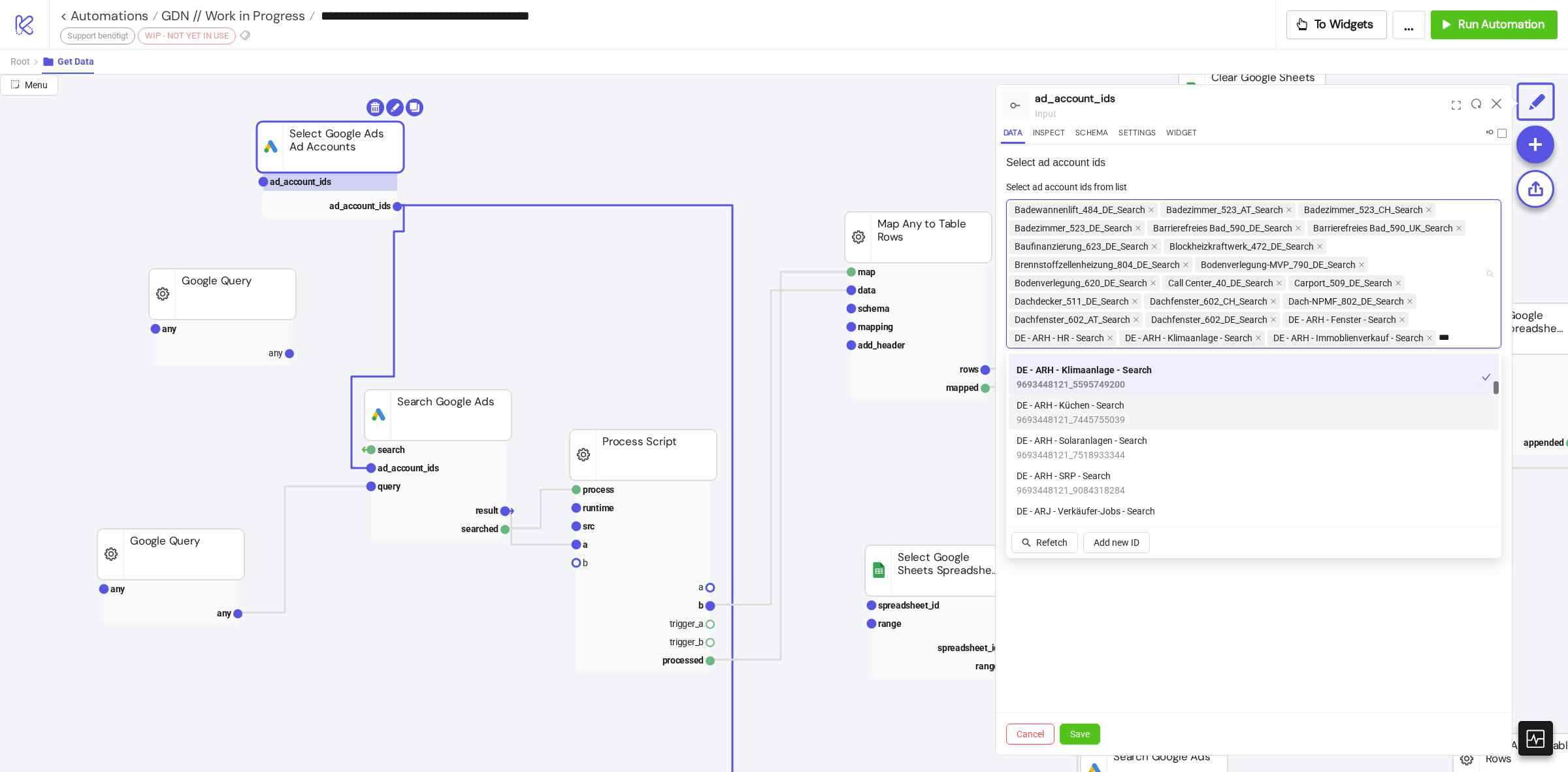
click at [1142, 420] on div "DE - ARH - Küchen - Search 9693448121_7445755039" at bounding box center [1254, 411] width 474 height 28
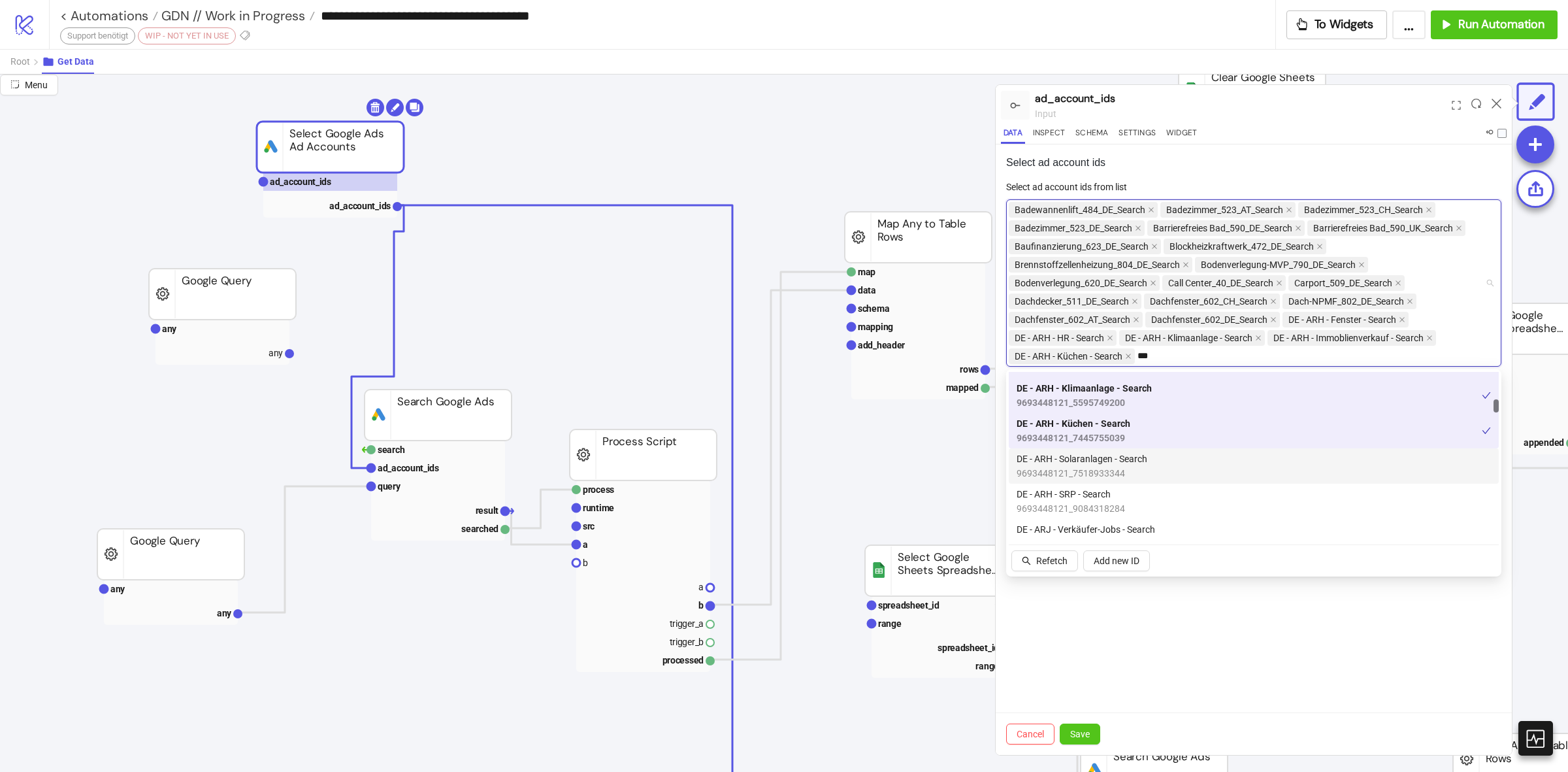
click at [1138, 456] on span "DE - ARH - Solaranlagen - Search" at bounding box center [1083, 459] width 131 height 15
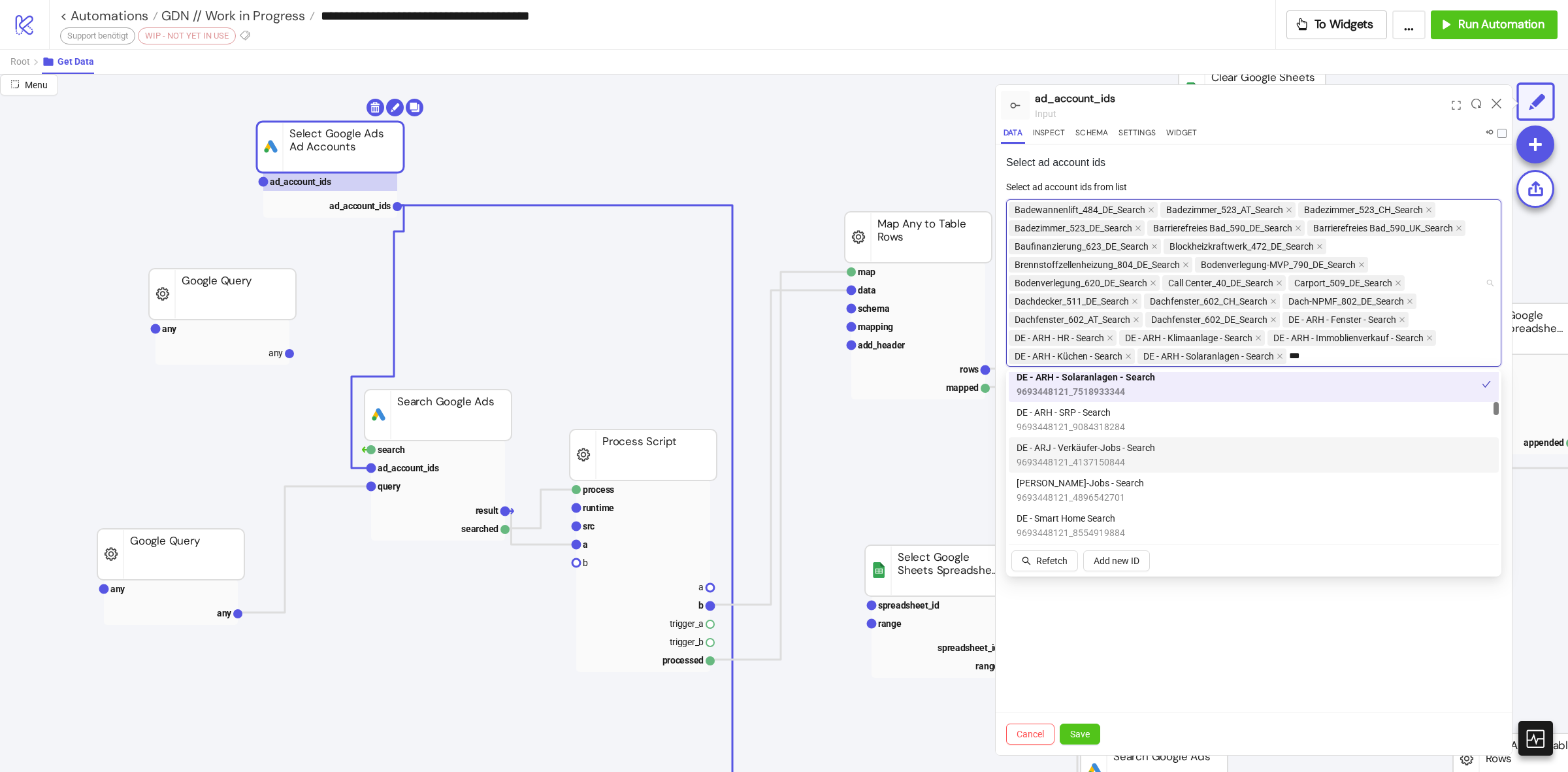
click at [1148, 420] on div "DE - ARH - SRP - Search 9693448121_9084318284" at bounding box center [1254, 419] width 474 height 28
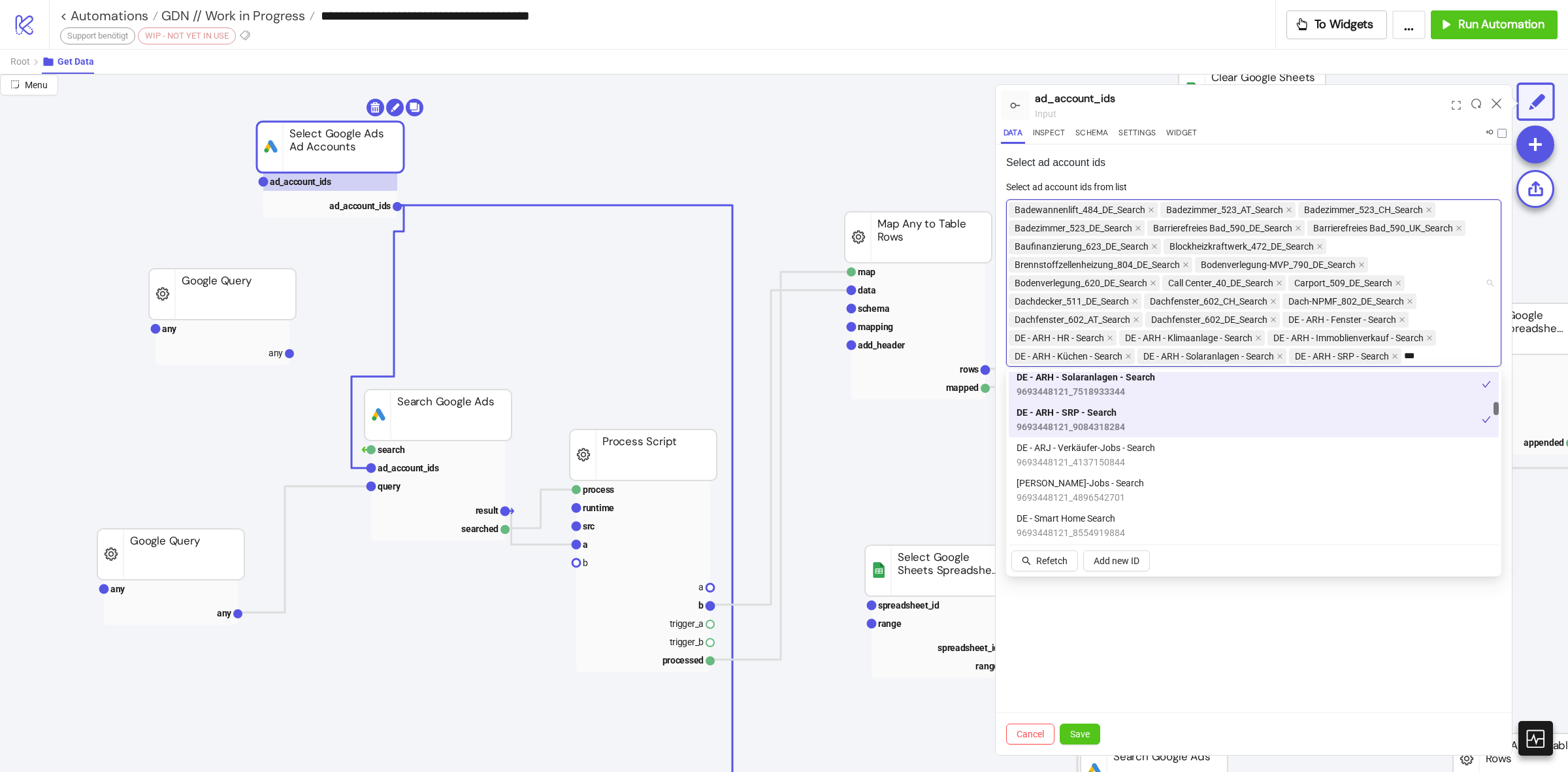
click at [1137, 461] on span "9693448121_4137150844" at bounding box center [1086, 462] width 139 height 15
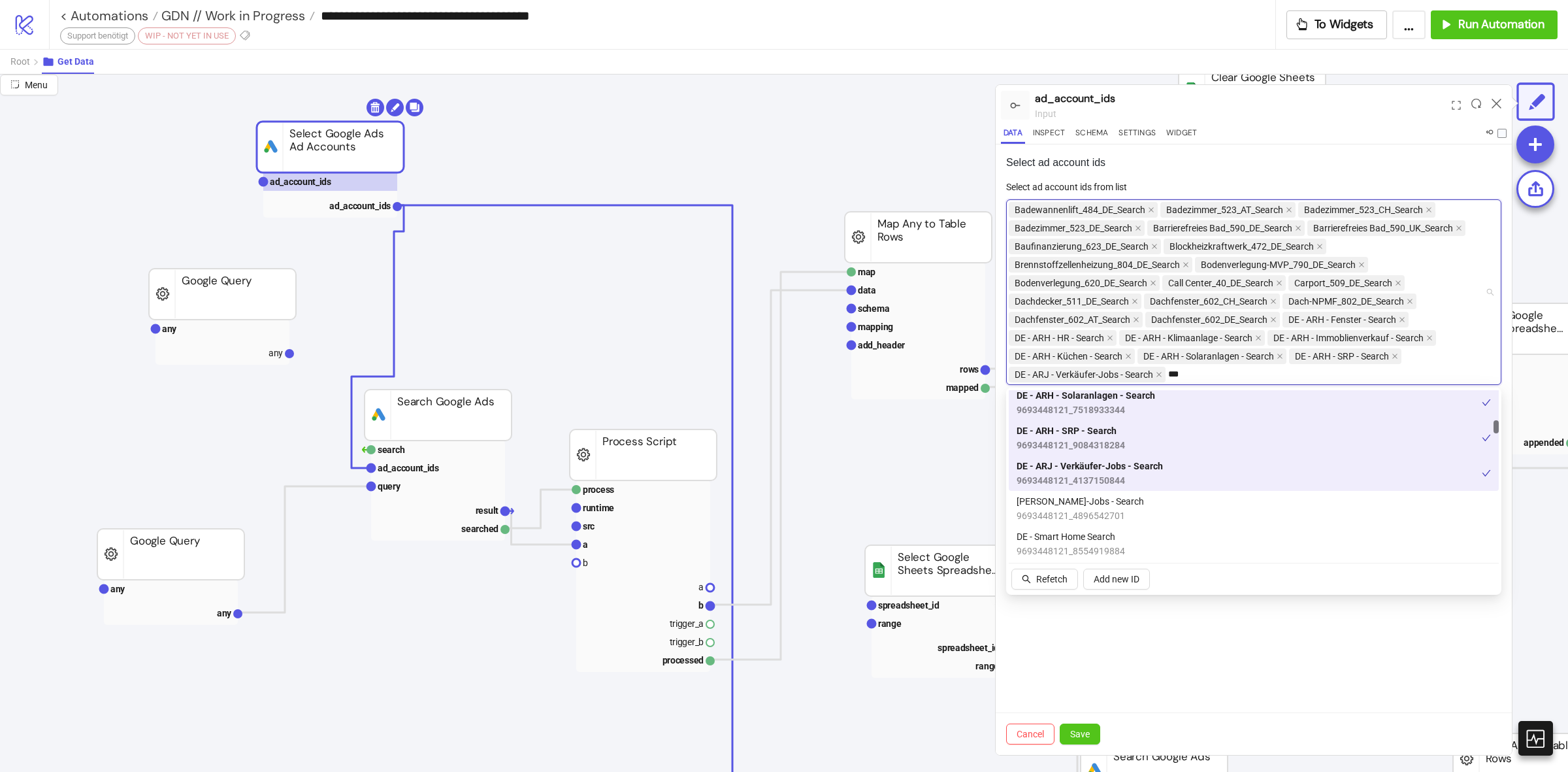
scroll to position [980, 0]
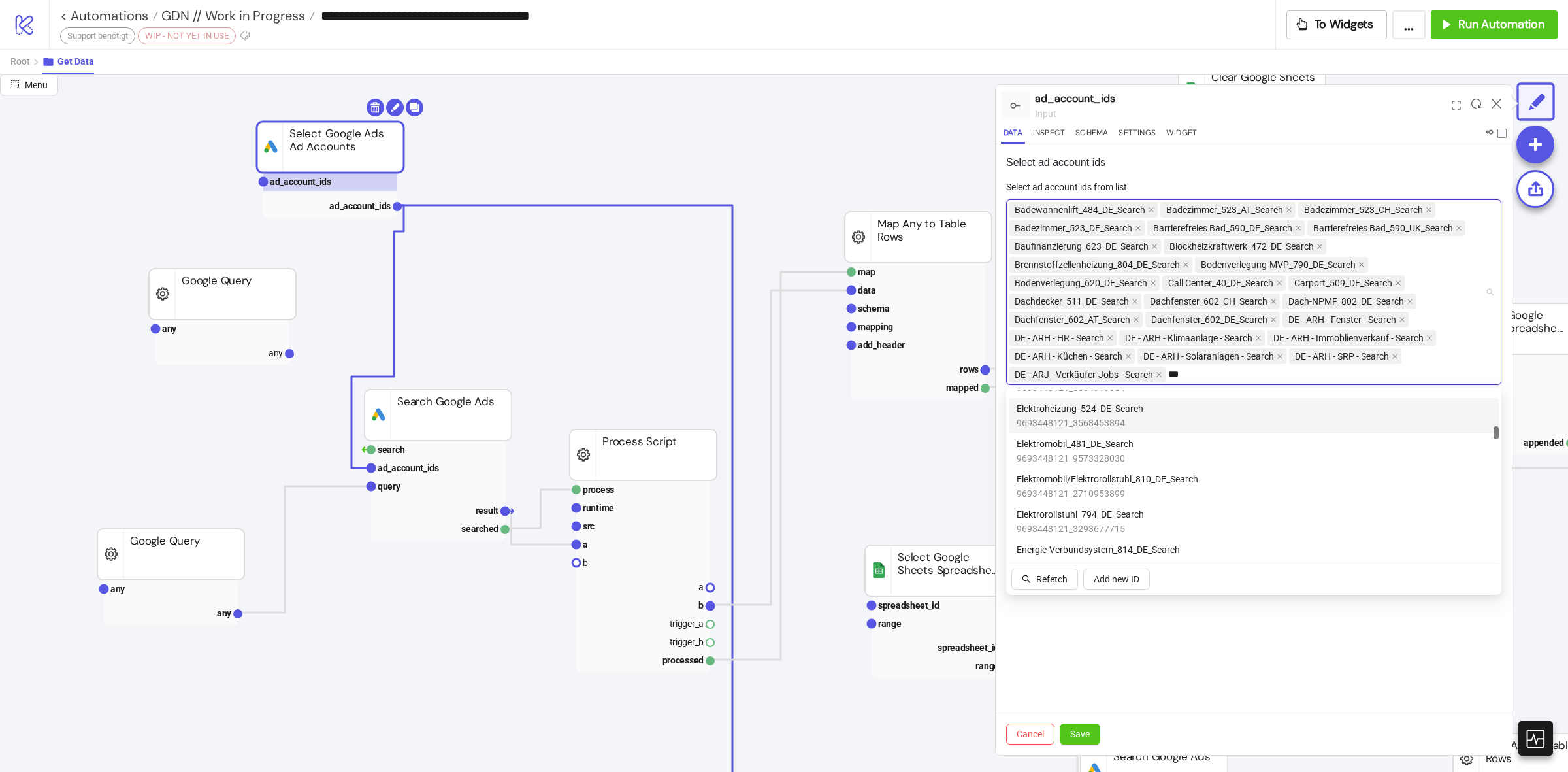
drag, startPoint x: 1161, startPoint y: 420, endPoint x: 1137, endPoint y: 460, distance: 46.6
click at [1161, 422] on div "Elektroheizung_524_DE_Search 9693448121_3568453894" at bounding box center [1254, 415] width 474 height 28
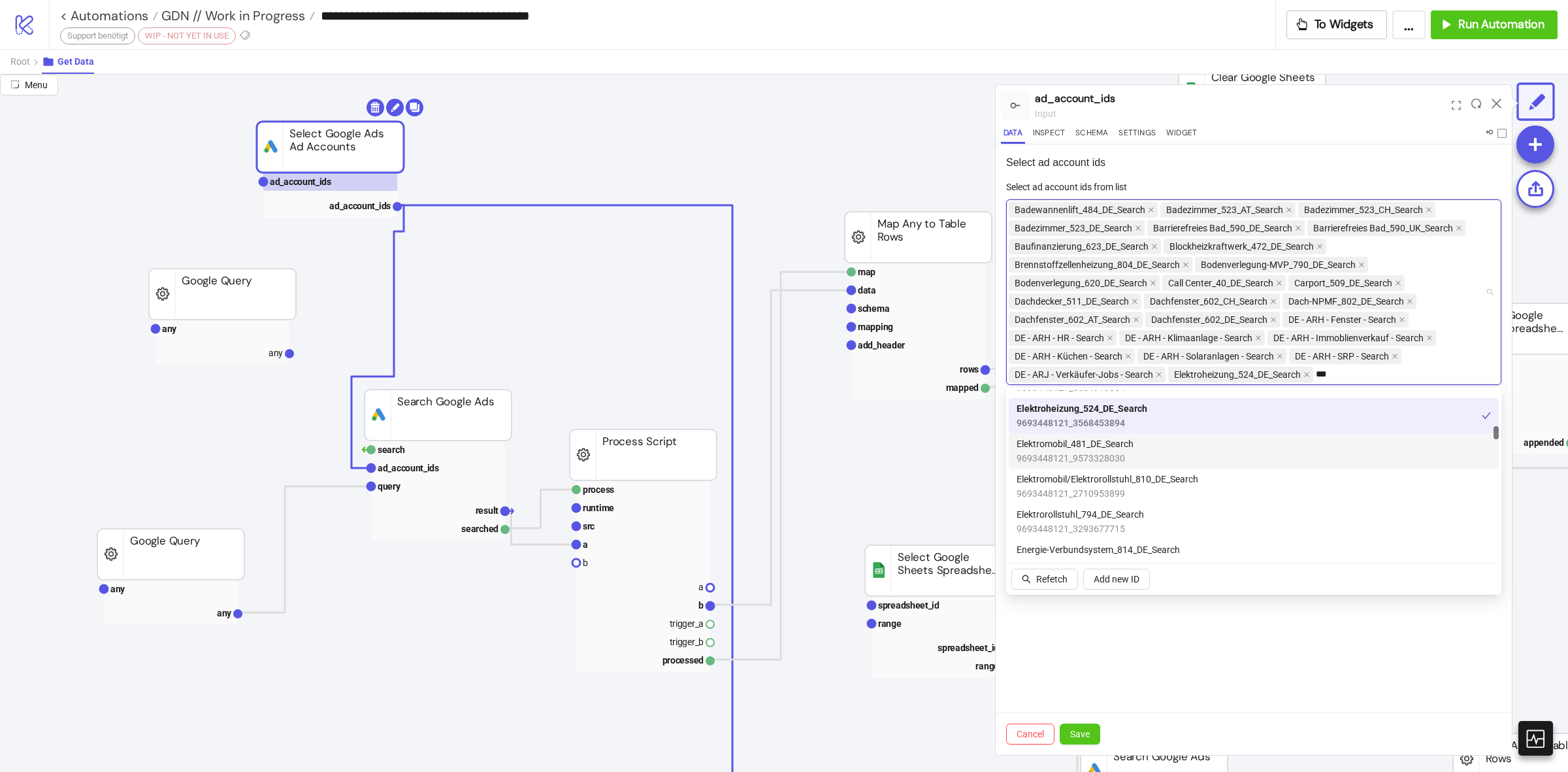
click at [1135, 462] on div "Elektromobil_481_DE_Search 9693448121_9573328030" at bounding box center [1254, 450] width 474 height 28
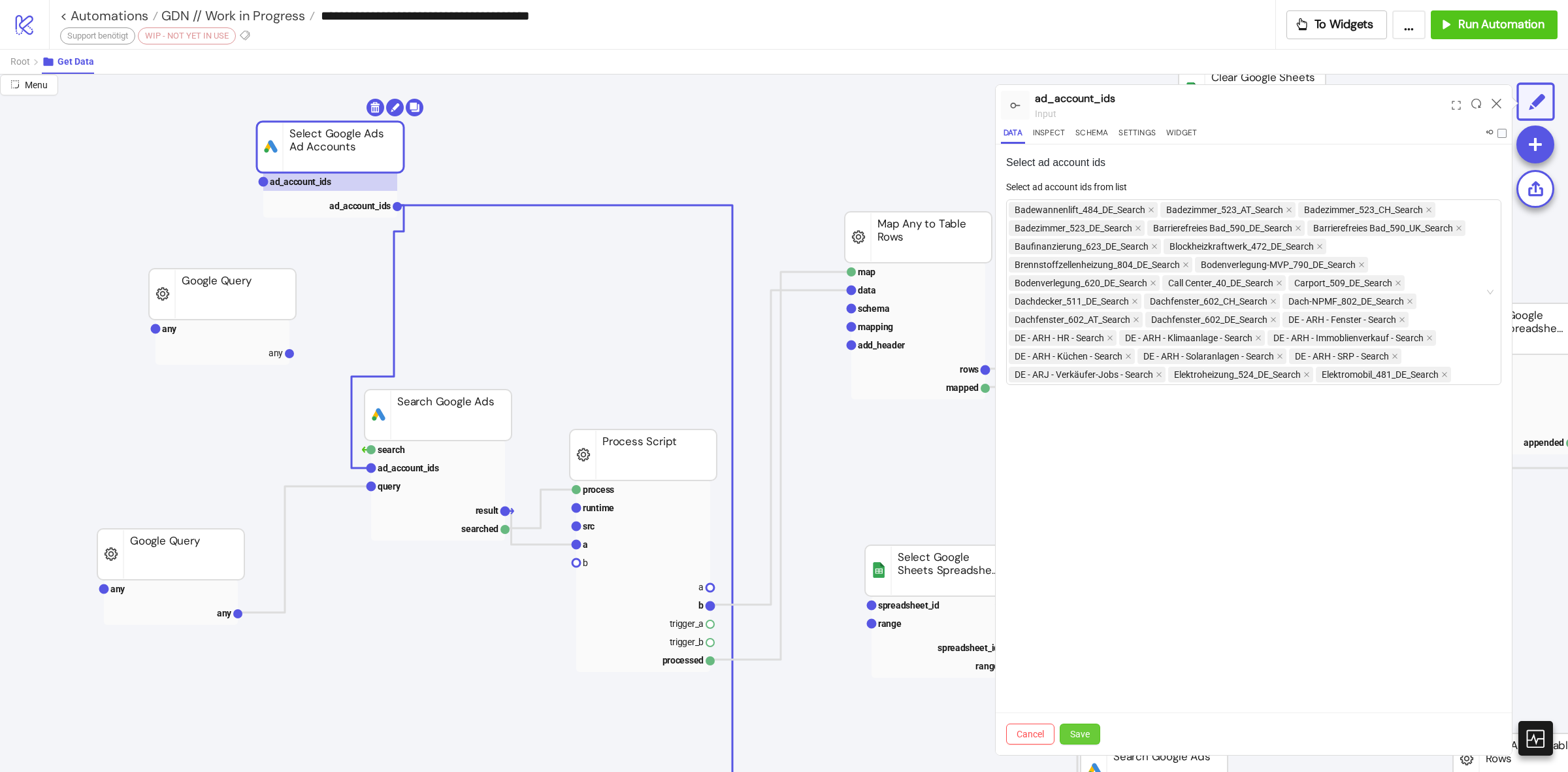
drag, startPoint x: 1082, startPoint y: 738, endPoint x: 1088, endPoint y: 740, distance: 6.3
click at [1083, 738] on span "Save" at bounding box center [1080, 734] width 20 height 10
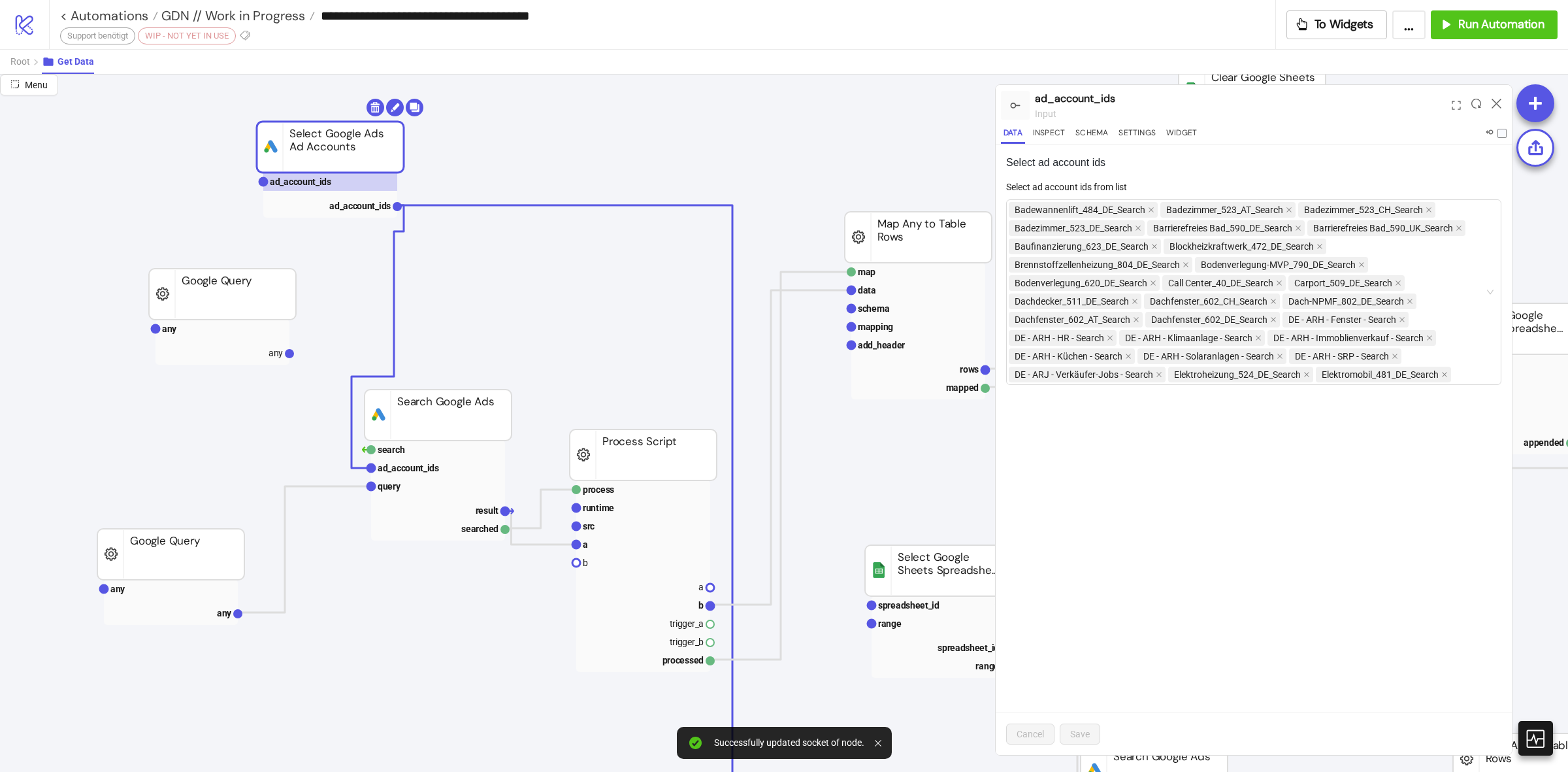
click at [1190, 638] on div "Select ad account ids Select ad account ids from list Badewannenlift_484_DE_Sea…" at bounding box center [1254, 449] width 516 height 610
click at [443, 447] on rect at bounding box center [438, 449] width 134 height 18
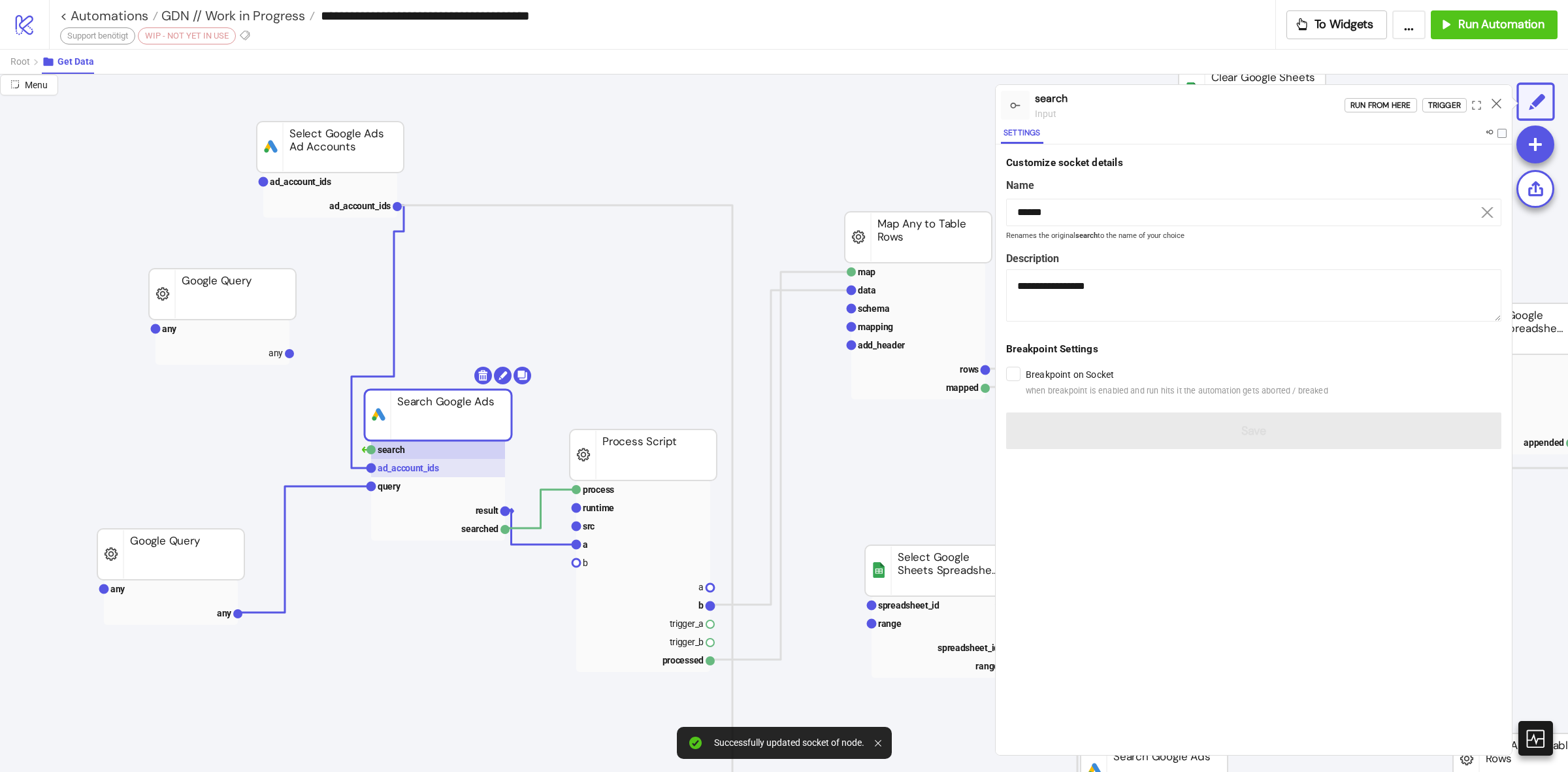
click at [425, 466] on text "ad_account_ids" at bounding box center [408, 468] width 61 height 10
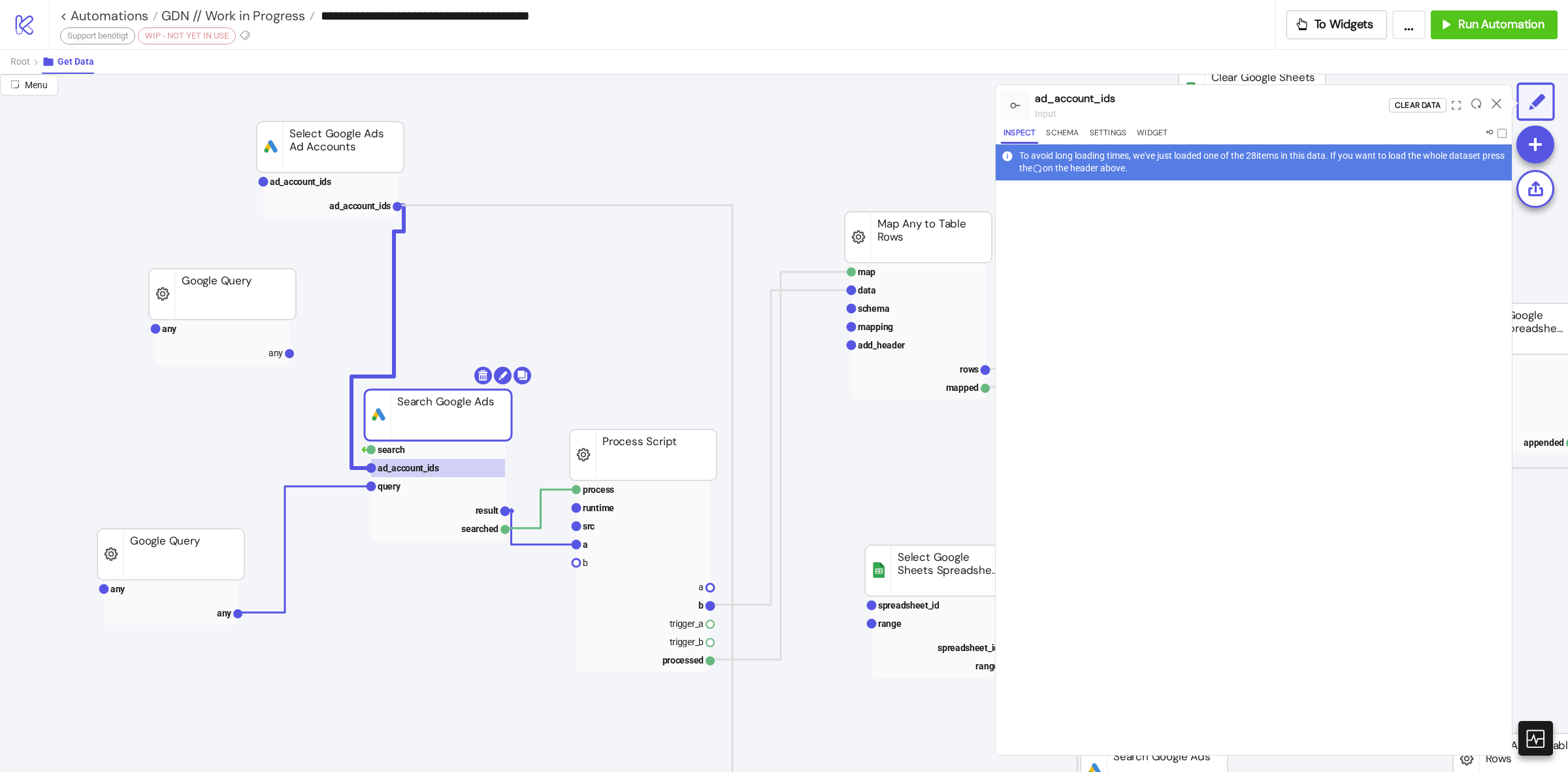
click at [1473, 108] on div at bounding box center [1477, 105] width 21 height 35
click at [1473, 107] on icon at bounding box center [1476, 103] width 9 height 9
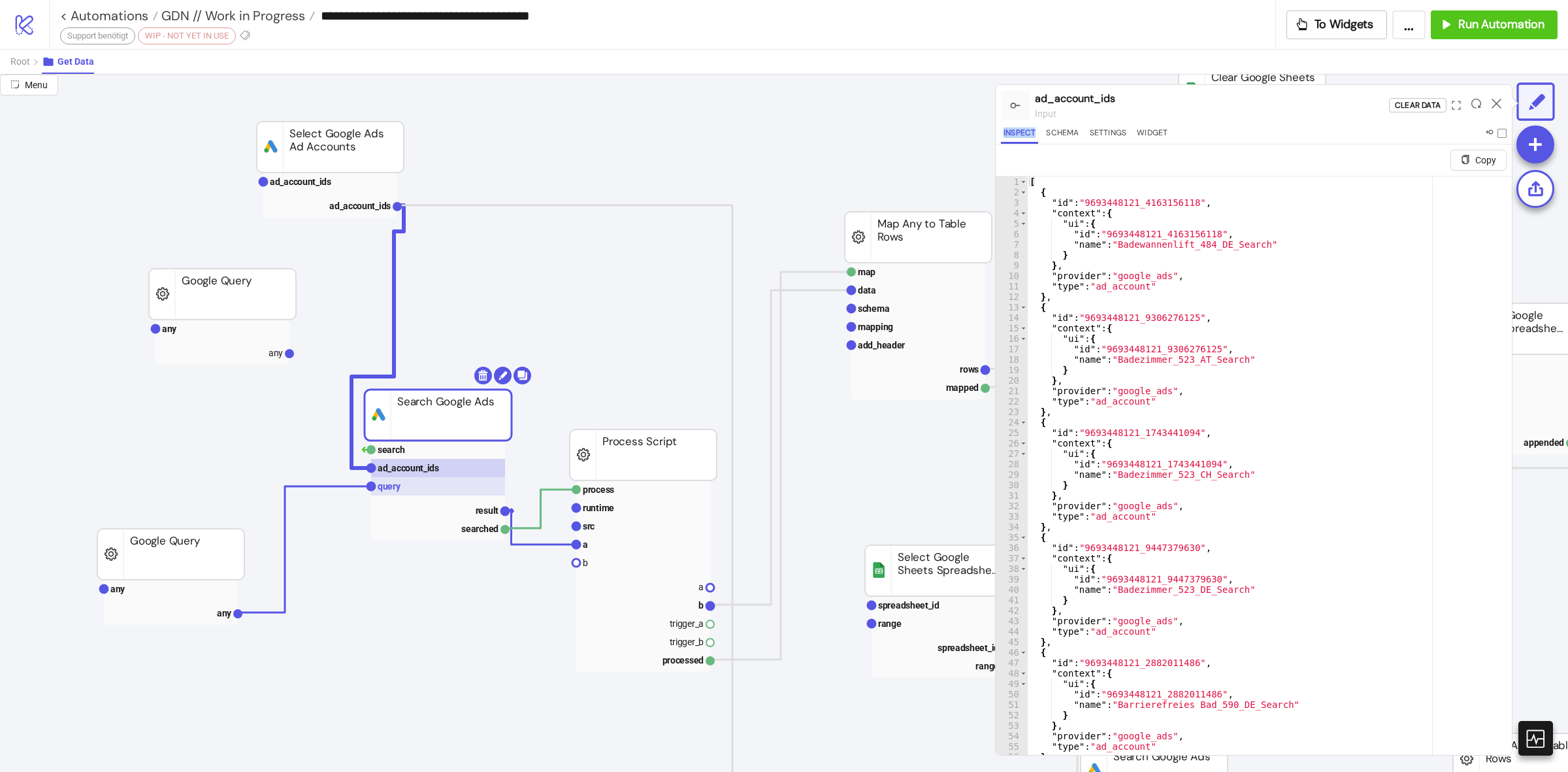
click at [423, 485] on rect at bounding box center [438, 485] width 134 height 18
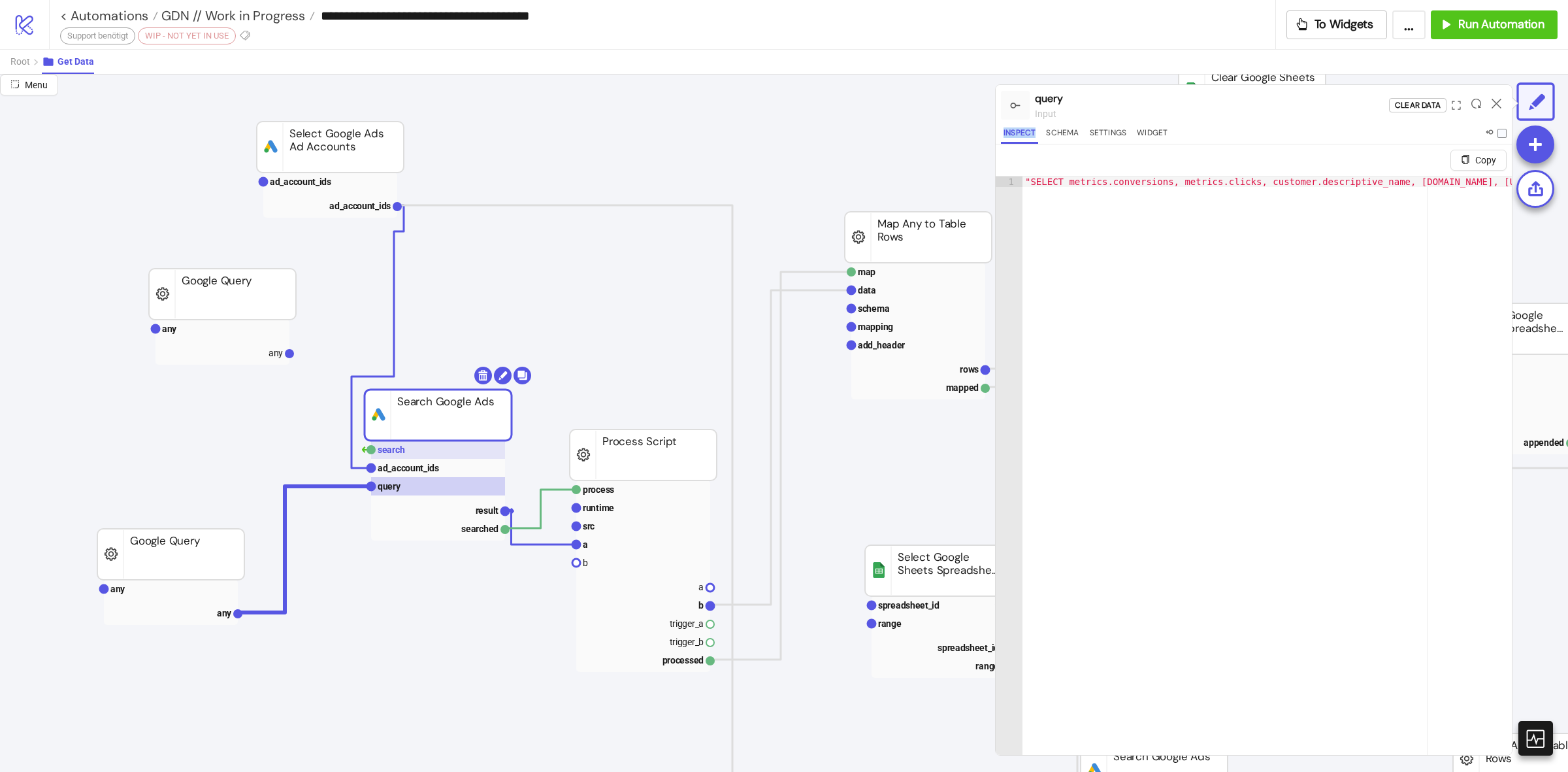
click at [446, 448] on rect at bounding box center [438, 449] width 134 height 18
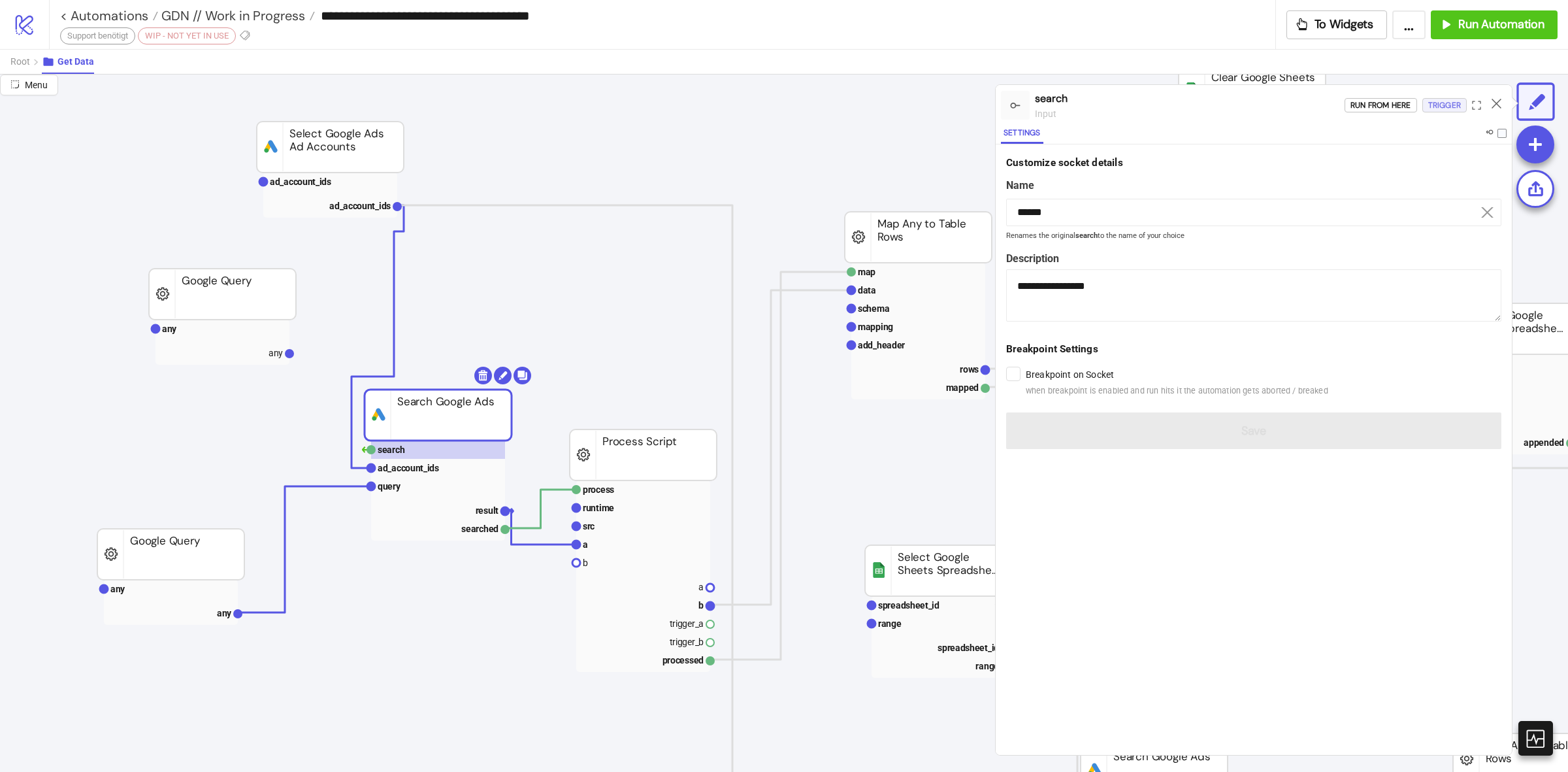
click at [1433, 99] on div "Trigger" at bounding box center [1445, 105] width 33 height 15
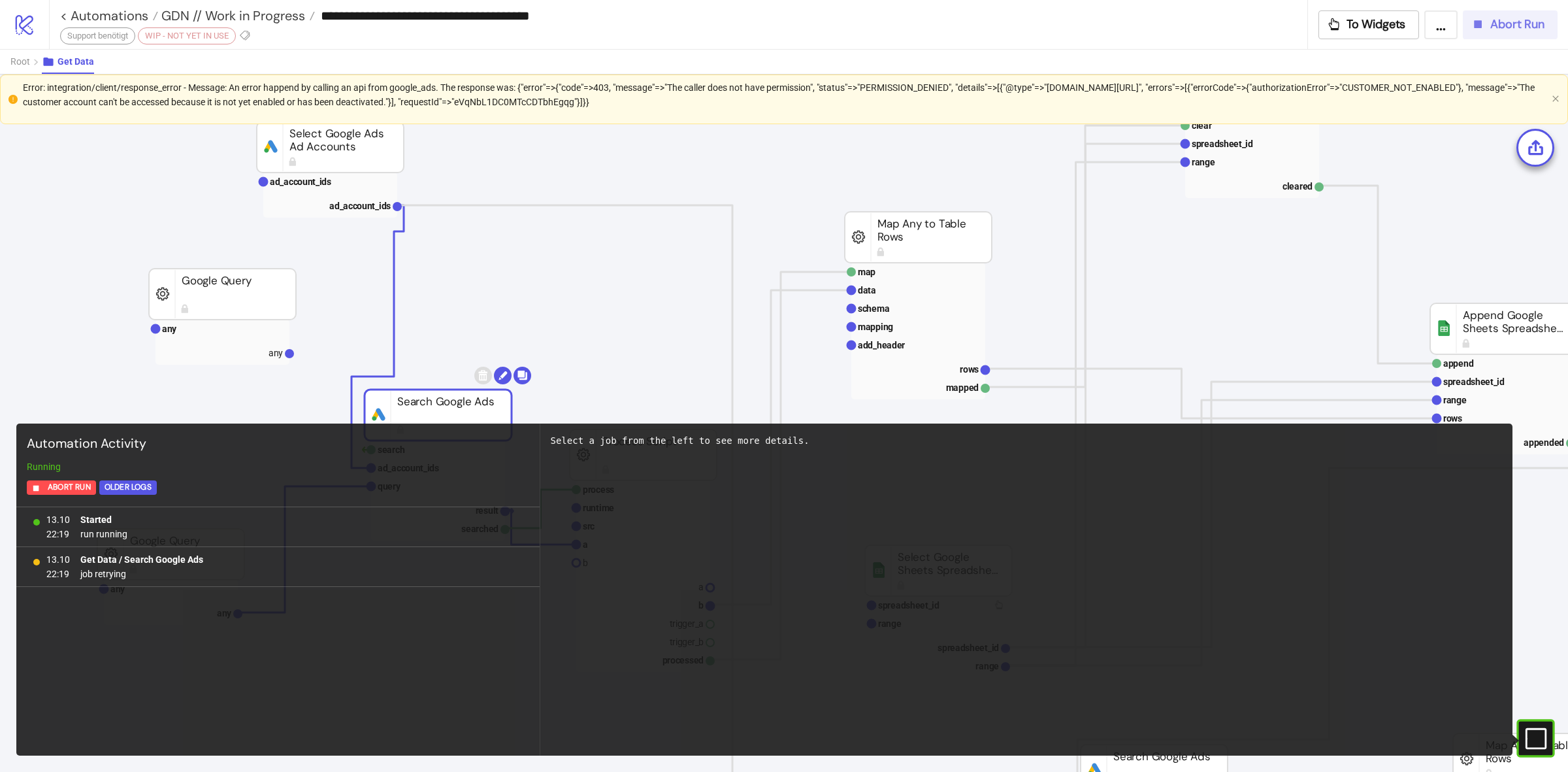
click at [1503, 25] on span "Abort Run" at bounding box center [1517, 24] width 54 height 15
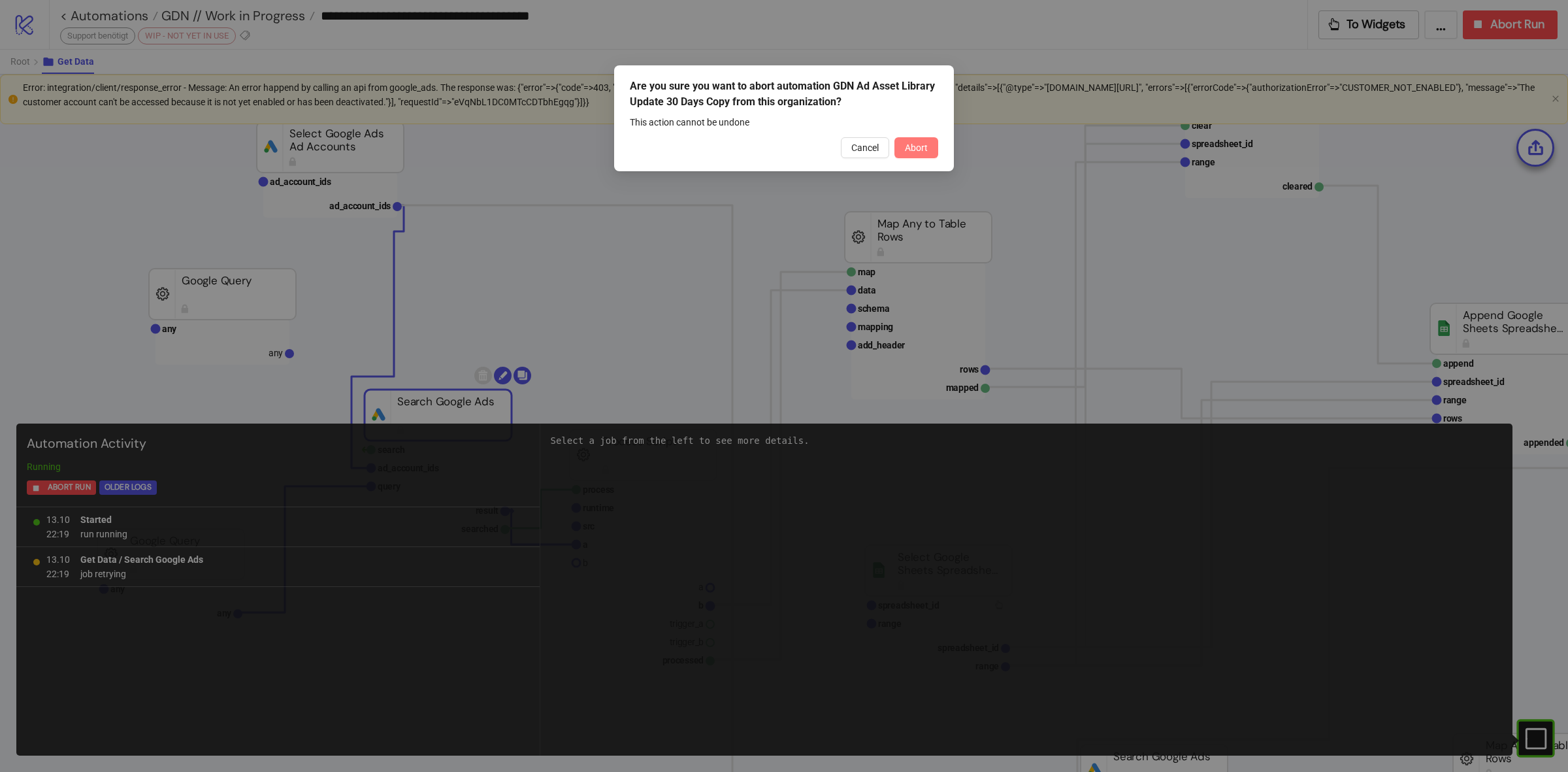
click at [929, 149] on button "Abort" at bounding box center [917, 147] width 44 height 21
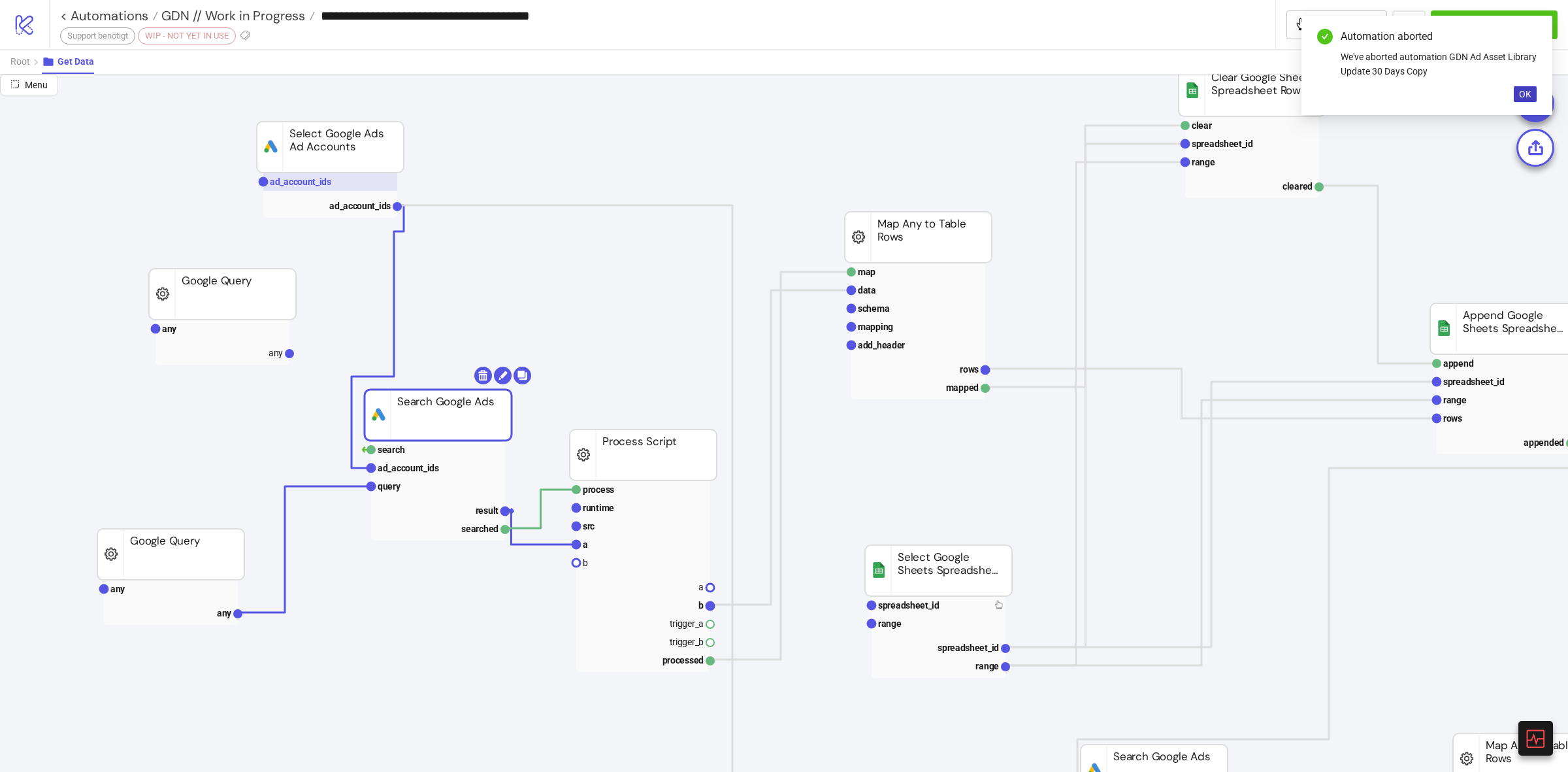
click at [332, 181] on rect at bounding box center [330, 181] width 134 height 18
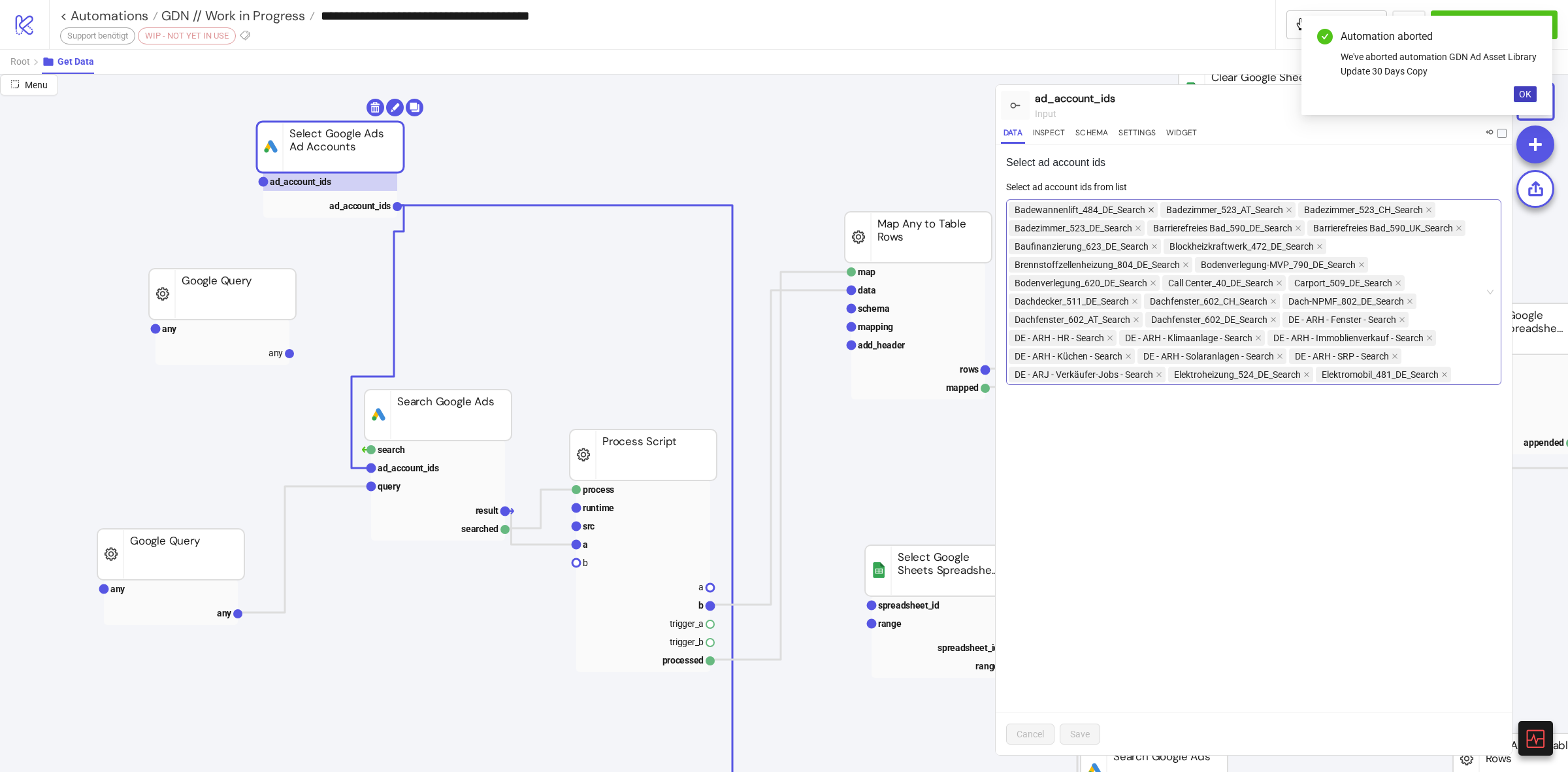
click at [1151, 211] on icon "close" at bounding box center [1151, 210] width 7 height 7
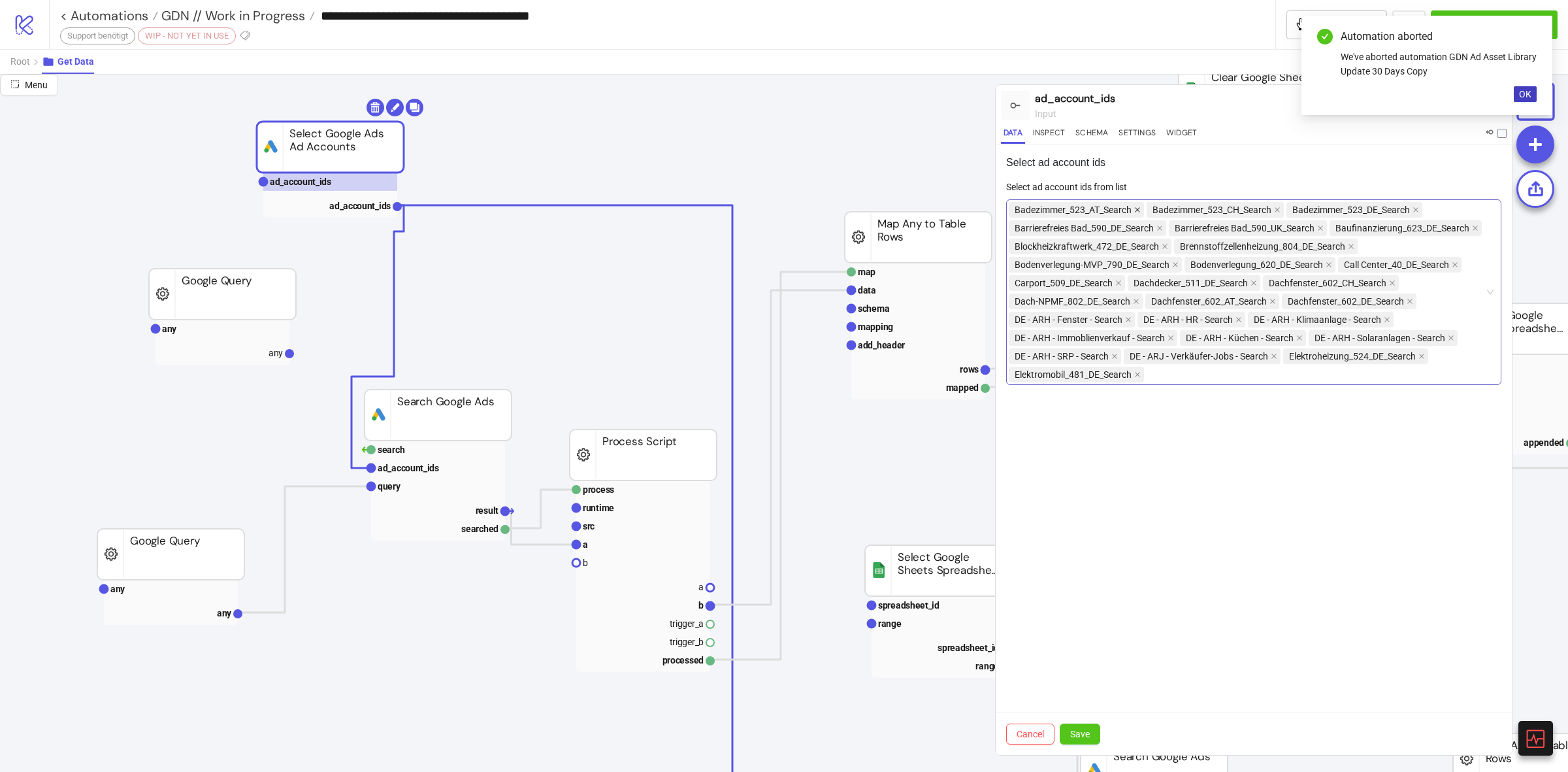
click at [1140, 211] on icon "close" at bounding box center [1138, 210] width 5 height 5
click at [1140, 211] on icon "close" at bounding box center [1139, 210] width 5 height 5
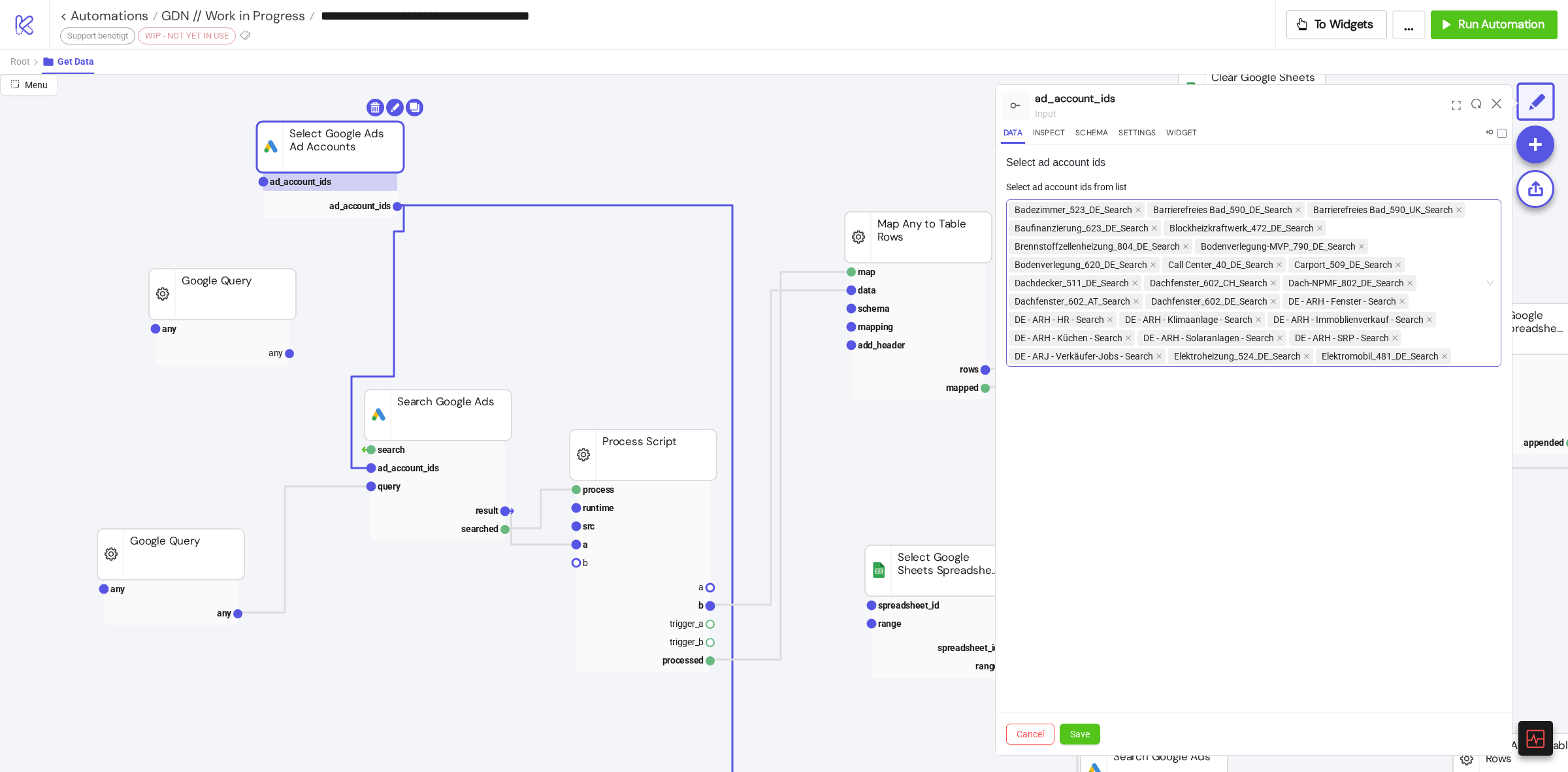
click at [1141, 211] on icon "close" at bounding box center [1139, 210] width 7 height 7
click at [1153, 211] on span "Barrierefreies Bad_590_DE_Search" at bounding box center [1223, 209] width 139 height 15
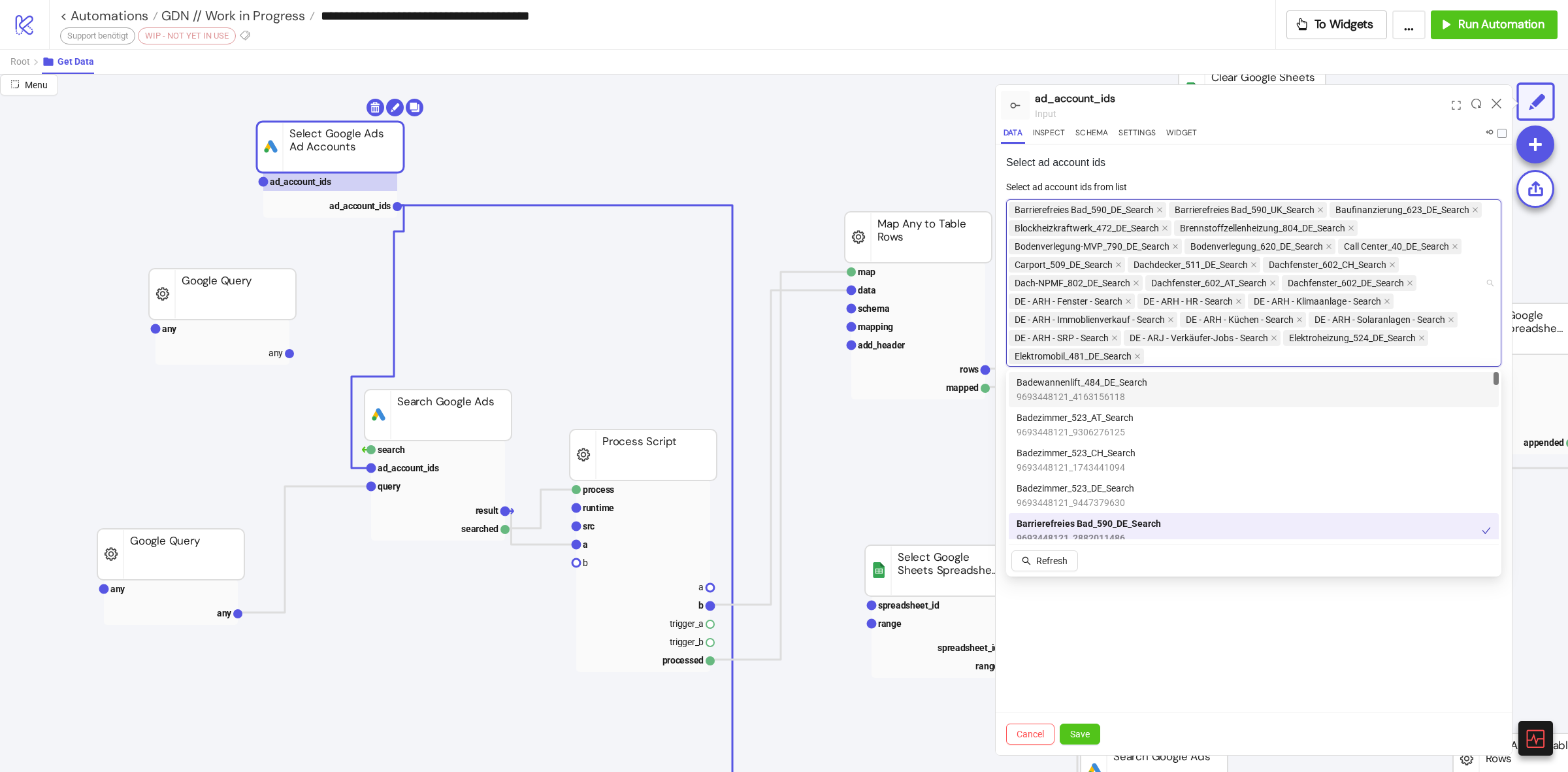
click at [1141, 211] on span "Barrierefreies Bad_590_DE_Search" at bounding box center [1084, 209] width 139 height 15
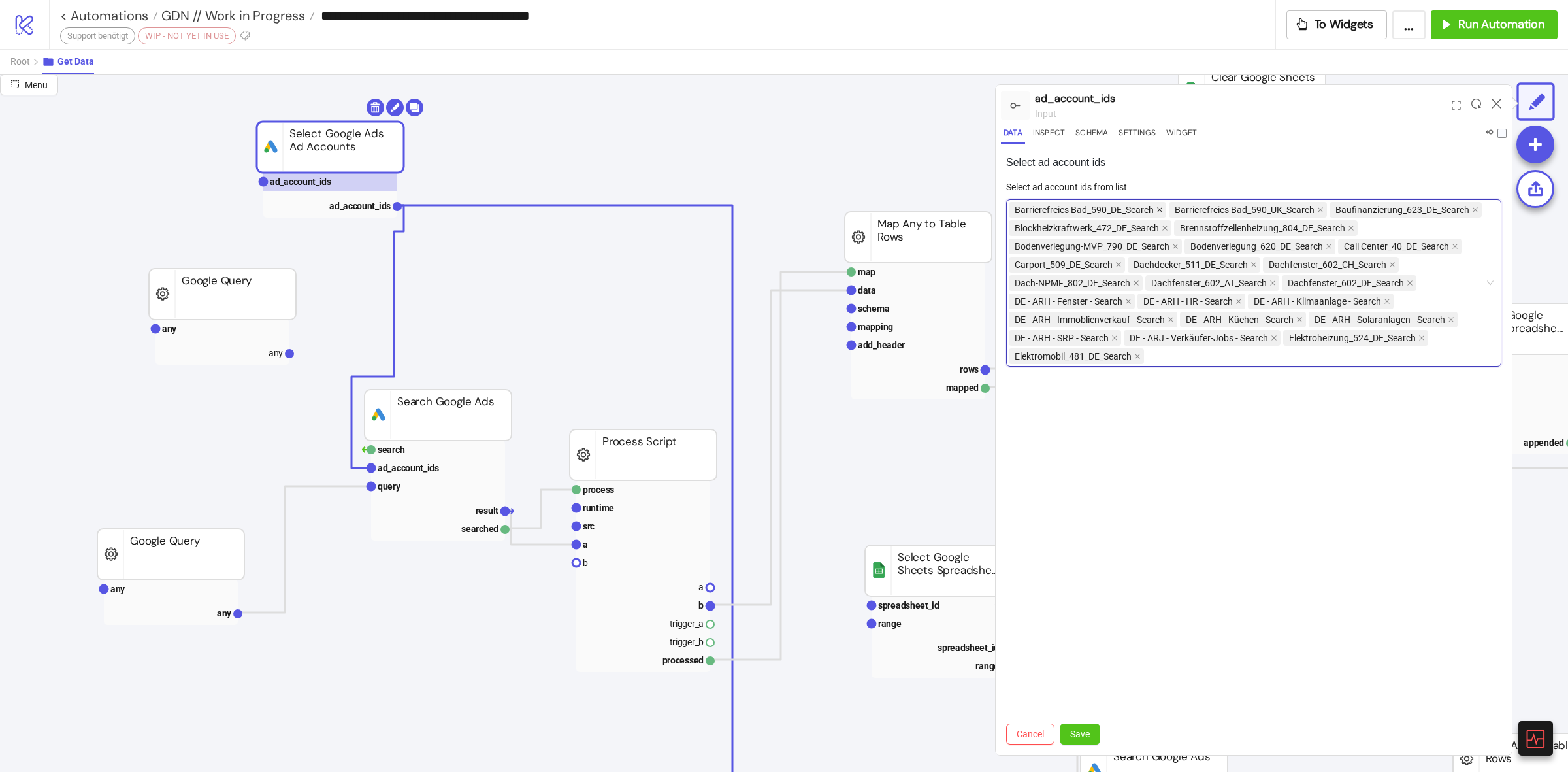
click at [1161, 209] on icon "close" at bounding box center [1160, 210] width 7 height 7
click at [1161, 209] on icon "close" at bounding box center [1161, 210] width 5 height 5
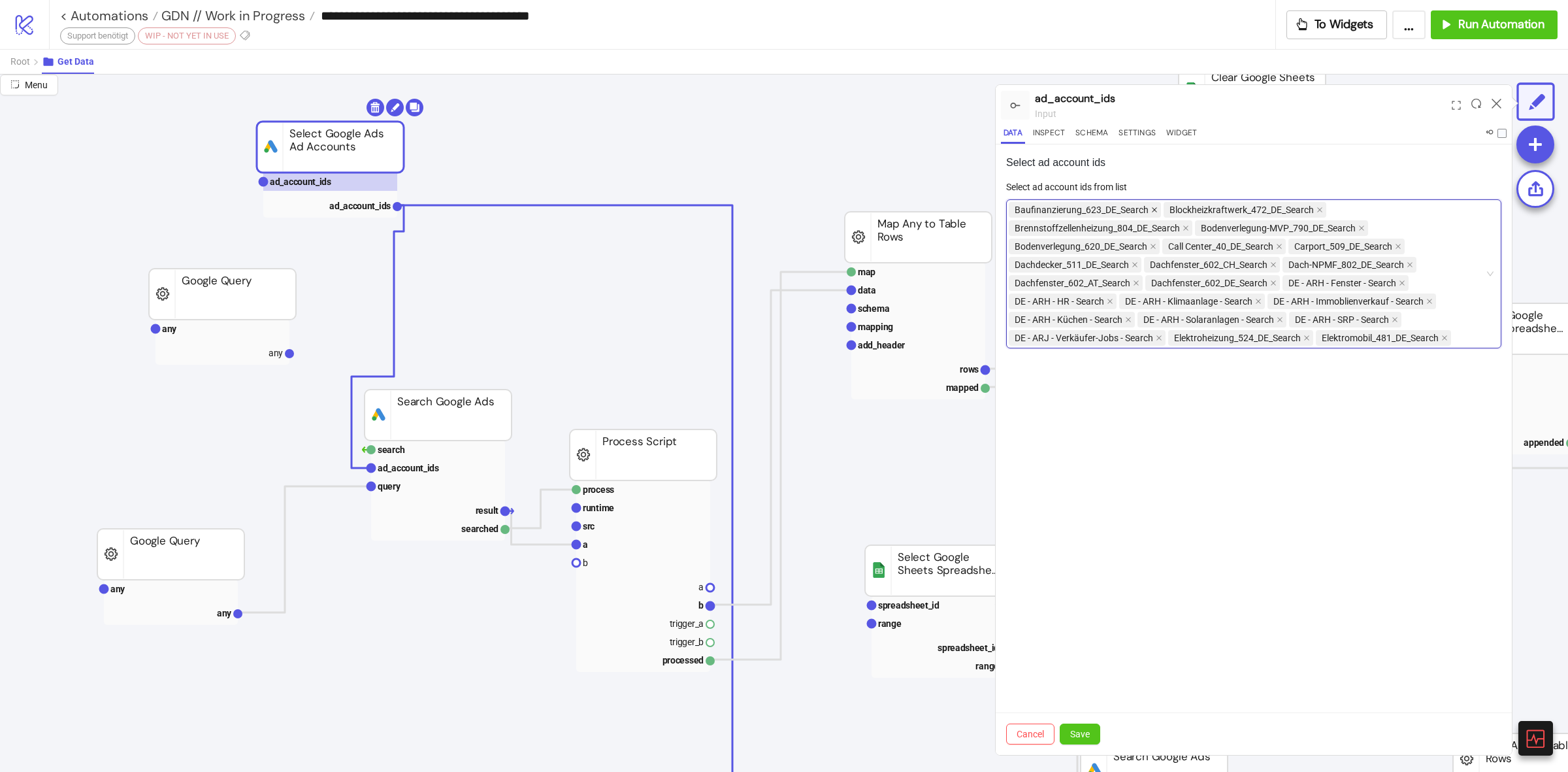
drag, startPoint x: 1161, startPoint y: 209, endPoint x: 1151, endPoint y: 213, distance: 10.8
click at [1160, 210] on span "Baufinanzierung_623_DE_Search" at bounding box center [1084, 210] width 152 height 15
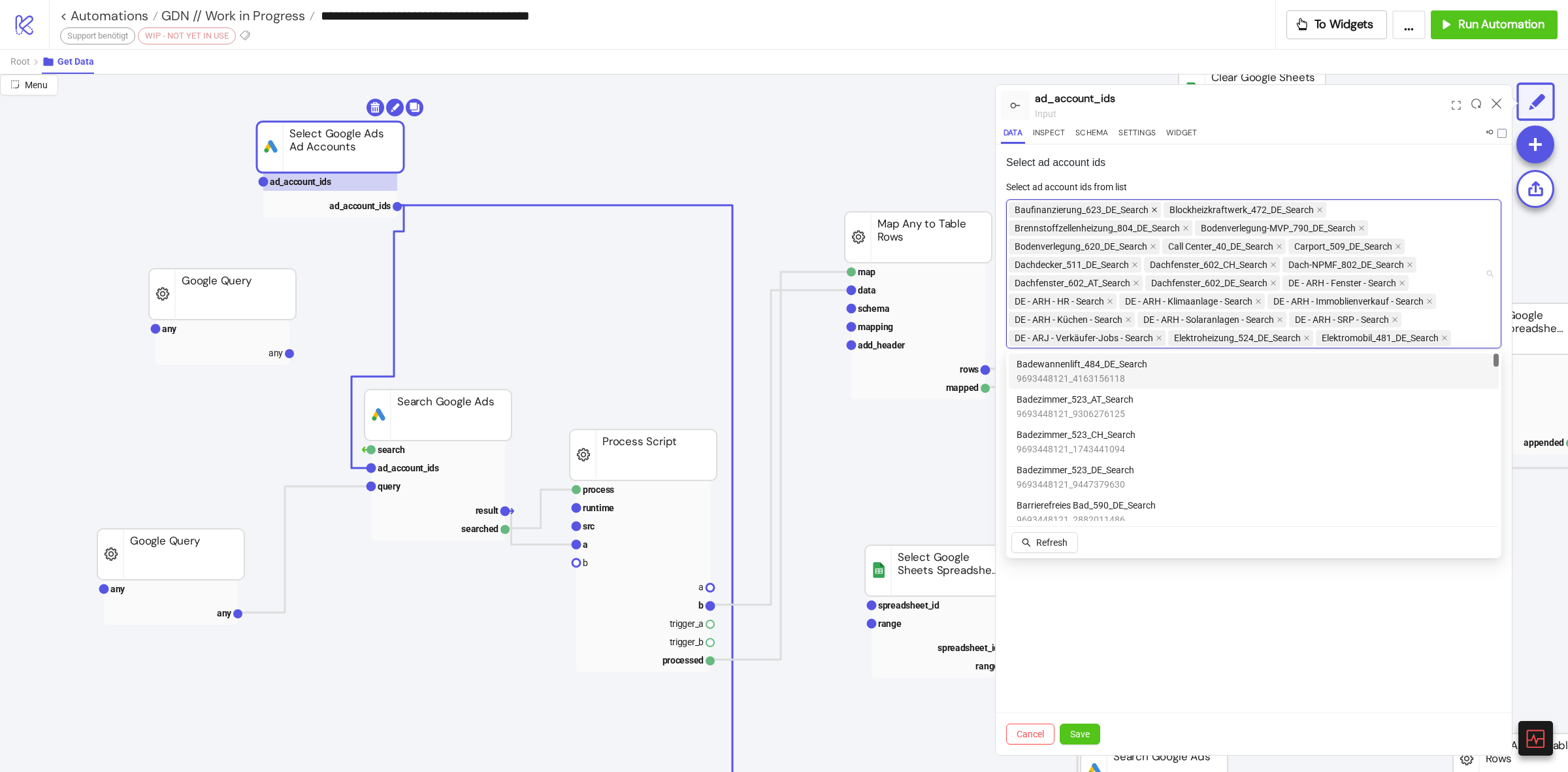
click at [1151, 213] on span at bounding box center [1155, 209] width 7 height 15
click at [1162, 207] on icon "close" at bounding box center [1165, 210] width 7 height 7
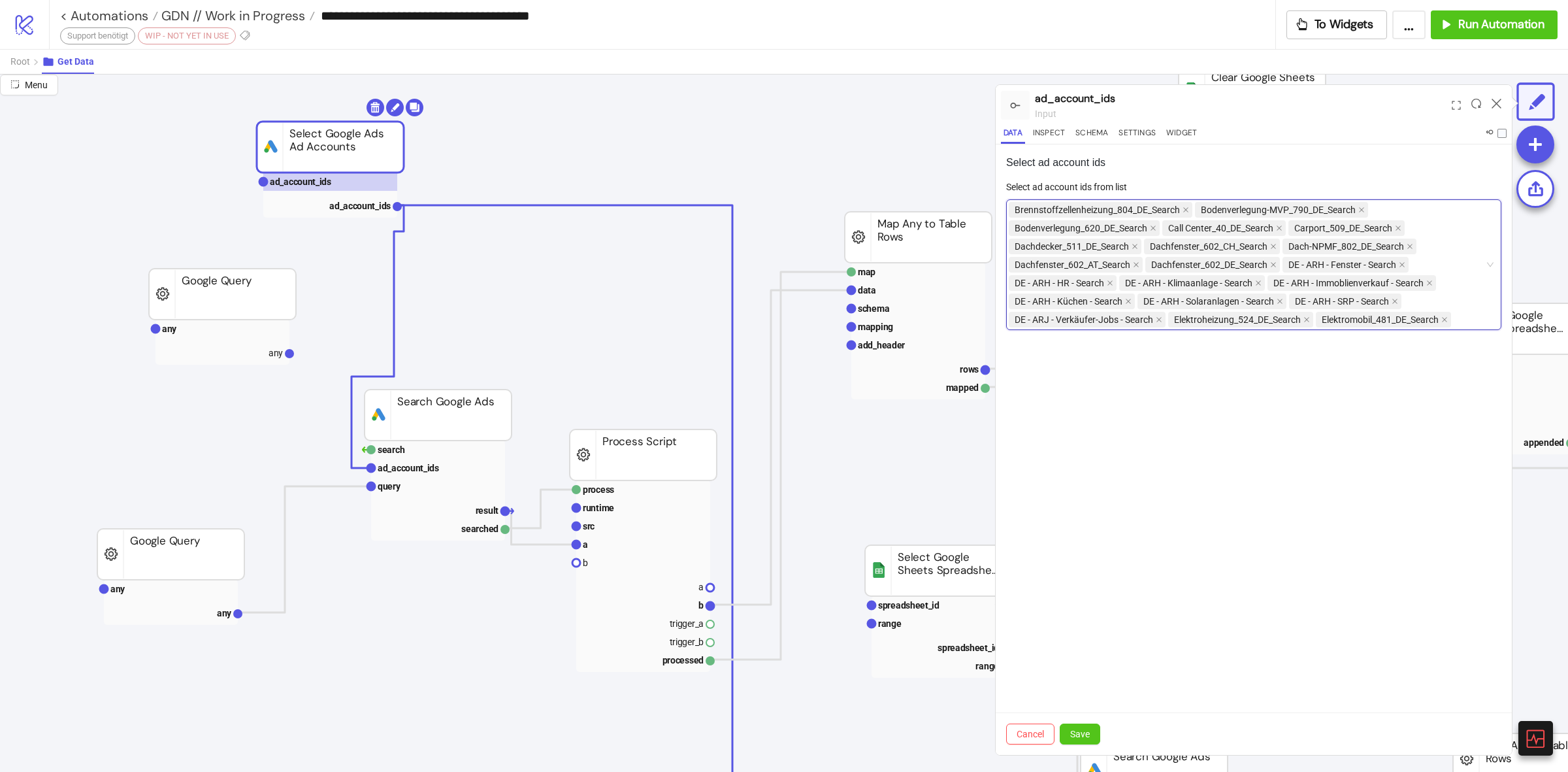
click at [1162, 207] on span "Brennstoffzellenheizung_804_DE_Search" at bounding box center [1097, 209] width 165 height 15
click at [1187, 207] on icon "close" at bounding box center [1186, 210] width 7 height 7
click at [1180, 207] on span "Bodenverlegung-MVP_790_DE_Search" at bounding box center [1095, 210] width 173 height 15
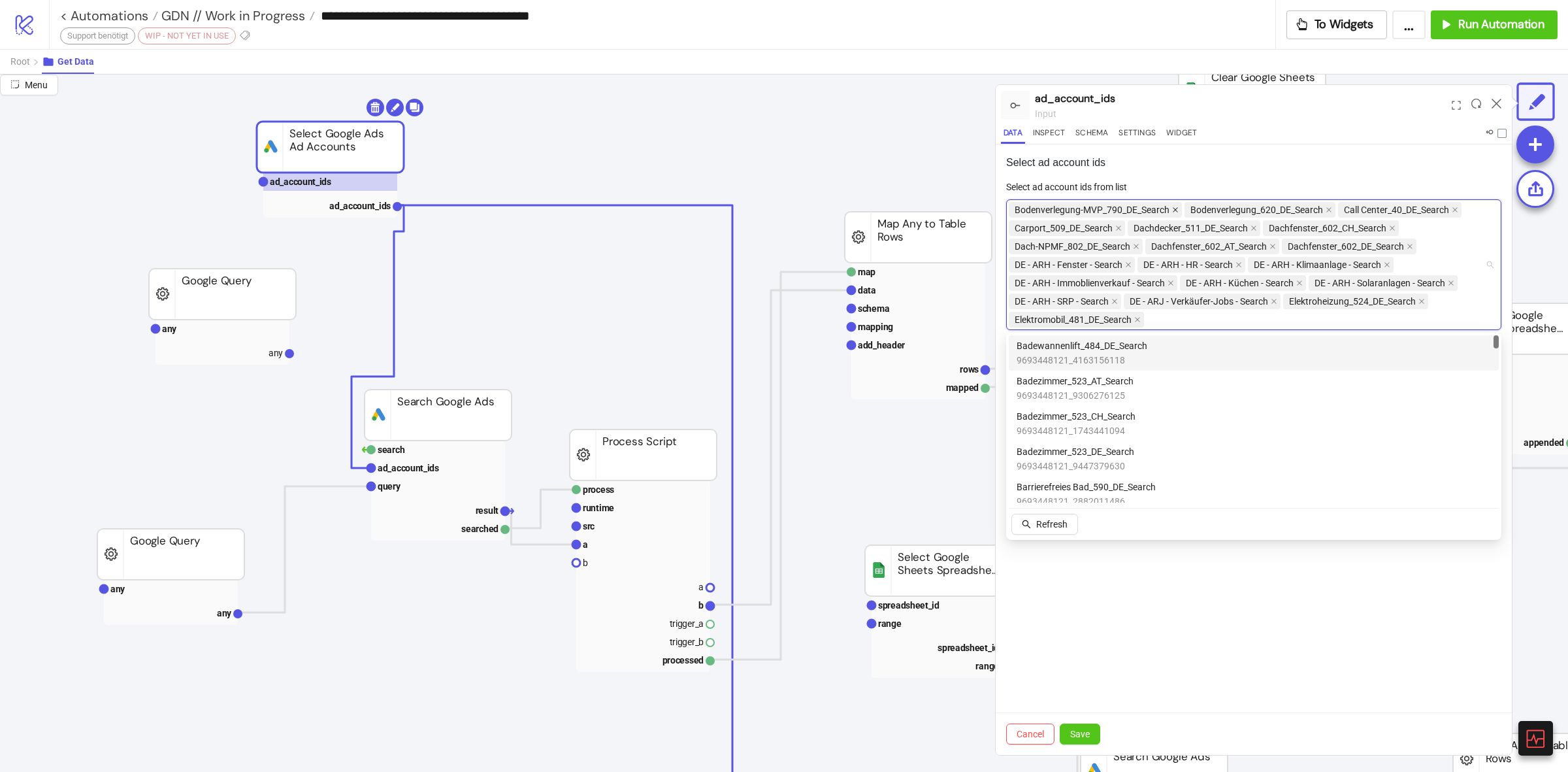
click at [1177, 211] on icon "close" at bounding box center [1176, 210] width 7 height 7
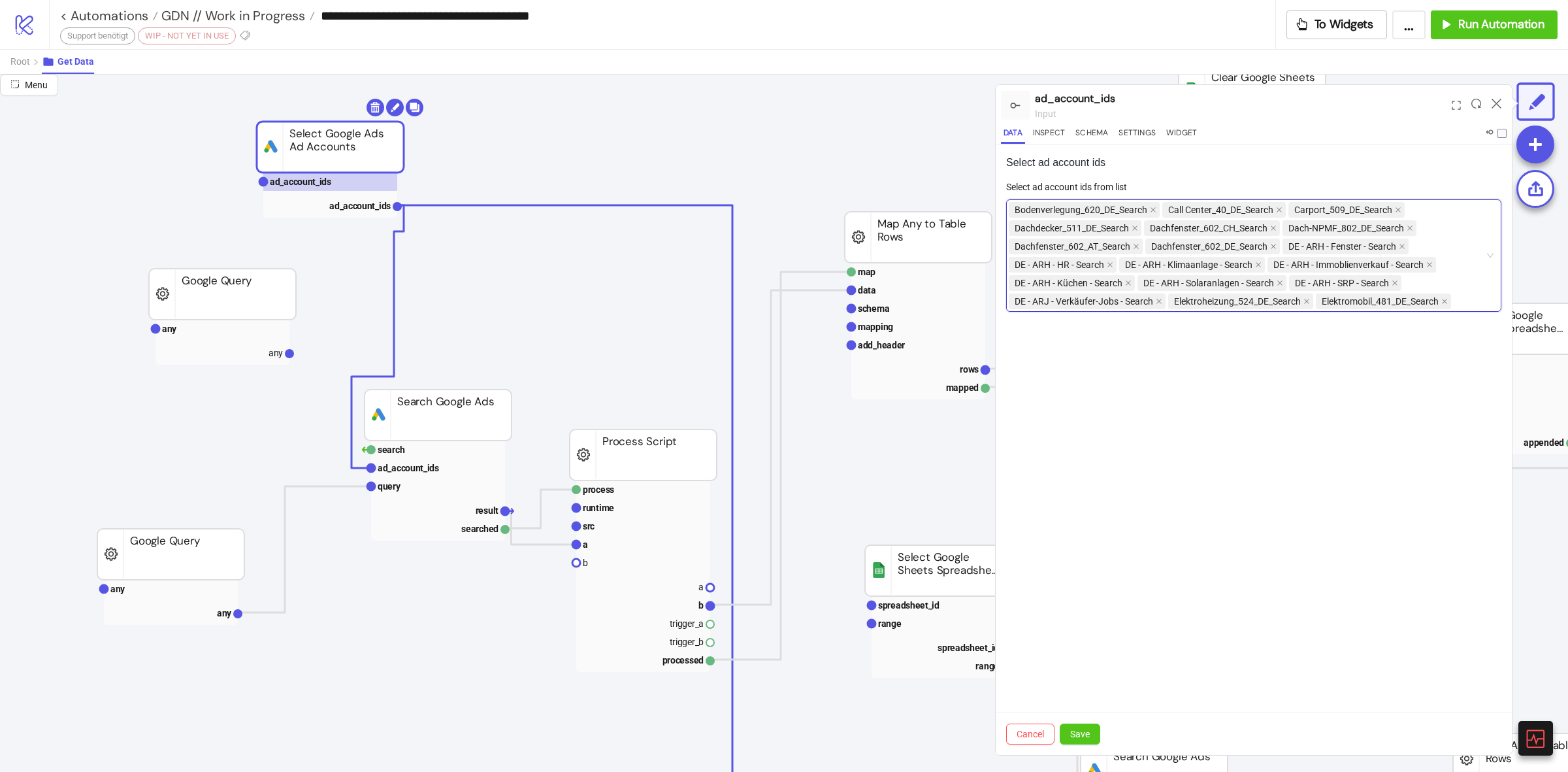
click at [1177, 211] on span "Call Center_40_DE_Search" at bounding box center [1221, 209] width 105 height 15
click at [1150, 213] on span at bounding box center [1153, 209] width 7 height 15
click at [1129, 209] on icon "close" at bounding box center [1127, 210] width 7 height 7
click at [1120, 207] on icon "close" at bounding box center [1119, 210] width 5 height 5
click at [1139, 209] on icon "close" at bounding box center [1135, 210] width 7 height 7
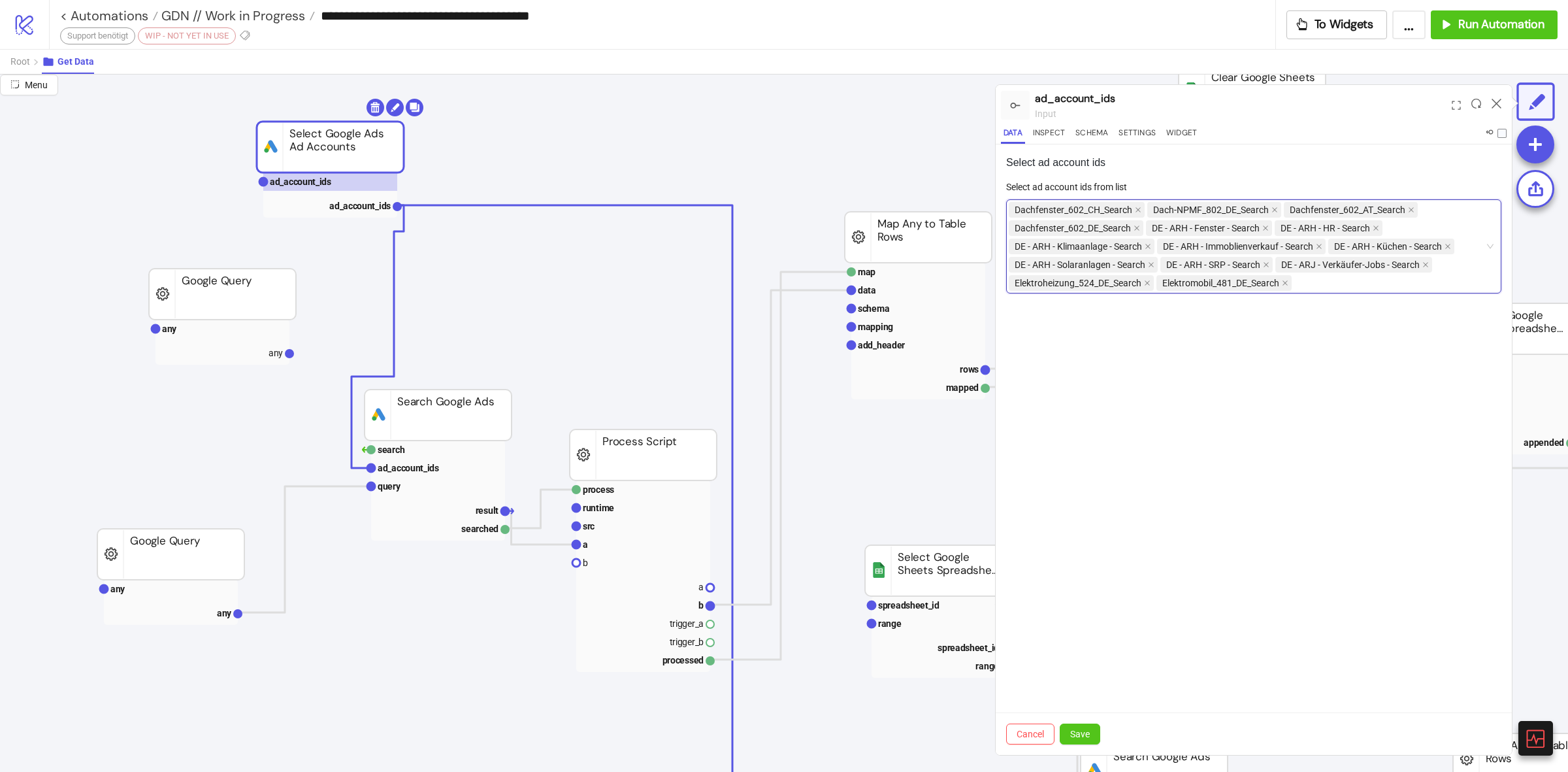
click at [1139, 209] on icon "close" at bounding box center [1139, 210] width 7 height 7
click at [1139, 209] on icon "close" at bounding box center [1137, 210] width 7 height 7
click at [1139, 209] on icon "close" at bounding box center [1137, 210] width 5 height 5
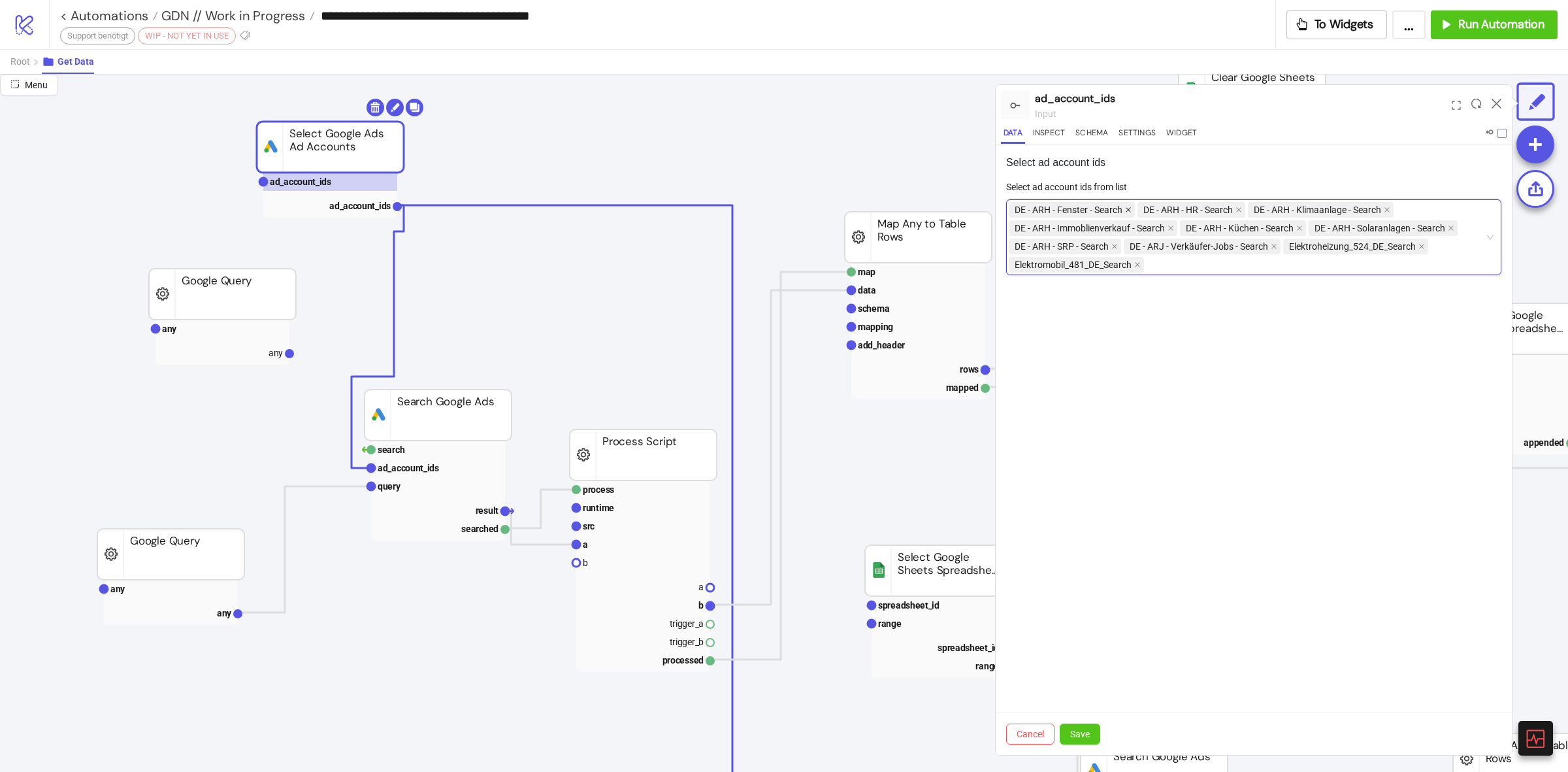
click at [1132, 210] on icon "close" at bounding box center [1129, 210] width 7 height 7
click at [1114, 211] on icon "close" at bounding box center [1110, 210] width 7 height 7
click at [1154, 209] on span "DE - ARH - Klimaanlage - Search" at bounding box center [1081, 210] width 145 height 15
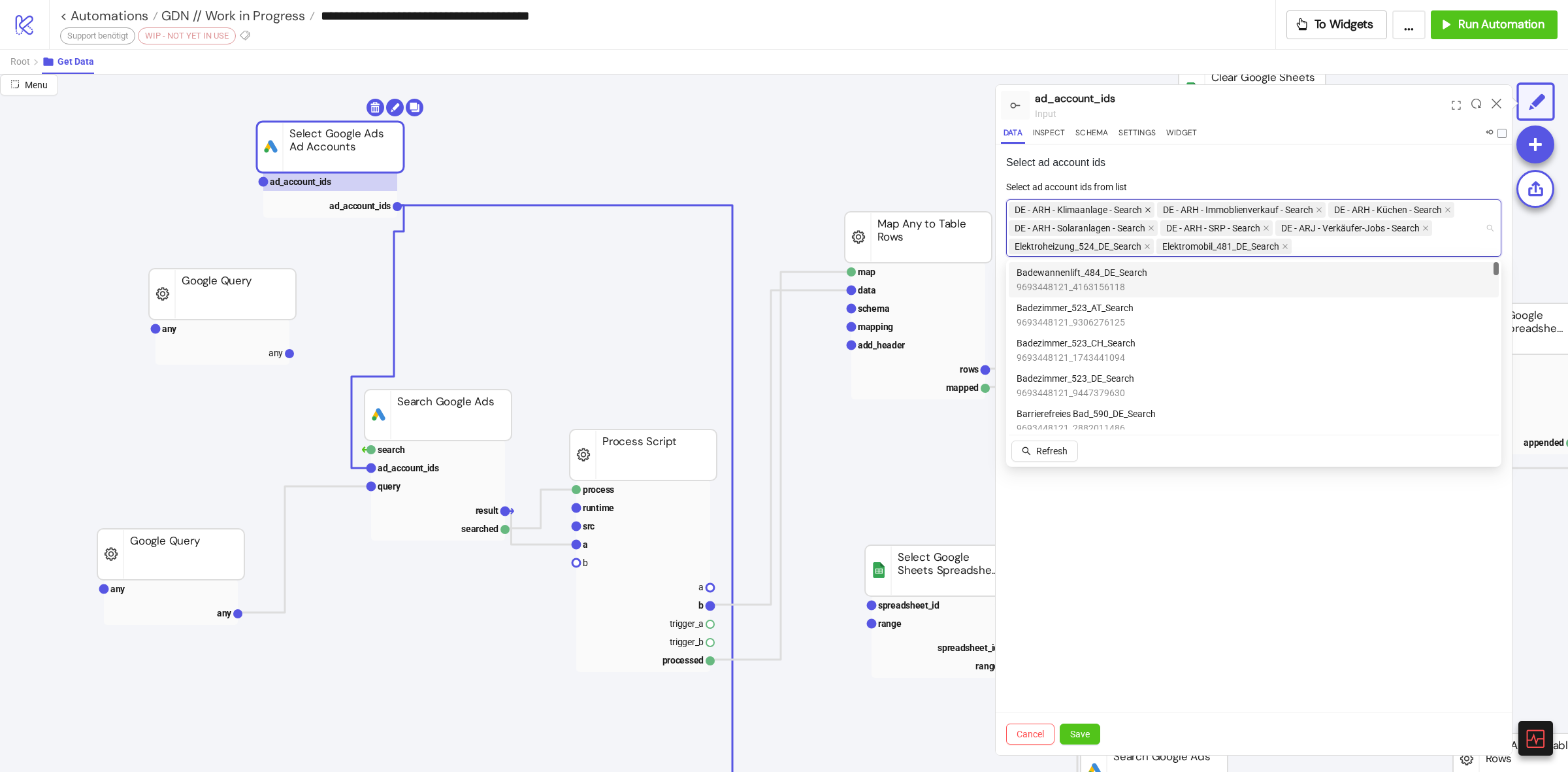
click at [1151, 209] on icon "close" at bounding box center [1148, 210] width 5 height 5
click at [1170, 210] on icon "close" at bounding box center [1171, 210] width 7 height 7
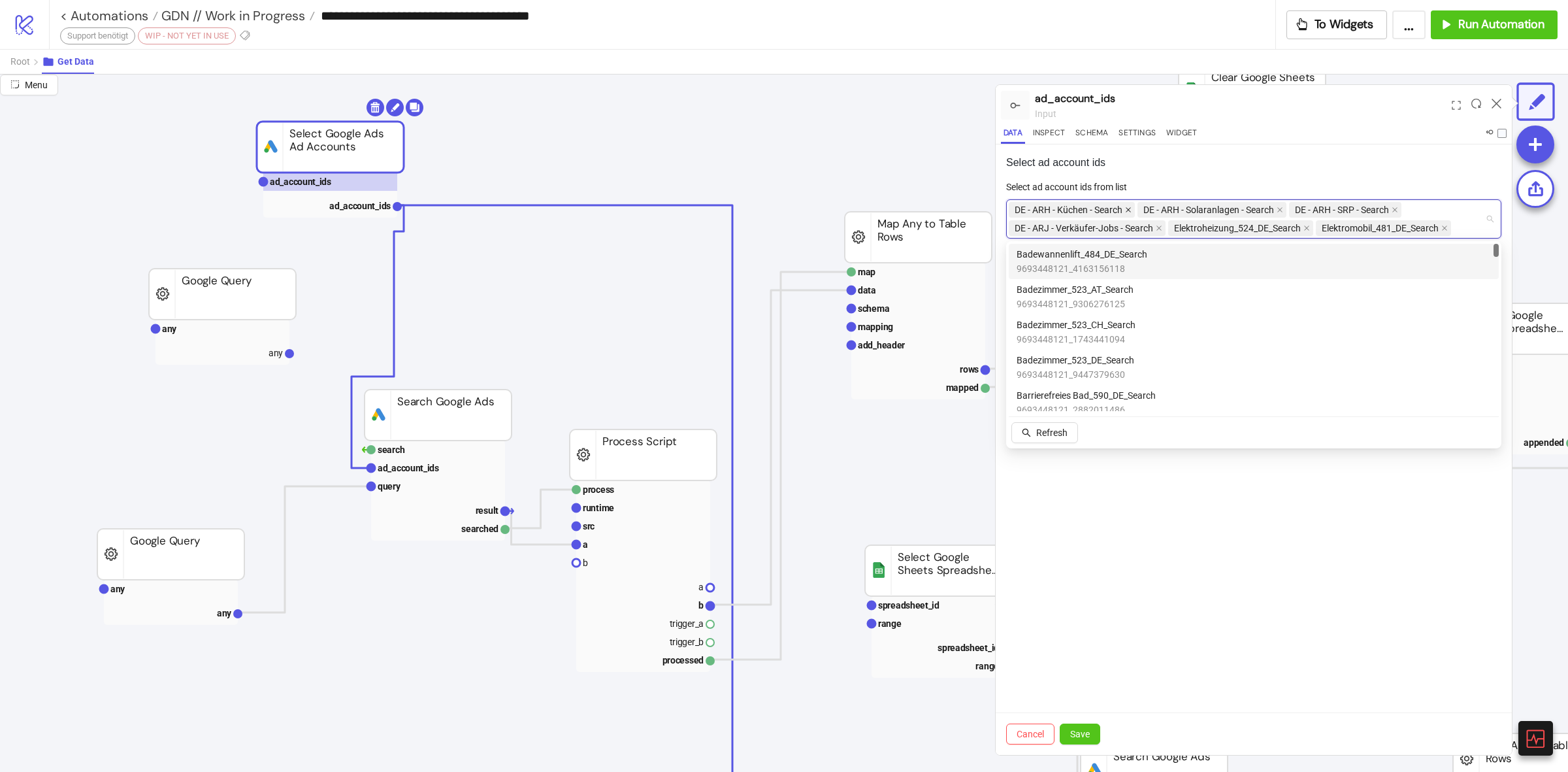
click at [1128, 211] on icon "close" at bounding box center [1128, 210] width 5 height 5
click at [1155, 210] on icon "close" at bounding box center [1151, 210] width 7 height 7
click at [1118, 211] on icon "close" at bounding box center [1115, 210] width 7 height 7
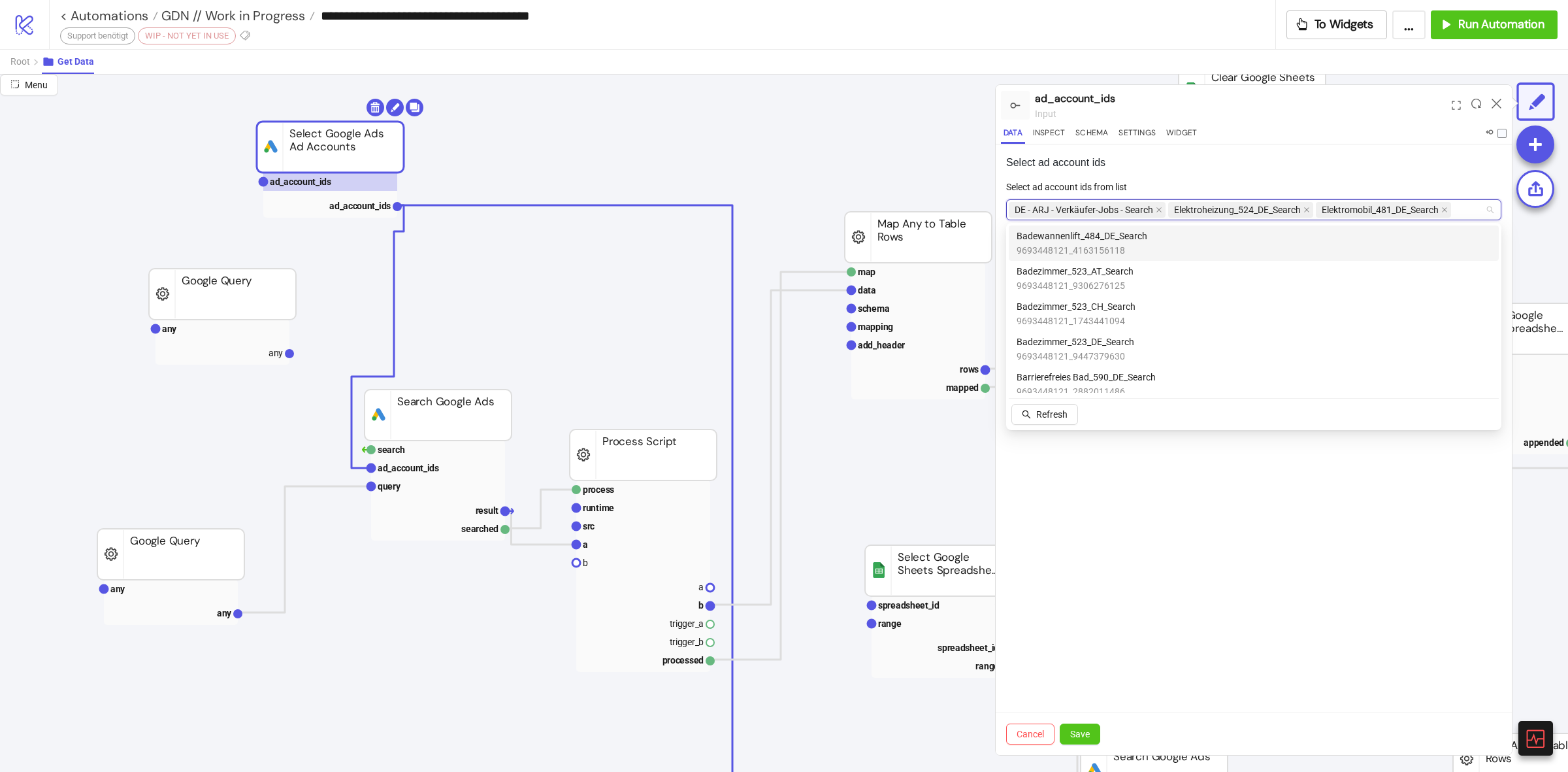
click at [1156, 207] on span "DE - ARJ - Verkäufer-Jobs - Search" at bounding box center [1087, 210] width 157 height 15
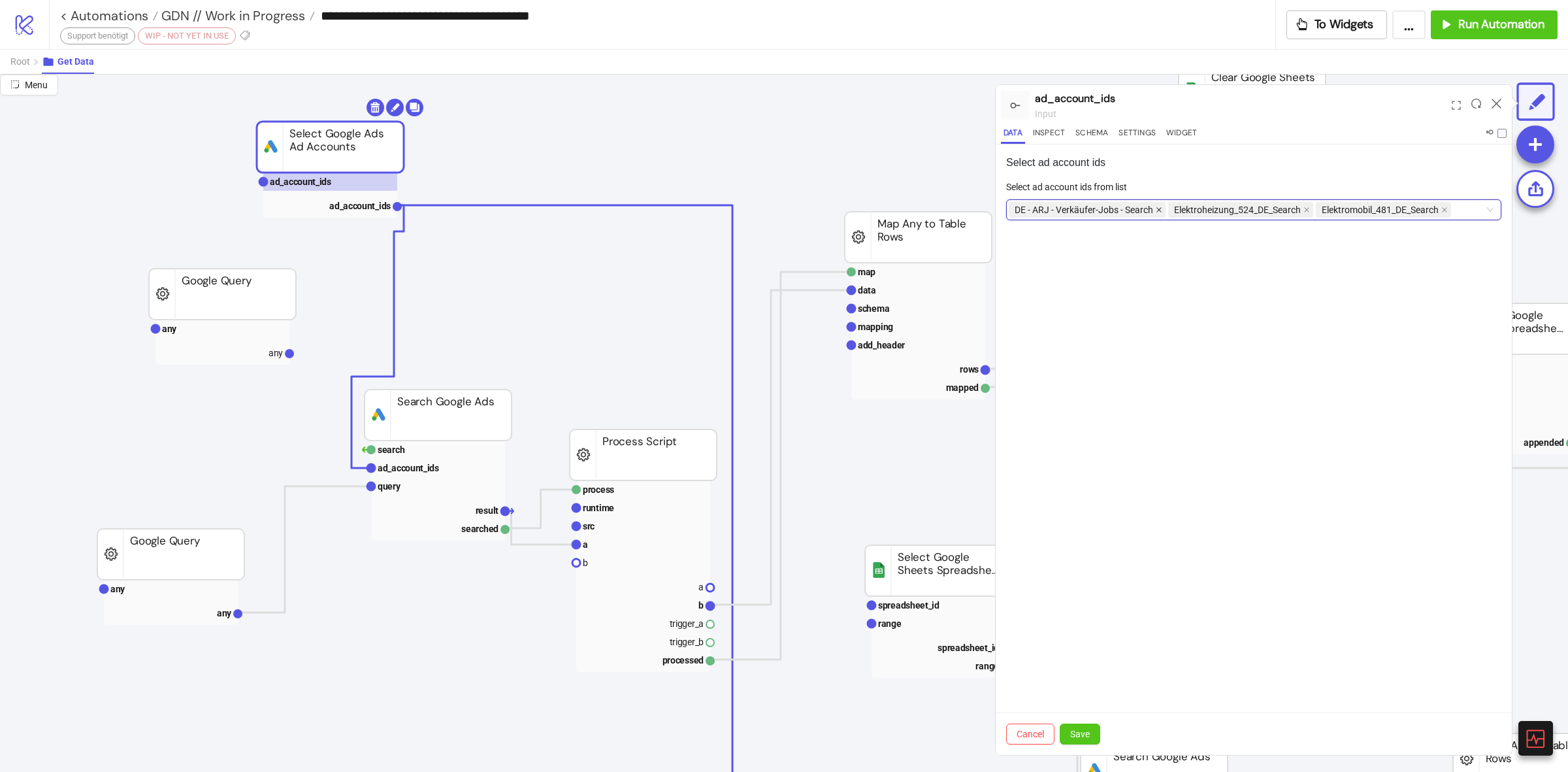
click at [1157, 207] on icon "close" at bounding box center [1159, 210] width 7 height 7
click at [1148, 211] on icon "close" at bounding box center [1148, 210] width 7 height 7
click at [1142, 211] on span "Elektromobil_481_DE_Search" at bounding box center [1076, 210] width 135 height 15
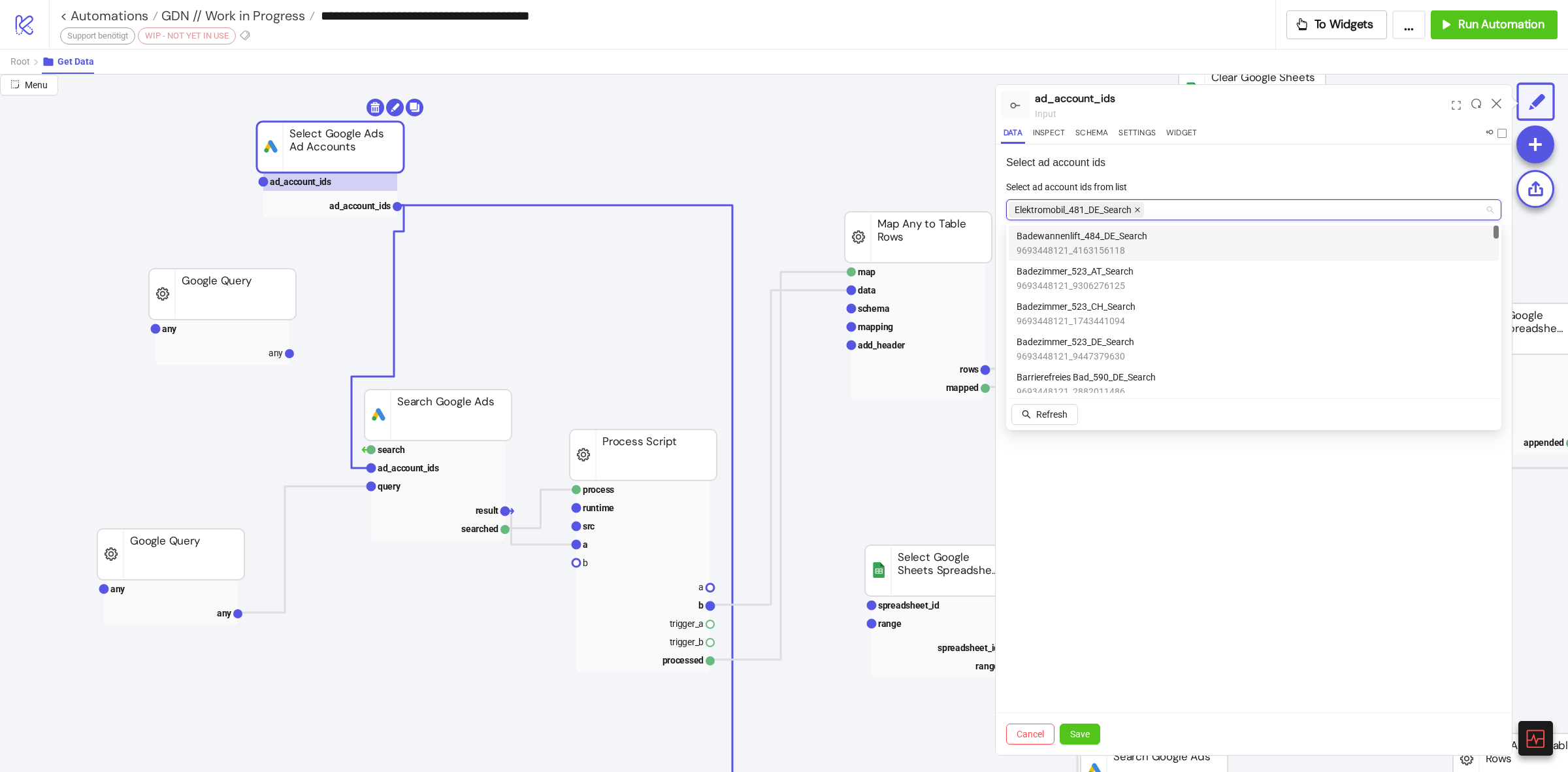
click at [1141, 211] on icon "close" at bounding box center [1138, 210] width 7 height 7
click at [1142, 211] on div at bounding box center [1247, 209] width 477 height 18
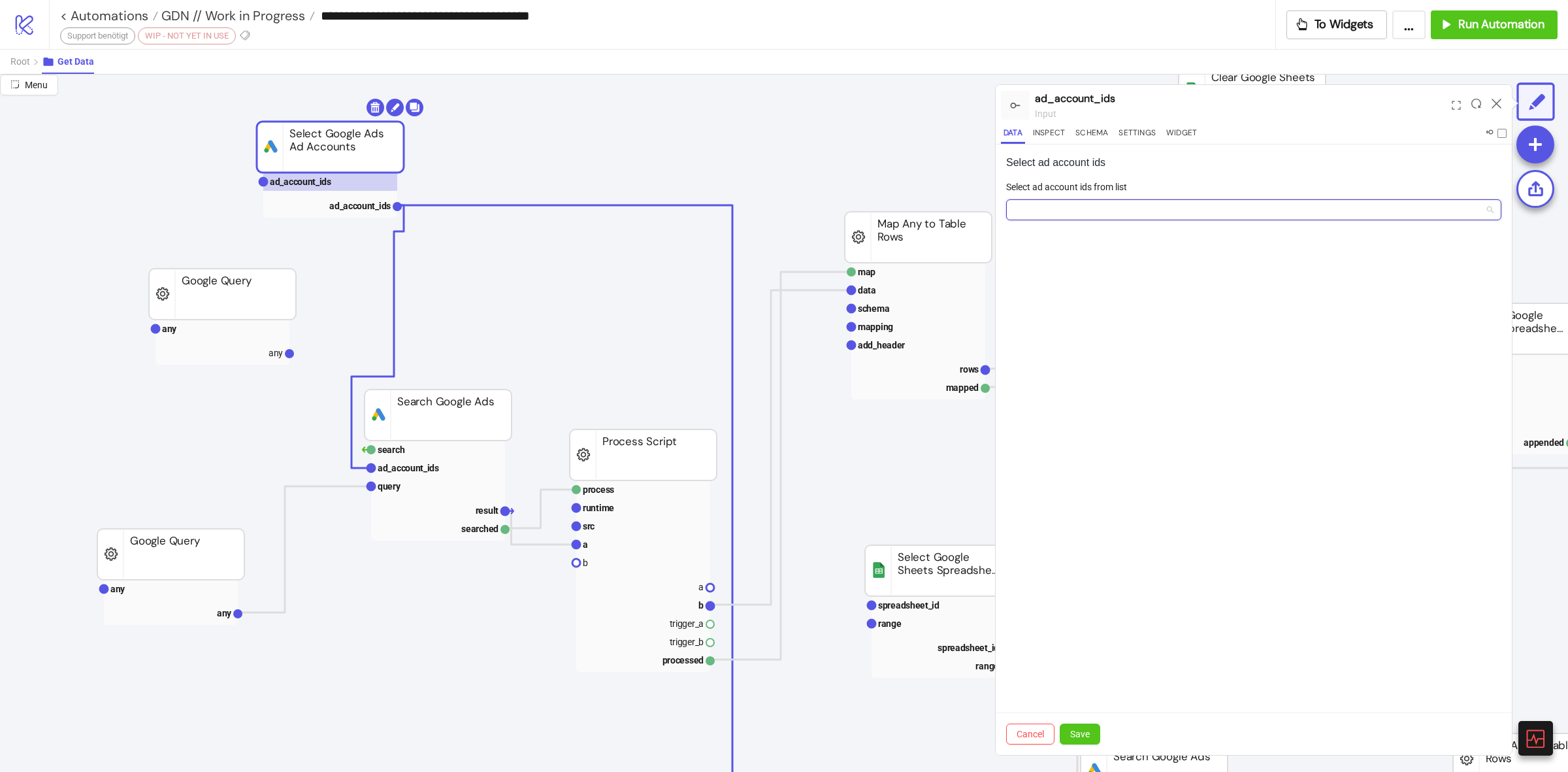
click at [1142, 211] on div at bounding box center [1247, 209] width 477 height 18
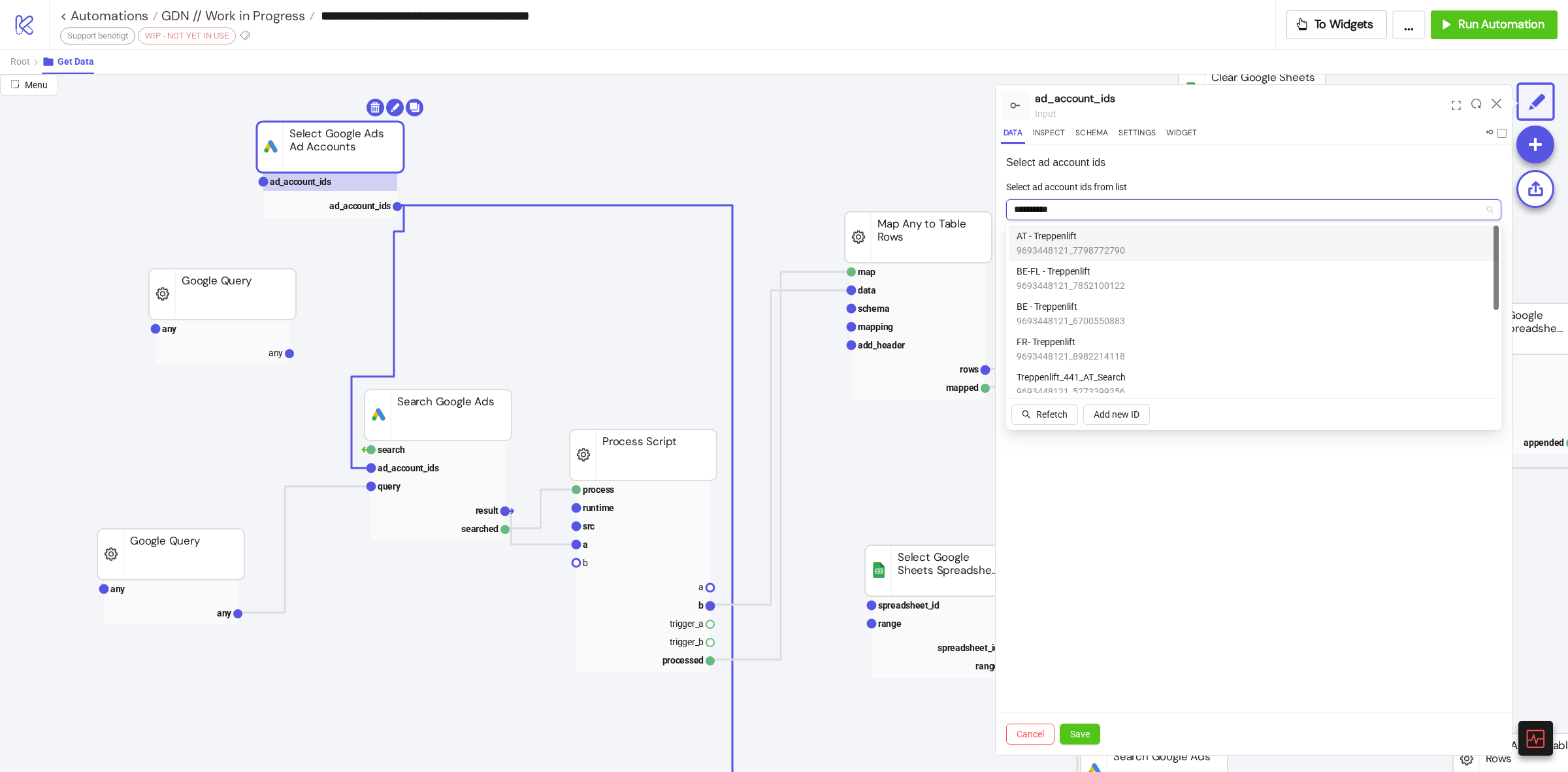
type input "**********"
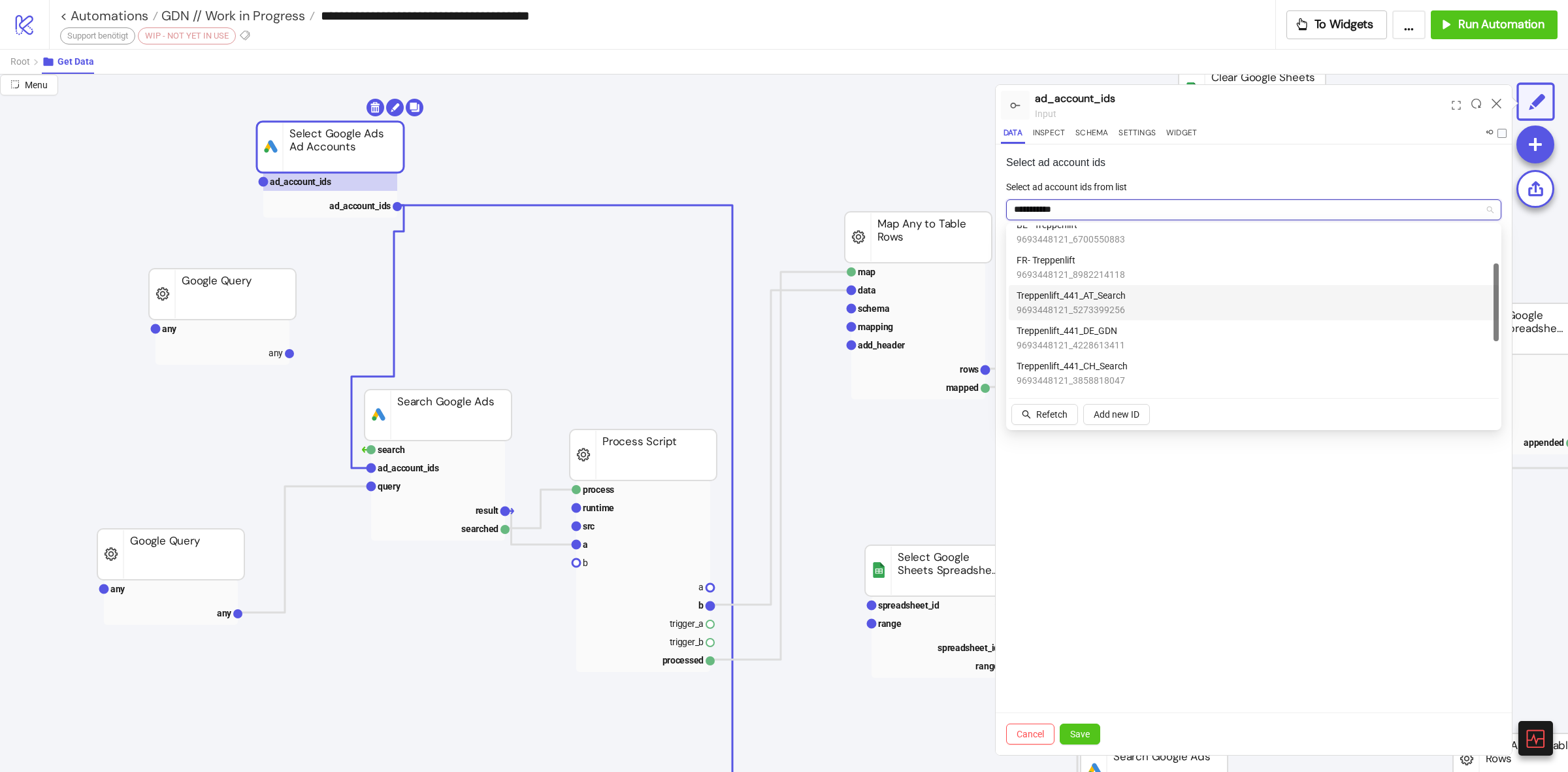
scroll to position [164, 0]
click at [1177, 322] on div "Treppenlift_441_DE_Search 9693448121_2596032016" at bounding box center [1254, 326] width 474 height 28
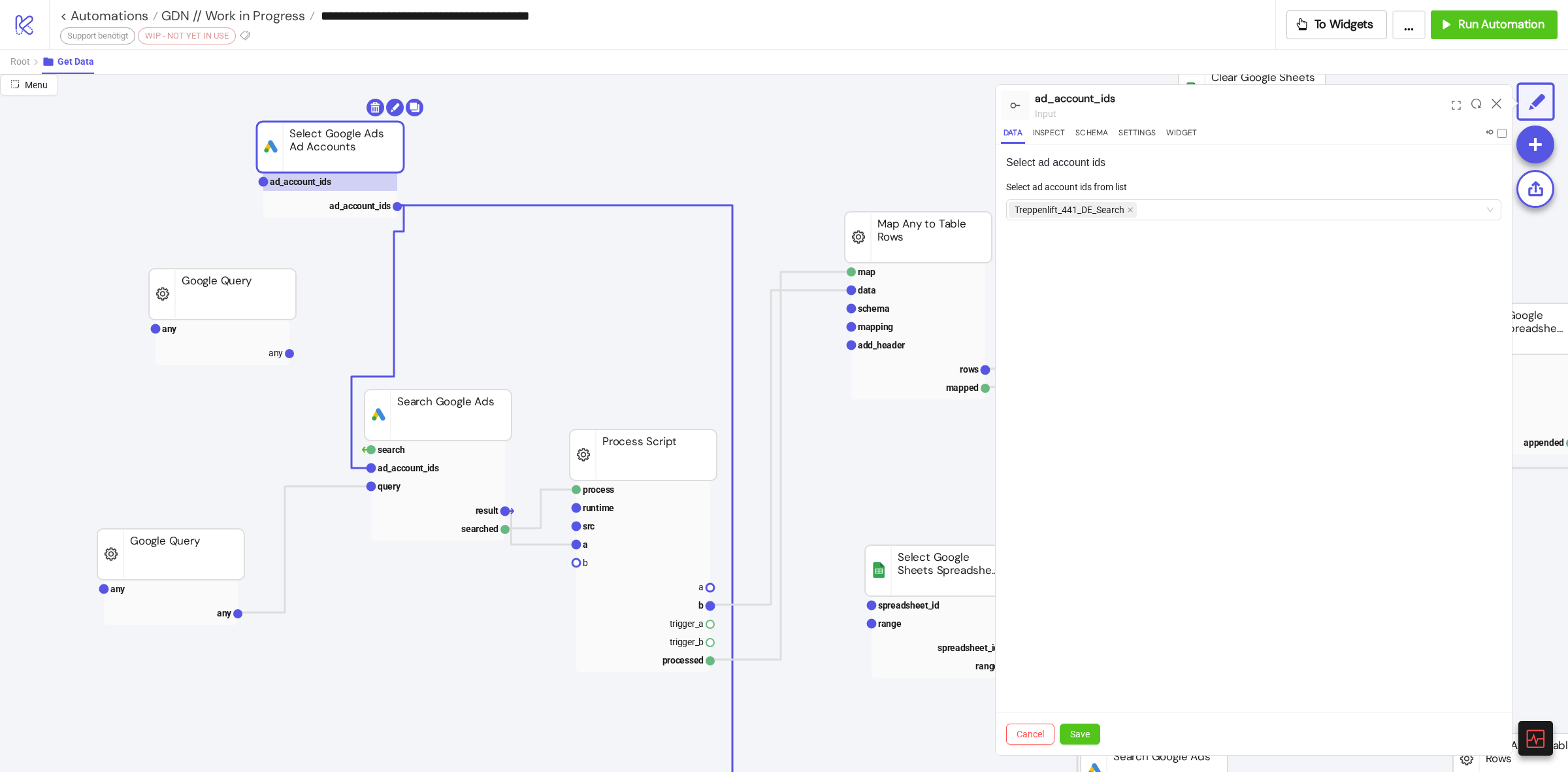
click at [1219, 585] on div "Select ad account ids Select ad account ids from list Treppenlift_441_DE_Search…" at bounding box center [1254, 449] width 516 height 610
click at [1100, 730] on button "Save" at bounding box center [1080, 734] width 40 height 21
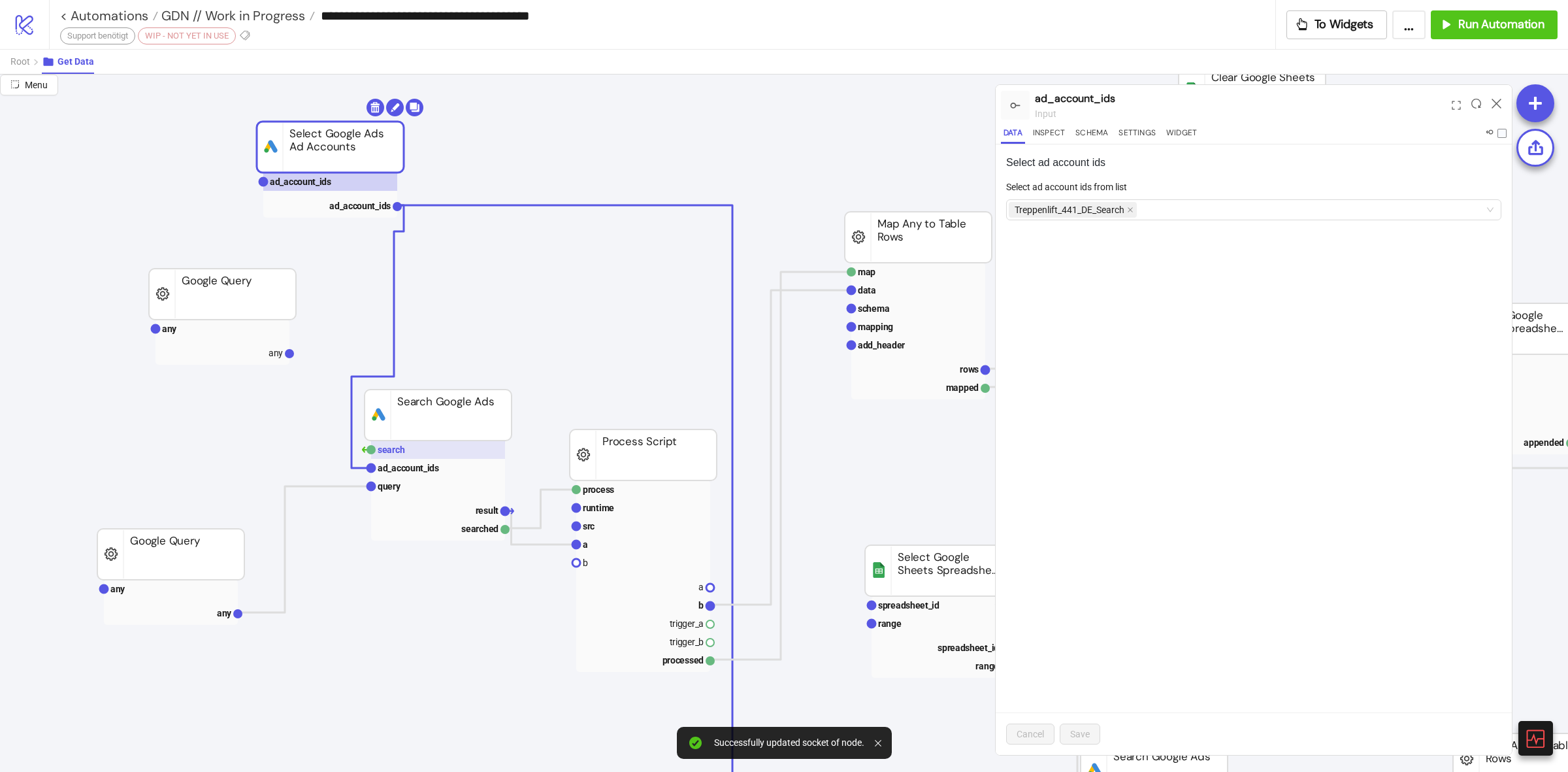
click at [409, 443] on rect at bounding box center [438, 449] width 134 height 18
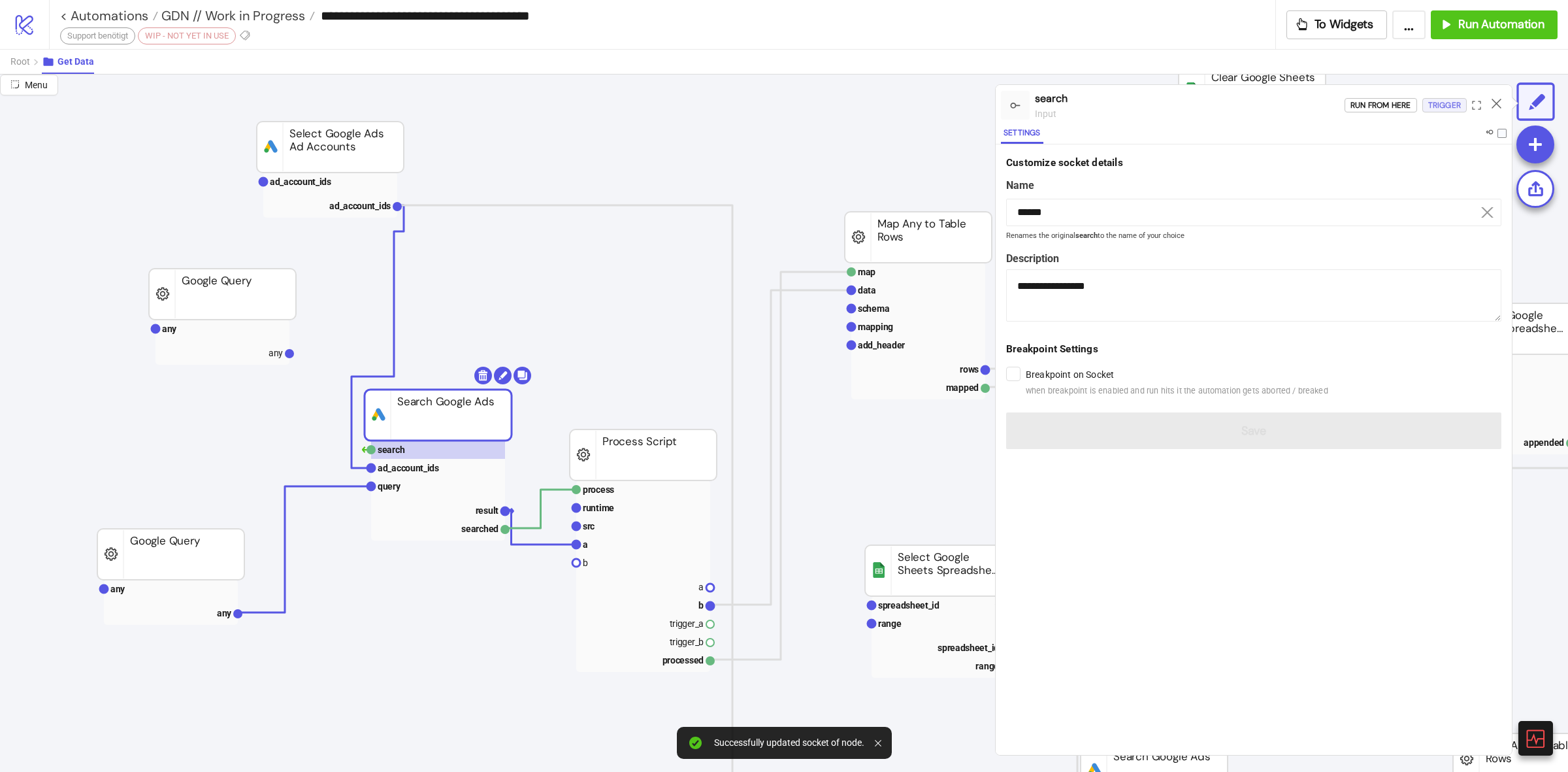
click at [1439, 99] on div "Trigger" at bounding box center [1445, 105] width 33 height 15
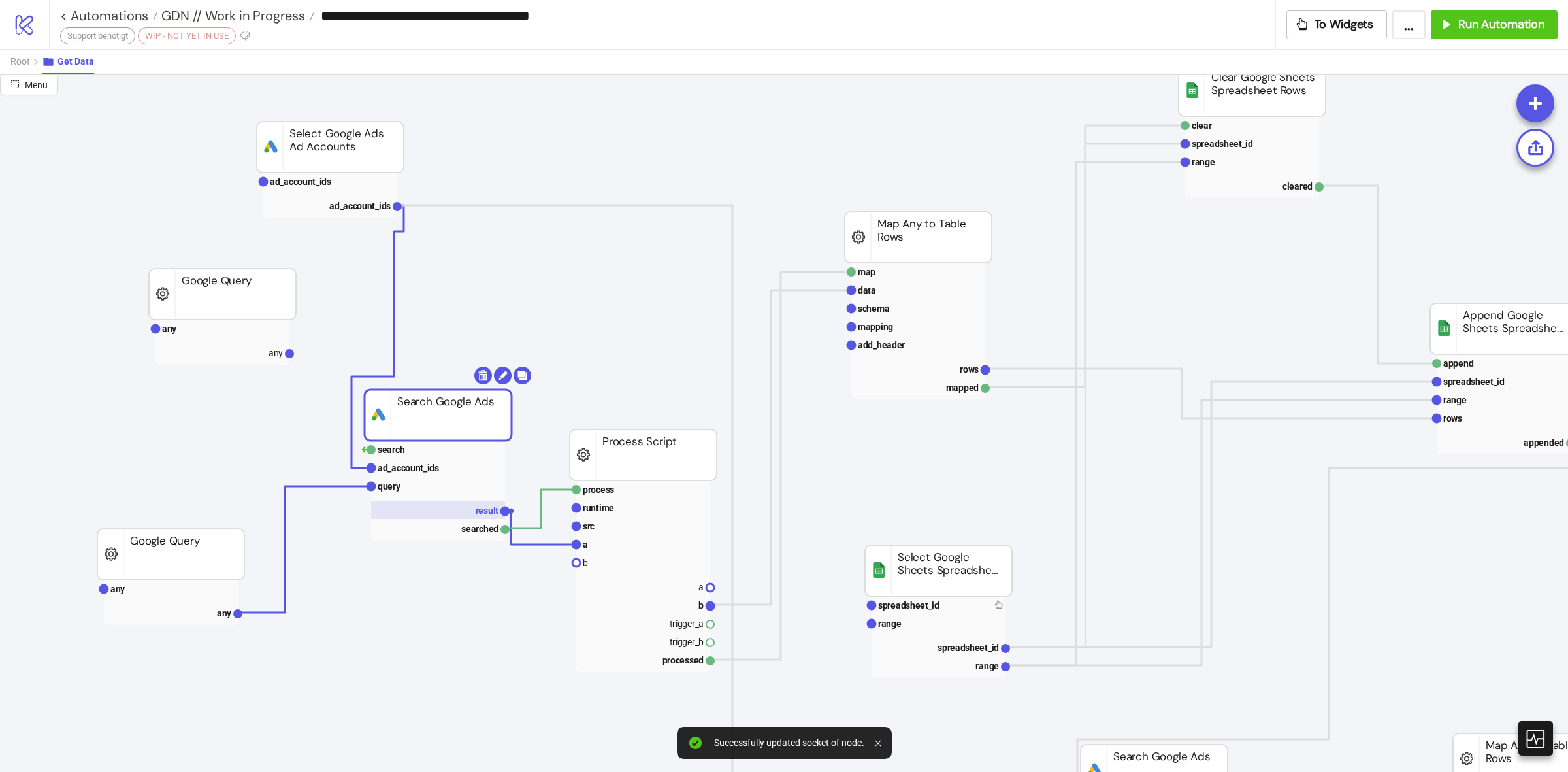
click at [460, 514] on rect at bounding box center [438, 510] width 134 height 18
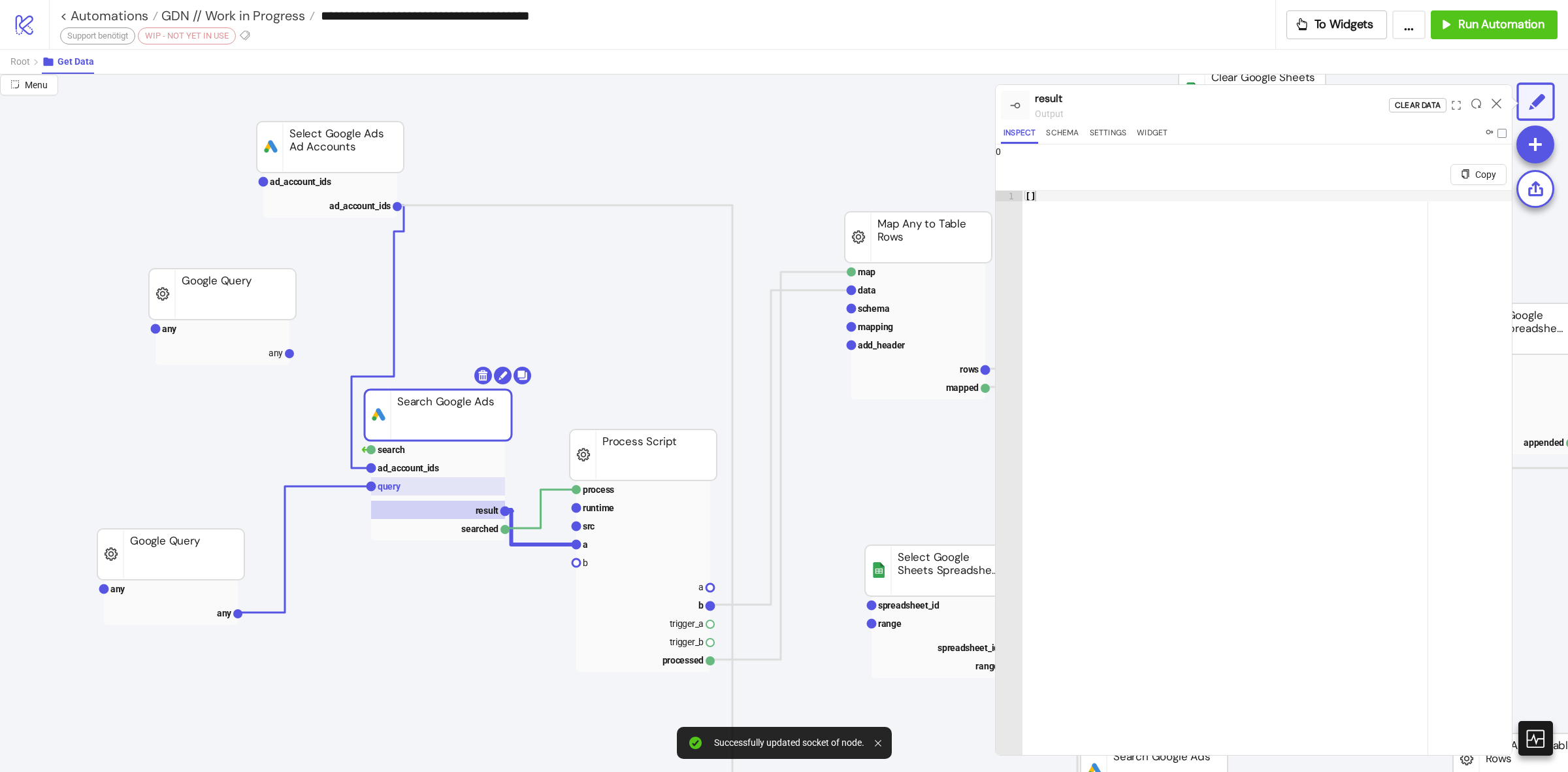
click at [432, 479] on rect at bounding box center [438, 485] width 134 height 18
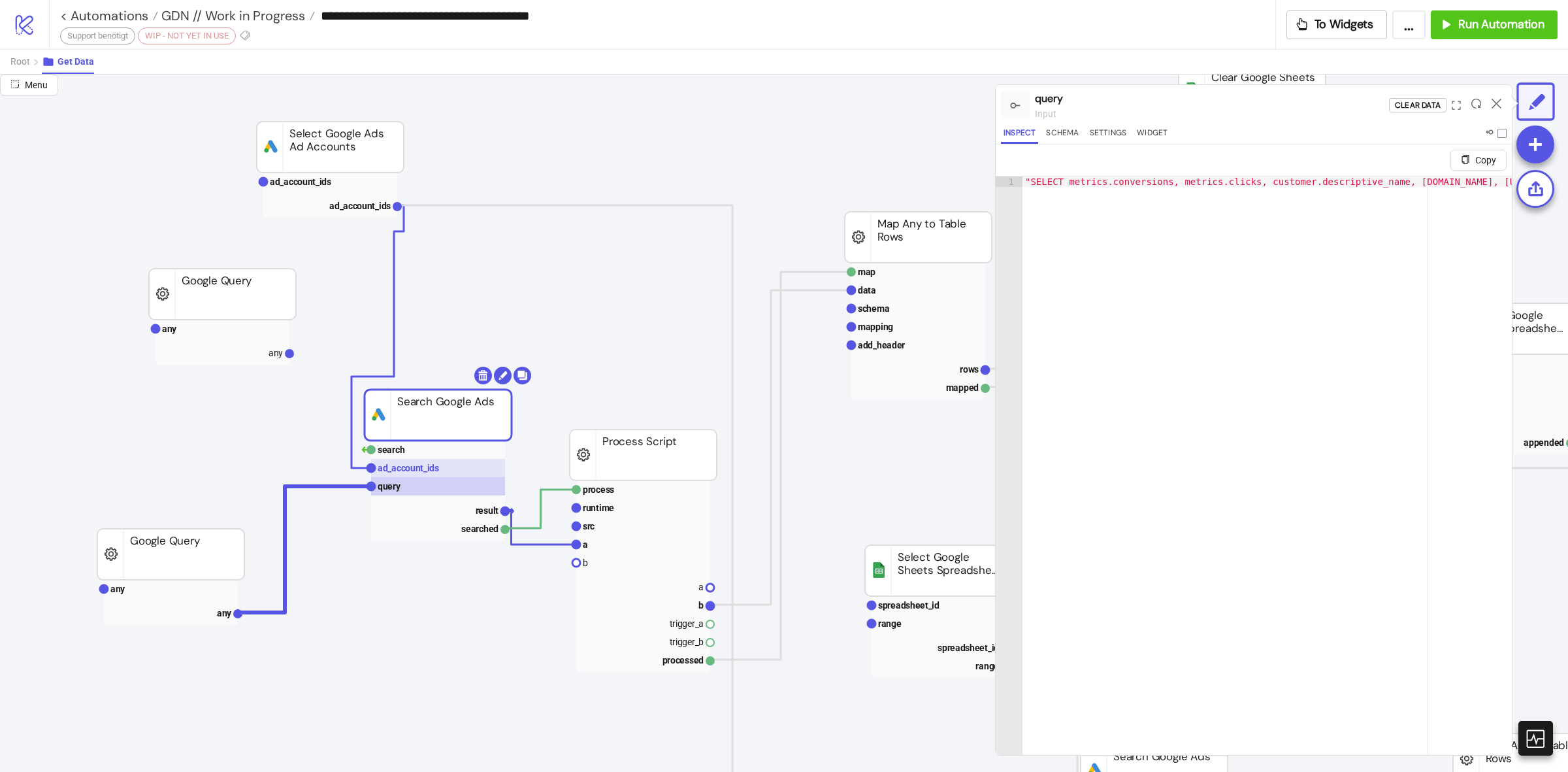
click at [454, 461] on rect at bounding box center [438, 467] width 134 height 18
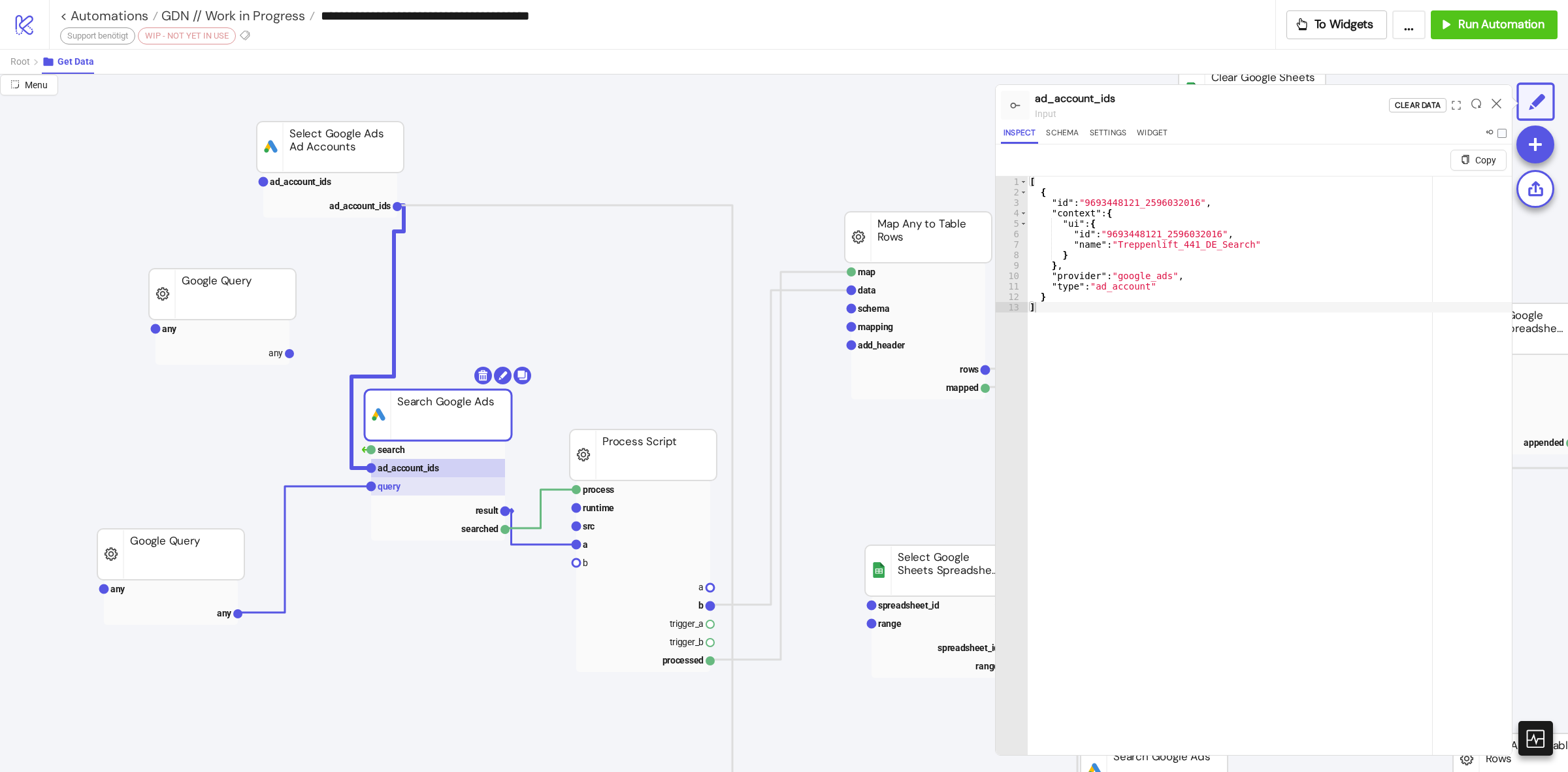
click at [464, 491] on rect at bounding box center [438, 485] width 134 height 18
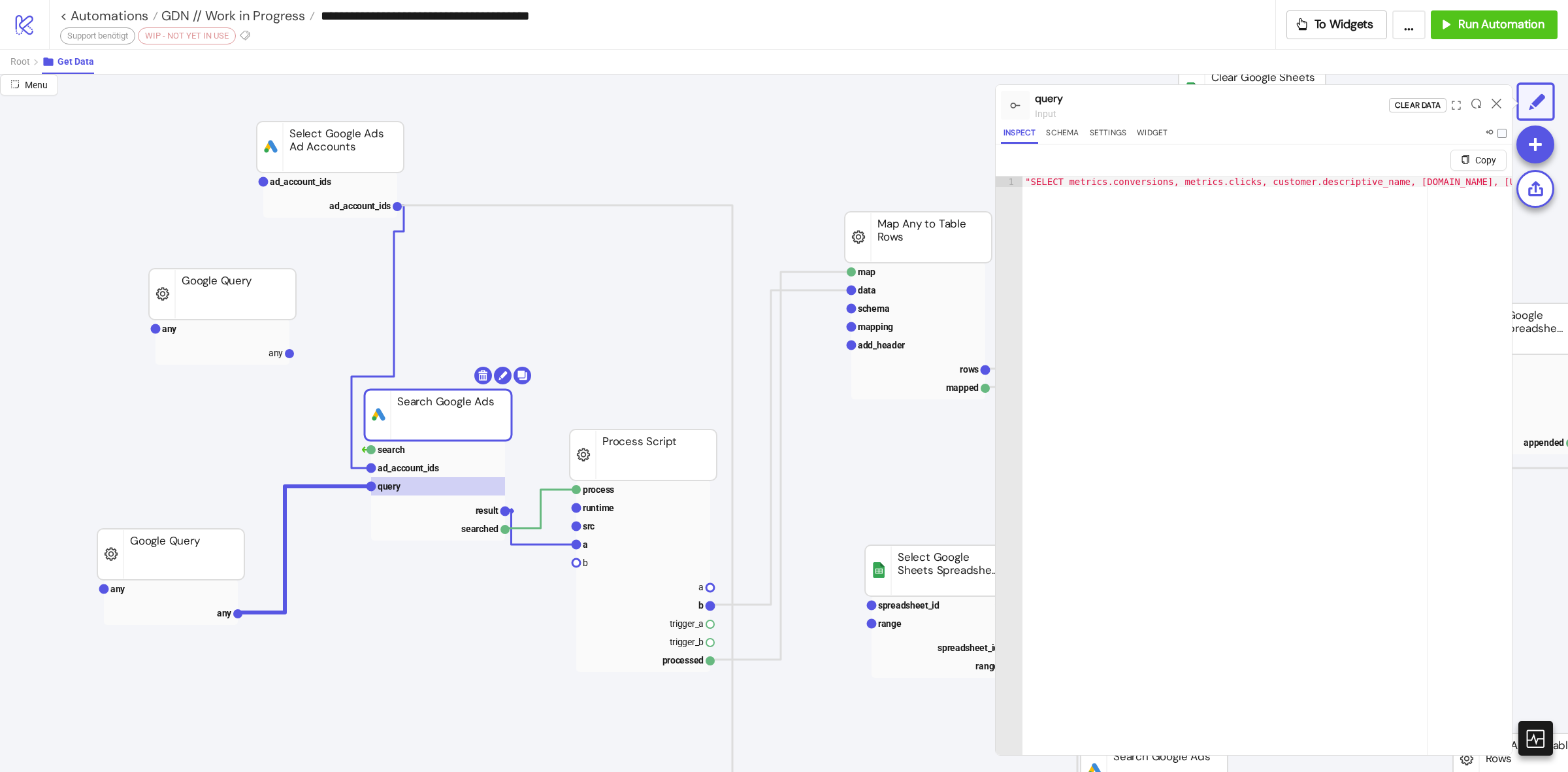
type textarea "**********"
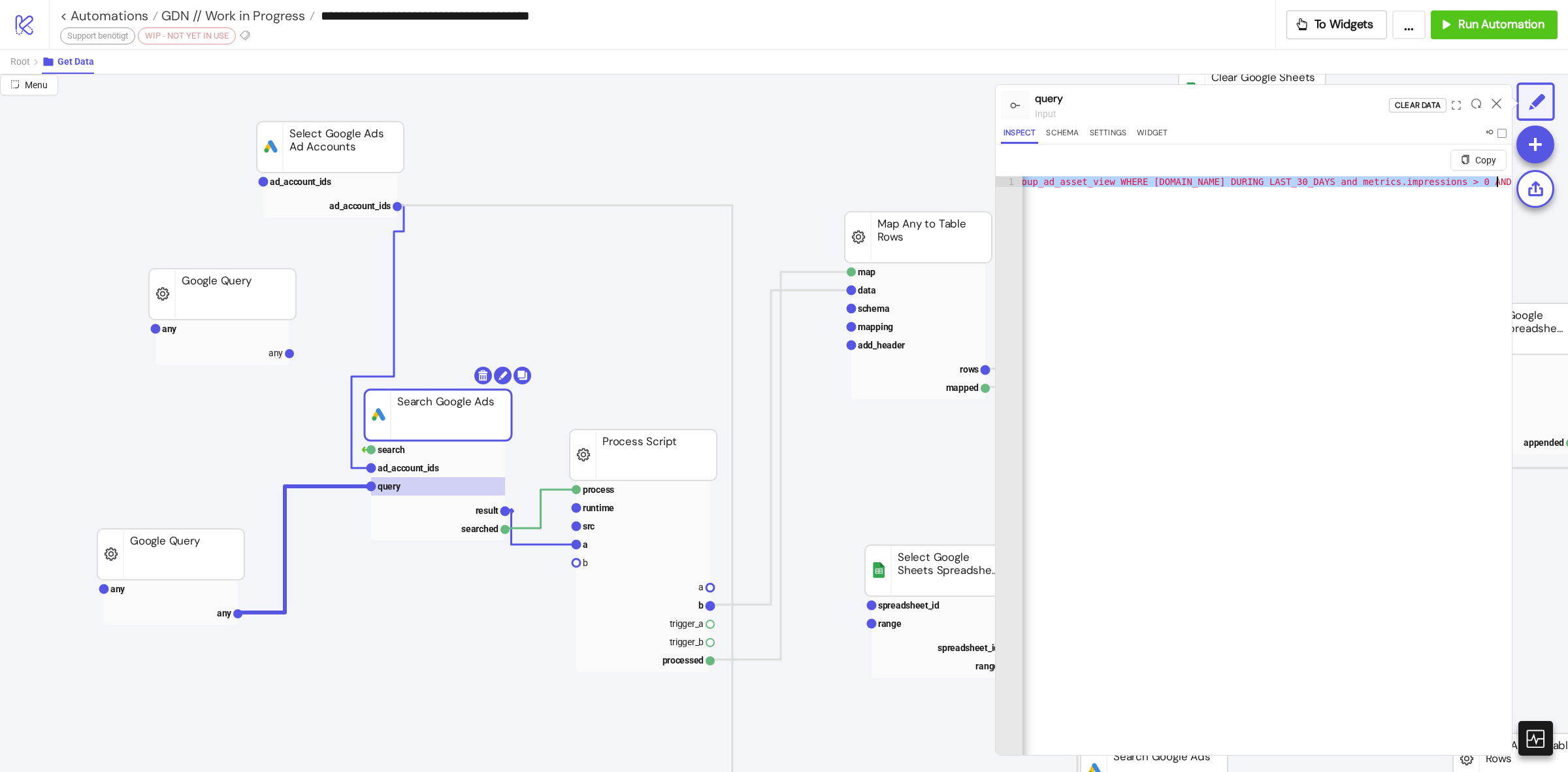
scroll to position [0, 1424]
drag, startPoint x: 1282, startPoint y: 183, endPoint x: 1495, endPoint y: 198, distance: 213.5
click at [1495, 198] on div ""SELECT metrics.conversions, metrics.clicks, customer.descriptive_name, [DOMAIN…" at bounding box center [549, 485] width 1902 height 618
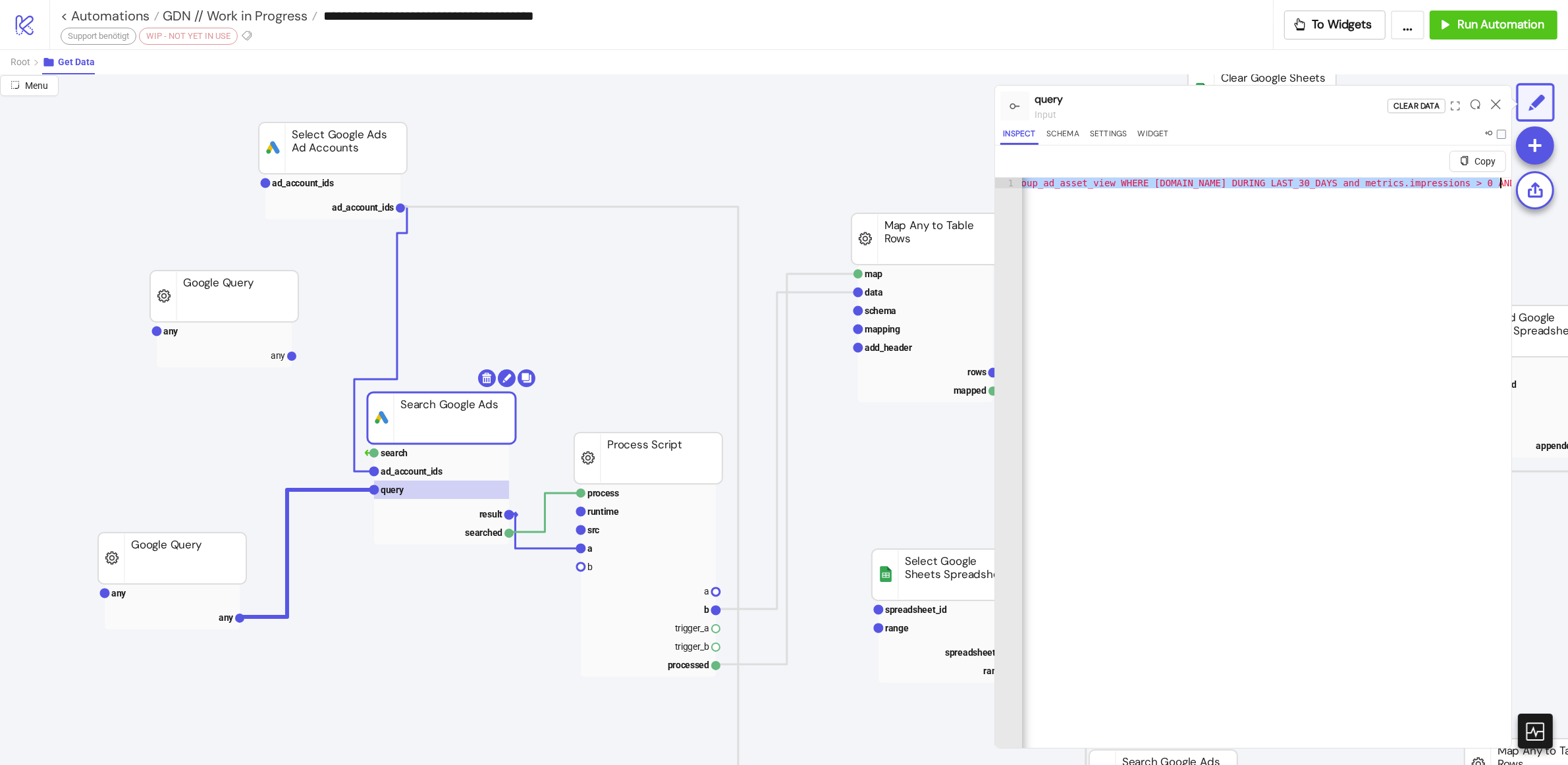
click at [1405, 226] on div ""SELECT metrics.conversions, metrics.clicks, customer.descriptive_name, [DOMAIN…" at bounding box center [1267, 479] width 489 height 602
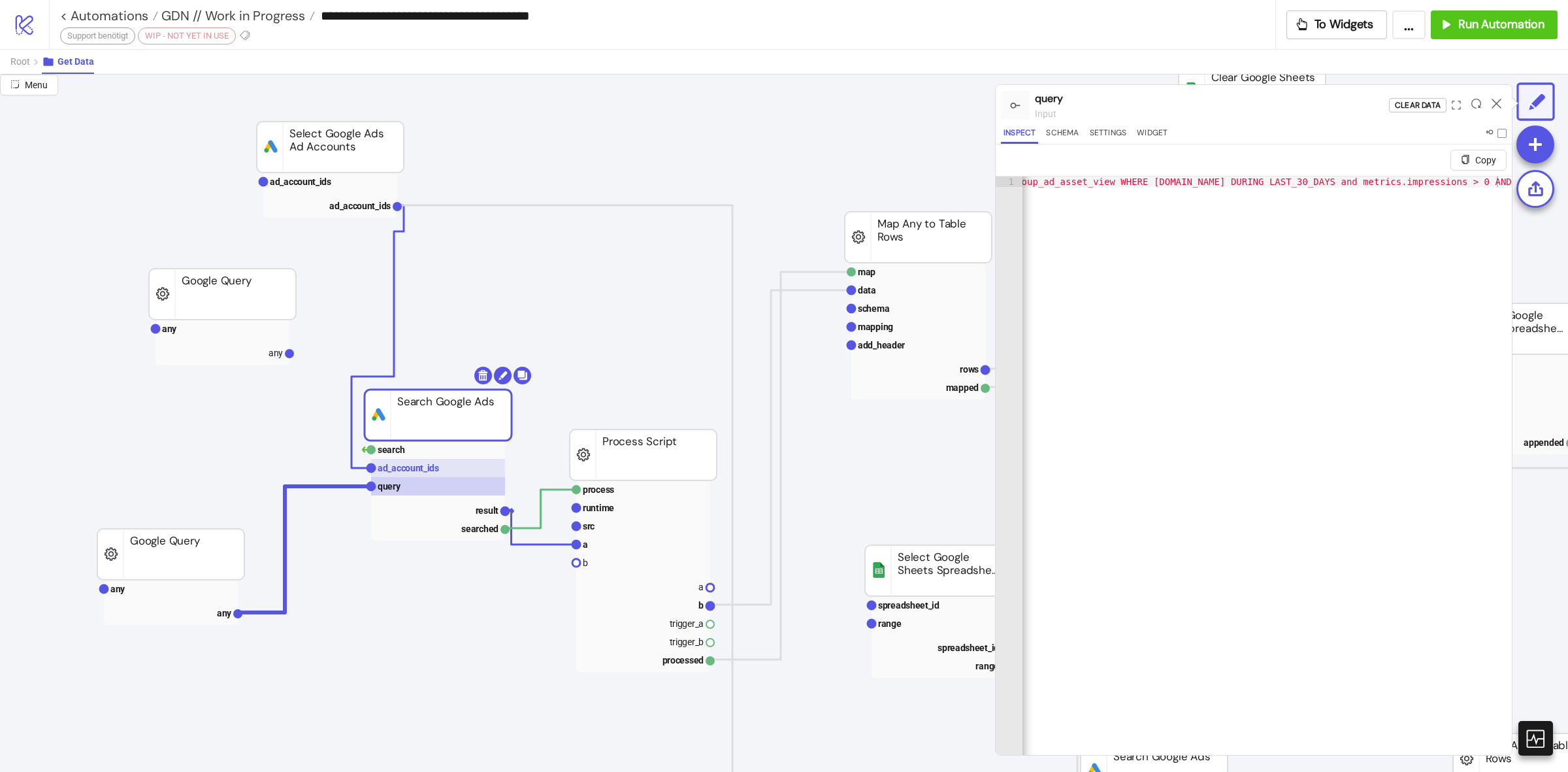
click at [409, 467] on text "ad_account_ids" at bounding box center [408, 468] width 61 height 10
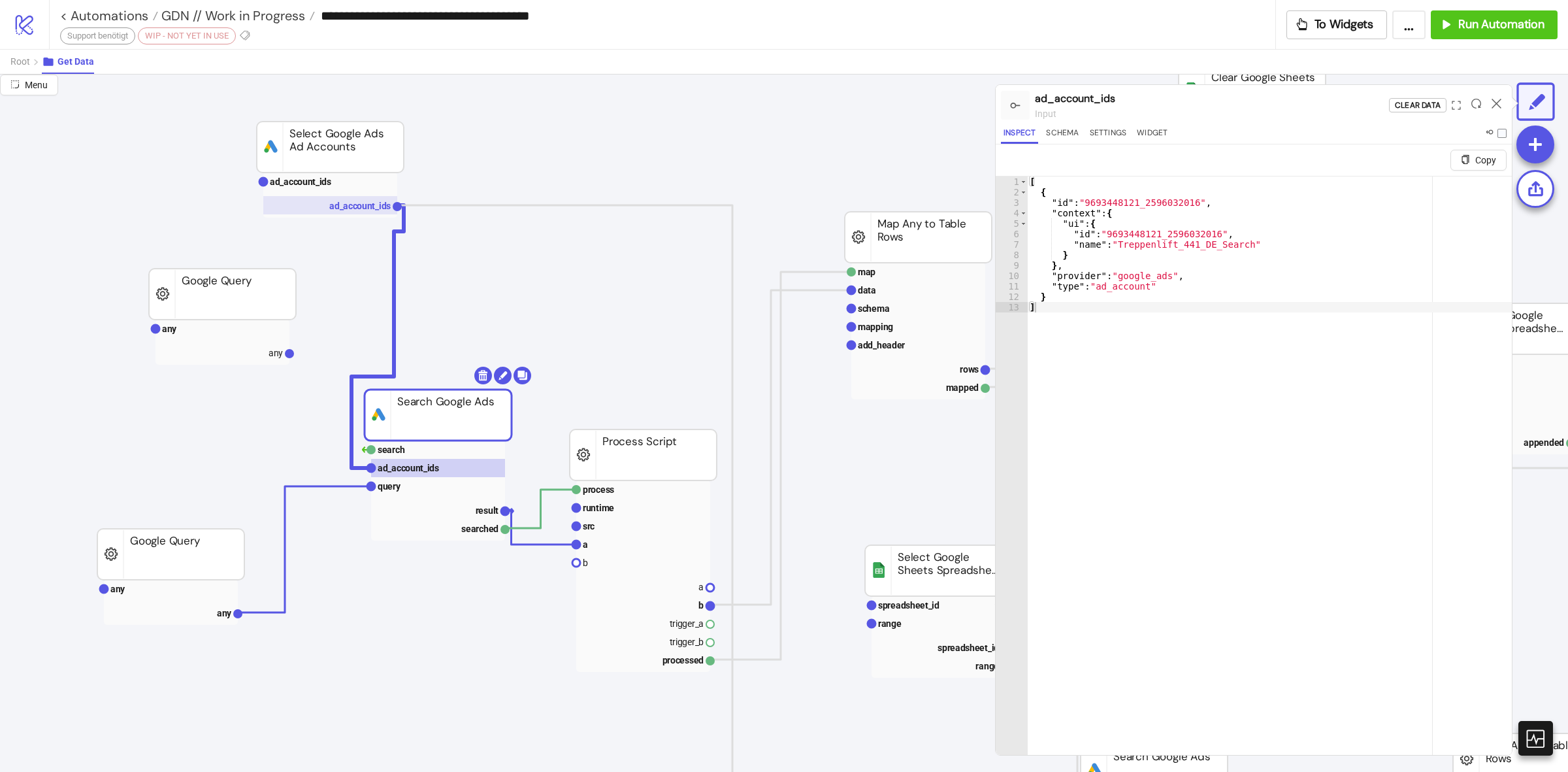
click at [357, 207] on text "ad_account_ids" at bounding box center [360, 206] width 61 height 10
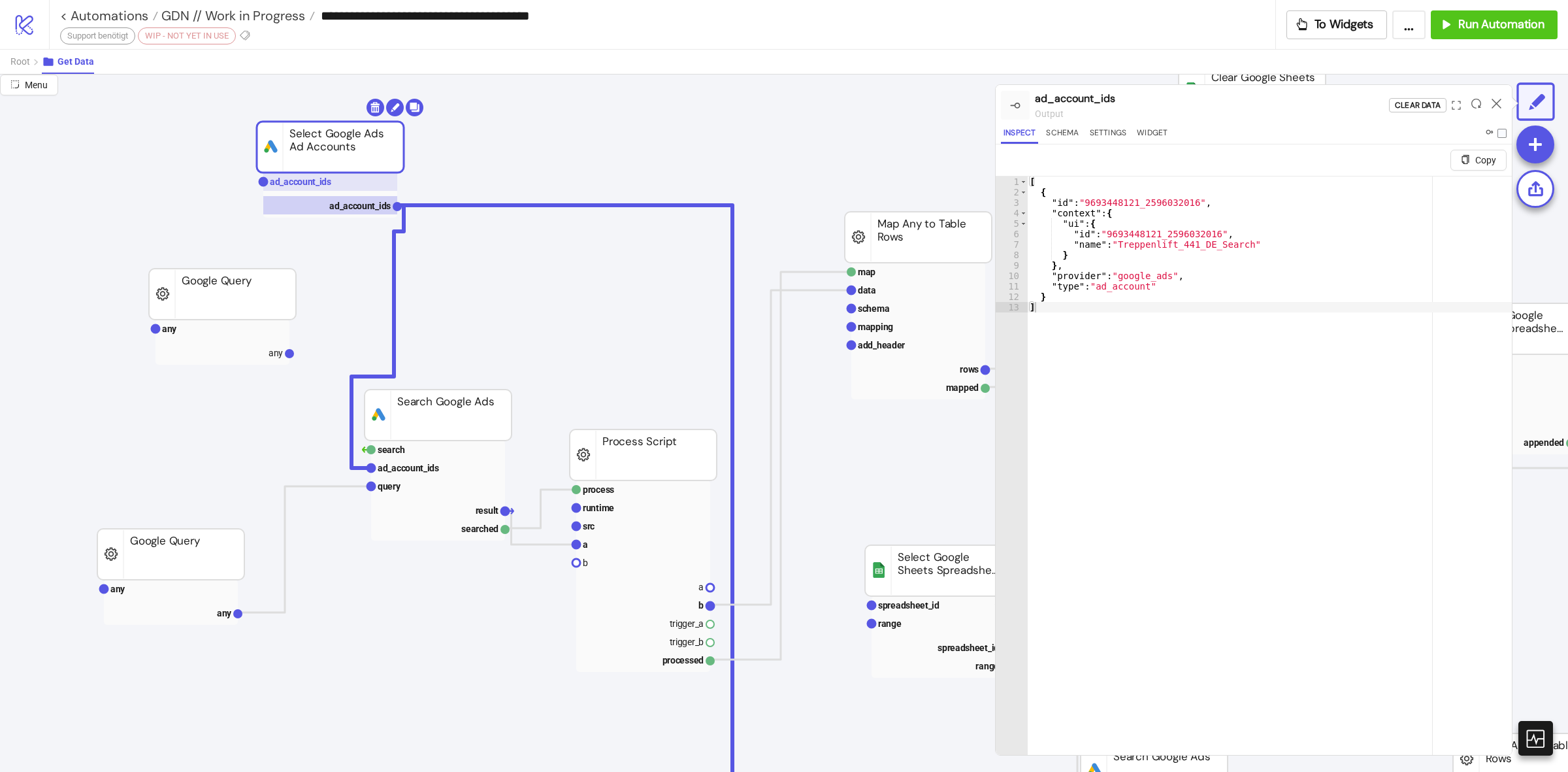
click at [342, 188] on rect at bounding box center [330, 181] width 134 height 18
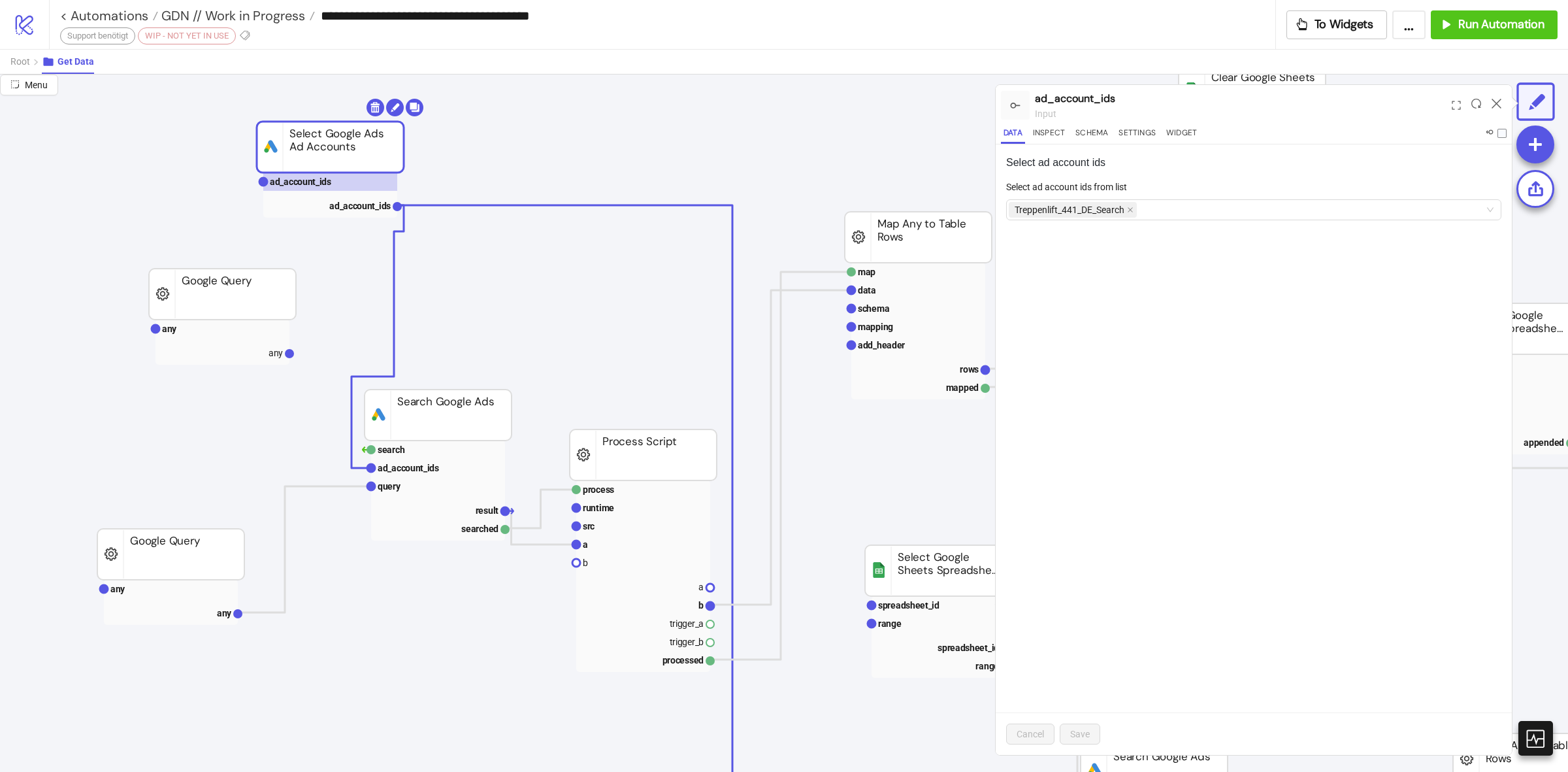
click at [1217, 225] on form "Select ad account ids from list Treppenlift_441_DE_Search" at bounding box center [1254, 207] width 496 height 56
click at [1225, 206] on div "Treppenlift_441_DE_Search" at bounding box center [1247, 209] width 477 height 18
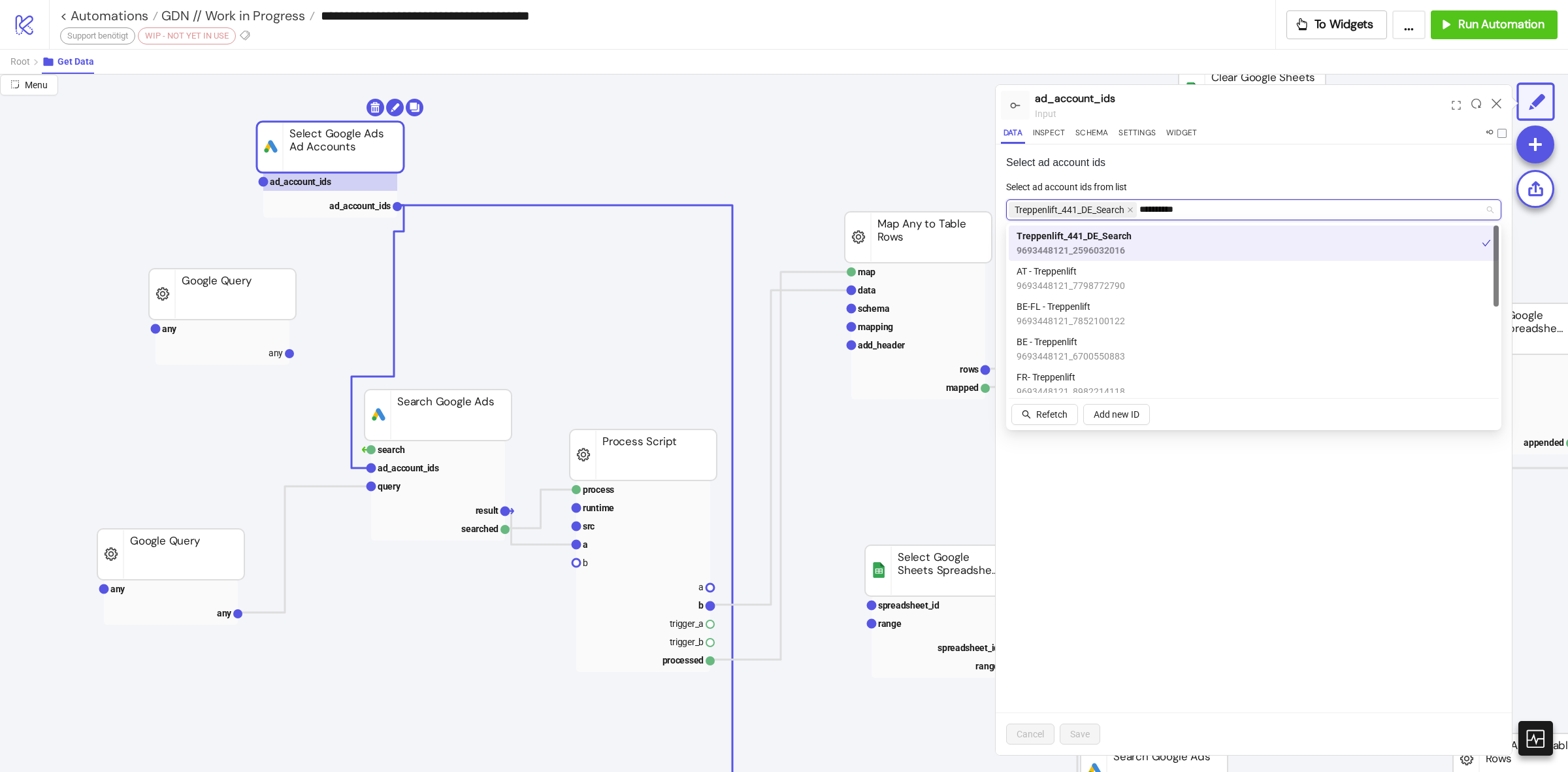
type input "**********"
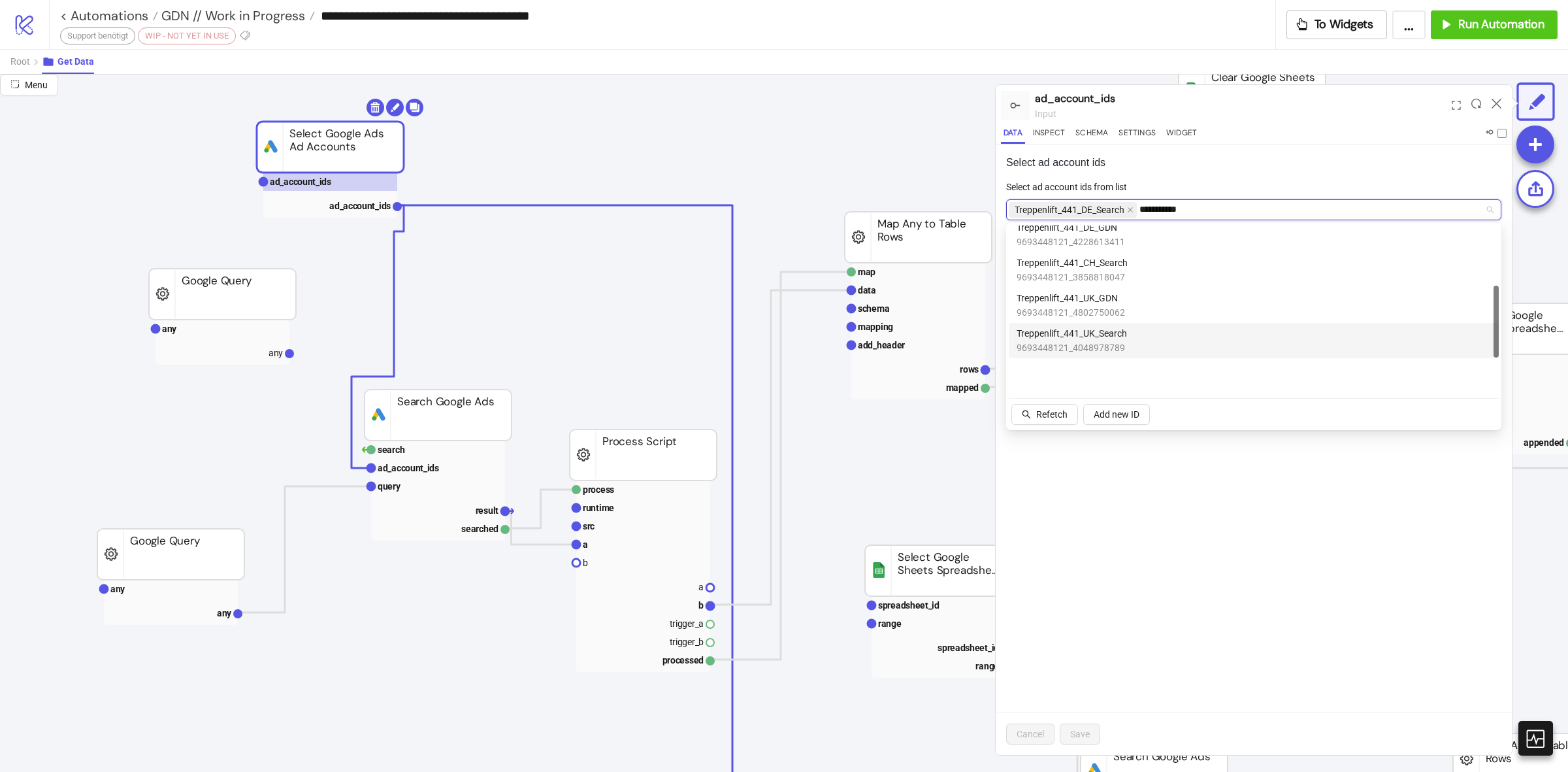
scroll to position [139, 0]
click at [1096, 317] on span "9693448121_4228613411" at bounding box center [1071, 324] width 108 height 15
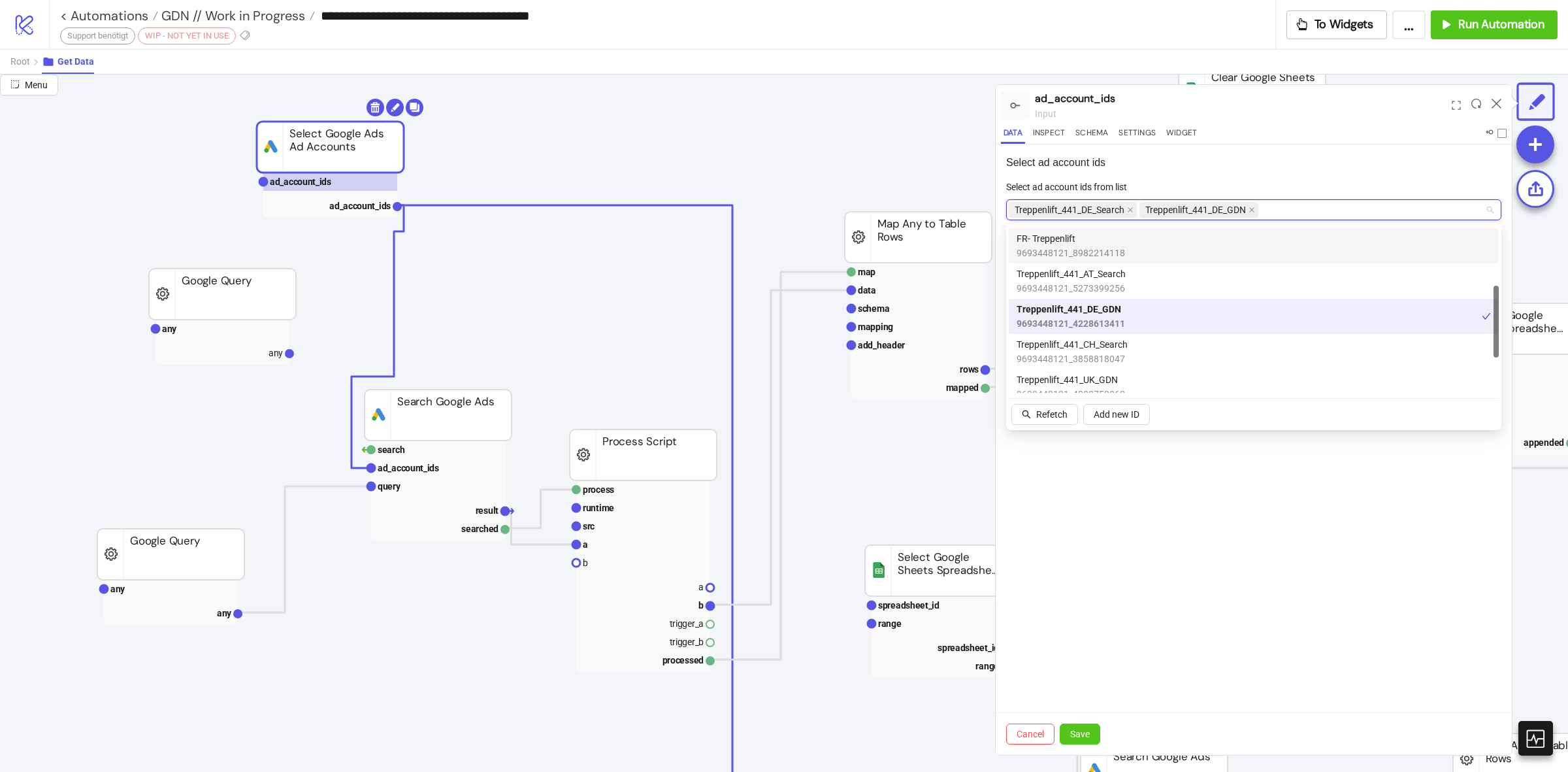
click at [1335, 172] on div "Select ad account ids Select ad account ids from list Treppenlift_441_DE_Search…" at bounding box center [1254, 449] width 516 height 610
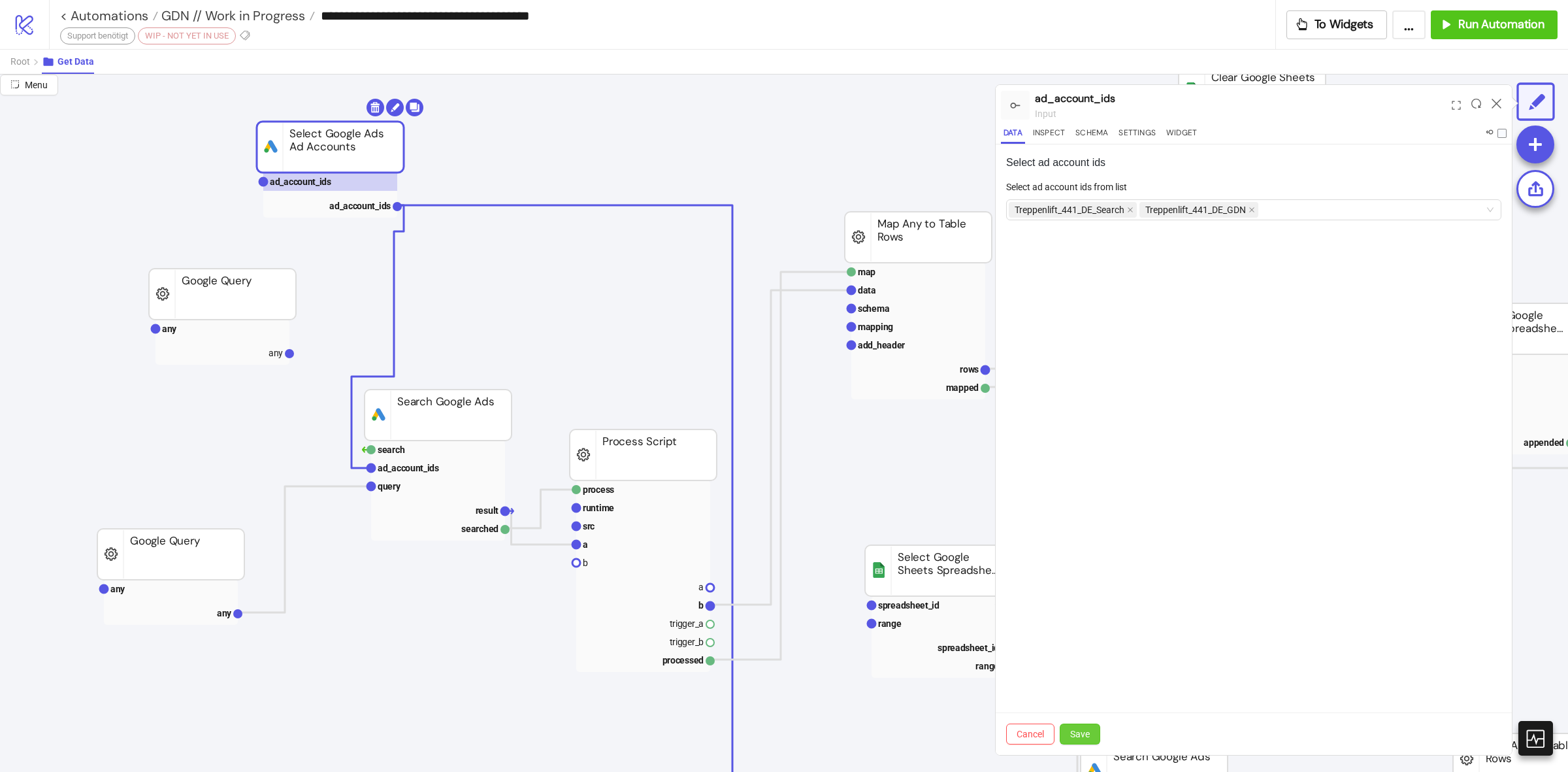
click at [1076, 744] on button "Save" at bounding box center [1080, 734] width 40 height 21
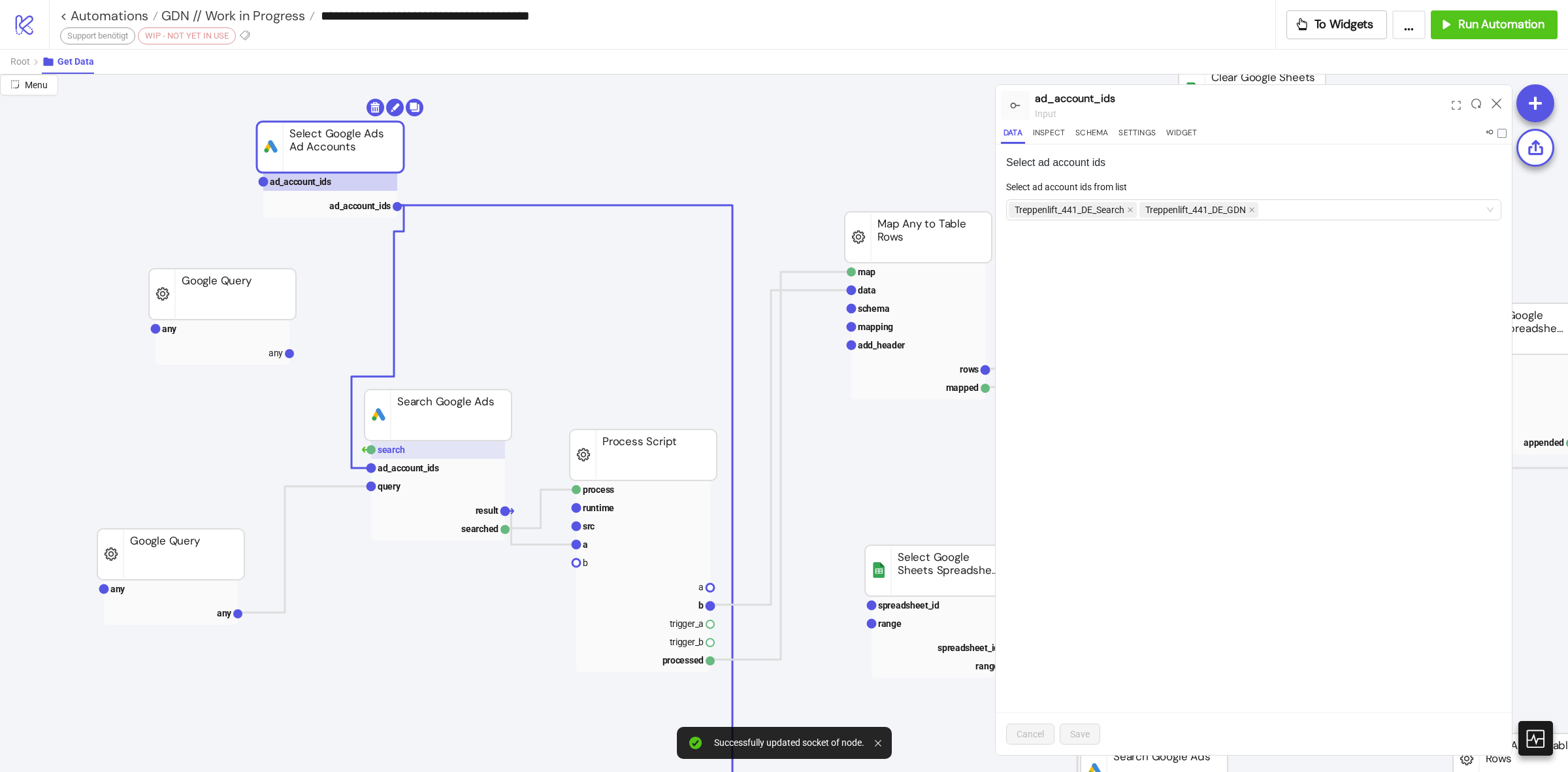
click at [429, 452] on rect at bounding box center [438, 449] width 134 height 18
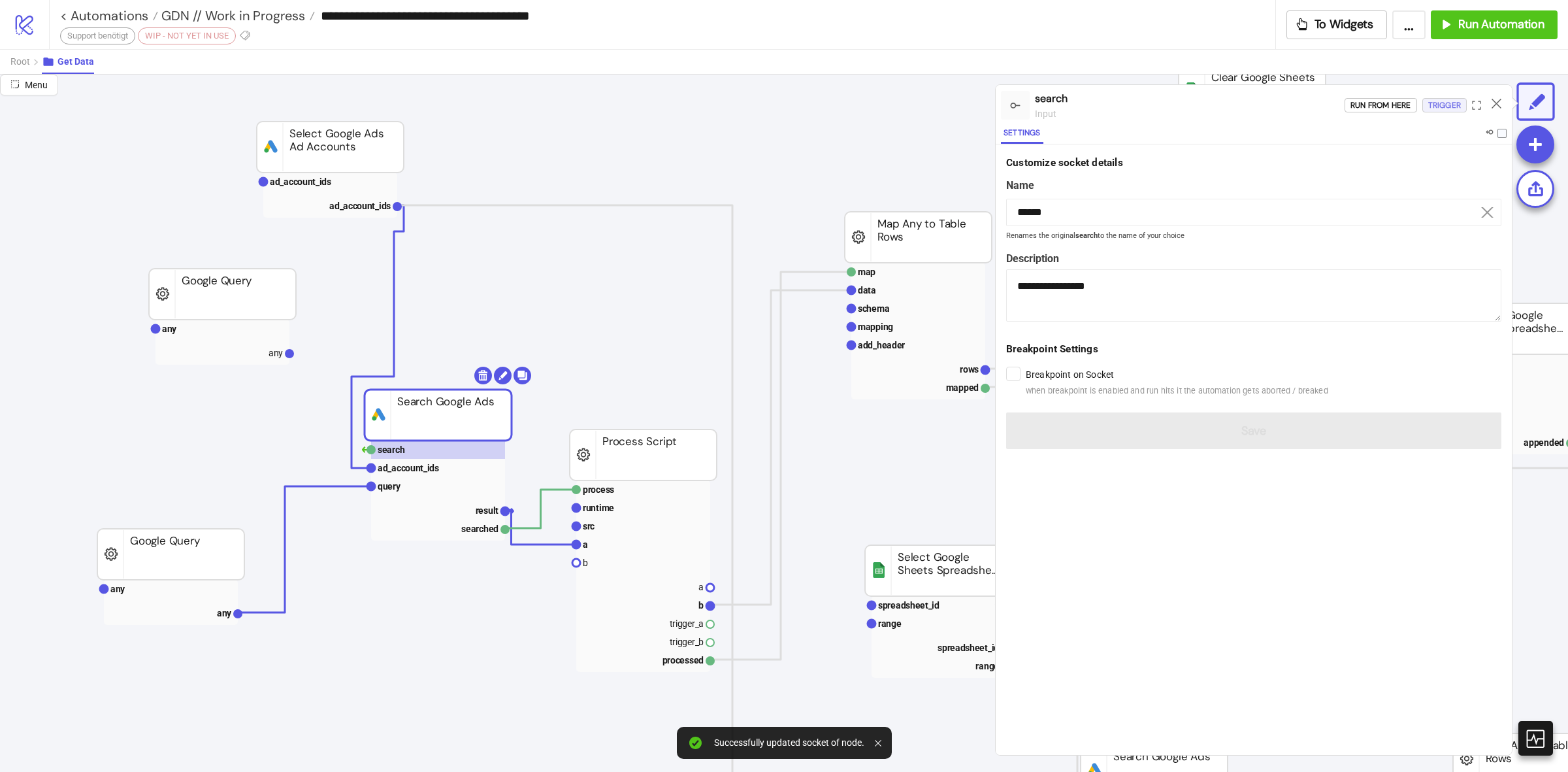
click at [1441, 108] on div "Trigger" at bounding box center [1445, 105] width 33 height 15
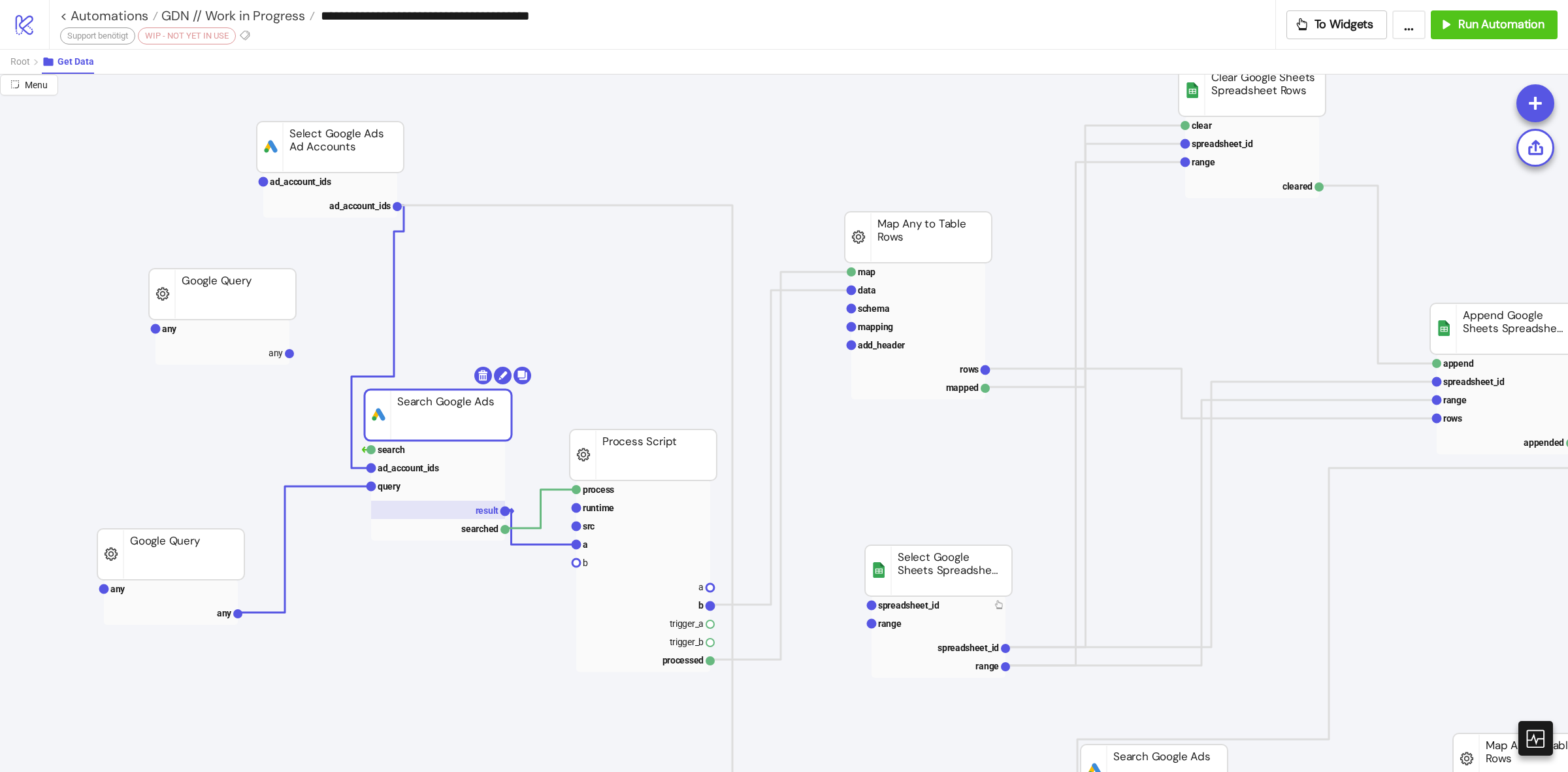
click at [496, 518] on rect at bounding box center [438, 510] width 134 height 18
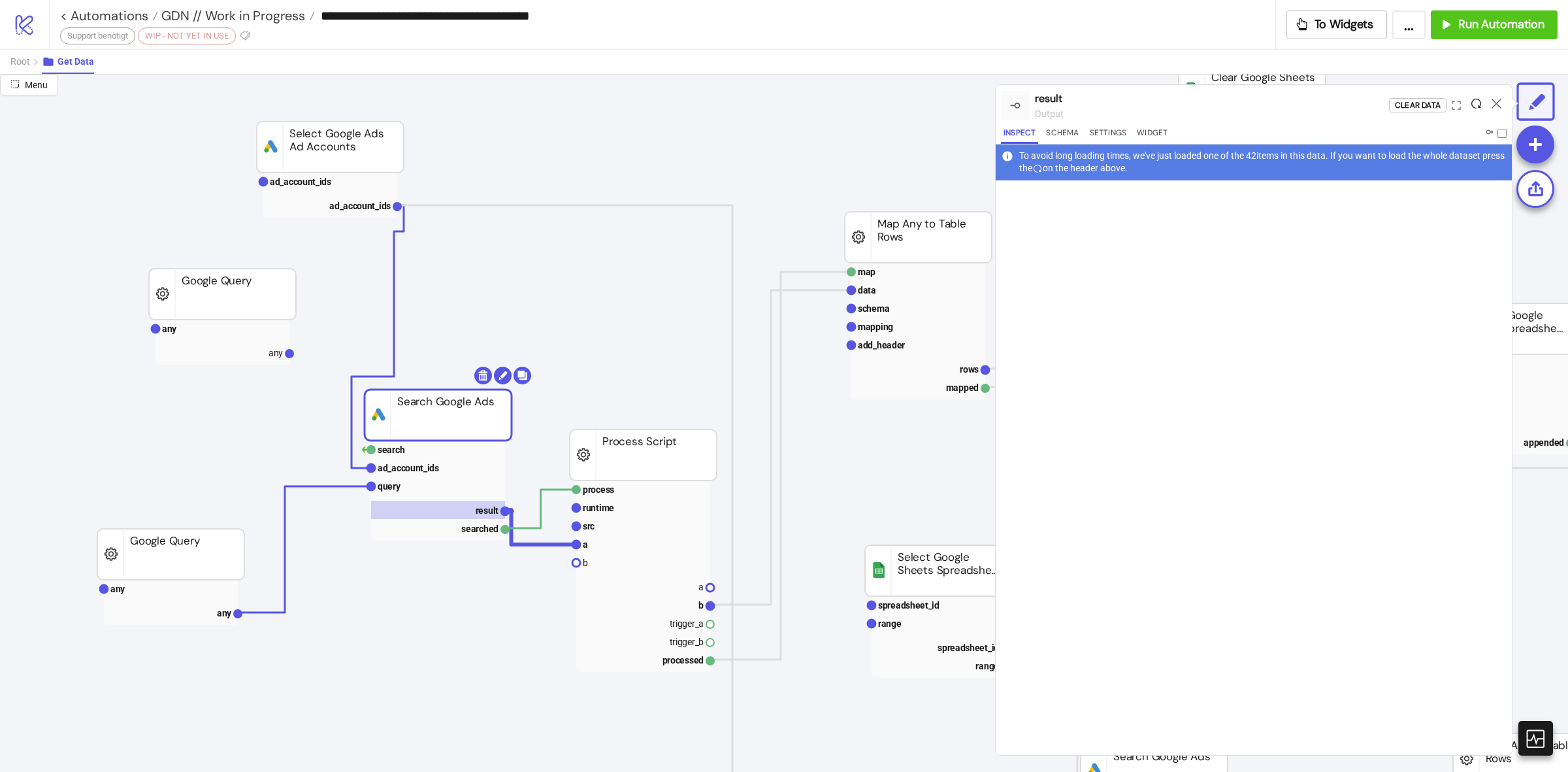
click at [1473, 100] on icon at bounding box center [1476, 103] width 9 height 9
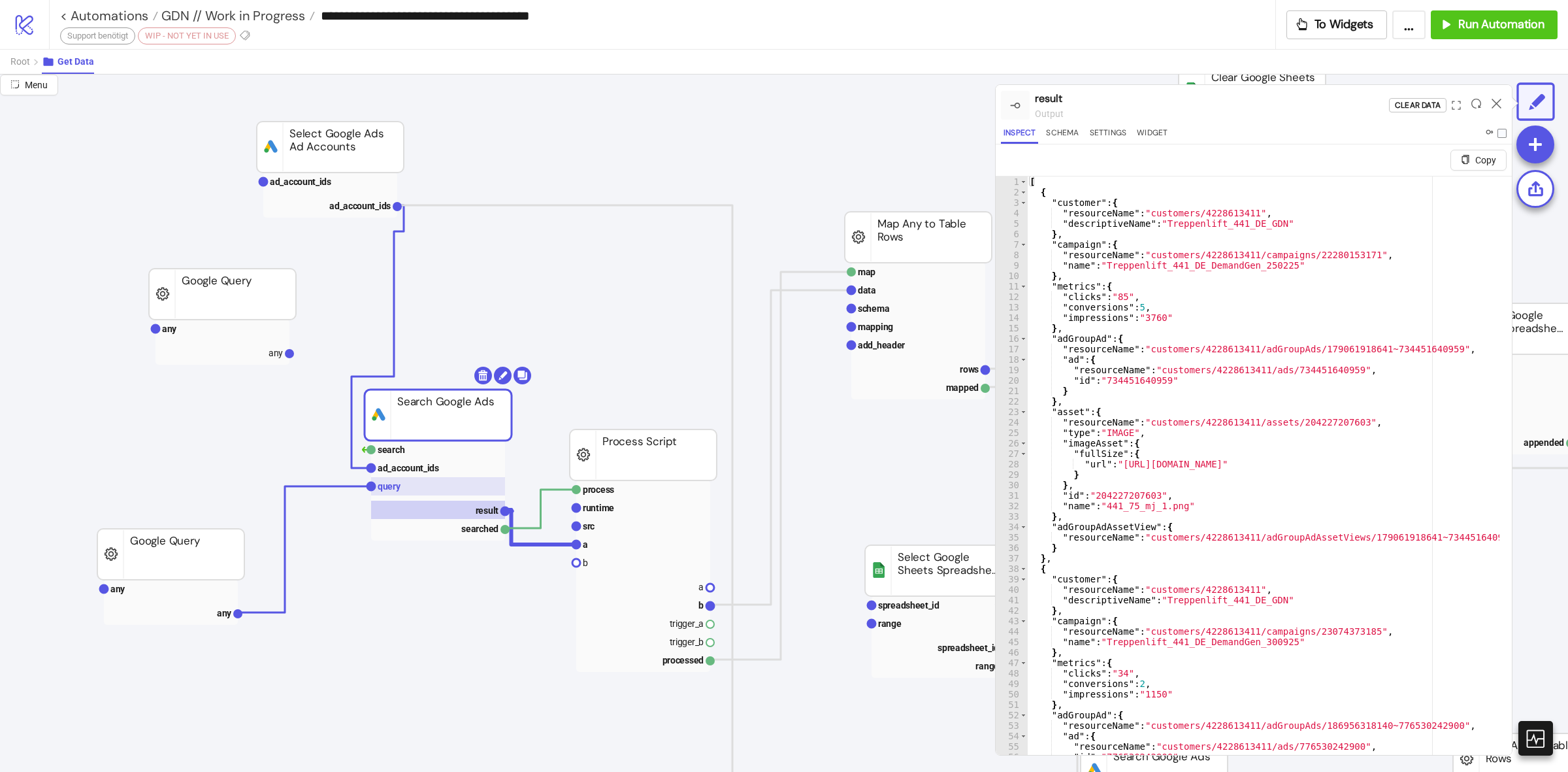
click at [452, 487] on rect at bounding box center [438, 485] width 134 height 18
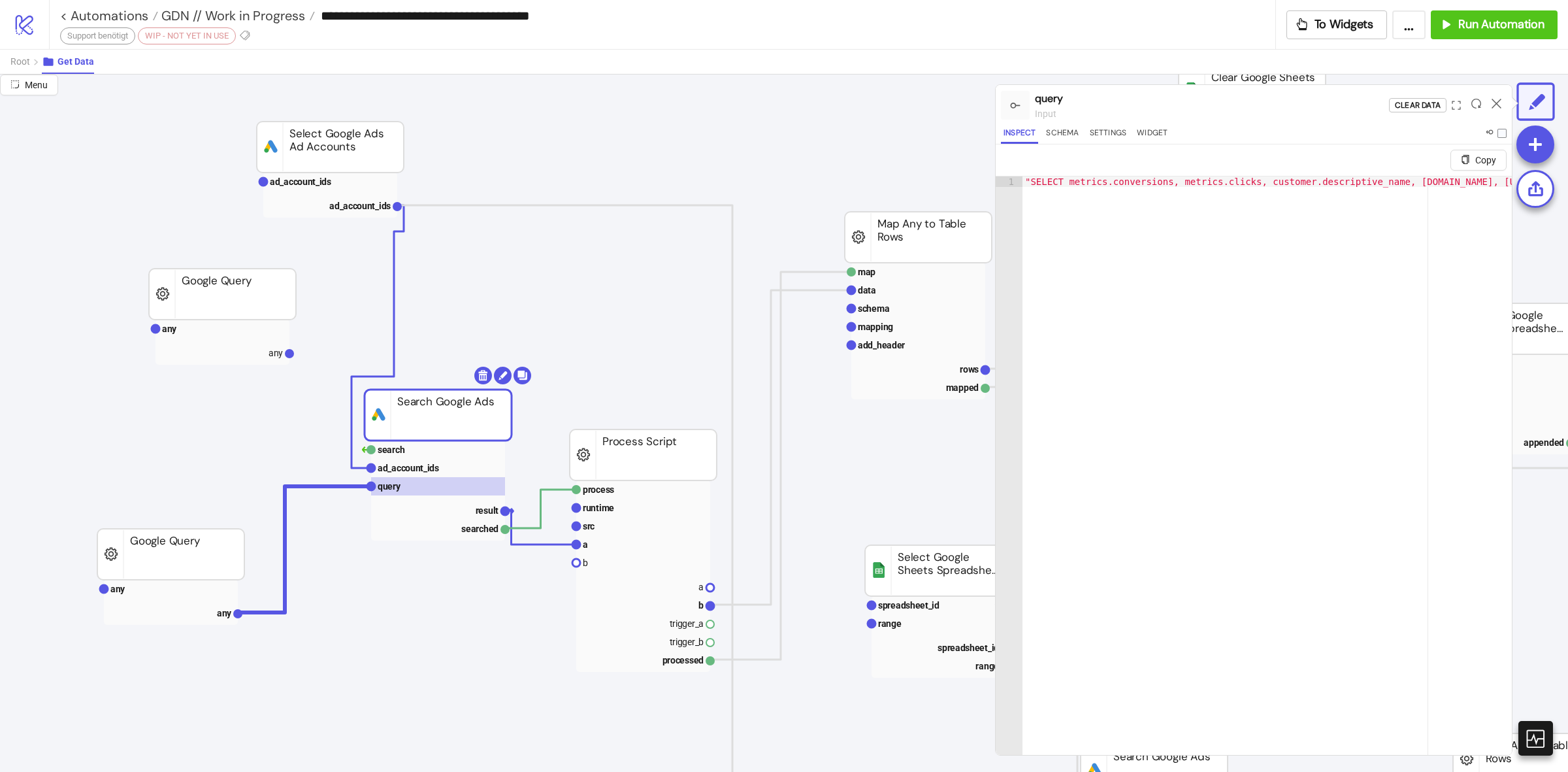
type textarea "**********"
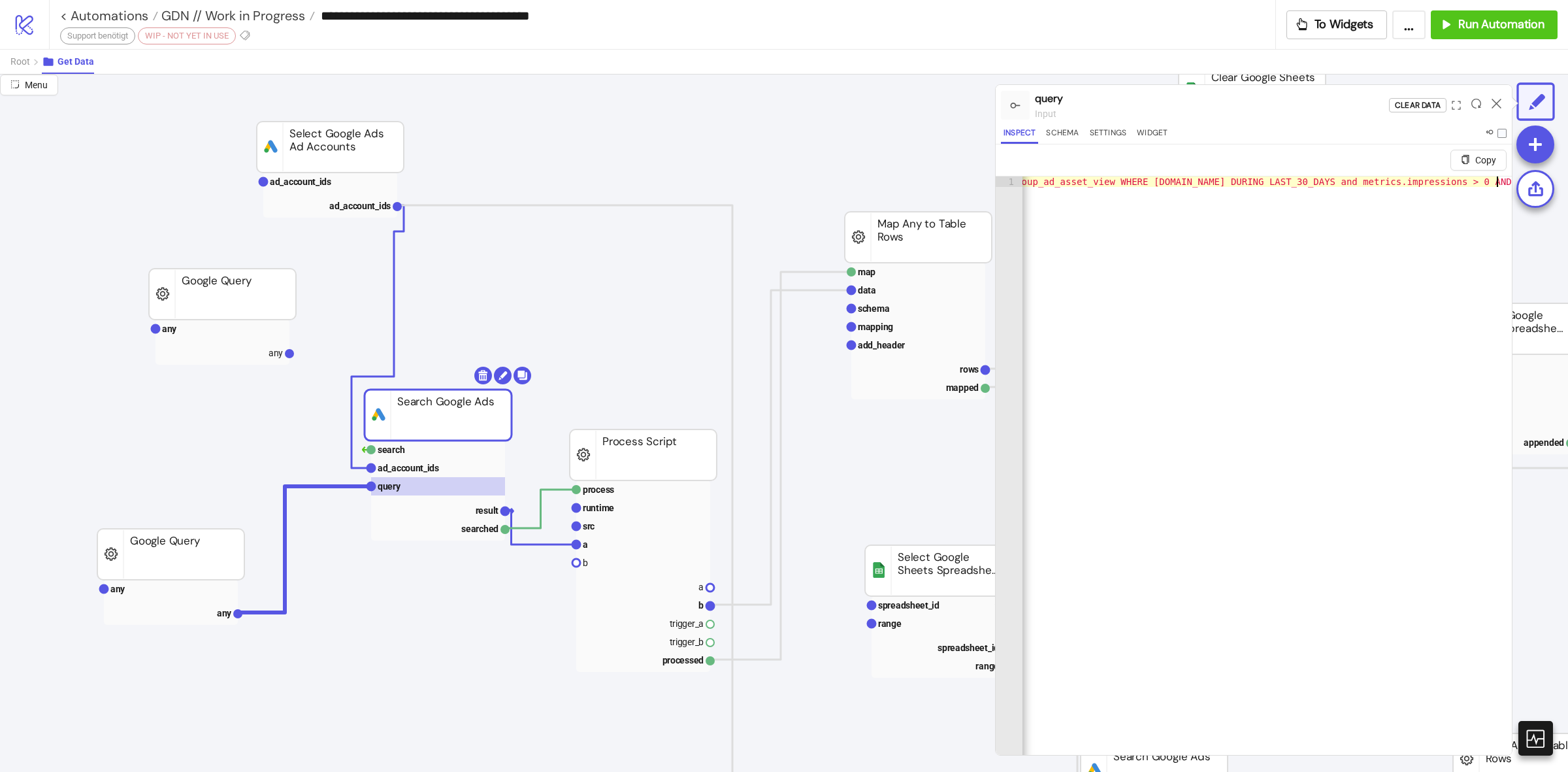
scroll to position [0, 1424]
click at [1141, 540] on div ""SELECT metrics.conversions, metrics.clicks, customer.descriptive_name, [DOMAIN…" at bounding box center [549, 485] width 1902 height 618
drag, startPoint x: 1309, startPoint y: 177, endPoint x: 1549, endPoint y: 186, distance: 240.2
click at [1549, 186] on div "**********" at bounding box center [784, 423] width 1568 height 697
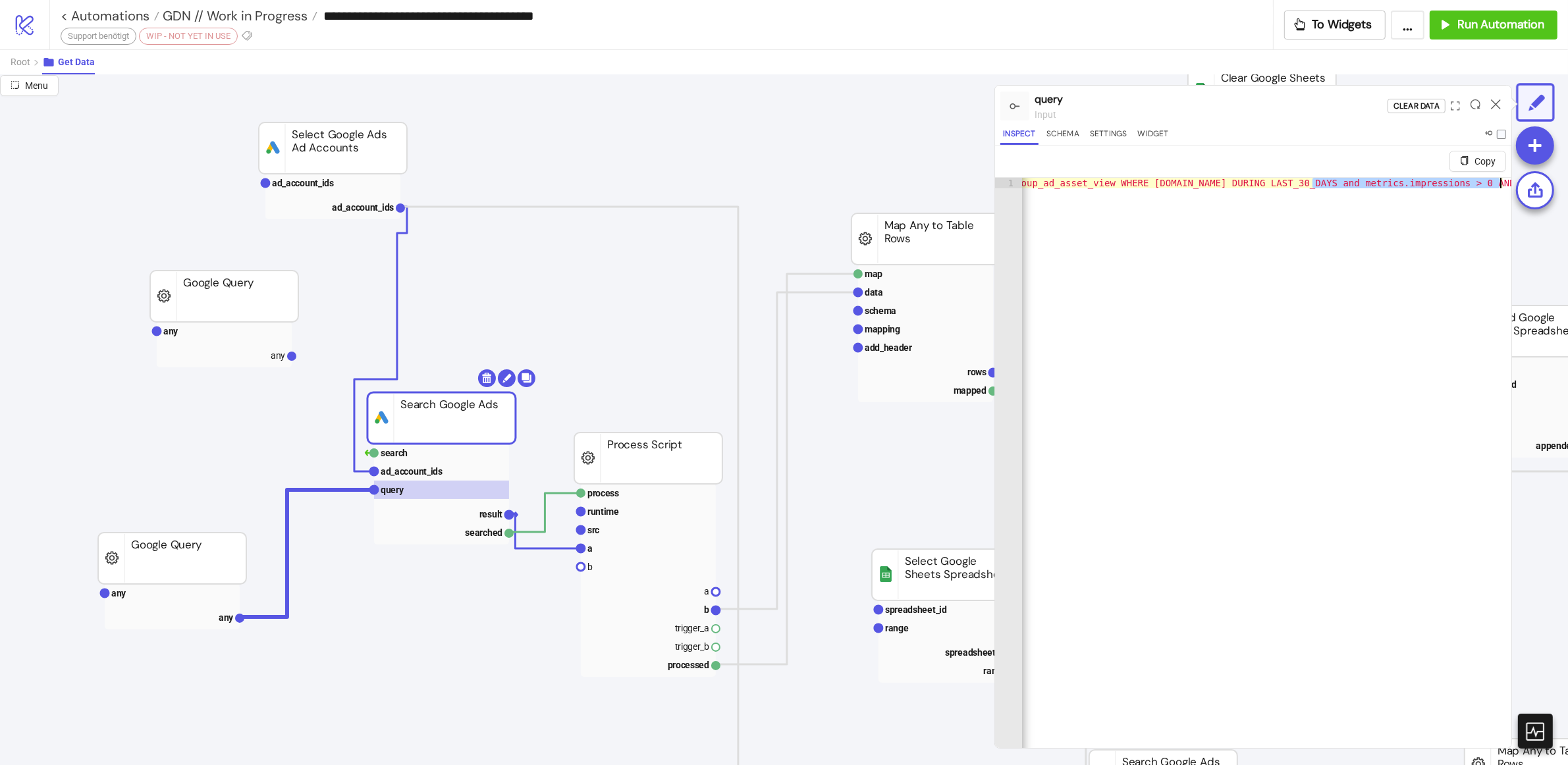
click at [1394, 328] on div ""SELECT metrics.conversions, metrics.clicks, customer.descriptive_name, [DOMAIN…" at bounding box center [1267, 479] width 489 height 602
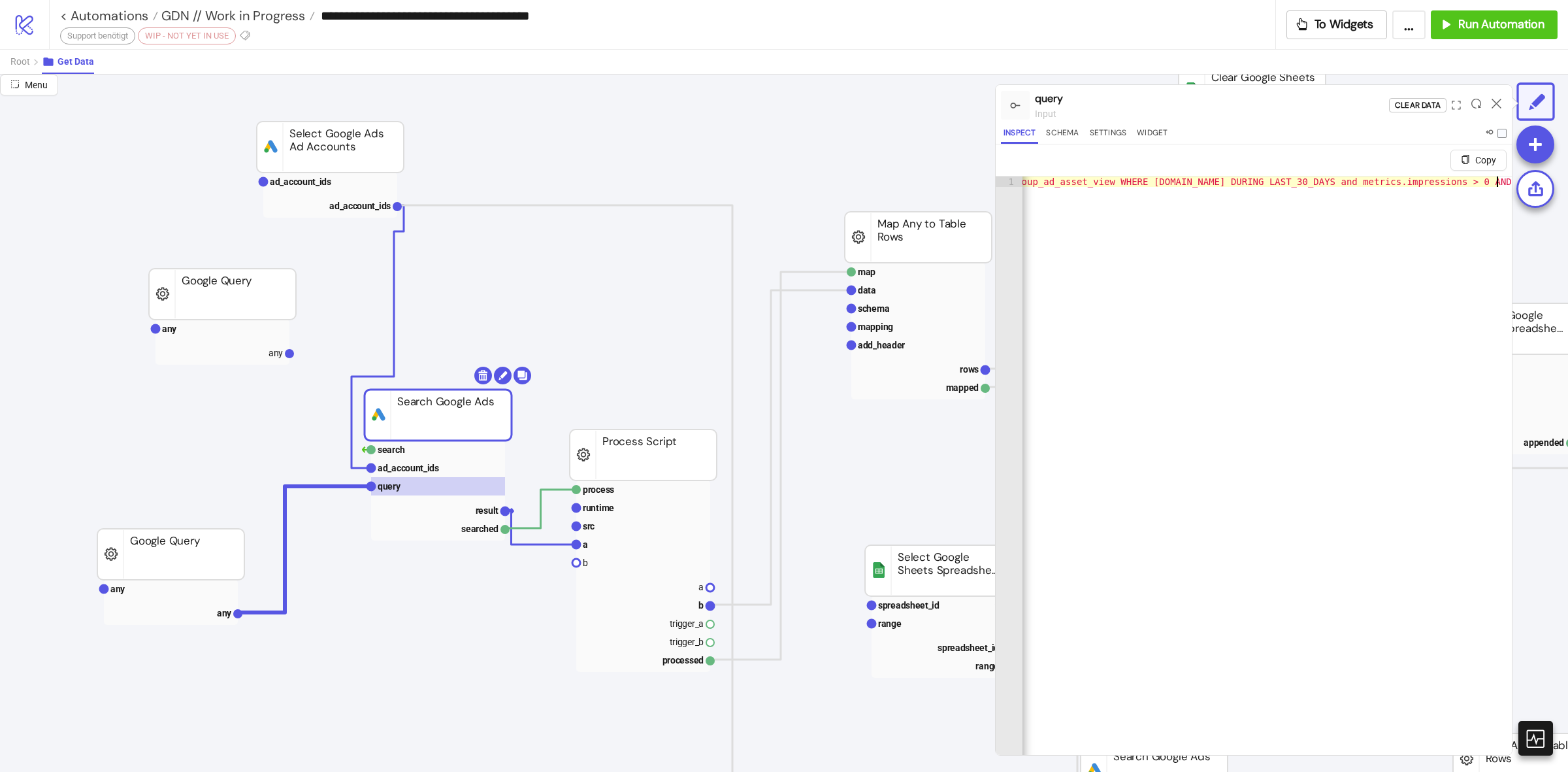
click at [1503, 108] on div at bounding box center [1497, 105] width 21 height 35
click at [1502, 105] on div at bounding box center [1497, 105] width 21 height 35
click at [1497, 99] on icon at bounding box center [1497, 103] width 9 height 9
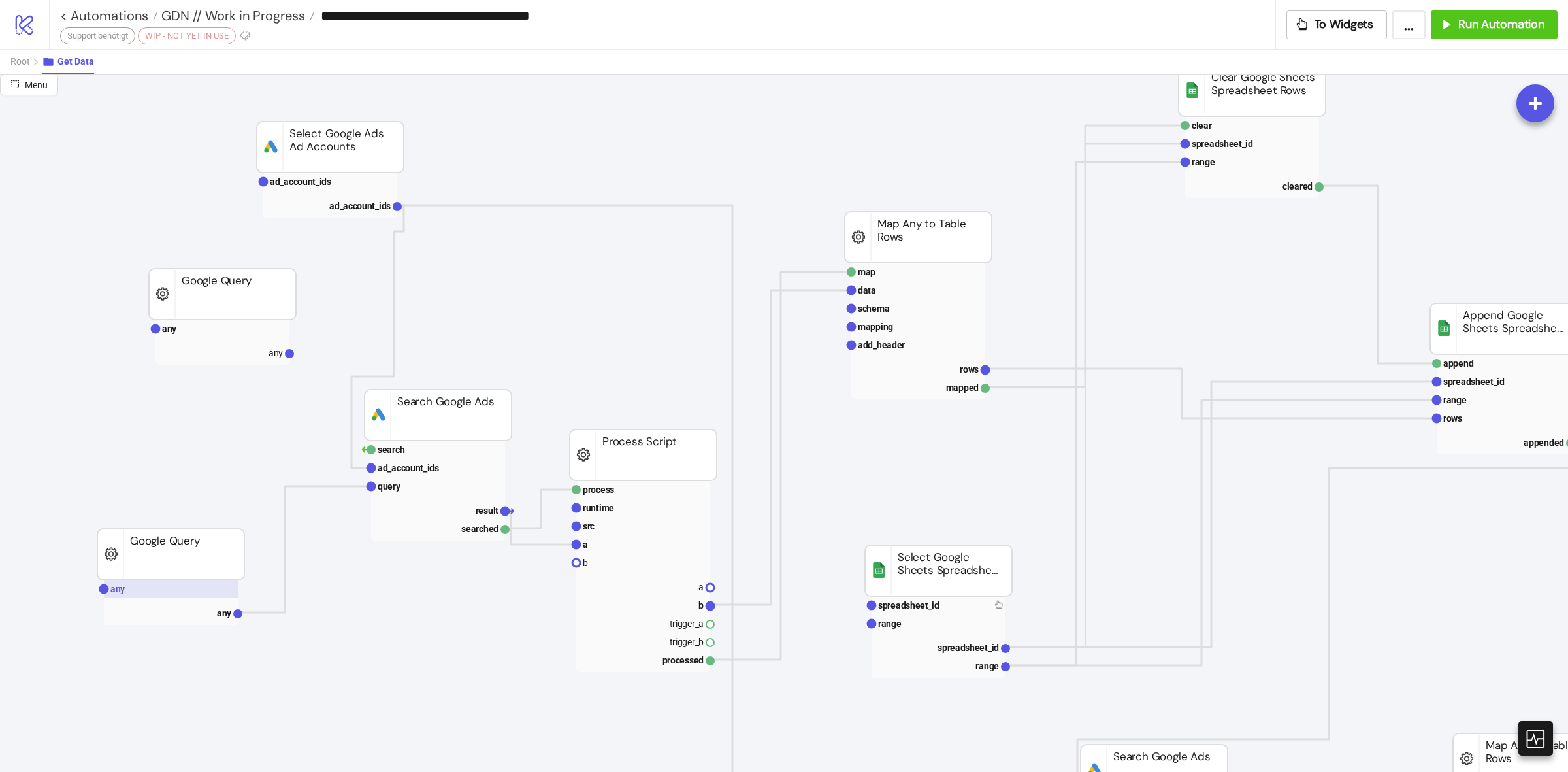
click at [132, 585] on rect at bounding box center [171, 589] width 134 height 18
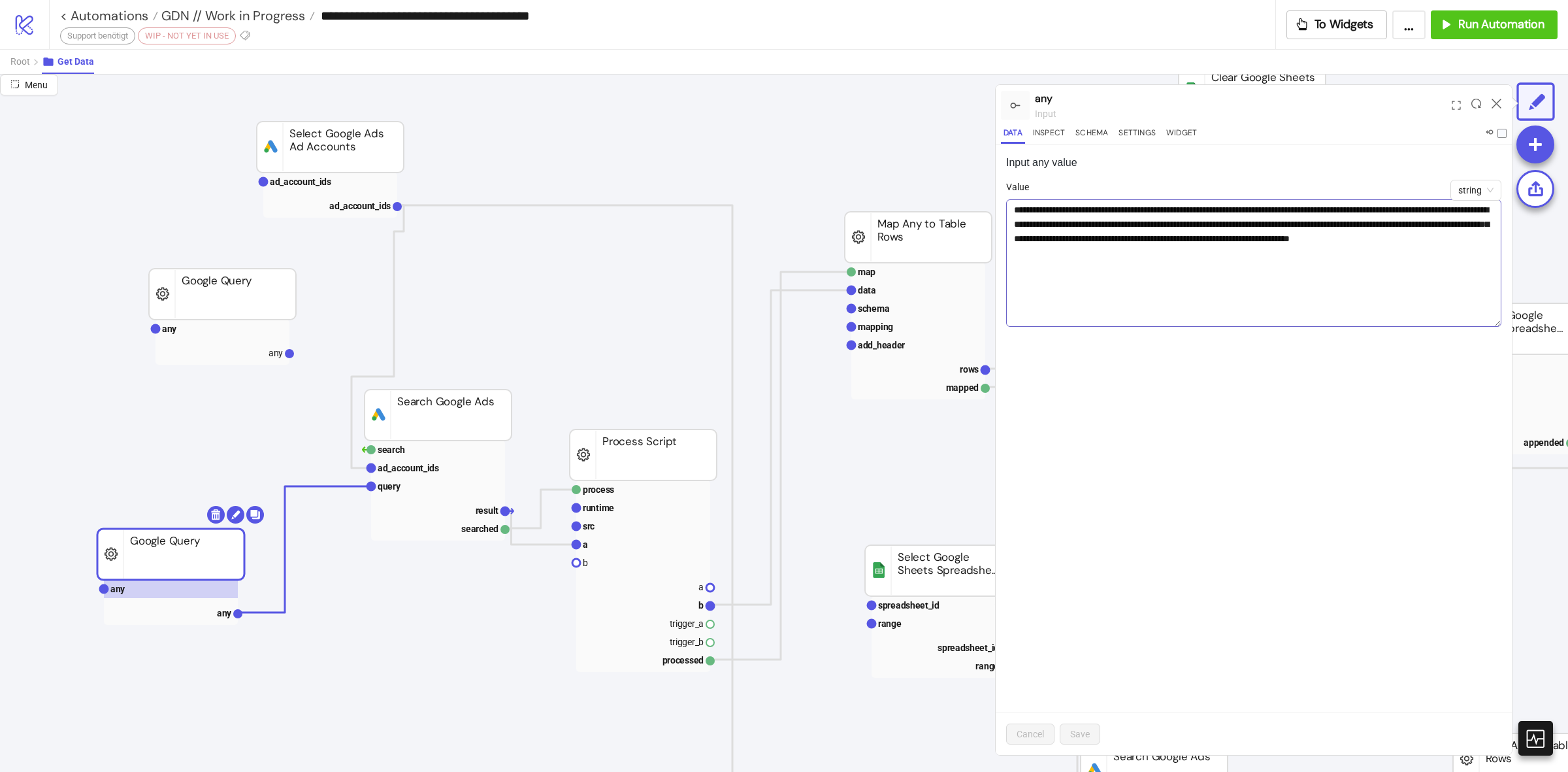
drag, startPoint x: 1495, startPoint y: 231, endPoint x: 1484, endPoint y: 325, distance: 94.6
click at [1484, 325] on textarea "**********" at bounding box center [1254, 263] width 496 height 127
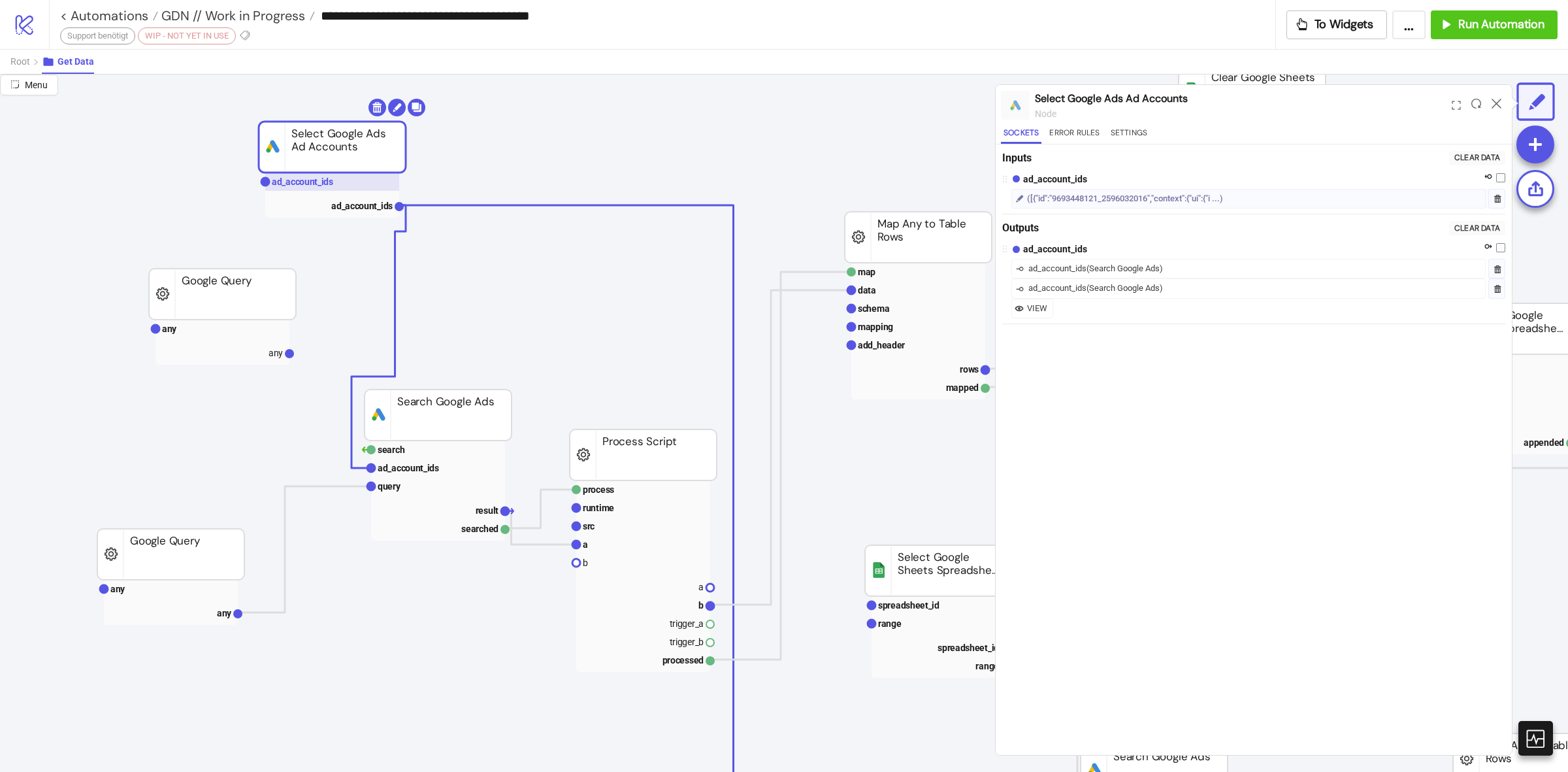
click at [296, 184] on text "ad_account_ids" at bounding box center [302, 182] width 61 height 10
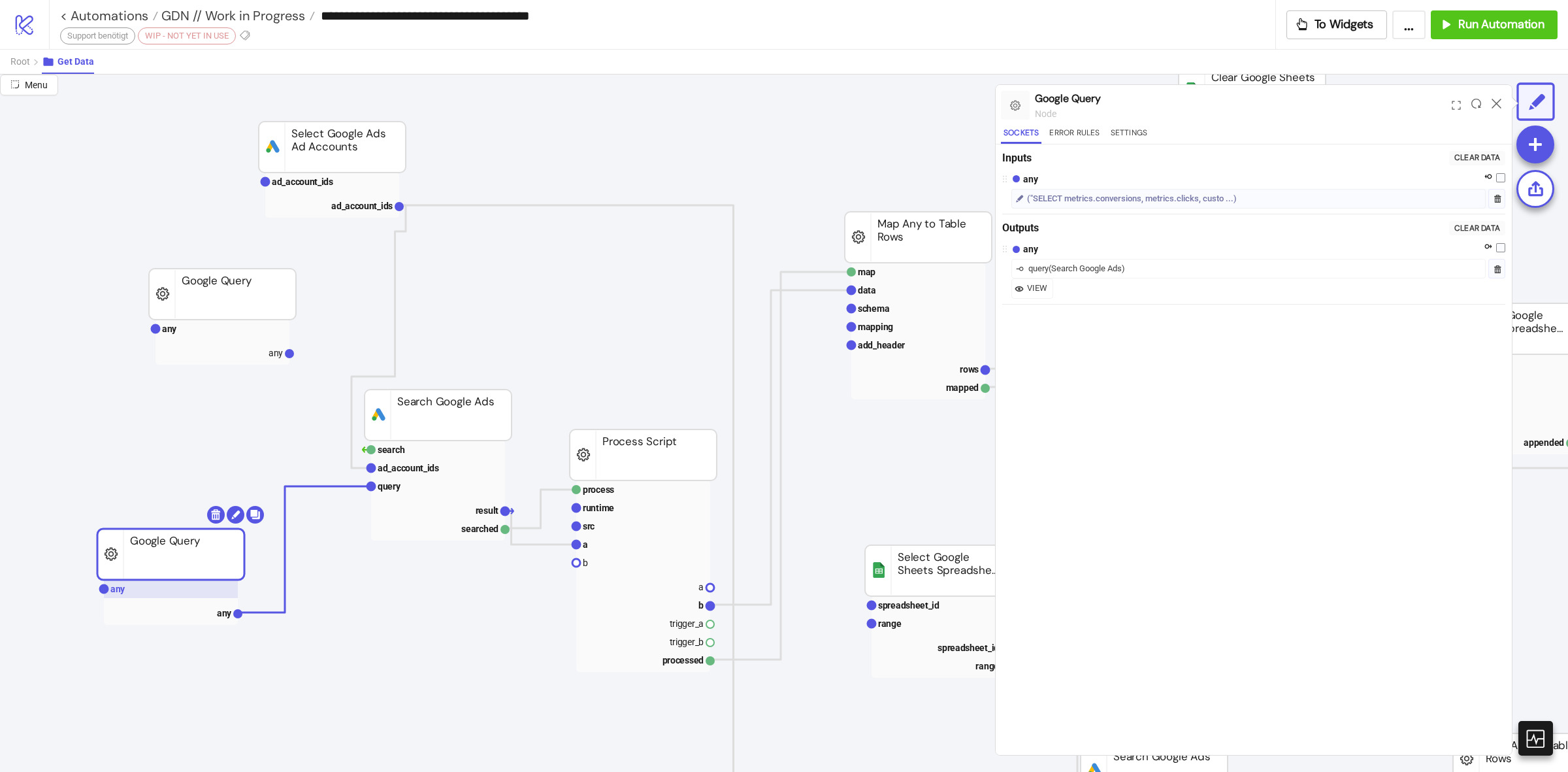
click at [175, 583] on rect at bounding box center [171, 589] width 134 height 18
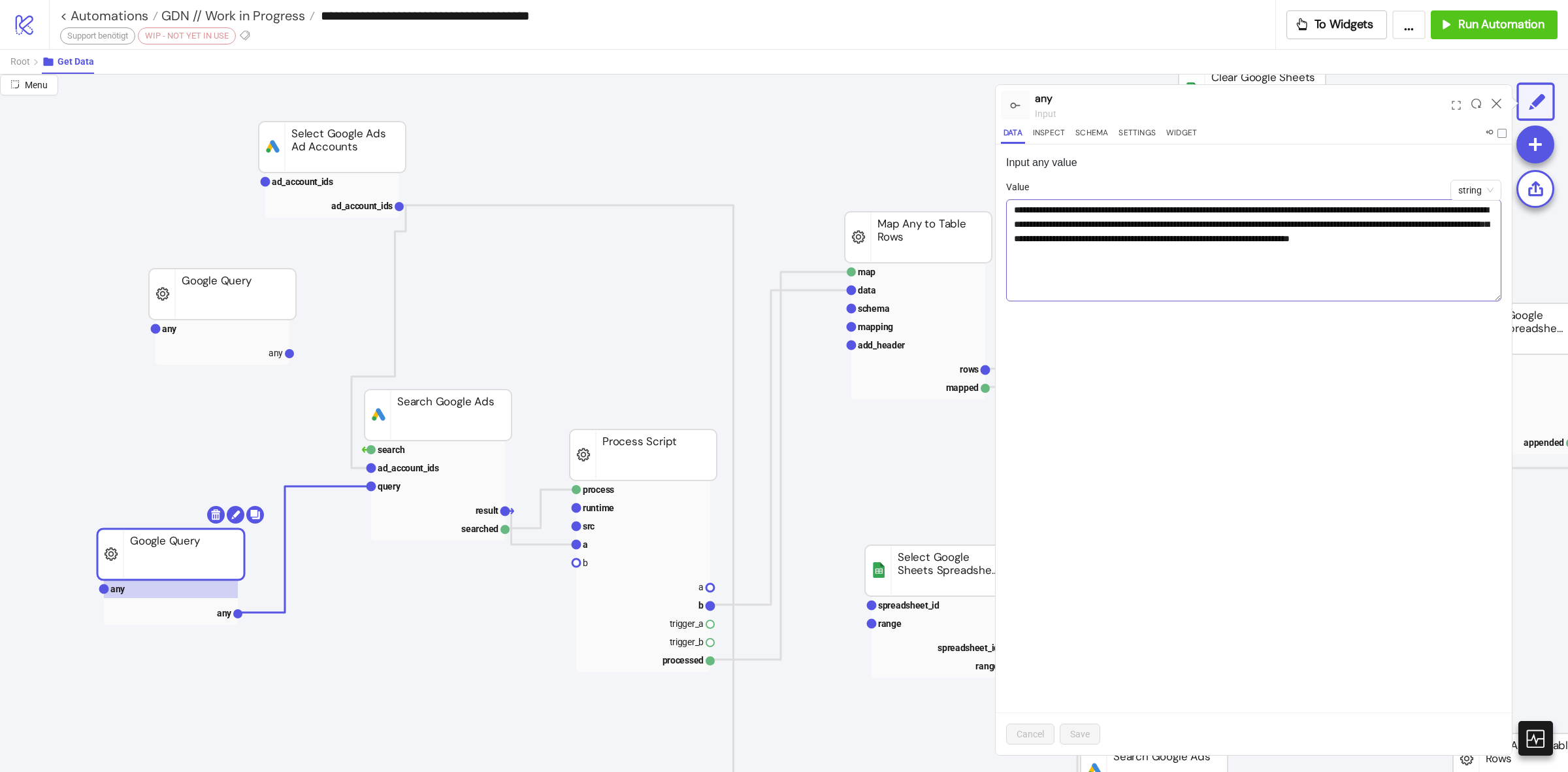
drag, startPoint x: 1491, startPoint y: 226, endPoint x: 1498, endPoint y: 292, distance: 66.4
click at [1498, 292] on textarea "**********" at bounding box center [1254, 250] width 496 height 102
click at [1493, 292] on textarea "**********" at bounding box center [1254, 250] width 496 height 102
click at [430, 485] on rect at bounding box center [438, 485] width 134 height 18
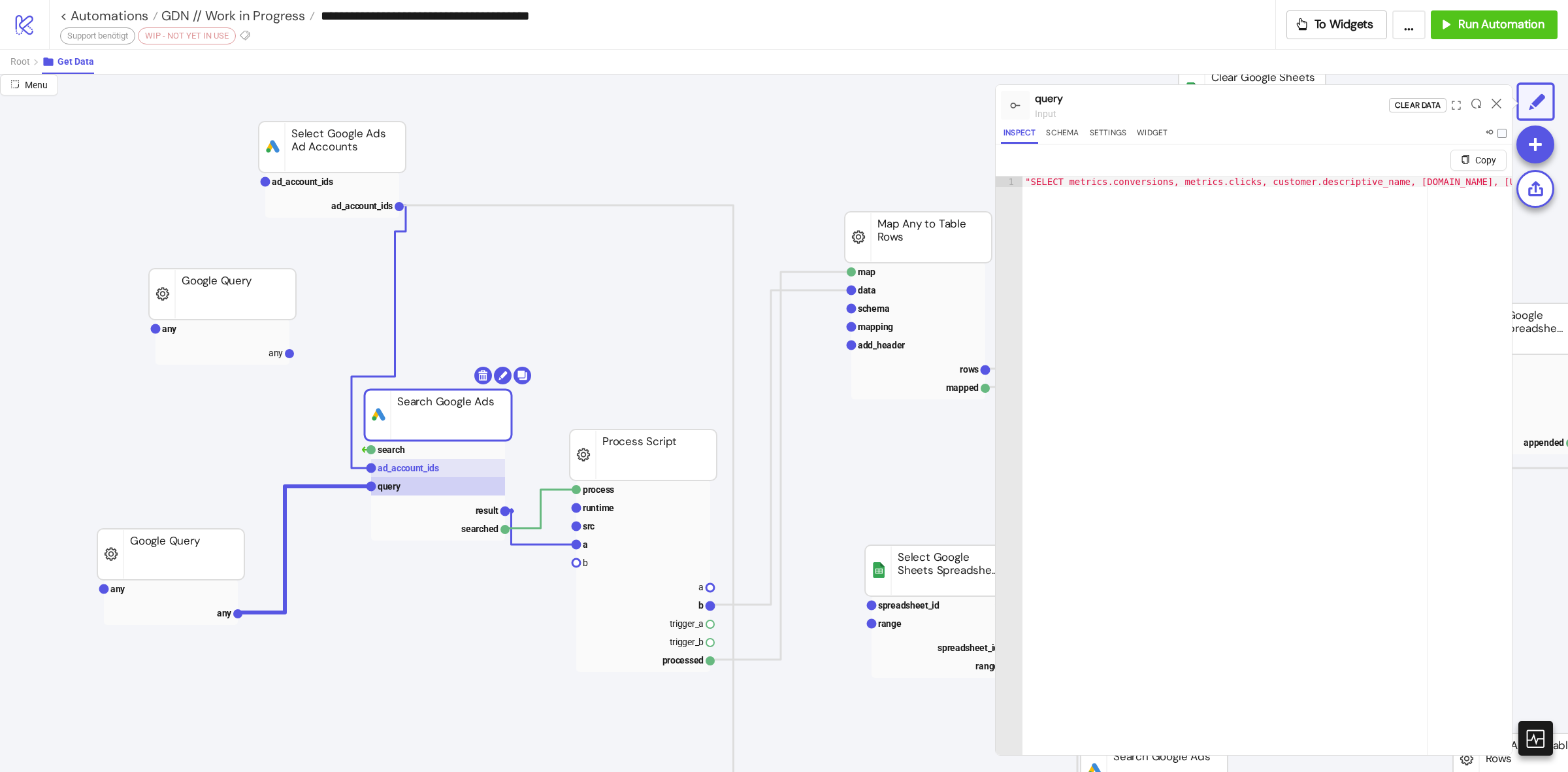
click at [452, 469] on rect at bounding box center [438, 467] width 134 height 18
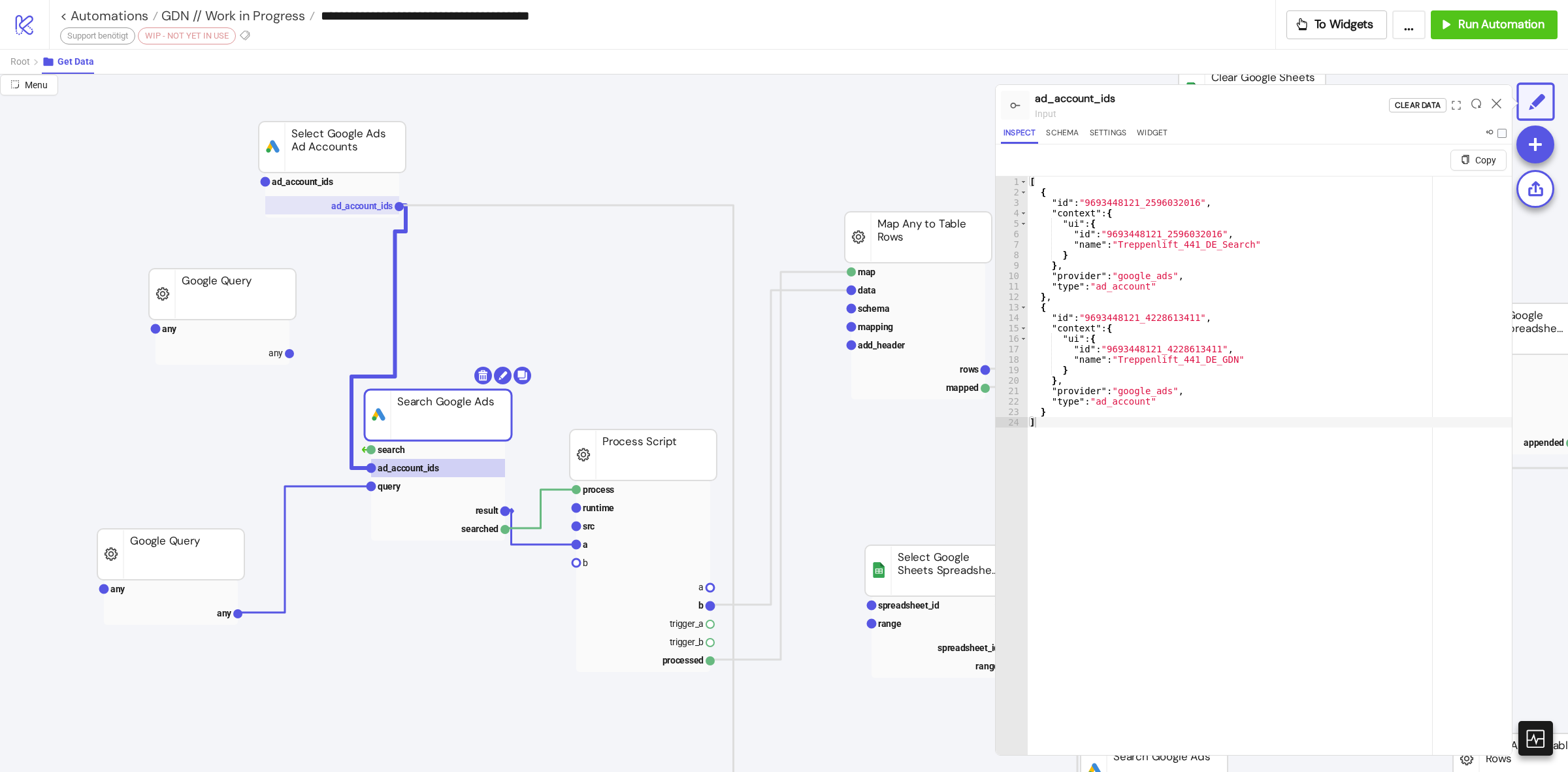
click at [346, 213] on rect at bounding box center [332, 205] width 134 height 18
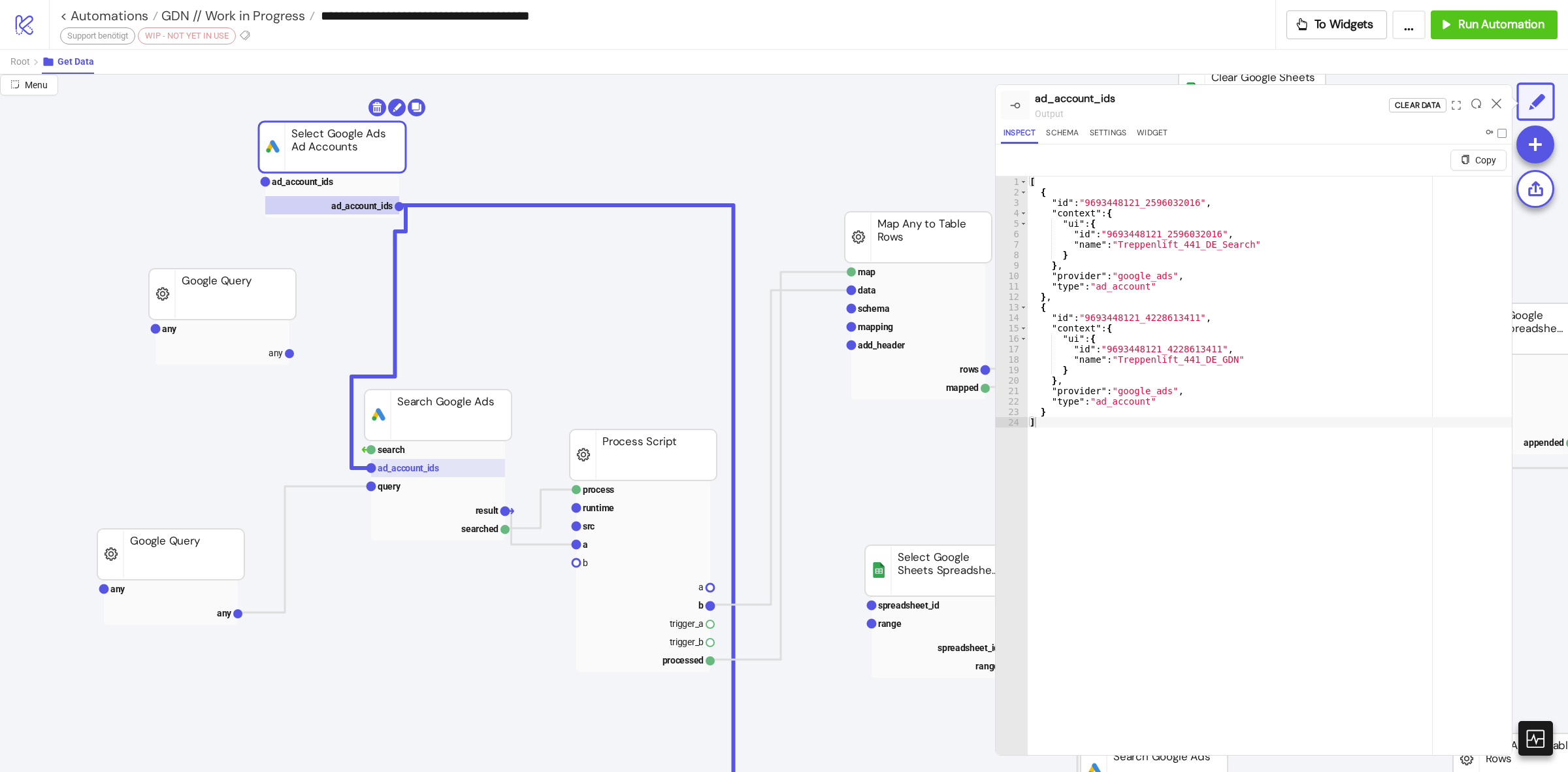
click at [463, 465] on rect at bounding box center [438, 467] width 134 height 18
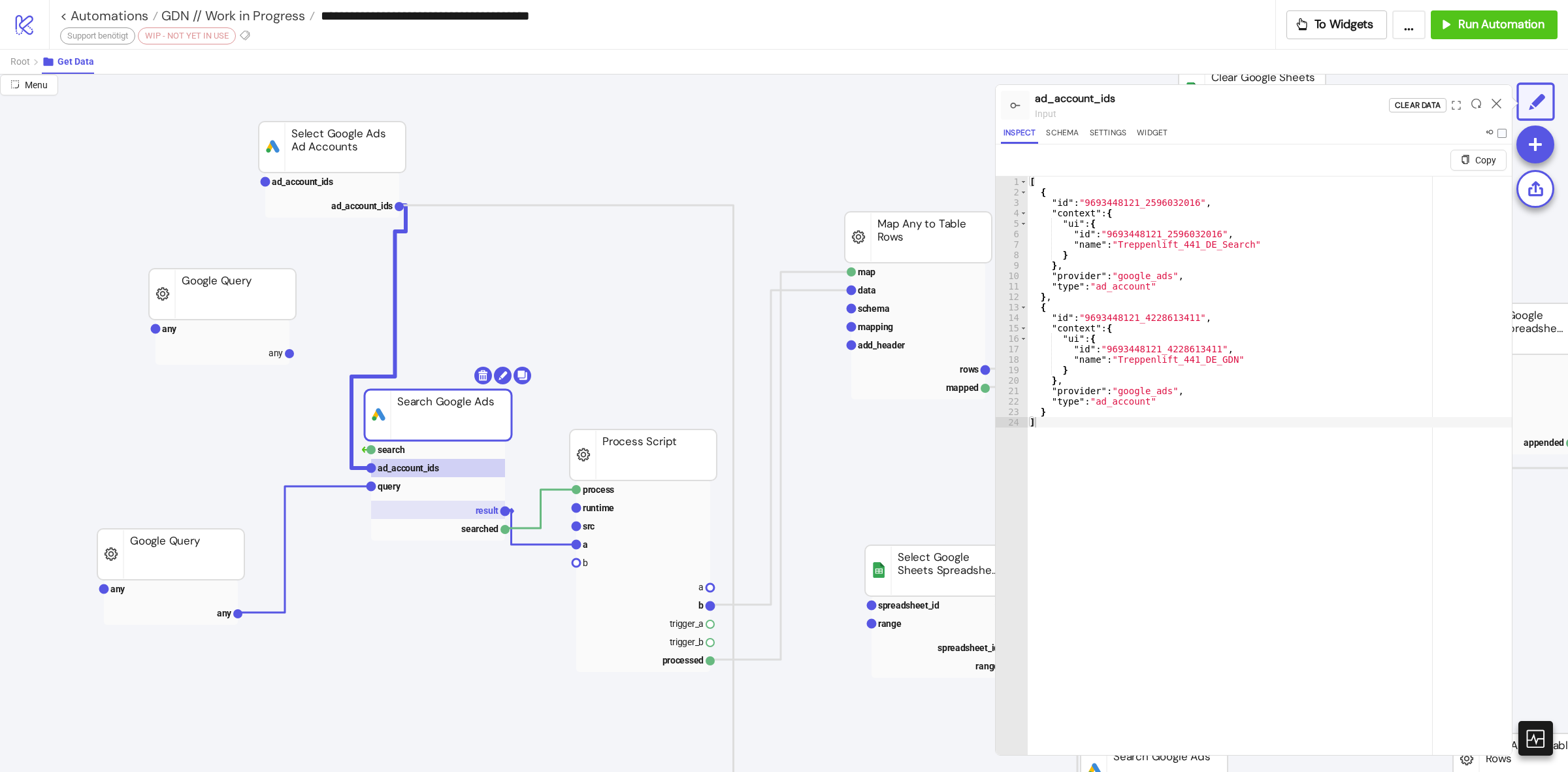
click at [478, 511] on text "result" at bounding box center [487, 510] width 23 height 10
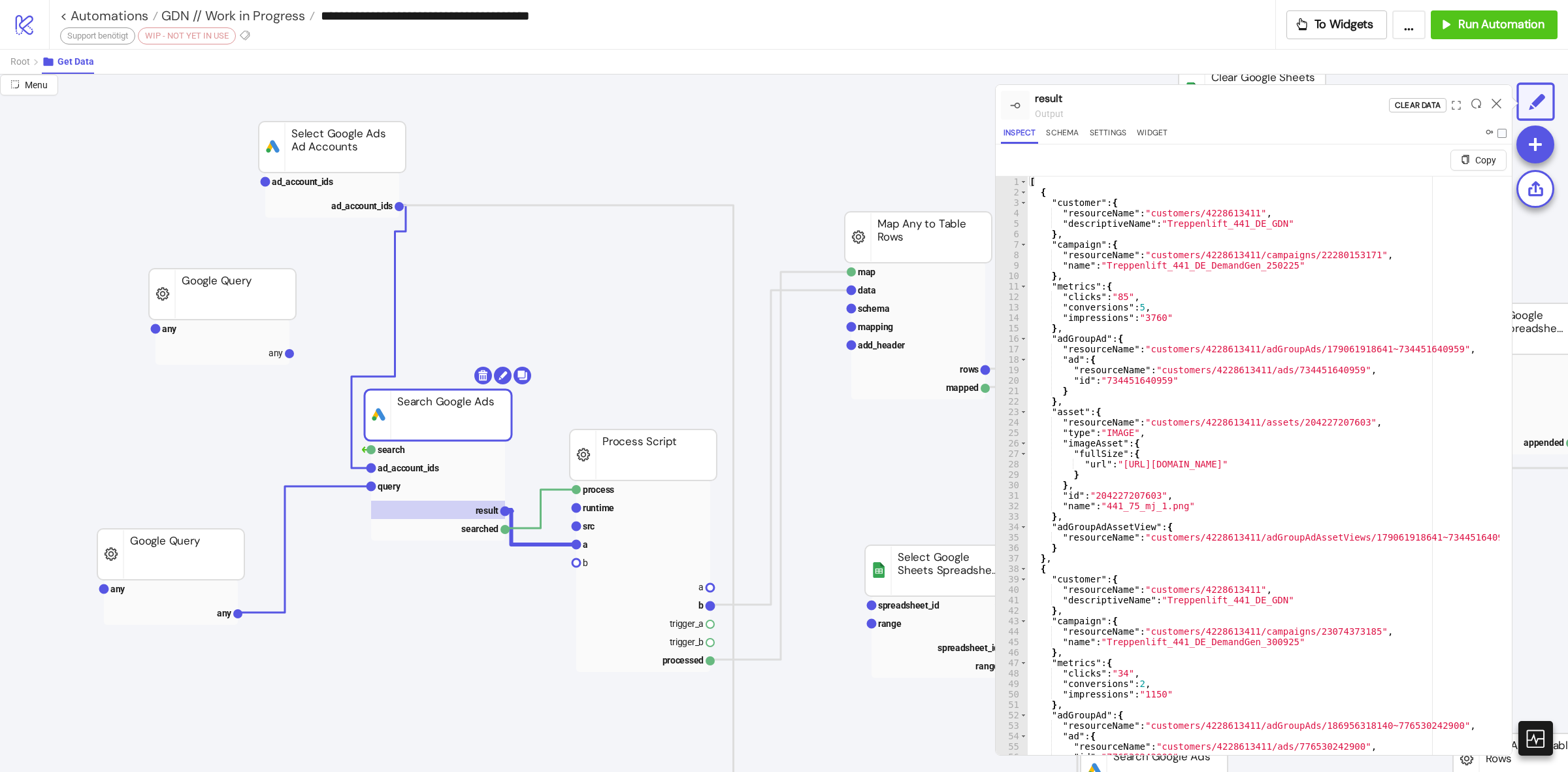
type textarea "**"
click at [1355, 275] on div "[ { "customer" : { "resourceName" : "customers/4228613411" , "descriptiveName" …" at bounding box center [1347, 485] width 639 height 618
type input "*"
click at [1494, 99] on icon at bounding box center [1497, 103] width 9 height 9
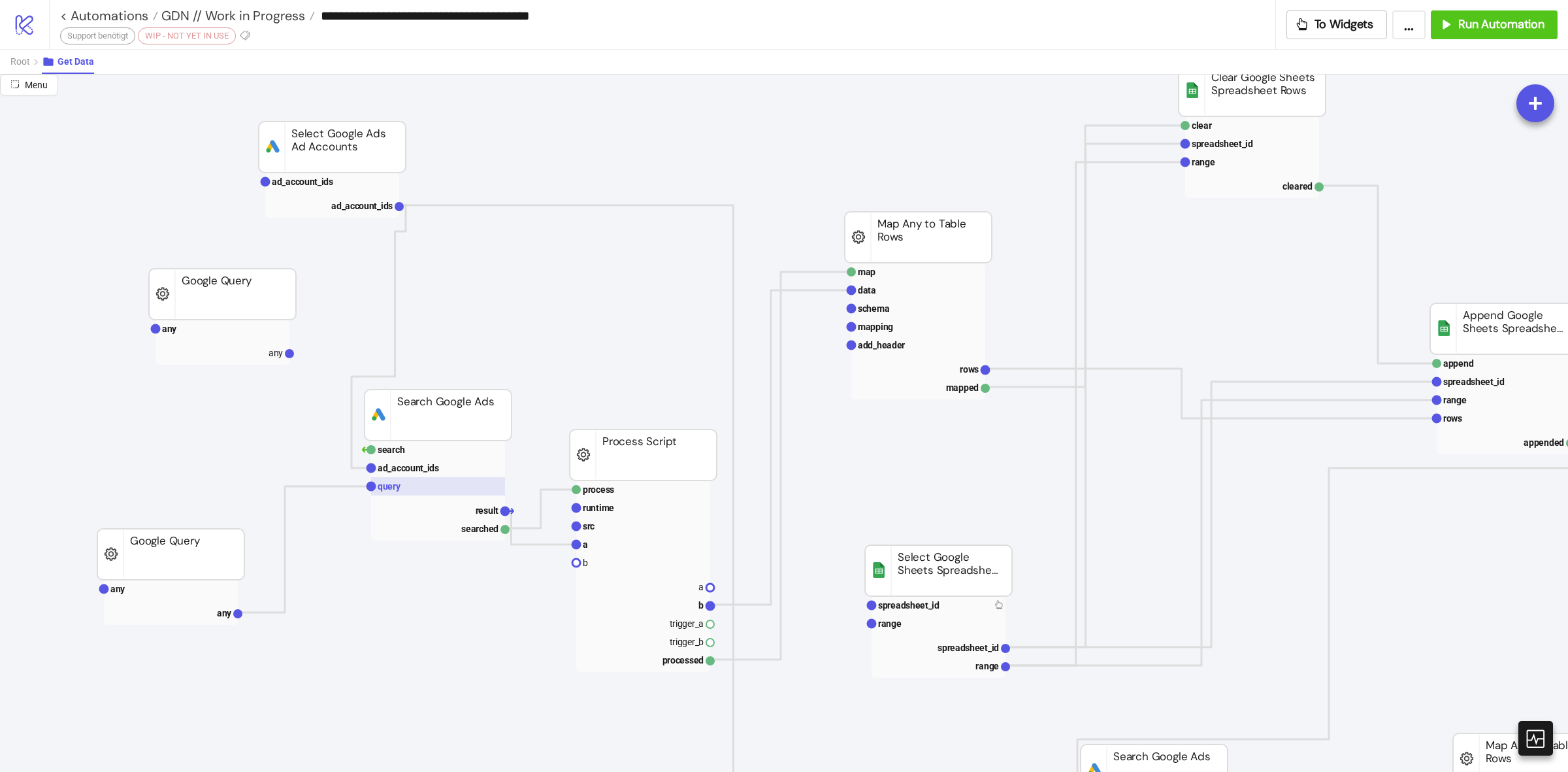
click at [448, 489] on rect at bounding box center [438, 485] width 134 height 18
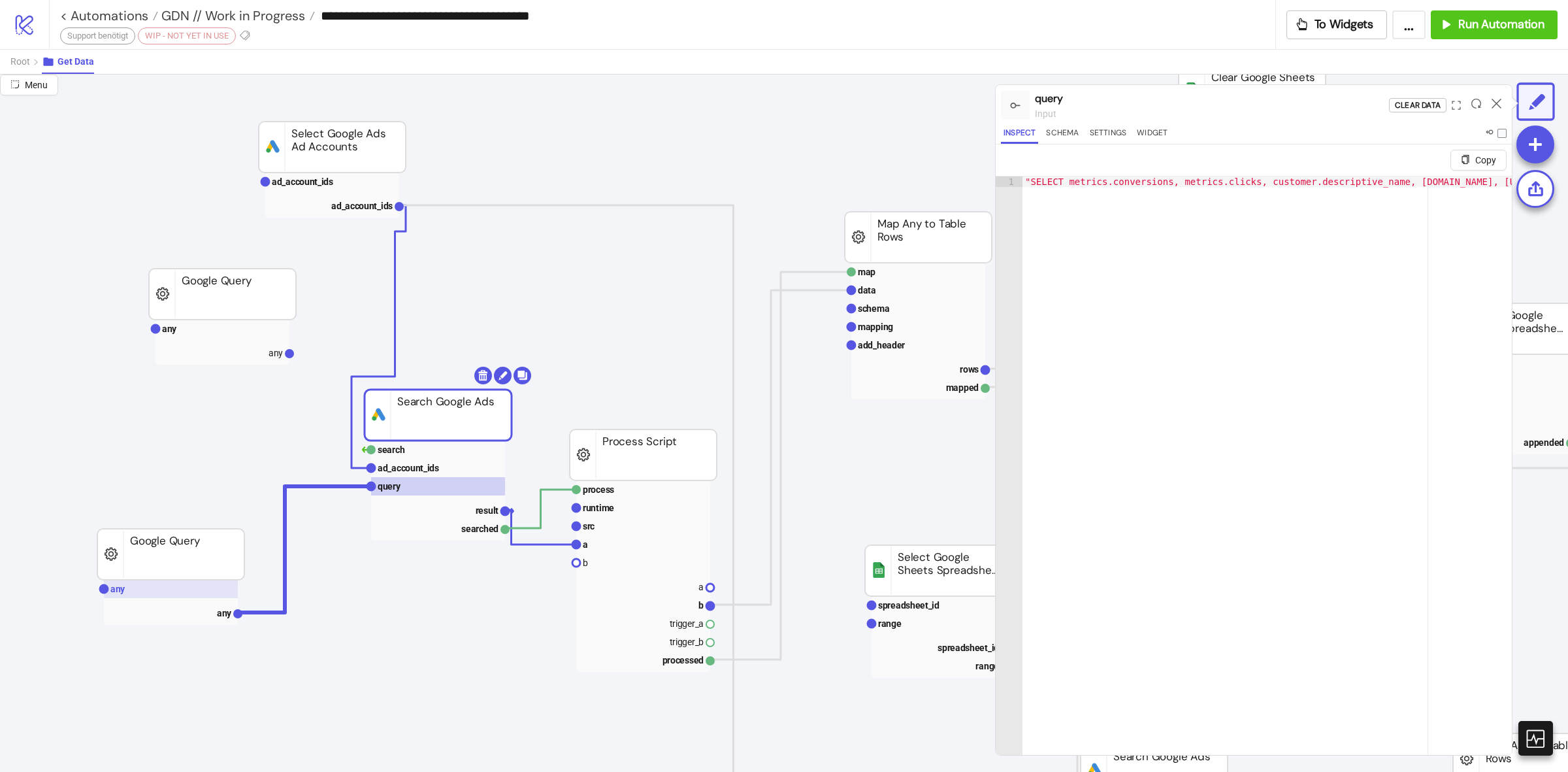
click at [170, 584] on rect at bounding box center [171, 589] width 134 height 18
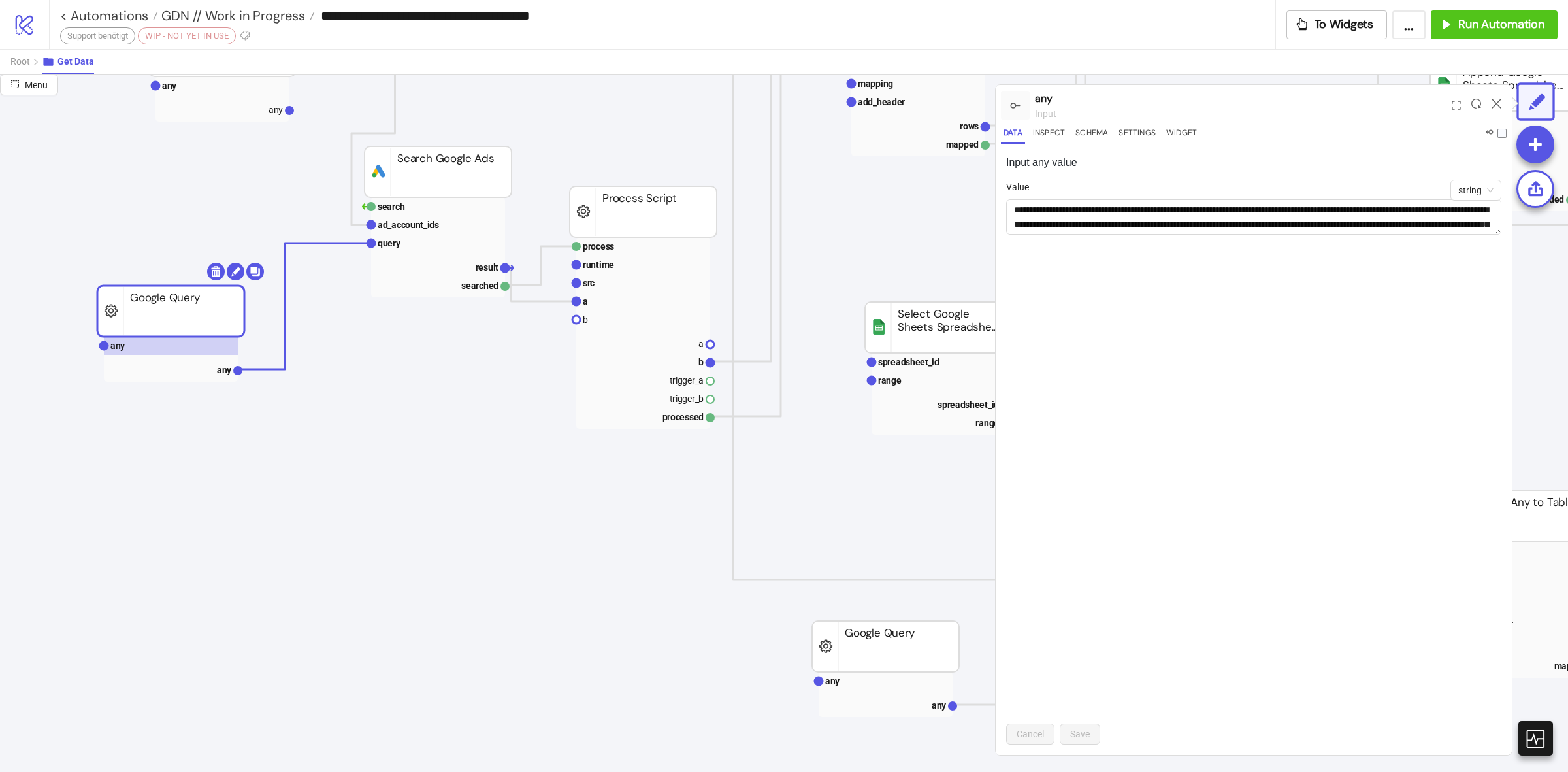
scroll to position [327, 0]
click at [185, 306] on rect at bounding box center [170, 309] width 147 height 51
click at [256, 275] on body "**********" at bounding box center [784, 386] width 1568 height 772
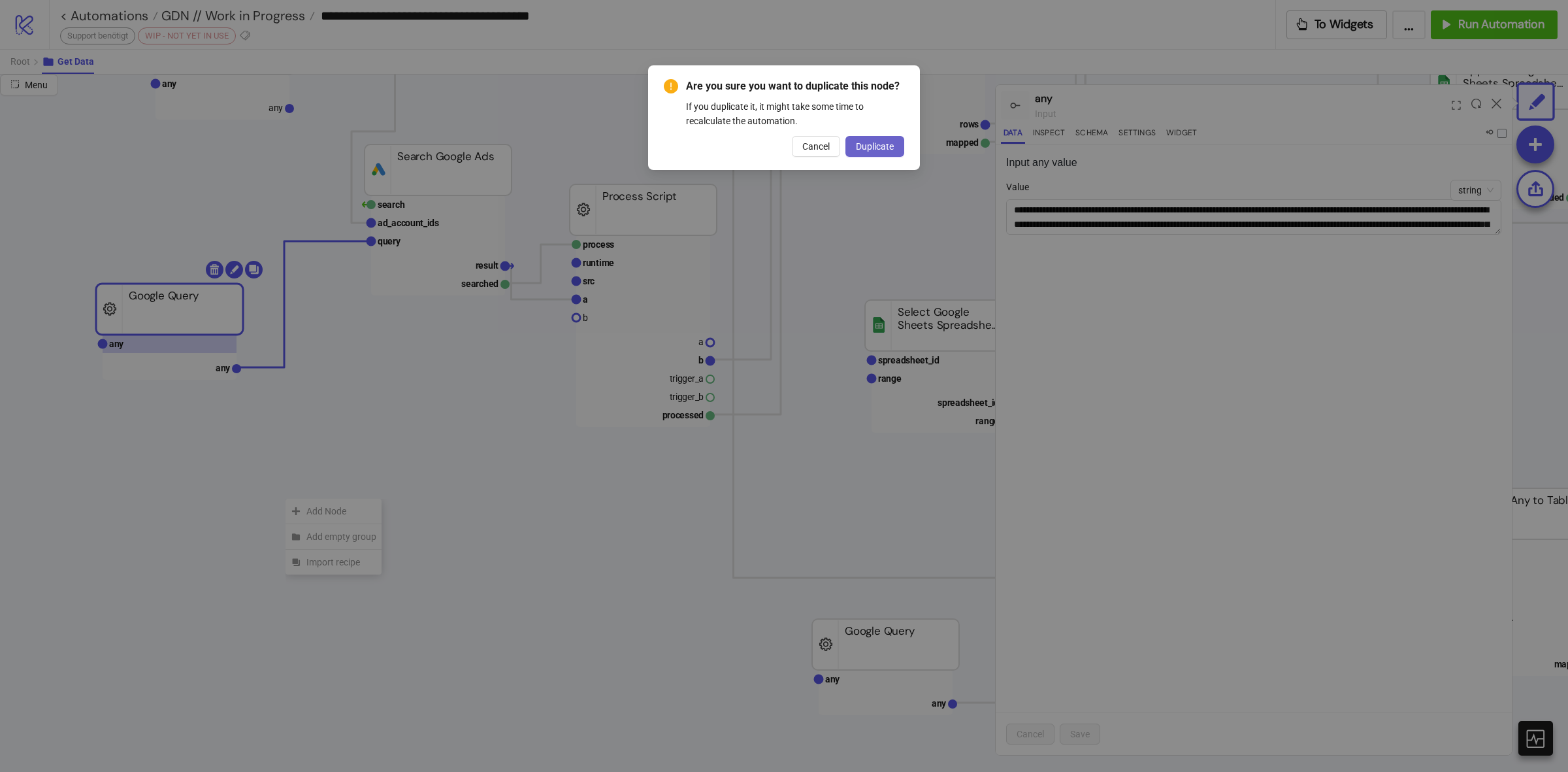
click at [860, 141] on span "Duplicate" at bounding box center [875, 146] width 38 height 10
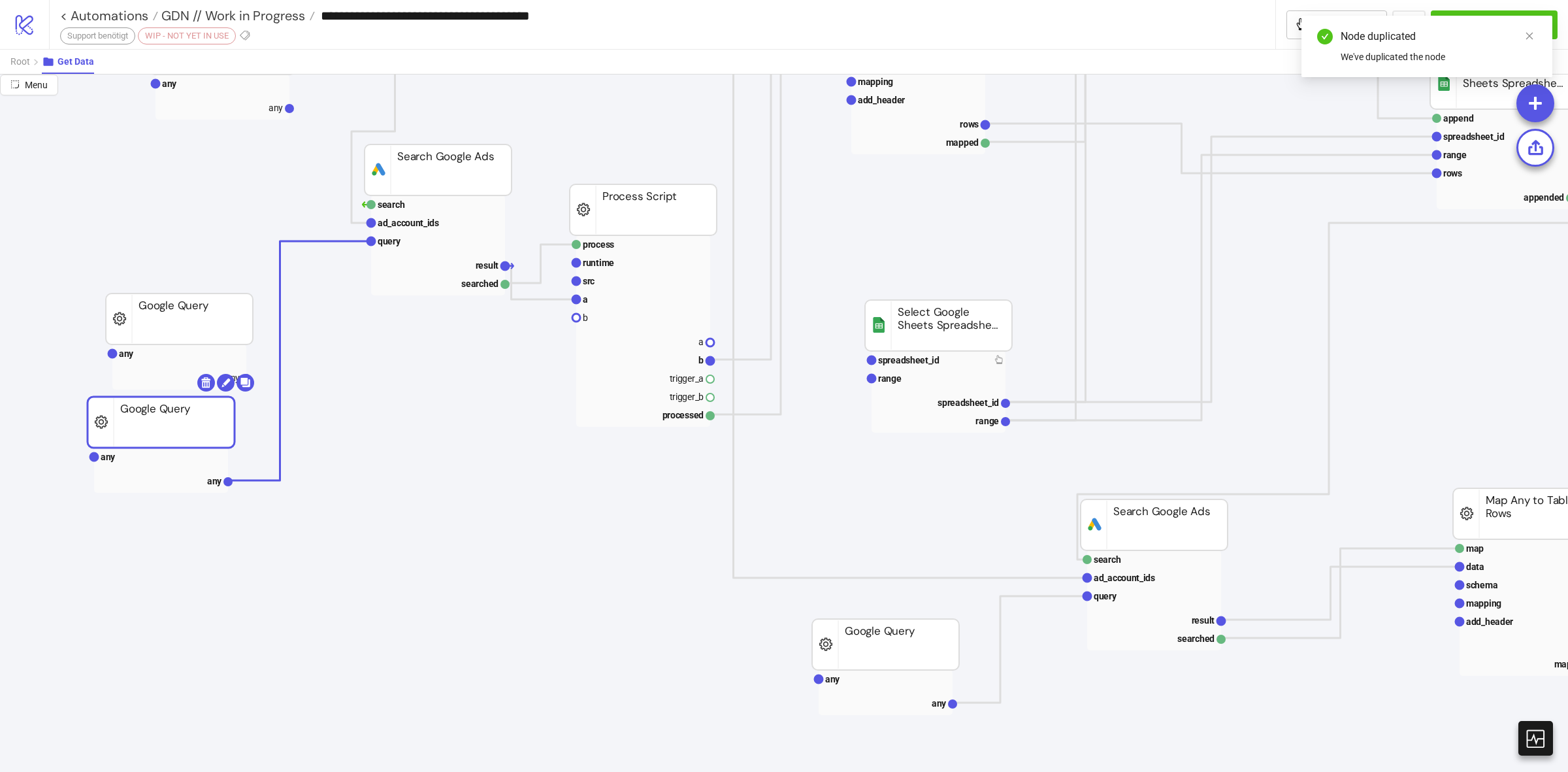
drag, startPoint x: 188, startPoint y: 322, endPoint x: 185, endPoint y: 435, distance: 113.0
click at [183, 435] on rect at bounding box center [161, 422] width 147 height 51
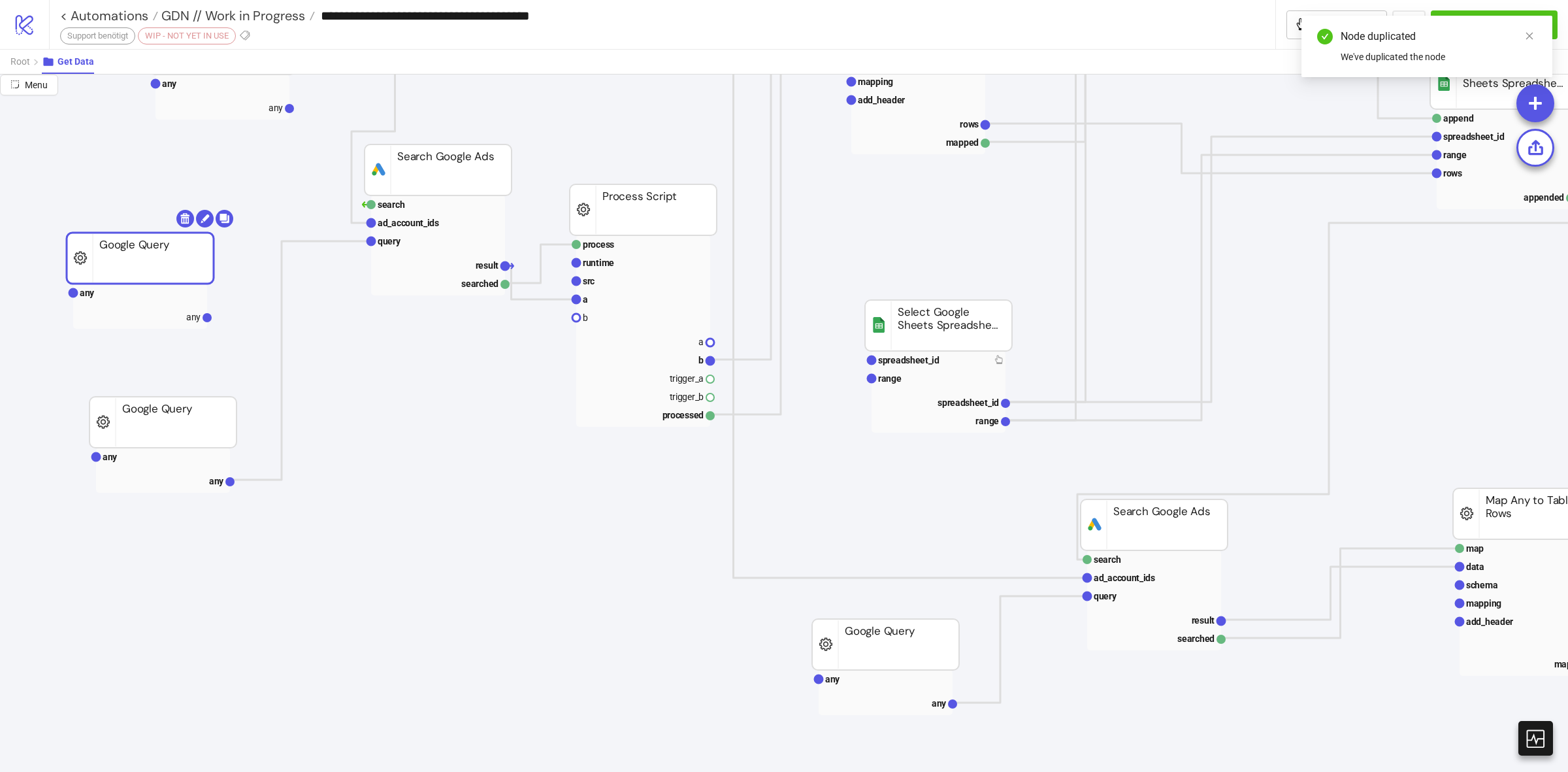
drag, startPoint x: 183, startPoint y: 298, endPoint x: 170, endPoint y: 249, distance: 50.7
click at [127, 292] on rect at bounding box center [147, 293] width 134 height 18
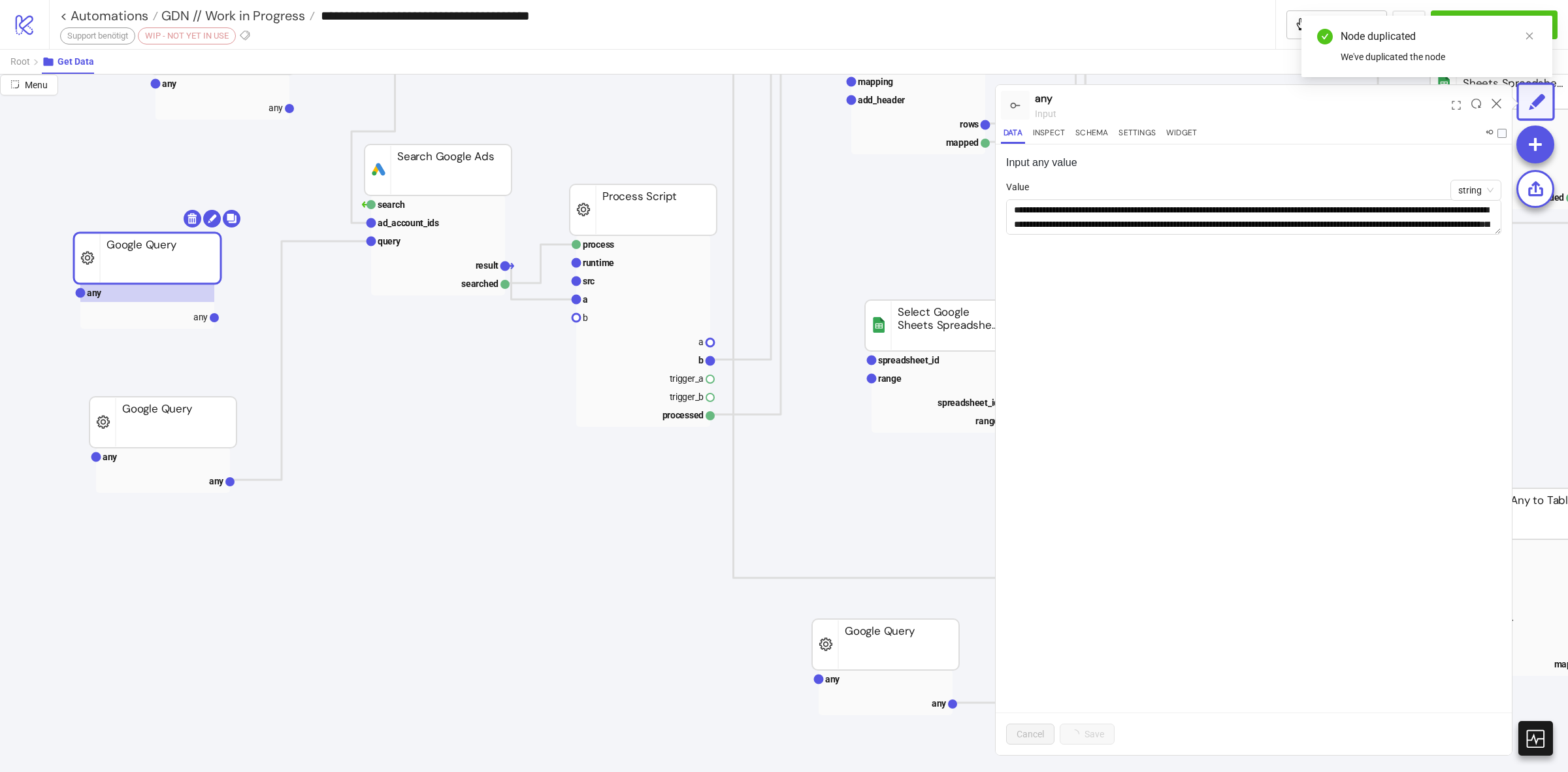
click at [1210, 198] on div "Value" at bounding box center [1254, 189] width 496 height 20
click at [1180, 206] on textarea "**********" at bounding box center [1254, 217] width 496 height 35
paste textarea
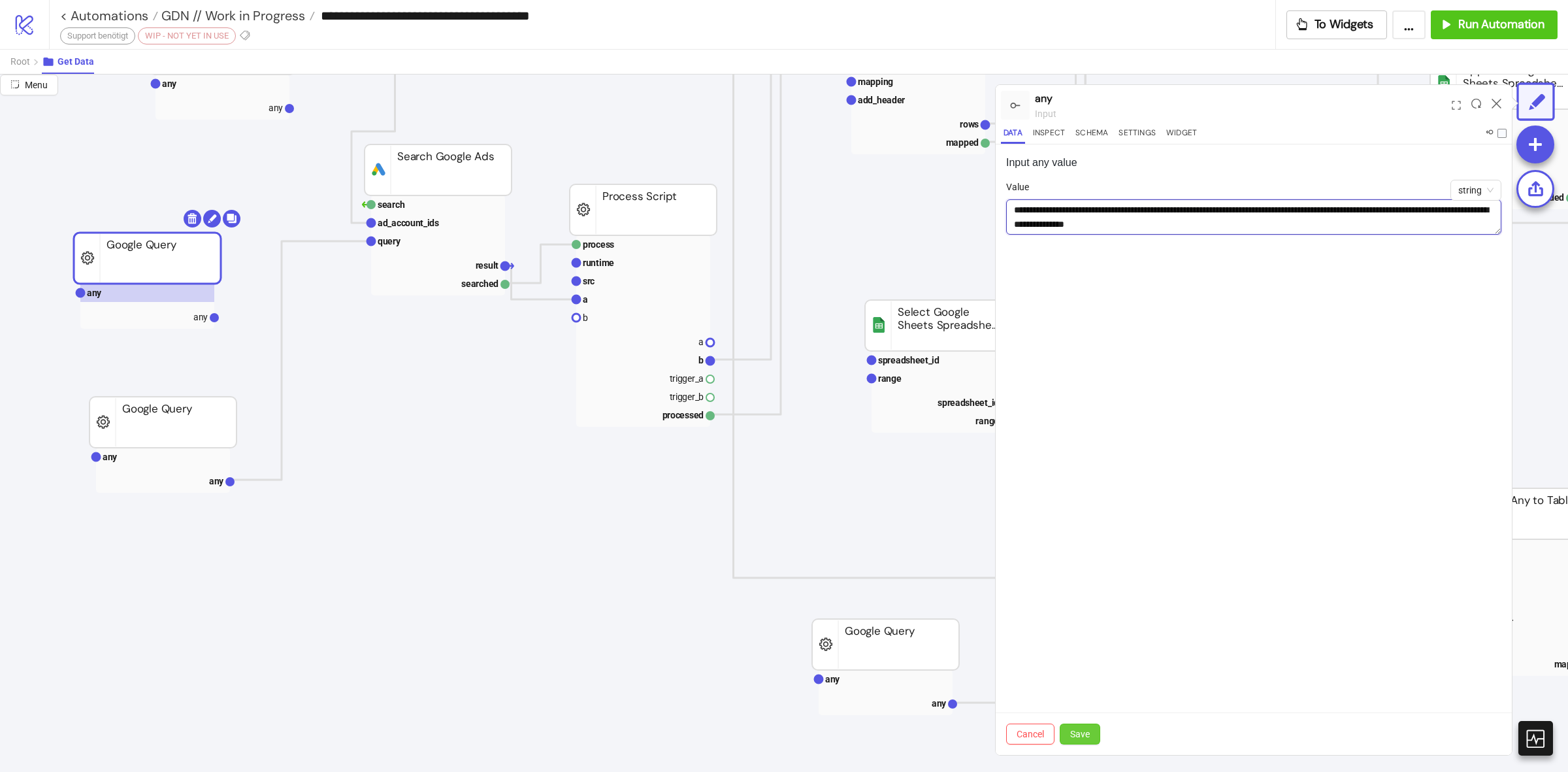
type textarea "**********"
click at [1095, 738] on button "Save" at bounding box center [1080, 734] width 40 height 21
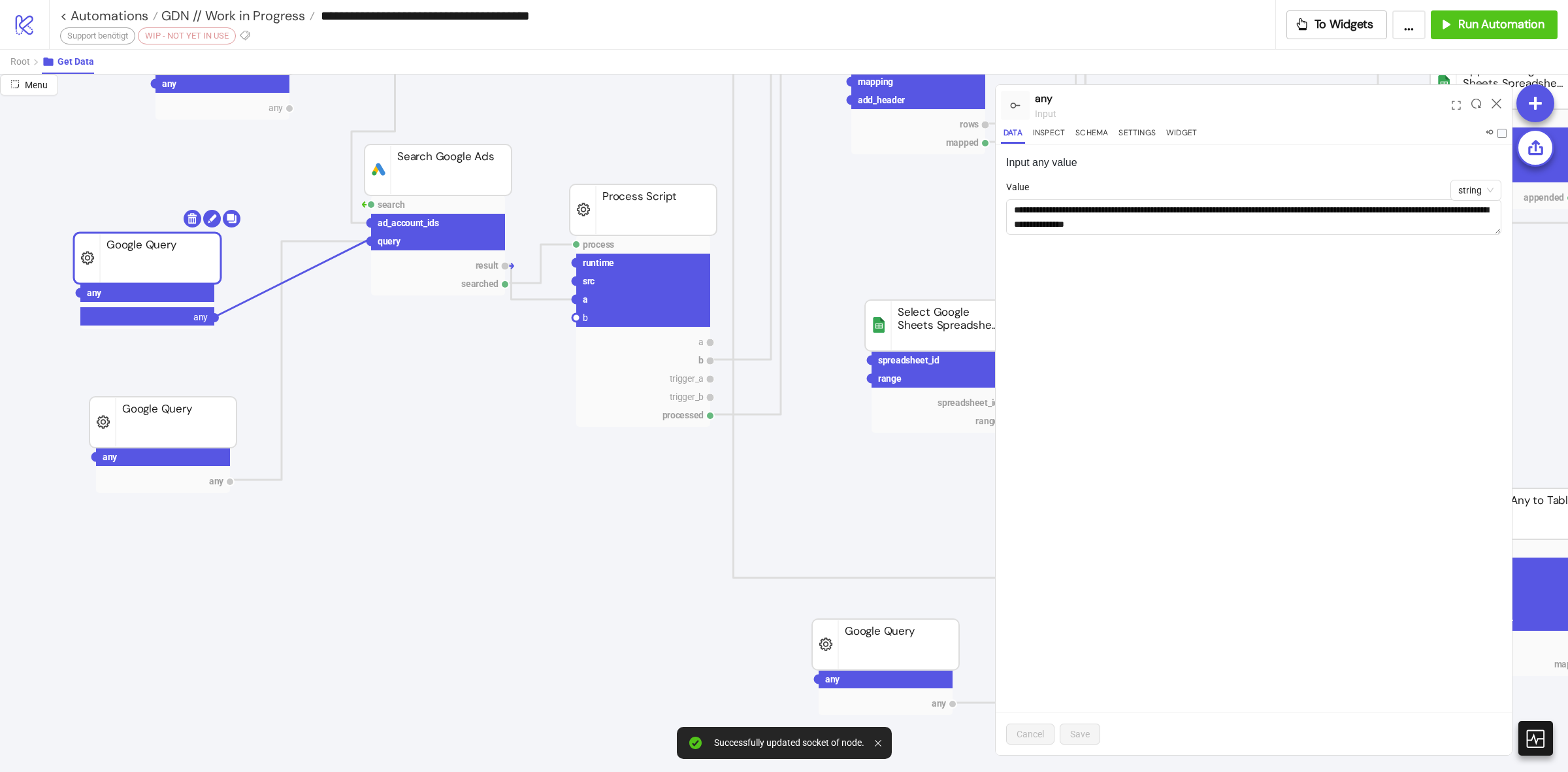
drag, startPoint x: 218, startPoint y: 321, endPoint x: 370, endPoint y: 240, distance: 172.2
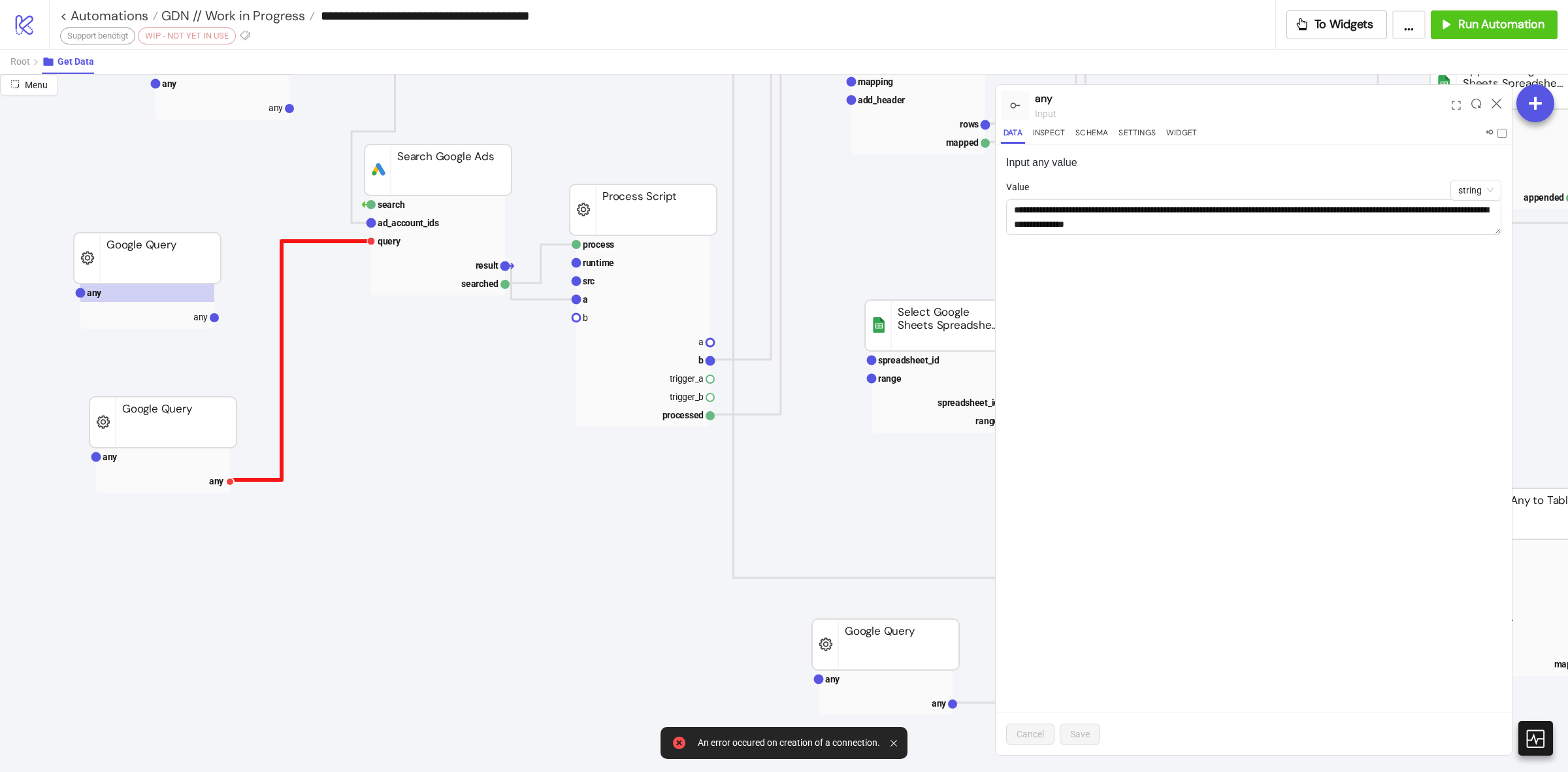
click at [281, 325] on polyline at bounding box center [301, 360] width 140 height 238
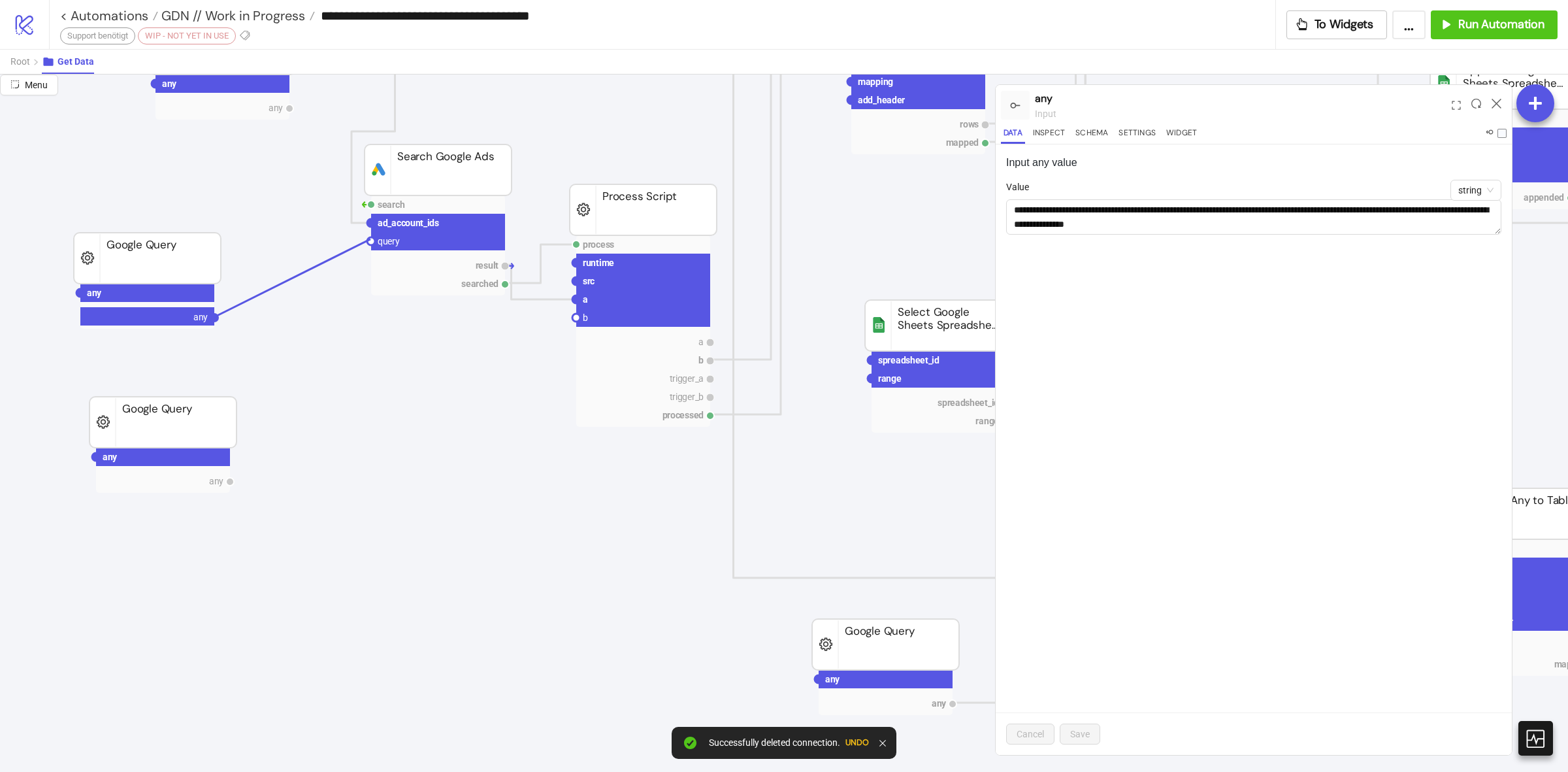
drag, startPoint x: 216, startPoint y: 318, endPoint x: 371, endPoint y: 239, distance: 174.0
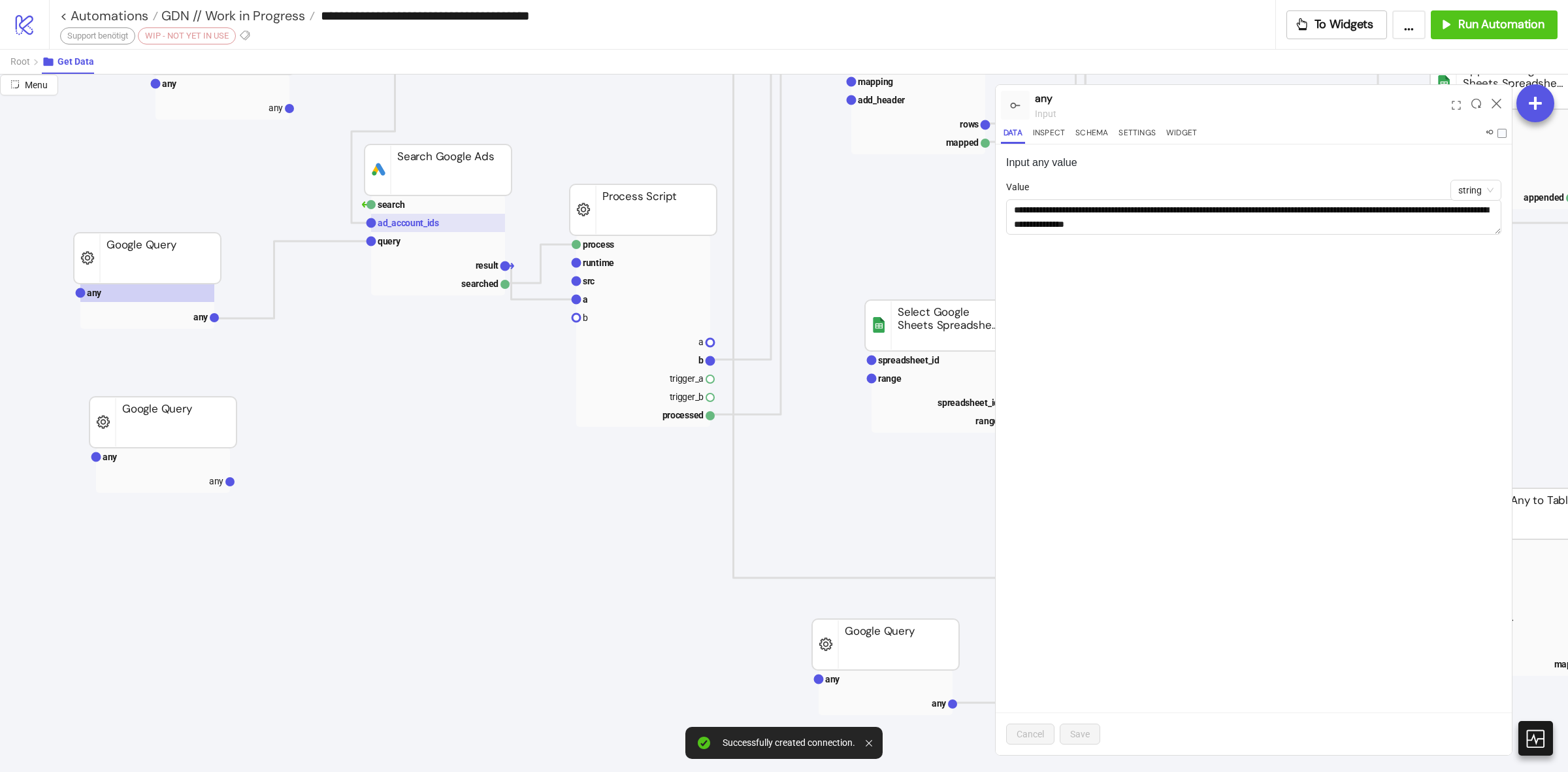
click at [420, 224] on text "ad_account_ids" at bounding box center [408, 223] width 61 height 10
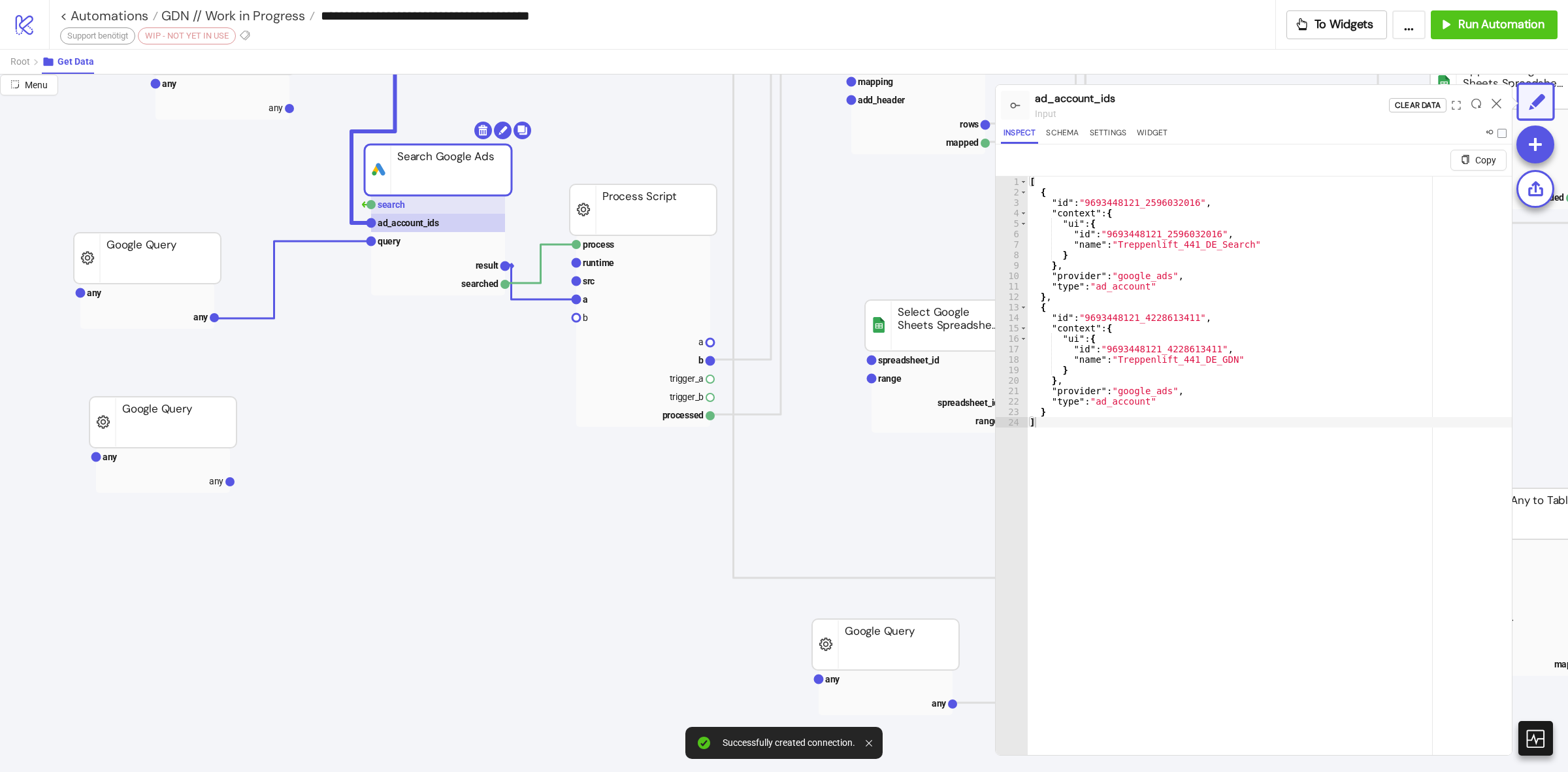
click at [455, 201] on rect at bounding box center [438, 204] width 134 height 18
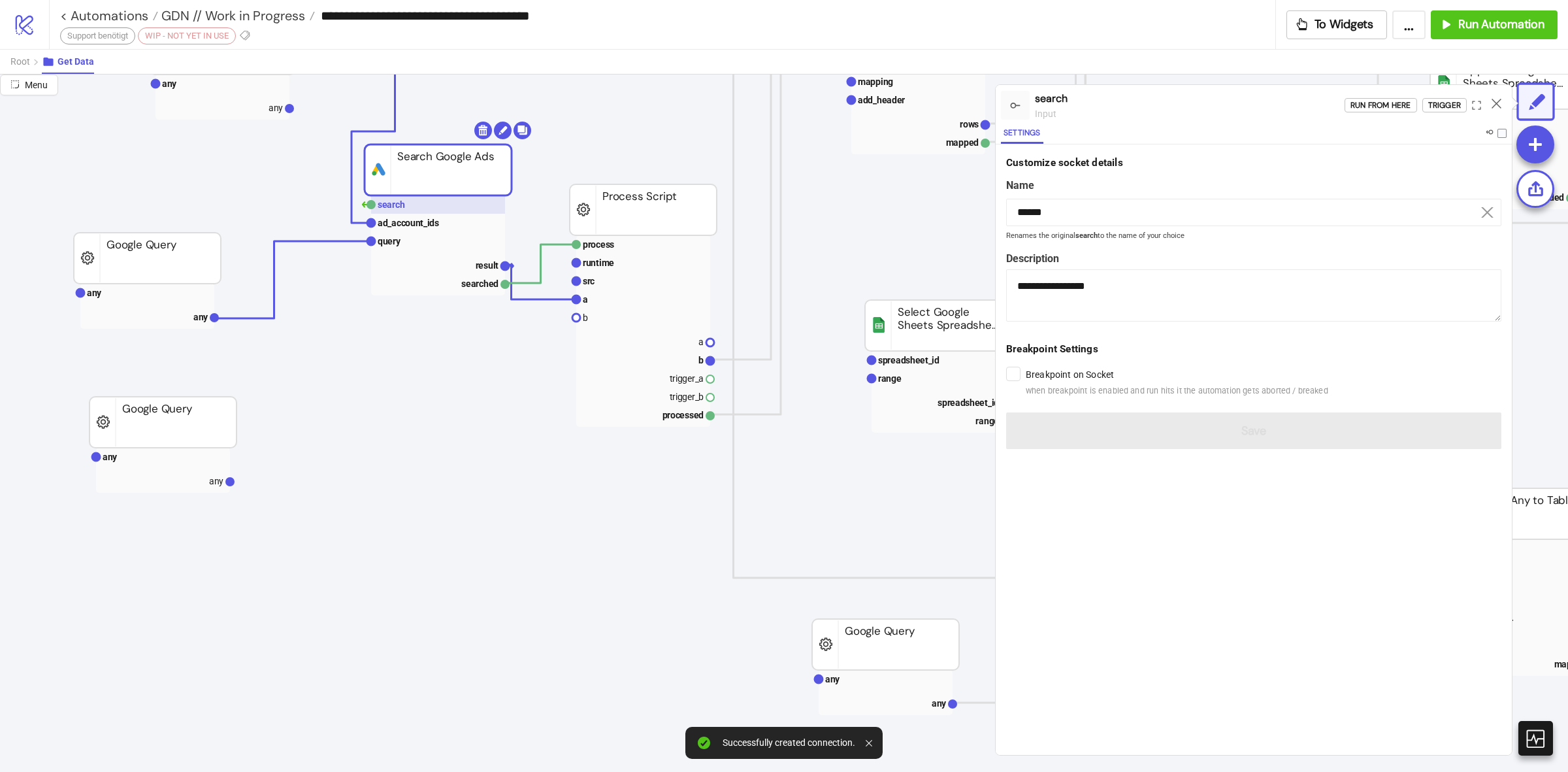
click at [448, 211] on rect at bounding box center [438, 204] width 134 height 18
click at [448, 218] on rect at bounding box center [438, 222] width 134 height 18
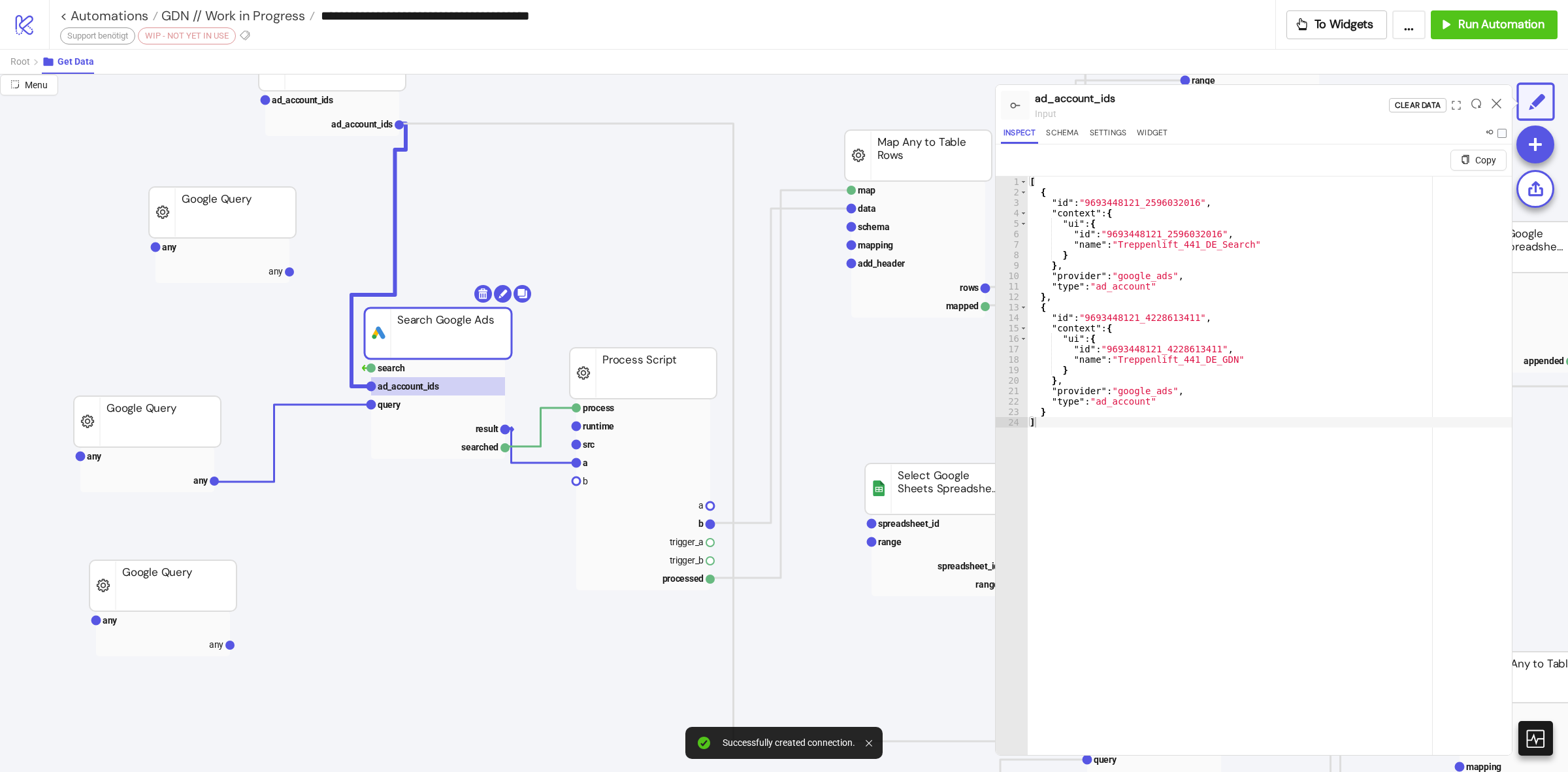
scroll to position [0, 0]
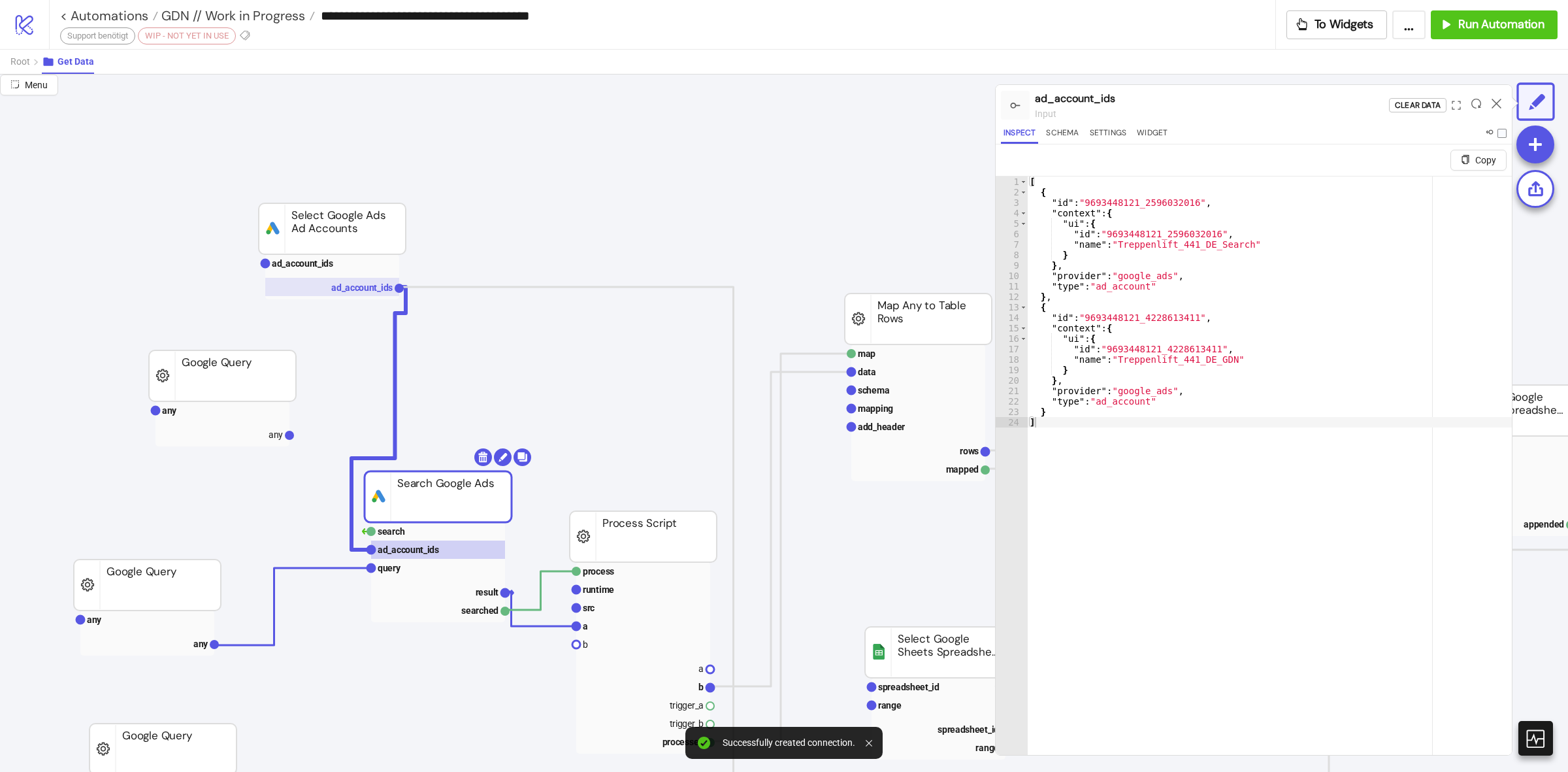
click at [357, 282] on text "ad_account_ids" at bounding box center [361, 287] width 61 height 10
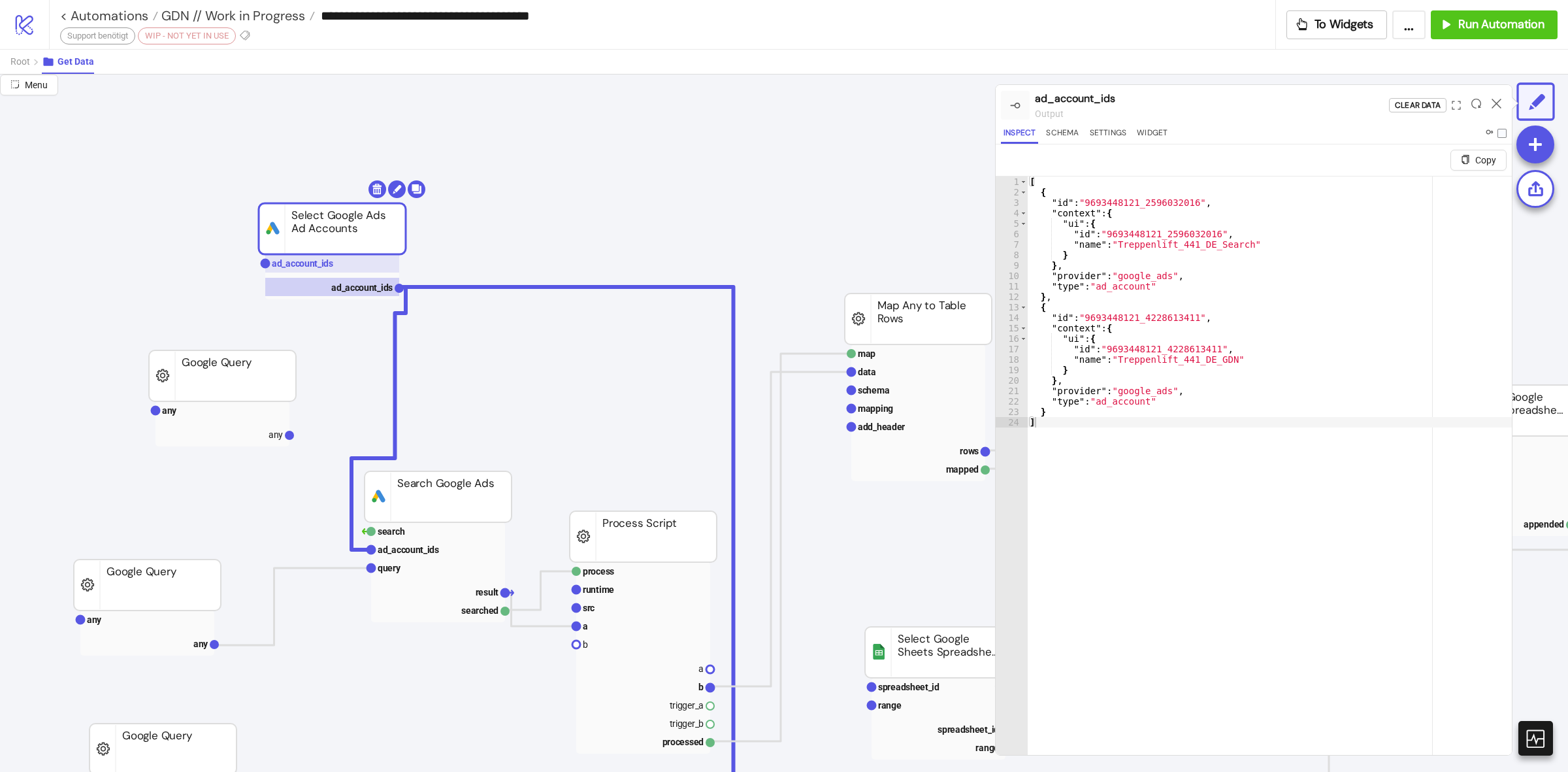
click at [351, 265] on rect at bounding box center [332, 262] width 134 height 18
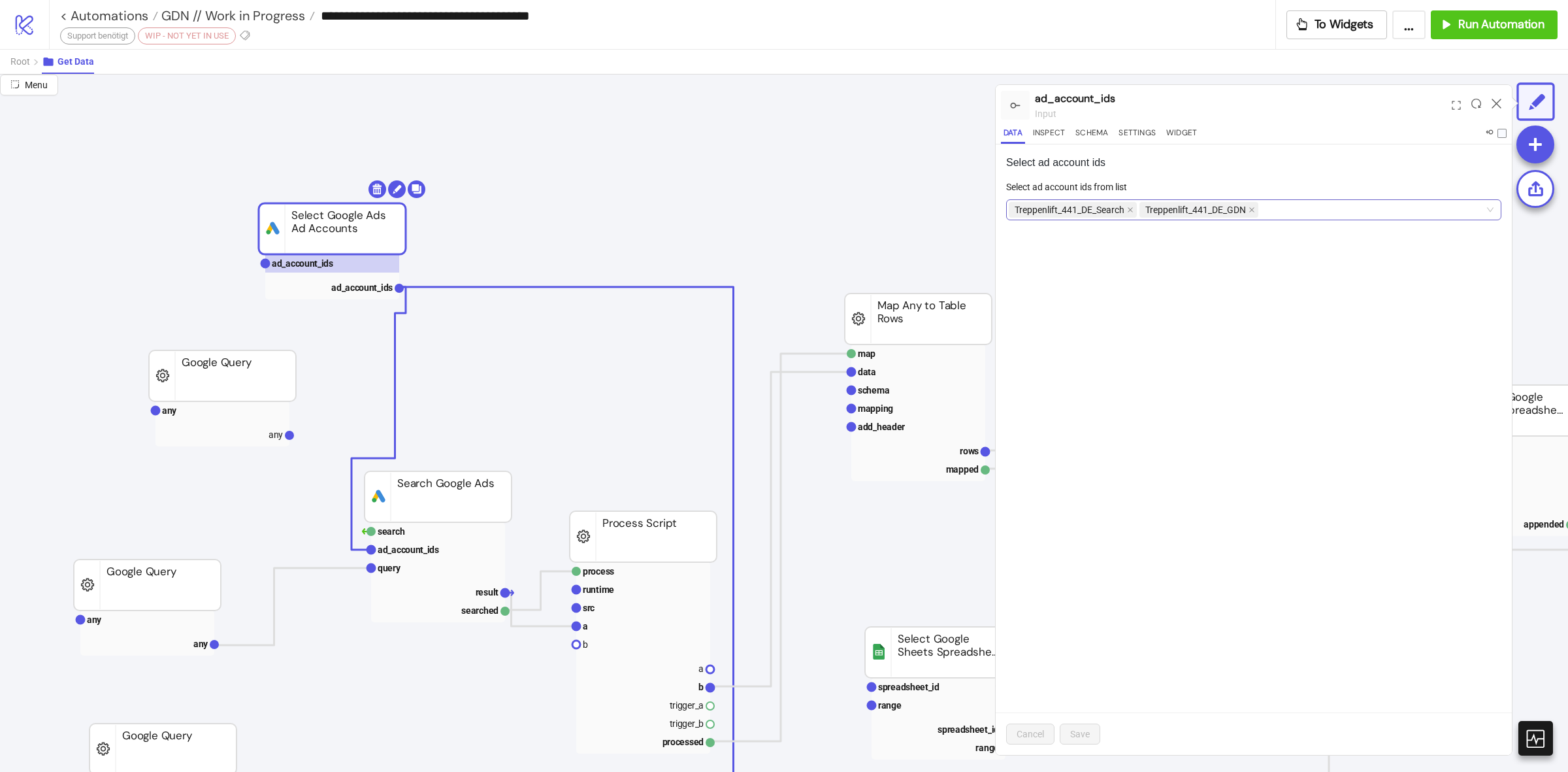
click at [1250, 207] on span "Treppenlift_441_DE_GDN" at bounding box center [1199, 210] width 119 height 15
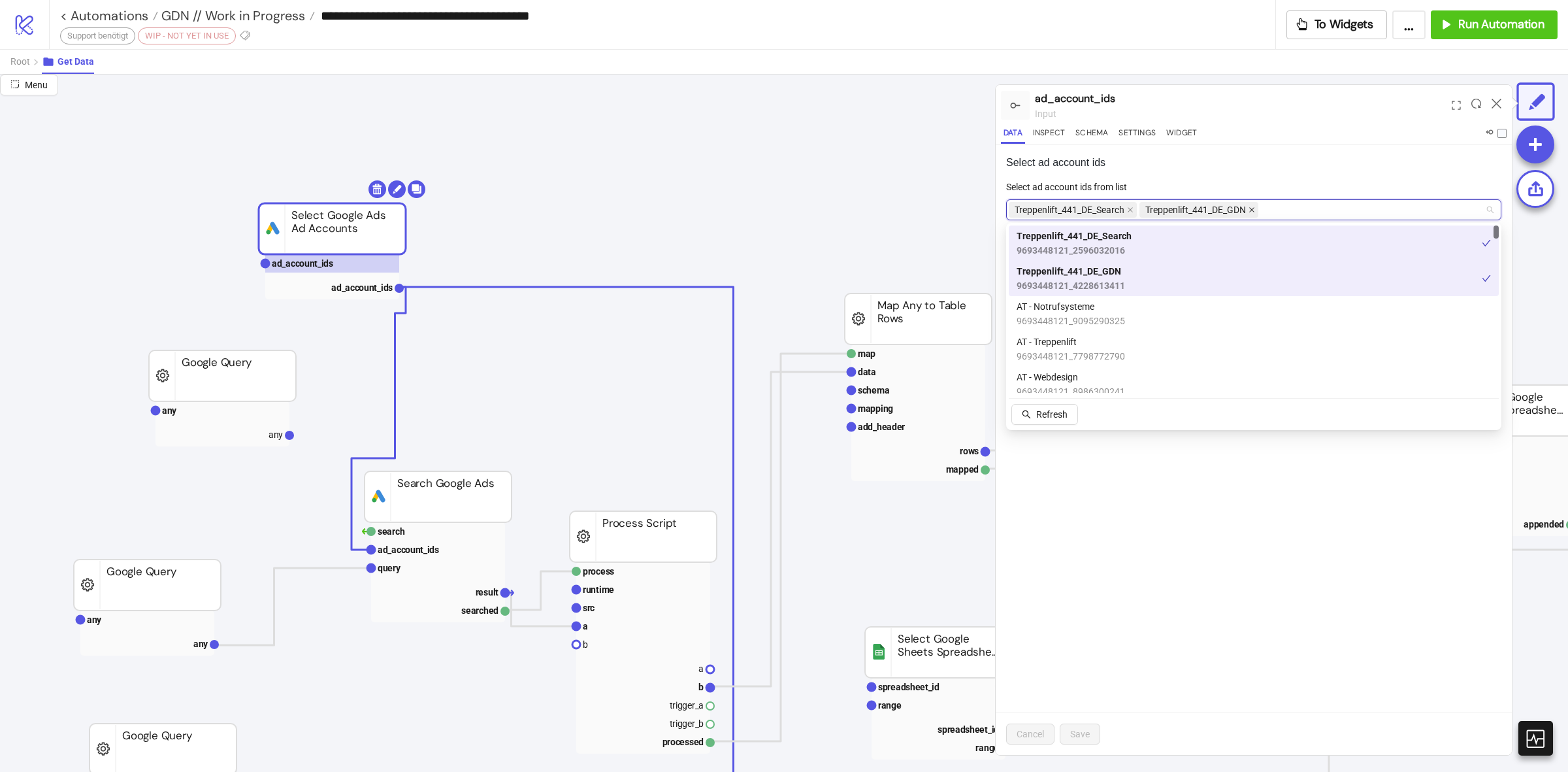
click at [1253, 211] on icon "close" at bounding box center [1252, 210] width 5 height 5
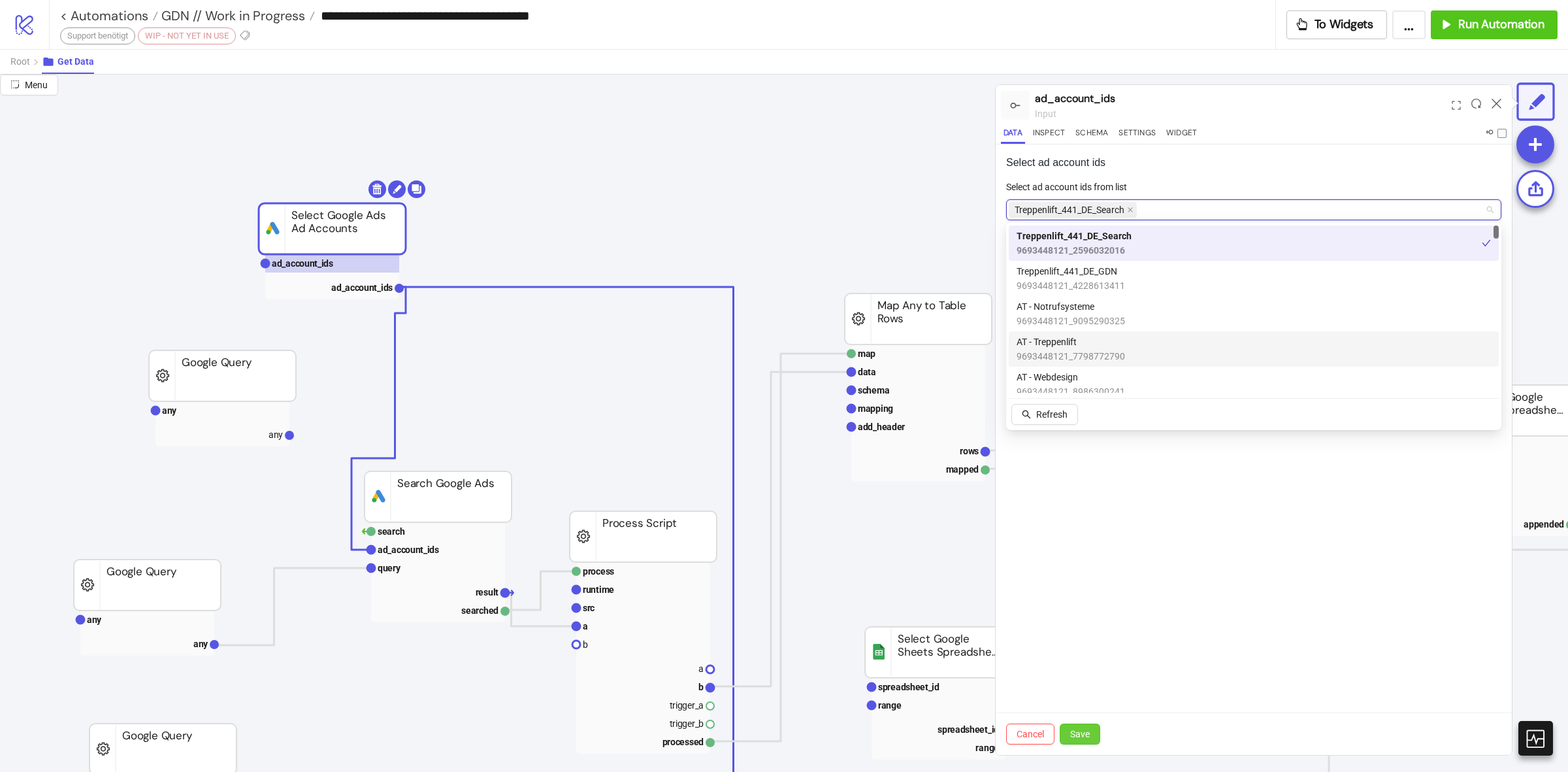
click at [1085, 729] on span "Save" at bounding box center [1080, 734] width 20 height 10
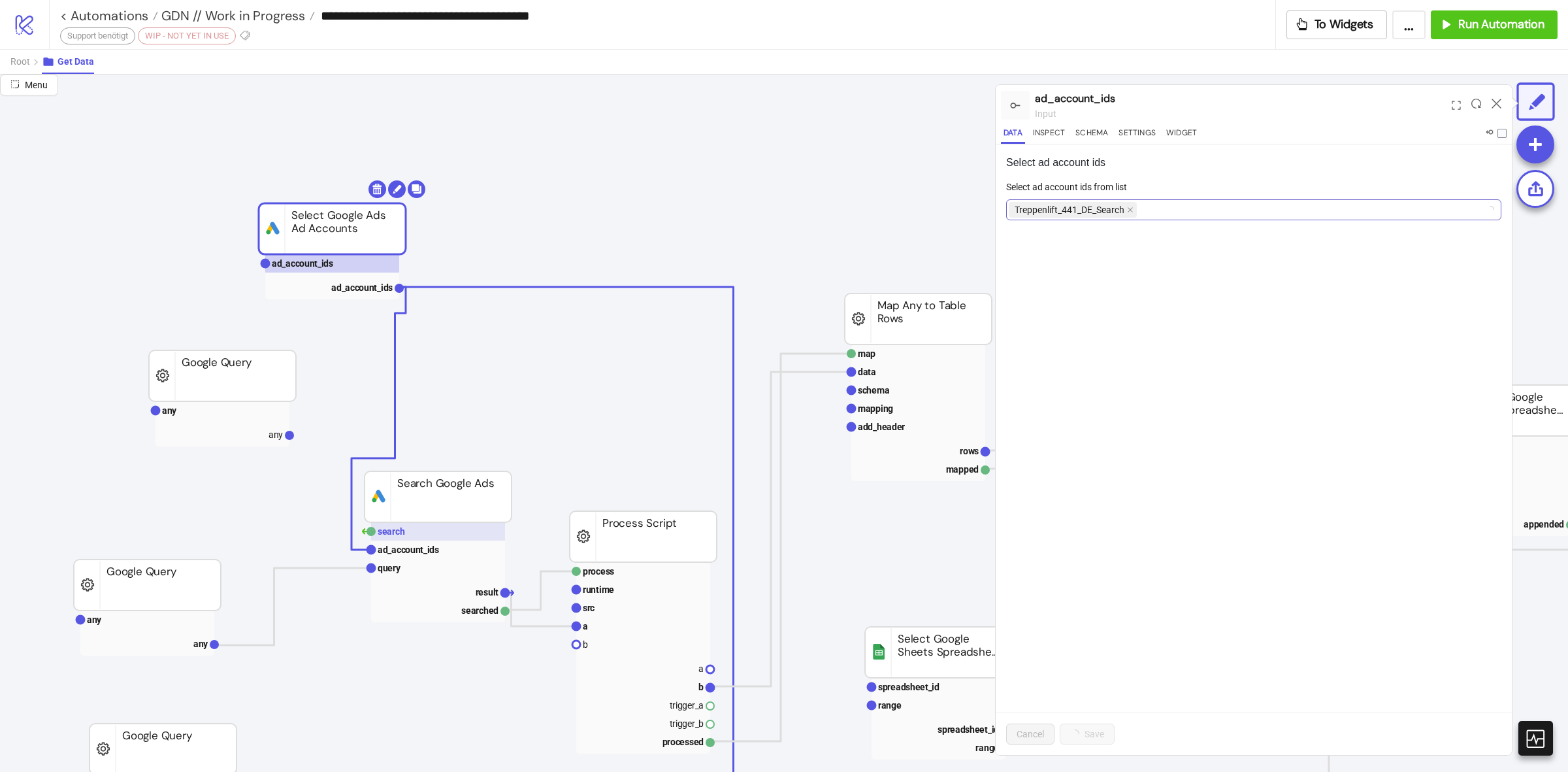
click at [425, 534] on rect at bounding box center [438, 531] width 134 height 18
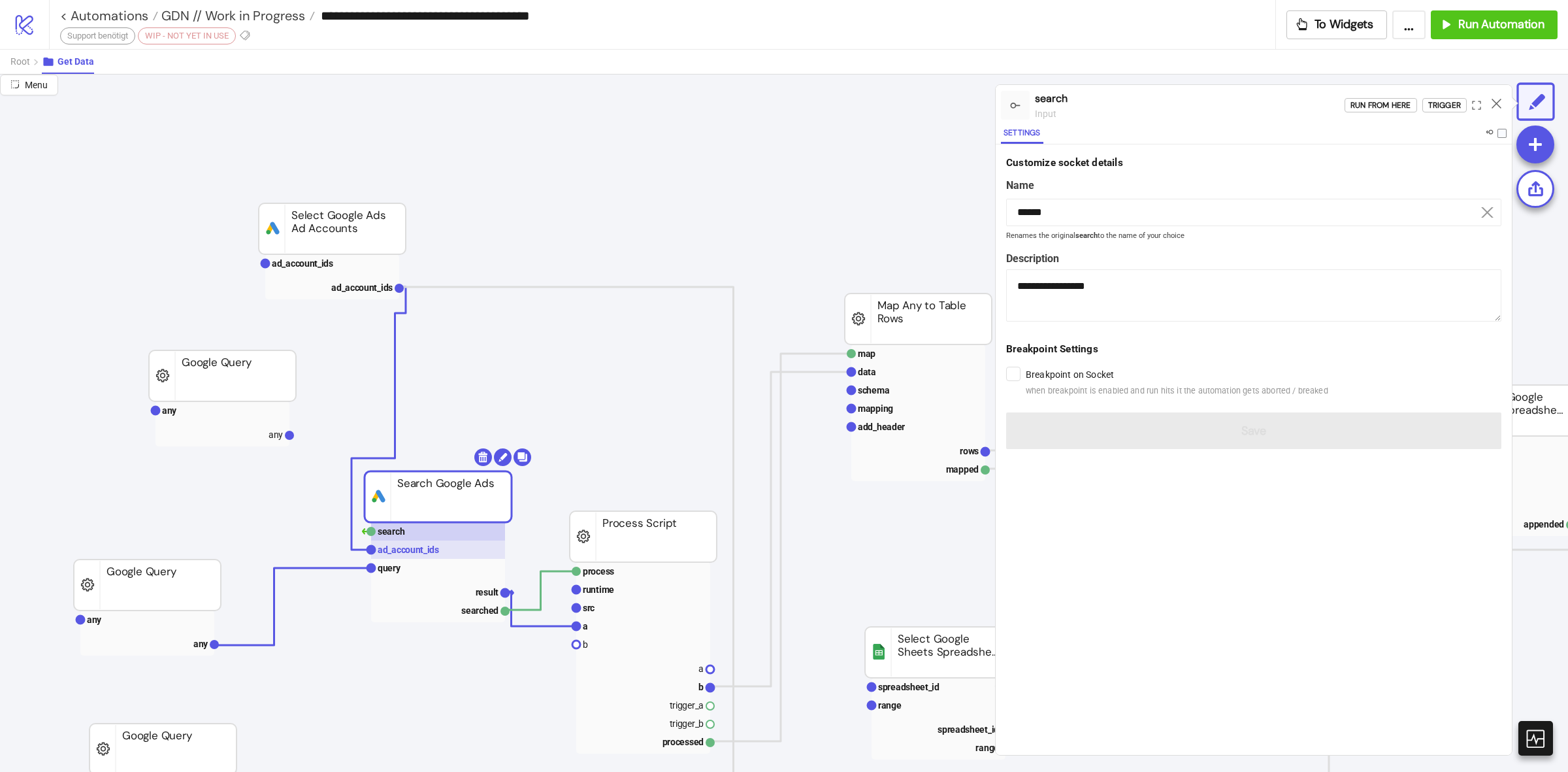
click at [423, 553] on text "ad_account_ids" at bounding box center [408, 550] width 61 height 10
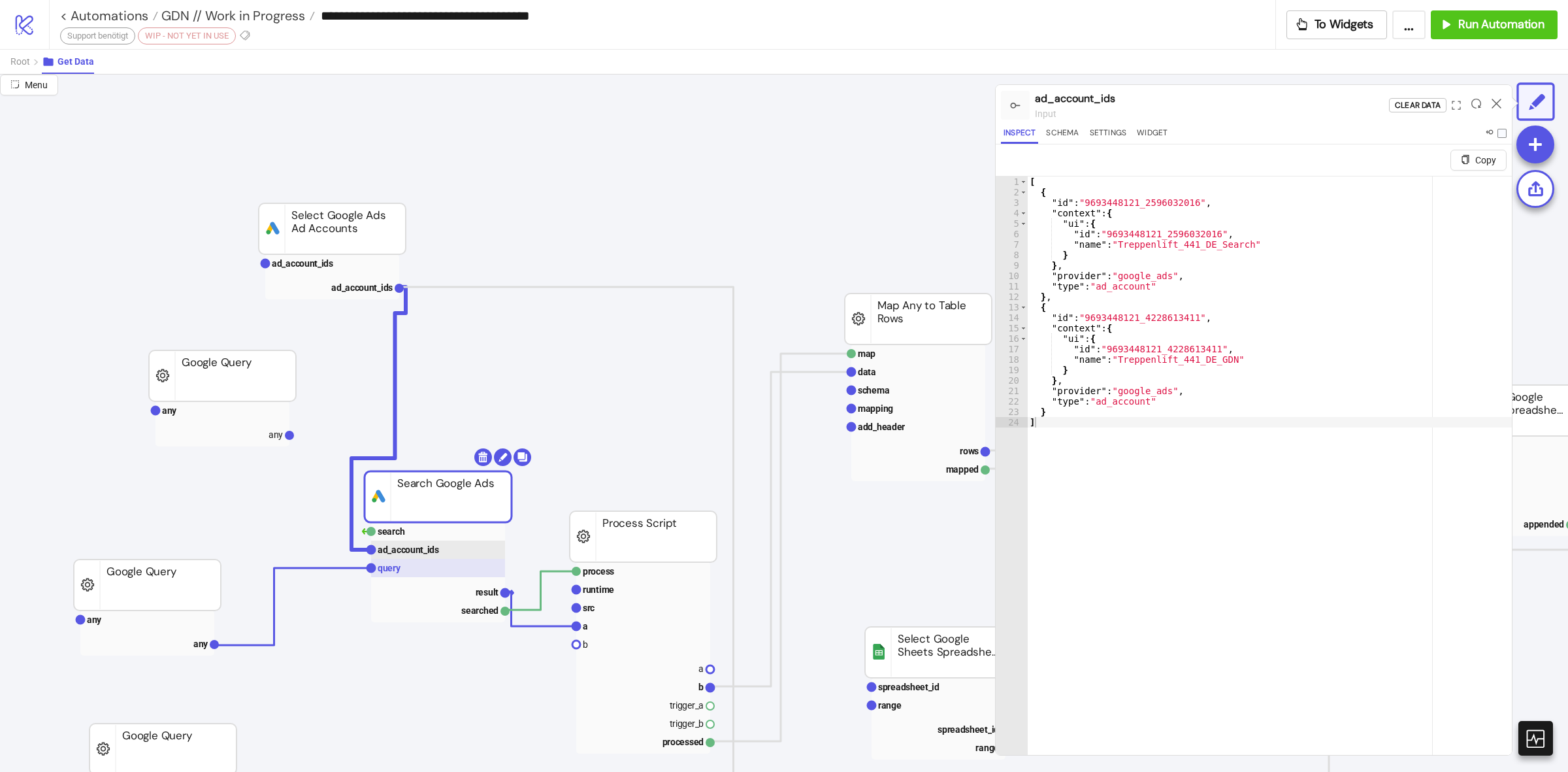
click at [417, 572] on rect at bounding box center [438, 567] width 134 height 18
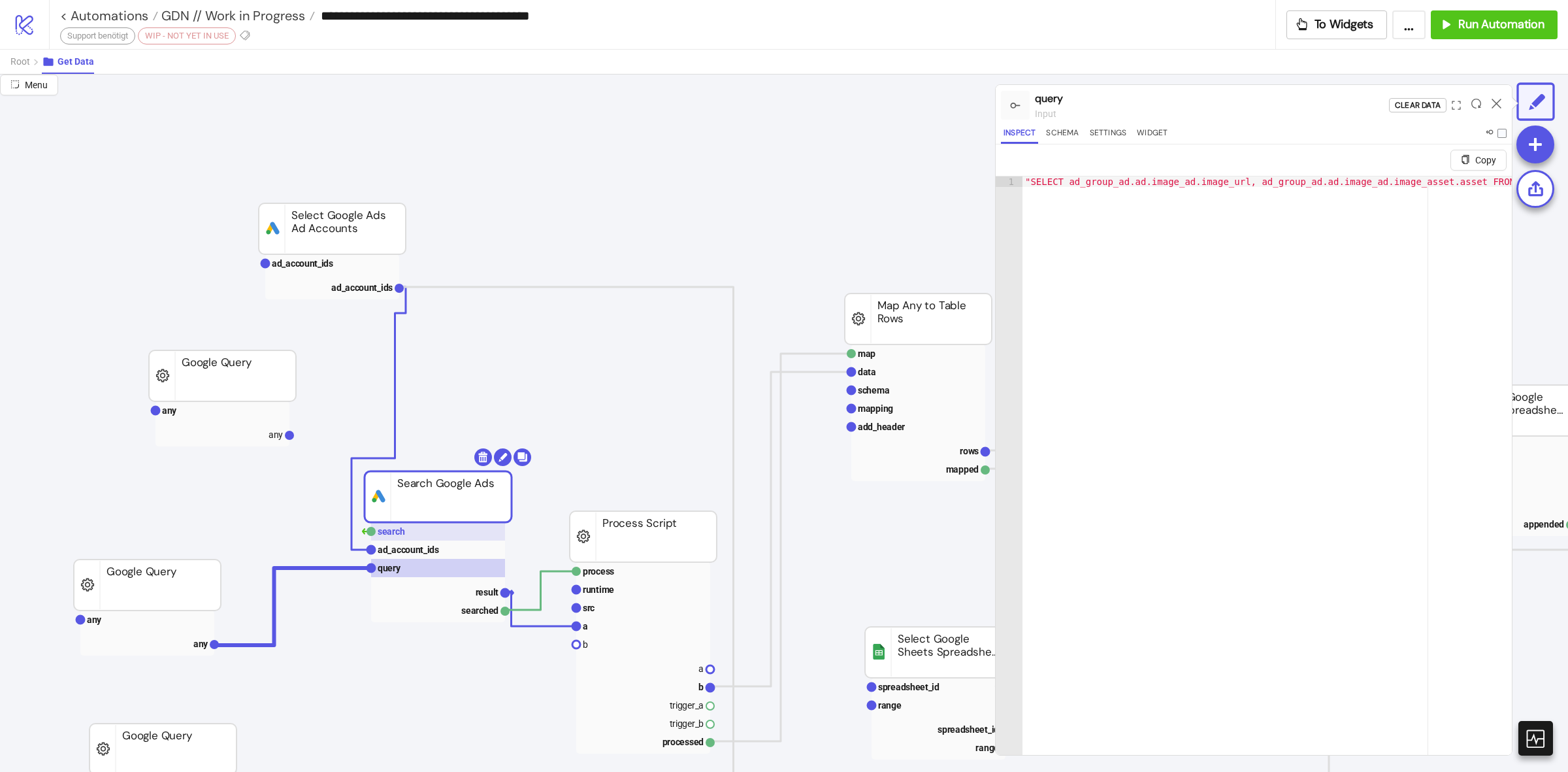
click at [435, 526] on rect at bounding box center [438, 531] width 134 height 18
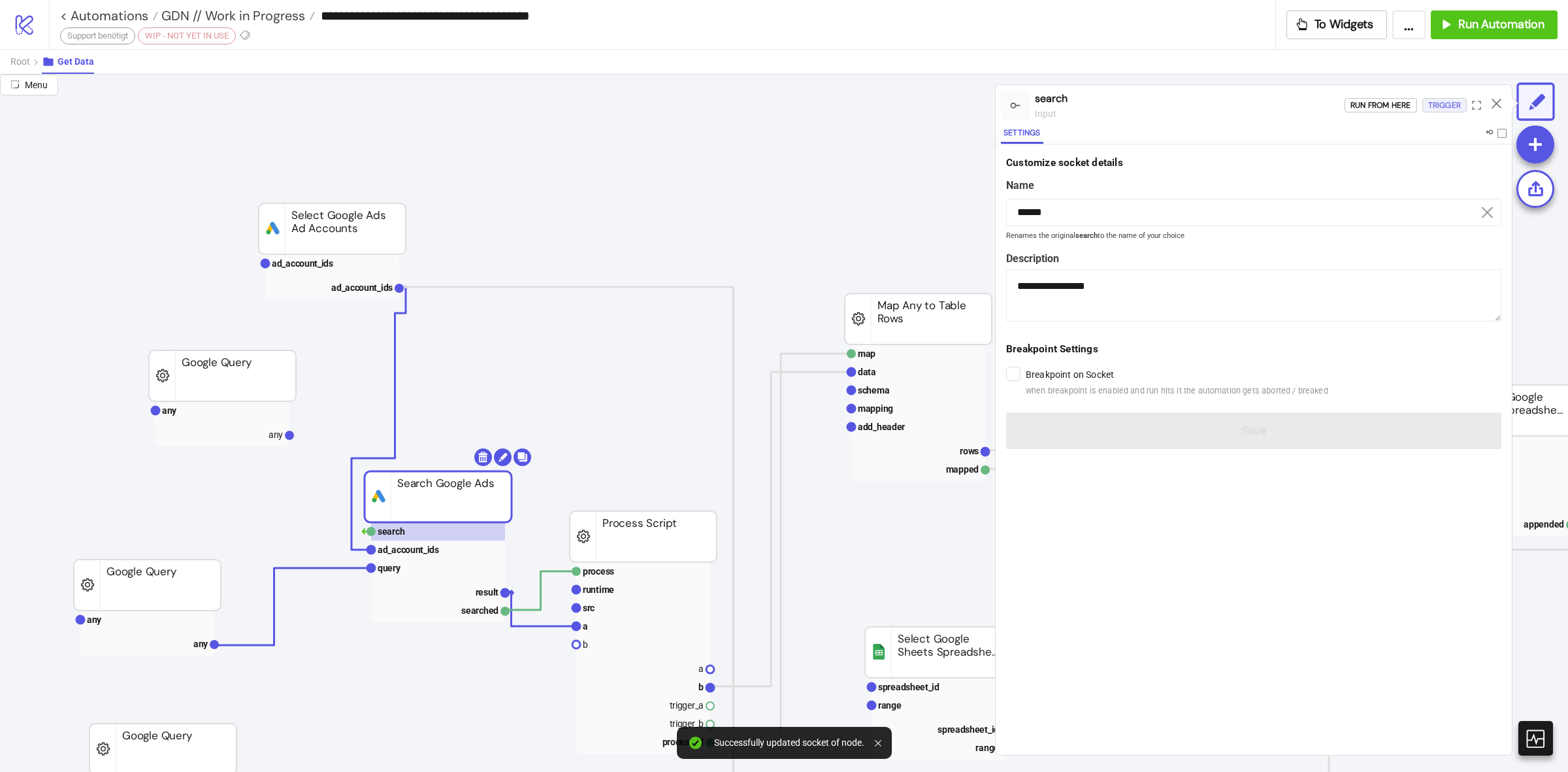
click at [1446, 108] on div "Trigger" at bounding box center [1445, 105] width 33 height 15
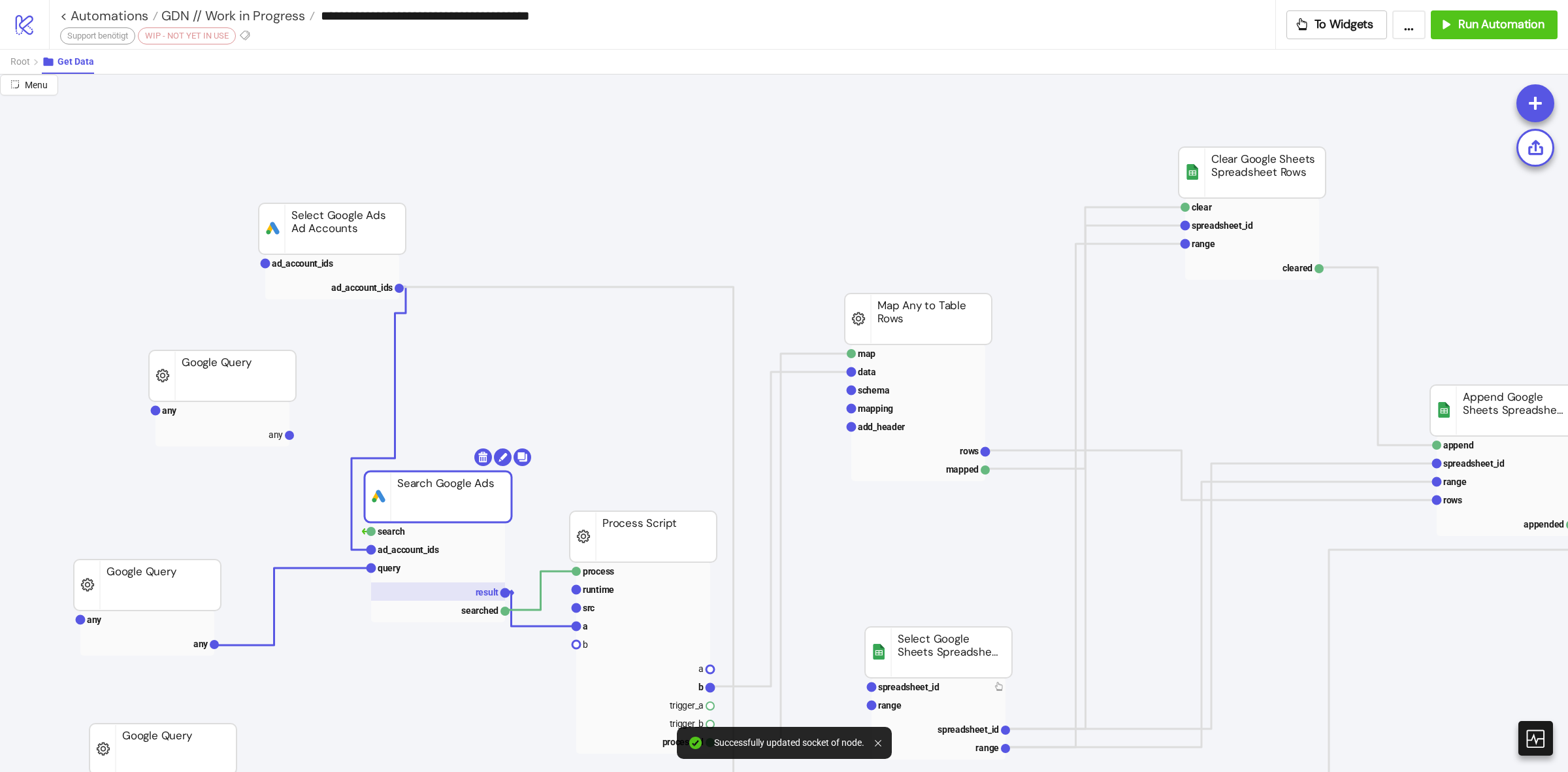
click at [492, 595] on text "result" at bounding box center [487, 592] width 23 height 10
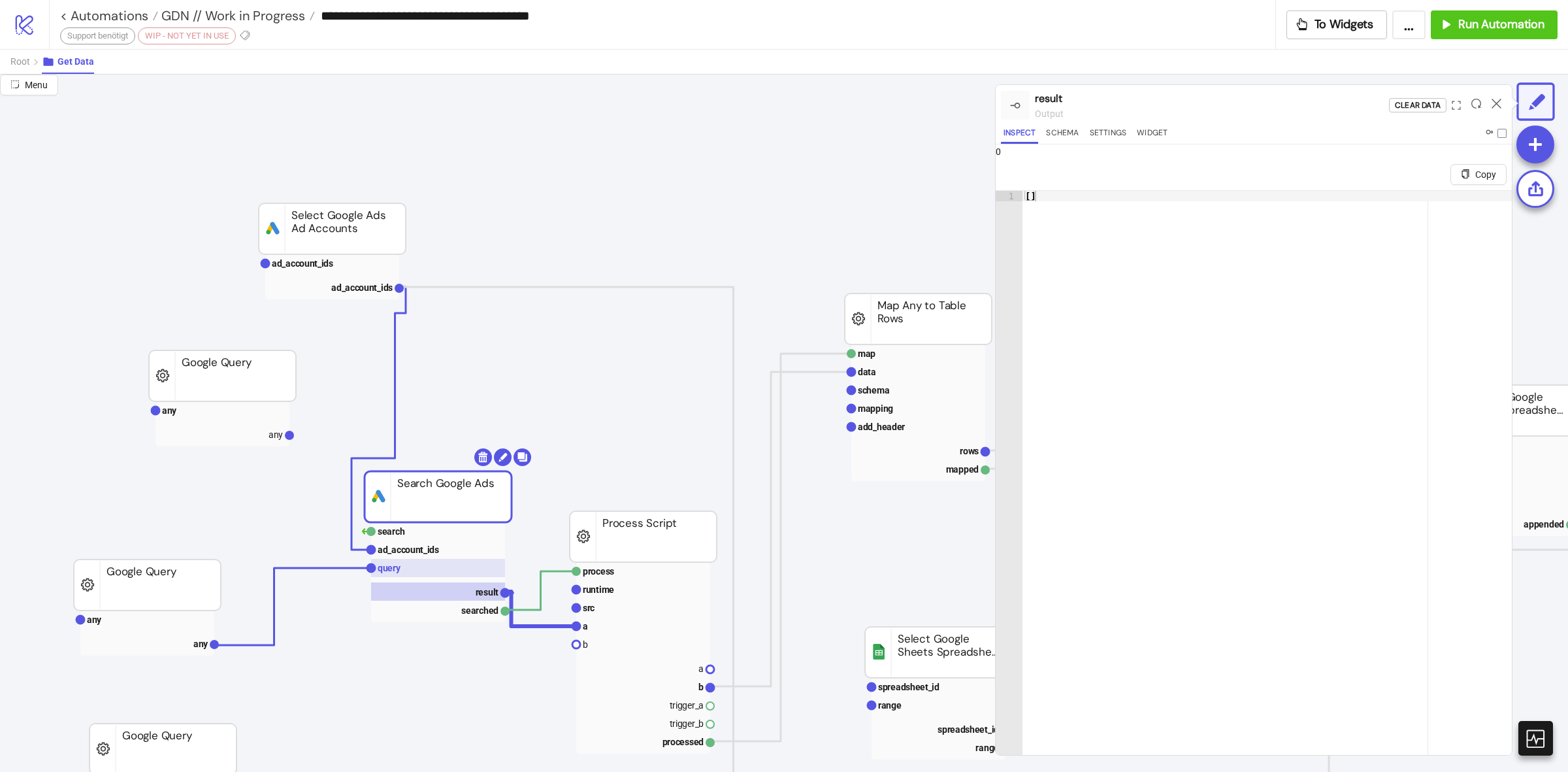
click at [400, 575] on rect at bounding box center [438, 567] width 134 height 18
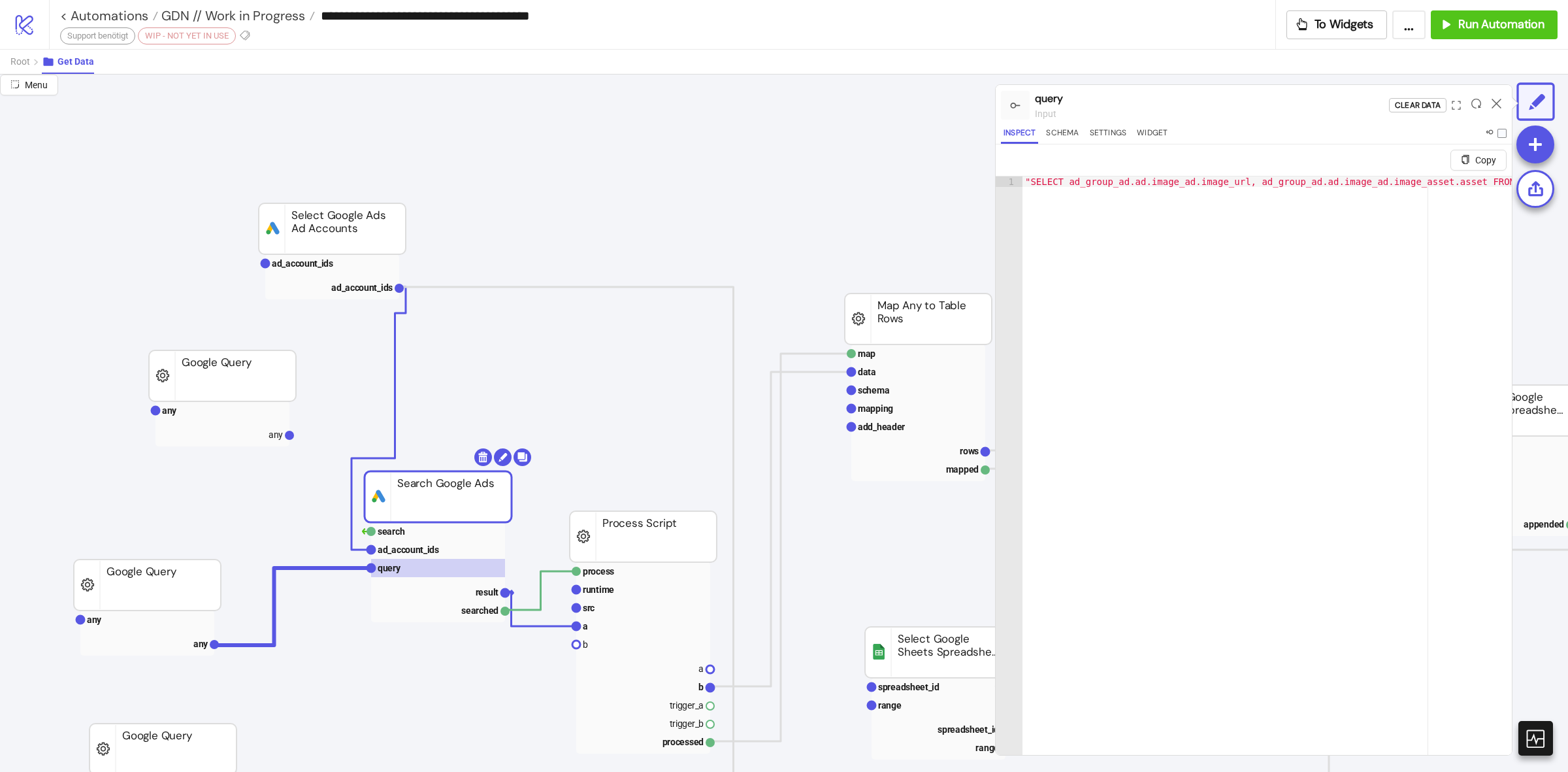
type textarea "**********"
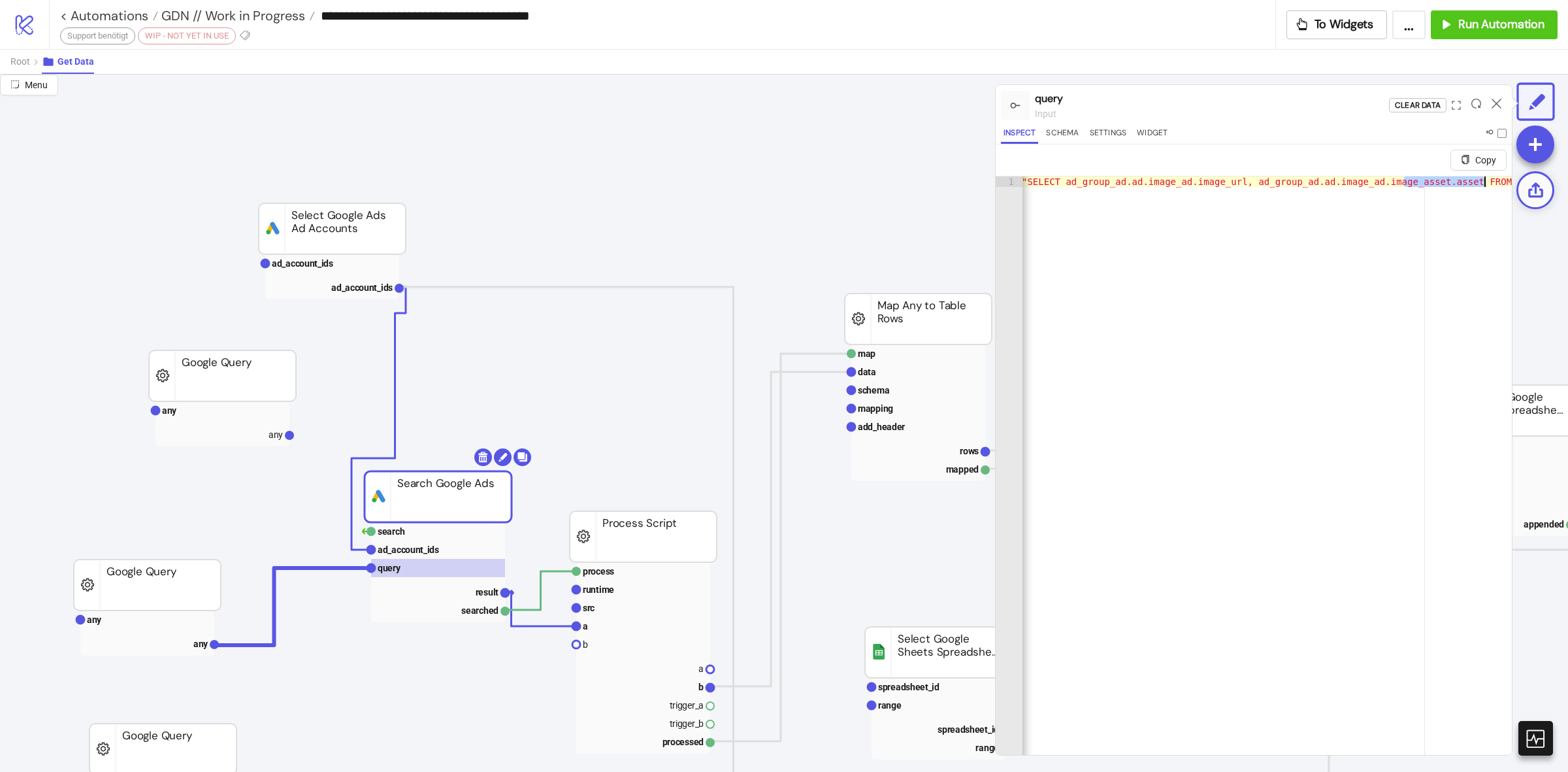
scroll to position [0, 343]
drag, startPoint x: 1408, startPoint y: 187, endPoint x: 1501, endPoint y: 193, distance: 93.2
click at [1501, 193] on div "**********" at bounding box center [1254, 449] width 516 height 610
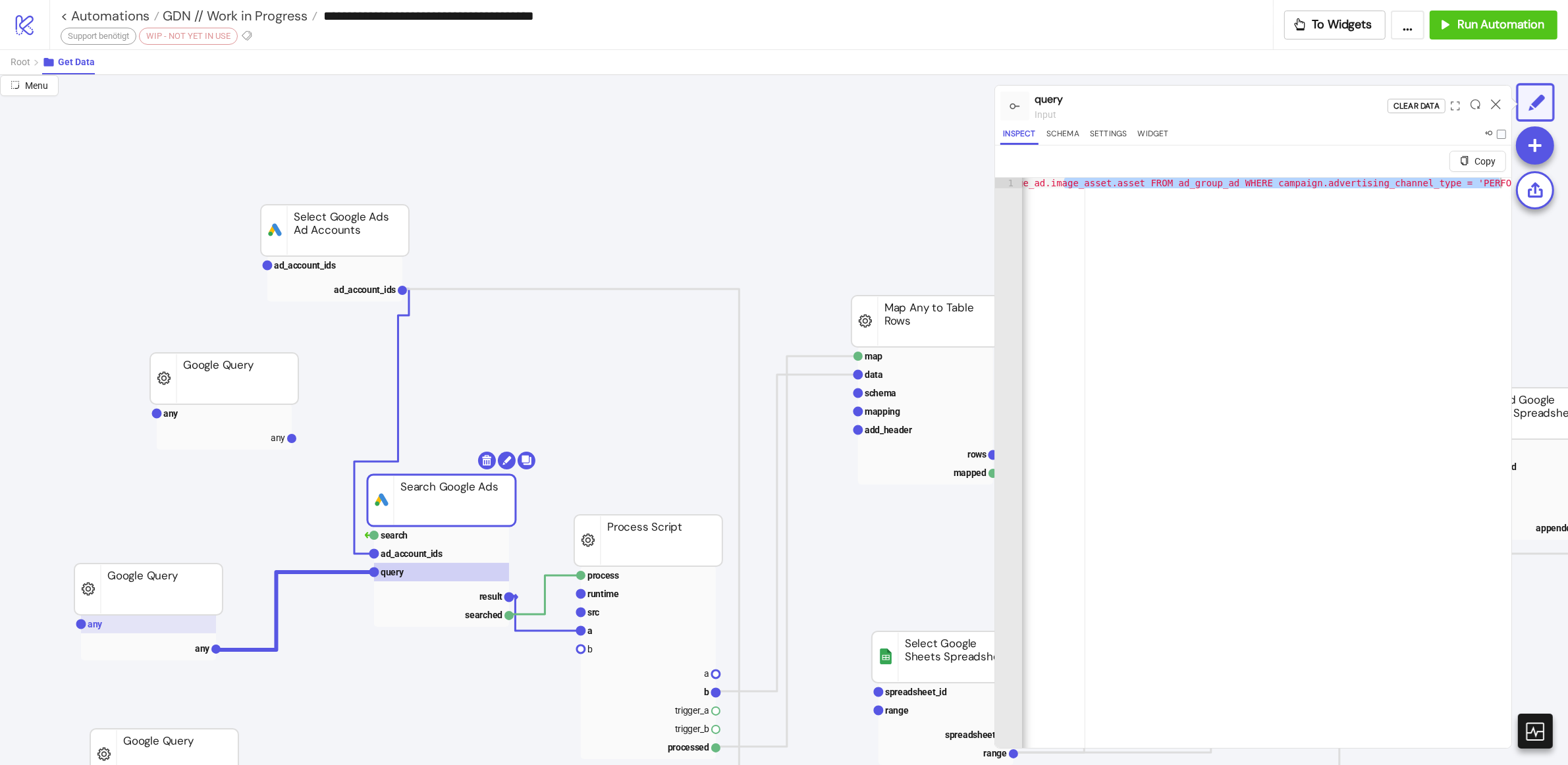
click at [189, 632] on rect at bounding box center [148, 624] width 135 height 18
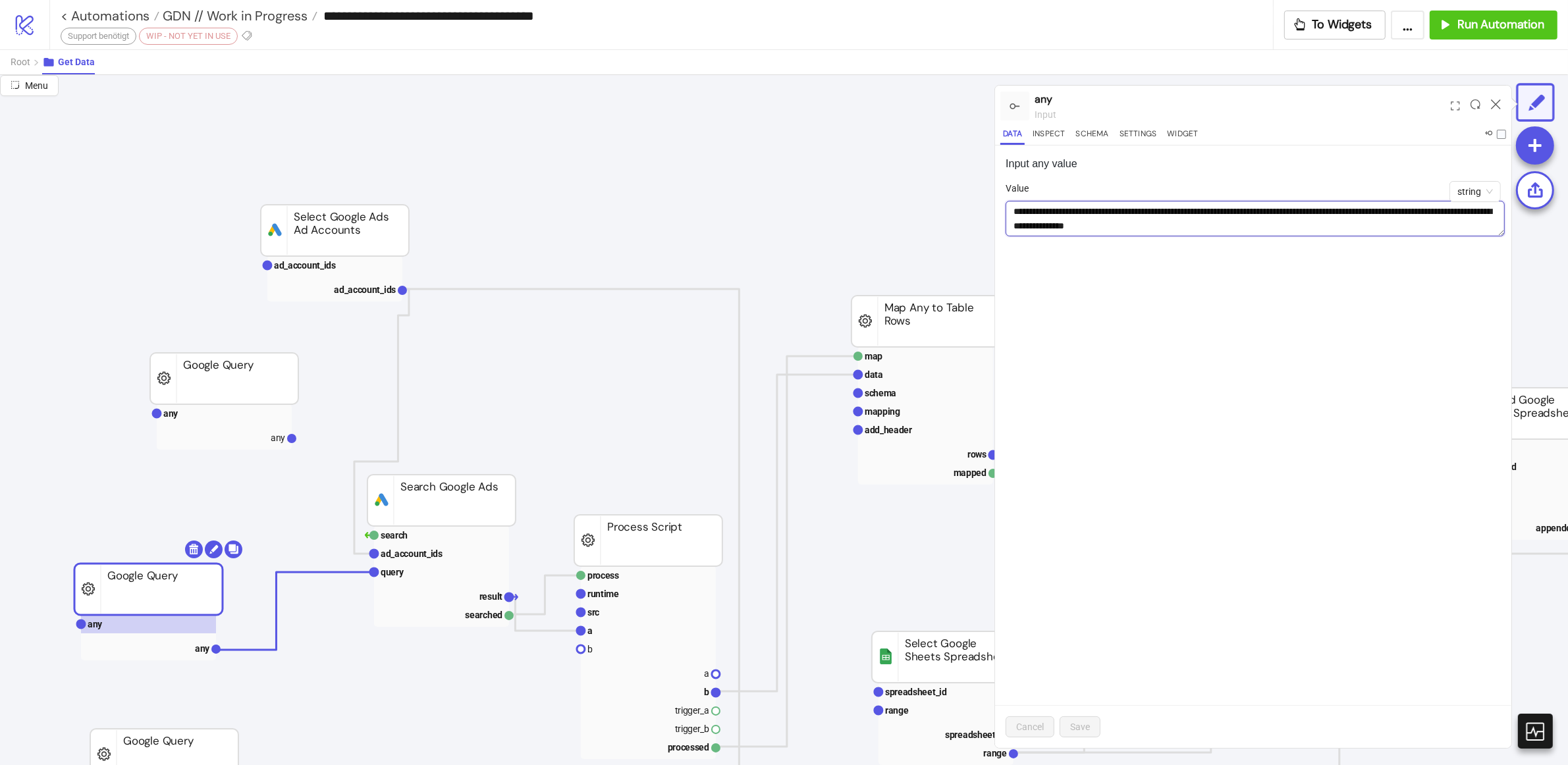
click at [1173, 220] on textarea "**********" at bounding box center [1256, 219] width 500 height 36
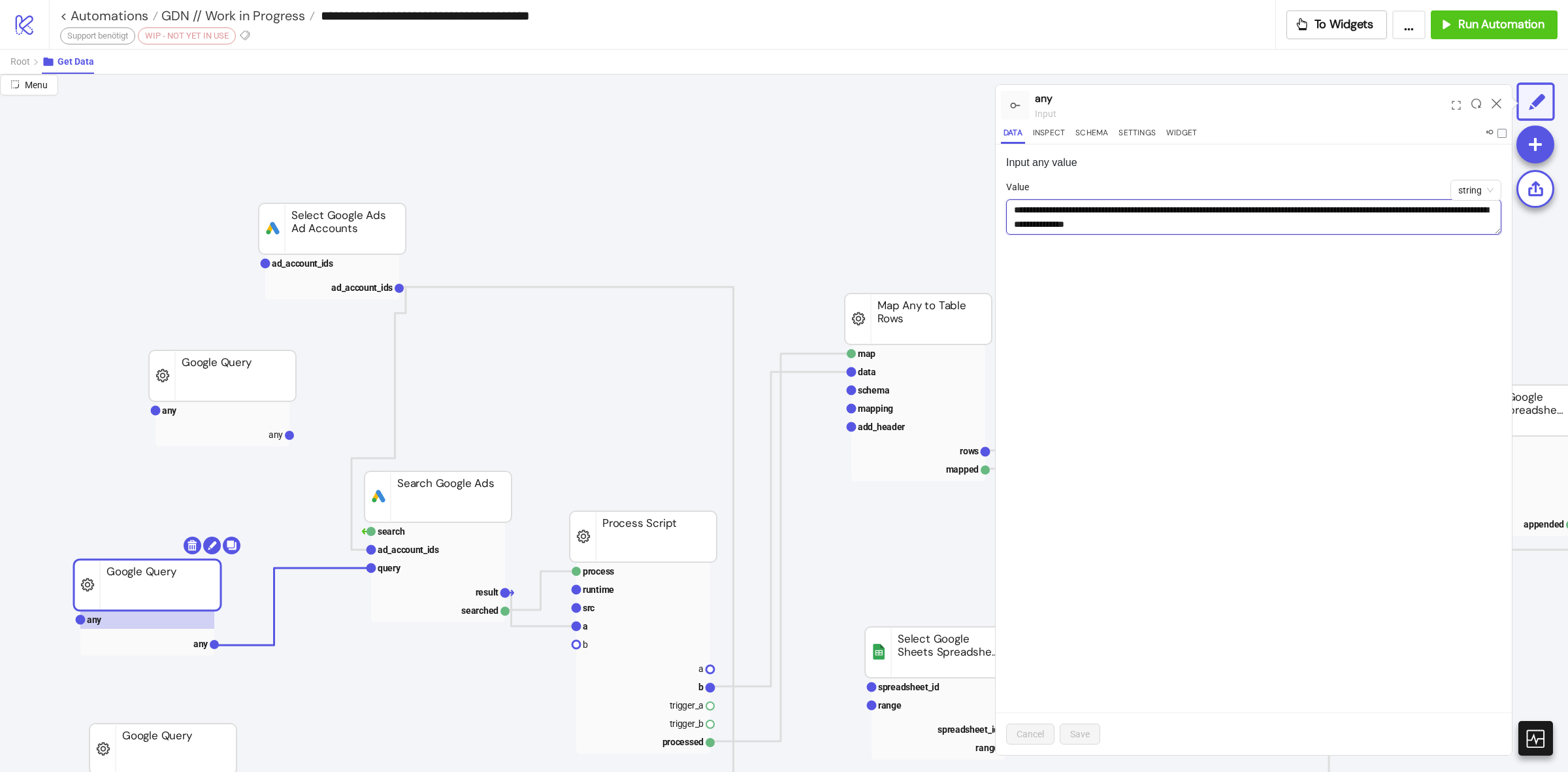
paste textarea
type textarea "**********"
click at [1096, 724] on button "Save" at bounding box center [1080, 734] width 40 height 21
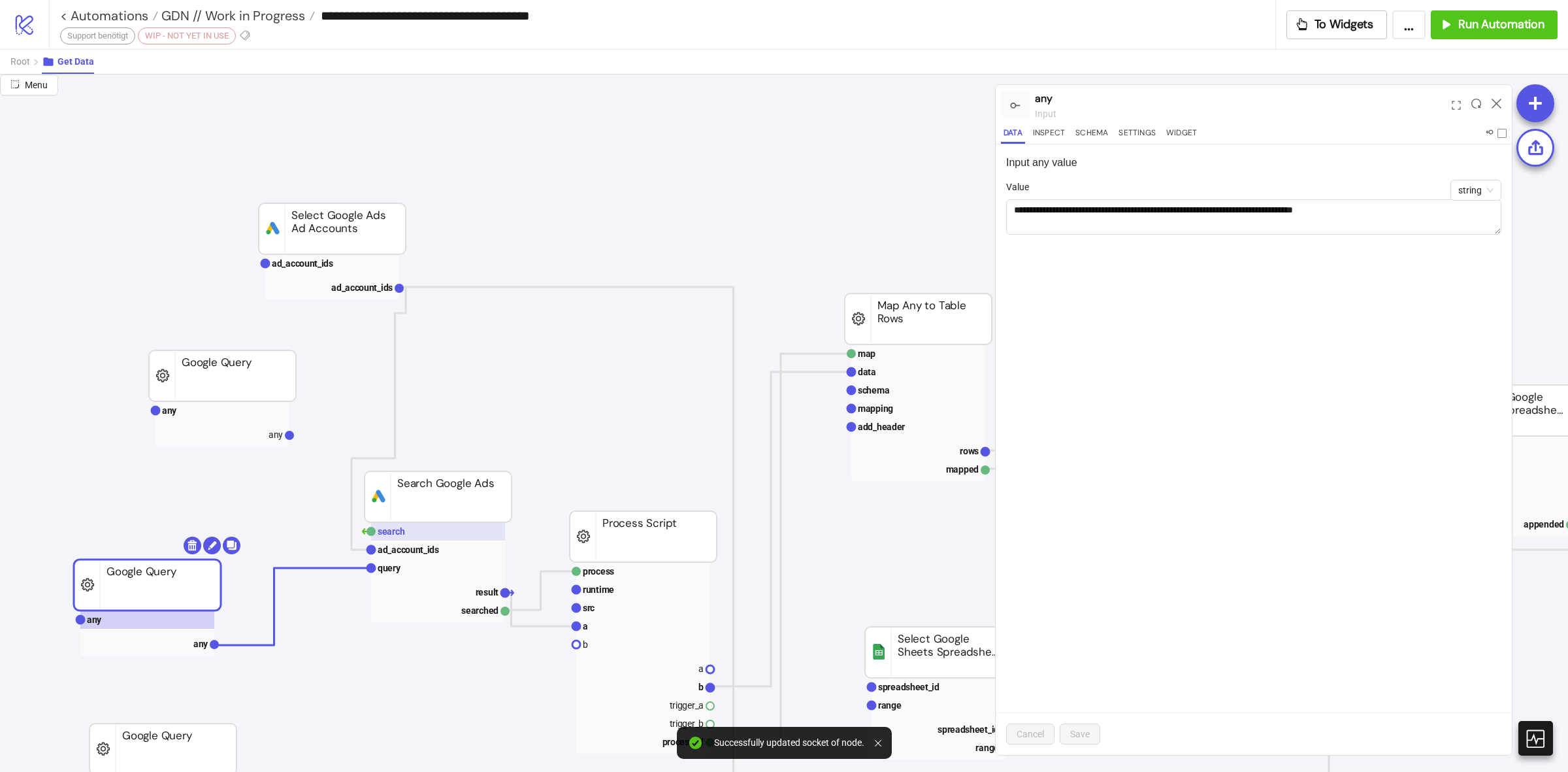
click at [484, 528] on rect at bounding box center [438, 531] width 134 height 18
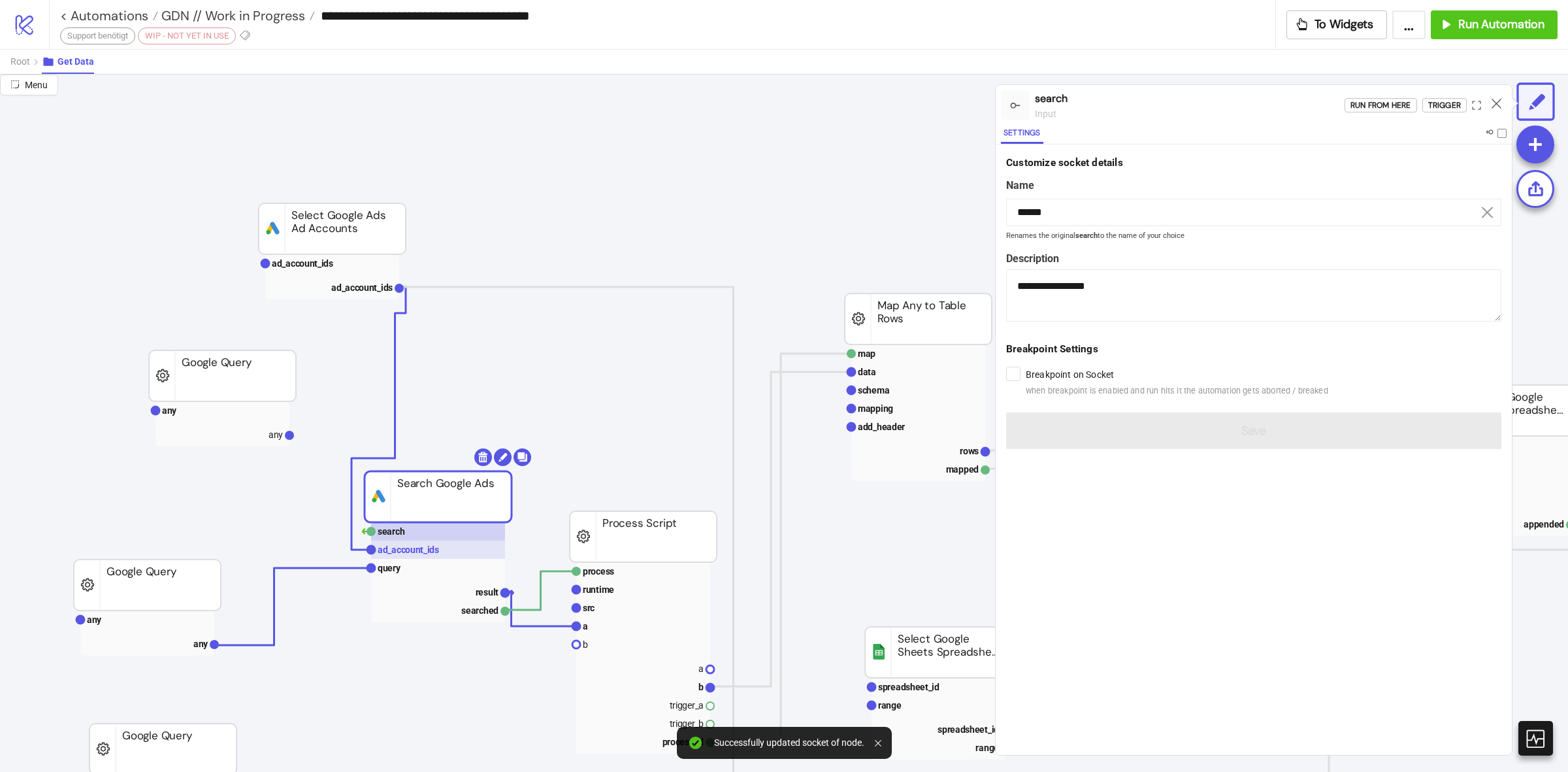
click at [445, 546] on rect at bounding box center [438, 549] width 134 height 18
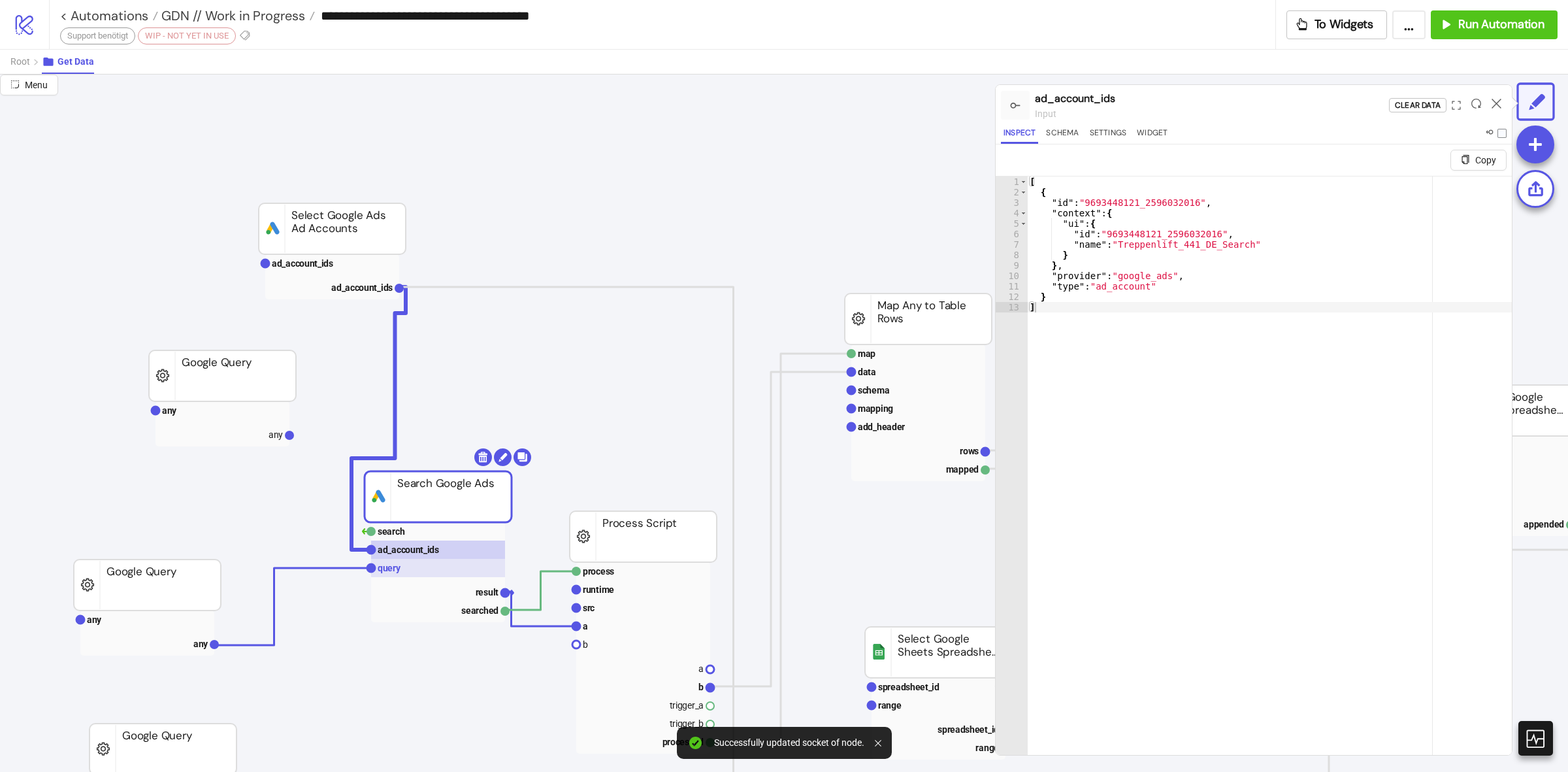
click at [432, 567] on rect at bounding box center [438, 567] width 134 height 18
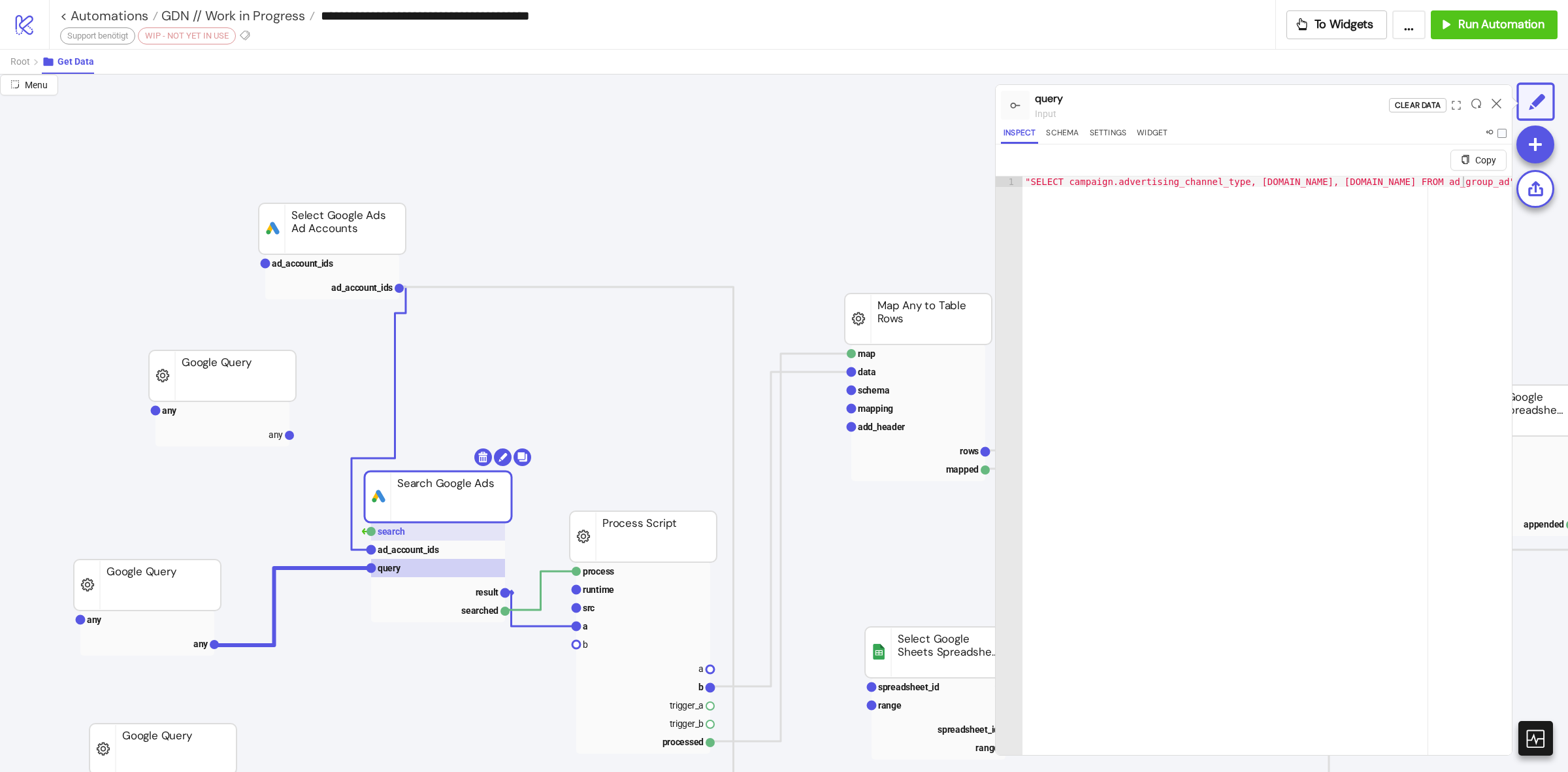
click at [394, 536] on text "search" at bounding box center [392, 531] width 28 height 10
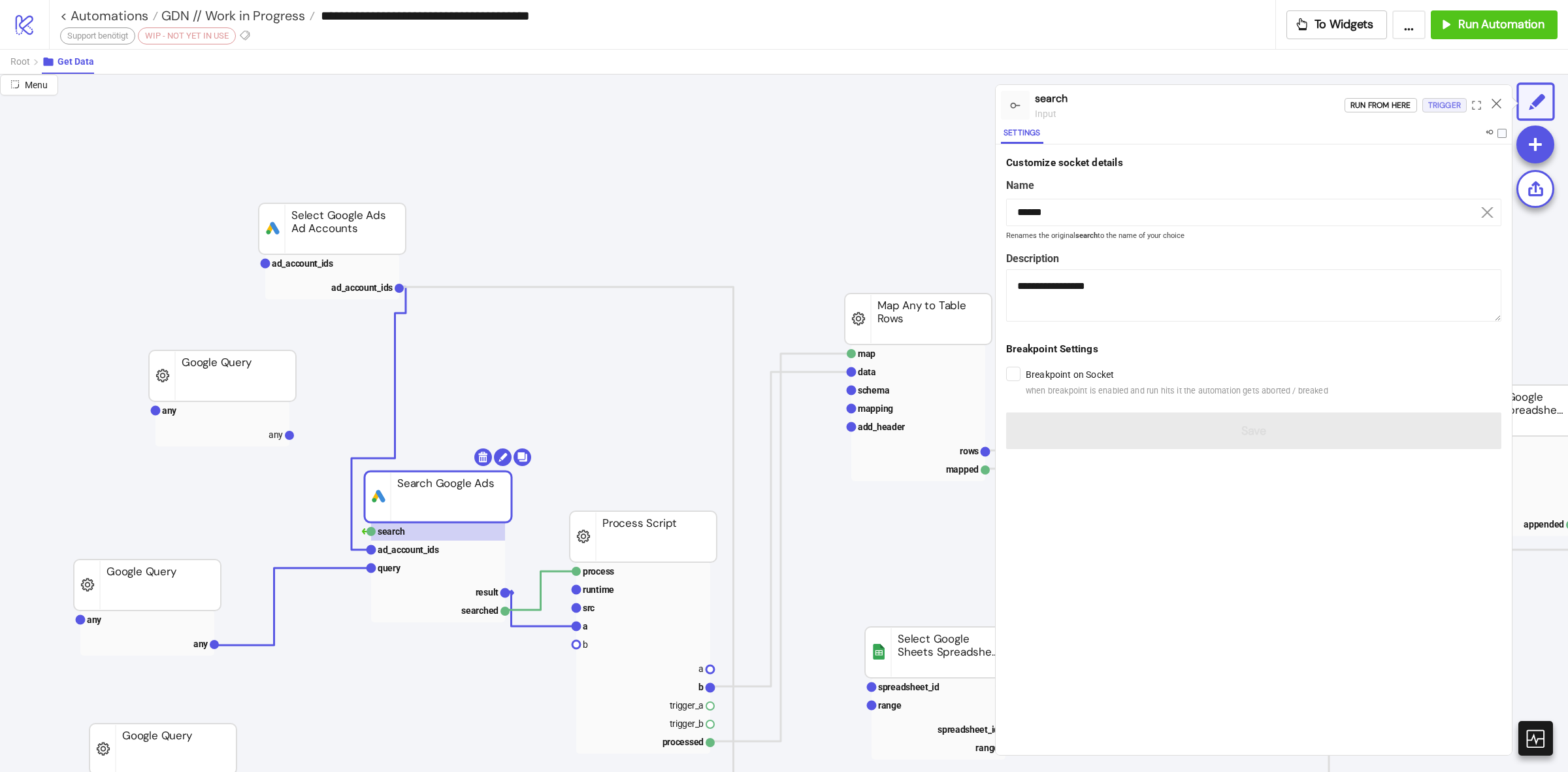
click at [1452, 102] on div "Trigger" at bounding box center [1445, 105] width 33 height 15
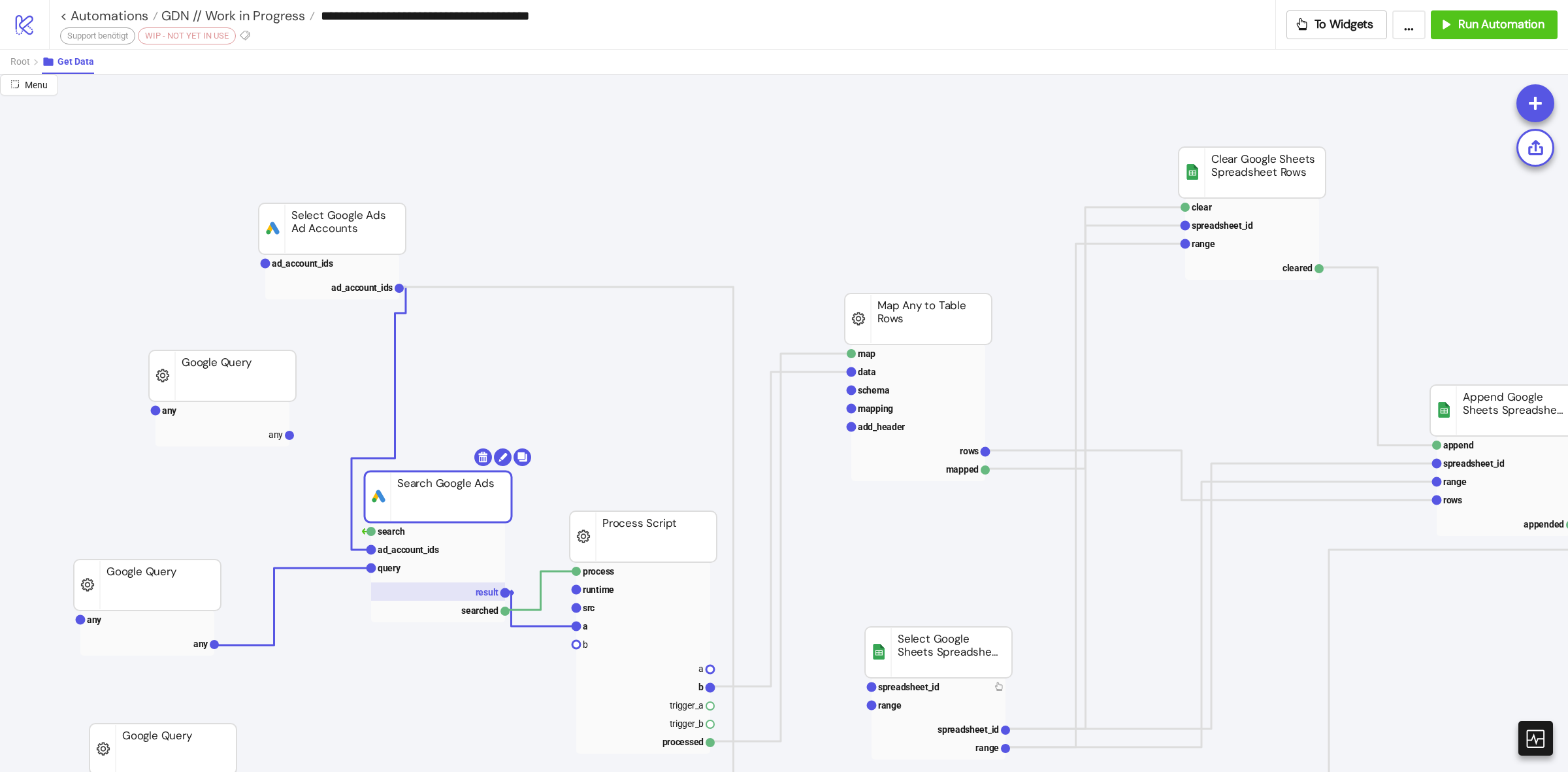
click at [468, 593] on rect at bounding box center [438, 591] width 134 height 18
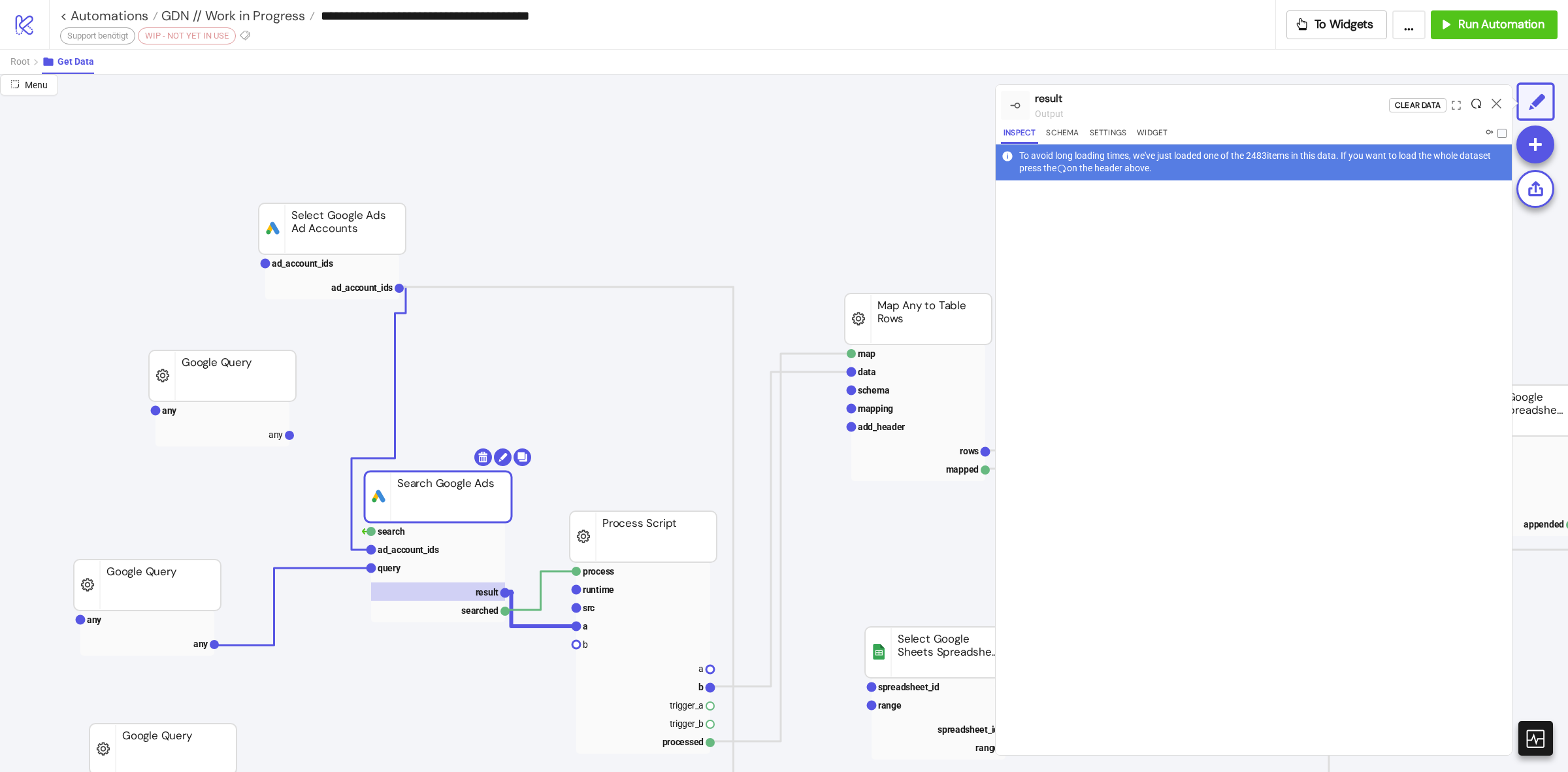
click at [1477, 106] on icon at bounding box center [1476, 103] width 9 height 9
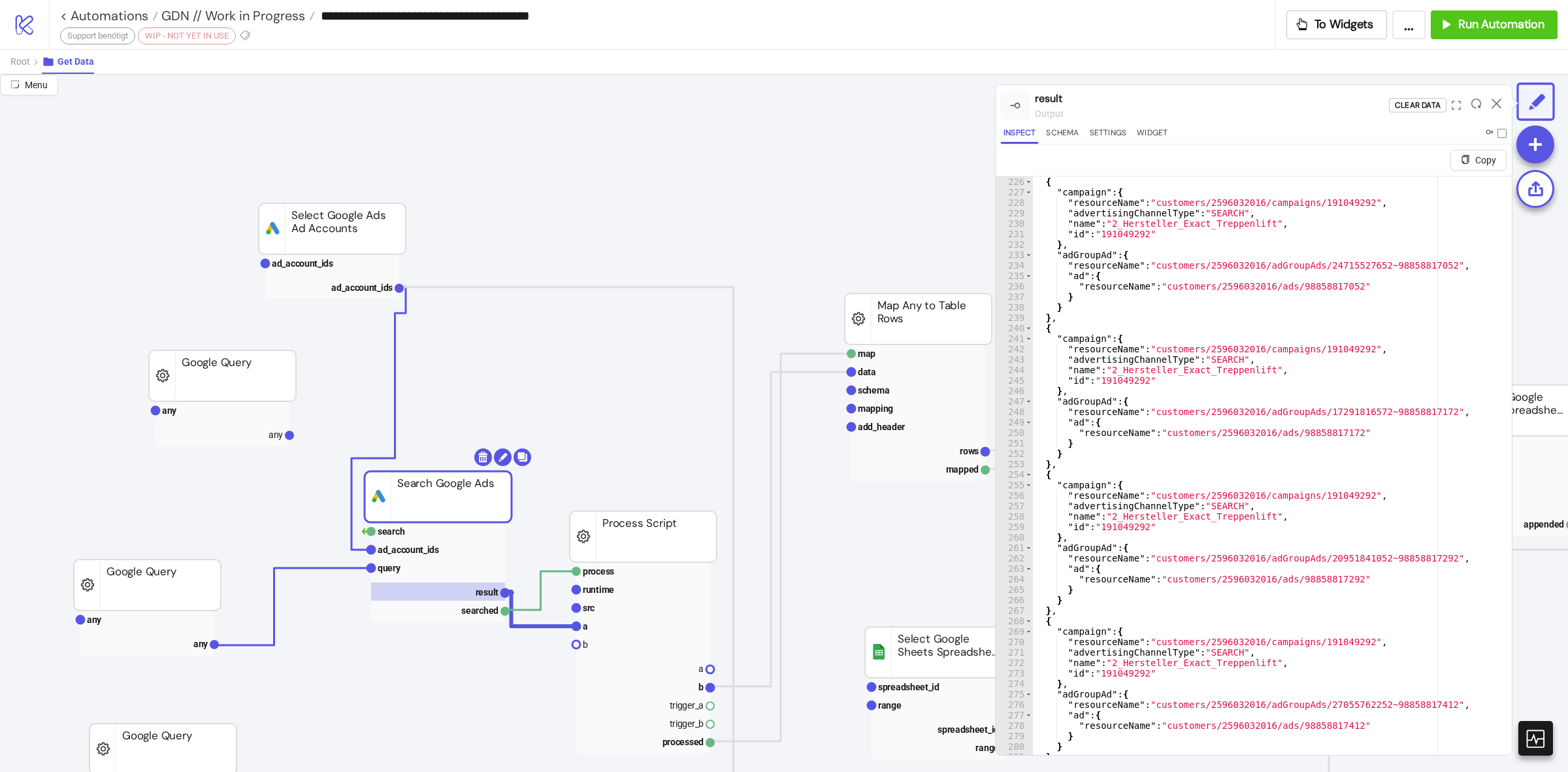
scroll to position [156, 0]
type textarea "**********"
click at [1369, 497] on div "{ "campaign" : { "resourceName" : "customers/2596032016/campaigns/191049292" , …" at bounding box center [1266, 491] width 467 height 631
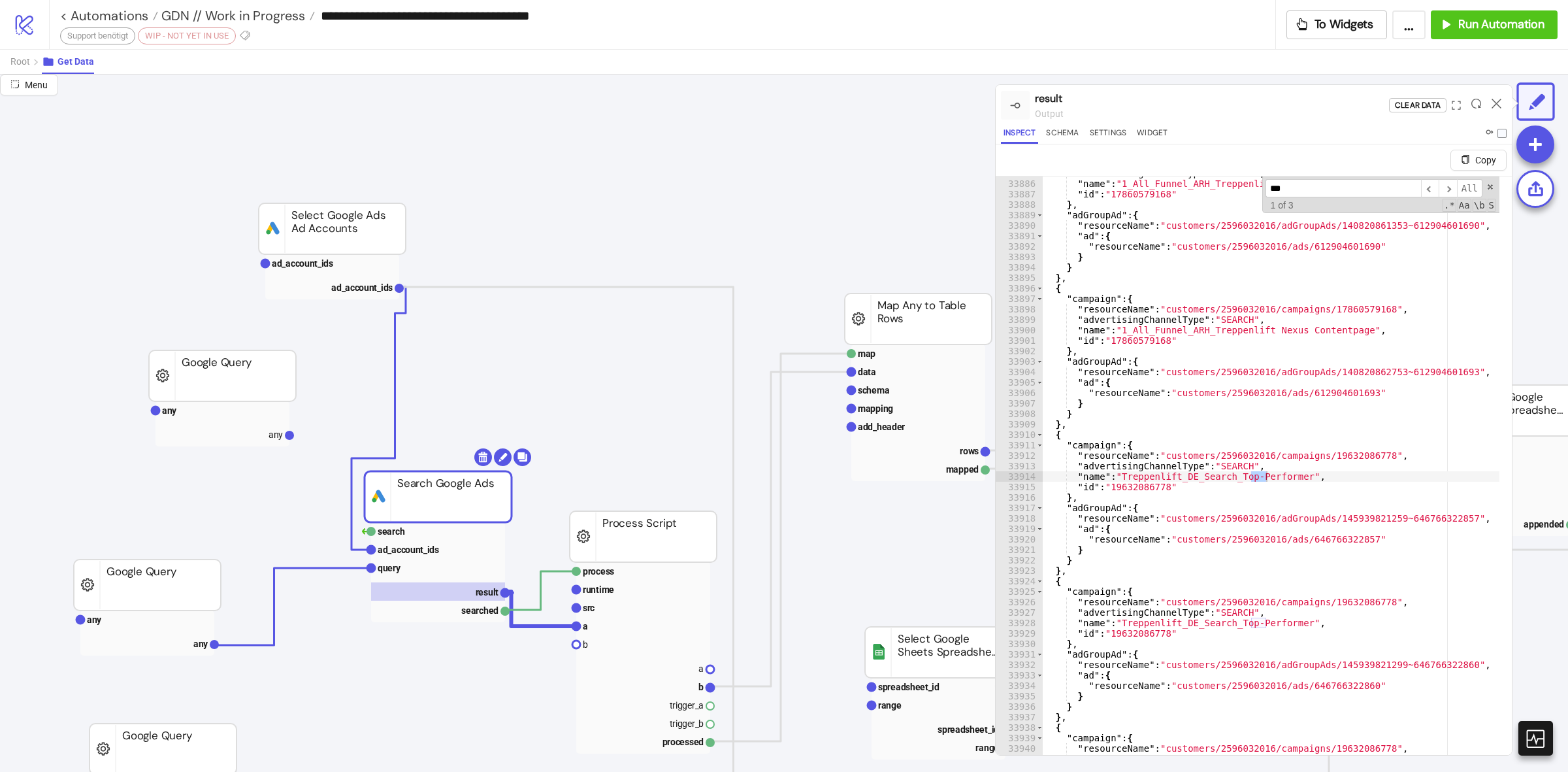
scroll to position [20805, 0]
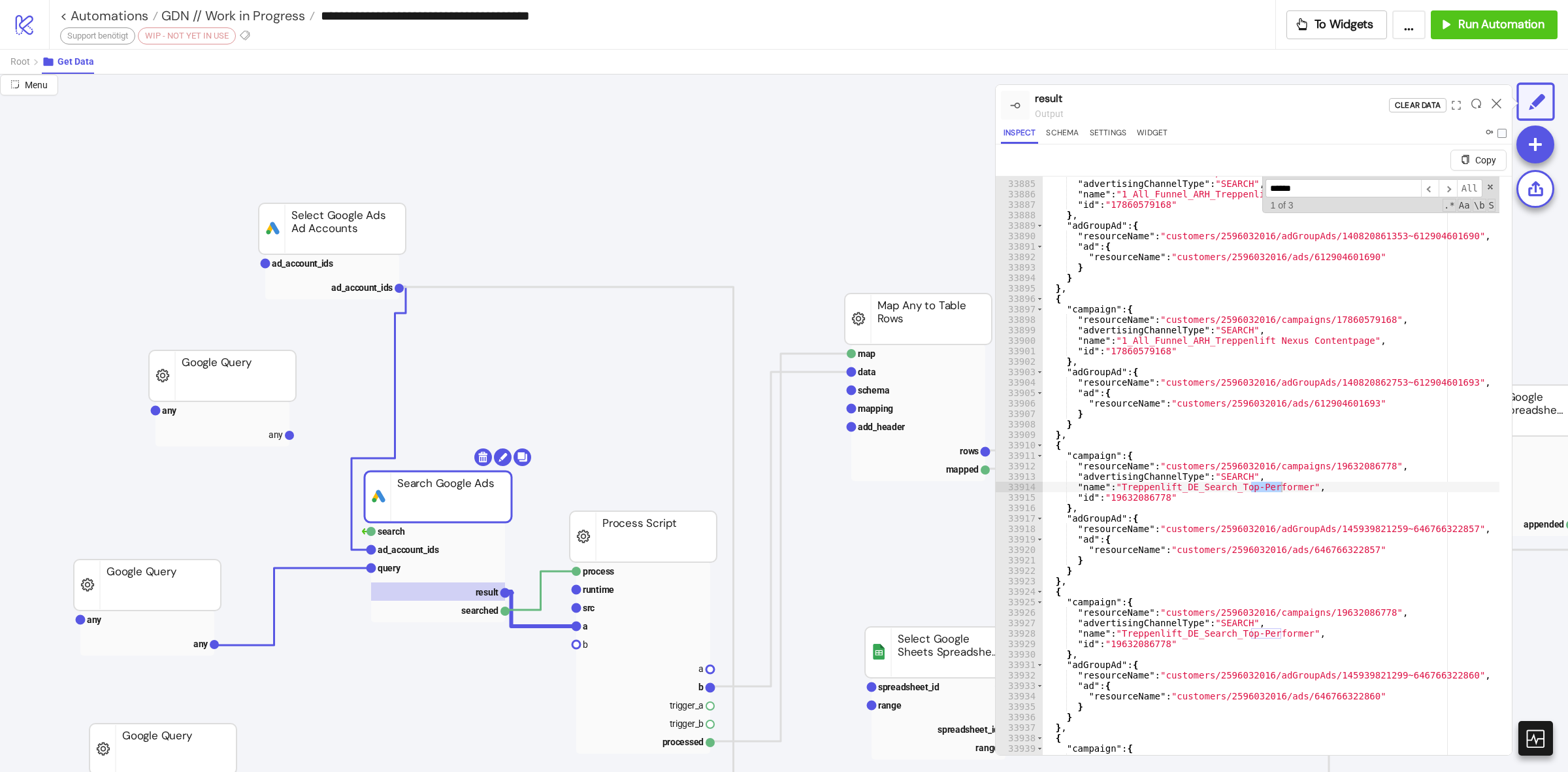
type input "******"
click at [352, 271] on rect at bounding box center [332, 262] width 134 height 18
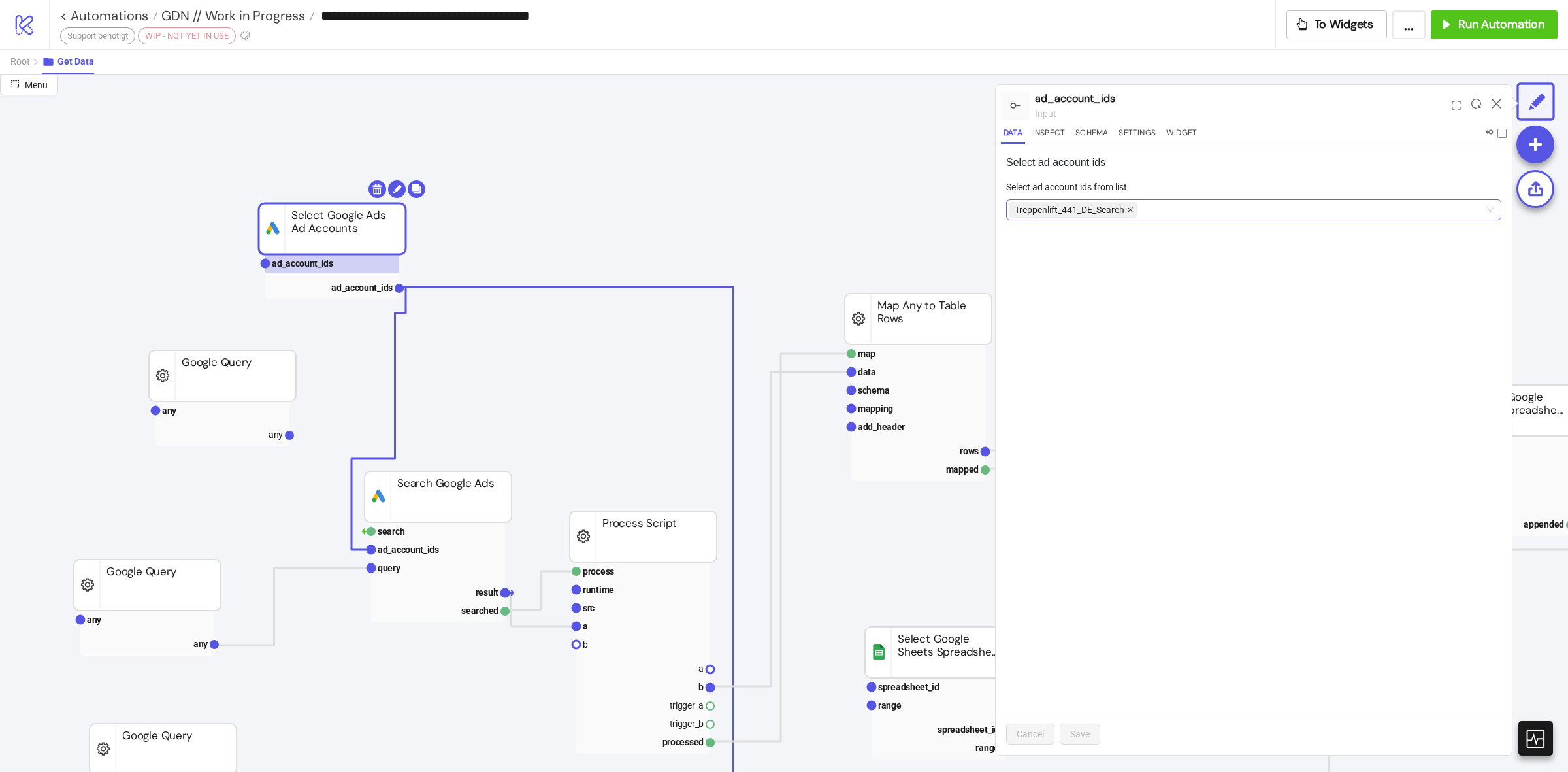
click at [1133, 213] on span at bounding box center [1131, 209] width 7 height 15
click at [1133, 213] on div at bounding box center [1247, 209] width 477 height 18
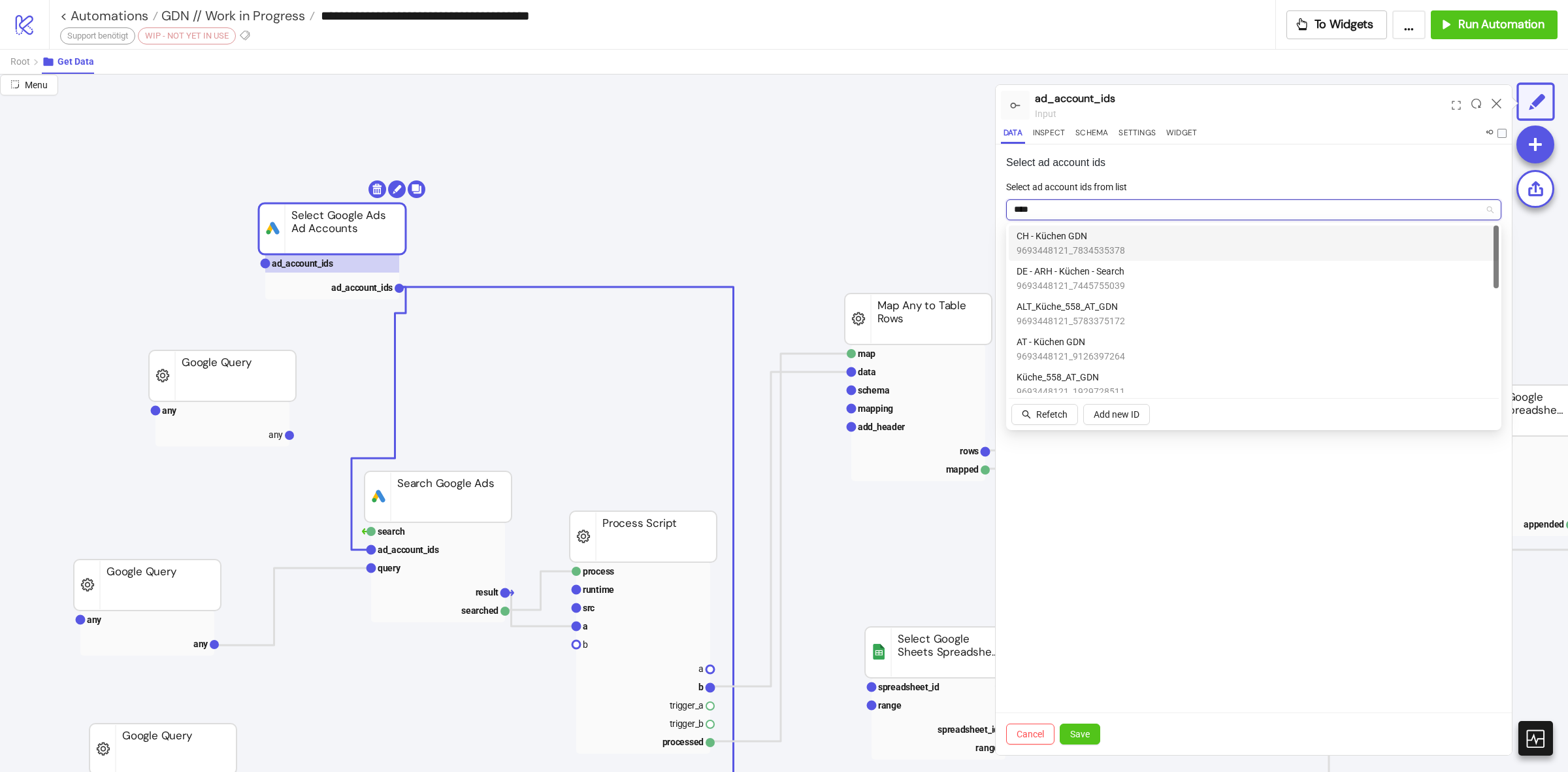
type input "*****"
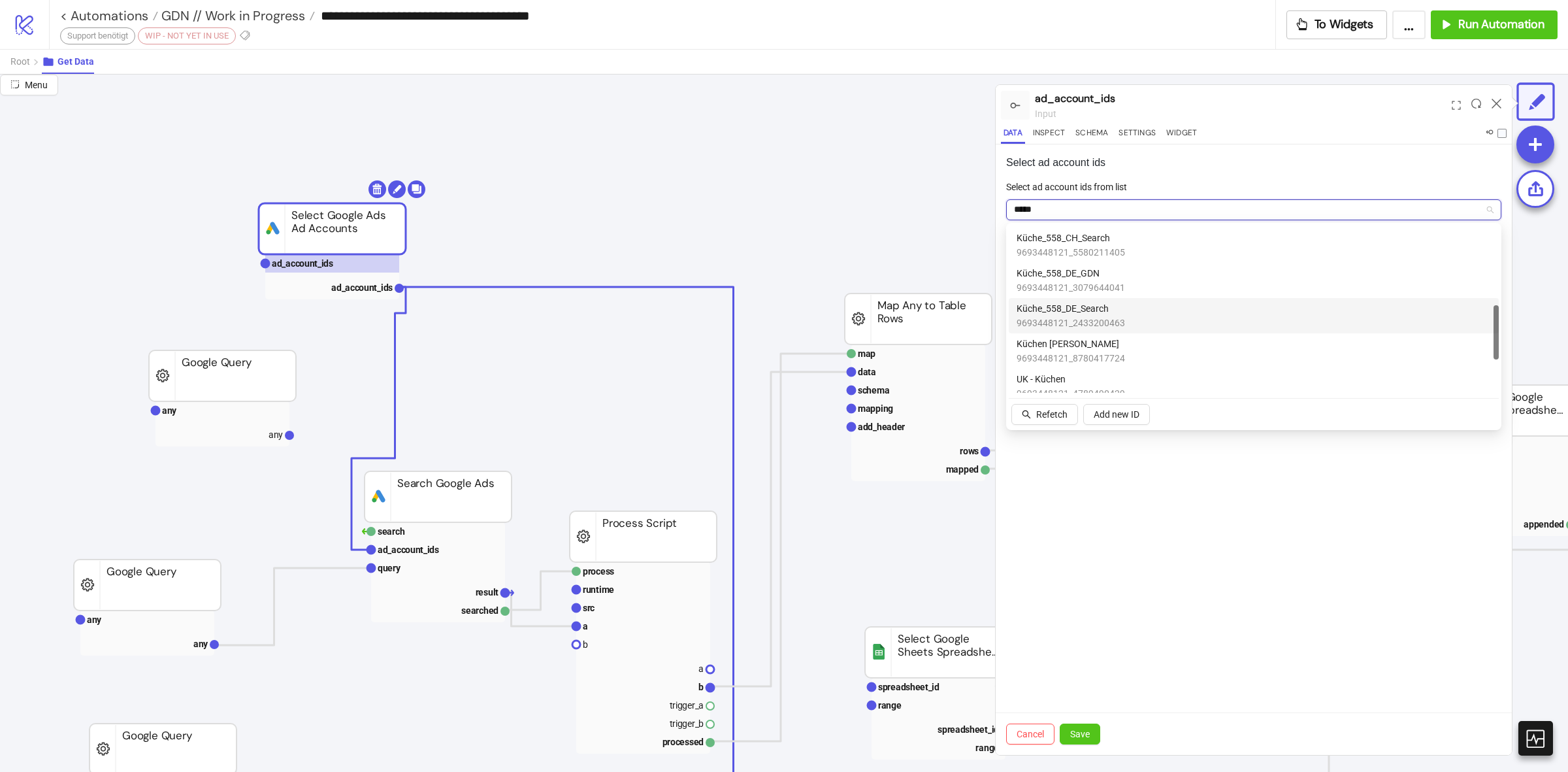
click at [1151, 314] on div "Küche_558_DE_Search 9693448121_2433200463" at bounding box center [1254, 315] width 474 height 28
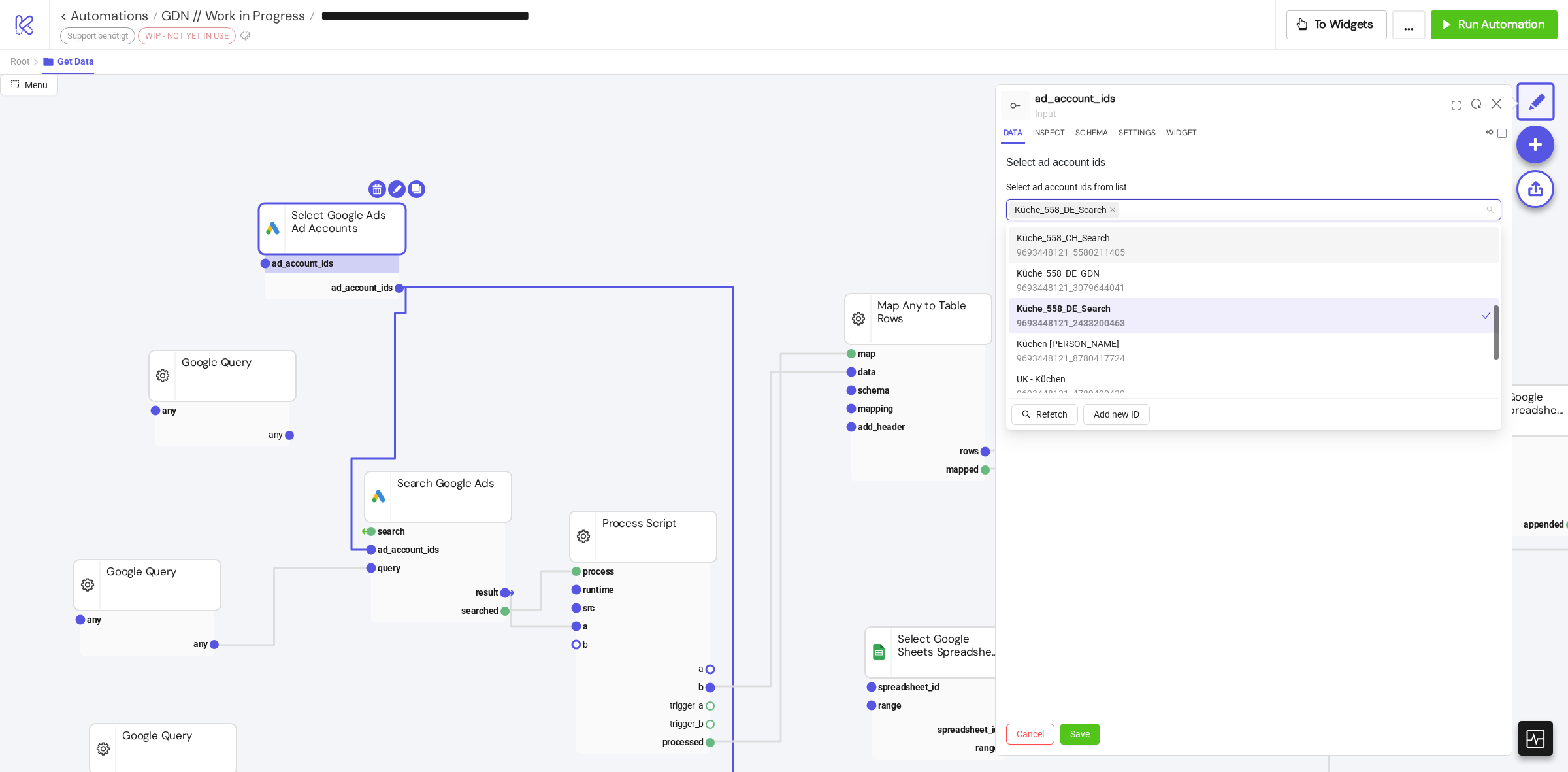
click at [1299, 137] on div at bounding box center [1355, 134] width 302 height 15
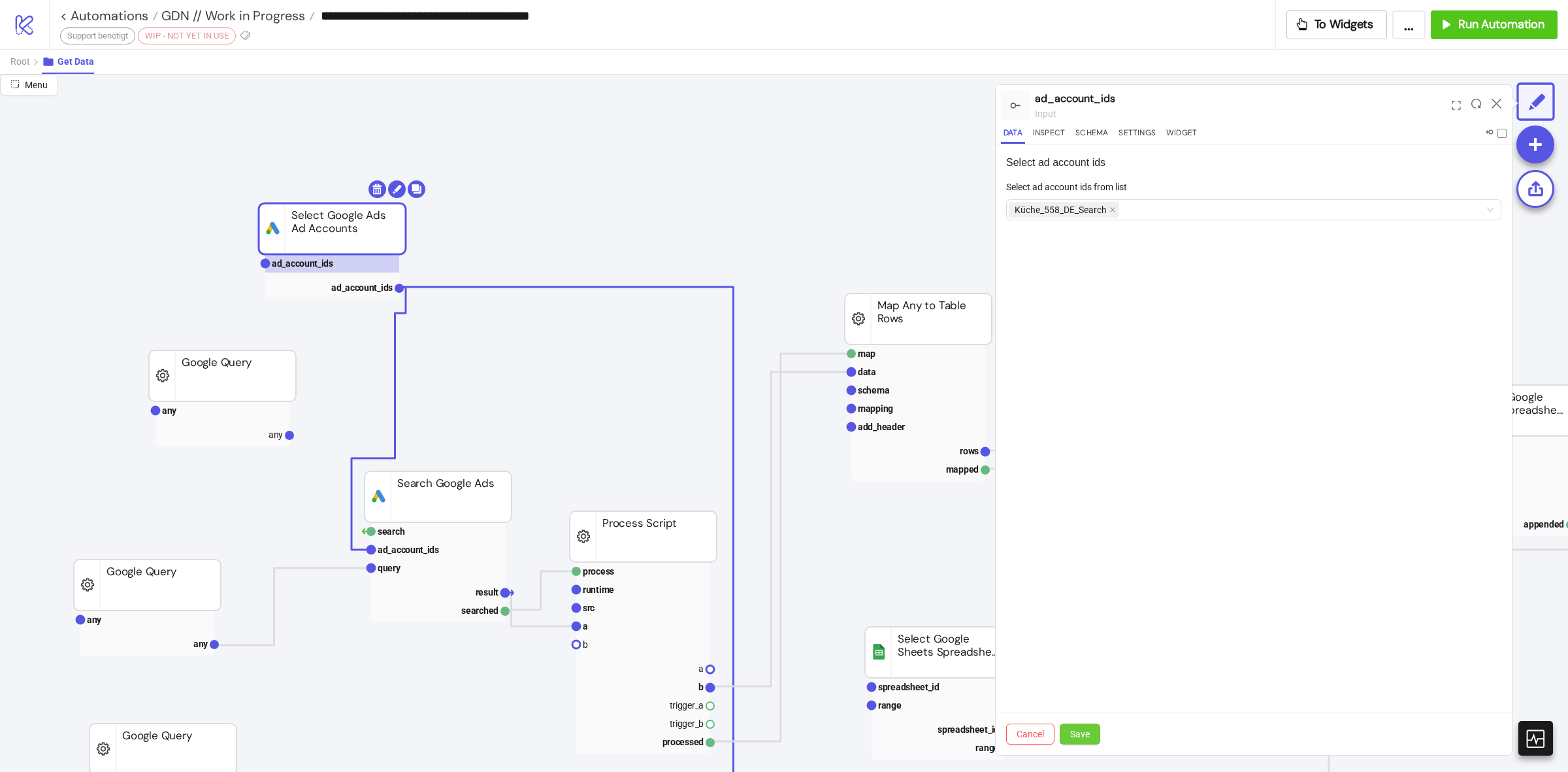
click at [1091, 724] on button "Save" at bounding box center [1080, 734] width 40 height 21
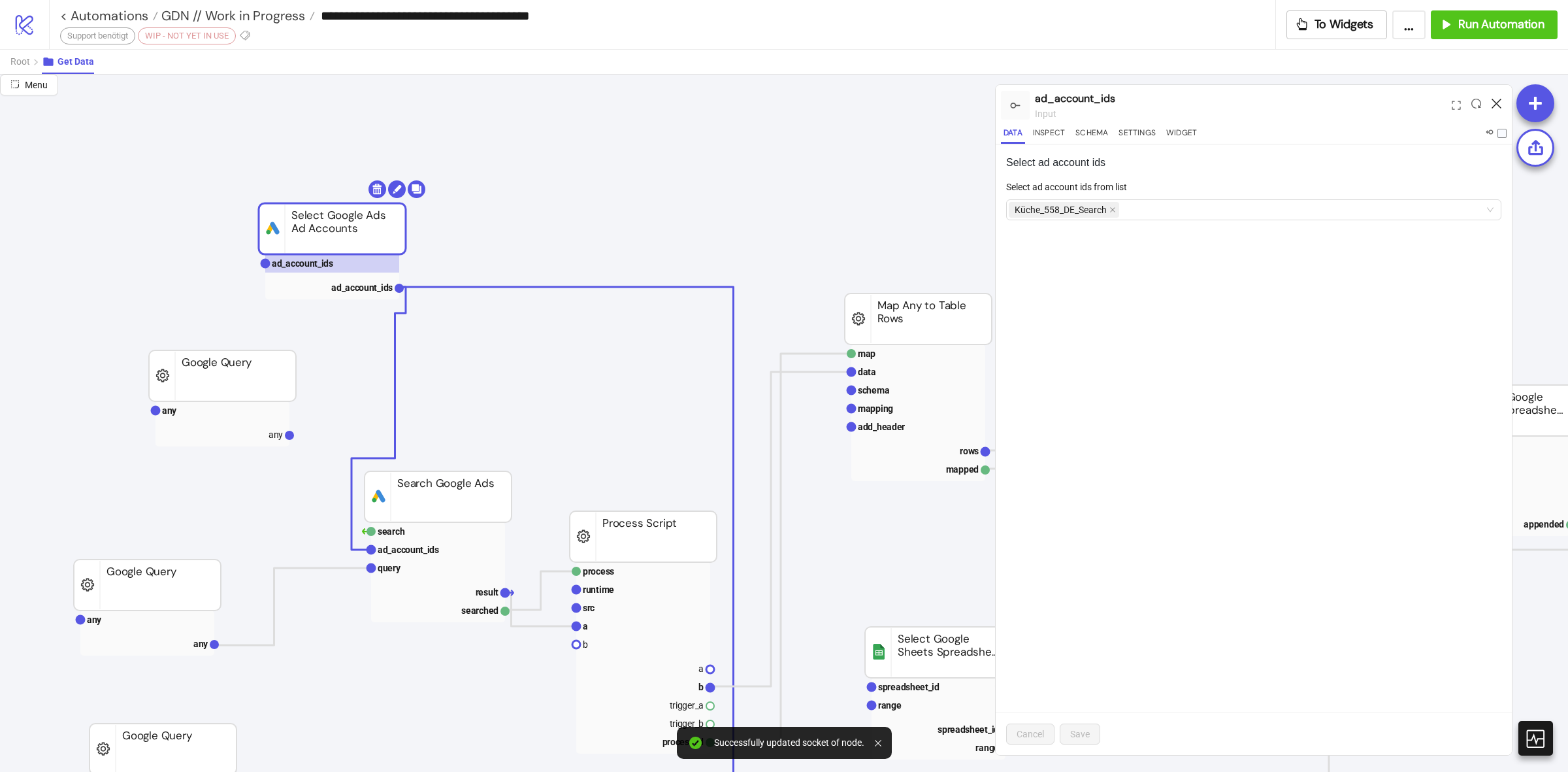
click at [1495, 102] on icon at bounding box center [1497, 103] width 9 height 9
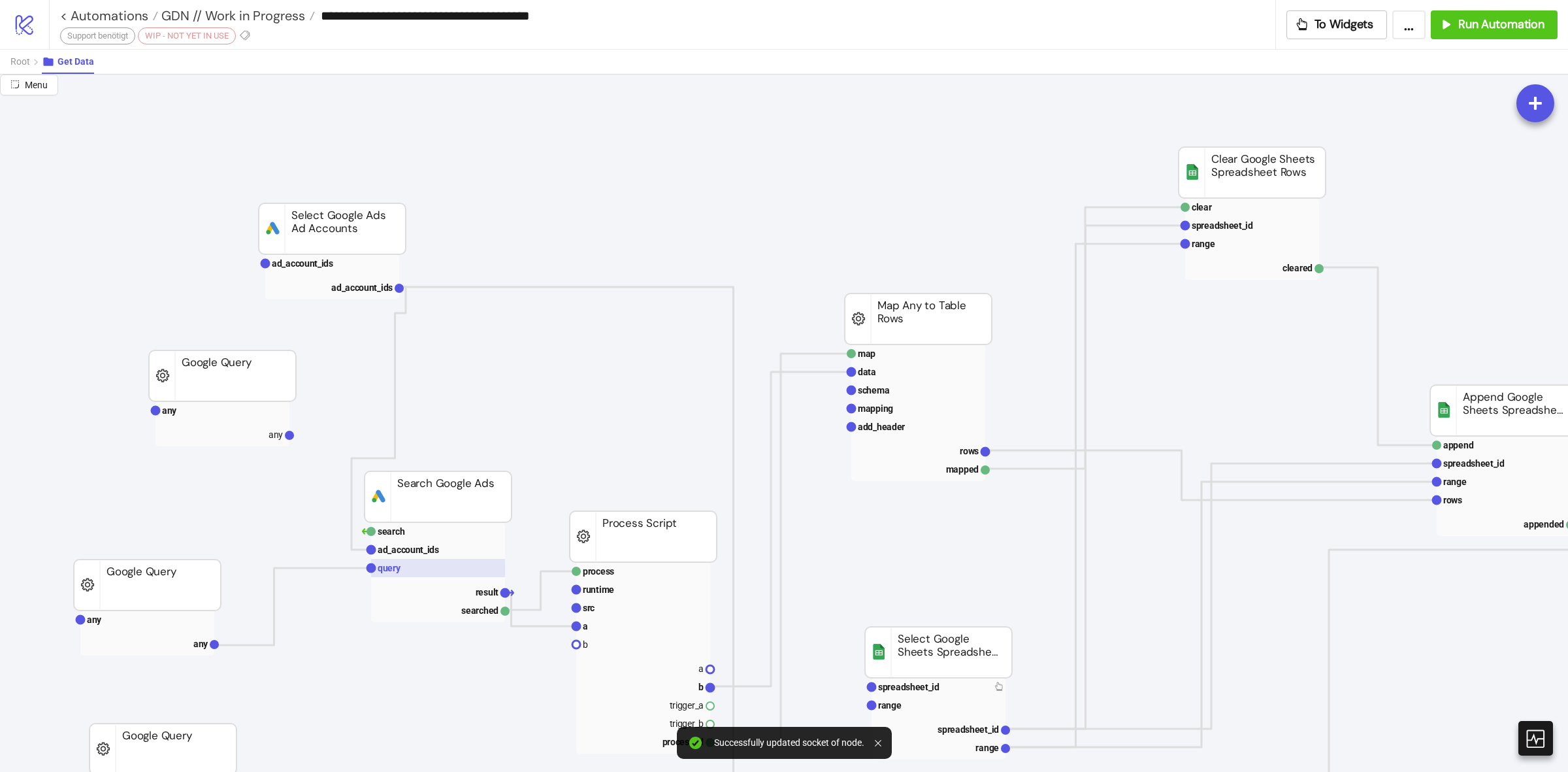
click at [387, 563] on text "query" at bounding box center [389, 568] width 23 height 10
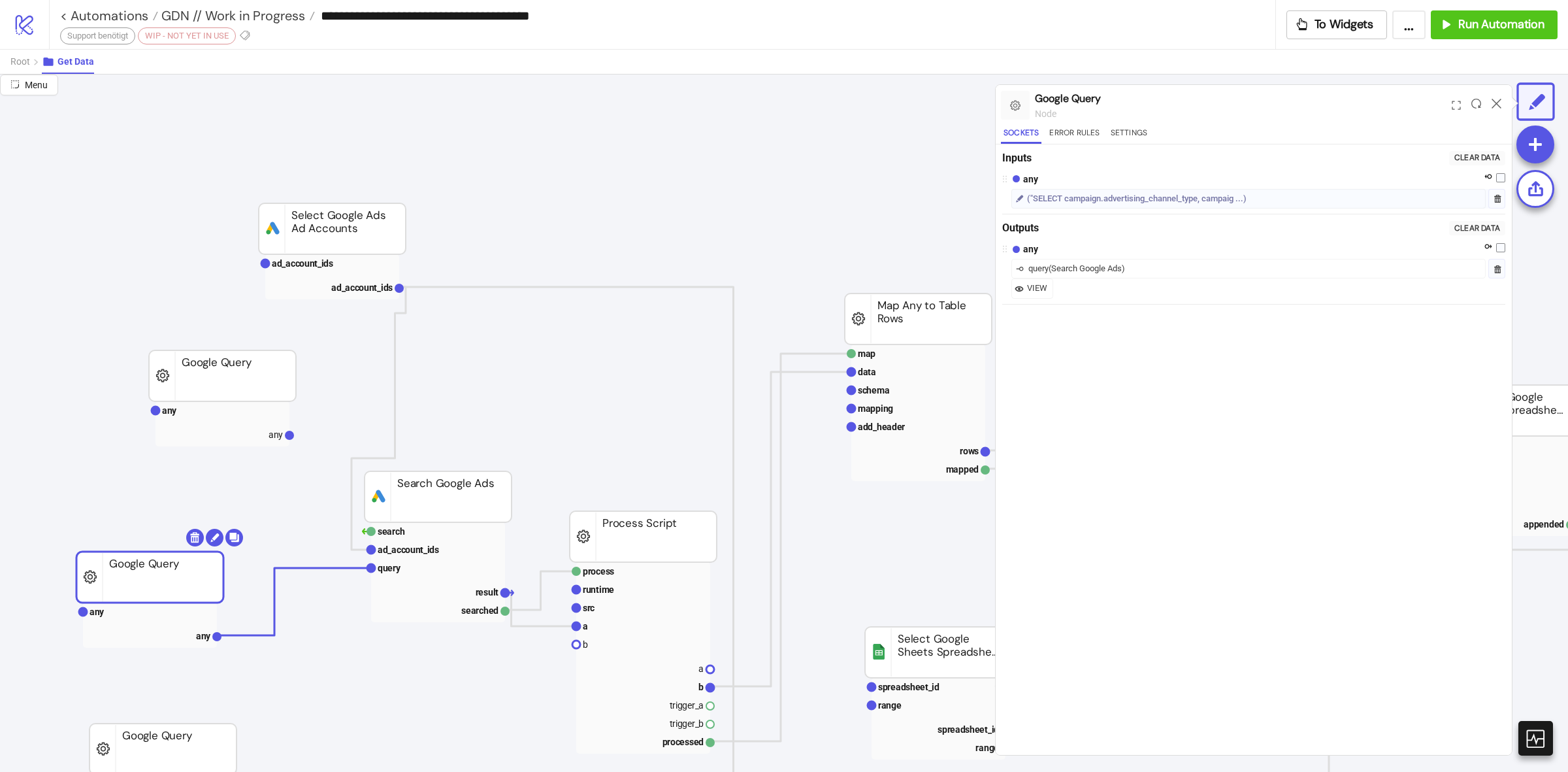
drag, startPoint x: 182, startPoint y: 595, endPoint x: 191, endPoint y: 566, distance: 30.4
click at [191, 566] on rect at bounding box center [150, 577] width 147 height 51
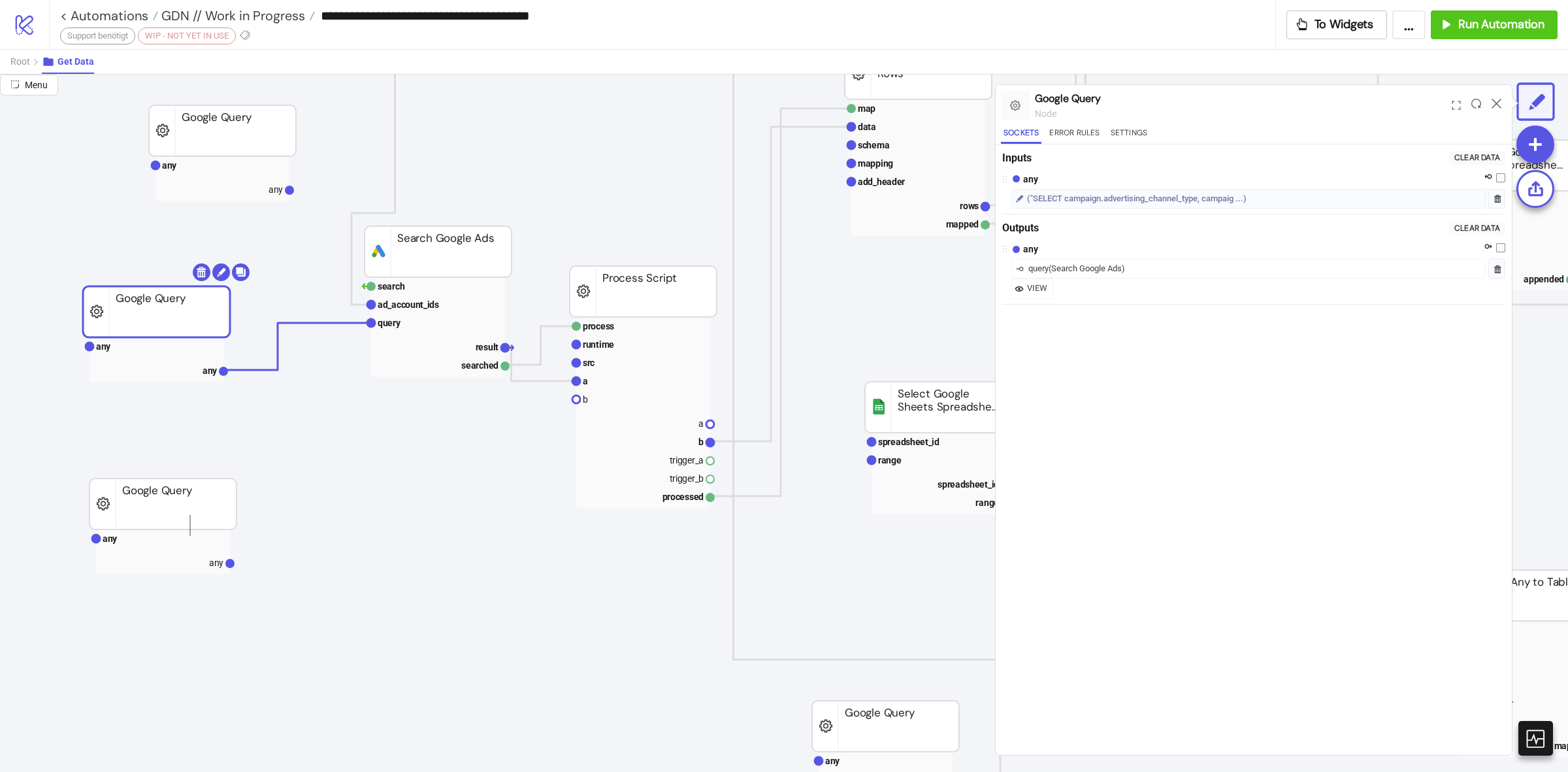
drag, startPoint x: 189, startPoint y: 534, endPoint x: 191, endPoint y: 515, distance: 19.1
click at [191, 515] on g "any any Google Query" at bounding box center [163, 527] width 147 height 96
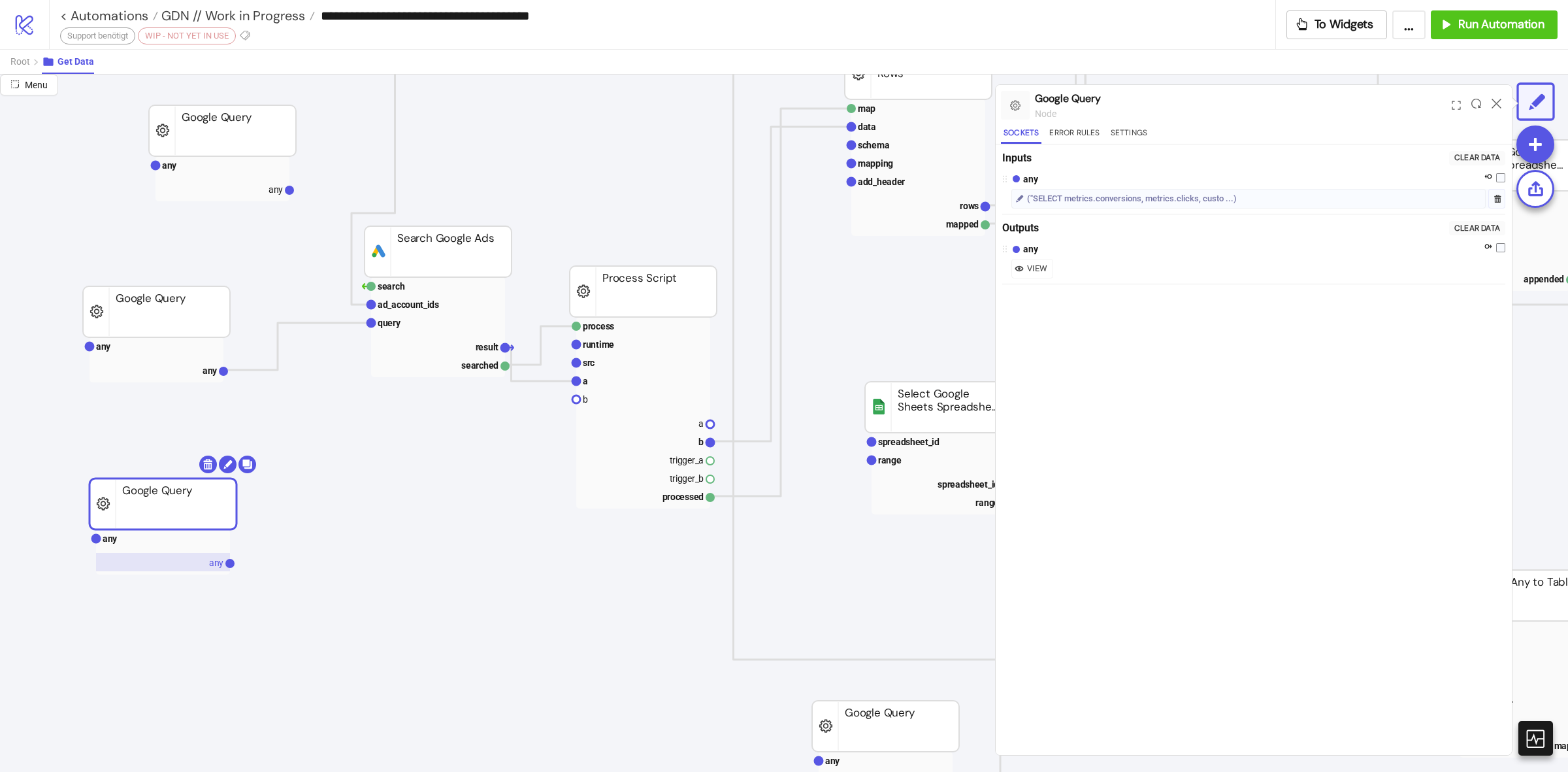
click at [218, 566] on text "any" at bounding box center [216, 563] width 15 height 10
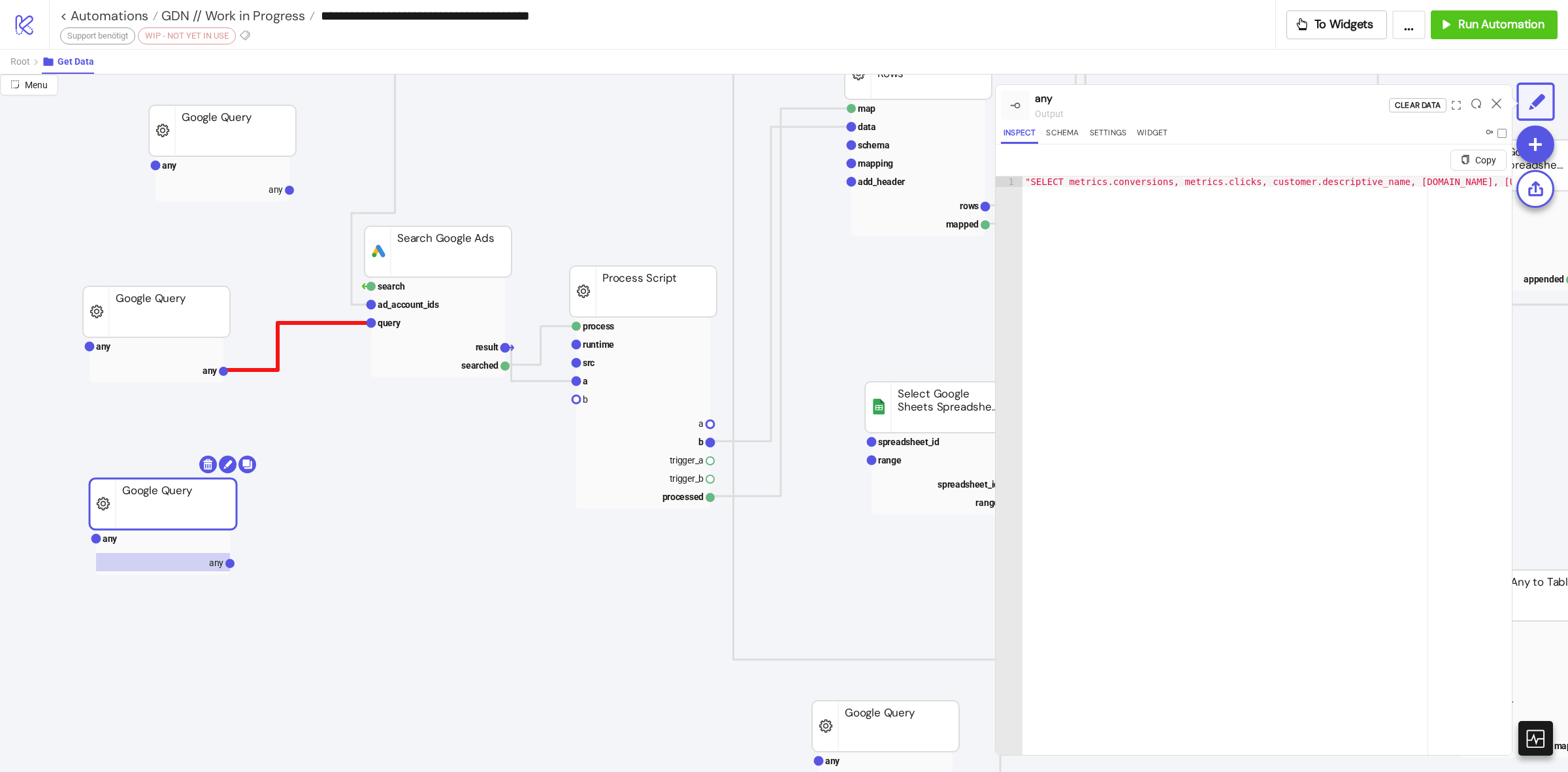
click at [319, 323] on polyline at bounding box center [298, 346] width 148 height 47
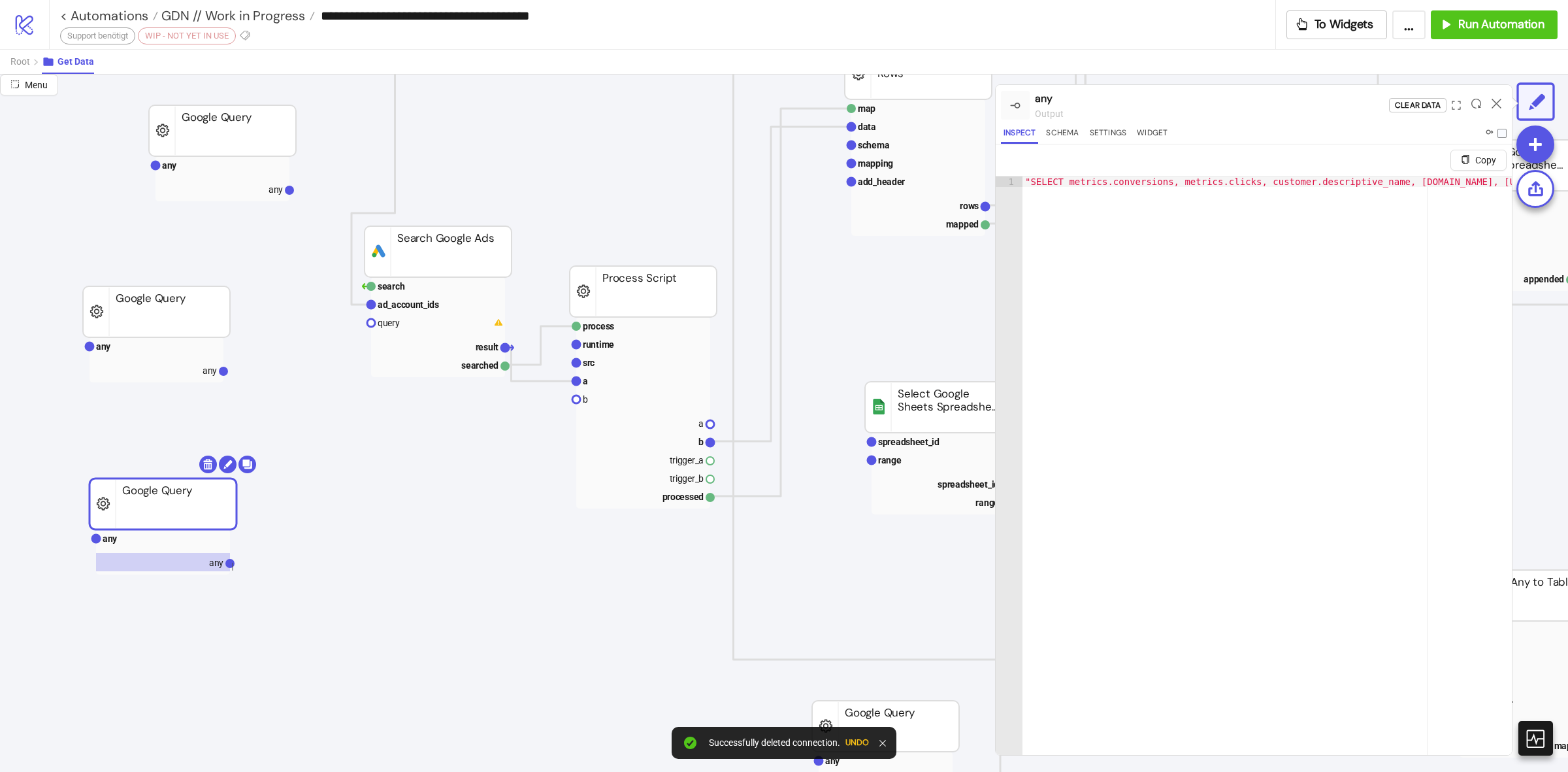
drag, startPoint x: 232, startPoint y: 571, endPoint x: 233, endPoint y: 563, distance: 8.1
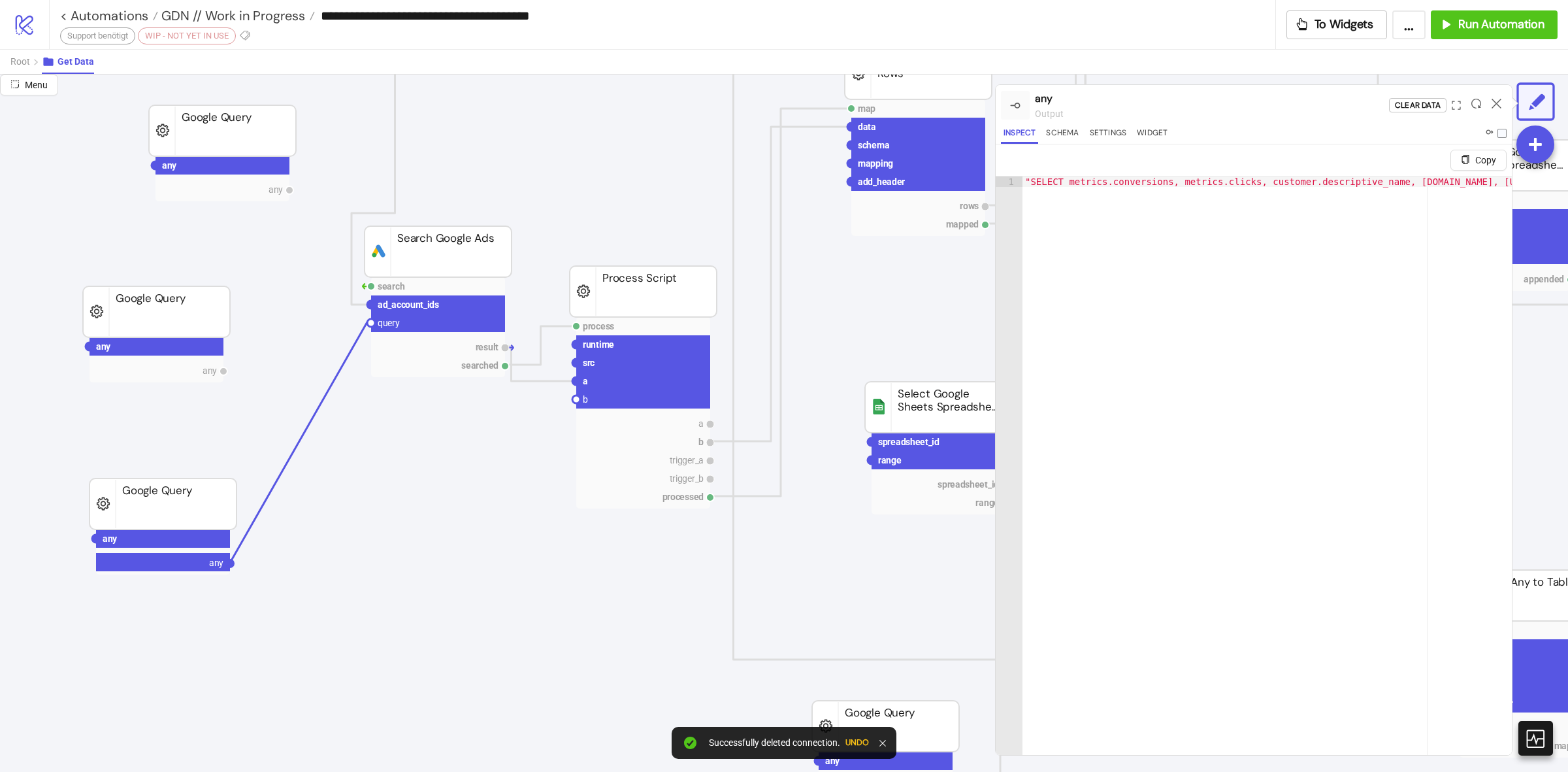
drag, startPoint x: 233, startPoint y: 563, endPoint x: 371, endPoint y: 322, distance: 277.7
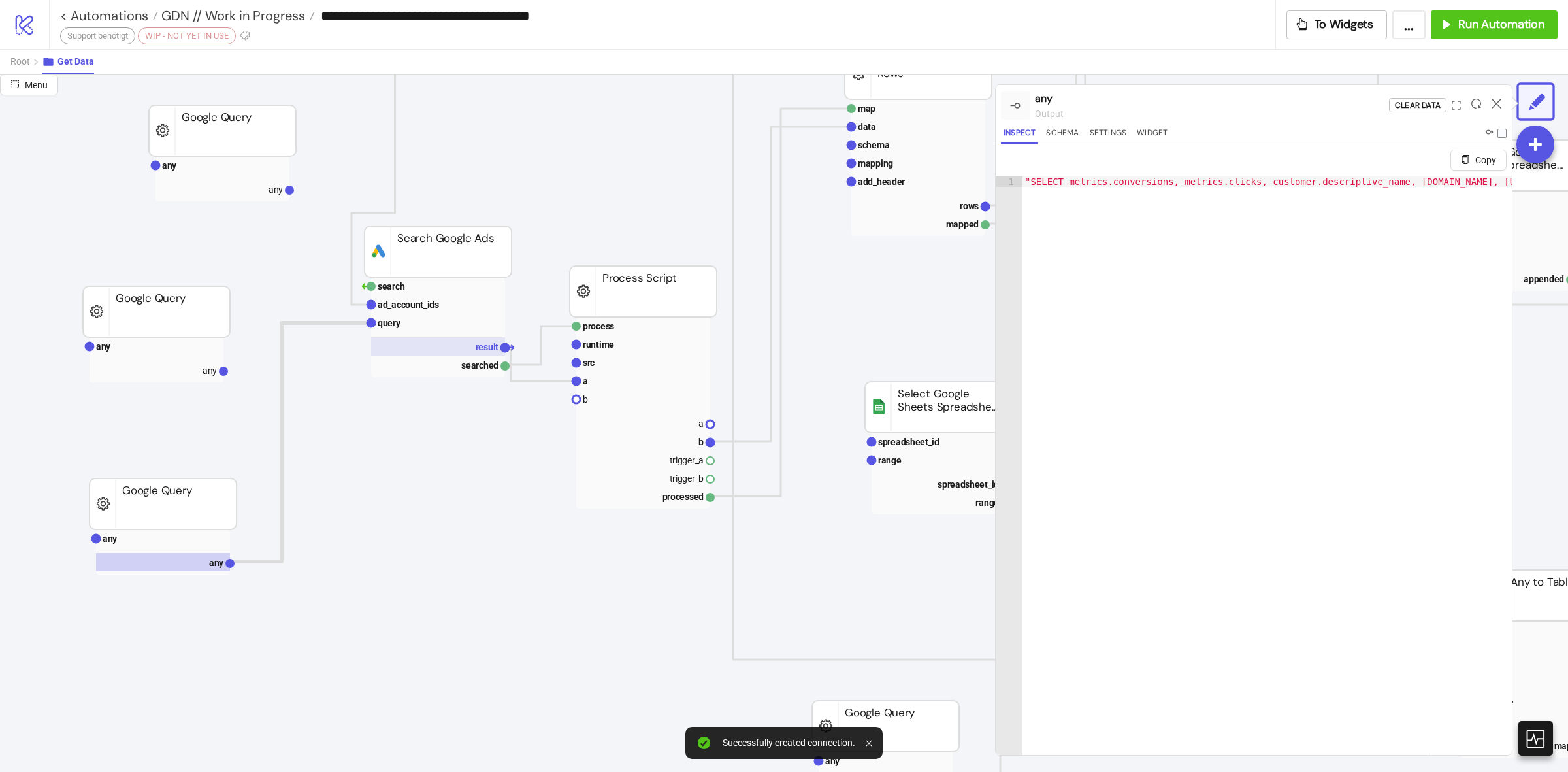
click at [481, 351] on text "result" at bounding box center [487, 347] width 23 height 10
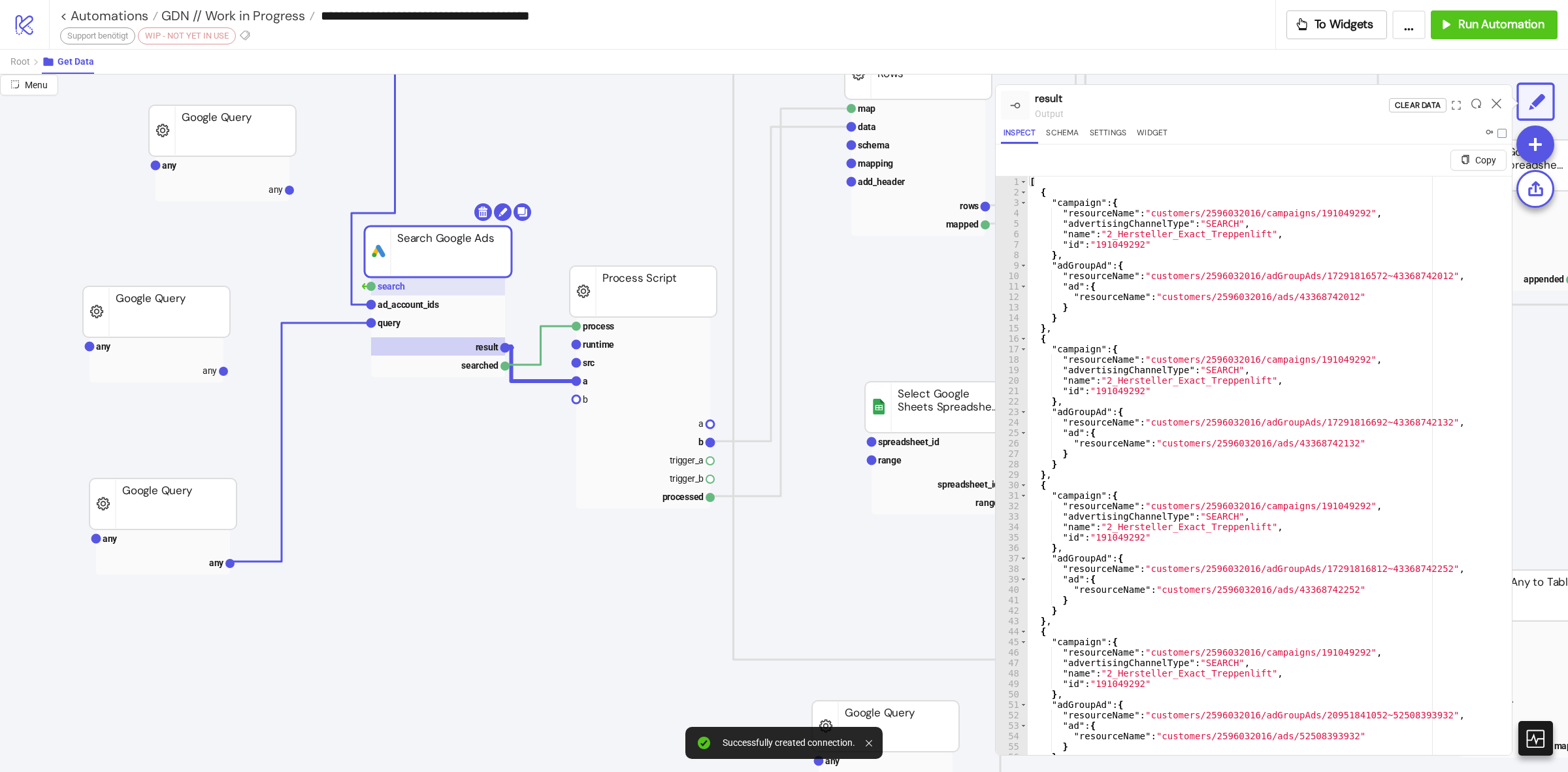
click at [456, 293] on rect at bounding box center [438, 286] width 134 height 18
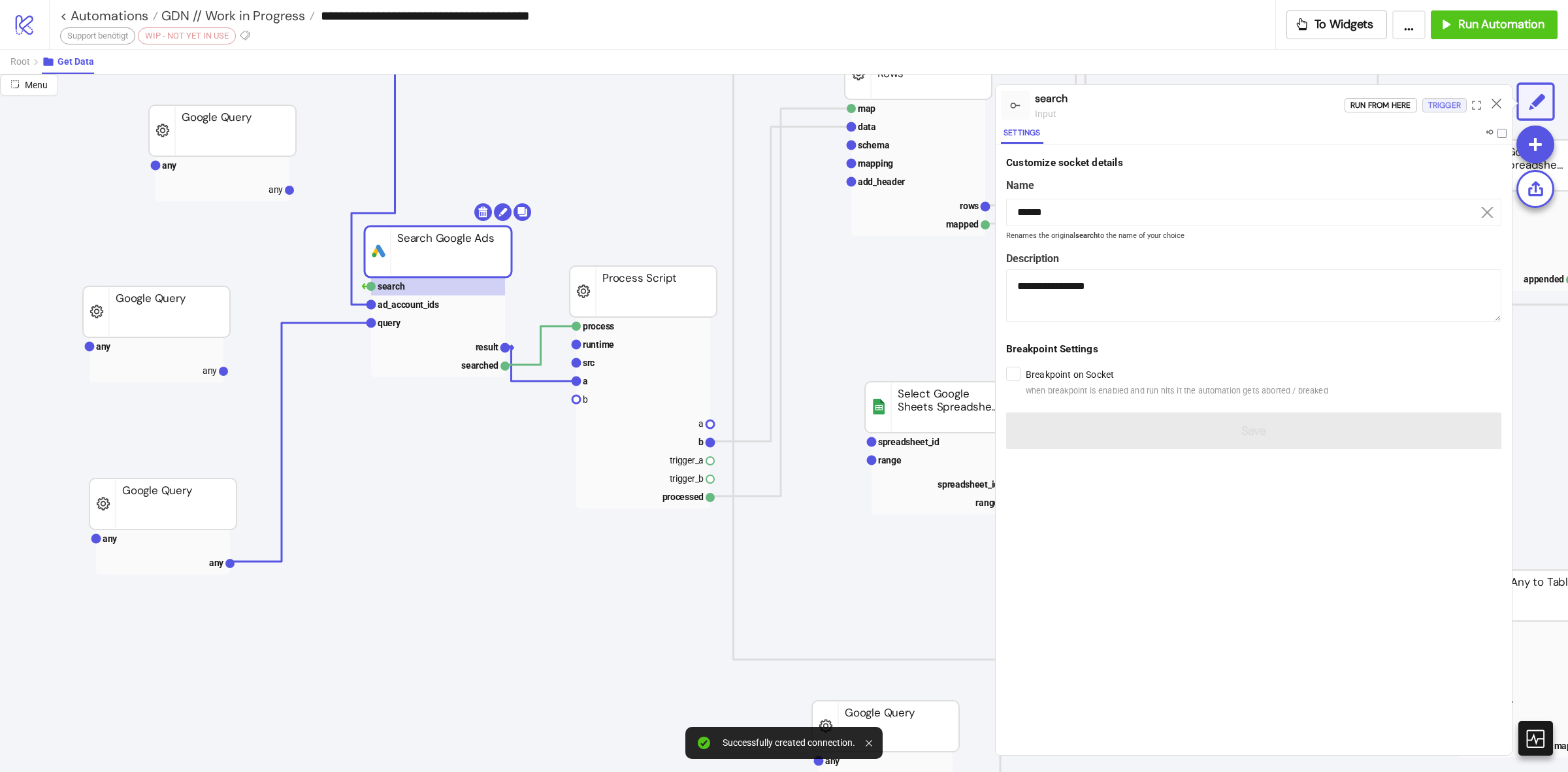
click at [1432, 103] on div "Trigger" at bounding box center [1445, 105] width 33 height 15
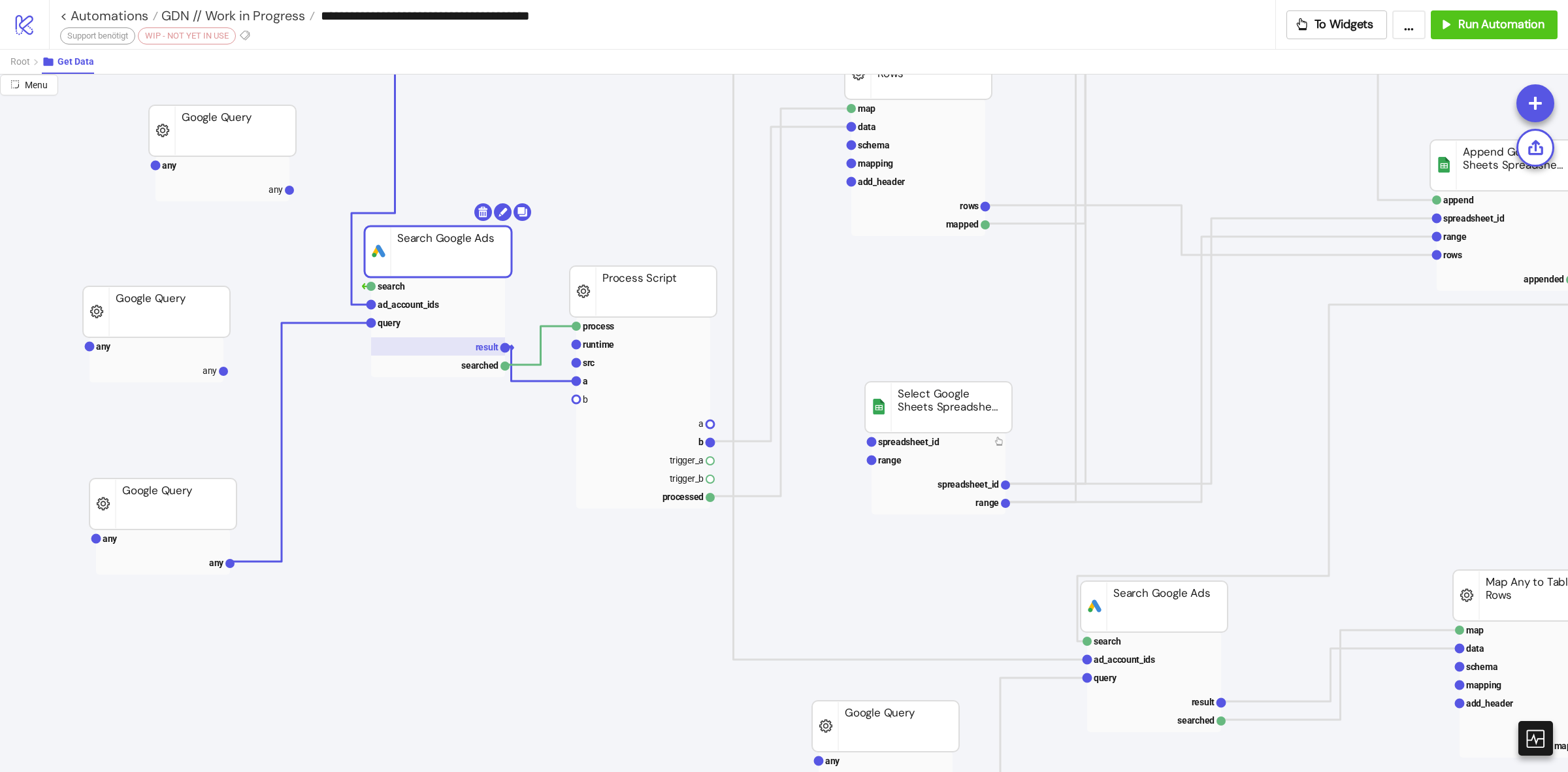
click at [480, 348] on text "result" at bounding box center [487, 347] width 23 height 10
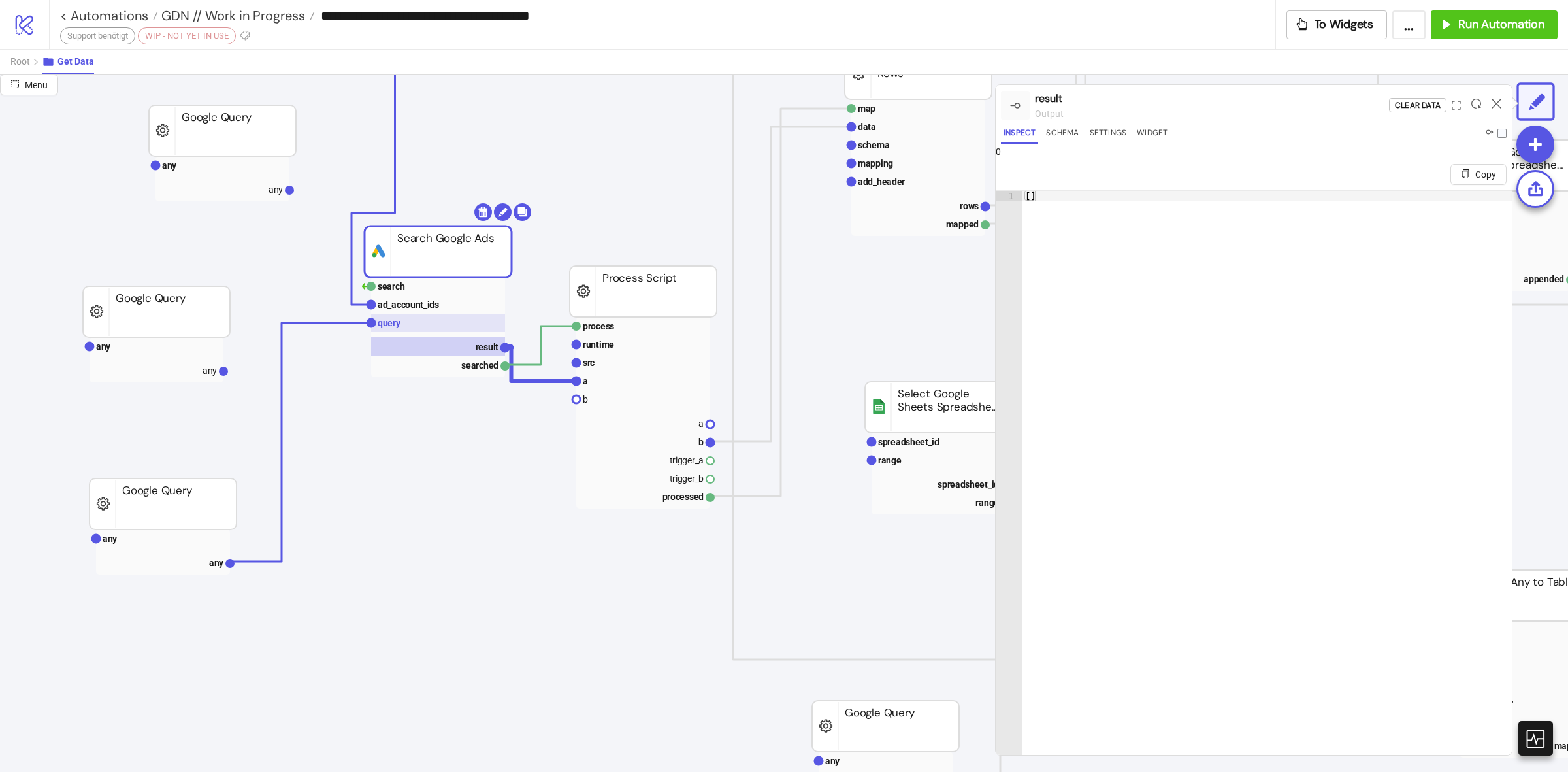
click at [433, 324] on rect at bounding box center [438, 322] width 134 height 18
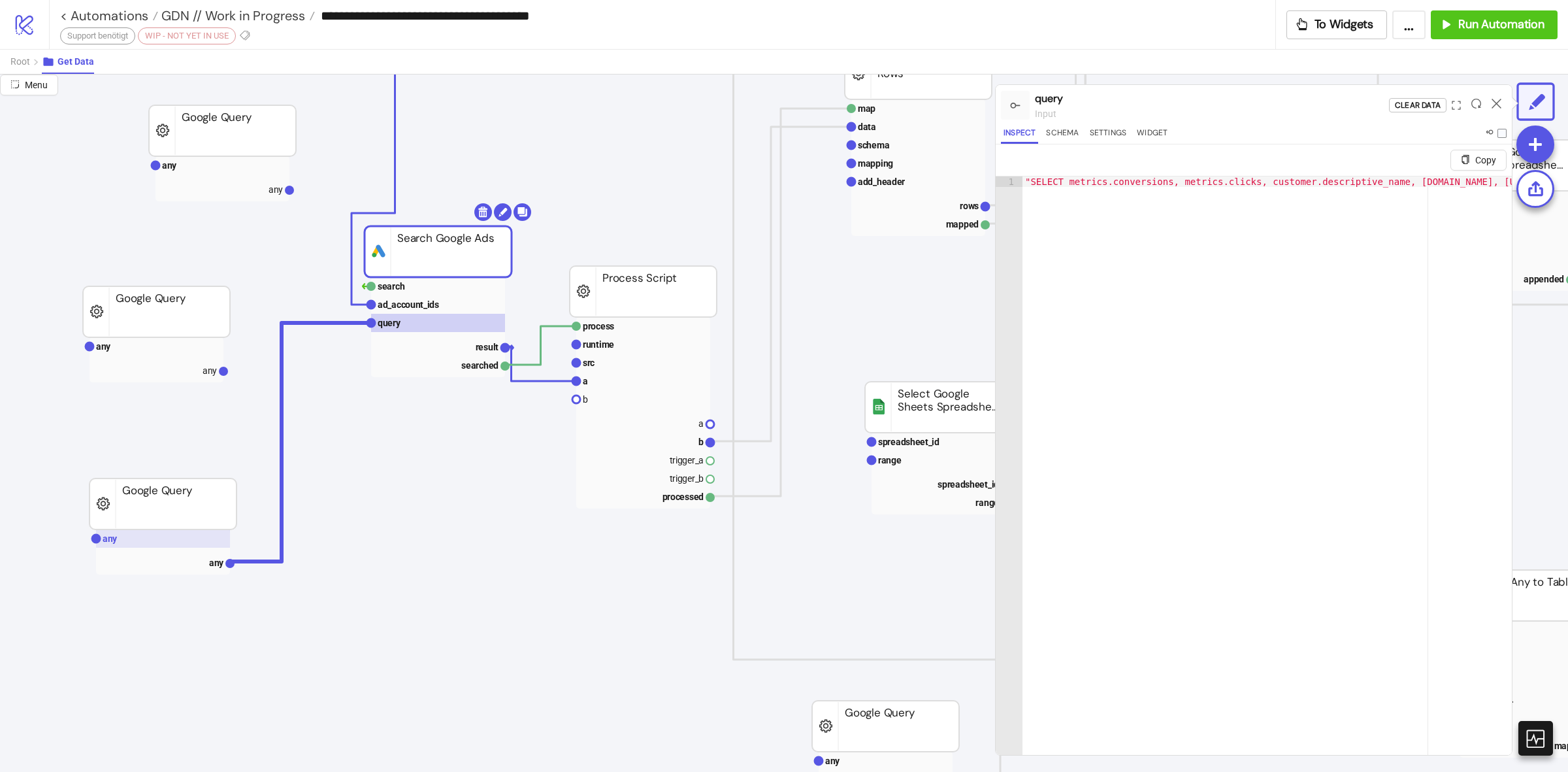
click at [191, 536] on rect at bounding box center [164, 538] width 134 height 18
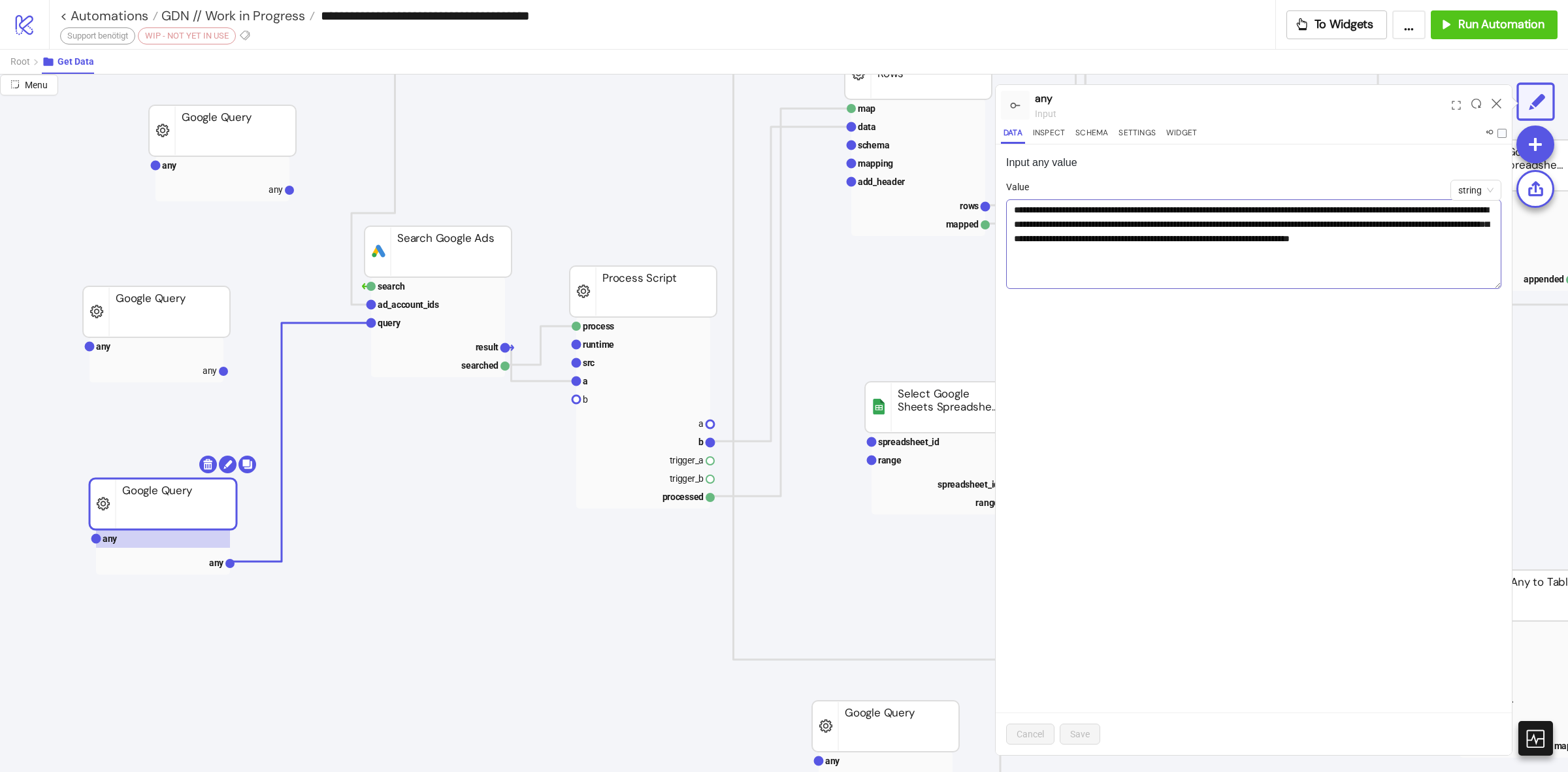
drag, startPoint x: 1497, startPoint y: 233, endPoint x: 1497, endPoint y: 287, distance: 54.0
click at [1497, 287] on textarea "**********" at bounding box center [1254, 244] width 496 height 90
drag, startPoint x: 1379, startPoint y: 254, endPoint x: 1311, endPoint y: 265, distance: 68.9
click at [1311, 265] on textarea "**********" at bounding box center [1254, 244] width 496 height 90
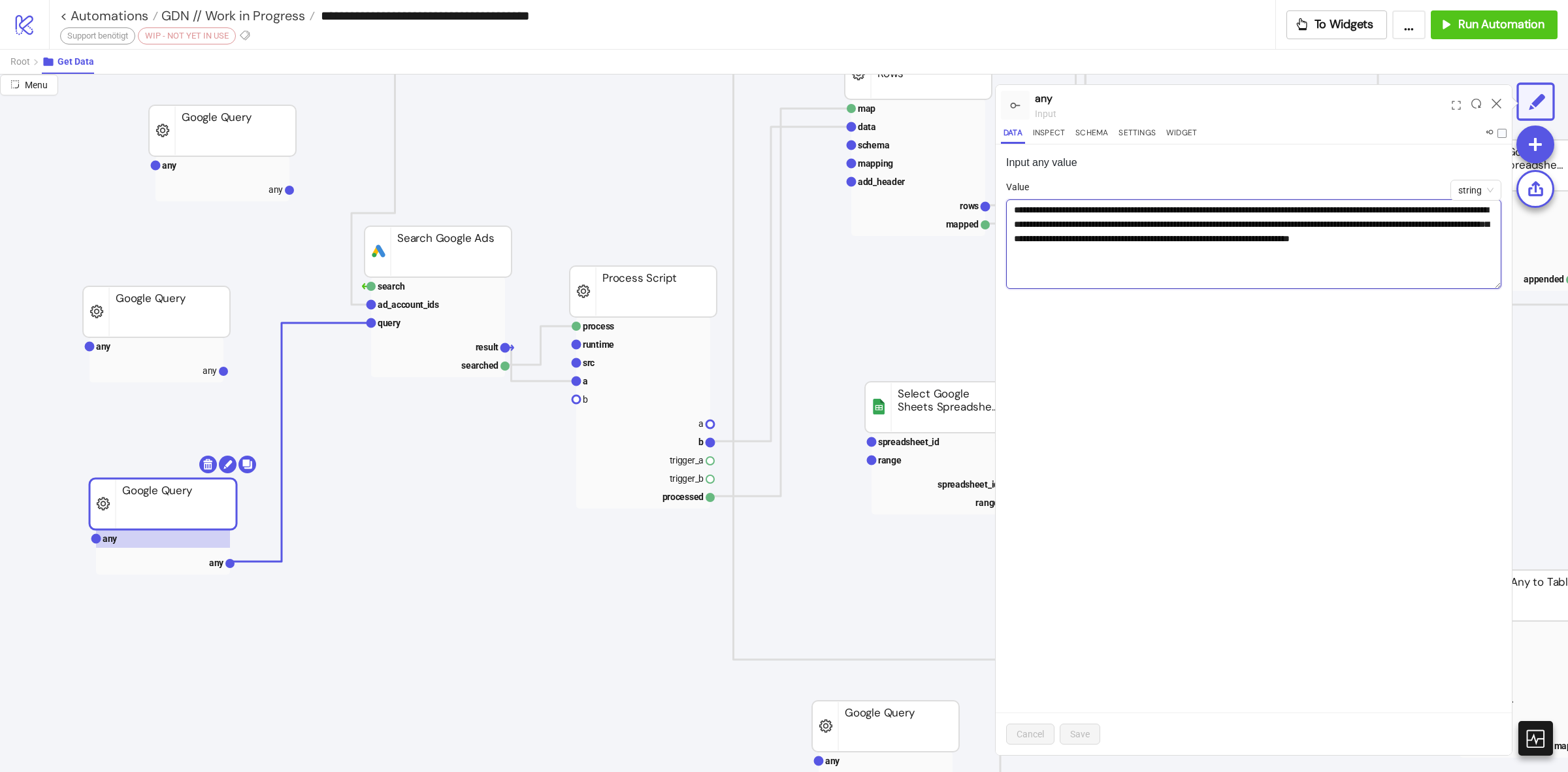
drag, startPoint x: 1400, startPoint y: 247, endPoint x: 1291, endPoint y: 256, distance: 109.4
click at [1291, 256] on textarea "**********" at bounding box center [1254, 244] width 496 height 90
drag, startPoint x: 129, startPoint y: 474, endPoint x: 123, endPoint y: 479, distance: 7.8
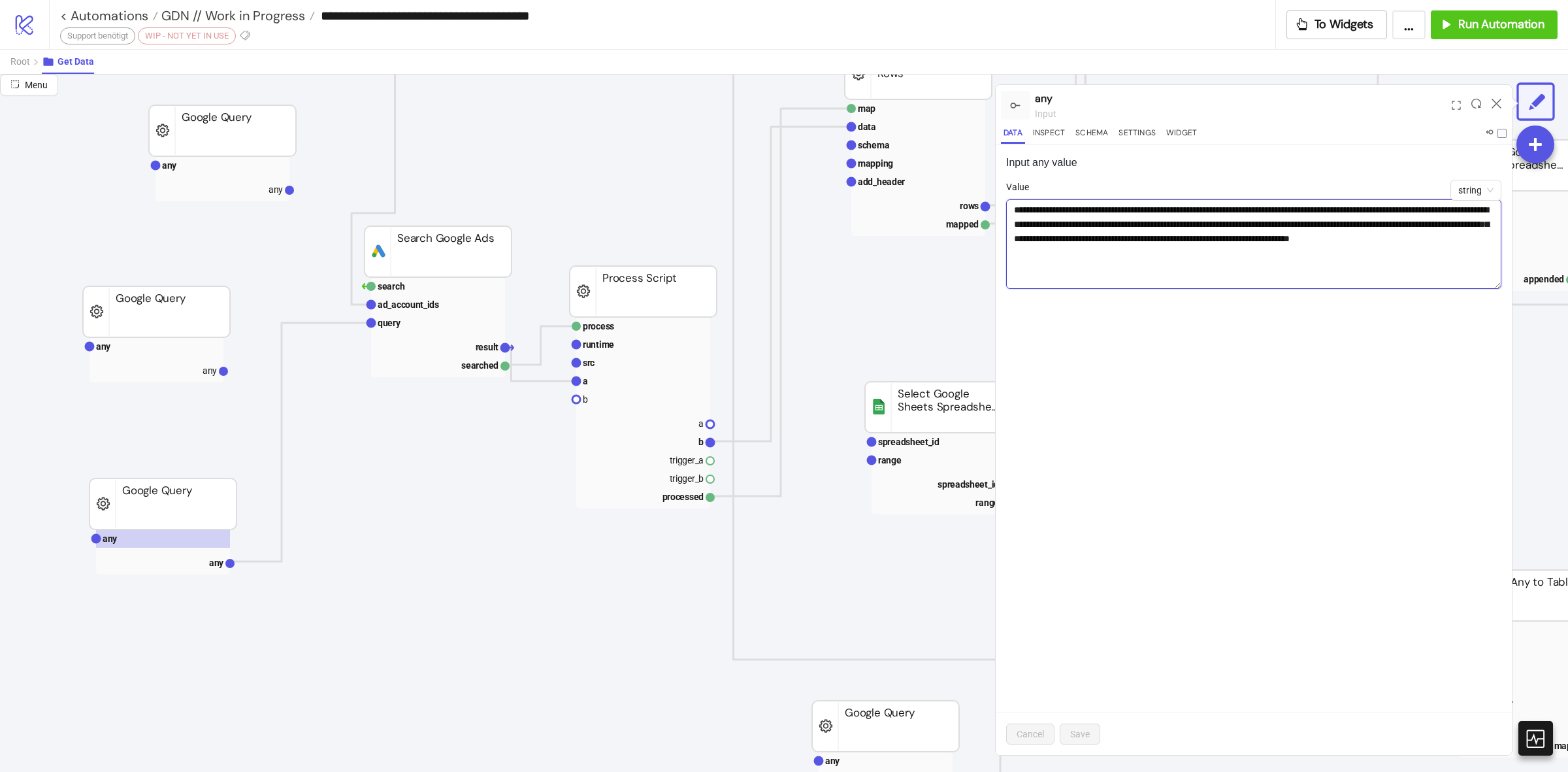
click at [152, 495] on rect at bounding box center [163, 503] width 147 height 51
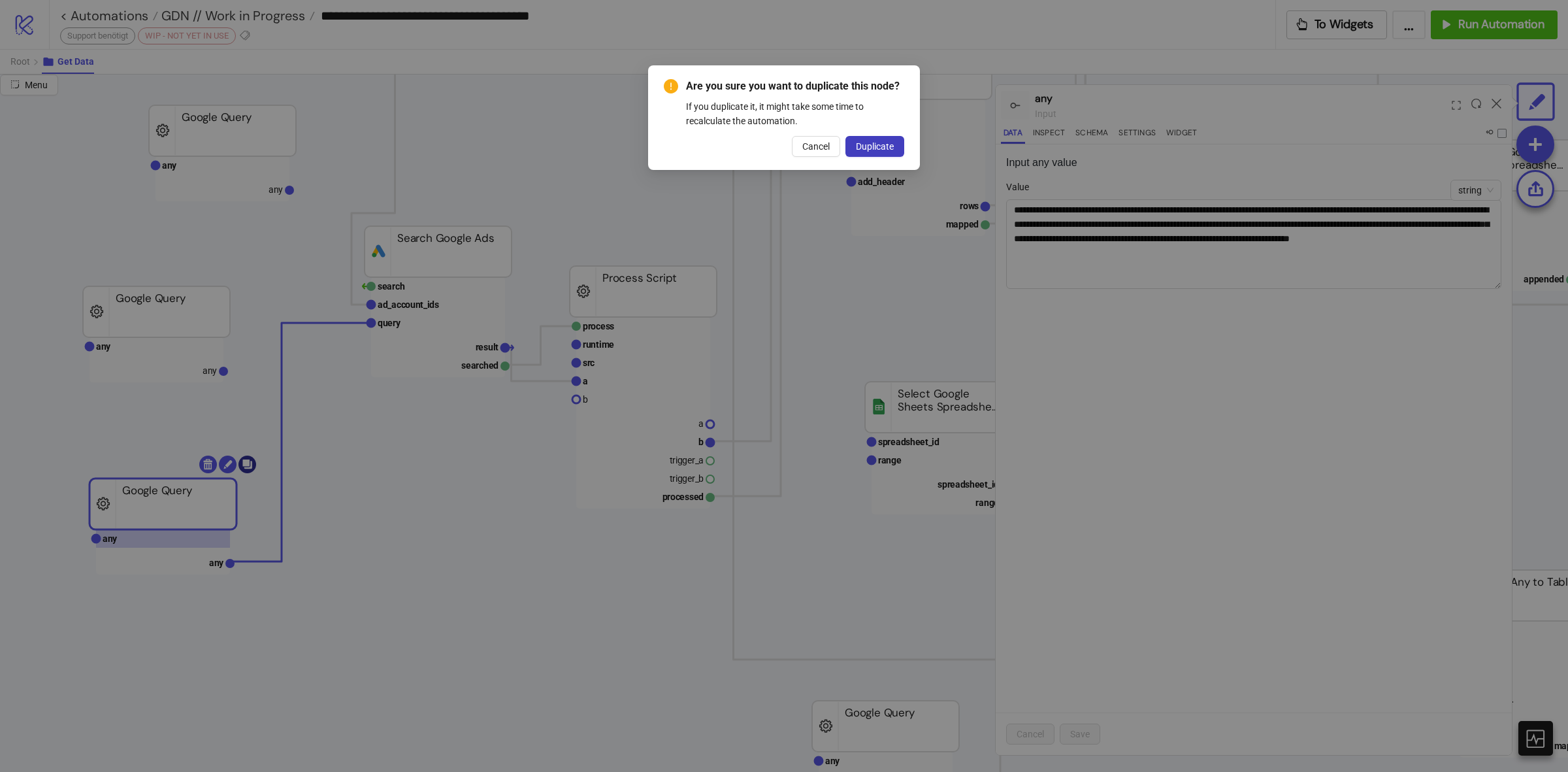
drag, startPoint x: 247, startPoint y: 463, endPoint x: 299, endPoint y: 448, distance: 54.1
click at [250, 461] on body "**********" at bounding box center [784, 386] width 1568 height 772
drag, startPoint x: 809, startPoint y: 137, endPoint x: 820, endPoint y: 145, distance: 13.6
click at [808, 139] on div "Are you sure you want to duplicate this node? If you duplicate it, it might tak…" at bounding box center [783, 117] width 240 height 78
click at [830, 145] on button "Cancel" at bounding box center [816, 146] width 48 height 21
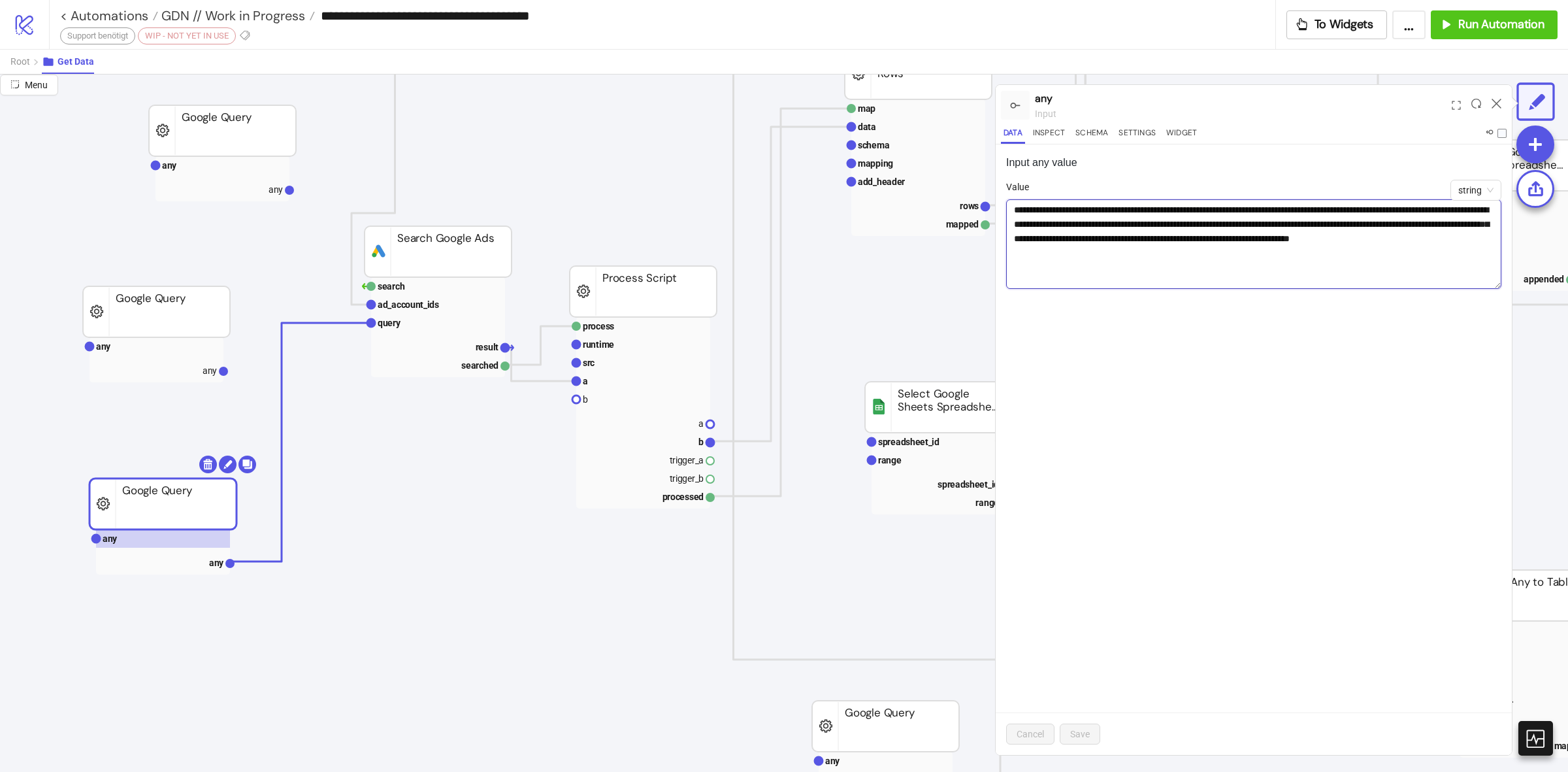
drag, startPoint x: 1461, startPoint y: 280, endPoint x: 1429, endPoint y: 273, distance: 32.8
click at [1429, 273] on textarea "**********" at bounding box center [1254, 244] width 496 height 90
drag, startPoint x: 1424, startPoint y: 255, endPoint x: 664, endPoint y: 65, distance: 783.4
click at [664, 66] on div "**********" at bounding box center [784, 386] width 1568 height 772
click at [200, 340] on rect at bounding box center [157, 346] width 134 height 18
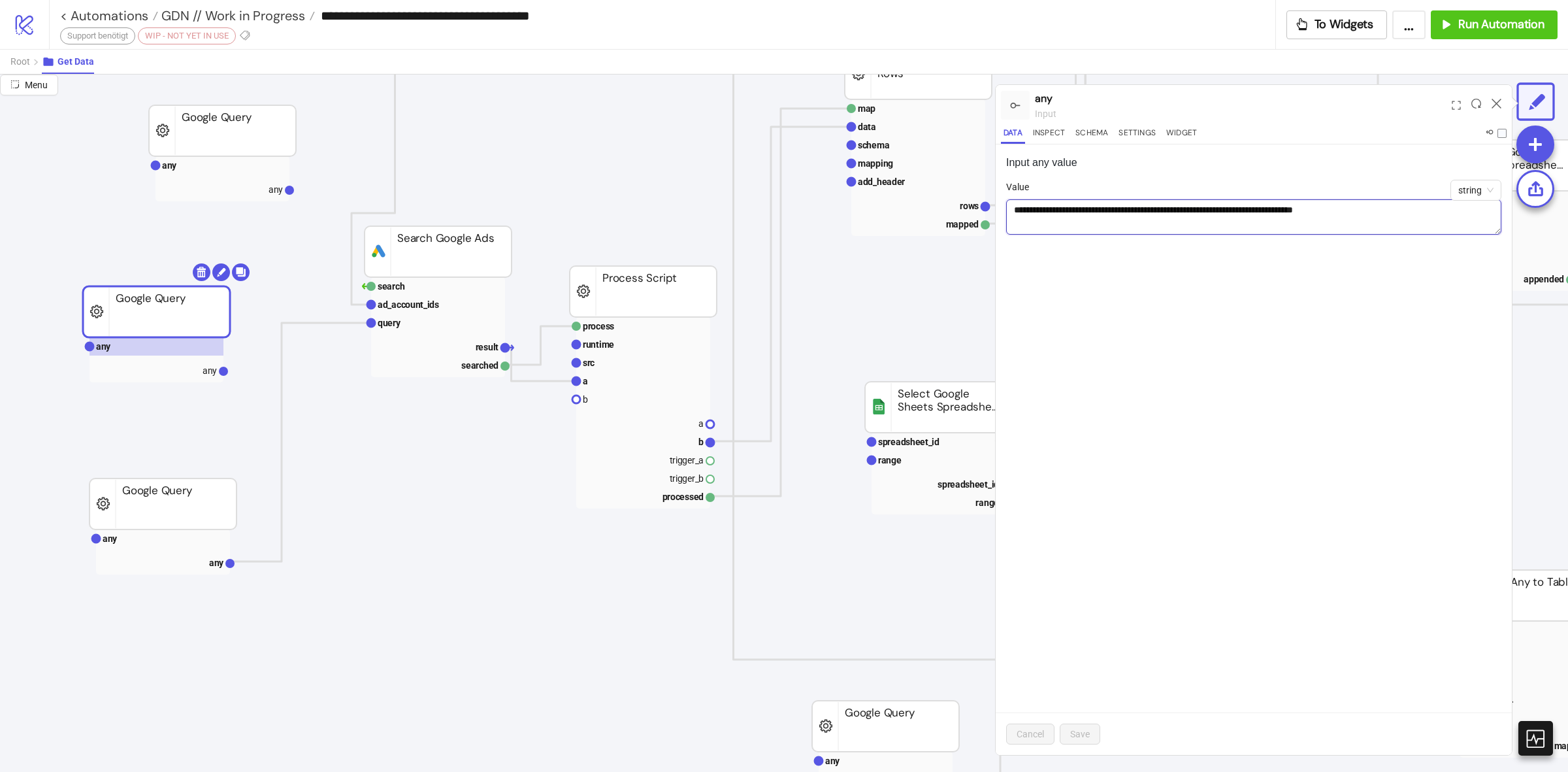
click at [1386, 220] on textarea "**********" at bounding box center [1254, 217] width 496 height 35
paste textarea "**********"
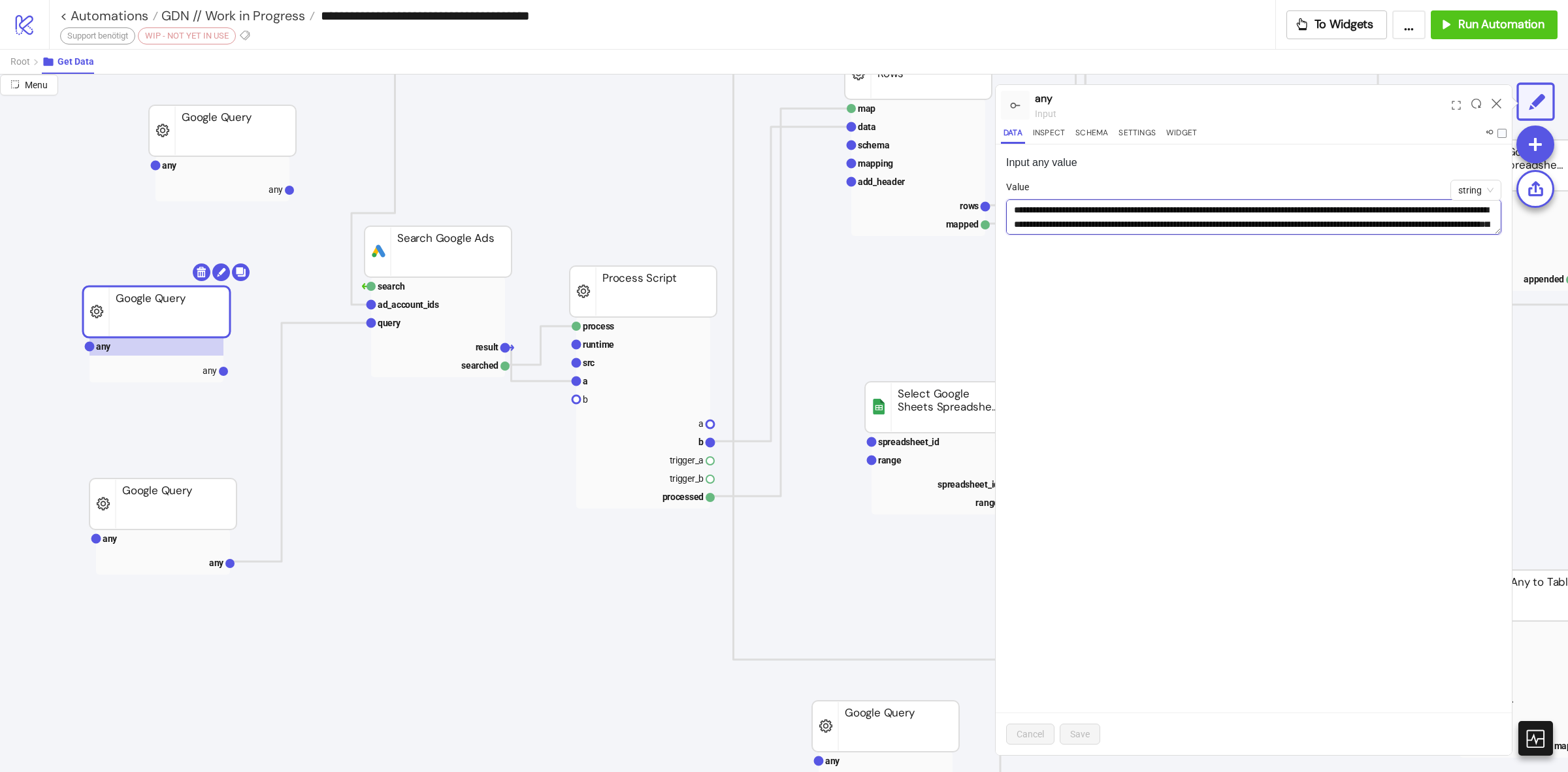
scroll to position [23, 0]
type textarea "**********"
click at [1096, 738] on button "Save" at bounding box center [1080, 734] width 40 height 21
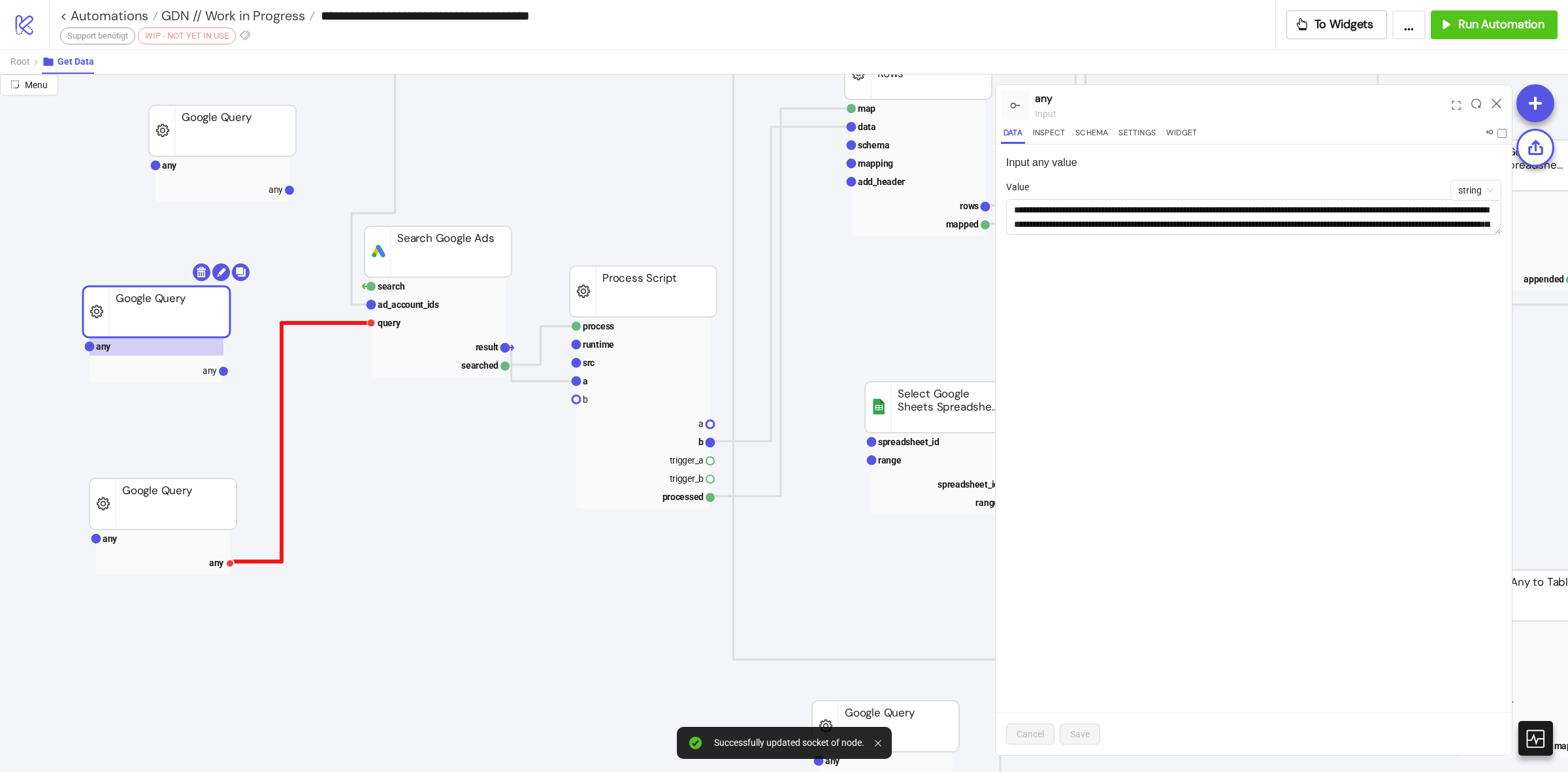
click at [282, 406] on polyline at bounding box center [301, 442] width 140 height 238
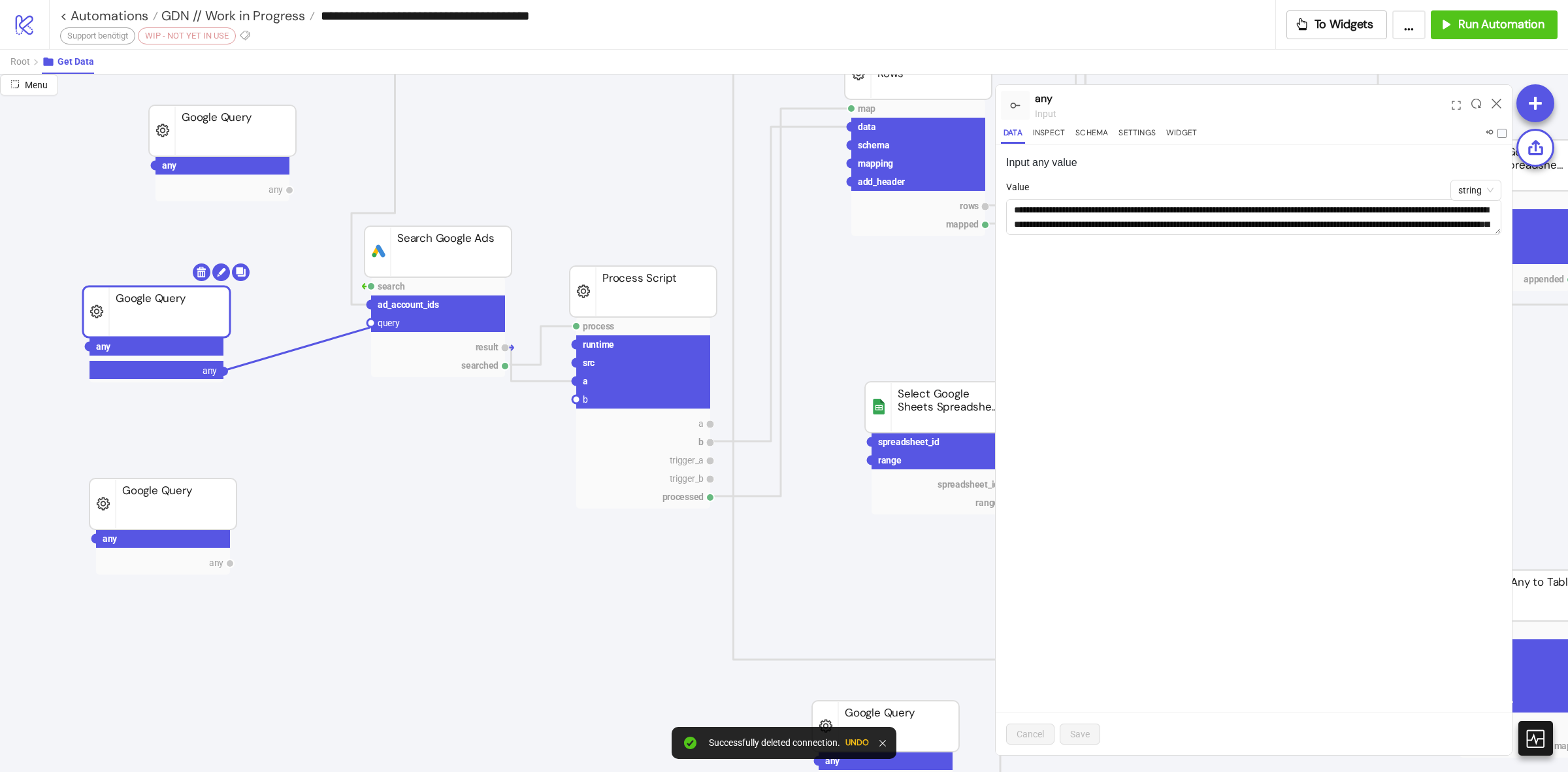
drag, startPoint x: 225, startPoint y: 369, endPoint x: 371, endPoint y: 327, distance: 151.9
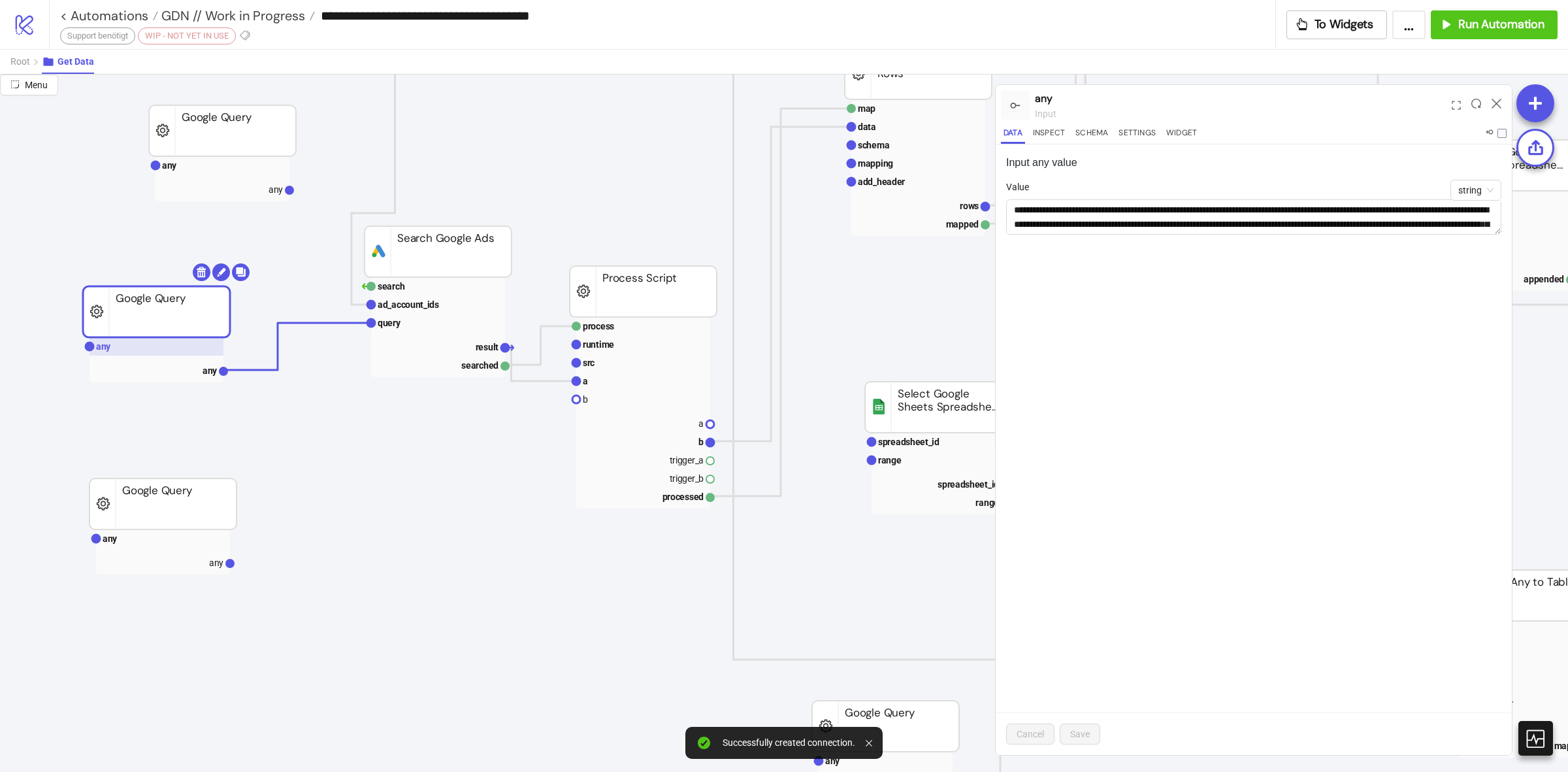
click at [178, 347] on rect at bounding box center [157, 346] width 134 height 18
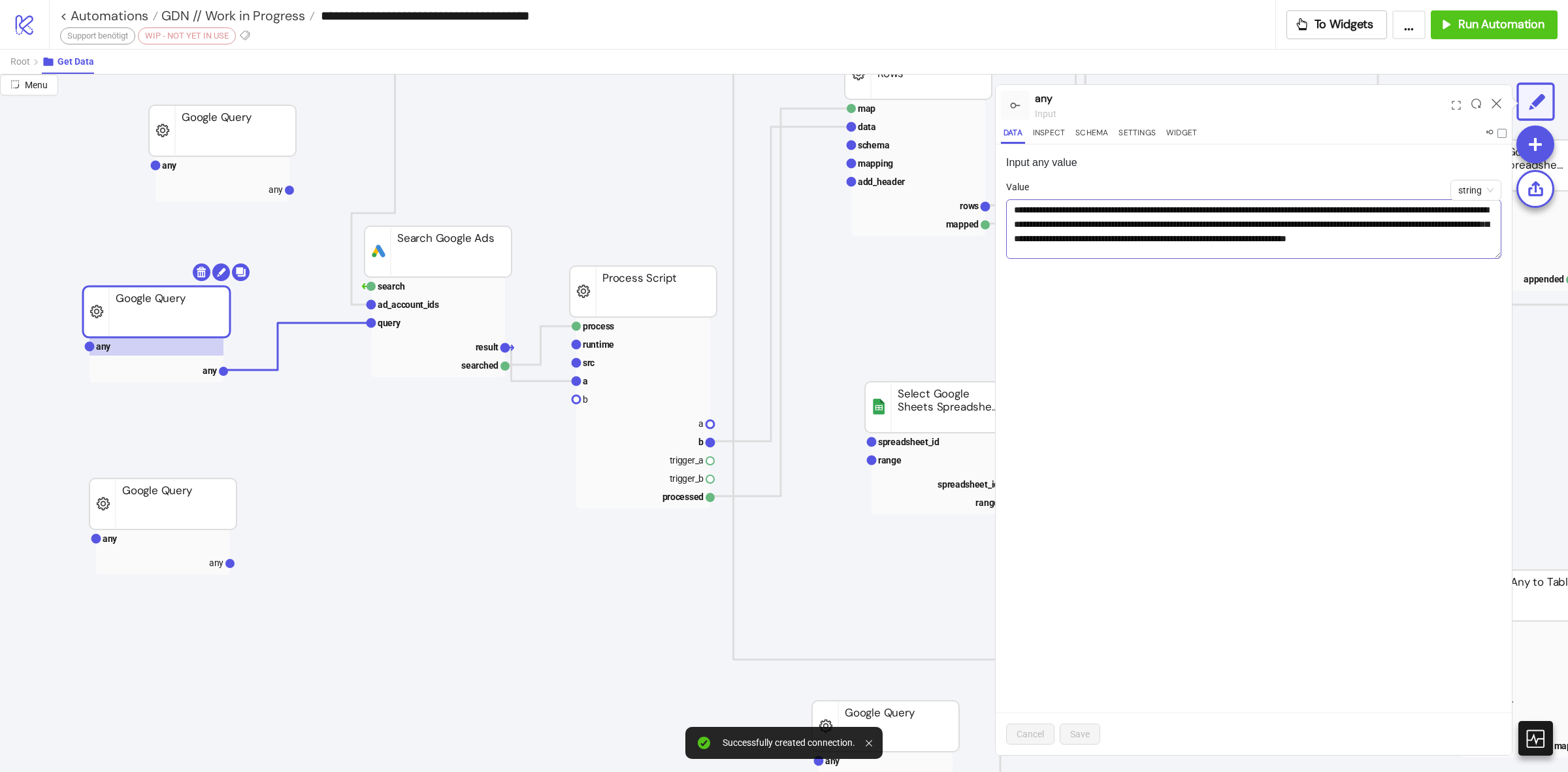
drag, startPoint x: 1491, startPoint y: 232, endPoint x: 1481, endPoint y: 256, distance: 26.0
click at [1481, 256] on textarea "**********" at bounding box center [1254, 229] width 496 height 59
click at [1494, 252] on textarea "**********" at bounding box center [1254, 229] width 496 height 59
drag, startPoint x: 1409, startPoint y: 253, endPoint x: 1292, endPoint y: 256, distance: 117.0
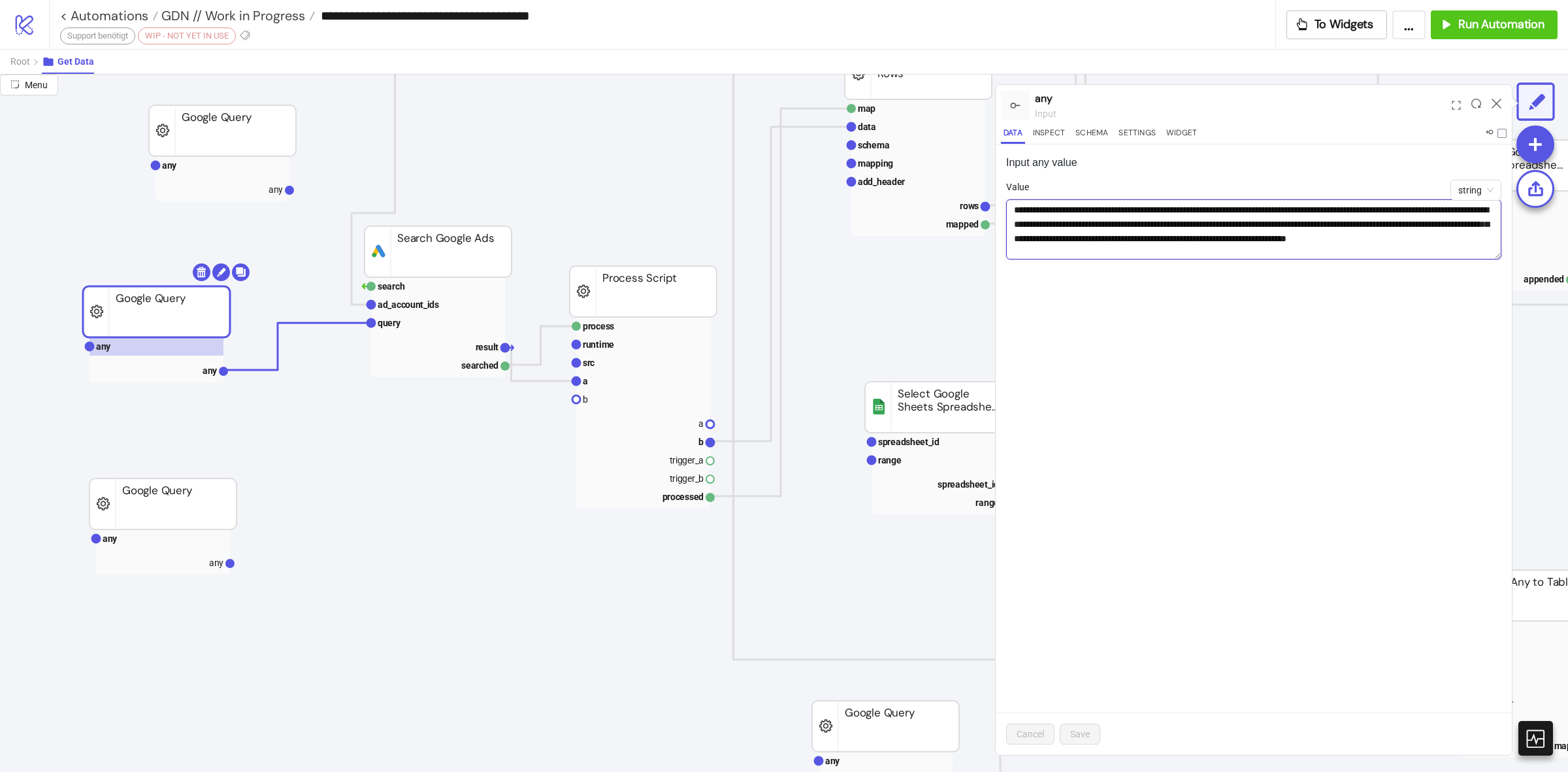
click at [1292, 256] on textarea "**********" at bounding box center [1254, 230] width 496 height 60
type textarea "**********"
click at [1085, 737] on span "Save" at bounding box center [1080, 734] width 20 height 10
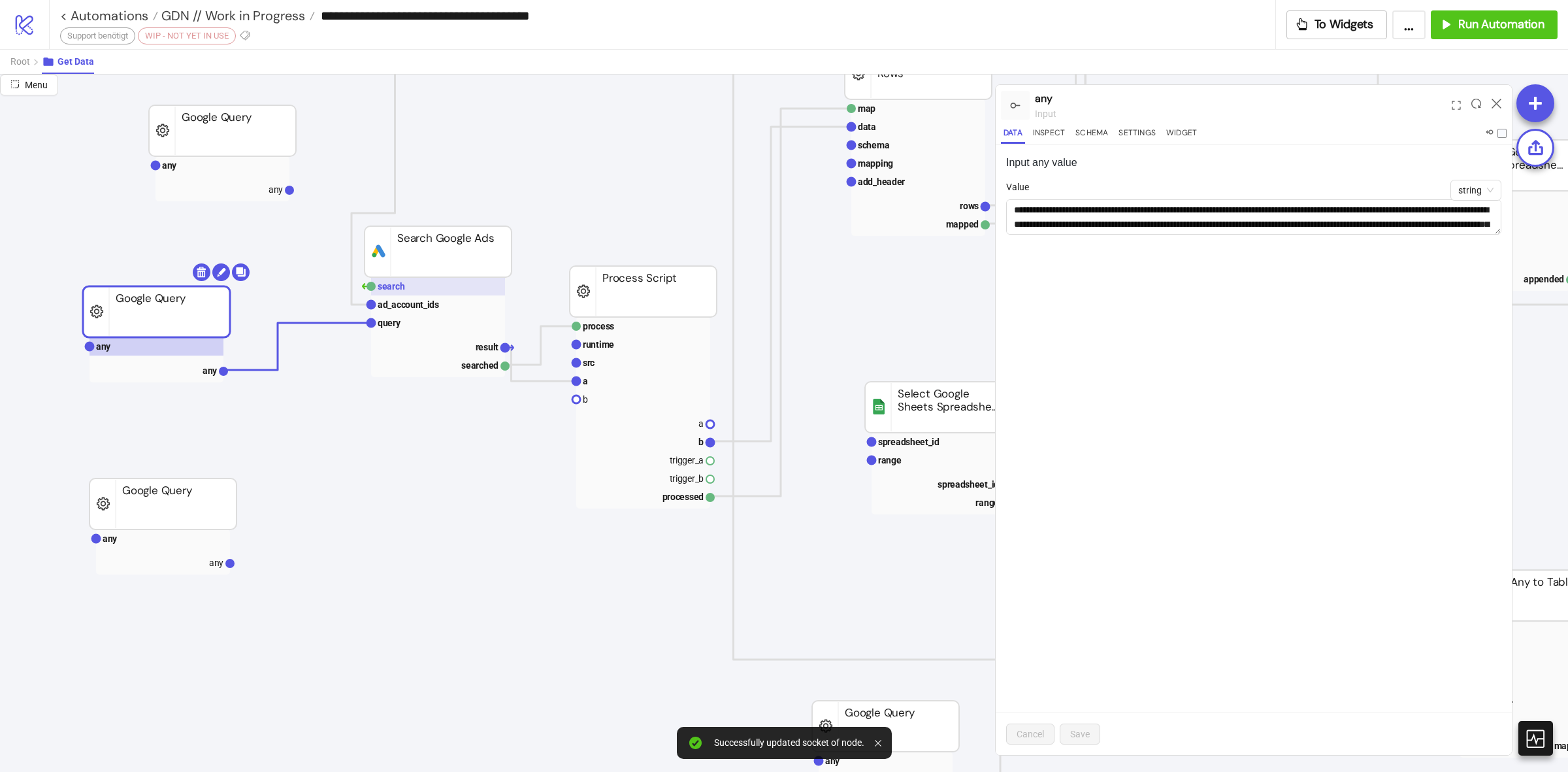
click at [430, 284] on rect at bounding box center [438, 286] width 134 height 18
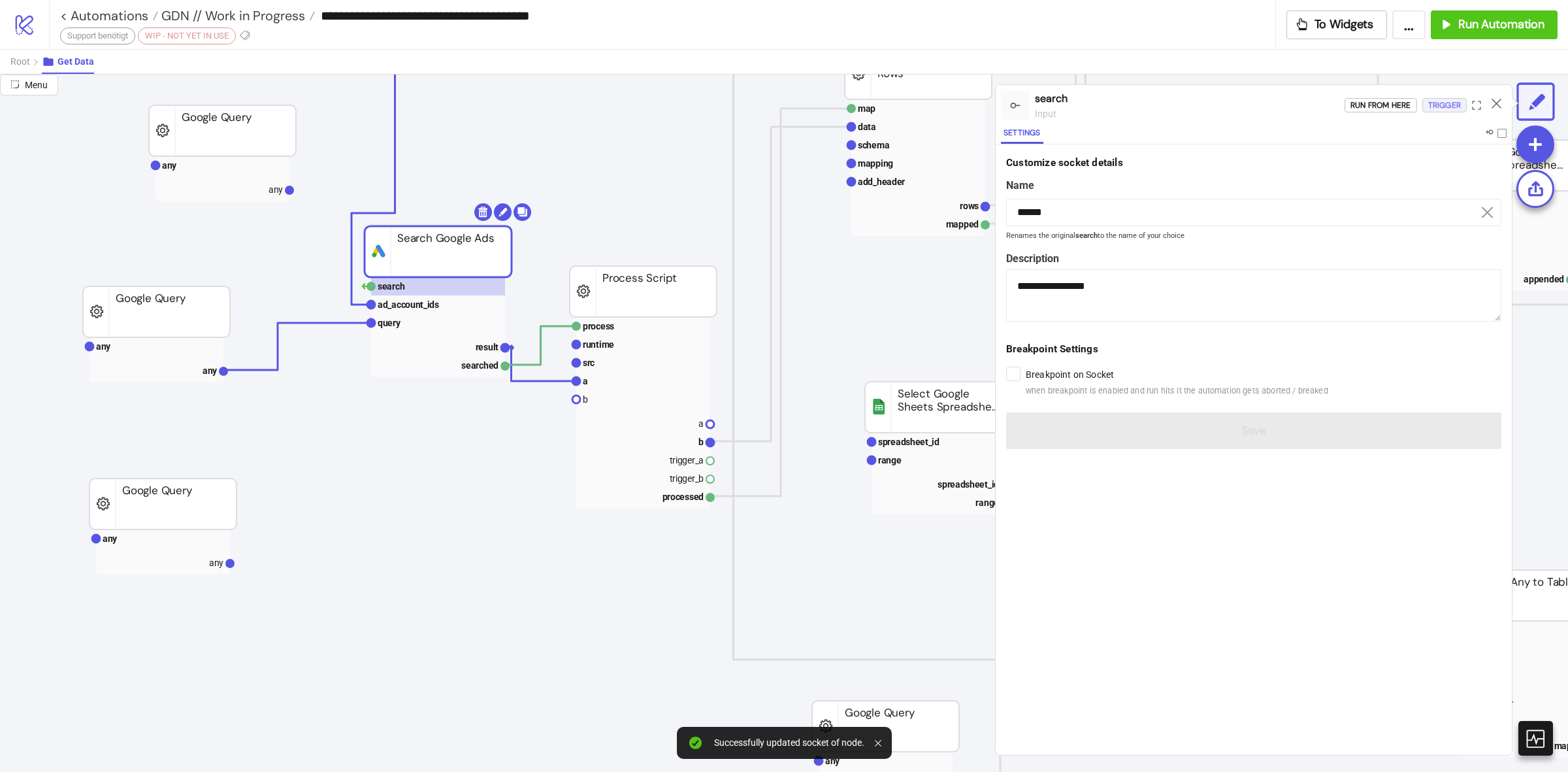
click at [1449, 104] on div "Trigger" at bounding box center [1445, 105] width 33 height 15
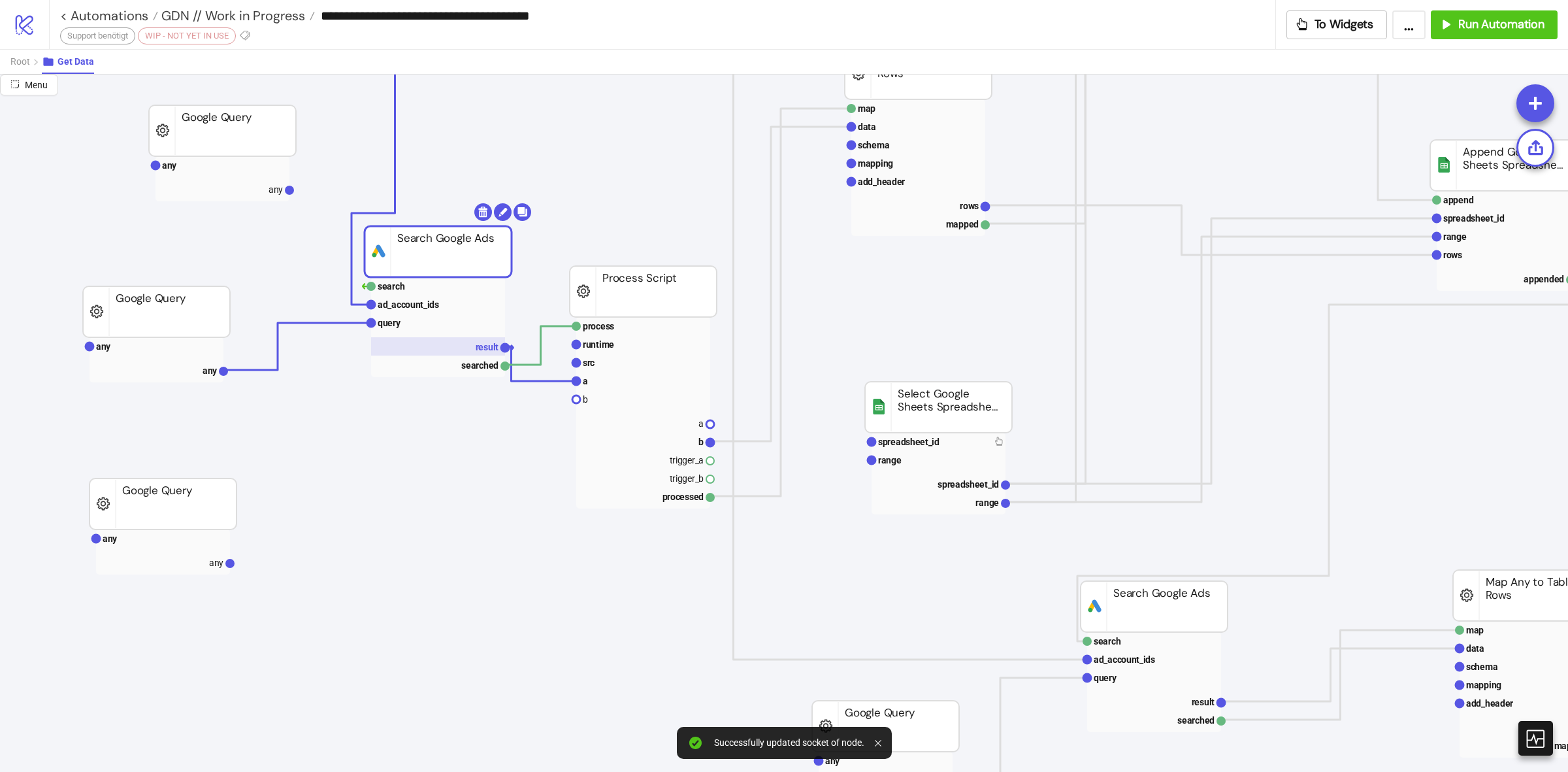
drag, startPoint x: 452, startPoint y: 345, endPoint x: 444, endPoint y: 348, distance: 8.5
click at [444, 346] on rect at bounding box center [438, 346] width 134 height 18
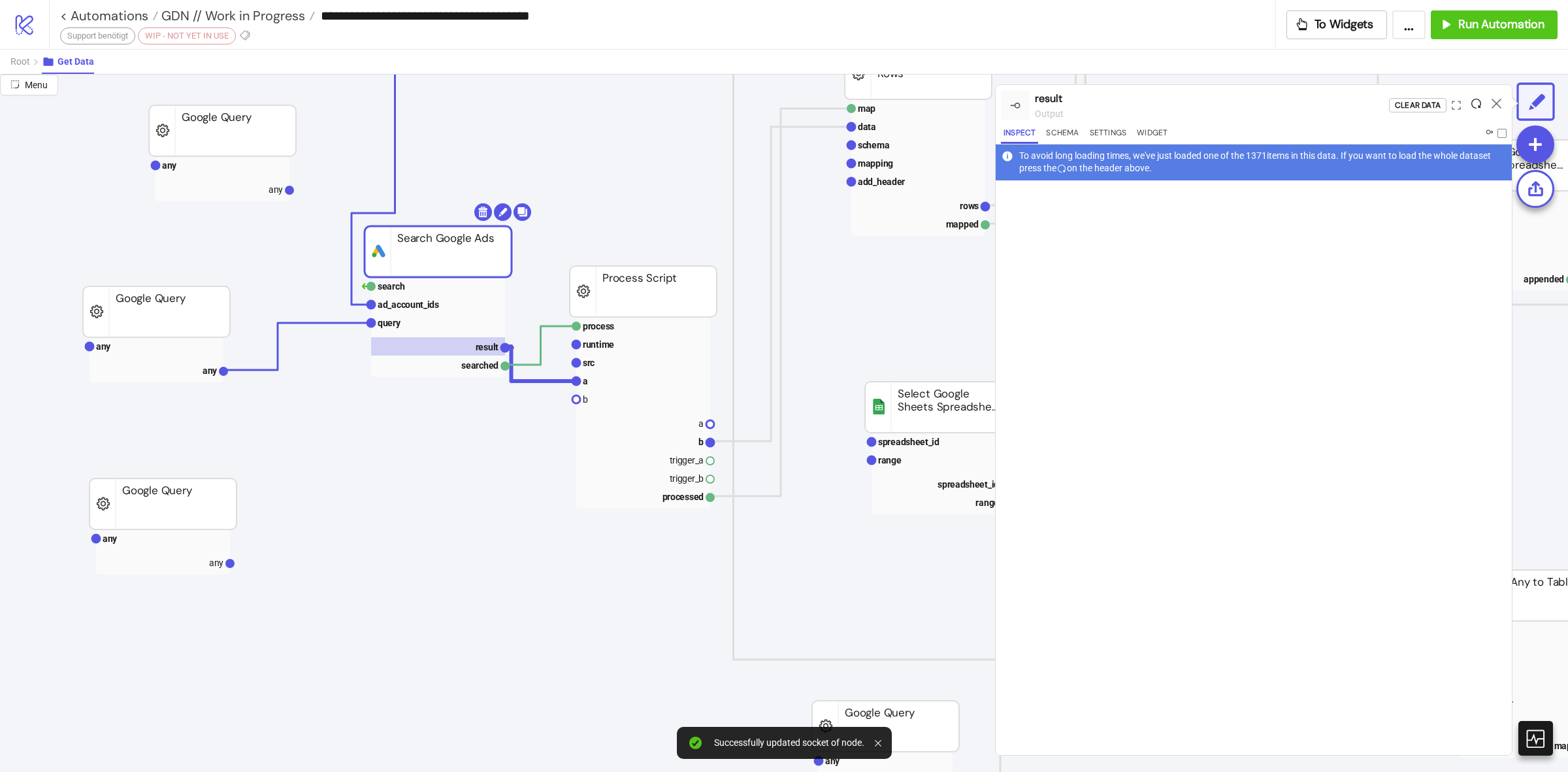
click at [1472, 102] on icon at bounding box center [1476, 103] width 9 height 9
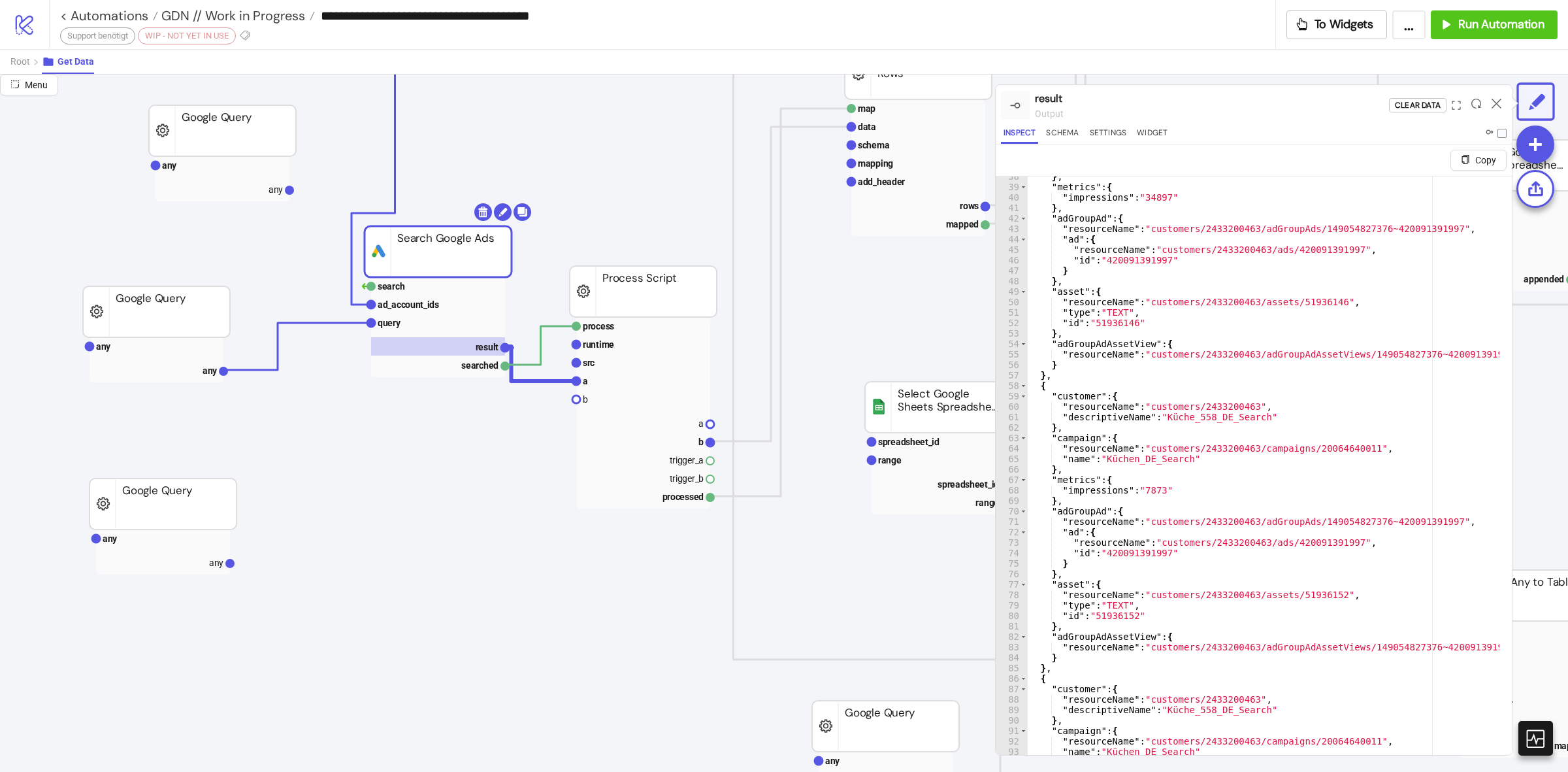
scroll to position [26, 0]
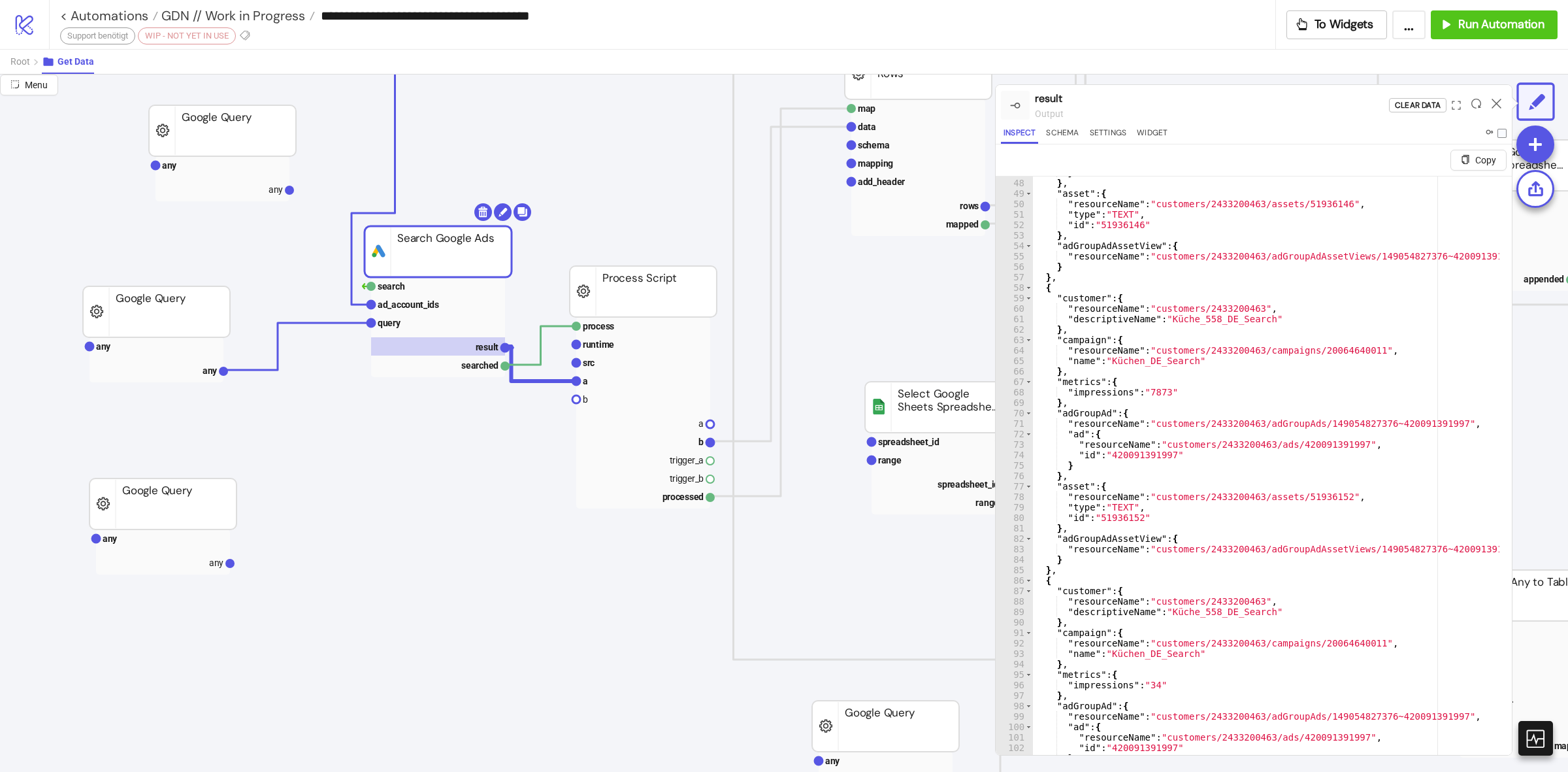
type textarea "**********"
click at [1337, 537] on div "} } , "asset" : { "resourceName" : "customers/2433200463/assets/51936146" , "ty…" at bounding box center [1324, 476] width 583 height 618
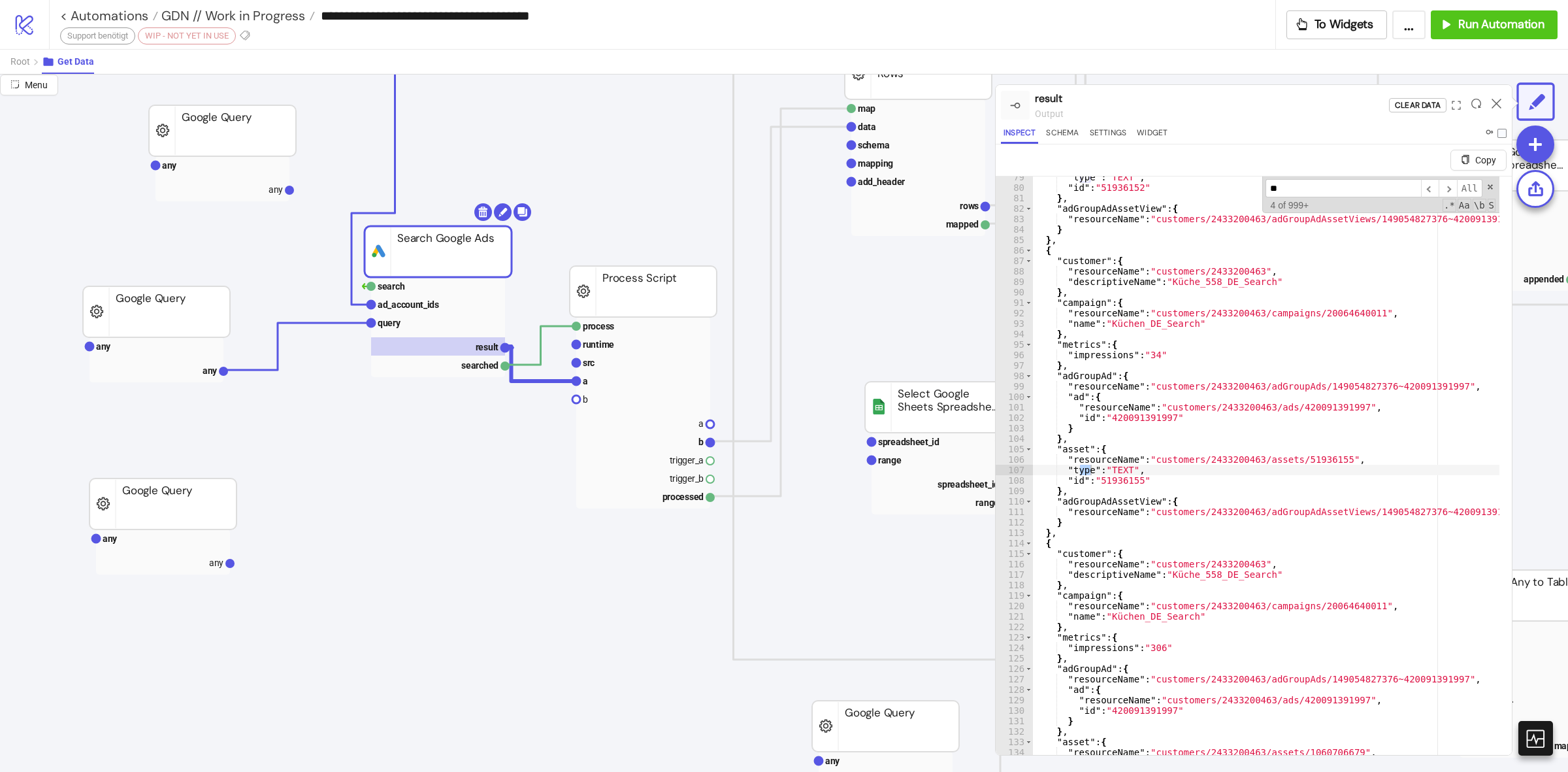
scroll to position [44, 0]
type input "*"
click at [1238, 550] on div ""type" : "TEXT" , "id" : "51936152" } , "adGroupAdAssetView" : { "resourceName"…" at bounding box center [1324, 481] width 583 height 618
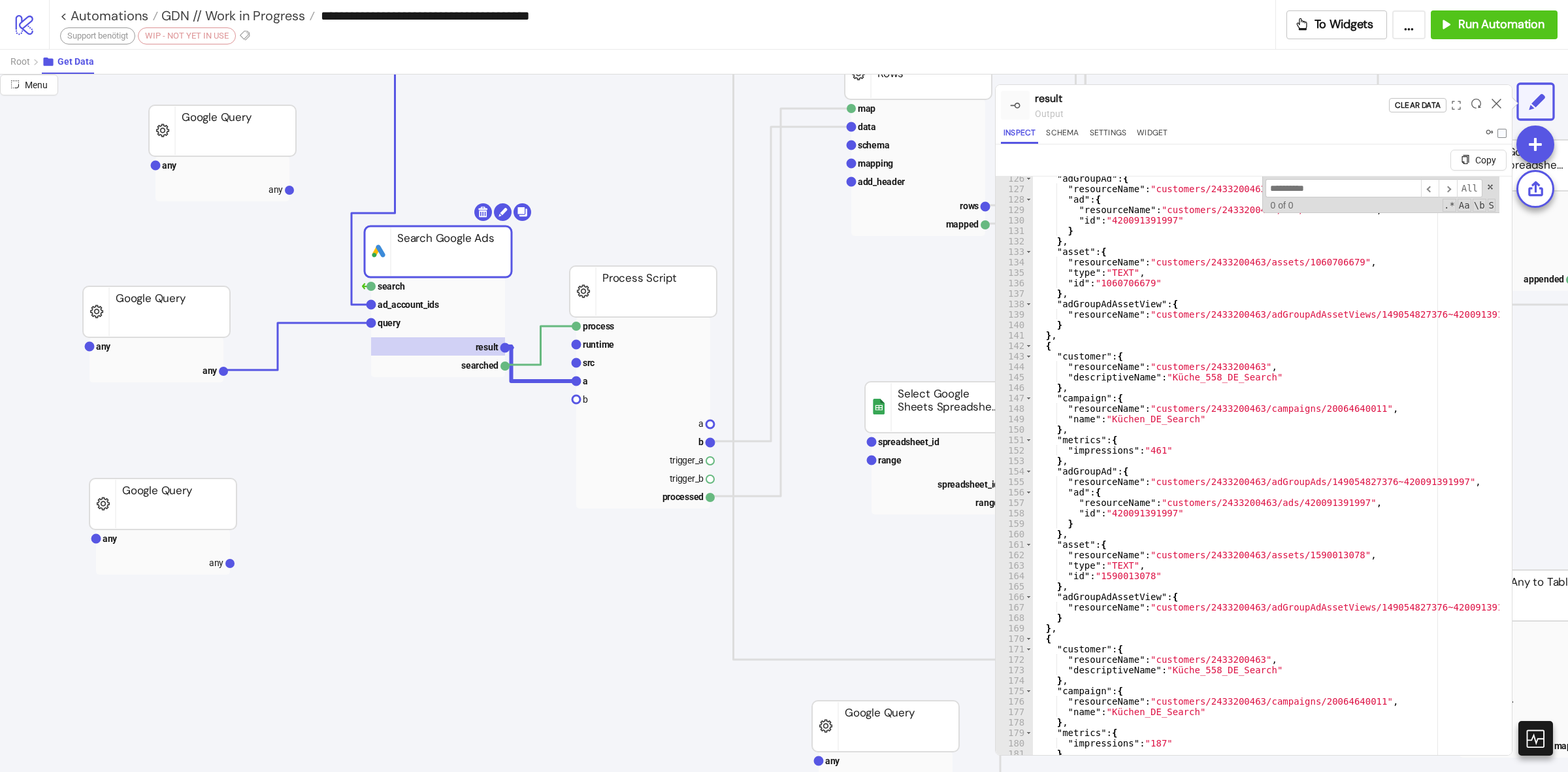
scroll to position [85, 0]
click at [1486, 183] on span at bounding box center [1491, 187] width 9 height 9
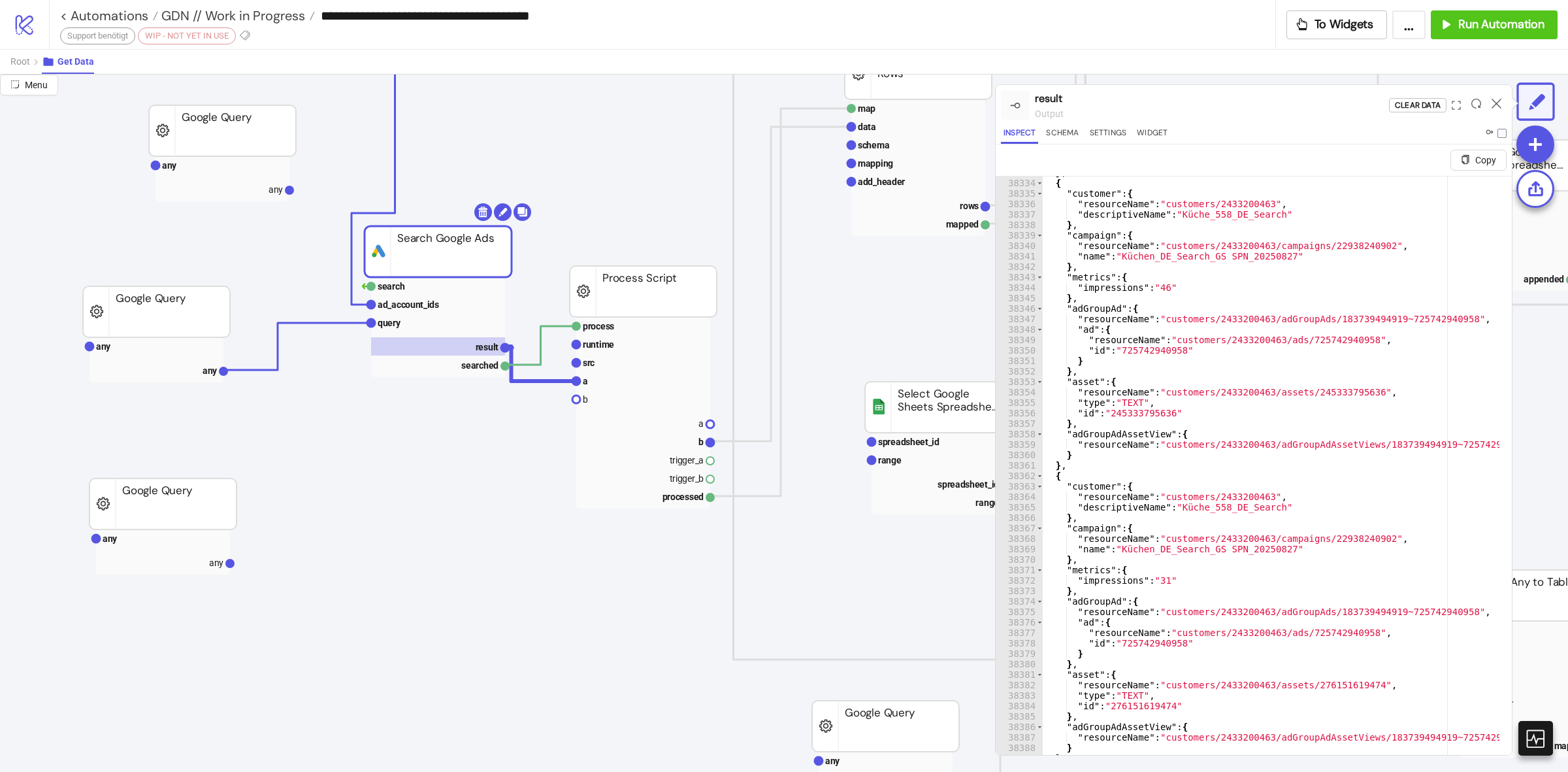
scroll to position [31, 0]
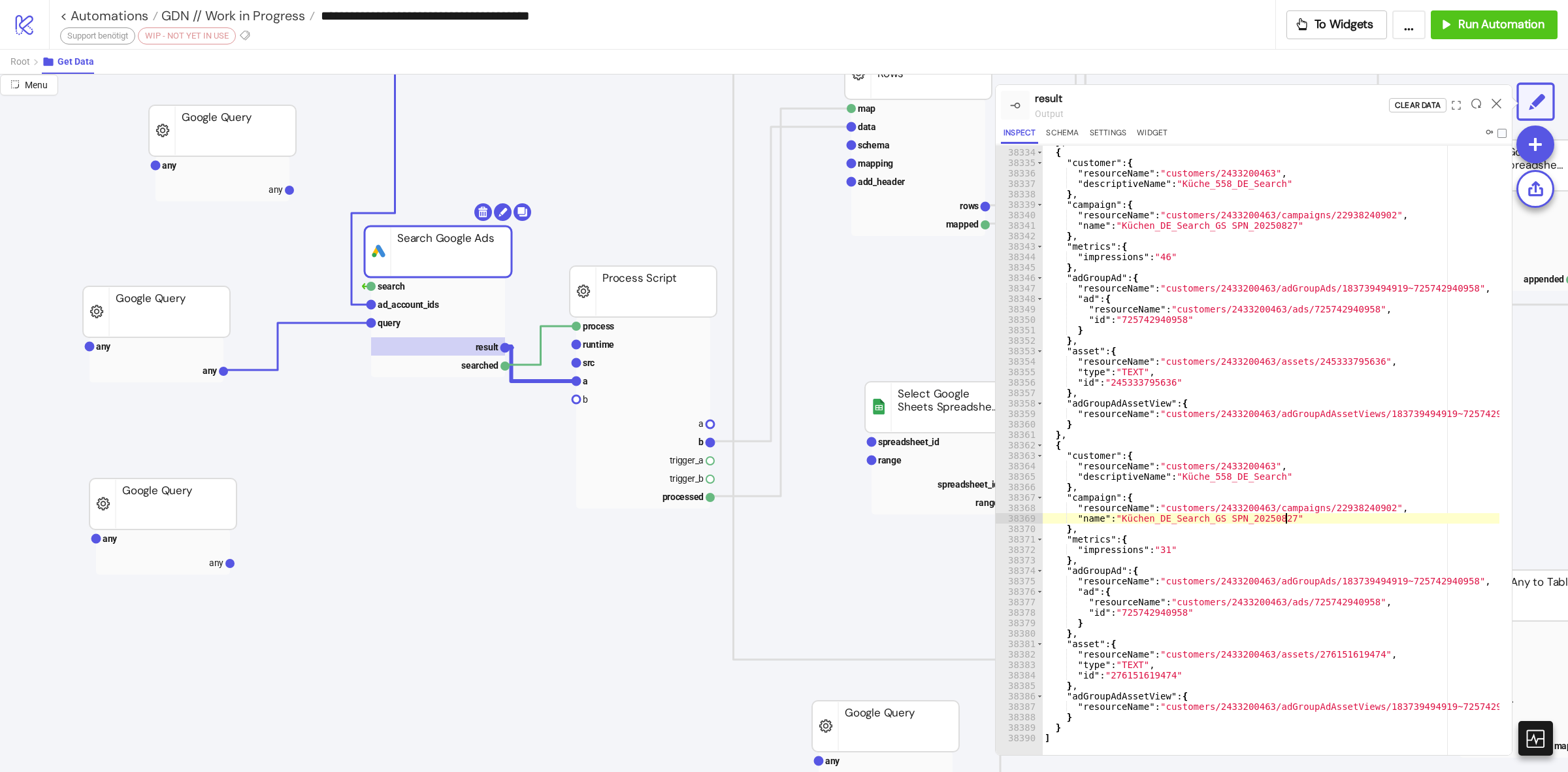
click at [1320, 514] on div "} , { "customer" : { "resourceName" : "customers/2433200463" , "descriptiveName…" at bounding box center [1334, 446] width 583 height 618
type textarea "**********"
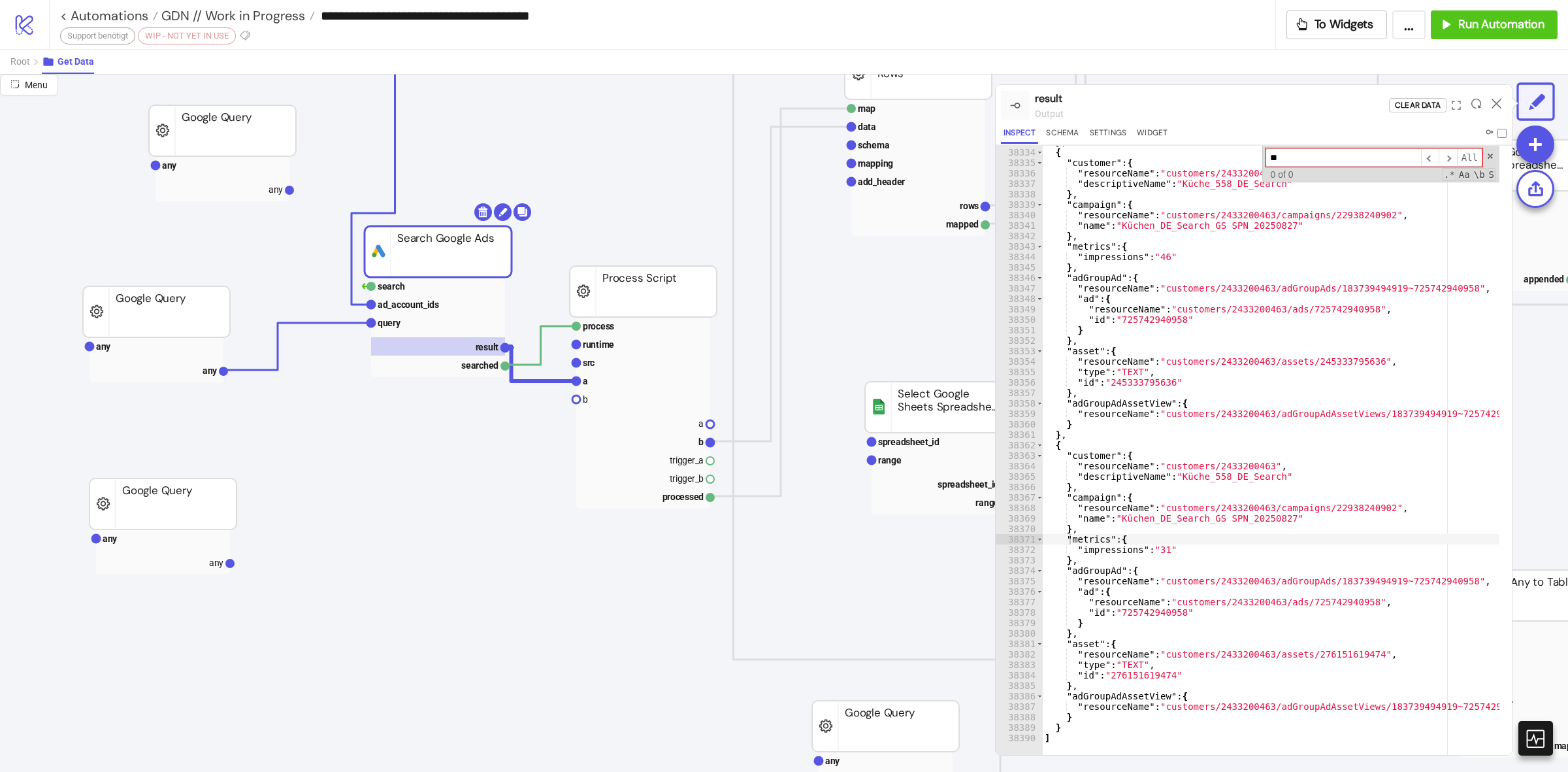
type input "*"
click at [1366, 363] on div "} , { "customer" : { "resourceName" : "customers/2433200463" , "descriptiveName…" at bounding box center [1334, 446] width 583 height 618
click at [1284, 403] on div "} , { "customer" : { "resourceName" : "customers/2433200463" , "descriptiveName…" at bounding box center [1334, 446] width 583 height 618
type textarea "**********"
click at [1324, 153] on input at bounding box center [1343, 157] width 156 height 19
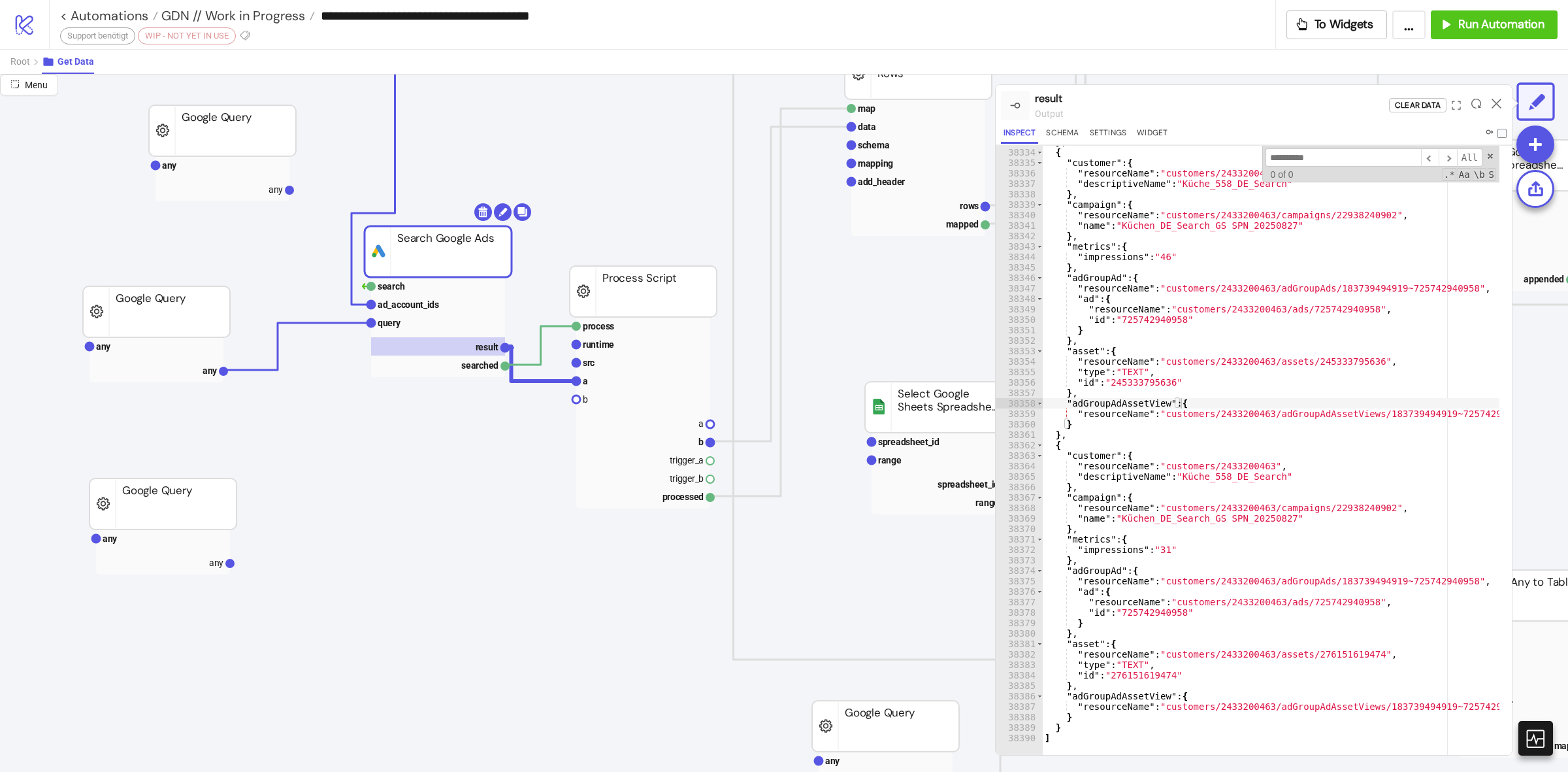
paste input "**********"
type input "**********"
click at [160, 347] on rect at bounding box center [157, 346] width 134 height 18
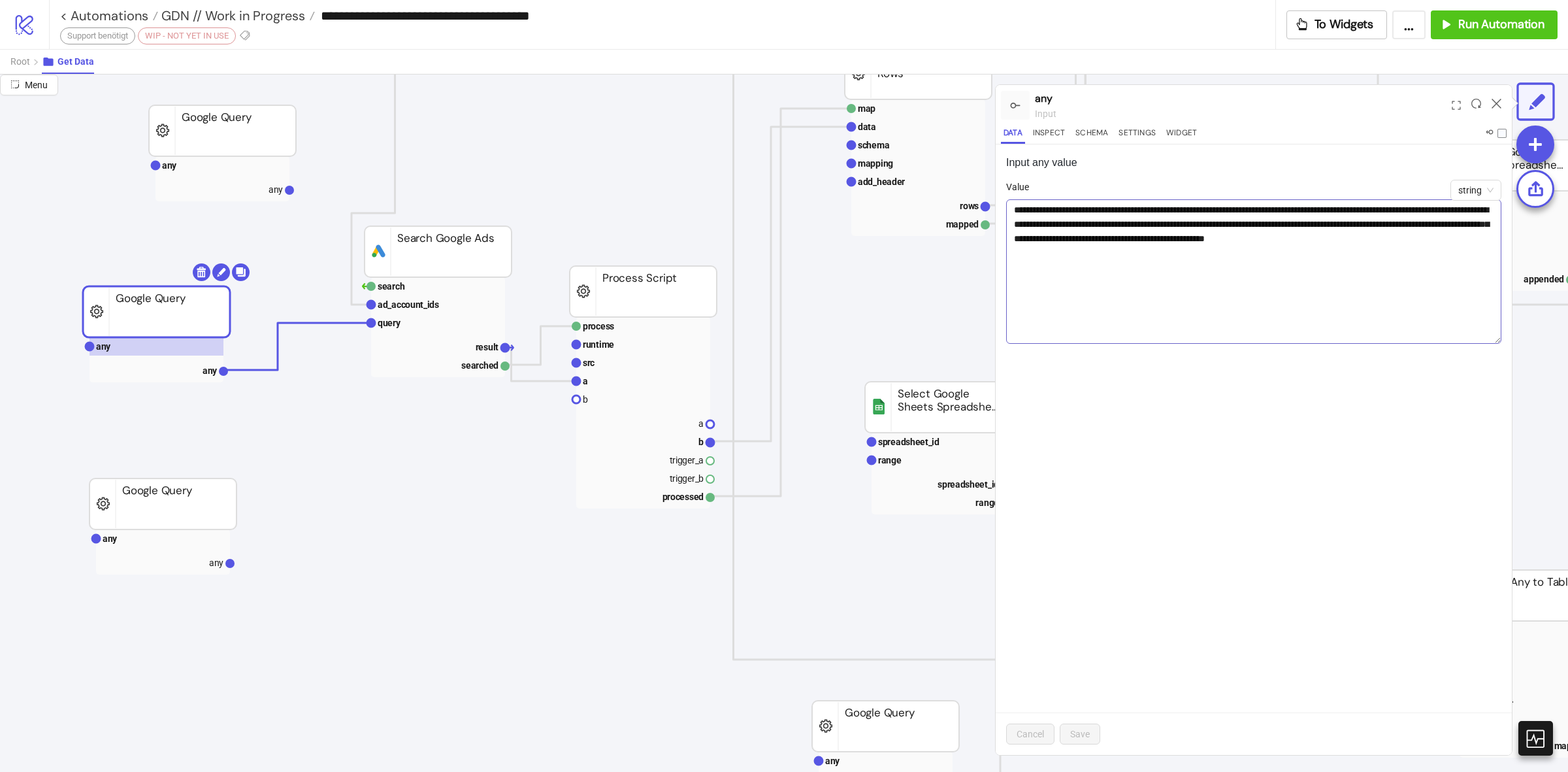
drag, startPoint x: 1495, startPoint y: 231, endPoint x: 1480, endPoint y: 340, distance: 110.0
click at [1480, 340] on textarea "**********" at bounding box center [1254, 272] width 496 height 145
